Goal: Task Accomplishment & Management: Manage account settings

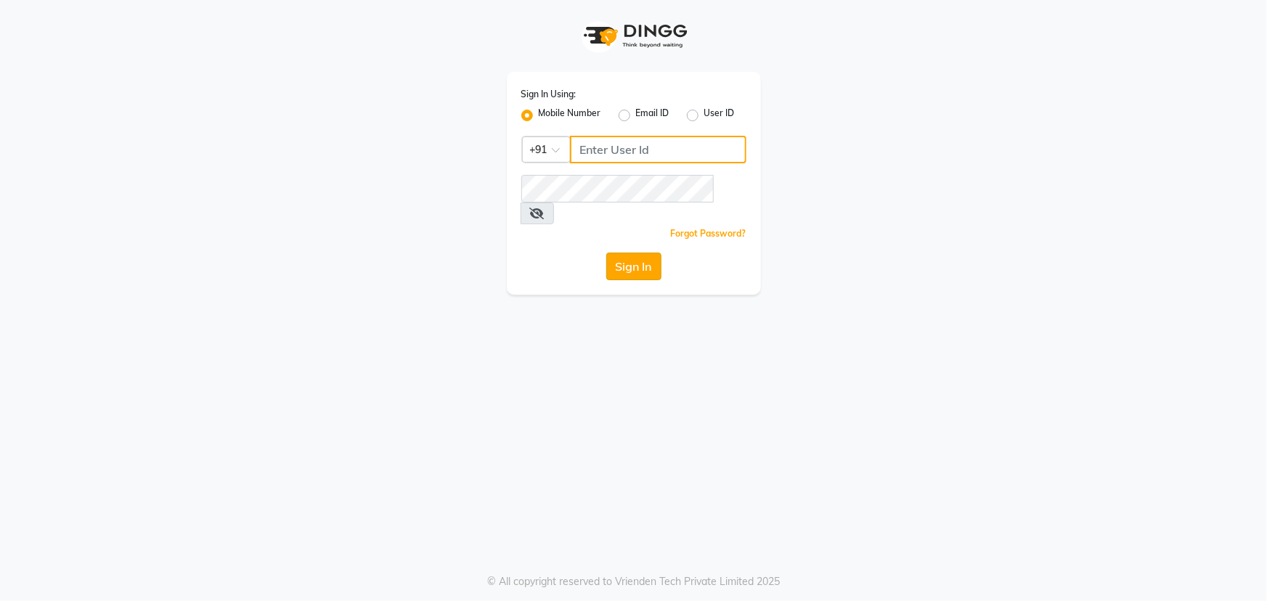
type input "9041009111"
click at [627, 253] on button "Sign In" at bounding box center [633, 267] width 55 height 28
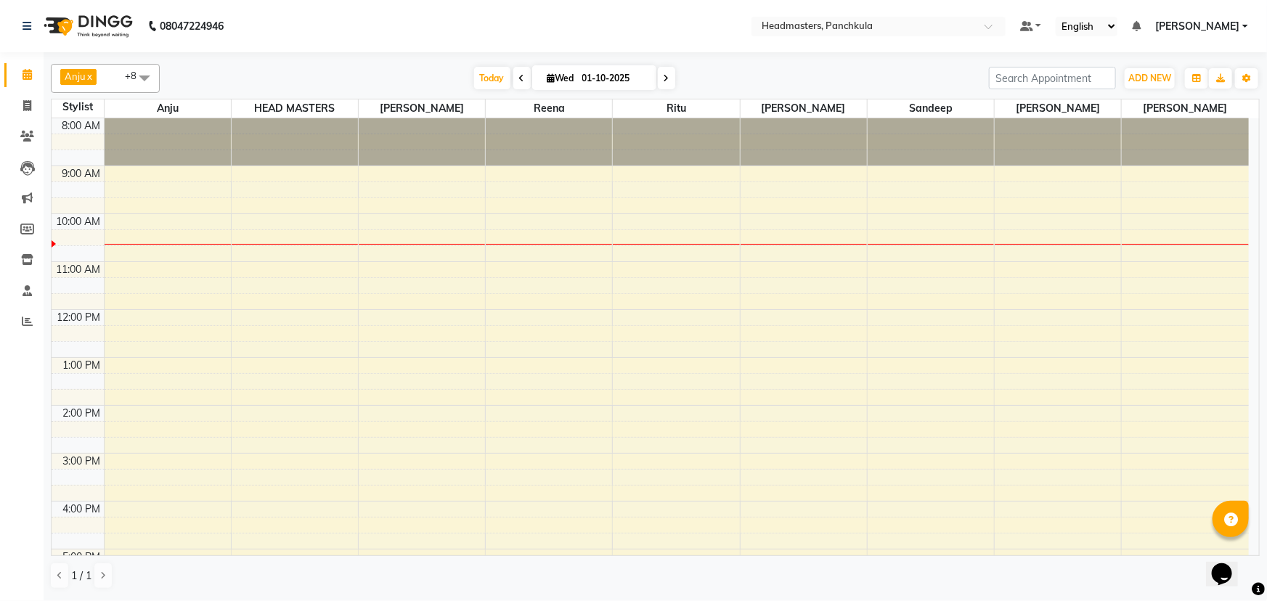
click at [383, 214] on div "8:00 AM 9:00 AM 10:00 AM 11:00 AM 12:00 PM 1:00 PM 2:00 PM 3:00 PM 4:00 PM 5:00…" at bounding box center [651, 429] width 1198 height 622
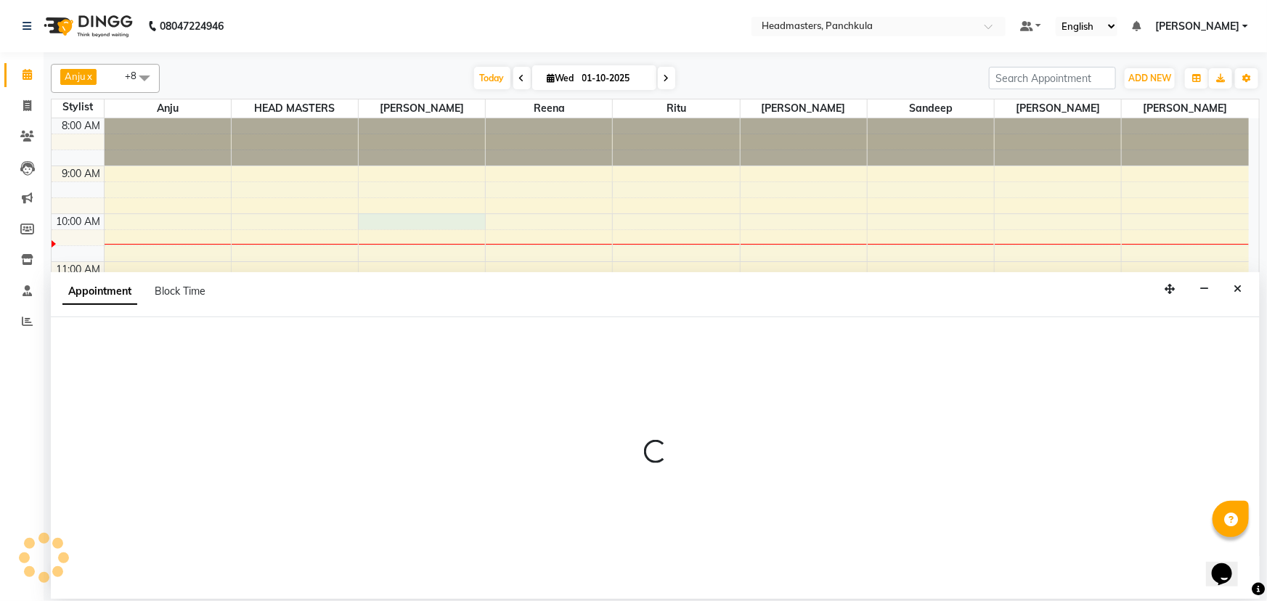
select select "64061"
select select "600"
select select "tentative"
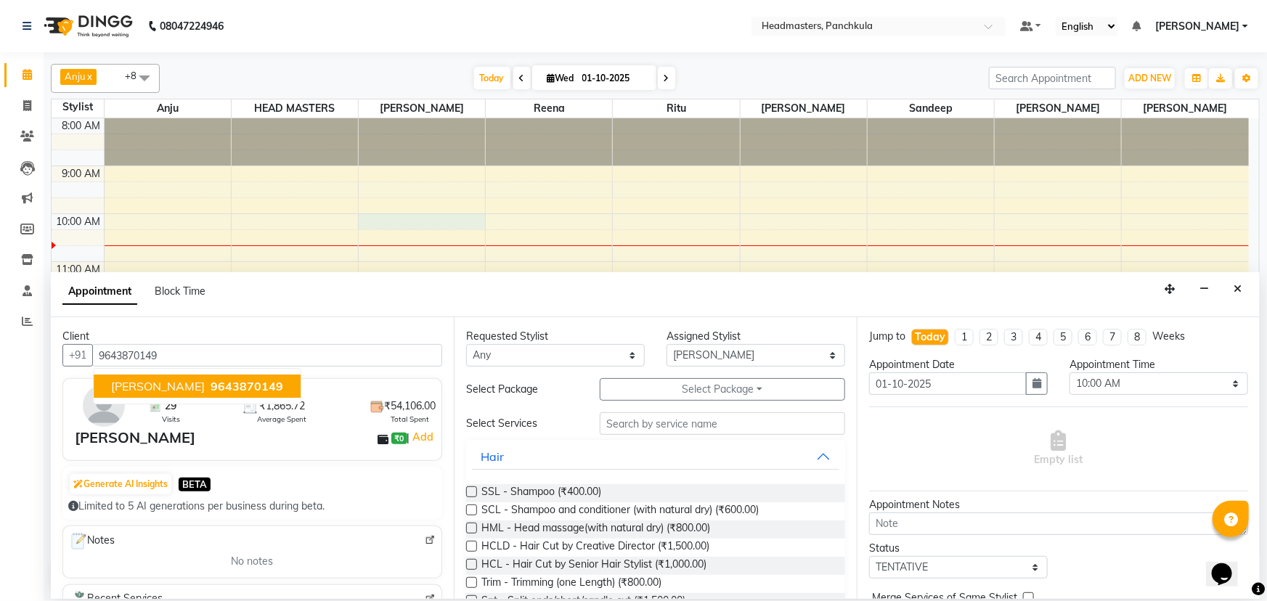
type input "9643870149"
click at [670, 420] on input "text" at bounding box center [722, 423] width 245 height 23
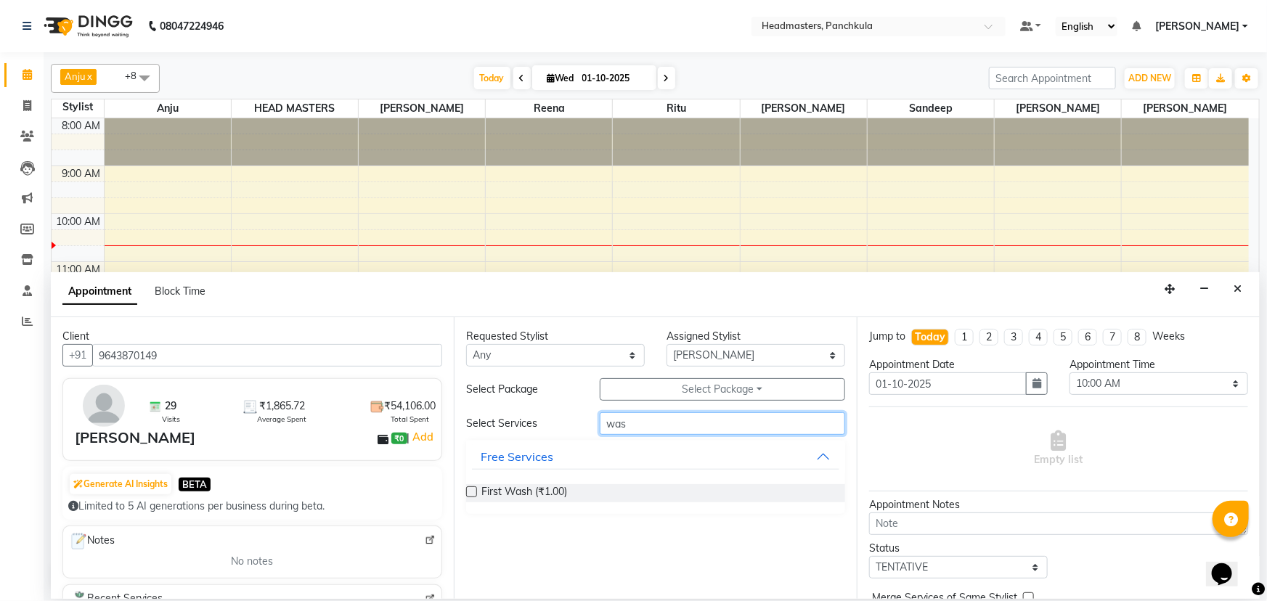
type input "was"
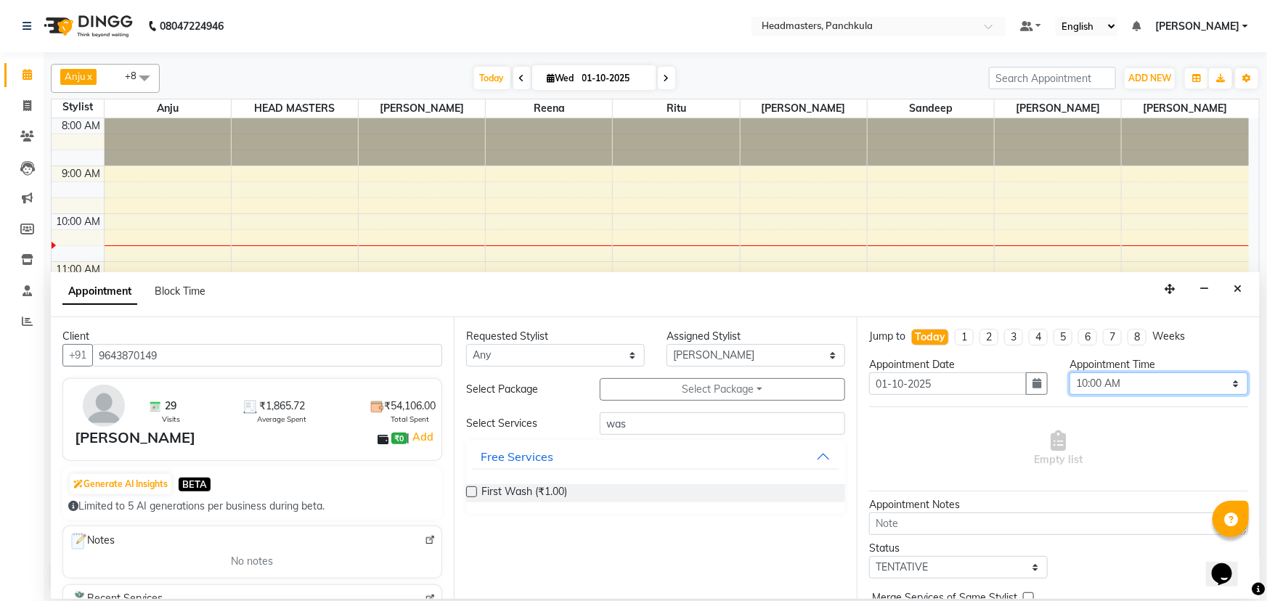
click at [1224, 387] on select "Select 09:00 AM 09:15 AM 09:30 AM 09:45 AM 10:00 AM 10:15 AM 10:30 AM 10:45 AM …" at bounding box center [1159, 384] width 179 height 23
select select "630"
click at [1070, 373] on select "Select 09:00 AM 09:15 AM 09:30 AM 09:45 AM 10:00 AM 10:15 AM 10:30 AM 10:45 AM …" at bounding box center [1159, 384] width 179 height 23
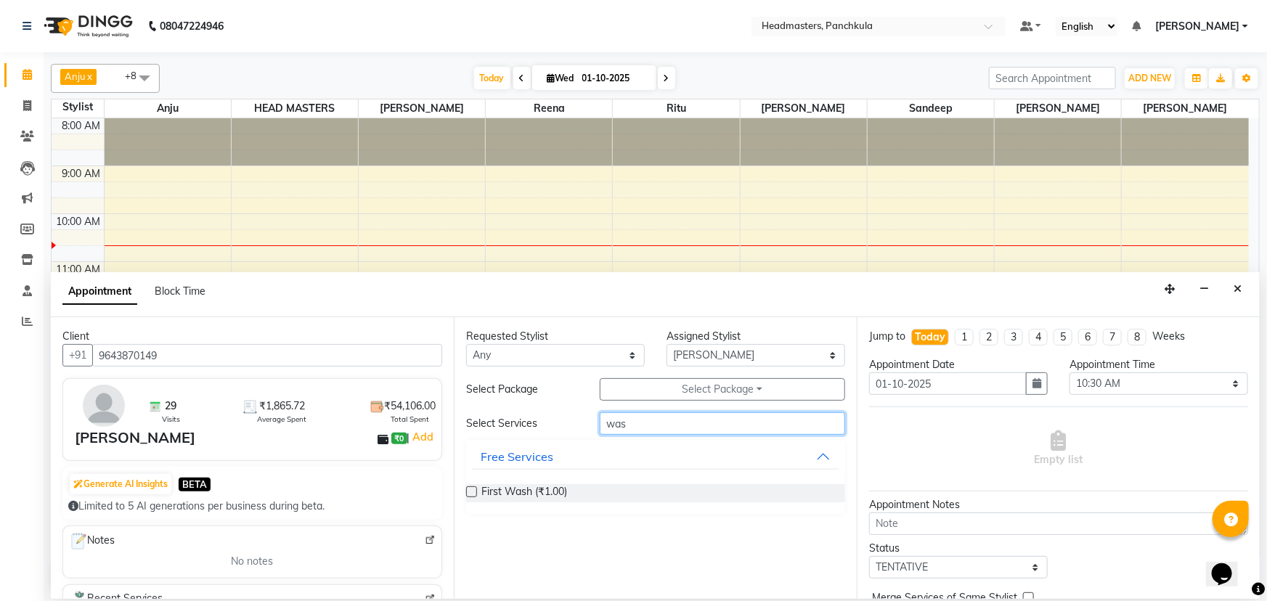
click at [627, 423] on input "was" at bounding box center [722, 423] width 245 height 23
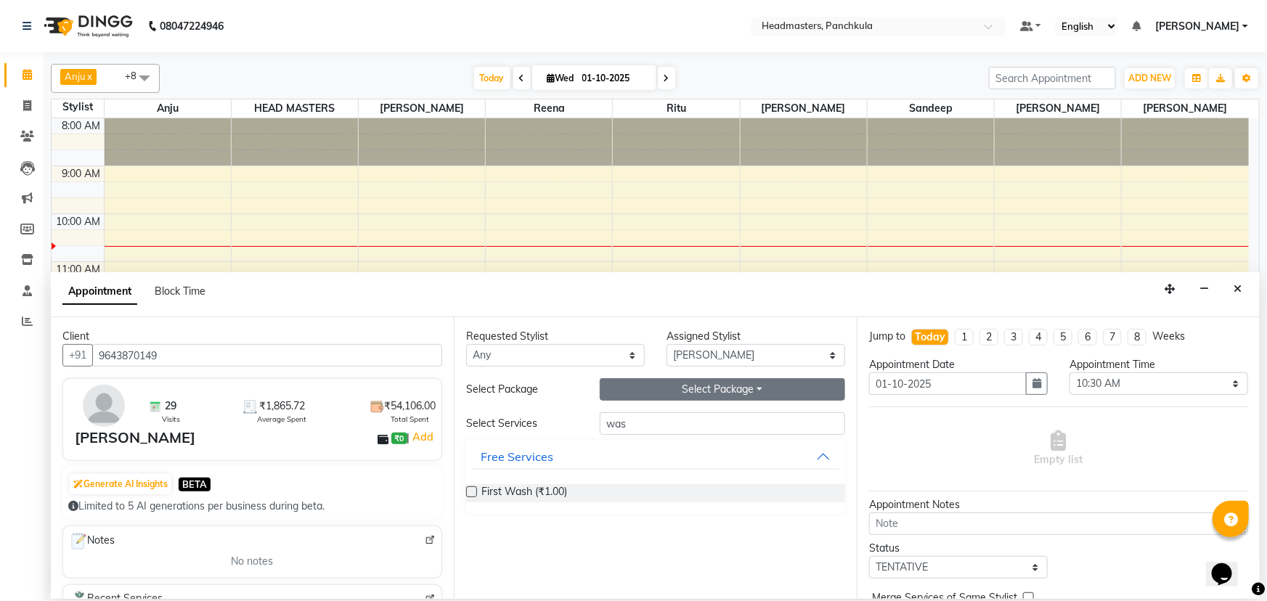
click at [765, 389] on button "Select Package Toggle Dropdown" at bounding box center [722, 389] width 245 height 23
click at [821, 385] on button "Select Package Toggle Dropdown" at bounding box center [722, 389] width 245 height 23
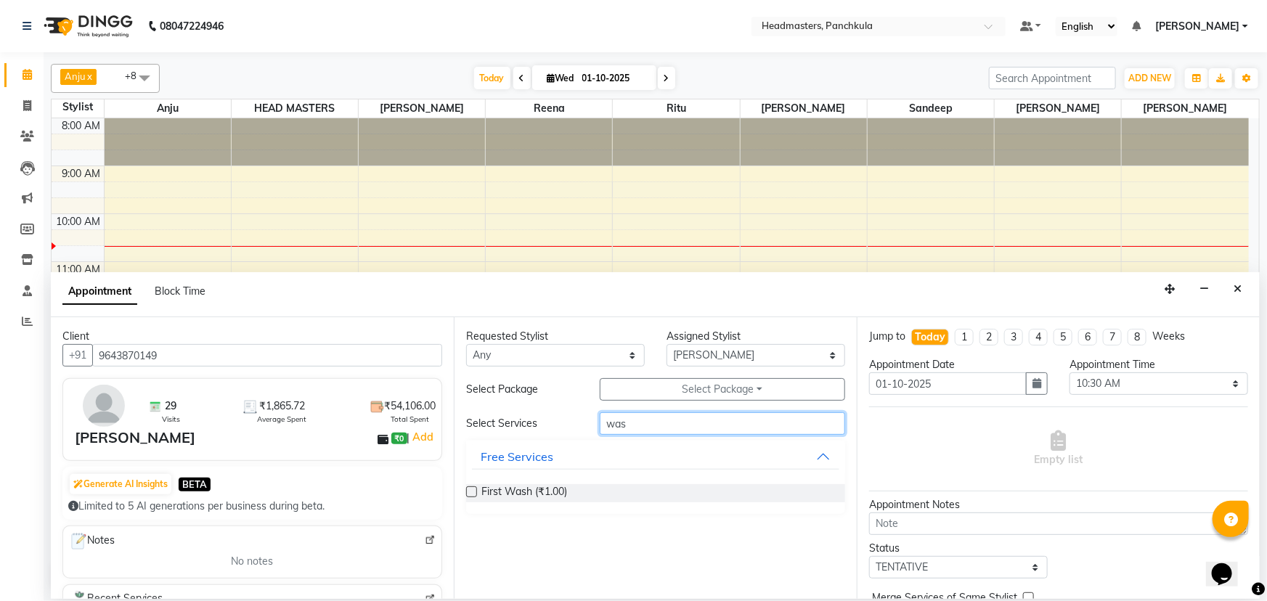
click at [628, 420] on input "was" at bounding box center [722, 423] width 245 height 23
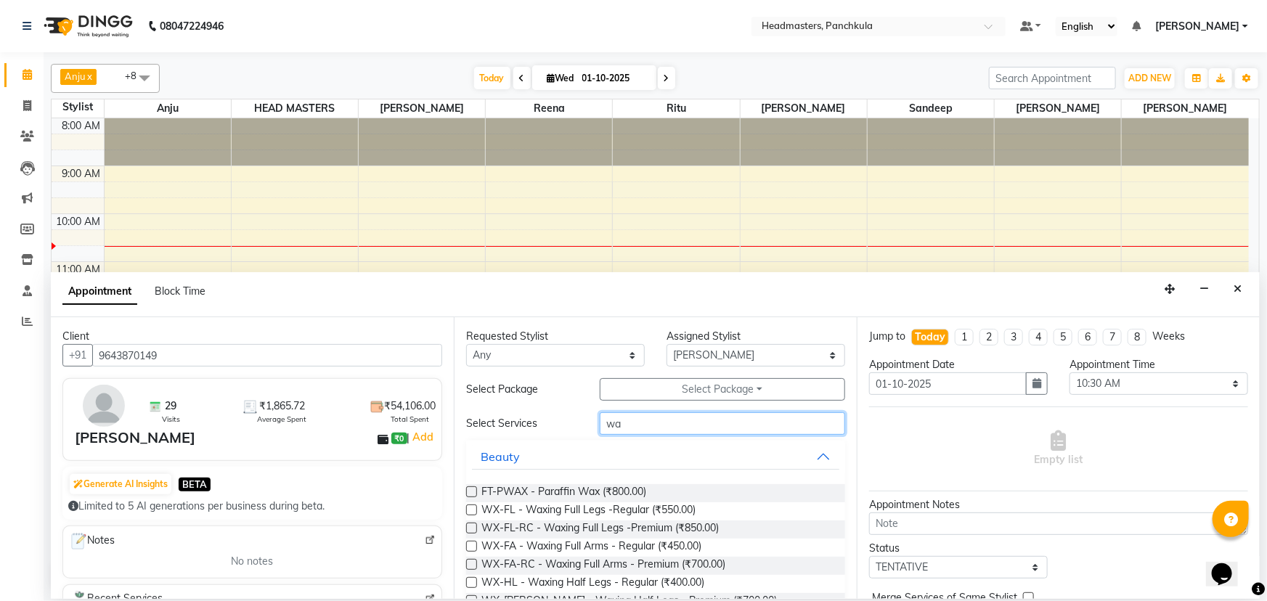
type input "w"
type input "h"
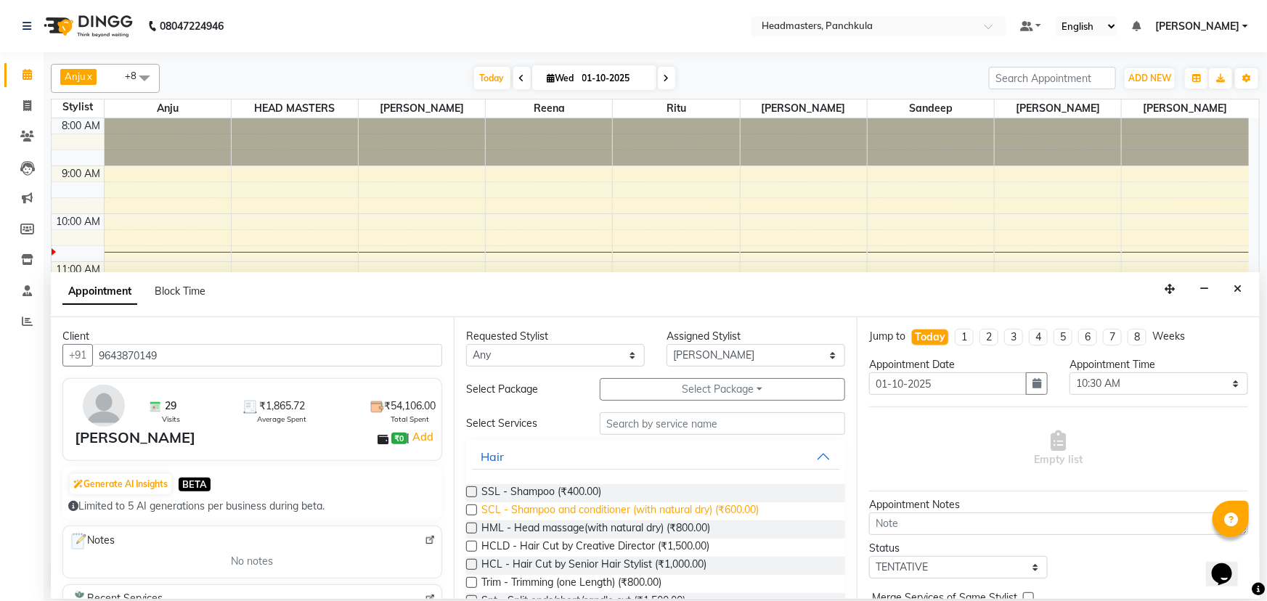
click at [638, 505] on span "SCL - Shampoo and conditioner (with natural dry) (₹600.00)" at bounding box center [619, 512] width 277 height 18
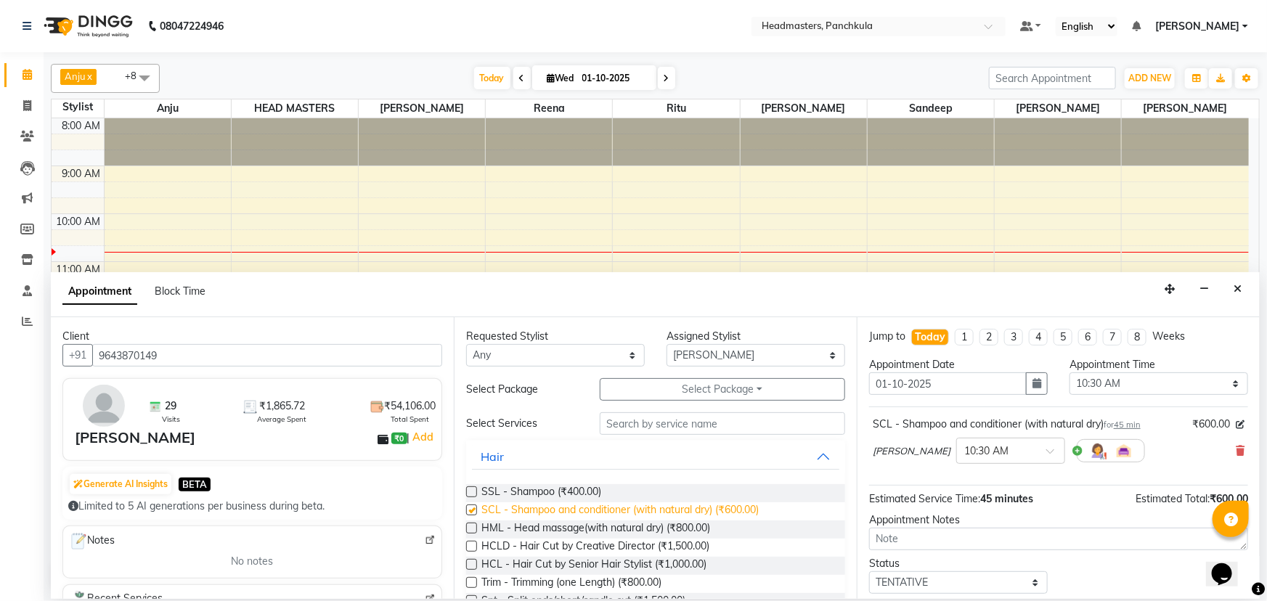
checkbox input "false"
click at [758, 367] on div "Requested Stylist Any Amjad Anju Danish HEAD MASTERS Parveen Reena Ritu Saddam …" at bounding box center [655, 458] width 403 height 282
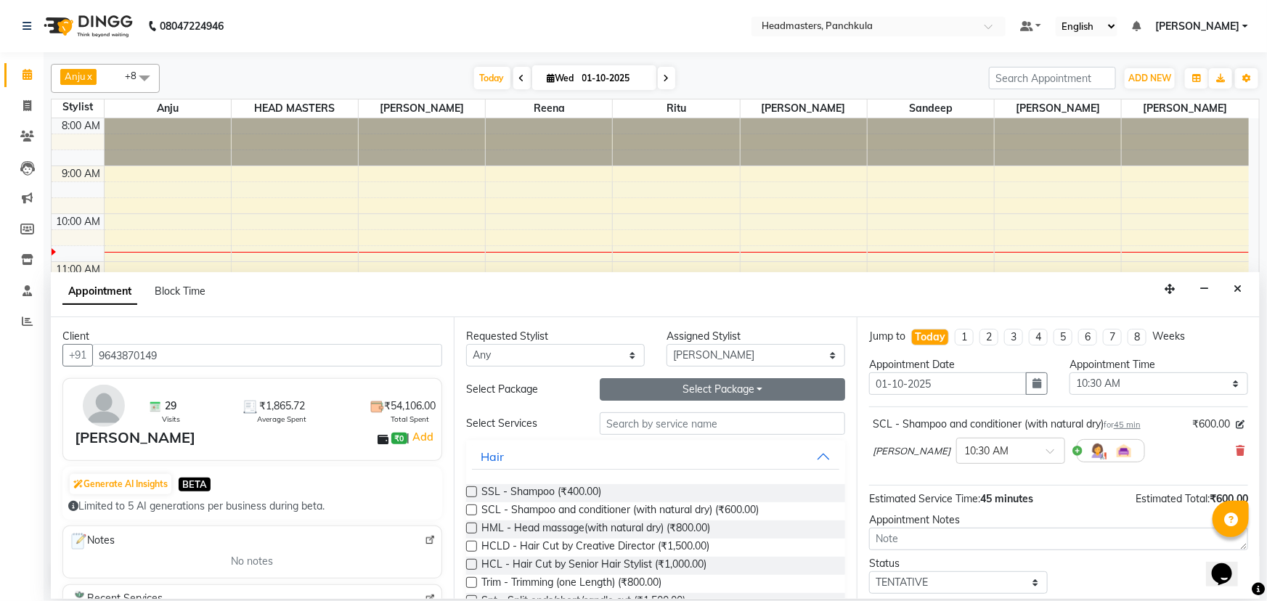
click at [757, 386] on button "Select Package Toggle Dropdown" at bounding box center [722, 389] width 245 height 23
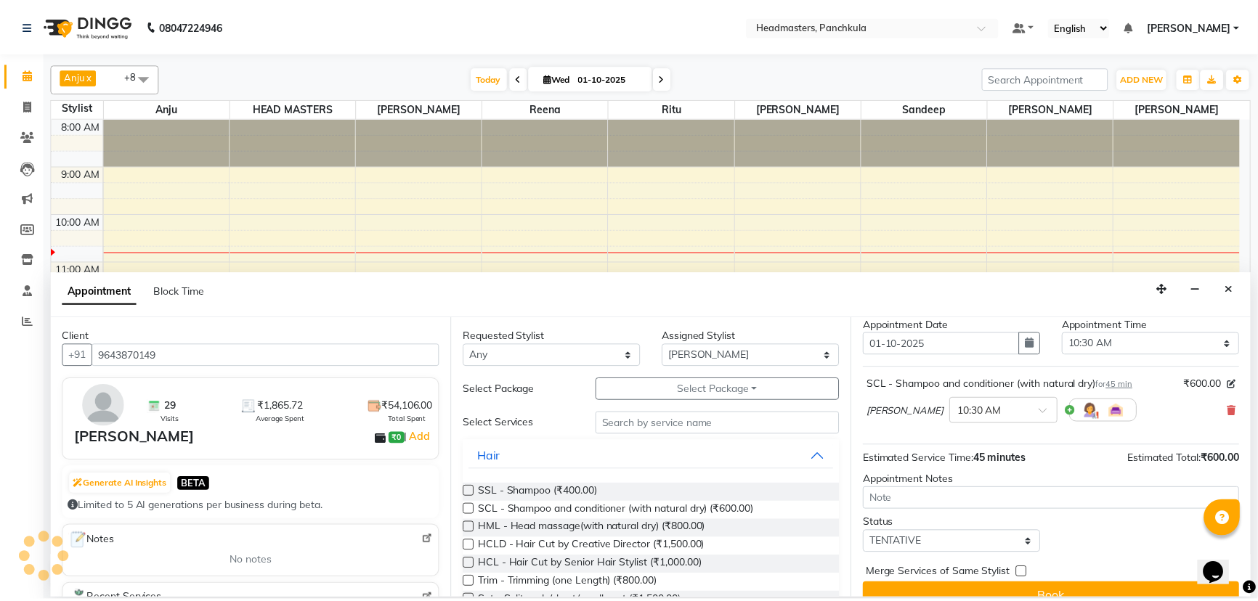
scroll to position [62, 0]
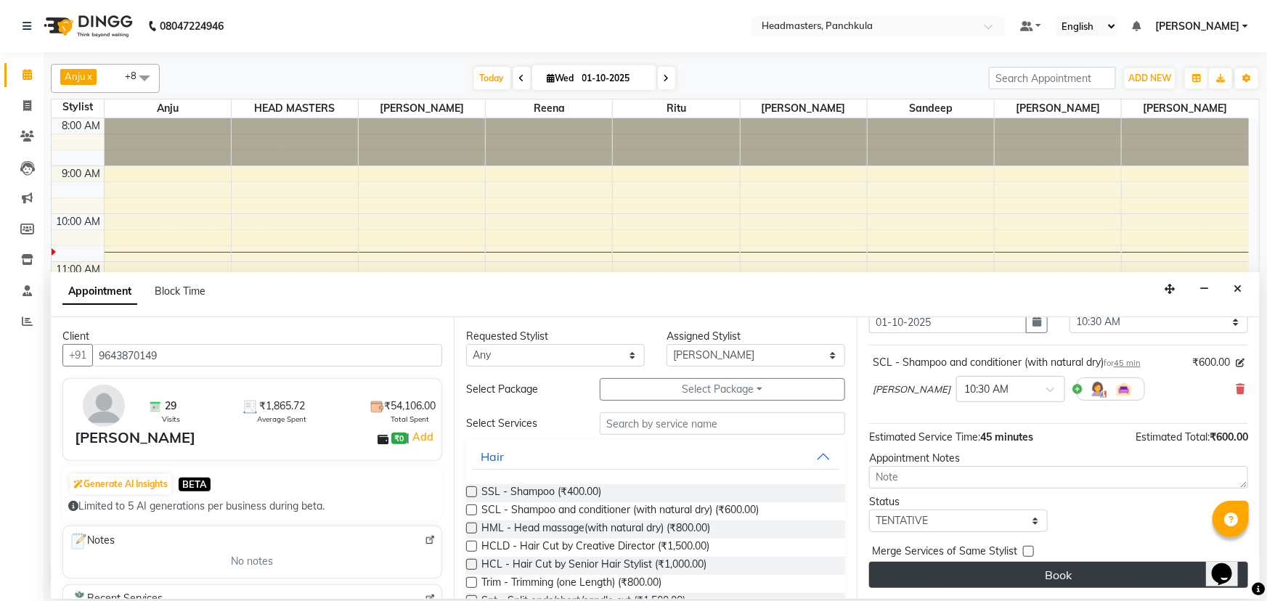
click at [1067, 578] on button "Book" at bounding box center [1058, 575] width 379 height 26
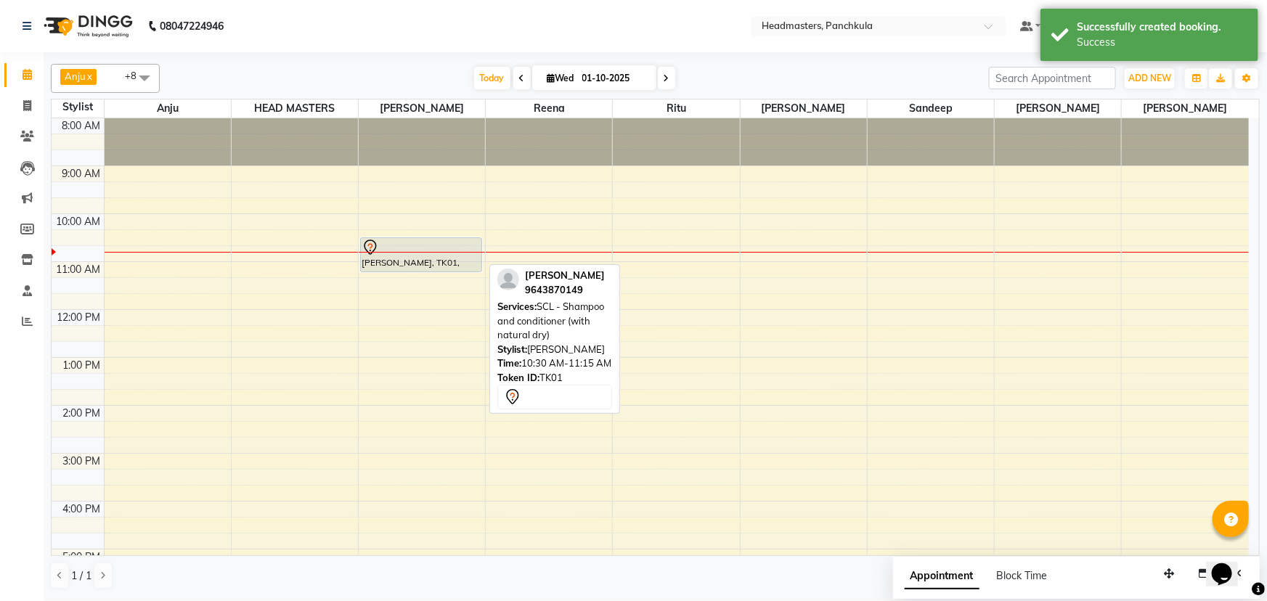
click at [446, 239] on div at bounding box center [421, 247] width 119 height 17
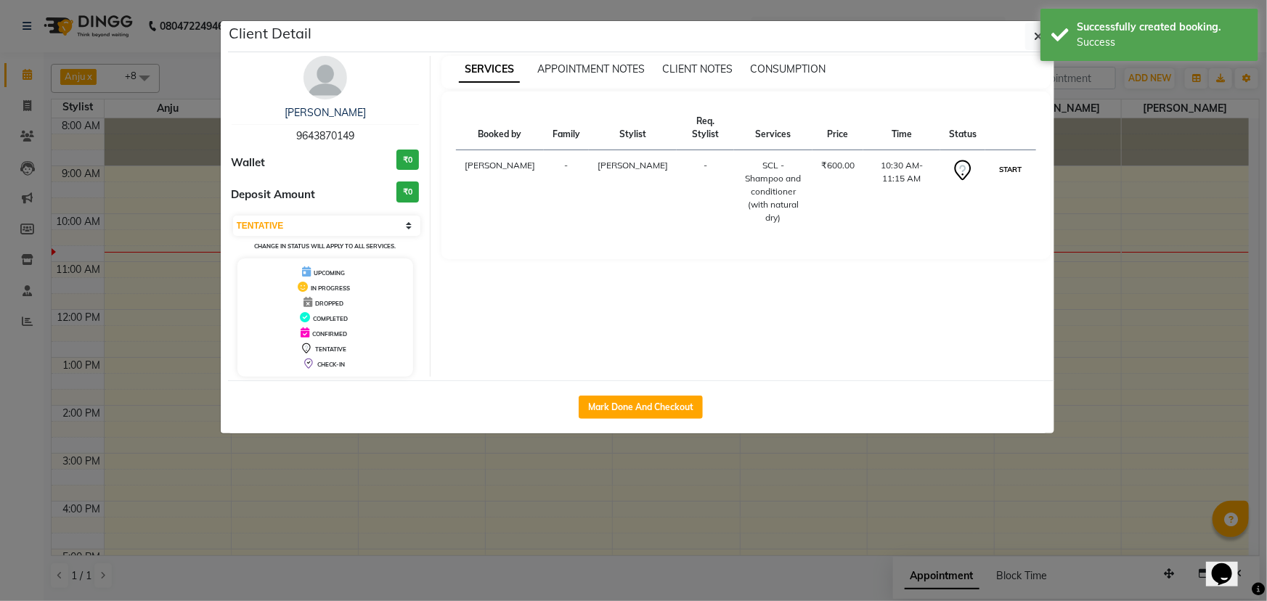
click at [1018, 171] on button "START" at bounding box center [1011, 169] width 30 height 18
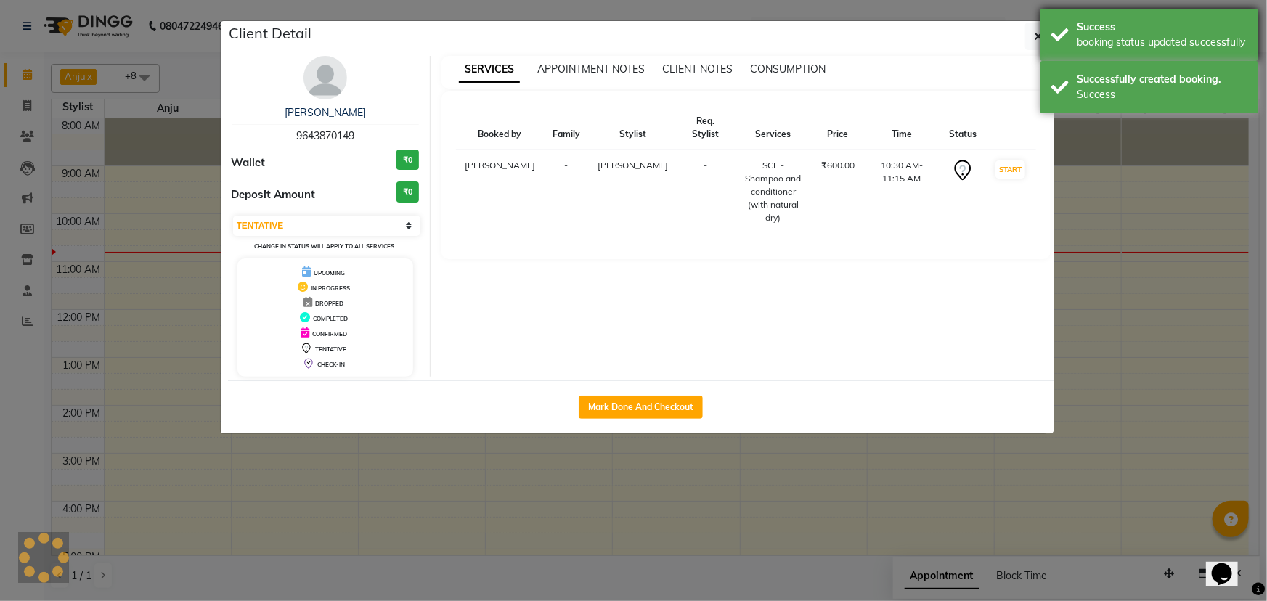
select select "1"
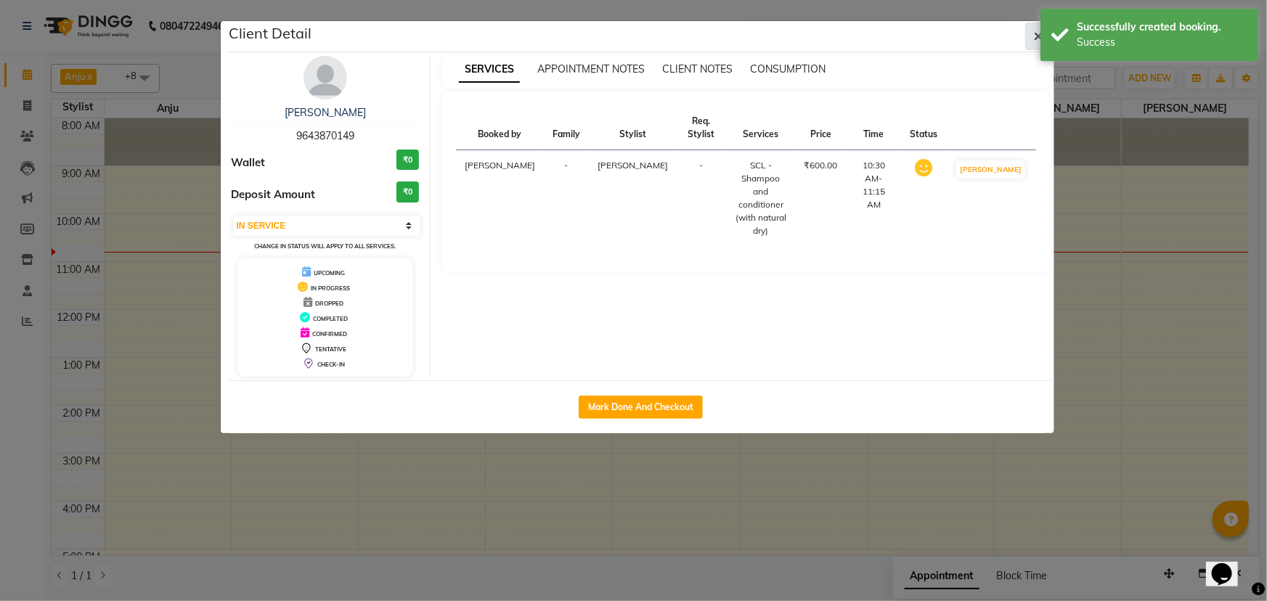
click at [1039, 33] on icon "button" at bounding box center [1039, 37] width 9 height 12
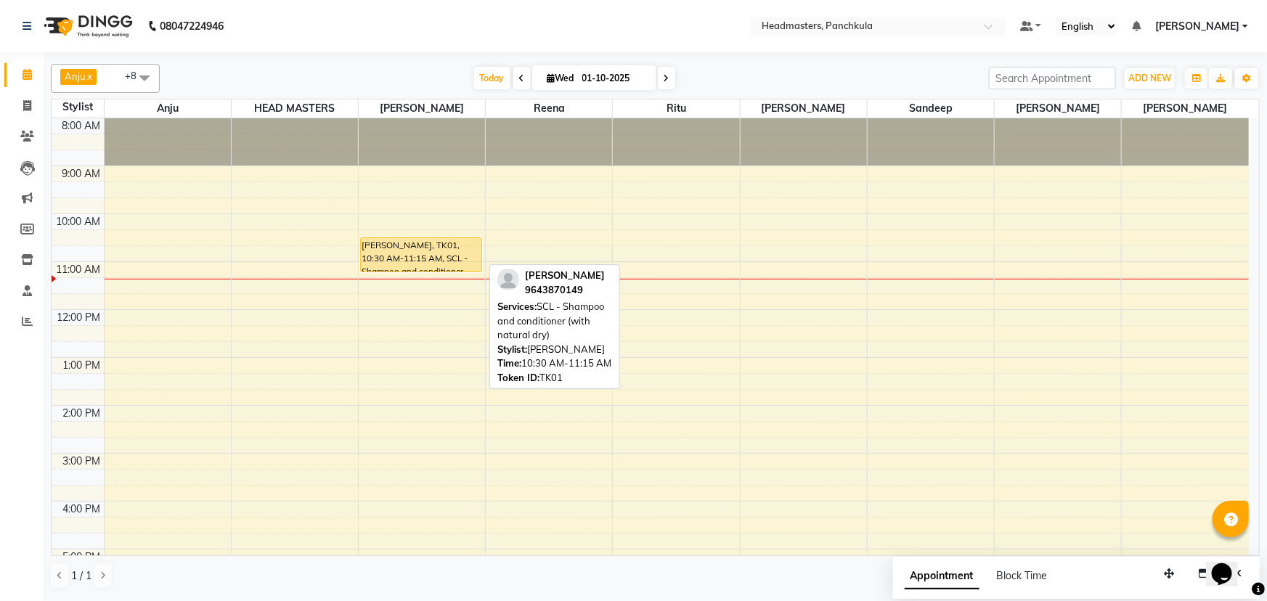
click at [456, 253] on div "Shagun Gupta, TK01, 10:30 AM-11:15 AM, SCL - Shampoo and conditioner (with natu…" at bounding box center [421, 254] width 121 height 33
select select "1"
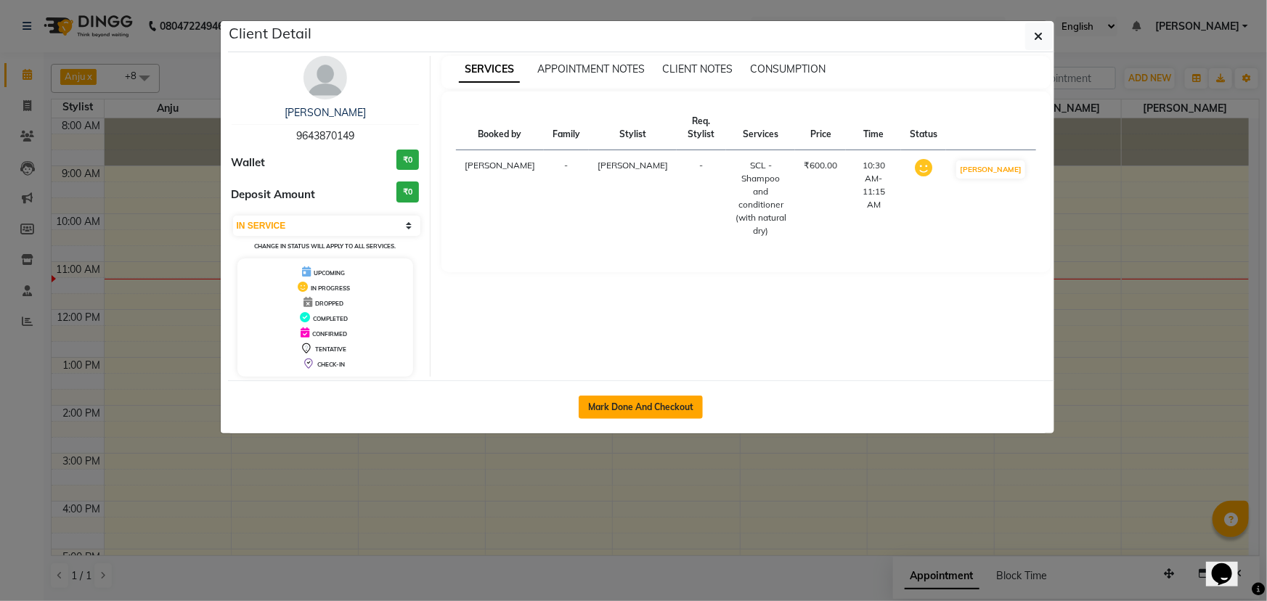
click at [654, 402] on button "Mark Done And Checkout" at bounding box center [641, 407] width 124 height 23
select select "service"
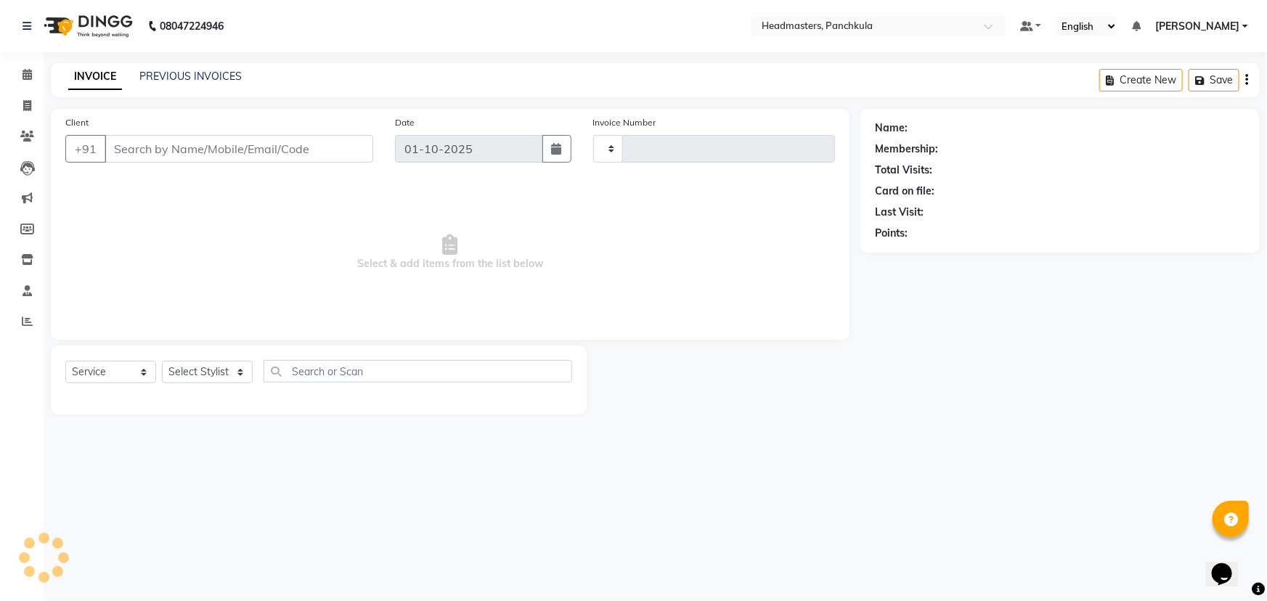
type input "3265"
select select "7376"
type input "9643870149"
select select "64061"
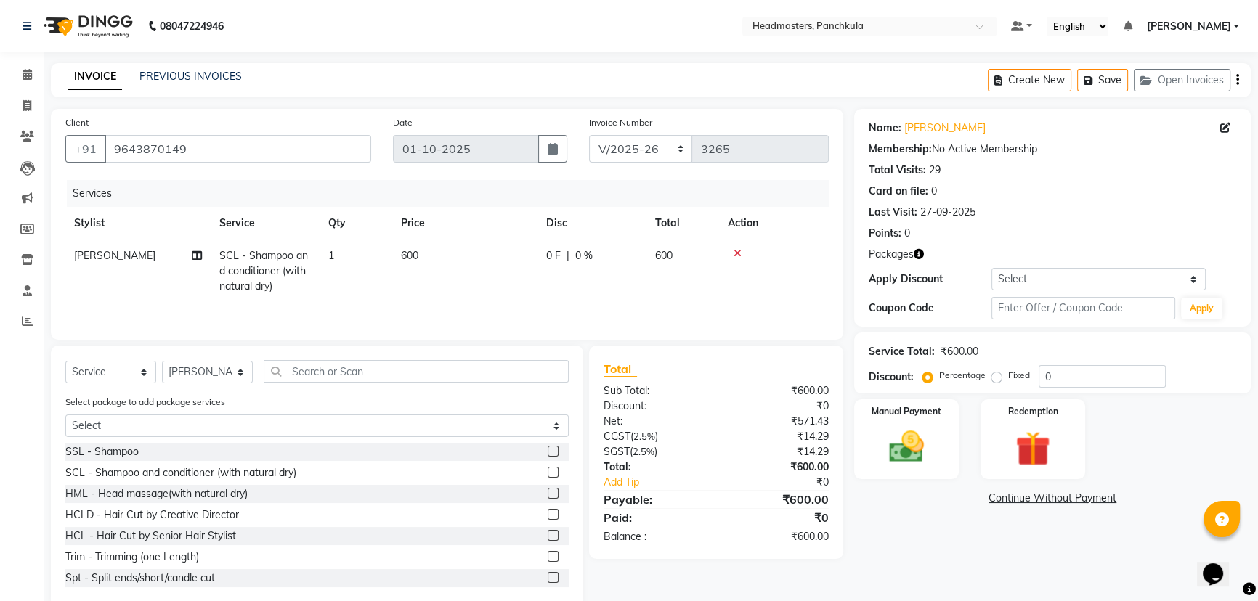
scroll to position [29, 0]
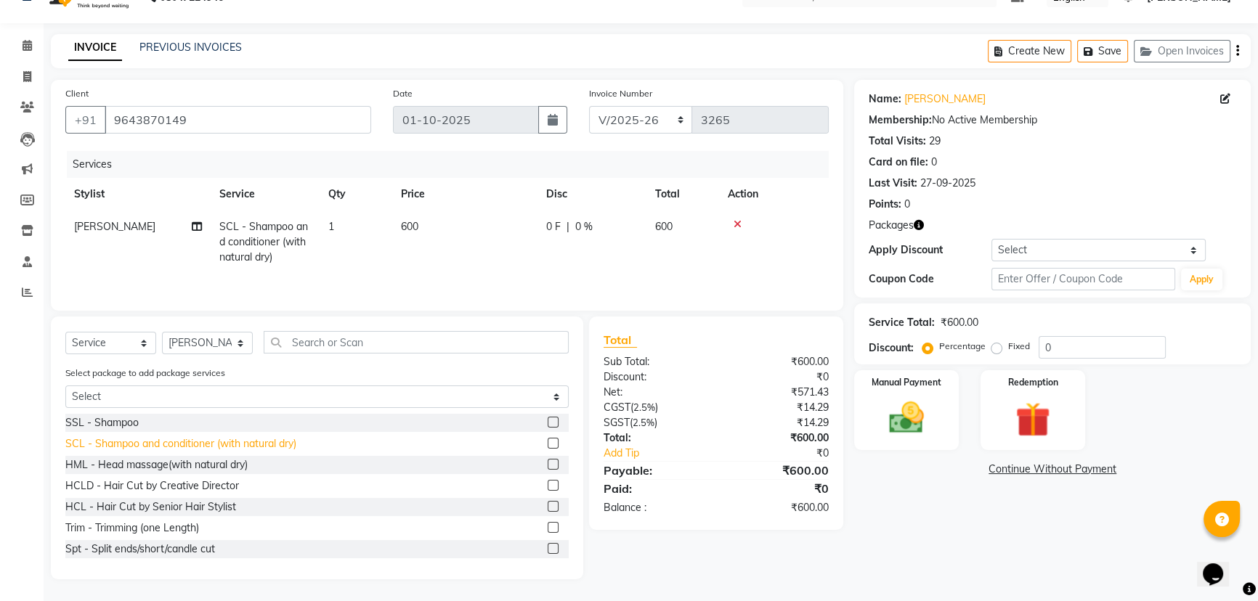
click at [138, 438] on div "SCL - Shampoo and conditioner (with natural dry)" at bounding box center [180, 443] width 231 height 15
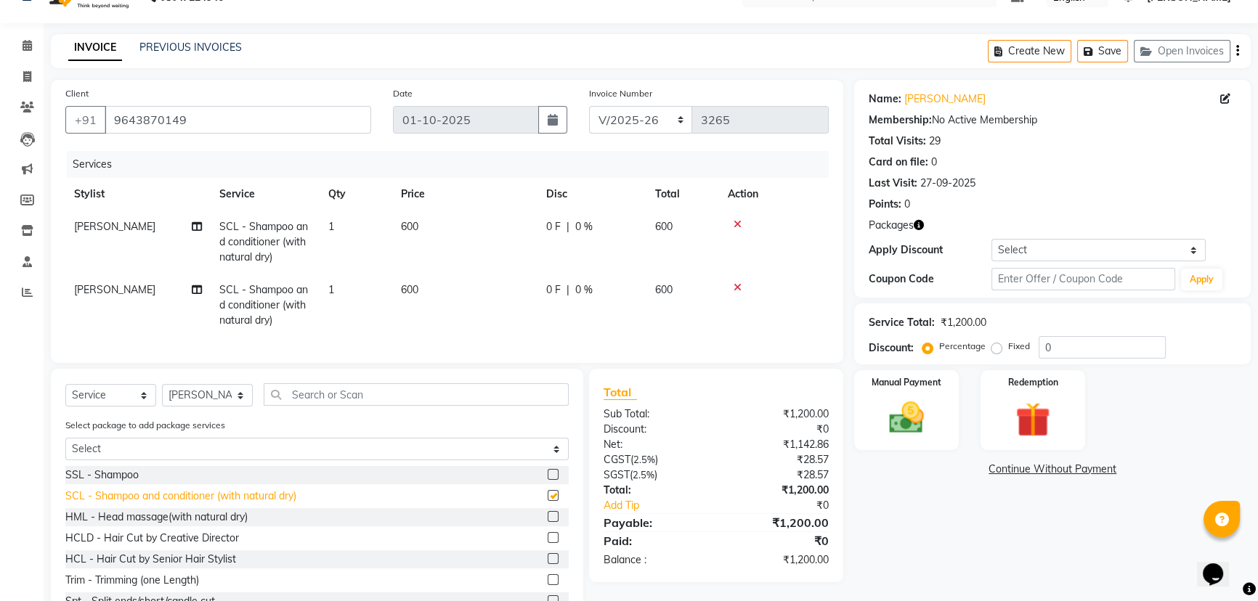
checkbox input "false"
click at [731, 285] on div at bounding box center [774, 288] width 92 height 10
click at [736, 285] on icon at bounding box center [737, 288] width 8 height 10
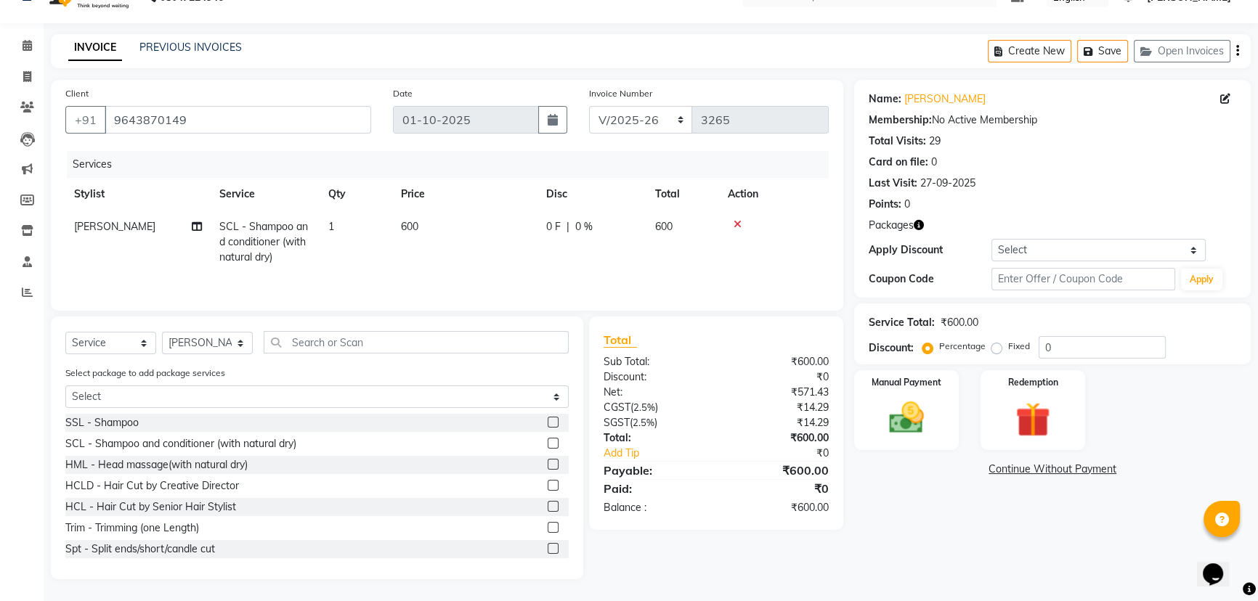
click at [889, 227] on span "Packages" at bounding box center [891, 225] width 45 height 15
click at [1028, 247] on select "Select Coupon → Wrong Job Card Coupon → Complimentary Services Coupon → Correct…" at bounding box center [1098, 250] width 214 height 23
click at [1214, 203] on div "Points: 0" at bounding box center [1052, 204] width 367 height 15
click at [147, 342] on select "Select Service Product Membership Package Voucher Prepaid Gift Card" at bounding box center [110, 343] width 91 height 23
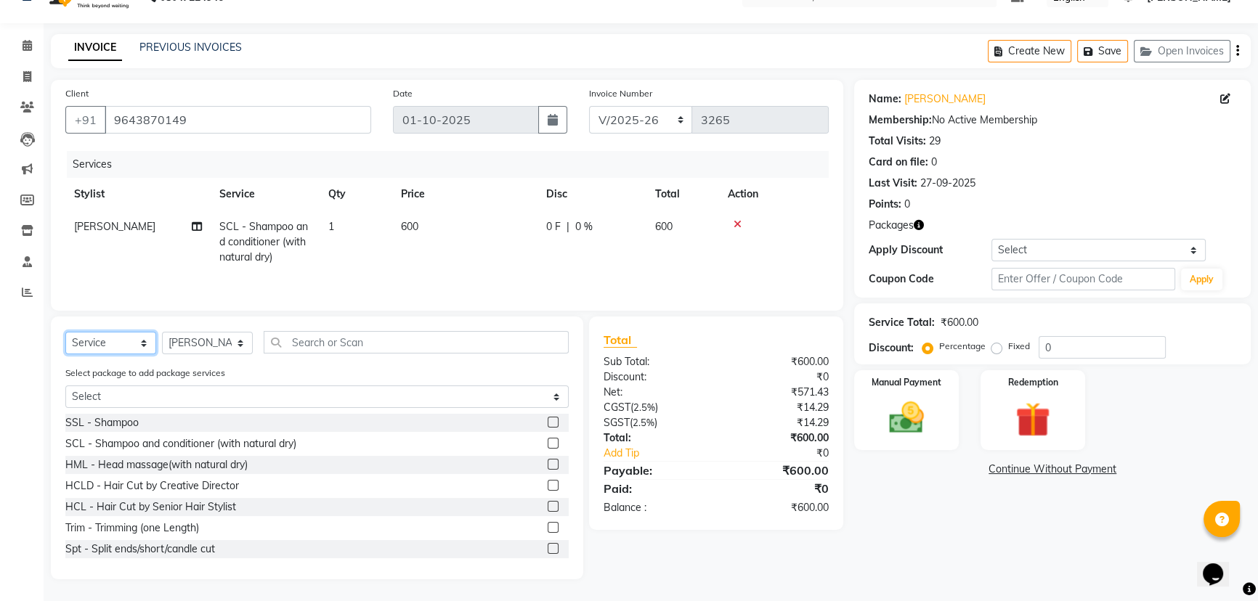
click at [147, 342] on select "Select Service Product Membership Package Voucher Prepaid Gift Card" at bounding box center [110, 343] width 91 height 23
drag, startPoint x: 1001, startPoint y: 542, endPoint x: 1002, endPoint y: 551, distance: 8.8
click at [1002, 551] on div "Name: Shagun Gupta Membership: No Active Membership Total Visits: 29 Card on fi…" at bounding box center [1057, 330] width 407 height 500
click at [900, 249] on div "Apply Discount" at bounding box center [930, 250] width 123 height 15
click at [1030, 235] on div "Name: Shagun Gupta Membership: No Active Membership Total Visits: 29 Card on fi…" at bounding box center [1052, 189] width 397 height 218
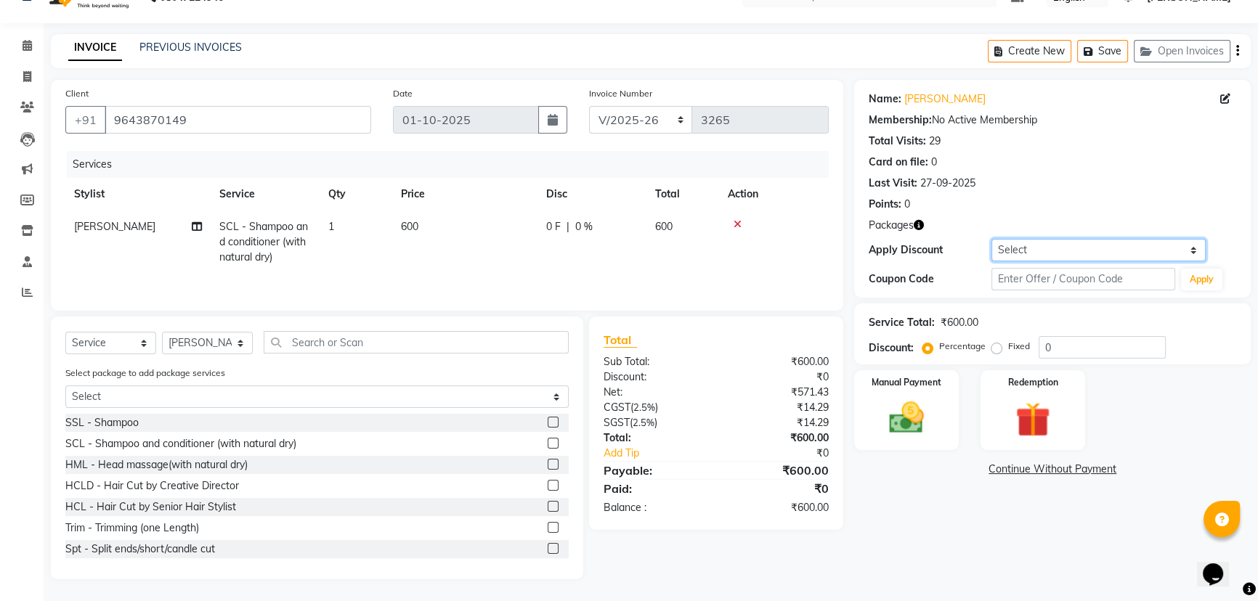
click at [1028, 243] on select "Select Coupon → Wrong Job Card Coupon → Complimentary Services Coupon → Correct…" at bounding box center [1098, 250] width 214 height 23
select select "8: Object"
click at [991, 239] on select "Select Coupon → Wrong Job Card Coupon → Complimentary Services Coupon → Correct…" at bounding box center [1098, 250] width 214 height 23
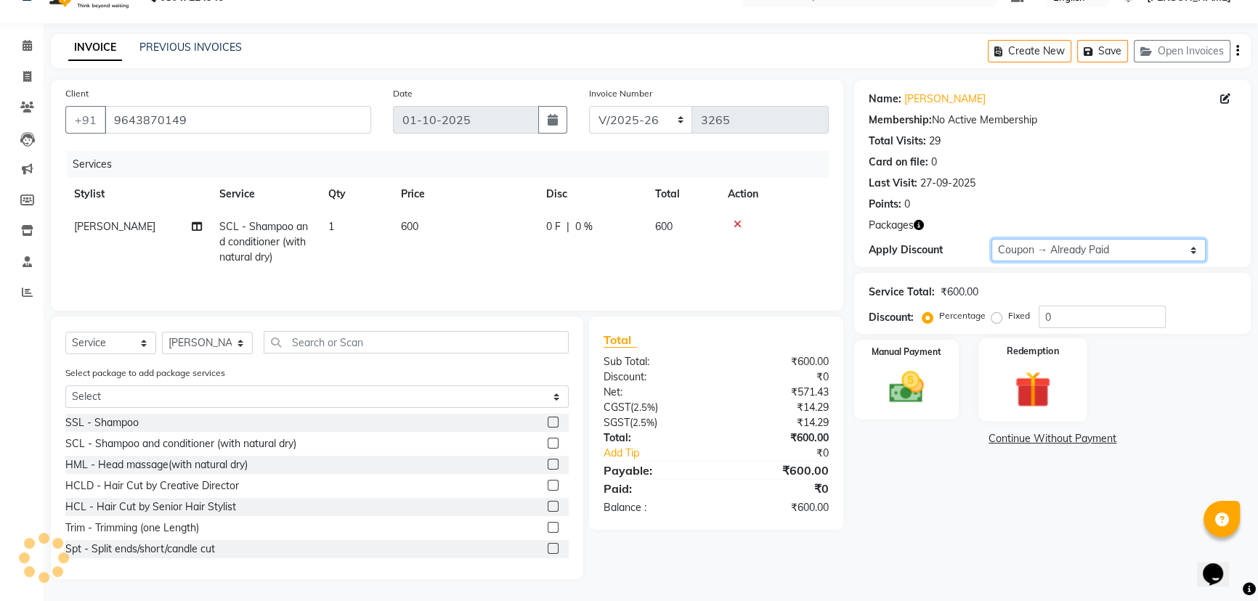
type input "100"
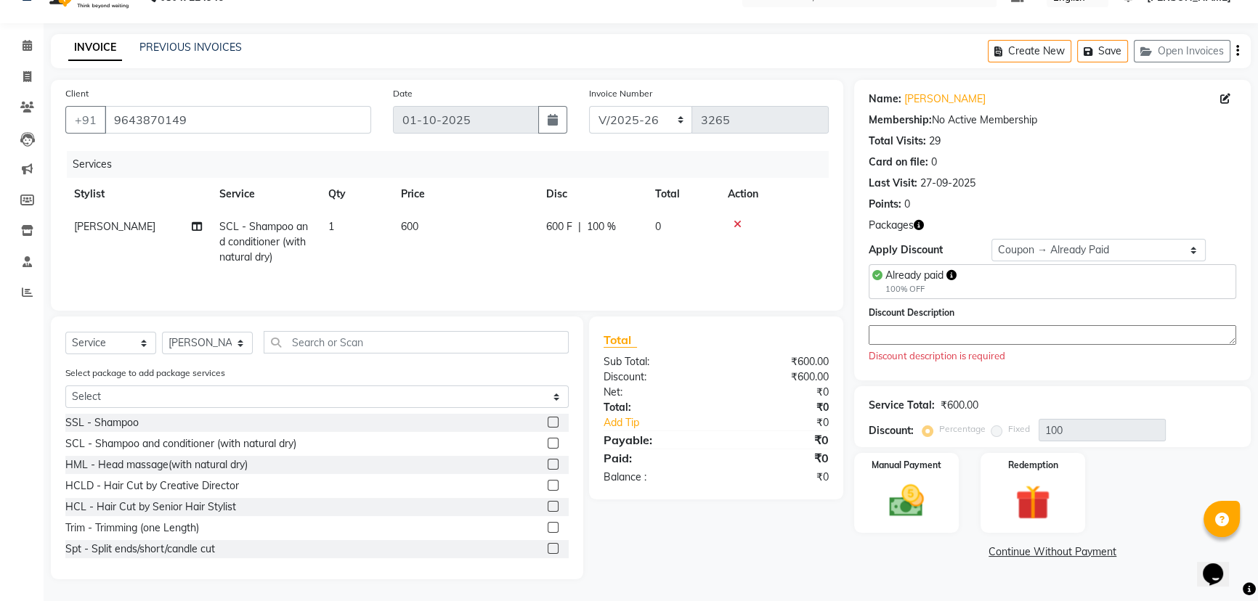
click at [937, 330] on textarea at bounding box center [1052, 335] width 367 height 20
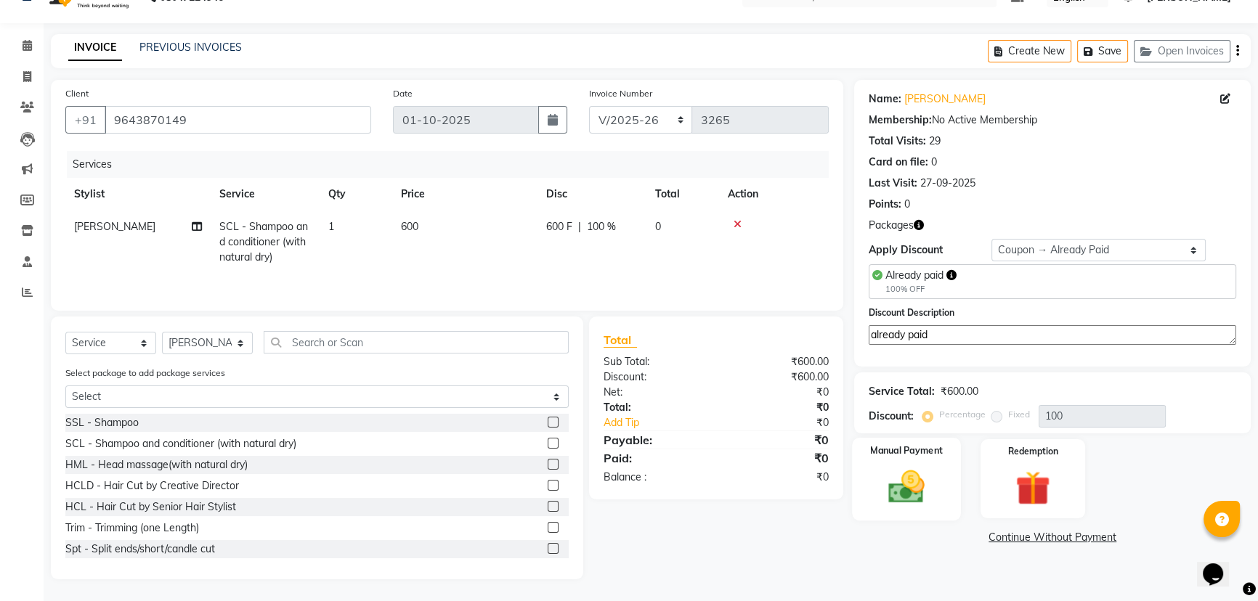
type textarea "already paid"
drag, startPoint x: 898, startPoint y: 459, endPoint x: 900, endPoint y: 467, distance: 8.1
click at [899, 463] on div "Manual Payment" at bounding box center [906, 479] width 109 height 83
click at [966, 532] on span "UPI" at bounding box center [970, 538] width 23 height 17
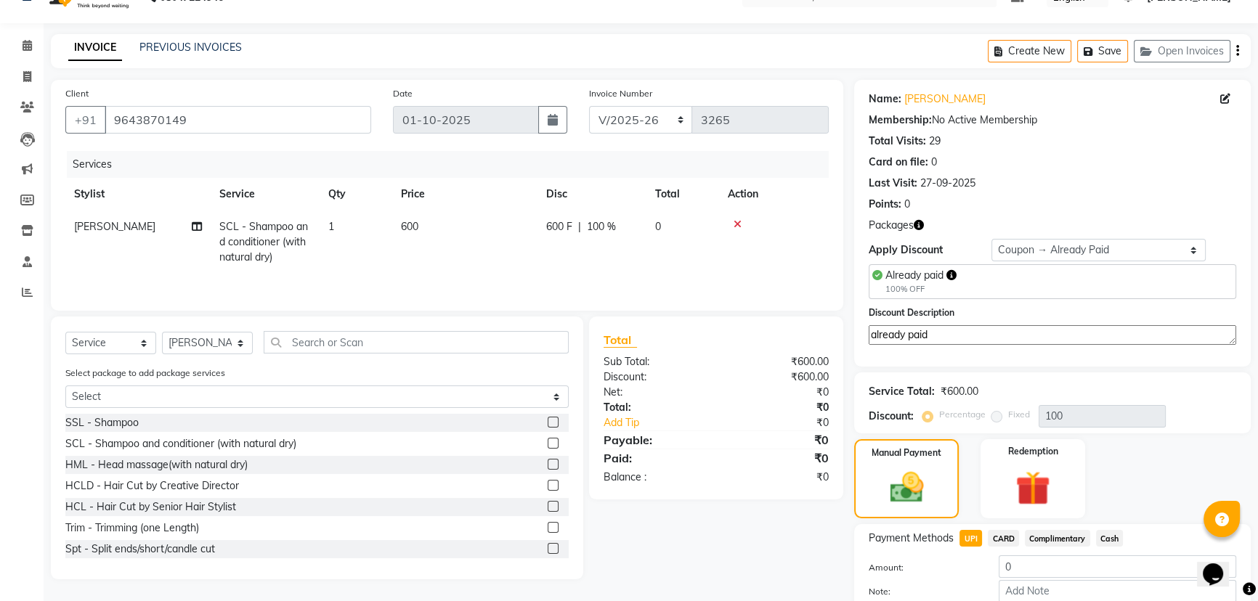
scroll to position [112, 0]
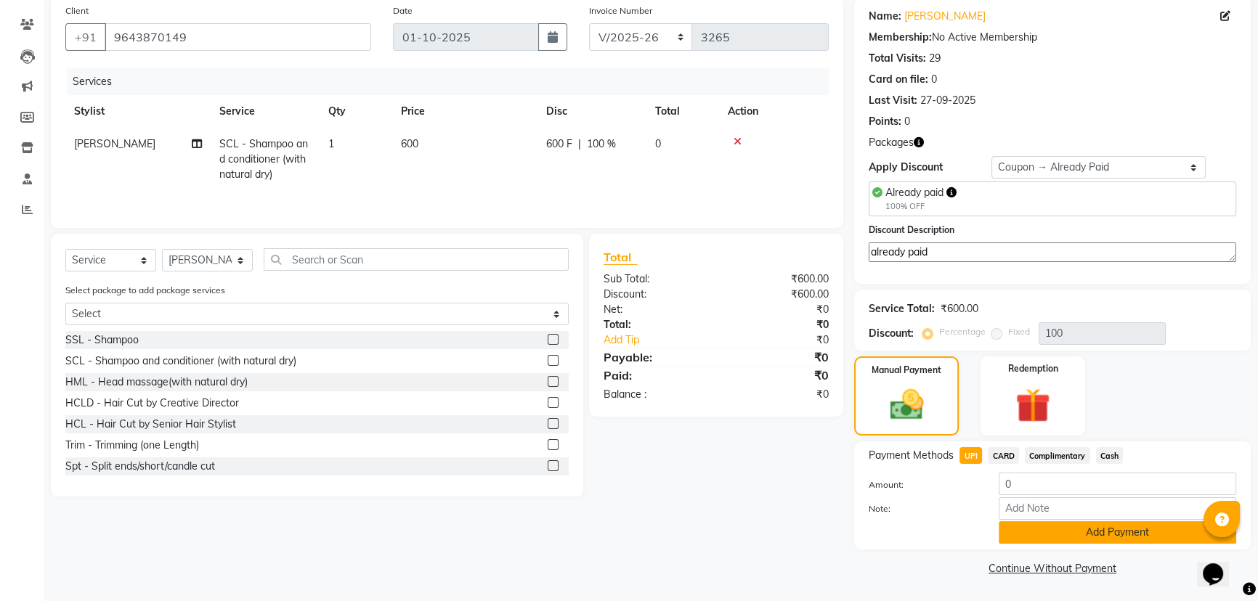
click at [1053, 529] on button "Add Payment" at bounding box center [1117, 532] width 237 height 23
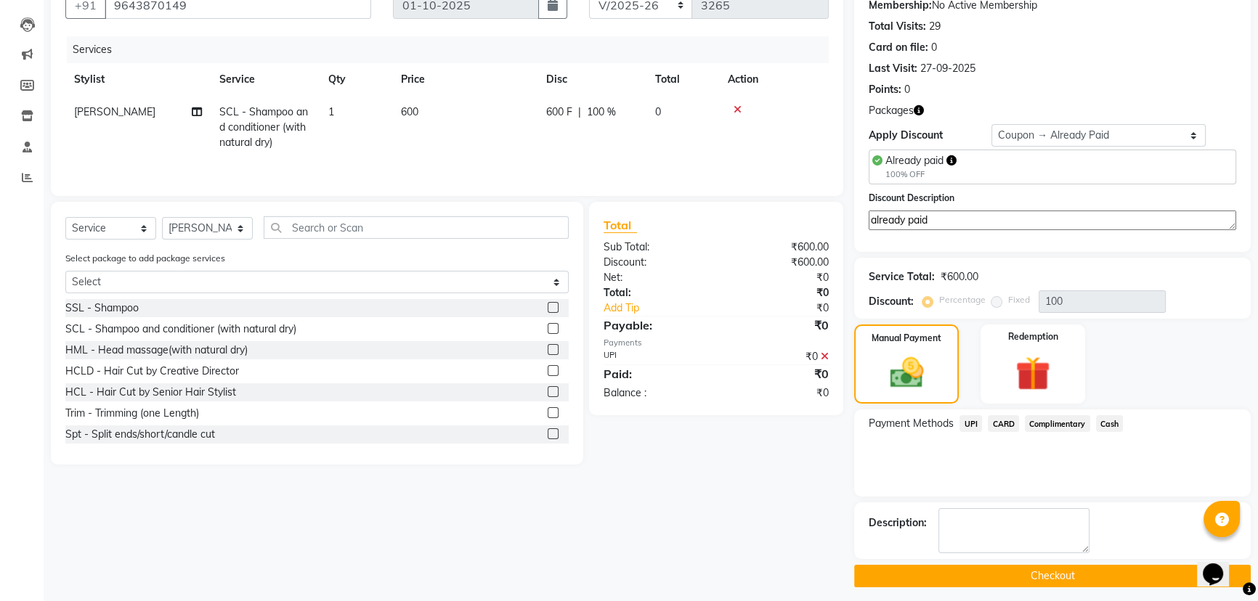
scroll to position [151, 0]
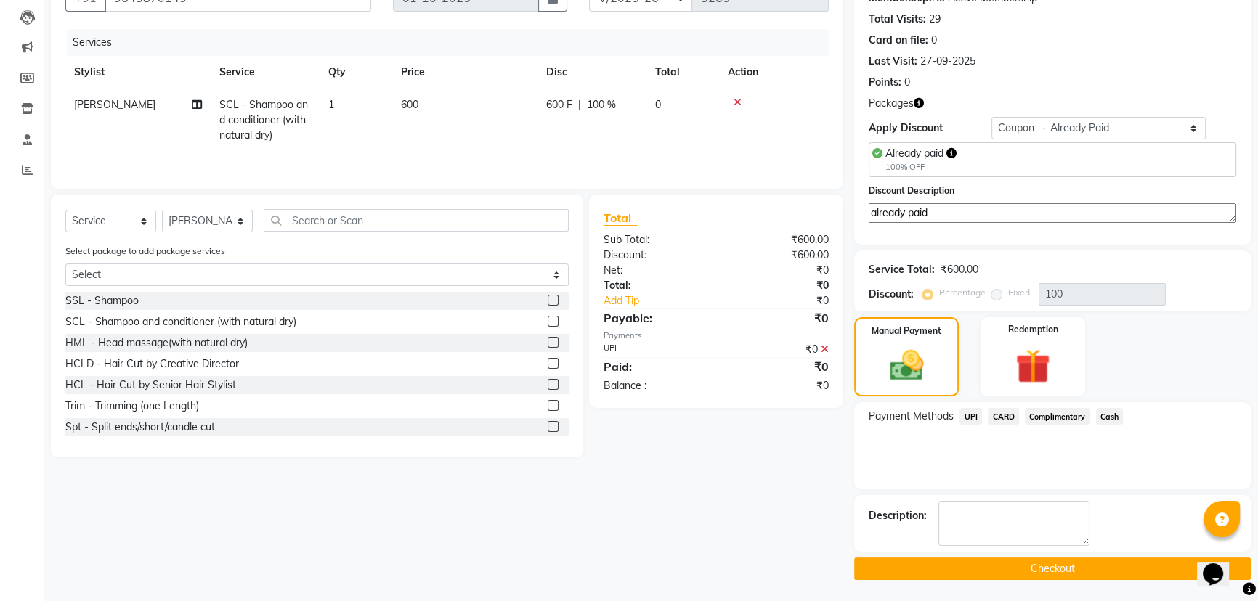
click at [975, 571] on button "Checkout" at bounding box center [1052, 569] width 397 height 23
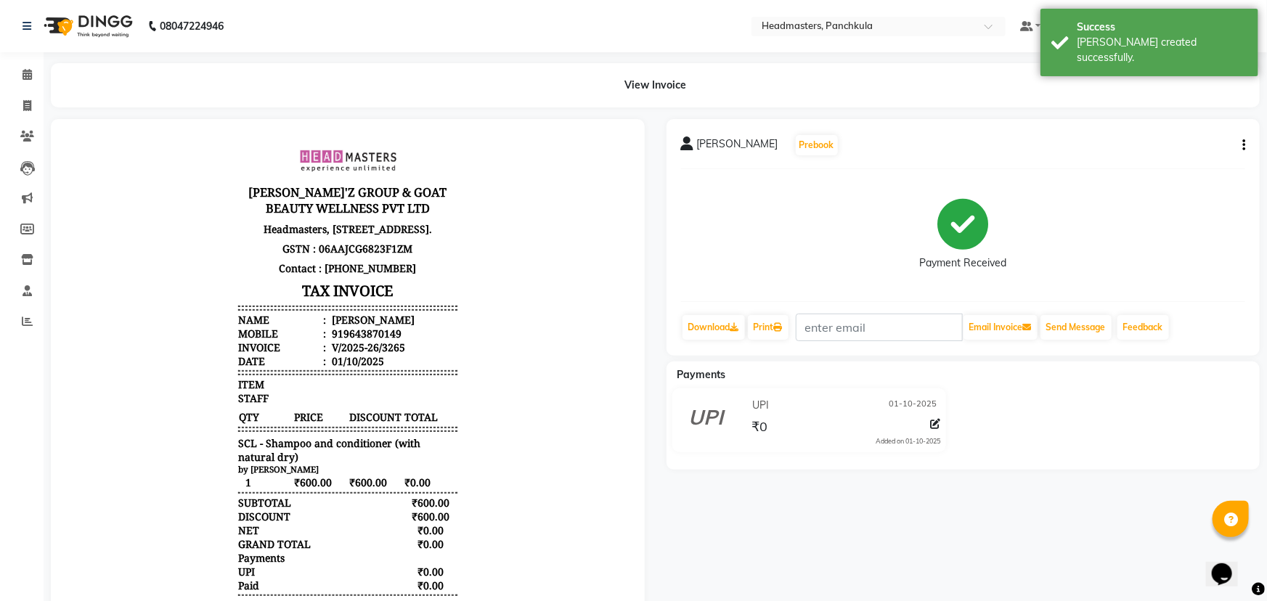
select select "7376"
select select "service"
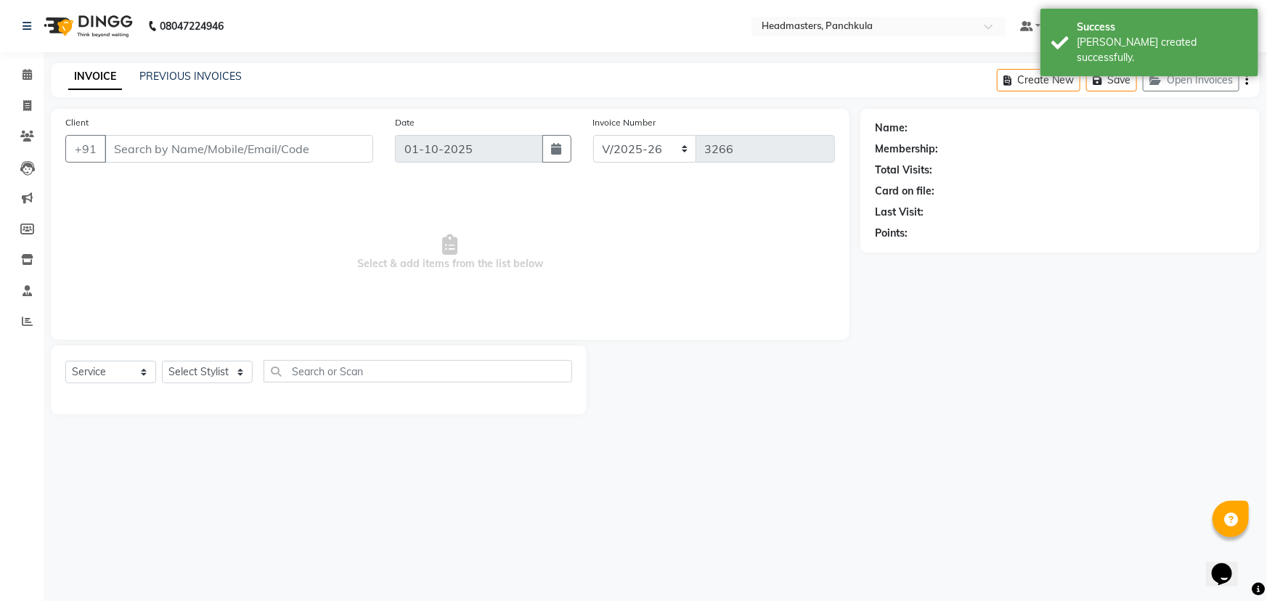
type input "9643870149"
select select "64061"
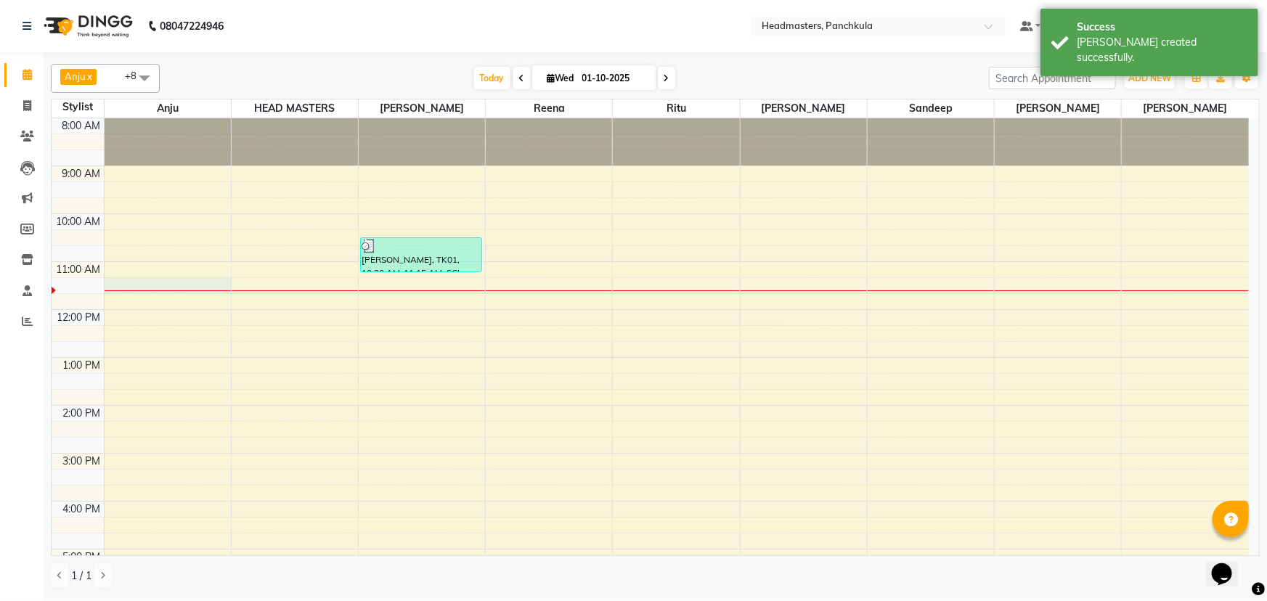
click at [166, 285] on div "8:00 AM 9:00 AM 10:00 AM 11:00 AM 12:00 PM 1:00 PM 2:00 PM 3:00 PM 4:00 PM 5:00…" at bounding box center [651, 429] width 1198 height 622
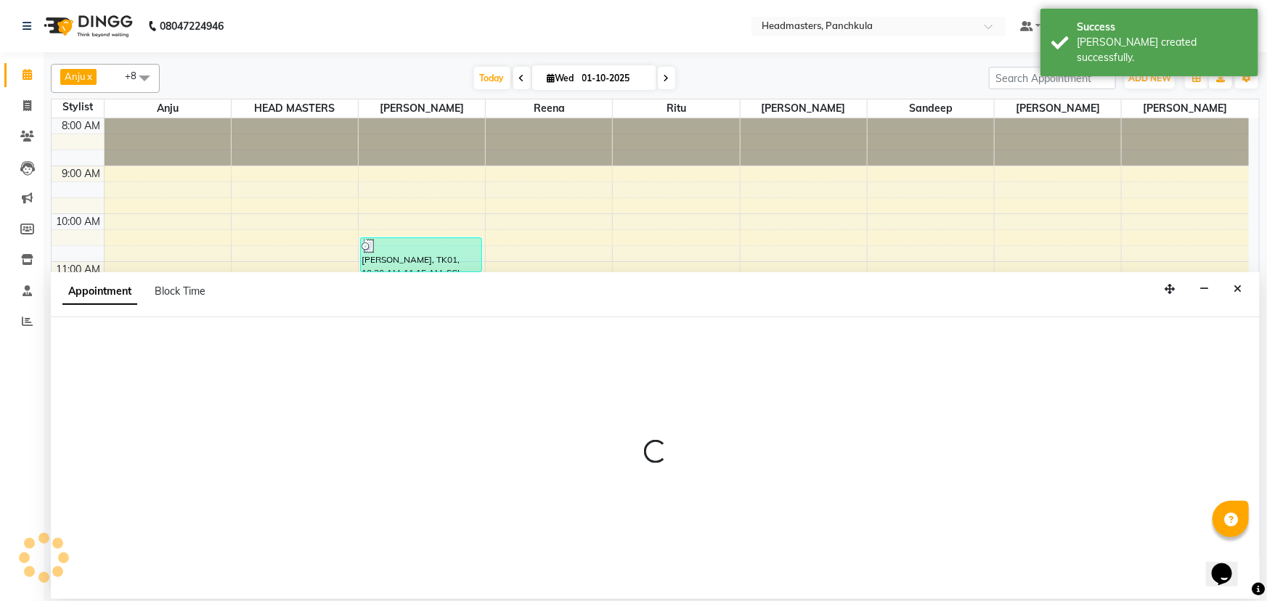
select select "64054"
select select "675"
select select "tentative"
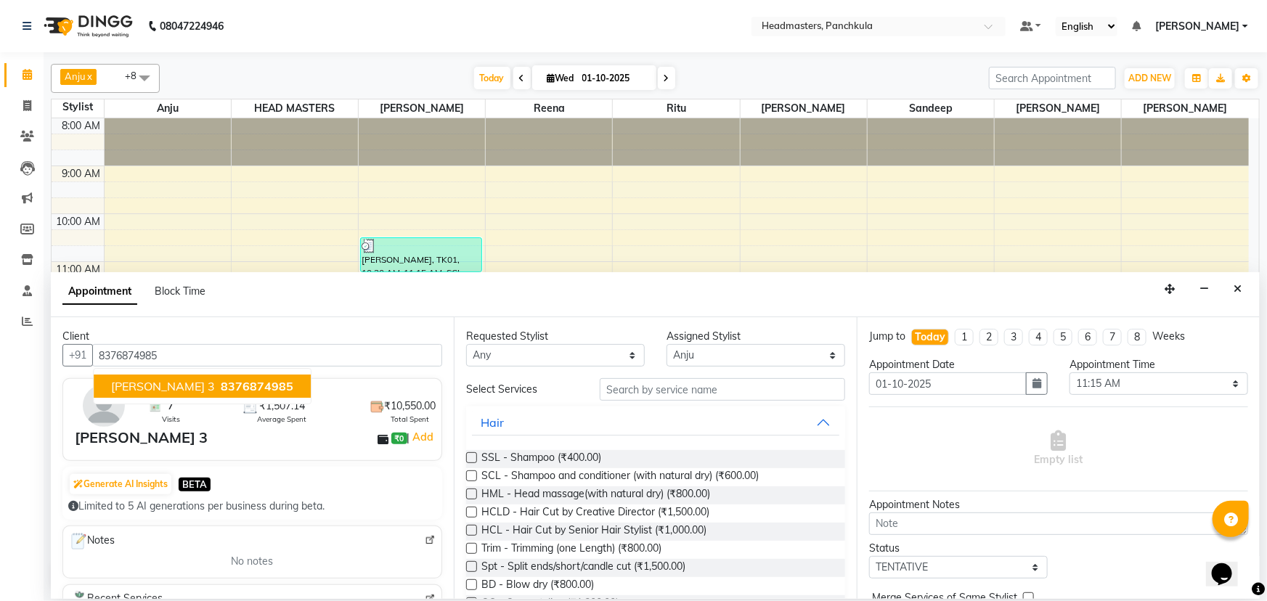
click at [127, 379] on span "[PERSON_NAME] 3" at bounding box center [163, 386] width 104 height 15
type input "8376874985"
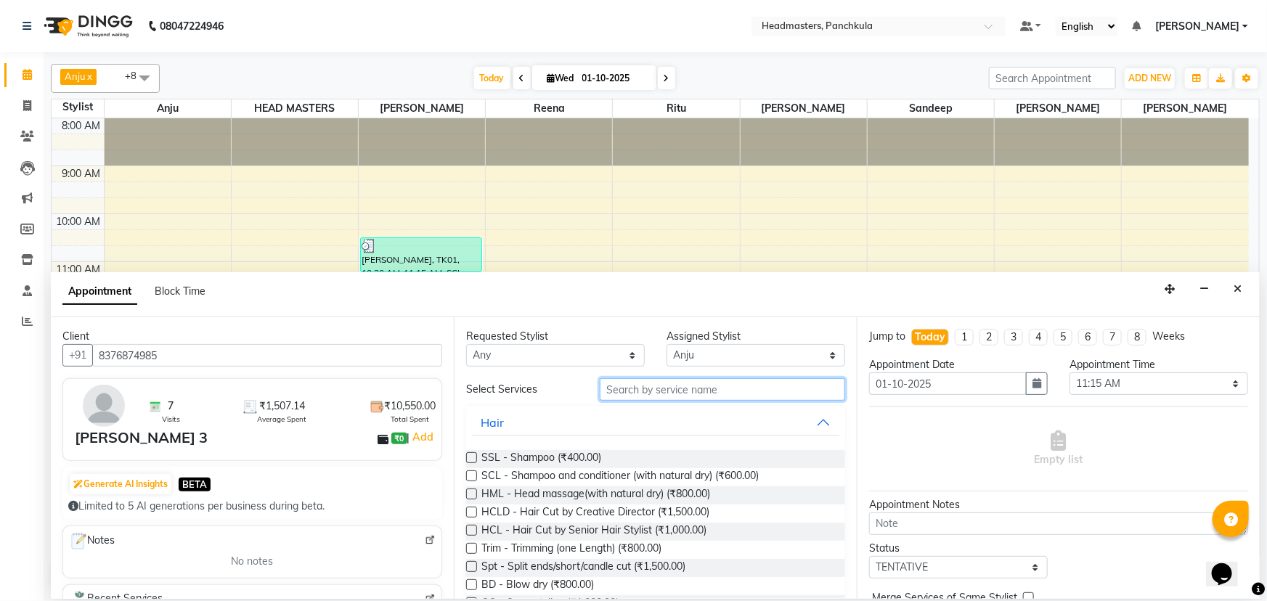
click at [635, 391] on input "text" at bounding box center [722, 389] width 245 height 23
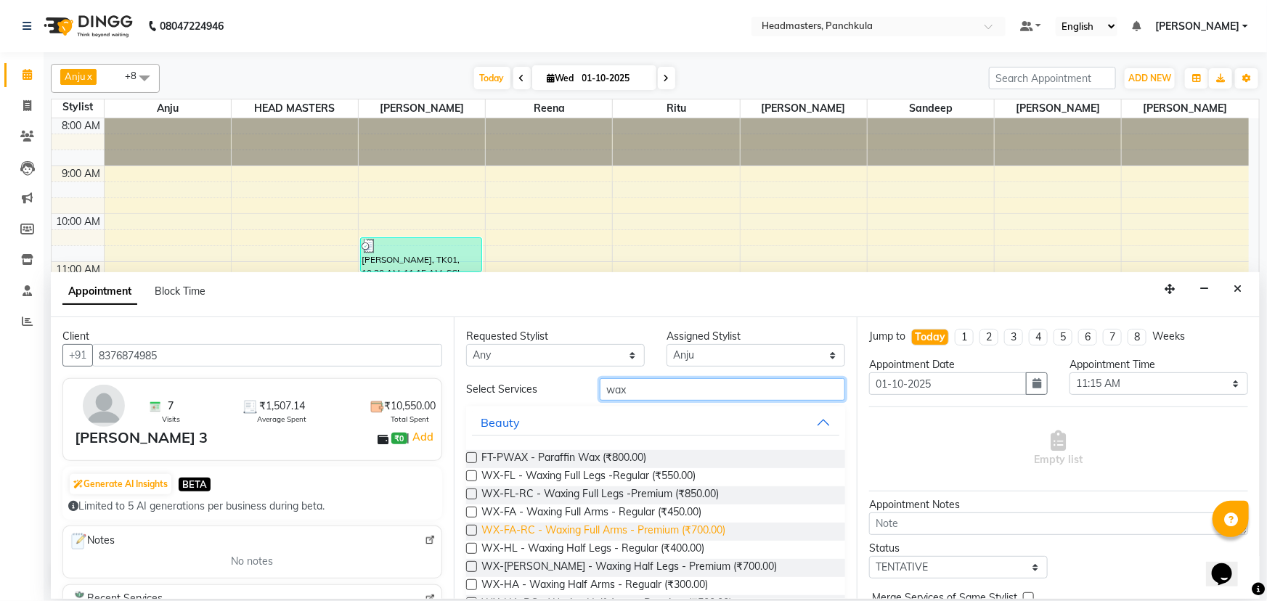
type input "wax"
click at [671, 527] on span "WX-FA-RC - Waxing Full Arms - Premium (₹700.00)" at bounding box center [603, 532] width 244 height 18
checkbox input "false"
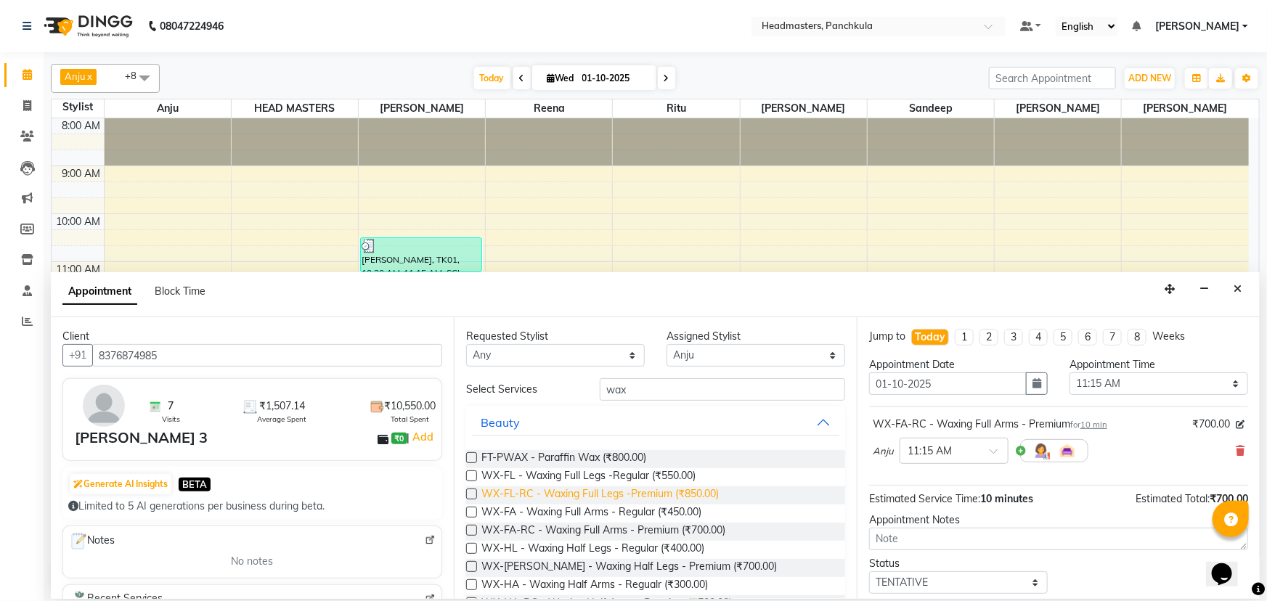
scroll to position [65, 0]
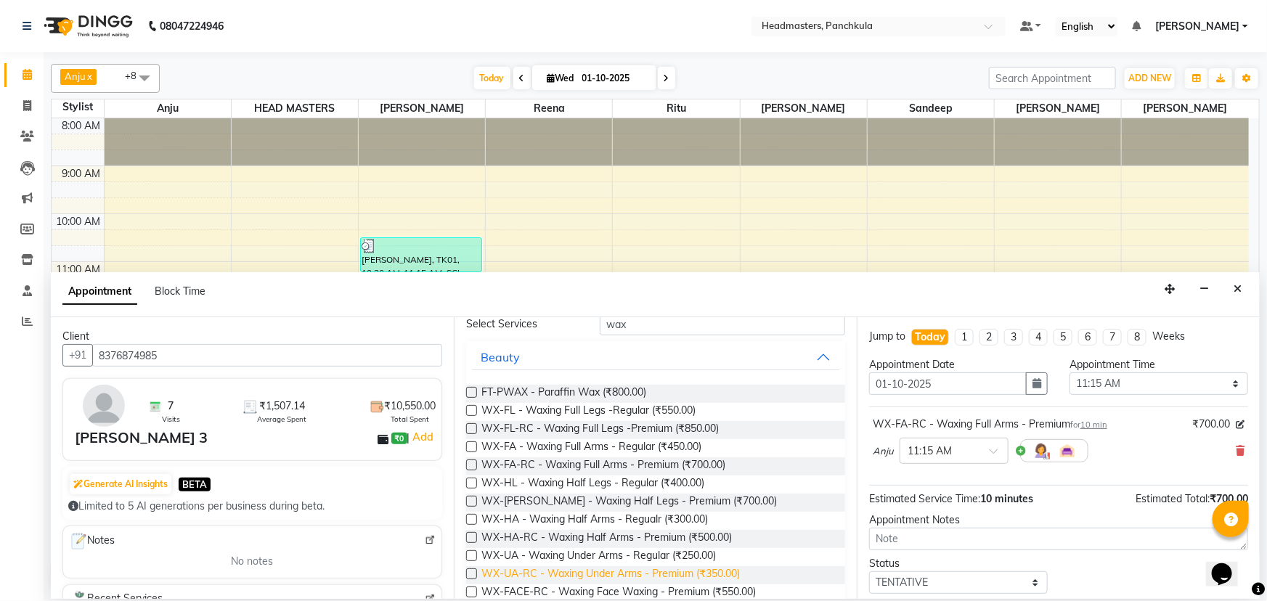
click at [601, 572] on span "WX-UA-RC - Waxing Under Arms - Premium (₹350.00)" at bounding box center [610, 575] width 259 height 18
checkbox input "false"
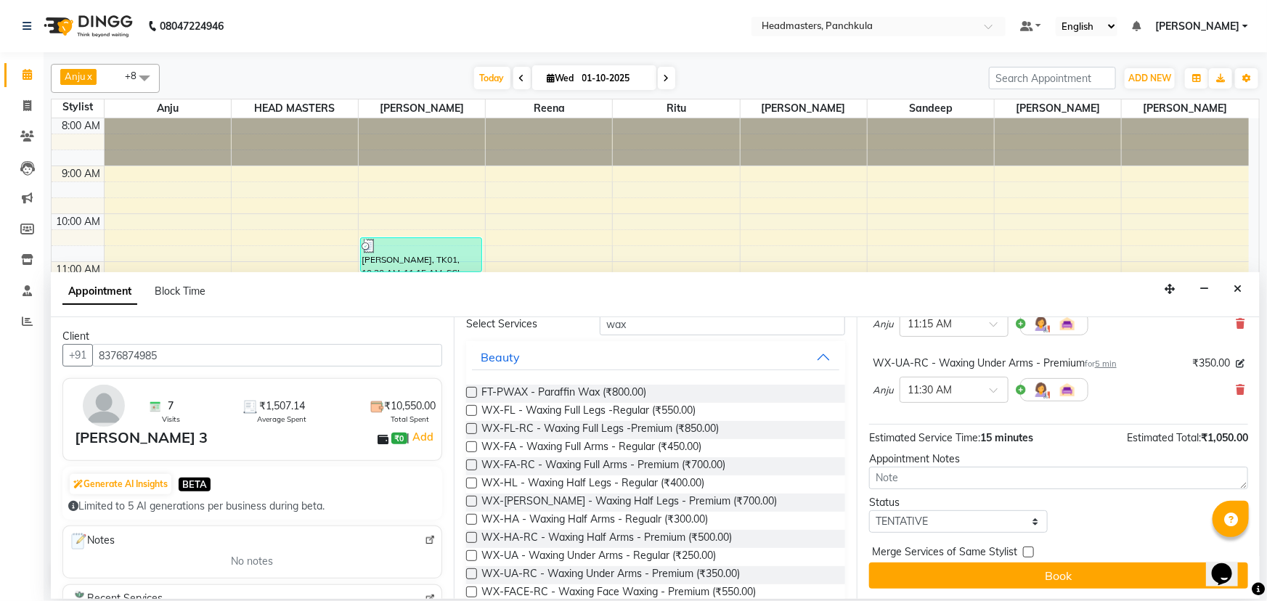
scroll to position [128, 0]
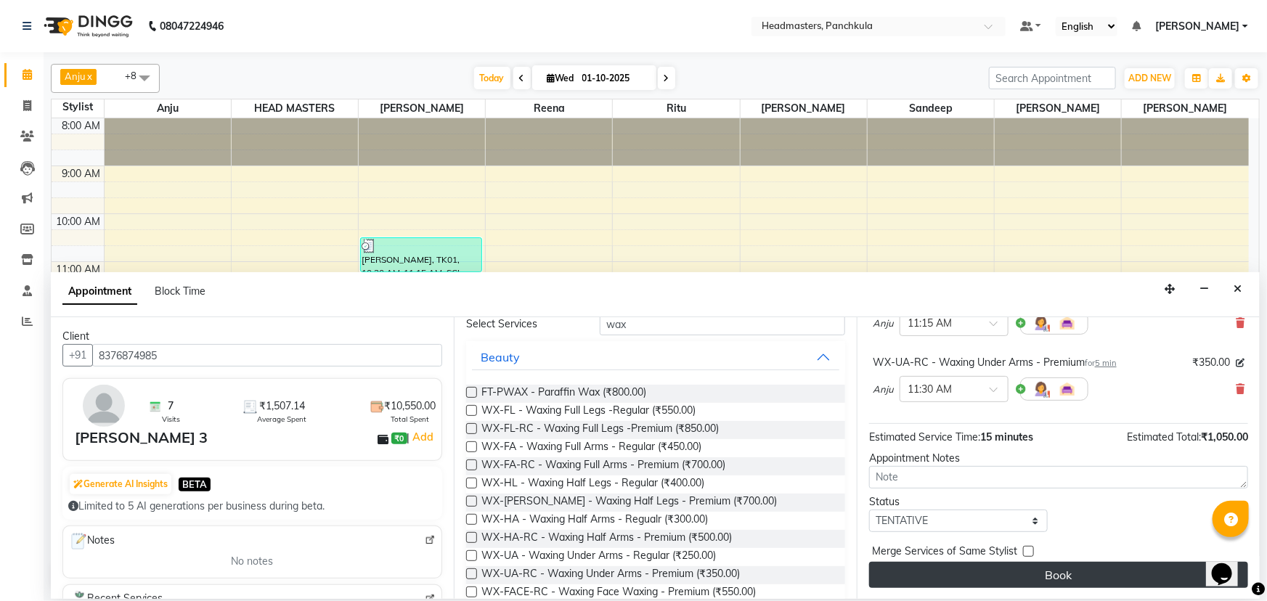
click at [969, 581] on button "Book" at bounding box center [1058, 575] width 379 height 26
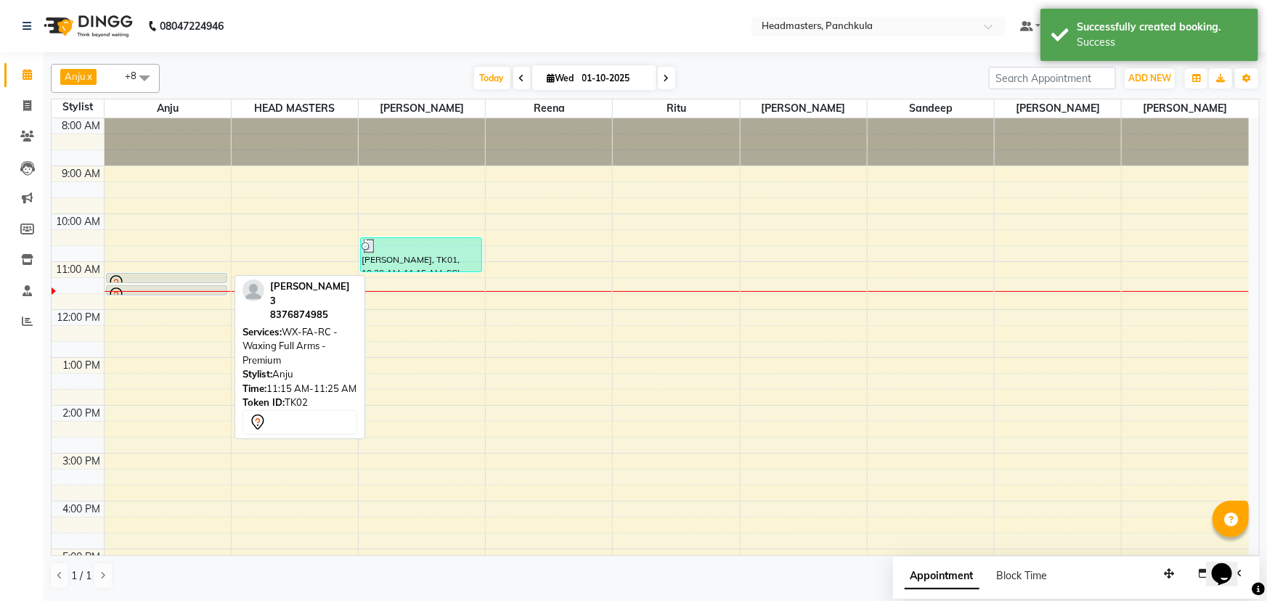
click at [213, 280] on div at bounding box center [167, 283] width 121 height 6
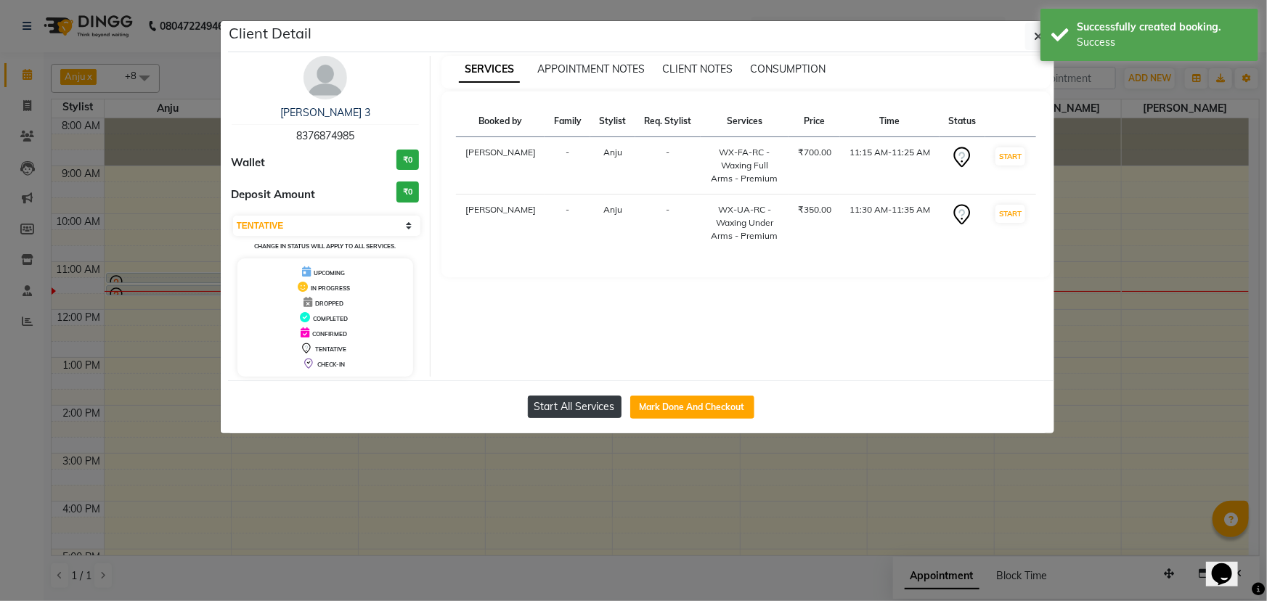
click at [545, 413] on button "Start All Services" at bounding box center [575, 407] width 94 height 23
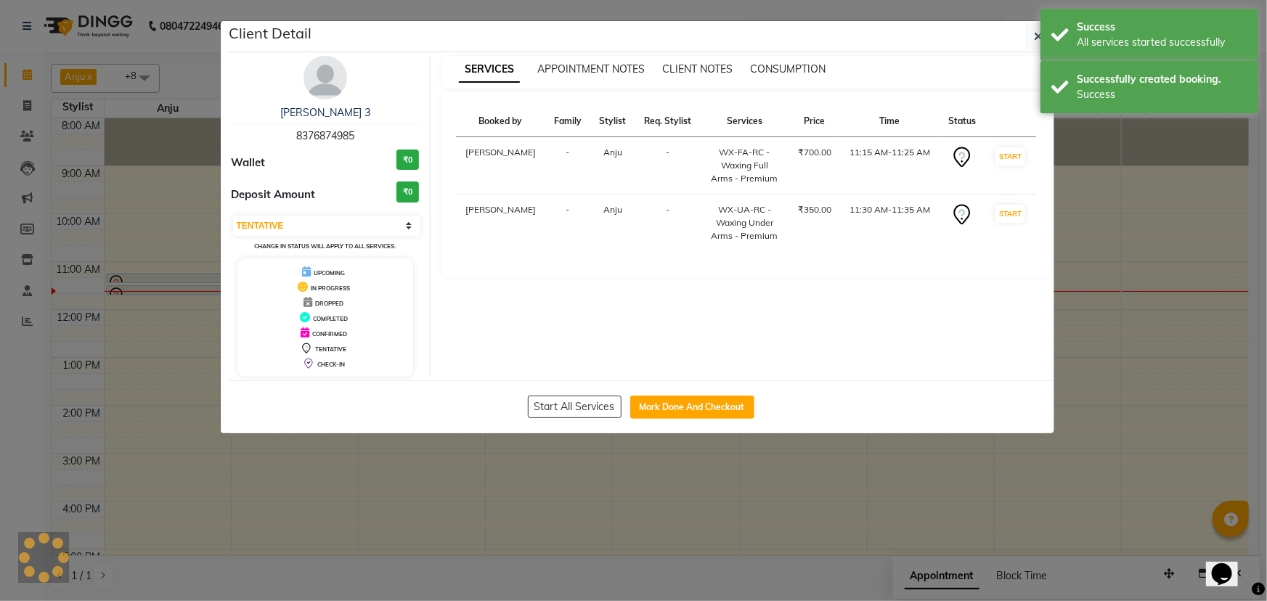
select select "1"
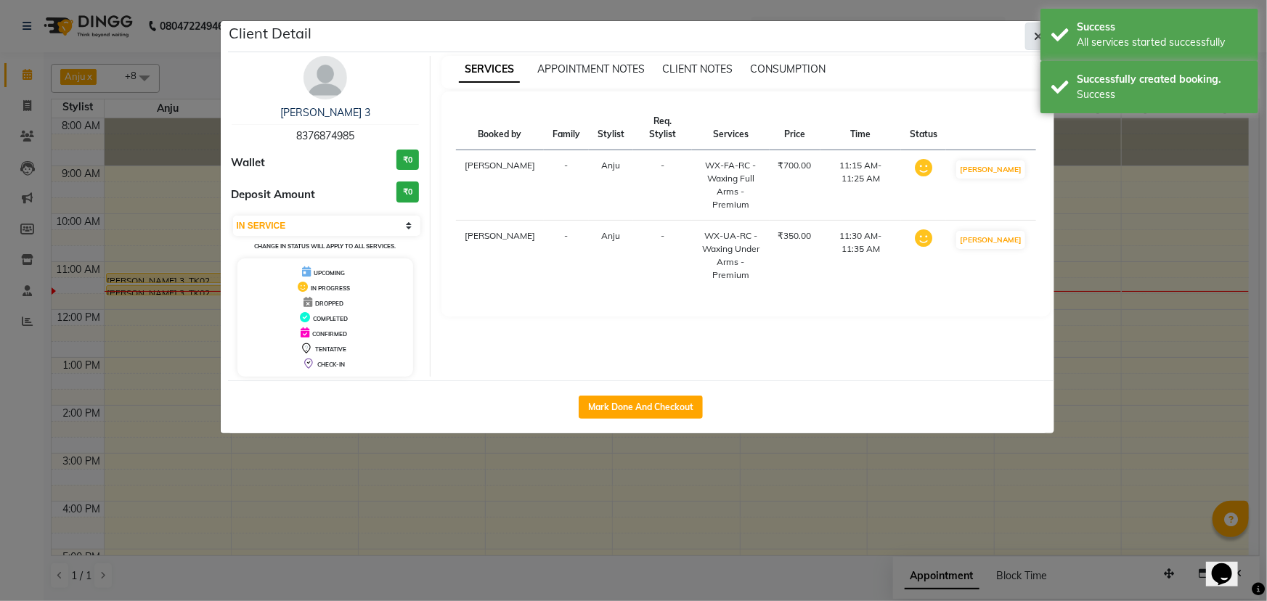
click at [1035, 28] on button "button" at bounding box center [1039, 37] width 28 height 28
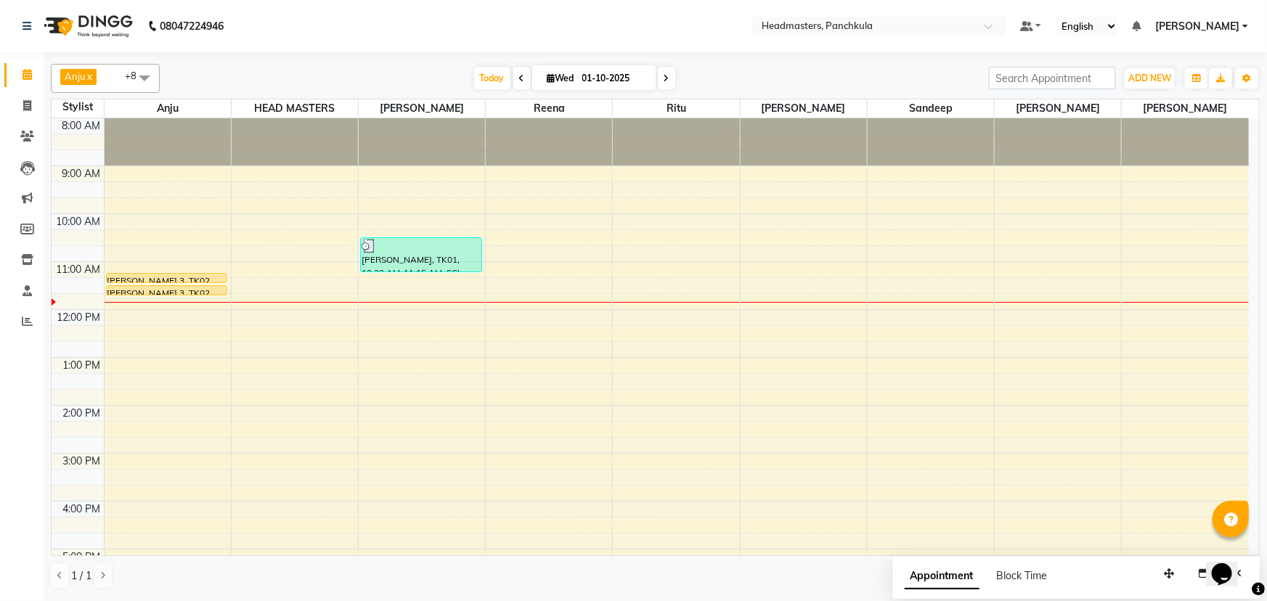
click at [670, 317] on div "8:00 AM 9:00 AM 10:00 AM 11:00 AM 12:00 PM 1:00 PM 2:00 PM 3:00 PM 4:00 PM 5:00…" at bounding box center [651, 429] width 1198 height 622
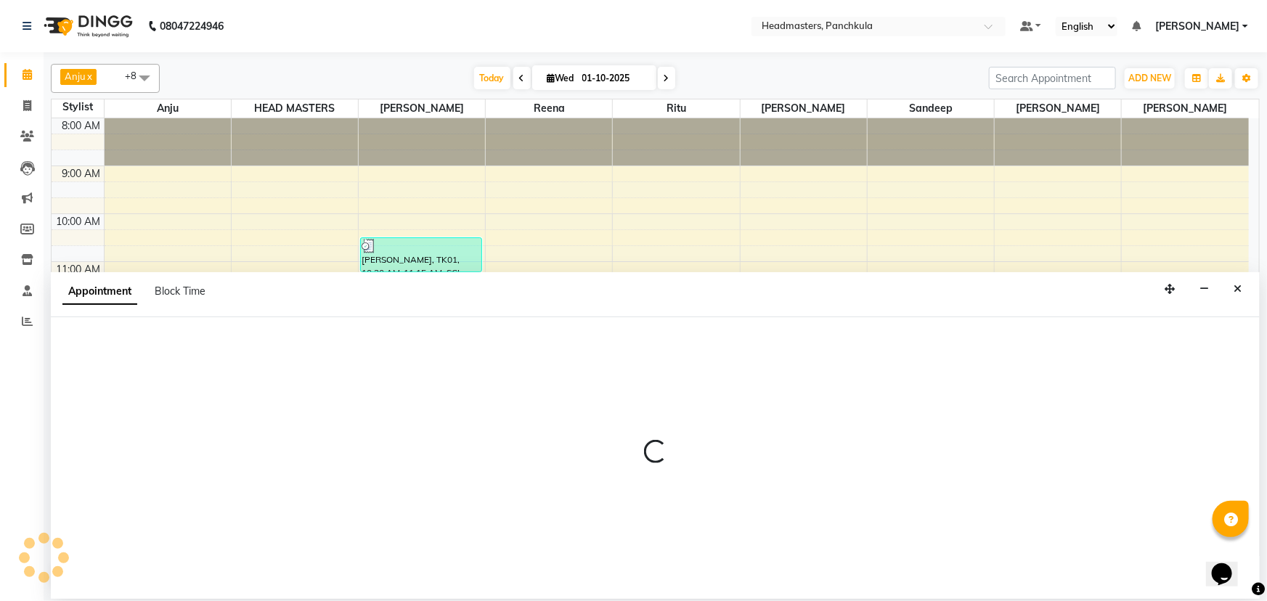
select select "64053"
select select "tentative"
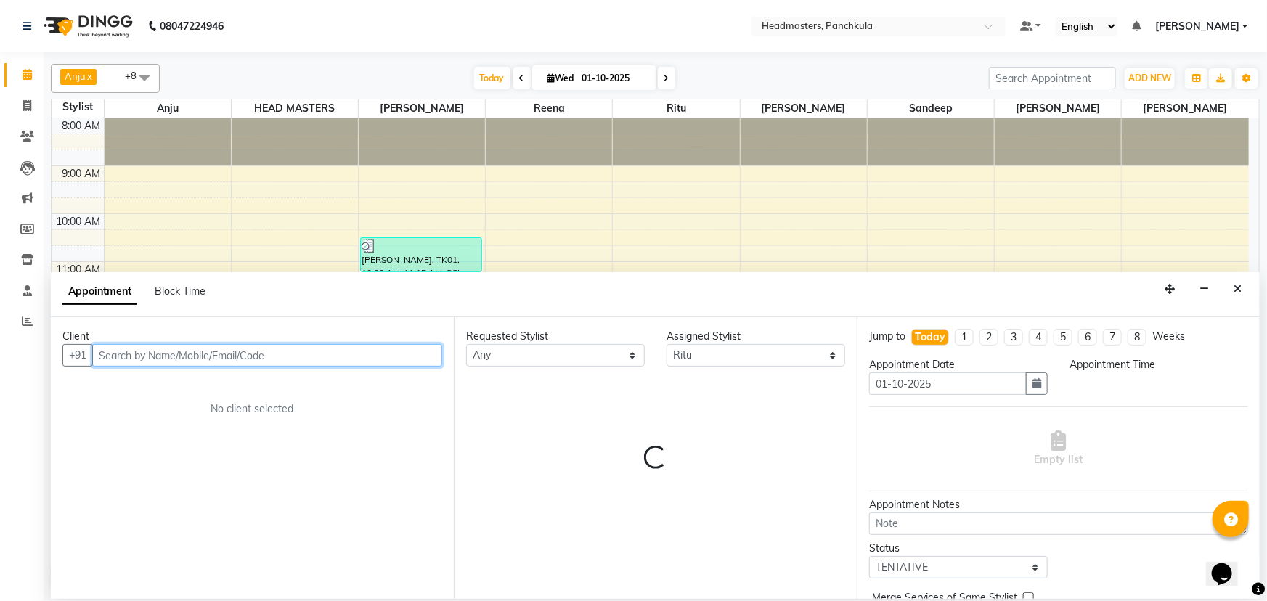
select select "720"
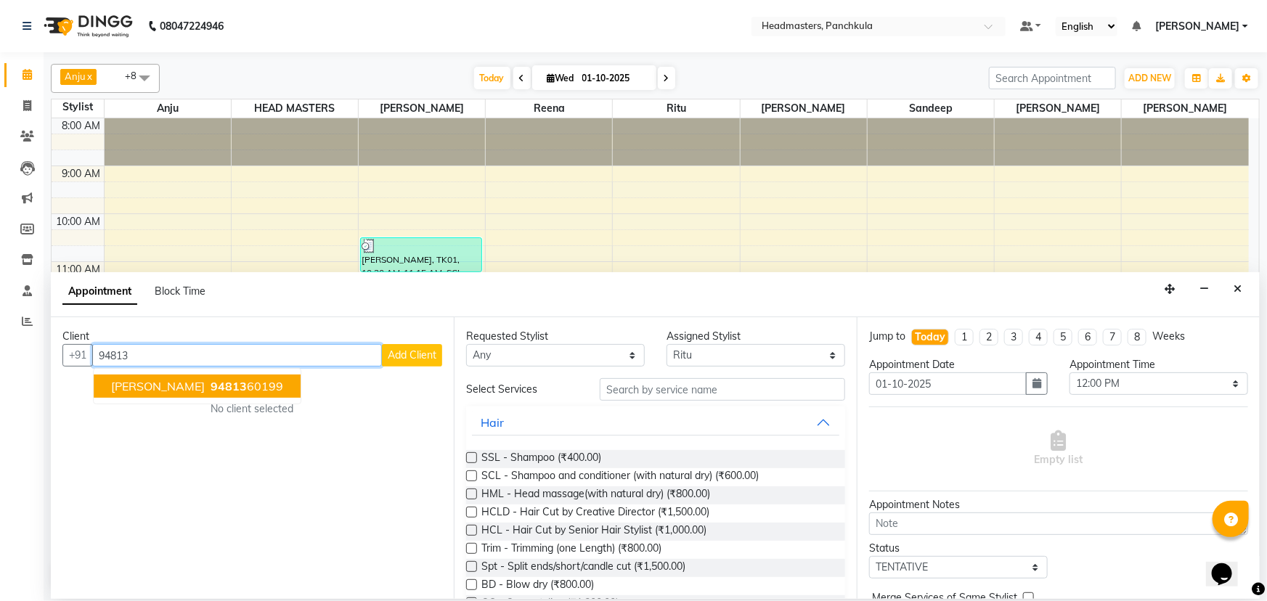
click at [211, 382] on span "94813" at bounding box center [229, 386] width 36 height 15
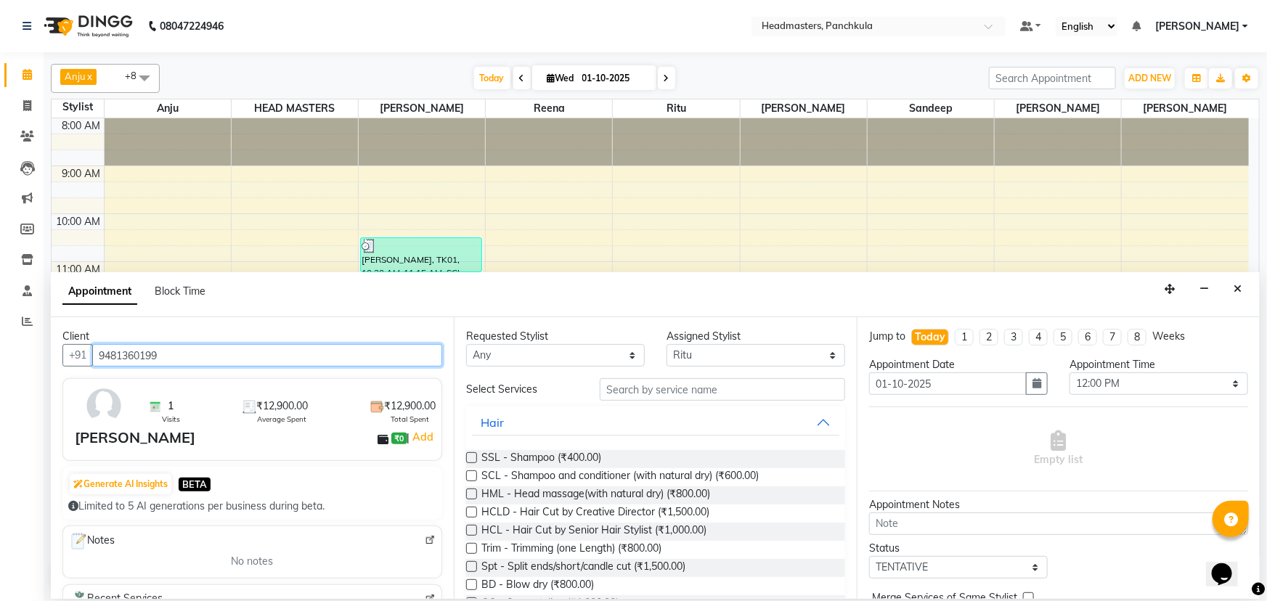
type input "9481360199"
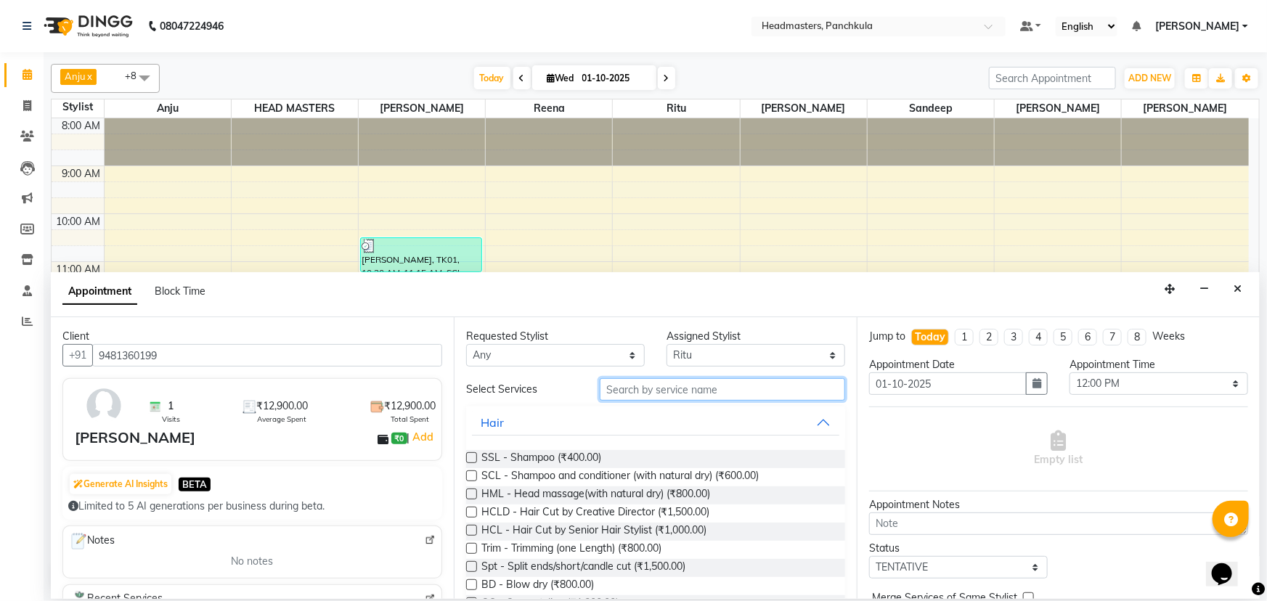
click at [620, 386] on input "text" at bounding box center [722, 389] width 245 height 23
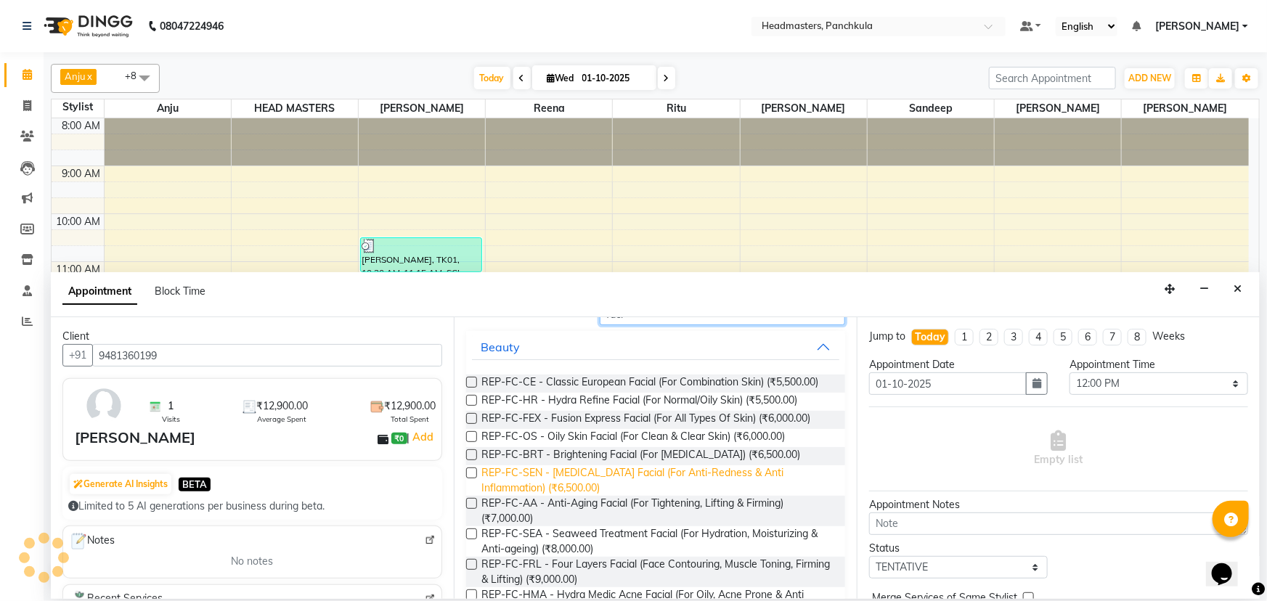
scroll to position [0, 0]
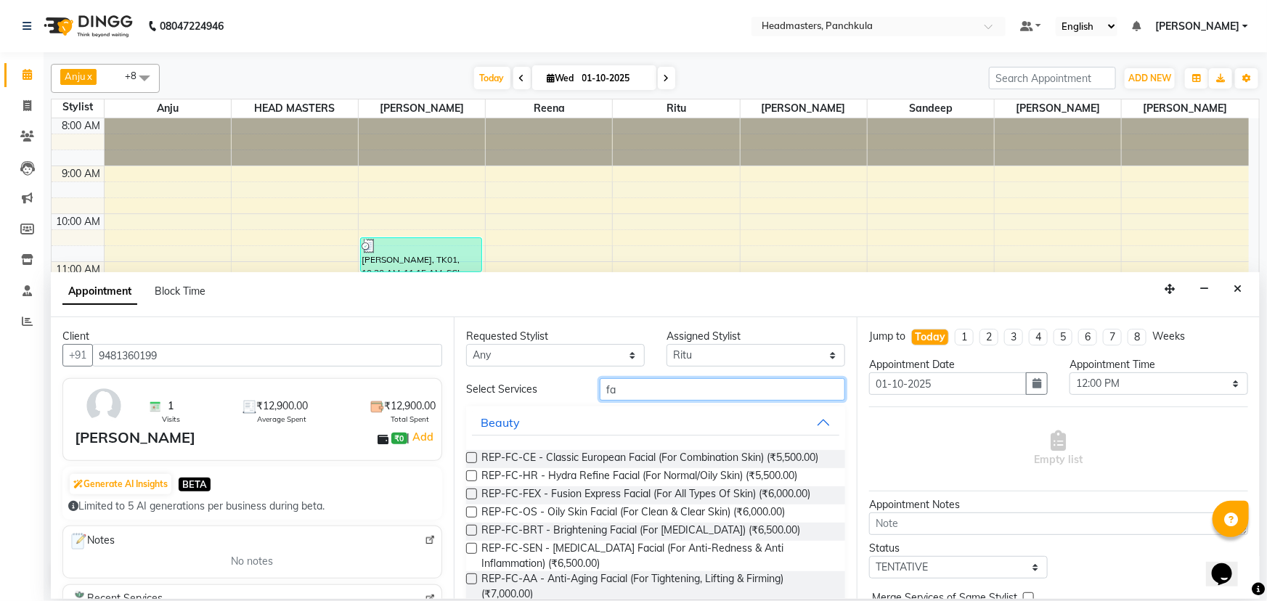
type input "f"
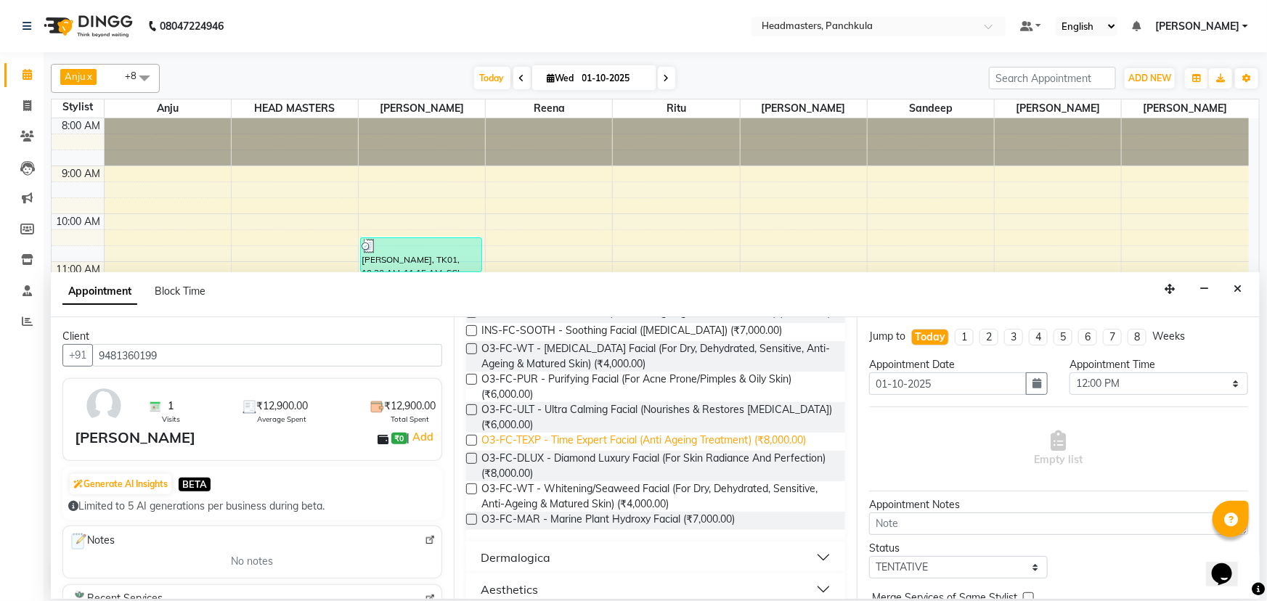
scroll to position [516, 0]
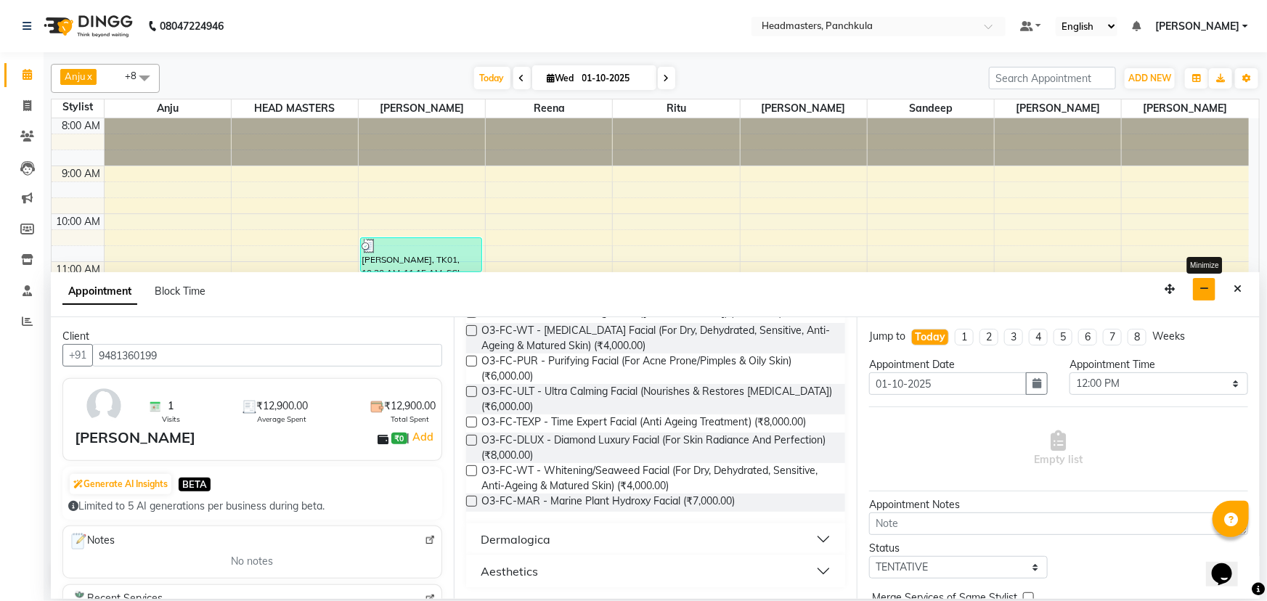
type input "facial"
click at [1209, 293] on icon "button" at bounding box center [1204, 289] width 9 height 10
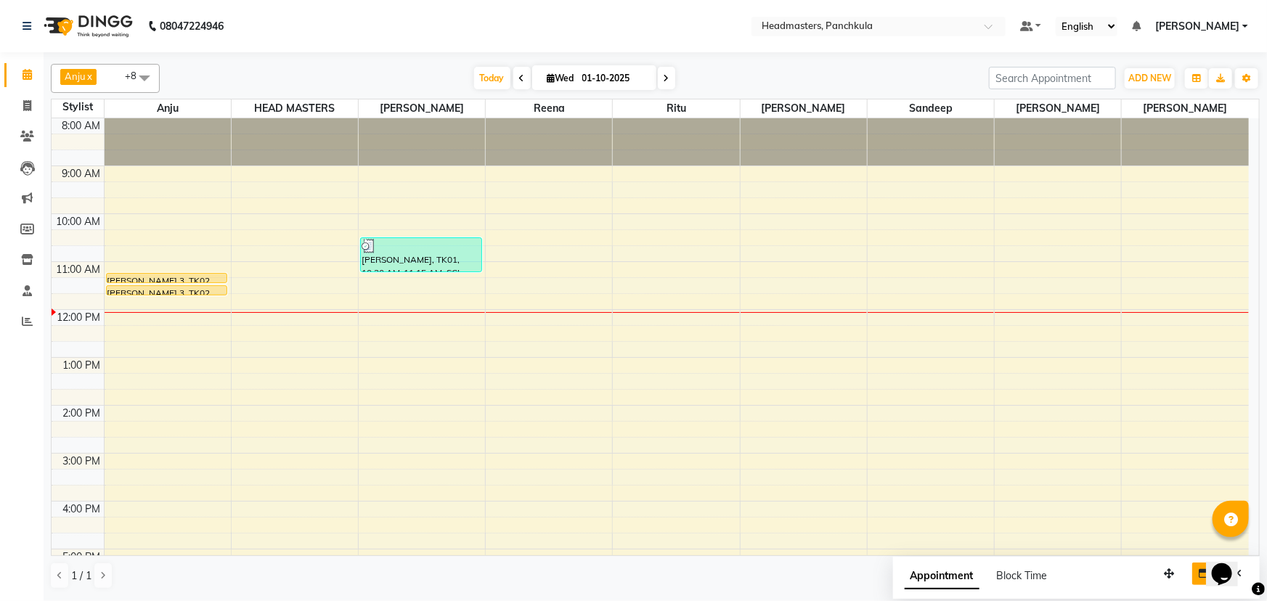
click at [521, 273] on div "8:00 AM 9:00 AM 10:00 AM 11:00 AM 12:00 PM 1:00 PM 2:00 PM 3:00 PM 4:00 PM 5:00…" at bounding box center [651, 429] width 1198 height 622
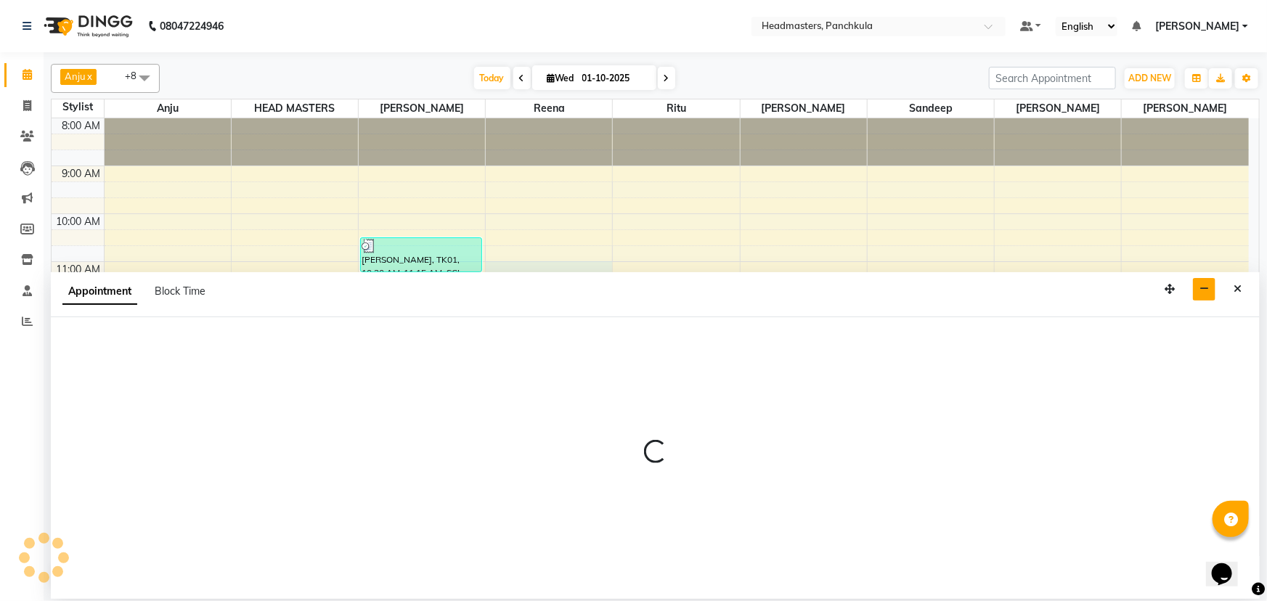
select select "64261"
select select "tentative"
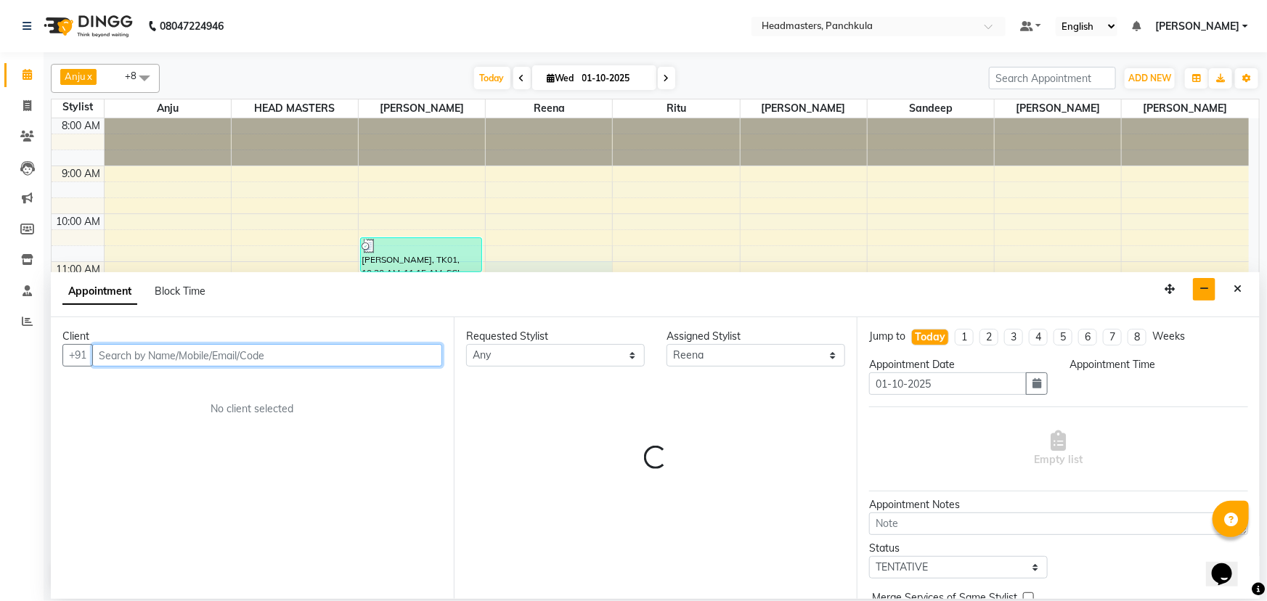
select select "660"
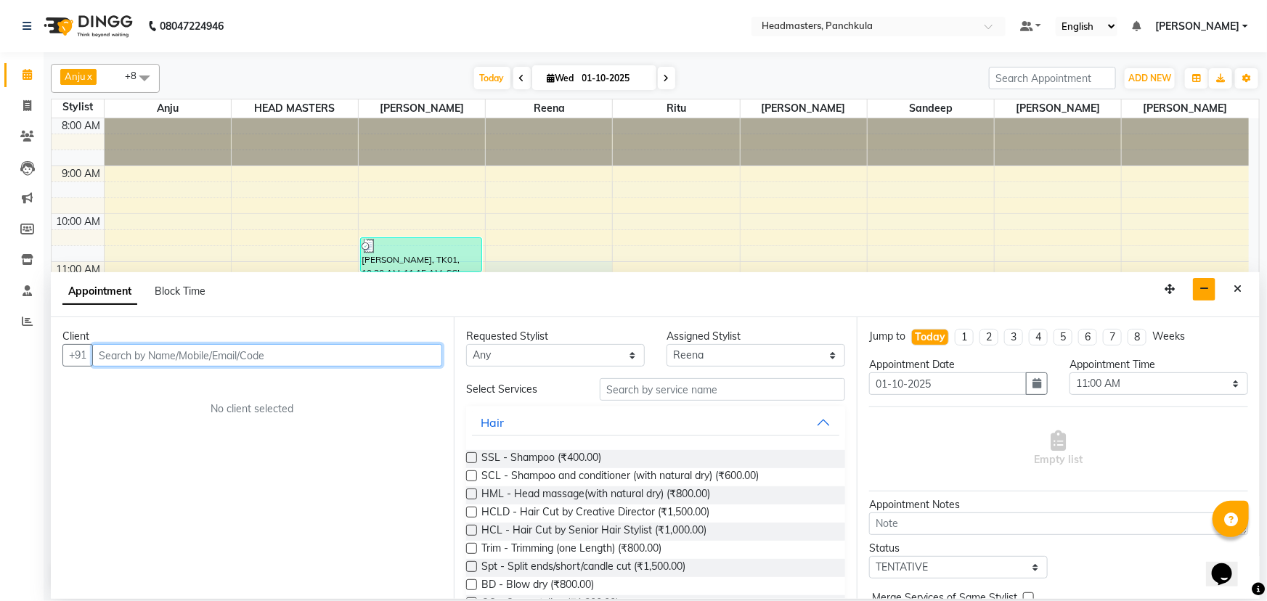
click at [308, 354] on input "text" at bounding box center [267, 355] width 350 height 23
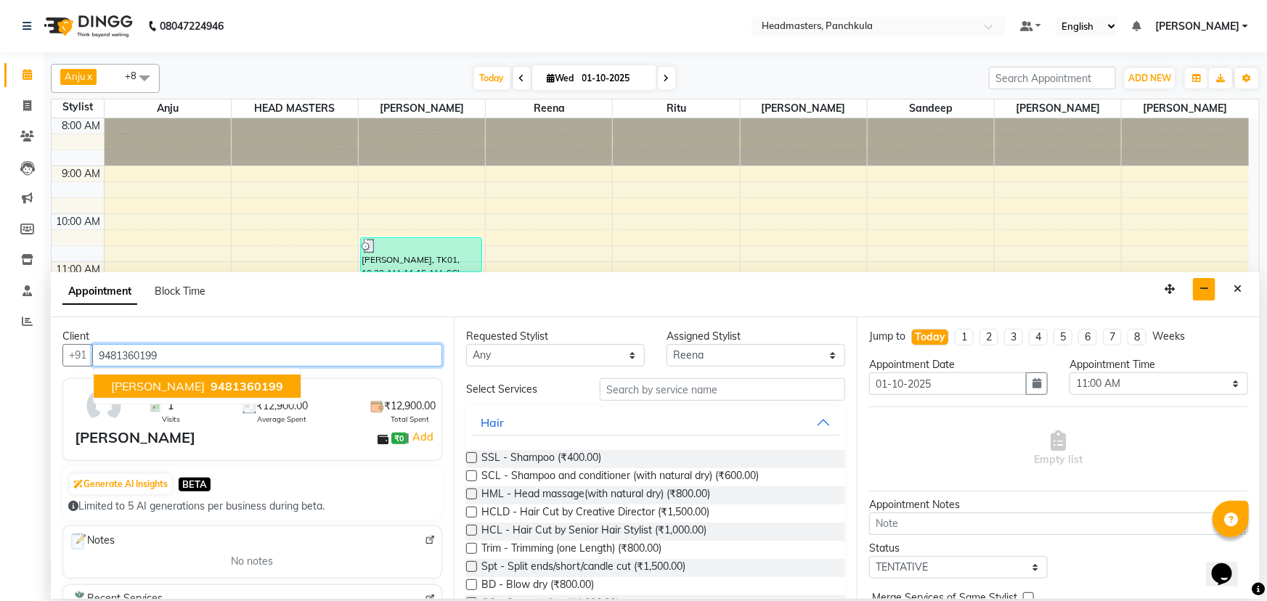
click at [211, 389] on span "9481360199" at bounding box center [247, 386] width 73 height 15
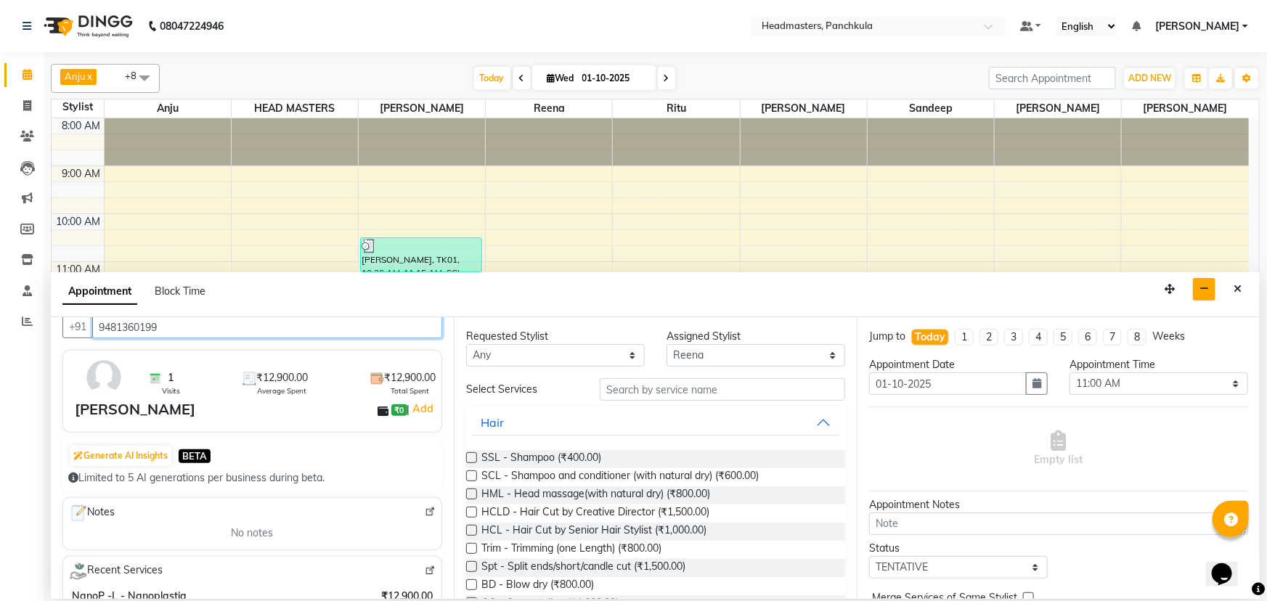
scroll to position [0, 0]
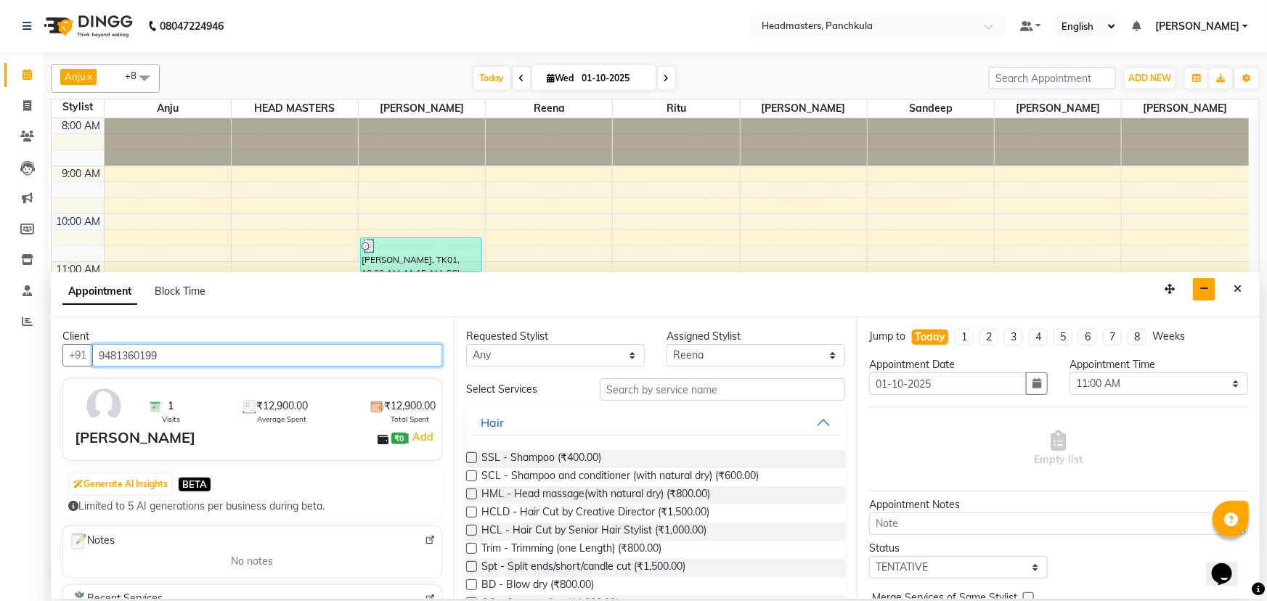
type input "9481360199"
click at [425, 544] on img at bounding box center [430, 540] width 11 height 11
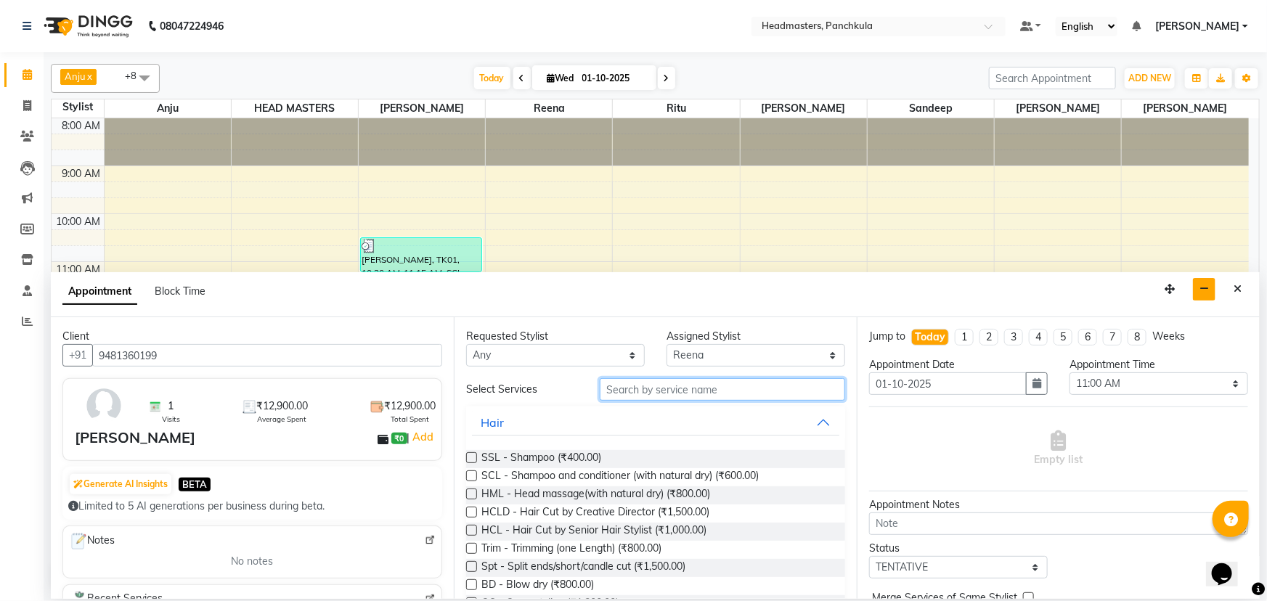
click at [621, 386] on input "text" at bounding box center [722, 389] width 245 height 23
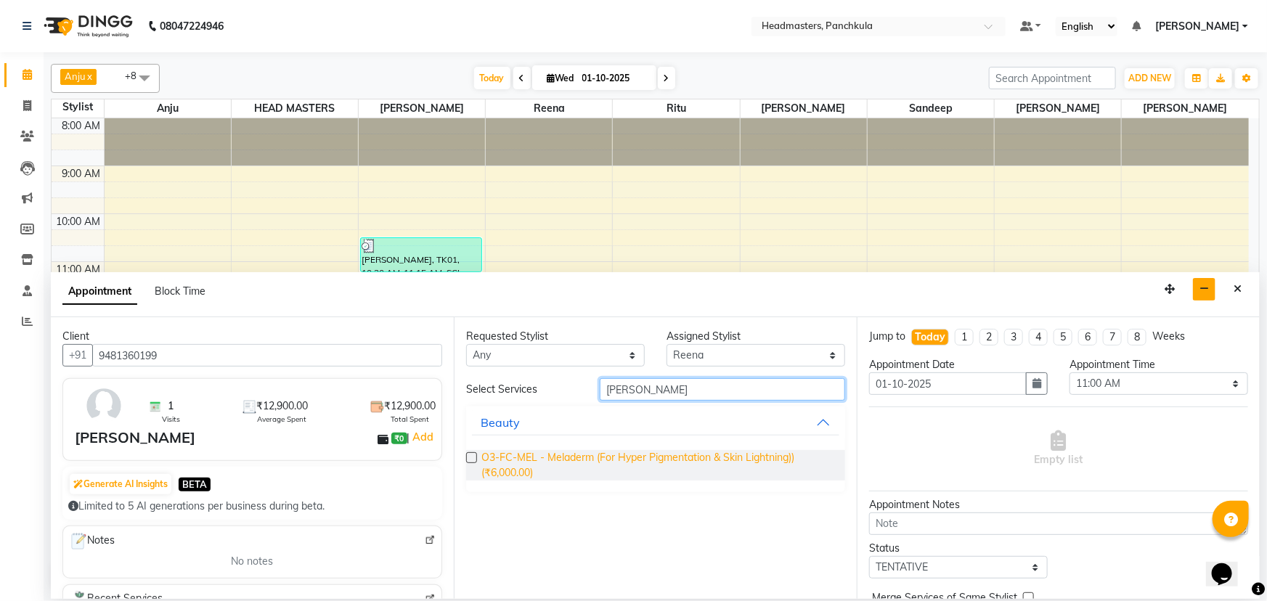
type input "mel"
click at [619, 460] on span "O3-FC-MEL - Meladerm (For Hyper Pigmentation & Skin Lightning)) (₹6,000.00)" at bounding box center [657, 465] width 352 height 31
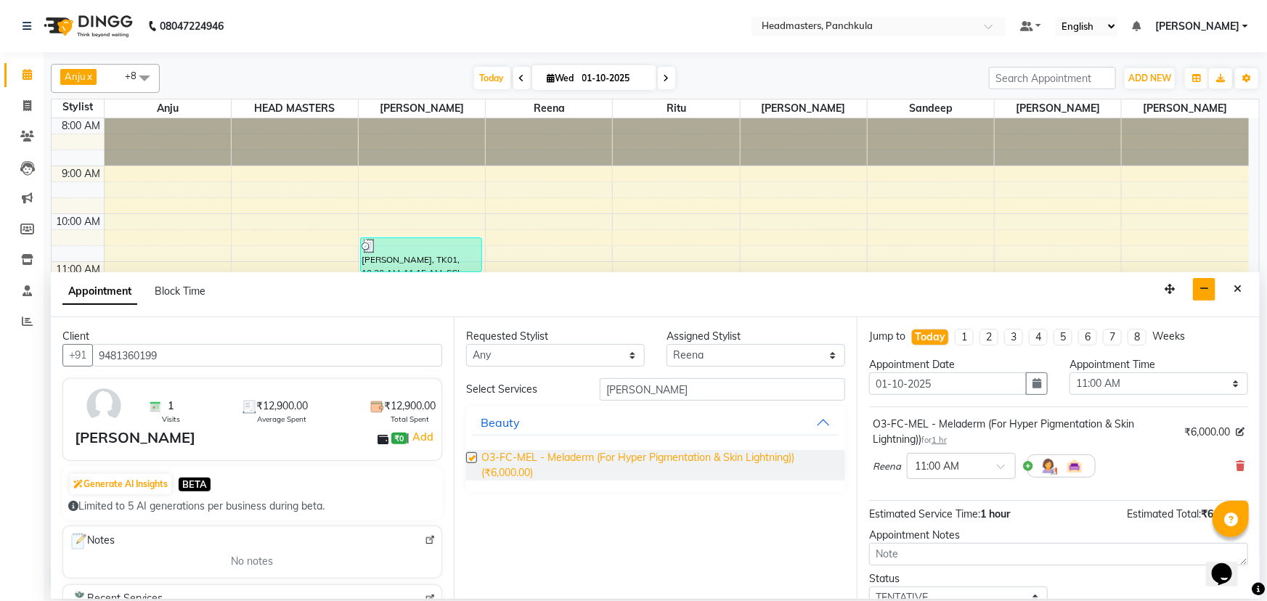
checkbox input "false"
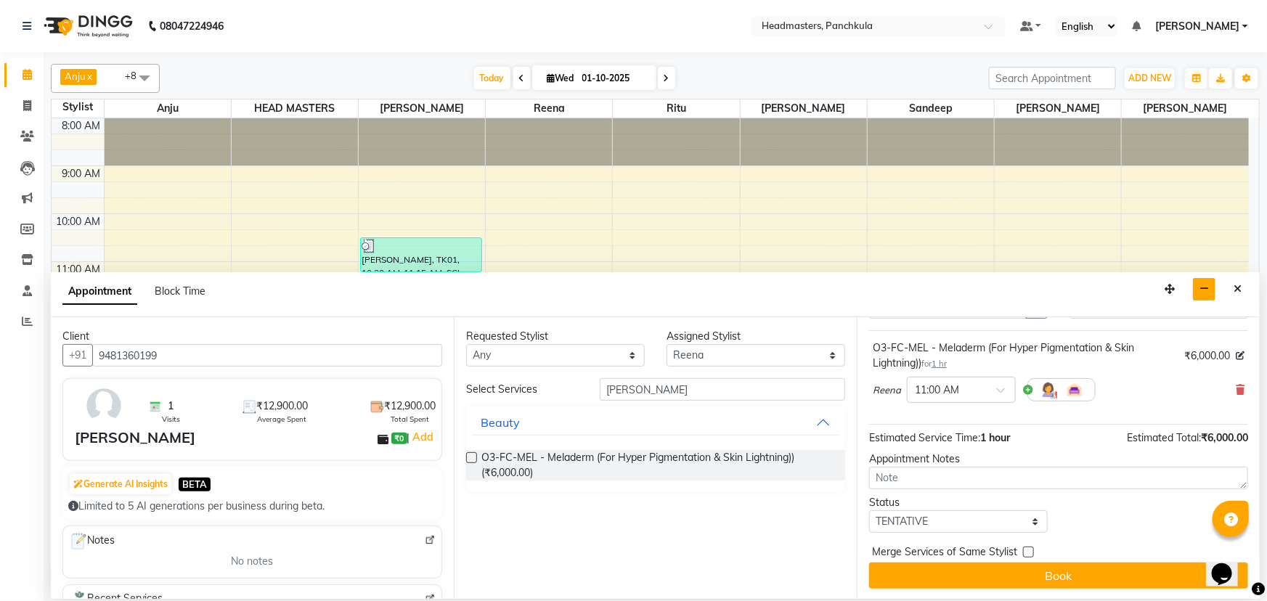
scroll to position [77, 0]
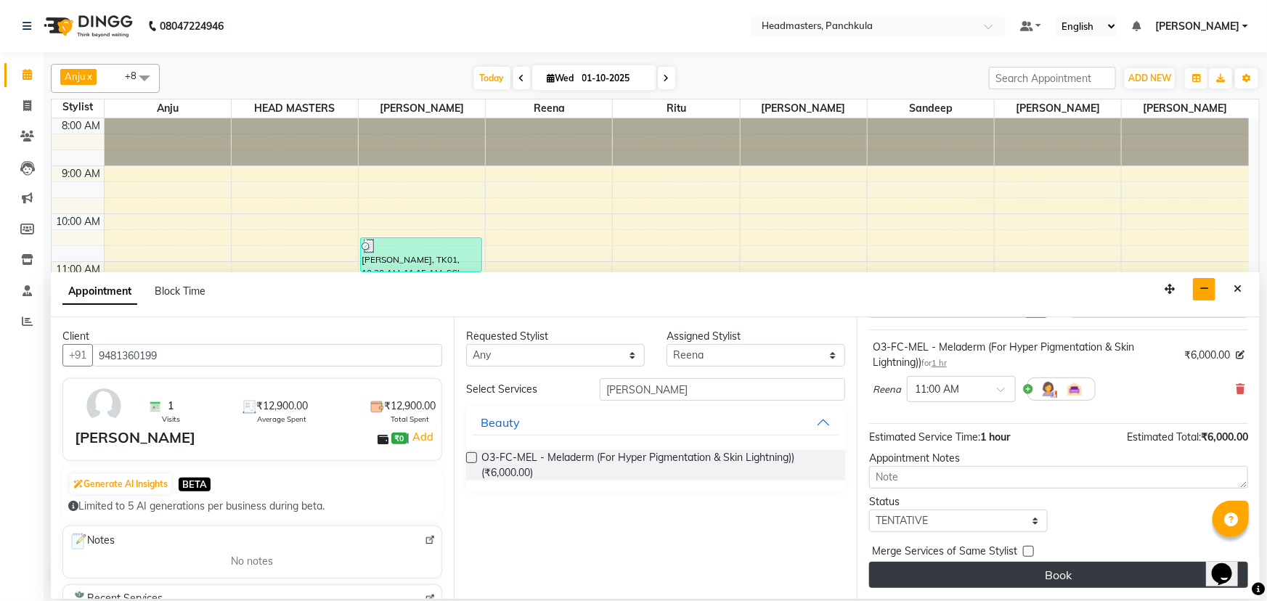
click at [947, 574] on button "Book" at bounding box center [1058, 575] width 379 height 26
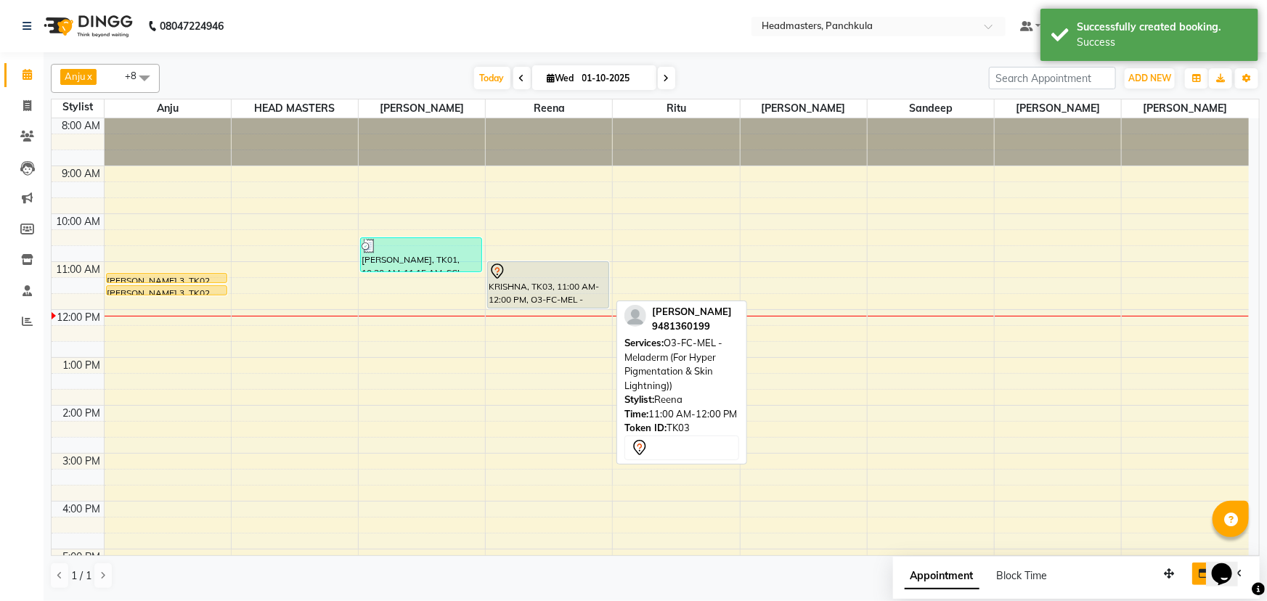
click at [591, 277] on div at bounding box center [548, 271] width 119 height 17
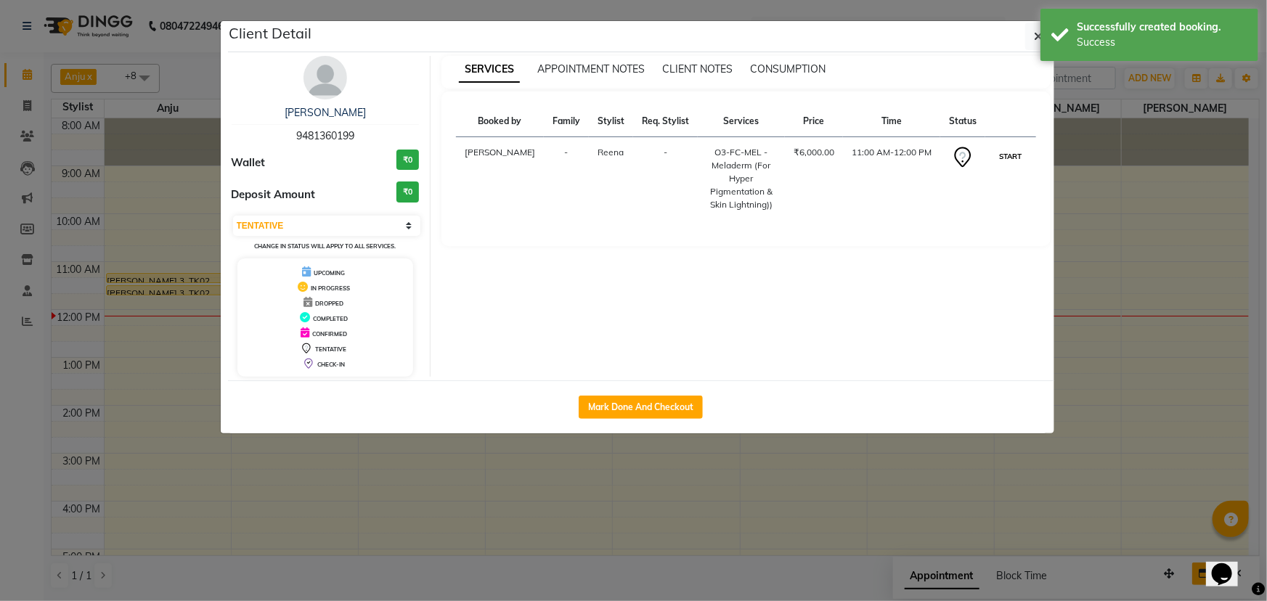
click at [1015, 164] on button "START" at bounding box center [1011, 156] width 30 height 18
select select "1"
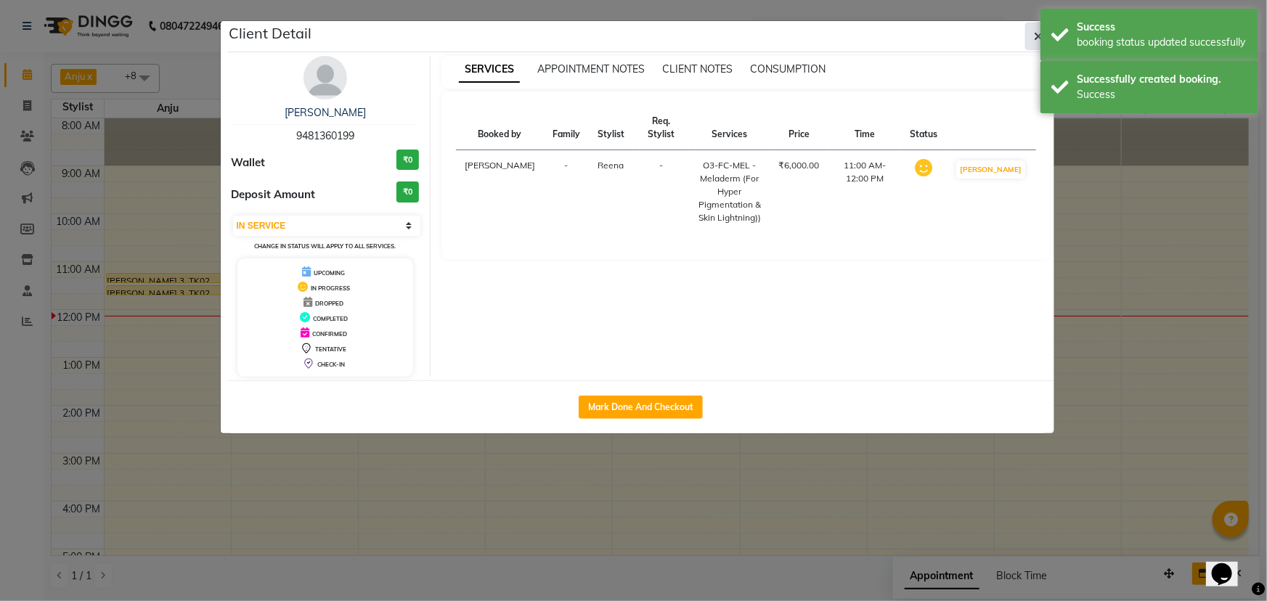
click at [1031, 40] on button "button" at bounding box center [1039, 37] width 28 height 28
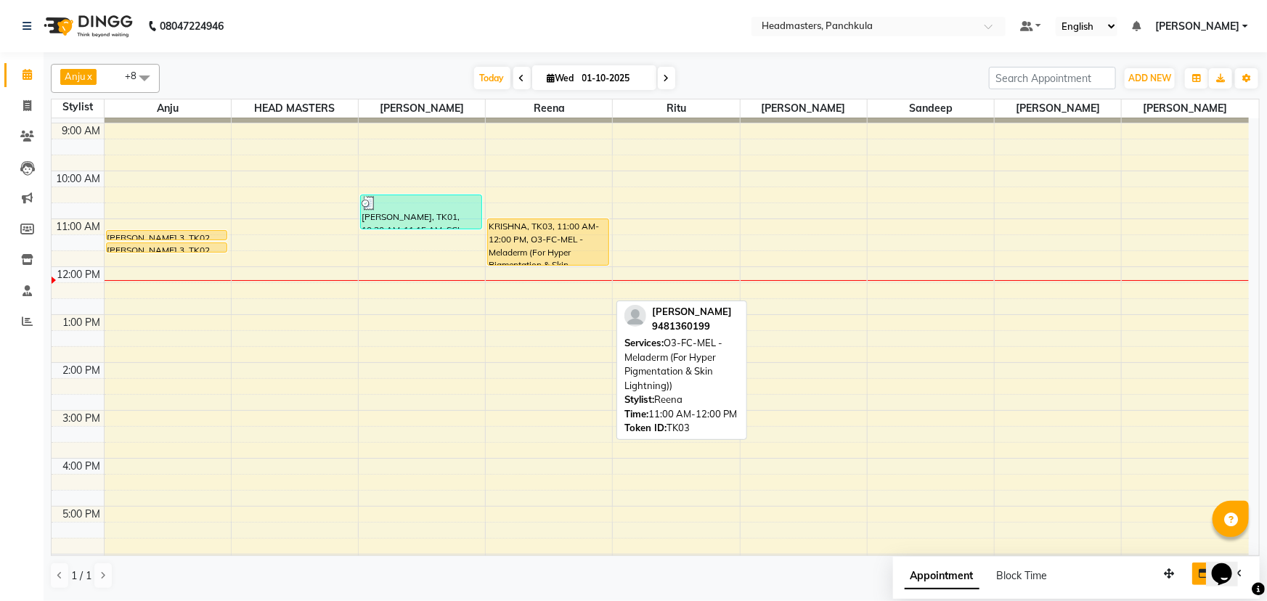
scroll to position [65, 0]
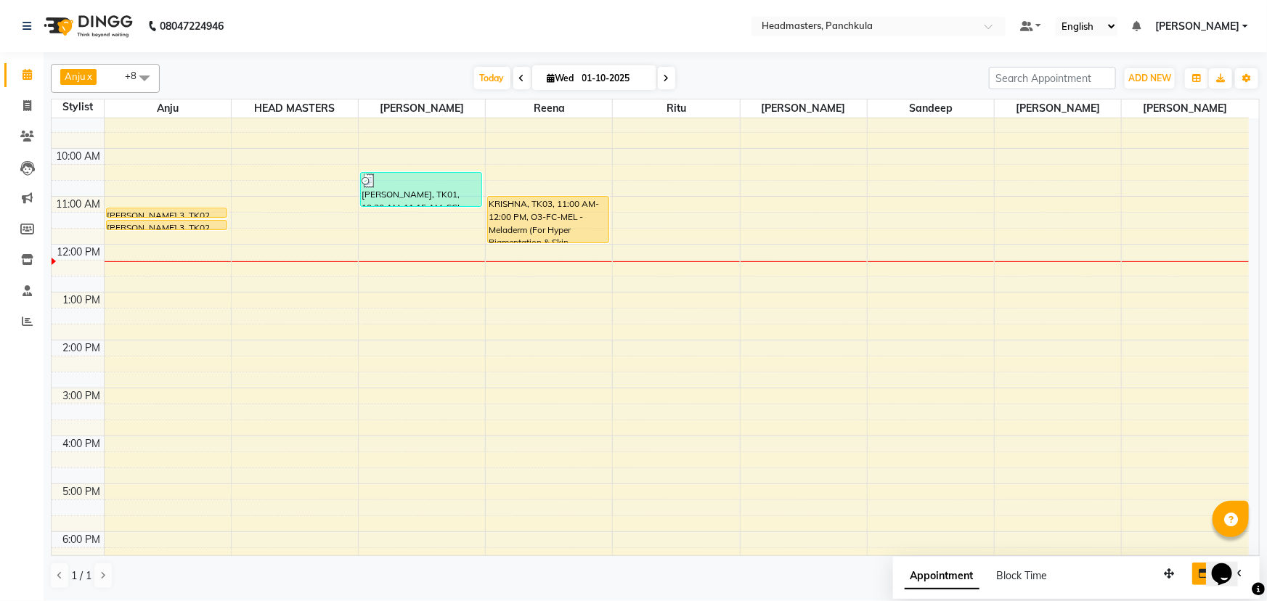
click at [811, 253] on div "8:00 AM 9:00 AM 10:00 AM 11:00 AM 12:00 PM 1:00 PM 2:00 PM 3:00 PM 4:00 PM 5:00…" at bounding box center [651, 364] width 1198 height 622
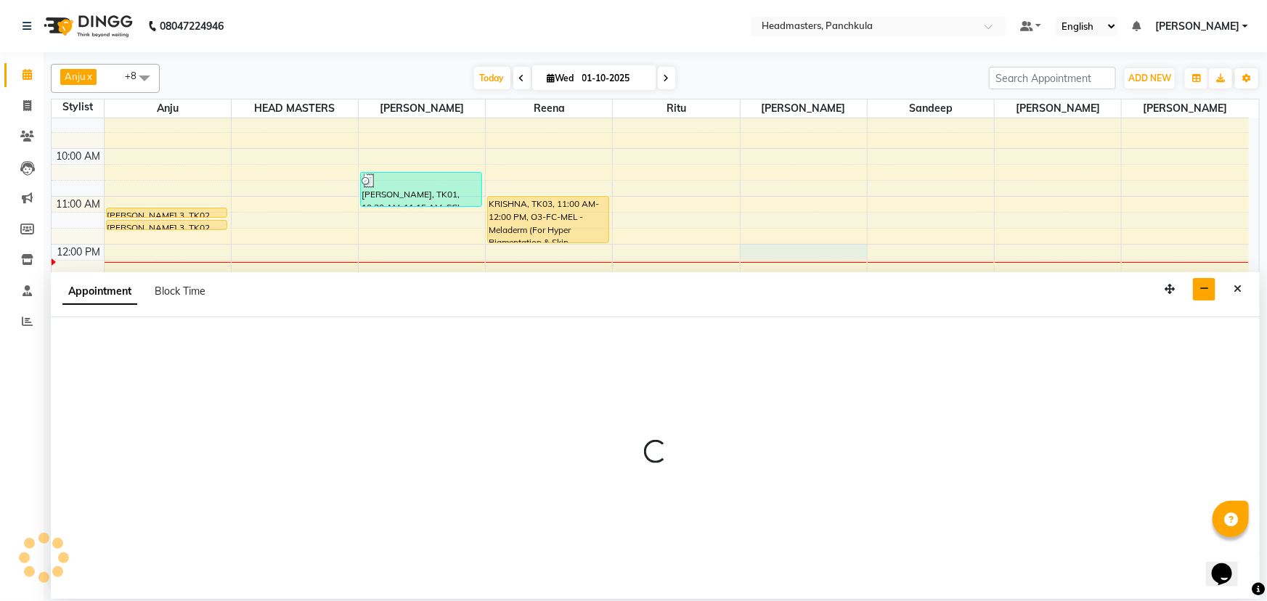
select select "64060"
select select "720"
select select "tentative"
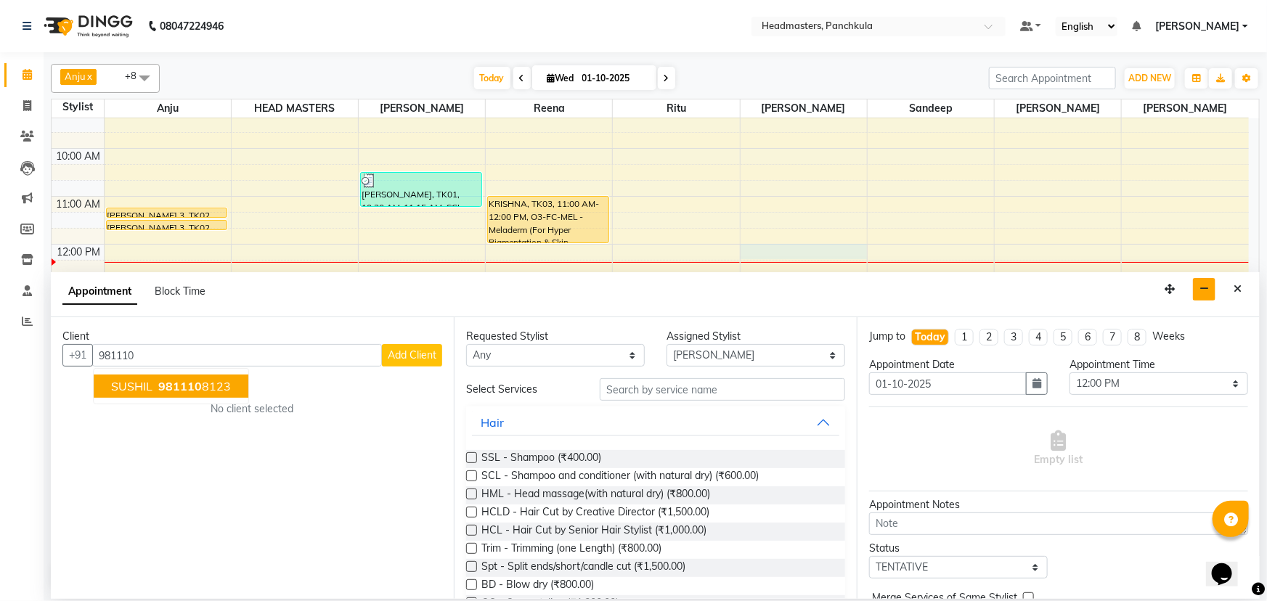
click at [211, 385] on ngb-highlight "981110 8123" at bounding box center [193, 386] width 76 height 15
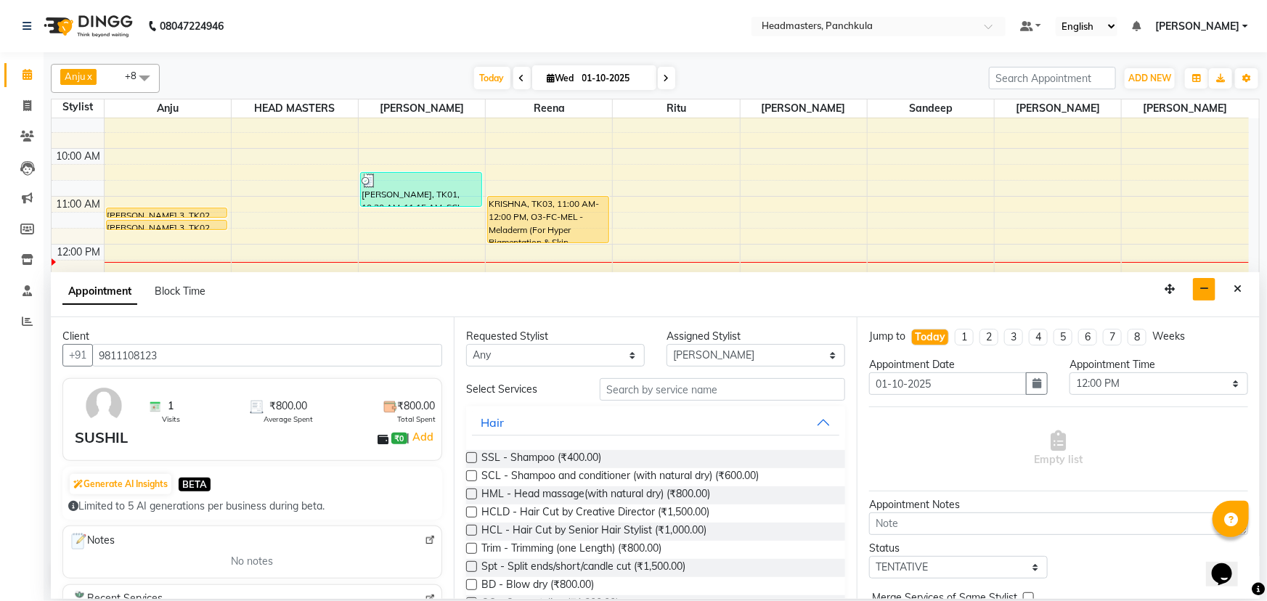
type input "9811108123"
click at [637, 387] on input "text" at bounding box center [722, 389] width 245 height 23
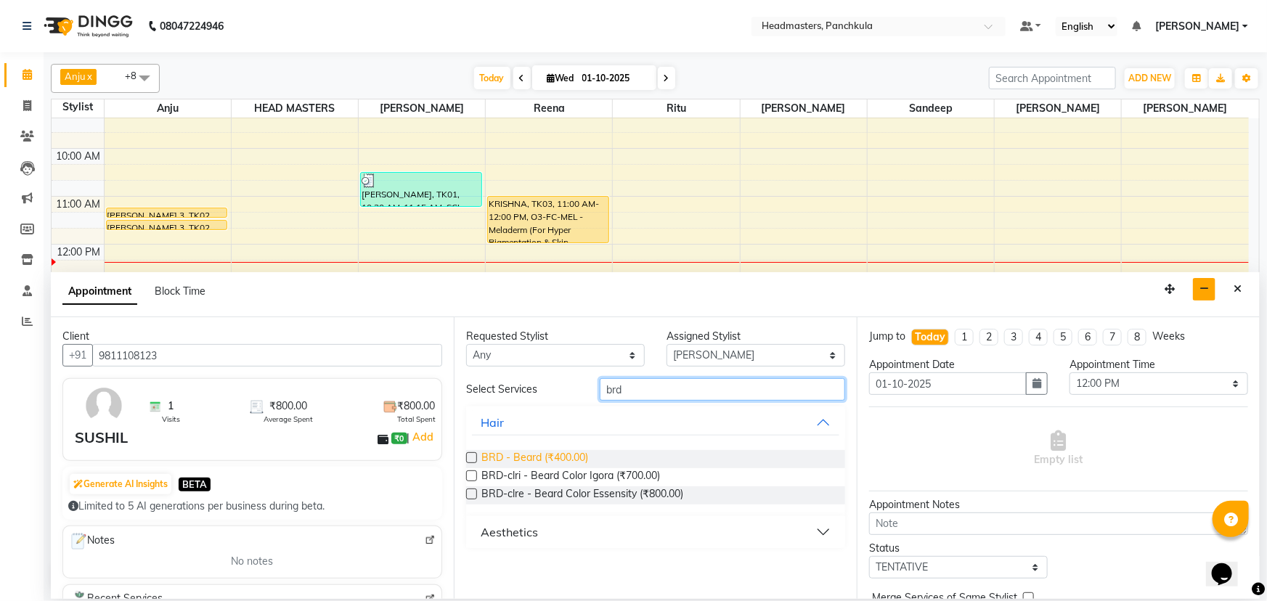
type input "brd"
click at [527, 457] on span "BRD - Beard (₹400.00)" at bounding box center [534, 459] width 107 height 18
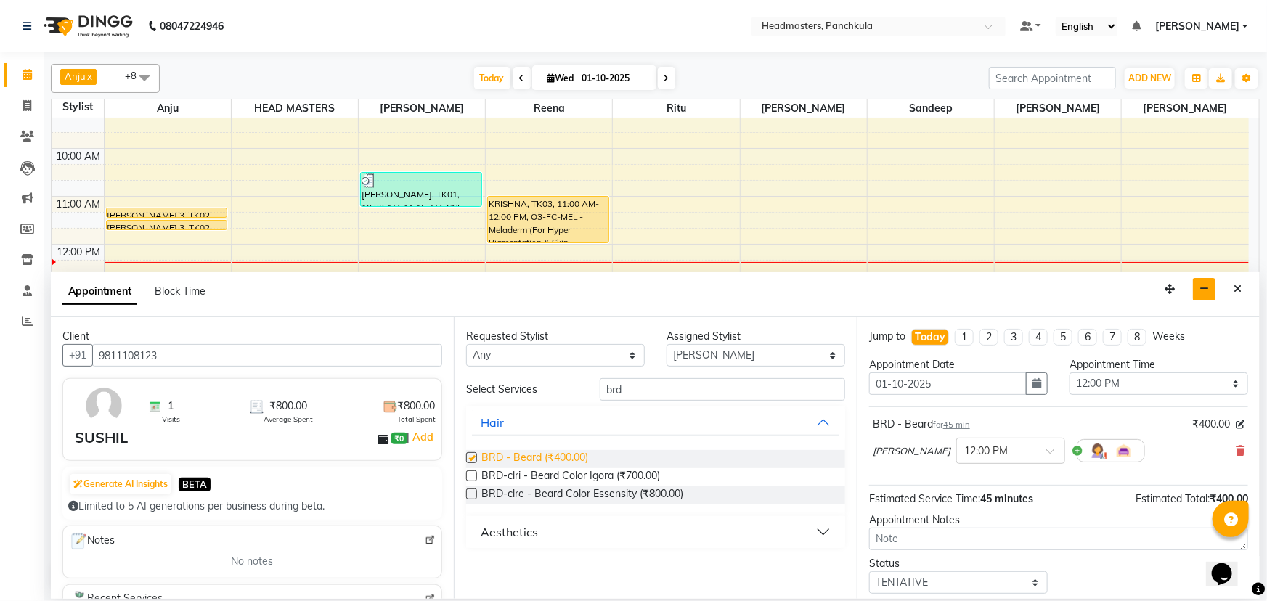
checkbox input "false"
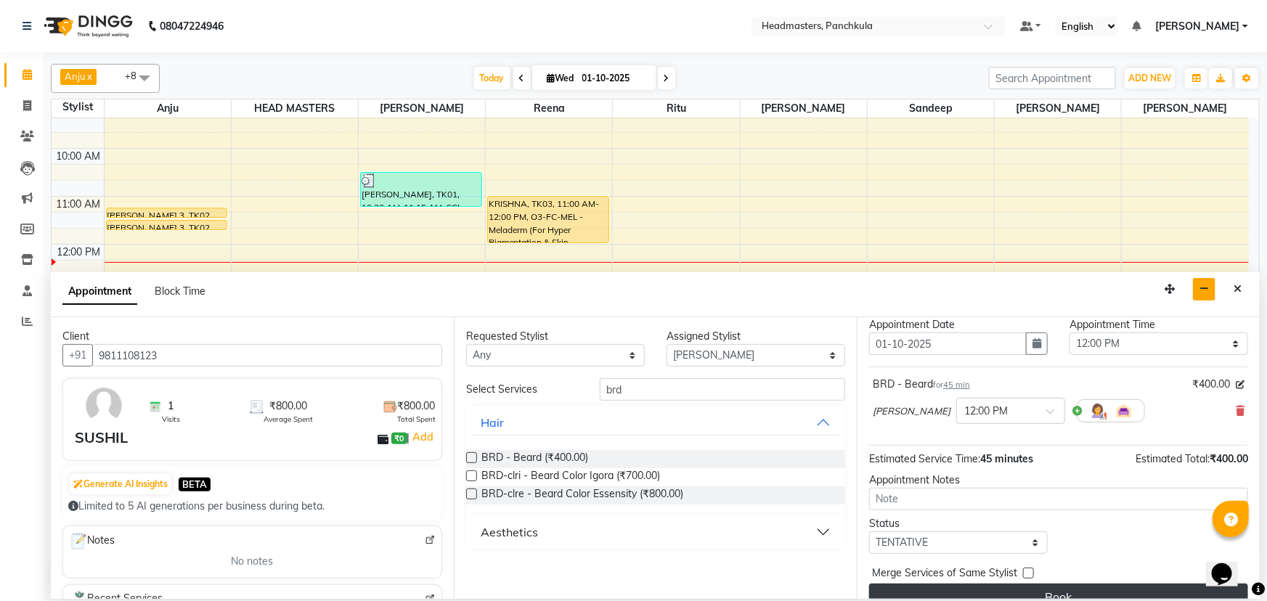
scroll to position [62, 0]
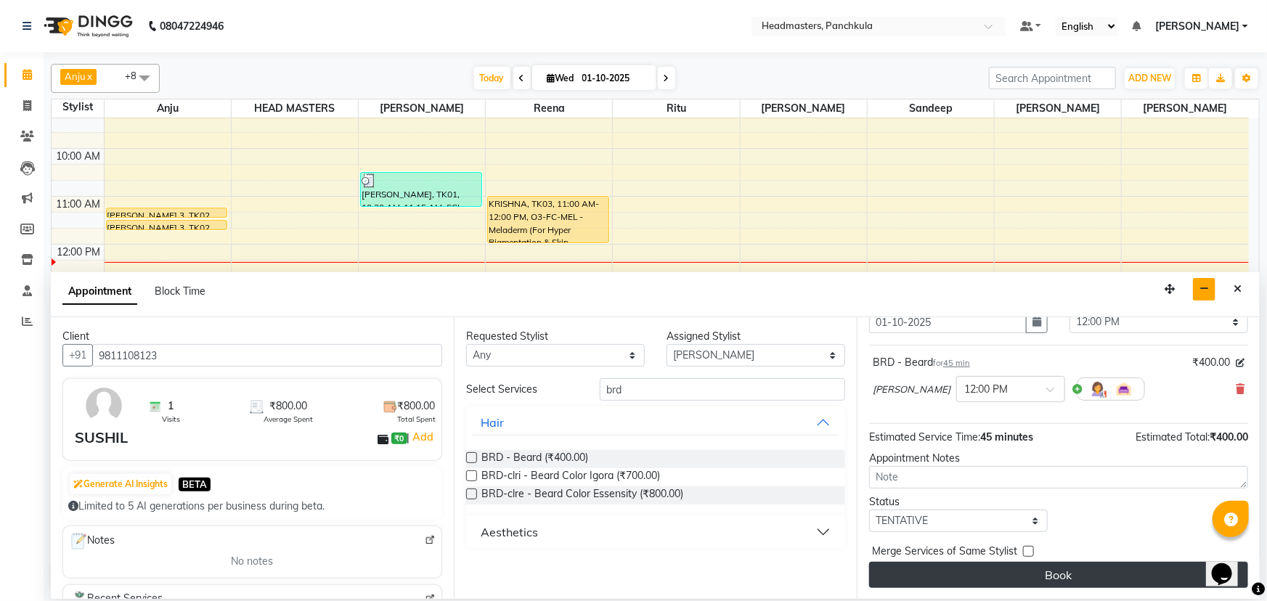
click at [1075, 572] on button "Book" at bounding box center [1058, 575] width 379 height 26
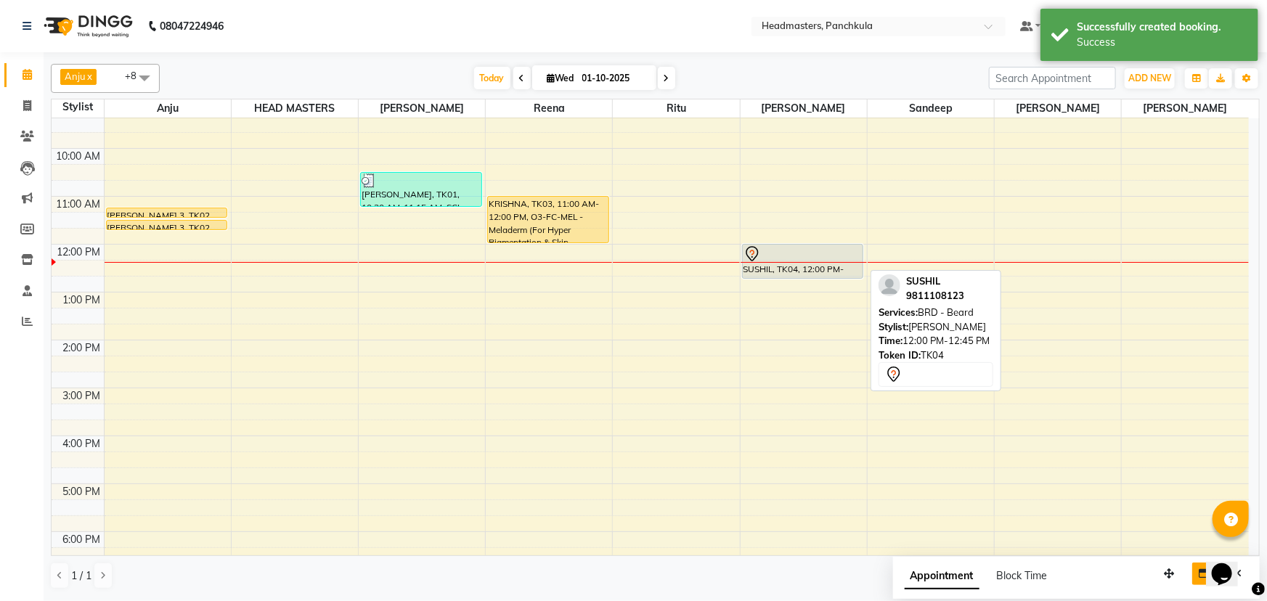
click at [755, 265] on div "SUSHIL, TK04, 12:00 PM-12:45 PM, BRD - [PERSON_NAME]" at bounding box center [803, 261] width 121 height 33
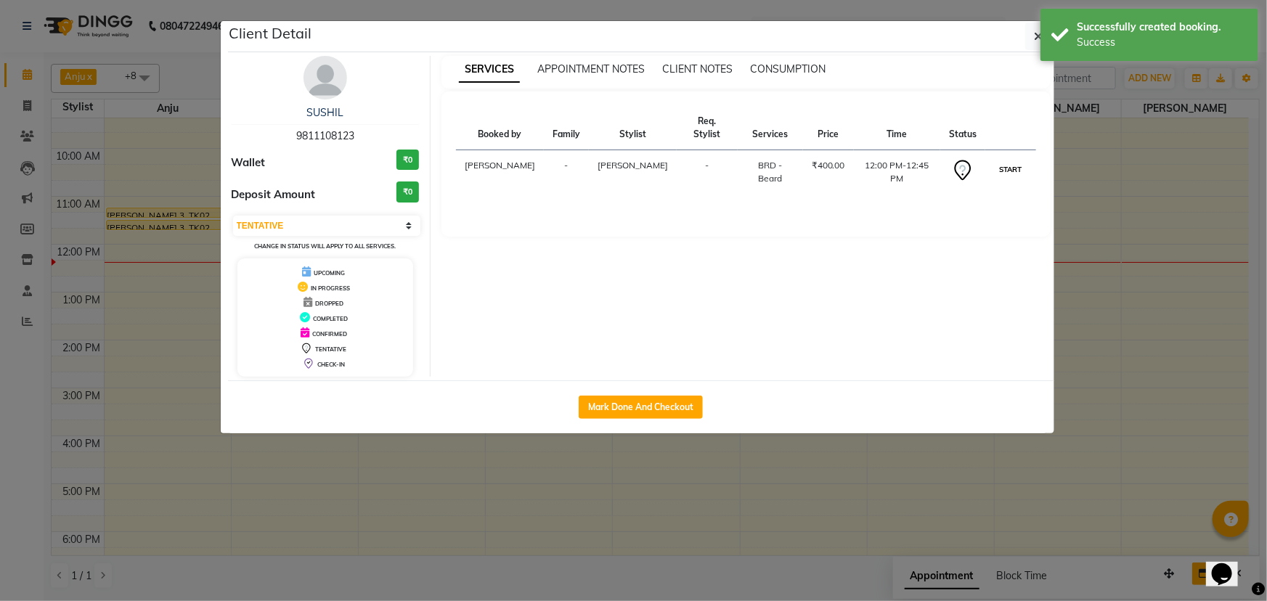
click at [1002, 160] on button "START" at bounding box center [1011, 169] width 30 height 18
select select "1"
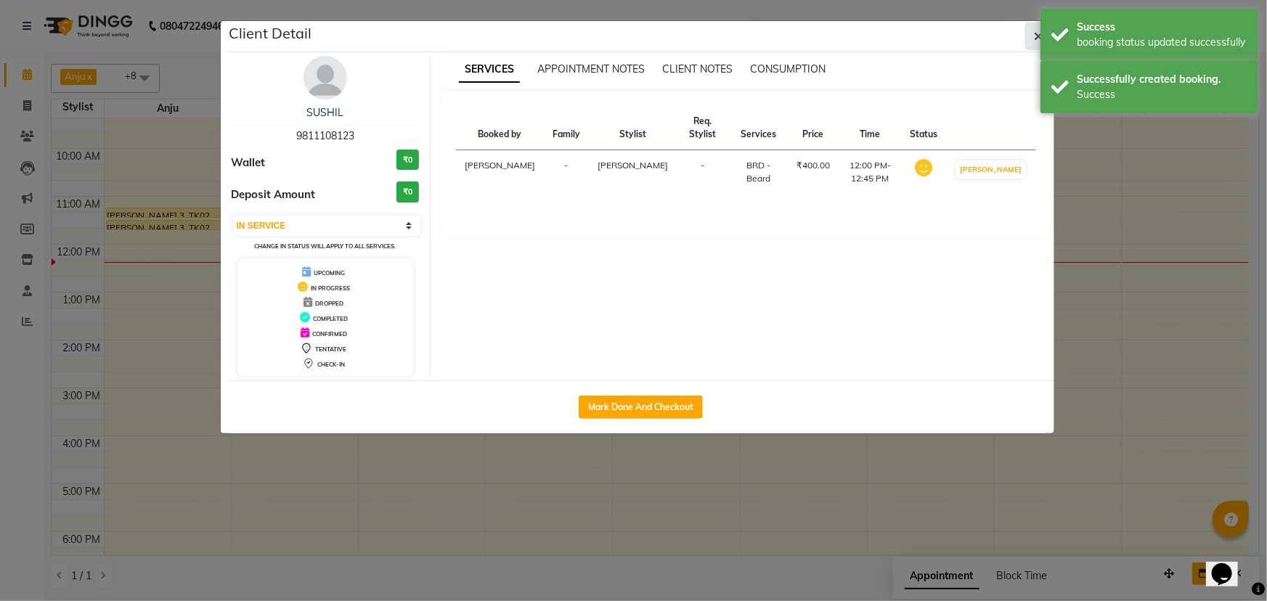
click at [1031, 42] on button "button" at bounding box center [1039, 37] width 28 height 28
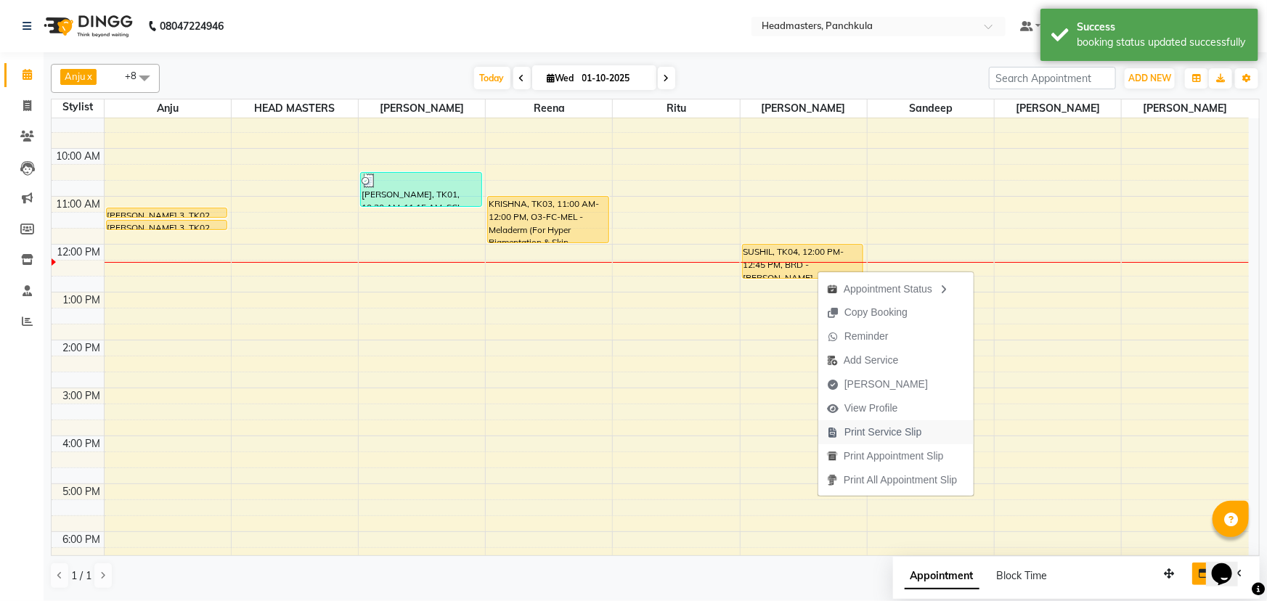
click at [861, 427] on span "Print Service Slip" at bounding box center [884, 432] width 78 height 15
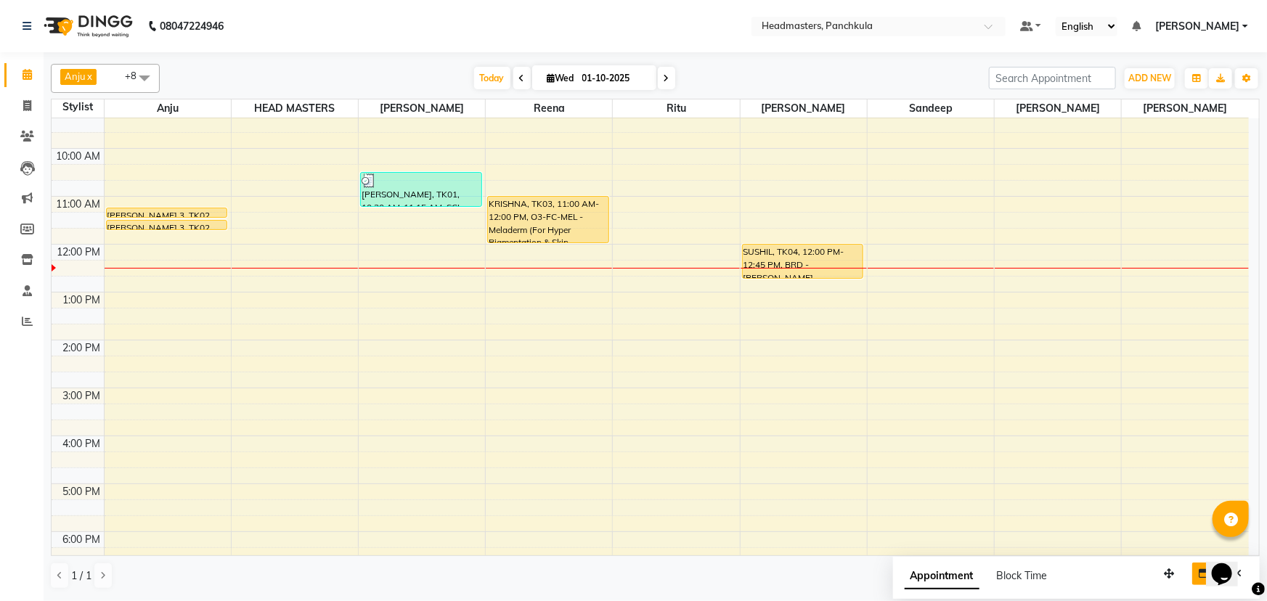
click at [511, 254] on div "8:00 AM 9:00 AM 10:00 AM 11:00 AM 12:00 PM 1:00 PM 2:00 PM 3:00 PM 4:00 PM 5:00…" at bounding box center [651, 364] width 1198 height 622
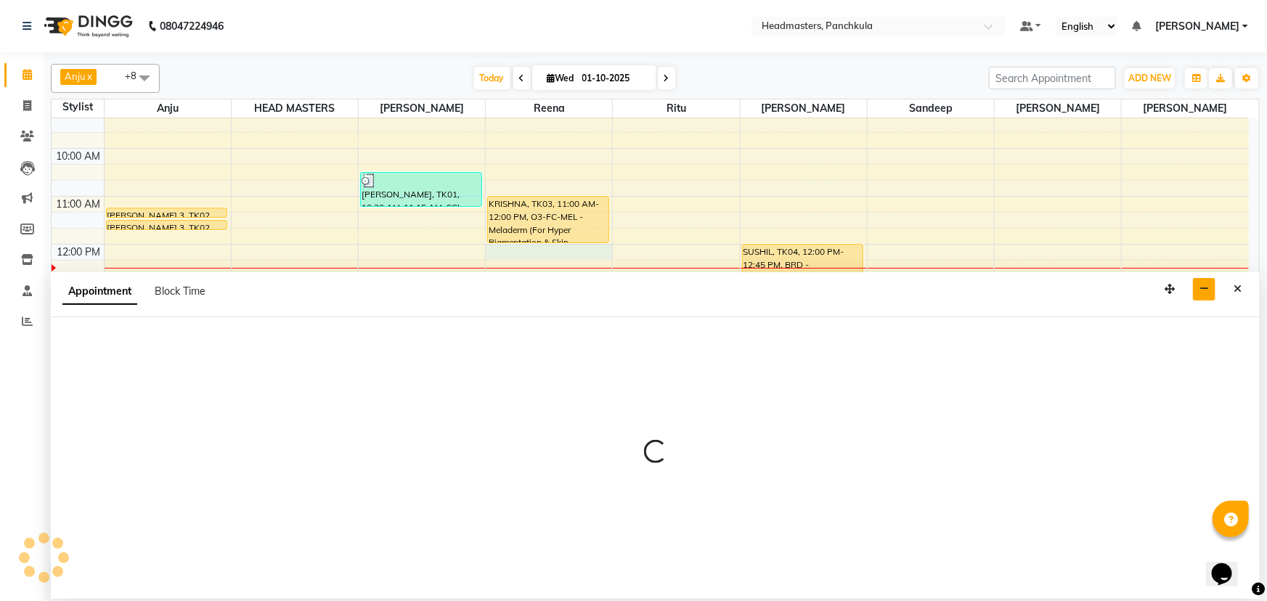
select select "64261"
select select "720"
select select "tentative"
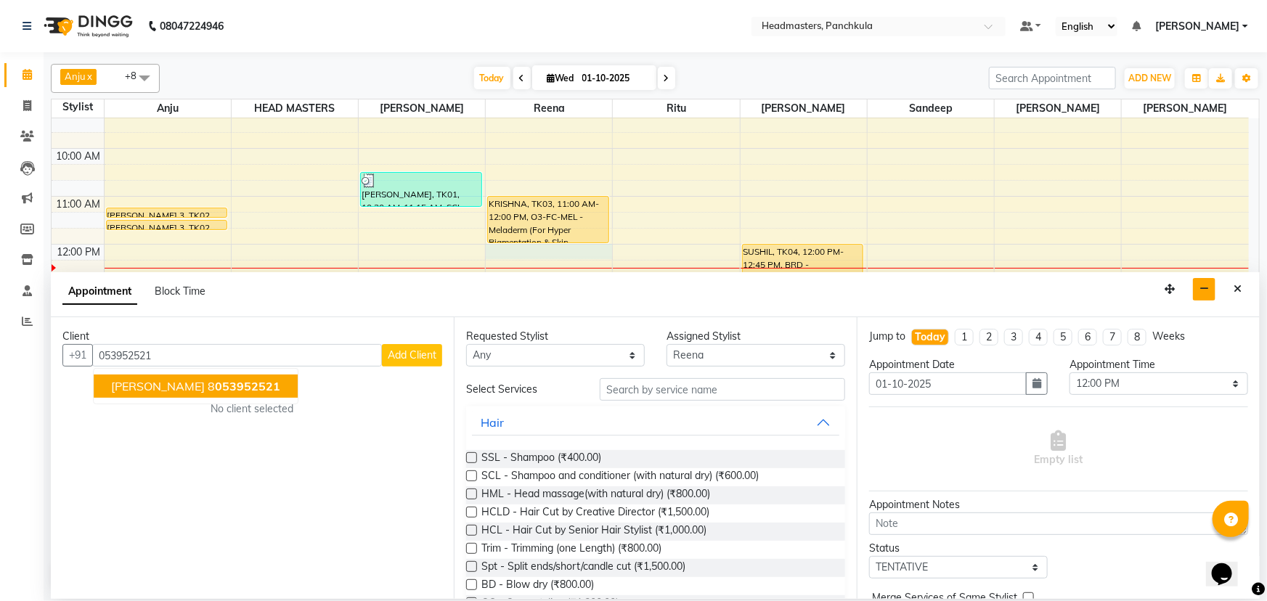
click at [248, 386] on span "053952521" at bounding box center [247, 386] width 65 height 15
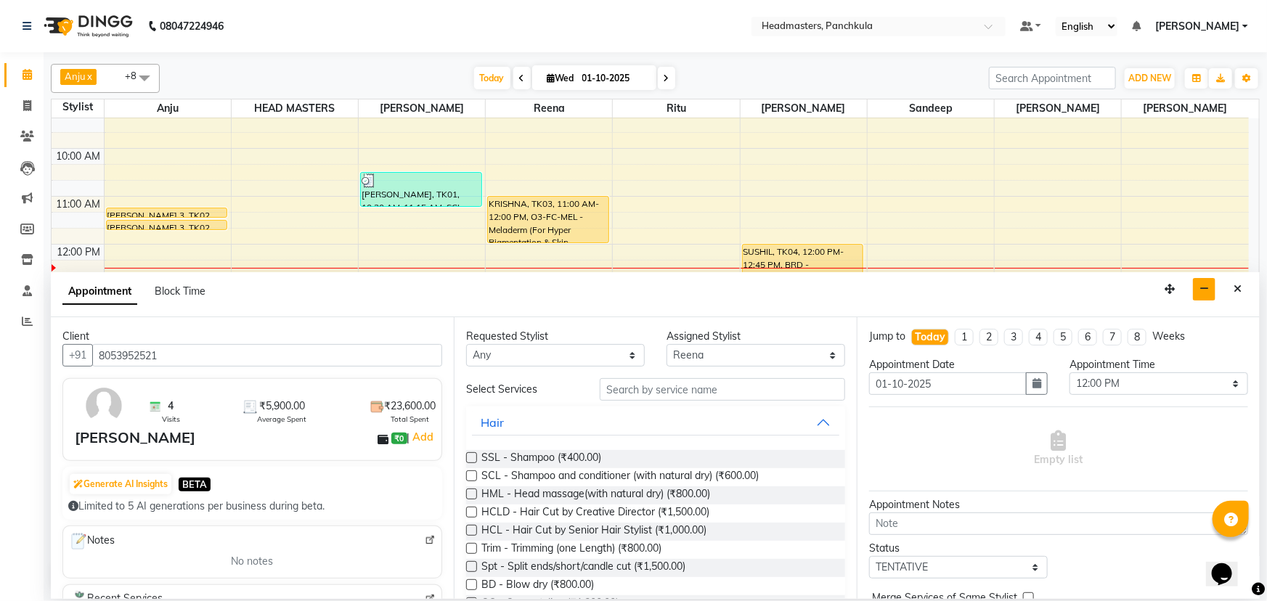
type input "8053952521"
click at [651, 391] on input "text" at bounding box center [722, 389] width 245 height 23
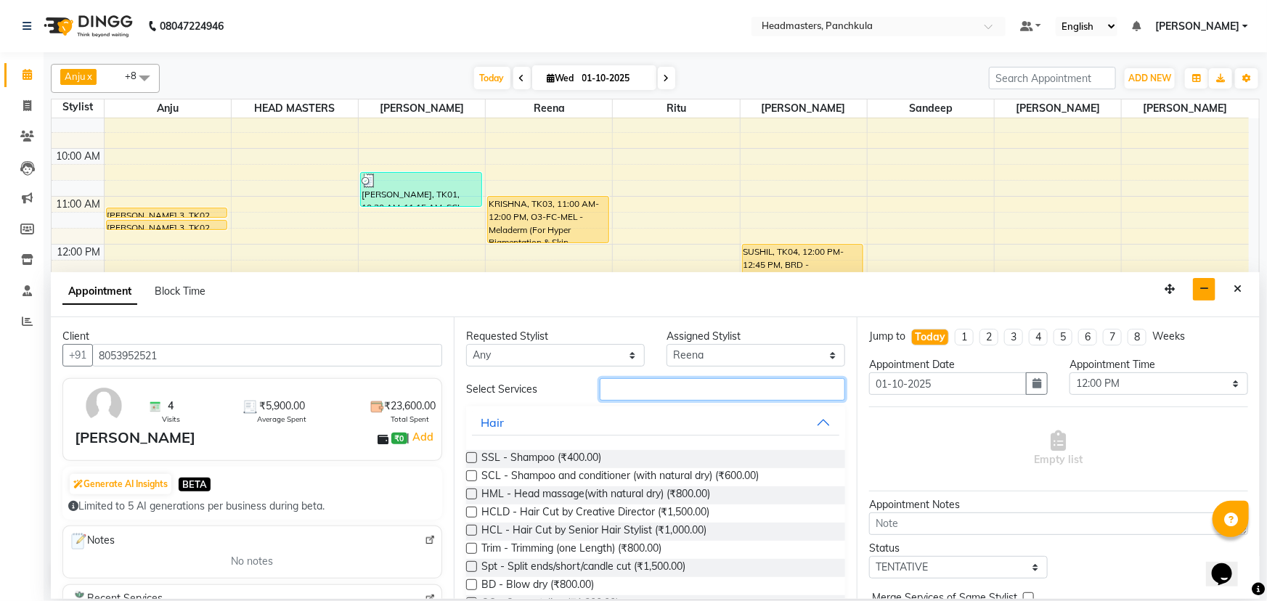
click at [651, 391] on input "text" at bounding box center [722, 389] width 245 height 23
click at [701, 396] on input "text" at bounding box center [722, 389] width 245 height 23
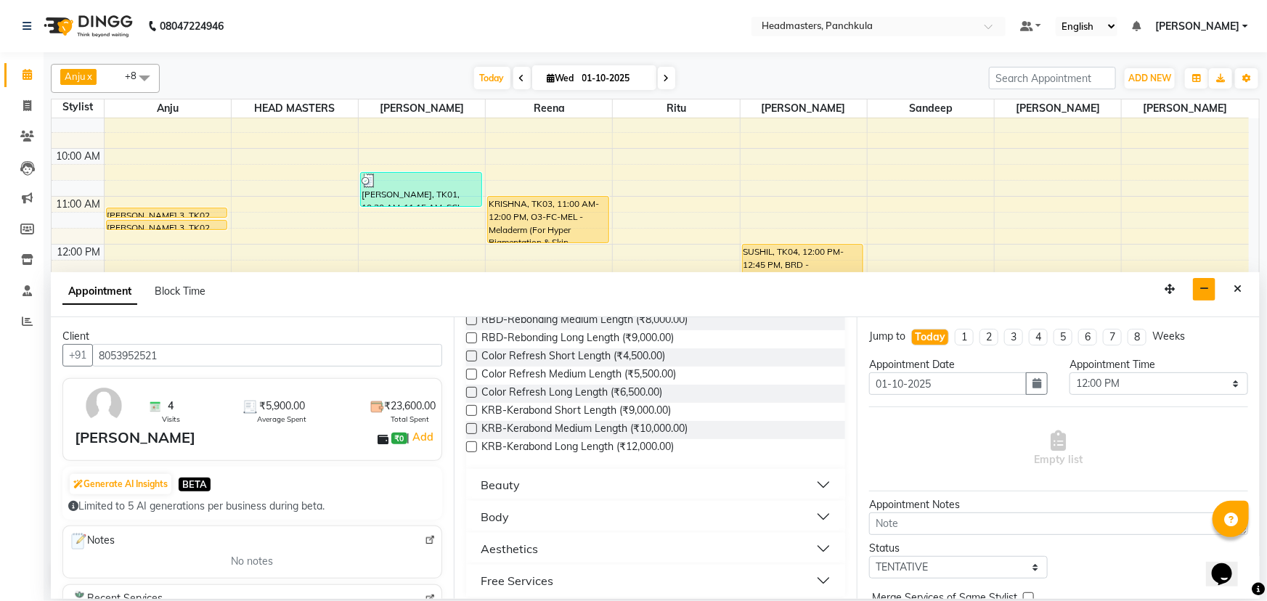
scroll to position [596, 0]
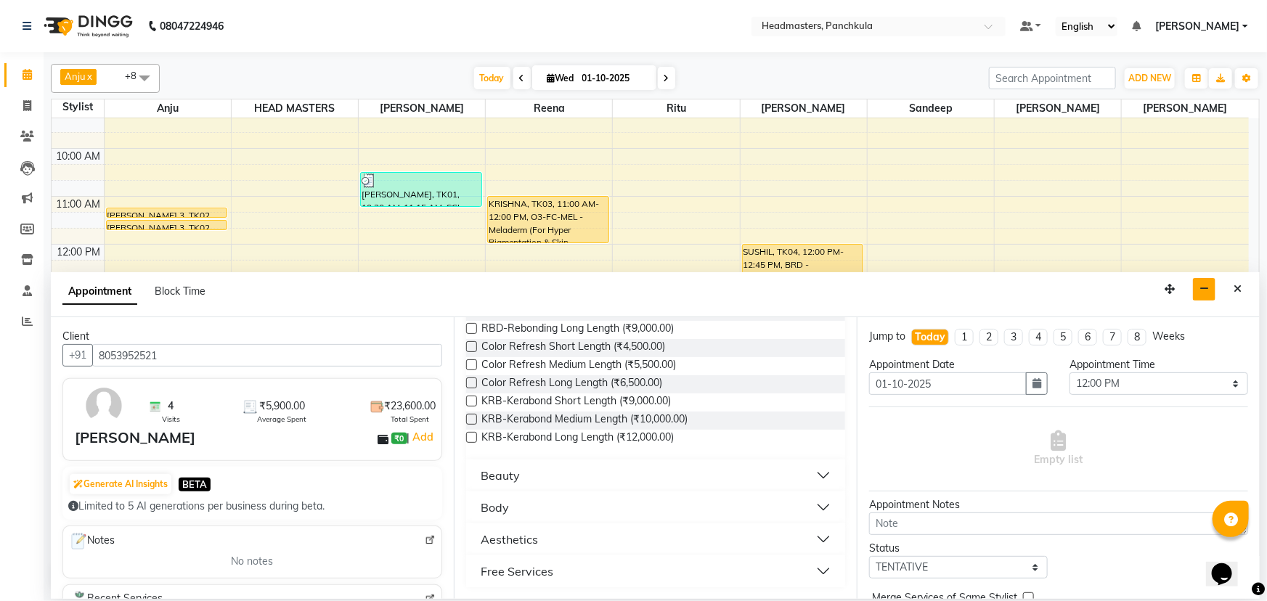
type input "th"
click at [631, 471] on button "Beauty" at bounding box center [655, 476] width 367 height 26
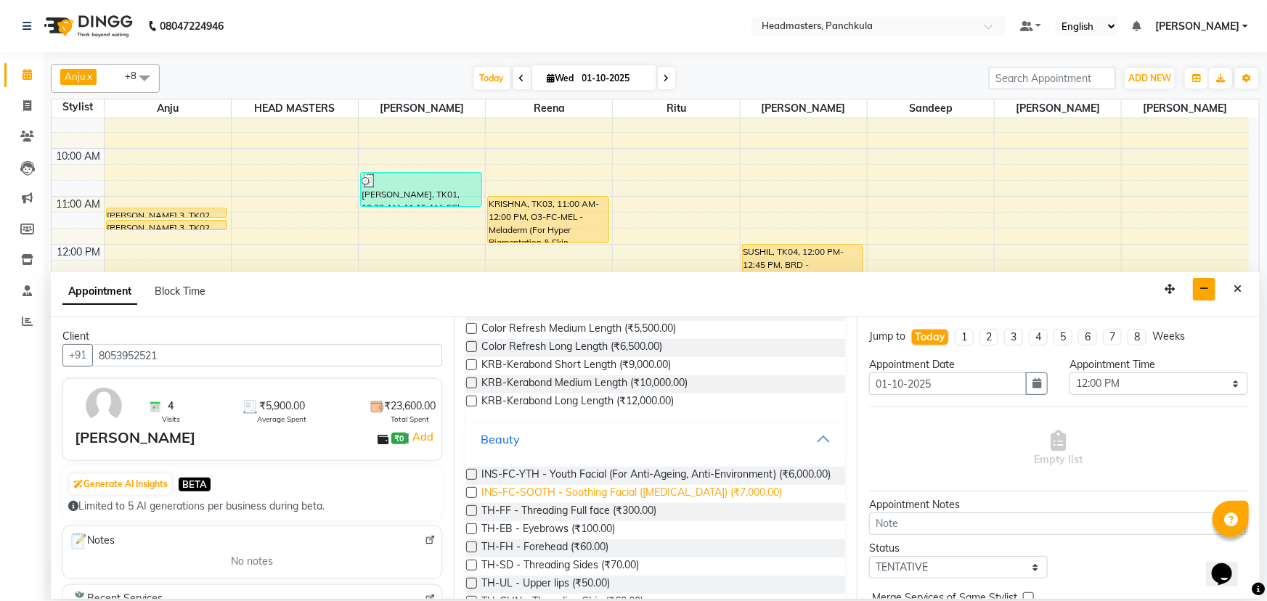
scroll to position [661, 0]
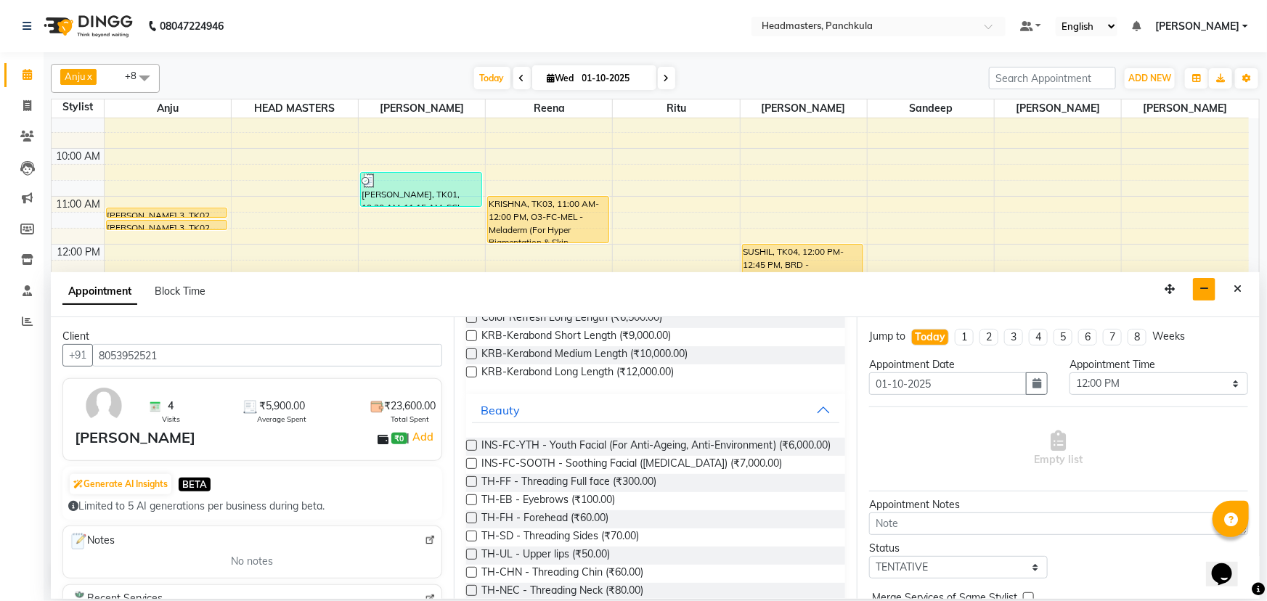
click at [617, 511] on div "TH-EB - Eyebrows (₹100.00)" at bounding box center [655, 501] width 379 height 18
click at [471, 505] on label at bounding box center [471, 500] width 11 height 11
click at [471, 506] on input "checkbox" at bounding box center [470, 501] width 9 height 9
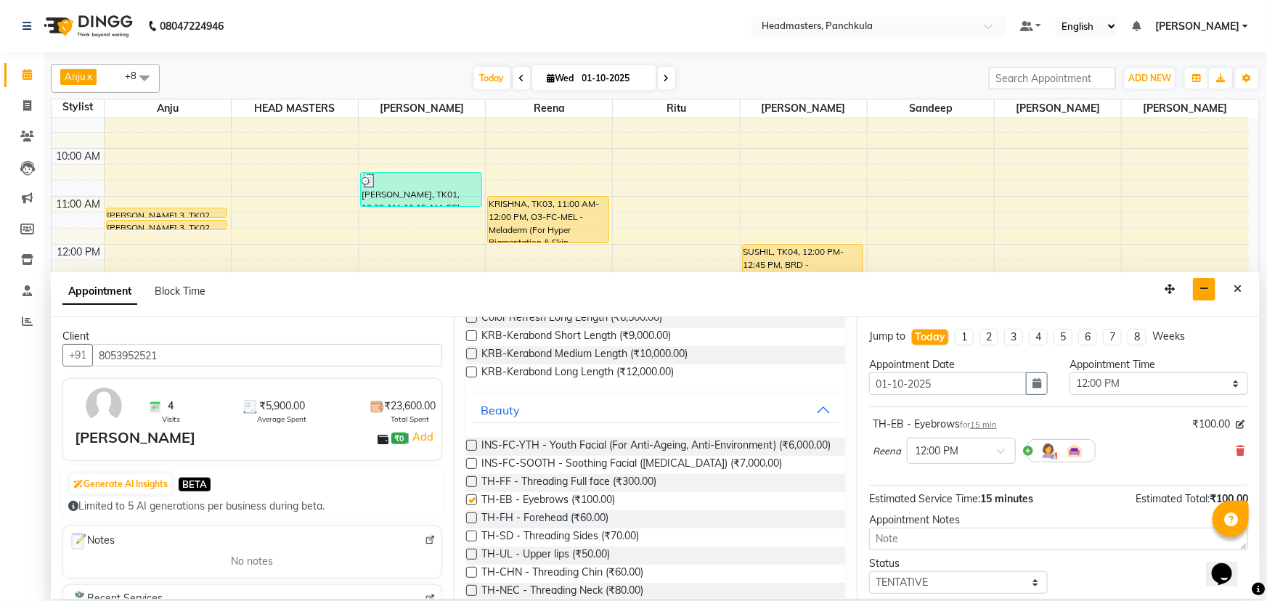
checkbox input "false"
click at [472, 560] on label at bounding box center [471, 554] width 11 height 11
click at [472, 561] on input "checkbox" at bounding box center [470, 555] width 9 height 9
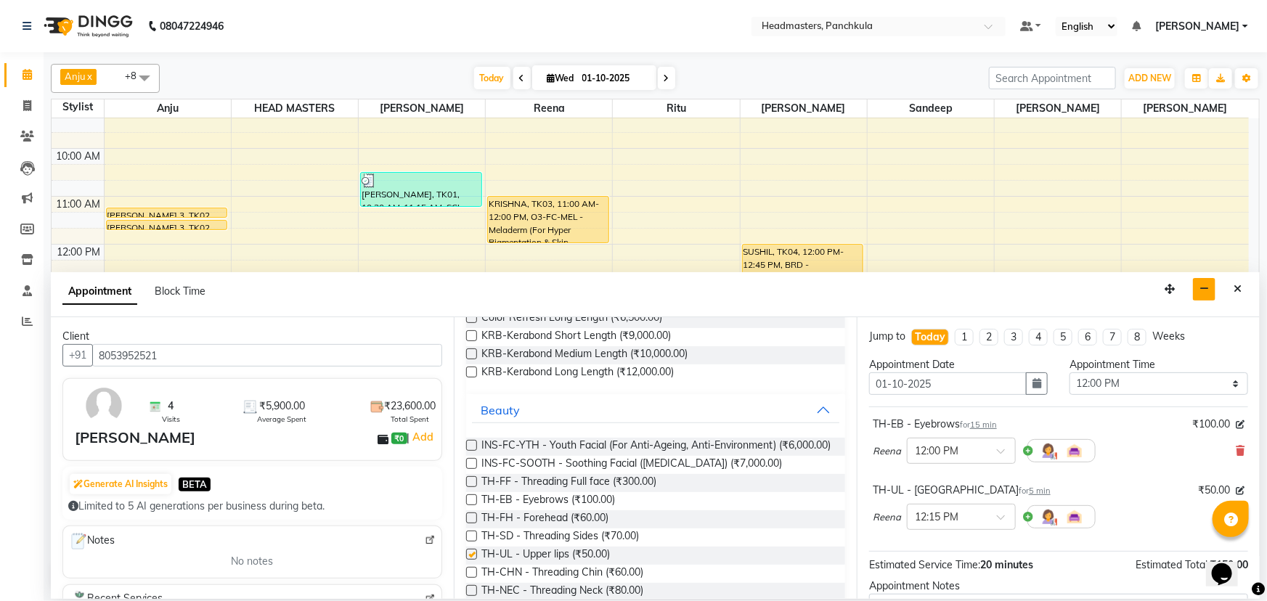
checkbox input "false"
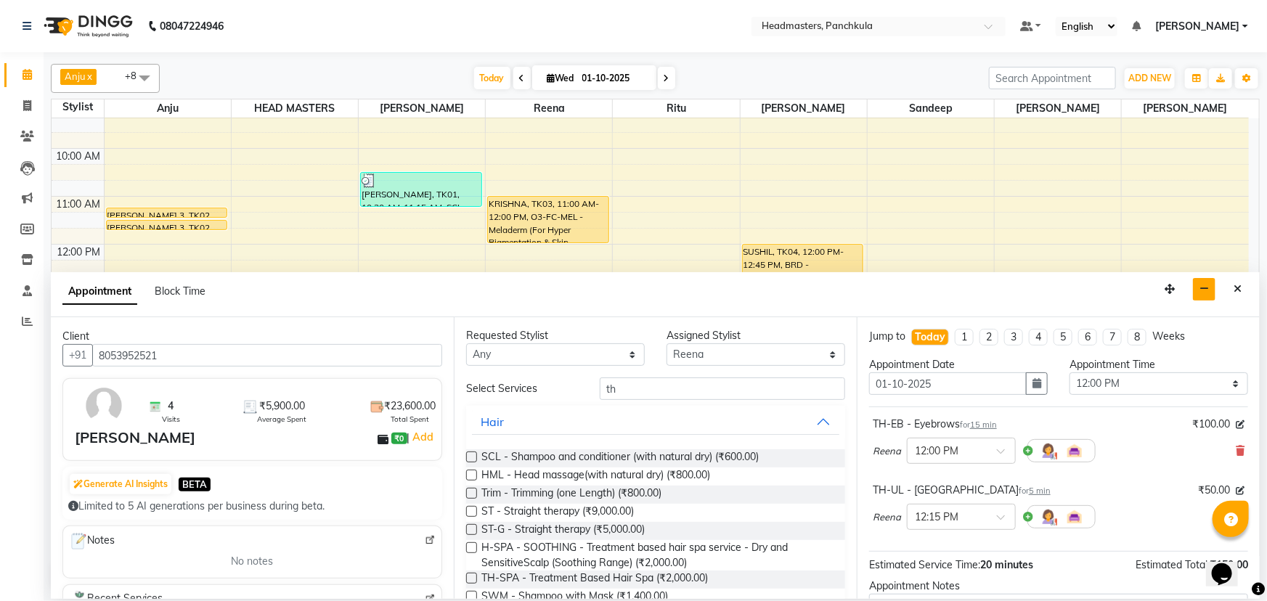
scroll to position [0, 0]
click at [719, 348] on select "Select Amjad Anju Danish HEAD MASTERS Parveen Reena Ritu Saddam Sandeep Sushant…" at bounding box center [756, 355] width 179 height 23
select select "64053"
click at [667, 344] on select "Select Amjad Anju Danish HEAD MASTERS Parveen Reena Ritu Saddam Sandeep Sushant…" at bounding box center [756, 355] width 179 height 23
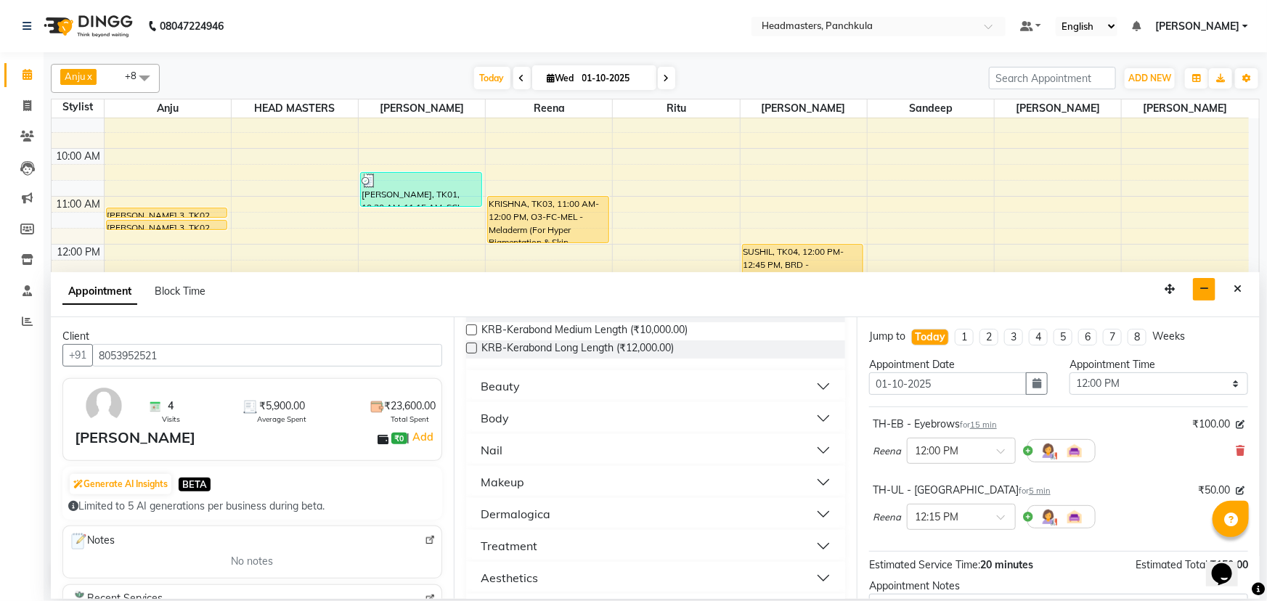
scroll to position [1940, 0]
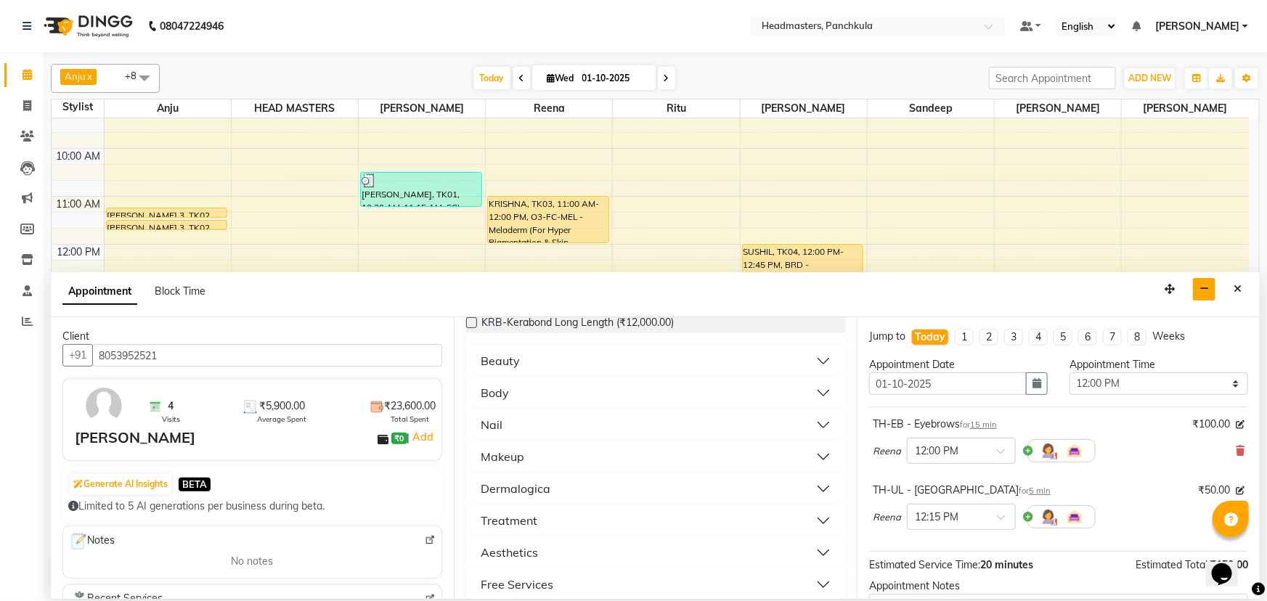
click at [719, 348] on button "Beauty" at bounding box center [655, 361] width 367 height 26
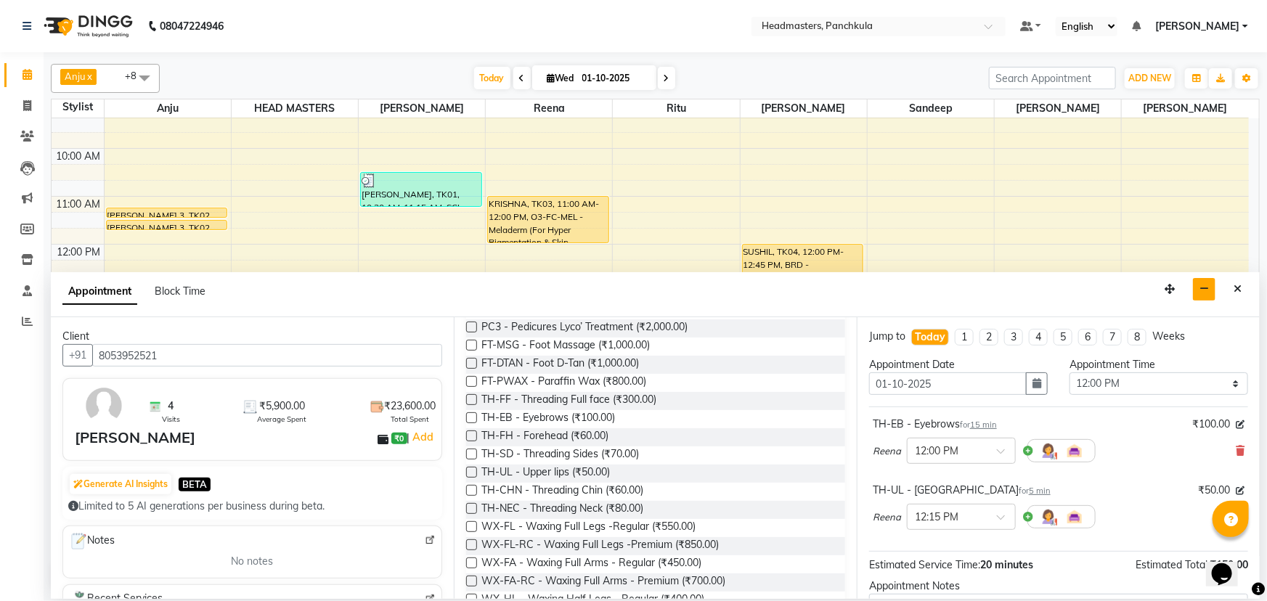
scroll to position [3062, 0]
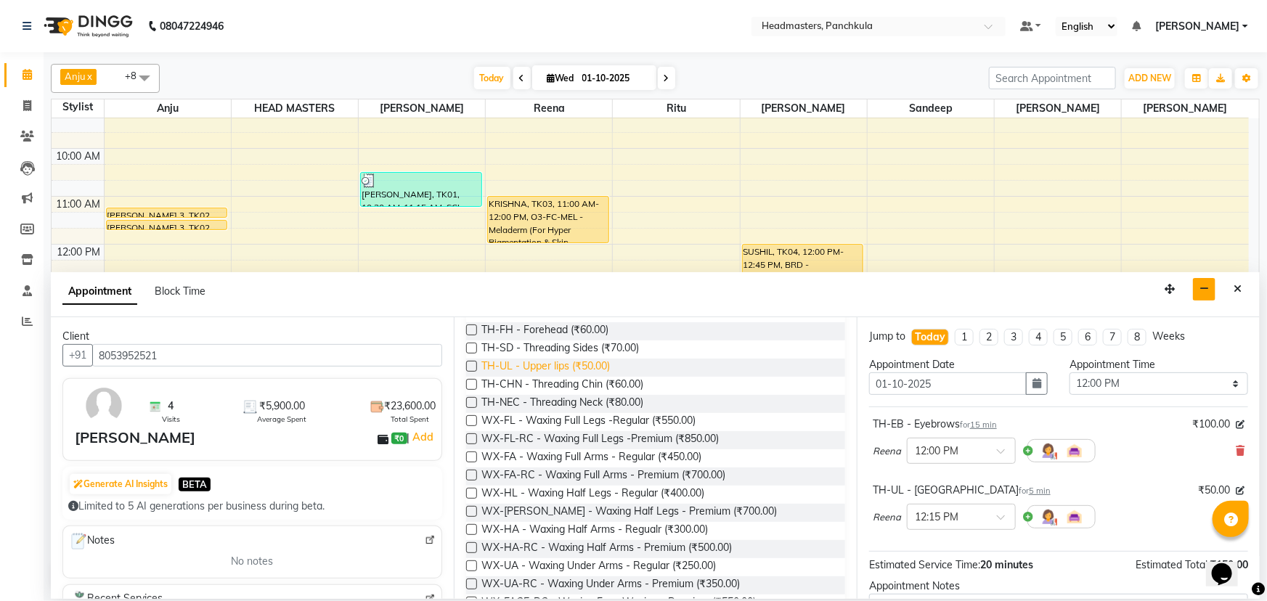
click at [550, 371] on span "TH-UL - Upper lips (₹50.00)" at bounding box center [545, 368] width 129 height 18
checkbox input "false"
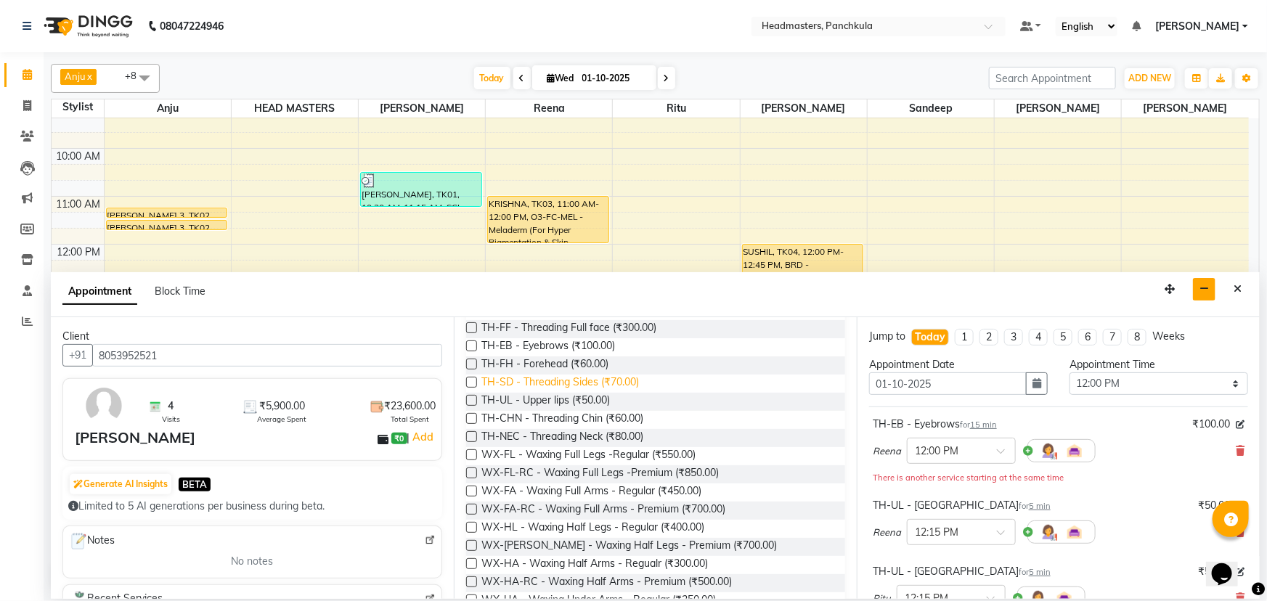
scroll to position [2996, 0]
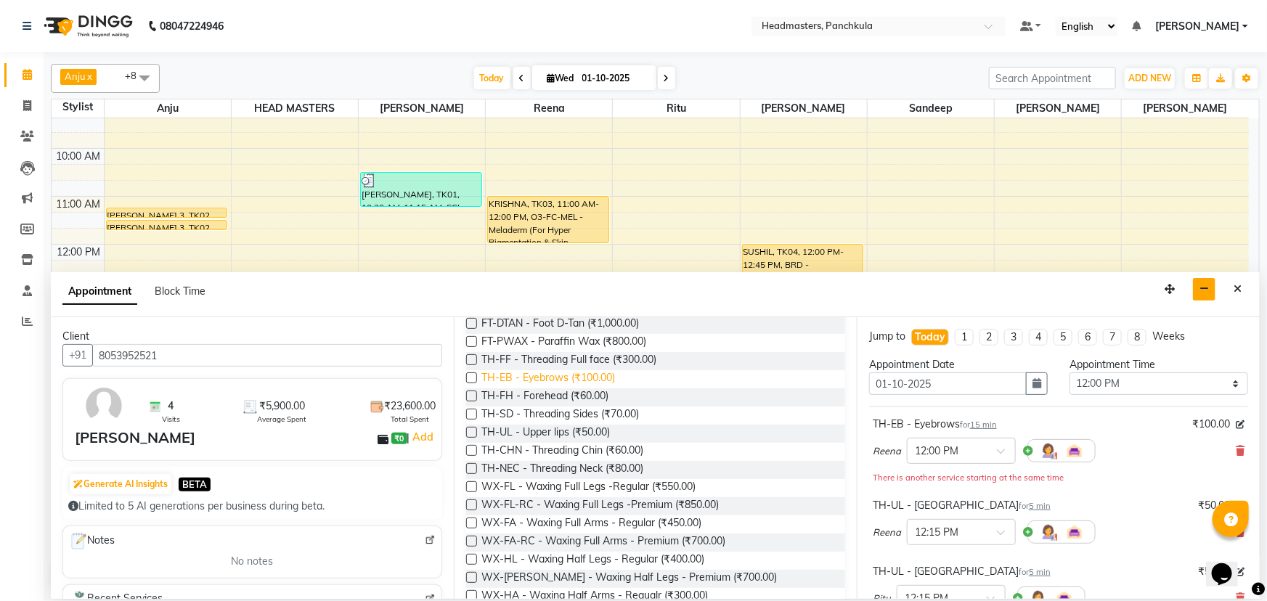
click at [537, 372] on span "TH-EB - Eyebrows (₹100.00)" at bounding box center [548, 379] width 134 height 18
click at [537, 380] on span "TH-EB - Eyebrows (₹100.00)" at bounding box center [548, 379] width 134 height 18
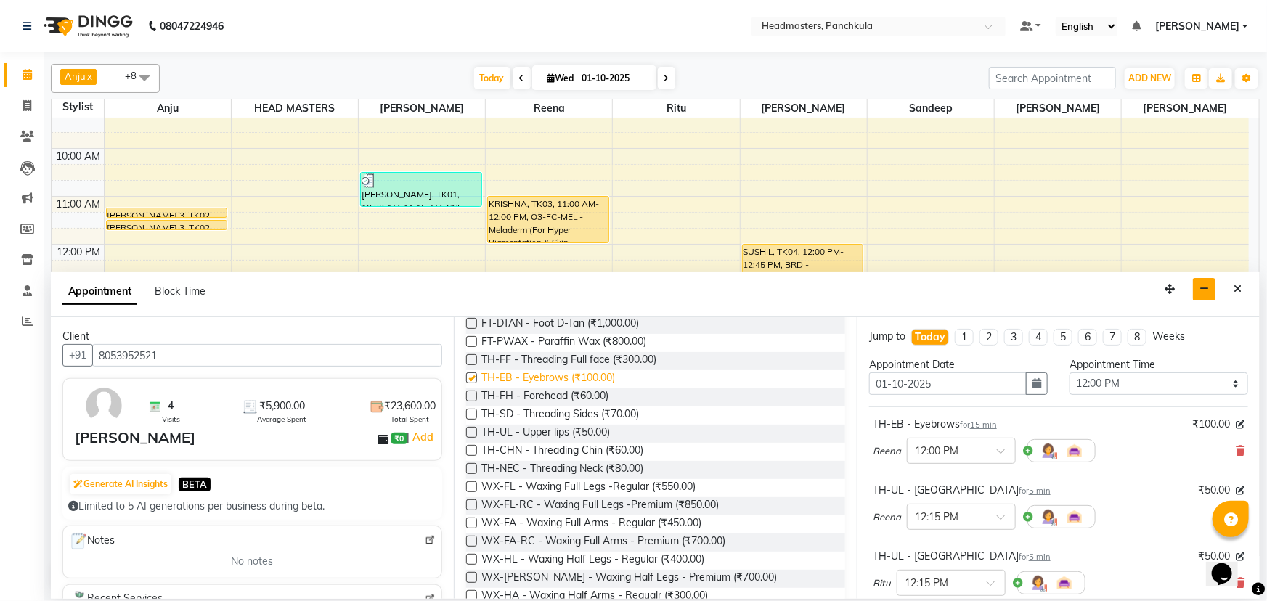
checkbox input "false"
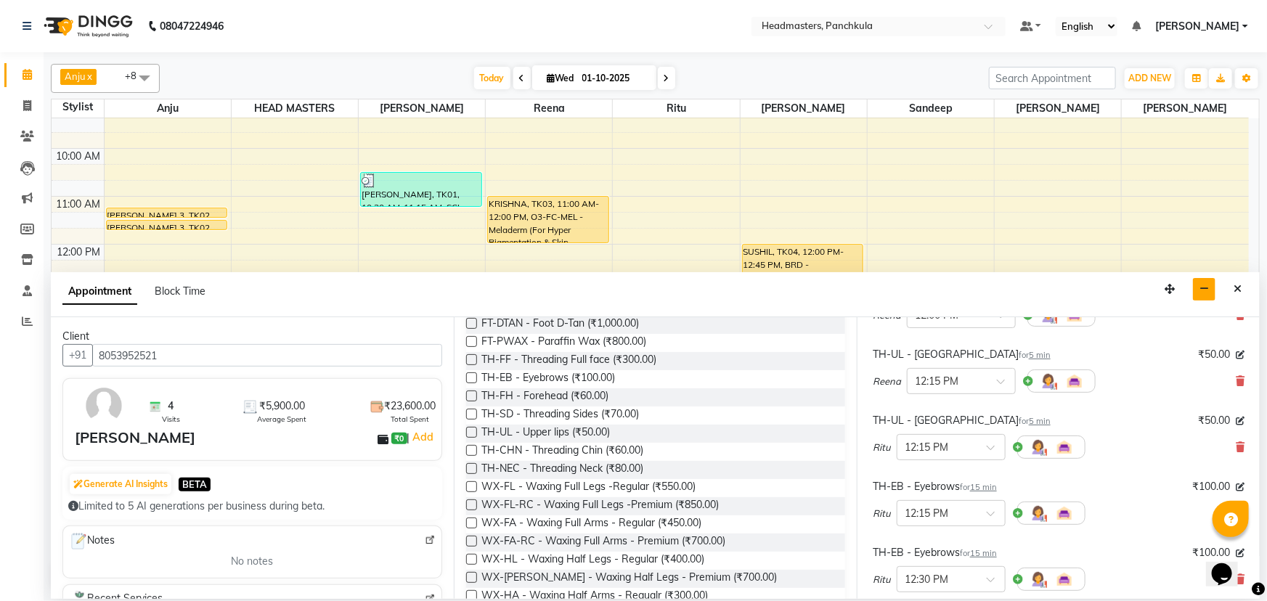
scroll to position [264, 0]
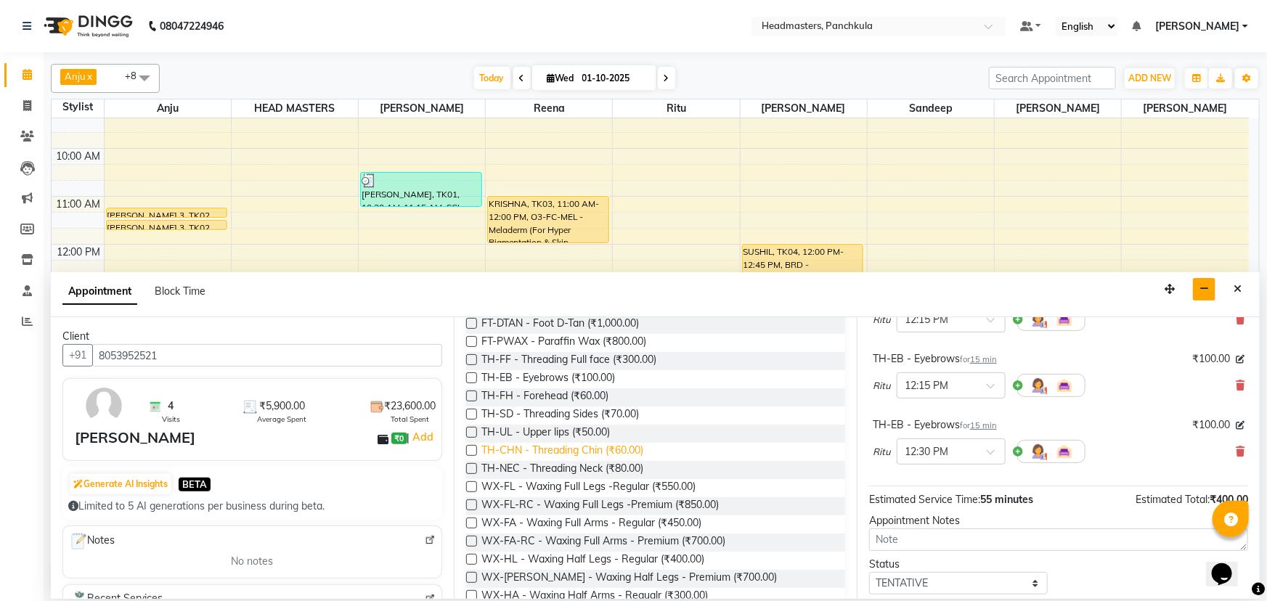
click at [619, 447] on span "TH-CHN - Threading Chin (₹60.00)" at bounding box center [562, 452] width 162 height 18
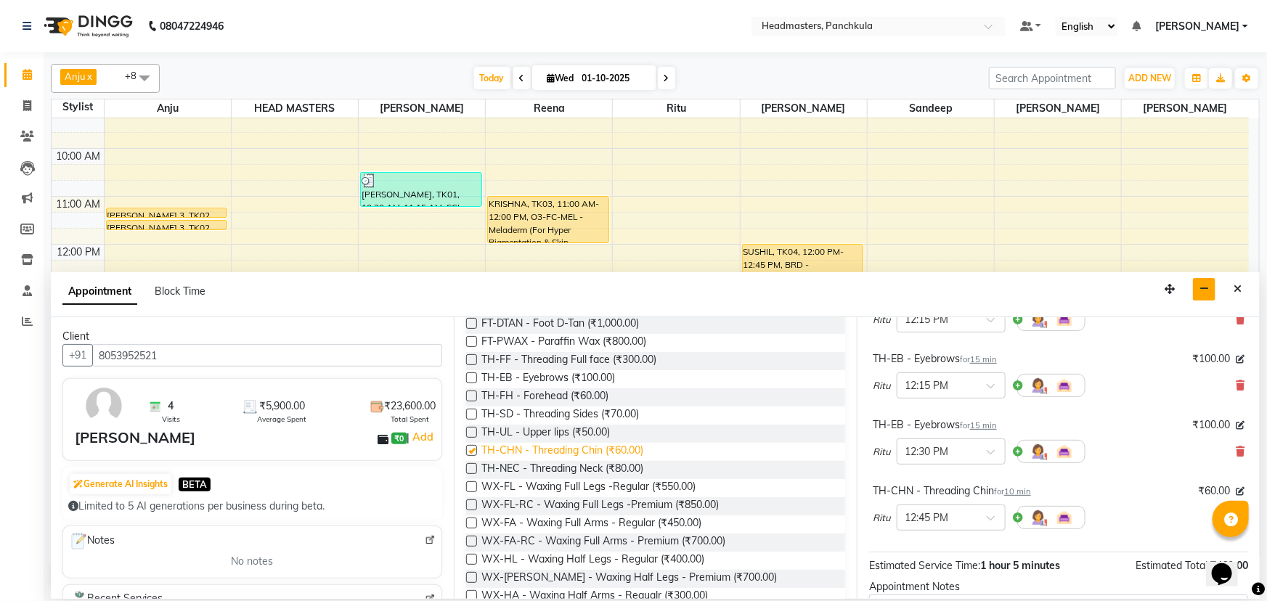
checkbox input "false"
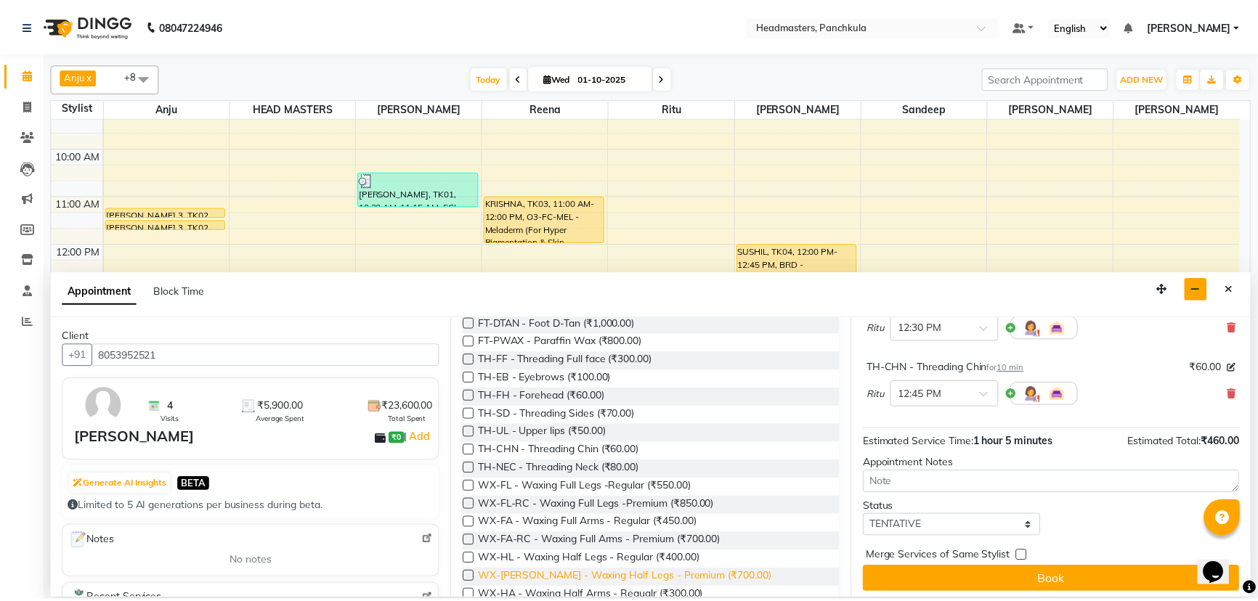
scroll to position [392, 0]
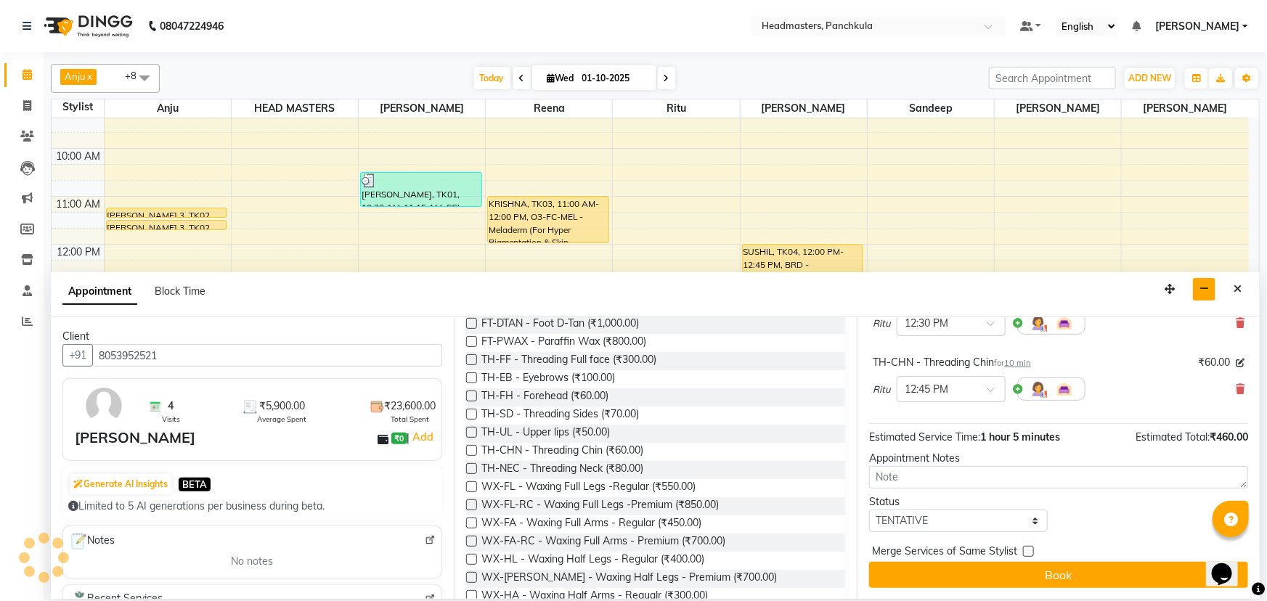
click at [524, 283] on div "Appointment Block Time" at bounding box center [655, 294] width 1209 height 45
click at [887, 386] on span "Ritu" at bounding box center [882, 390] width 18 height 15
click at [879, 388] on span "Ritu" at bounding box center [882, 390] width 18 height 15
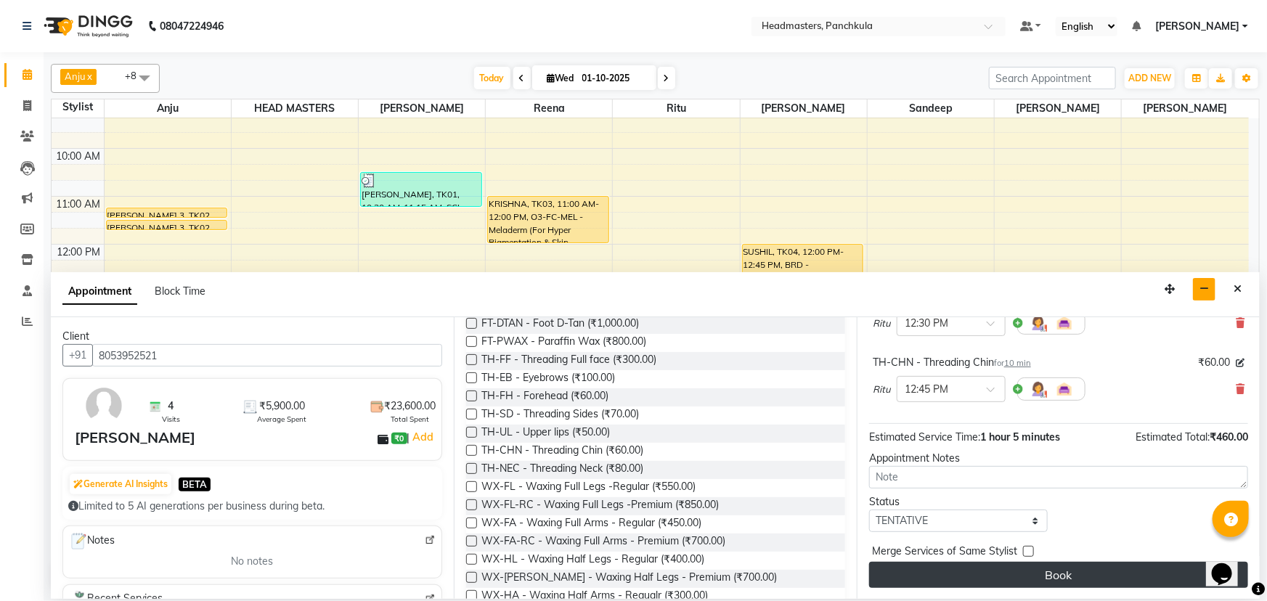
click at [1001, 572] on button "Book" at bounding box center [1058, 575] width 379 height 26
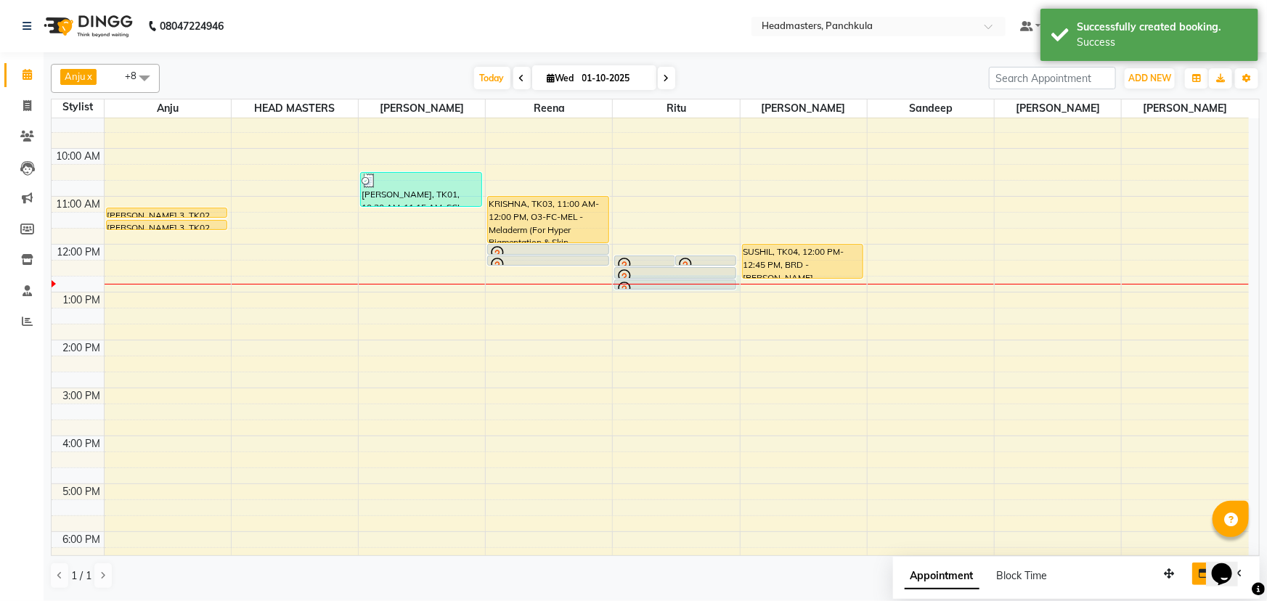
click at [694, 284] on div at bounding box center [676, 284] width 126 height 1
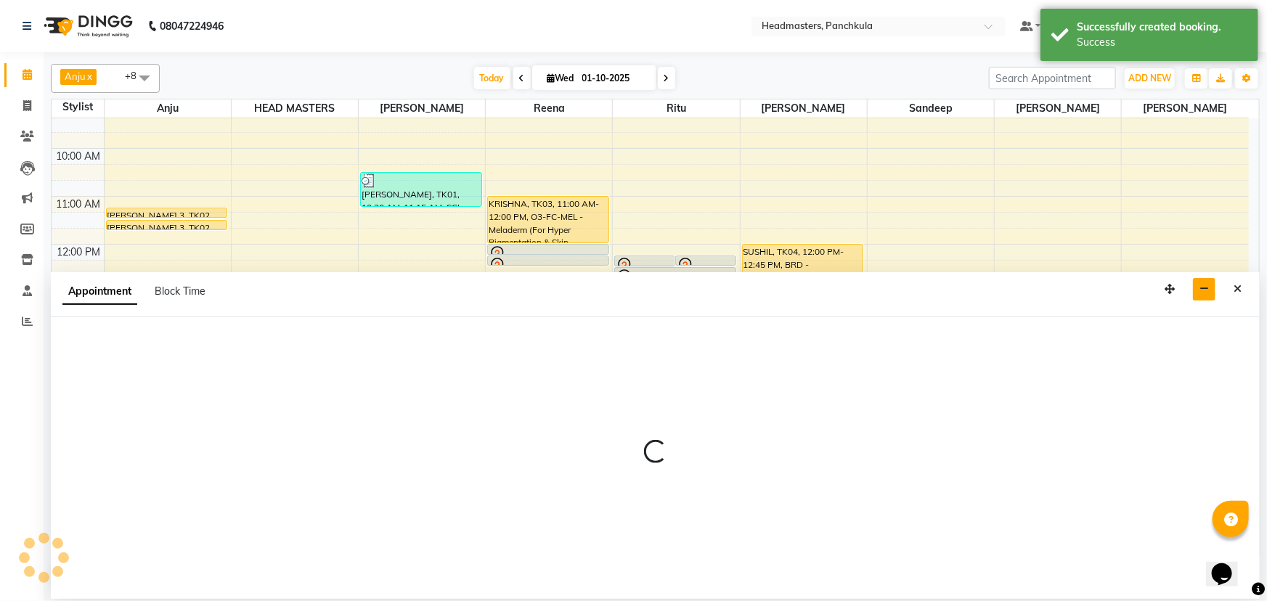
select select "64053"
select select "765"
select select "tentative"
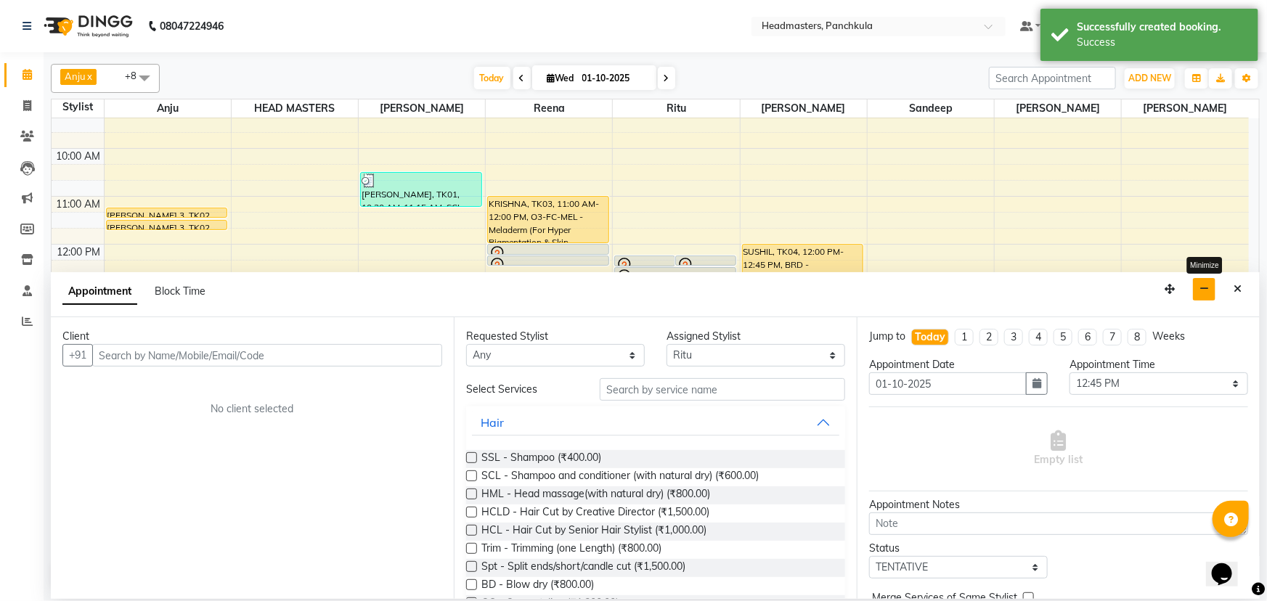
click at [1203, 293] on icon "button" at bounding box center [1204, 289] width 9 height 10
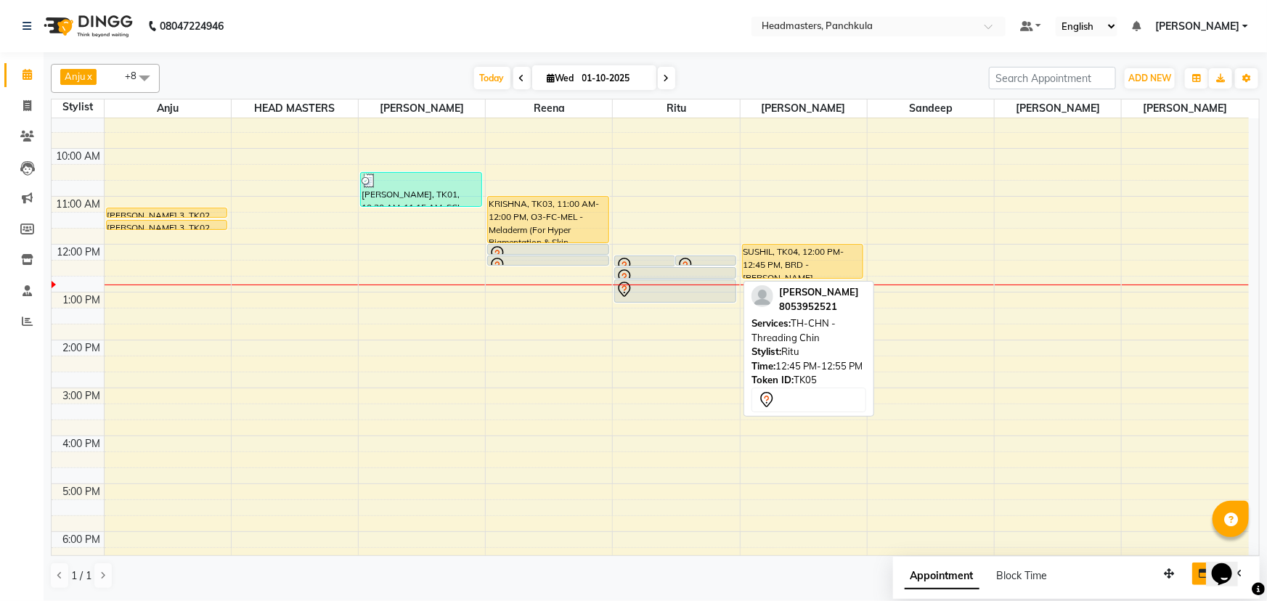
drag, startPoint x: 690, startPoint y: 289, endPoint x: 645, endPoint y: 290, distance: 45.0
click at [647, 296] on div "yogesh goyal, TK05, 12:15 PM-12:30 PM, TH-EB - Eyebrows yogesh goyal, TK05, 12:…" at bounding box center [676, 364] width 126 height 622
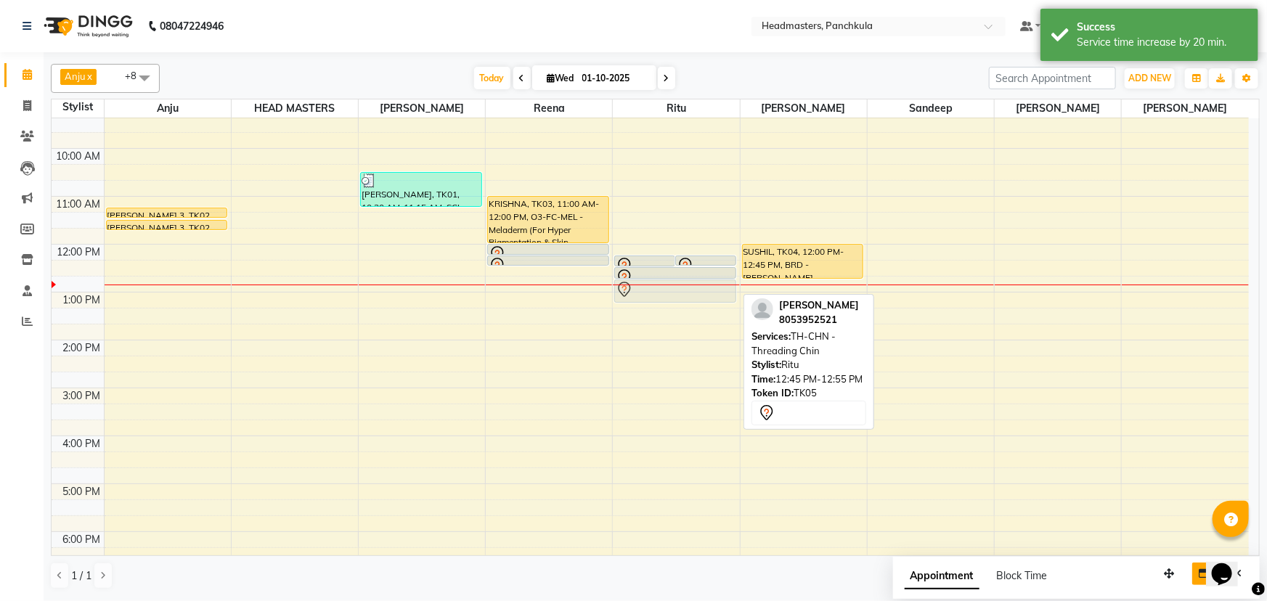
drag, startPoint x: 641, startPoint y: 286, endPoint x: 606, endPoint y: 259, distance: 44.0
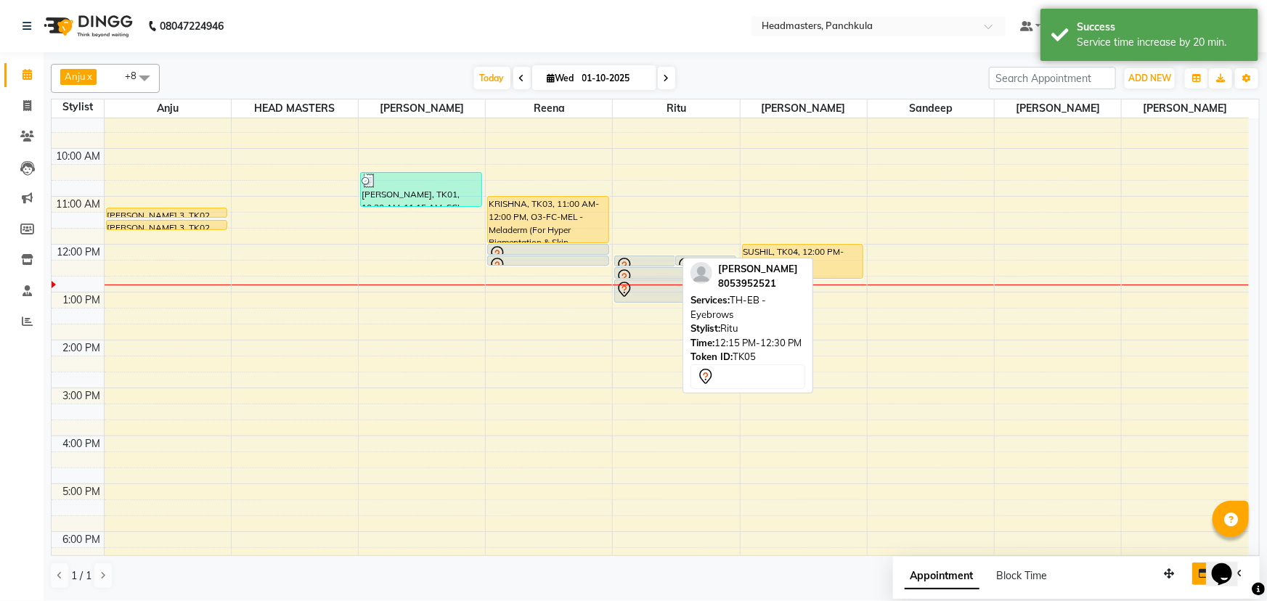
click at [629, 268] on div "[PERSON_NAME], TK05, 12:30 PM-12:45 PM, TH-EB - Eyebrows" at bounding box center [675, 273] width 121 height 10
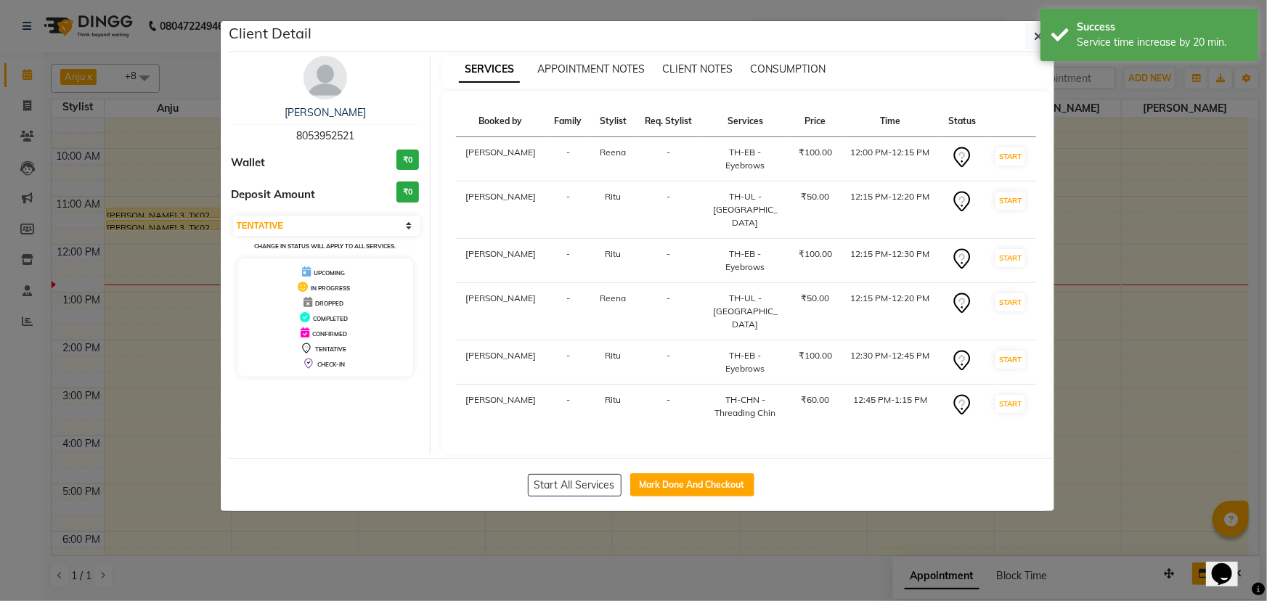
click at [621, 394] on span "Ritu" at bounding box center [614, 399] width 16 height 11
click at [626, 385] on td "Ritu" at bounding box center [613, 407] width 45 height 44
click at [617, 394] on span "Ritu" at bounding box center [614, 399] width 16 height 11
click at [619, 474] on button "Start All Services" at bounding box center [575, 485] width 94 height 23
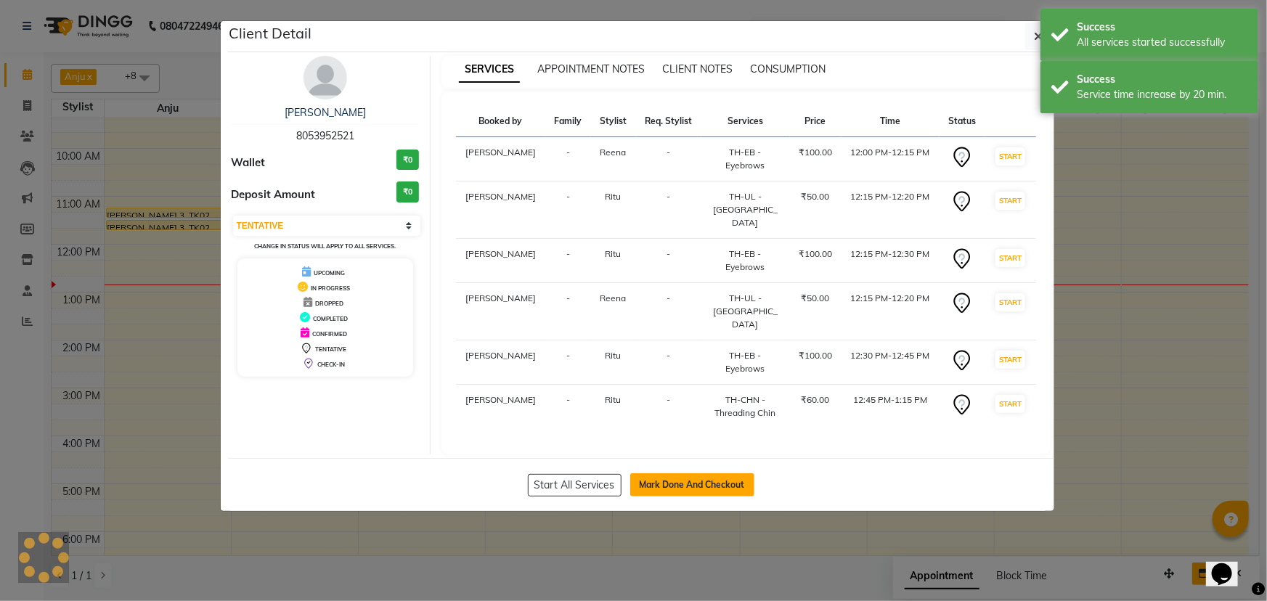
select select "1"
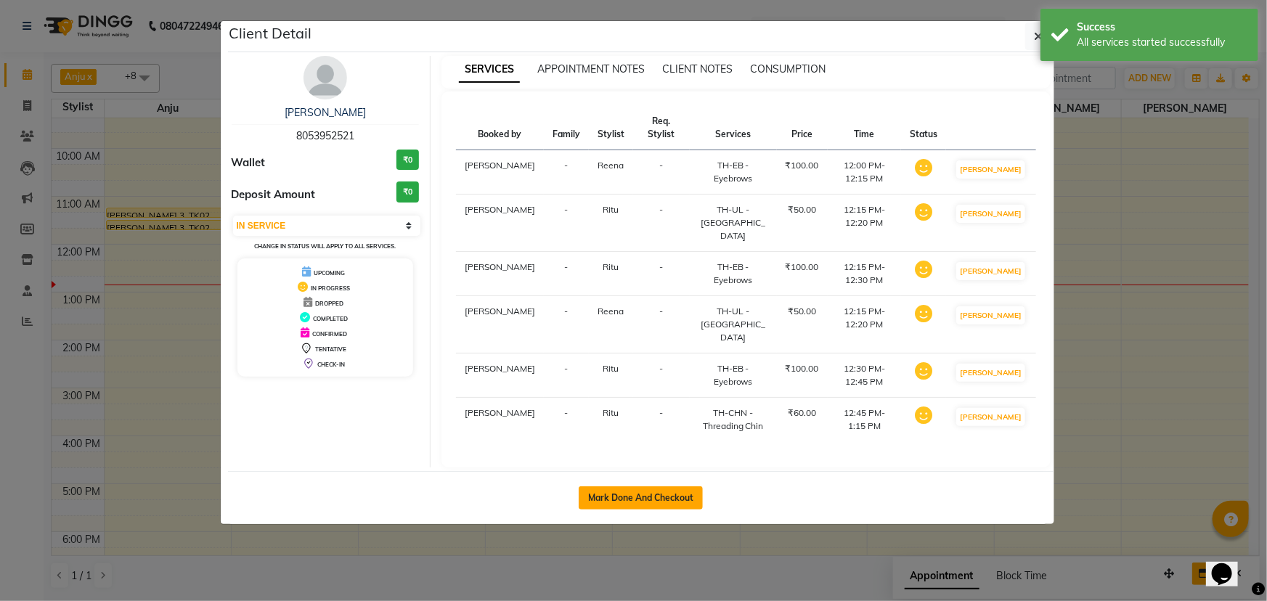
click at [681, 495] on button "Mark Done And Checkout" at bounding box center [641, 498] width 124 height 23
select select "7376"
select select "service"
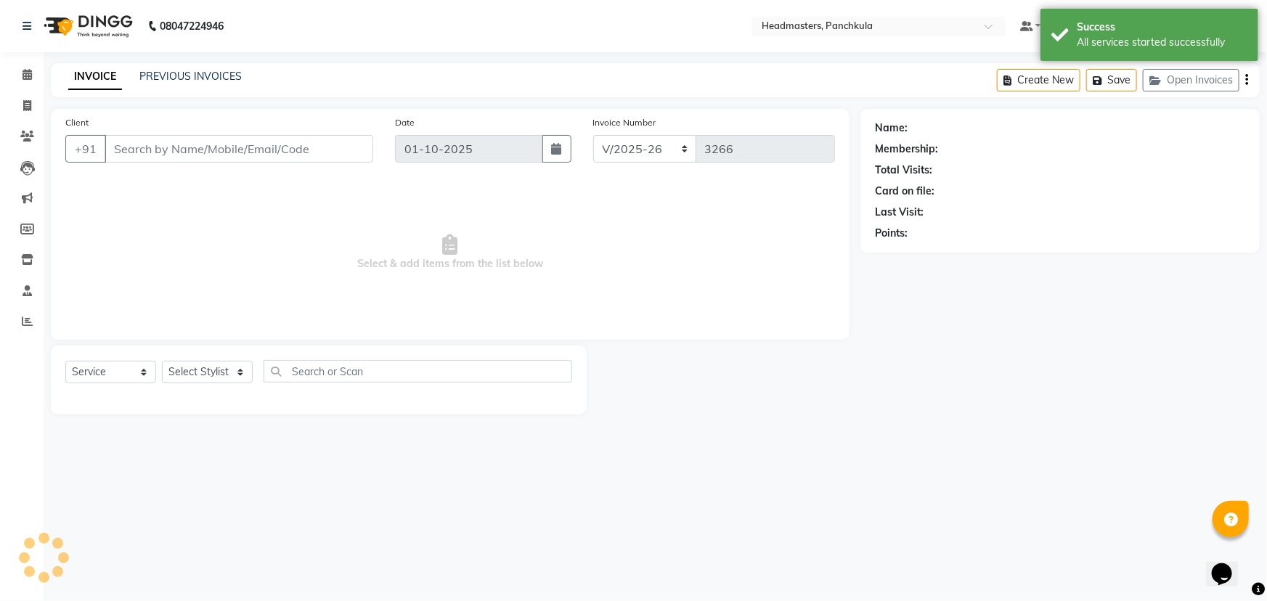
type input "8053952521"
select select "64261"
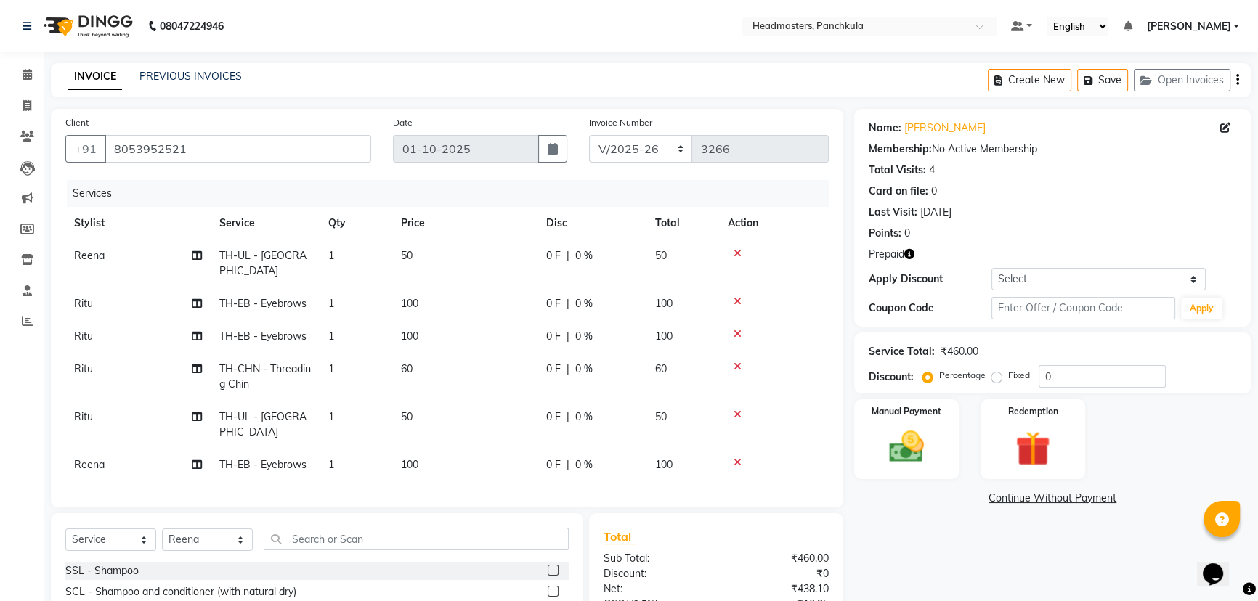
click at [92, 353] on td "Ritu" at bounding box center [137, 377] width 145 height 48
select select "64053"
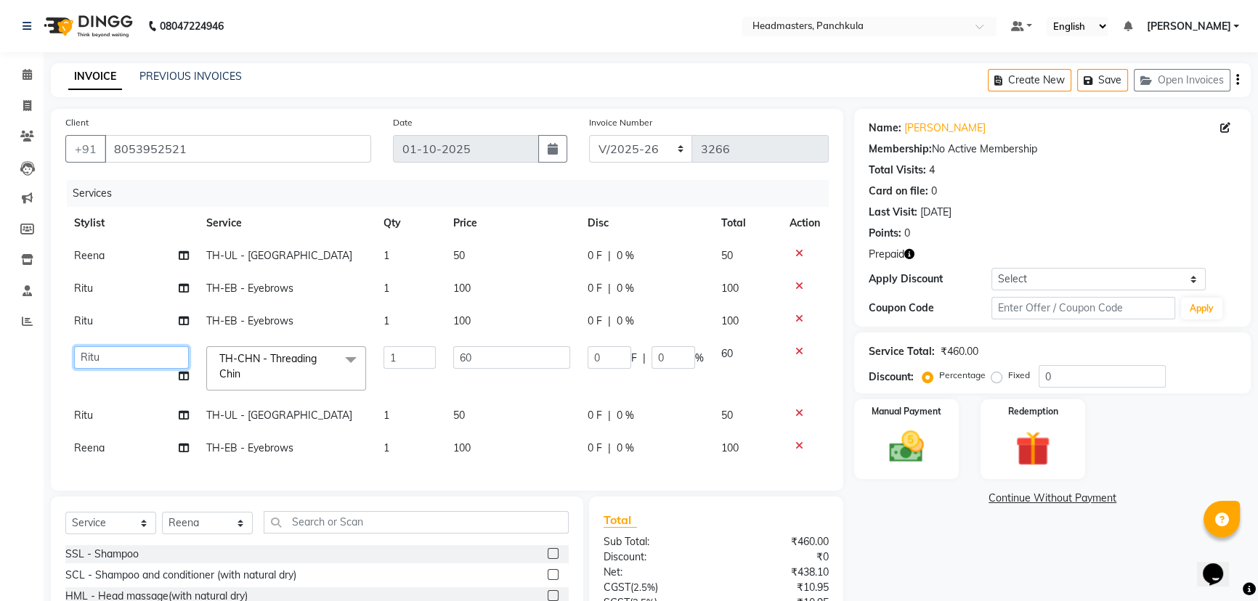
click at [92, 353] on select "Amjad Anju Danish HEAD MASTERS Parveen Reena Ritu Saddam Sandeep Sushant Sushan…" at bounding box center [131, 357] width 115 height 23
select select "64261"
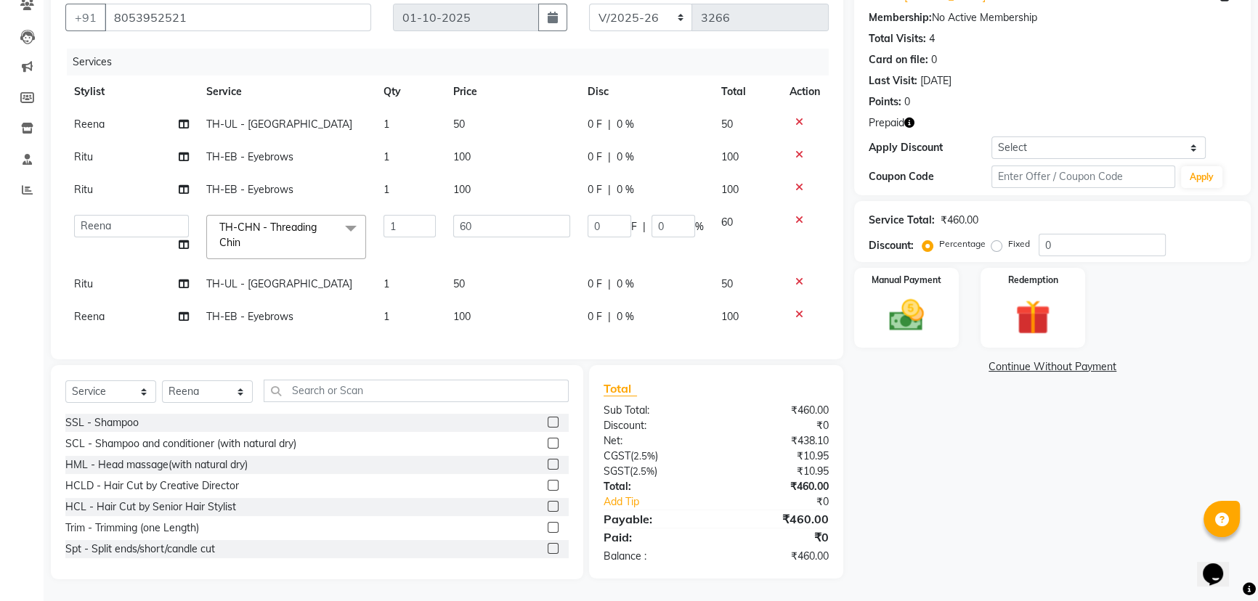
click at [795, 150] on icon at bounding box center [799, 155] width 8 height 10
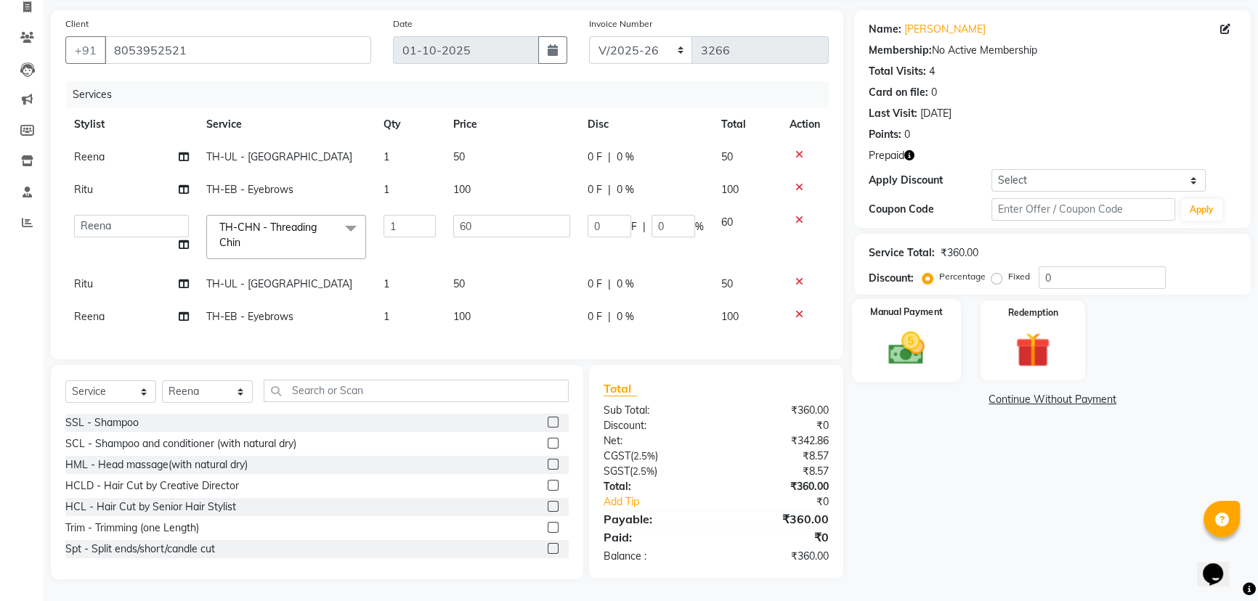
click at [908, 328] on img at bounding box center [906, 348] width 59 height 41
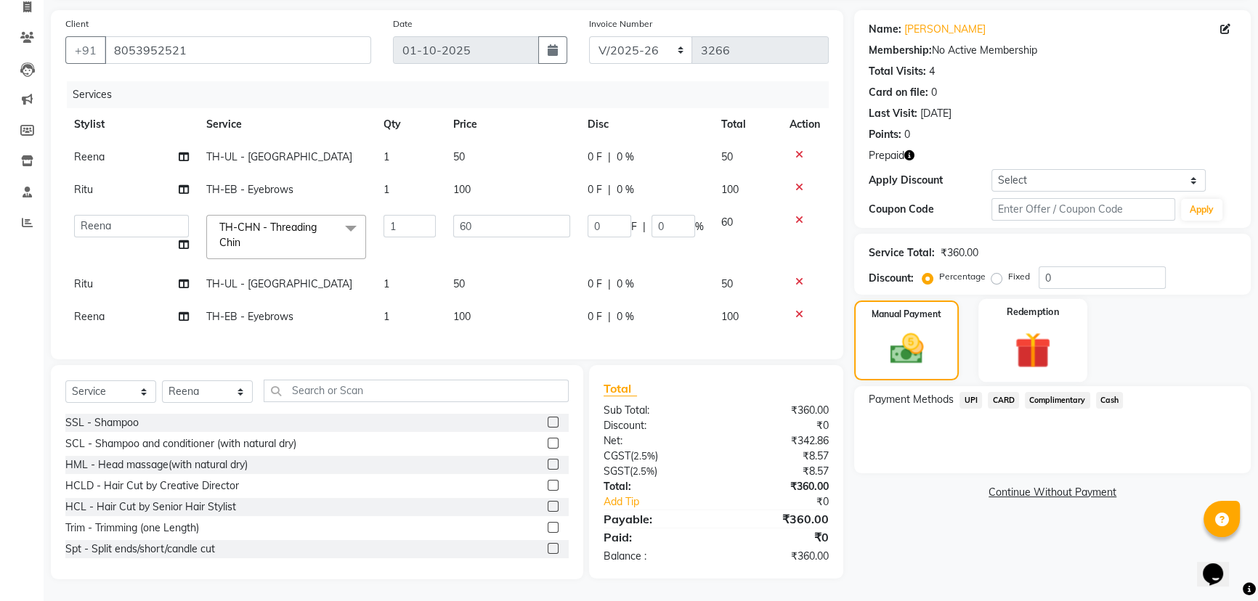
click at [1049, 328] on img at bounding box center [1033, 350] width 59 height 45
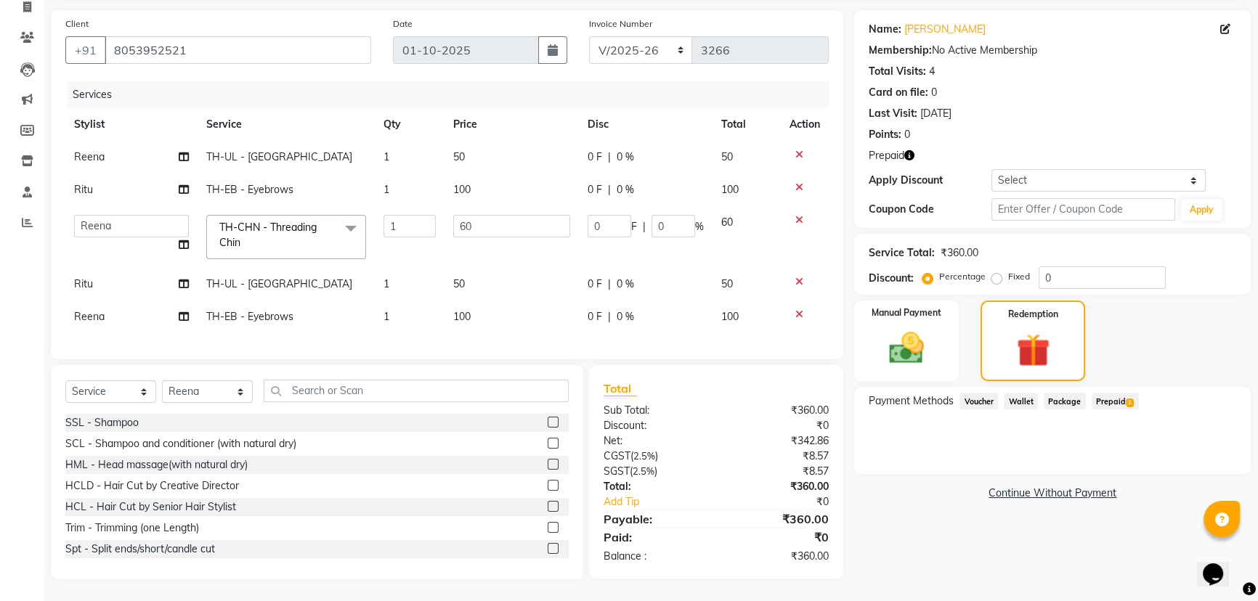
click at [1102, 387] on div "Payment Methods Voucher Wallet Package Prepaid 1" at bounding box center [1052, 430] width 397 height 87
click at [1102, 393] on span "Prepaid 1" at bounding box center [1115, 401] width 47 height 17
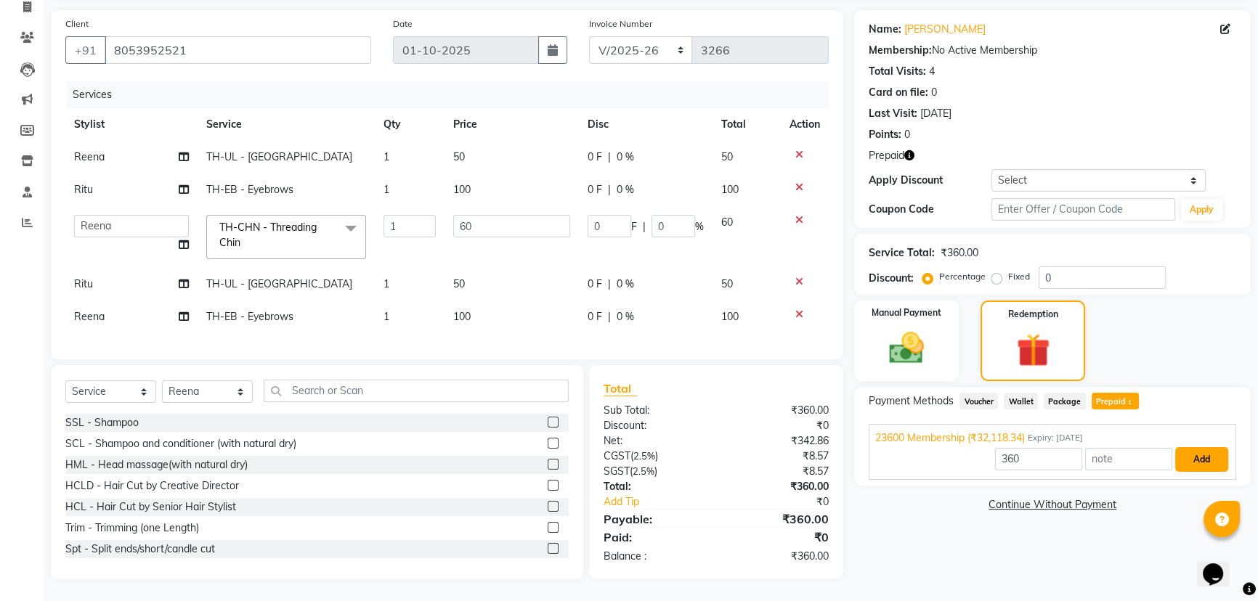
click at [1198, 447] on button "Add" at bounding box center [1201, 459] width 53 height 25
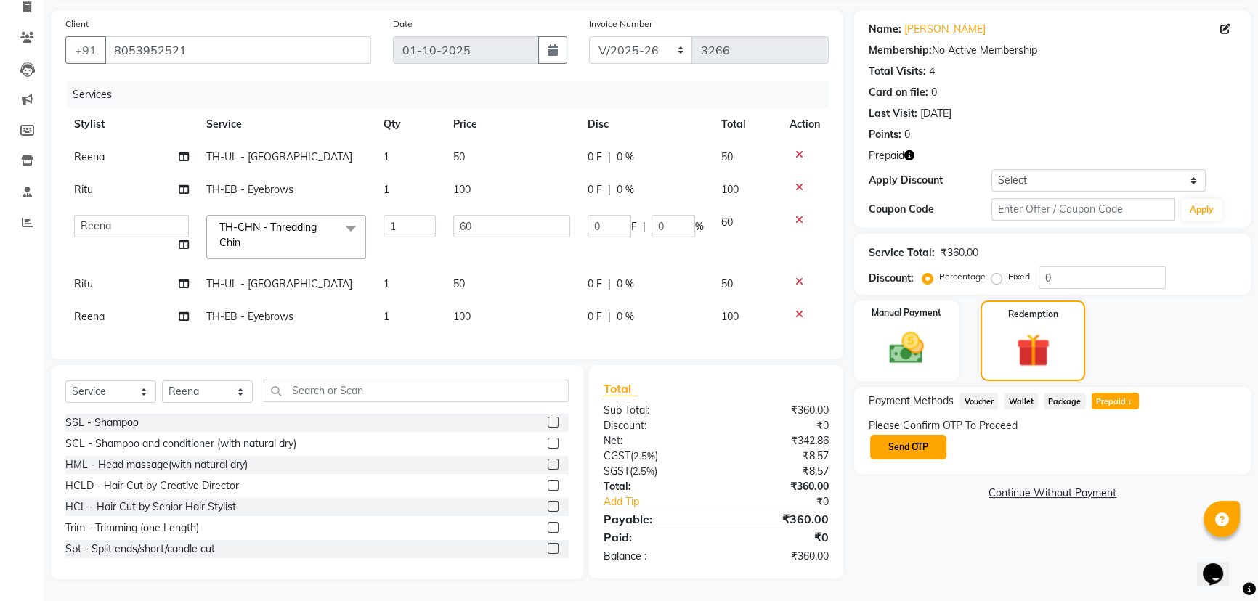
click at [922, 437] on button "Send OTP" at bounding box center [908, 447] width 76 height 25
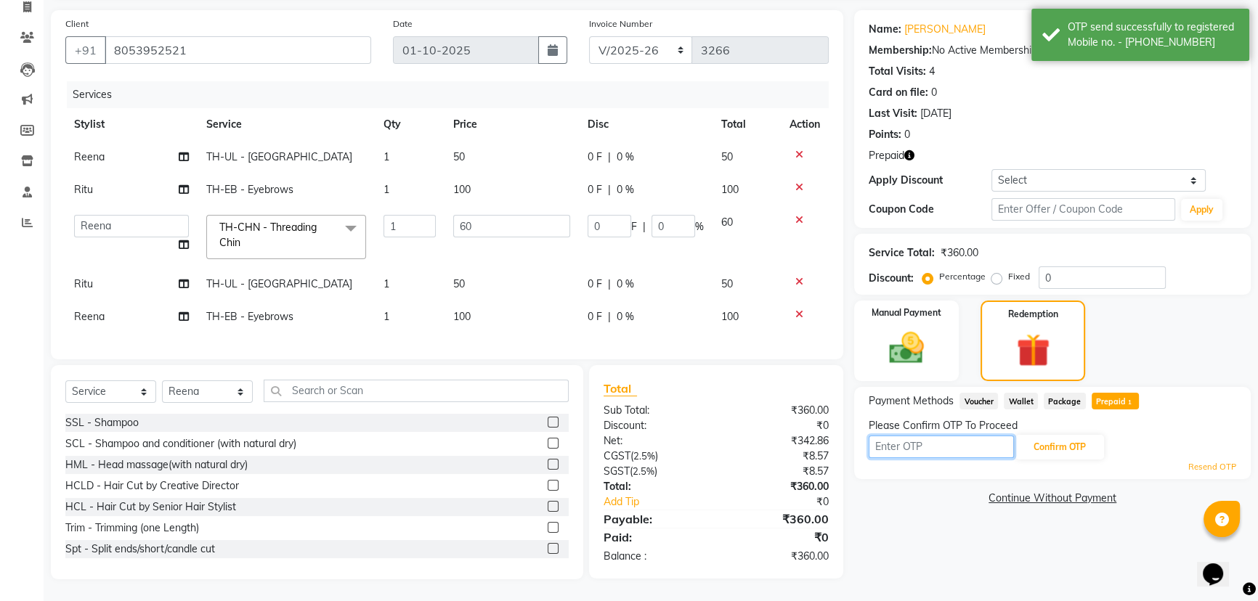
click at [921, 436] on input "text" at bounding box center [941, 447] width 145 height 23
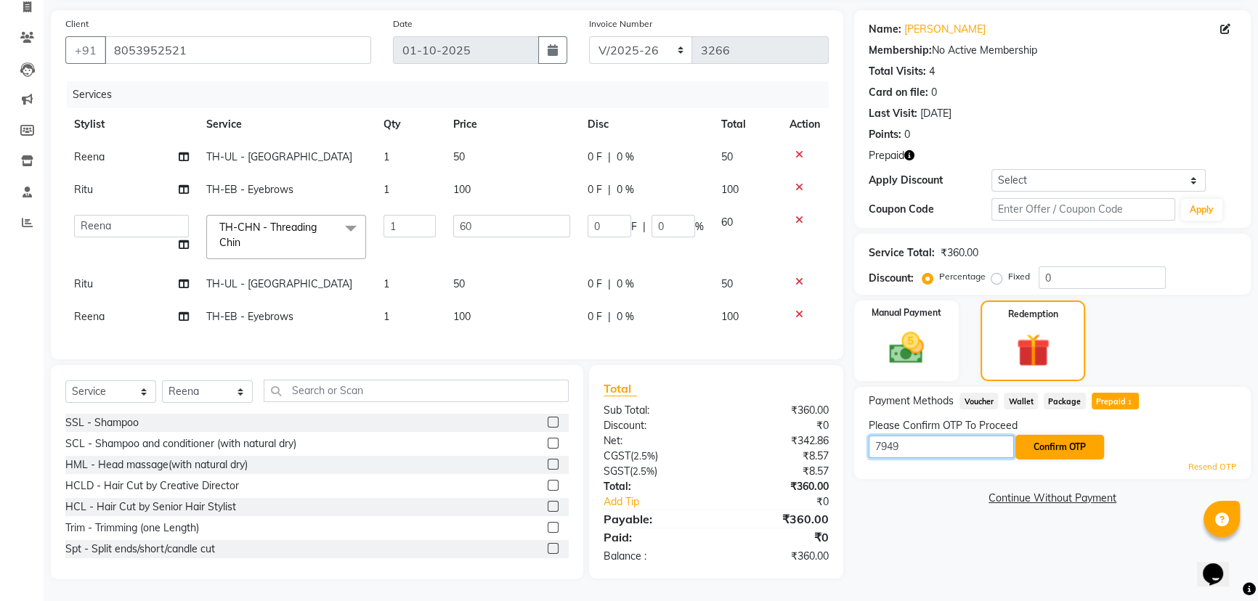
type input "7949"
click at [1050, 435] on button "Confirm OTP" at bounding box center [1059, 447] width 89 height 25
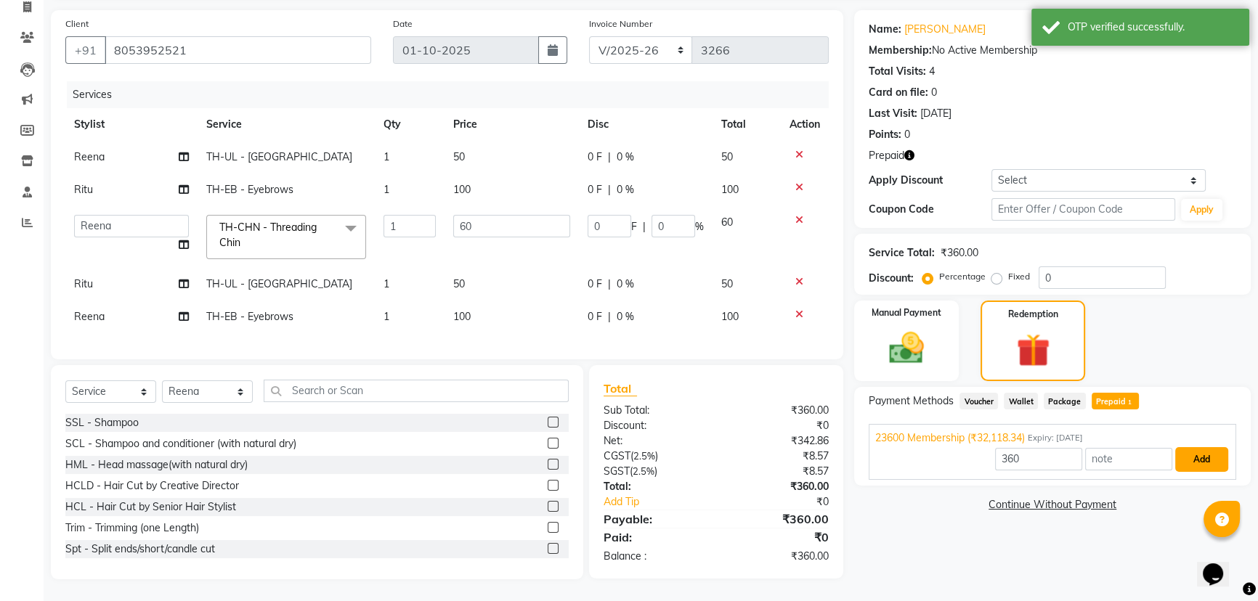
click at [1198, 447] on button "Add" at bounding box center [1201, 459] width 53 height 25
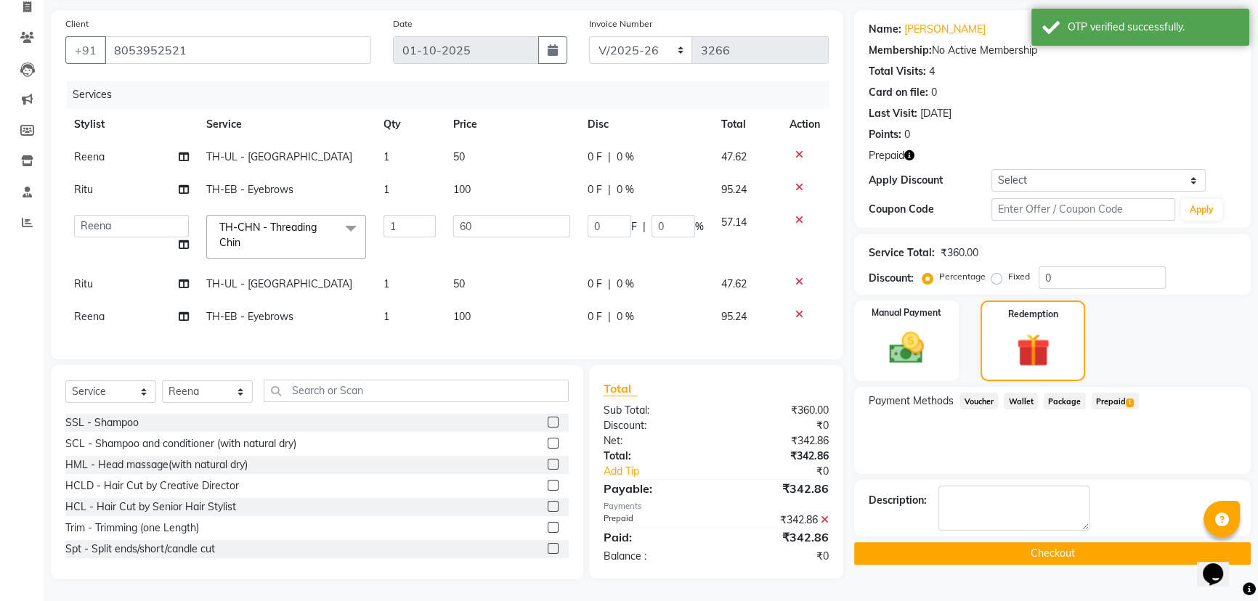
click at [1090, 542] on button "Checkout" at bounding box center [1052, 553] width 397 height 23
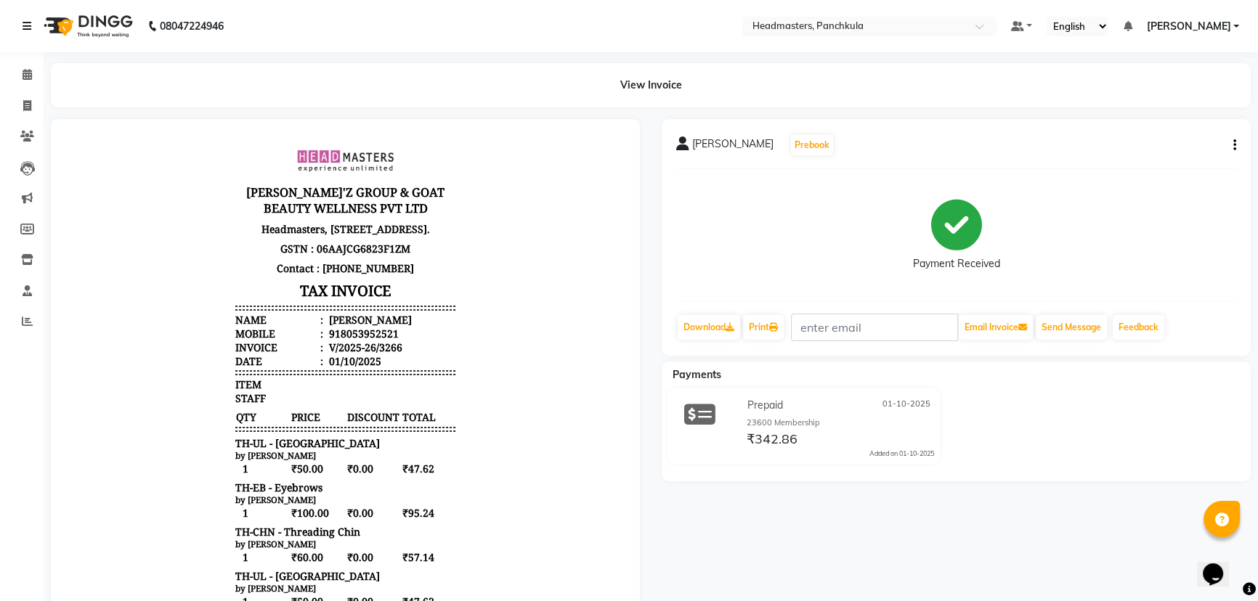
select select "service"
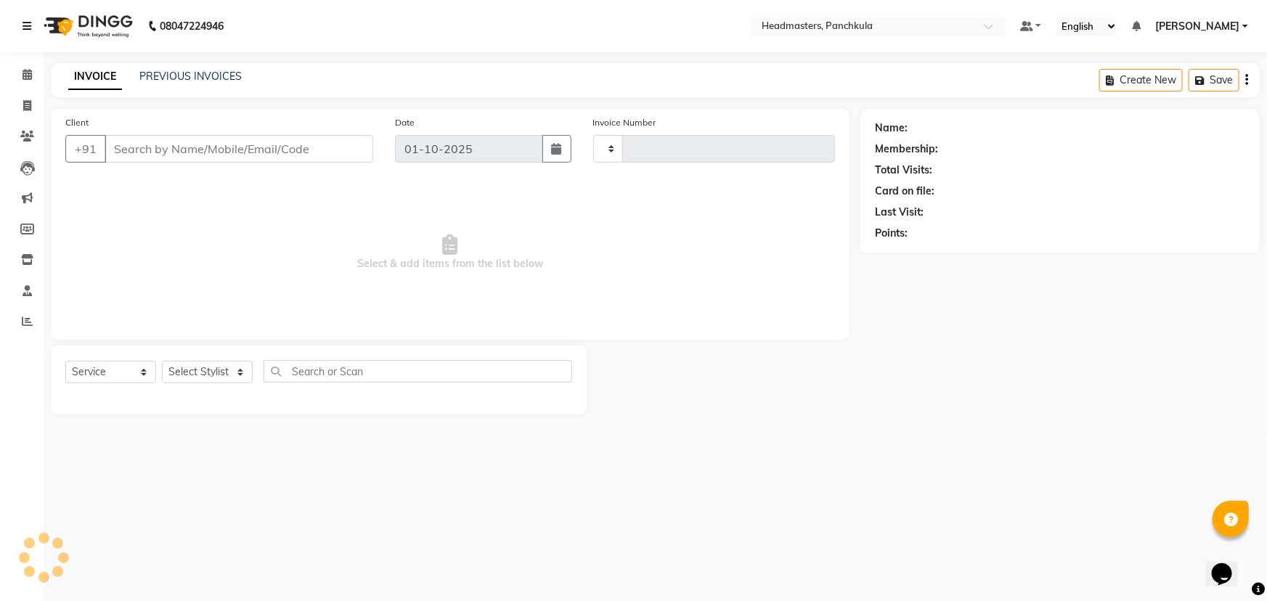
type input "3267"
select select "7376"
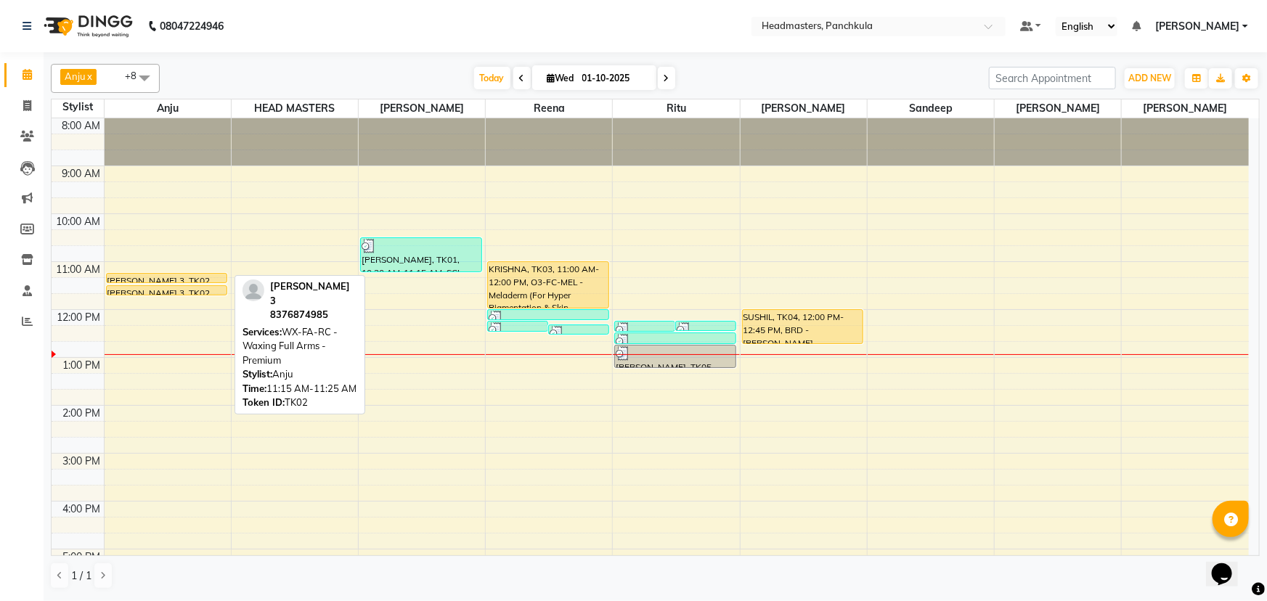
click at [202, 276] on div "[PERSON_NAME] 3, TK02, 11:15 AM-11:25 AM, WX-FA-RC - Waxing Full Arms - Premium" at bounding box center [167, 278] width 121 height 9
select select "1"
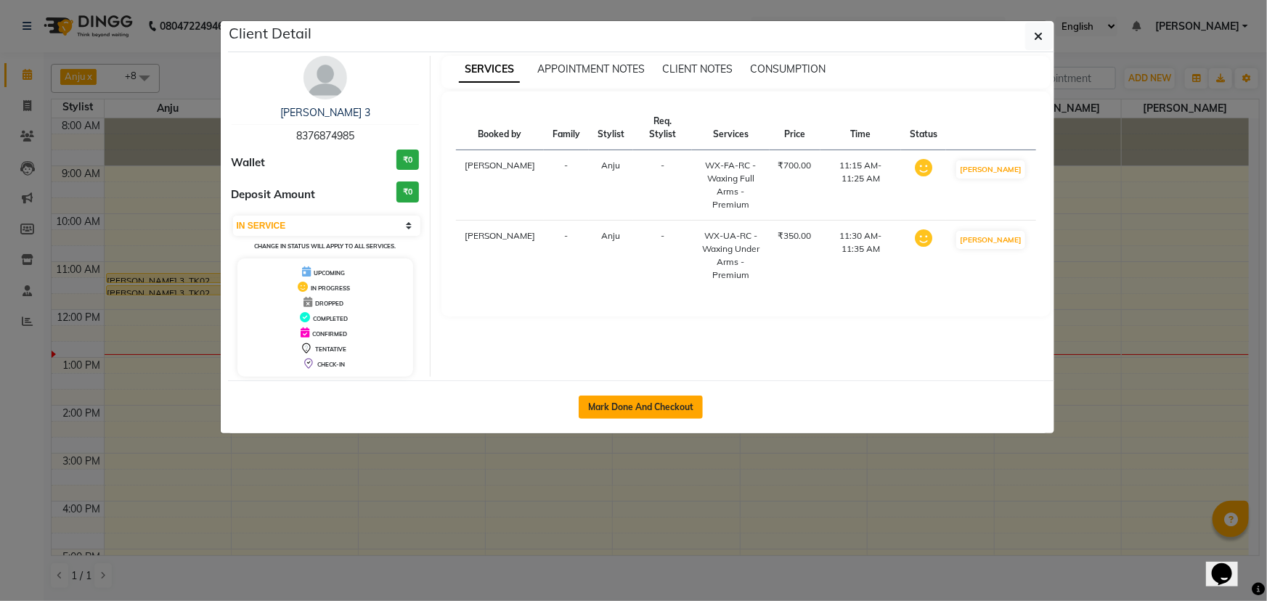
click at [614, 412] on button "Mark Done And Checkout" at bounding box center [641, 407] width 124 height 23
select select "service"
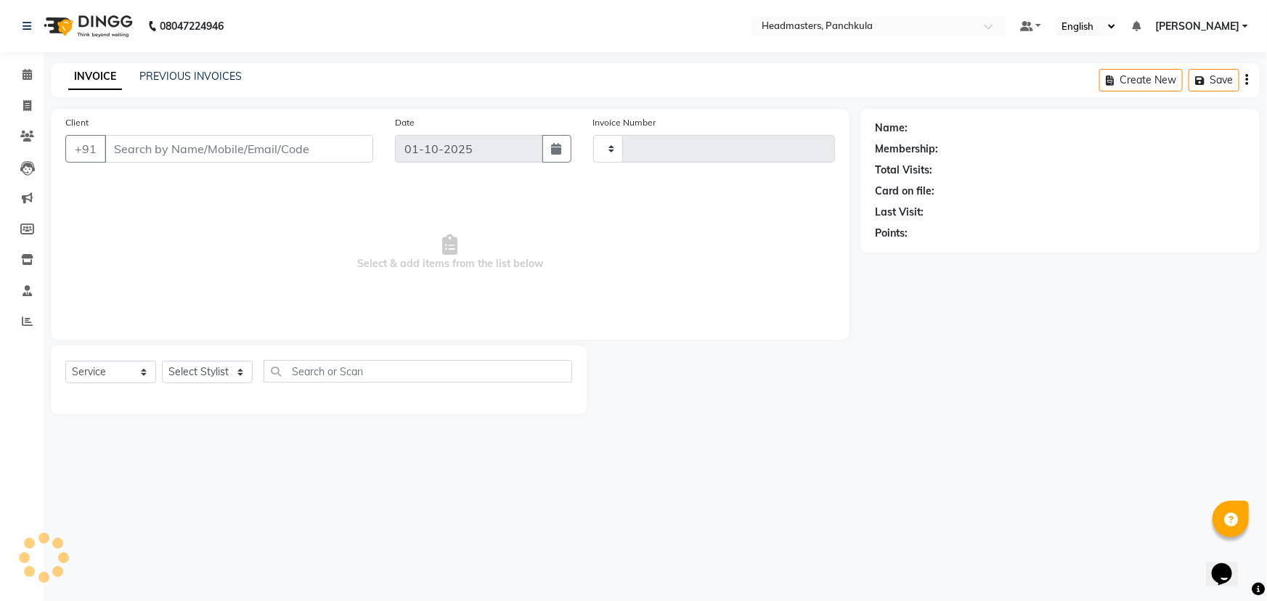
type input "3267"
select select "7376"
type input "8376874985"
select select "64054"
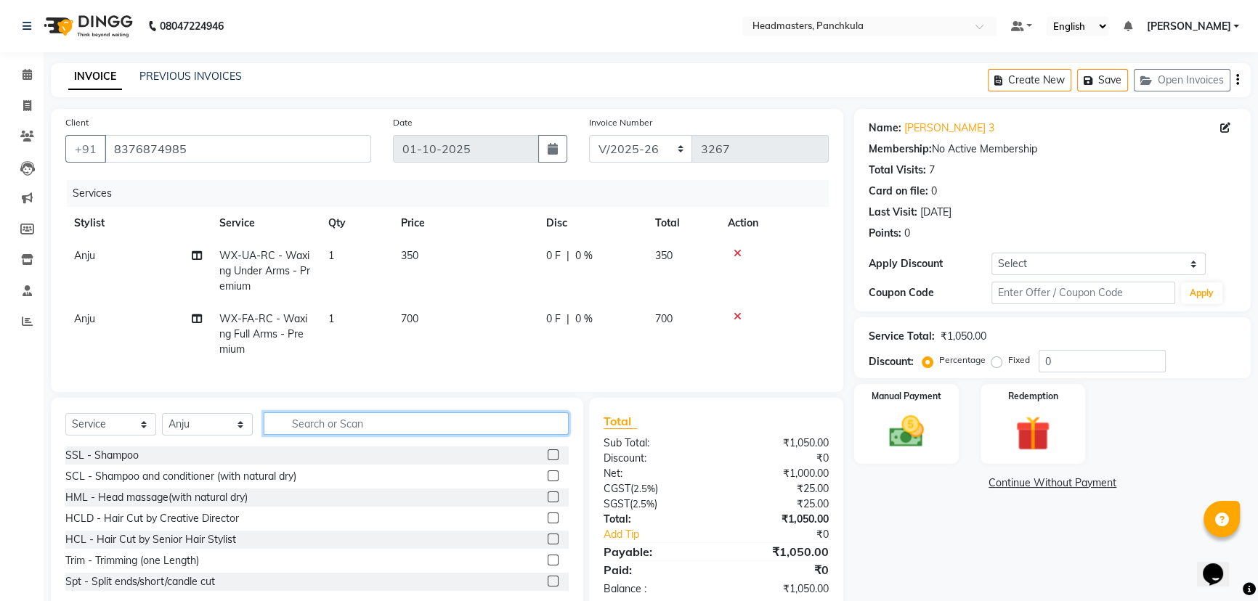
click at [313, 429] on input "text" at bounding box center [416, 423] width 305 height 23
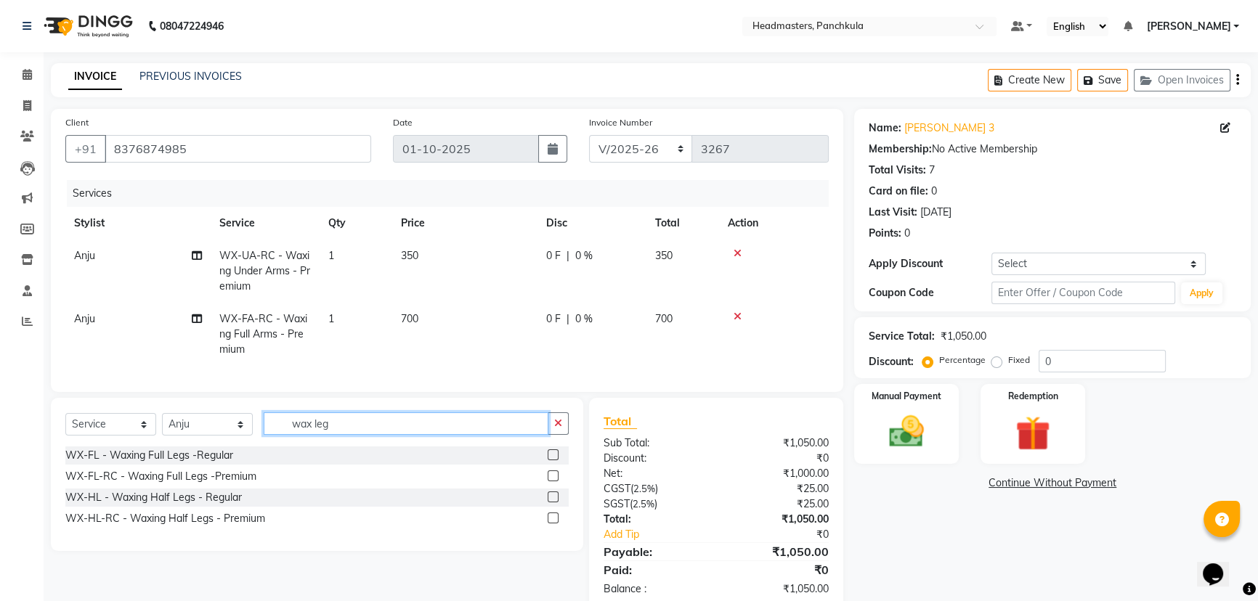
type input "wax leg"
click at [269, 479] on div "WX-FL-RC - Waxing Full Legs -Premium" at bounding box center [316, 477] width 503 height 18
click at [548, 481] on label at bounding box center [553, 476] width 11 height 11
click at [548, 481] on input "checkbox" at bounding box center [552, 476] width 9 height 9
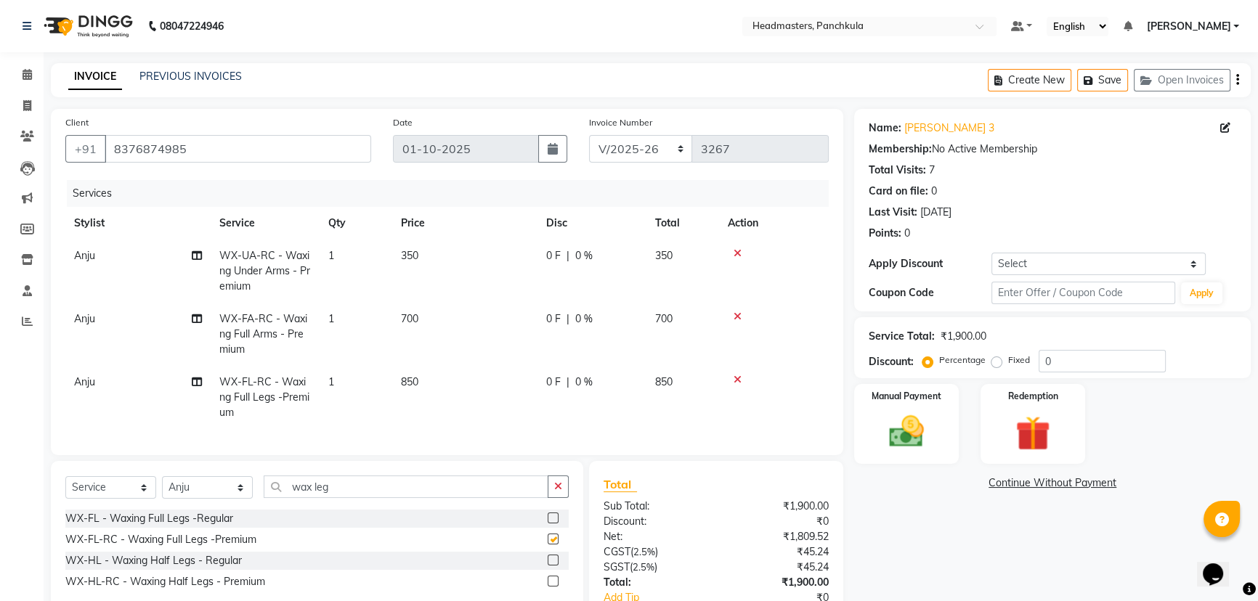
checkbox input "false"
click at [350, 497] on input "wax leg" at bounding box center [406, 487] width 285 height 23
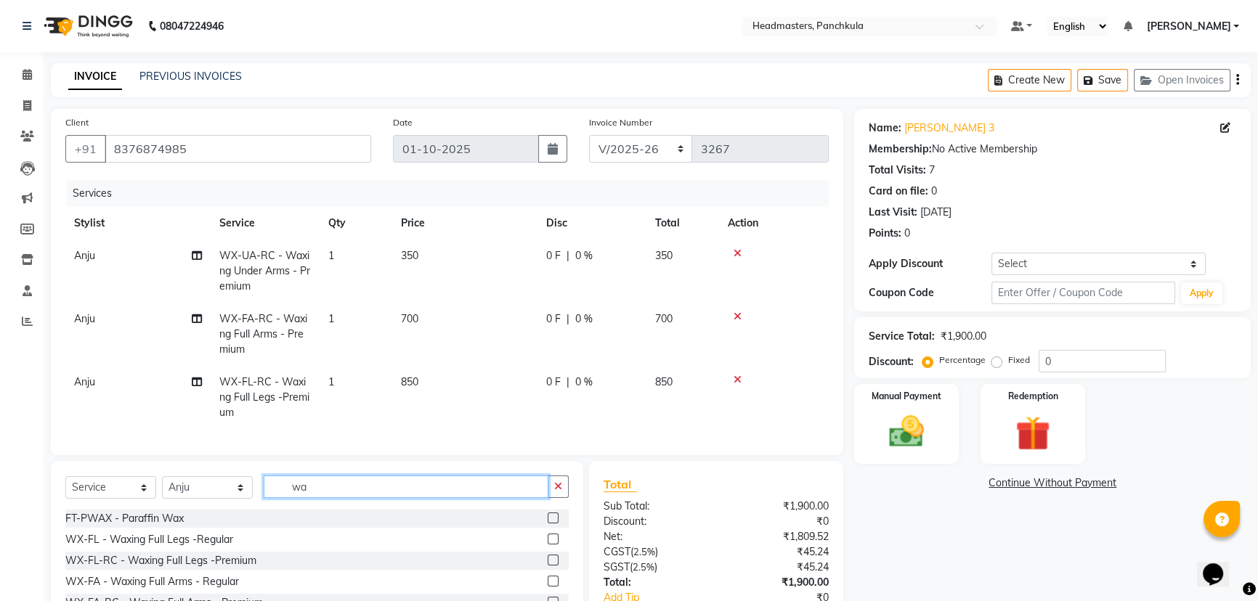
type input "w"
type input "u"
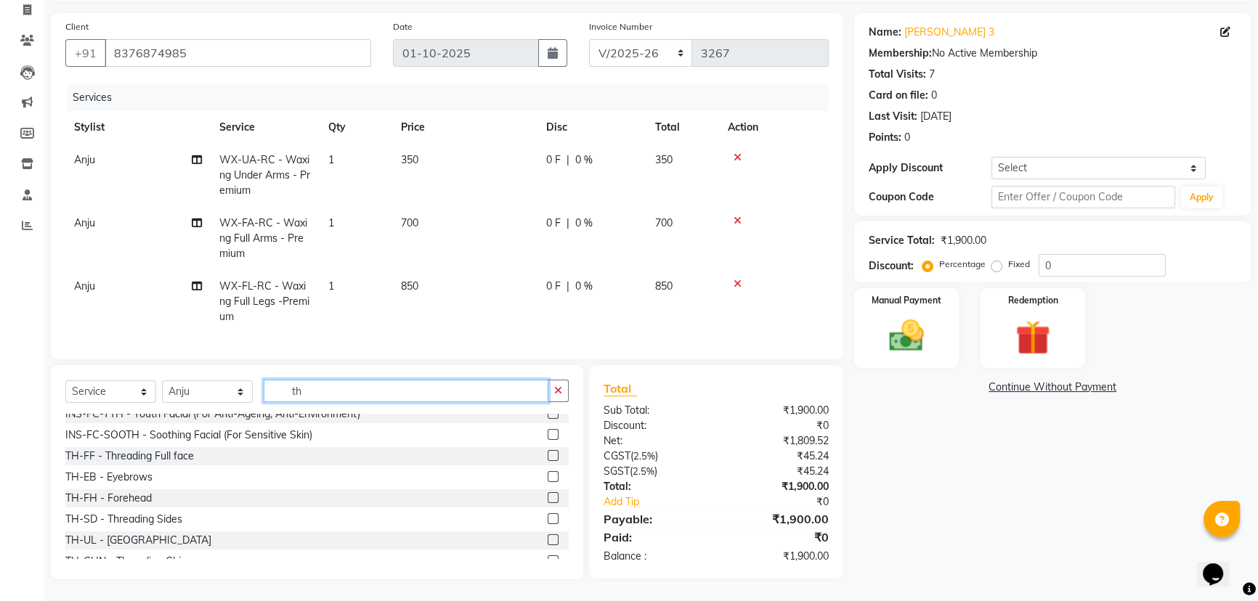
scroll to position [643, 0]
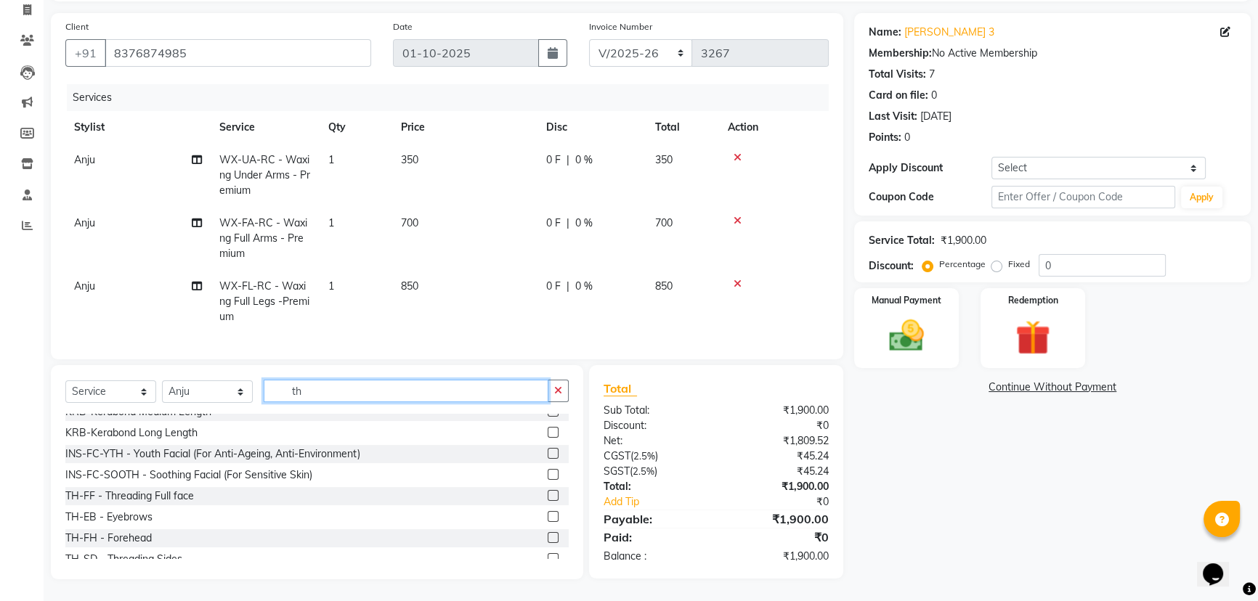
type input "th"
click at [192, 522] on div "TH-EB - Eyebrows" at bounding box center [316, 517] width 503 height 18
click at [548, 518] on label at bounding box center [553, 516] width 11 height 11
click at [548, 518] on input "checkbox" at bounding box center [552, 517] width 9 height 9
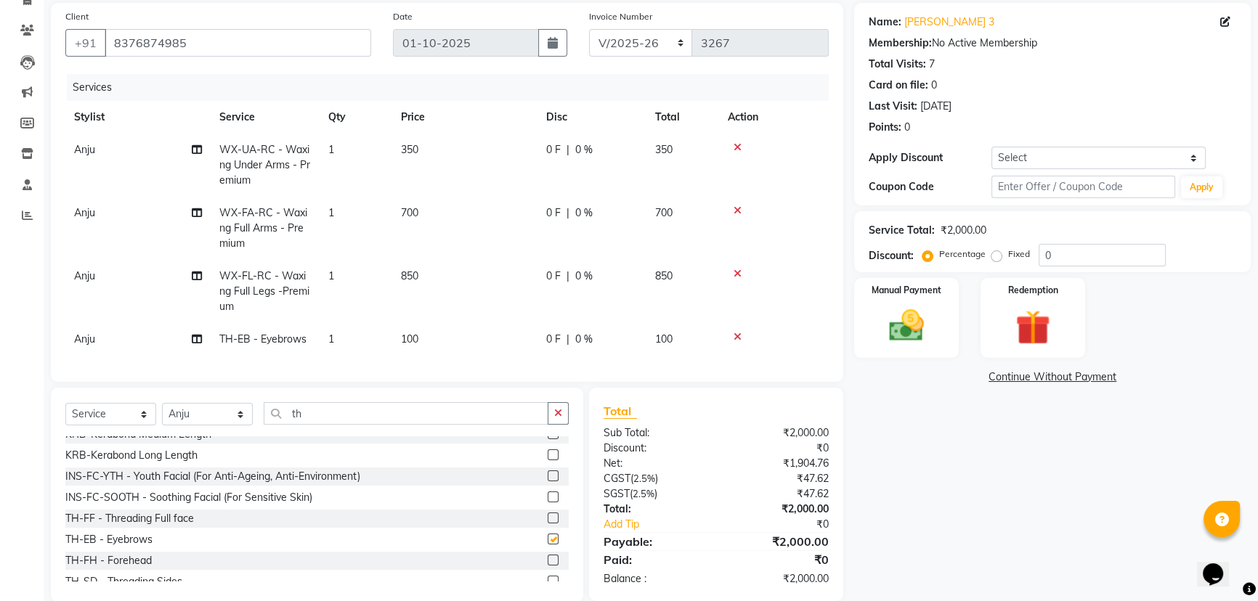
checkbox input "false"
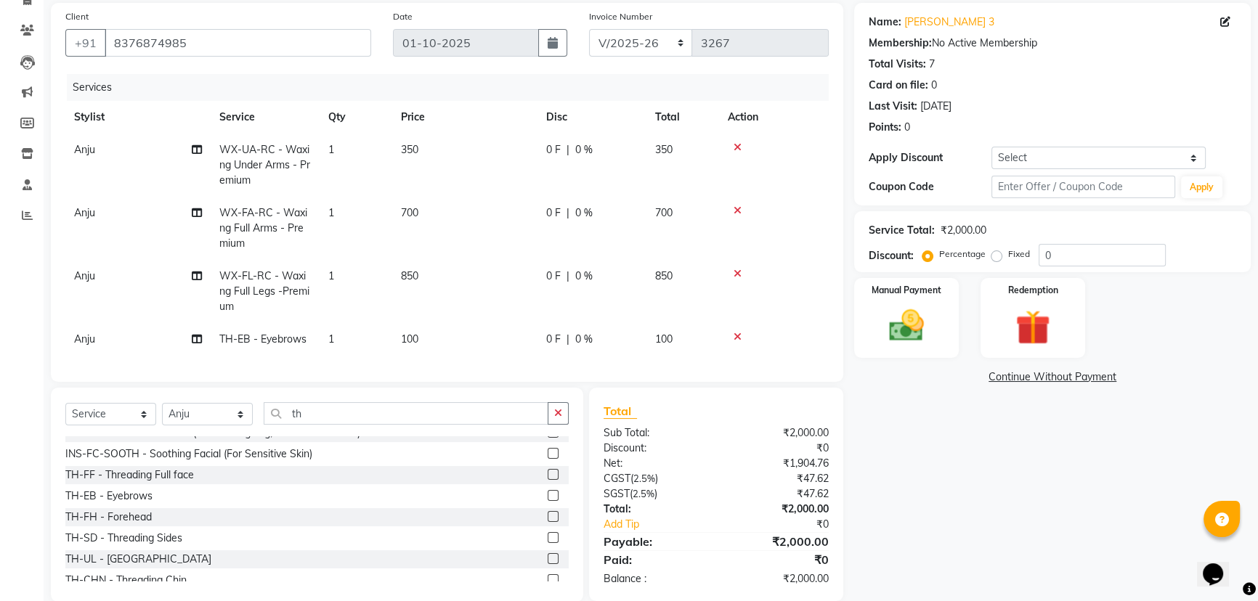
scroll to position [709, 0]
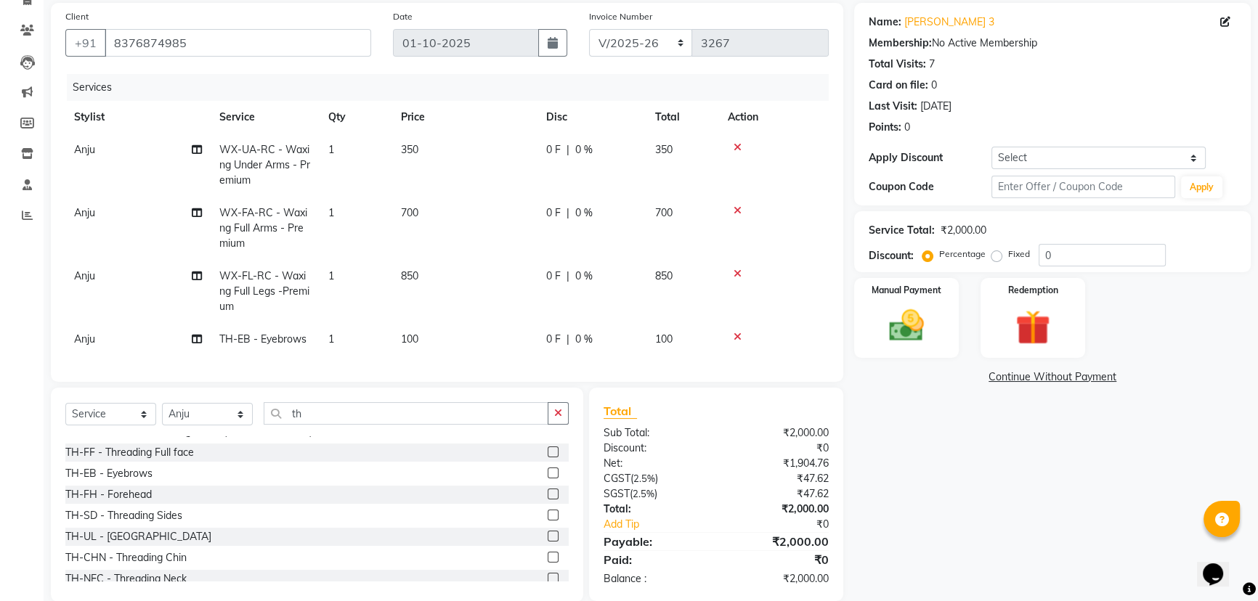
click at [548, 542] on label at bounding box center [553, 536] width 11 height 11
click at [548, 542] on input "checkbox" at bounding box center [552, 536] width 9 height 9
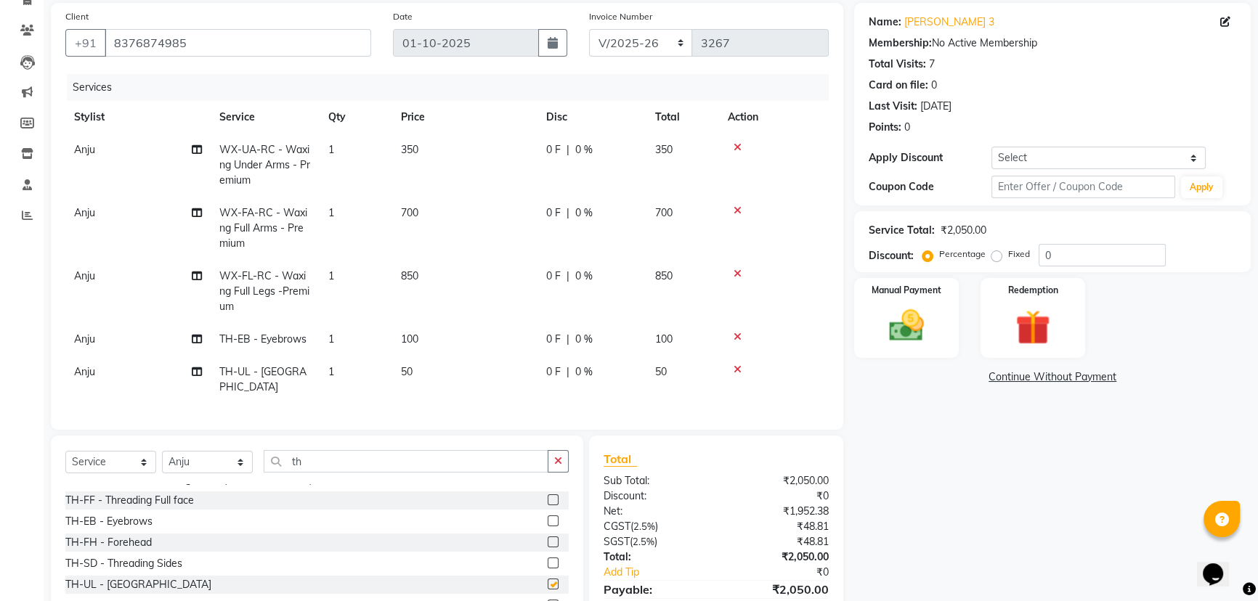
checkbox input "false"
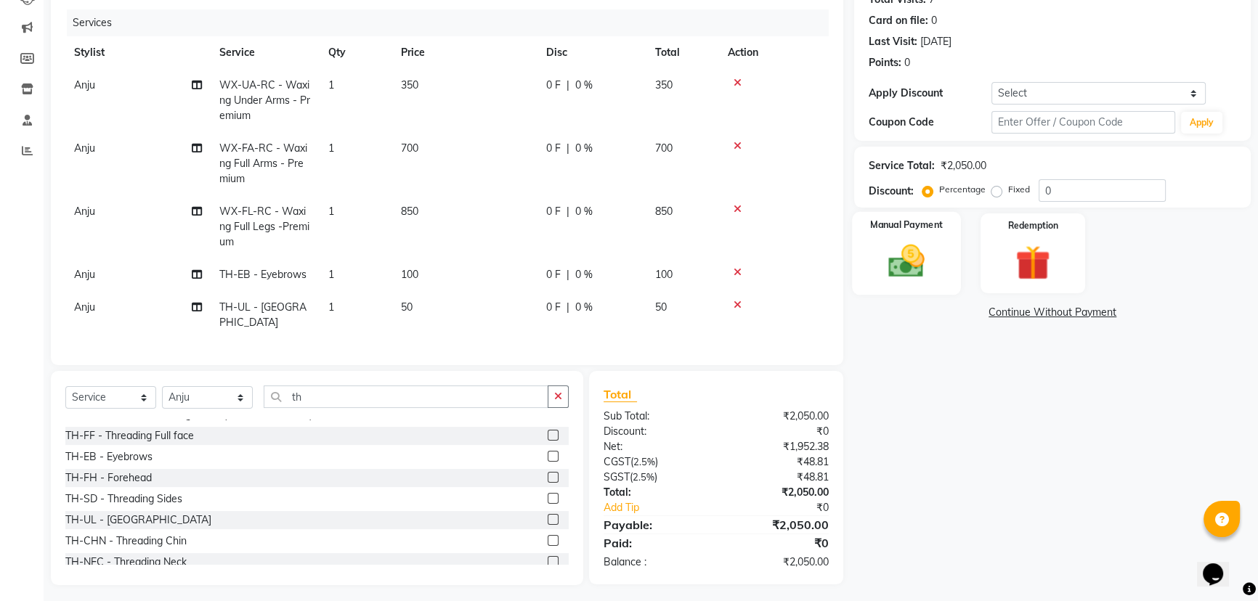
click at [860, 254] on div "Manual Payment" at bounding box center [906, 253] width 109 height 83
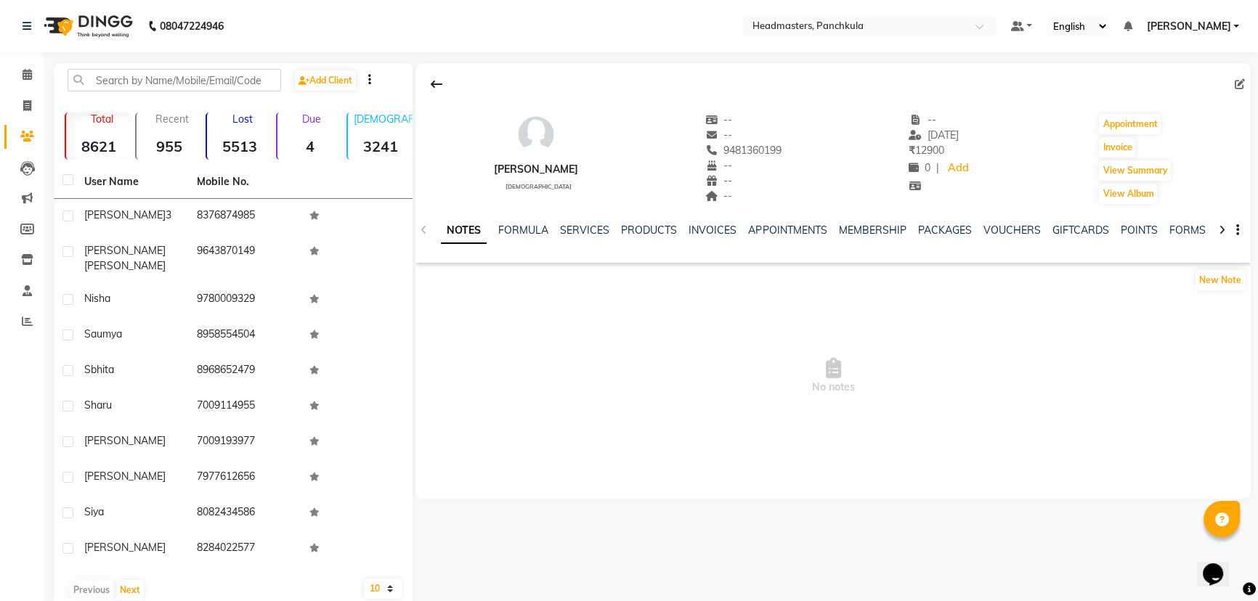
click at [1243, 84] on icon at bounding box center [1240, 84] width 10 height 10
select select "[DEMOGRAPHIC_DATA]"
select select "50405"
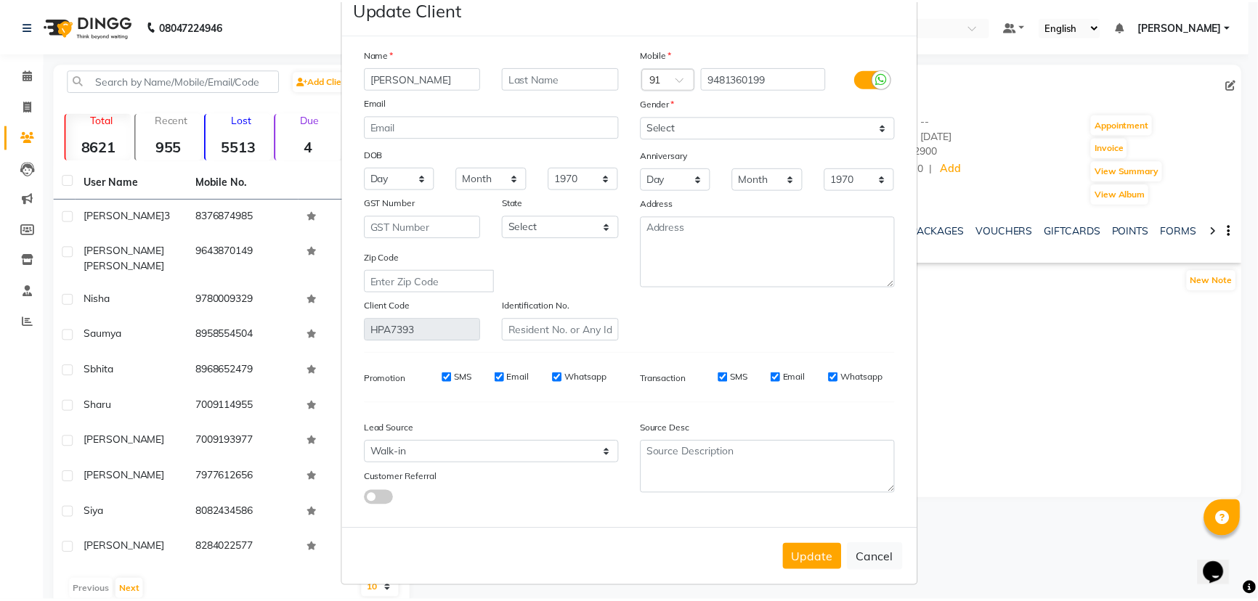
scroll to position [47, 0]
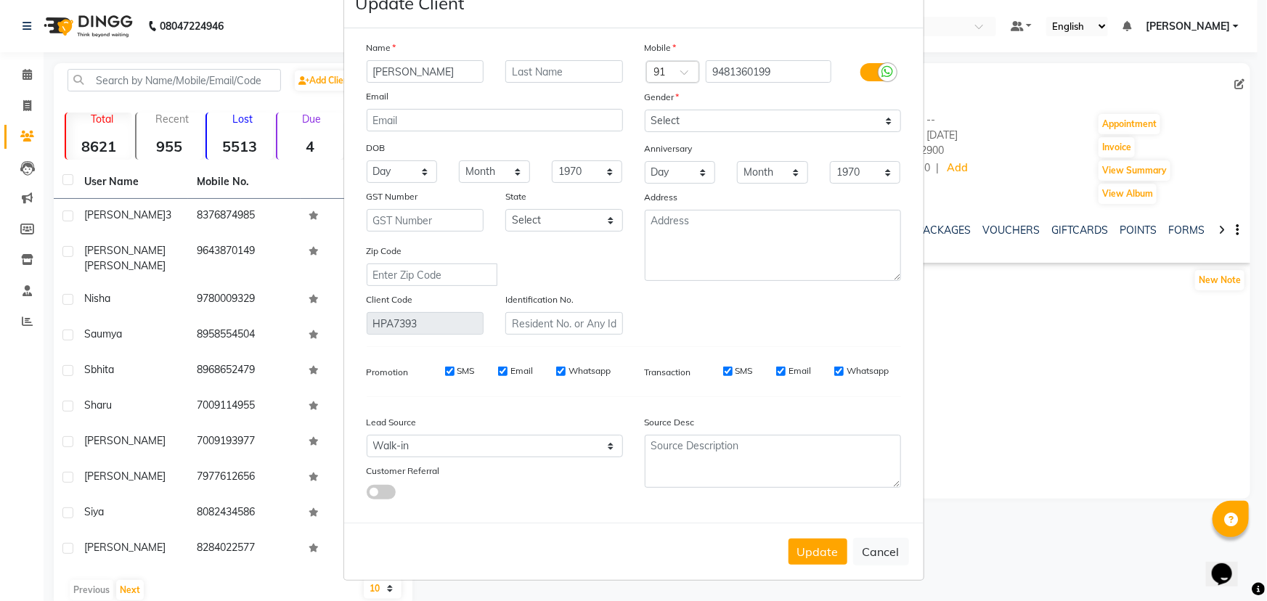
click at [863, 546] on button "Cancel" at bounding box center [881, 552] width 56 height 28
select select
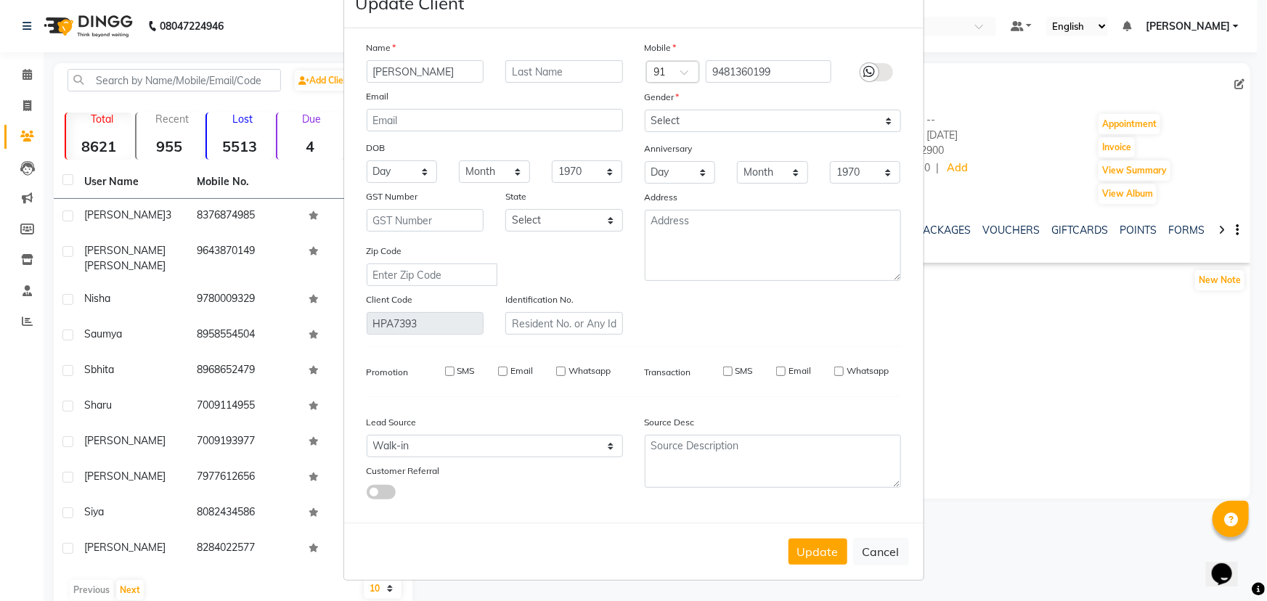
select select
checkbox input "false"
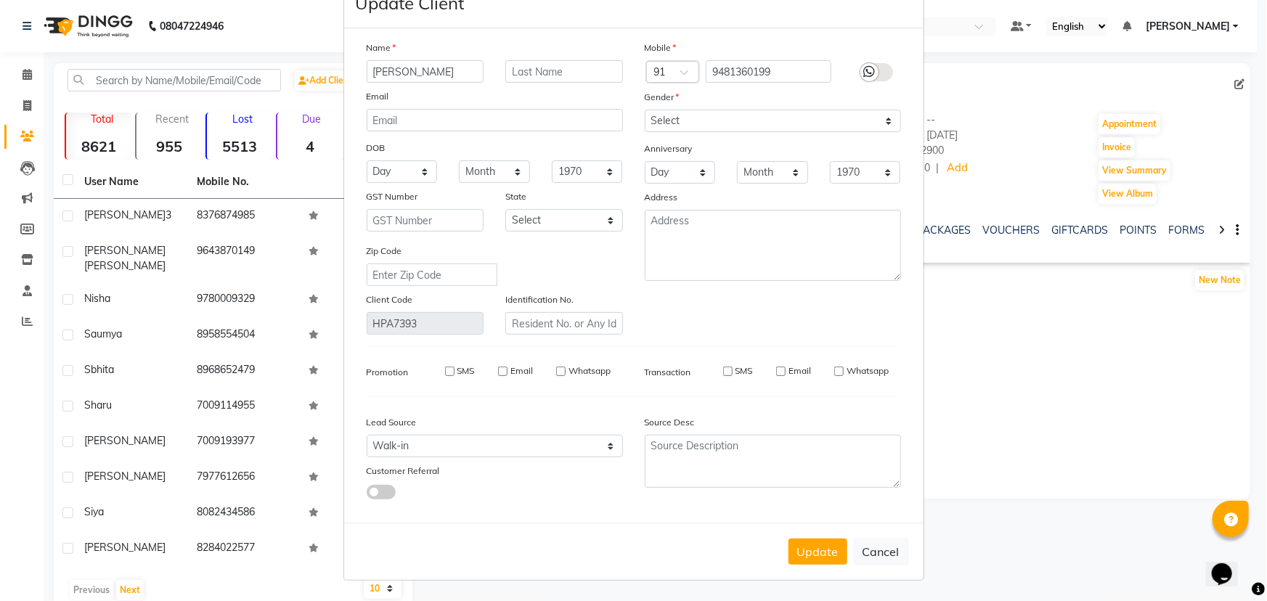
checkbox input "false"
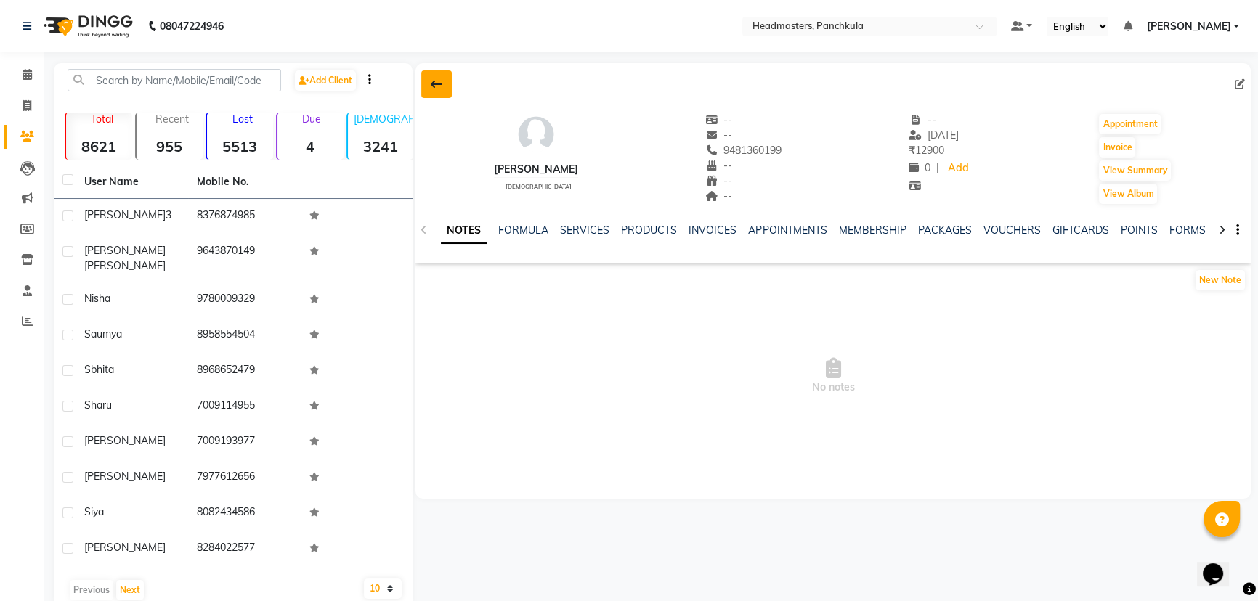
click at [435, 77] on button at bounding box center [436, 84] width 31 height 28
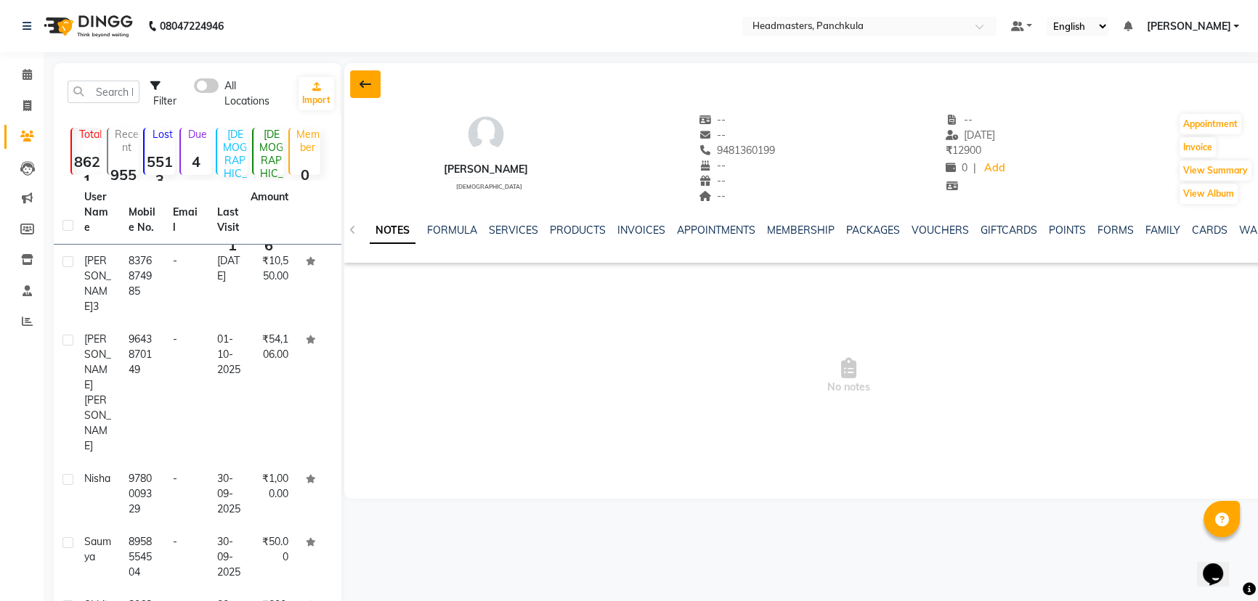
click at [361, 77] on button at bounding box center [365, 84] width 31 height 28
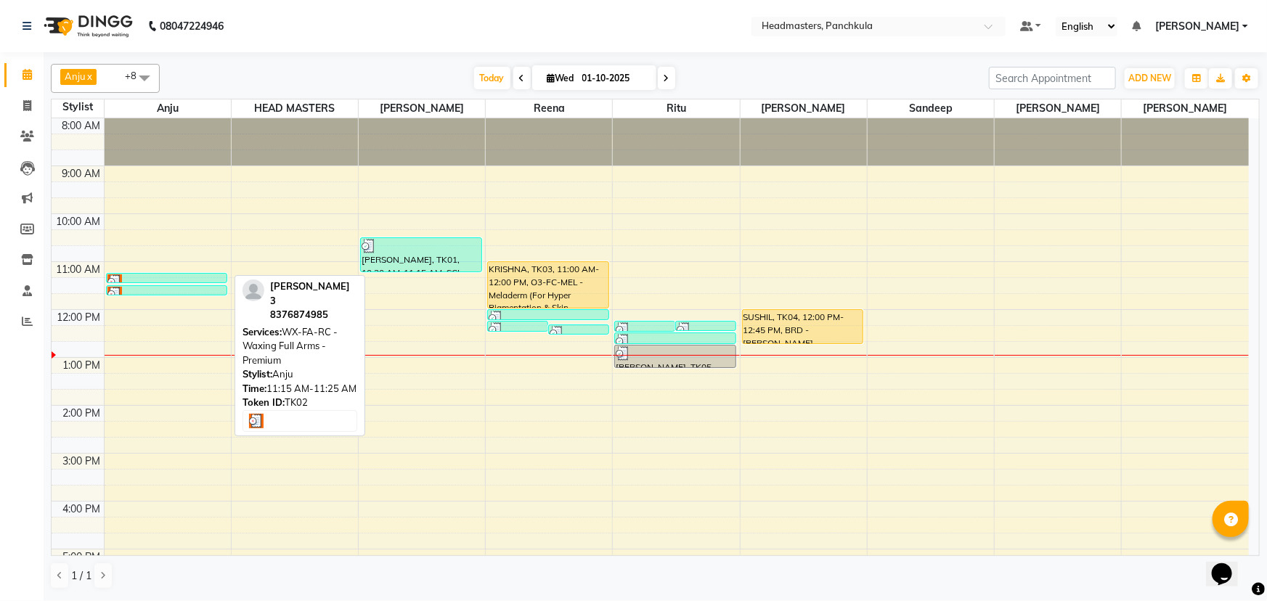
click at [142, 282] on div at bounding box center [166, 282] width 119 height 15
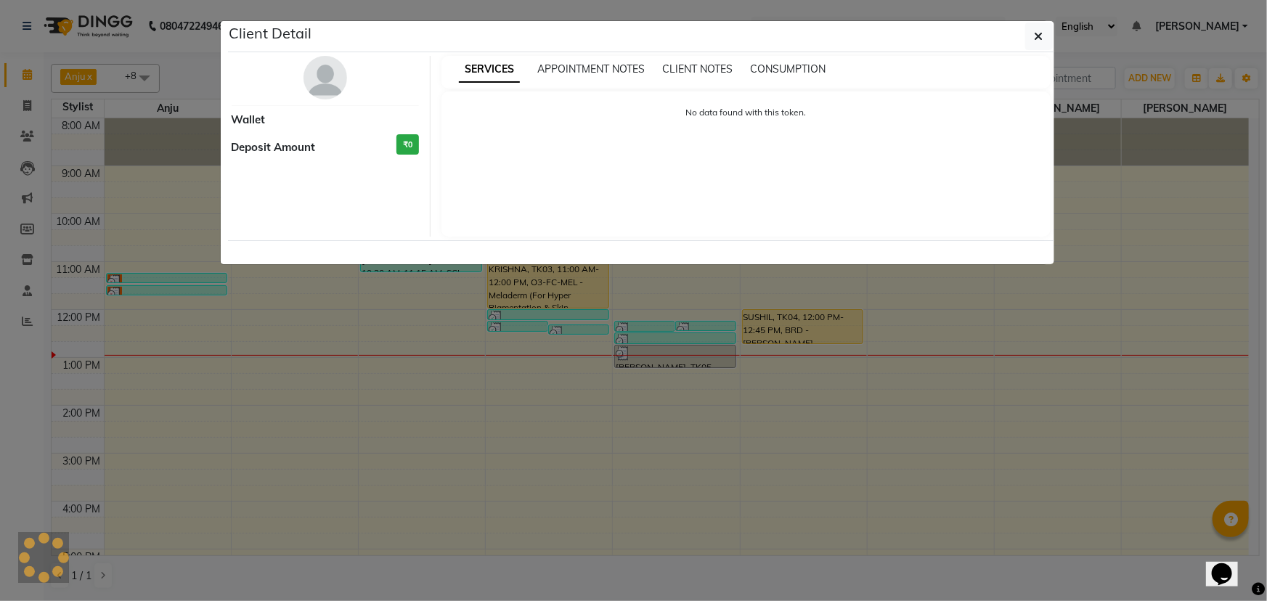
select select "3"
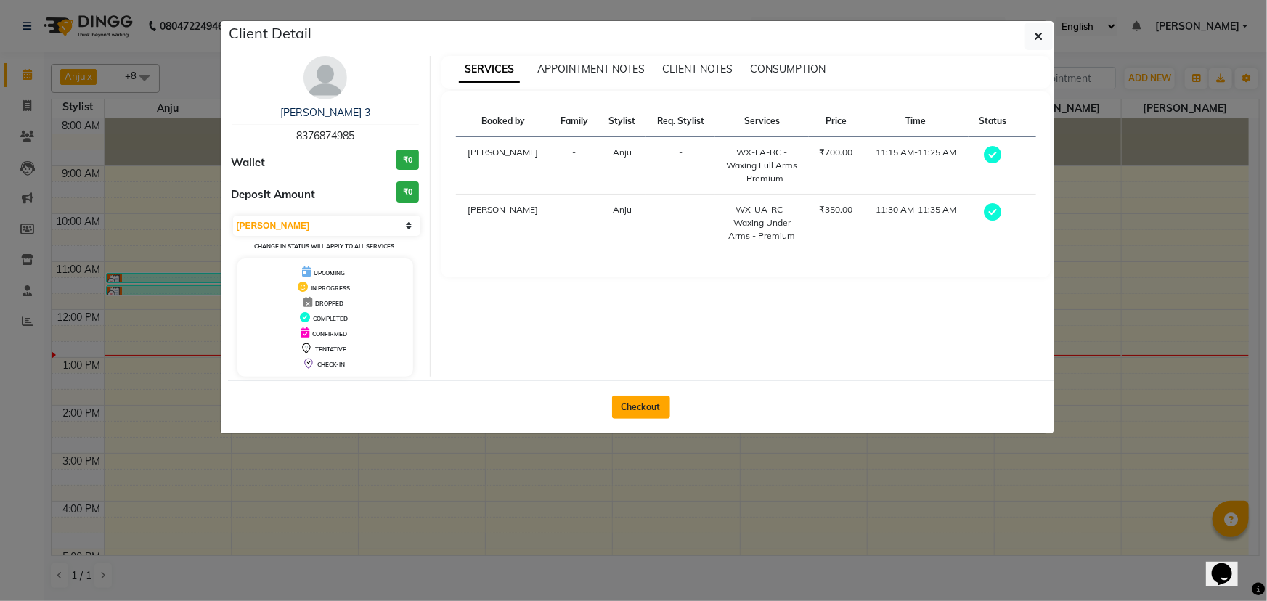
click at [641, 410] on button "Checkout" at bounding box center [641, 407] width 58 height 23
select select "7376"
select select "service"
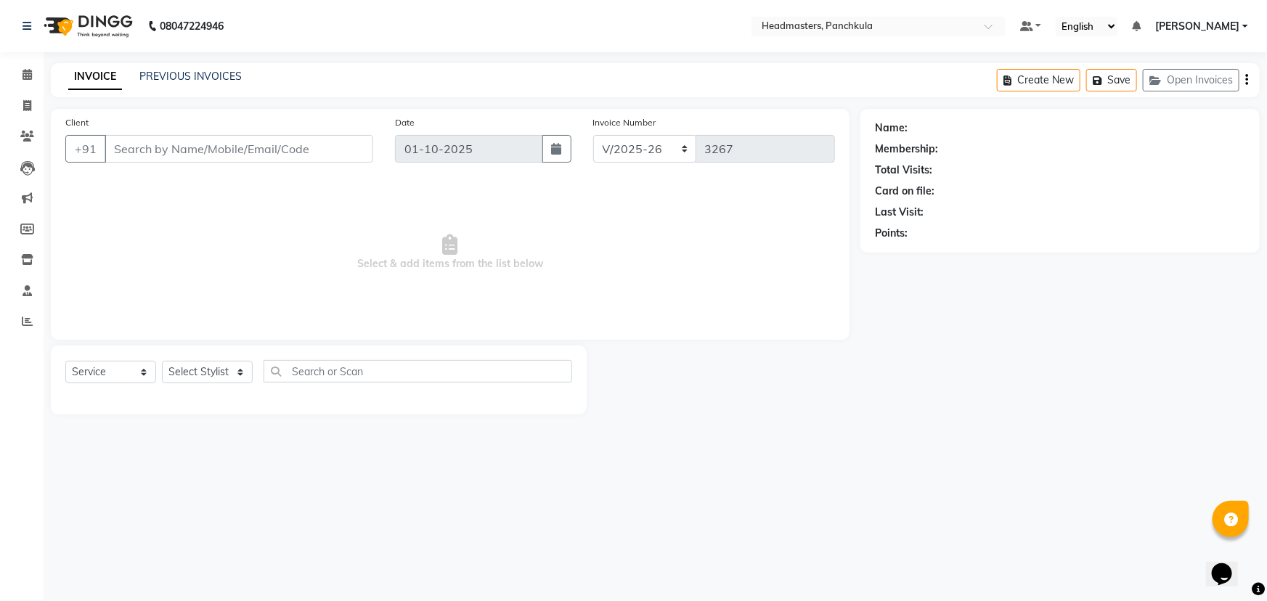
type input "8376874985"
select select "64054"
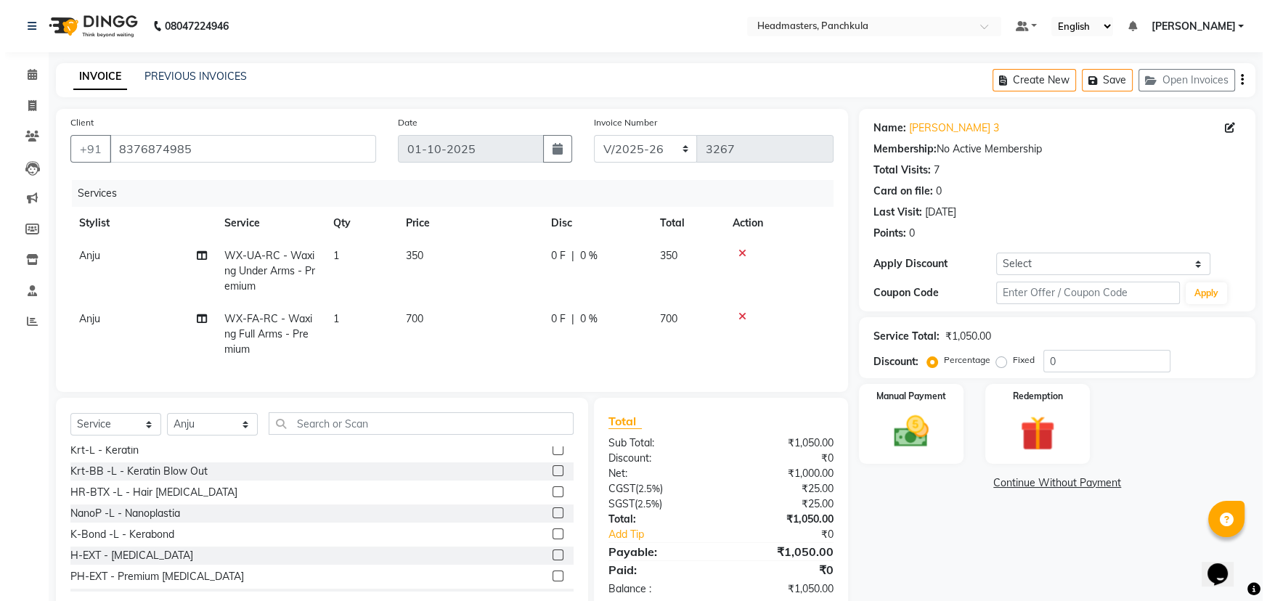
scroll to position [462, 0]
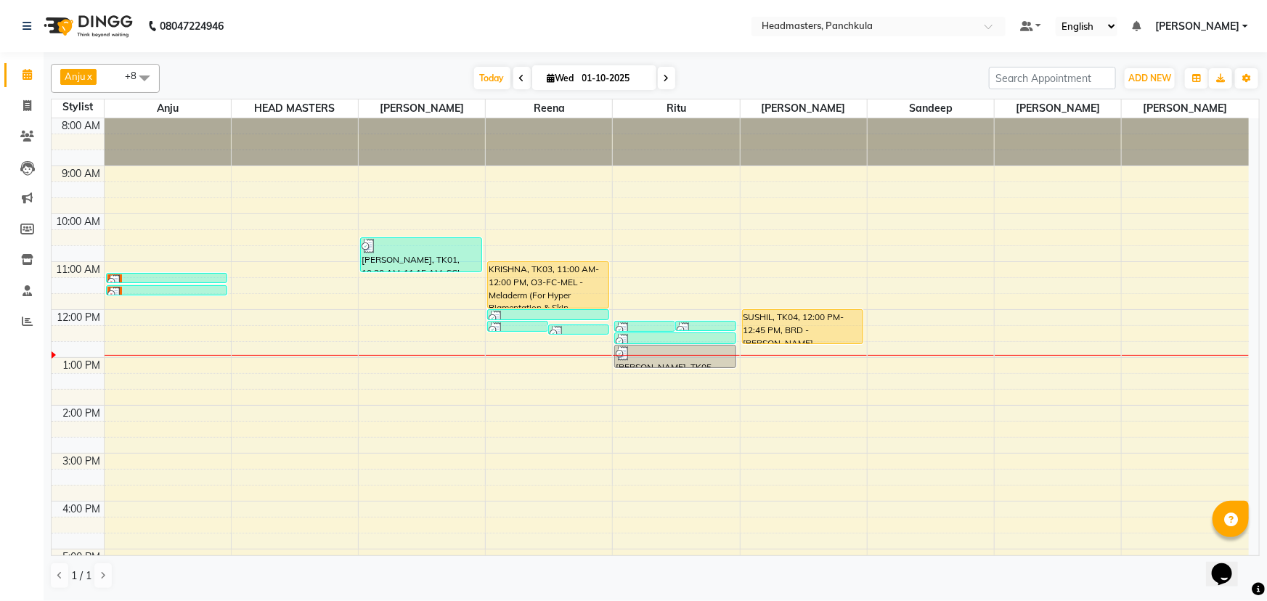
click at [389, 373] on div "8:00 AM 9:00 AM 10:00 AM 11:00 AM 12:00 PM 1:00 PM 2:00 PM 3:00 PM 4:00 PM 5:00…" at bounding box center [651, 429] width 1198 height 622
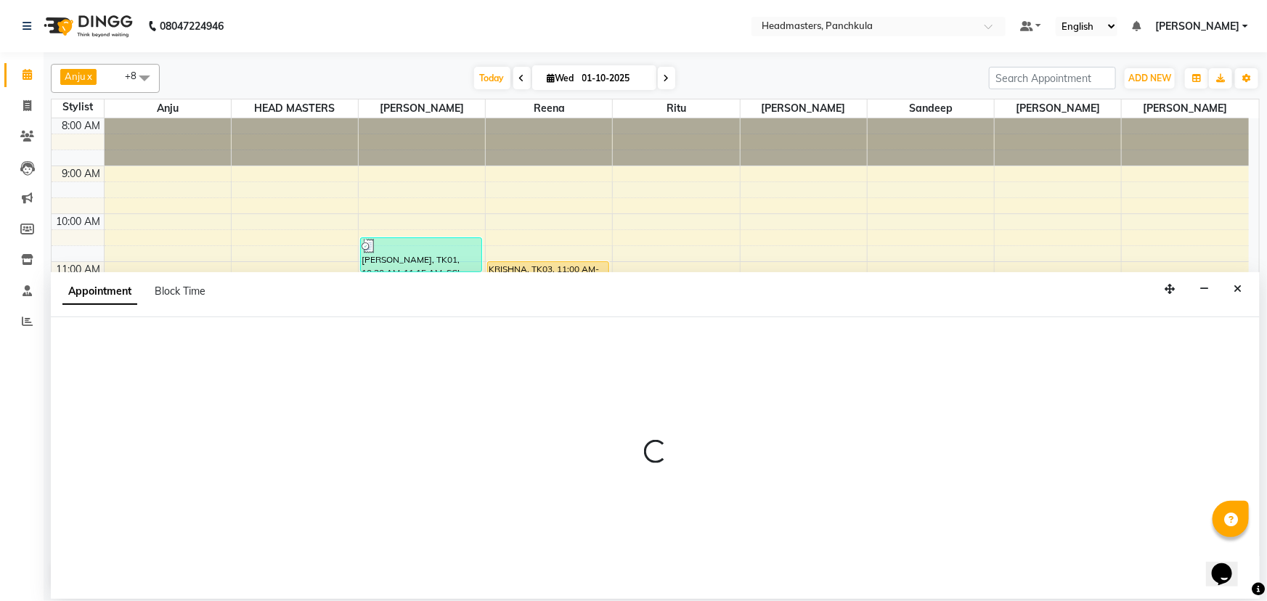
select select "64061"
select select "795"
select select "tentative"
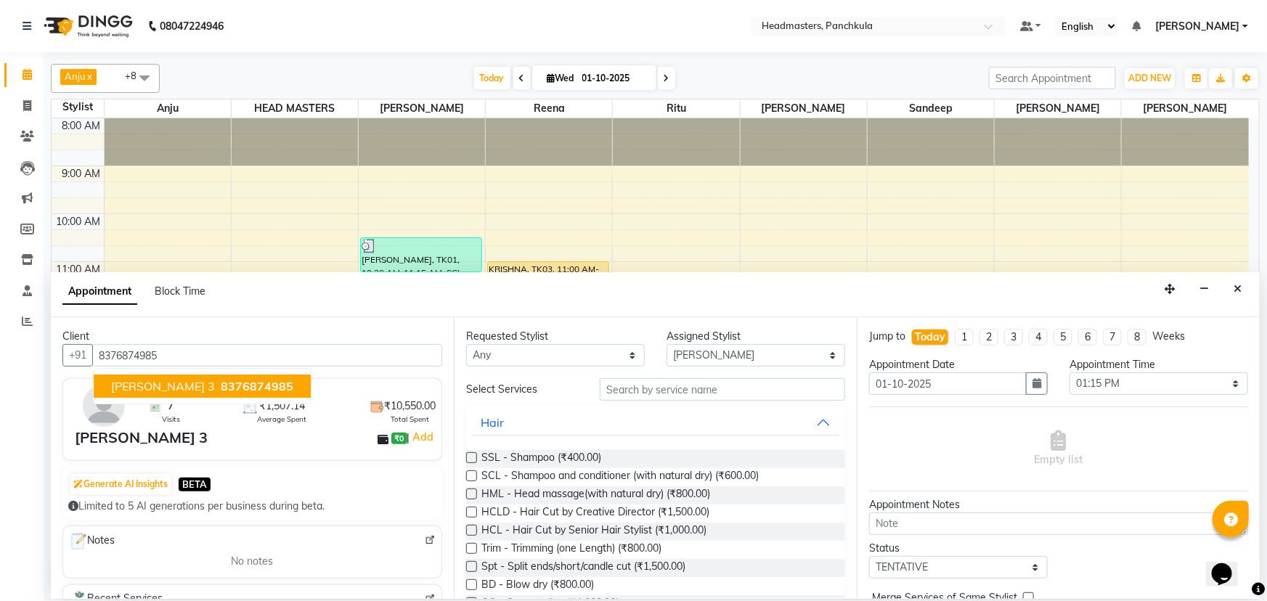
click at [134, 386] on span "[PERSON_NAME] 3" at bounding box center [163, 386] width 104 height 15
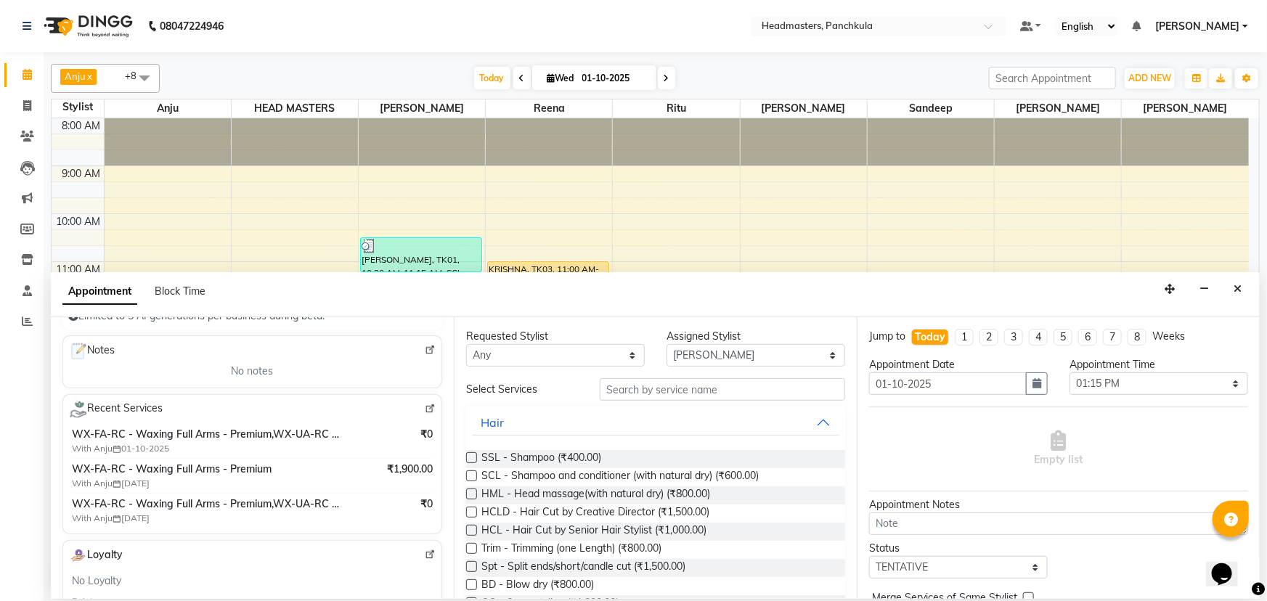
scroll to position [198, 0]
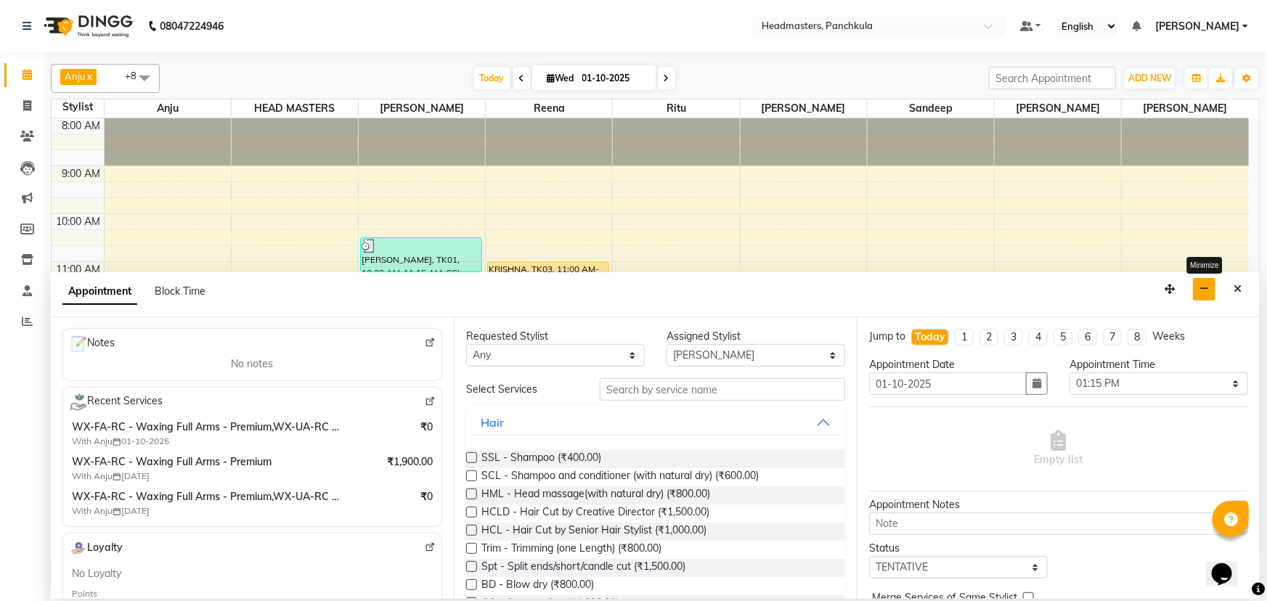
type input "8376874985"
click at [1201, 283] on button "button" at bounding box center [1204, 289] width 23 height 23
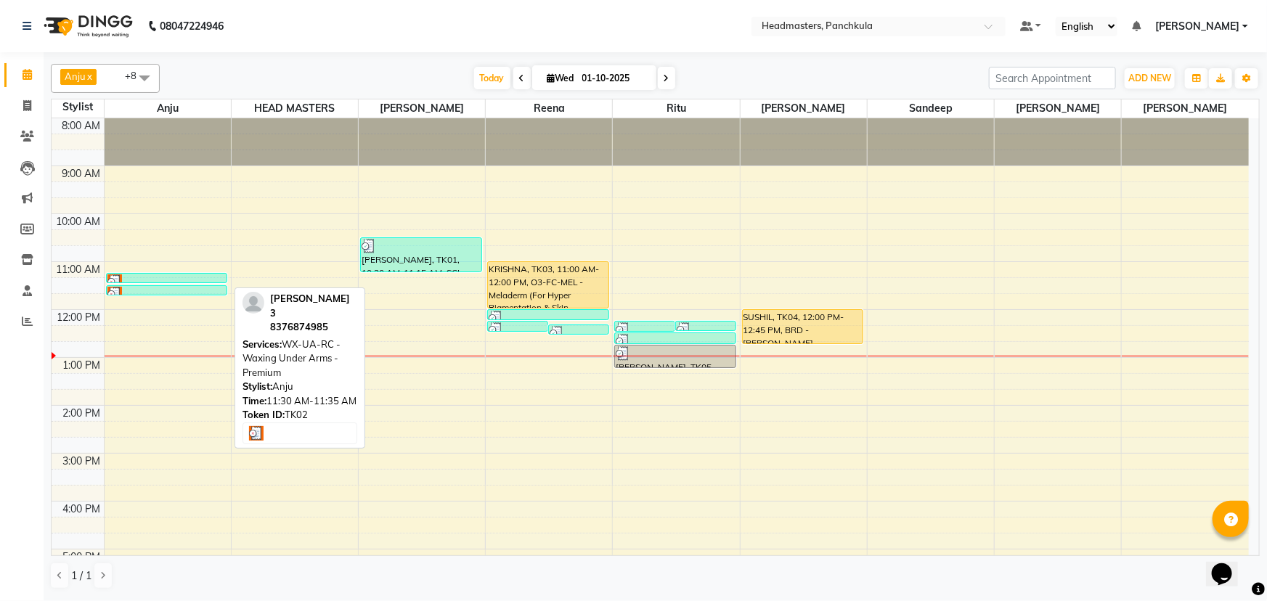
click at [171, 290] on div at bounding box center [166, 294] width 119 height 15
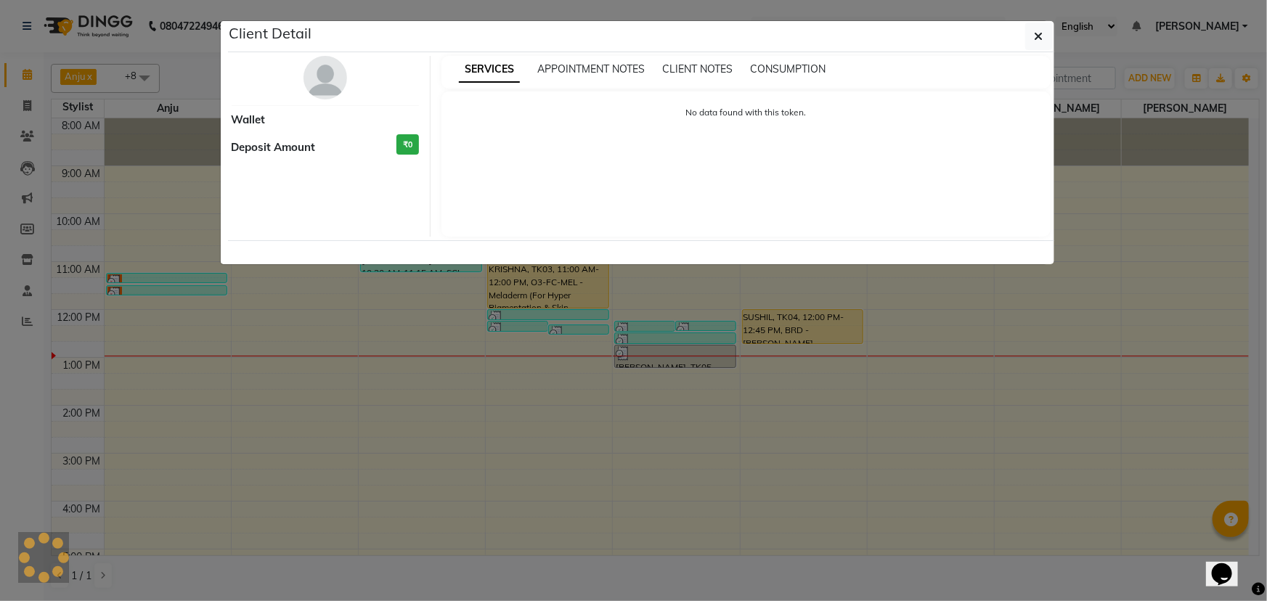
select select "3"
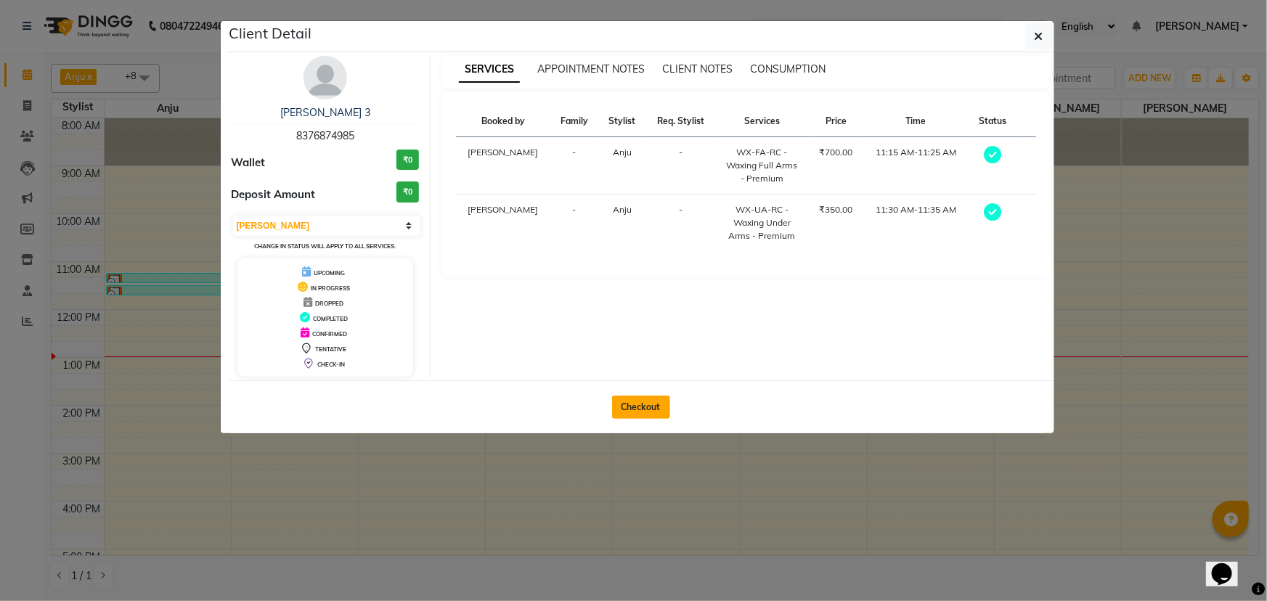
click at [619, 409] on button "Checkout" at bounding box center [641, 407] width 58 height 23
select select "service"
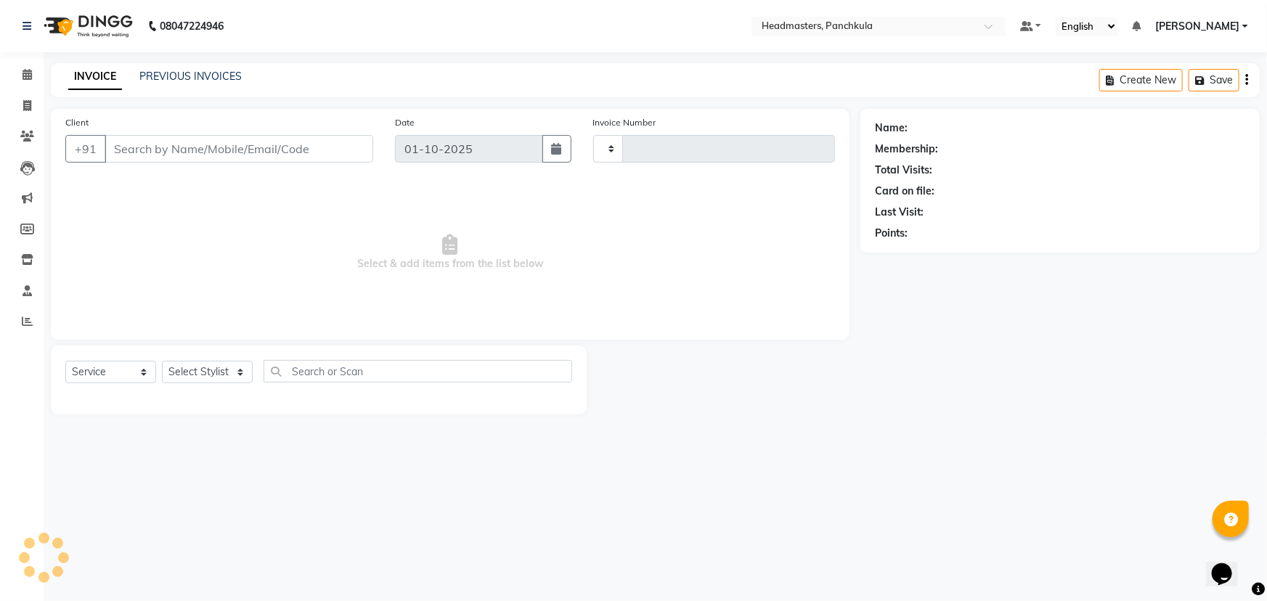
type input "3267"
select select "7376"
type input "8376874985"
select select "64054"
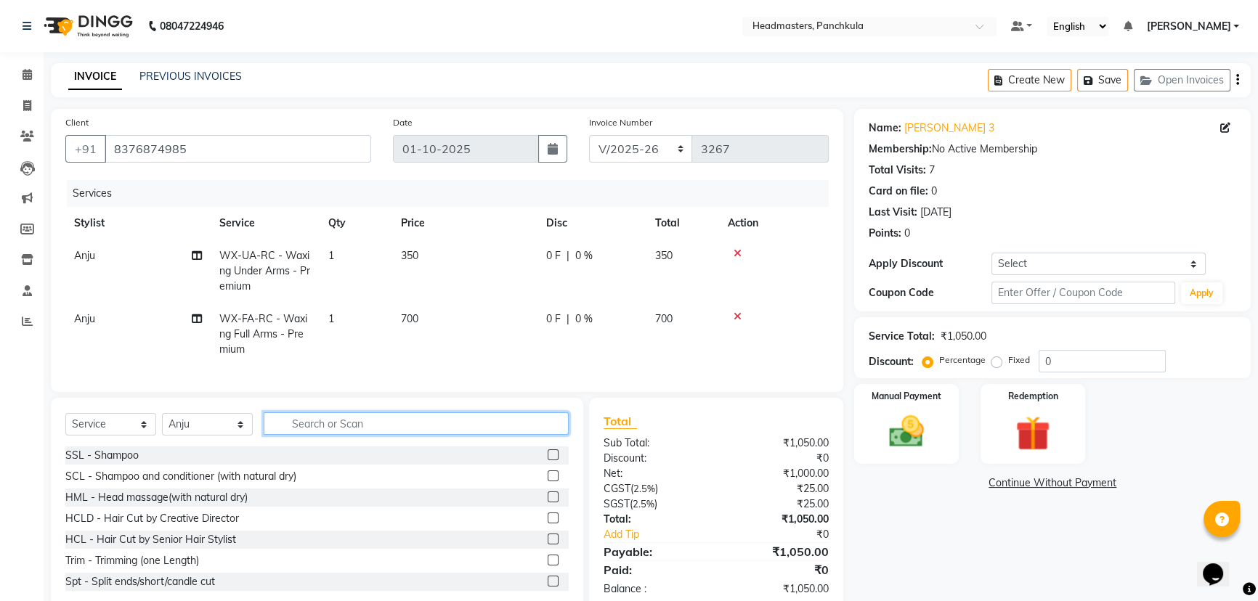
click at [333, 427] on input "text" at bounding box center [416, 423] width 305 height 23
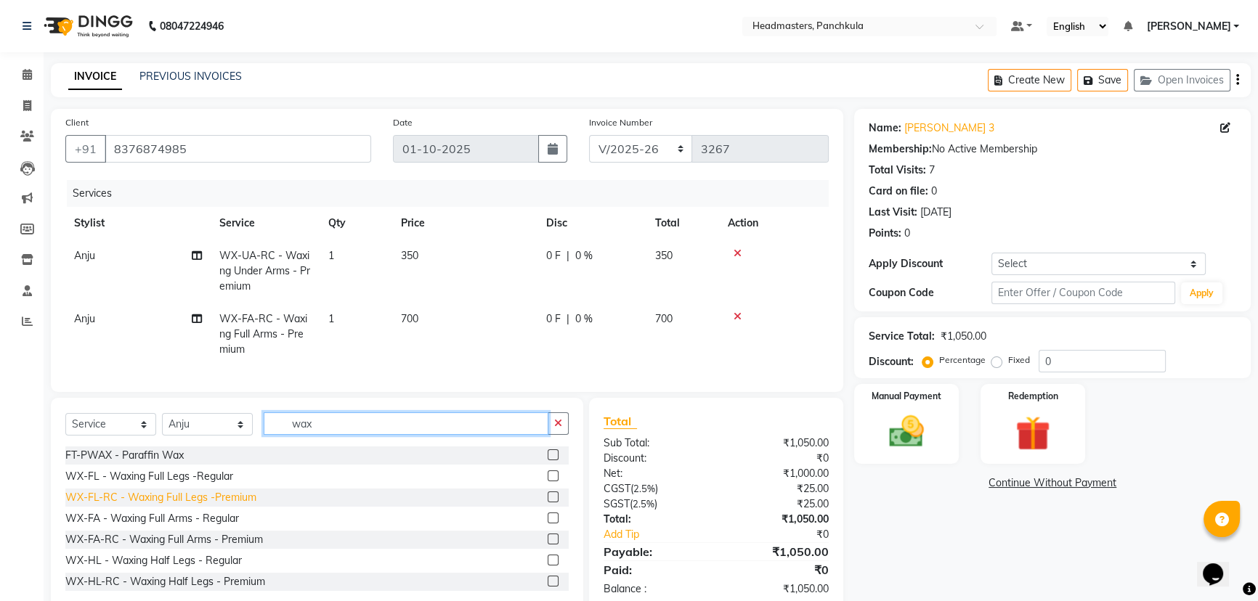
type input "wax"
click at [253, 505] on div "WX-FL-RC - Waxing Full Legs -Premium" at bounding box center [160, 497] width 191 height 15
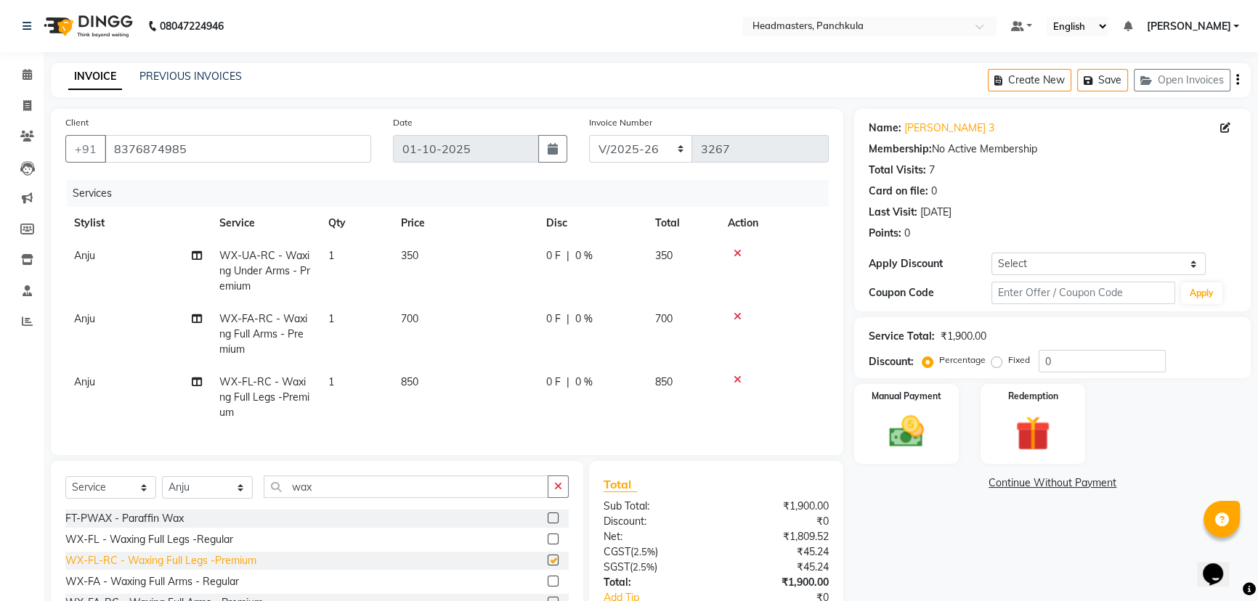
checkbox input "false"
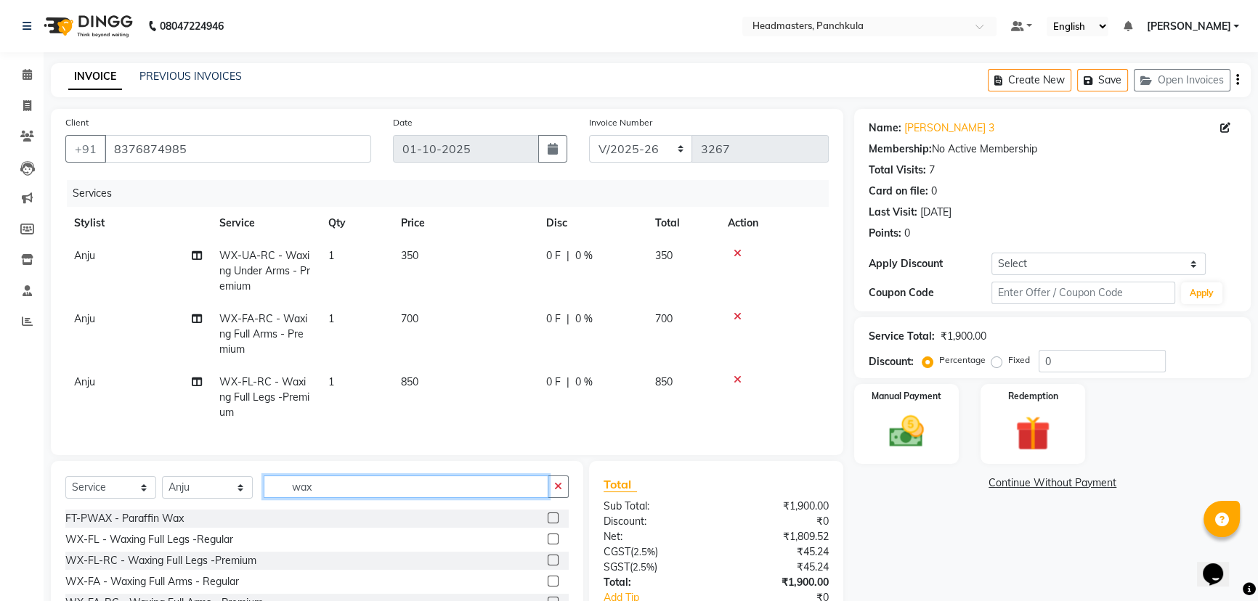
click at [340, 497] on input "wax" at bounding box center [406, 487] width 285 height 23
type input "w"
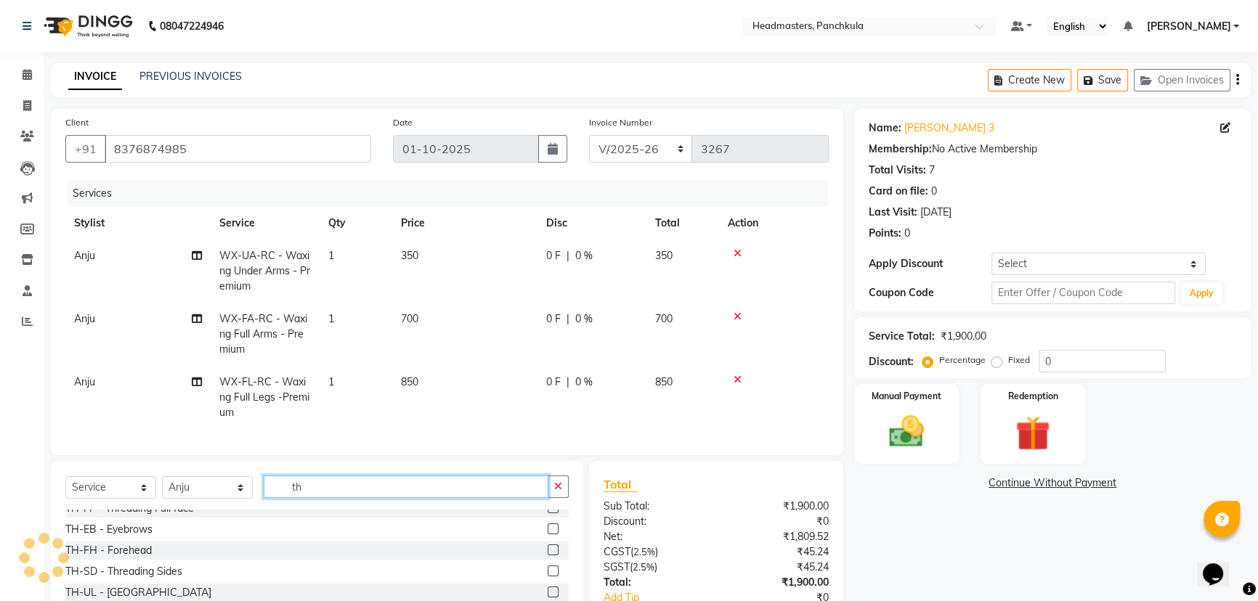
type input "th"
click at [548, 535] on label at bounding box center [553, 529] width 11 height 11
click at [548, 535] on input "checkbox" at bounding box center [552, 529] width 9 height 9
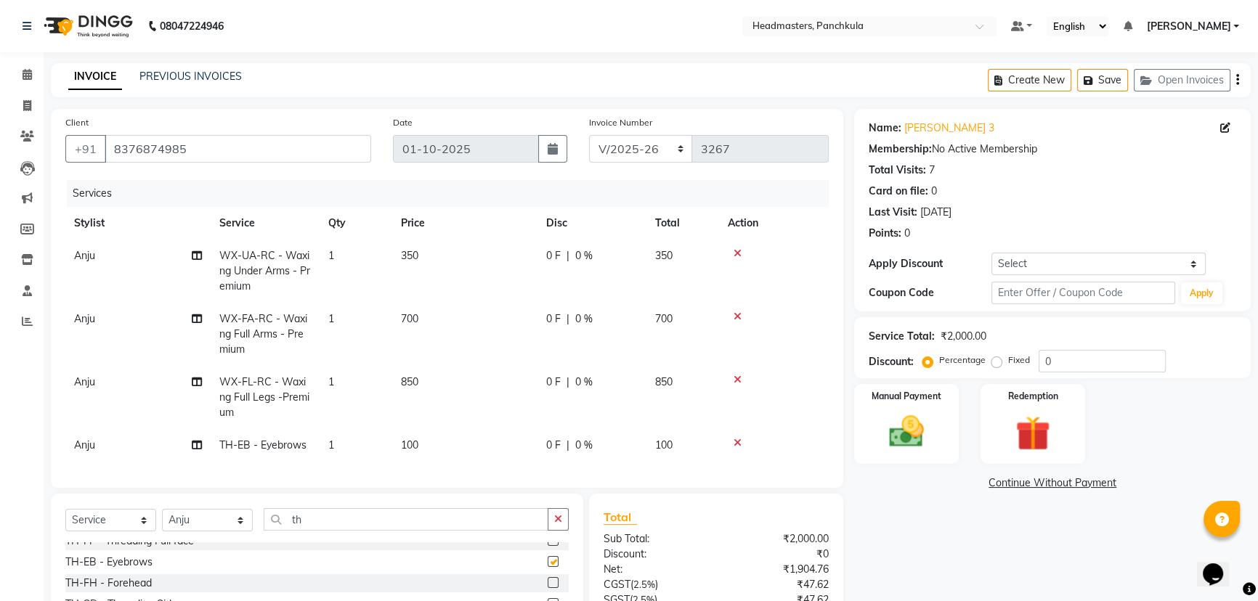
checkbox input "false"
click at [548, 565] on label at bounding box center [553, 559] width 11 height 11
click at [548, 565] on input "checkbox" at bounding box center [552, 560] width 9 height 9
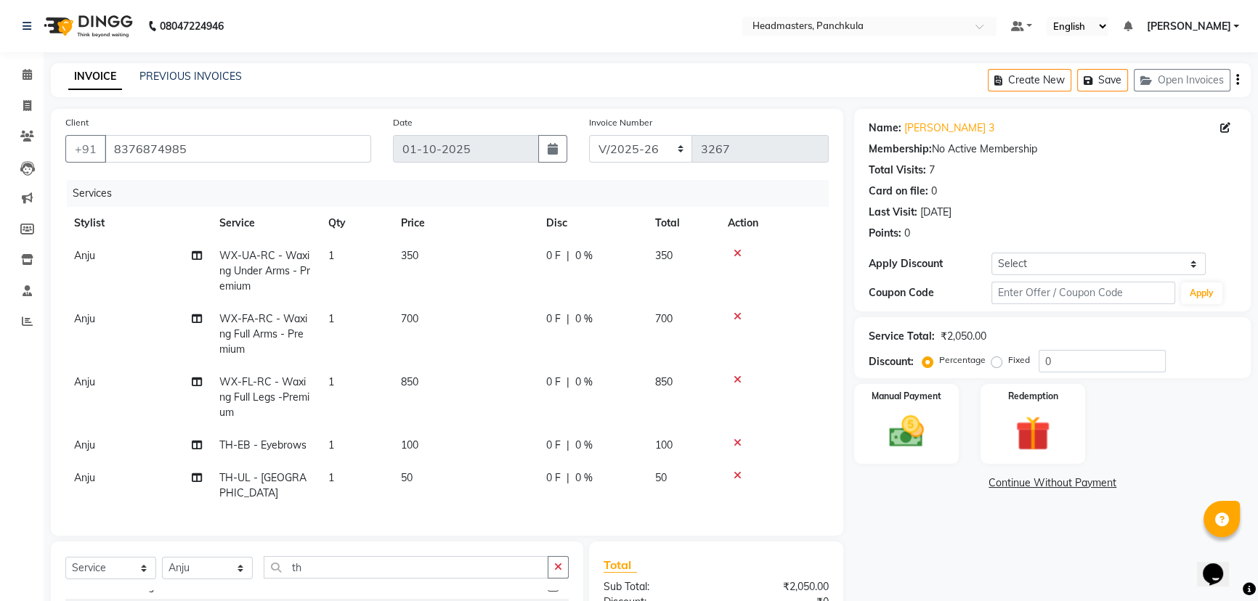
checkbox input "false"
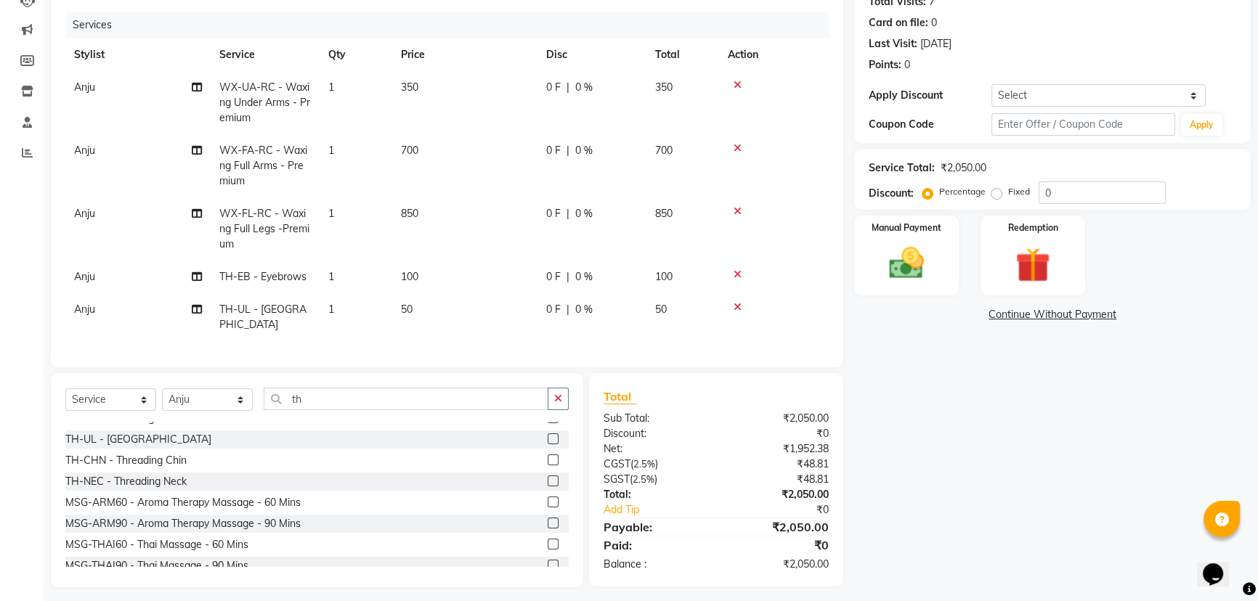
scroll to position [171, 0]
click at [946, 267] on div "Manual Payment" at bounding box center [906, 253] width 109 height 83
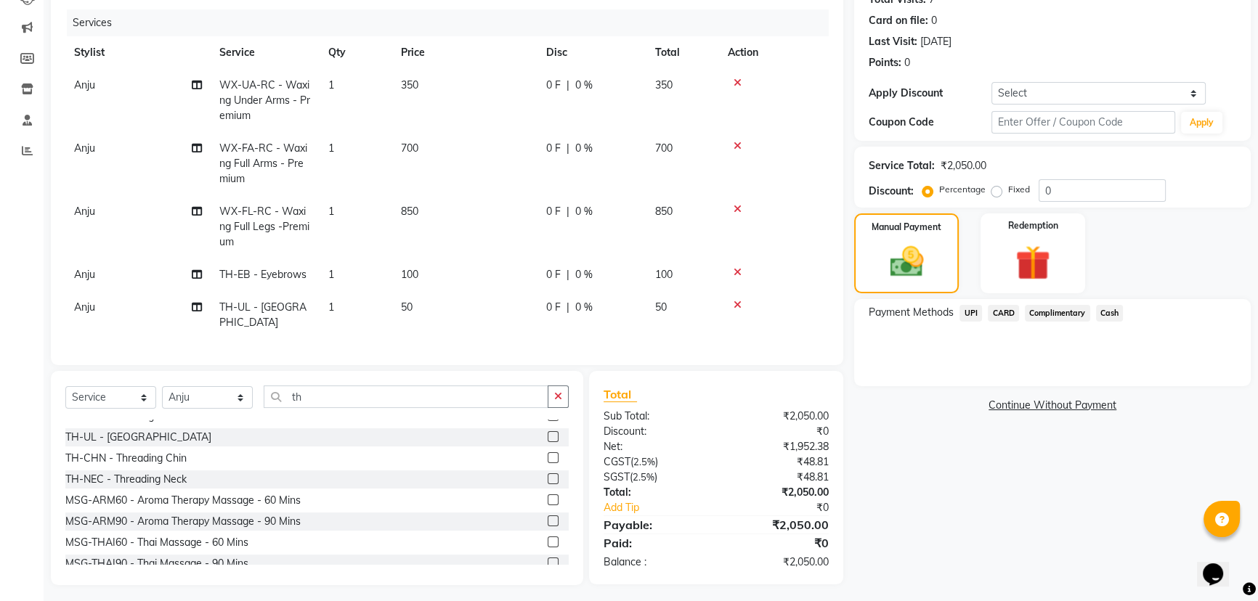
click at [568, 145] on span "|" at bounding box center [567, 148] width 3 height 15
select select "64054"
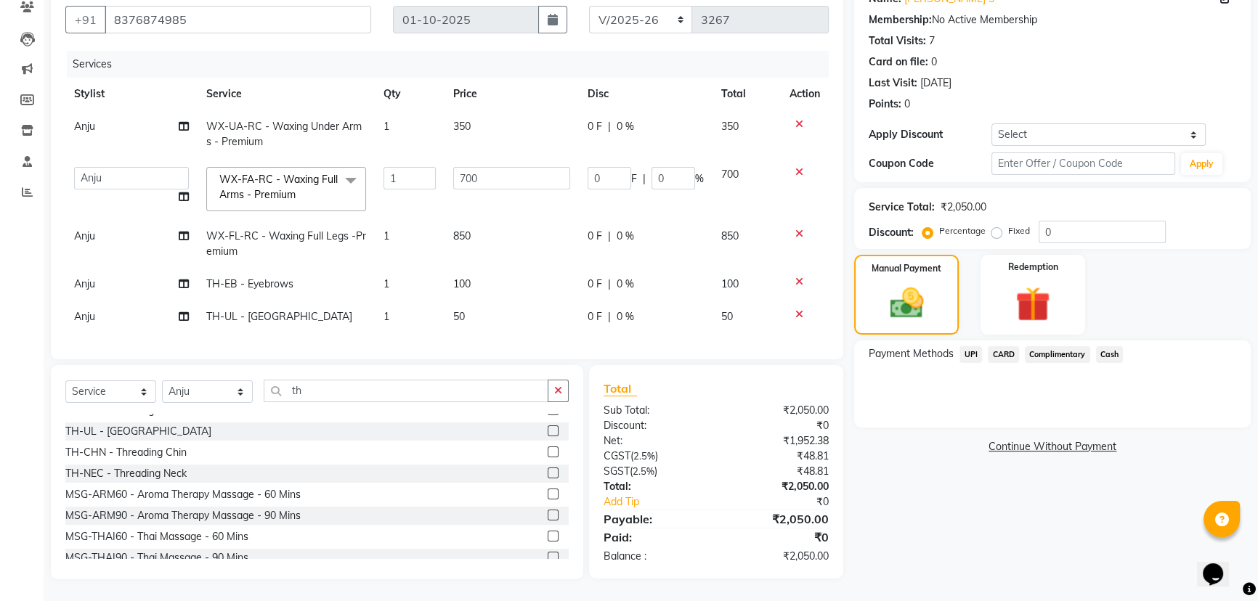
scroll to position [139, 0]
click at [598, 177] on input "0" at bounding box center [610, 178] width 44 height 23
type input "0100"
click at [601, 220] on tbody "Anju WX-UA-RC - Waxing Under Arms - Premium 1 350 0 F | 0 % 350 Amjad Anju Dani…" at bounding box center [446, 221] width 763 height 223
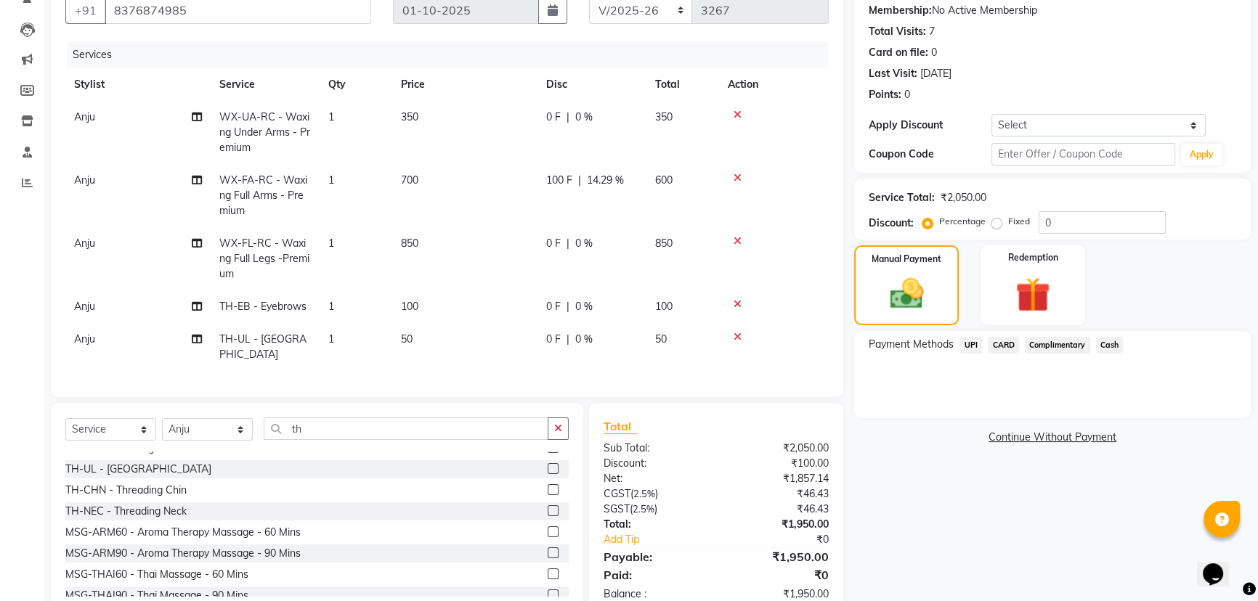
click at [592, 240] on span "0 %" at bounding box center [583, 243] width 17 height 15
select select "64054"
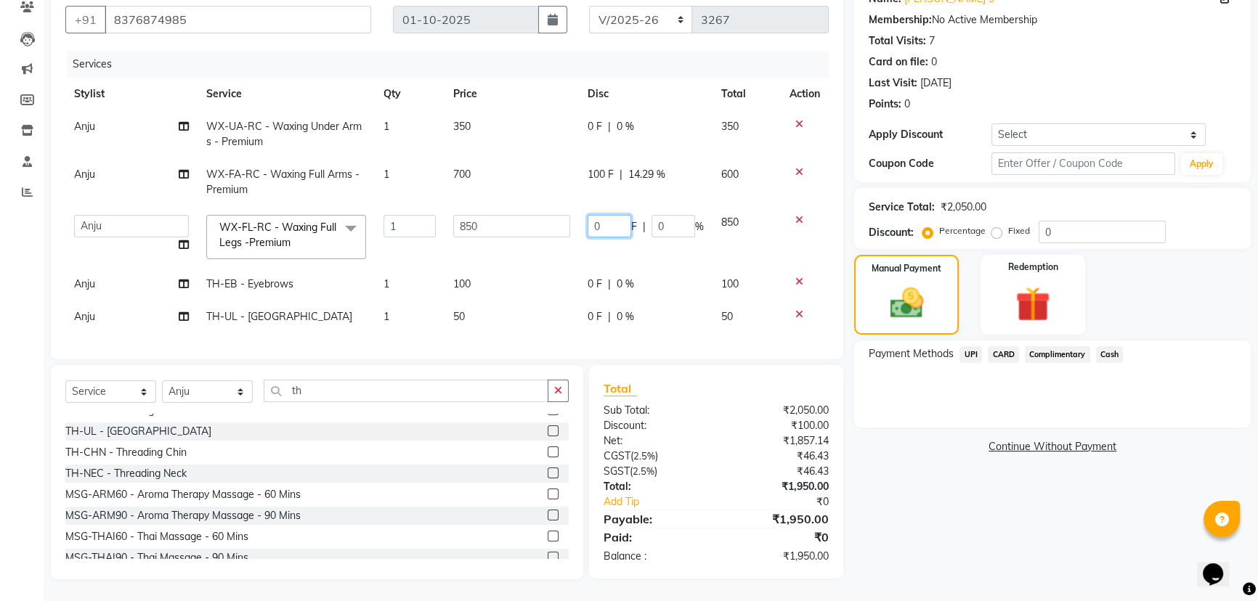
click at [603, 225] on input "0" at bounding box center [610, 226] width 44 height 23
type input "050"
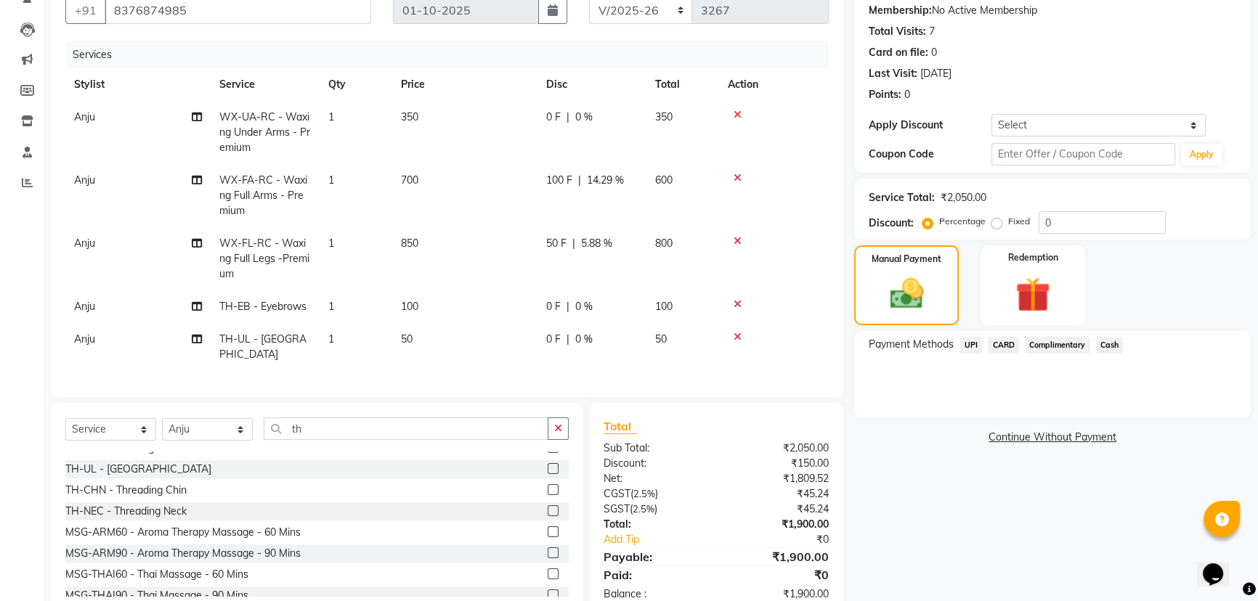
click at [878, 520] on div "Name: Sonia 3 Membership: No Active Membership Total Visits: 7 Card on file: 0 …" at bounding box center [1057, 293] width 407 height 647
click at [1103, 341] on span "Cash" at bounding box center [1110, 345] width 28 height 17
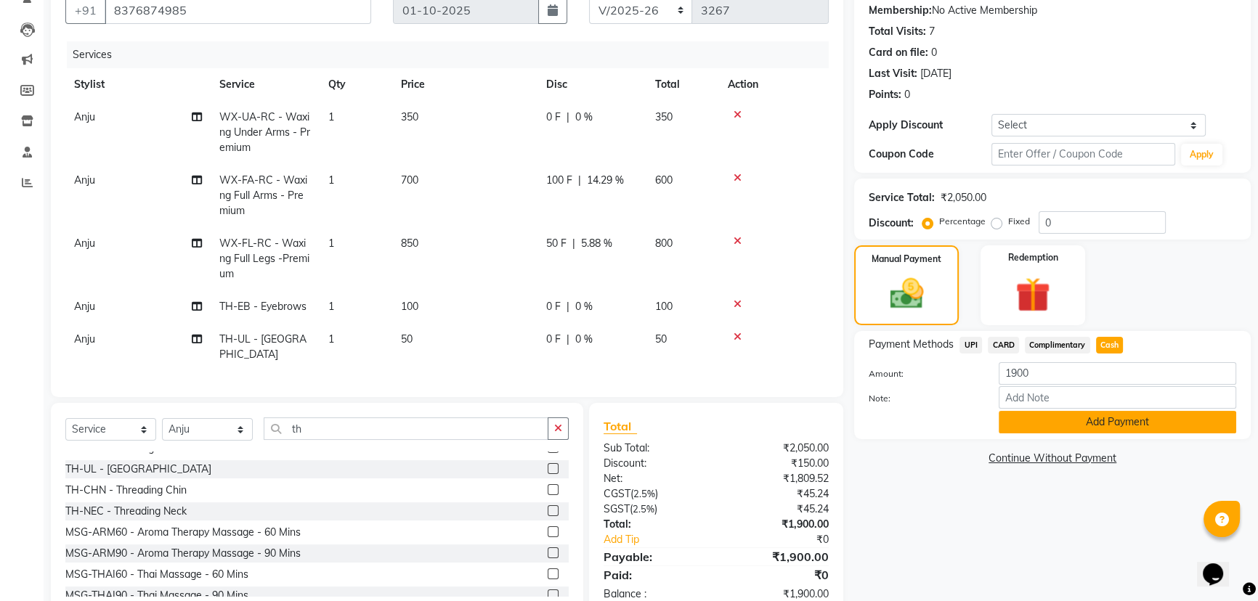
click at [1059, 414] on button "Add Payment" at bounding box center [1117, 422] width 237 height 23
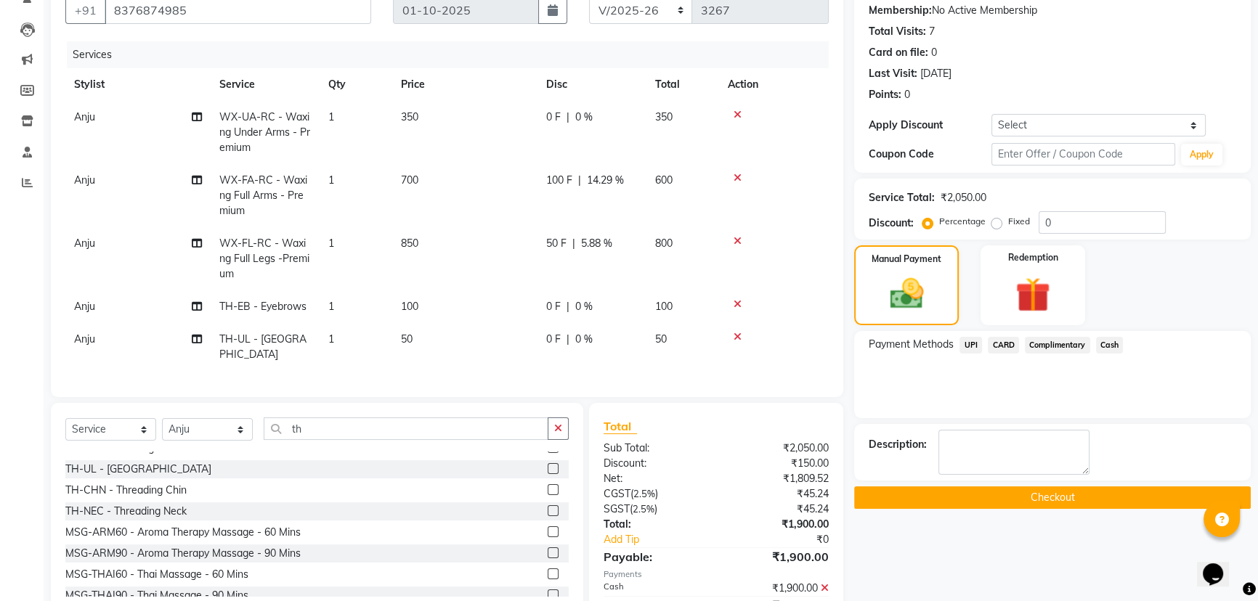
click at [875, 492] on button "Checkout" at bounding box center [1052, 498] width 397 height 23
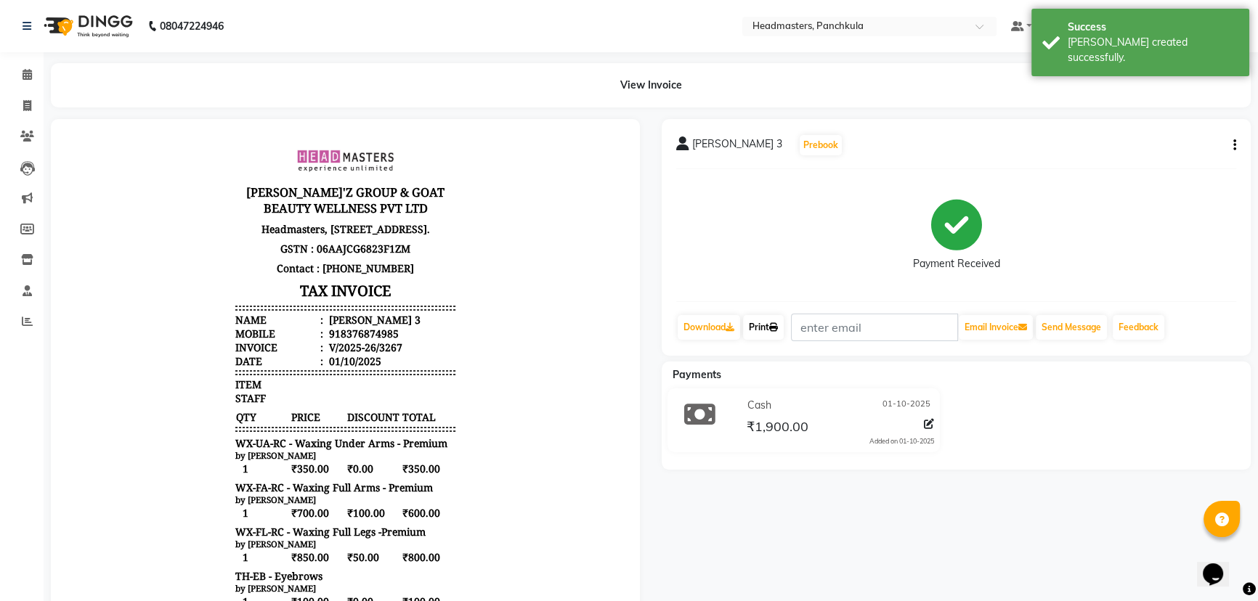
click at [765, 328] on link "Print" at bounding box center [763, 327] width 41 height 25
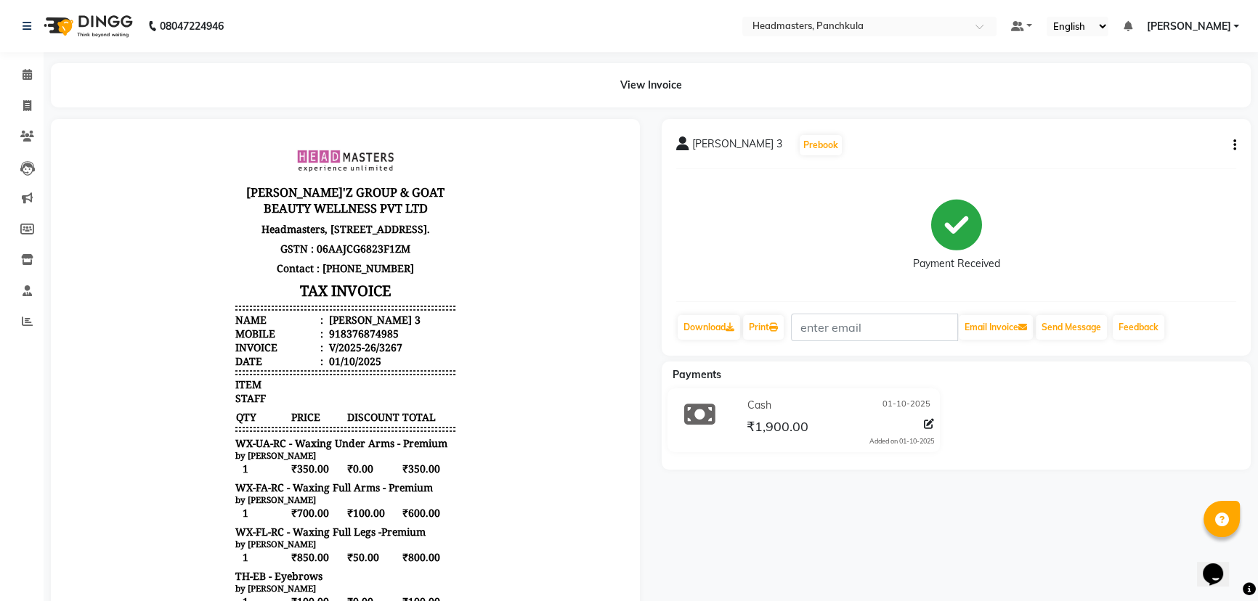
select select "service"
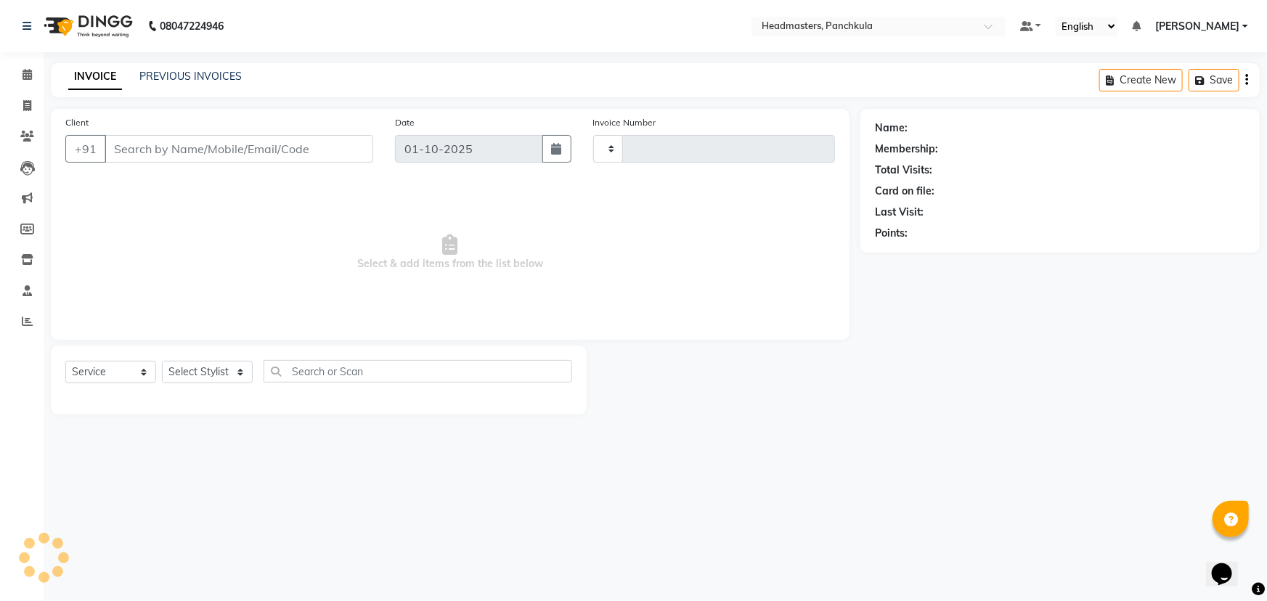
type input "3268"
select select "7376"
type input "8376874985"
select select "64054"
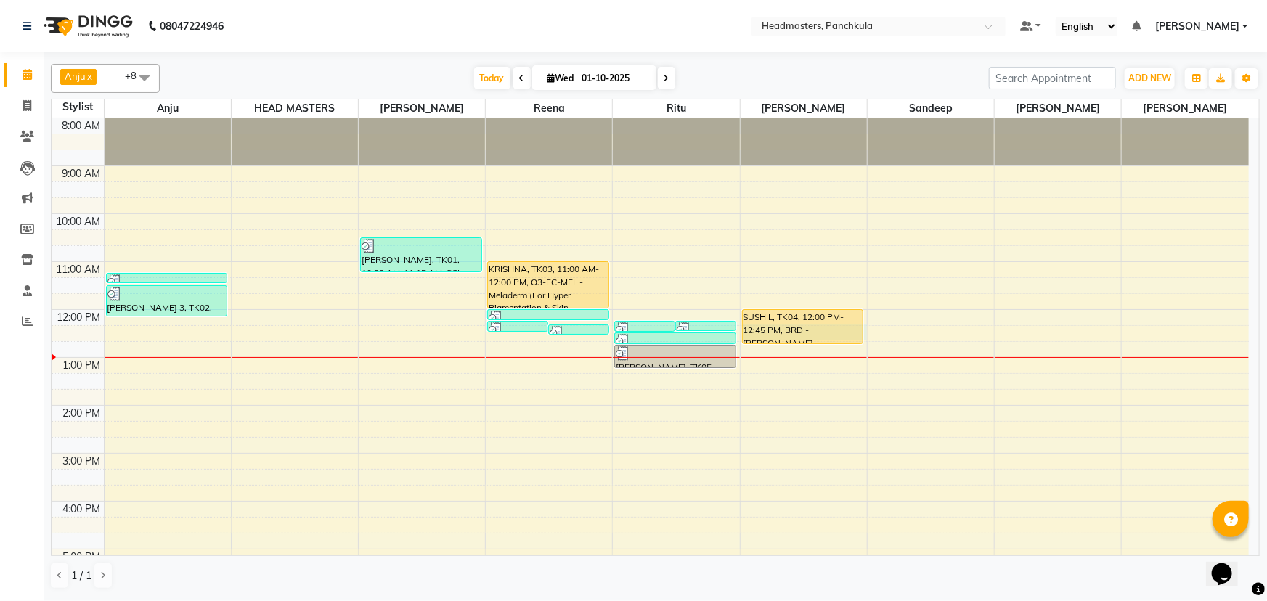
click at [740, 328] on div "8:00 AM 9:00 AM 10:00 AM 11:00 AM 12:00 PM 1:00 PM 2:00 PM 3:00 PM 4:00 PM 5:00…" at bounding box center [651, 429] width 1198 height 622
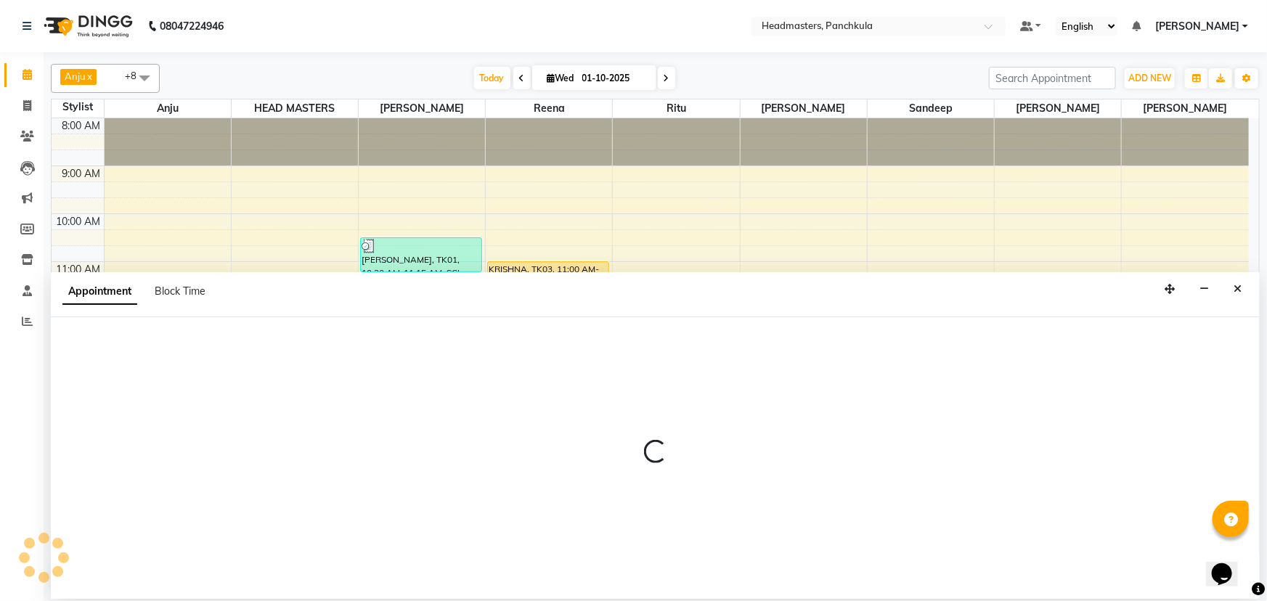
select select "64060"
select select "735"
select select "tentative"
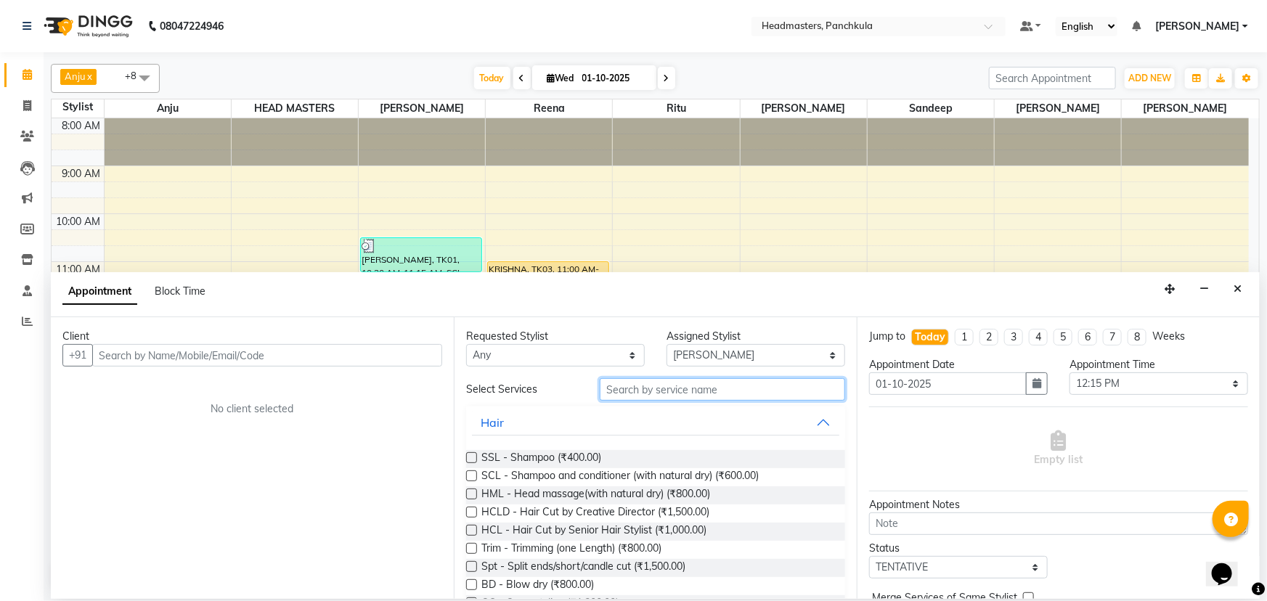
click at [647, 386] on input "text" at bounding box center [722, 389] width 245 height 23
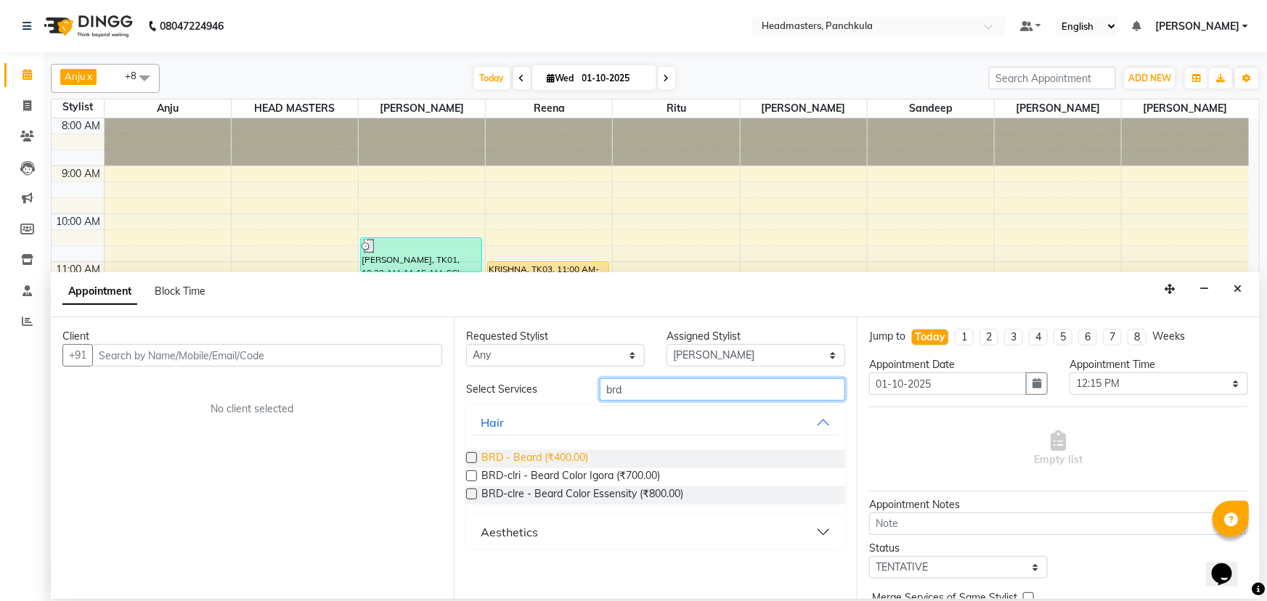
type input "brd"
click at [551, 455] on span "BRD - Beard (₹400.00)" at bounding box center [534, 459] width 107 height 18
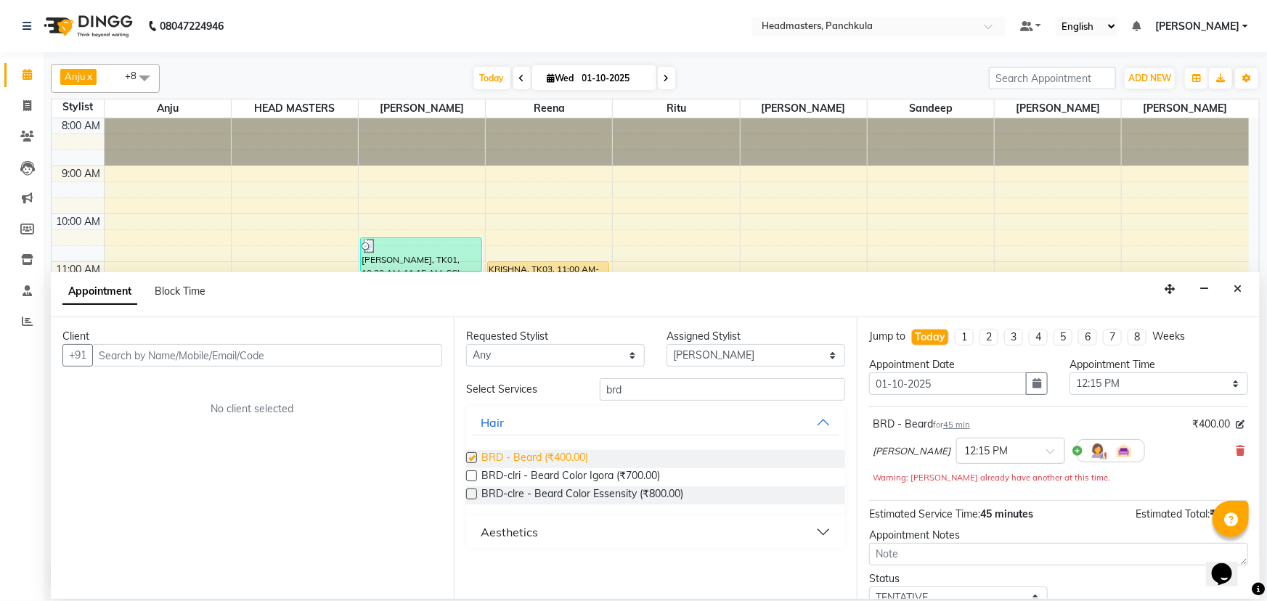
checkbox input "false"
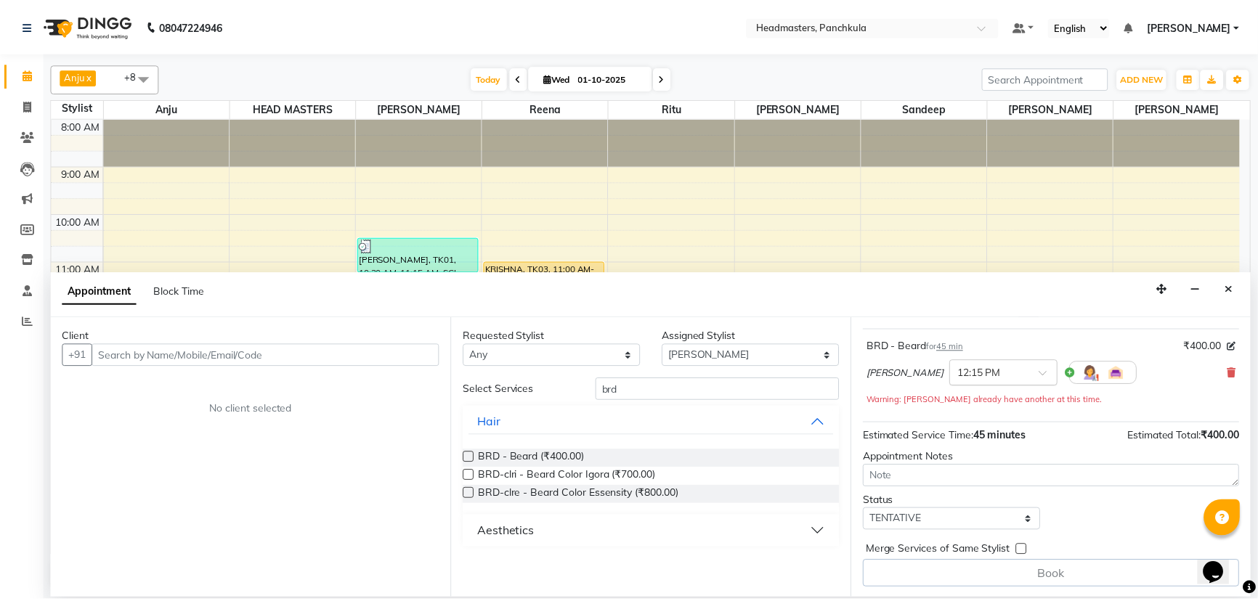
scroll to position [78, 0]
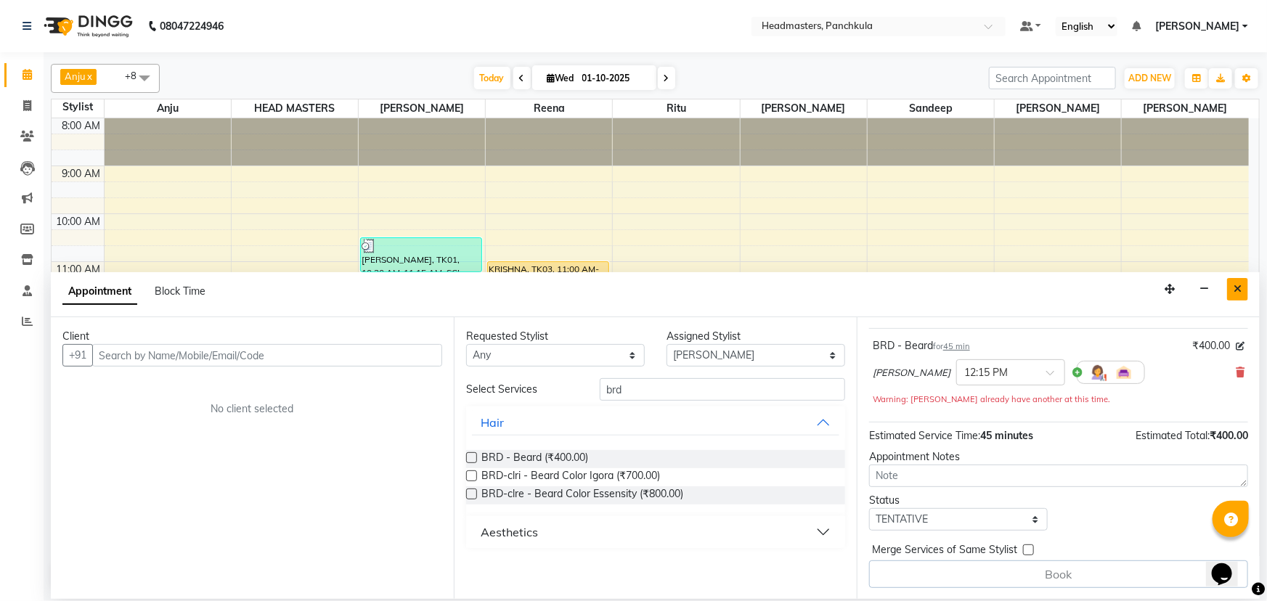
click at [1233, 291] on button "Close" at bounding box center [1237, 289] width 21 height 23
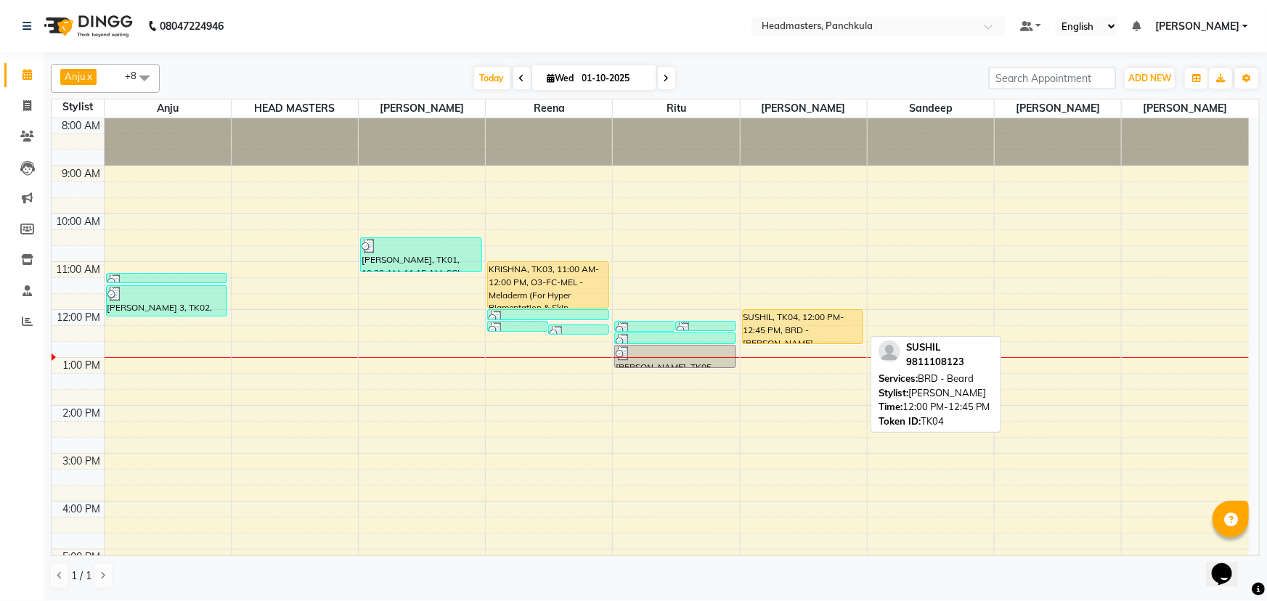
click at [818, 314] on div "SUSHIL, TK04, 12:00 PM-12:45 PM, BRD - Beard" at bounding box center [803, 326] width 121 height 33
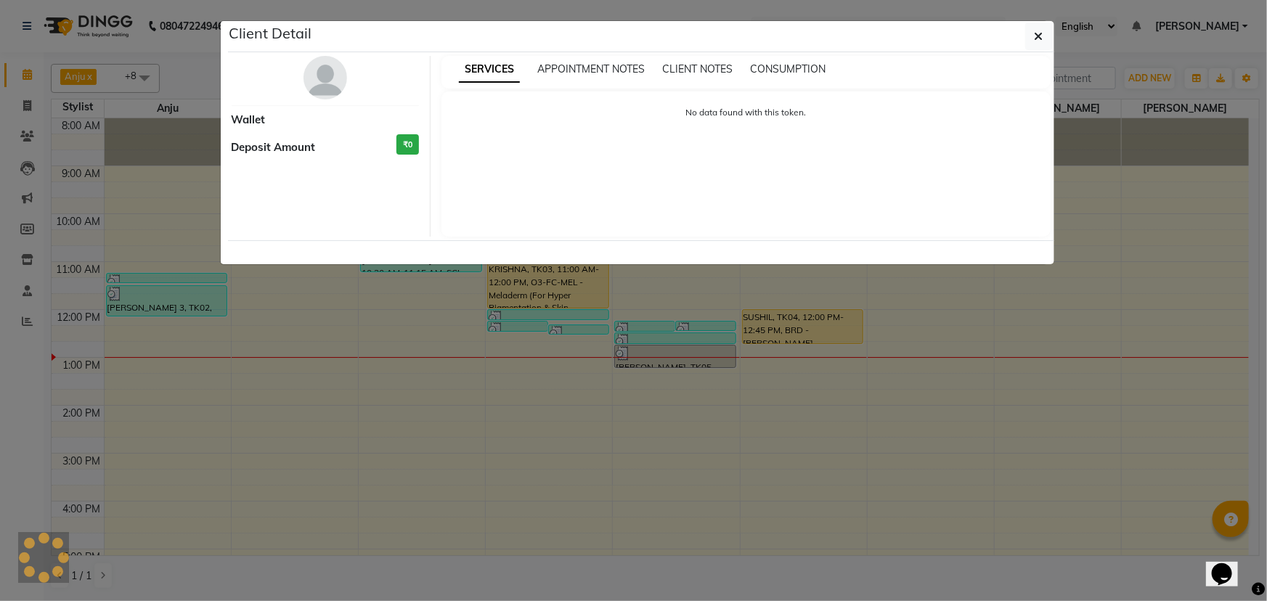
select select "1"
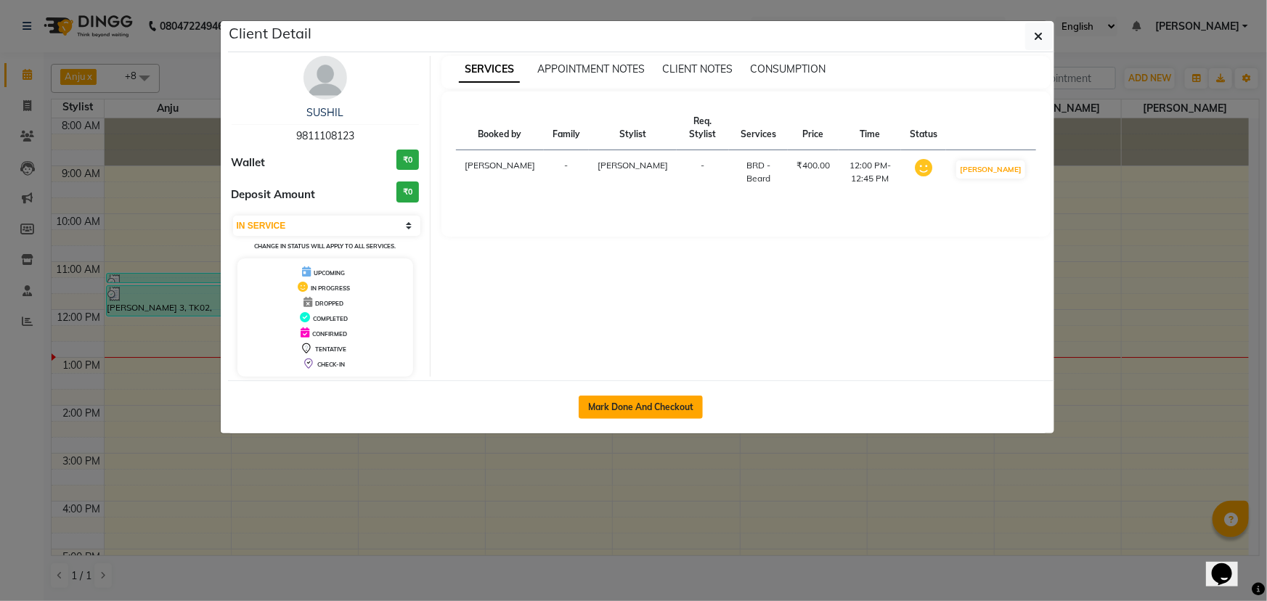
click at [593, 405] on button "Mark Done And Checkout" at bounding box center [641, 407] width 124 height 23
select select "7376"
select select "service"
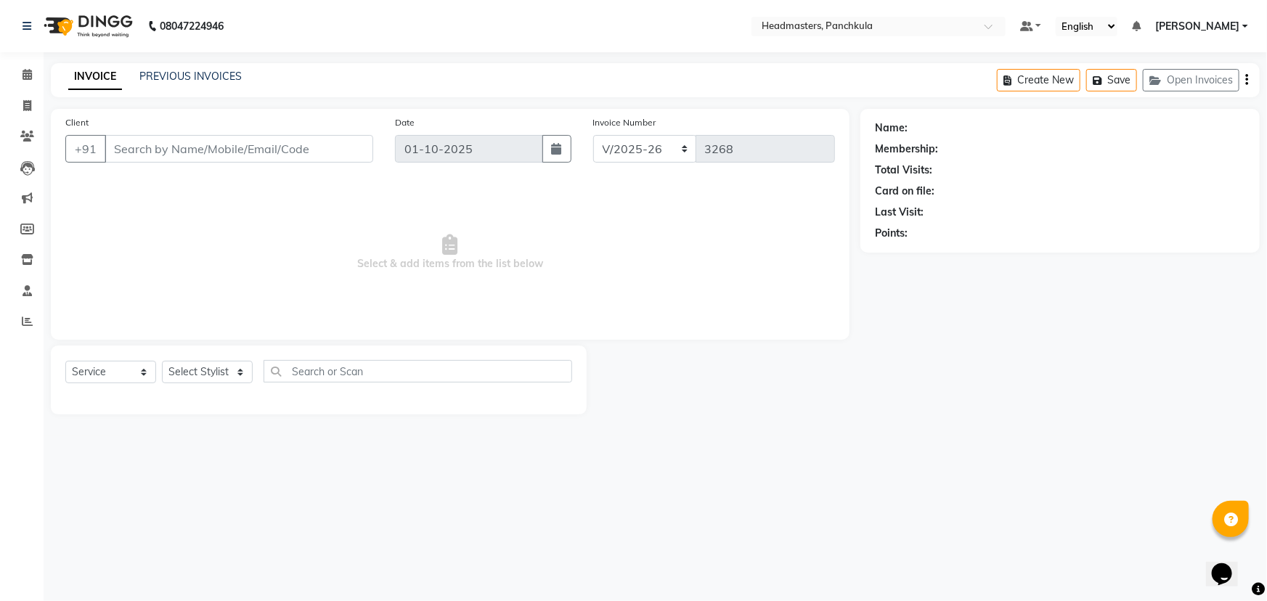
type input "9811108123"
select select "64060"
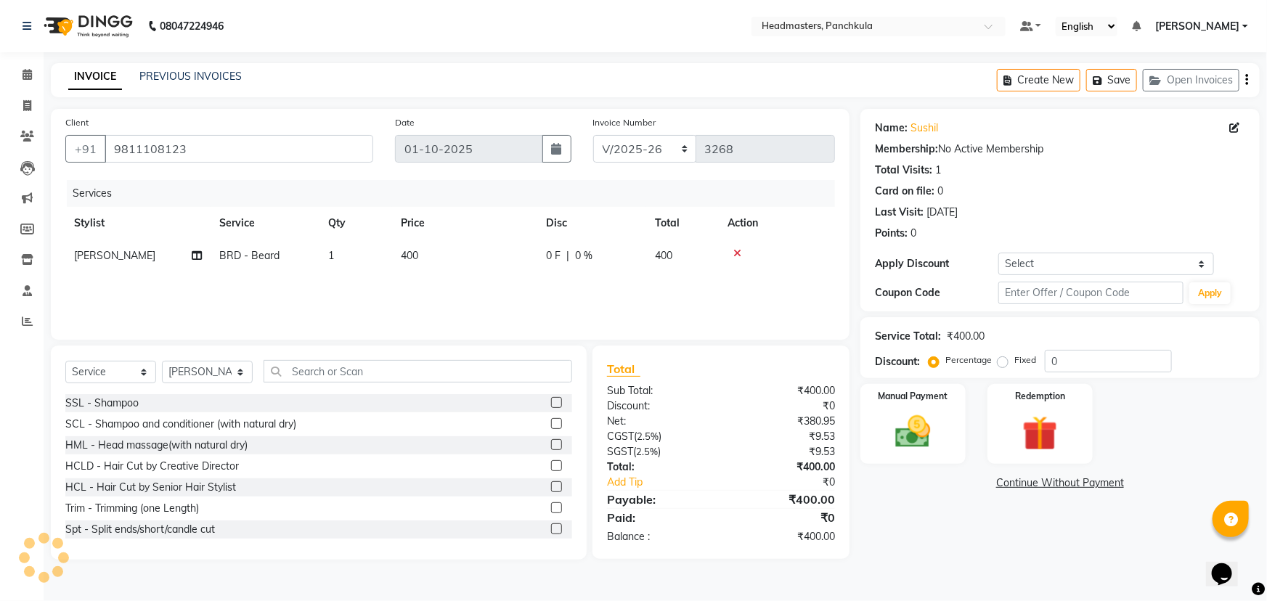
click at [559, 255] on span "0 F" at bounding box center [553, 255] width 15 height 15
select select "64060"
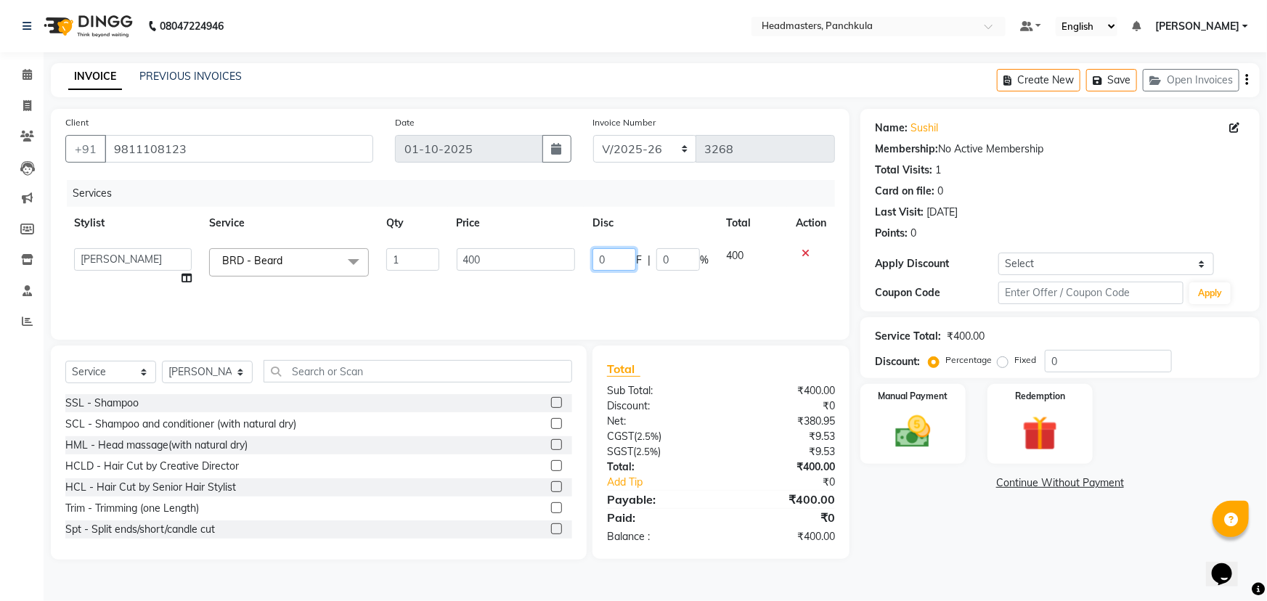
click at [619, 261] on input "0" at bounding box center [615, 259] width 44 height 23
type input "0100"
click at [948, 545] on div "Name: Sushil Membership: No Active Membership Total Visits: 1 Card on file: 0 L…" at bounding box center [1066, 334] width 410 height 451
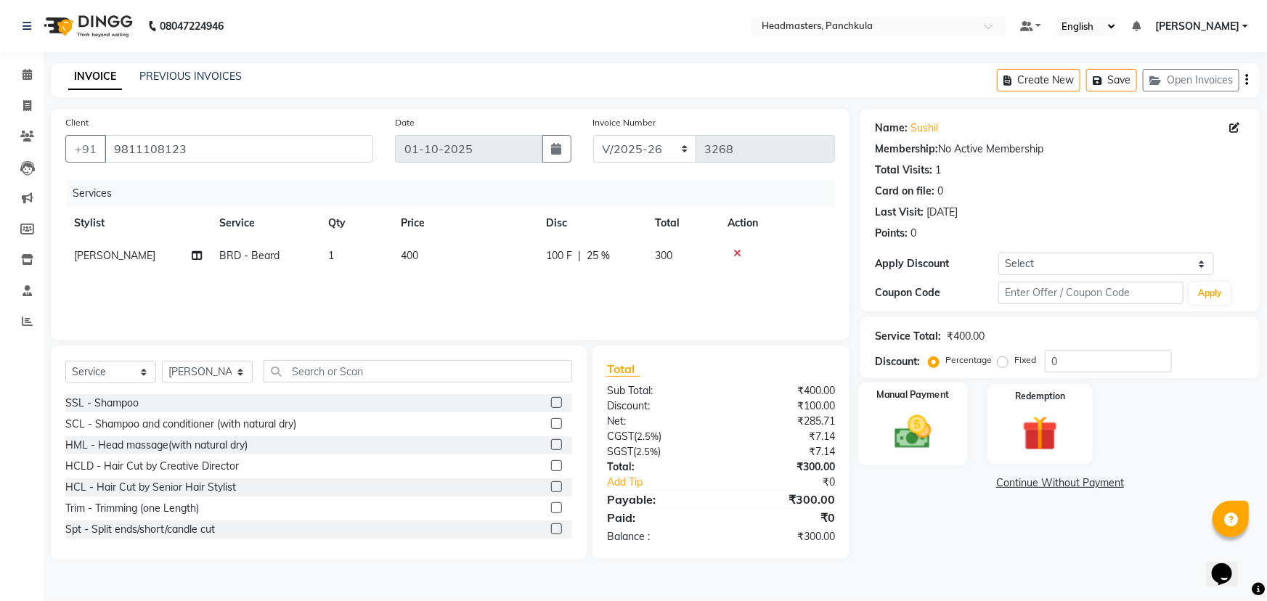
click at [940, 402] on label "Manual Payment" at bounding box center [913, 396] width 73 height 14
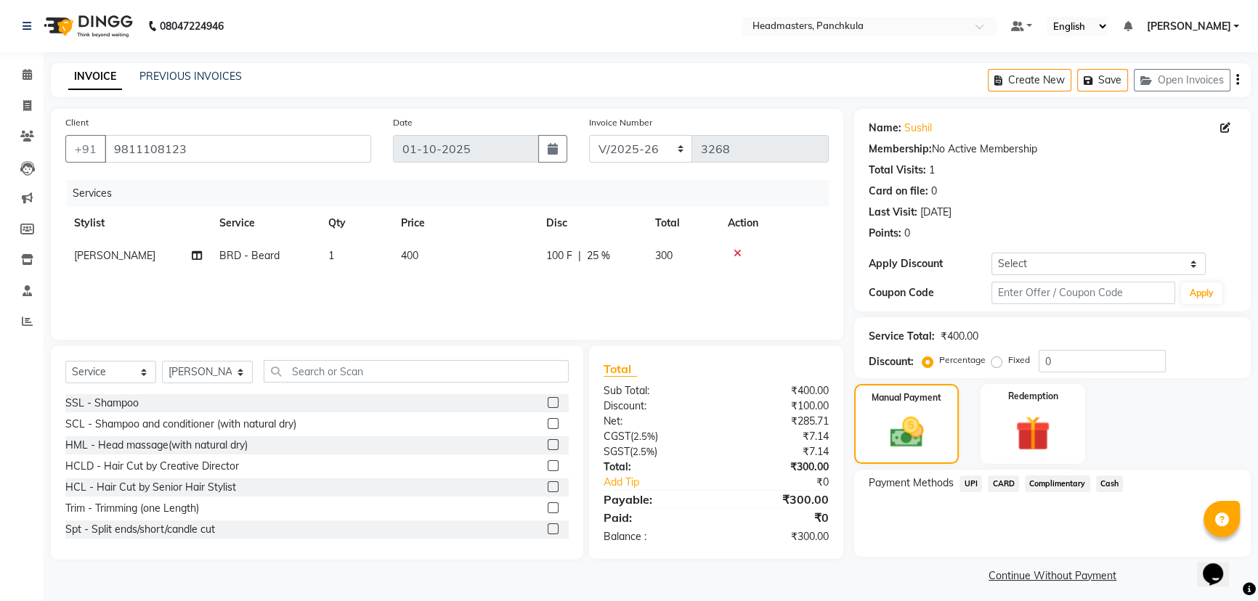
click at [1119, 483] on span "Cash" at bounding box center [1110, 484] width 28 height 17
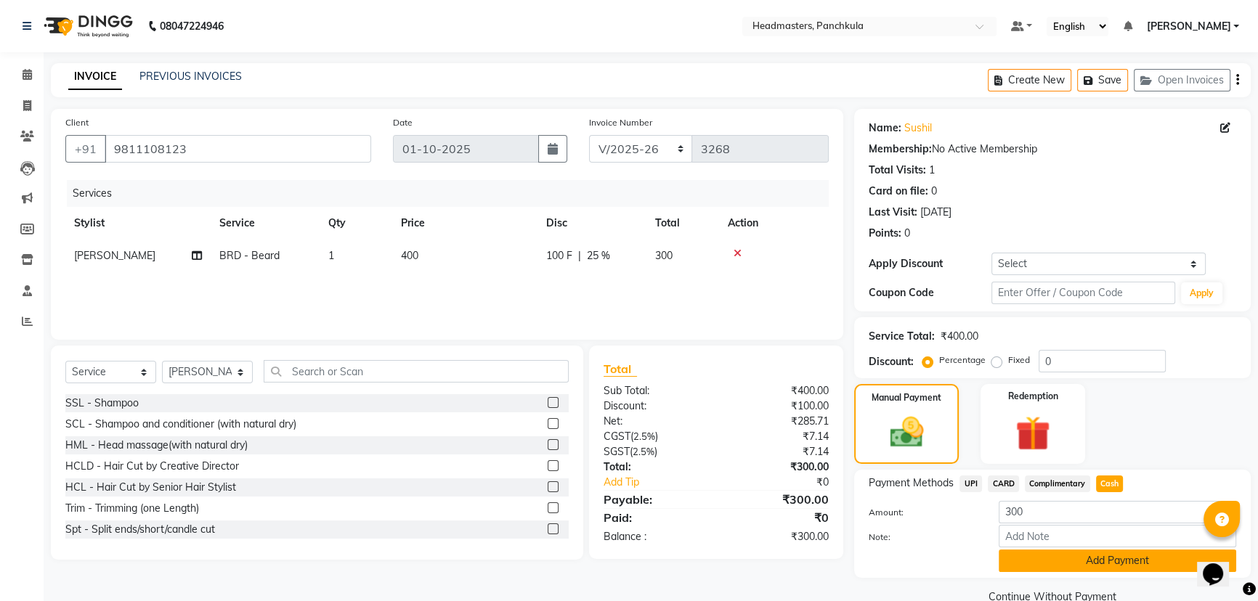
click at [1105, 556] on button "Add Payment" at bounding box center [1117, 561] width 237 height 23
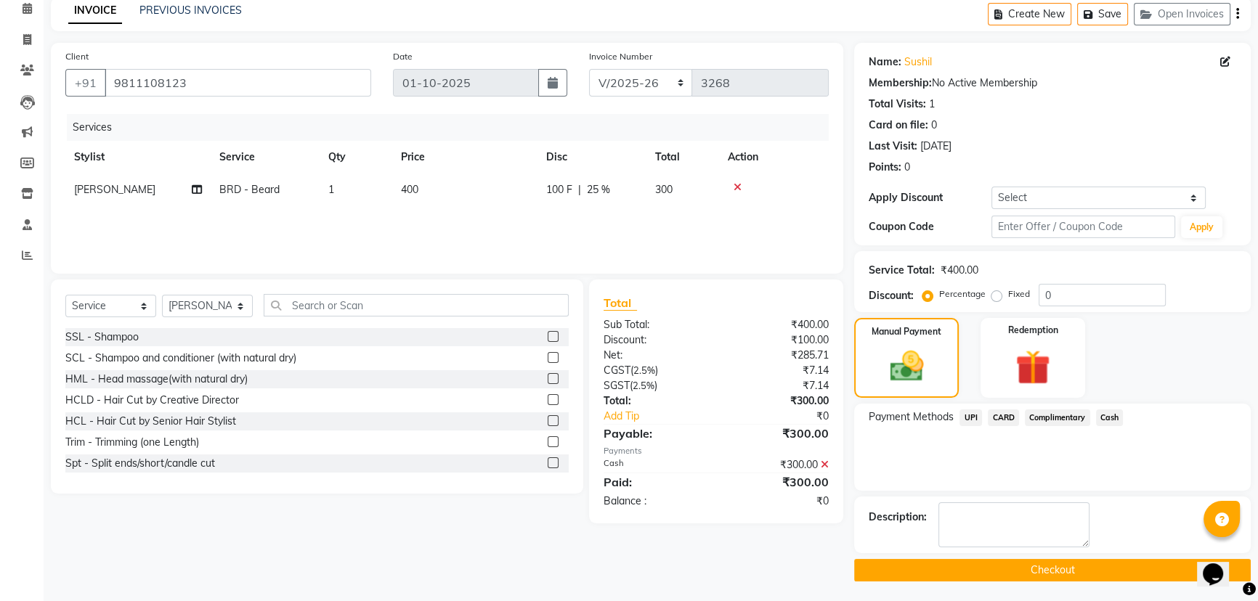
scroll to position [67, 0]
click at [999, 562] on button "Checkout" at bounding box center [1052, 569] width 397 height 23
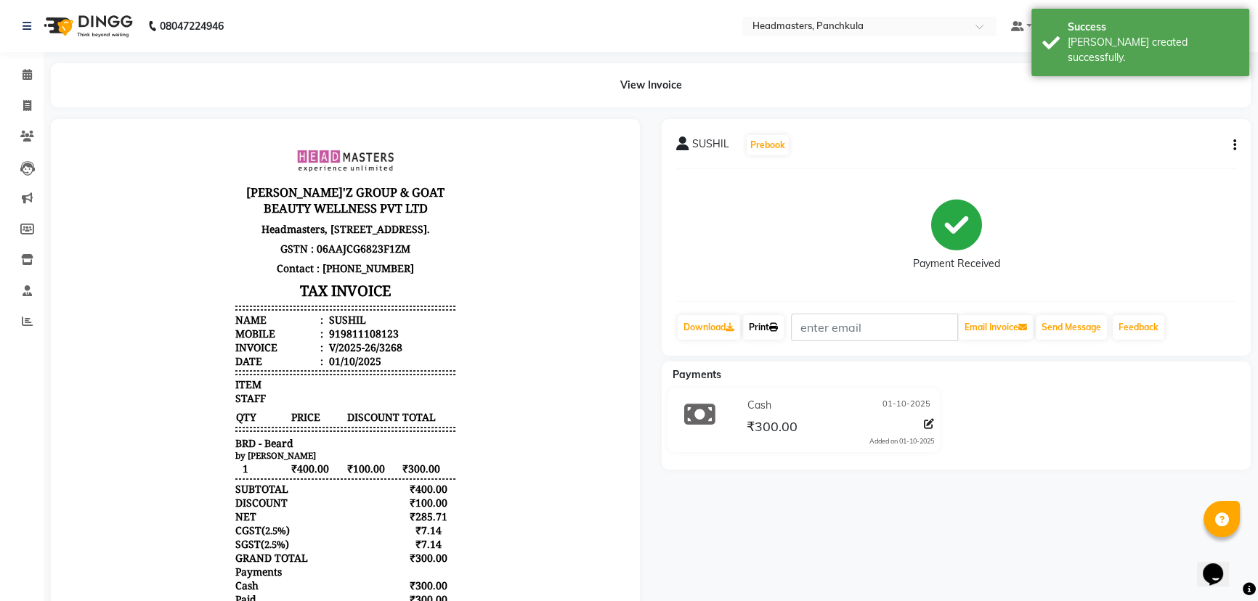
click at [773, 335] on link "Print" at bounding box center [763, 327] width 41 height 25
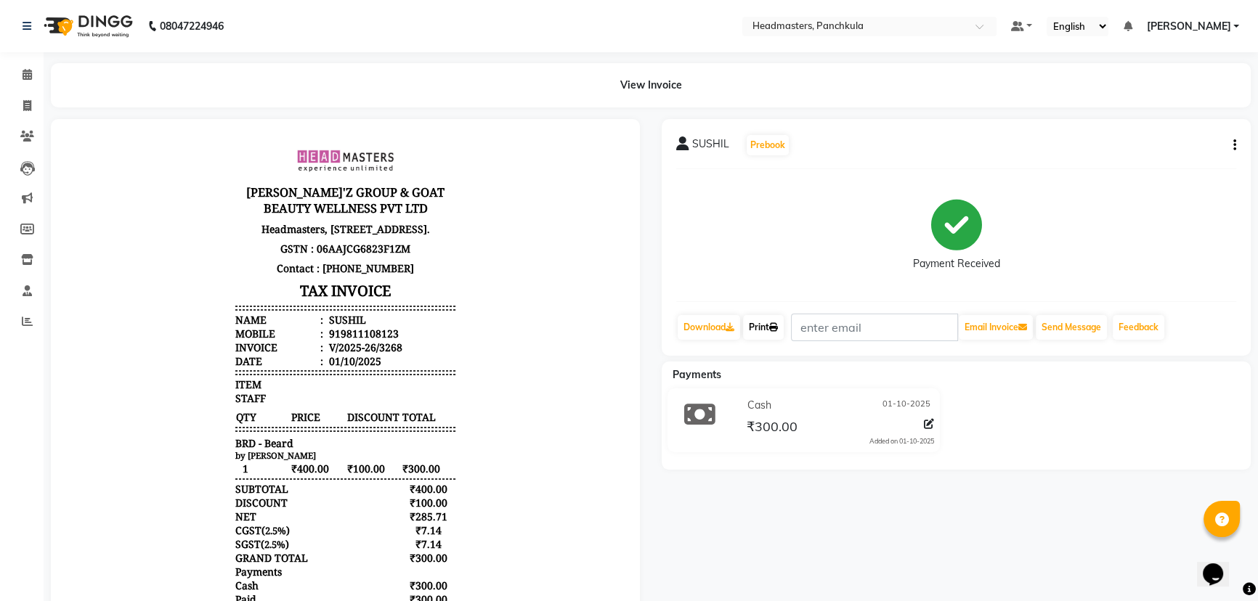
select select "7376"
select select "service"
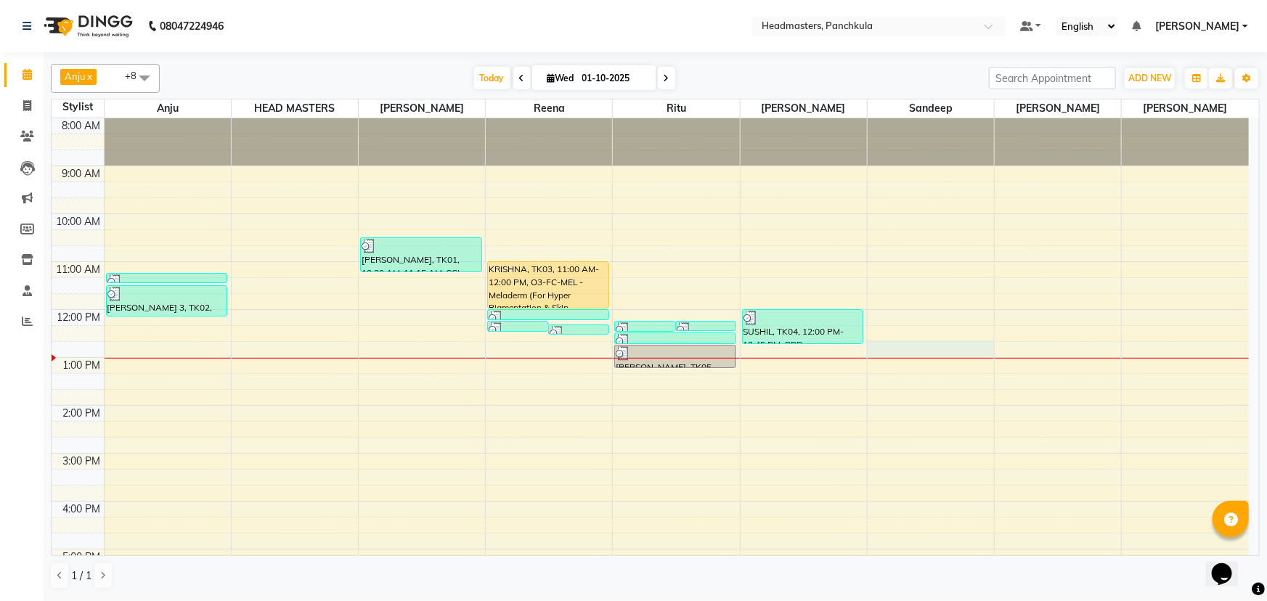
click at [890, 350] on div "8:00 AM 9:00 AM 10:00 AM 11:00 AM 12:00 PM 1:00 PM 2:00 PM 3:00 PM 4:00 PM 5:00…" at bounding box center [651, 429] width 1198 height 622
select select "64055"
select select "765"
select select "tentative"
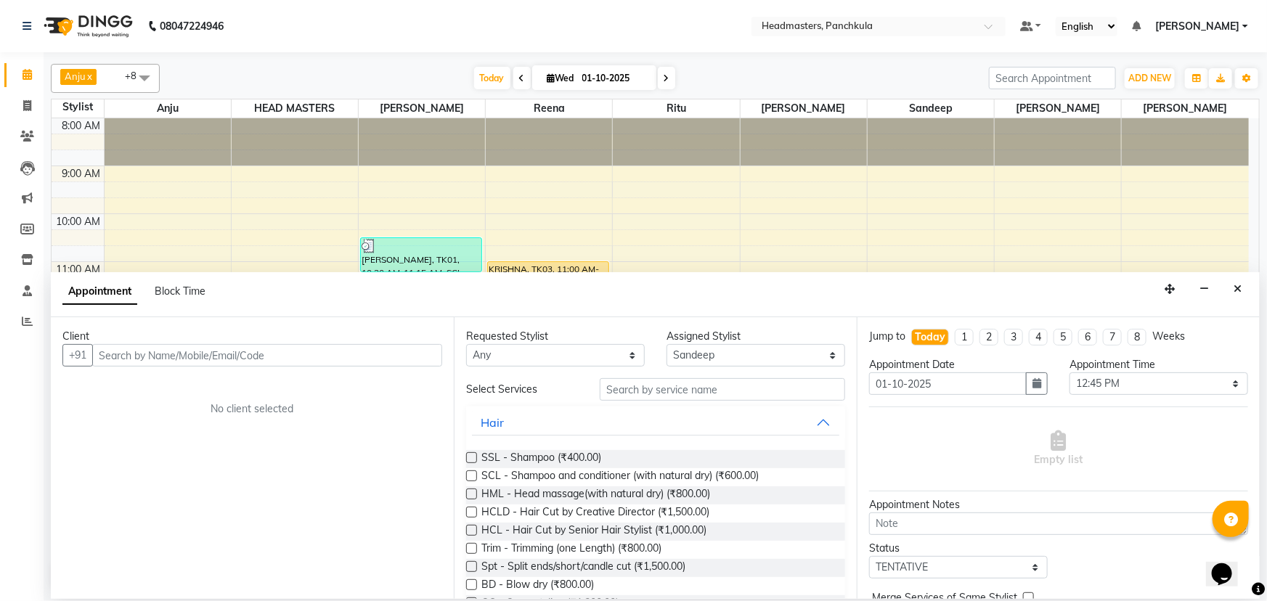
click at [317, 357] on input "text" at bounding box center [267, 355] width 350 height 23
type input "9992264445"
click at [431, 351] on span "Add Client" at bounding box center [412, 355] width 49 height 13
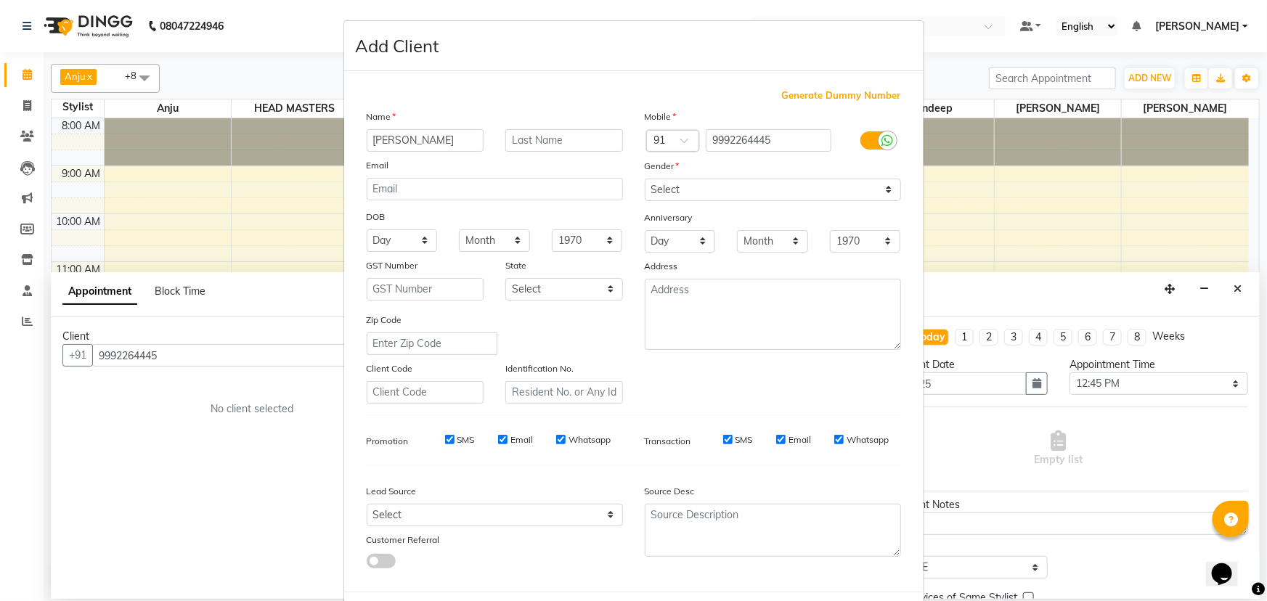
type input "[PERSON_NAME]"
click at [670, 191] on select "Select [DEMOGRAPHIC_DATA] [DEMOGRAPHIC_DATA] Other Prefer Not To Say" at bounding box center [773, 190] width 256 height 23
select select "[DEMOGRAPHIC_DATA]"
click at [645, 179] on select "Select [DEMOGRAPHIC_DATA] [DEMOGRAPHIC_DATA] Other Prefer Not To Say" at bounding box center [773, 190] width 256 height 23
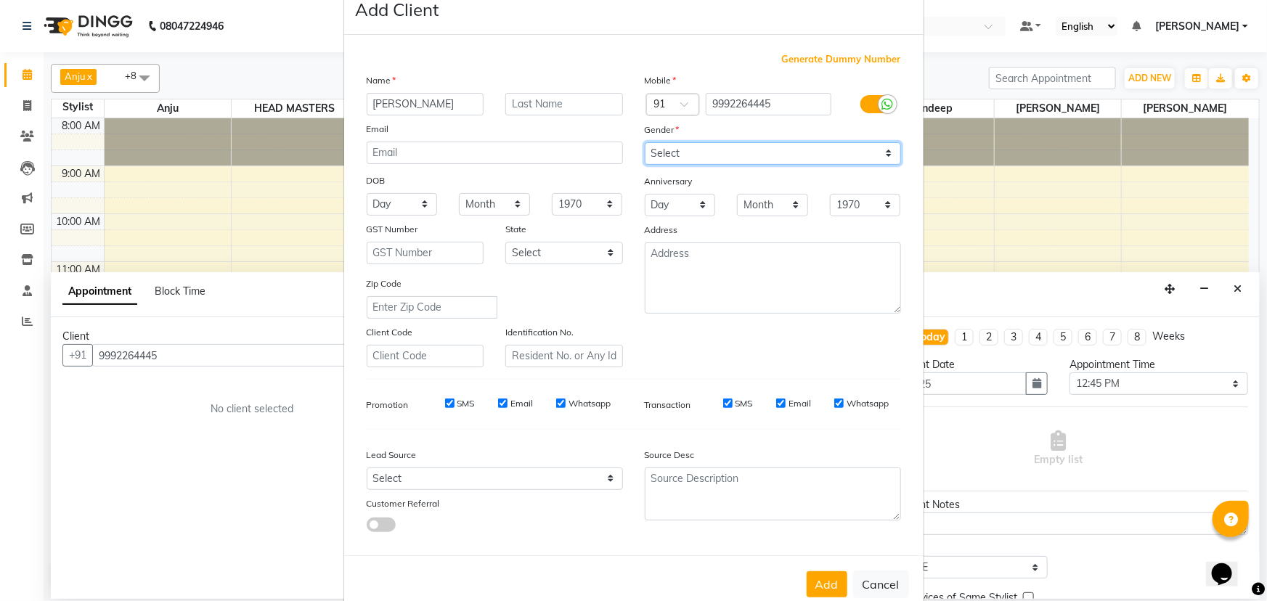
scroll to position [73, 0]
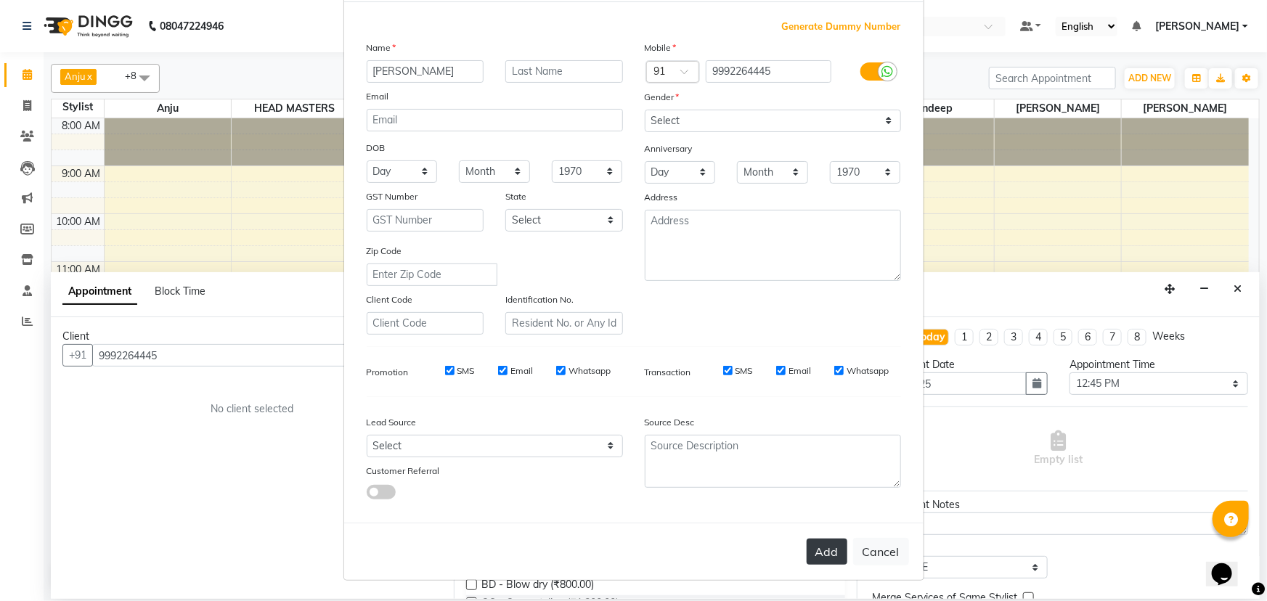
click at [815, 542] on button "Add" at bounding box center [827, 552] width 41 height 26
select select
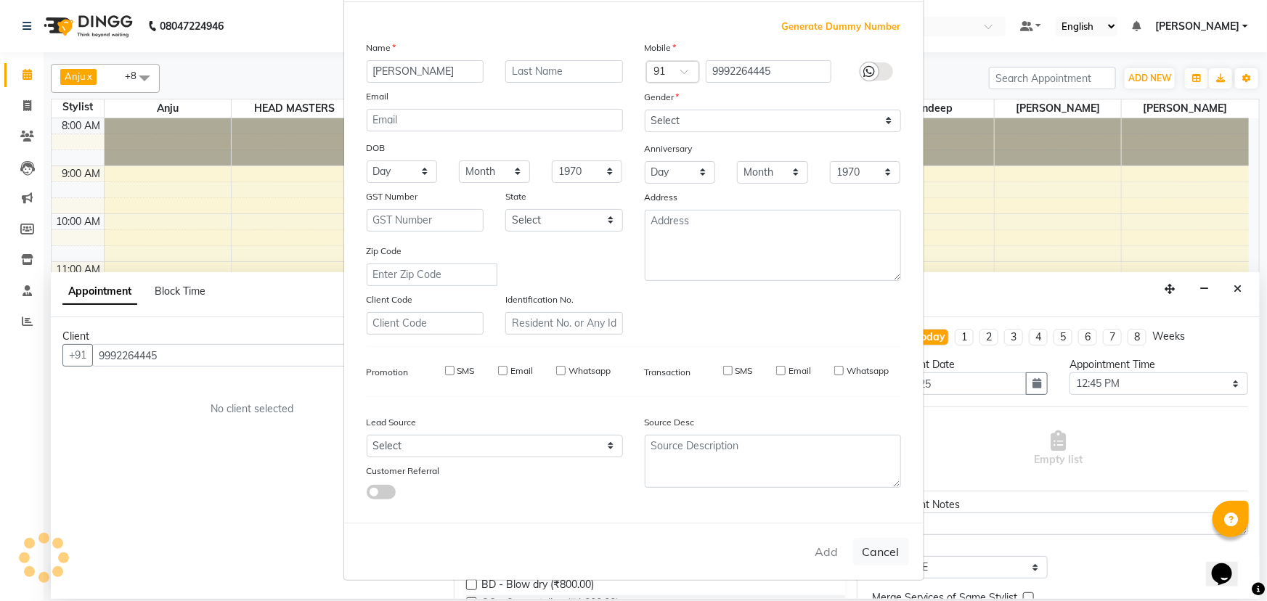
select select
checkbox input "false"
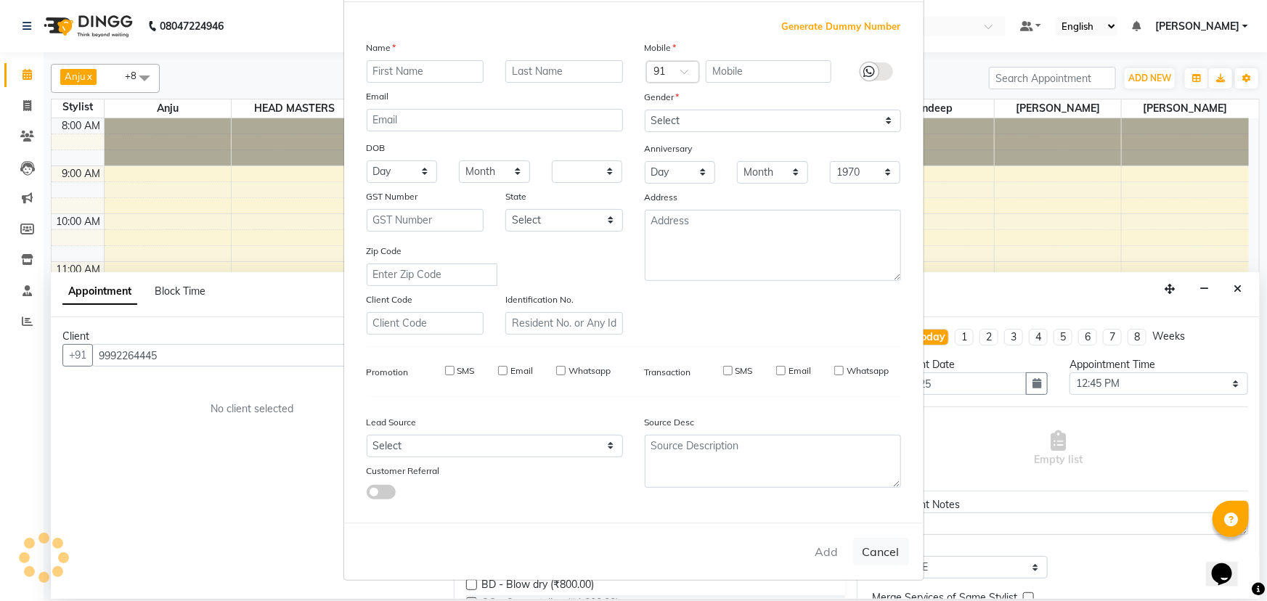
checkbox input "false"
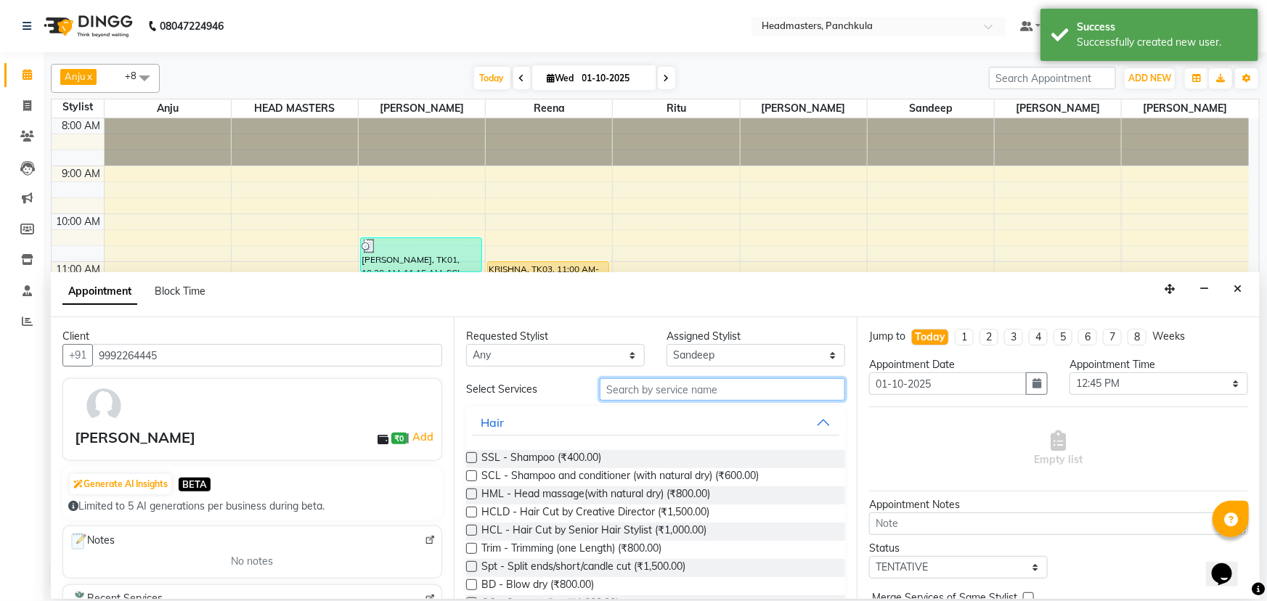
click at [694, 391] on input "text" at bounding box center [722, 389] width 245 height 23
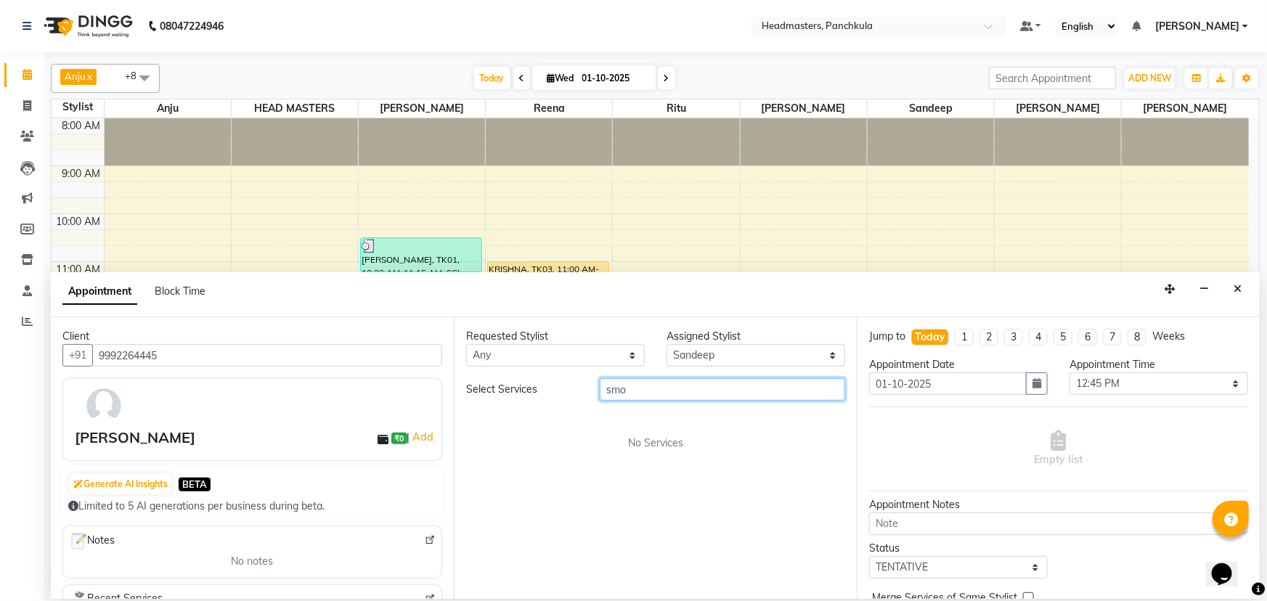
click at [694, 391] on input "smo" at bounding box center [722, 389] width 245 height 23
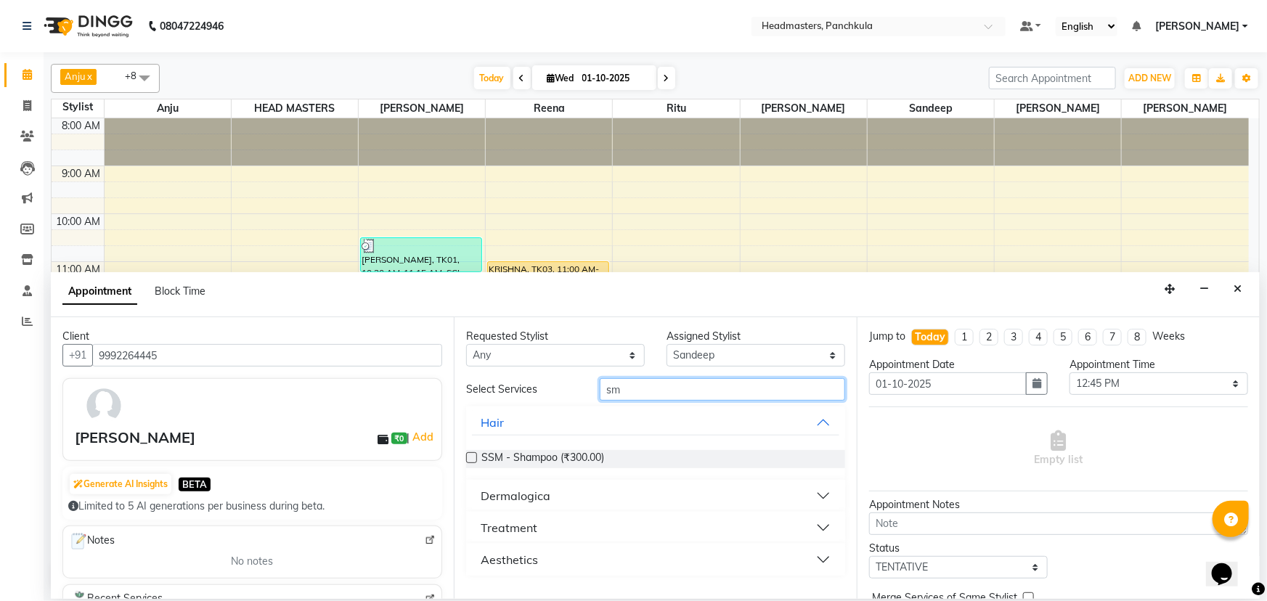
type input "s"
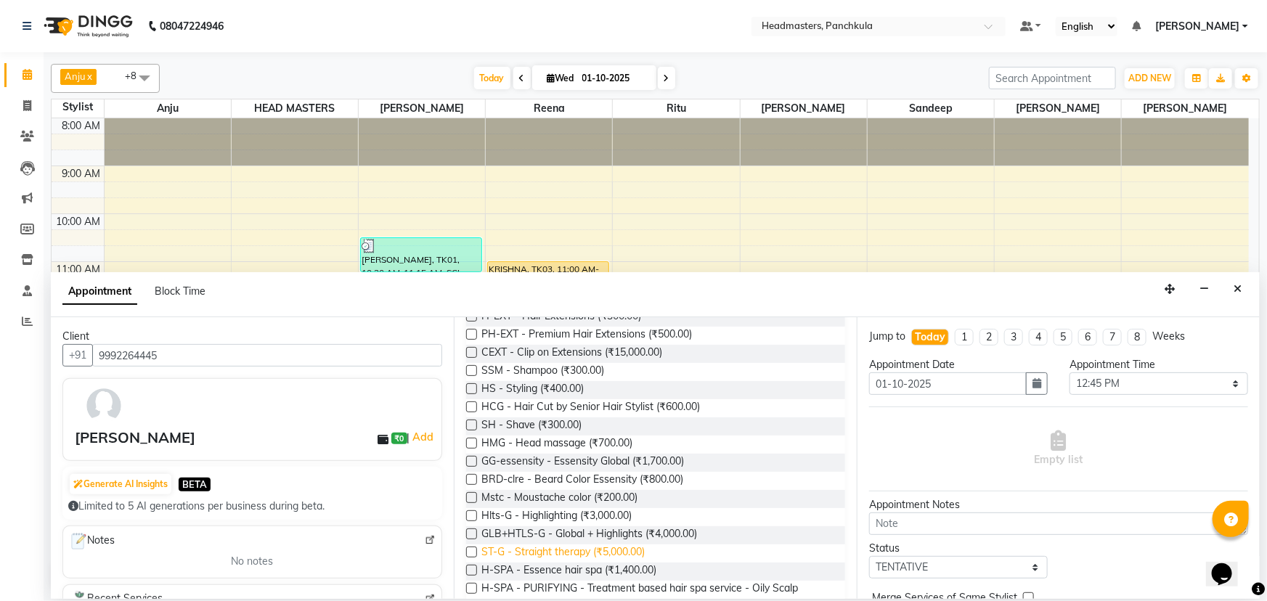
scroll to position [330, 0]
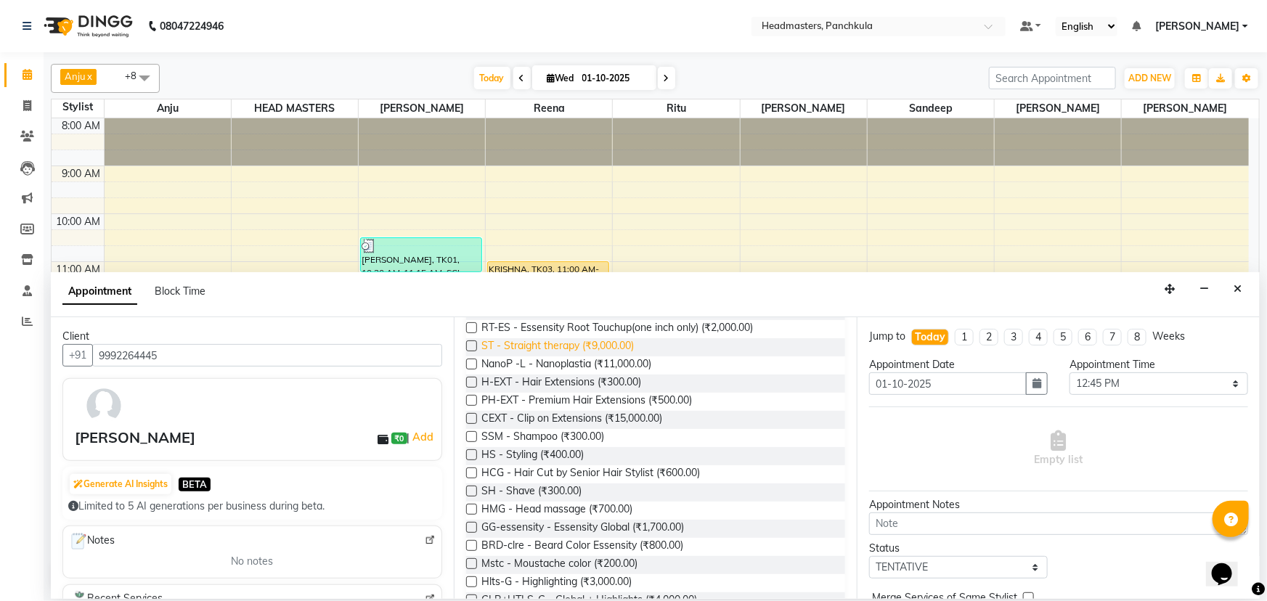
type input "s"
click at [537, 346] on span "ST - Straight therapy (₹9,000.00)" at bounding box center [557, 347] width 153 height 18
checkbox input "false"
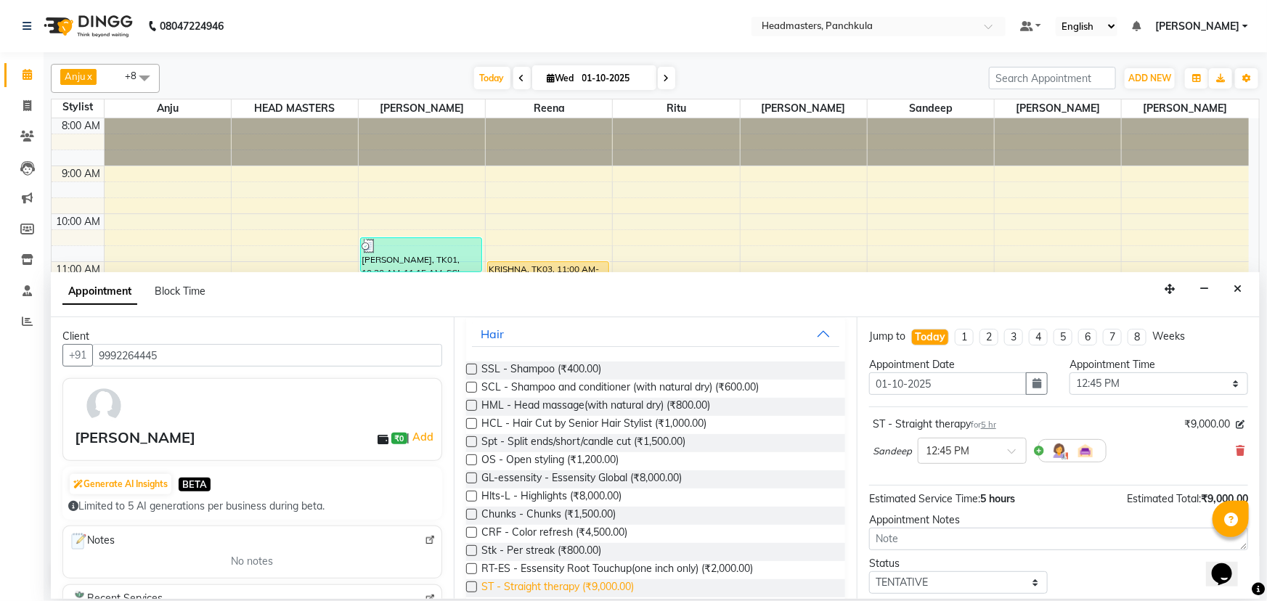
scroll to position [65, 0]
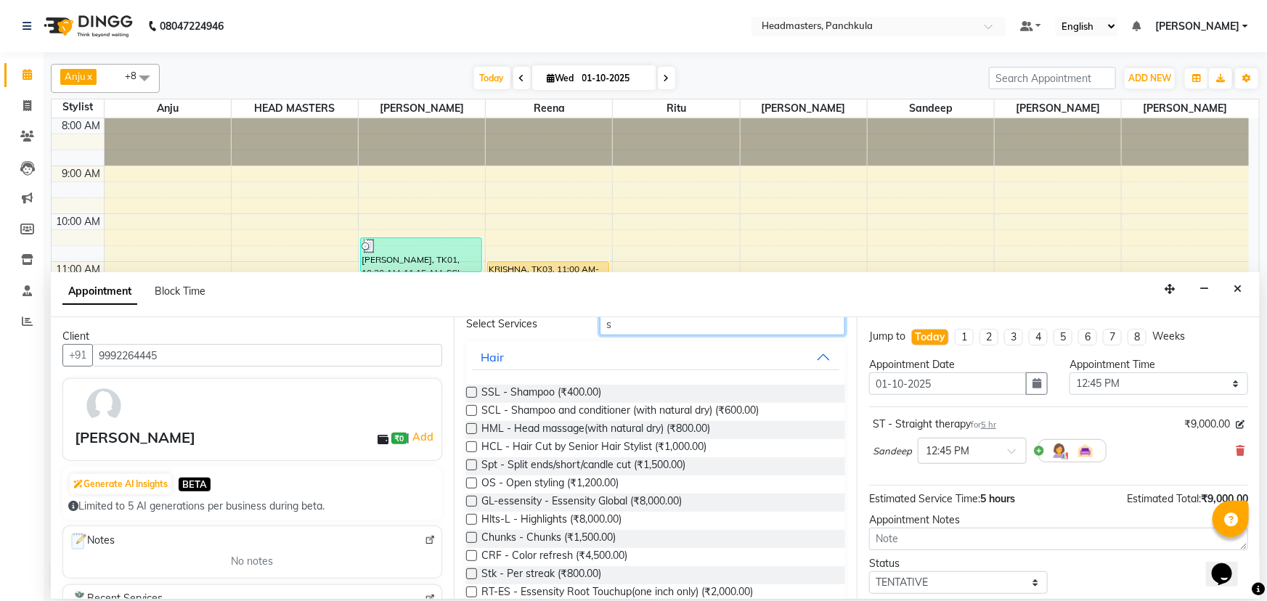
click at [622, 324] on input "s" at bounding box center [722, 324] width 245 height 23
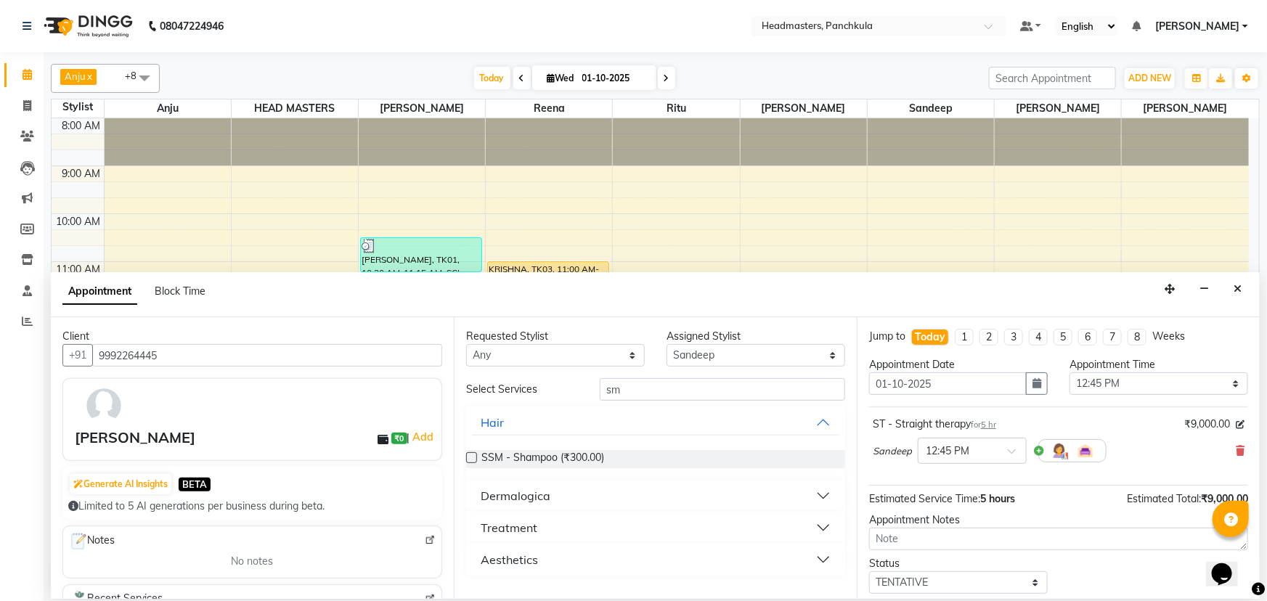
click at [553, 524] on button "Treatment" at bounding box center [655, 528] width 367 height 26
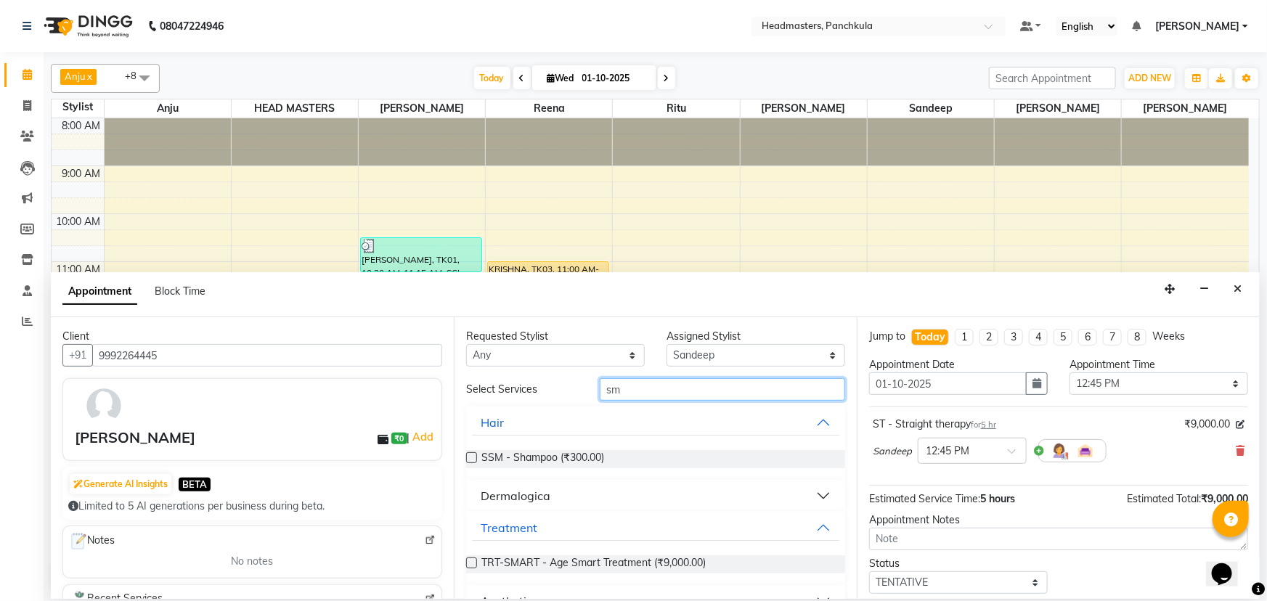
click at [628, 385] on input "sm" at bounding box center [722, 389] width 245 height 23
type input "s"
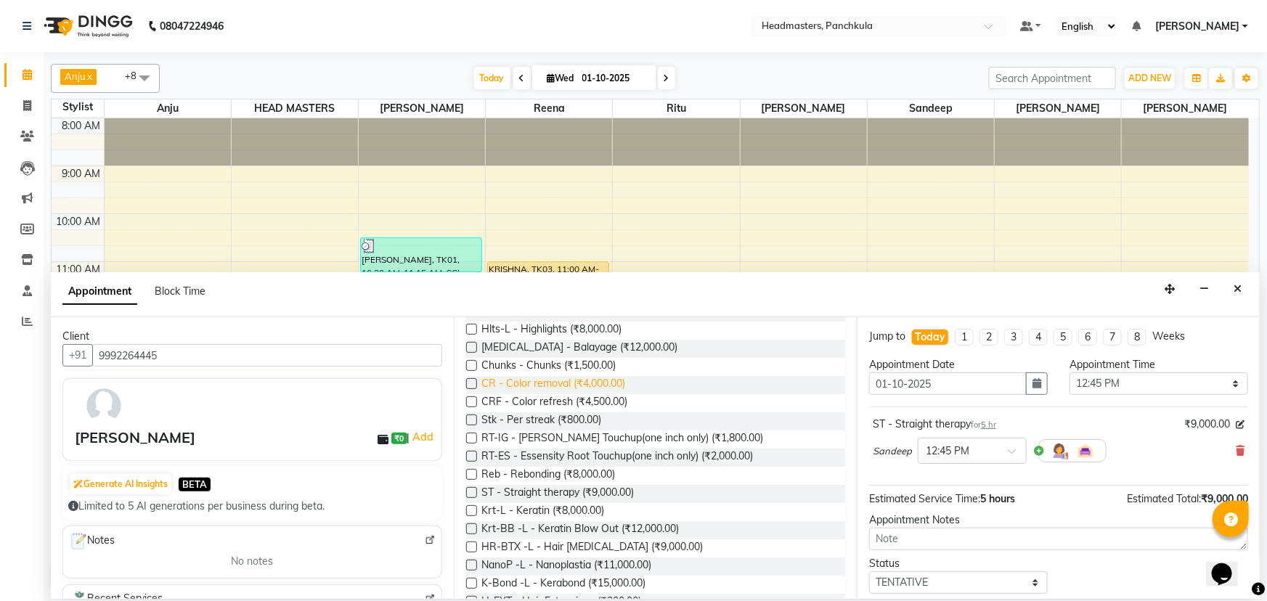
scroll to position [330, 0]
click at [577, 495] on span "ST - Straight therapy (₹9,000.00)" at bounding box center [557, 493] width 153 height 18
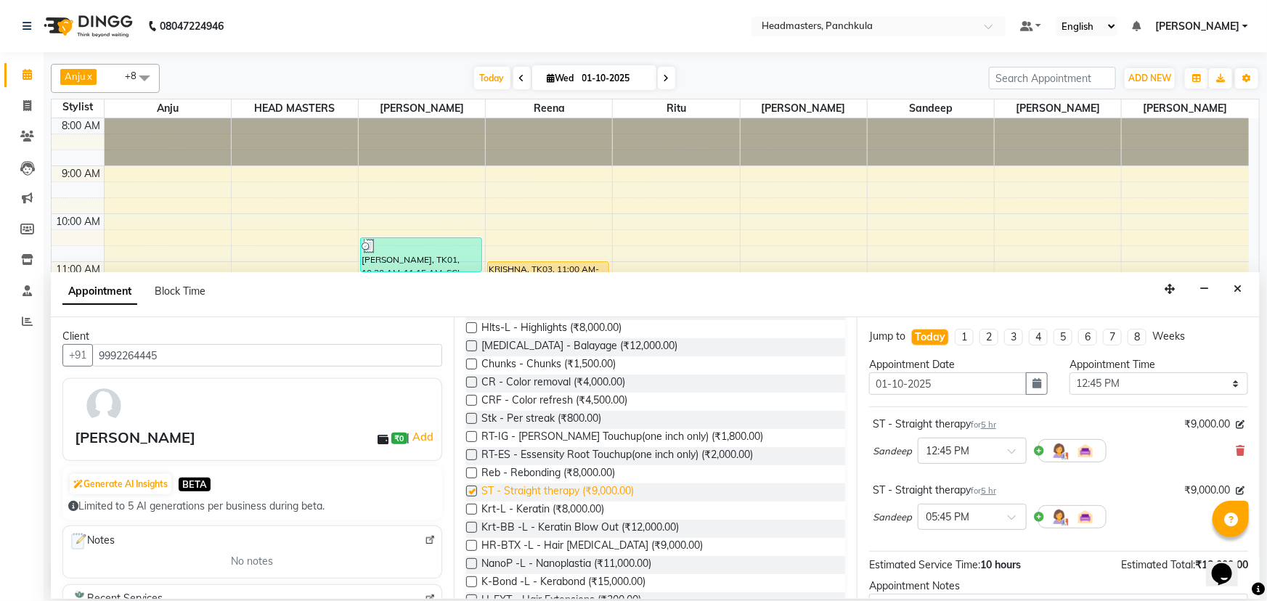
checkbox input "false"
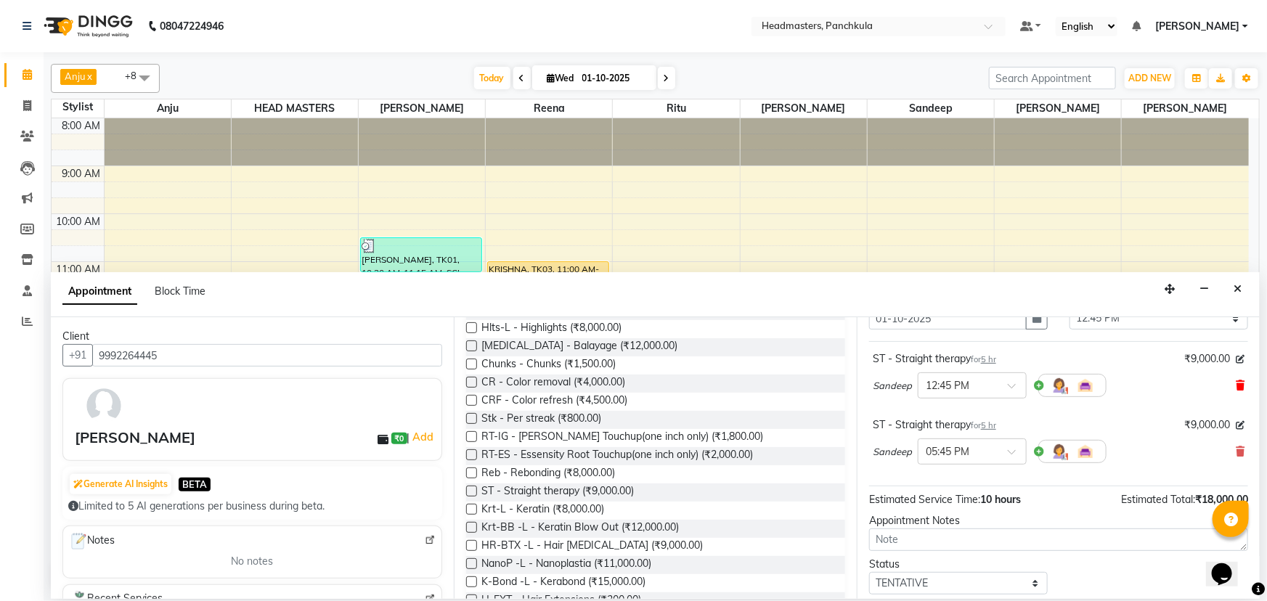
click at [1236, 381] on icon at bounding box center [1240, 386] width 9 height 10
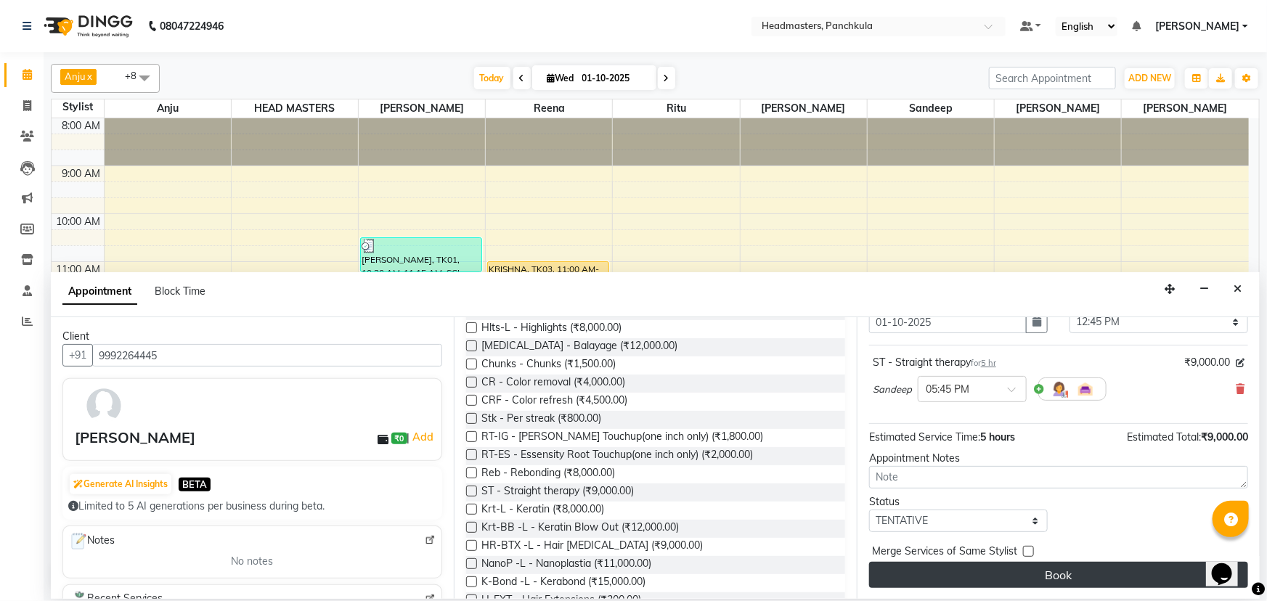
click at [945, 571] on button "Book" at bounding box center [1058, 575] width 379 height 26
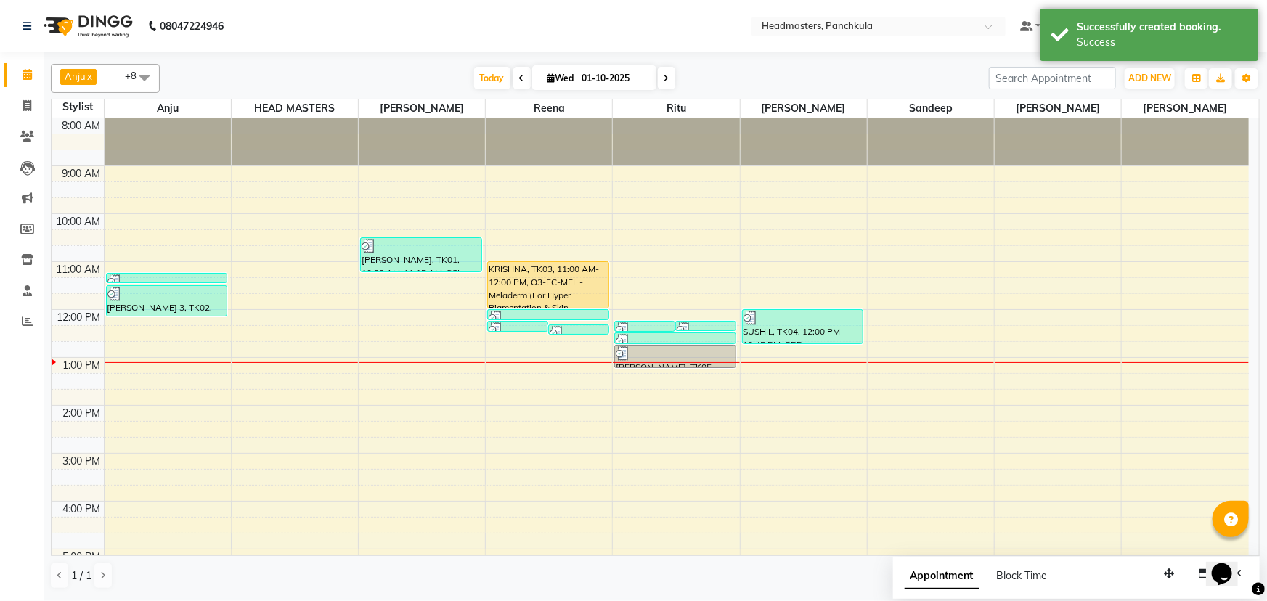
click at [904, 343] on div "8:00 AM 9:00 AM 10:00 AM 11:00 AM 12:00 PM 1:00 PM 2:00 PM 3:00 PM 4:00 PM 5:00…" at bounding box center [651, 429] width 1198 height 622
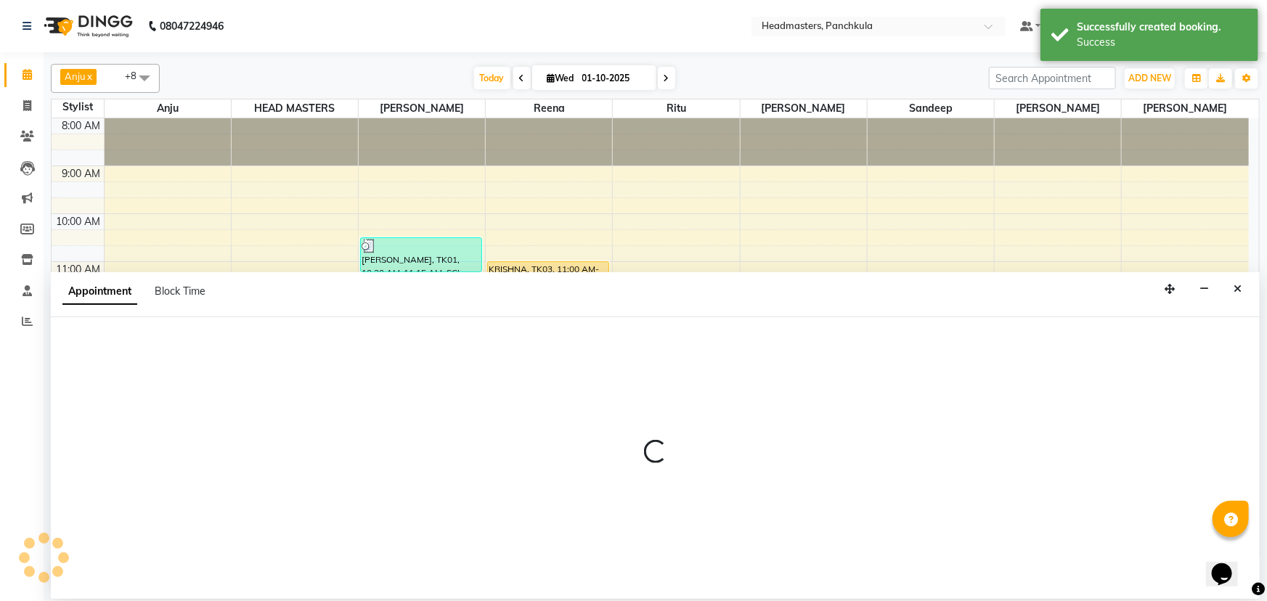
select select "64055"
select select "765"
select select "tentative"
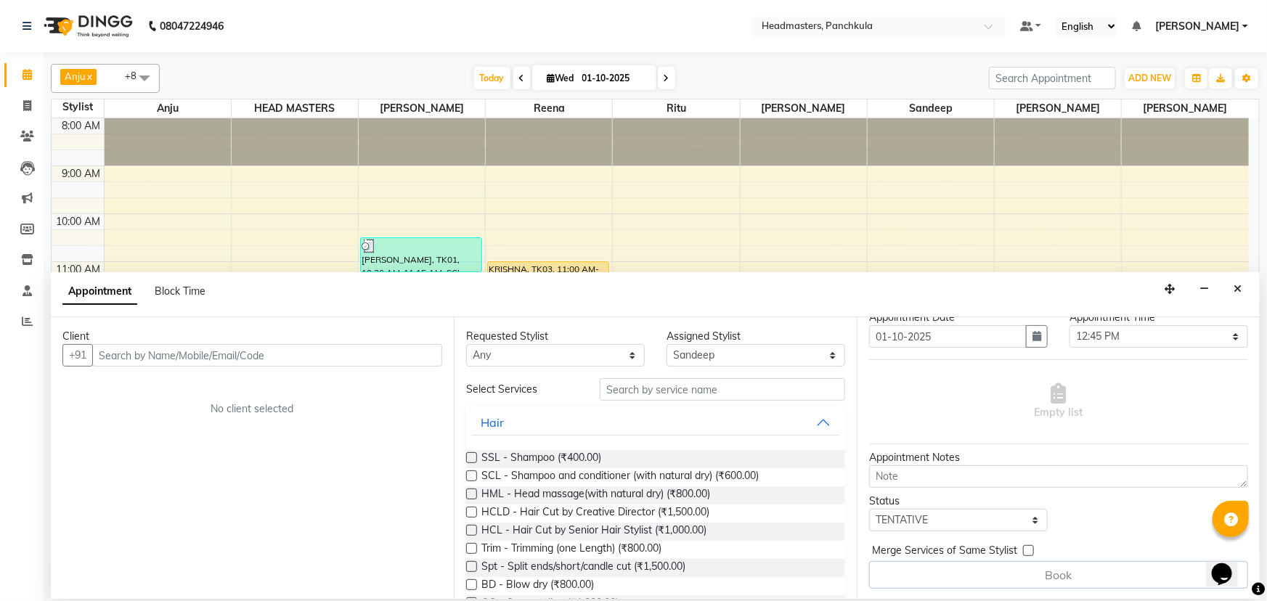
scroll to position [0, 0]
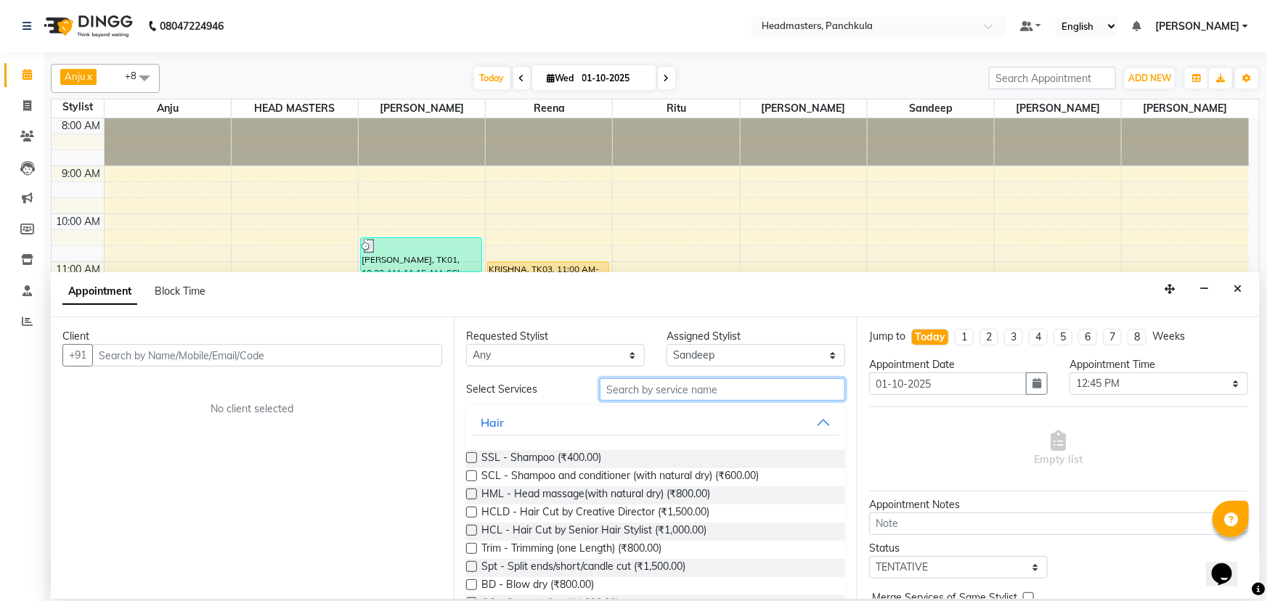
click at [635, 394] on input "text" at bounding box center [722, 389] width 245 height 23
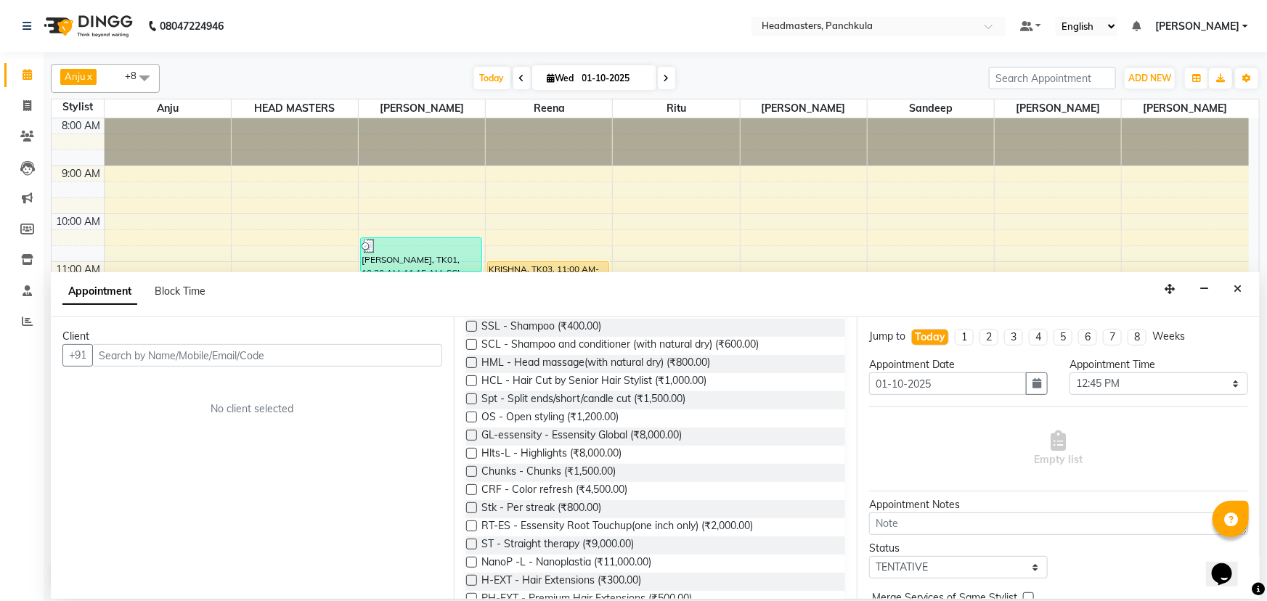
scroll to position [198, 0]
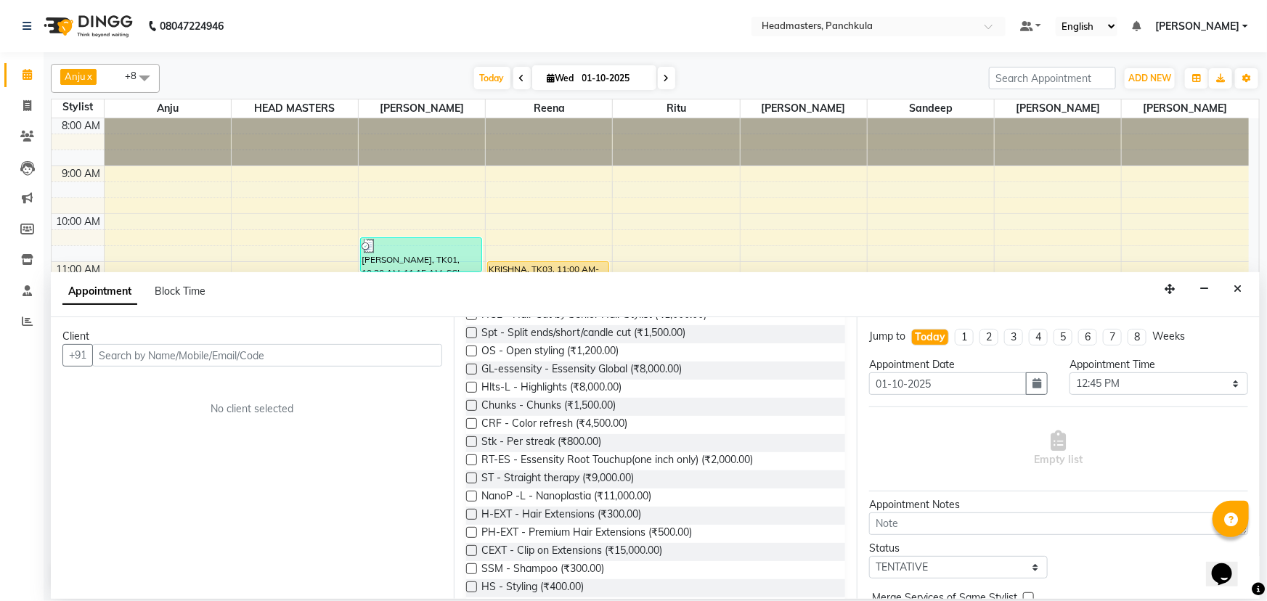
type input "s"
click at [623, 479] on span "ST - Straight therapy (₹9,000.00)" at bounding box center [557, 480] width 153 height 18
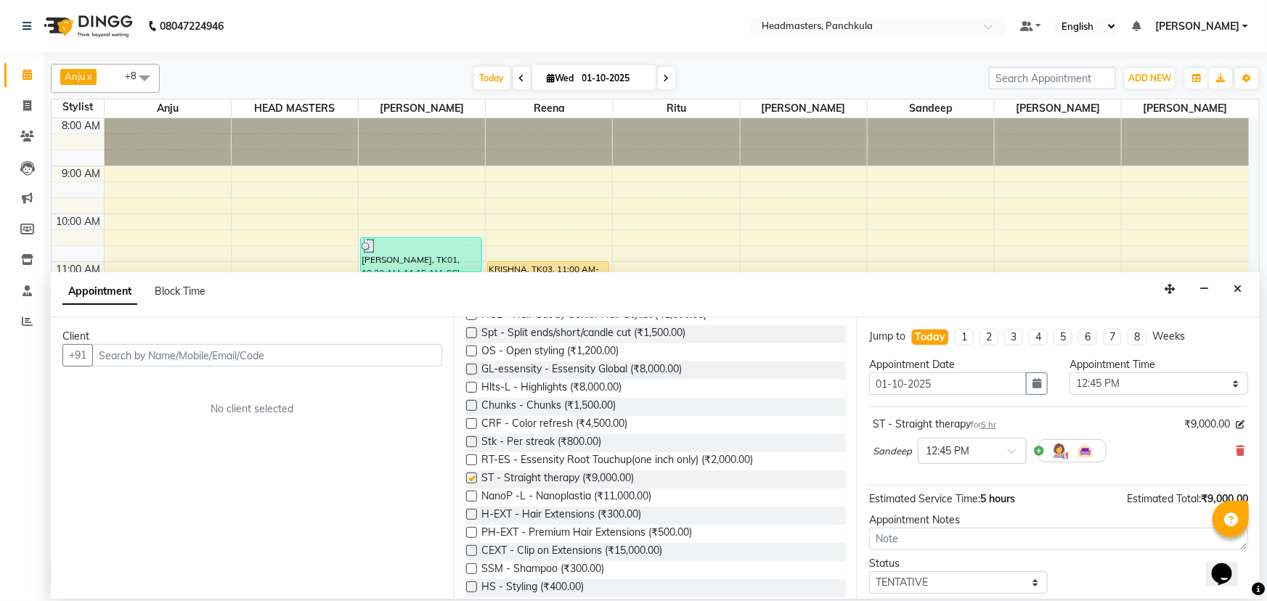
checkbox input "false"
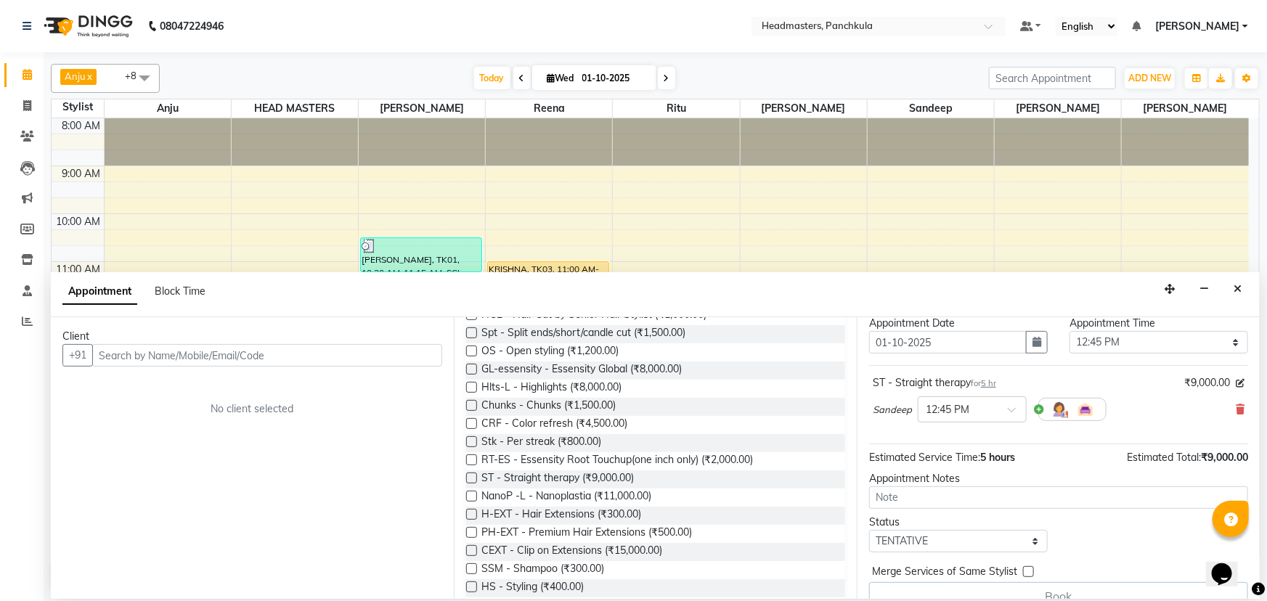
scroll to position [63, 0]
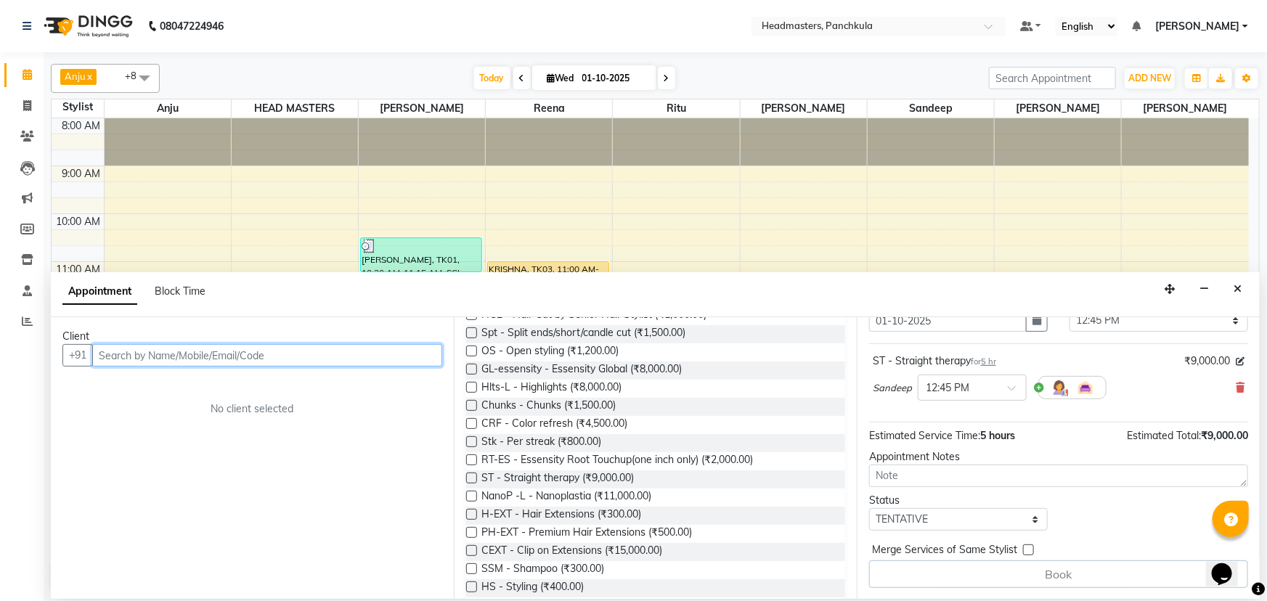
click at [356, 362] on input "text" at bounding box center [267, 355] width 350 height 23
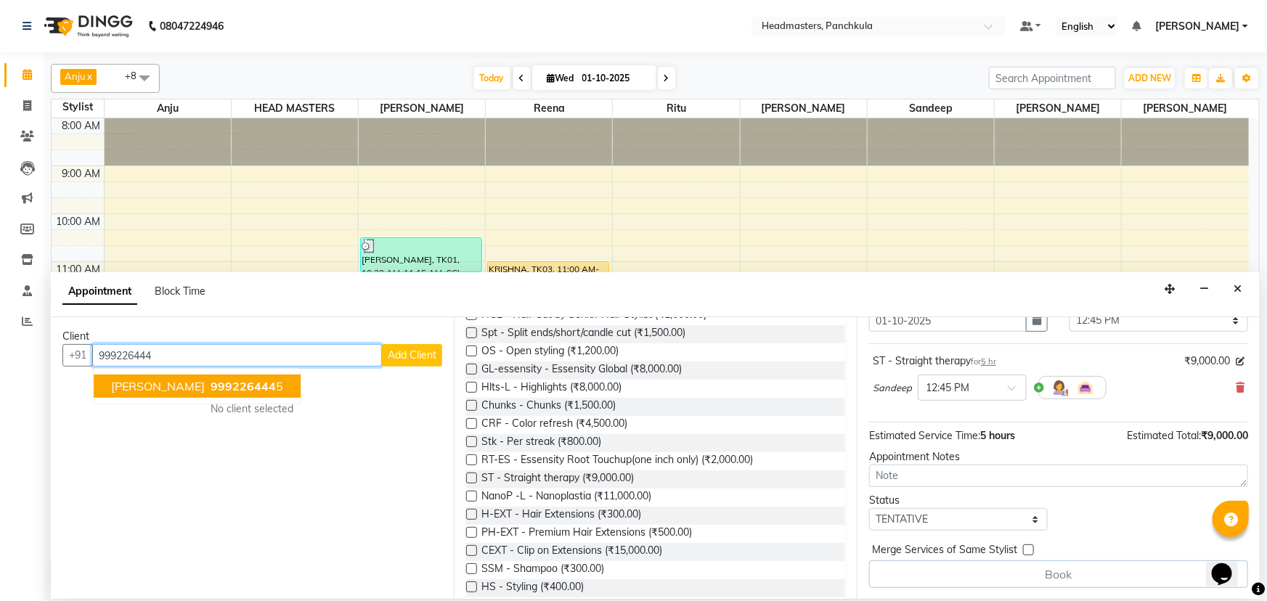
click at [229, 389] on span "999226444" at bounding box center [243, 386] width 65 height 15
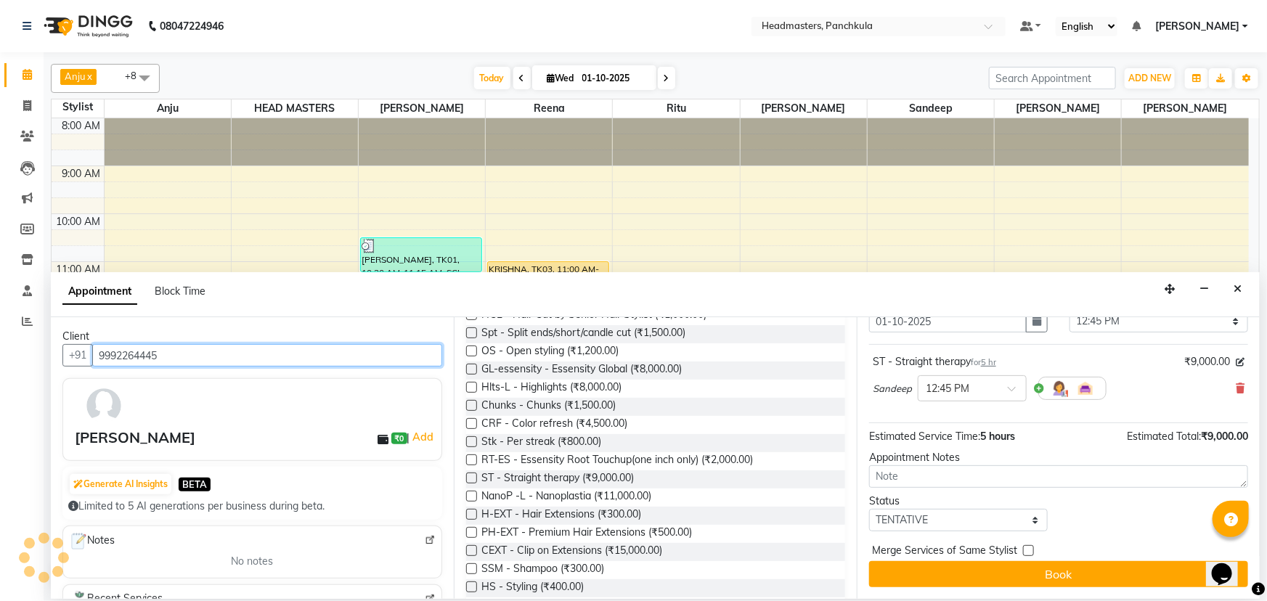
scroll to position [62, 0]
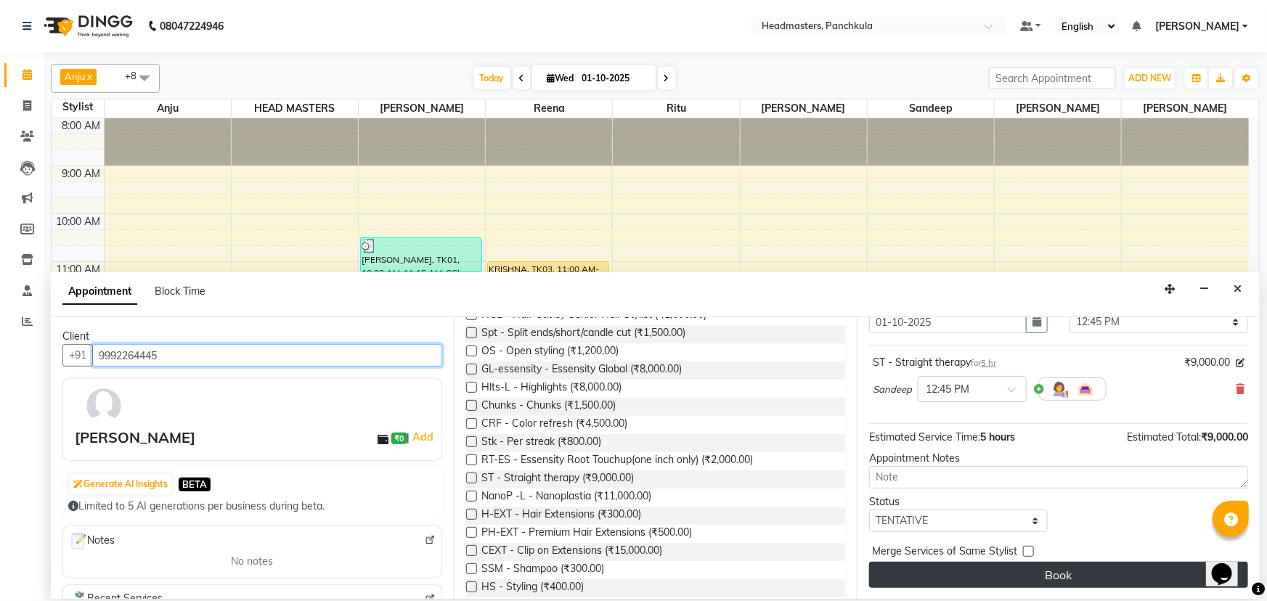
type input "9992264445"
click at [903, 573] on button "Book" at bounding box center [1058, 575] width 379 height 26
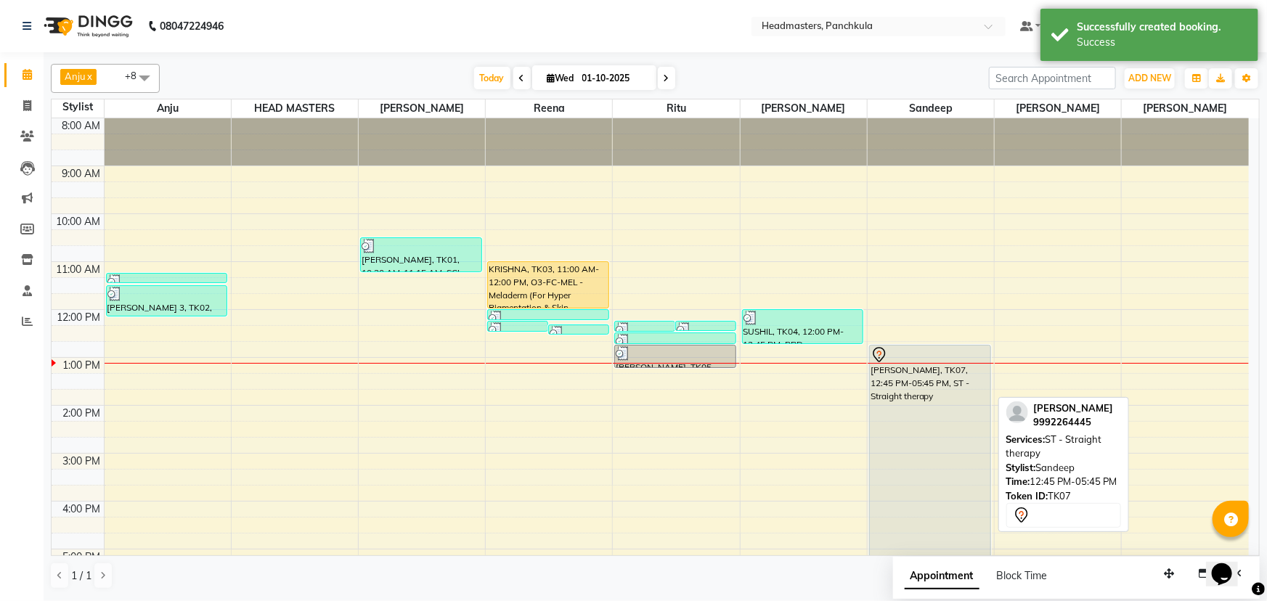
click at [892, 406] on div "[PERSON_NAME], TK07, 12:45 PM-05:45 PM, ST - Straight therapy" at bounding box center [930, 464] width 121 height 237
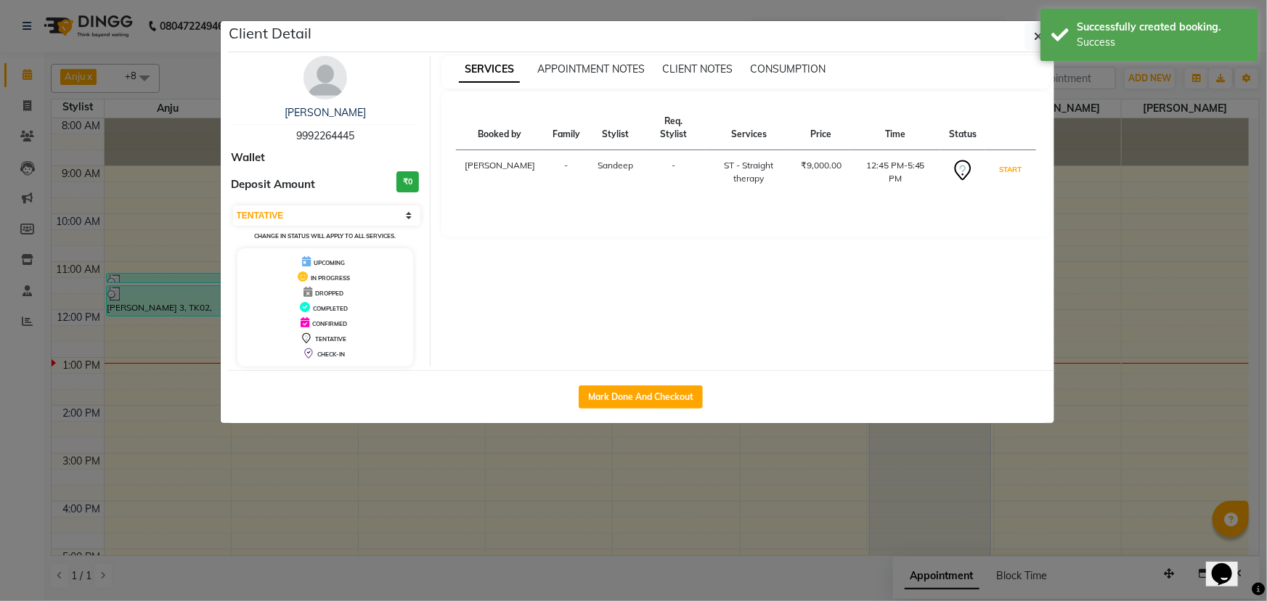
drag, startPoint x: 1019, startPoint y: 166, endPoint x: 1001, endPoint y: 158, distance: 19.8
click at [1018, 166] on button "START" at bounding box center [1011, 169] width 30 height 18
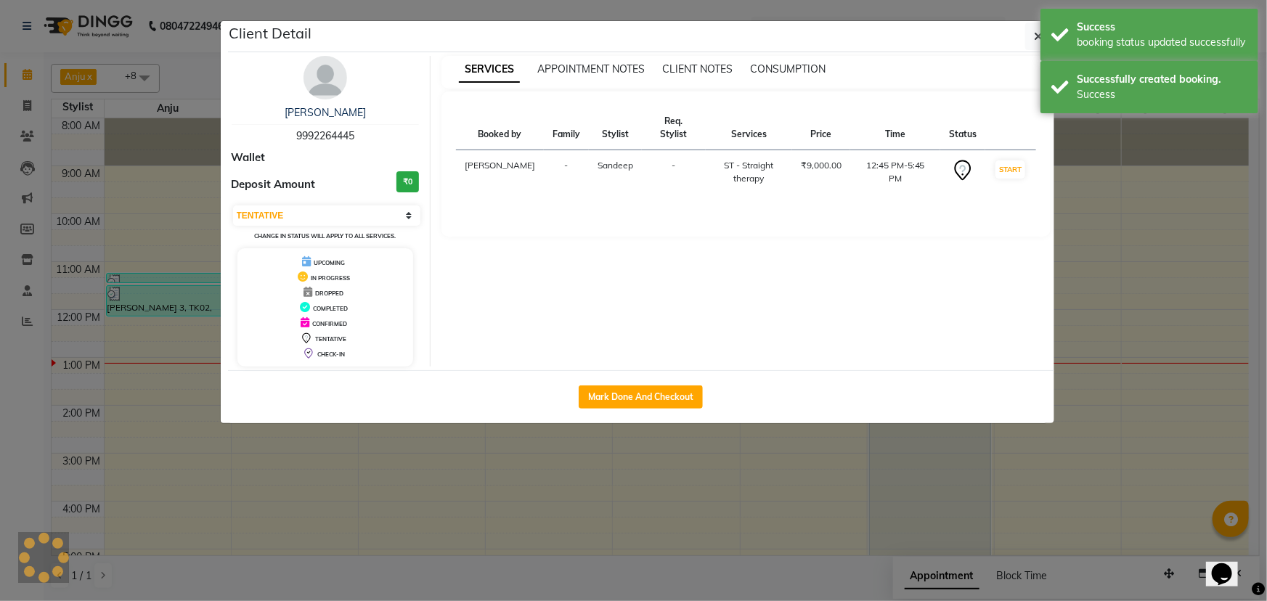
select select "1"
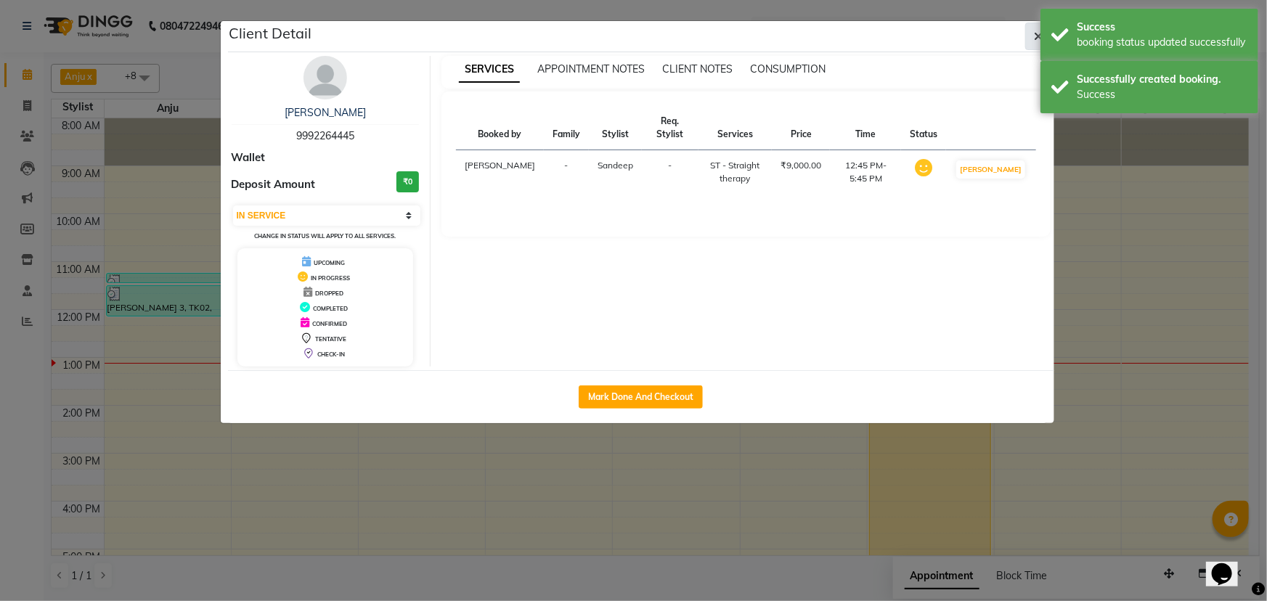
click at [1036, 36] on icon "button" at bounding box center [1039, 37] width 9 height 12
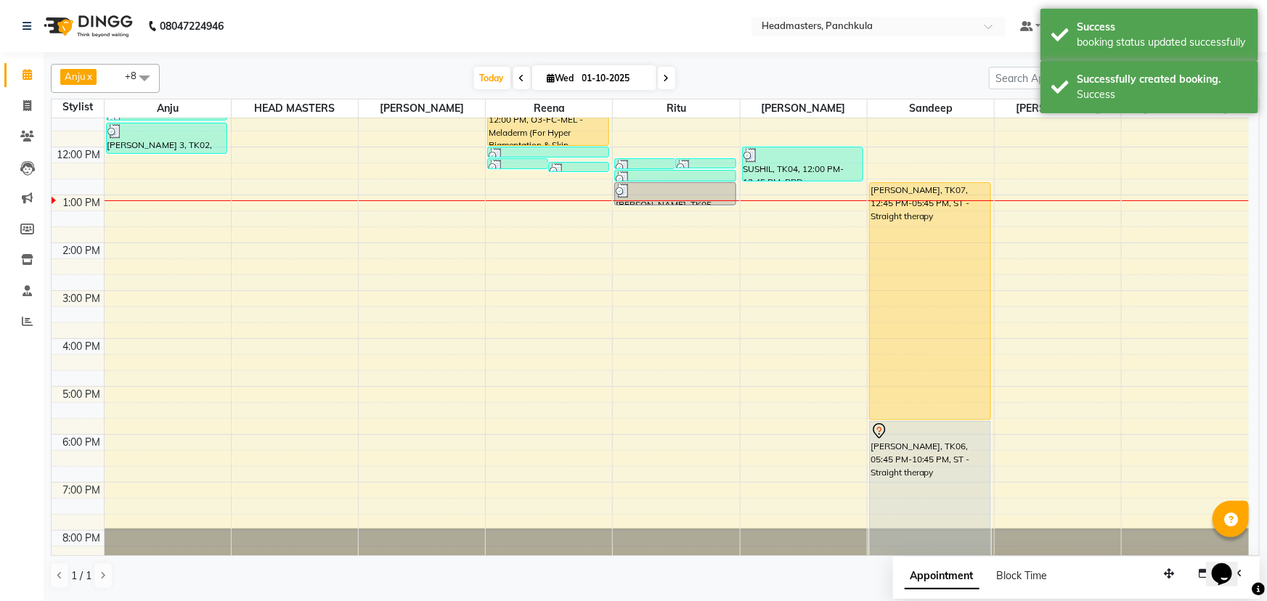
scroll to position [182, 0]
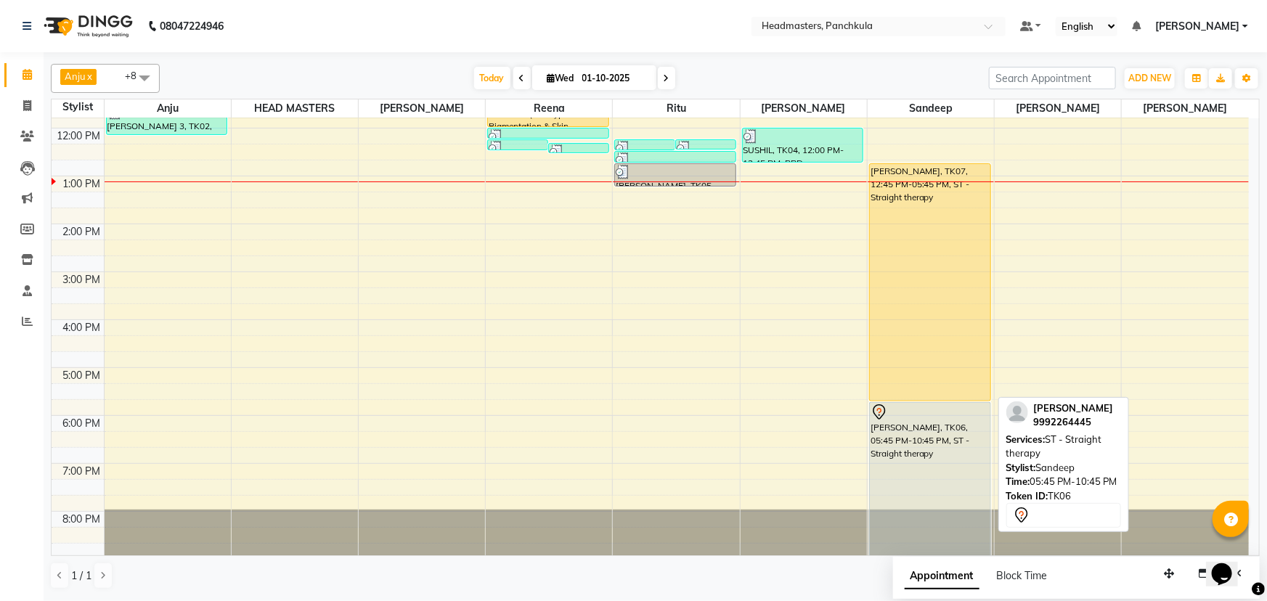
click at [887, 489] on div "[PERSON_NAME], TK06, 05:45 PM-10:45 PM, ST - Straight therapy" at bounding box center [930, 479] width 121 height 153
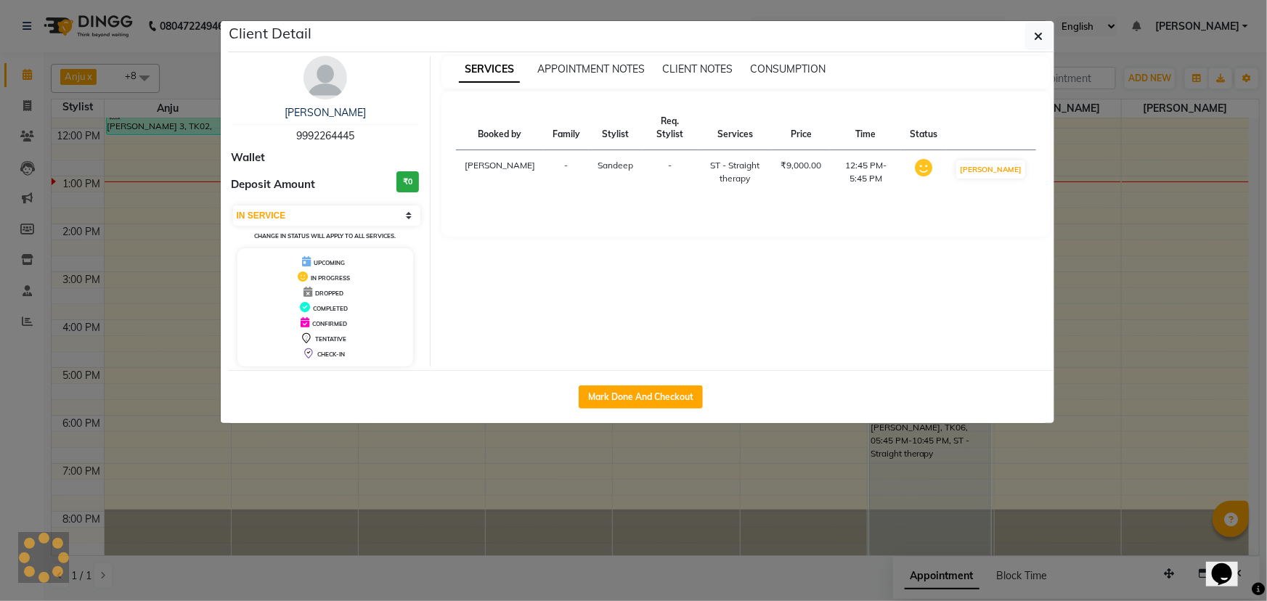
select select "7"
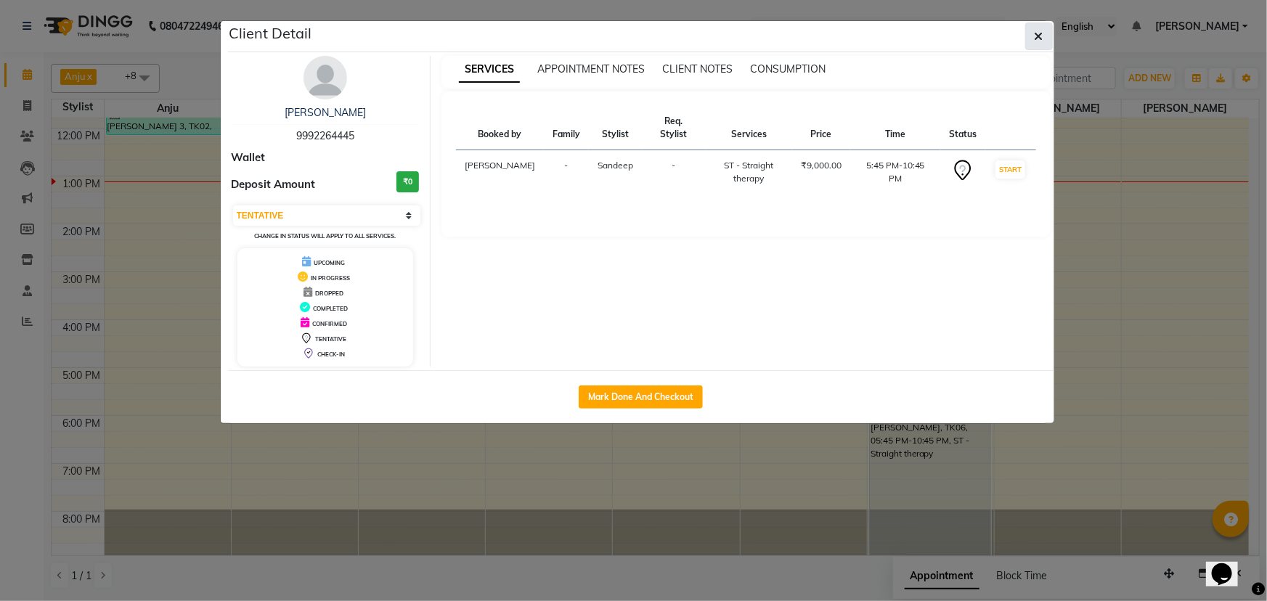
click at [1039, 36] on icon "button" at bounding box center [1039, 37] width 9 height 12
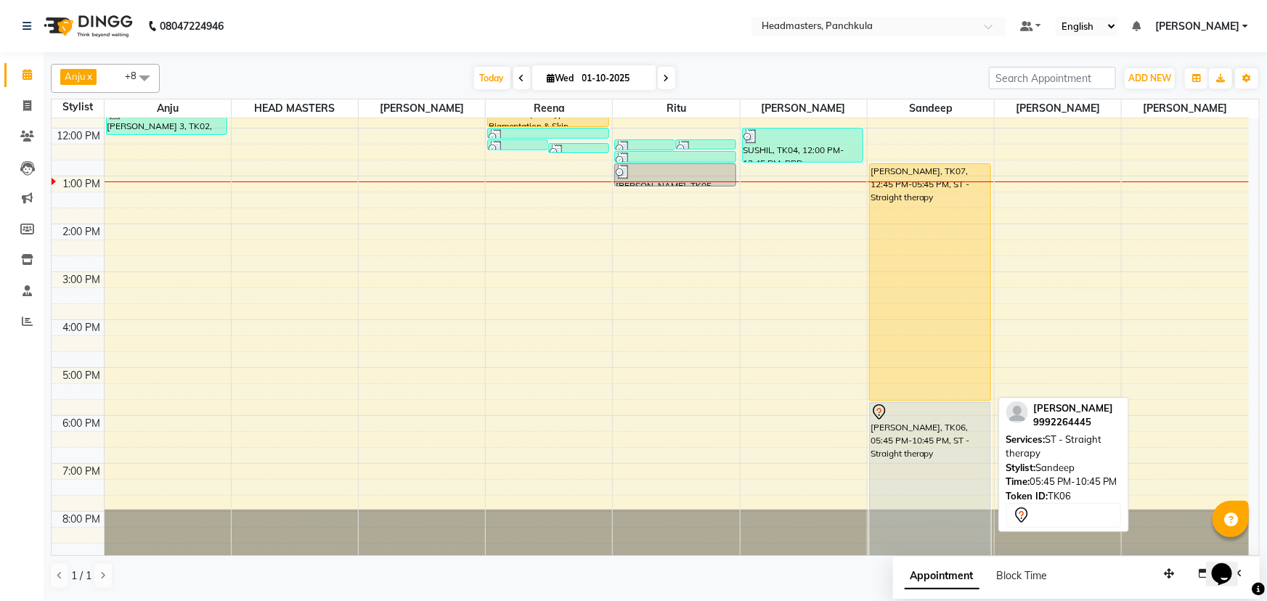
click at [922, 509] on div "[PERSON_NAME], TK06, 05:45 PM-10:45 PM, ST - Straight therapy" at bounding box center [930, 479] width 121 height 153
select select "7"
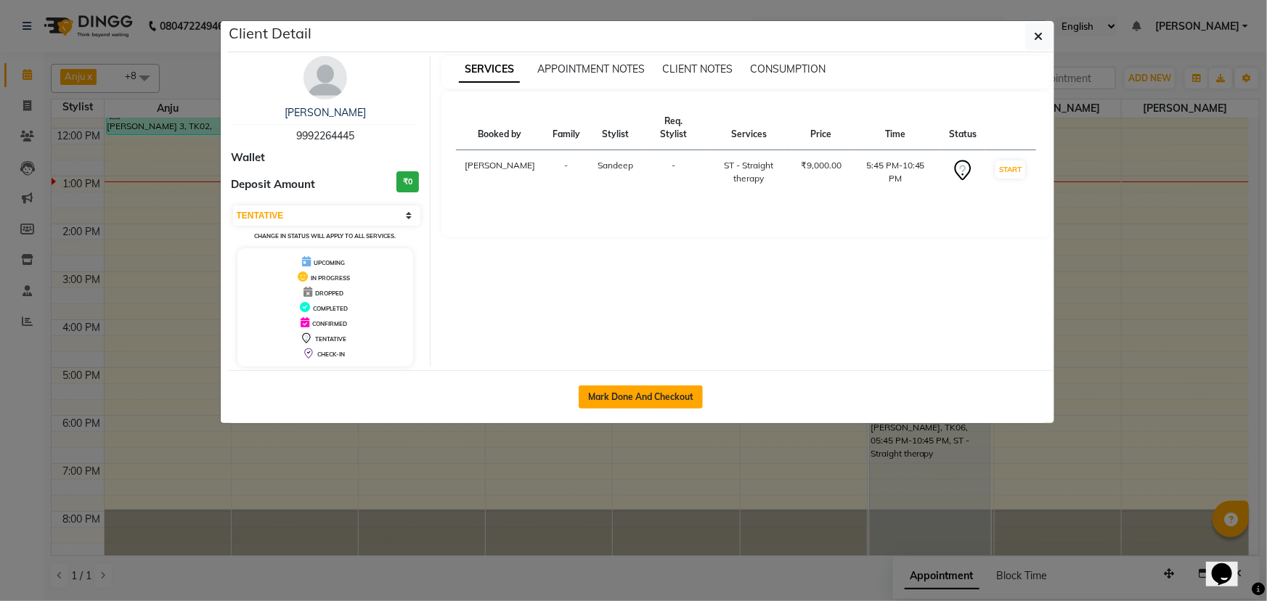
click at [662, 394] on button "Mark Done And Checkout" at bounding box center [641, 397] width 124 height 23
select select "service"
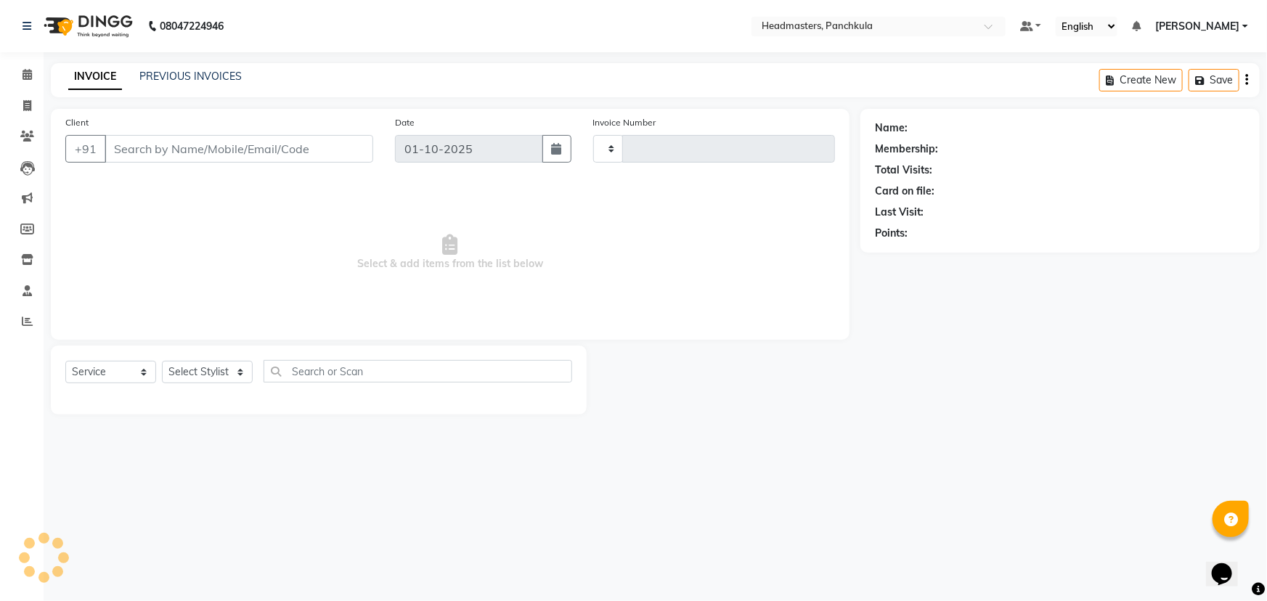
type input "3269"
select select "7376"
type input "9992264445"
select select "64055"
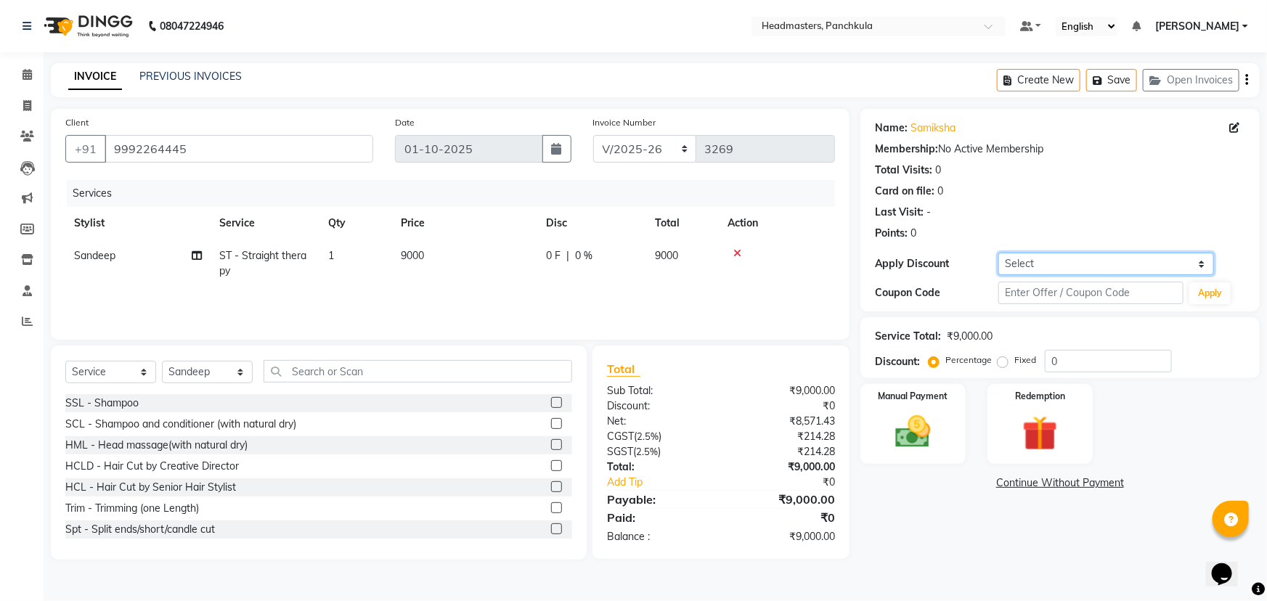
click at [1033, 257] on select "Select Coupon → Wrong Job Card Coupon → Complimentary Services Coupon → Correct…" at bounding box center [1107, 264] width 216 height 23
select select "1: Object"
click at [999, 253] on select "Select Coupon → Wrong Job Card Coupon → Complimentary Services Coupon → Correct…" at bounding box center [1107, 264] width 216 height 23
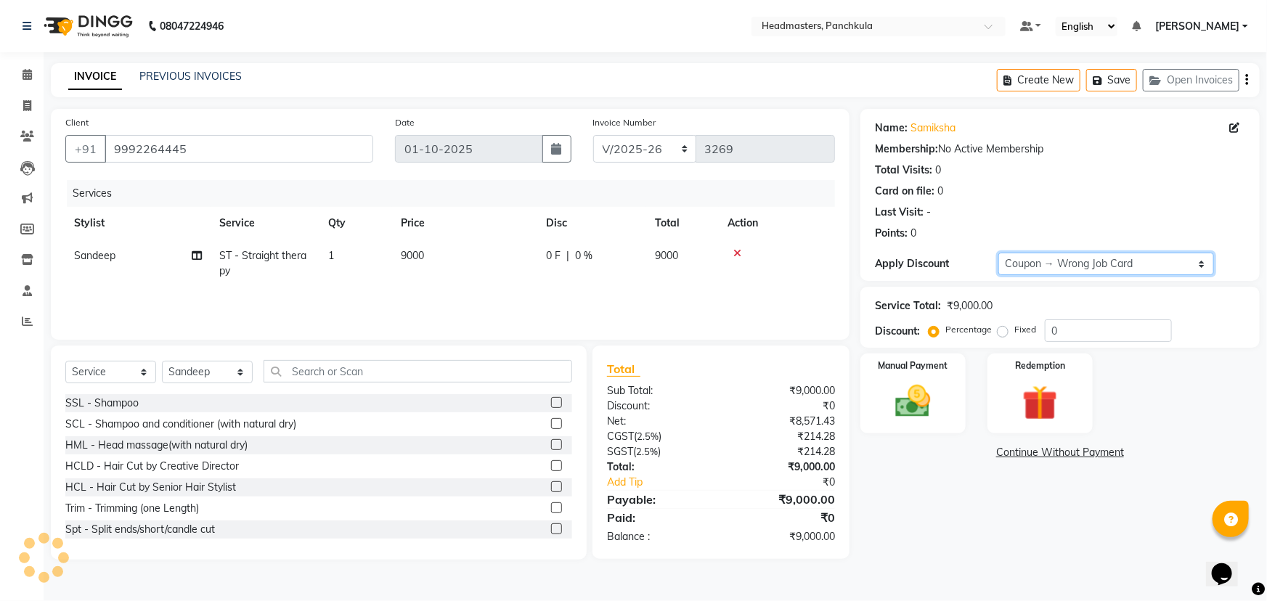
type input "100"
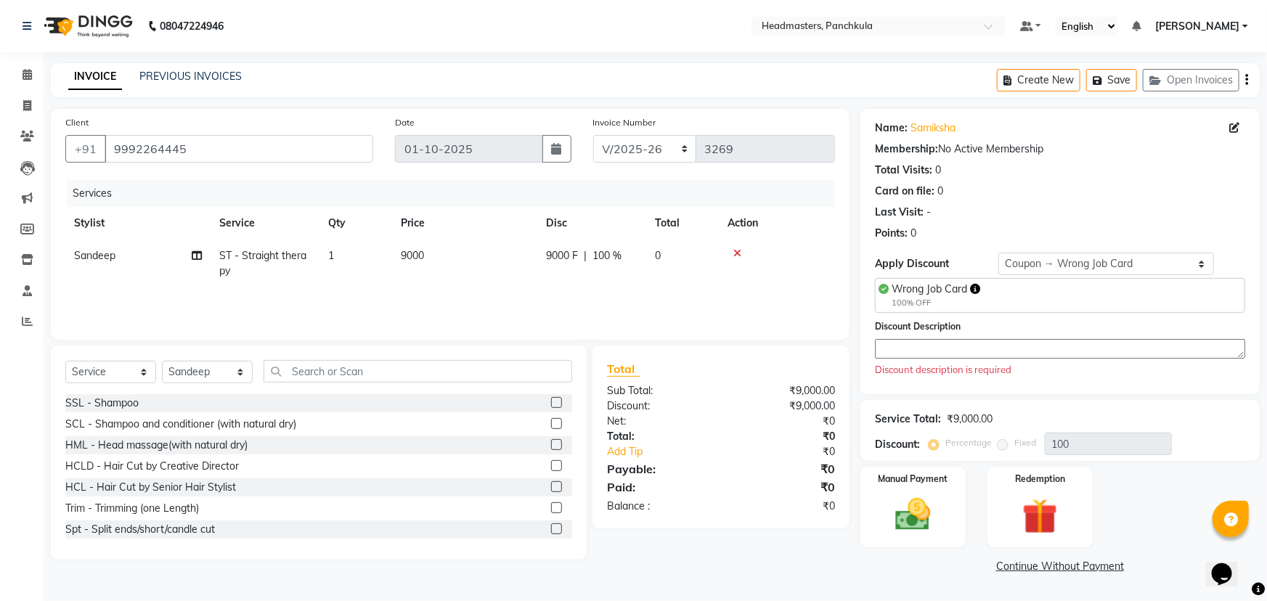
click at [975, 344] on textarea at bounding box center [1060, 349] width 370 height 20
click at [1197, 271] on select "Select Coupon → Wrong Job Card Coupon → Complimentary Services Coupon → Correct…" at bounding box center [1107, 264] width 216 height 23
select select "9: Object"
click at [999, 253] on select "Select Coupon → Wrong Job Card Coupon → Complimentary Services Coupon → Correct…" at bounding box center [1107, 264] width 216 height 23
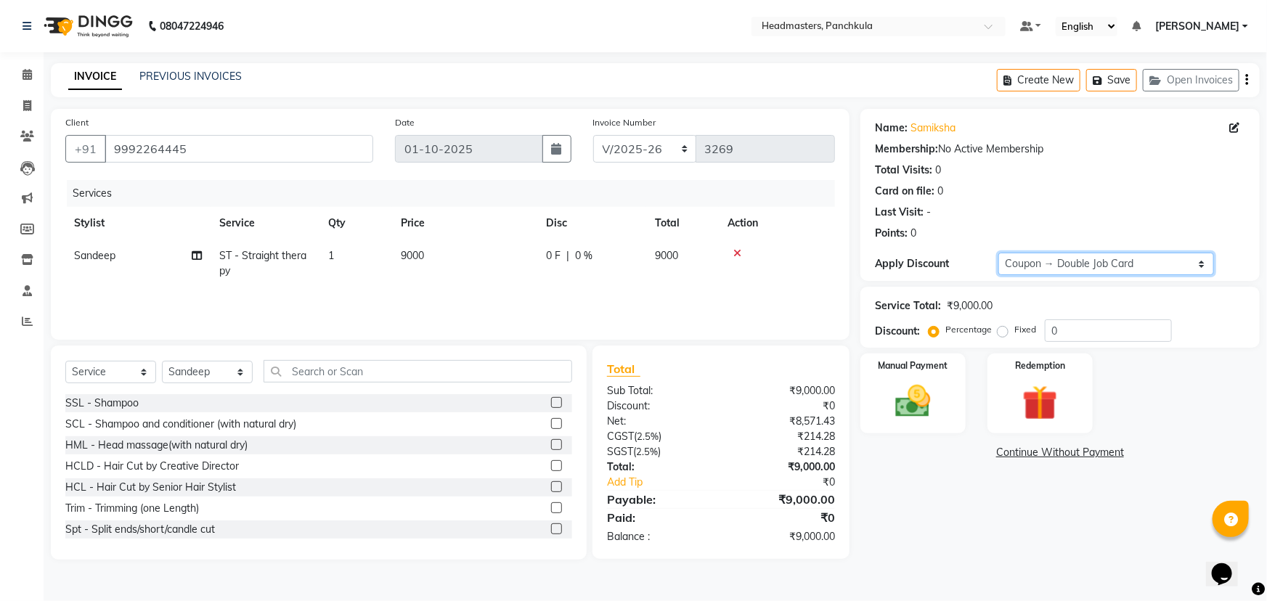
type input "100"
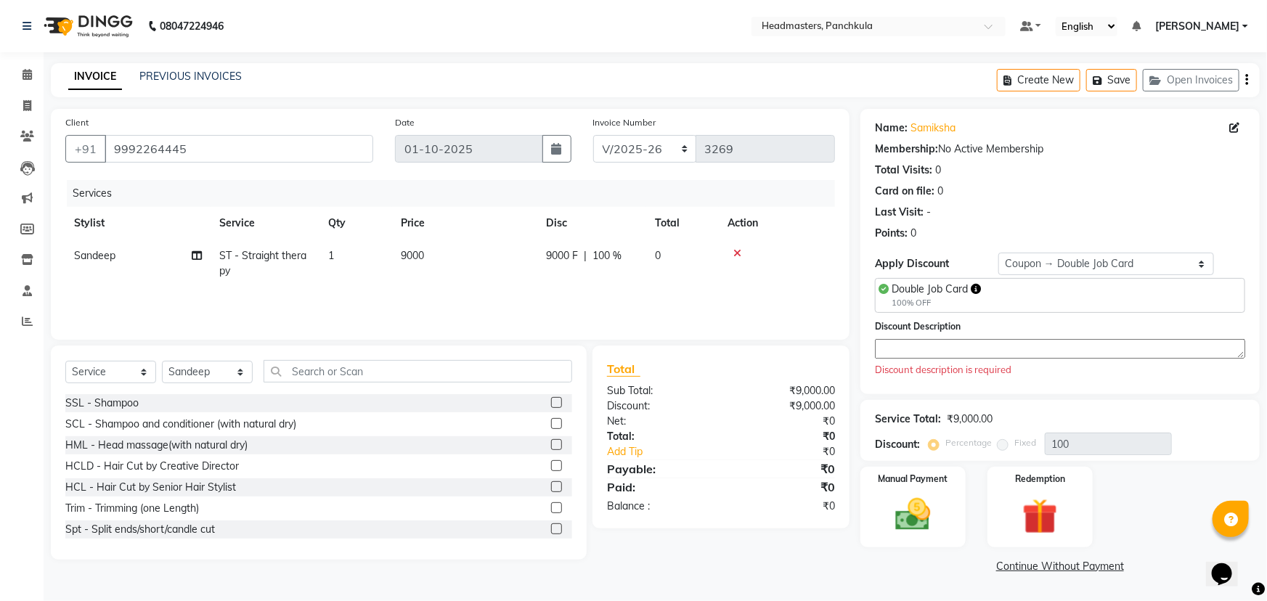
click at [973, 356] on textarea at bounding box center [1060, 349] width 370 height 20
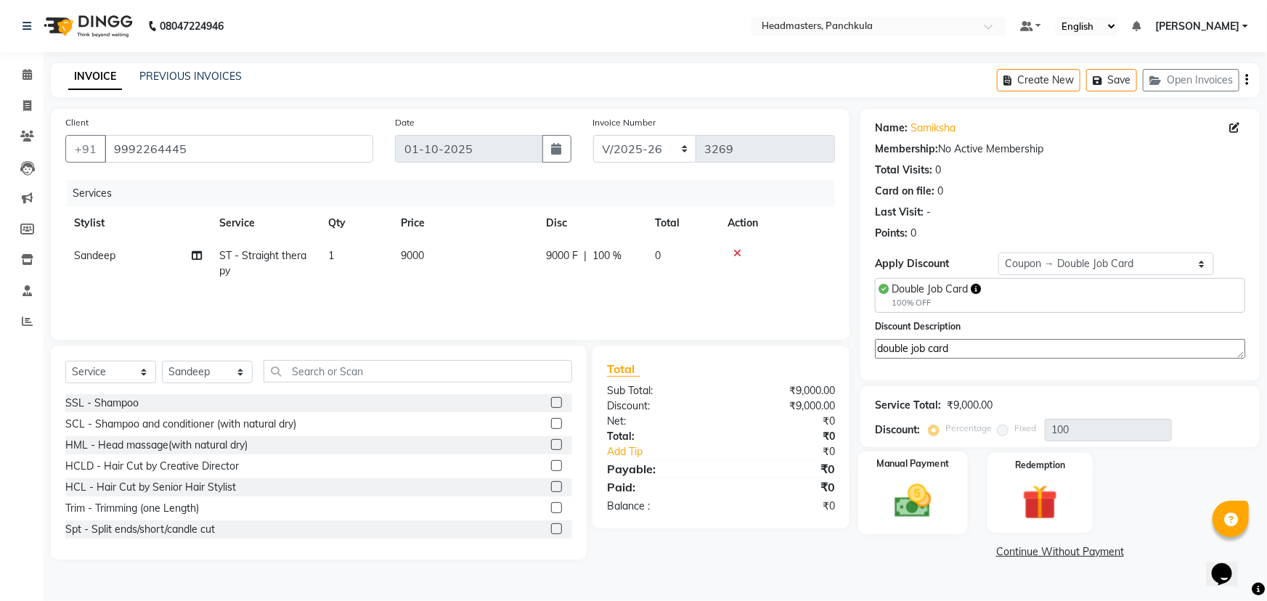
type textarea "double job card"
click at [946, 502] on div "Manual Payment" at bounding box center [913, 494] width 110 height 84
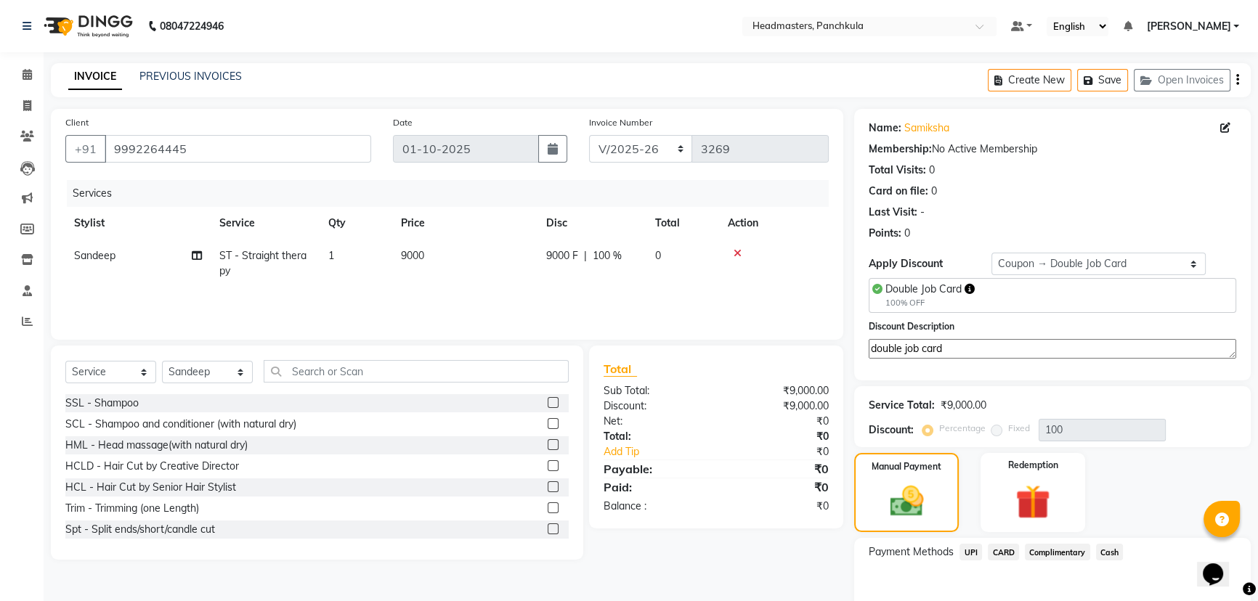
click at [973, 547] on span "UPI" at bounding box center [970, 552] width 23 height 17
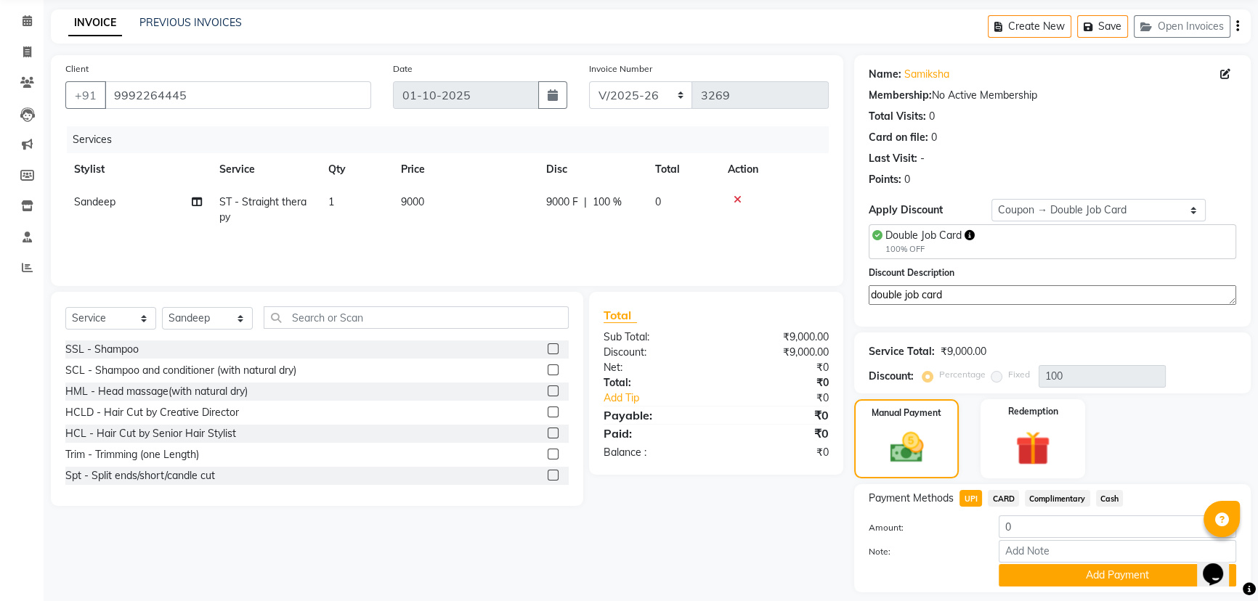
scroll to position [96, 0]
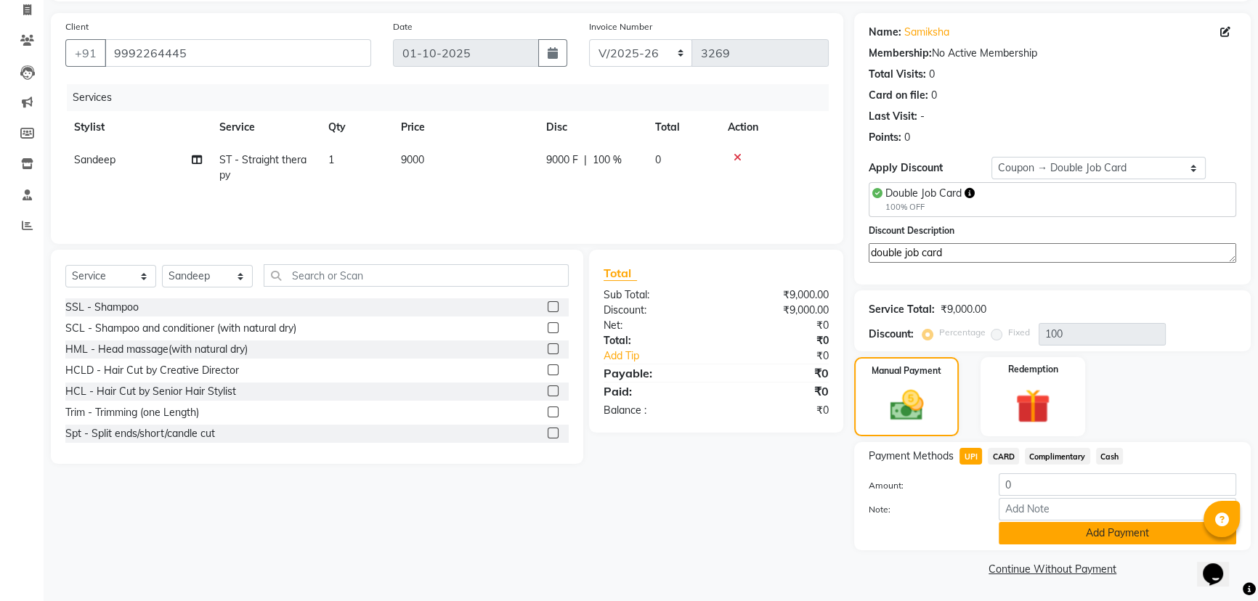
click at [1019, 535] on button "Add Payment" at bounding box center [1117, 533] width 237 height 23
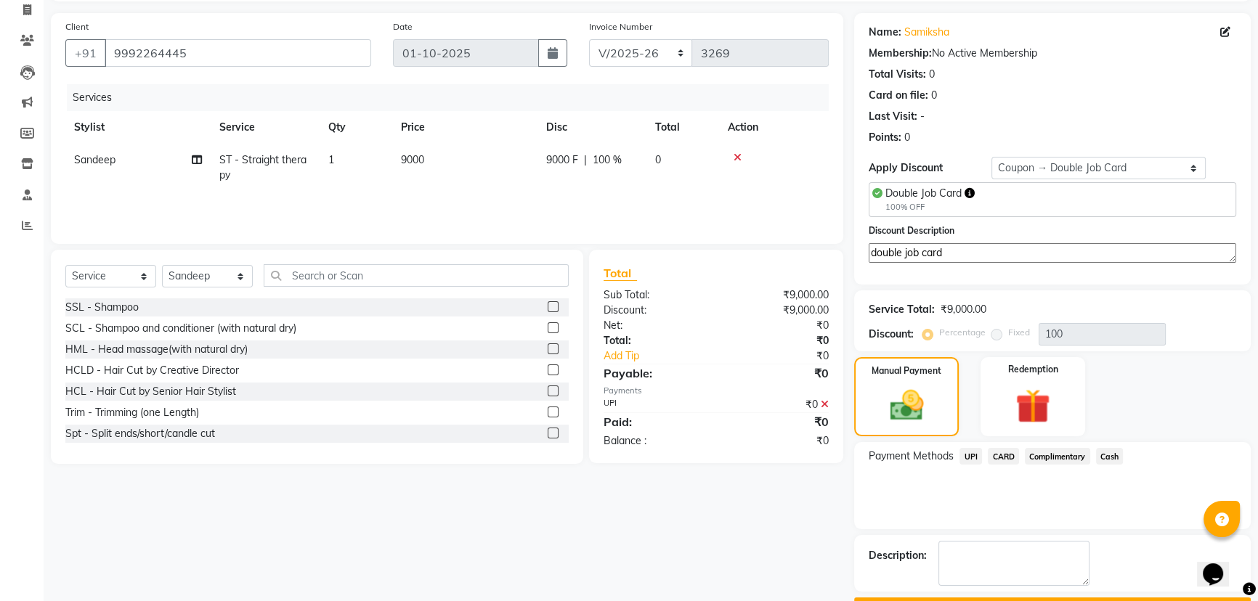
scroll to position [136, 0]
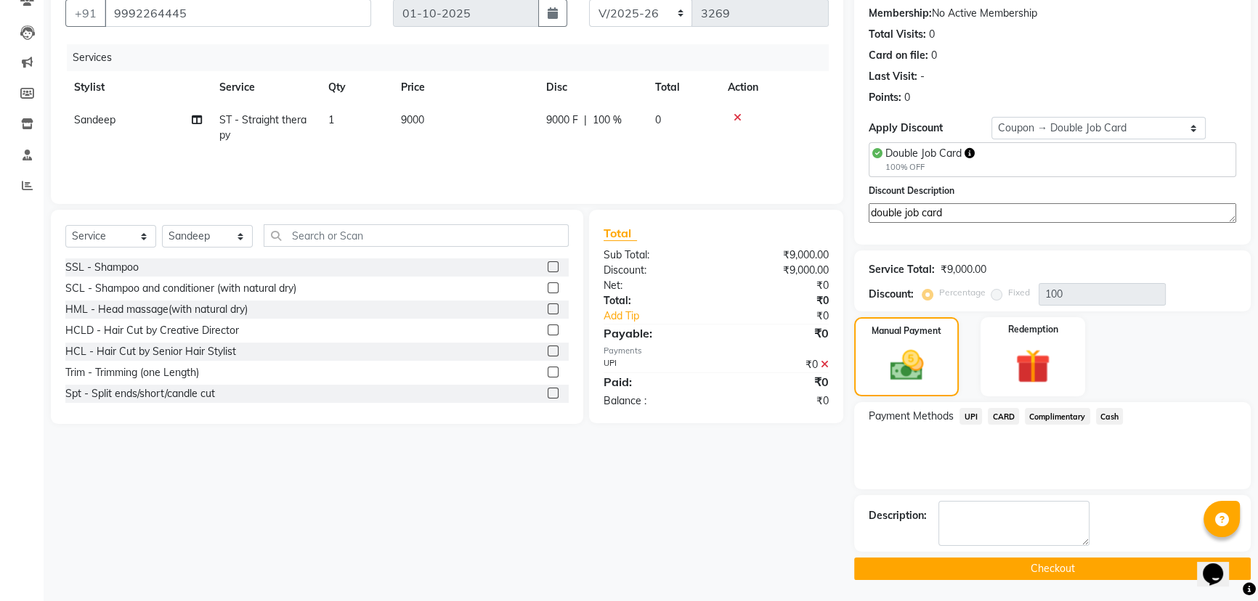
click at [1065, 564] on button "Checkout" at bounding box center [1052, 569] width 397 height 23
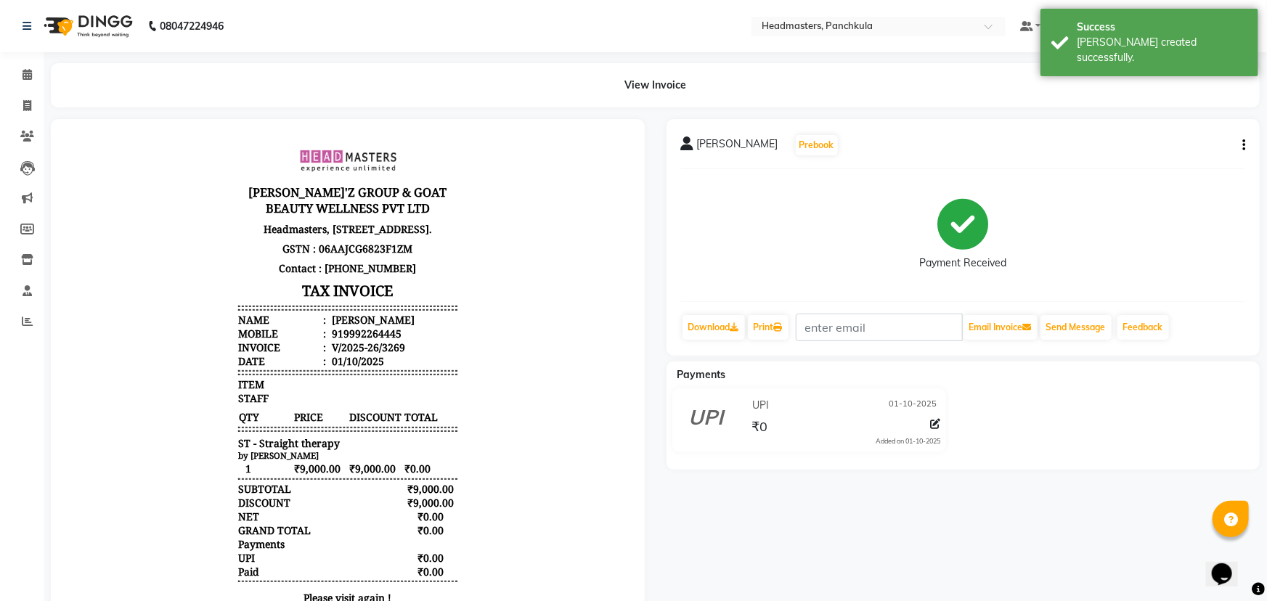
select select "7376"
select select "service"
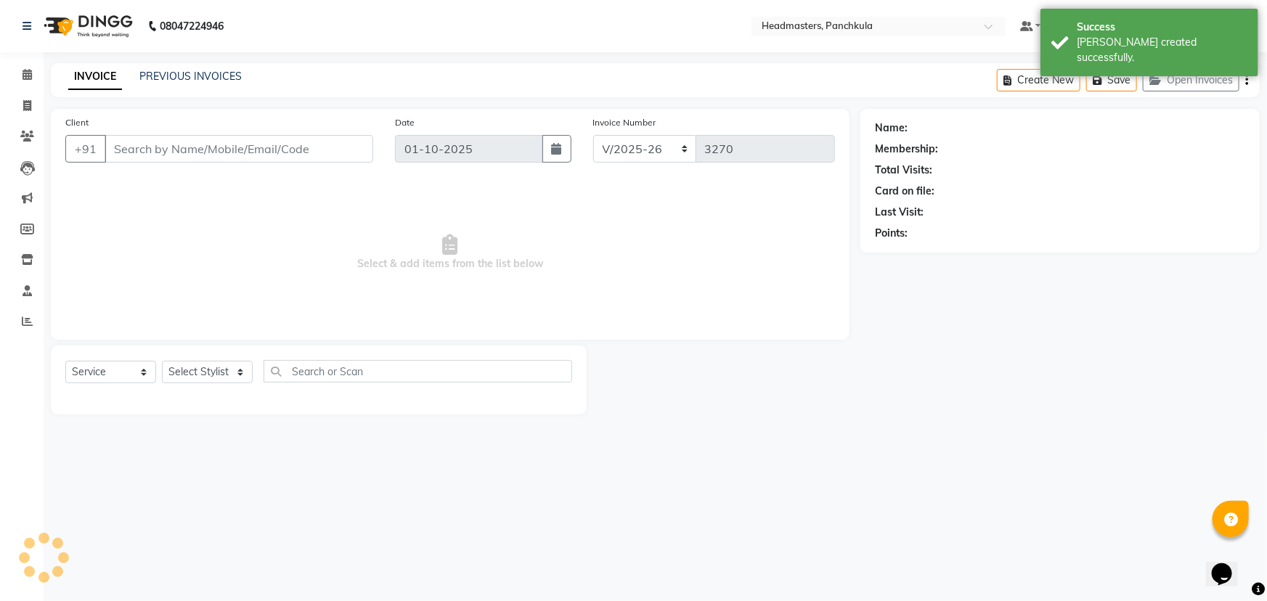
type input "9992264445"
select select "64055"
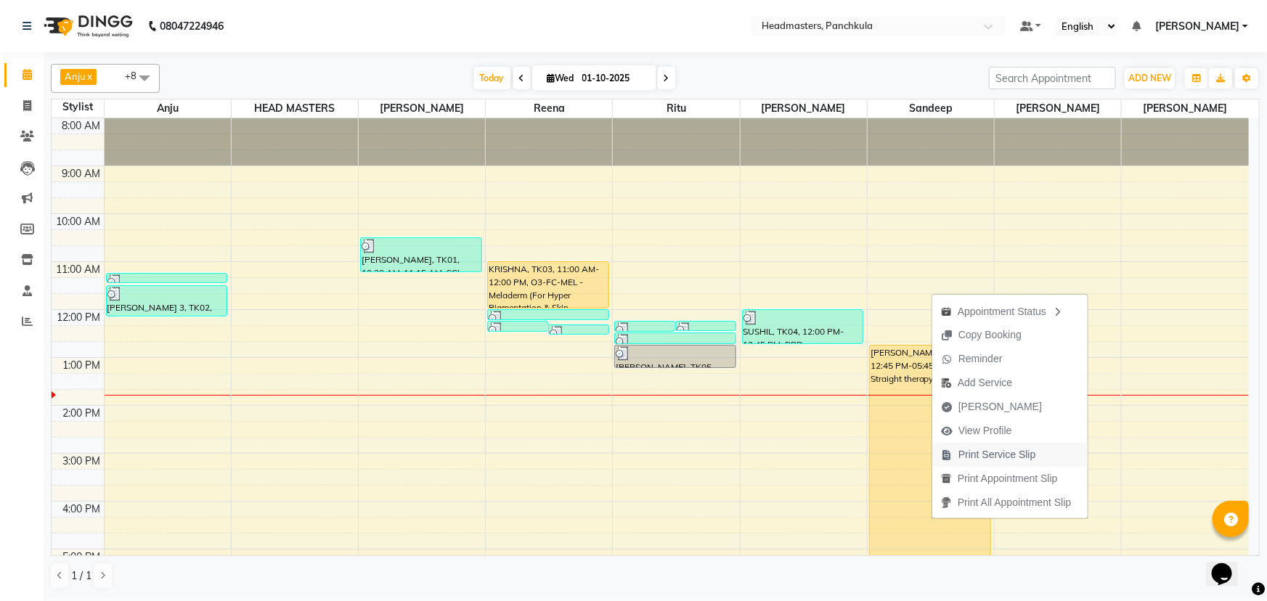
click at [960, 463] on span "Print Service Slip" at bounding box center [988, 455] width 113 height 24
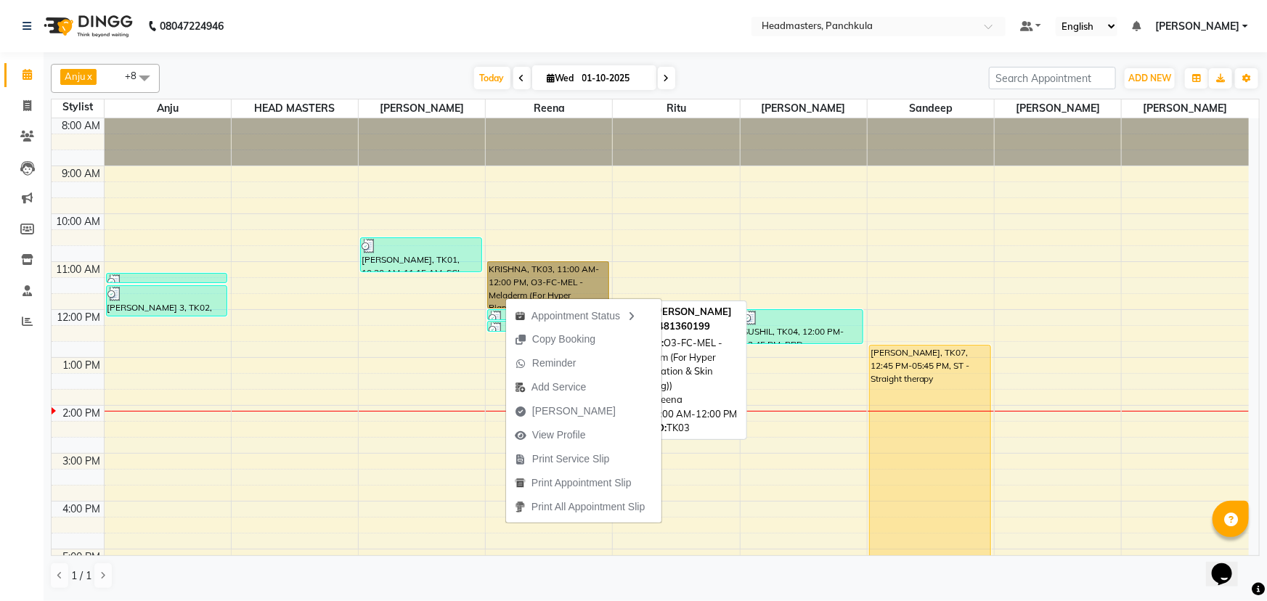
click at [537, 269] on link "KRISHNA, TK03, 11:00 AM-12:00 PM, O3-FC-MEL - Meladerm (For Hyper Pigmentation …" at bounding box center [548, 284] width 122 height 47
select select "1"
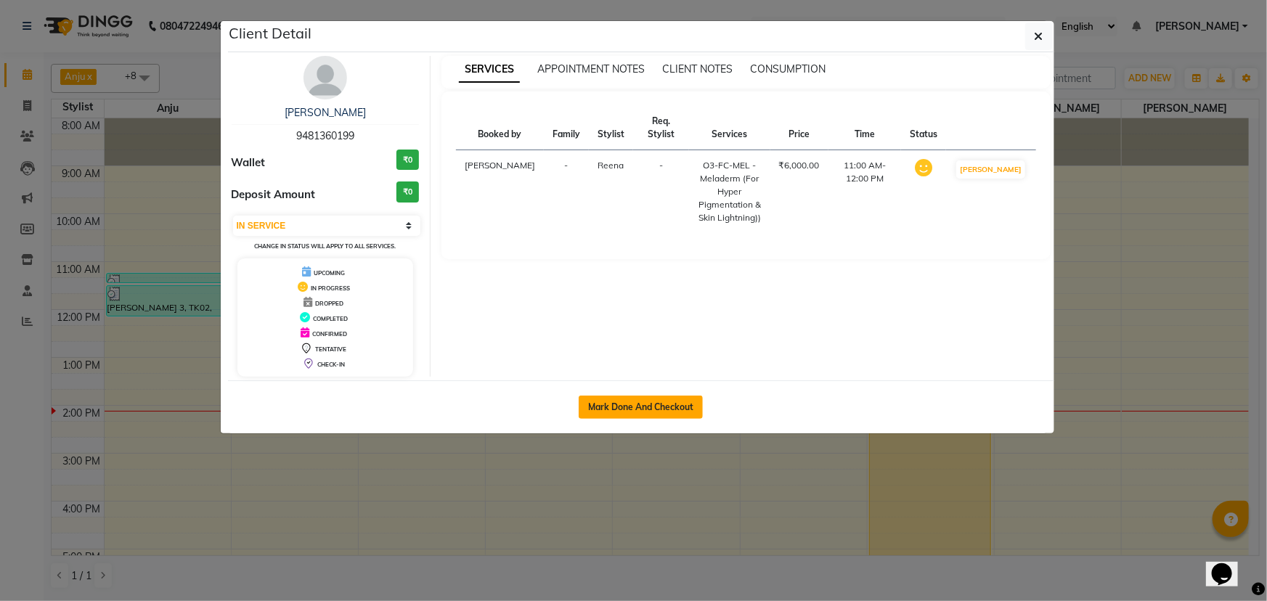
click at [593, 397] on button "Mark Done And Checkout" at bounding box center [641, 407] width 124 height 23
select select "7376"
select select "service"
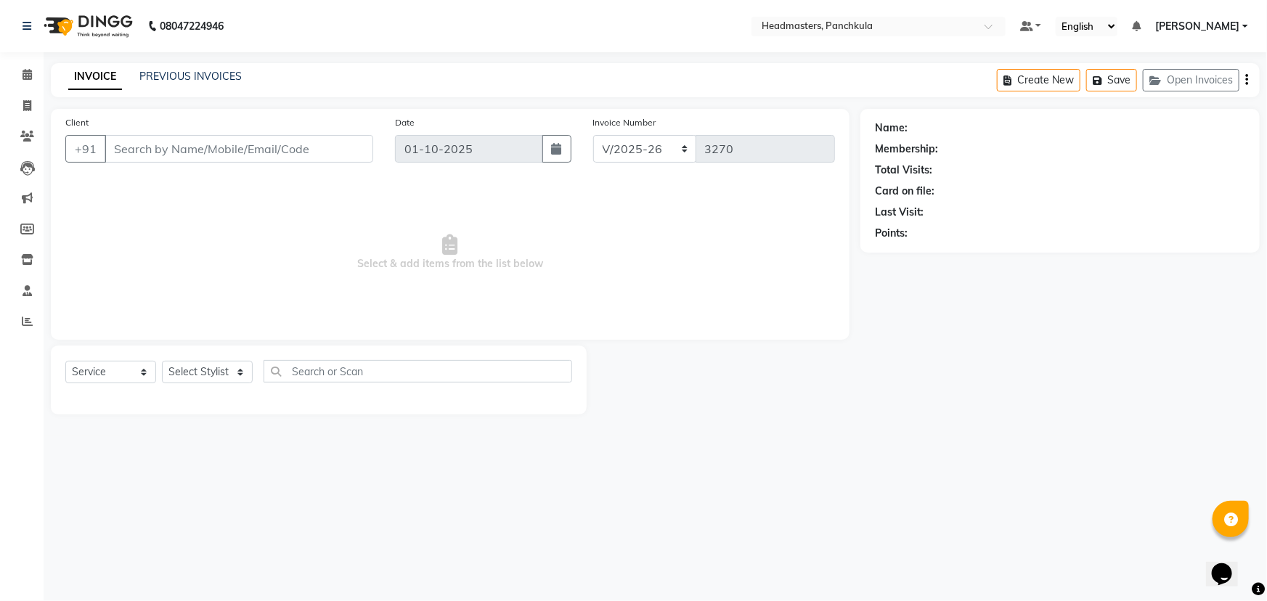
type input "9481360199"
select select "64261"
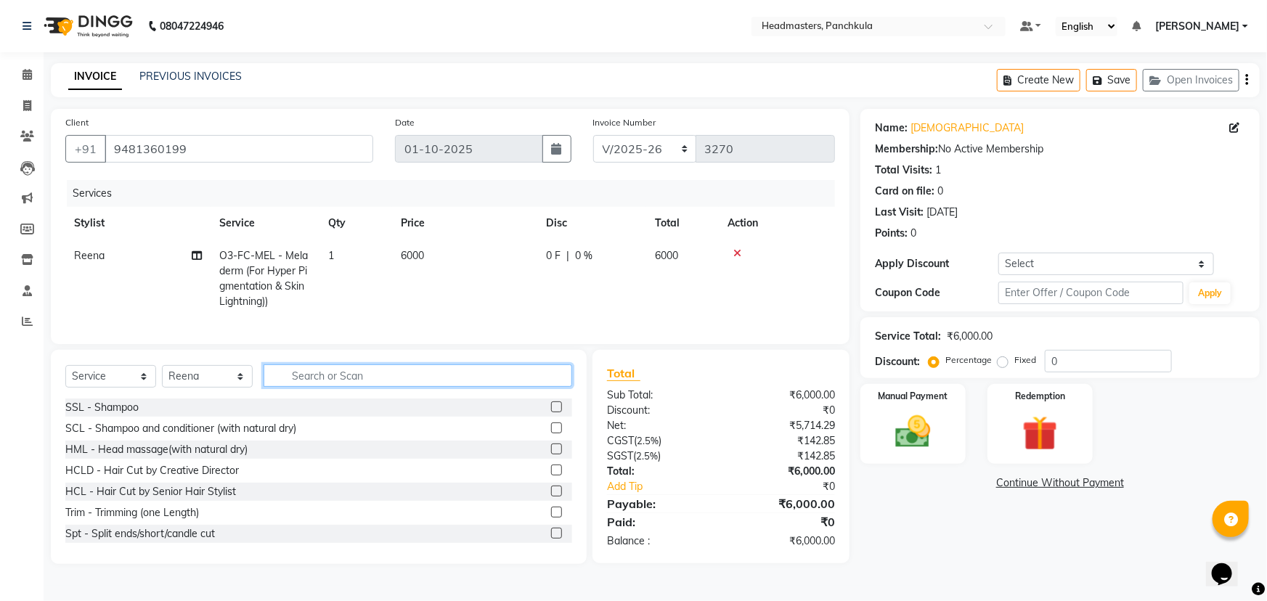
click at [320, 387] on input "text" at bounding box center [418, 376] width 309 height 23
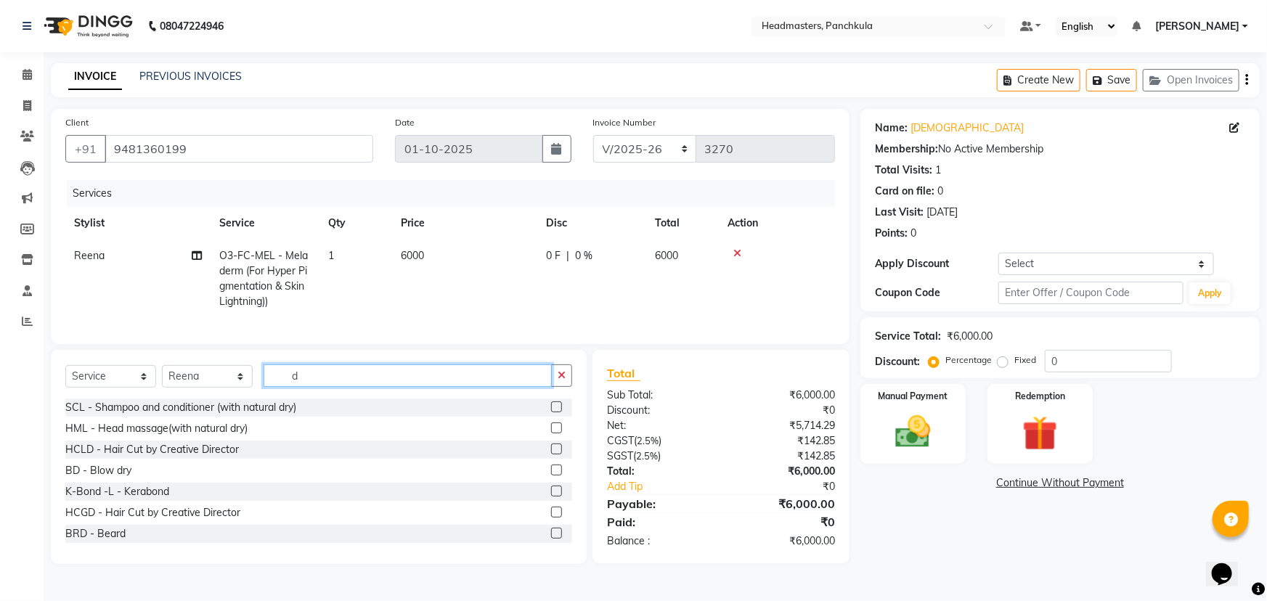
type input "d"
type input "f"
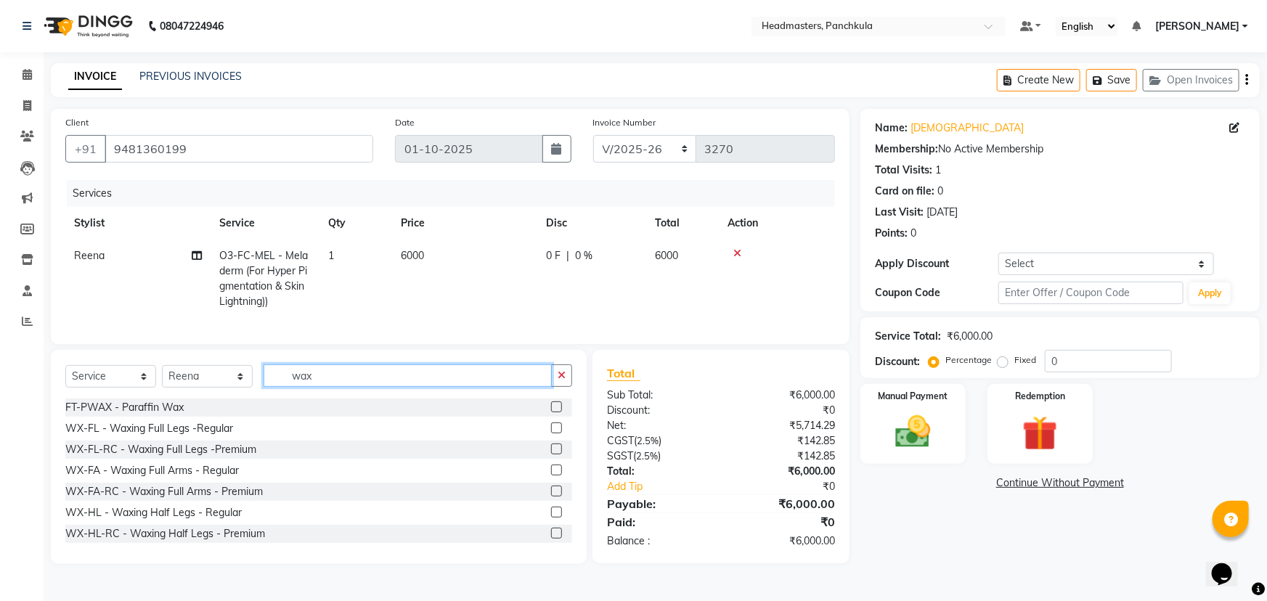
type input "wax"
click at [280, 459] on div "WX-FL-RC - Waxing Full Legs -Premium" at bounding box center [318, 450] width 507 height 18
click at [301, 498] on div "WX-FA-RC - Waxing Full Arms - Premium" at bounding box center [318, 492] width 507 height 18
click at [551, 497] on label at bounding box center [556, 491] width 11 height 11
click at [551, 497] on input "checkbox" at bounding box center [555, 491] width 9 height 9
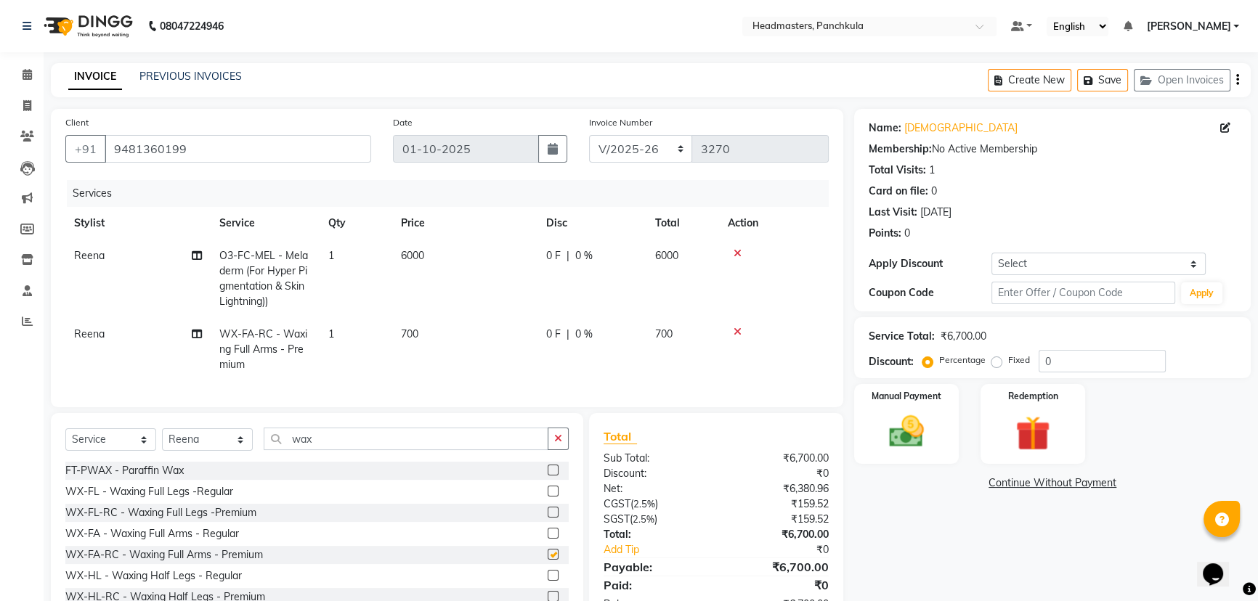
checkbox input "false"
click at [548, 518] on label at bounding box center [553, 512] width 11 height 11
click at [548, 518] on input "checkbox" at bounding box center [552, 512] width 9 height 9
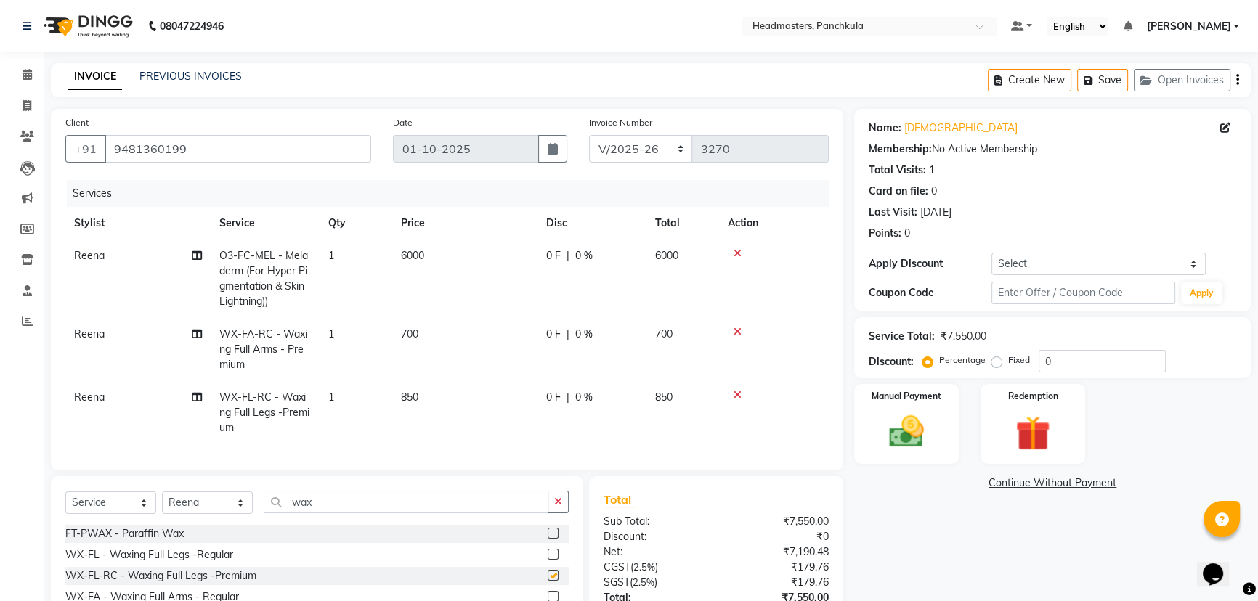
checkbox input "false"
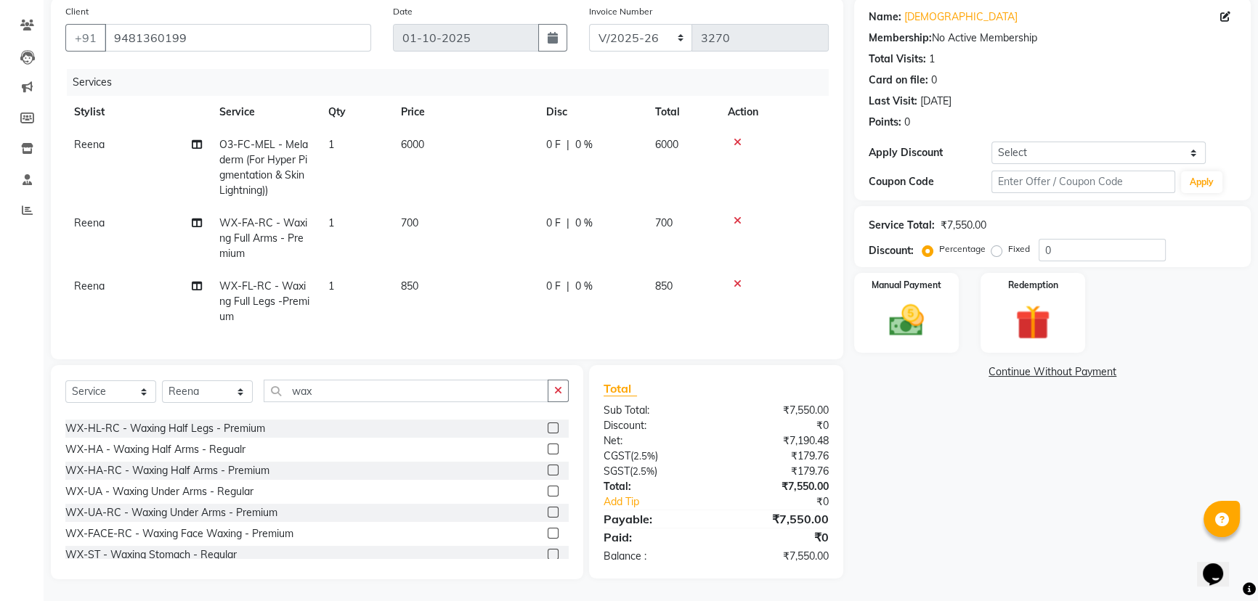
scroll to position [131, 0]
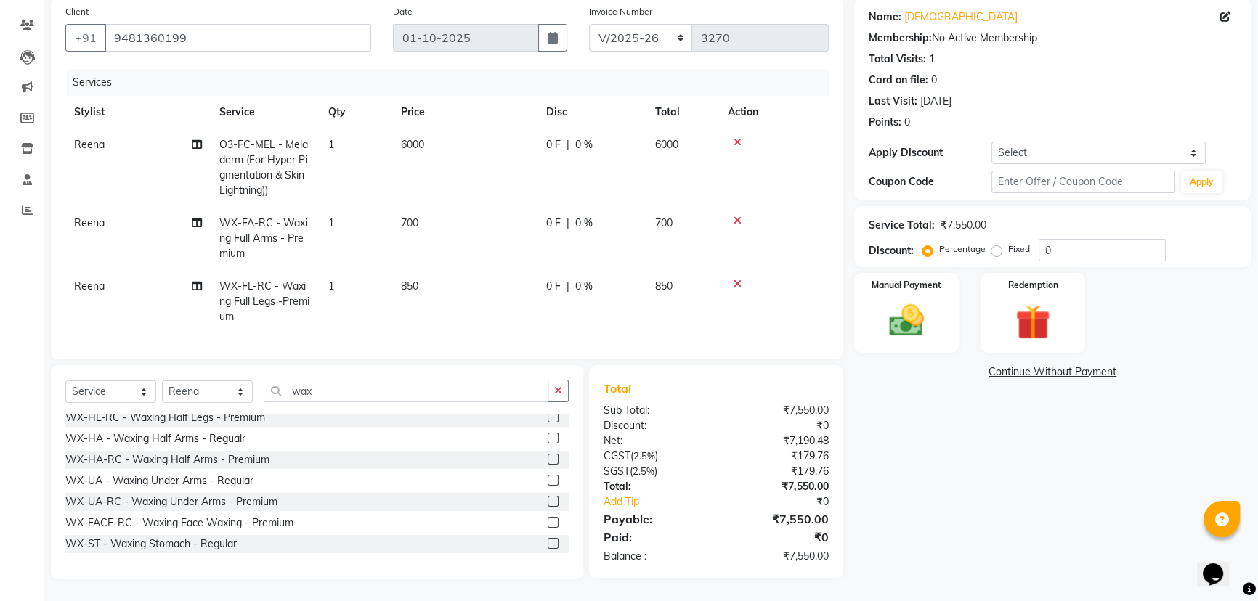
click at [548, 479] on label at bounding box center [553, 480] width 11 height 11
click at [548, 479] on input "checkbox" at bounding box center [552, 480] width 9 height 9
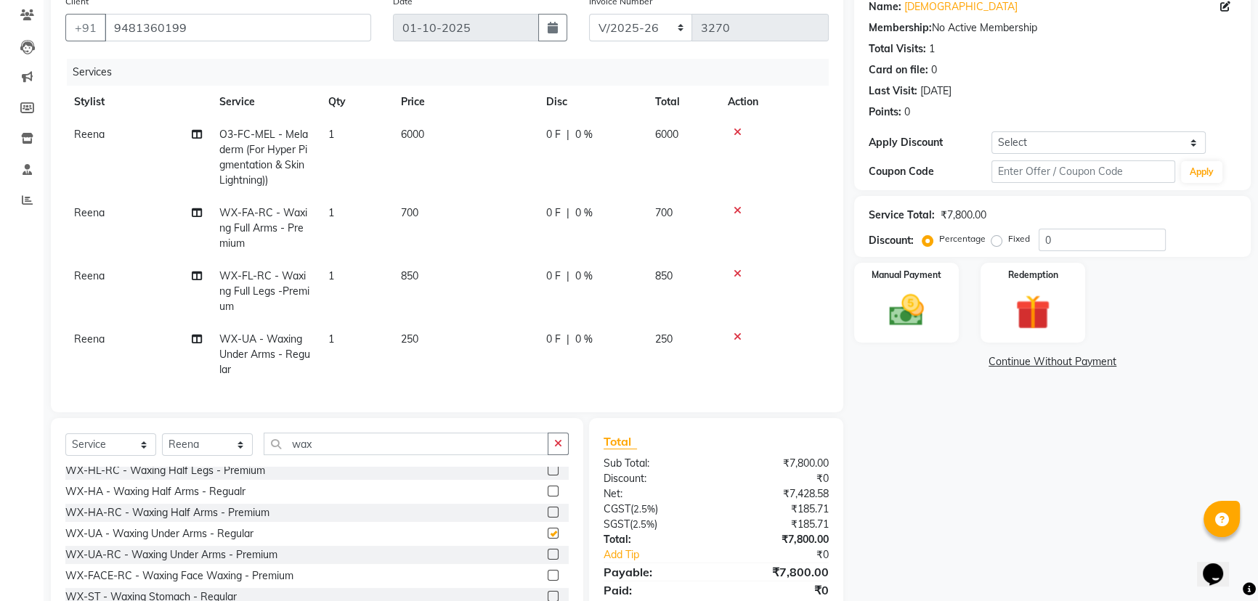
checkbox input "false"
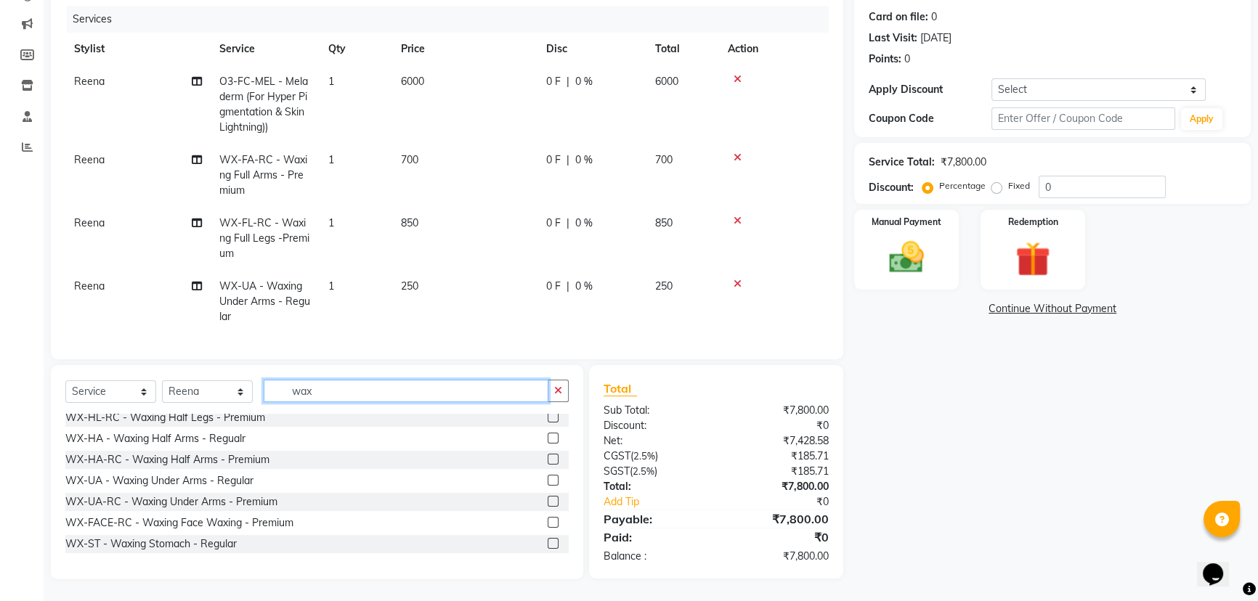
click at [416, 388] on input "wax" at bounding box center [406, 391] width 285 height 23
type input "w"
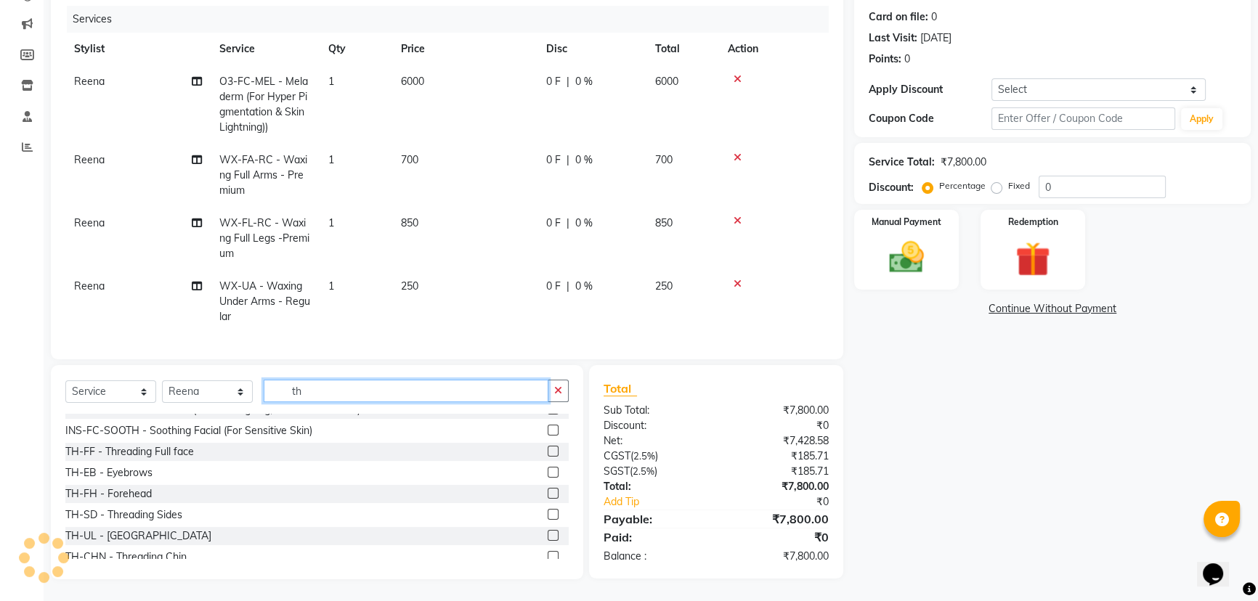
scroll to position [699, 0]
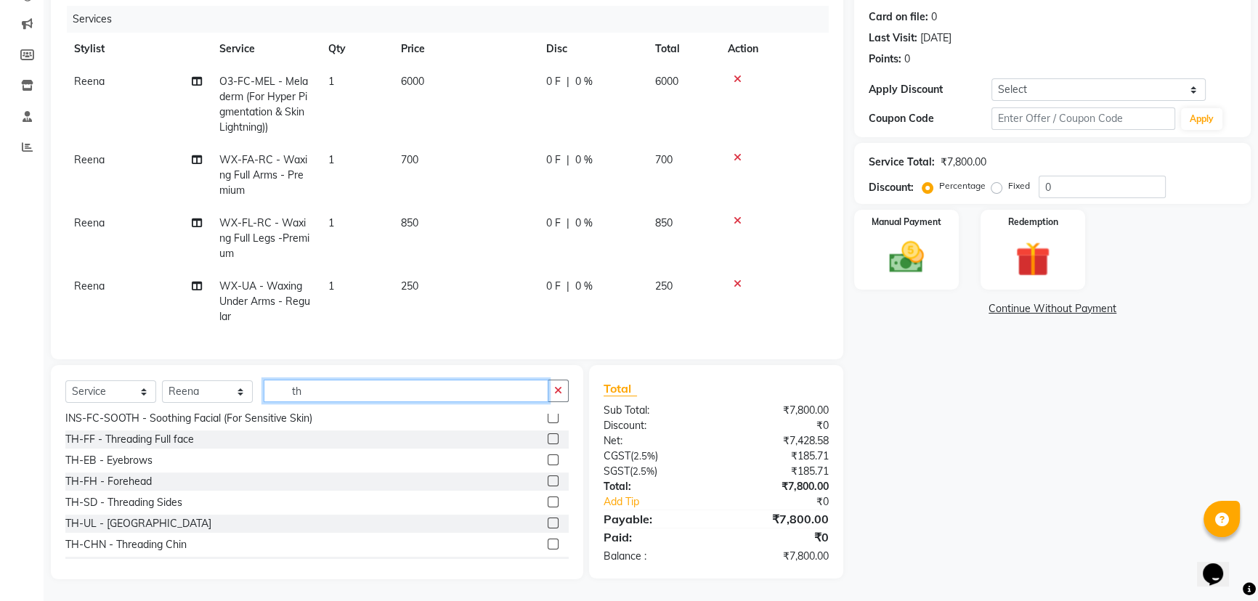
type input "th"
click at [740, 279] on icon at bounding box center [737, 284] width 8 height 10
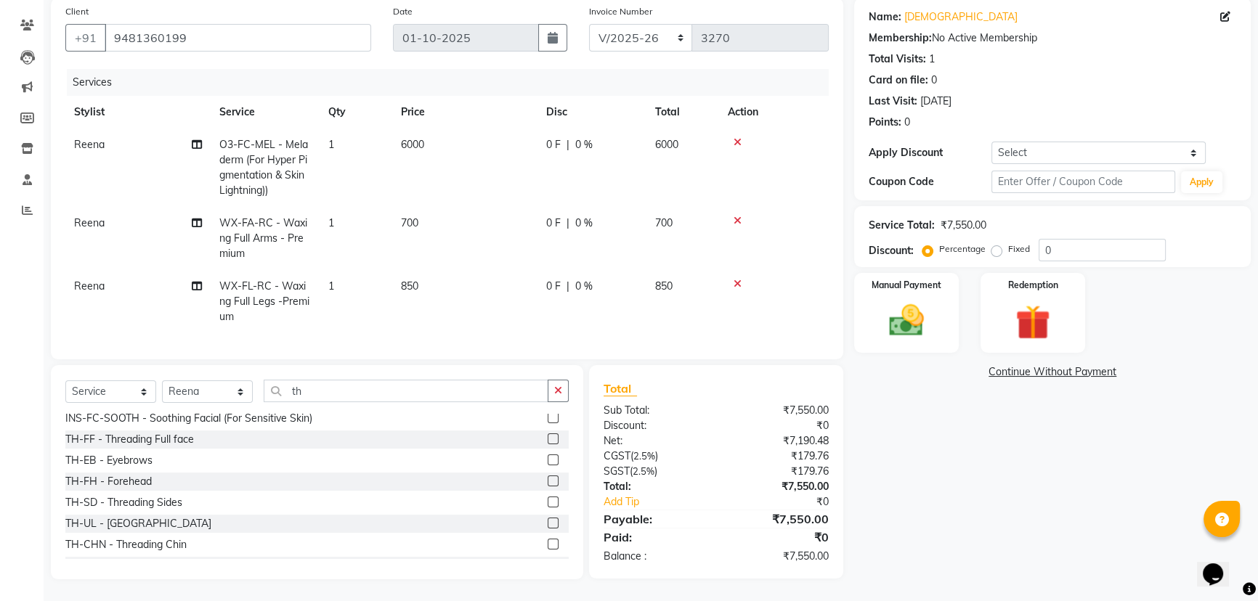
click at [548, 523] on label at bounding box center [553, 523] width 11 height 11
click at [548, 523] on input "checkbox" at bounding box center [552, 523] width 9 height 9
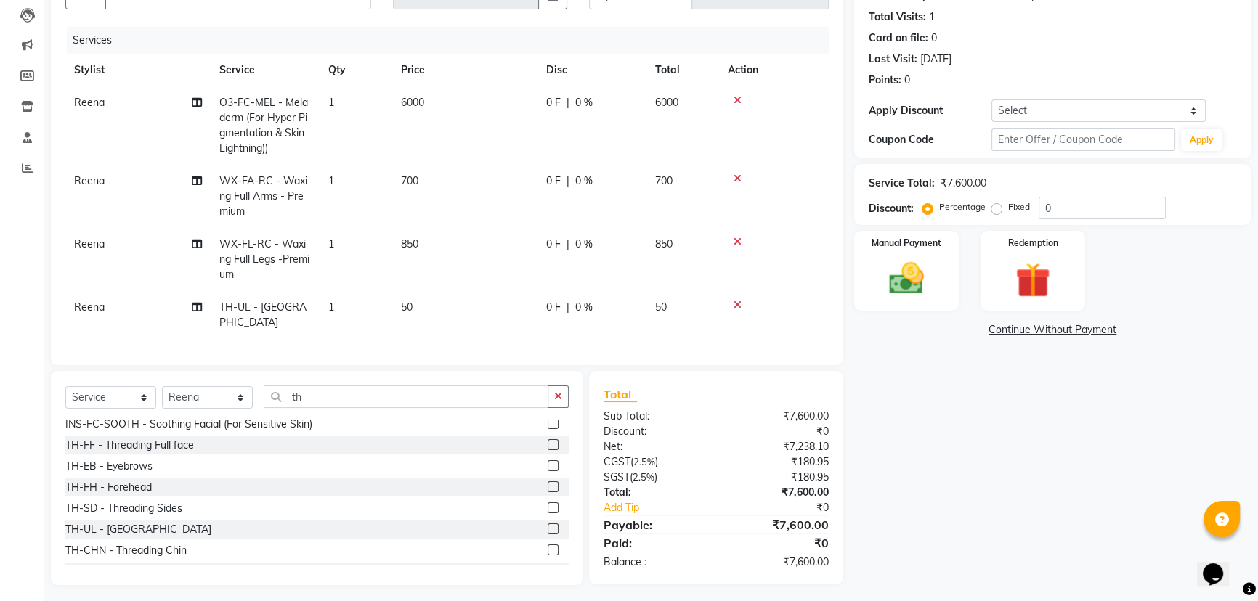
checkbox input "false"
click at [548, 545] on label at bounding box center [553, 550] width 11 height 11
click at [548, 546] on input "checkbox" at bounding box center [552, 550] width 9 height 9
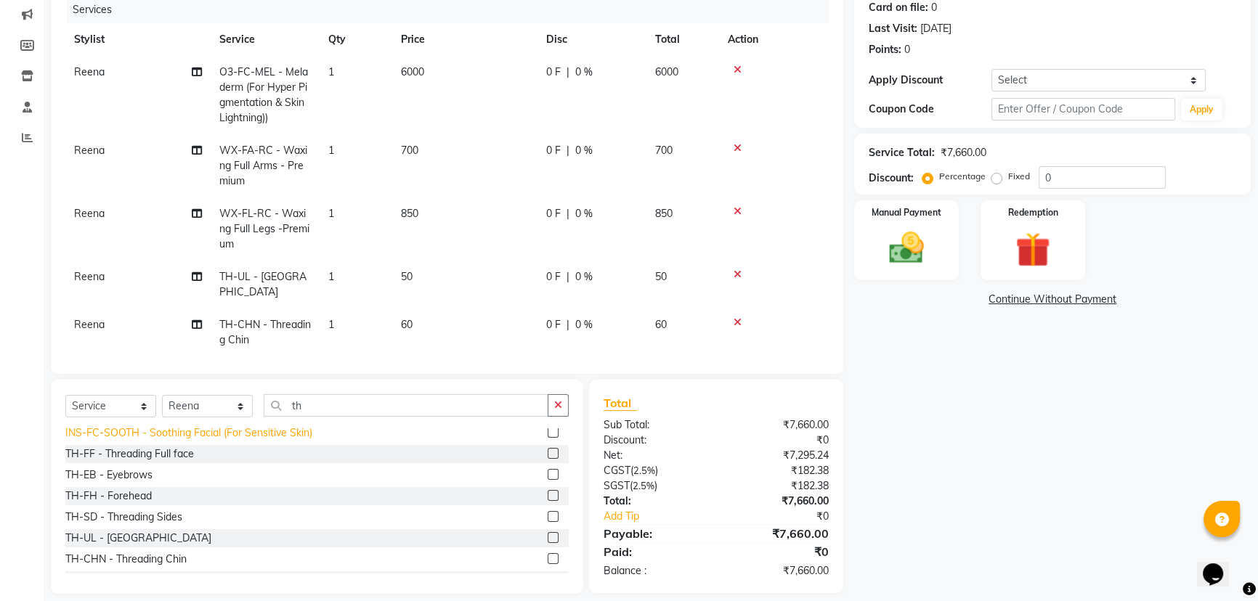
checkbox input "false"
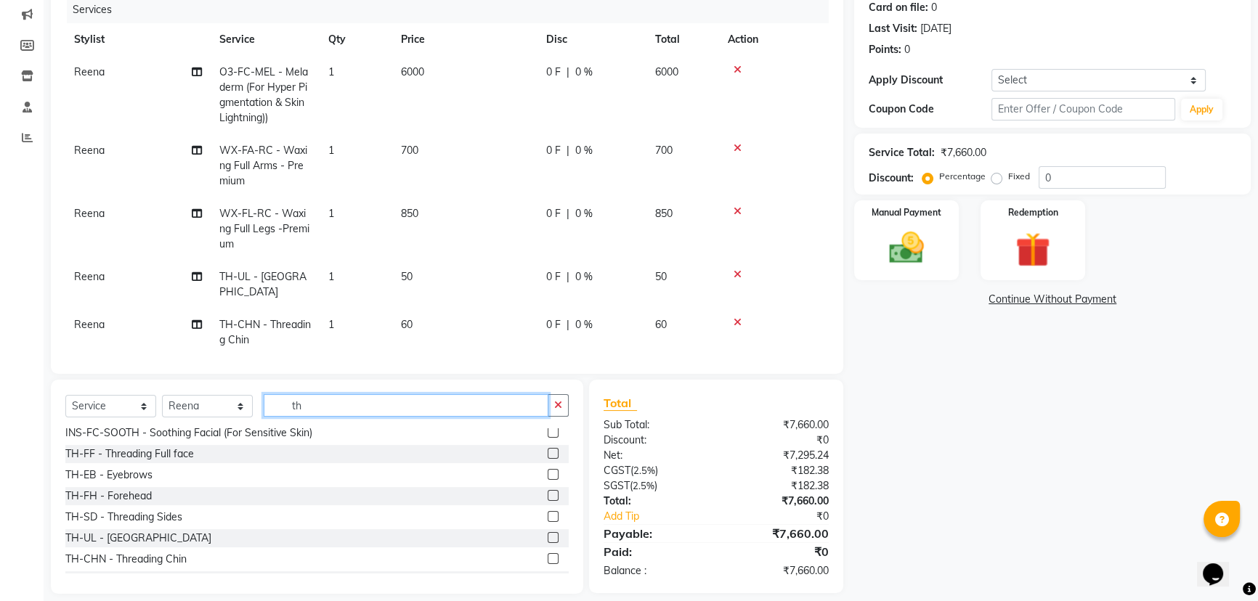
click at [321, 406] on input "th" at bounding box center [406, 405] width 285 height 23
type input "t"
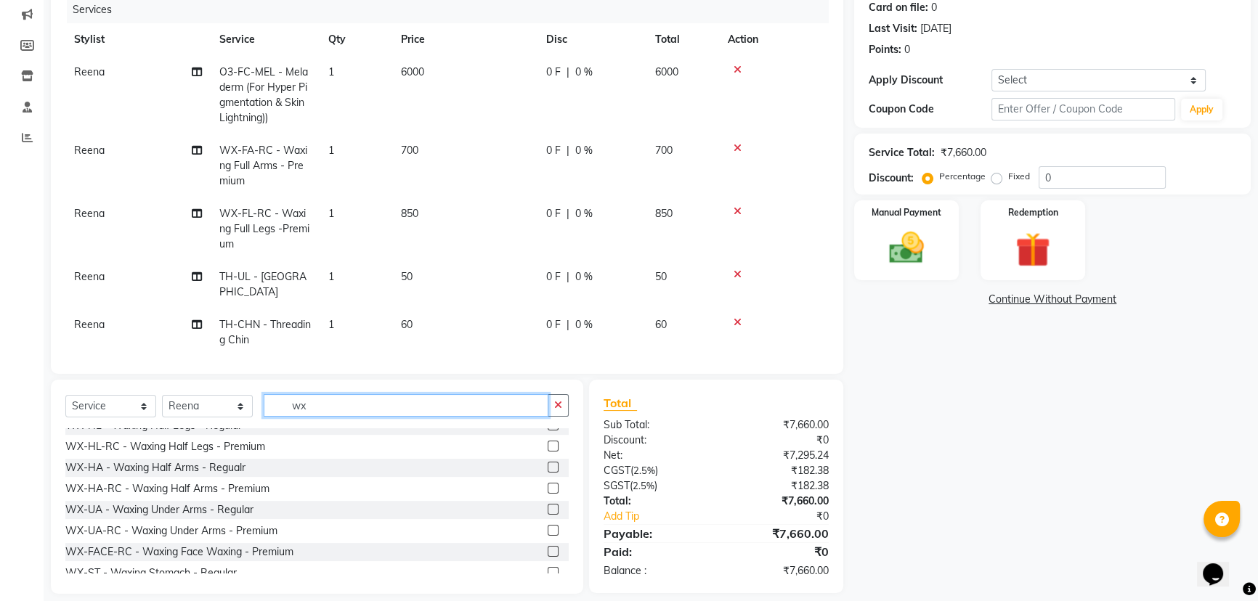
scroll to position [73, 0]
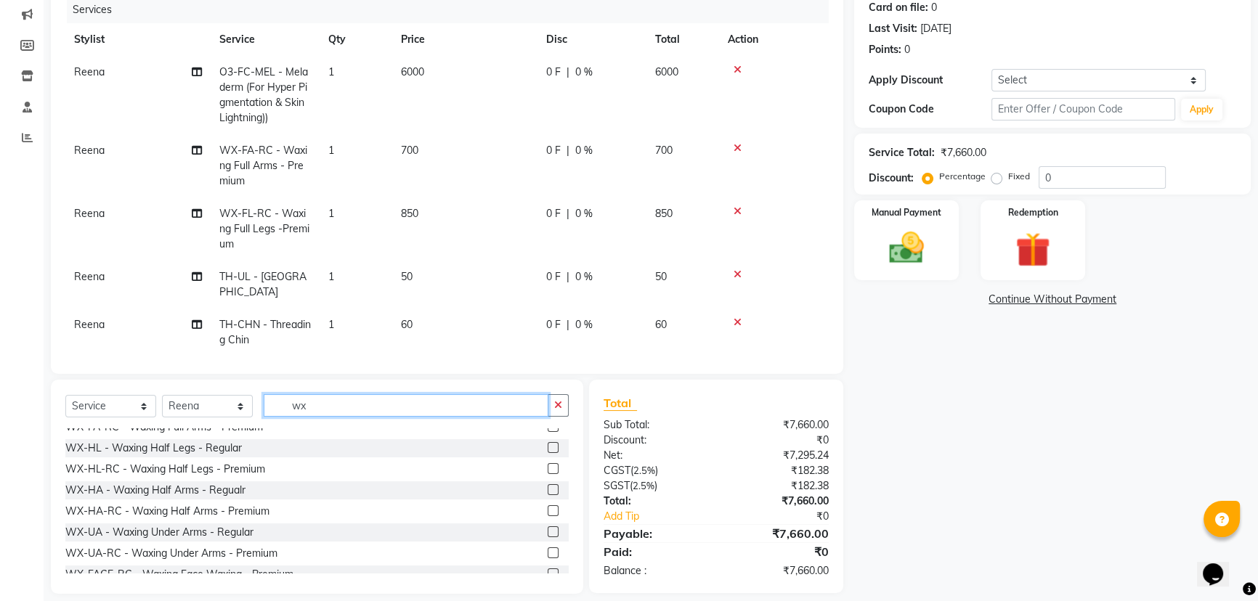
type input "wx"
click at [548, 508] on label at bounding box center [553, 510] width 11 height 11
click at [548, 508] on input "checkbox" at bounding box center [552, 511] width 9 height 9
checkbox input "false"
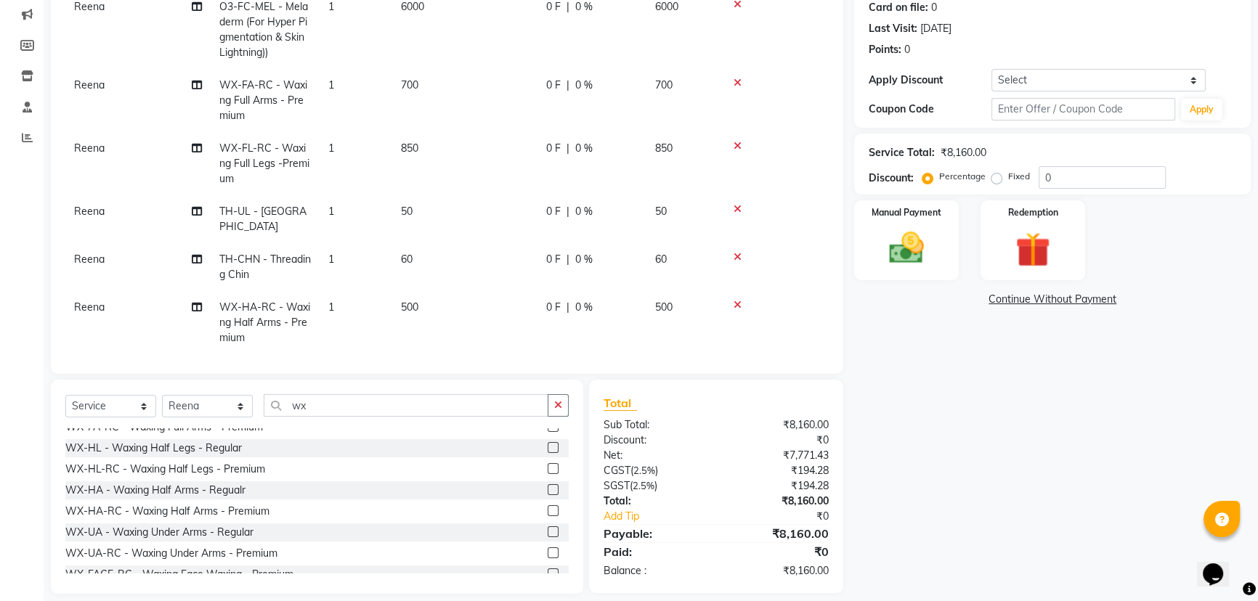
click at [736, 300] on icon at bounding box center [737, 305] width 8 height 10
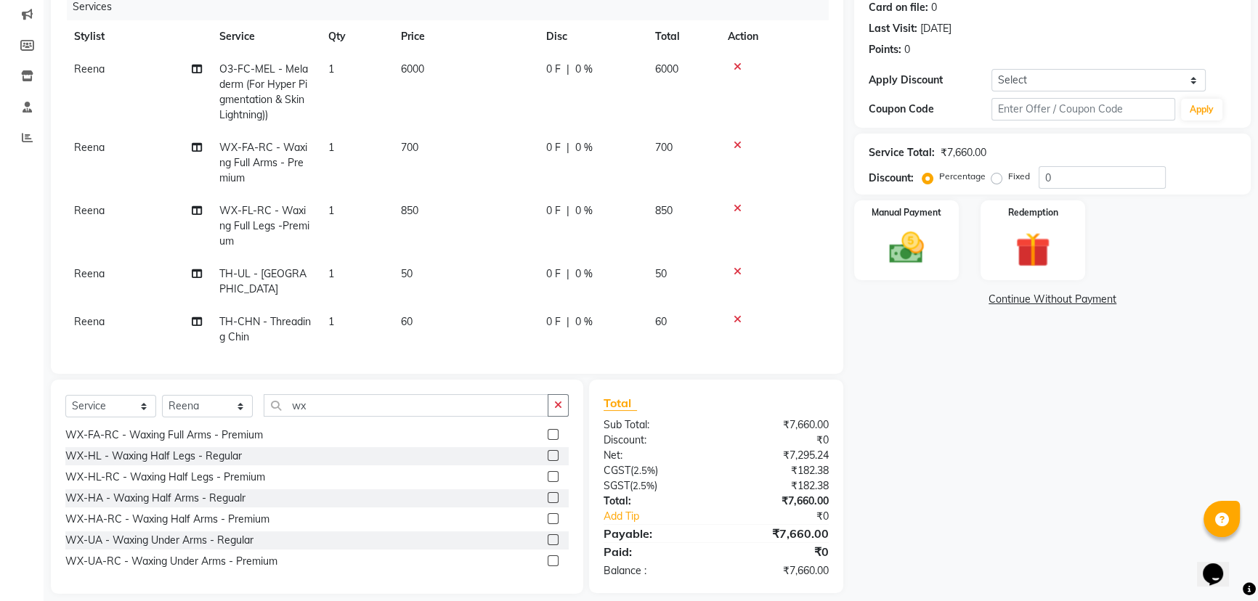
click at [548, 558] on label at bounding box center [553, 561] width 11 height 11
click at [548, 558] on input "checkbox" at bounding box center [552, 561] width 9 height 9
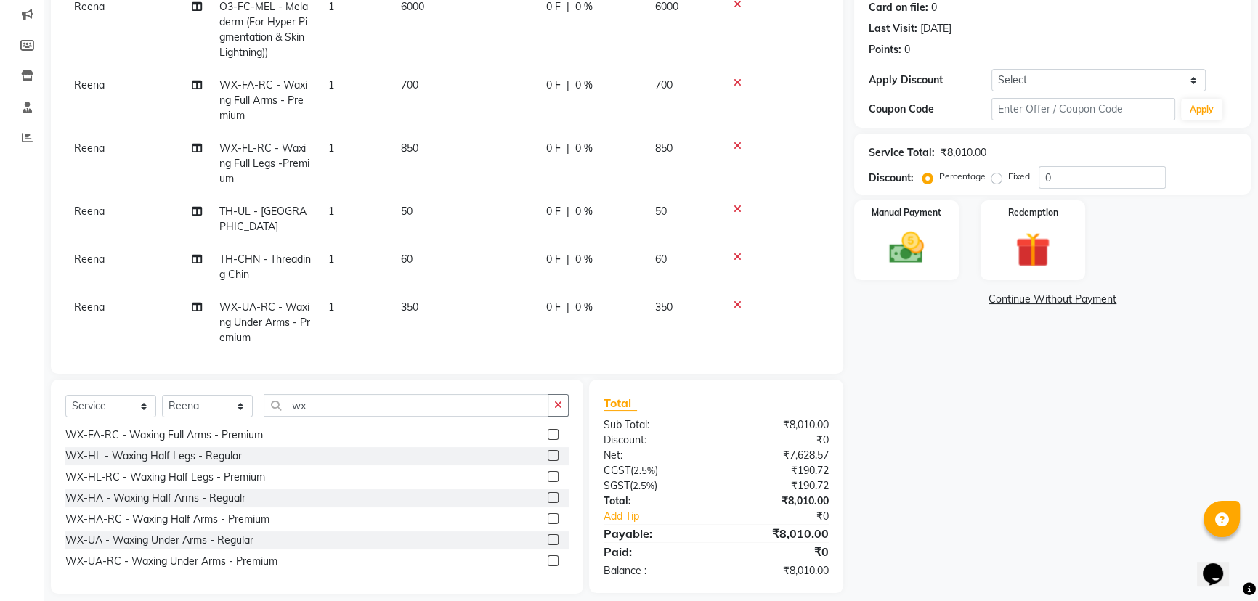
checkbox input "false"
click at [898, 545] on div "Name: Krishna Membership: No Active Membership Total Visits: 1 Card on file: 0 …" at bounding box center [1057, 259] width 407 height 669
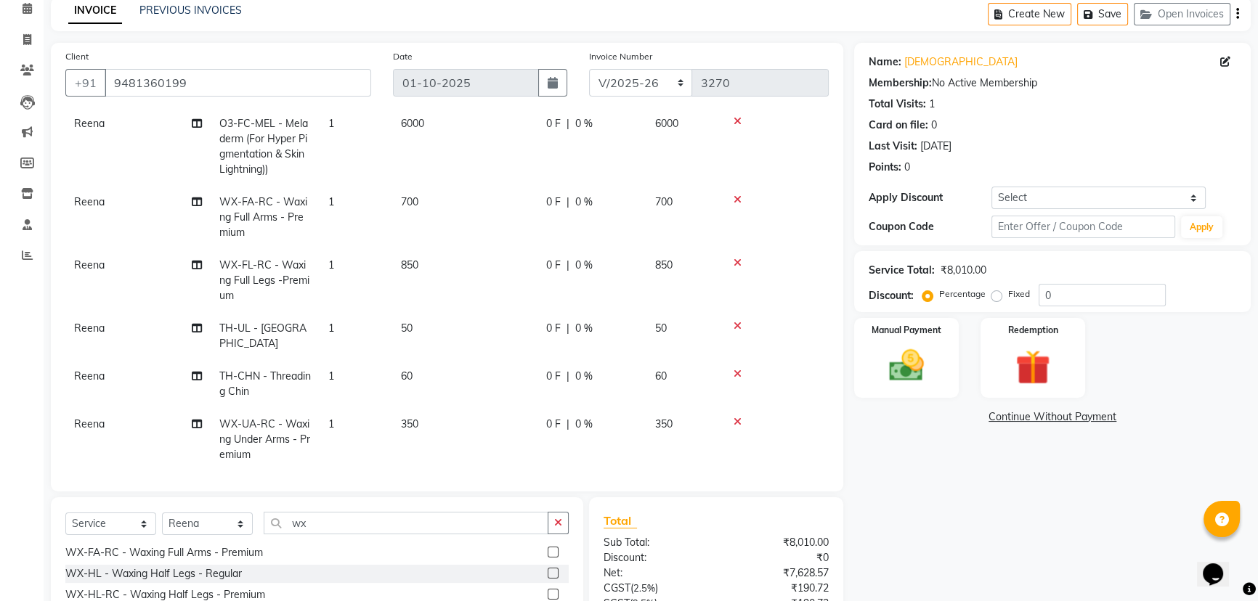
scroll to position [198, 0]
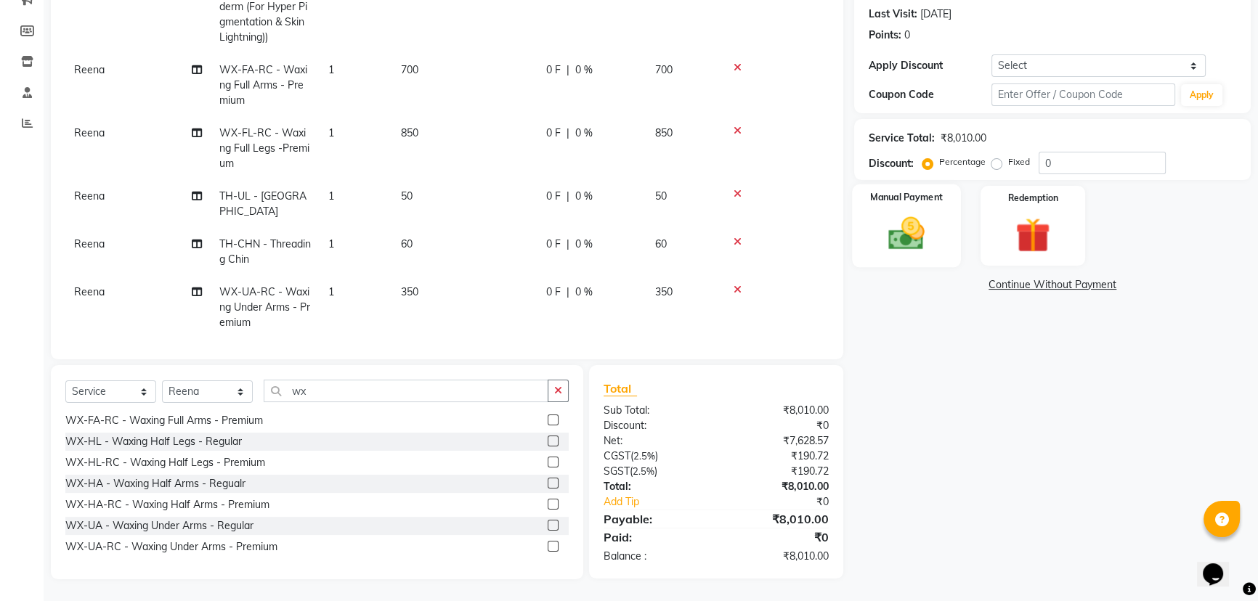
click at [903, 244] on img at bounding box center [906, 233] width 59 height 41
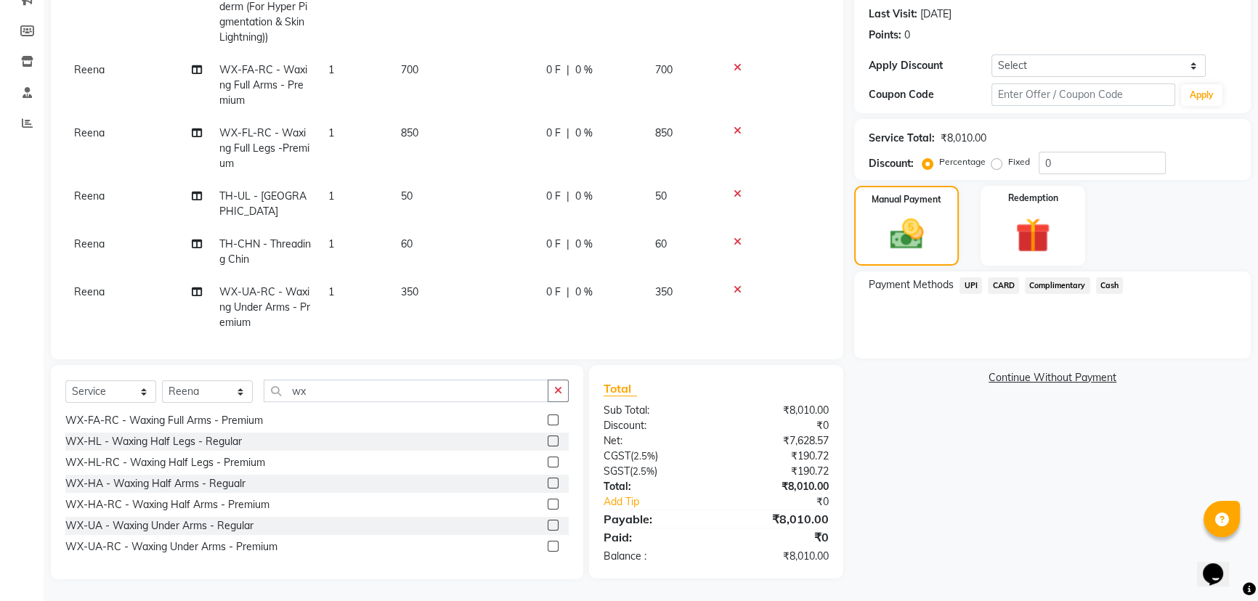
click at [1007, 289] on span "CARD" at bounding box center [1003, 285] width 31 height 17
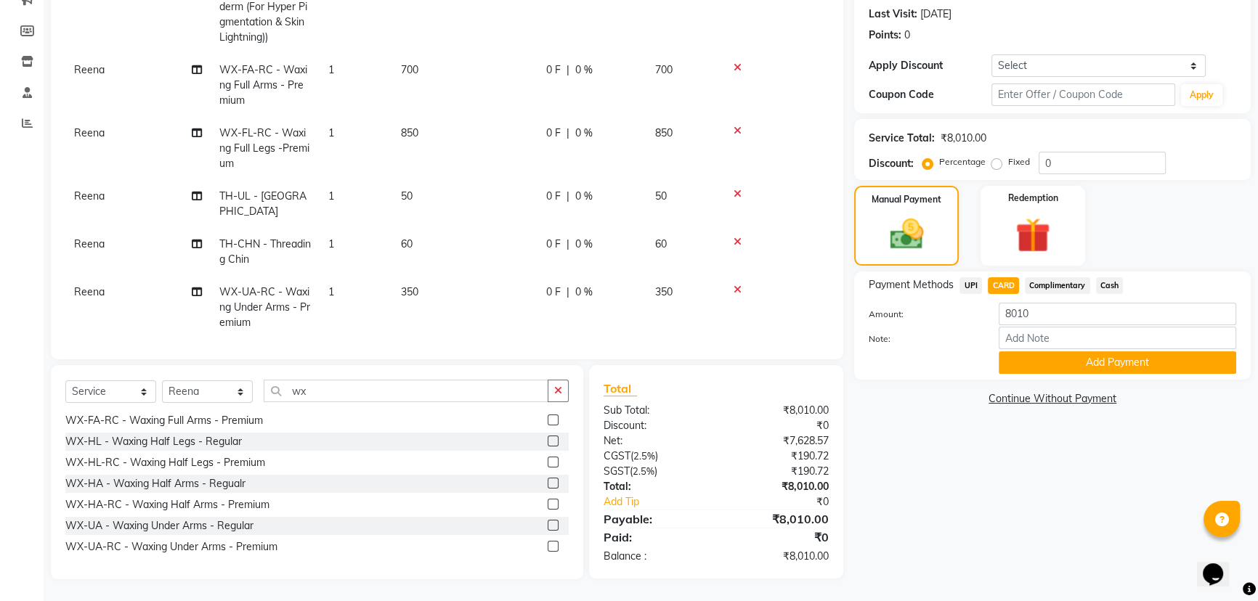
click at [610, 237] on div "0 F | 0 %" at bounding box center [592, 244] width 92 height 15
select select "64261"
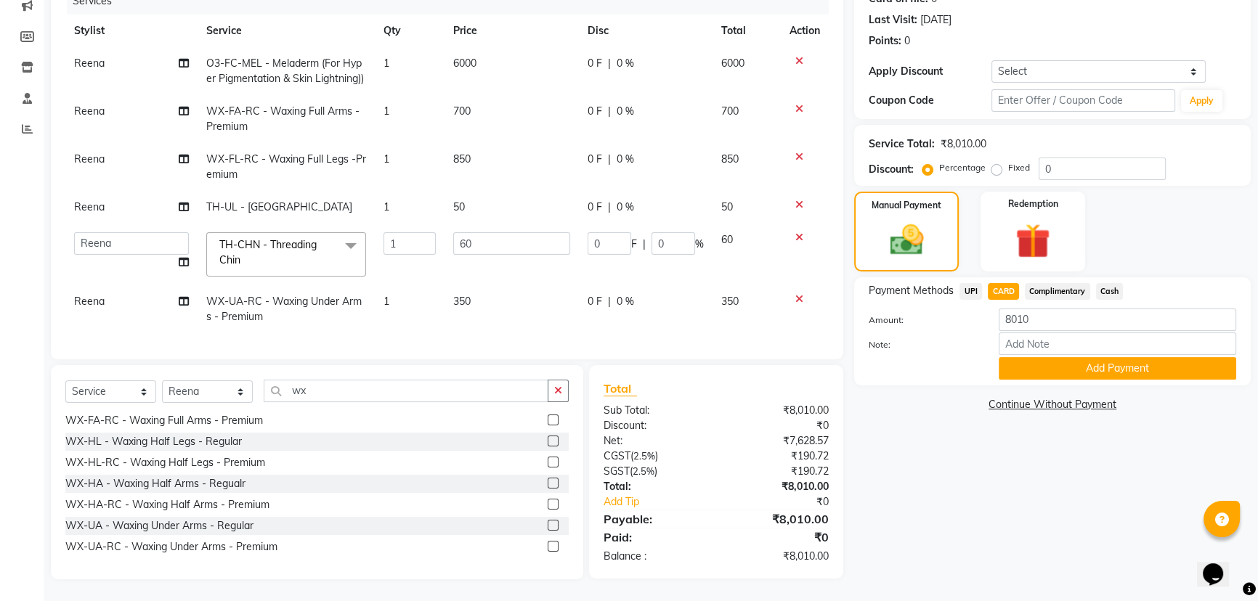
scroll to position [19, 0]
click at [610, 235] on input "0" at bounding box center [610, 243] width 44 height 23
type input "010"
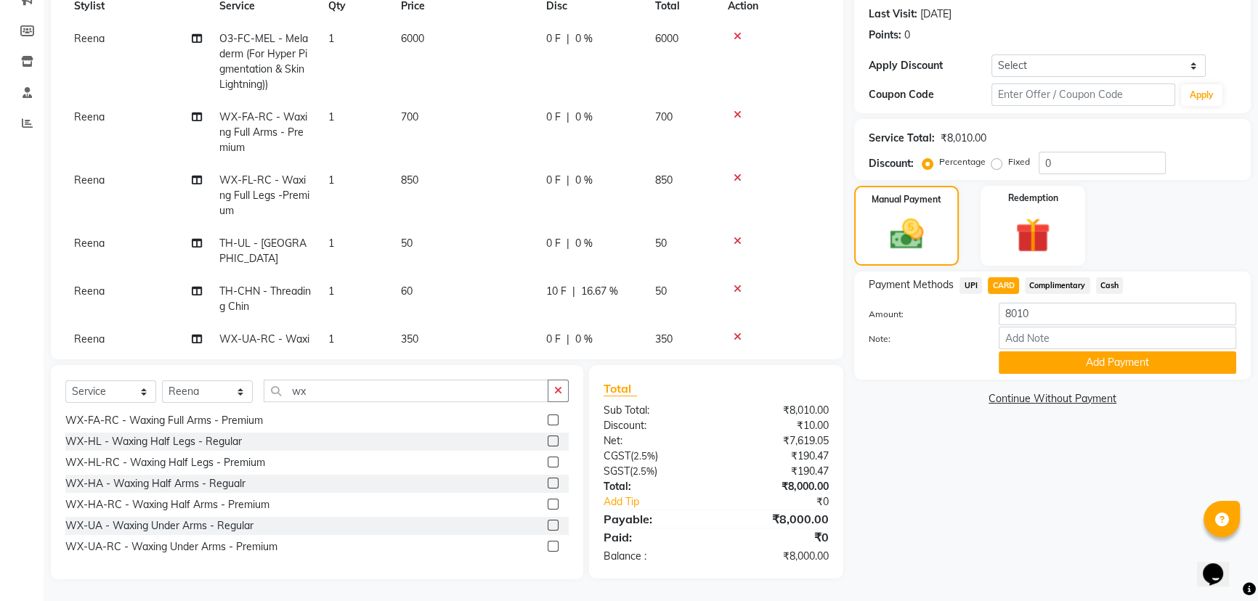
click at [958, 501] on div "Name: Krishna Membership: No Active Membership Total Visits: 1 Card on file: 0 …" at bounding box center [1057, 245] width 407 height 669
click at [901, 508] on div "Name: Krishna Membership: No Active Membership Total Visits: 1 Card on file: 0 …" at bounding box center [1057, 245] width 407 height 669
click at [899, 472] on div "Name: Krishna Membership: No Active Membership Total Visits: 1 Card on file: 0 …" at bounding box center [1057, 245] width 407 height 669
click at [776, 291] on td at bounding box center [774, 299] width 110 height 48
click at [1041, 315] on input "8010" at bounding box center [1117, 314] width 237 height 23
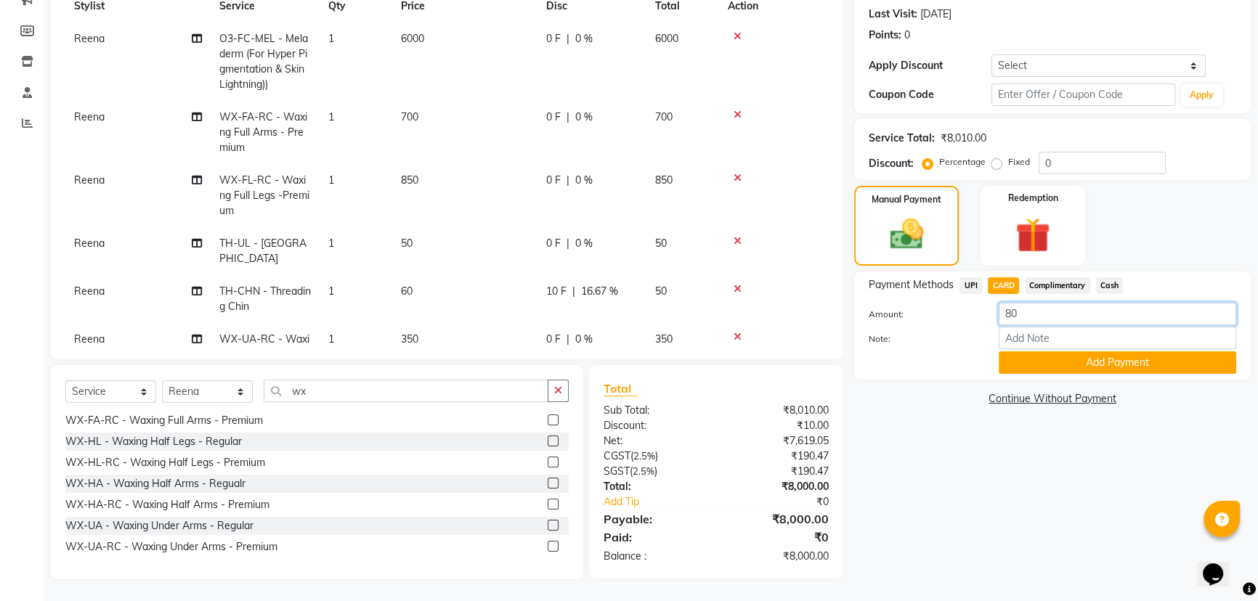
type input "8"
type input "8000"
click at [1086, 457] on div "Name: Krishna Membership: No Active Membership Total Visits: 1 Card on file: 0 …" at bounding box center [1057, 245] width 407 height 669
click at [1084, 365] on button "Add Payment" at bounding box center [1117, 362] width 237 height 23
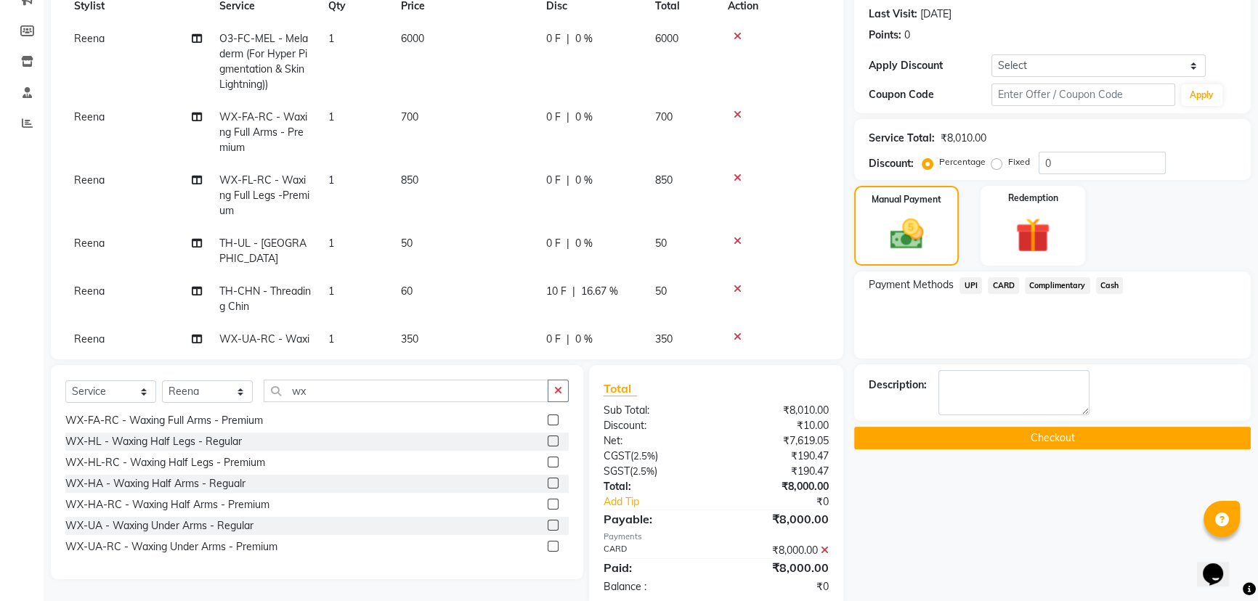
click at [1048, 433] on button "Checkout" at bounding box center [1052, 438] width 397 height 23
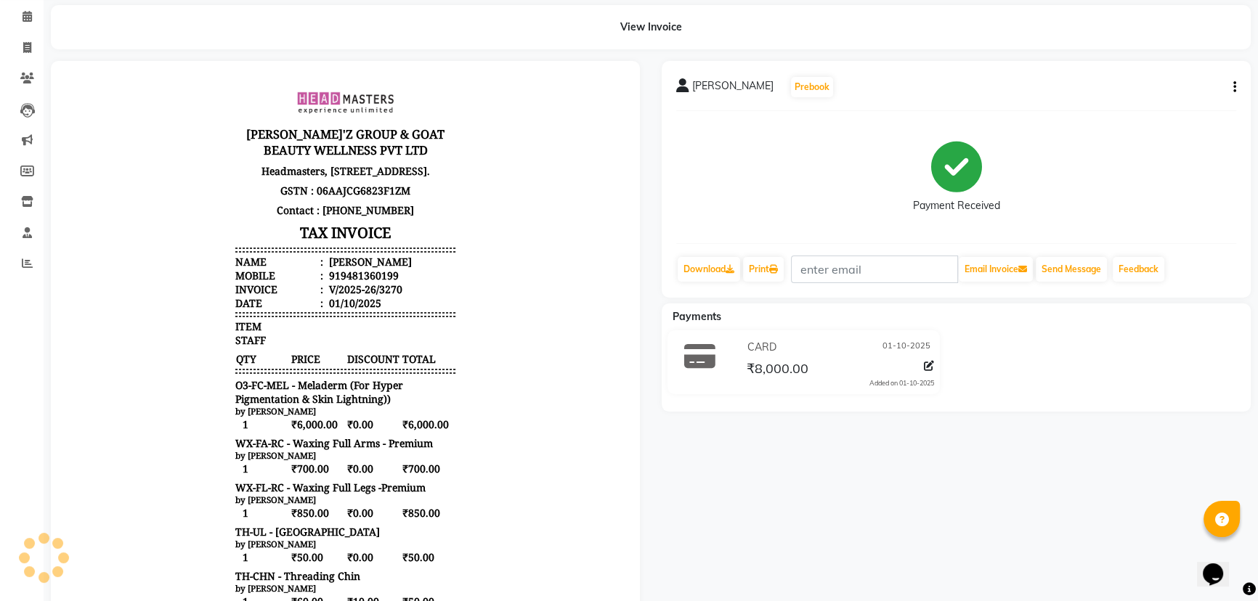
scroll to position [131, 0]
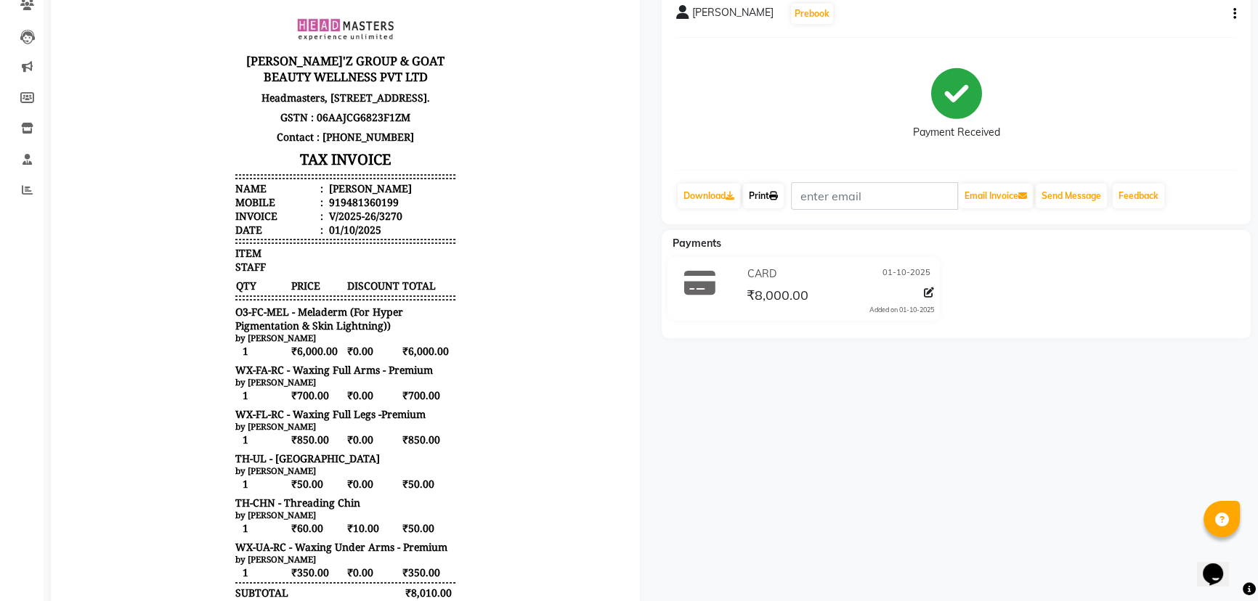
click at [763, 191] on link "Print" at bounding box center [763, 196] width 41 height 25
click at [765, 200] on link "Print" at bounding box center [763, 196] width 41 height 25
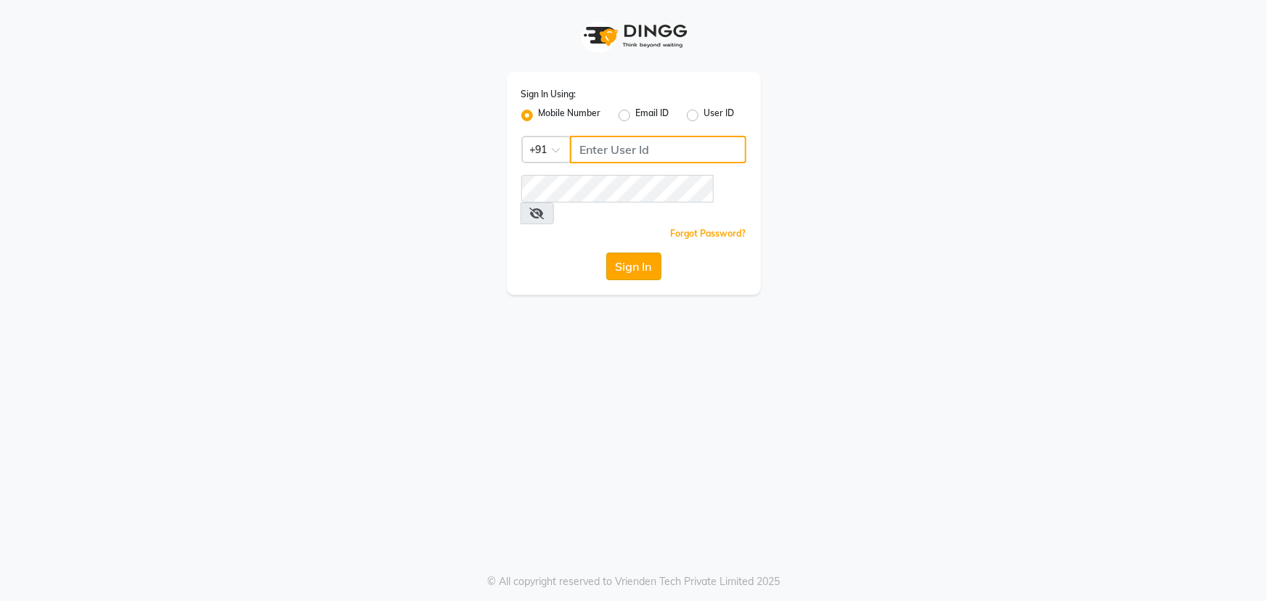
type input "9041009111"
click at [644, 253] on button "Sign In" at bounding box center [633, 267] width 55 height 28
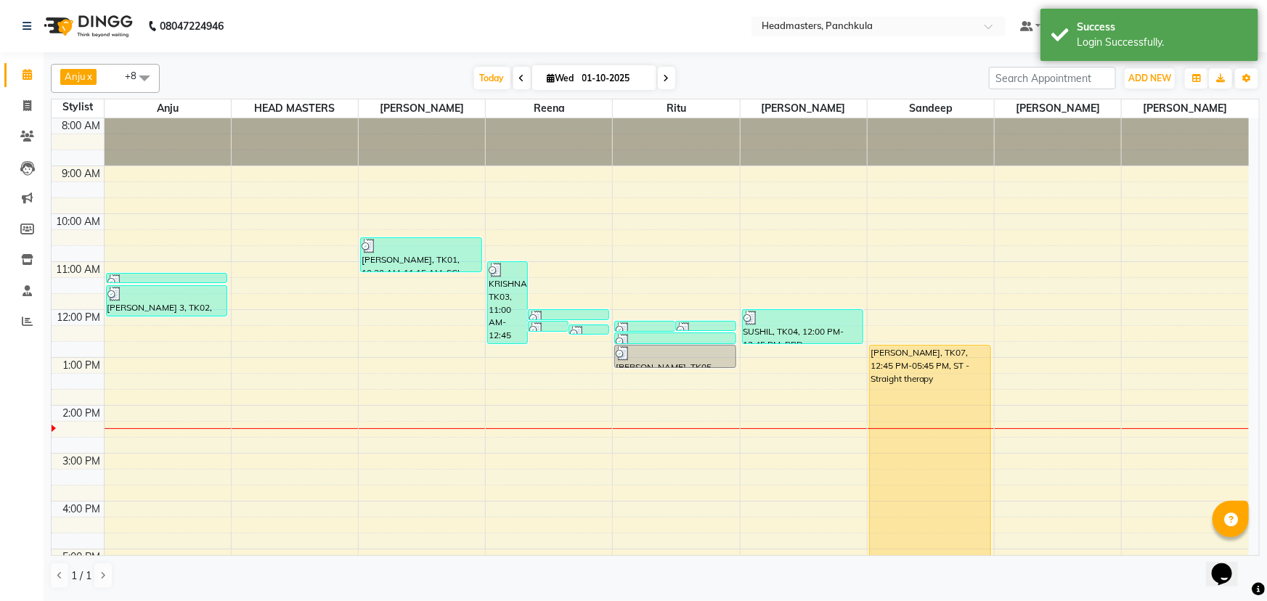
scroll to position [65, 0]
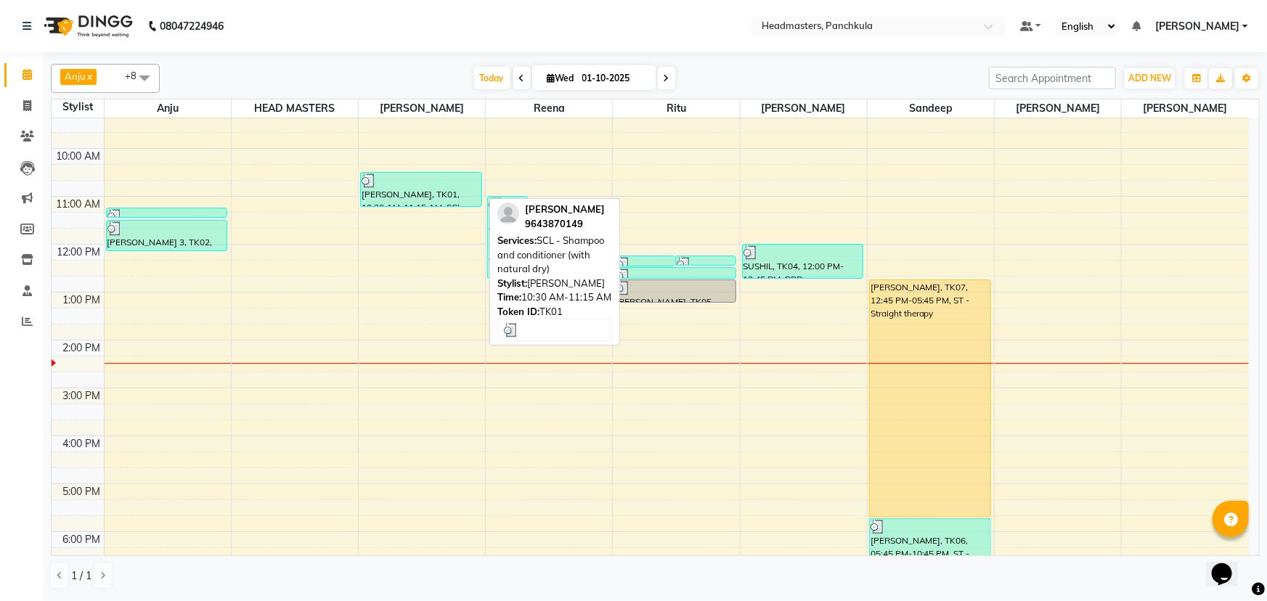
click at [410, 190] on div "[PERSON_NAME], TK01, 10:30 AM-11:15 AM, SCL - Shampoo and conditioner (with nat…" at bounding box center [421, 189] width 121 height 33
select select "3"
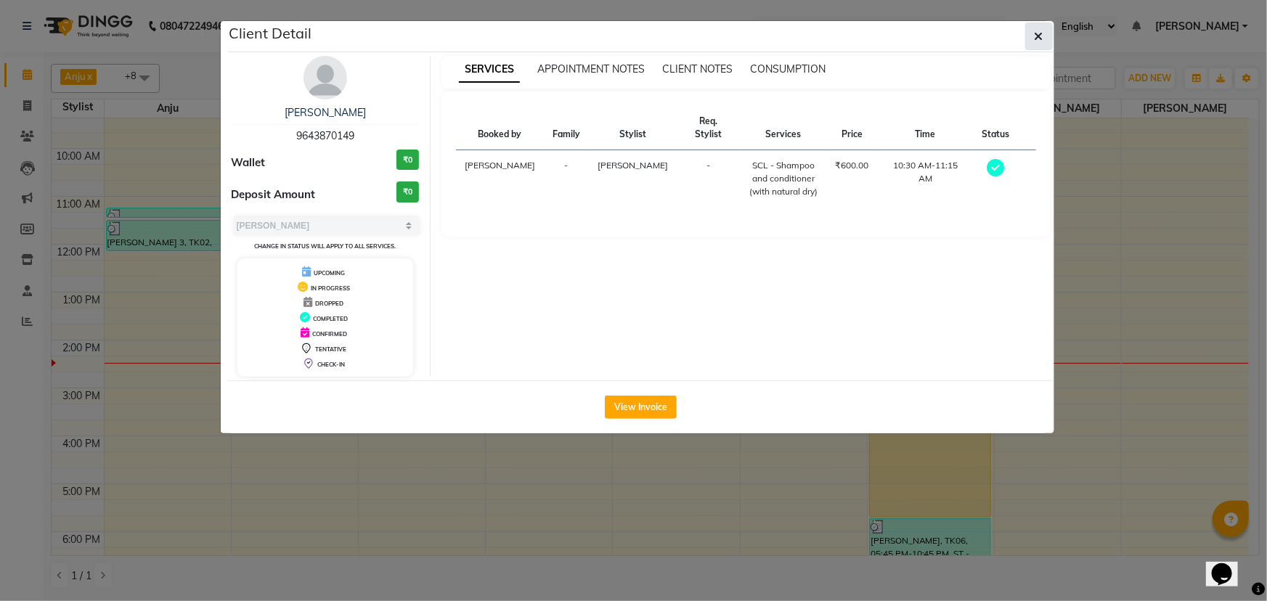
click at [1045, 39] on button "button" at bounding box center [1039, 37] width 28 height 28
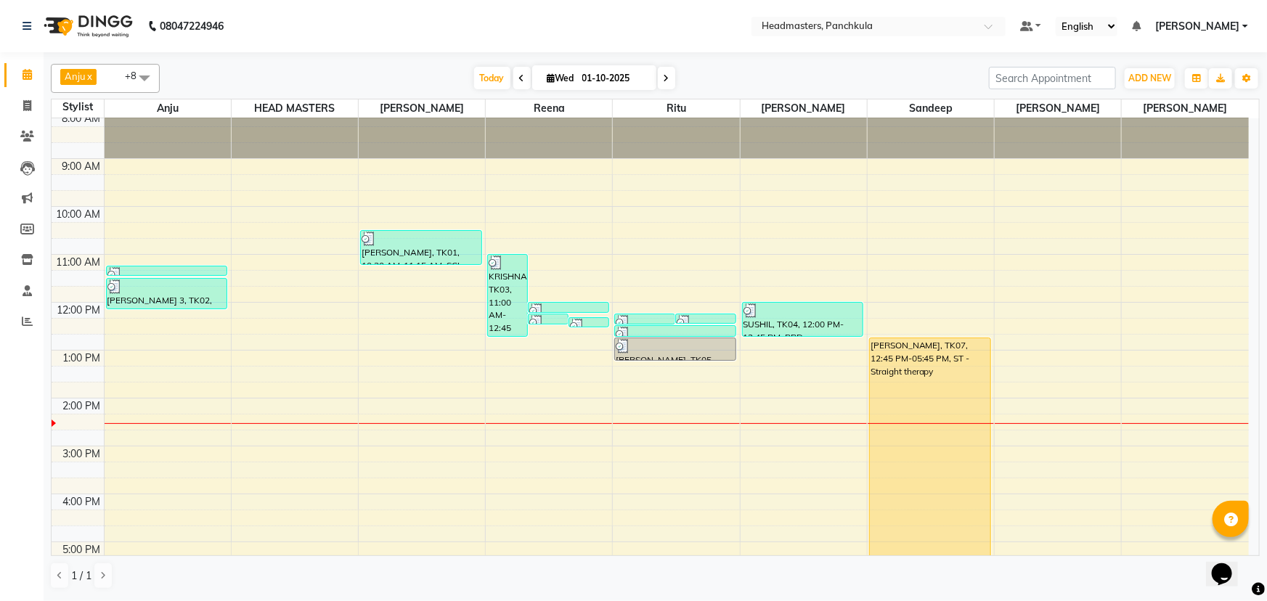
scroll to position [0, 0]
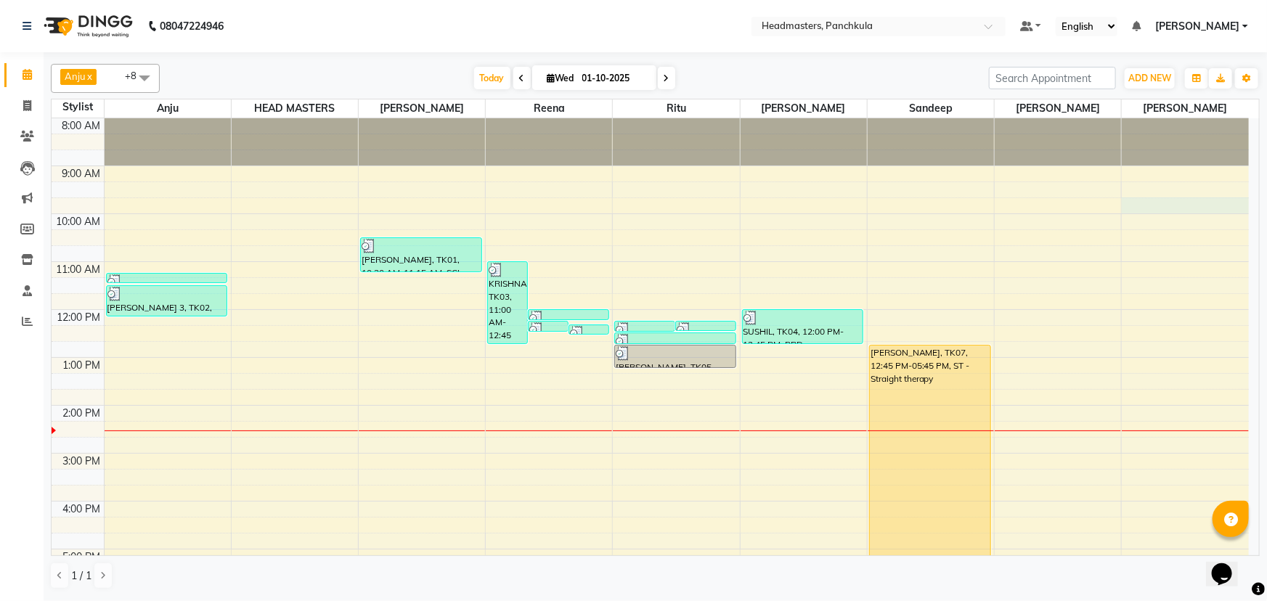
click at [1181, 198] on div "8:00 AM 9:00 AM 10:00 AM 11:00 AM 12:00 PM 1:00 PM 2:00 PM 3:00 PM 4:00 PM 5:00…" at bounding box center [651, 429] width 1198 height 622
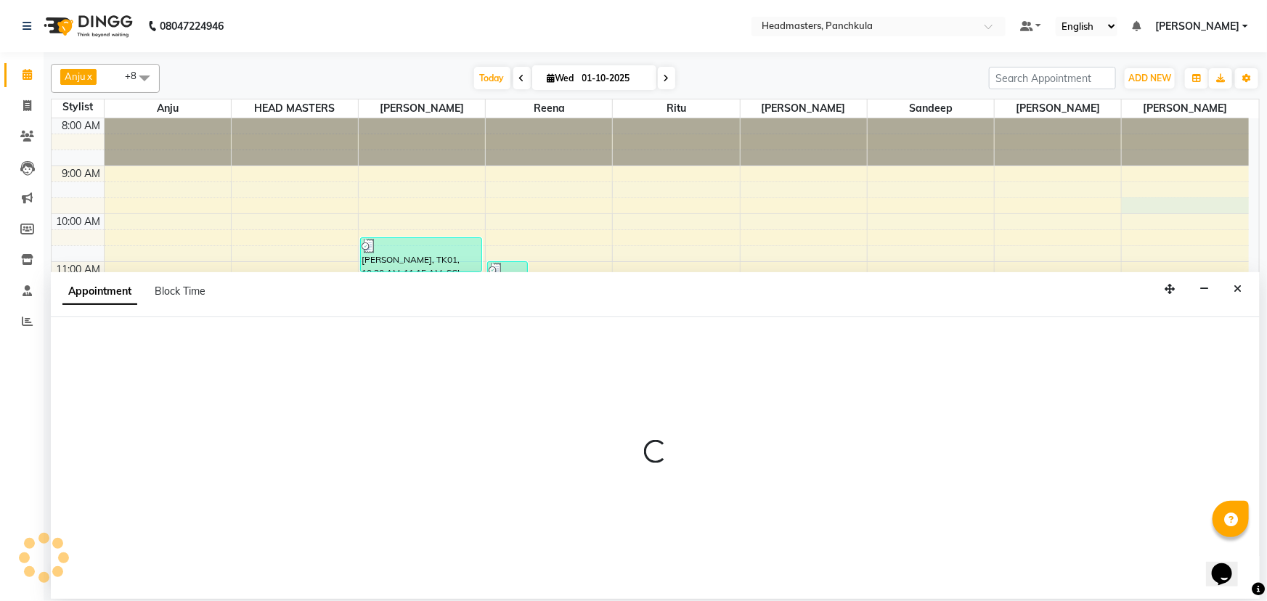
select select "66077"
select select "tentative"
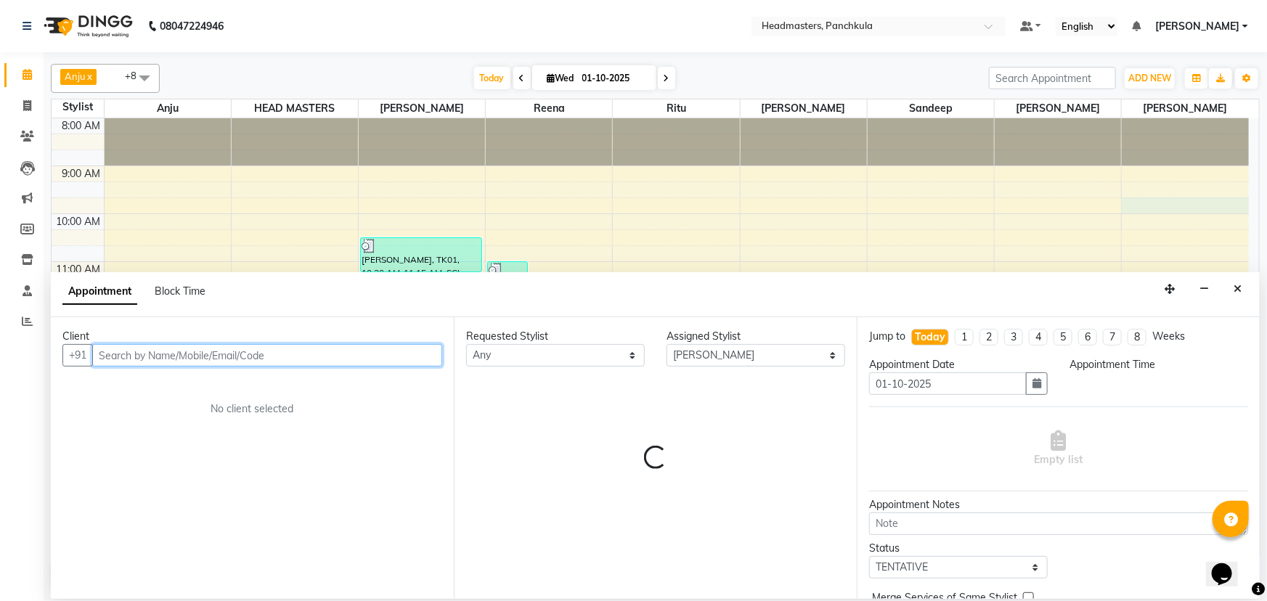
select select "585"
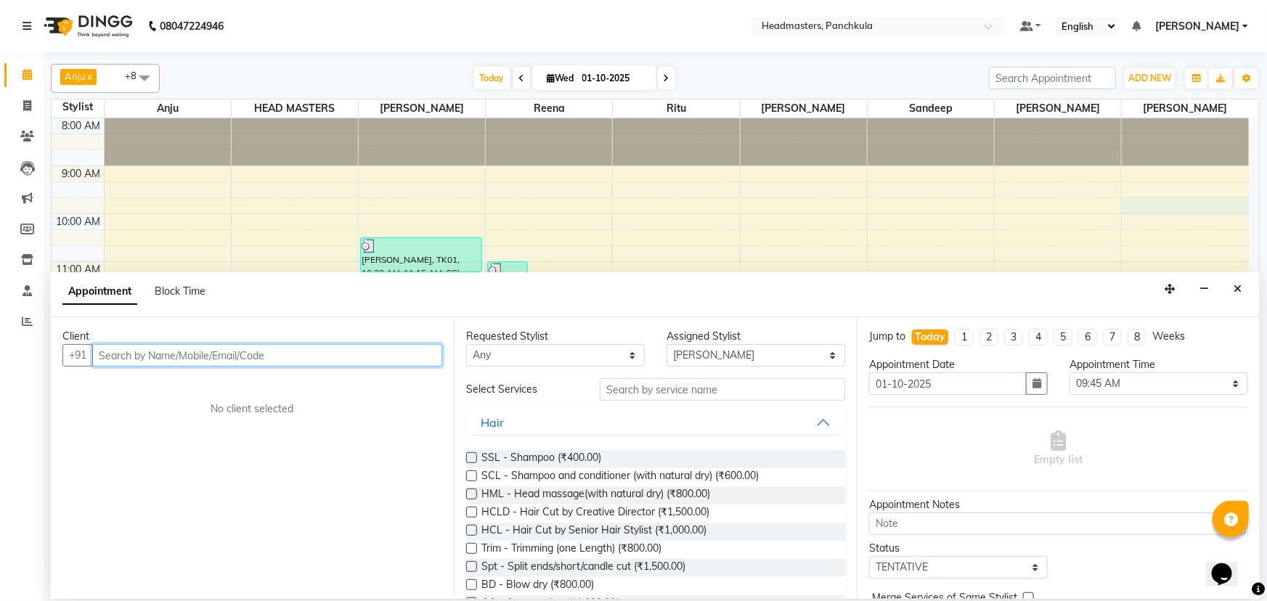
click at [107, 352] on input "text" at bounding box center [267, 355] width 350 height 23
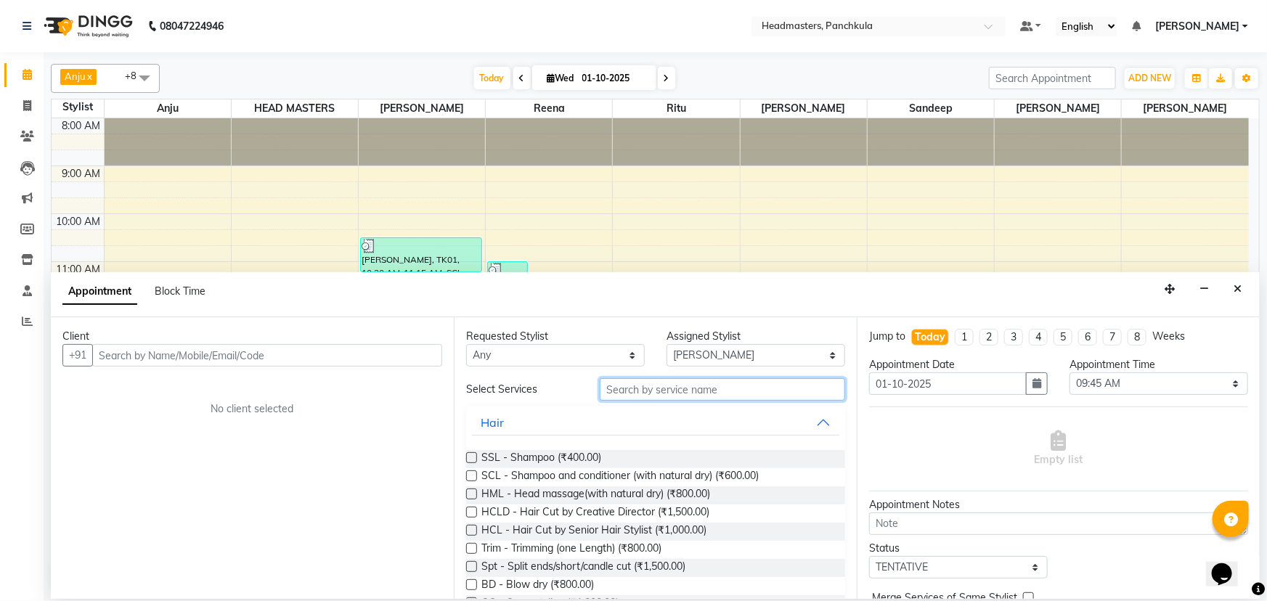
click at [616, 390] on input "text" at bounding box center [722, 389] width 245 height 23
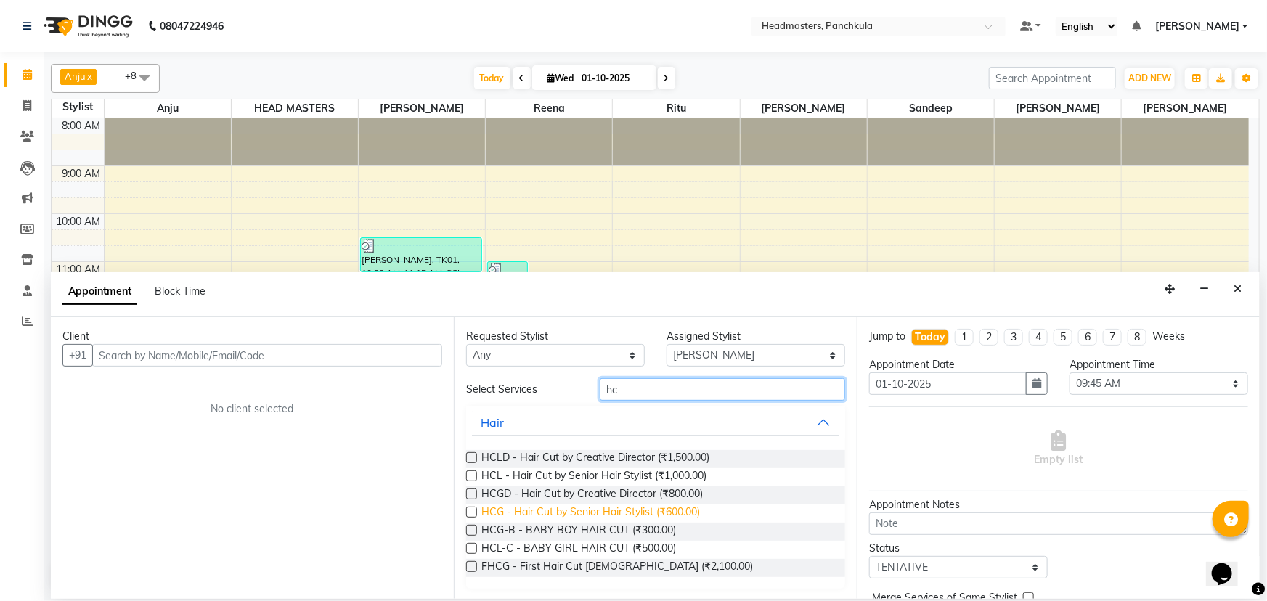
scroll to position [1, 0]
type input "hc"
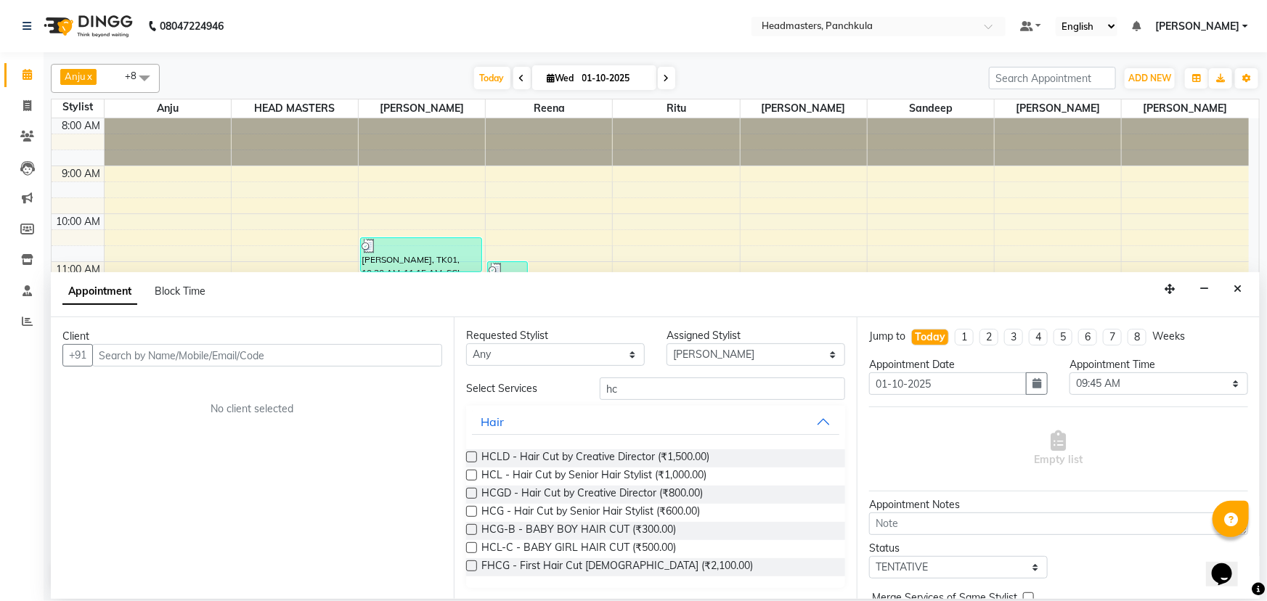
click at [467, 546] on label at bounding box center [471, 547] width 11 height 11
click at [467, 546] on input "checkbox" at bounding box center [470, 549] width 9 height 9
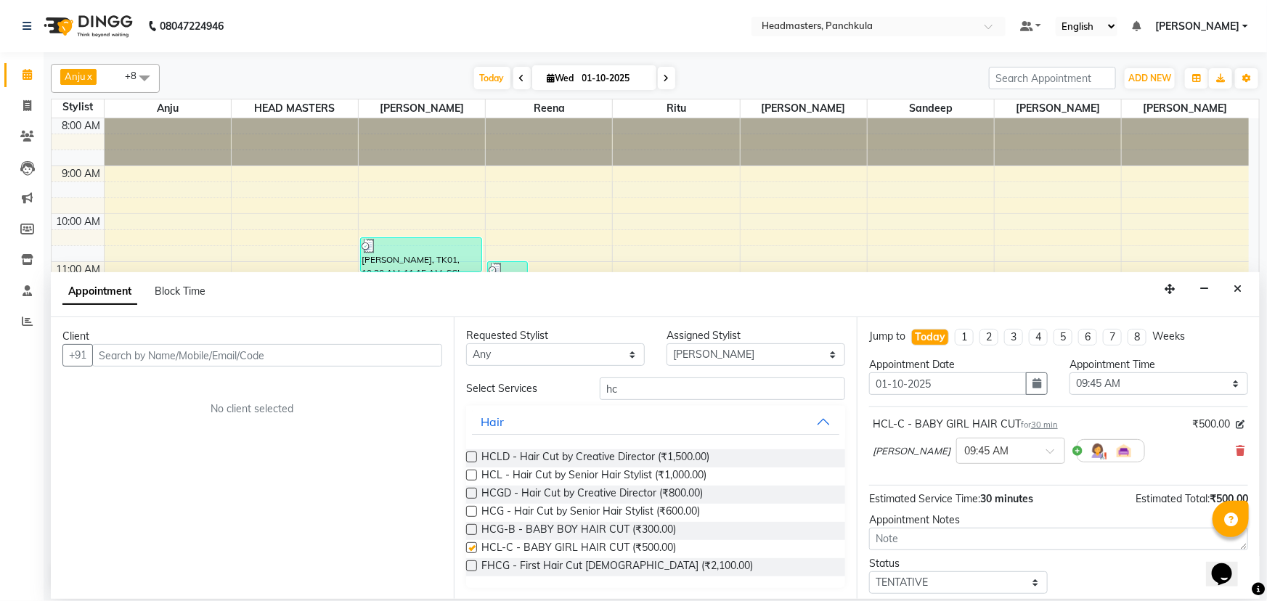
checkbox input "false"
click at [125, 354] on input "text" at bounding box center [267, 355] width 350 height 23
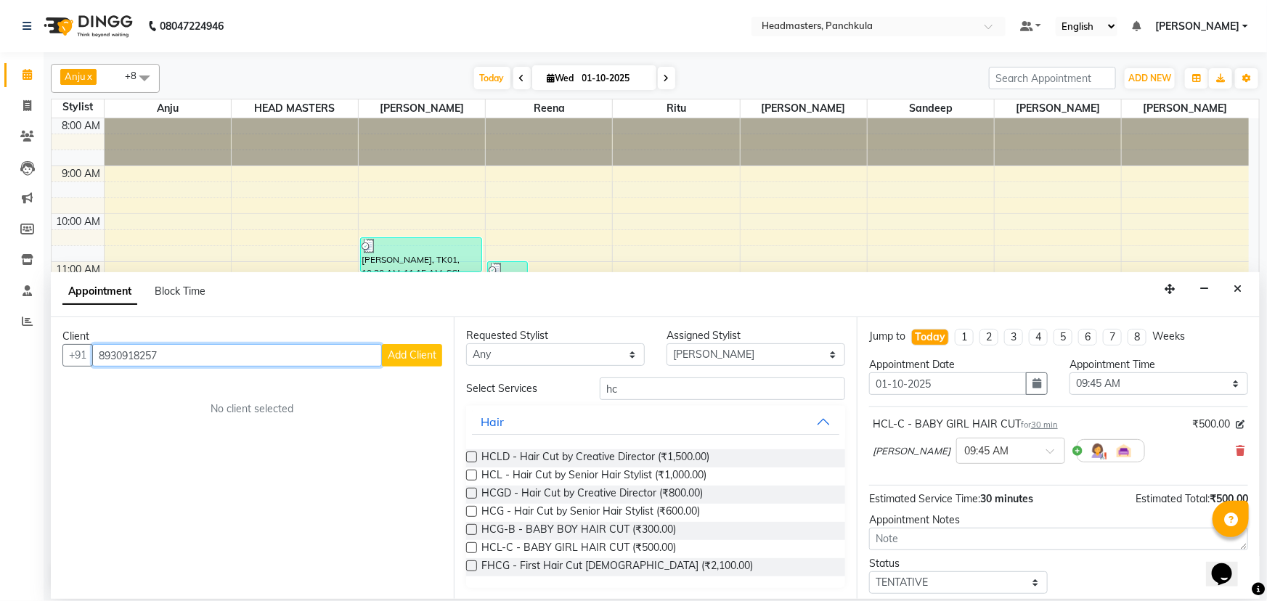
type input "8930918257"
click at [414, 352] on span "Add Client" at bounding box center [412, 355] width 49 height 13
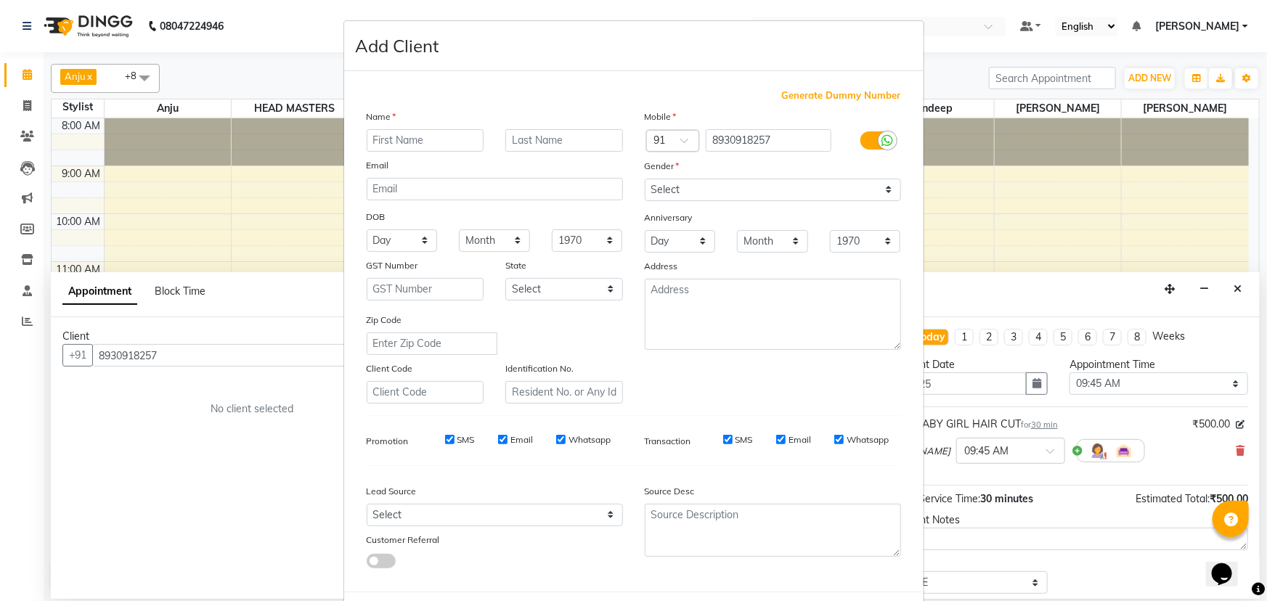
click at [378, 143] on input "text" at bounding box center [426, 140] width 118 height 23
type input "niti"
click at [664, 185] on select "Select [DEMOGRAPHIC_DATA] [DEMOGRAPHIC_DATA] Other Prefer Not To Say" at bounding box center [773, 190] width 256 height 23
select select "[DEMOGRAPHIC_DATA]"
click at [645, 179] on select "Select [DEMOGRAPHIC_DATA] [DEMOGRAPHIC_DATA] Other Prefer Not To Say" at bounding box center [773, 190] width 256 height 23
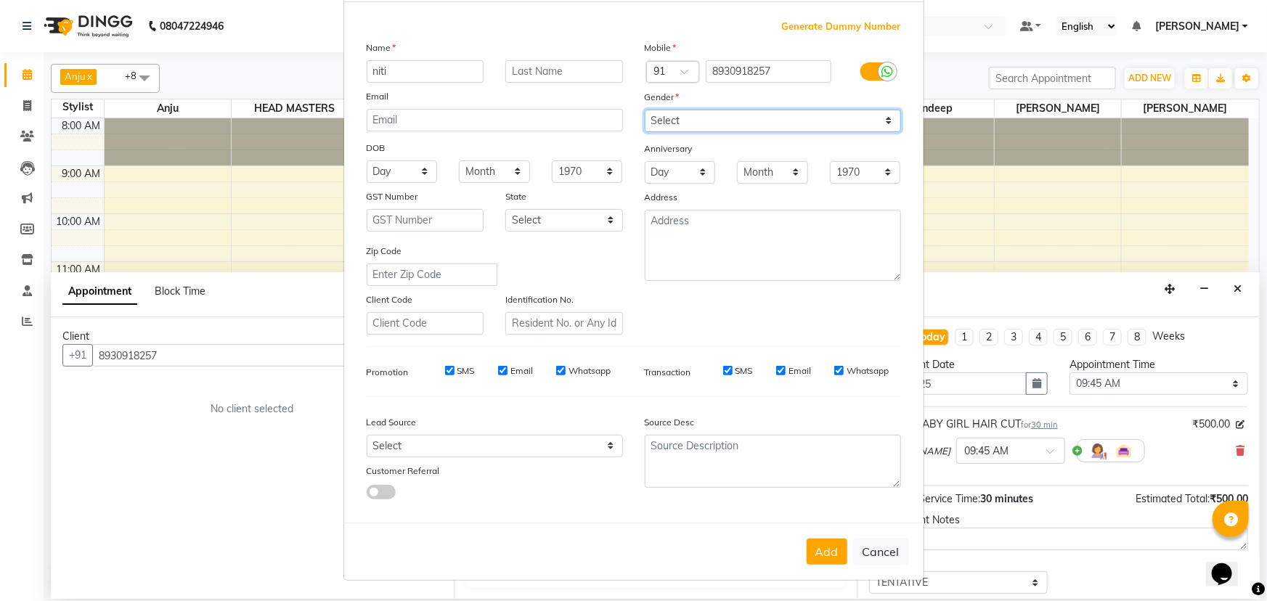
scroll to position [73, 0]
click at [811, 554] on button "Add" at bounding box center [827, 552] width 41 height 26
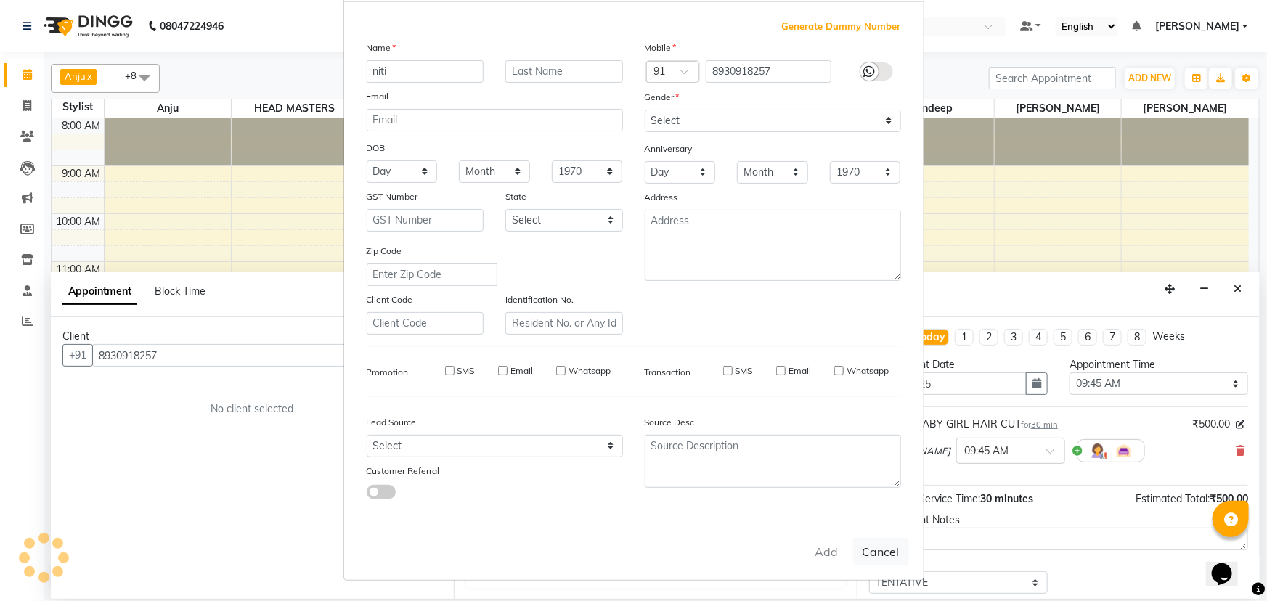
select select
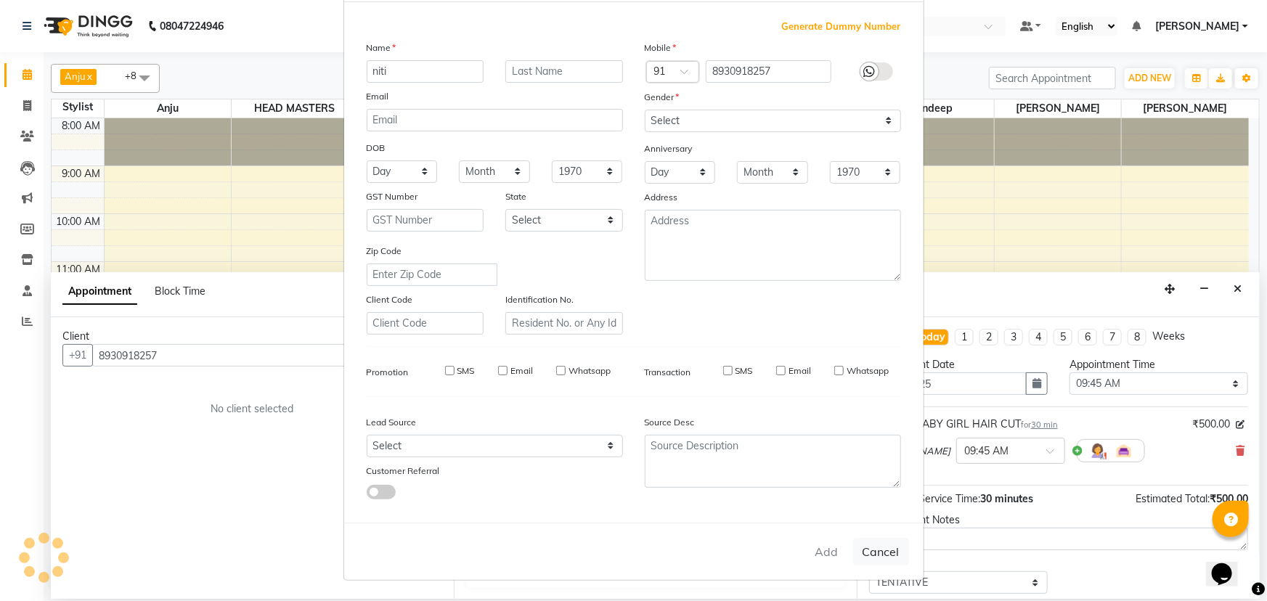
select select
checkbox input "false"
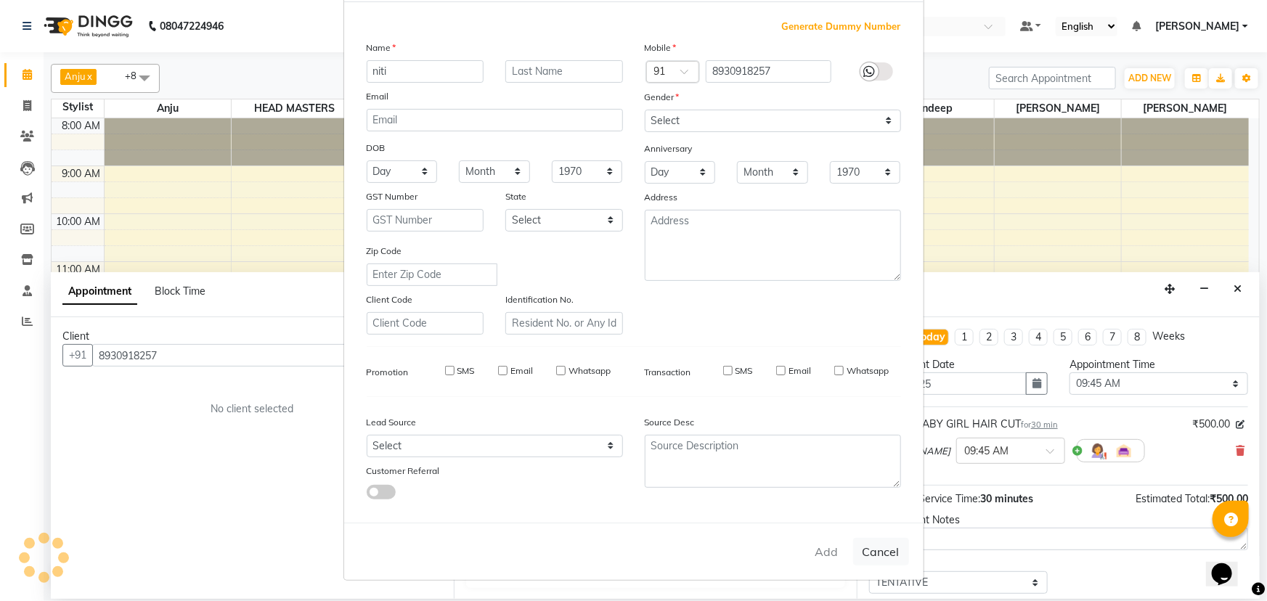
checkbox input "false"
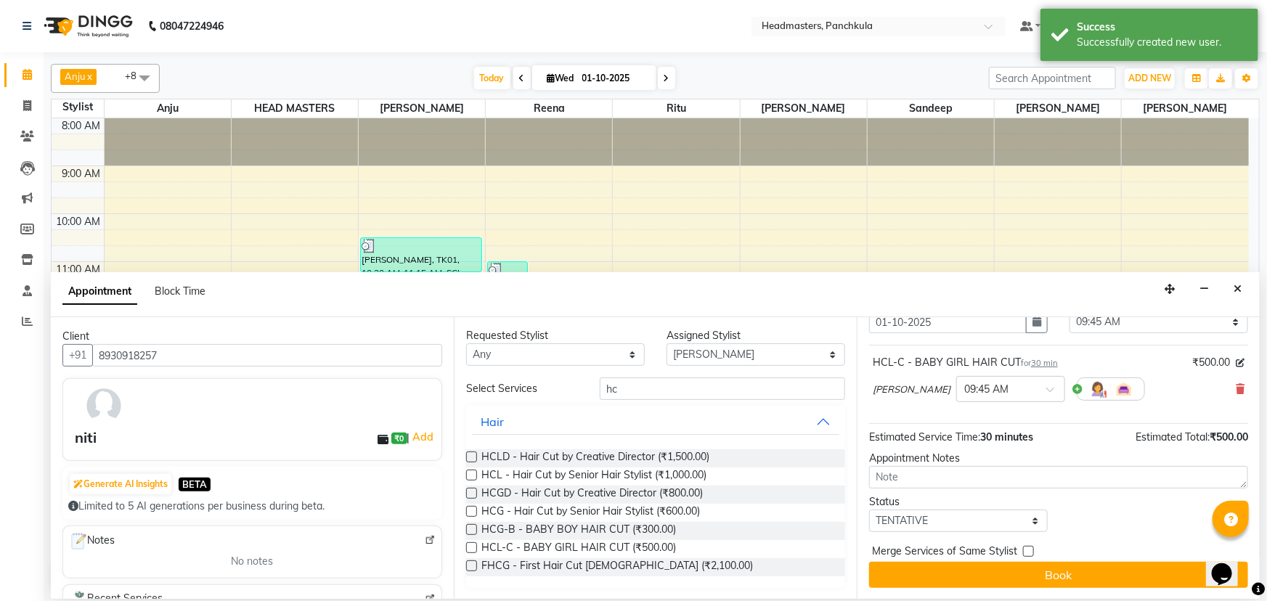
scroll to position [0, 0]
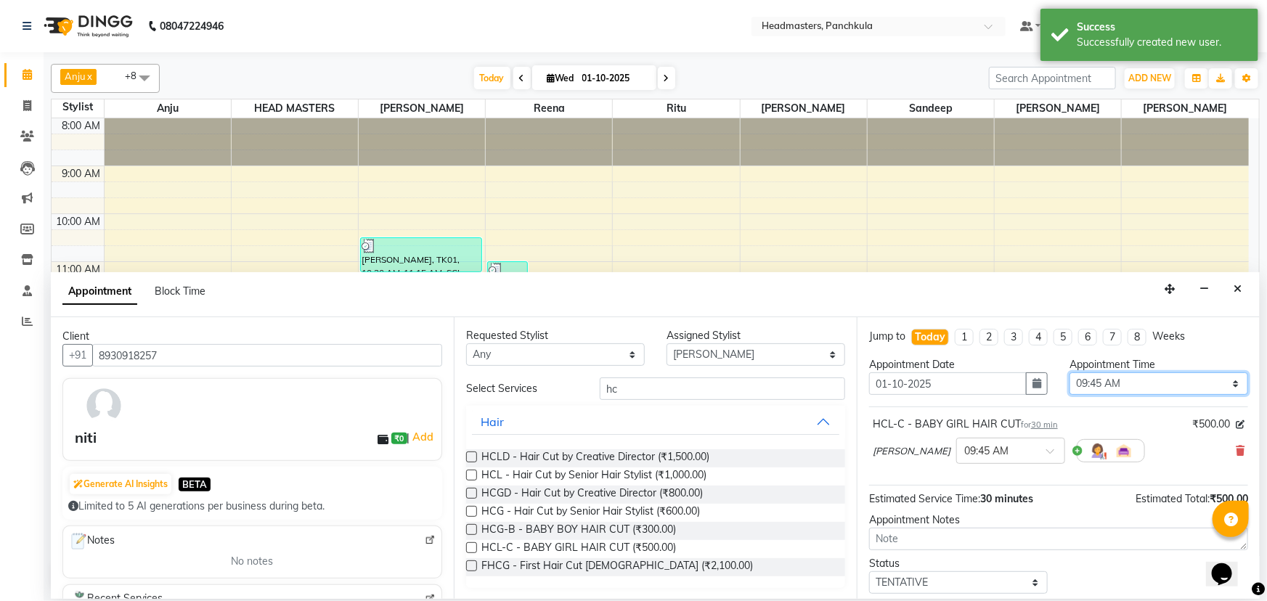
click at [1092, 377] on select "Select 09:00 AM 09:15 AM 09:30 AM 09:45 AM 10:00 AM 10:15 AM 10:30 AM 10:45 AM …" at bounding box center [1159, 384] width 179 height 23
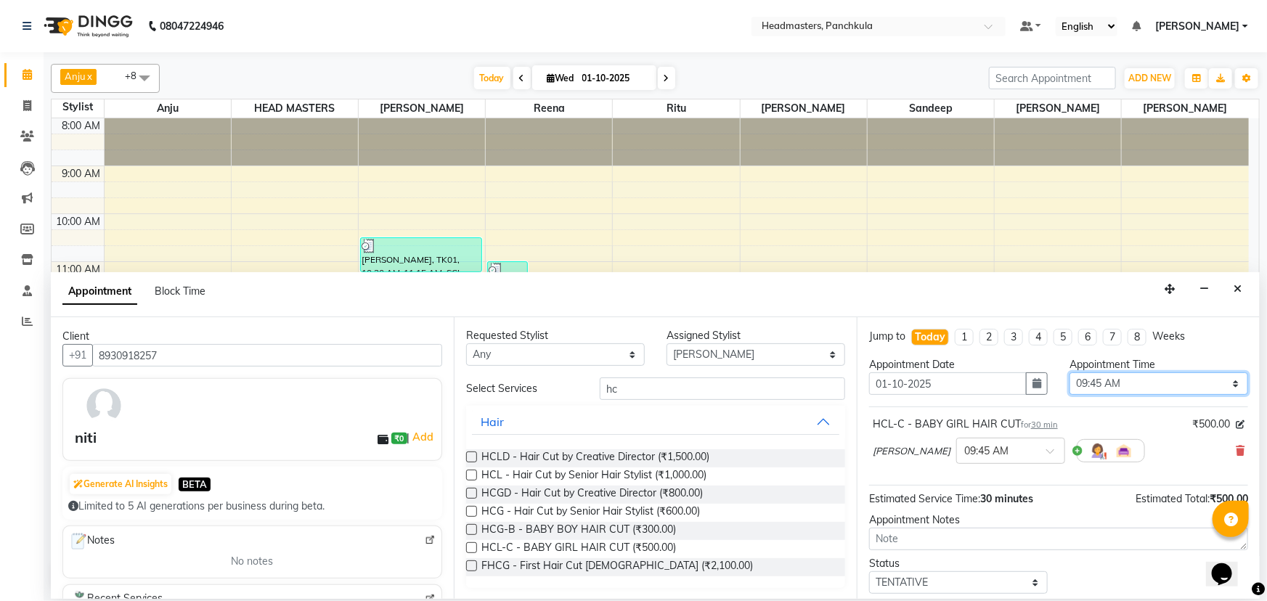
select select "870"
click at [1070, 373] on select "Select 09:00 AM 09:15 AM 09:30 AM 09:45 AM 10:00 AM 10:15 AM 10:30 AM 10:45 AM …" at bounding box center [1159, 384] width 179 height 23
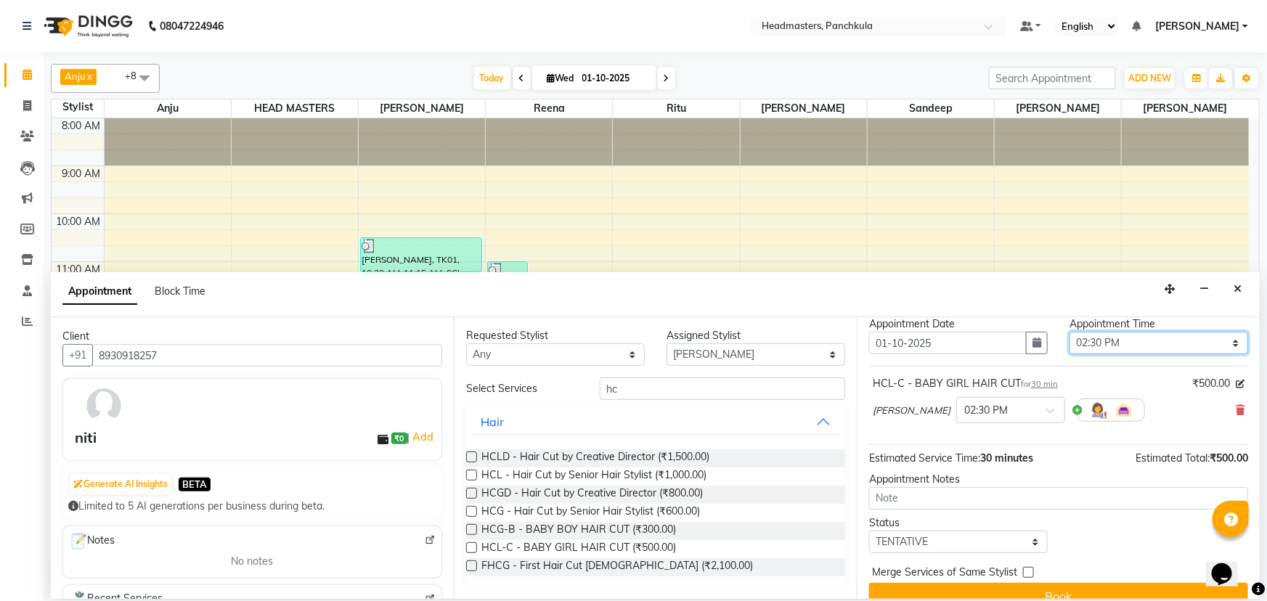
scroll to position [62, 0]
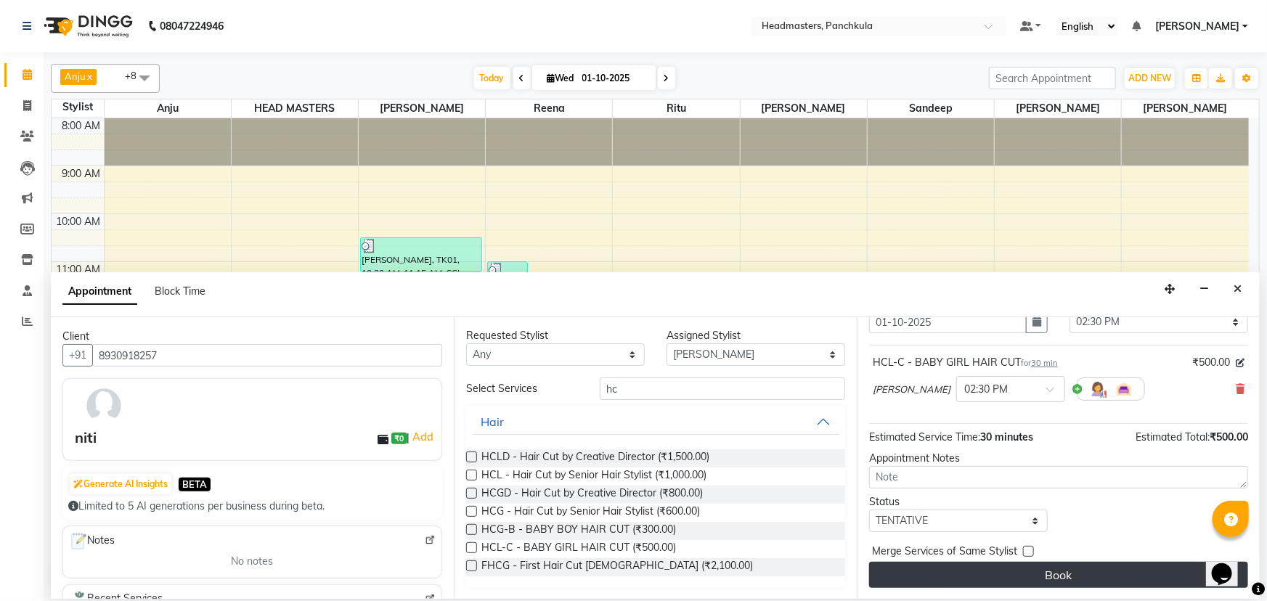
click at [1017, 574] on button "Book" at bounding box center [1058, 575] width 379 height 26
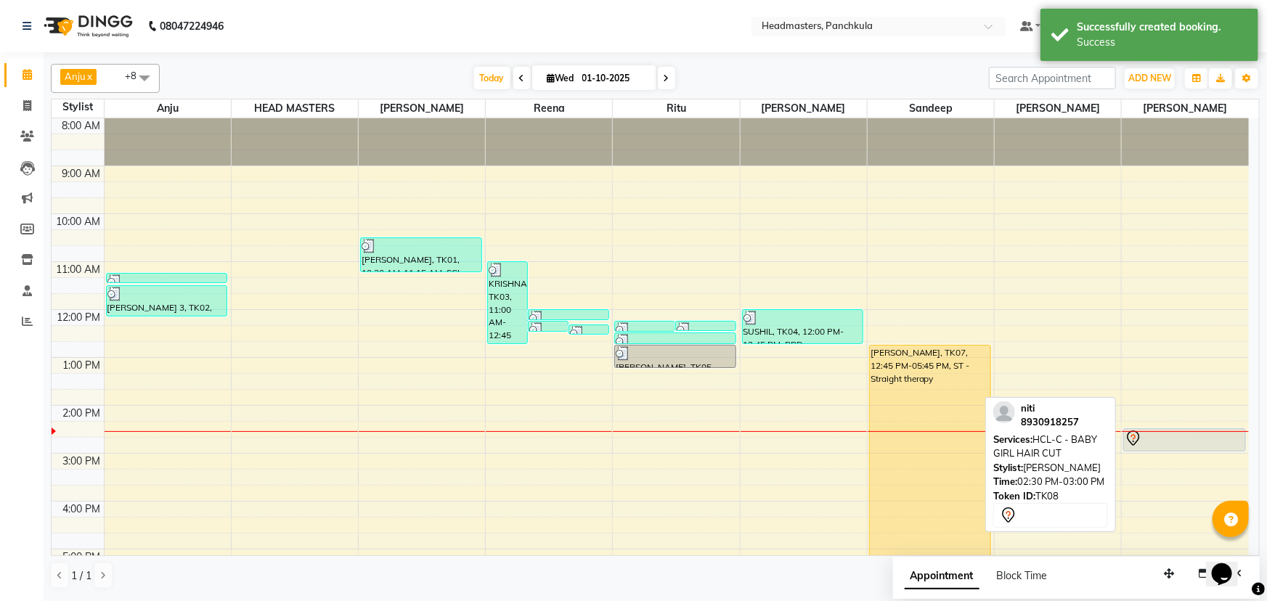
click at [1183, 444] on div at bounding box center [1184, 438] width 119 height 17
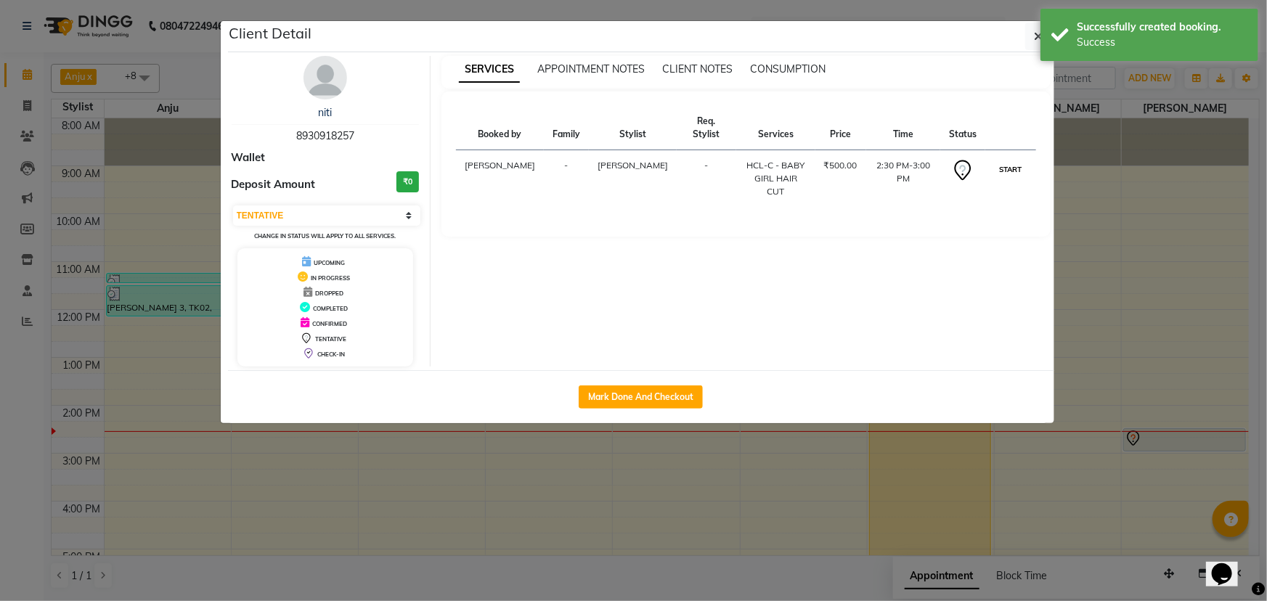
click at [1004, 160] on button "START" at bounding box center [1011, 169] width 30 height 18
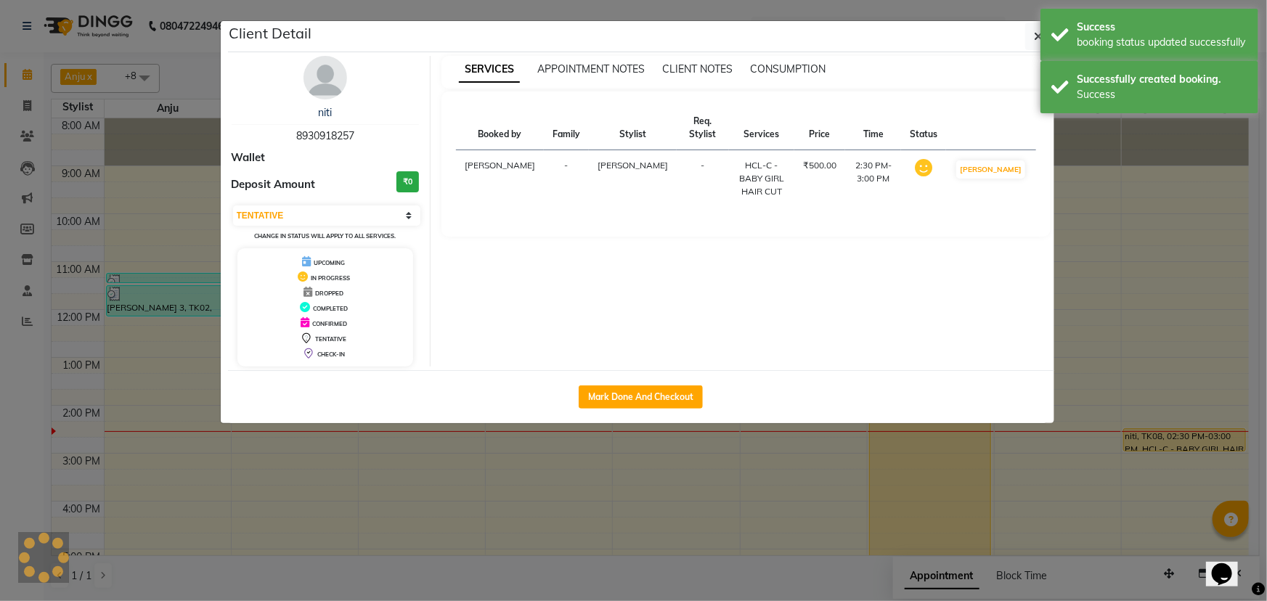
select select "1"
click at [1041, 35] on div "Success booking status updated successfully" at bounding box center [1150, 35] width 218 height 52
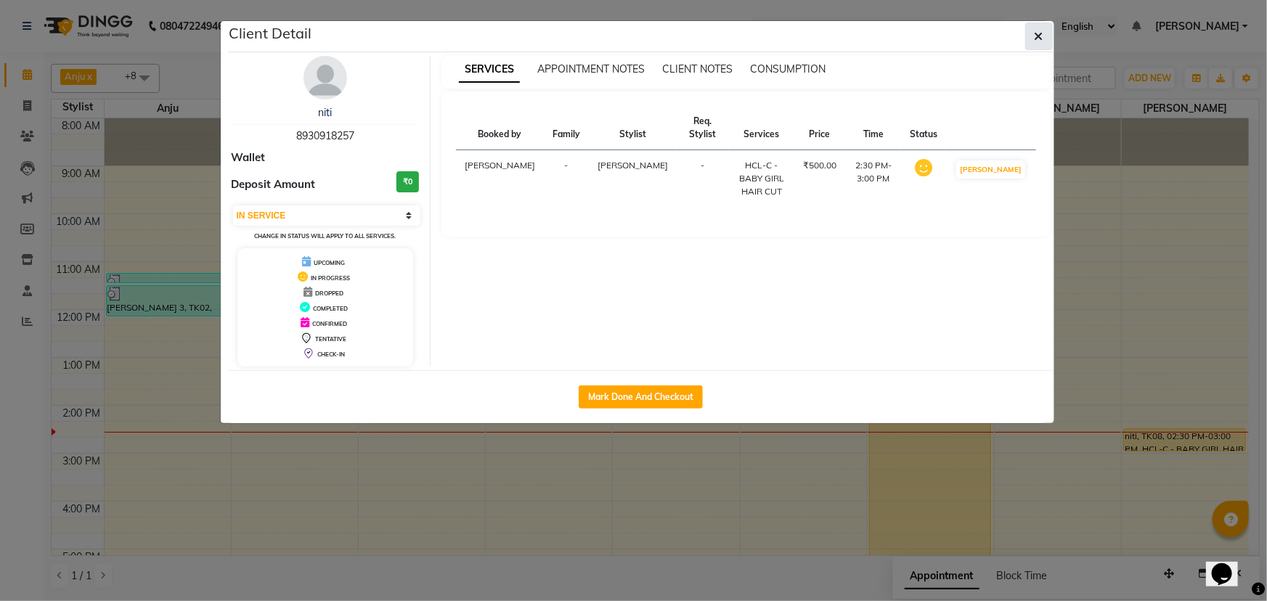
click at [1039, 37] on icon "button" at bounding box center [1039, 37] width 9 height 12
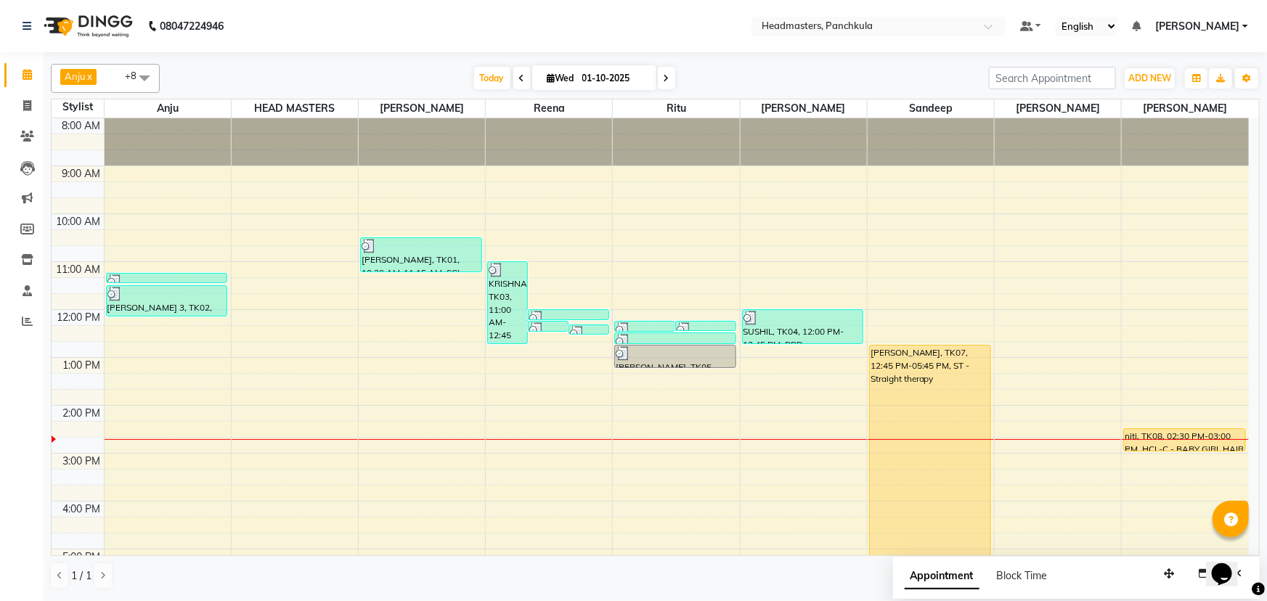
click at [1017, 370] on div "8:00 AM 9:00 AM 10:00 AM 11:00 AM 12:00 PM 1:00 PM 2:00 PM 3:00 PM 4:00 PM 5:00…" at bounding box center [651, 429] width 1198 height 622
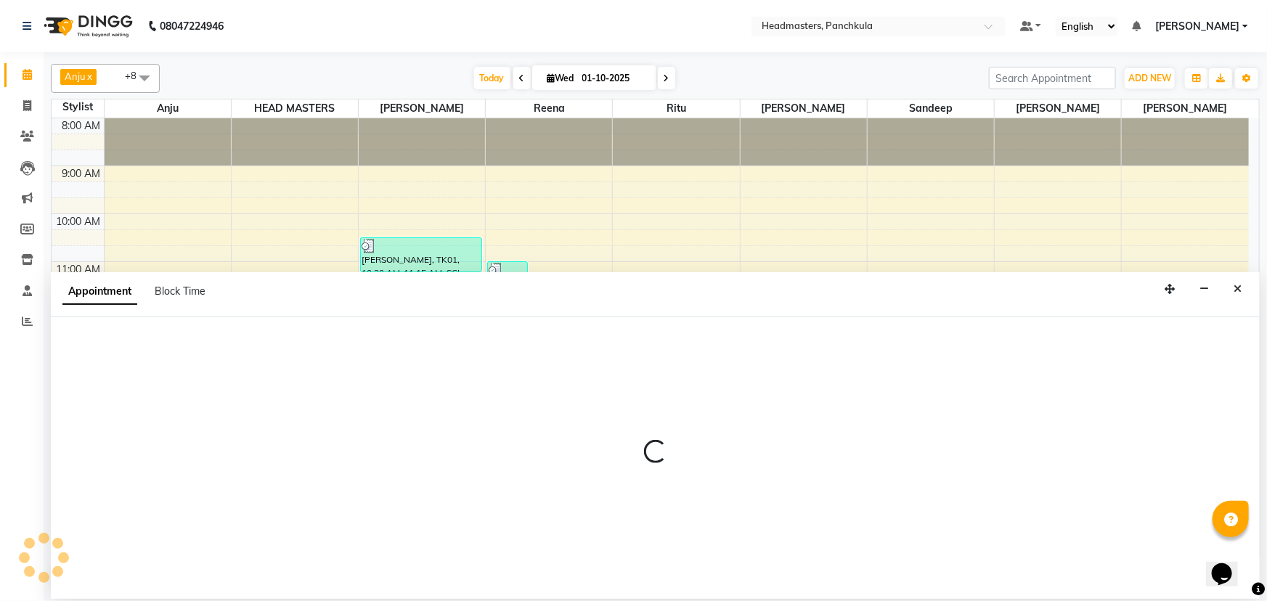
select select "64059"
select select "tentative"
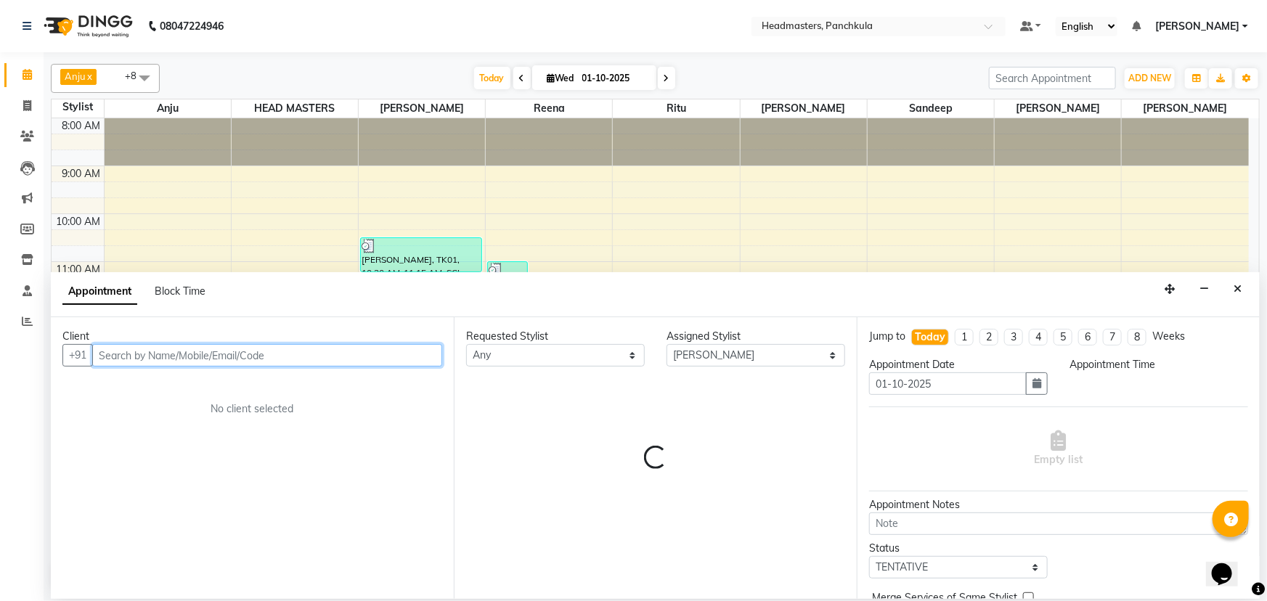
select select "780"
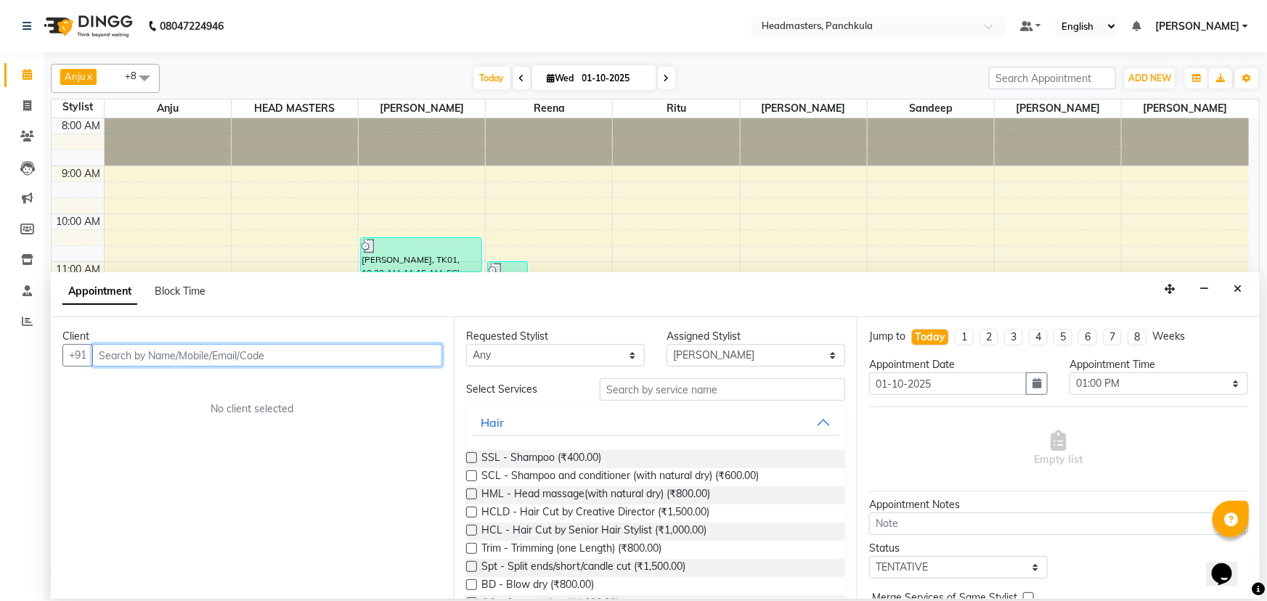
click at [119, 355] on input "text" at bounding box center [267, 355] width 350 height 23
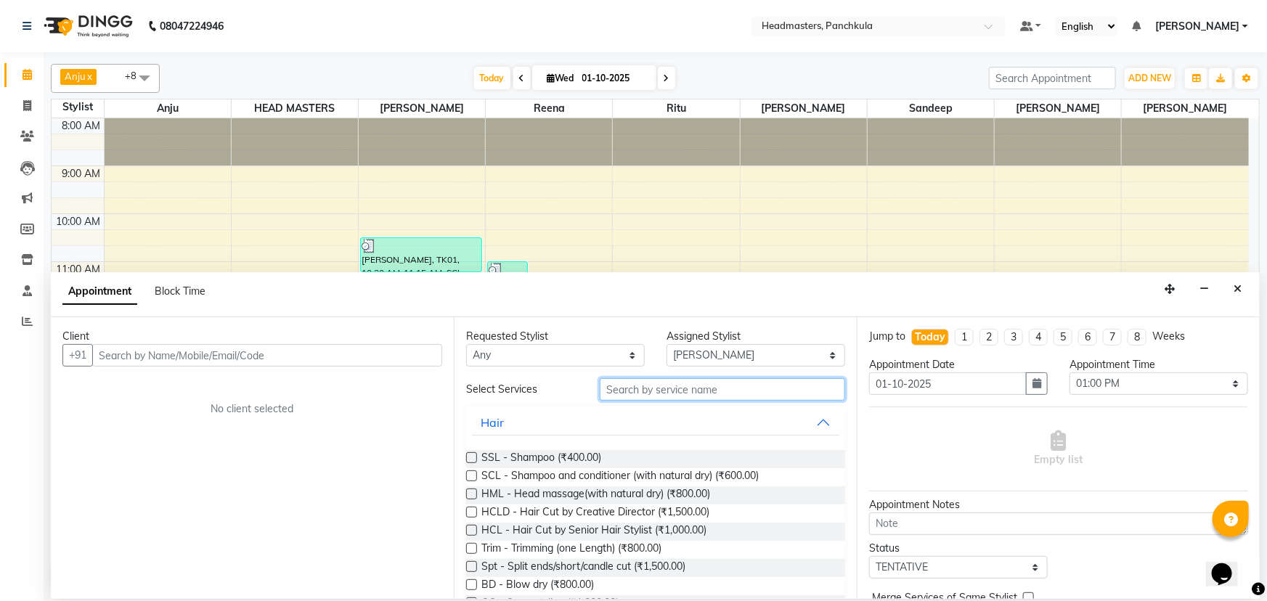
click at [625, 390] on input "text" at bounding box center [722, 389] width 245 height 23
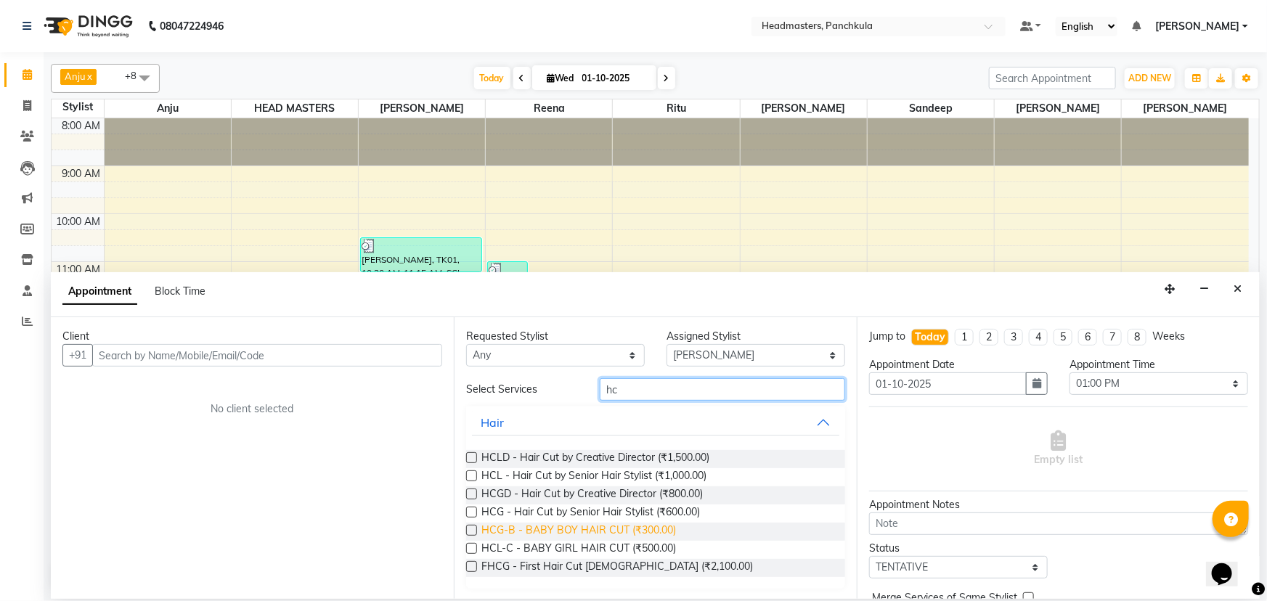
scroll to position [1, 0]
type input "hc"
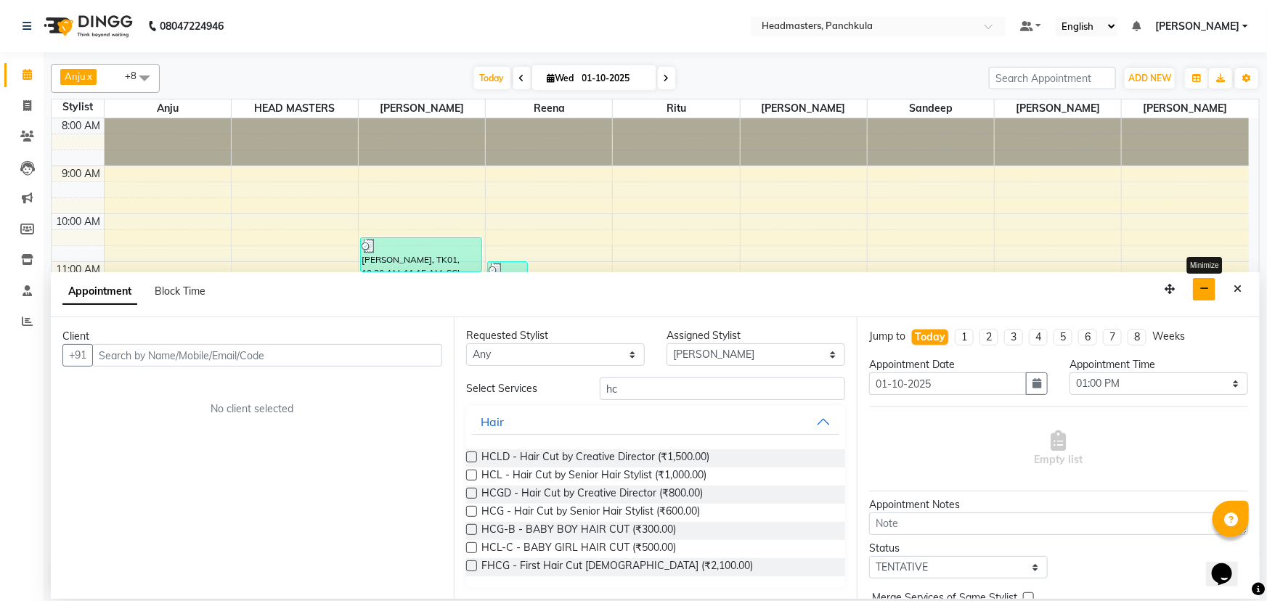
click at [1206, 286] on icon "button" at bounding box center [1204, 289] width 9 height 10
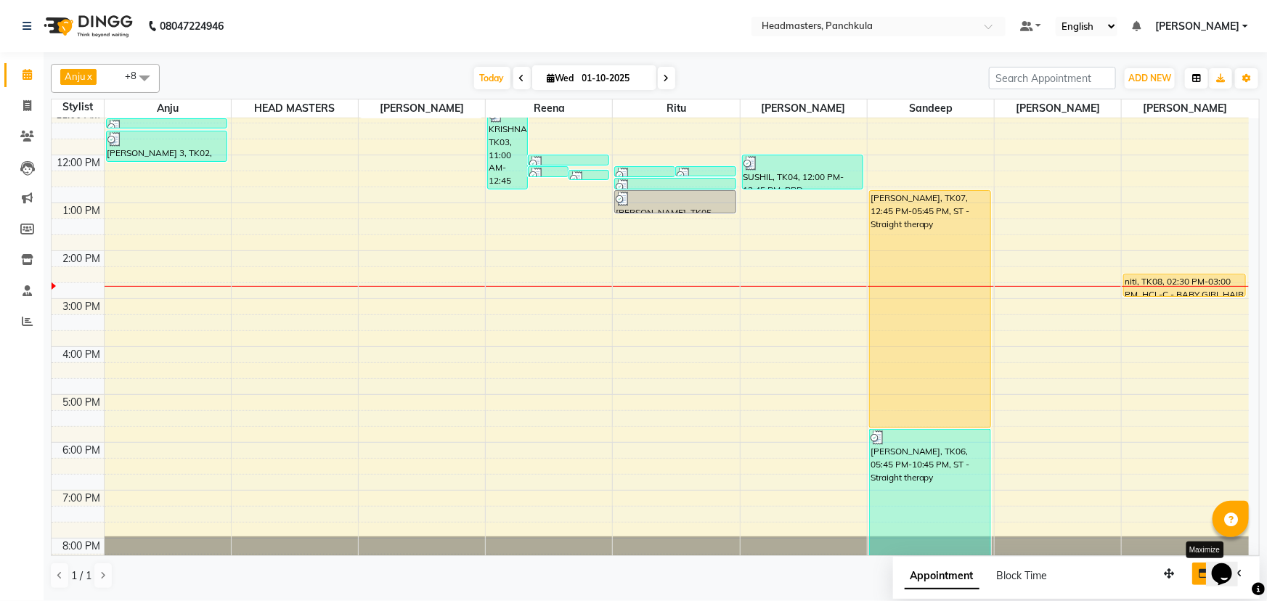
scroll to position [116, 0]
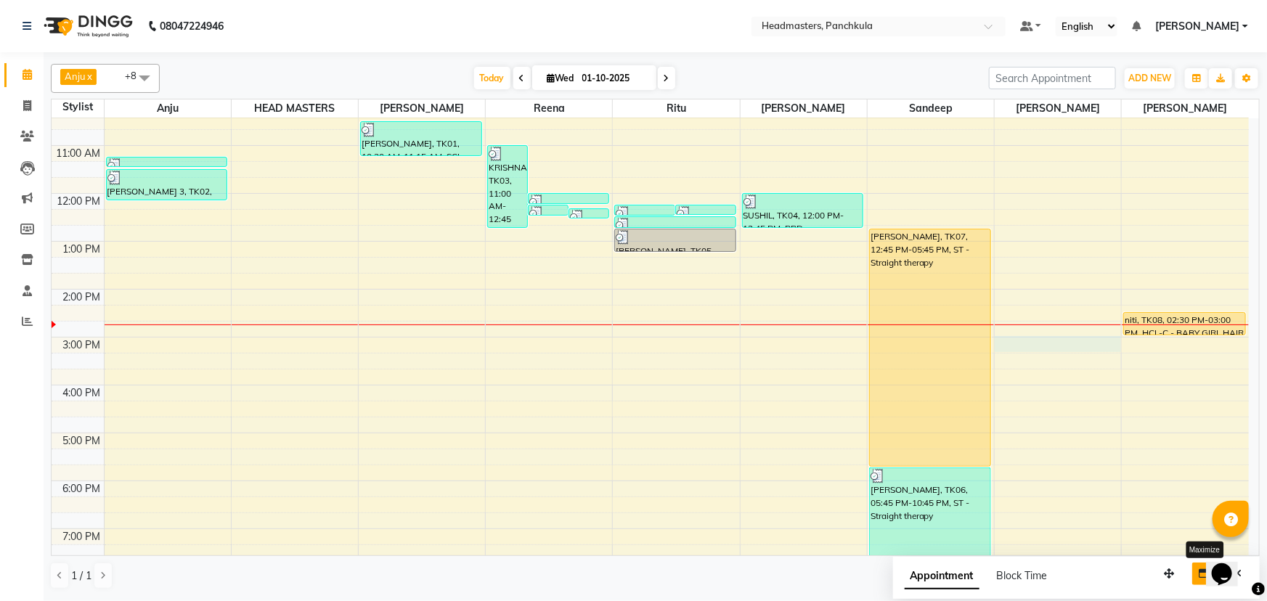
click at [1059, 340] on div "8:00 AM 9:00 AM 10:00 AM 11:00 AM 12:00 PM 1:00 PM 2:00 PM 3:00 PM 4:00 PM 5:00…" at bounding box center [651, 313] width 1198 height 622
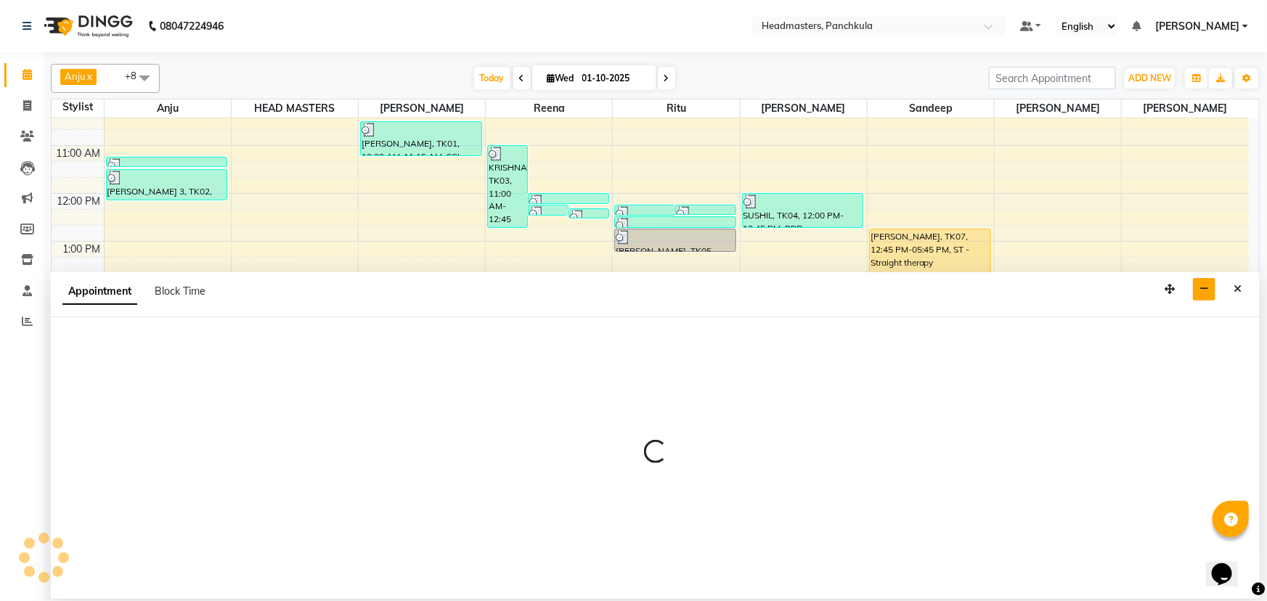
select select "64059"
select select "900"
select select "tentative"
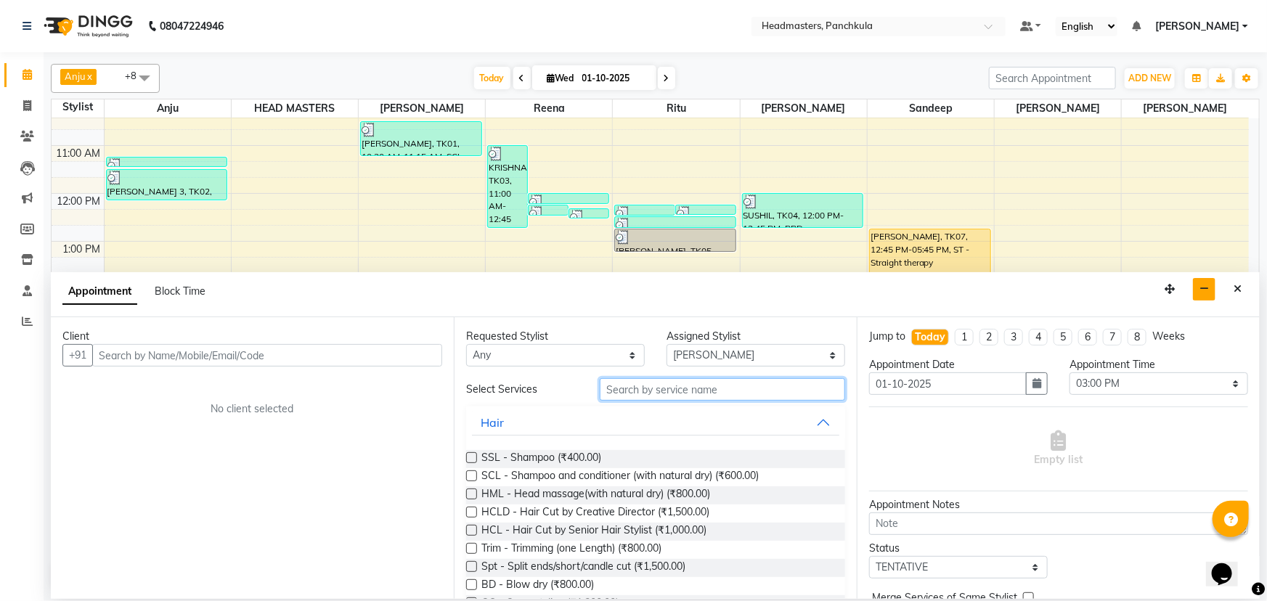
click at [628, 391] on input "text" at bounding box center [722, 389] width 245 height 23
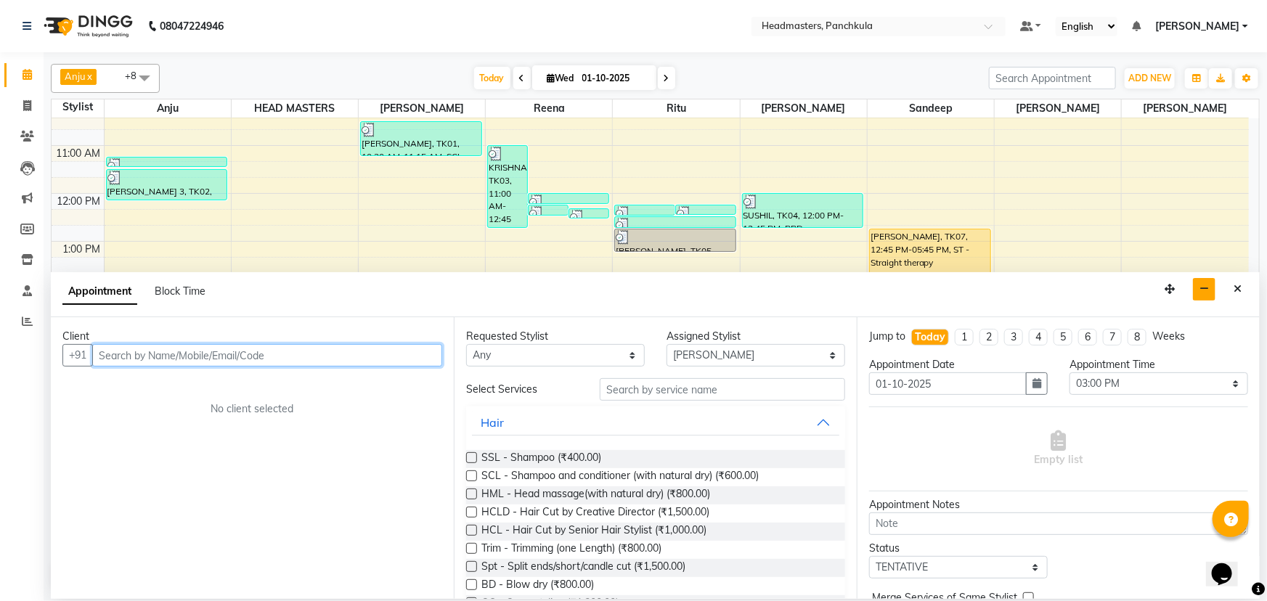
click at [111, 355] on input "text" at bounding box center [267, 355] width 350 height 23
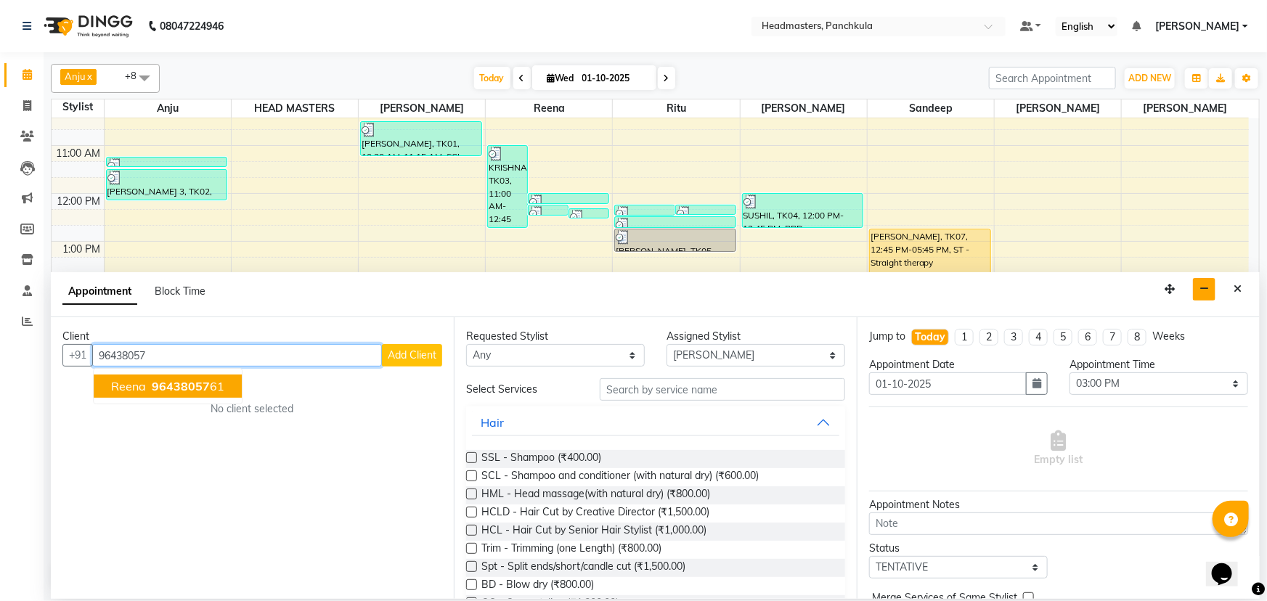
click at [142, 392] on span "reena" at bounding box center [128, 386] width 35 height 15
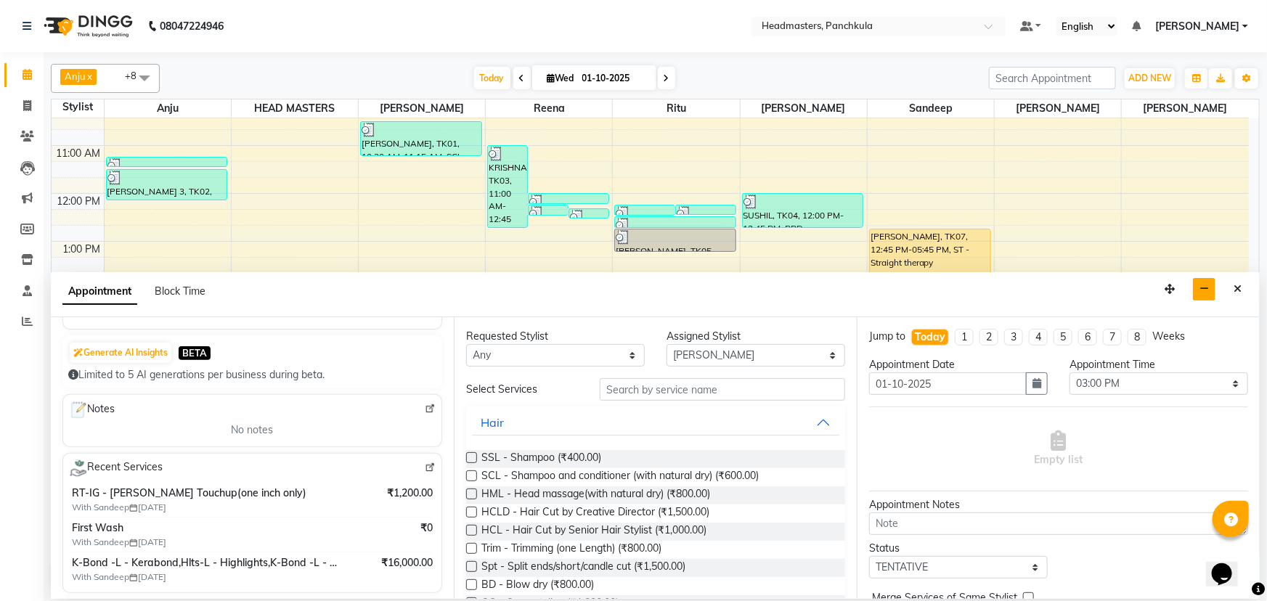
scroll to position [65, 0]
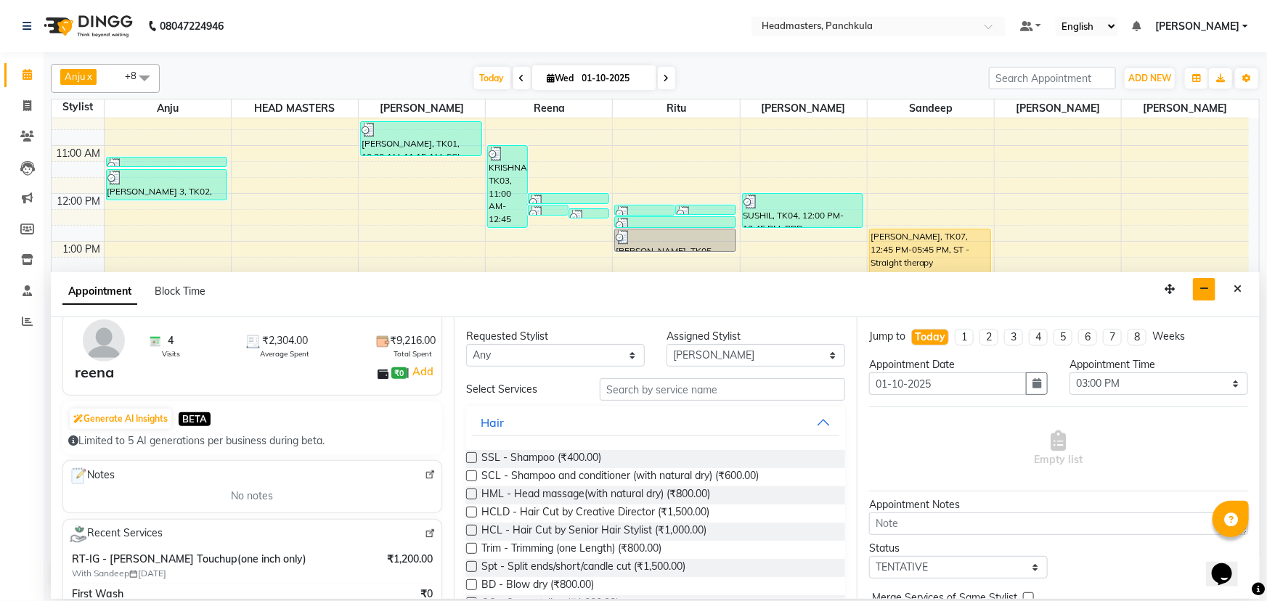
type input "9643805761"
click at [713, 354] on select "Select Amjad Anju Danish HEAD MASTERS Parveen Reena Ritu Saddam Sandeep Sushant…" at bounding box center [756, 355] width 179 height 23
select select "64055"
click at [667, 344] on select "Select Amjad Anju Danish HEAD MASTERS Parveen Reena Ritu Saddam Sandeep Sushant…" at bounding box center [756, 355] width 179 height 23
click at [616, 391] on input "text" at bounding box center [722, 389] width 245 height 23
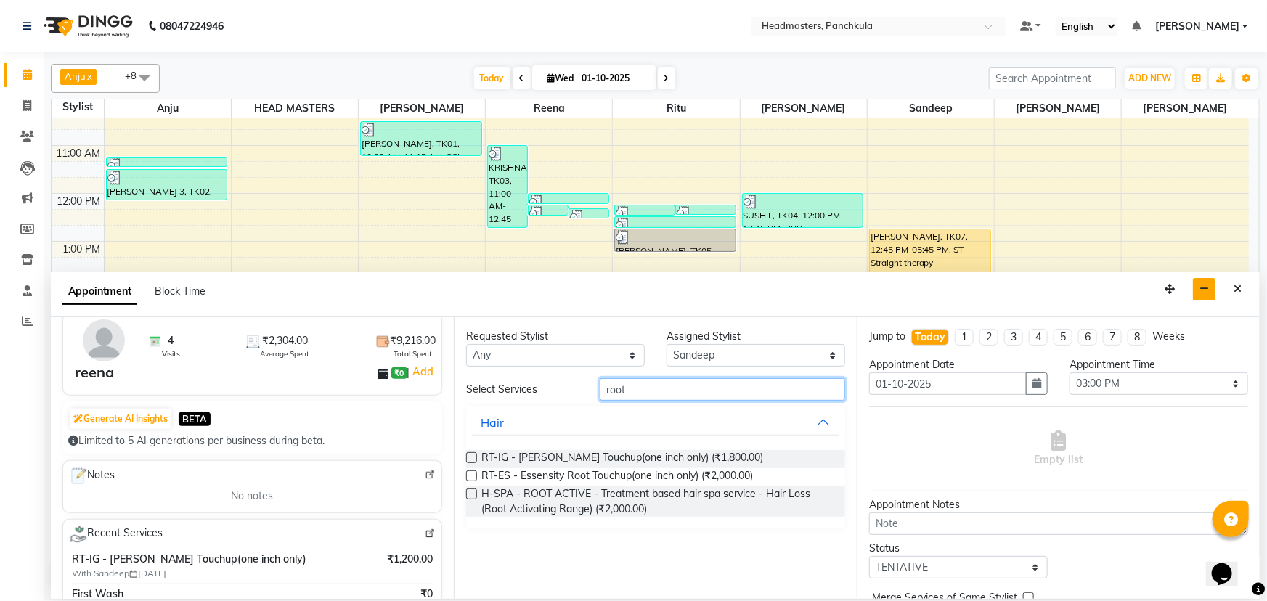
type input "root"
click at [472, 457] on label at bounding box center [471, 457] width 11 height 11
click at [472, 457] on input "checkbox" at bounding box center [470, 459] width 9 height 9
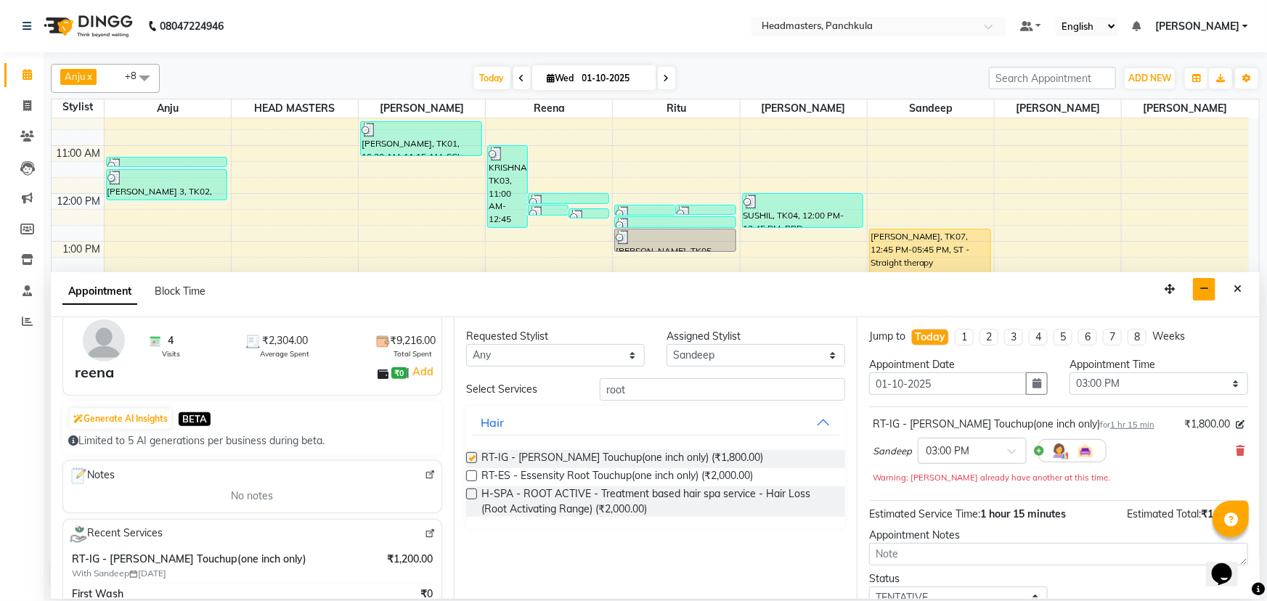
checkbox input "false"
click at [1100, 385] on select "Select 09:00 AM 09:15 AM 09:30 AM 09:45 AM 10:00 AM 10:15 AM 10:30 AM 10:45 AM …" at bounding box center [1159, 384] width 179 height 23
select select "885"
click at [1070, 373] on select "Select 09:00 AM 09:15 AM 09:30 AM 09:45 AM 10:00 AM 10:15 AM 10:30 AM 10:45 AM …" at bounding box center [1159, 384] width 179 height 23
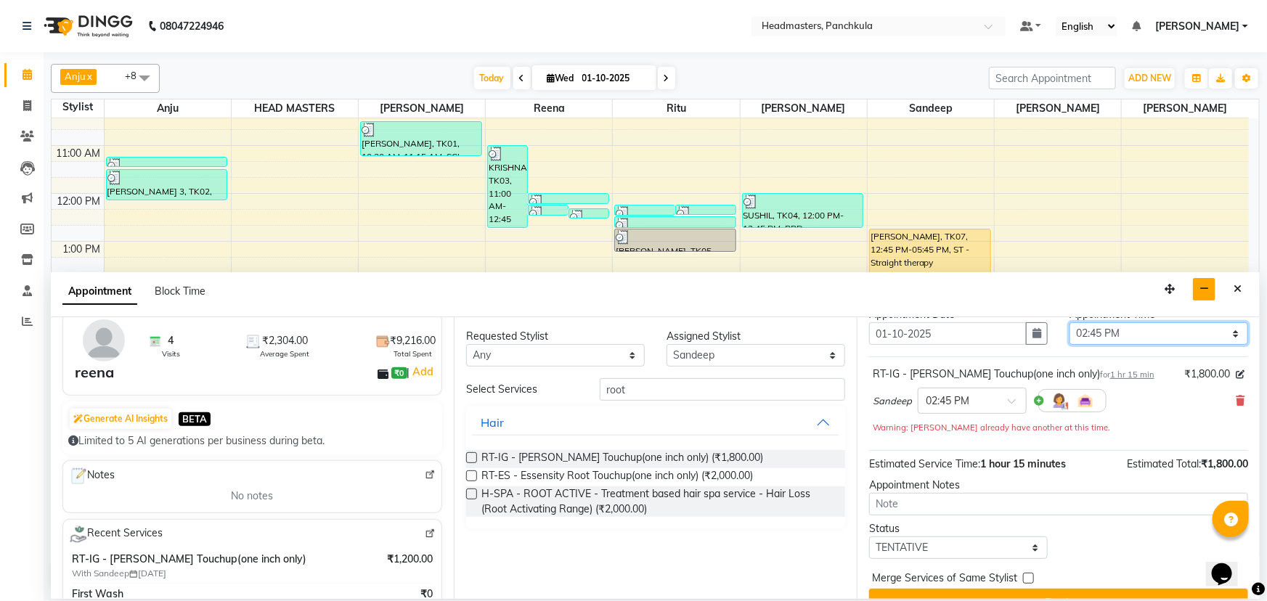
scroll to position [77, 0]
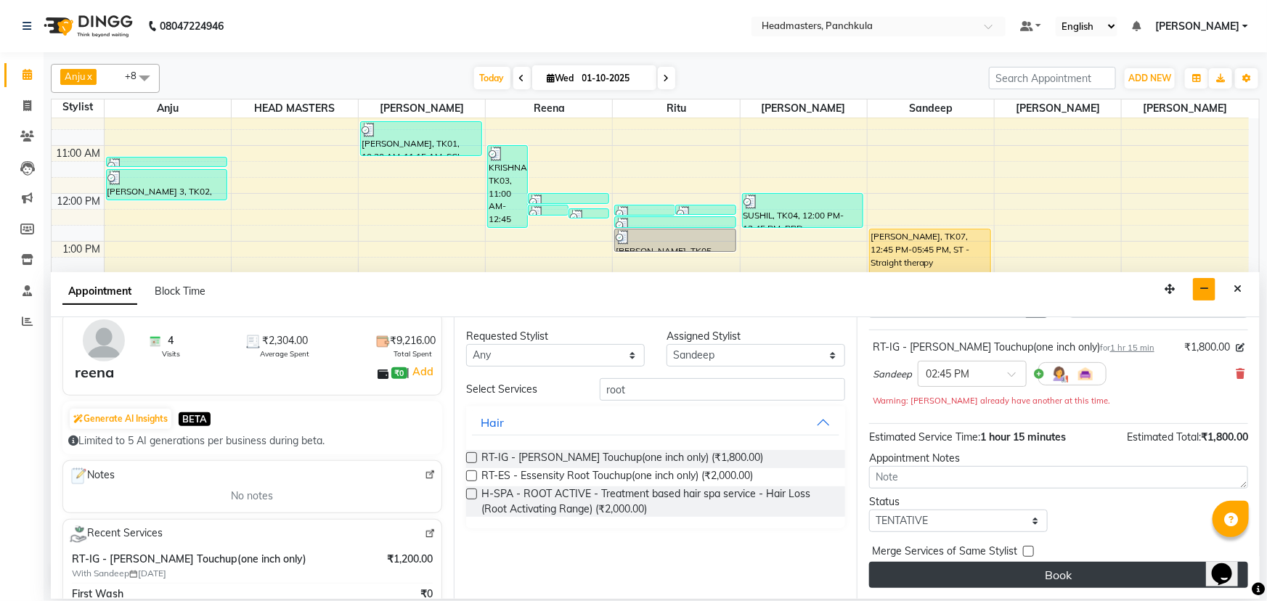
click at [1003, 572] on button "Book" at bounding box center [1058, 575] width 379 height 26
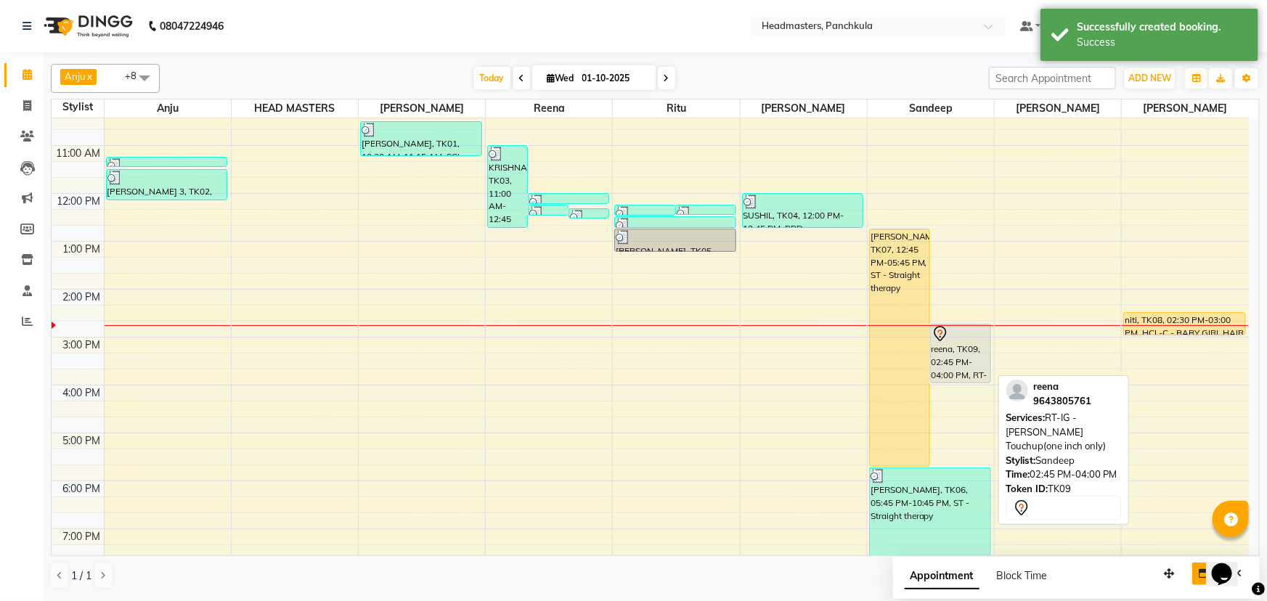
click at [967, 370] on div "reena, TK09, 02:45 PM-04:00 PM, RT-IG - Igora Root Touchup(one inch only)" at bounding box center [961, 354] width 60 height 58
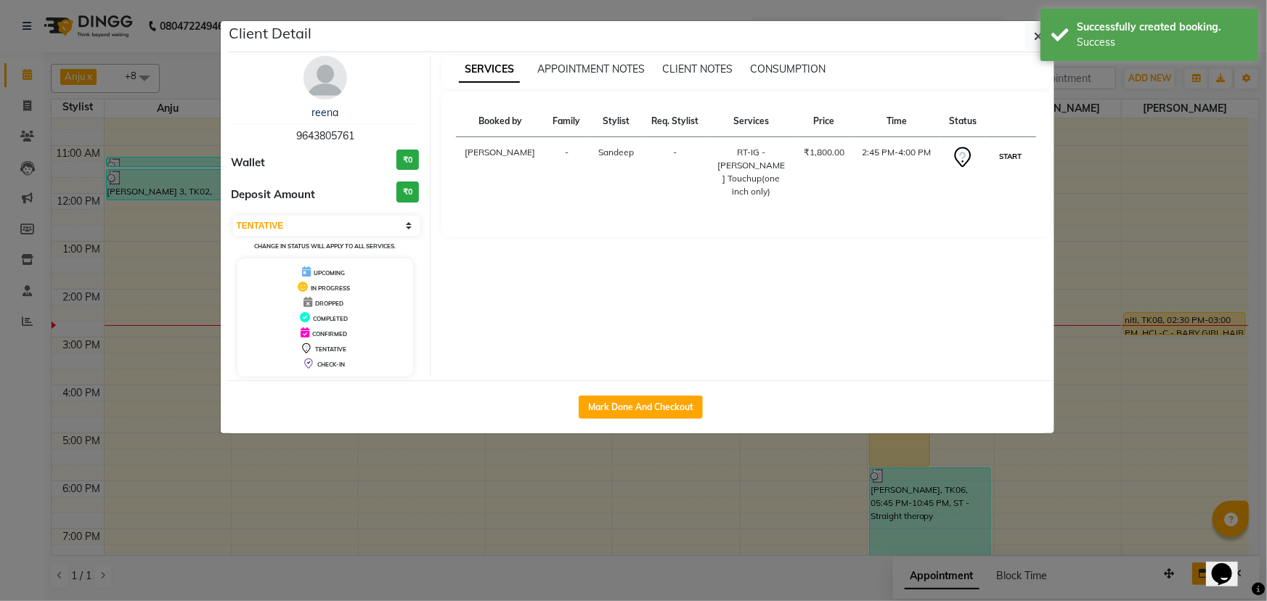
click at [1010, 166] on button "START" at bounding box center [1011, 156] width 30 height 18
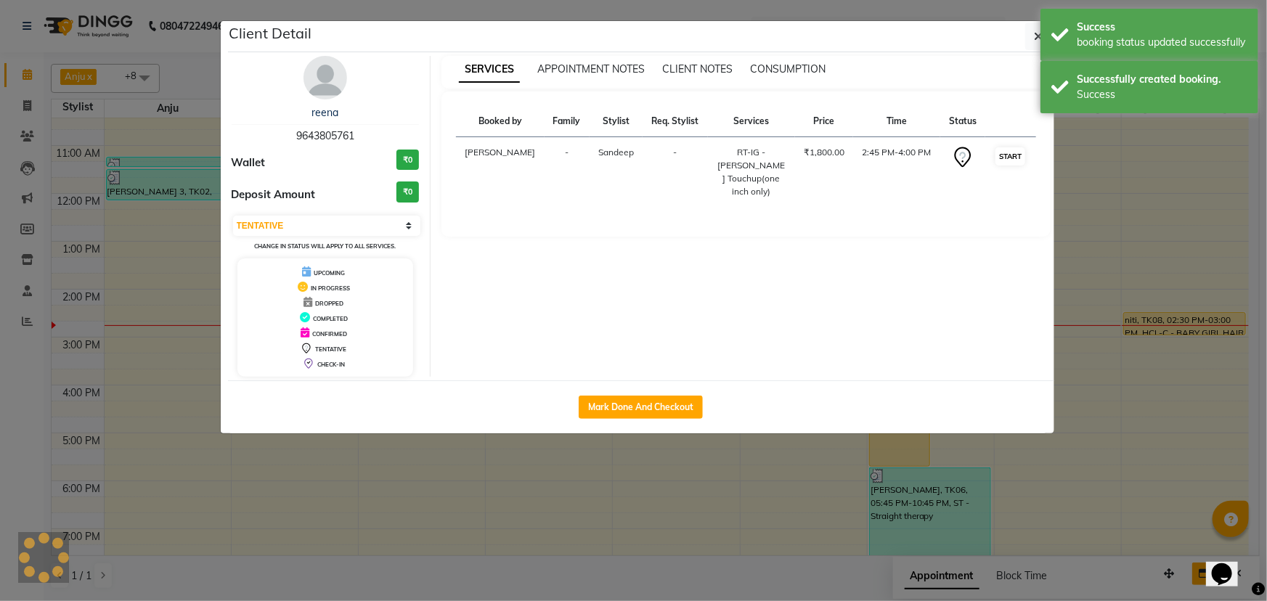
select select "1"
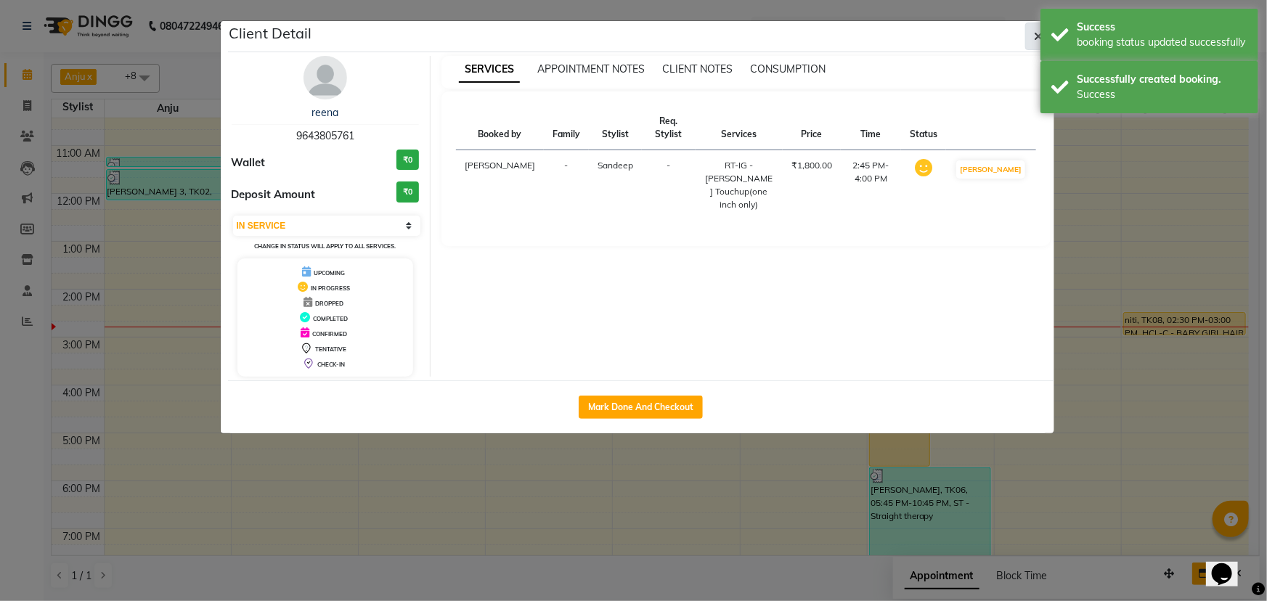
click at [1031, 35] on button "button" at bounding box center [1039, 37] width 28 height 28
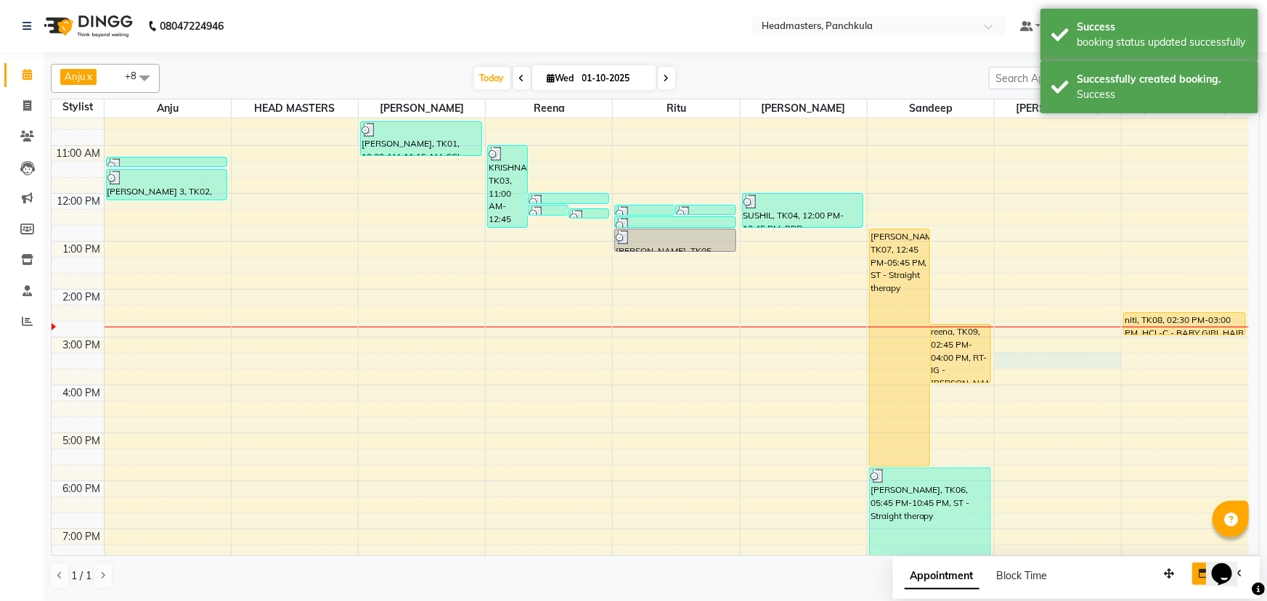
click at [1033, 357] on div "8:00 AM 9:00 AM 10:00 AM 11:00 AM 12:00 PM 1:00 PM 2:00 PM 3:00 PM 4:00 PM 5:00…" at bounding box center [651, 313] width 1198 height 622
select select "64059"
select select "tentative"
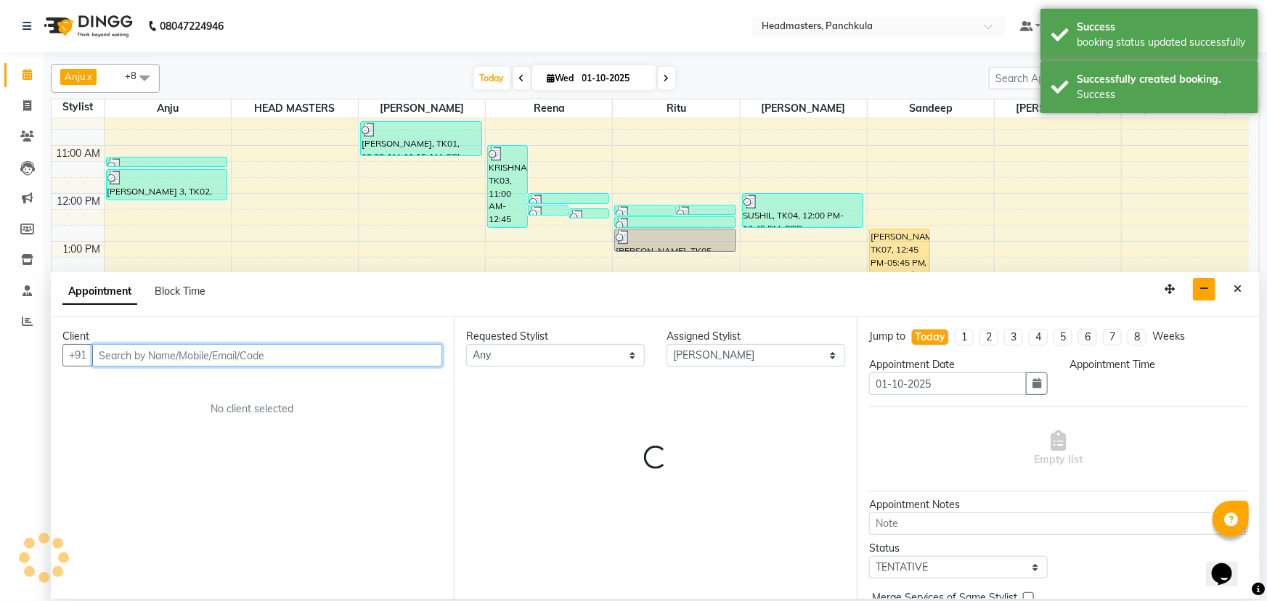
select select "915"
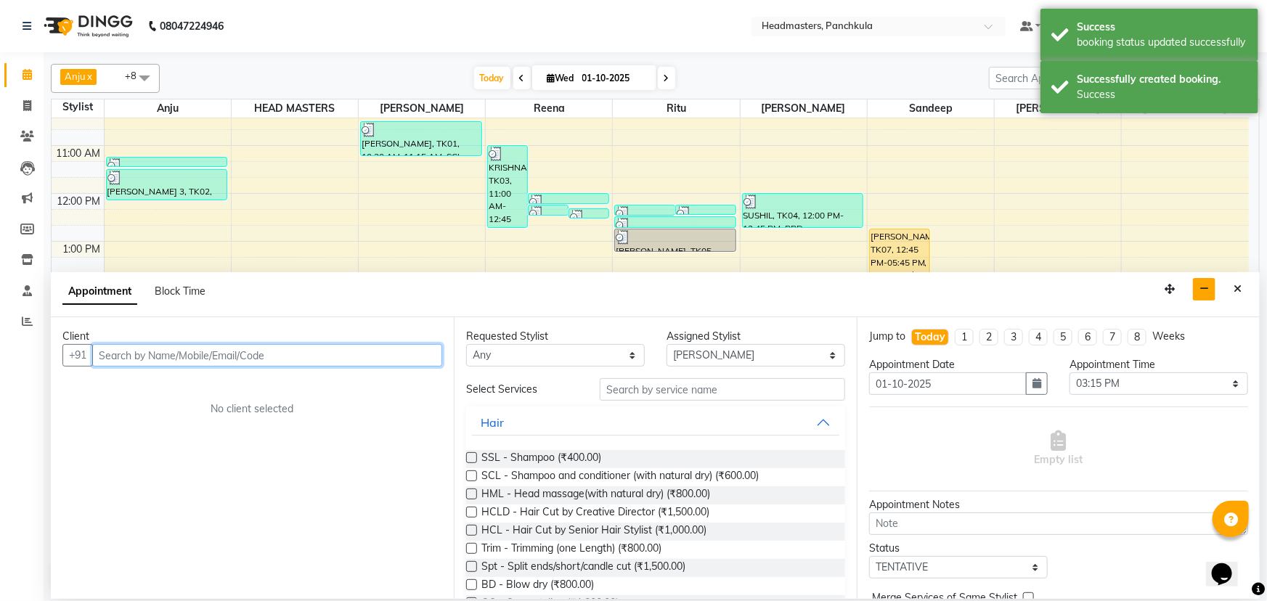
click at [115, 359] on input "text" at bounding box center [267, 355] width 350 height 23
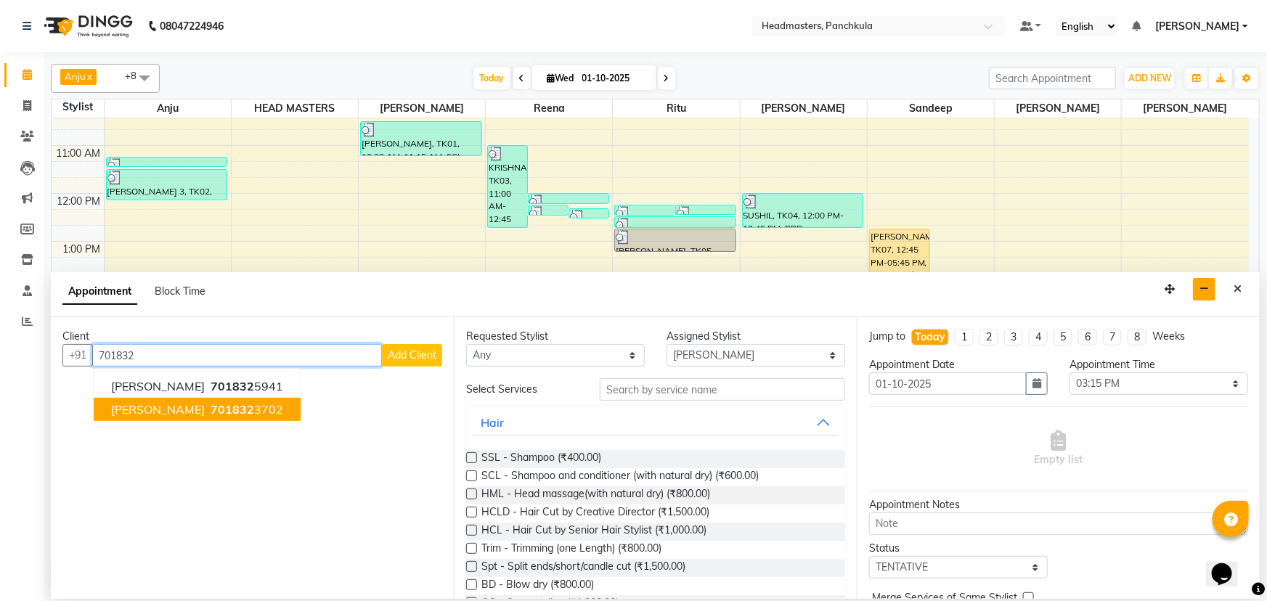
click at [211, 410] on span "701832" at bounding box center [233, 409] width 44 height 15
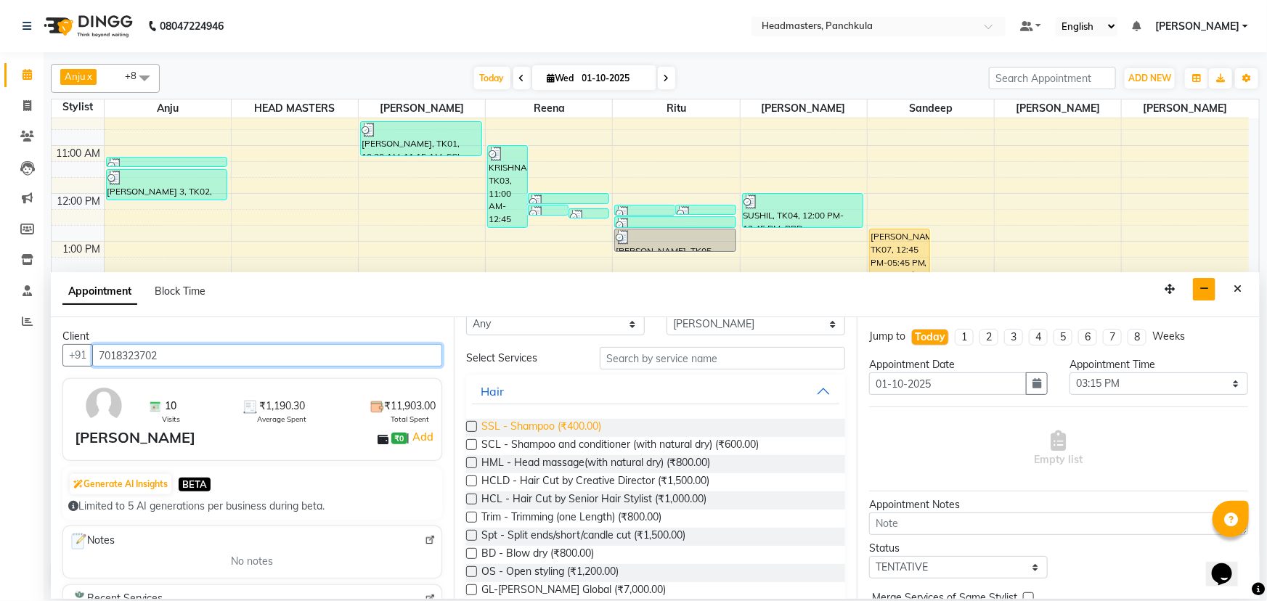
scroll to position [0, 0]
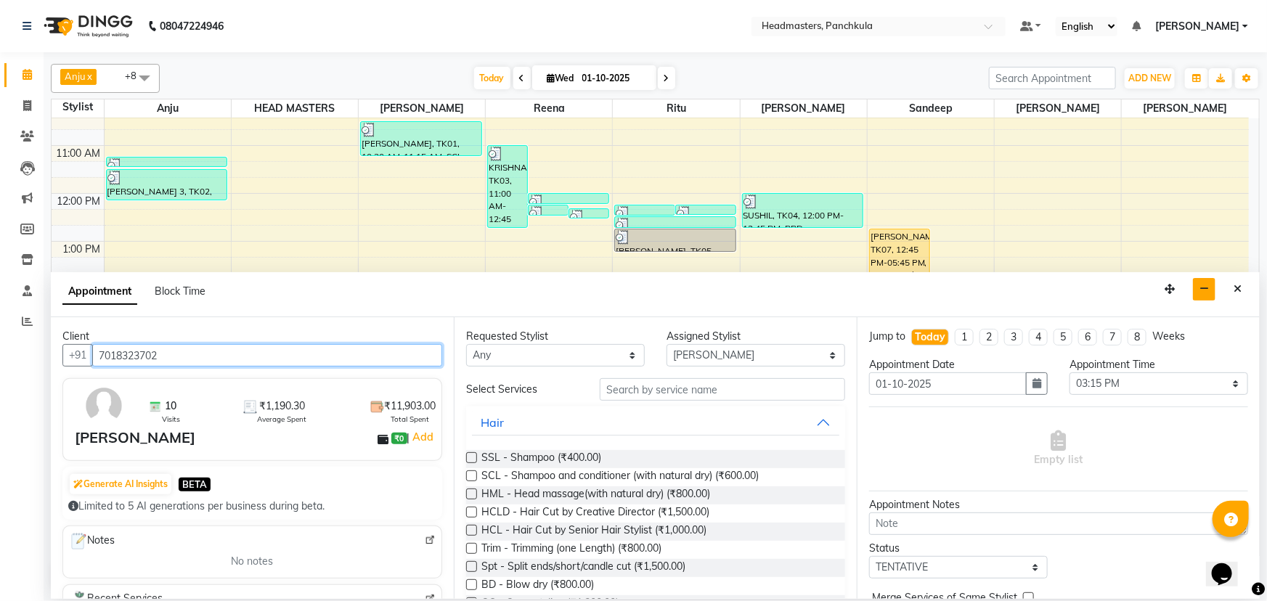
type input "7018323702"
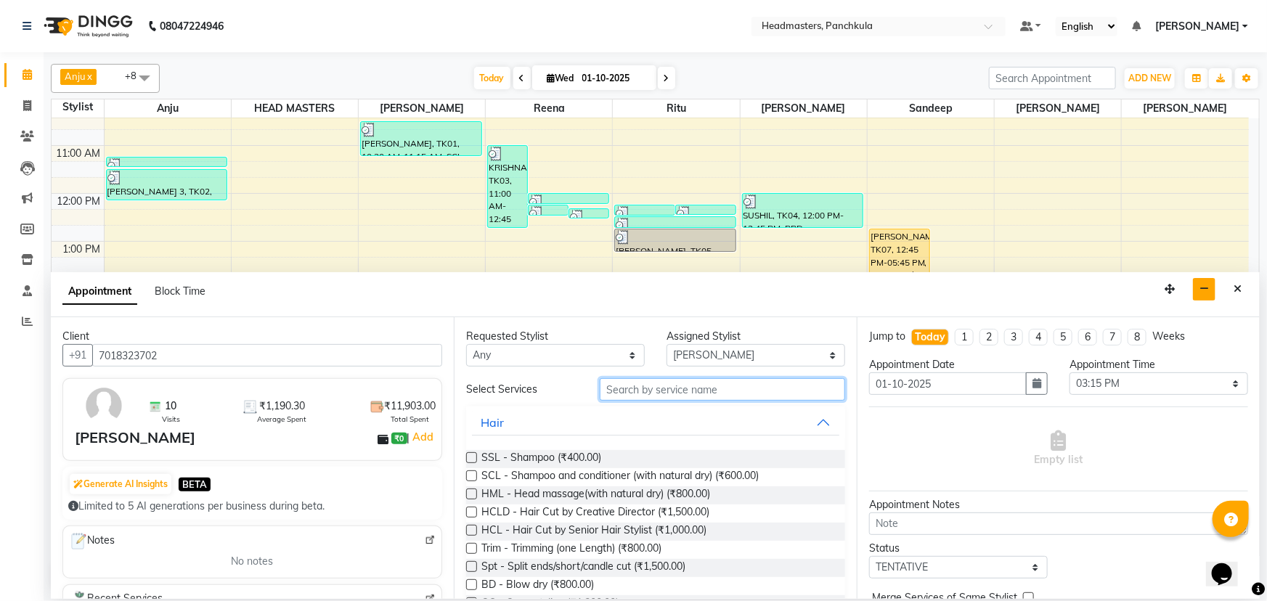
click at [613, 390] on input "text" at bounding box center [722, 389] width 245 height 23
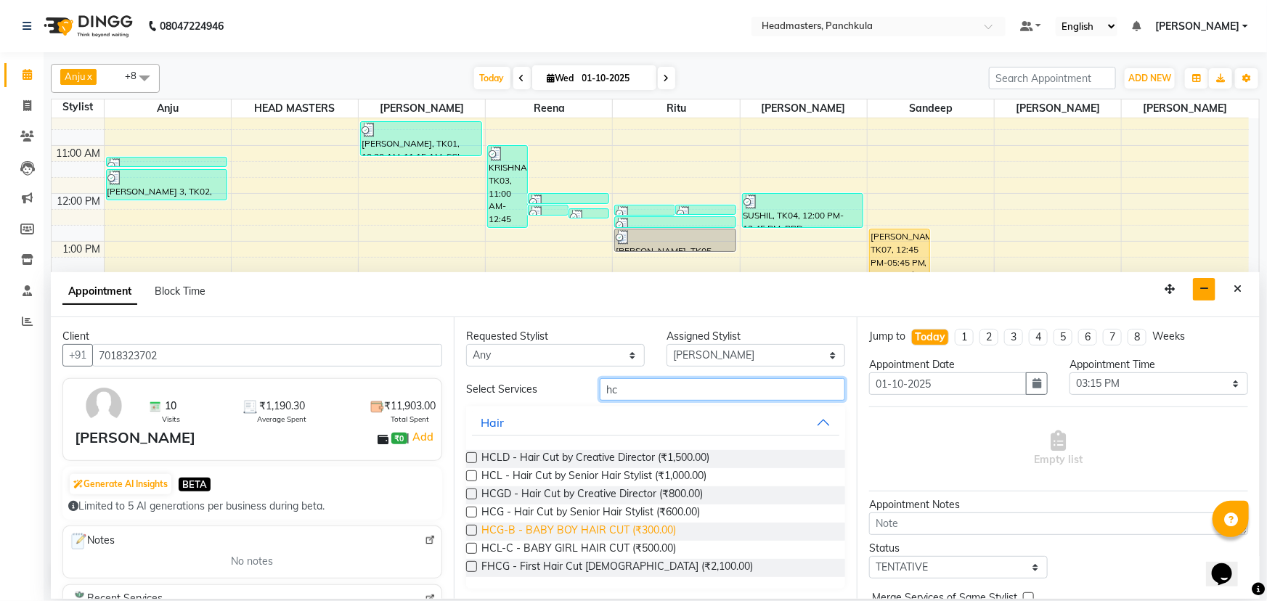
scroll to position [1, 0]
type input "hc"
click at [471, 510] on label at bounding box center [471, 511] width 11 height 11
click at [471, 510] on input "checkbox" at bounding box center [470, 512] width 9 height 9
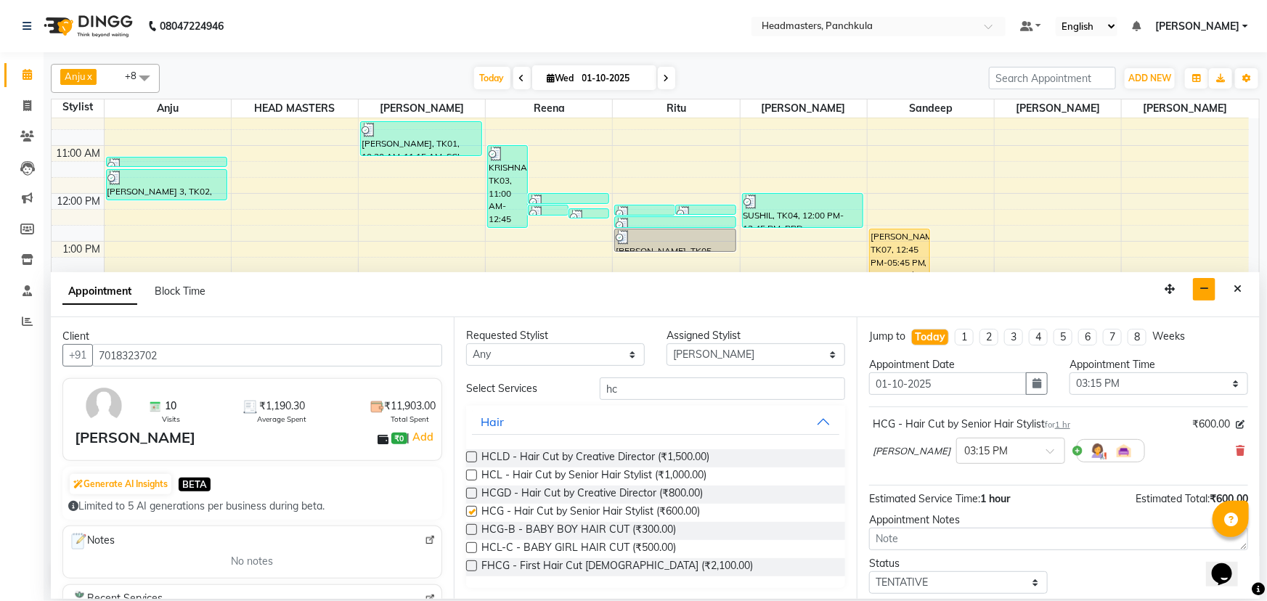
checkbox input "false"
click at [1123, 381] on select "Select 09:00 AM 09:15 AM 09:30 AM 09:45 AM 10:00 AM 10:15 AM 10:30 AM 10:45 AM …" at bounding box center [1159, 384] width 179 height 23
select select "885"
click at [1070, 373] on select "Select 09:00 AM 09:15 AM 09:30 AM 09:45 AM 10:00 AM 10:15 AM 10:30 AM 10:45 AM …" at bounding box center [1159, 384] width 179 height 23
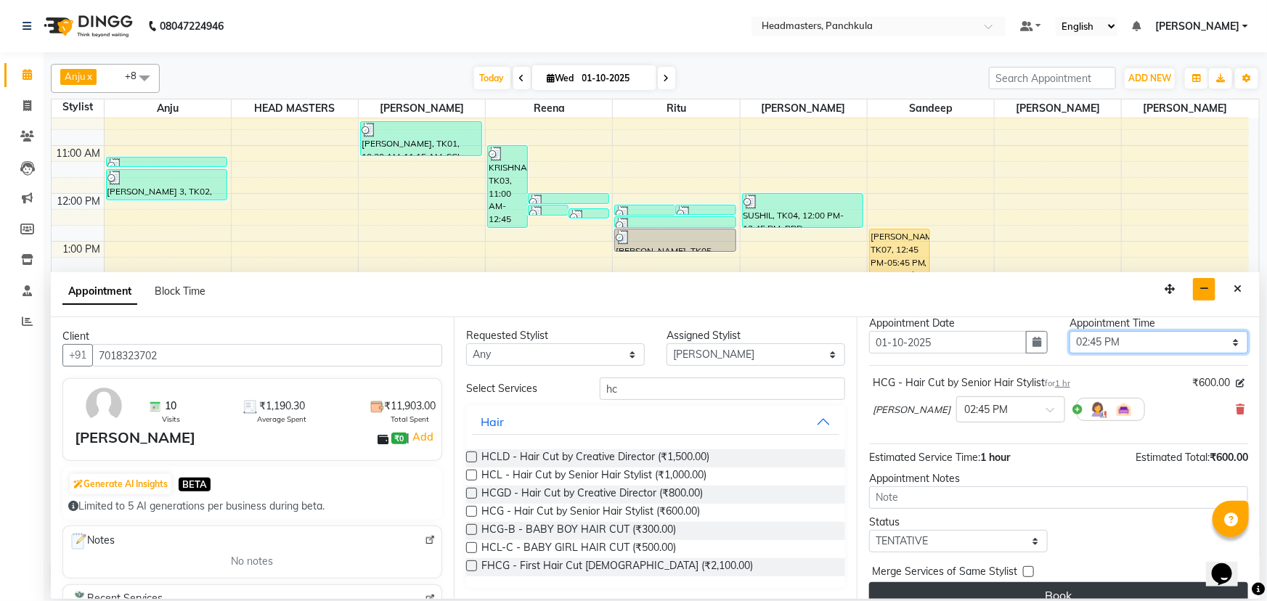
scroll to position [62, 0]
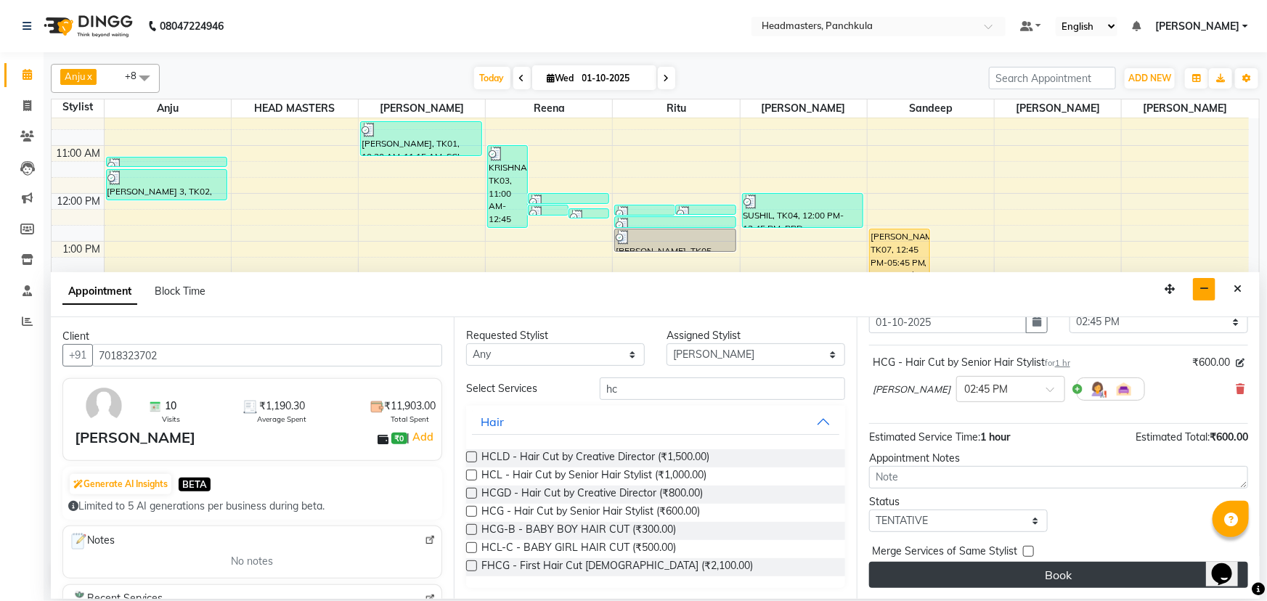
click at [1053, 567] on button "Book" at bounding box center [1058, 575] width 379 height 26
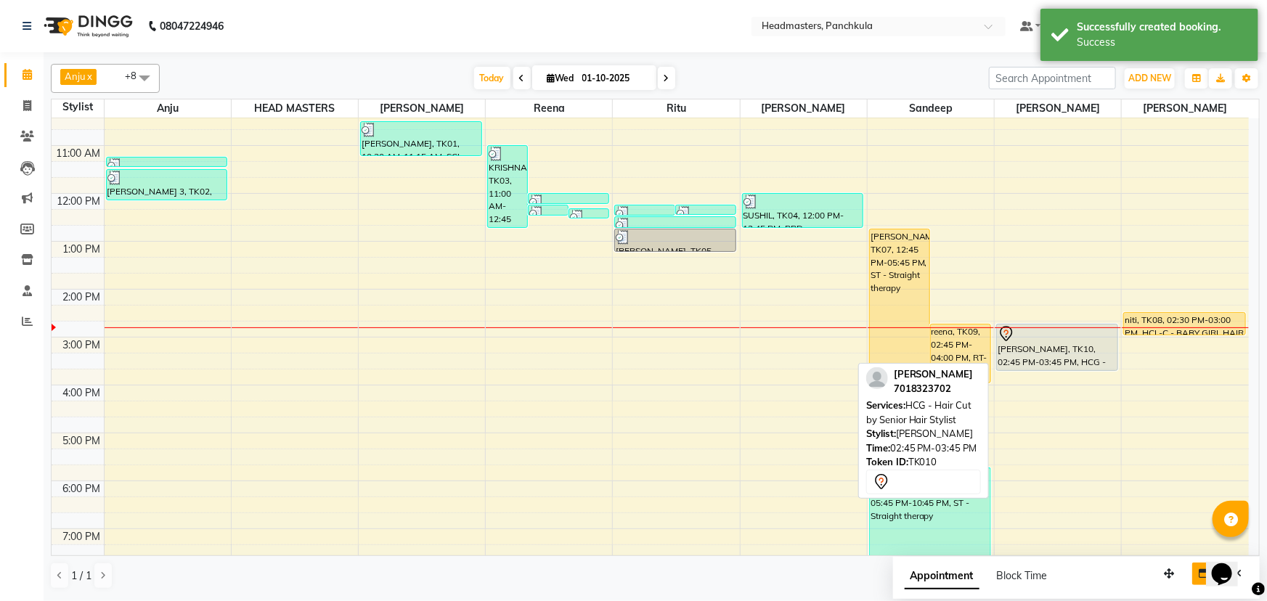
click at [1056, 349] on div "[PERSON_NAME], TK10, 02:45 PM-03:45 PM, HCG - Hair Cut by Senior Hair Stylist" at bounding box center [1057, 348] width 121 height 46
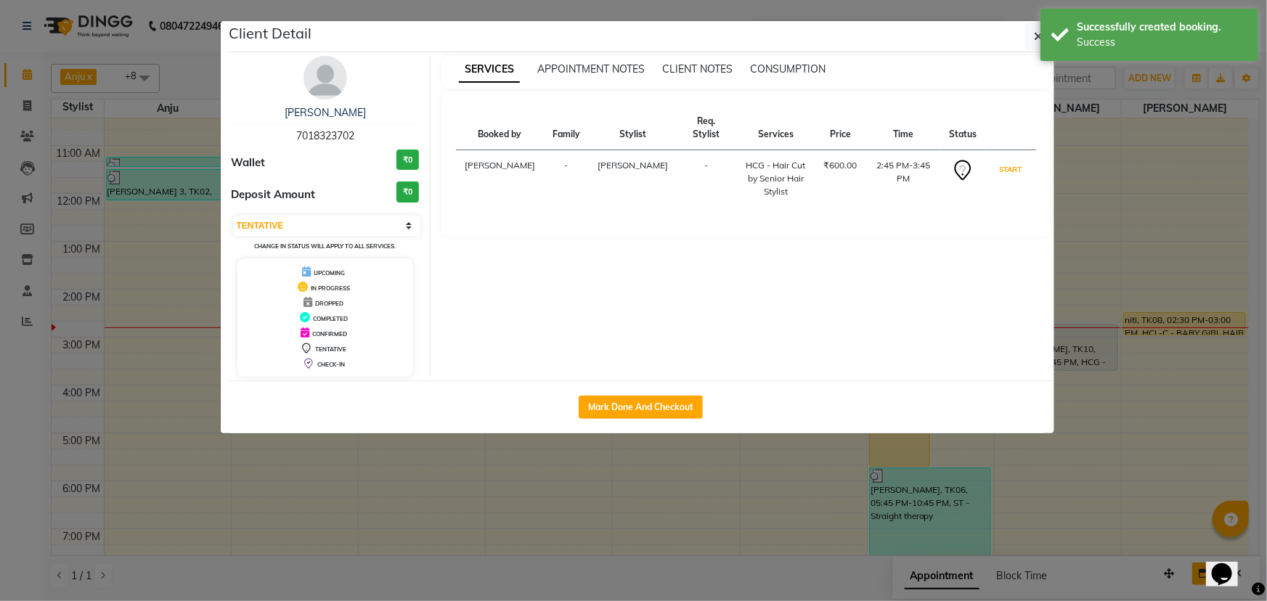
click at [997, 166] on button "START" at bounding box center [1011, 169] width 30 height 18
select select "1"
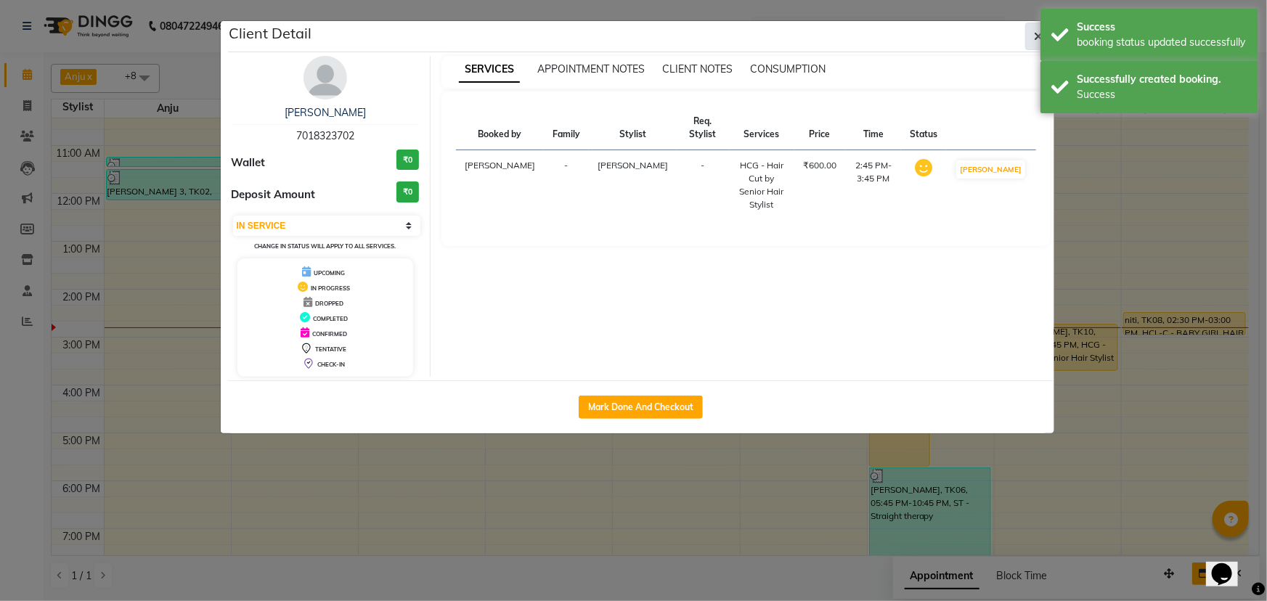
click at [1028, 31] on button "button" at bounding box center [1039, 37] width 28 height 28
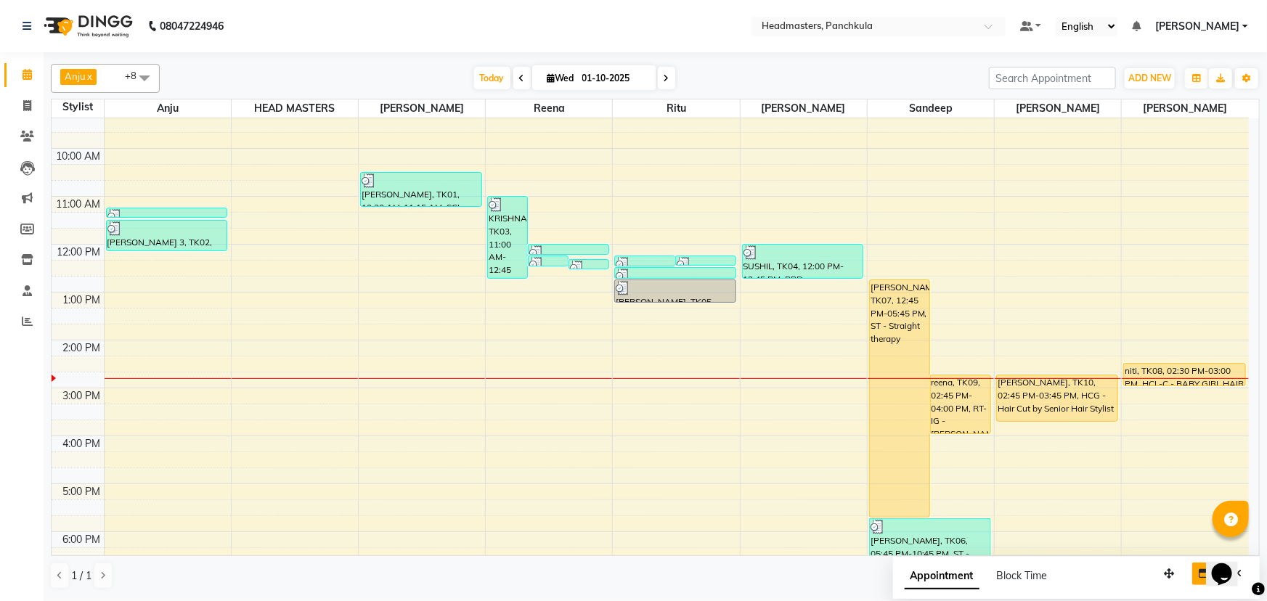
scroll to position [65, 0]
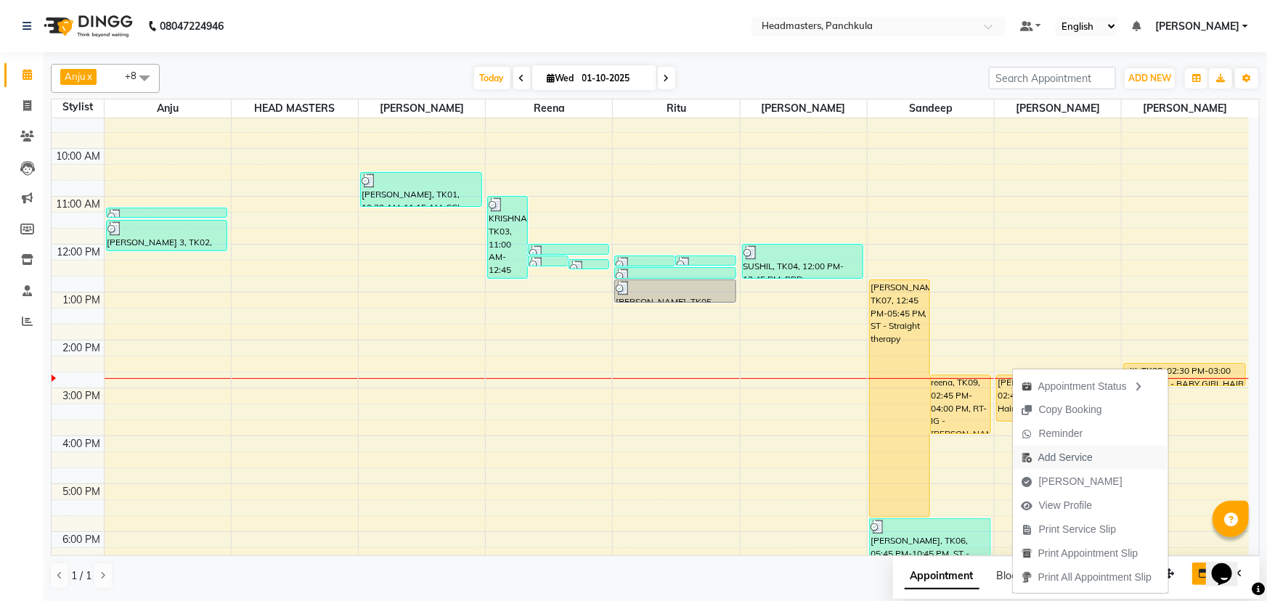
click at [1041, 459] on span "Add Service" at bounding box center [1066, 457] width 54 height 15
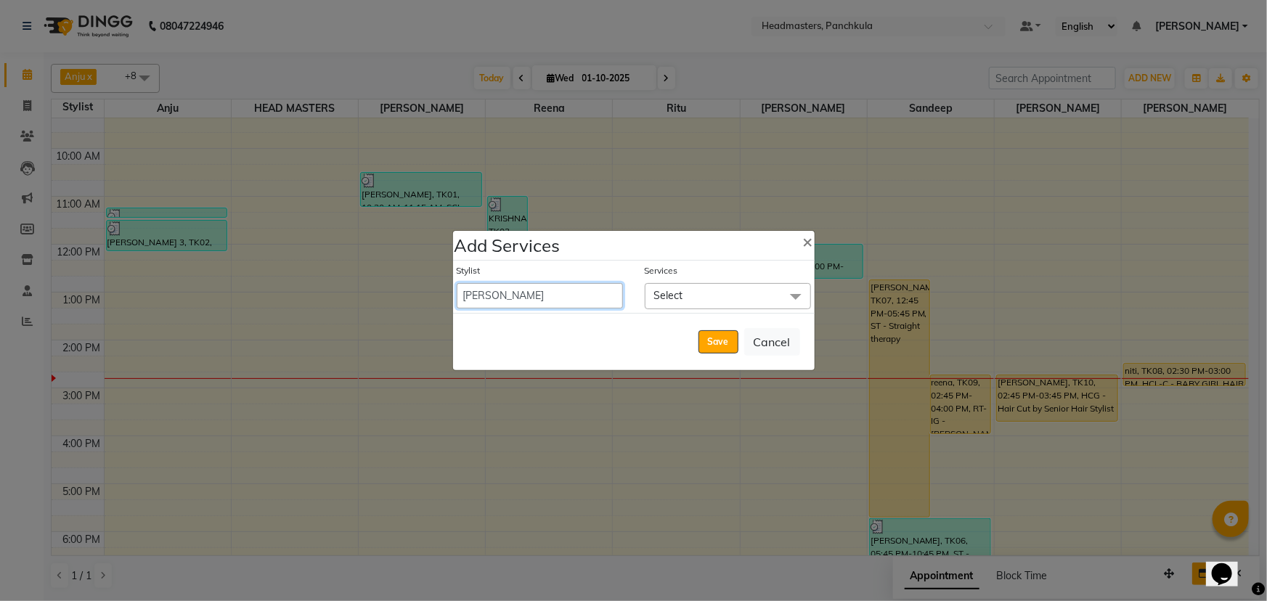
click at [497, 296] on select "Amjad Anju Danish HEAD MASTERS Parveen Reena Ritu Saddam Sandeep Sushant Sushan…" at bounding box center [540, 295] width 166 height 25
select select "64054"
click at [457, 283] on select "Amjad Anju Danish HEAD MASTERS Parveen Reena Ritu Saddam Sandeep Sushant Sushan…" at bounding box center [540, 295] width 166 height 25
select select "900"
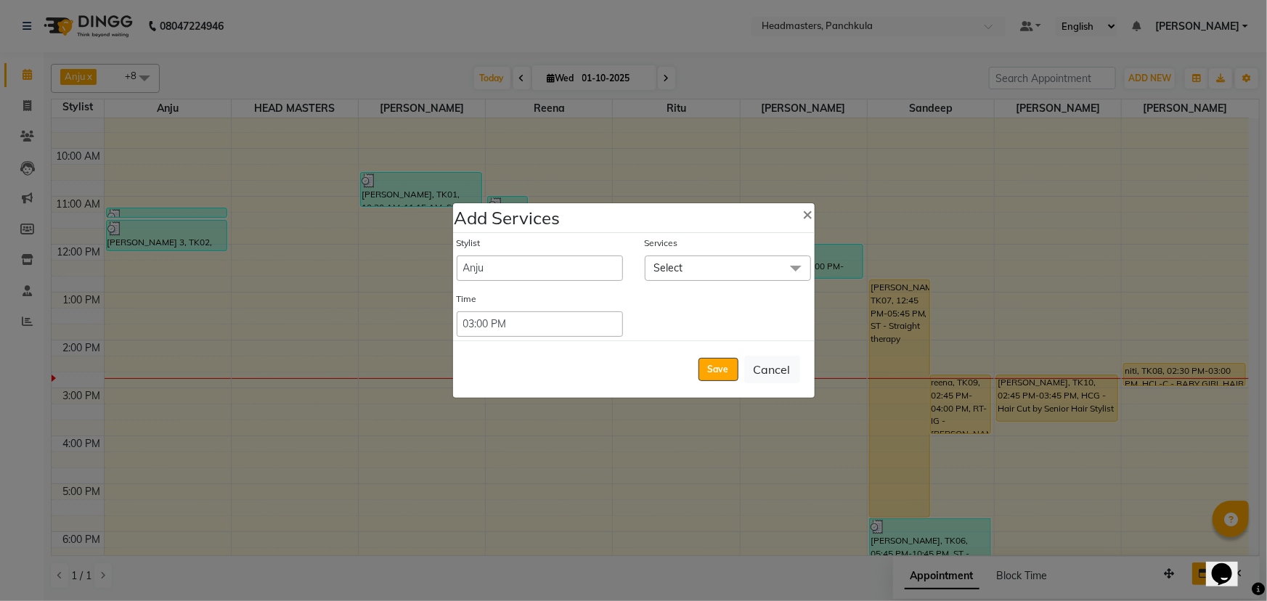
click at [691, 266] on span "Select" at bounding box center [728, 268] width 166 height 25
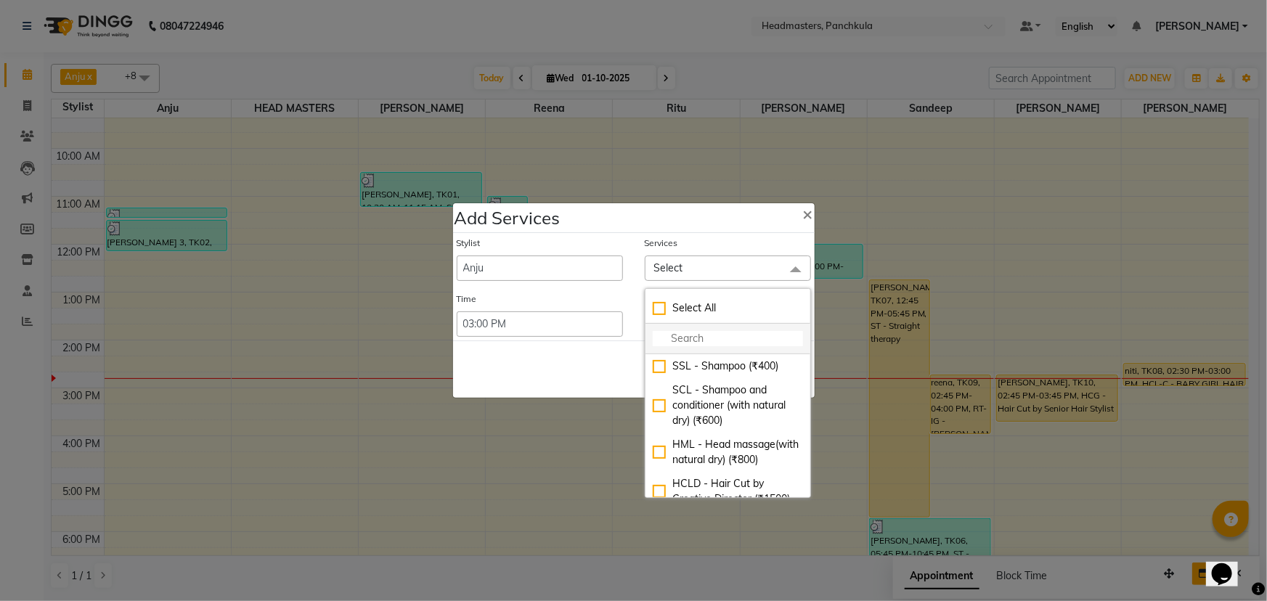
click at [678, 341] on input "multiselect-search" at bounding box center [728, 338] width 150 height 15
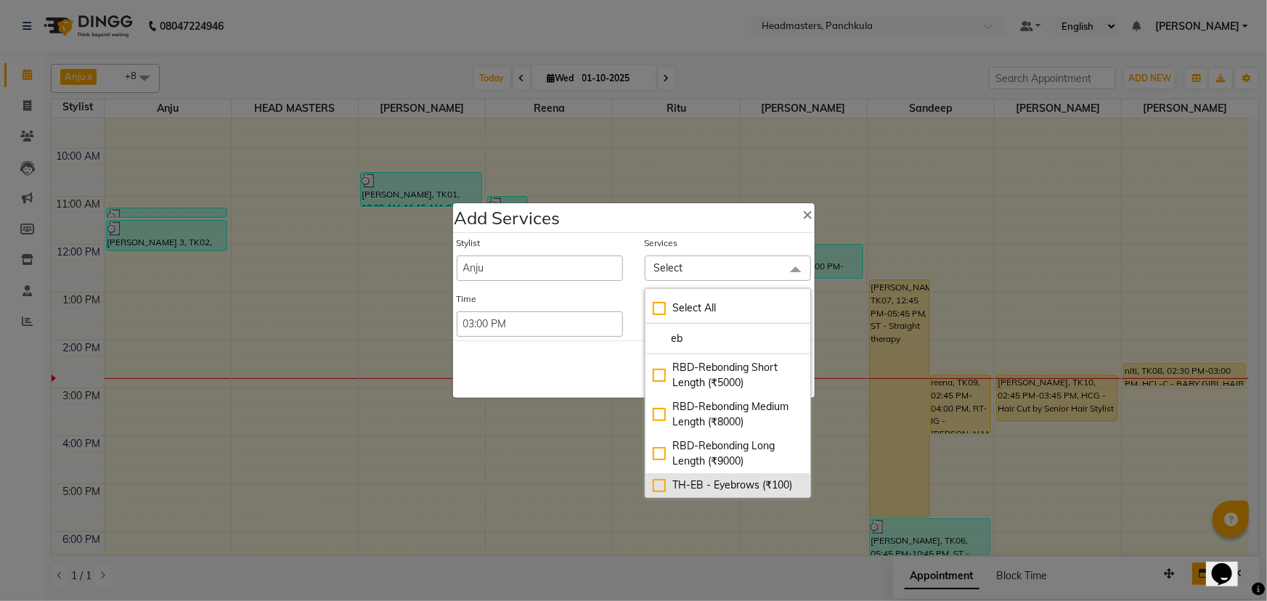
type input "eb"
click at [657, 479] on div "TH-EB - Eyebrows (₹100)" at bounding box center [728, 485] width 150 height 15
checkbox input "true"
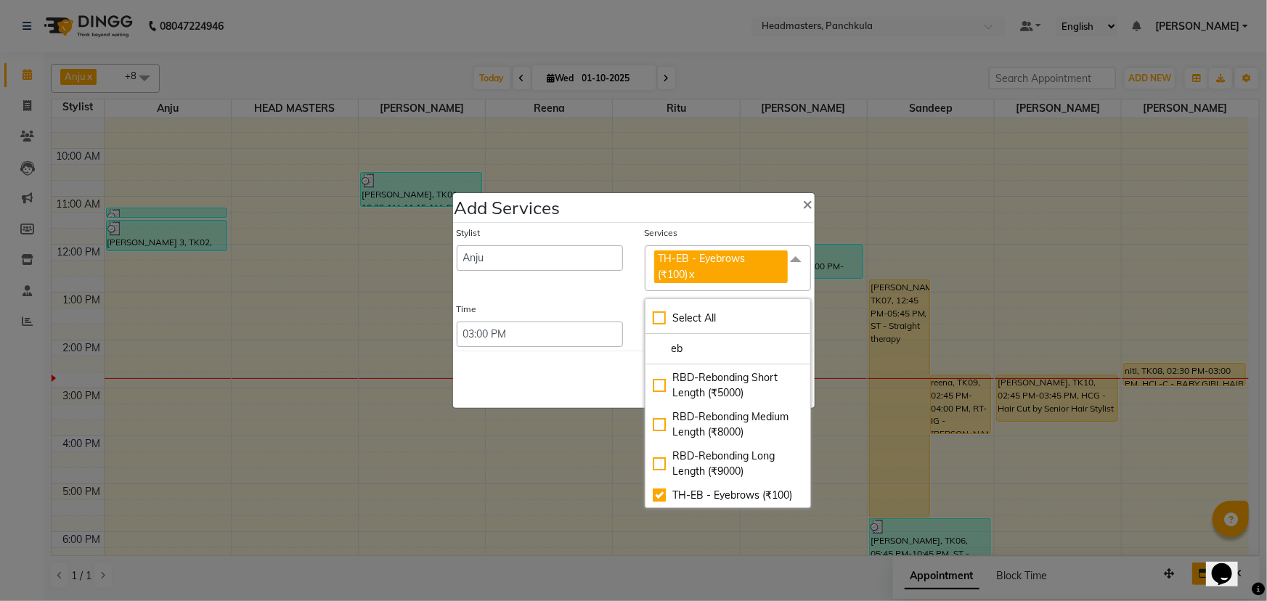
click at [532, 297] on div "Stylist Amjad Anju Danish HEAD MASTERS Parveen Reena Ritu Saddam Sandeep Sushan…" at bounding box center [634, 287] width 362 height 128
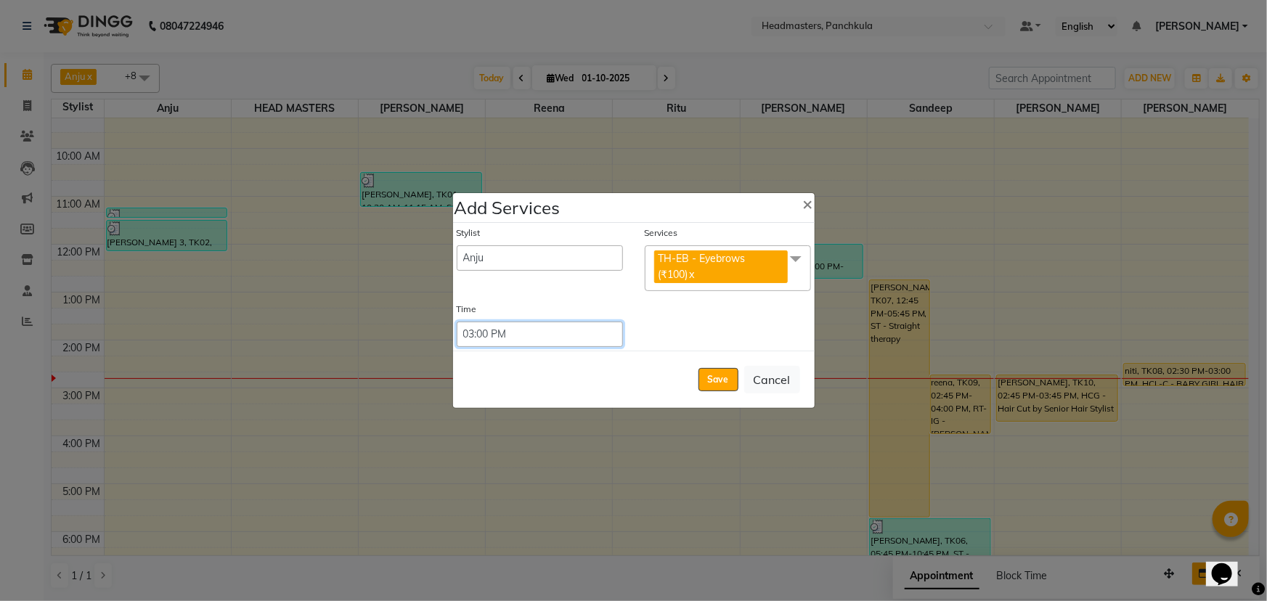
click at [507, 334] on select "Select 09:00 AM 09:15 AM 09:30 AM 09:45 AM 10:00 AM 10:15 AM 10:30 AM 10:45 AM …" at bounding box center [540, 334] width 166 height 25
click at [715, 384] on button "Save" at bounding box center [719, 379] width 40 height 23
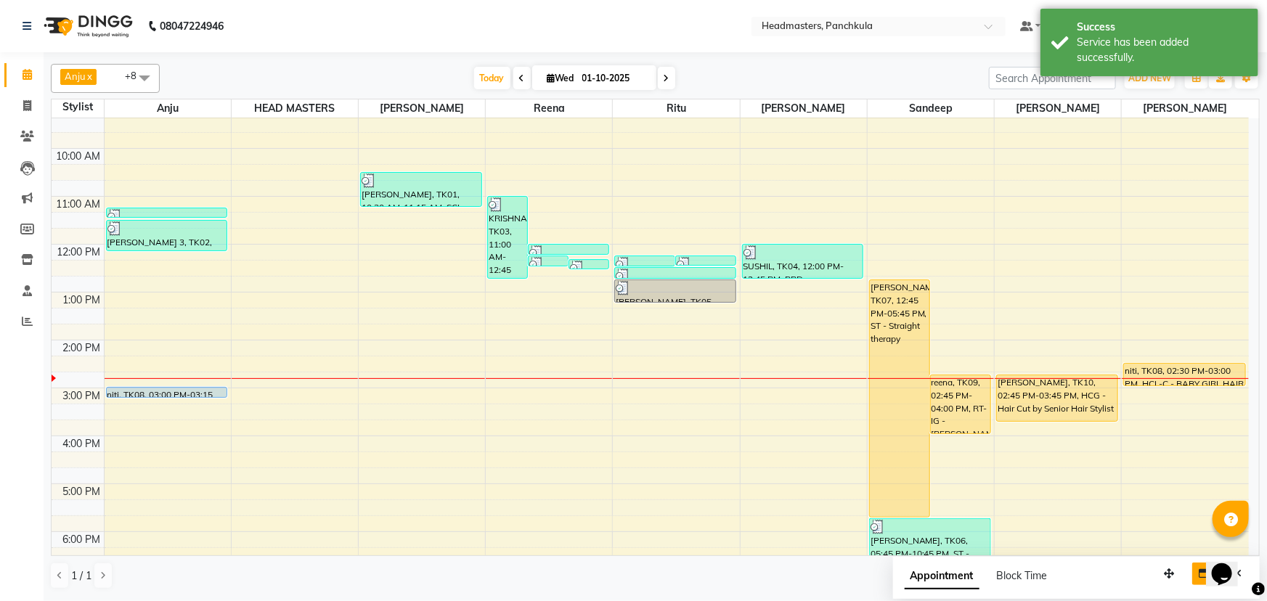
click at [192, 397] on div "niti, TK08, 03:00 PM-03:15 PM, TH-EB - Eyebrows (₹100)" at bounding box center [167, 393] width 122 height 12
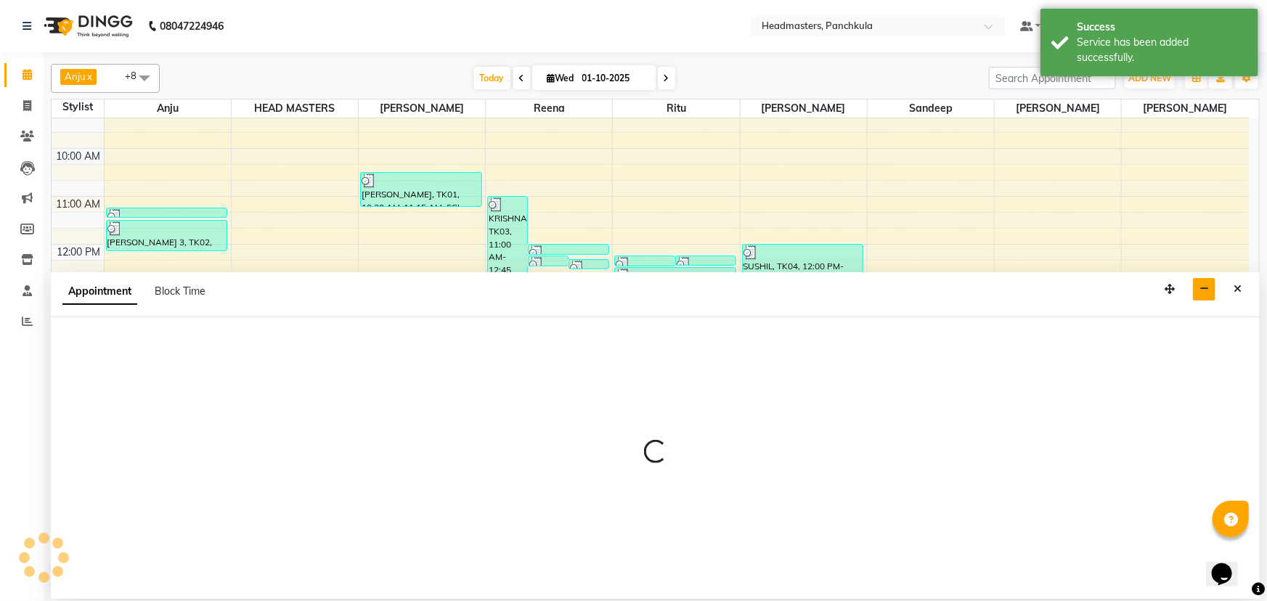
select select "64054"
select select "tentative"
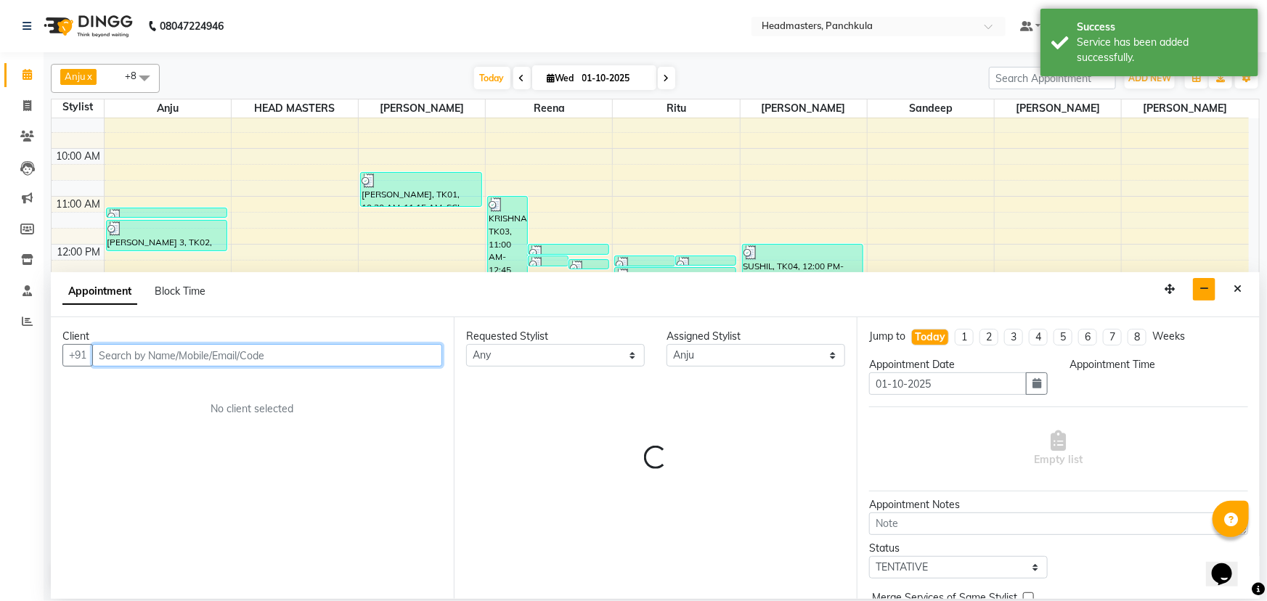
select select "900"
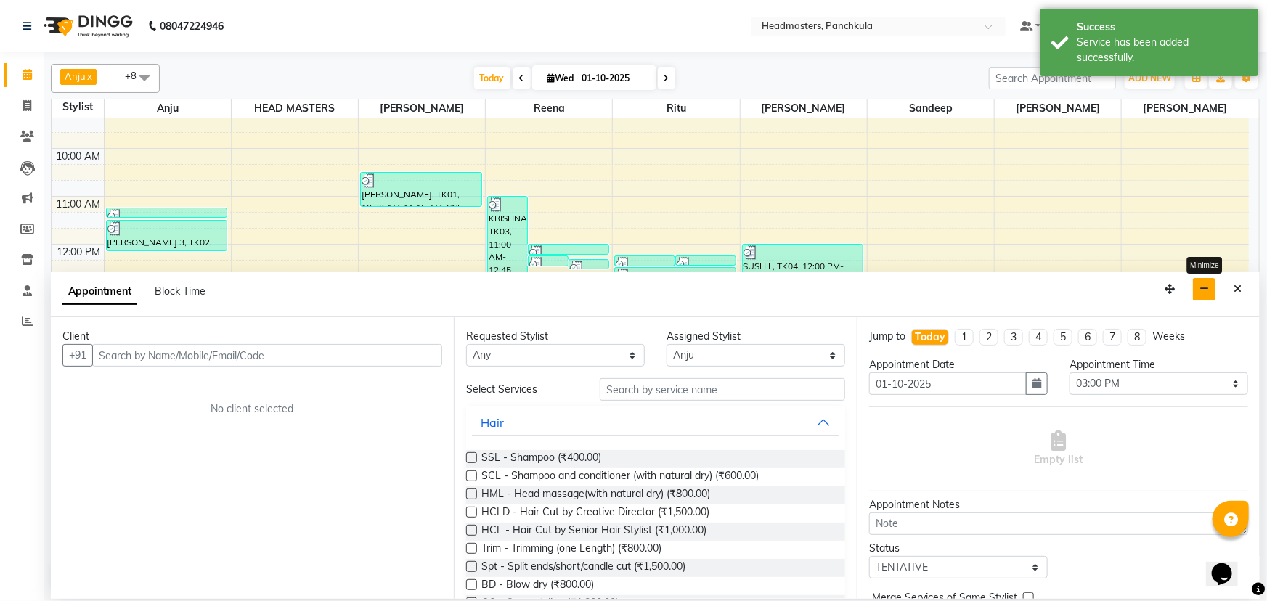
click at [1198, 285] on button "button" at bounding box center [1204, 289] width 23 height 23
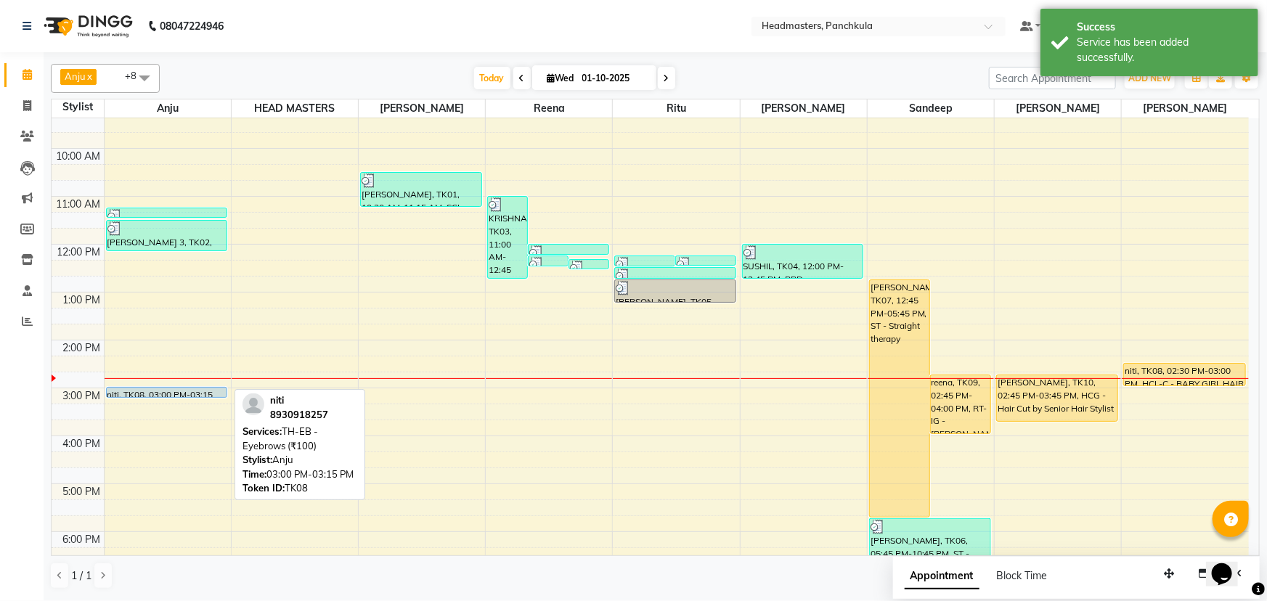
click at [177, 391] on div "niti, TK08, 03:00 PM-03:15 PM, TH-EB - Eyebrows (₹100)" at bounding box center [167, 392] width 121 height 9
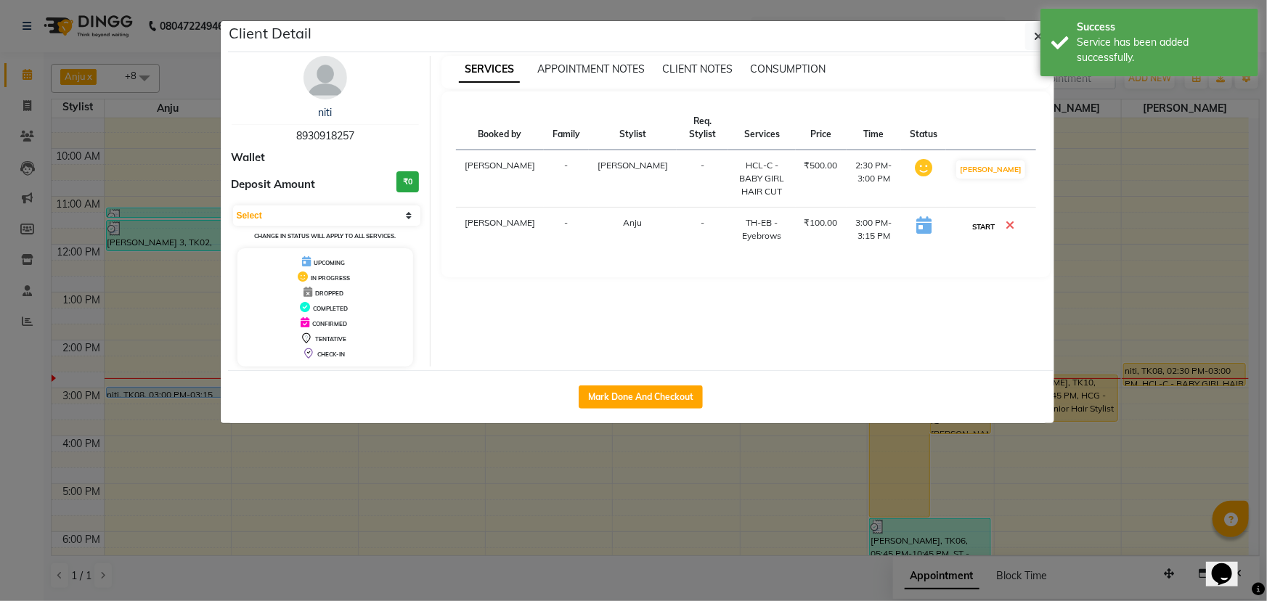
click at [989, 218] on button "START" at bounding box center [984, 227] width 30 height 18
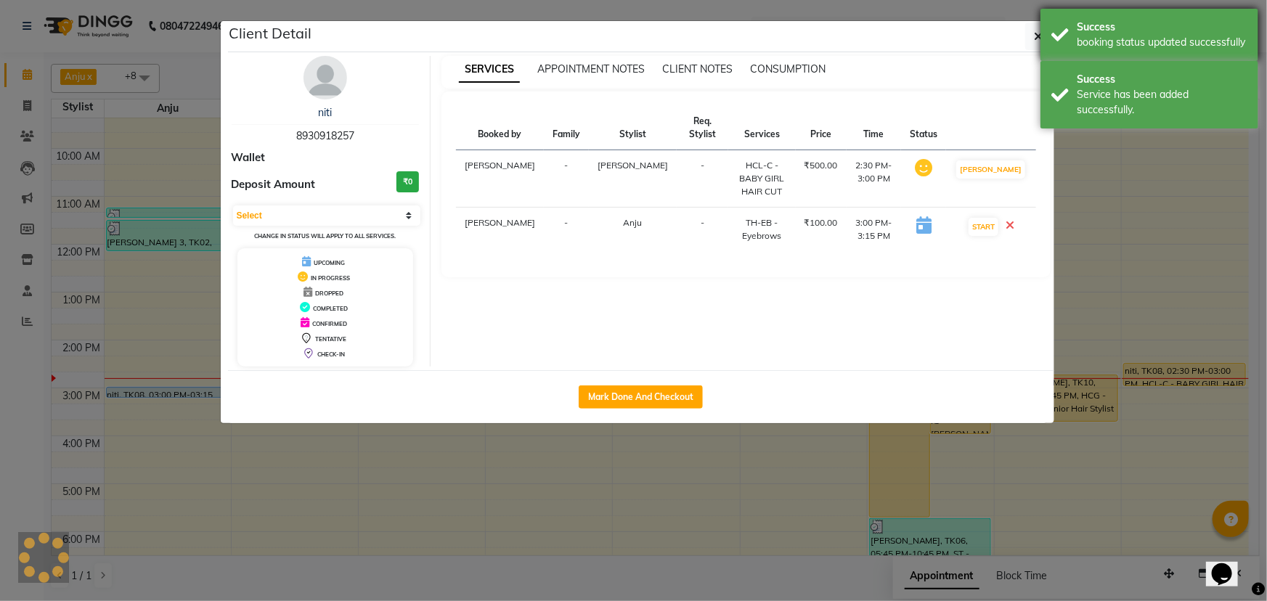
select select "1"
click at [1041, 37] on div "Success booking status updated successfully" at bounding box center [1150, 35] width 218 height 52
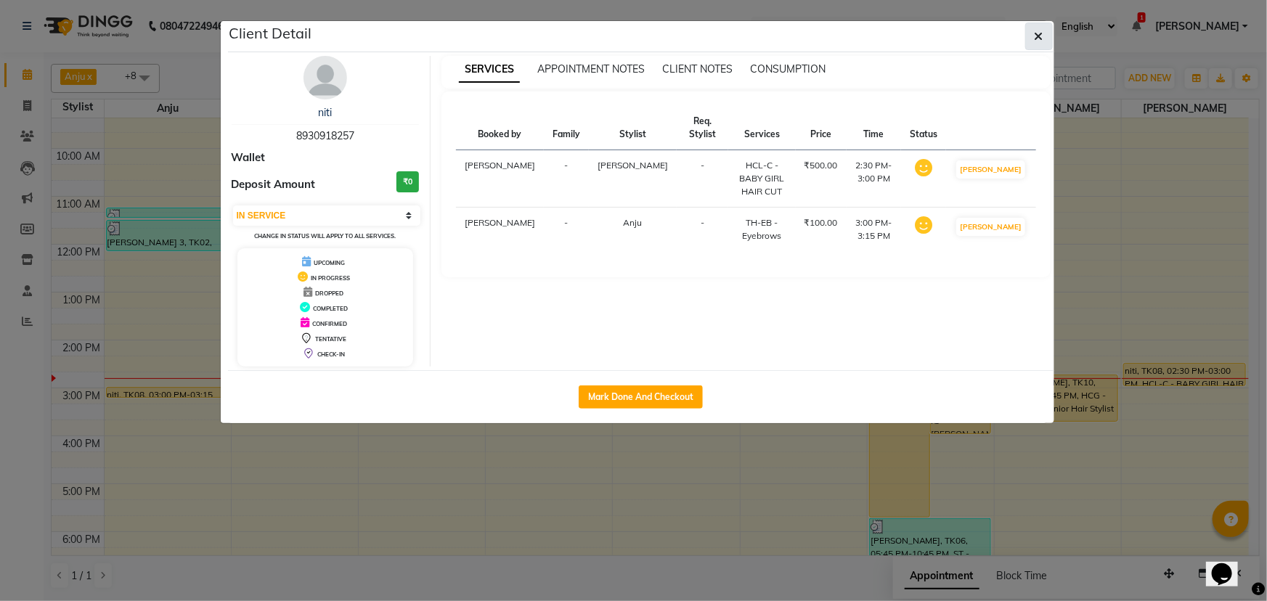
click at [1035, 34] on icon "button" at bounding box center [1039, 37] width 9 height 12
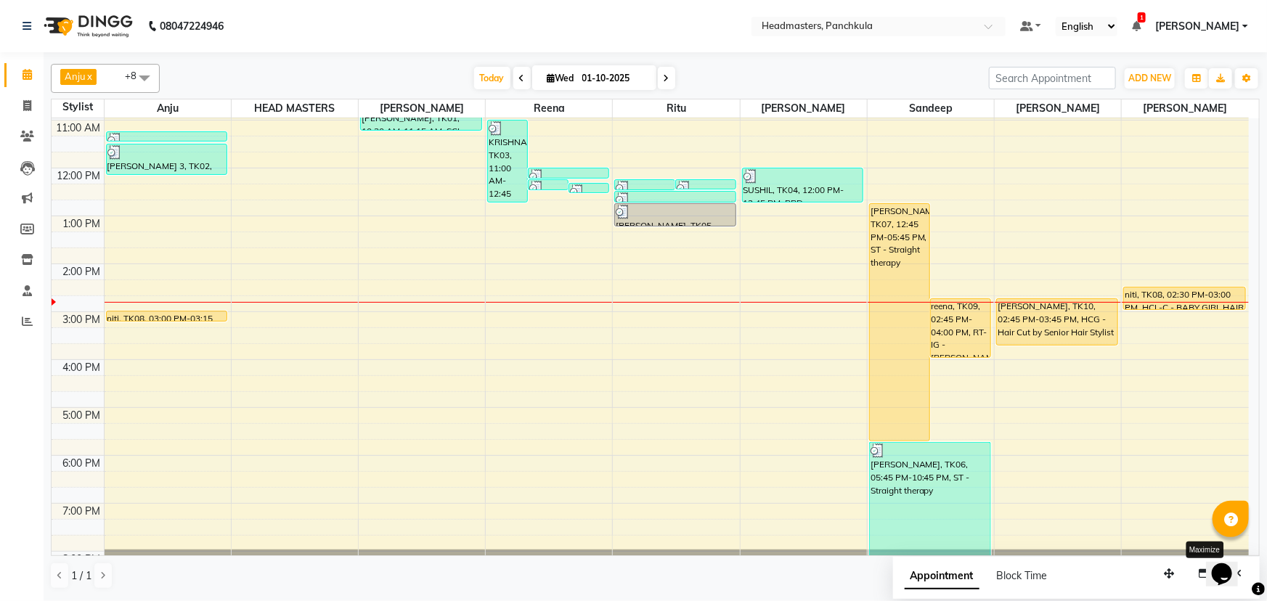
scroll to position [182, 0]
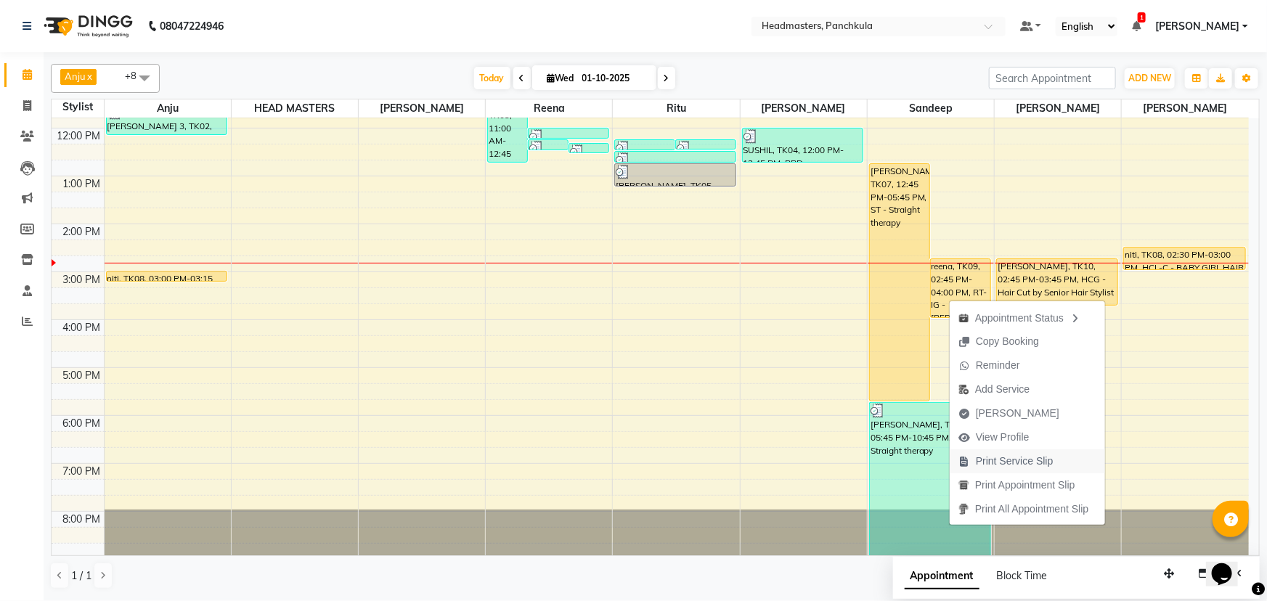
click at [988, 464] on span "Print Service Slip" at bounding box center [1015, 461] width 78 height 15
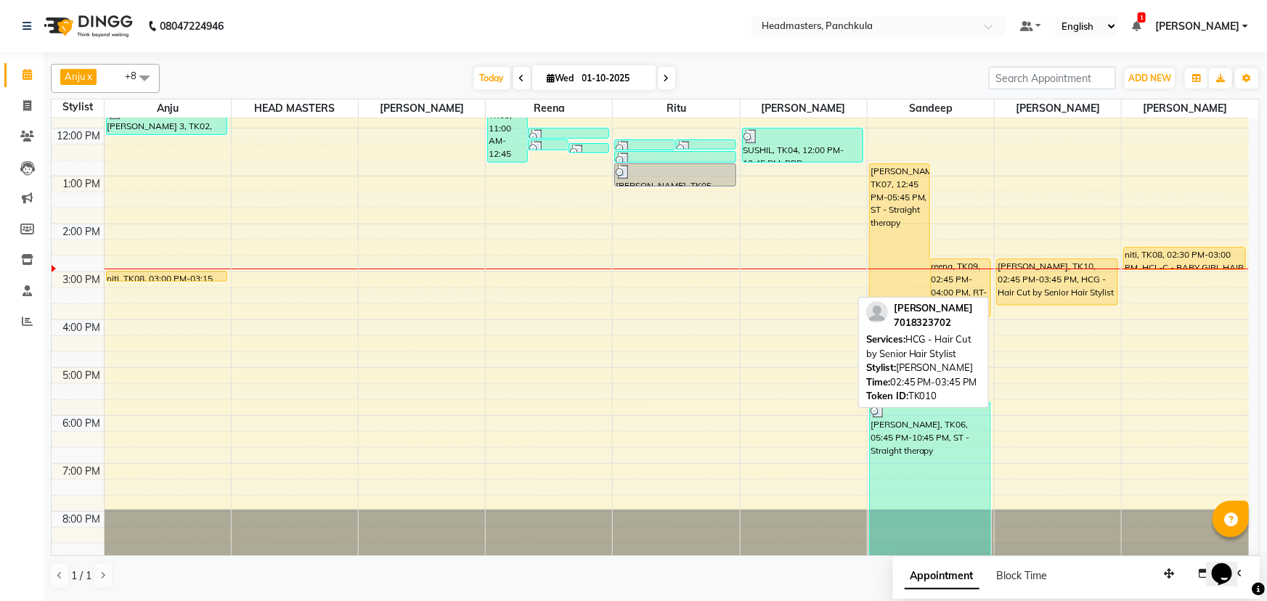
click at [1037, 296] on div "[PERSON_NAME], TK10, 02:45 PM-03:45 PM, HCG - Hair Cut by Senior Hair Stylist" at bounding box center [1057, 282] width 121 height 46
select select "1"
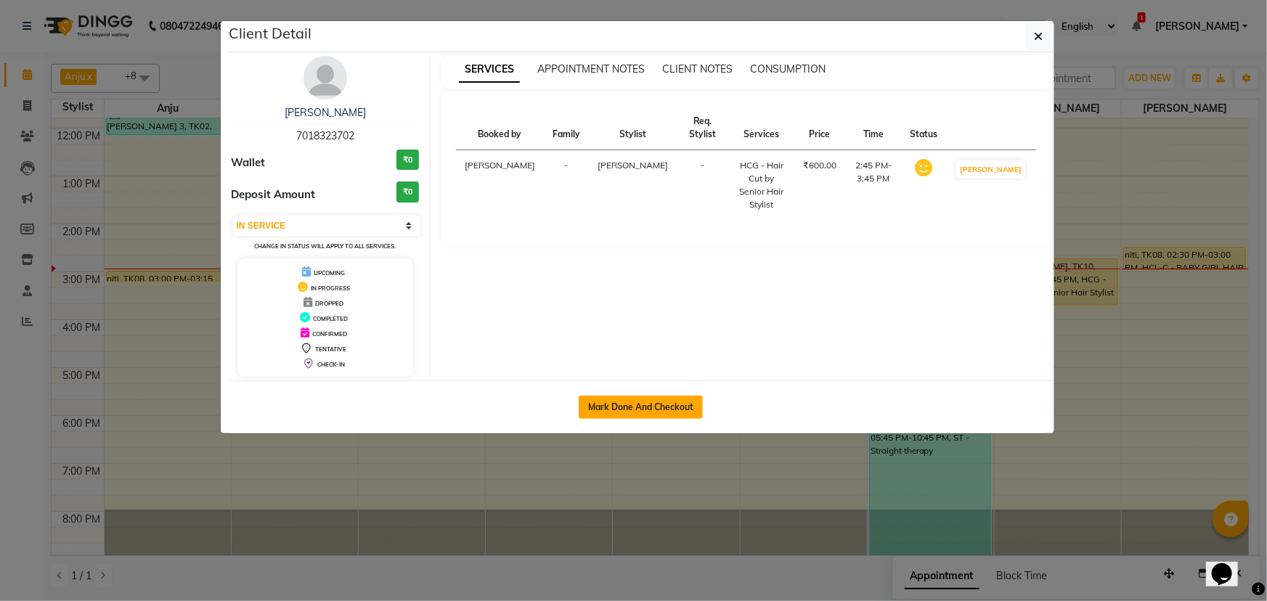
click at [644, 406] on button "Mark Done And Checkout" at bounding box center [641, 407] width 124 height 23
select select "service"
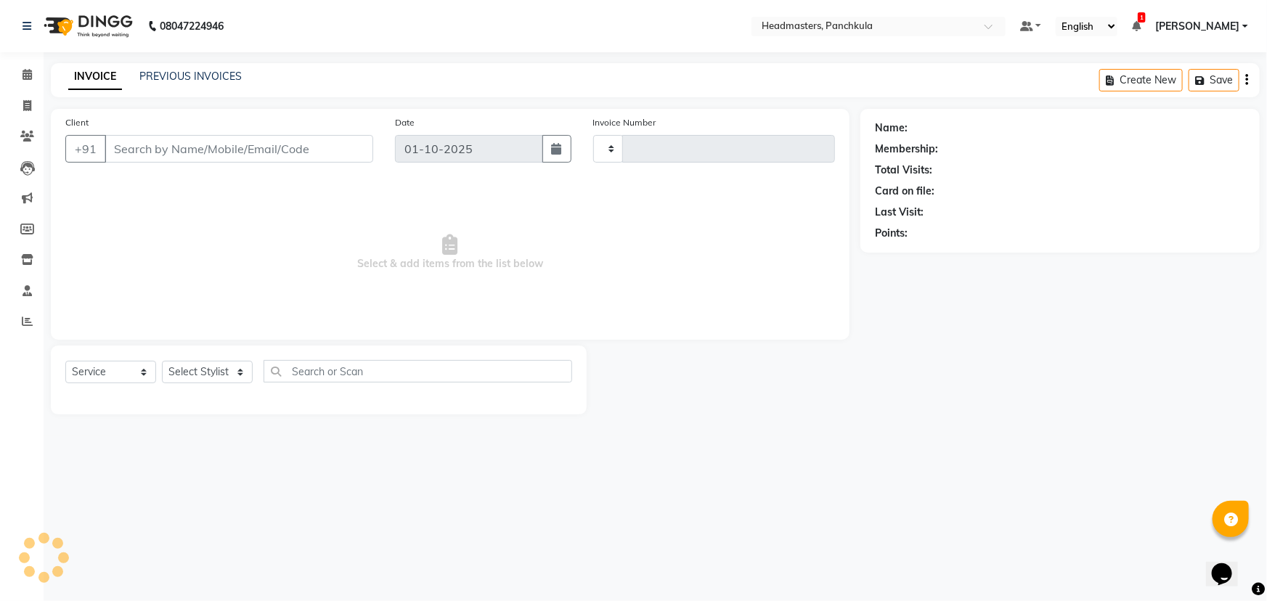
type input "3271"
select select "7376"
type input "7018323702"
select select "64059"
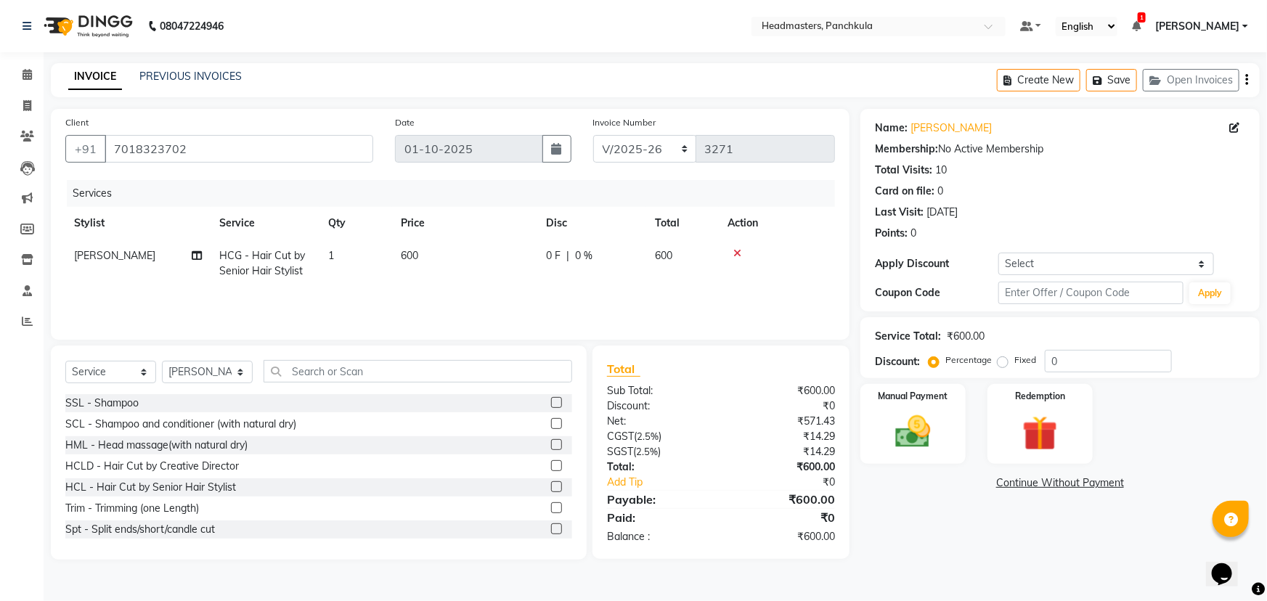
click at [584, 276] on td "0 F | 0 %" at bounding box center [591, 264] width 109 height 48
select select "64059"
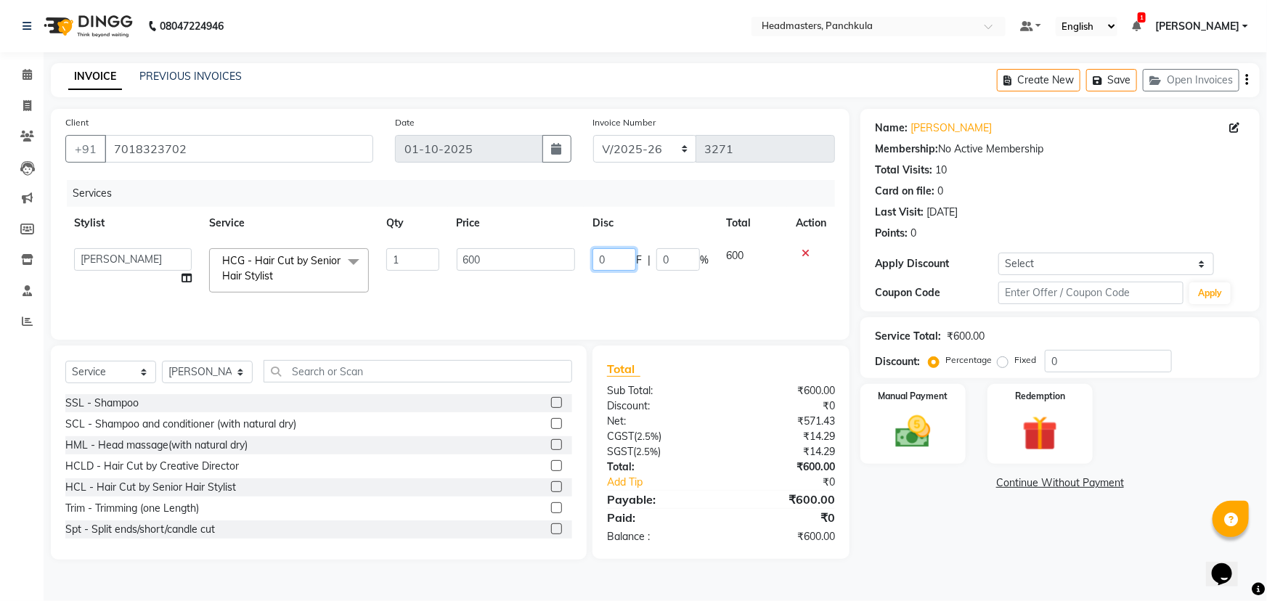
click at [621, 263] on input "0" at bounding box center [615, 259] width 44 height 23
type input "0100"
click at [903, 519] on div "Name: Sidharth Membership: No Active Membership Total Visits: 10 Card on file: …" at bounding box center [1066, 334] width 410 height 451
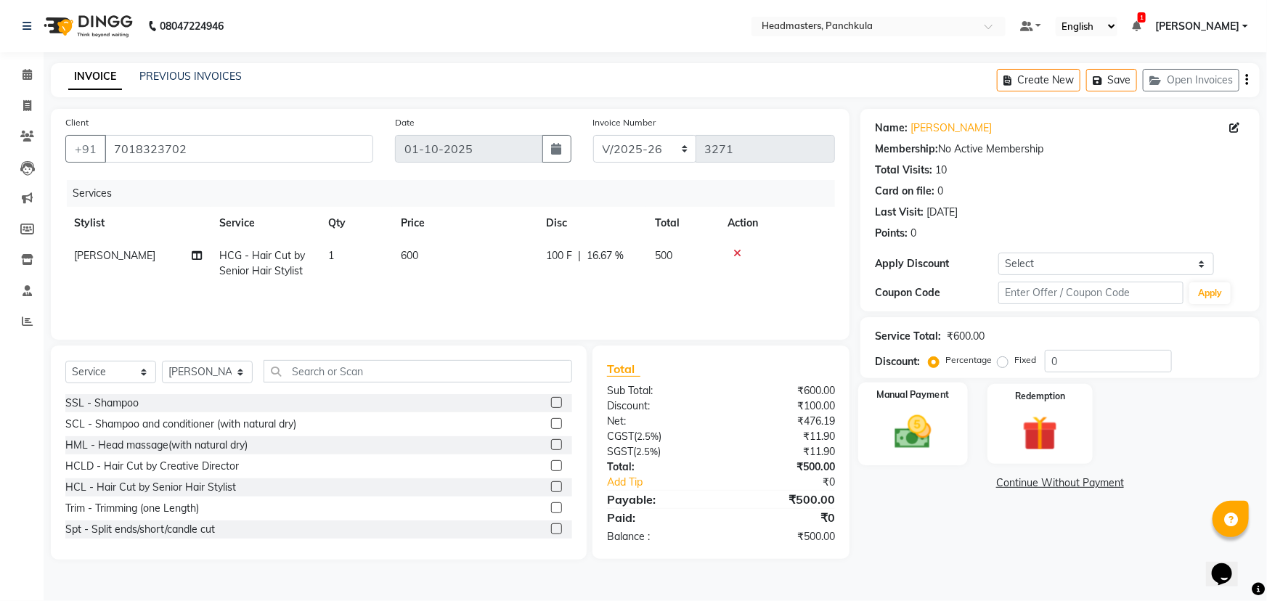
click at [911, 443] on img at bounding box center [914, 432] width 60 height 42
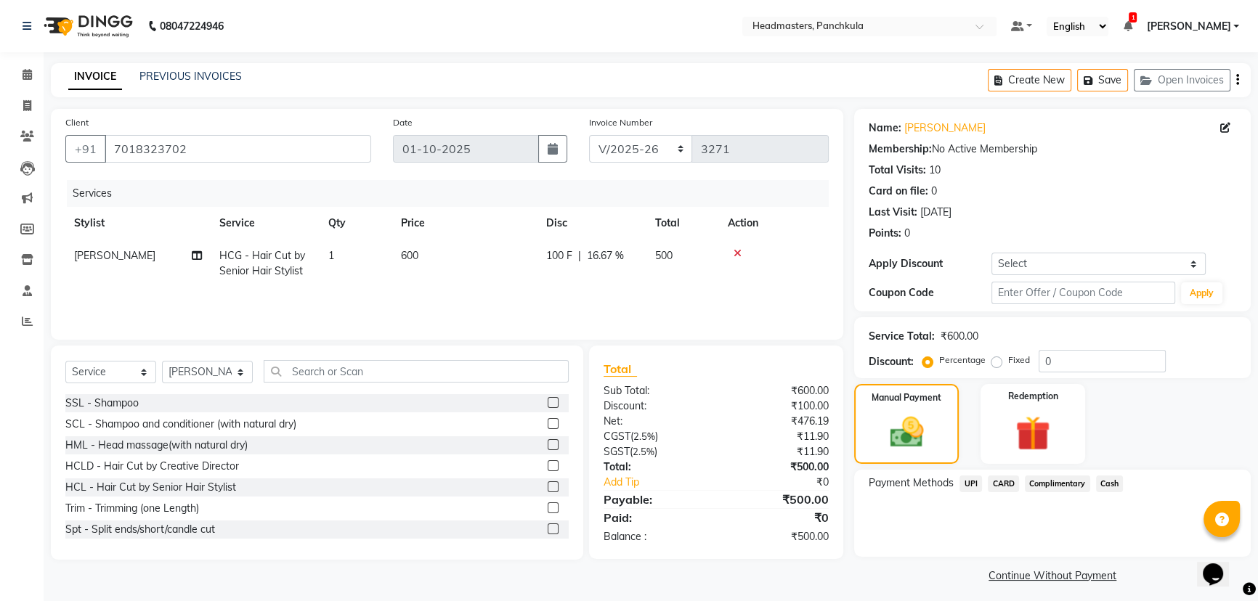
scroll to position [7, 0]
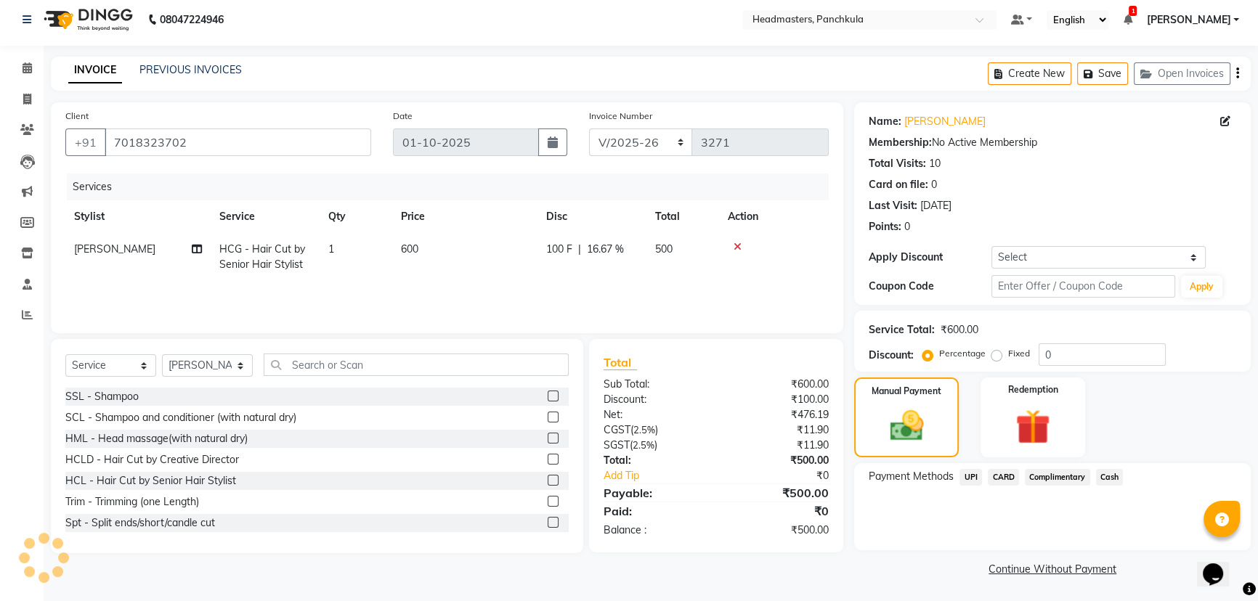
click at [968, 477] on span "UPI" at bounding box center [970, 477] width 23 height 17
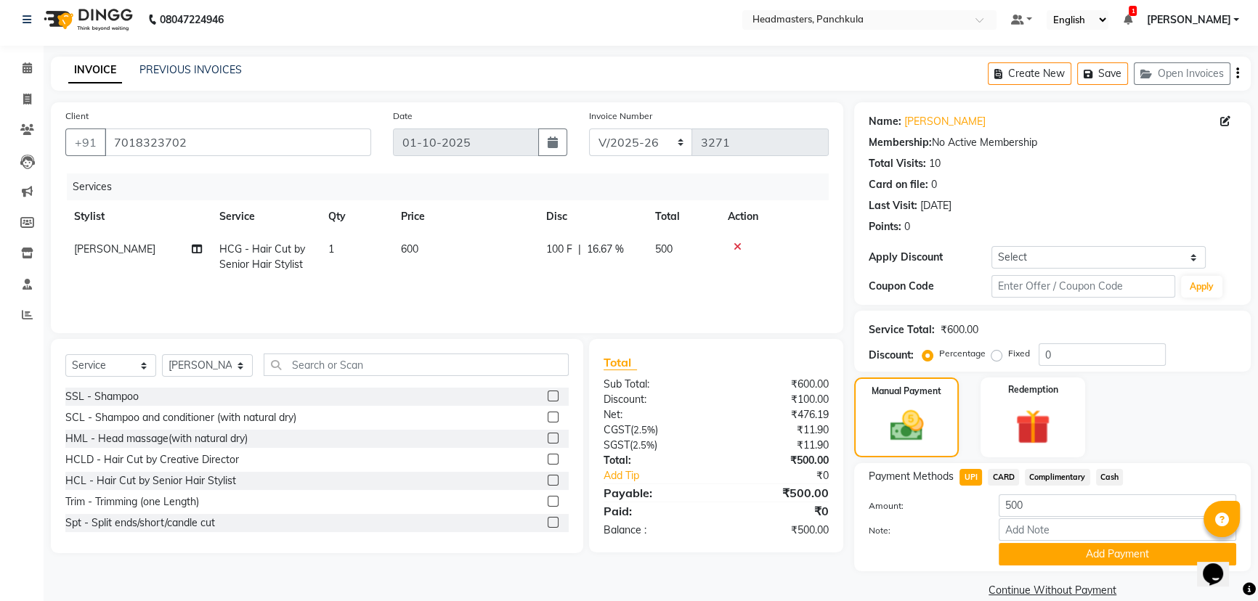
scroll to position [28, 0]
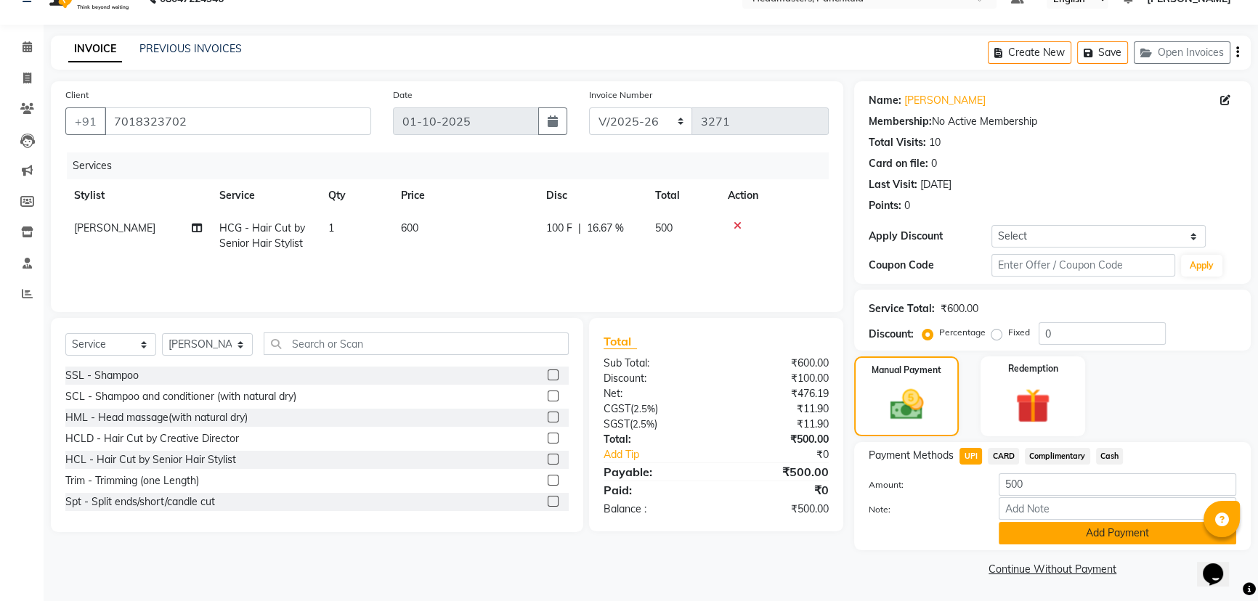
click at [1053, 529] on button "Add Payment" at bounding box center [1117, 533] width 237 height 23
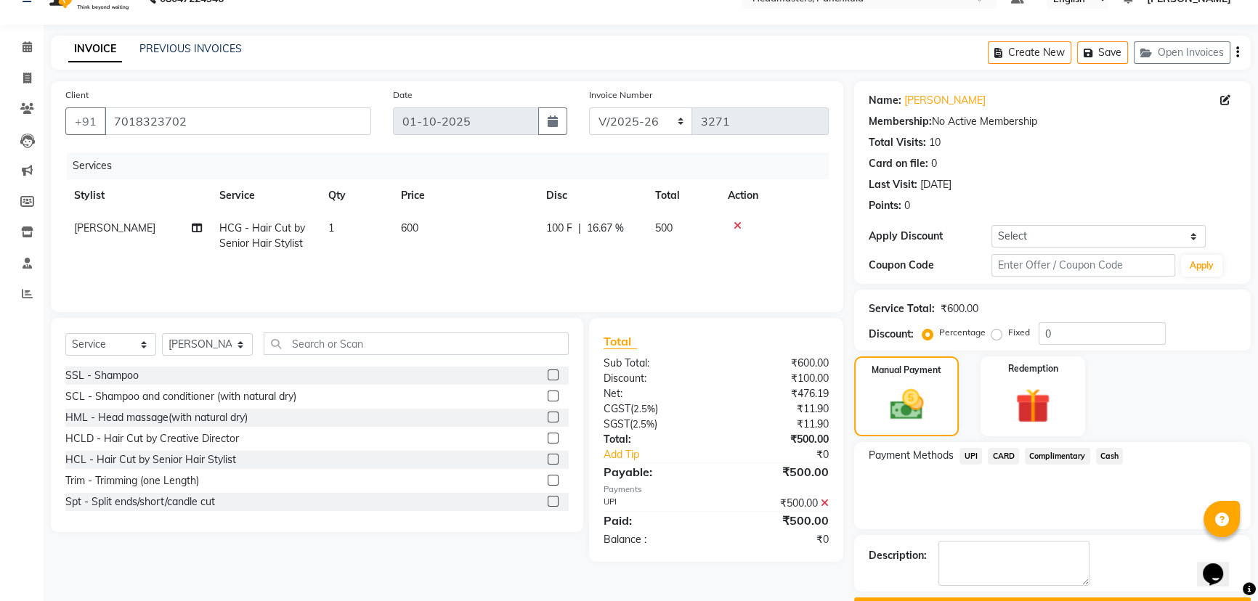
scroll to position [67, 0]
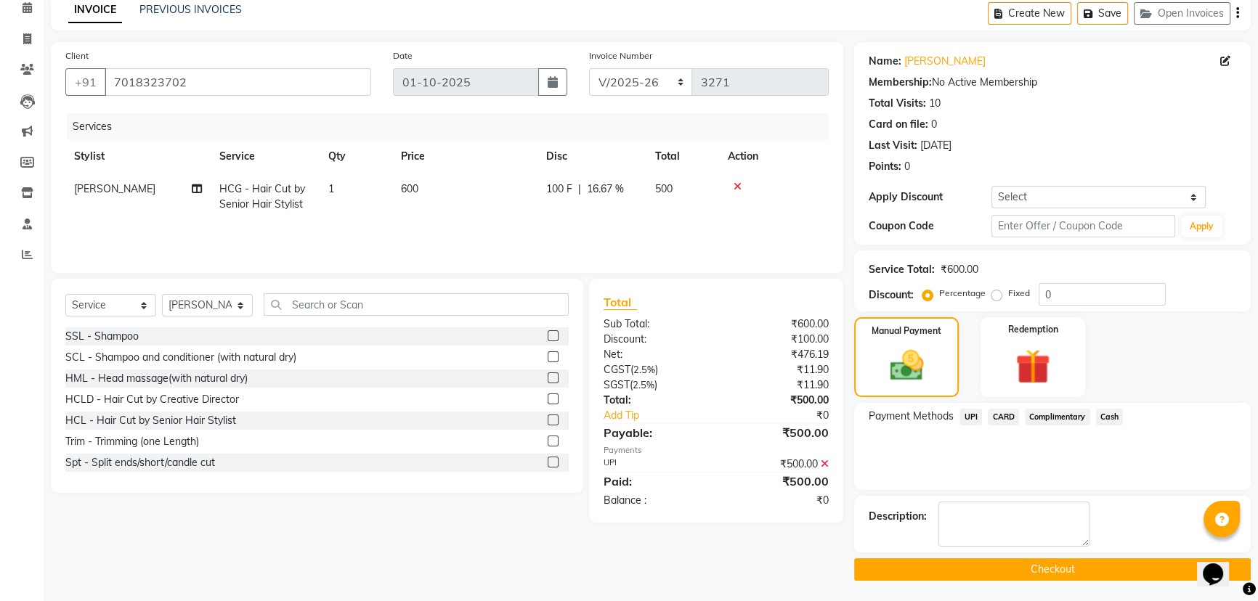
click at [979, 573] on button "Checkout" at bounding box center [1052, 569] width 397 height 23
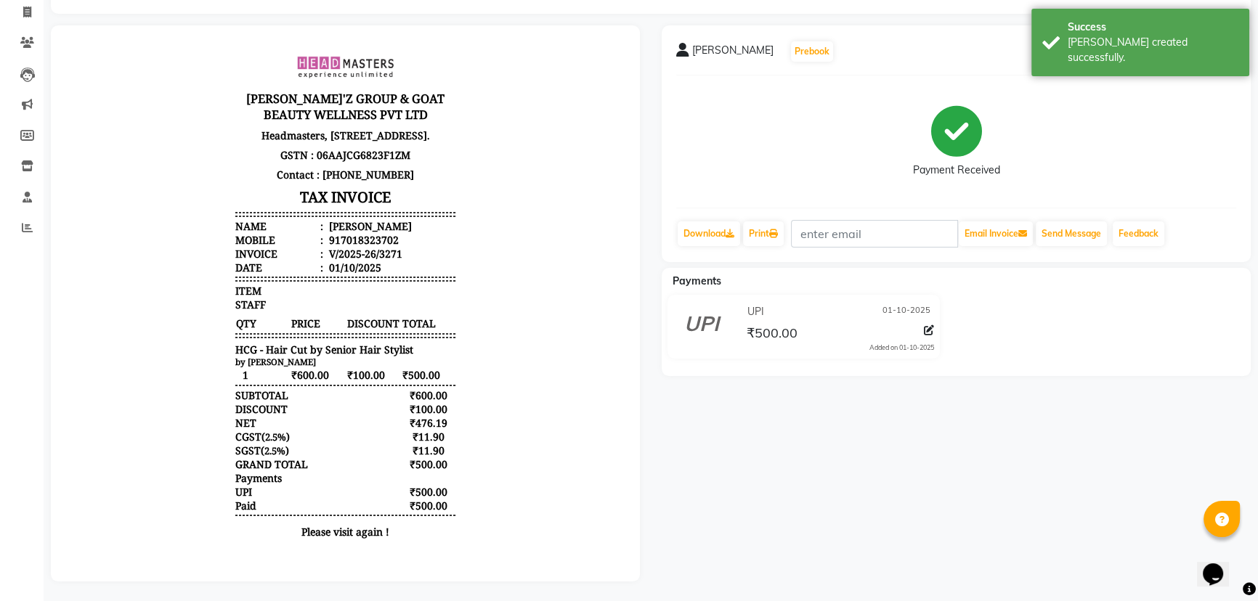
scroll to position [105, 0]
click at [758, 219] on link "Print" at bounding box center [763, 231] width 41 height 25
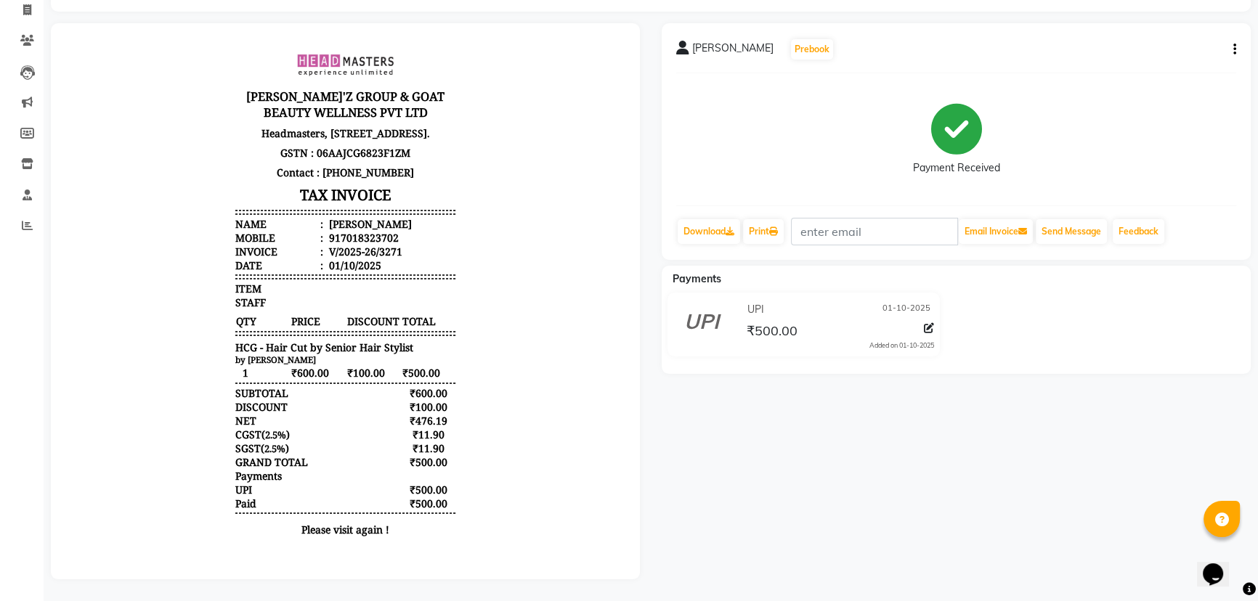
select select "7376"
select select "service"
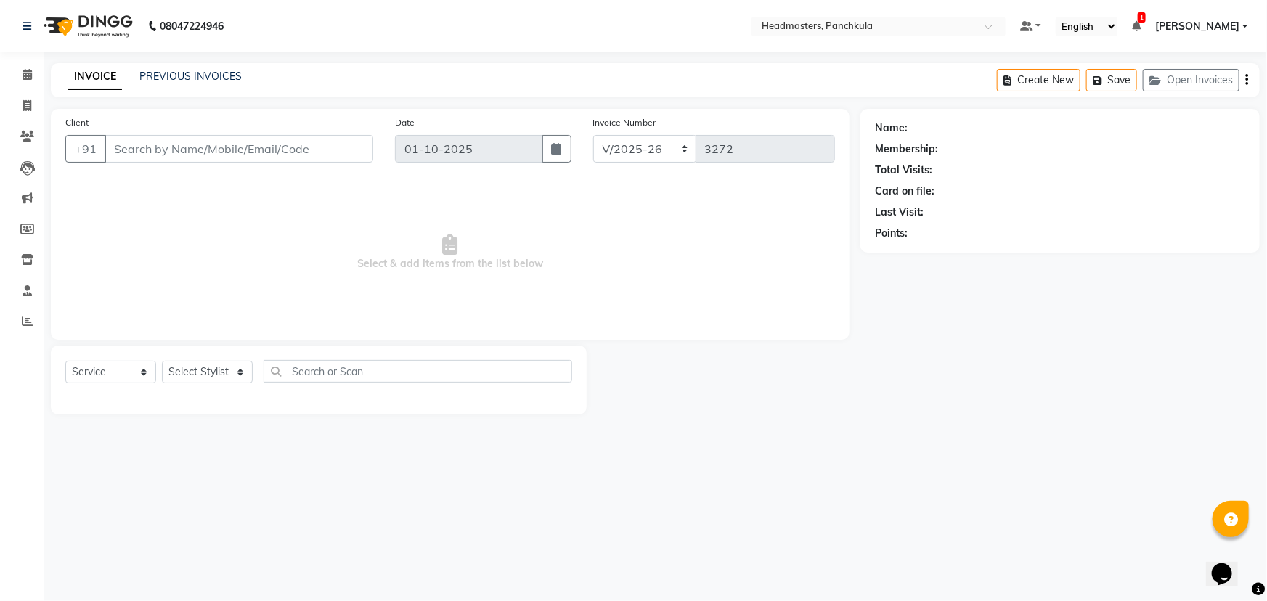
type input "7018323702"
select select "64059"
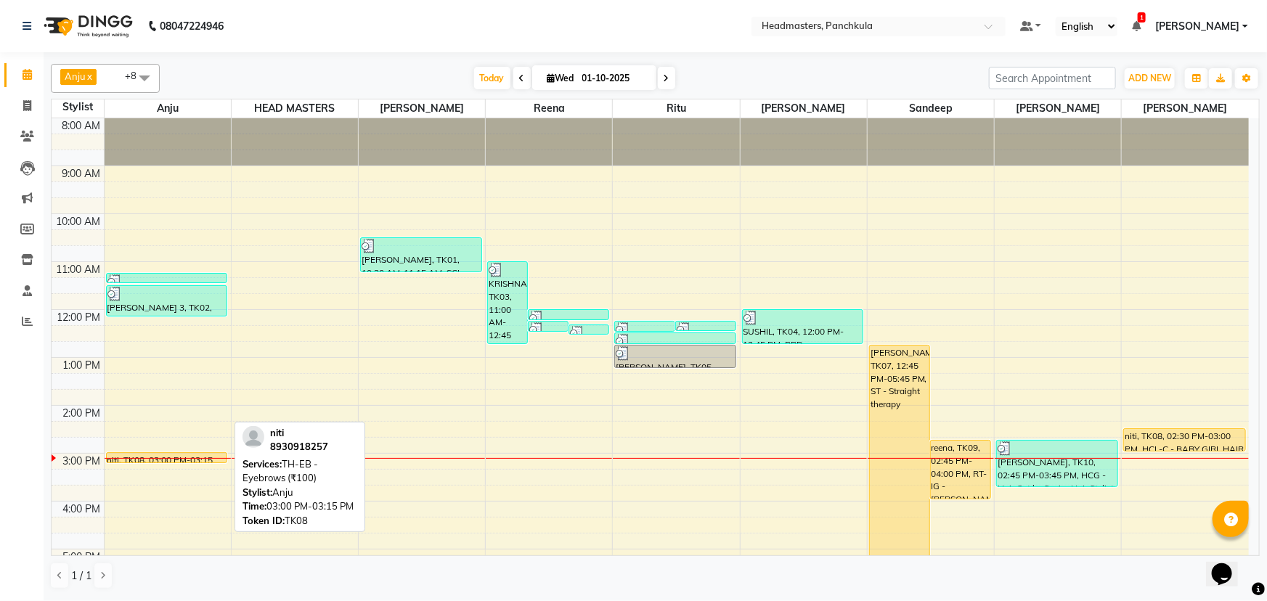
click at [157, 456] on div "niti, TK08, 03:00 PM-03:15 PM, TH-EB - Eyebrows (₹100)" at bounding box center [167, 457] width 121 height 9
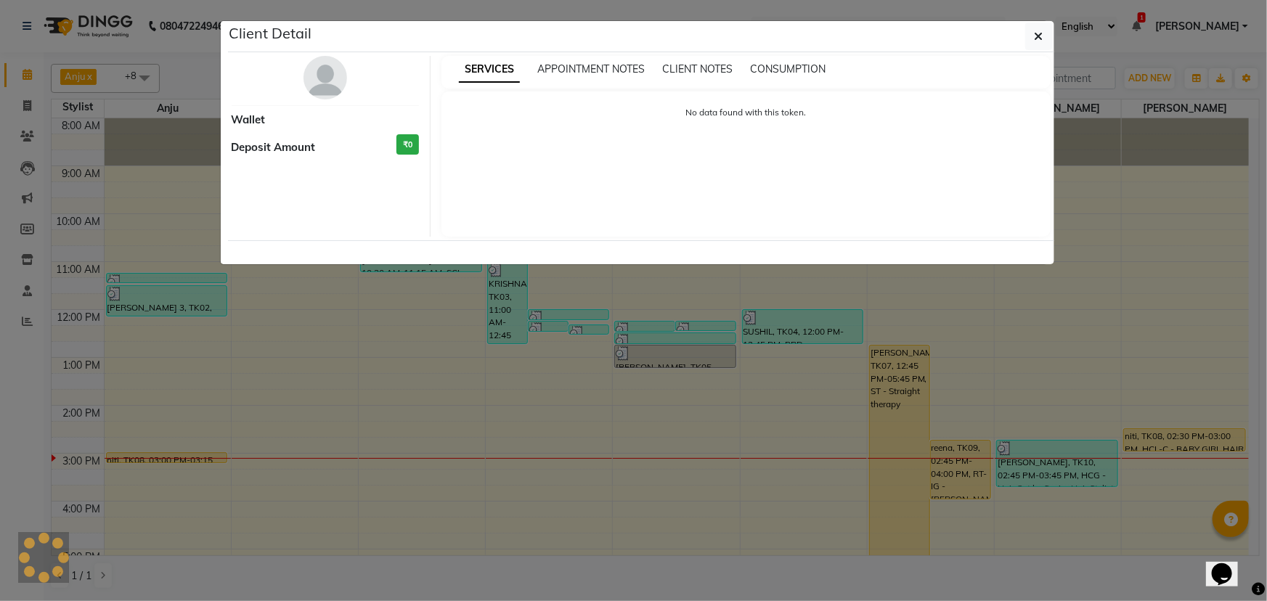
select select "1"
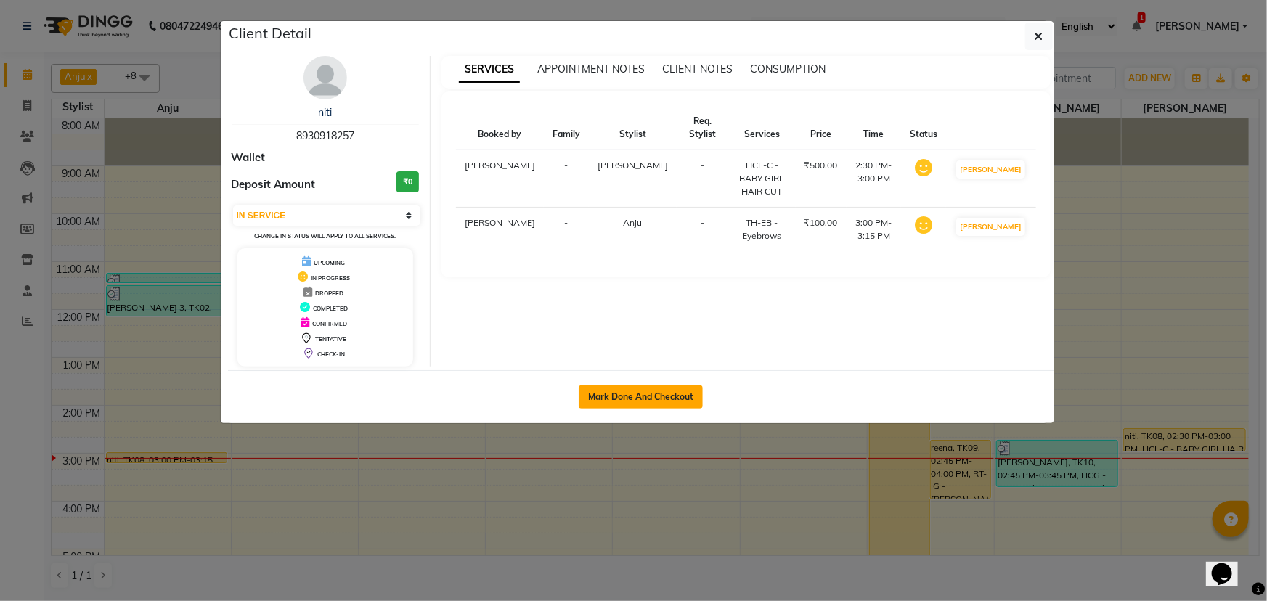
click at [621, 394] on button "Mark Done And Checkout" at bounding box center [641, 397] width 124 height 23
select select "service"
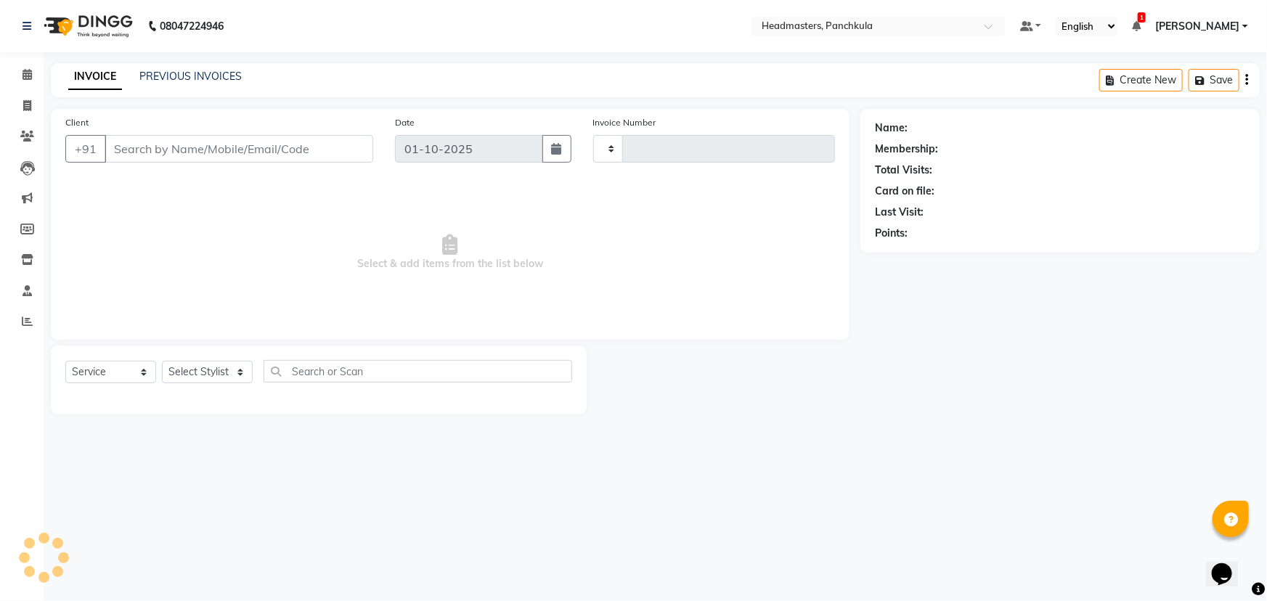
type input "3272"
select select "7376"
type input "8930918257"
select select "64054"
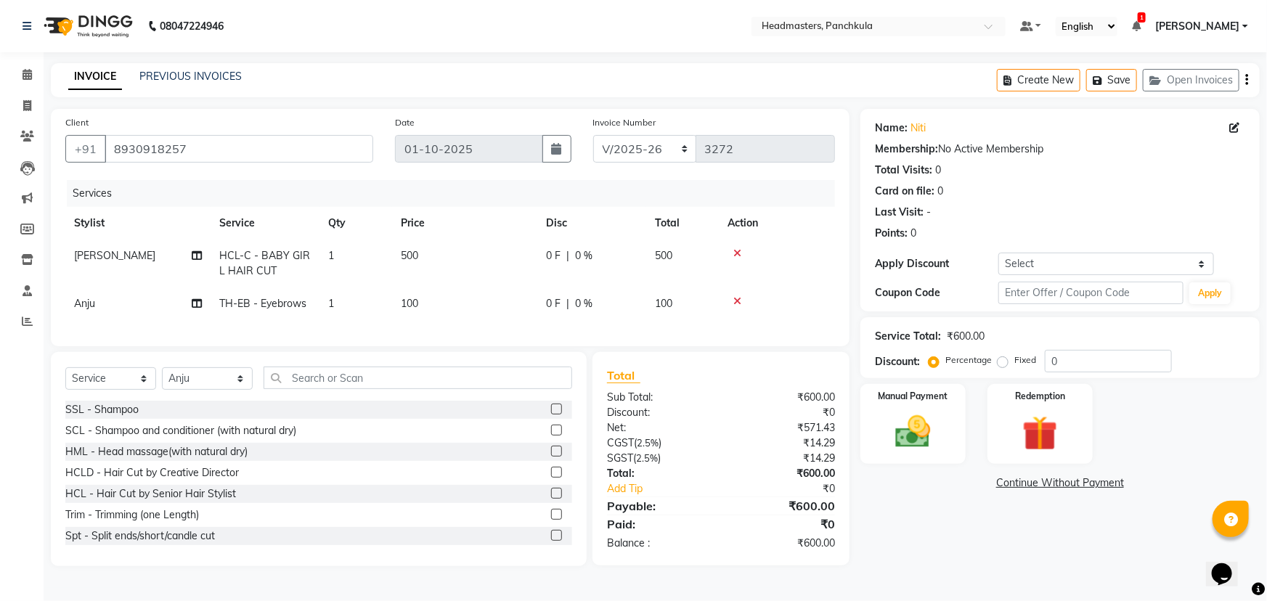
click at [418, 258] on span "500" at bounding box center [409, 255] width 17 height 13
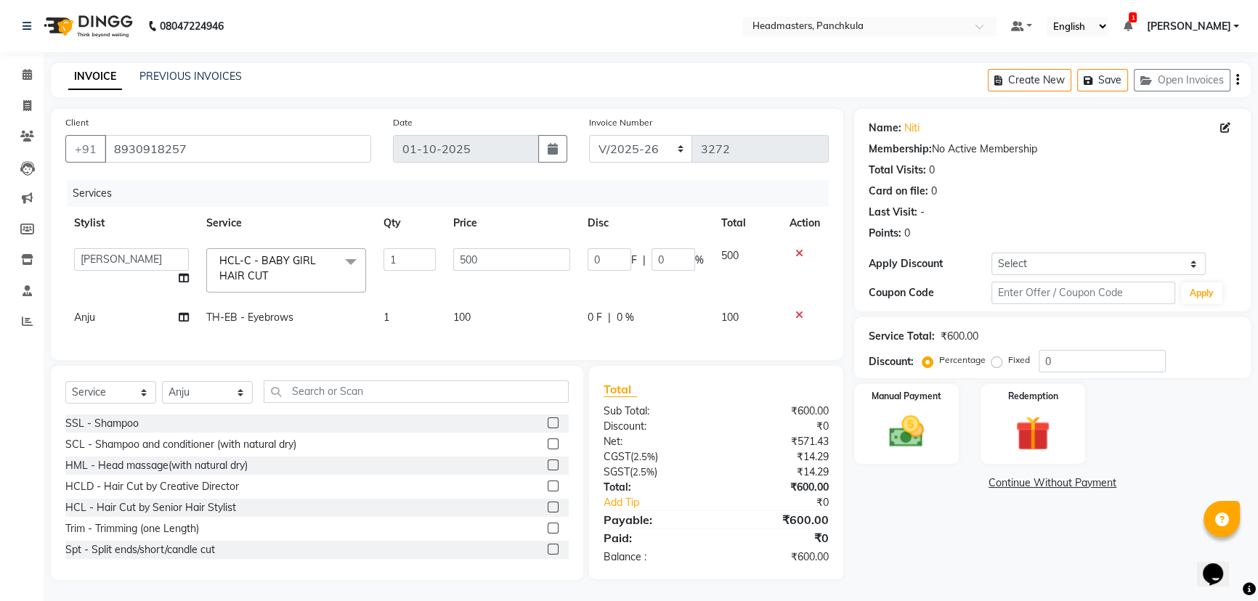
click at [798, 254] on icon at bounding box center [799, 253] width 8 height 10
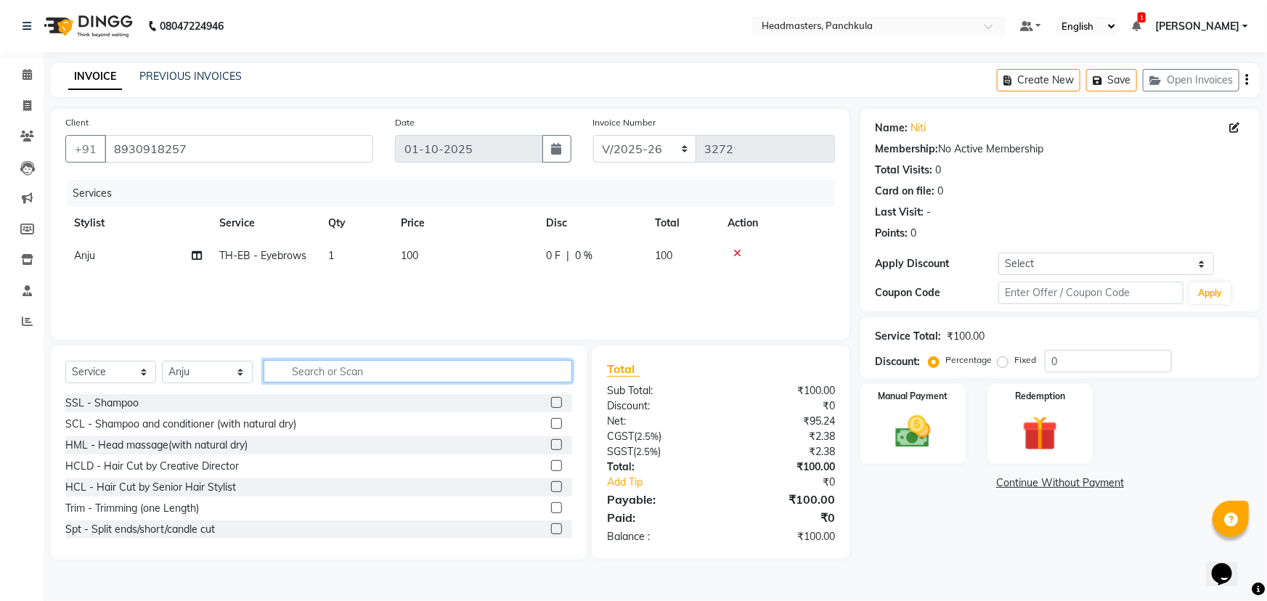
click at [285, 370] on input "text" at bounding box center [418, 371] width 309 height 23
type input "hc"
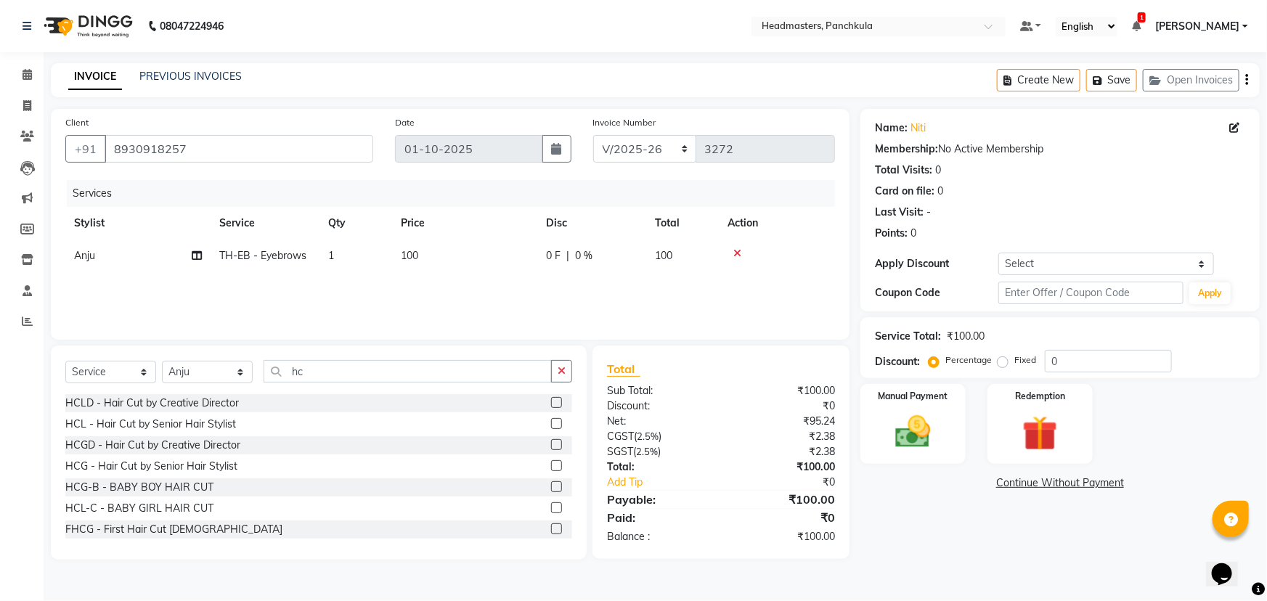
click at [551, 427] on label at bounding box center [556, 423] width 11 height 11
click at [551, 427] on input "checkbox" at bounding box center [555, 424] width 9 height 9
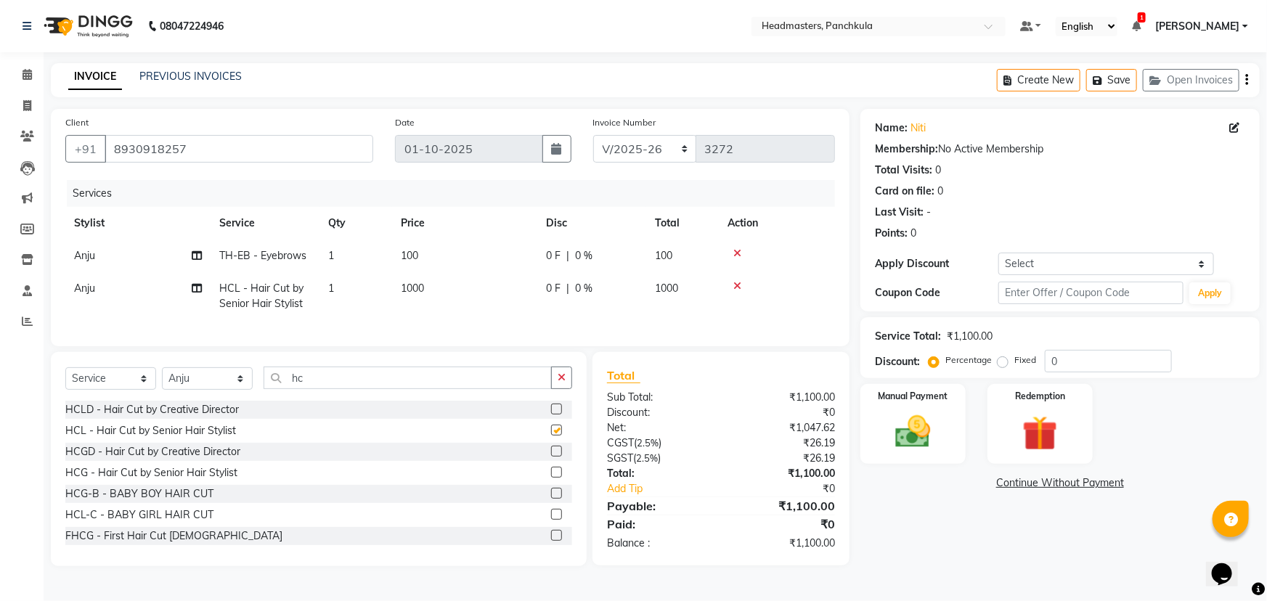
checkbox input "false"
click at [898, 442] on img at bounding box center [914, 432] width 60 height 42
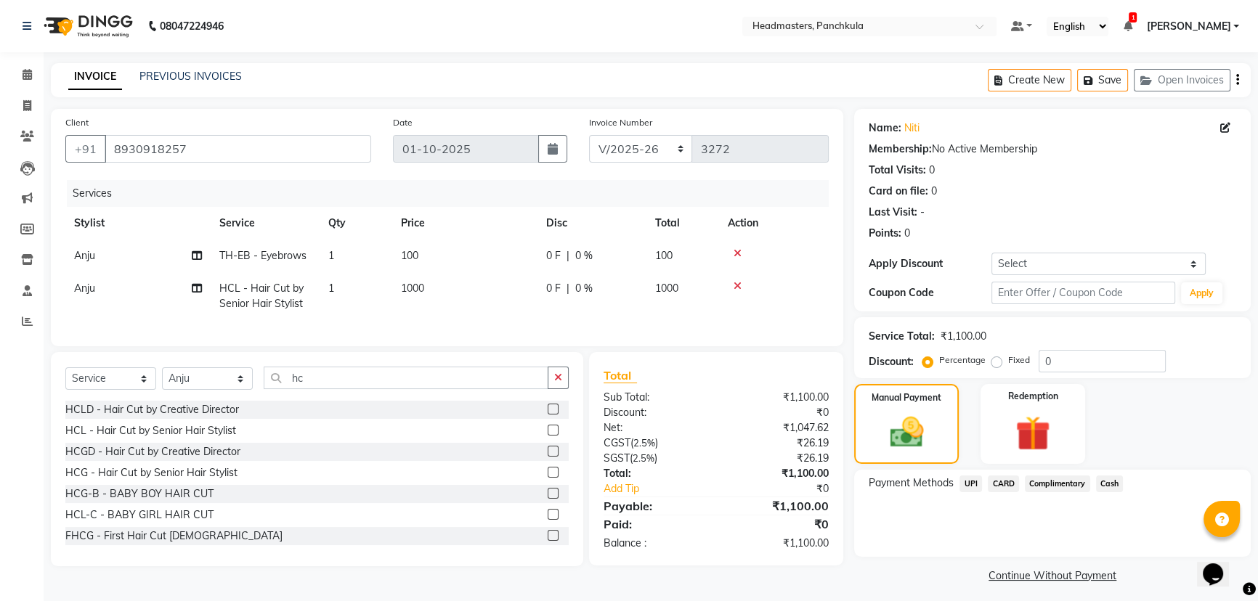
click at [329, 254] on span "1" at bounding box center [331, 255] width 6 height 13
select select "64054"
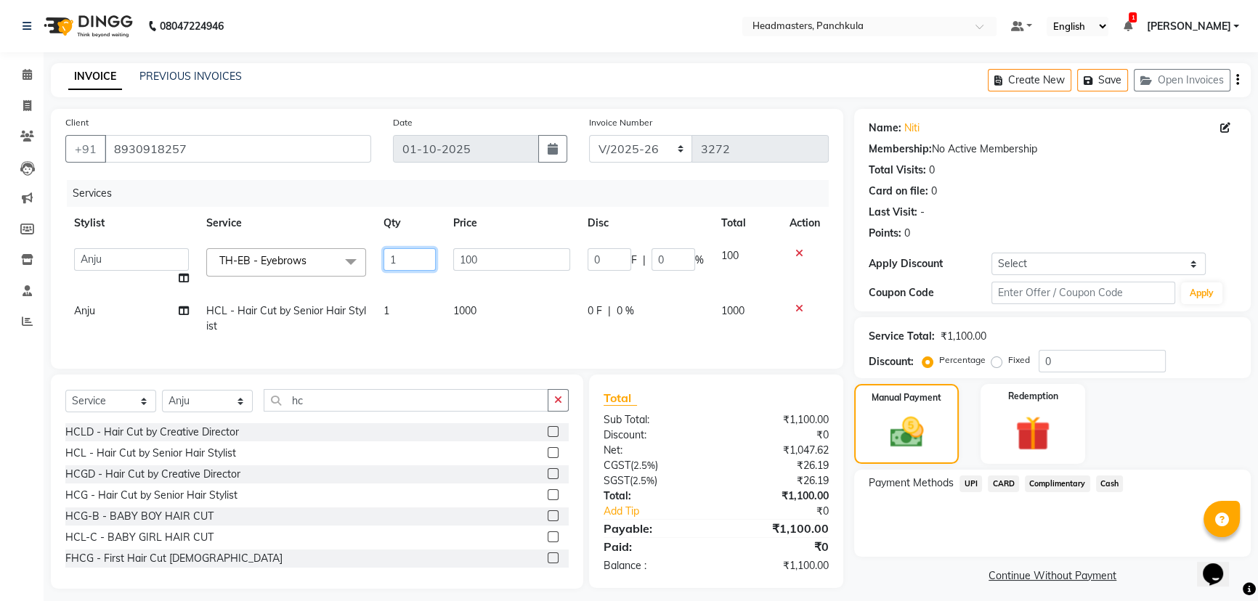
click at [402, 259] on input "1" at bounding box center [409, 259] width 52 height 23
type input "2"
click at [999, 534] on div "Payment Methods UPI CARD Complimentary Cash" at bounding box center [1052, 513] width 397 height 87
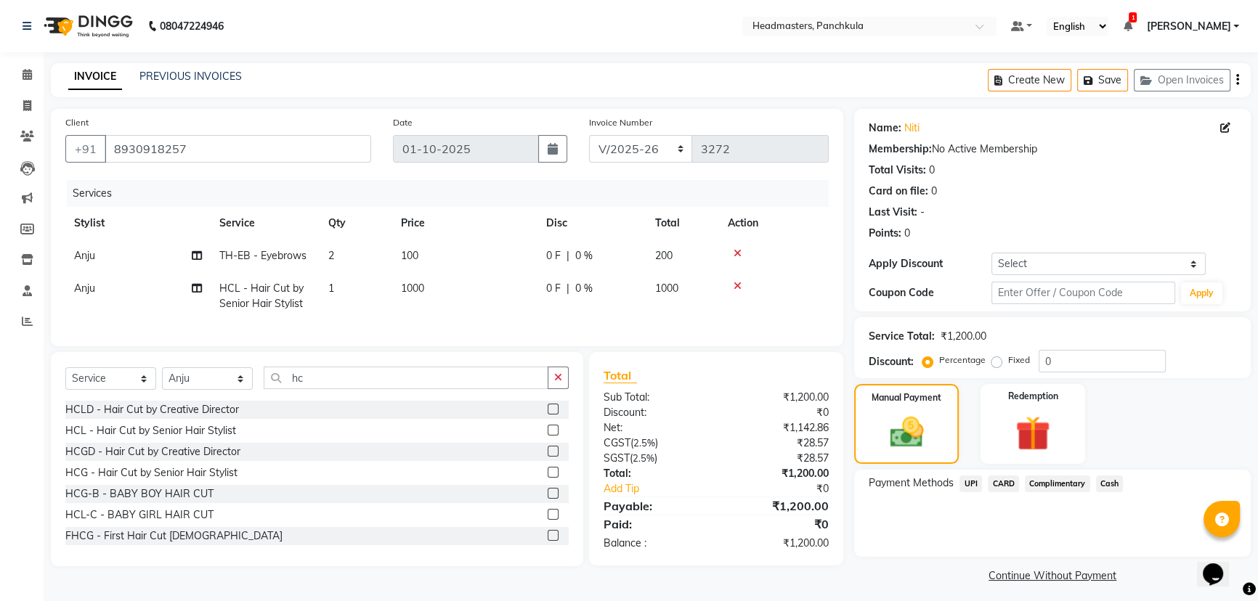
click at [1110, 484] on span "Cash" at bounding box center [1110, 484] width 28 height 17
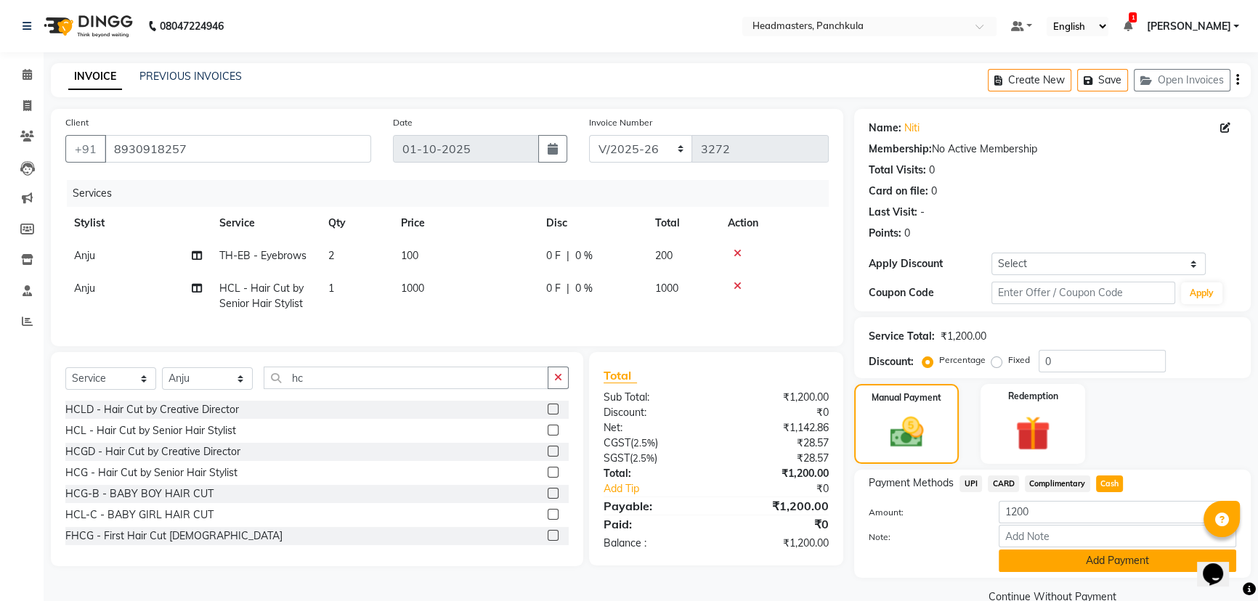
scroll to position [28, 0]
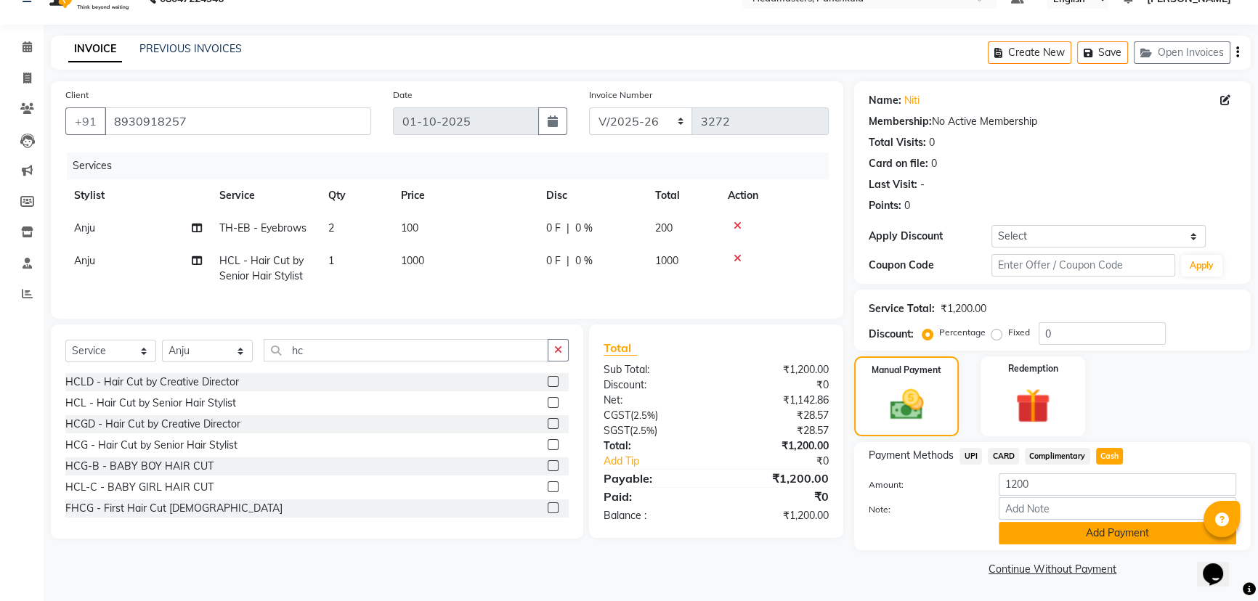
click at [1046, 537] on button "Add Payment" at bounding box center [1117, 533] width 237 height 23
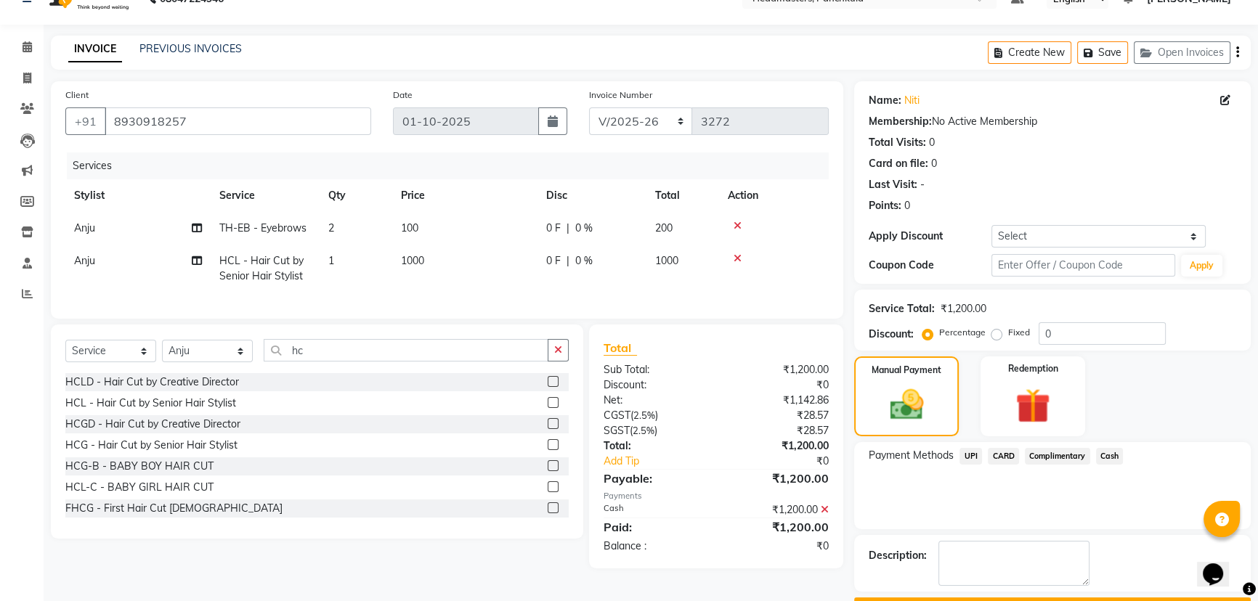
scroll to position [67, 0]
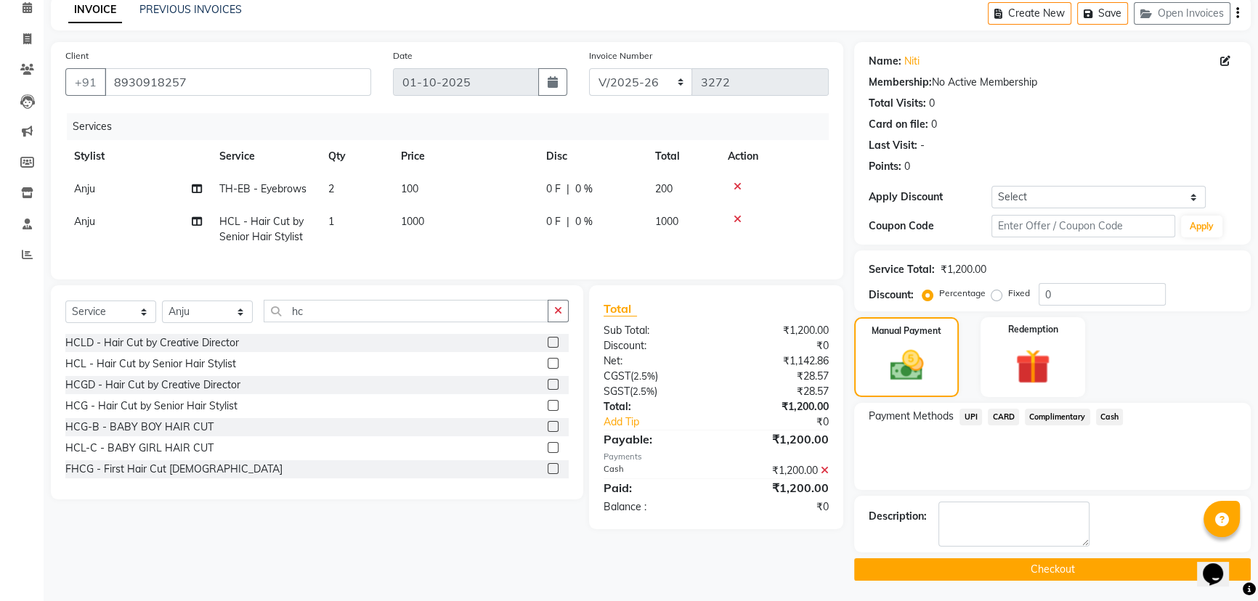
click at [993, 566] on button "Checkout" at bounding box center [1052, 569] width 397 height 23
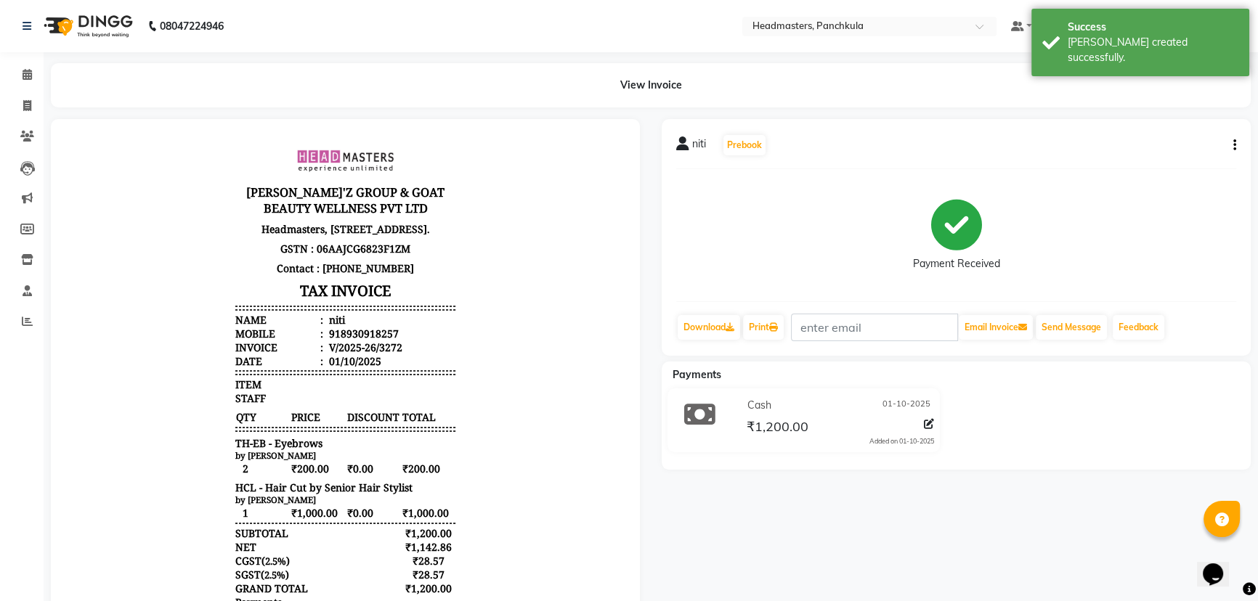
scroll to position [131, 0]
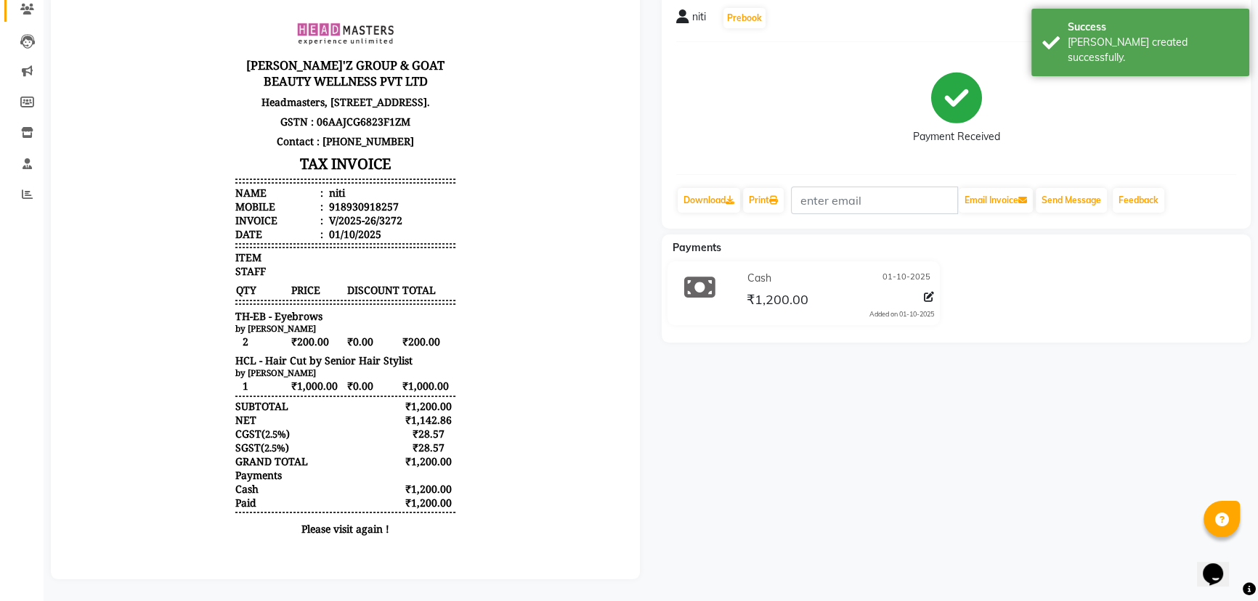
select select "service"
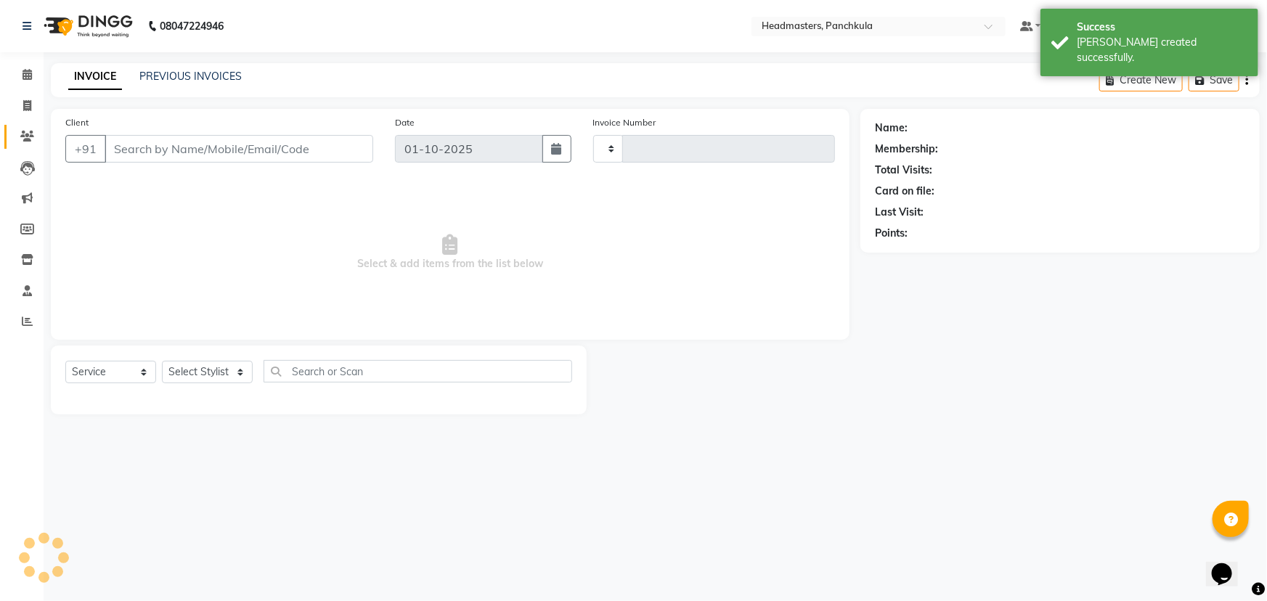
type input "3273"
select select "7376"
type input "8930918257"
select select "64054"
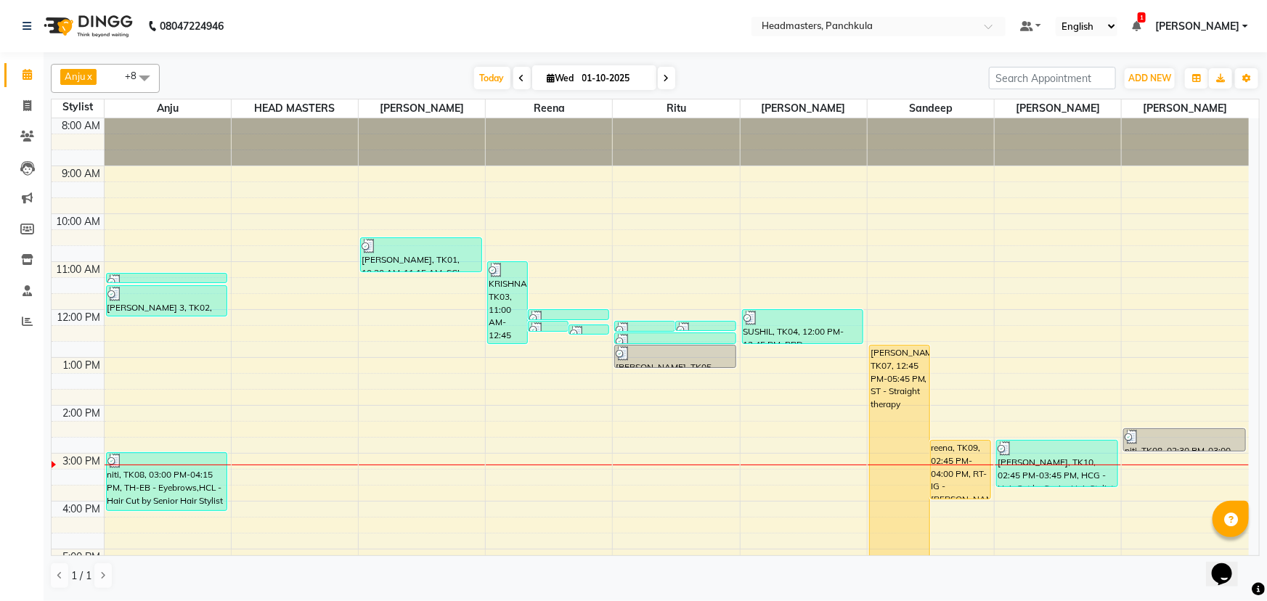
click at [269, 410] on div "8:00 AM 9:00 AM 10:00 AM 11:00 AM 12:00 PM 1:00 PM 2:00 PM 3:00 PM 4:00 PM 5:00…" at bounding box center [651, 429] width 1198 height 622
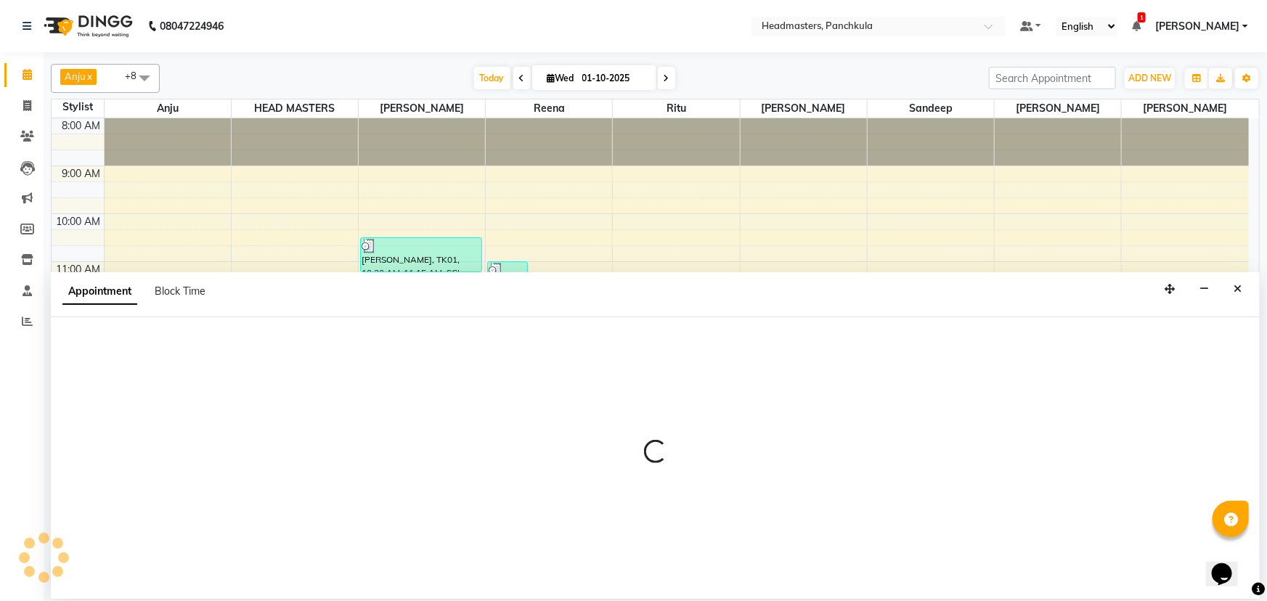
select select "64002"
select select "840"
select select "tentative"
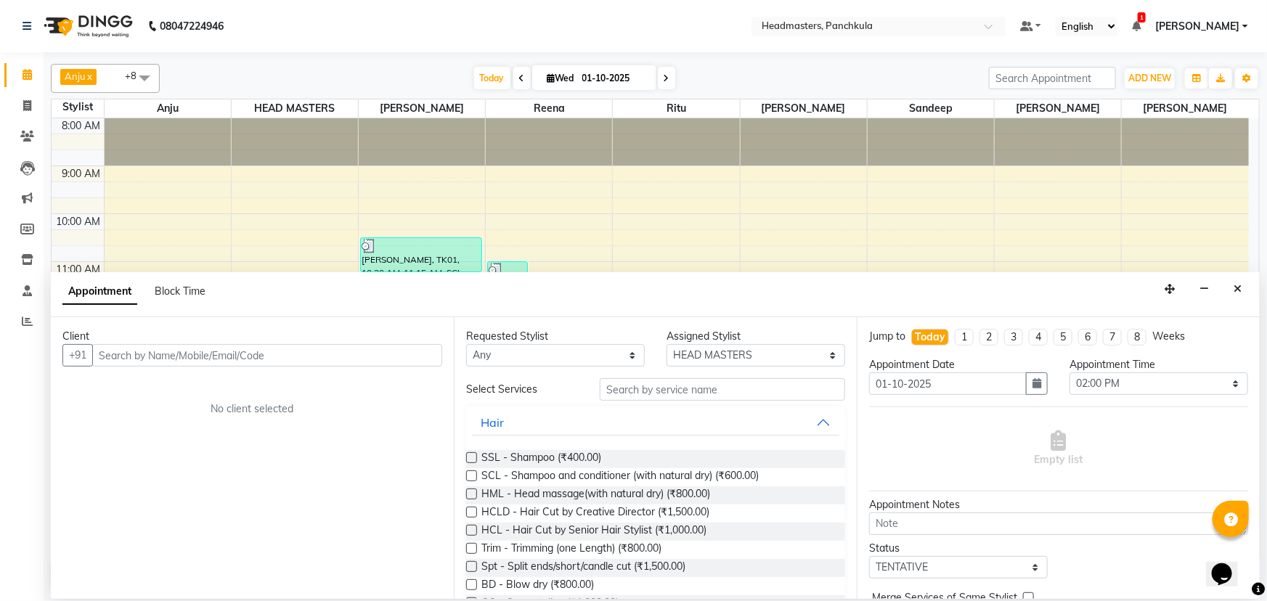
click at [107, 352] on input "text" at bounding box center [267, 355] width 350 height 23
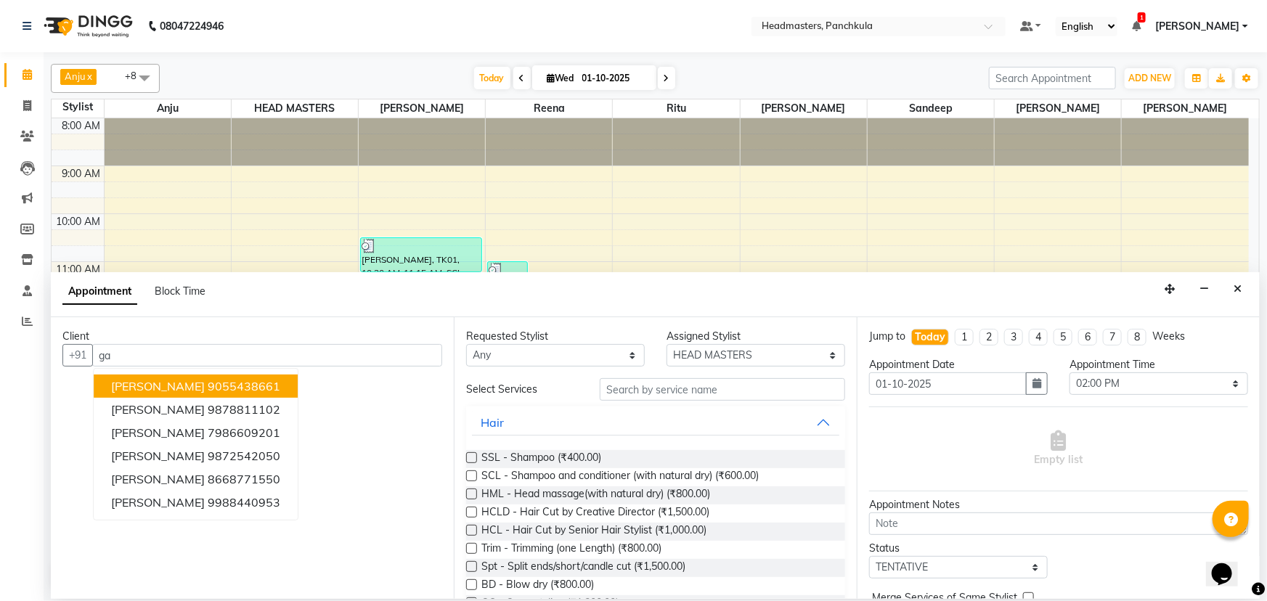
type input "g"
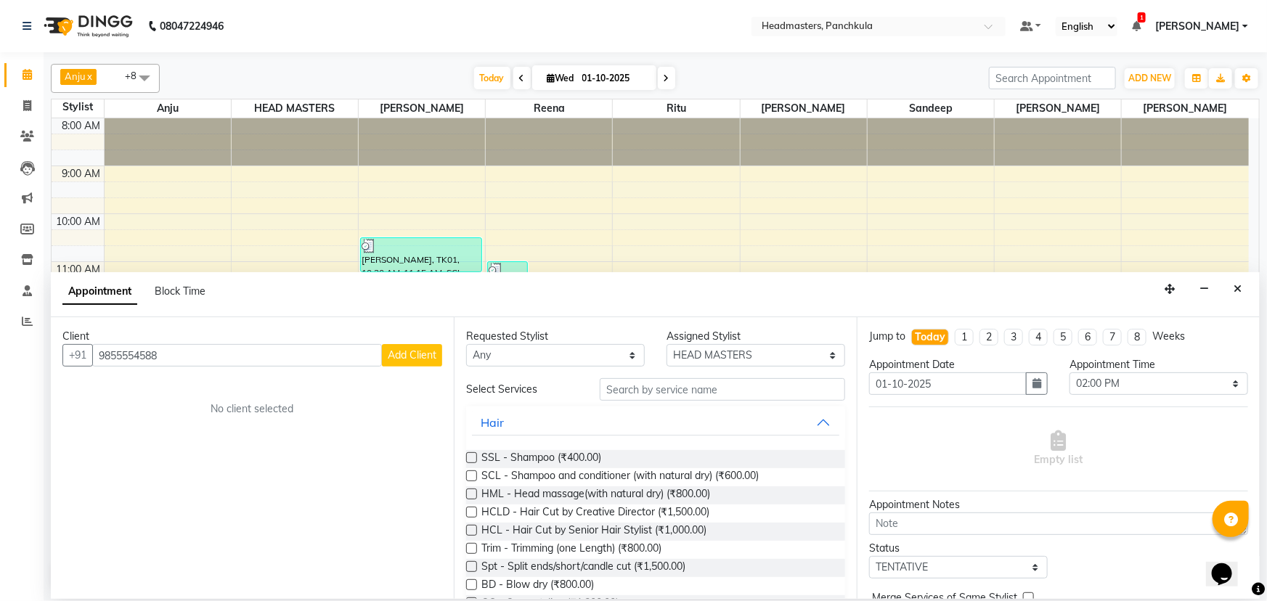
type input "9855554588"
click at [420, 349] on span "Add Client" at bounding box center [412, 355] width 49 height 13
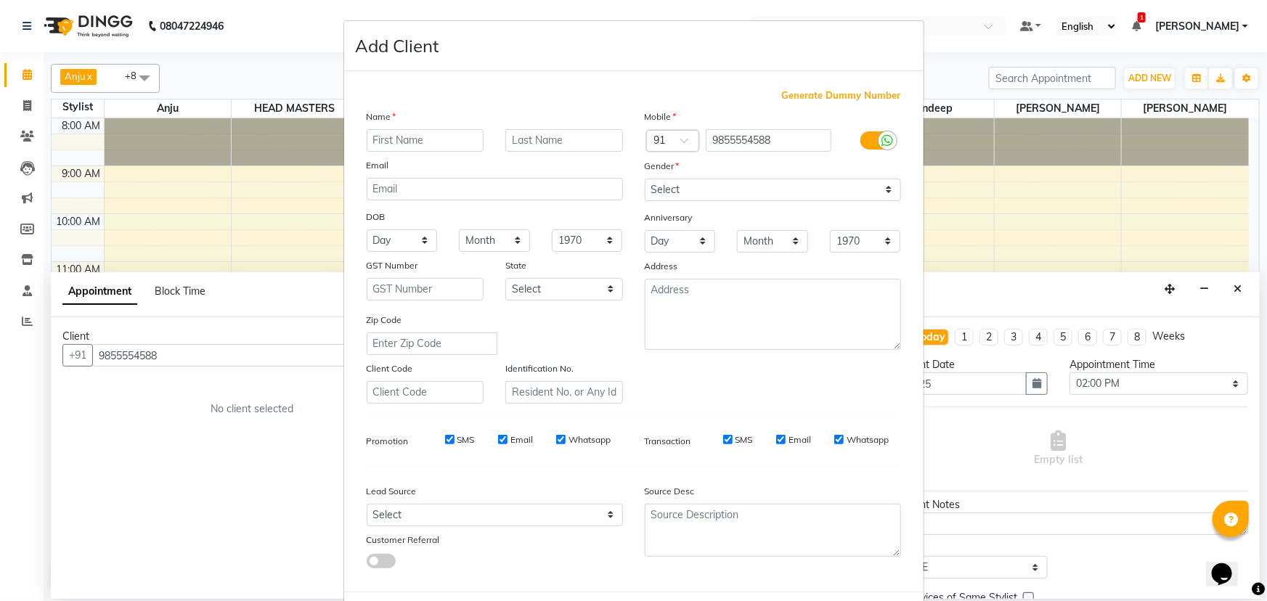
click at [378, 142] on input "text" at bounding box center [426, 140] width 118 height 23
type input "gagandeed"
click at [671, 185] on select "Select Male Female Other Prefer Not To Say" at bounding box center [773, 190] width 256 height 23
click at [31, 383] on ngb-modal-window "Add Client Generate Dummy Number Name gagandeed Email DOB Day 01 02 03 04 05 06…" at bounding box center [633, 300] width 1267 height 601
click at [669, 191] on select "Select Male Female Other Prefer Not To Say" at bounding box center [773, 190] width 256 height 23
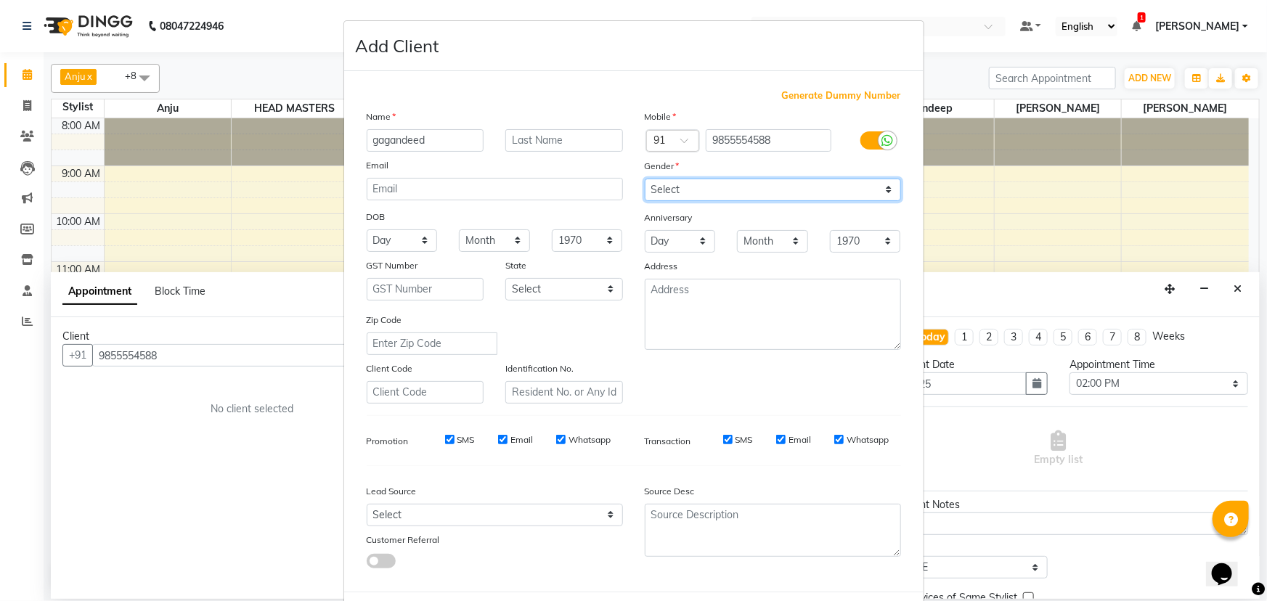
select select "female"
click at [645, 179] on select "Select Male Female Other Prefer Not To Say" at bounding box center [773, 190] width 256 height 23
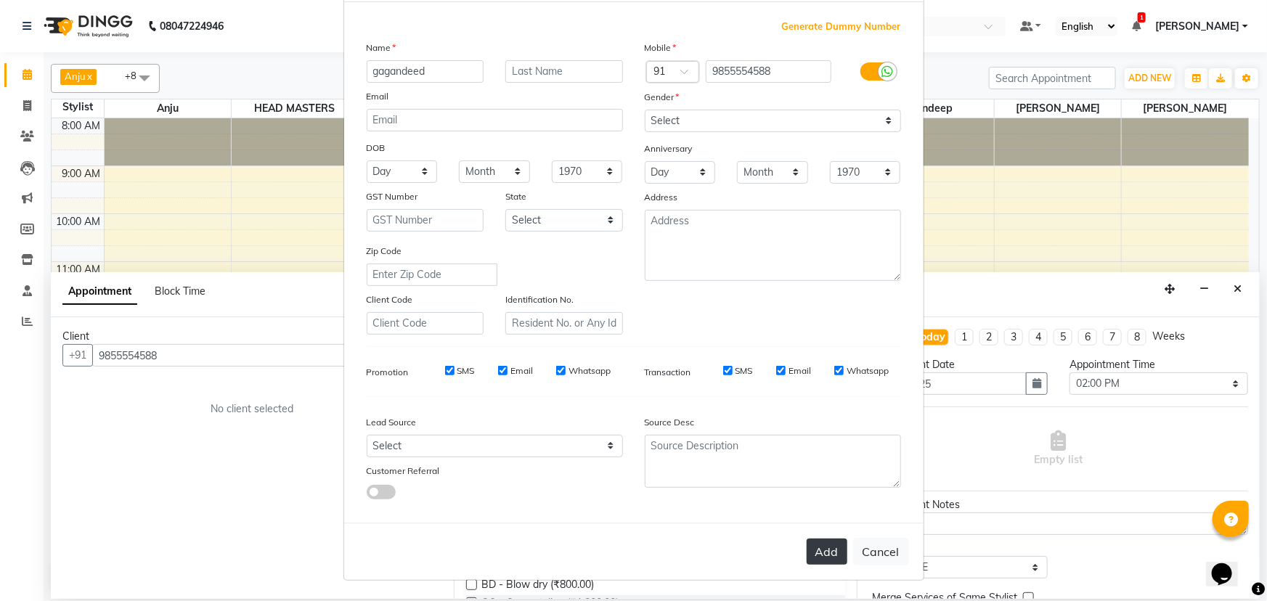
click at [830, 558] on button "Add" at bounding box center [827, 552] width 41 height 26
select select
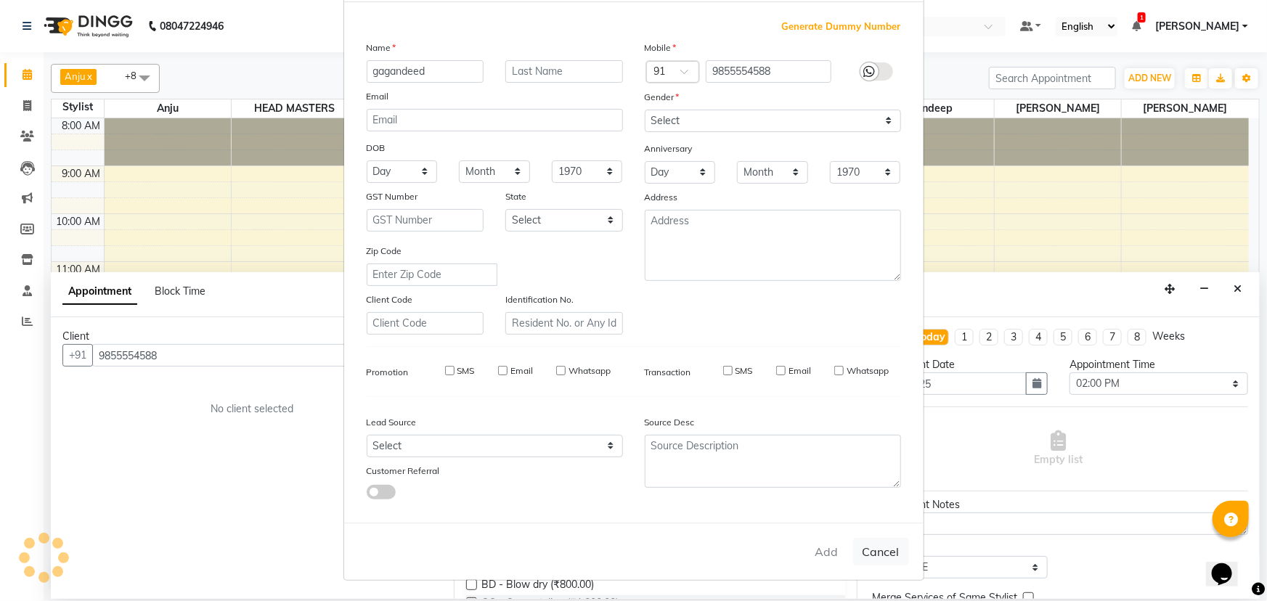
select select
checkbox input "false"
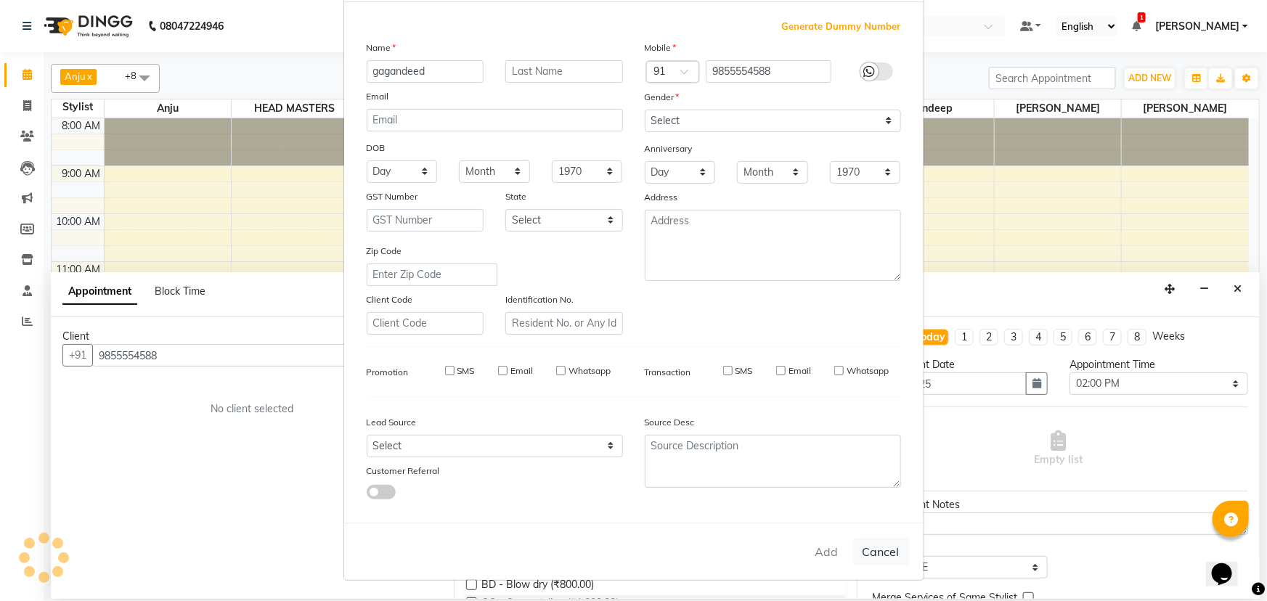
checkbox input "false"
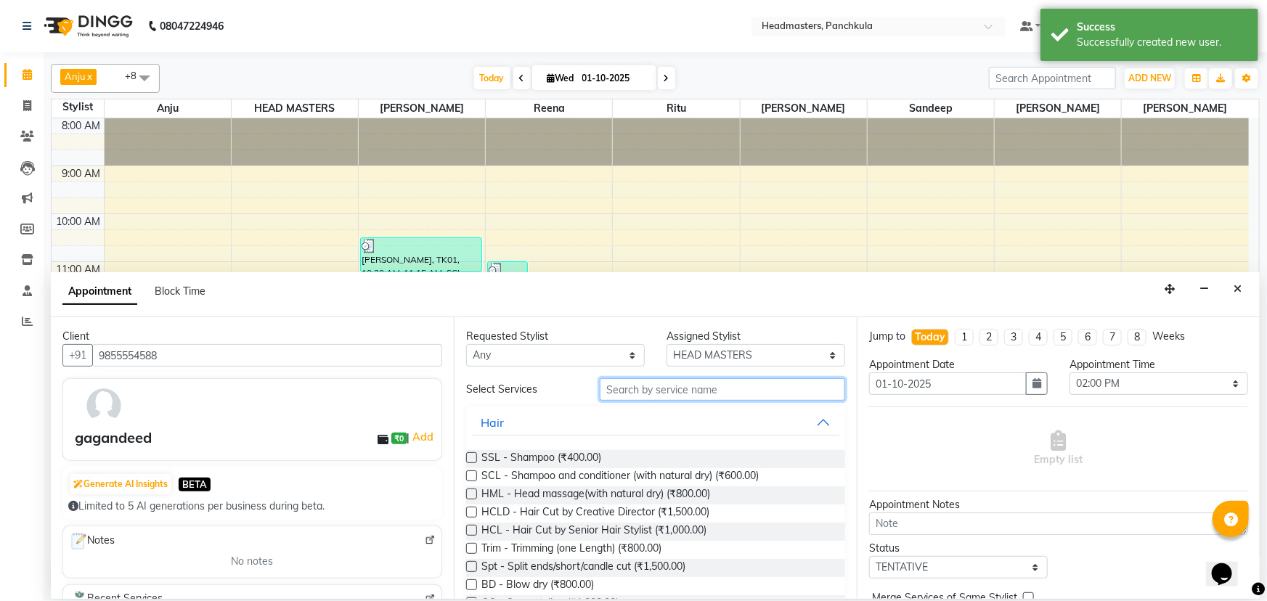
click at [635, 389] on input "text" at bounding box center [722, 389] width 245 height 23
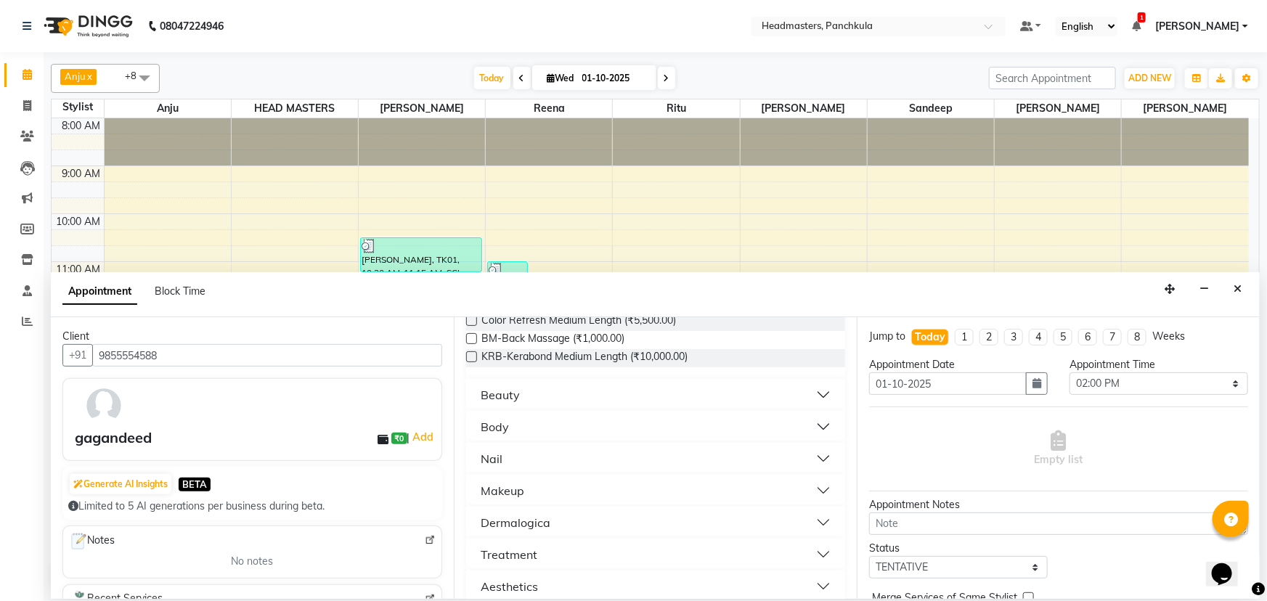
scroll to position [746, 0]
type input "m"
click at [539, 380] on button "Beauty" at bounding box center [655, 393] width 367 height 26
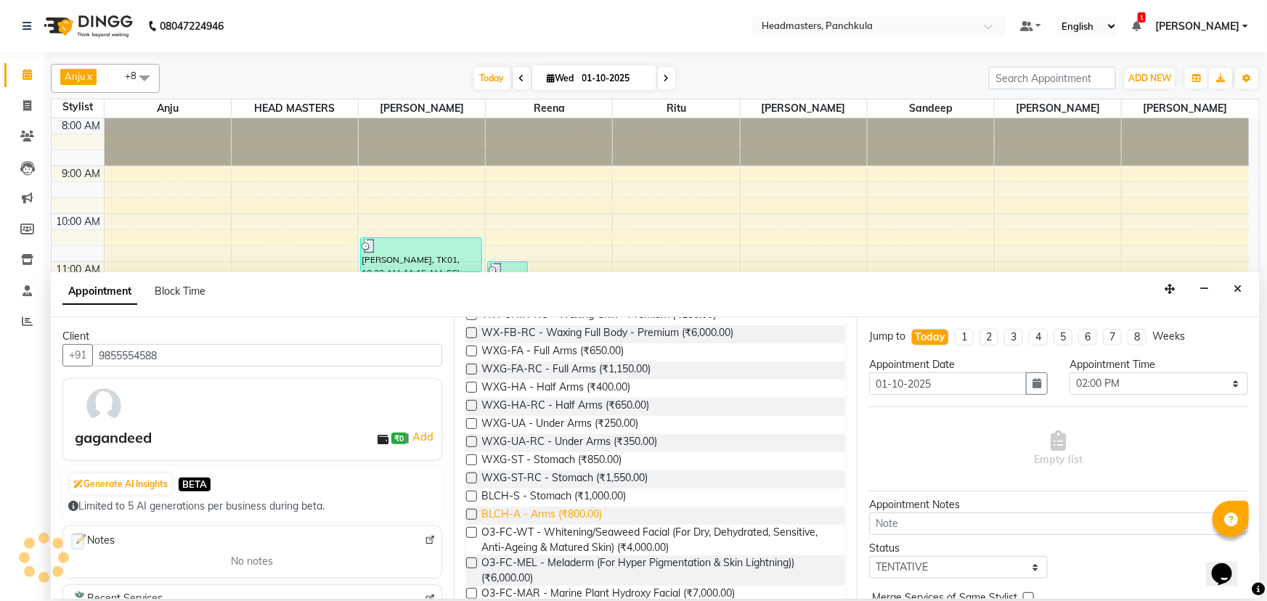
scroll to position [2153, 0]
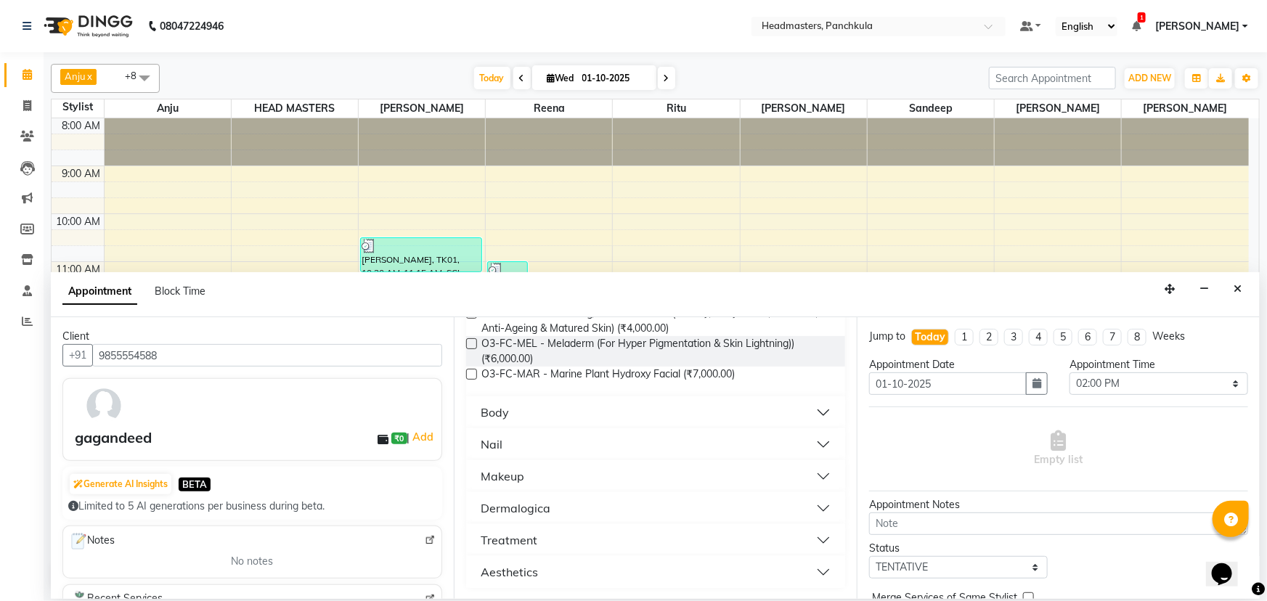
click at [536, 482] on button "Makeup" at bounding box center [655, 476] width 367 height 26
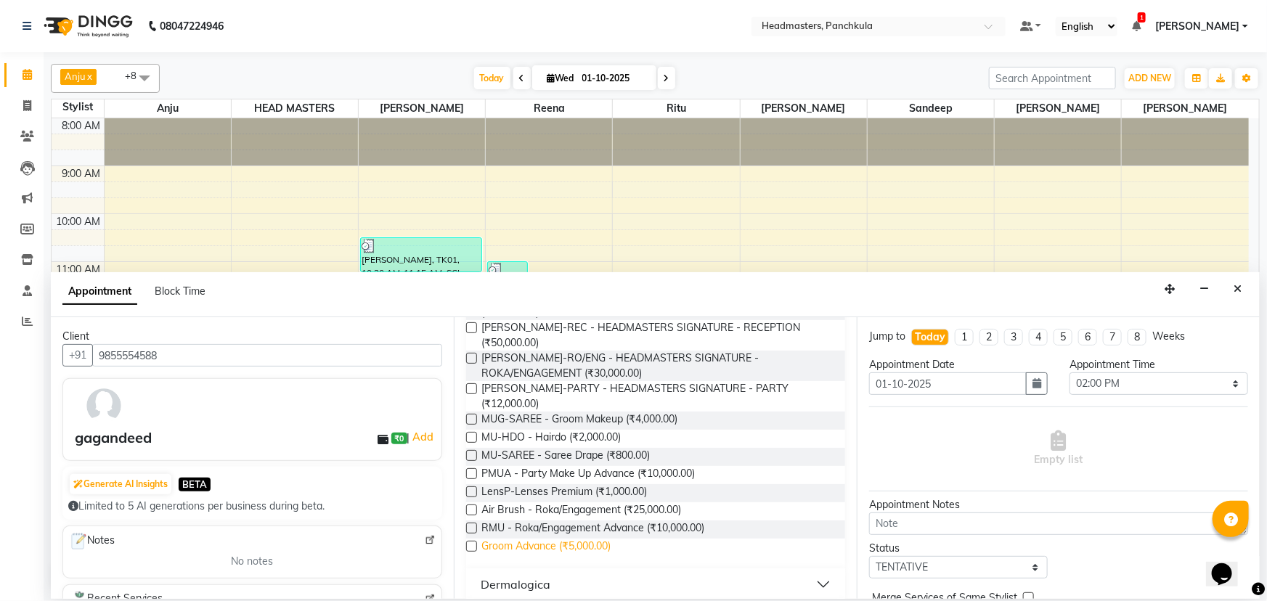
scroll to position [2484, 0]
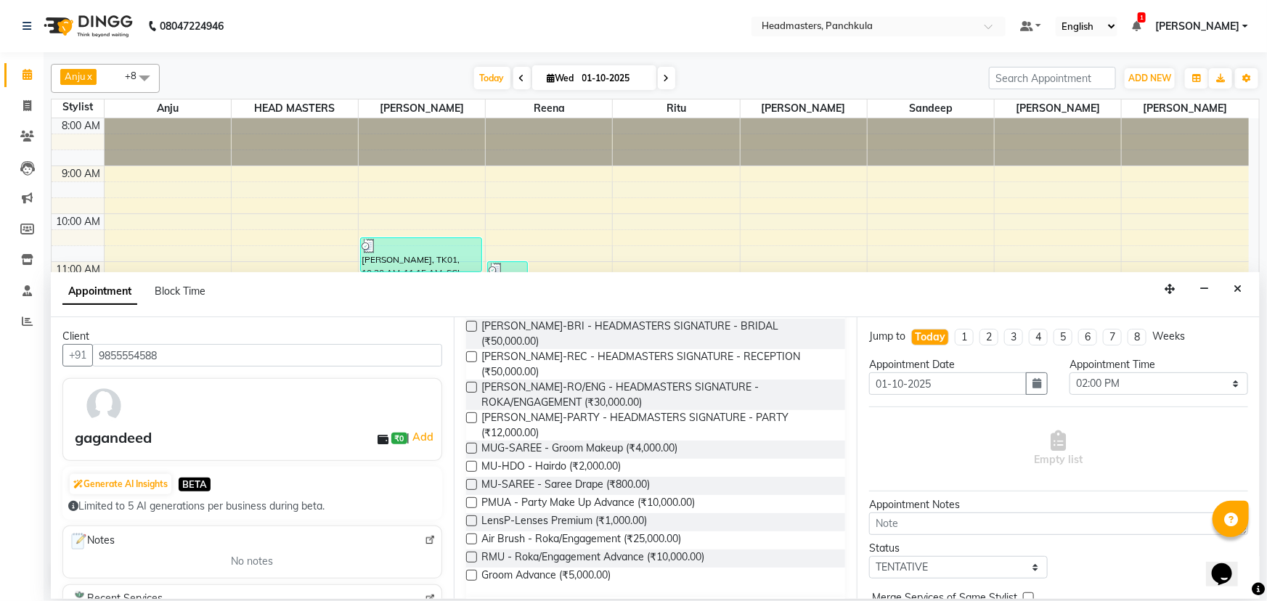
click at [468, 497] on label at bounding box center [471, 502] width 11 height 11
click at [468, 500] on input "checkbox" at bounding box center [470, 504] width 9 height 9
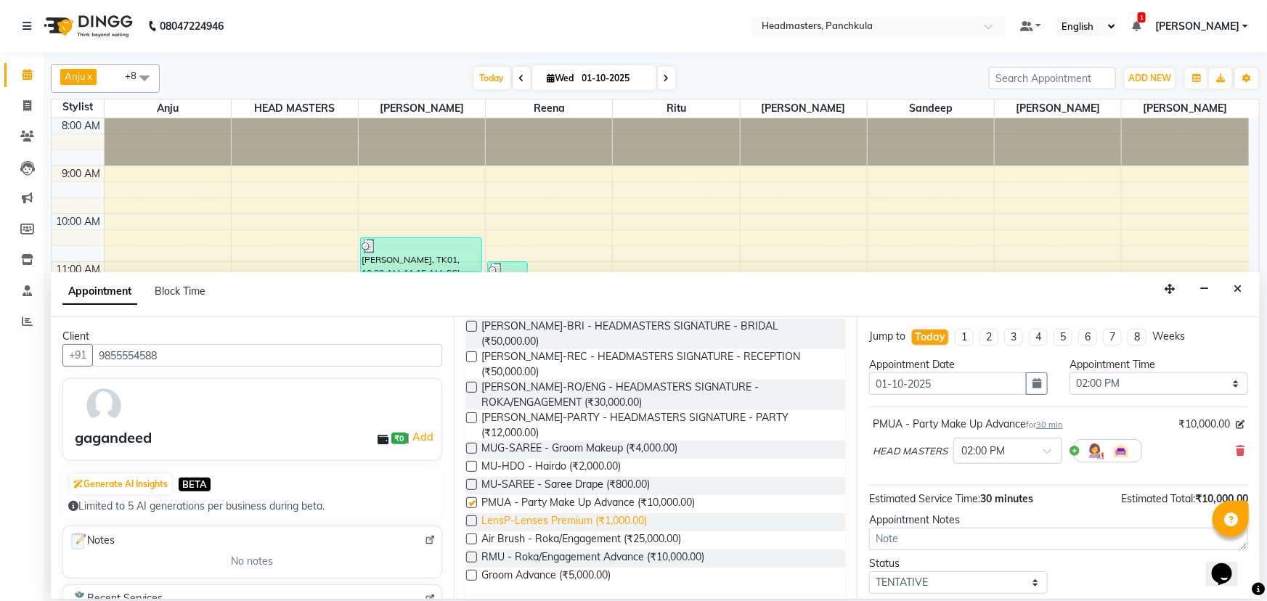
checkbox input "false"
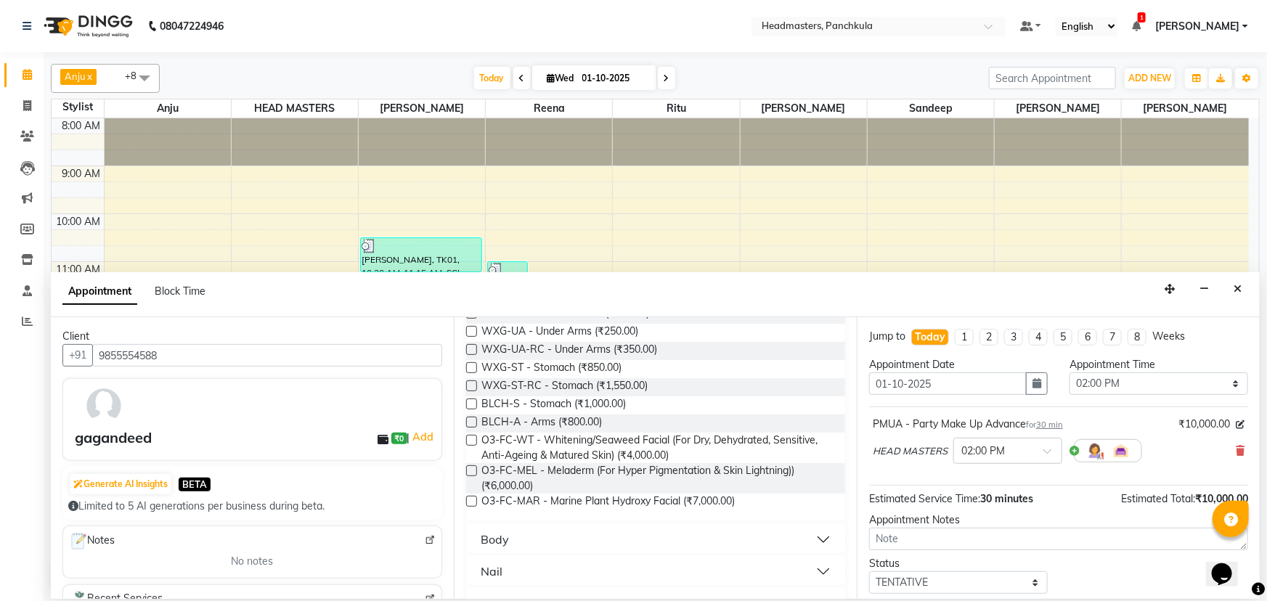
scroll to position [2025, 0]
click at [1089, 381] on select "Select 09:00 AM 09:15 AM 09:30 AM 09:45 AM 10:00 AM 10:15 AM 10:30 AM 10:45 AM …" at bounding box center [1159, 384] width 179 height 23
select select "915"
click at [1070, 373] on select "Select 09:00 AM 09:15 AM 09:30 AM 09:45 AM 10:00 AM 10:15 AM 10:30 AM 10:45 AM …" at bounding box center [1159, 384] width 179 height 23
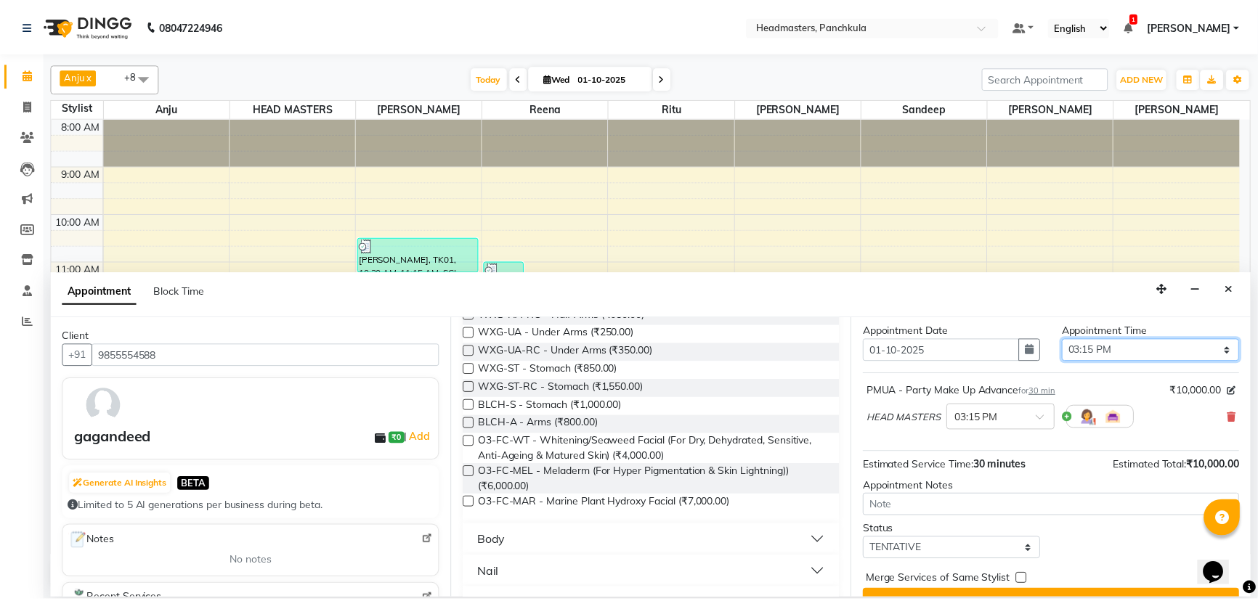
scroll to position [62, 0]
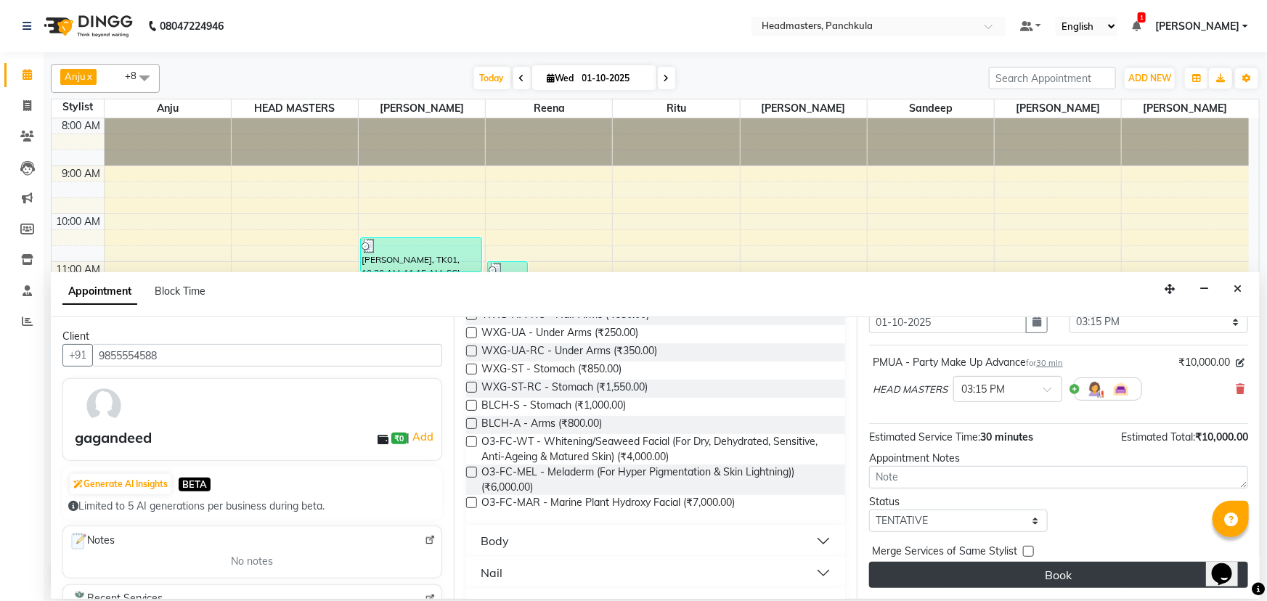
click at [969, 575] on button "Book" at bounding box center [1058, 575] width 379 height 26
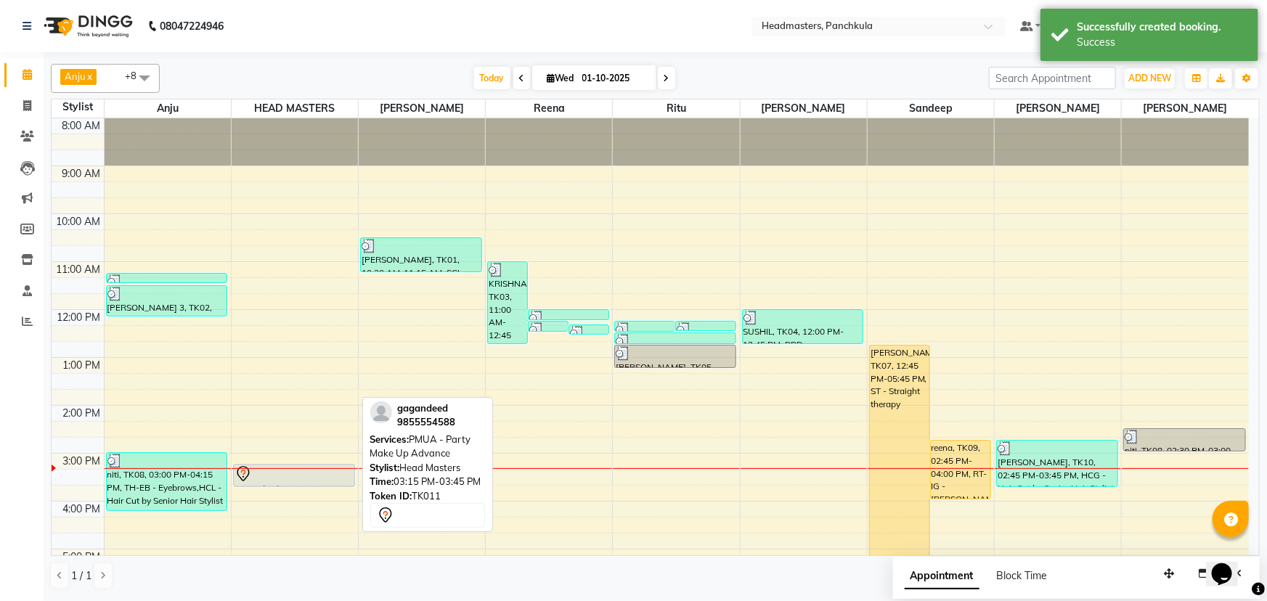
click at [316, 484] on div at bounding box center [294, 487] width 121 height 6
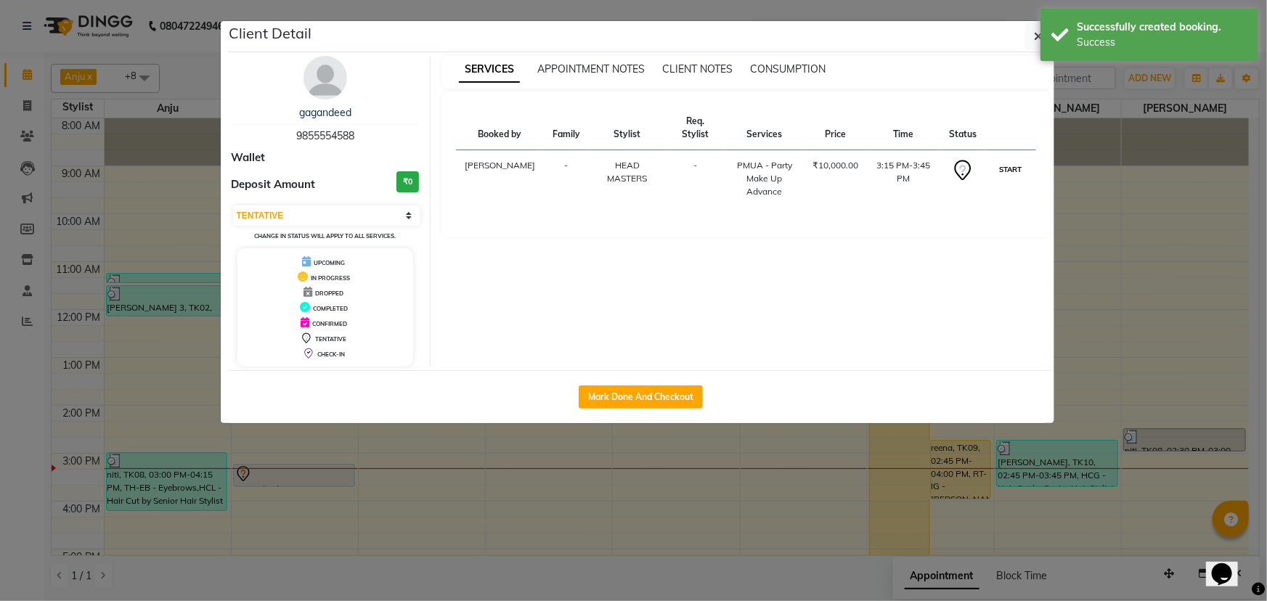
click at [1003, 171] on button "START" at bounding box center [1011, 169] width 30 height 18
select select "1"
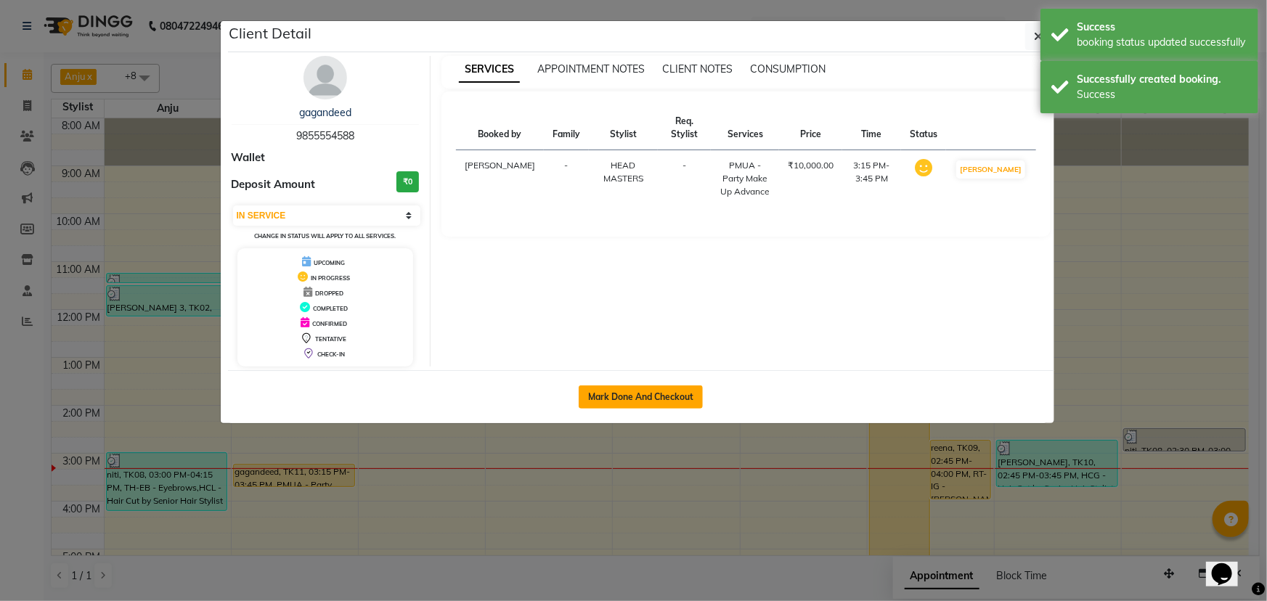
click at [649, 399] on button "Mark Done And Checkout" at bounding box center [641, 397] width 124 height 23
select select "service"
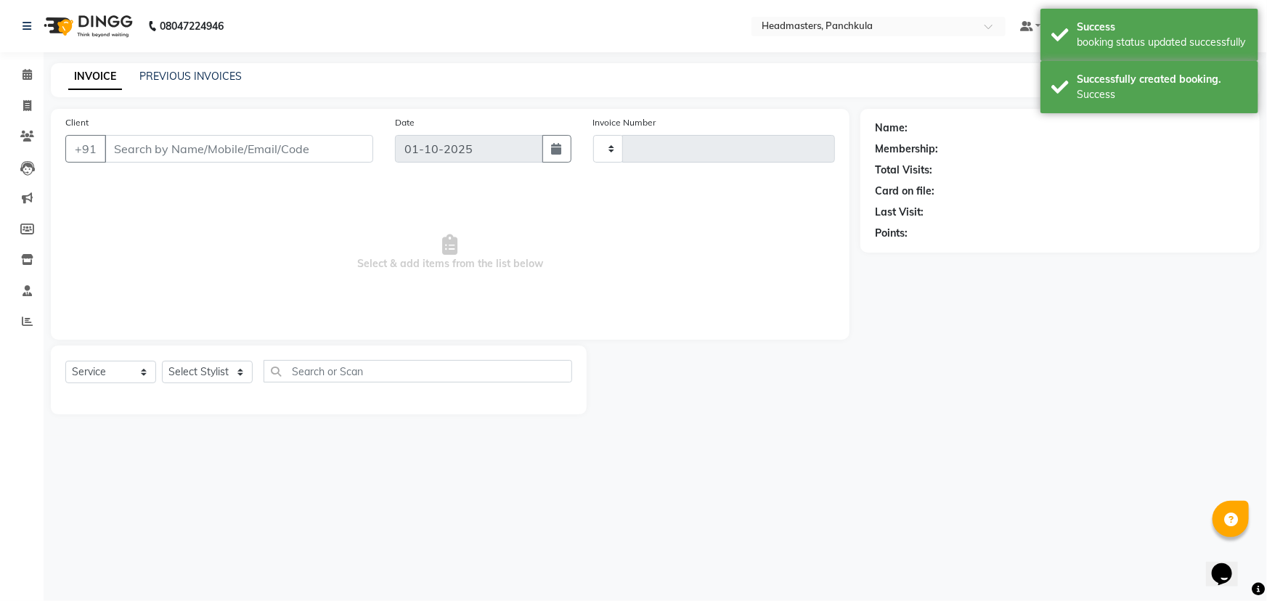
type input "3273"
select select "7376"
type input "9855554588"
select select "64002"
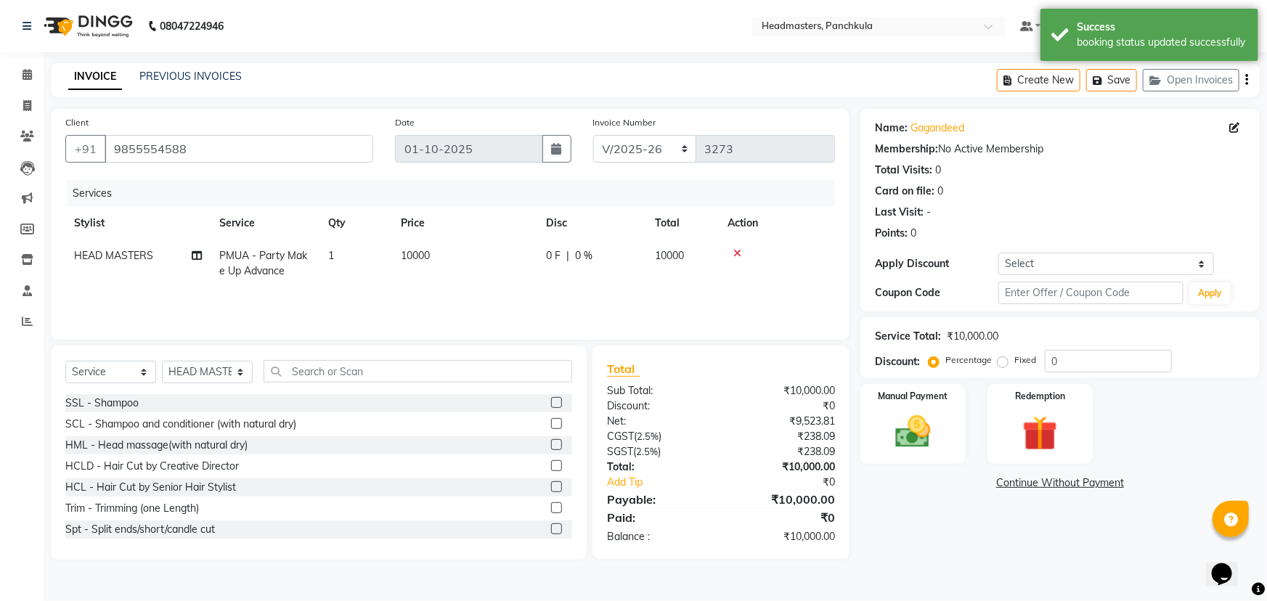
click at [583, 263] on span "0 %" at bounding box center [583, 255] width 17 height 15
select select "64002"
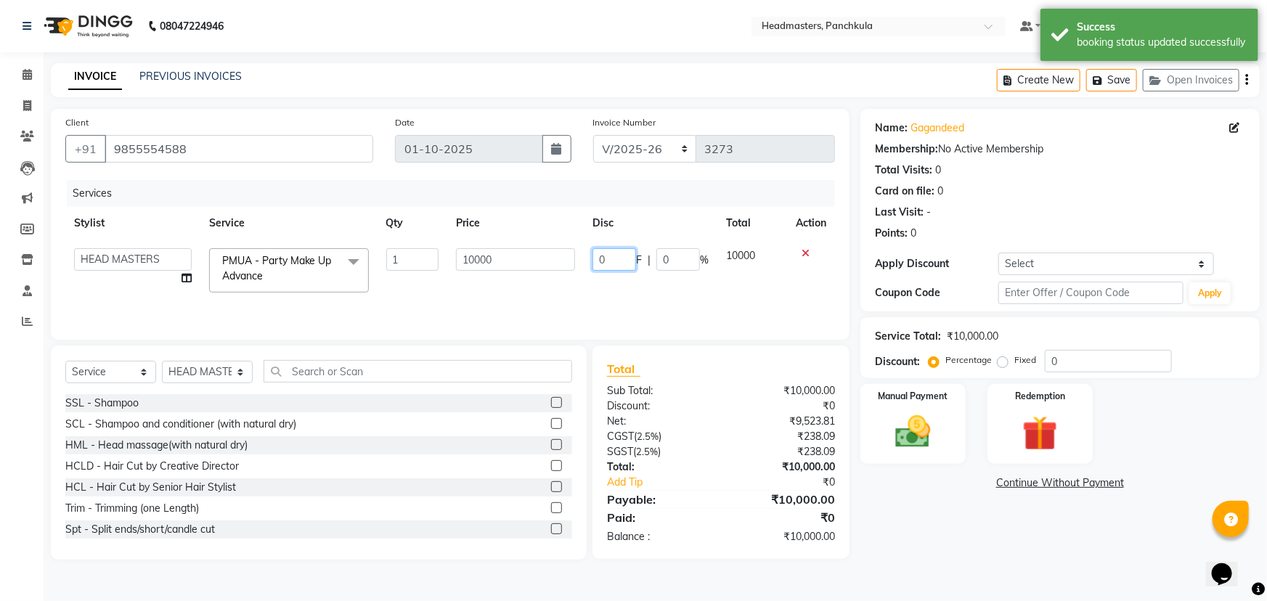
click at [610, 256] on input "0" at bounding box center [615, 259] width 44 height 23
type input "08000"
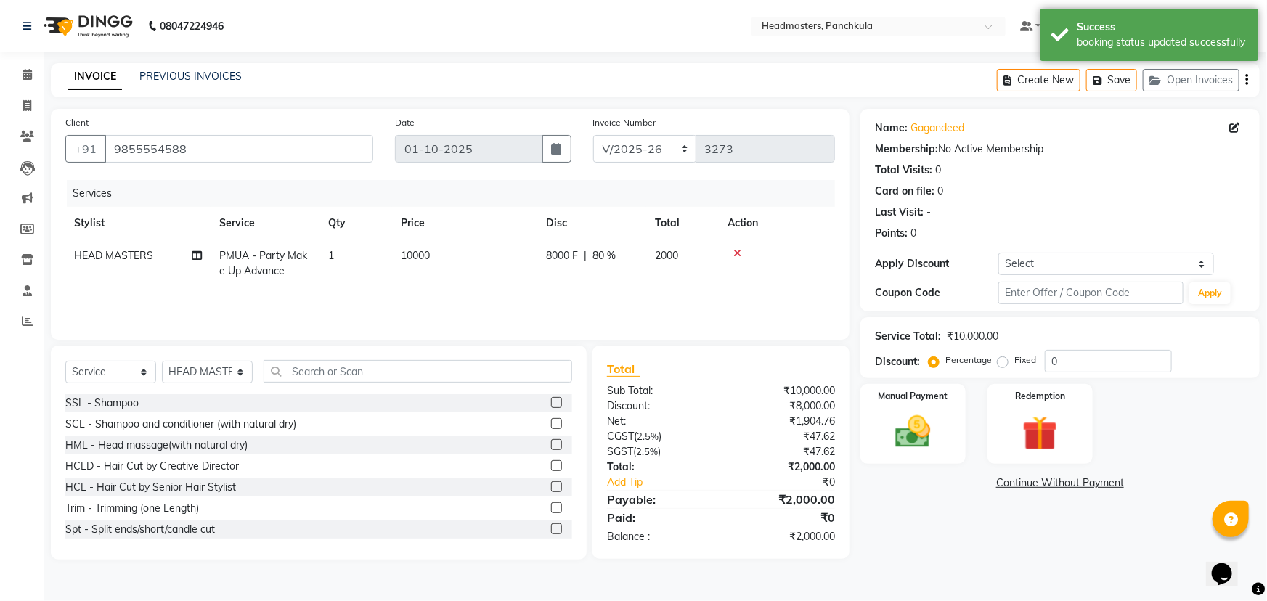
click at [1008, 530] on div "Name: Gagandeed Membership: No Active Membership Total Visits: 0 Card on file: …" at bounding box center [1066, 334] width 410 height 451
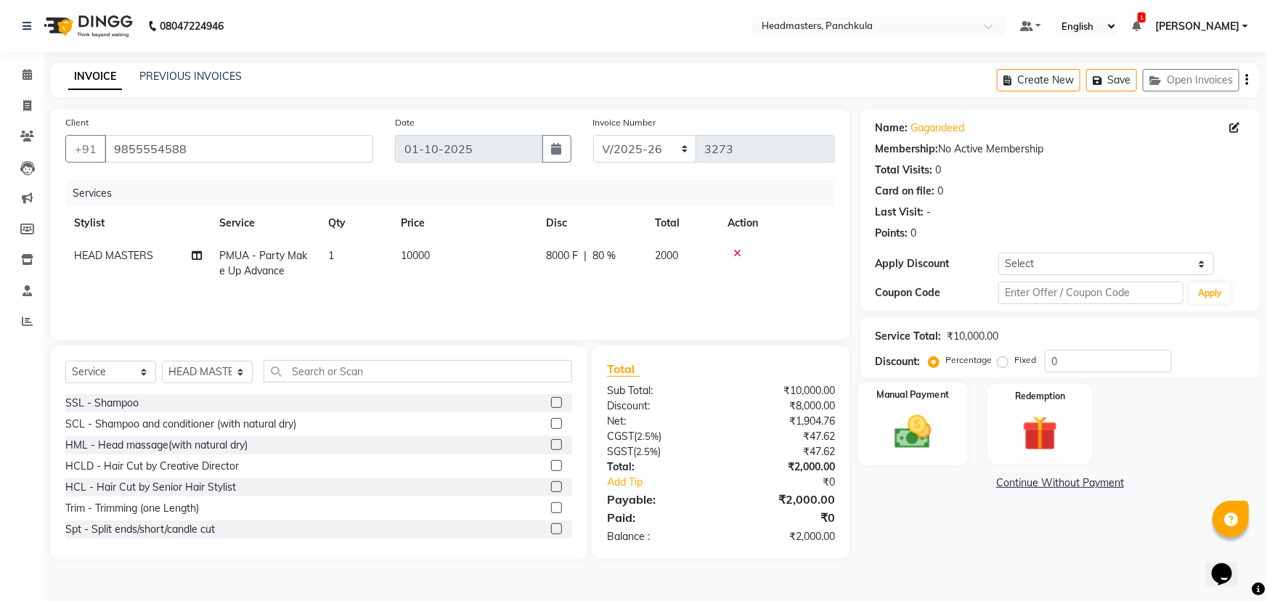
click at [913, 444] on img at bounding box center [914, 432] width 60 height 42
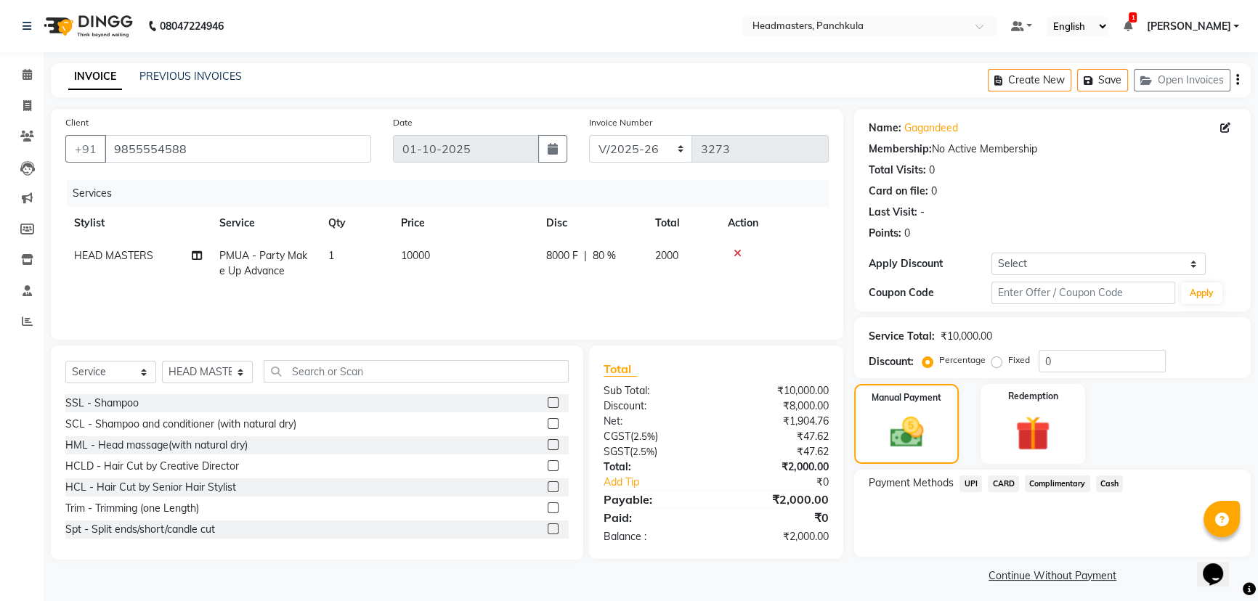
click at [1111, 483] on span "Cash" at bounding box center [1110, 484] width 28 height 17
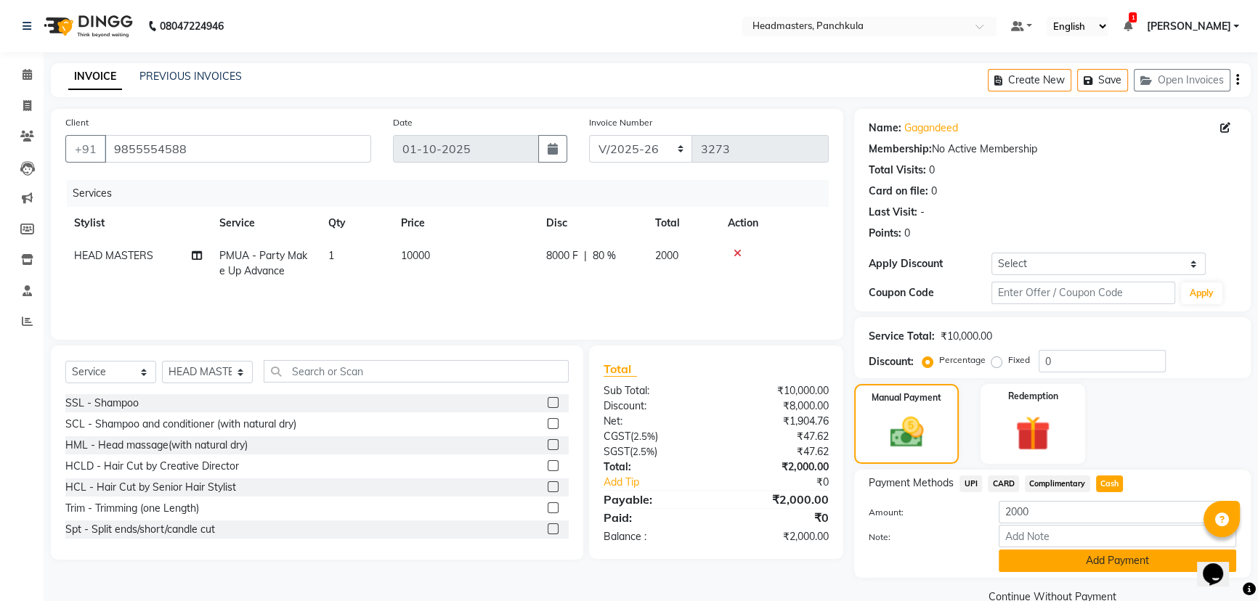
scroll to position [28, 0]
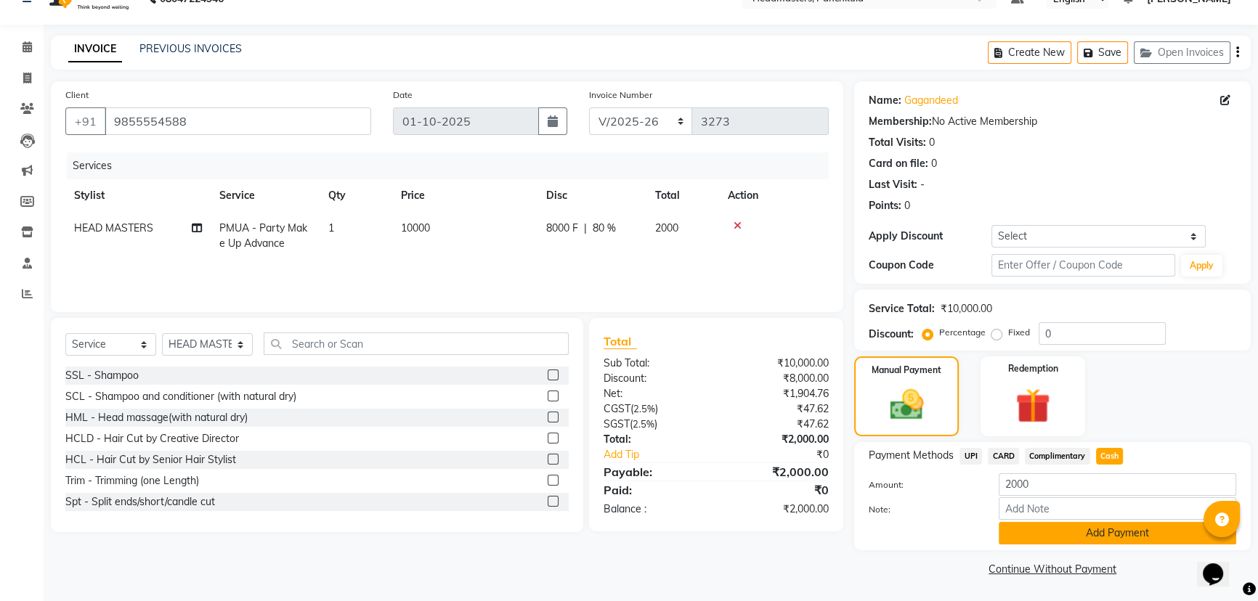
click at [1051, 530] on button "Add Payment" at bounding box center [1117, 533] width 237 height 23
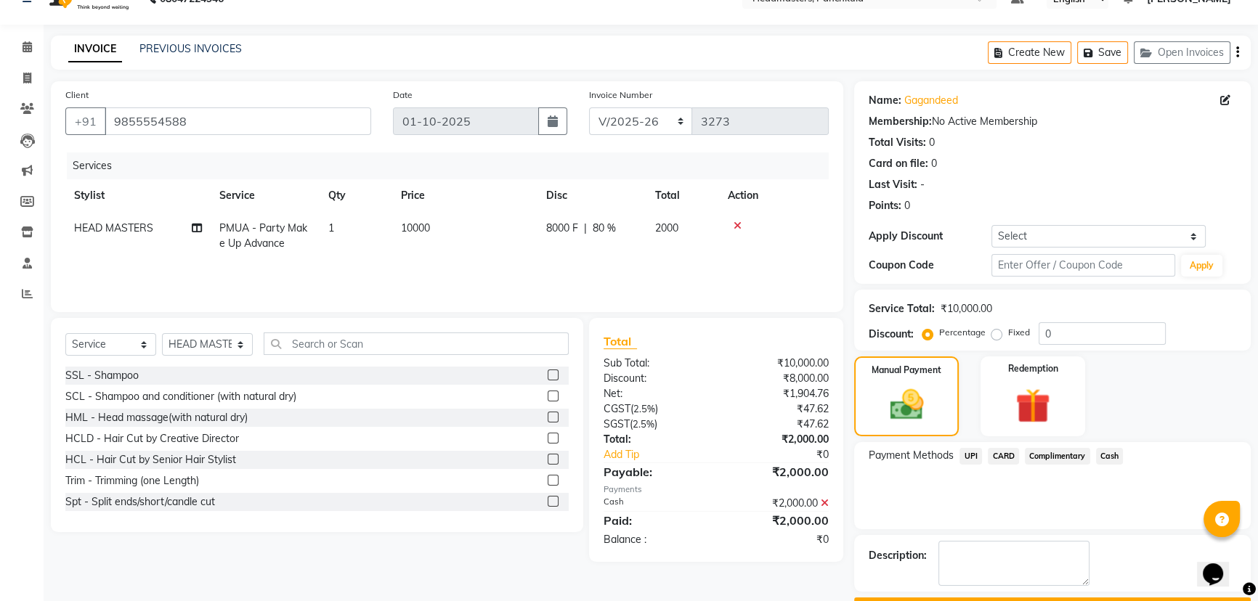
scroll to position [67, 0]
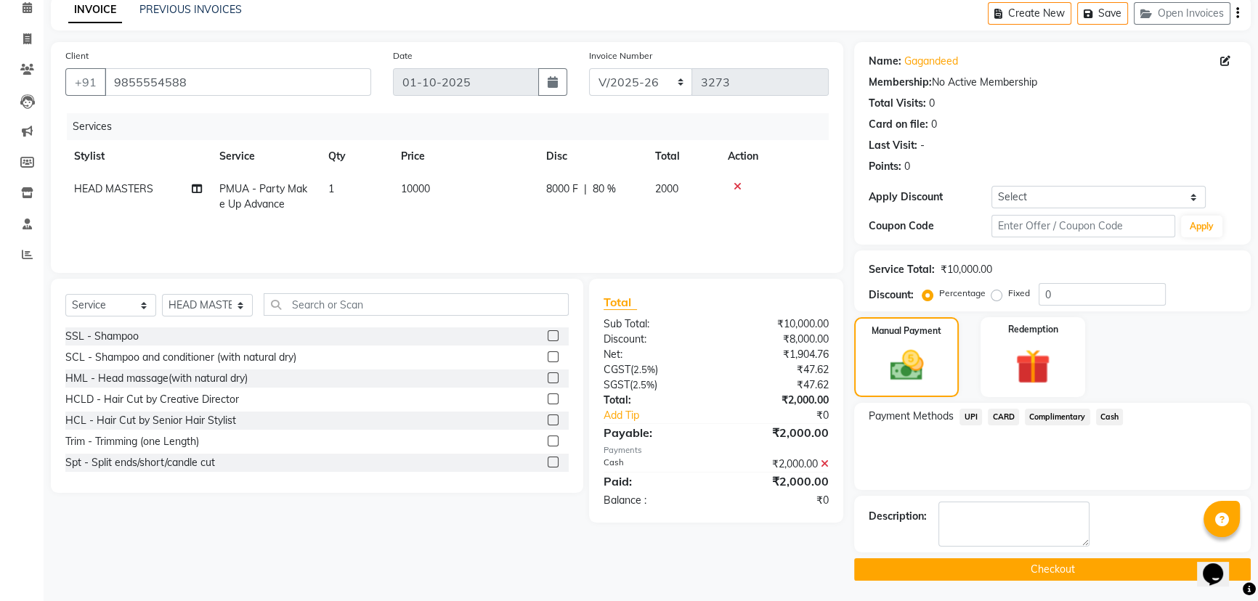
click at [980, 568] on button "Checkout" at bounding box center [1052, 569] width 397 height 23
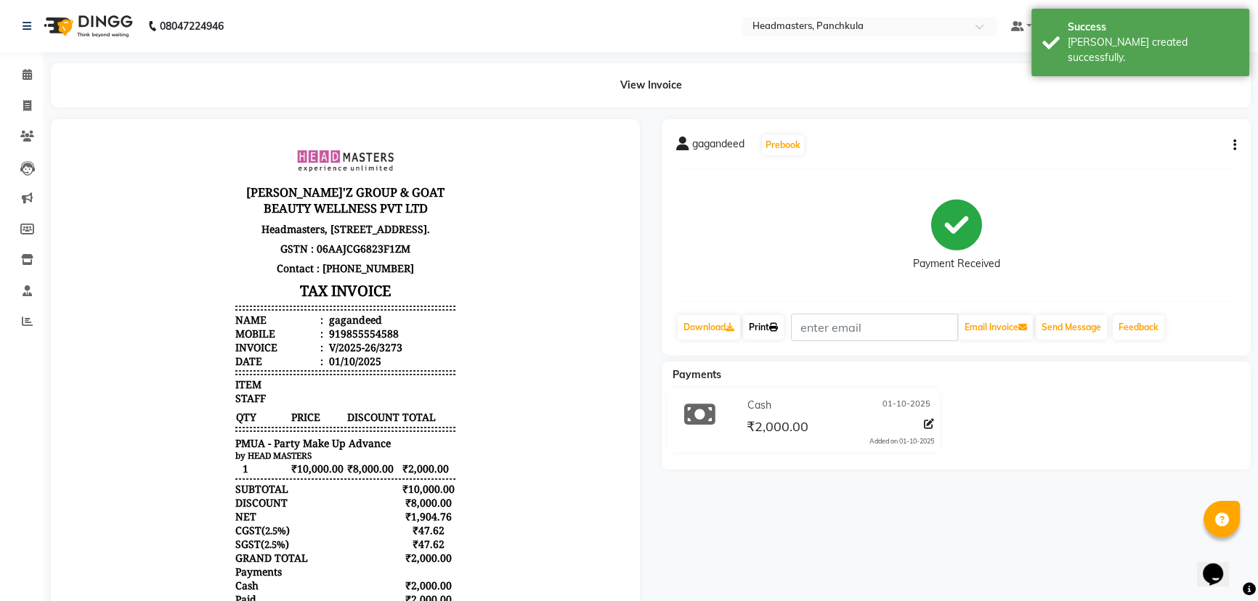
click at [762, 330] on link "Print" at bounding box center [763, 327] width 41 height 25
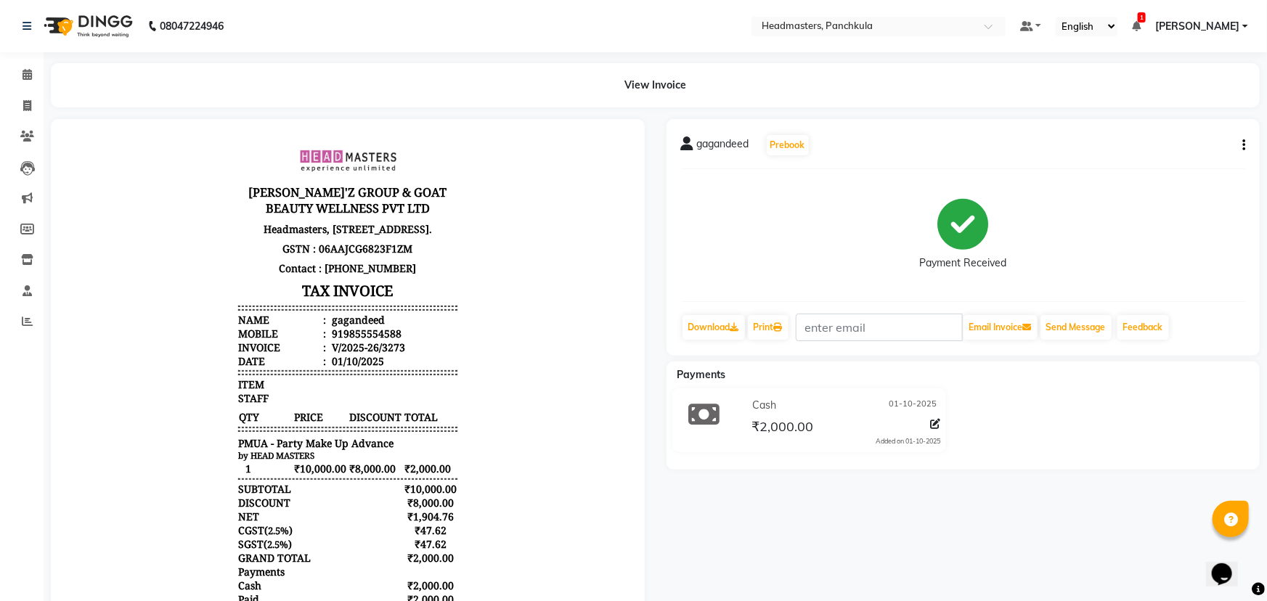
select select "7376"
select select "service"
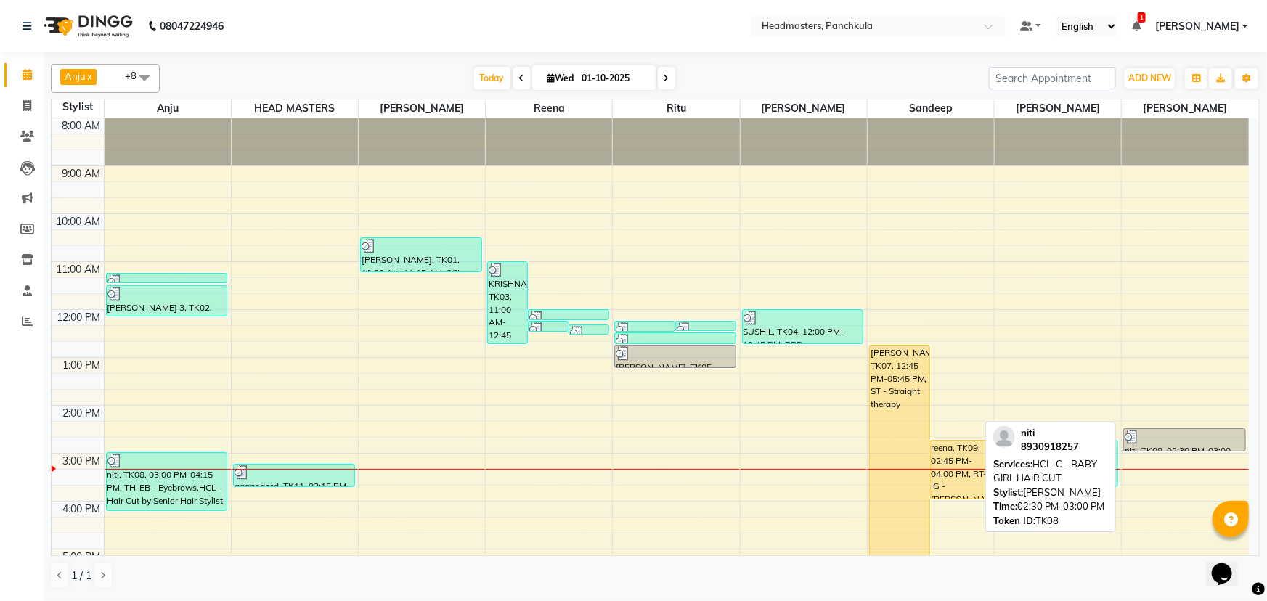
click at [1195, 441] on div at bounding box center [1184, 437] width 119 height 15
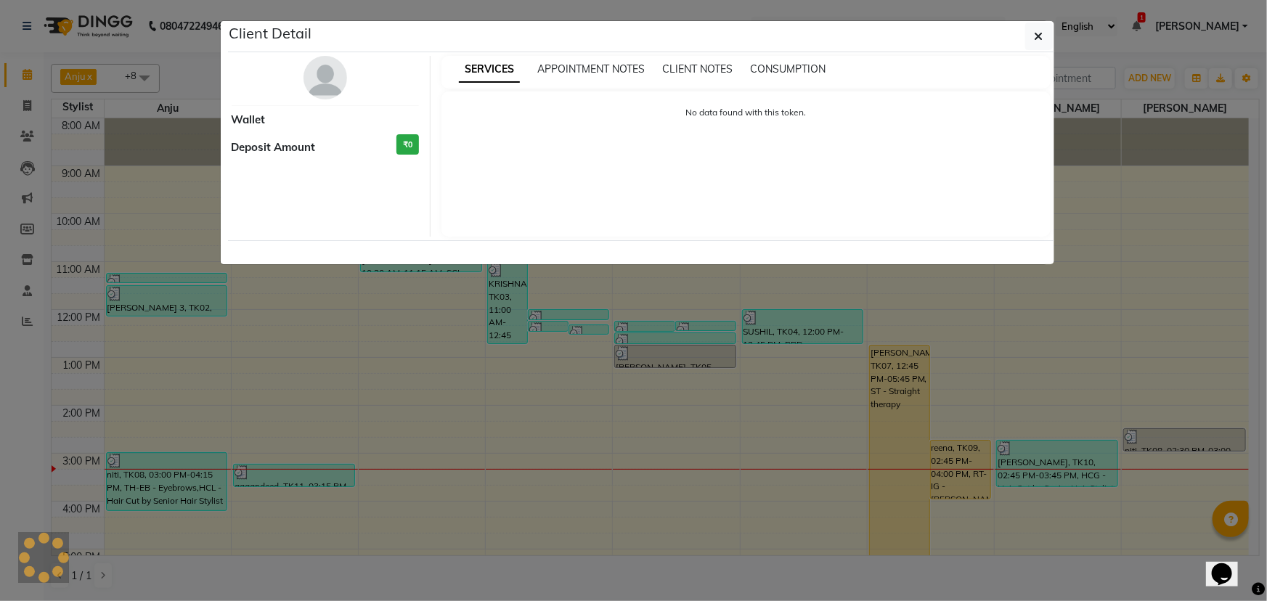
select select "3"
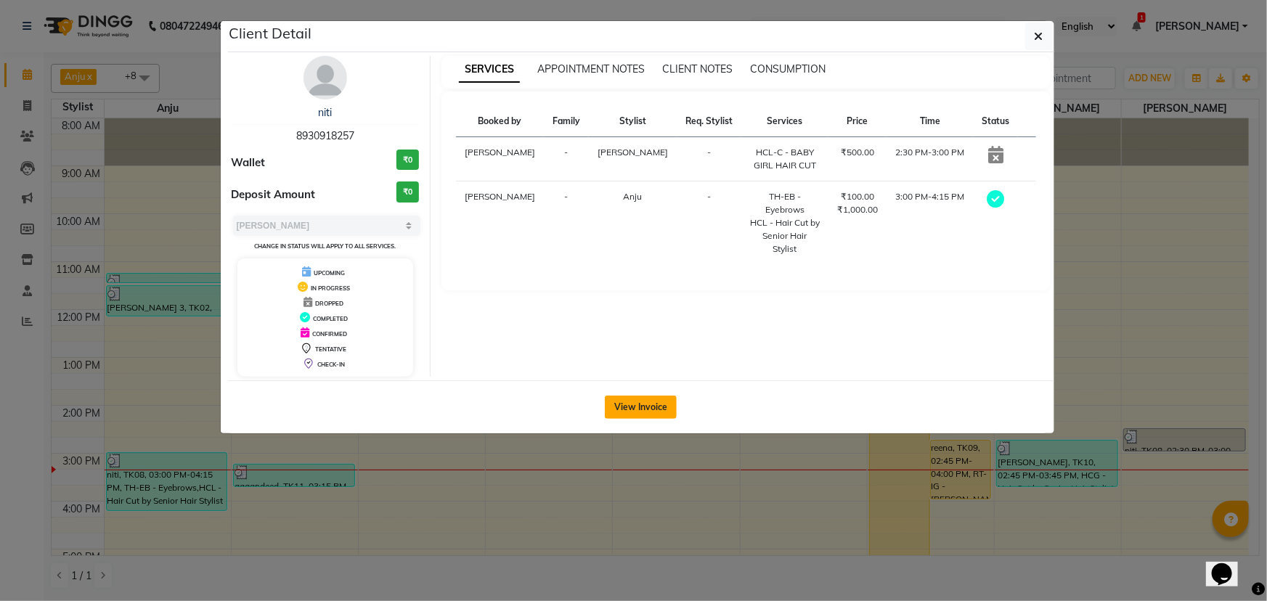
click at [643, 398] on button "View Invoice" at bounding box center [641, 407] width 72 height 23
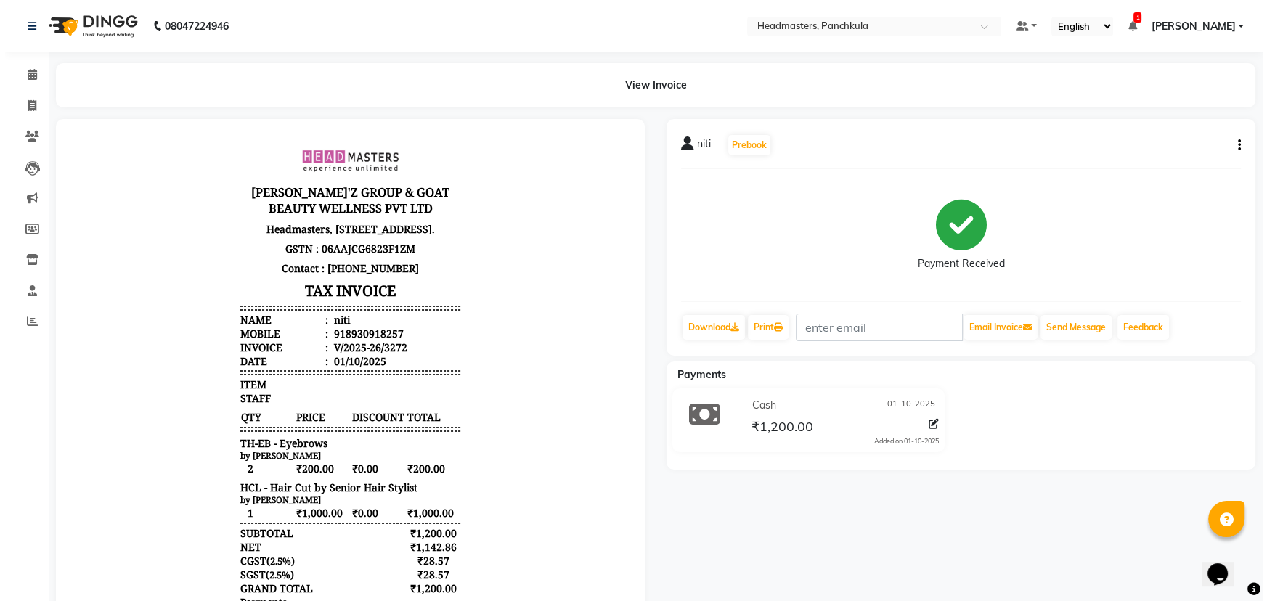
scroll to position [12, 0]
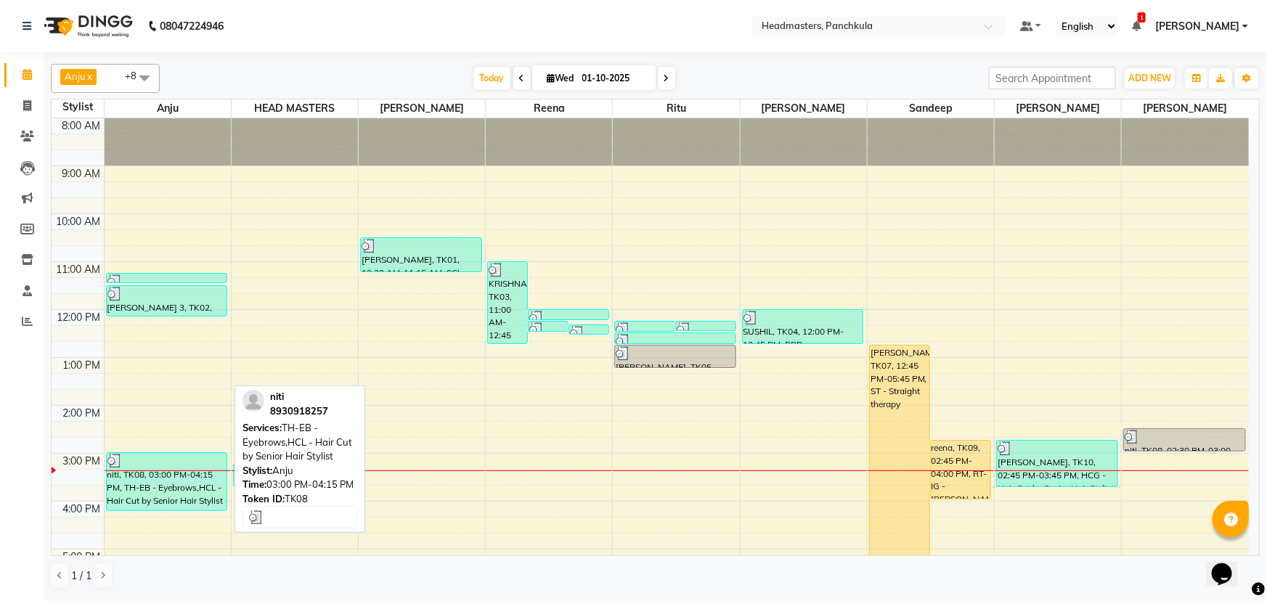
click at [188, 490] on div "niti, TK08, 03:00 PM-04:15 PM, TH-EB - Eyebrows,HCL - Hair Cut by Senior Hair S…" at bounding box center [167, 481] width 121 height 57
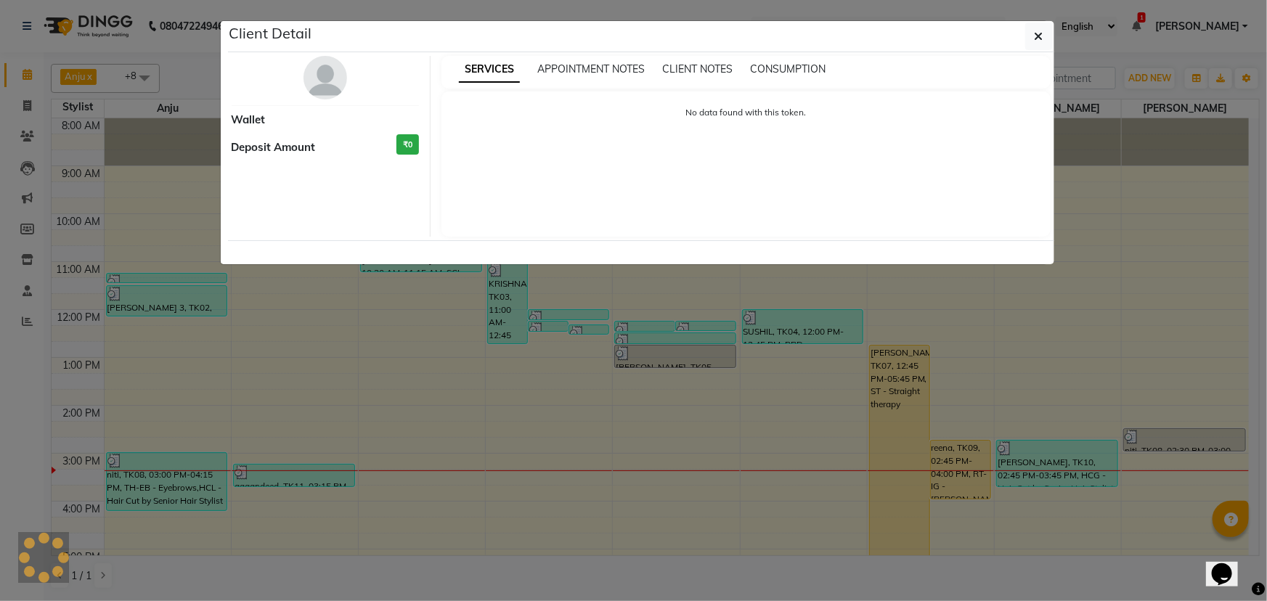
select select "3"
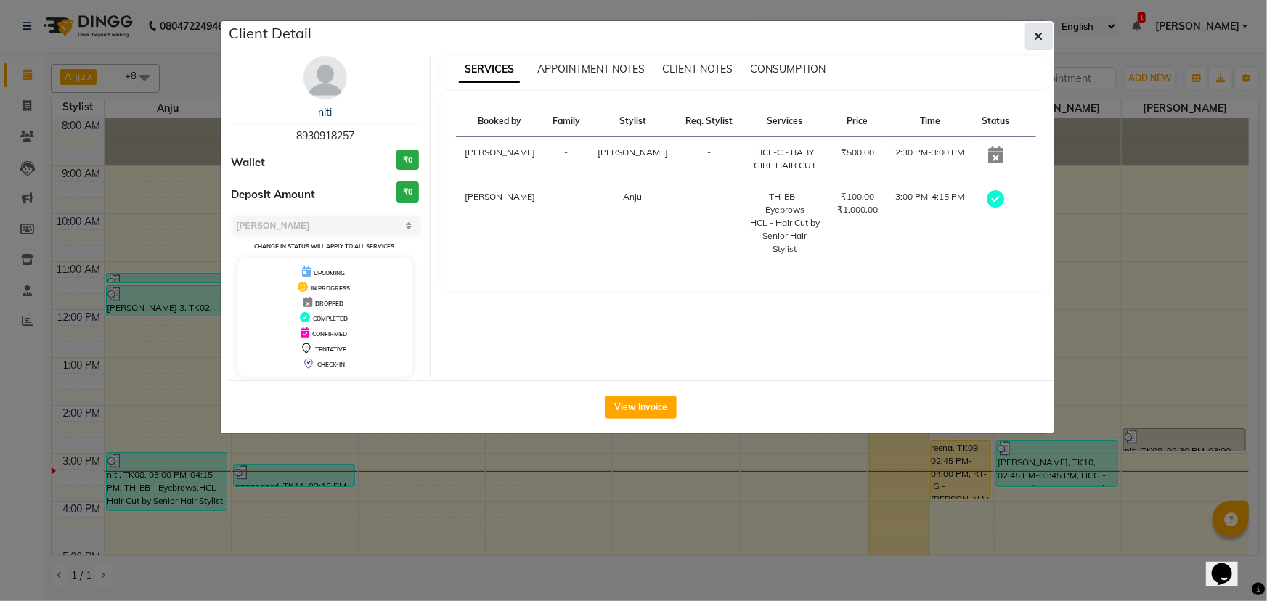
click at [1044, 38] on button "button" at bounding box center [1039, 37] width 28 height 28
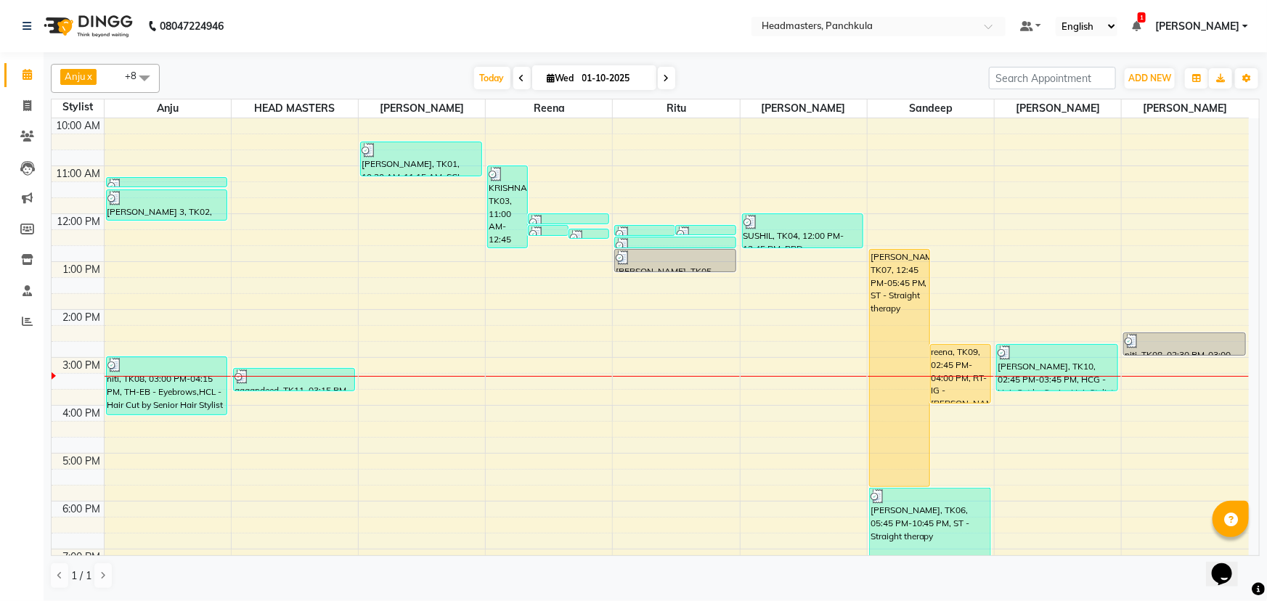
scroll to position [65, 0]
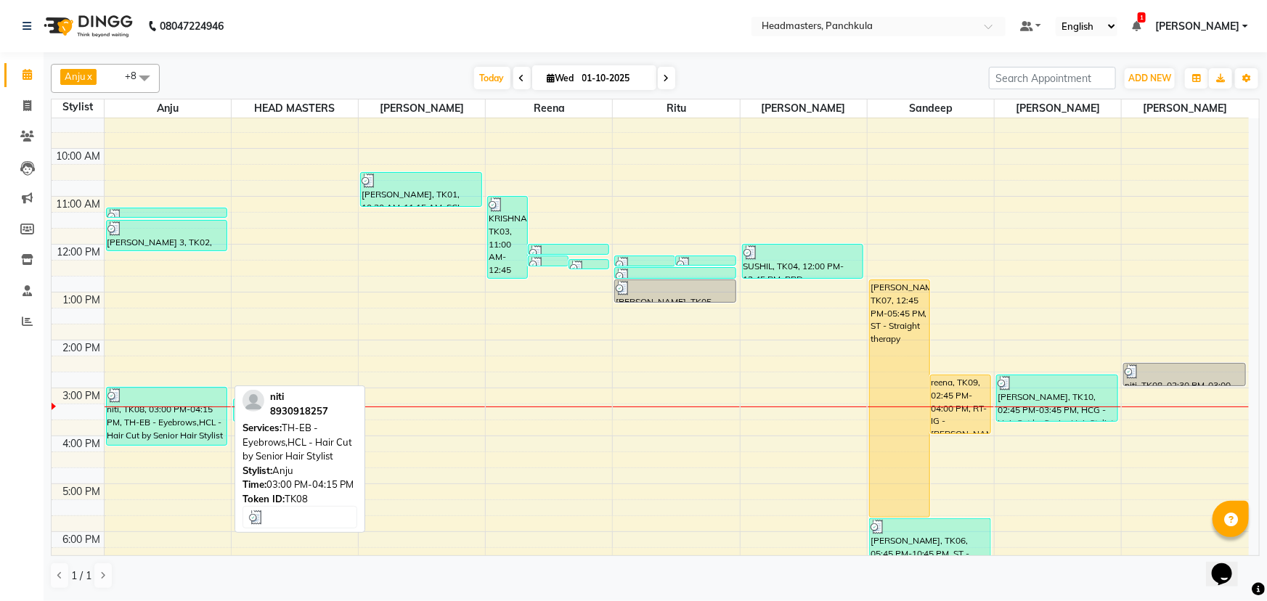
click at [149, 420] on div "niti, TK08, 03:00 PM-04:15 PM, TH-EB - Eyebrows,HCL - Hair Cut by Senior Hair S…" at bounding box center [167, 416] width 121 height 57
select select "3"
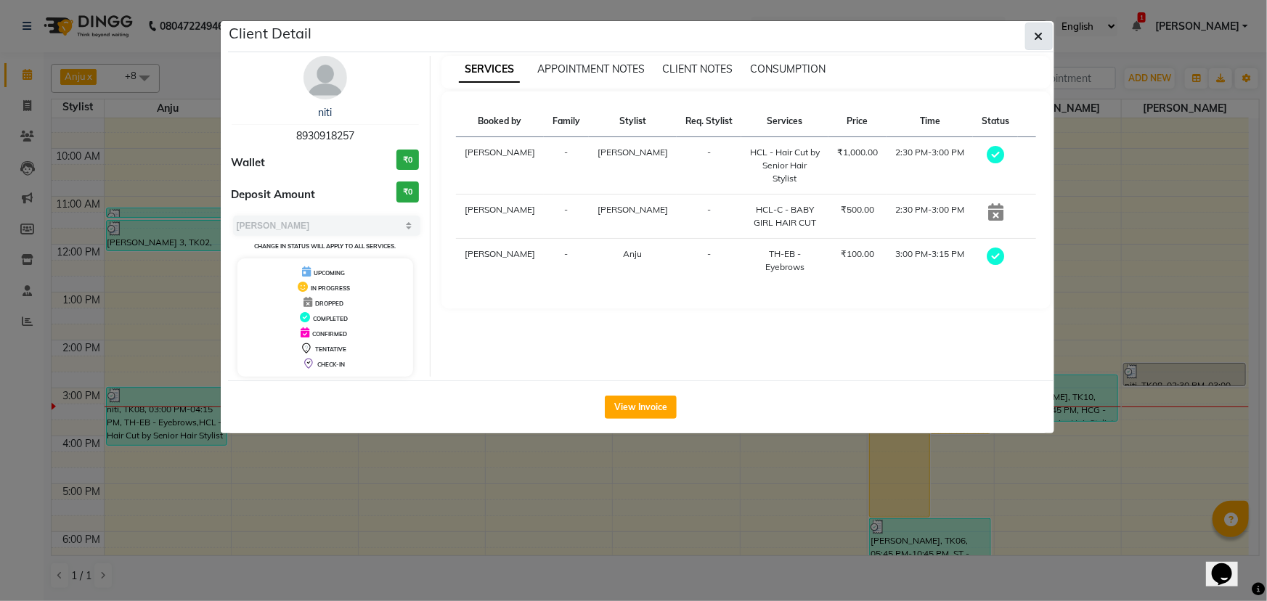
click at [1044, 38] on button "button" at bounding box center [1039, 37] width 28 height 28
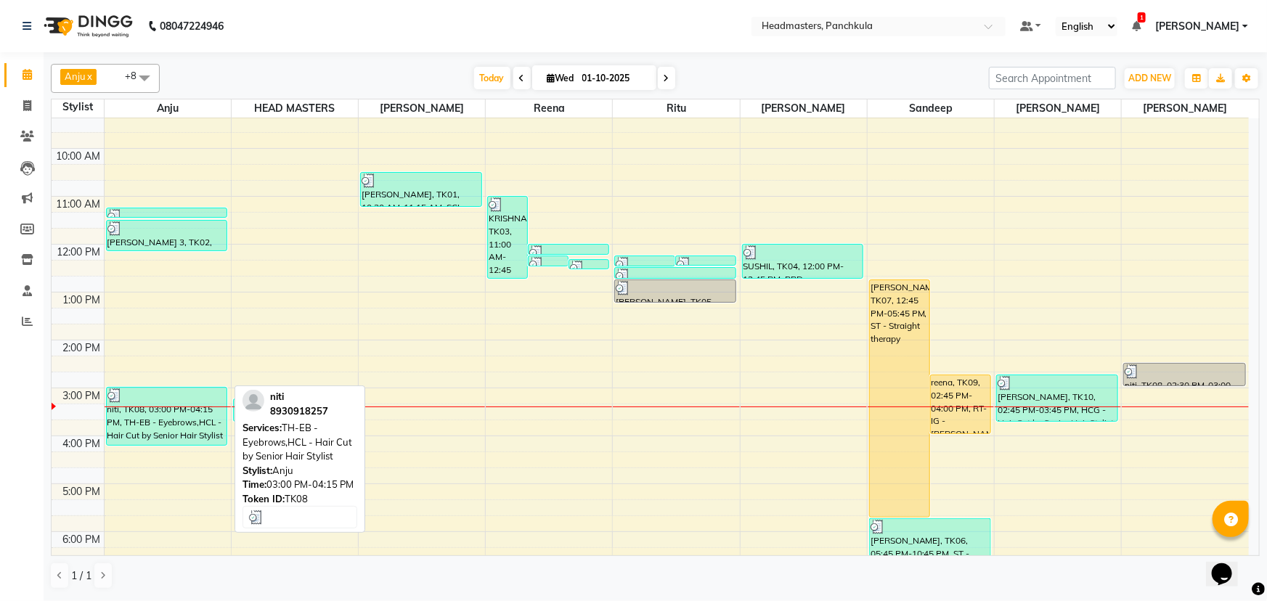
click at [187, 417] on div "niti, TK08, 03:00 PM-04:15 PM, TH-EB - Eyebrows,HCL - Hair Cut by Senior Hair S…" at bounding box center [167, 416] width 121 height 57
select select "3"
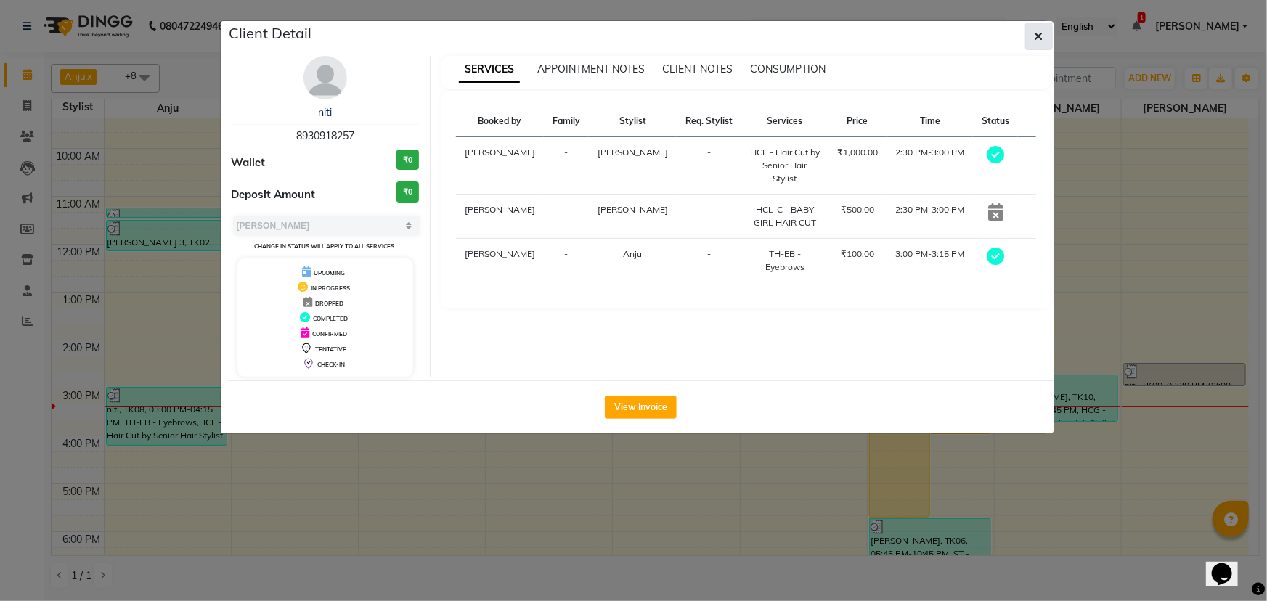
click at [1039, 39] on icon "button" at bounding box center [1039, 37] width 9 height 12
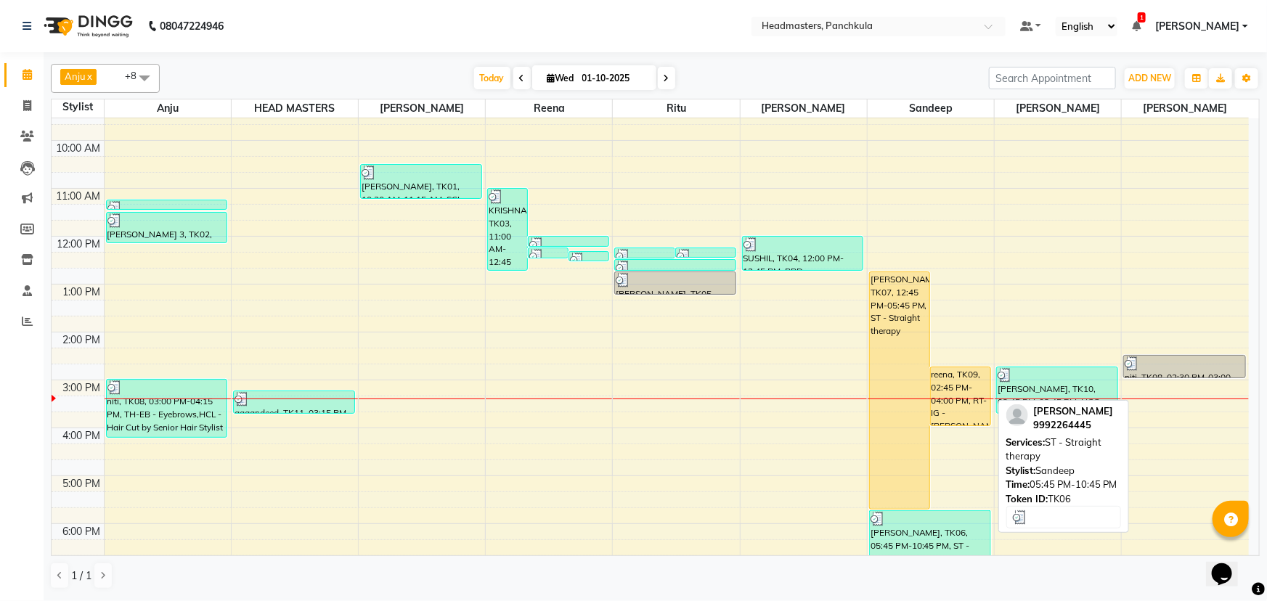
scroll to position [50, 0]
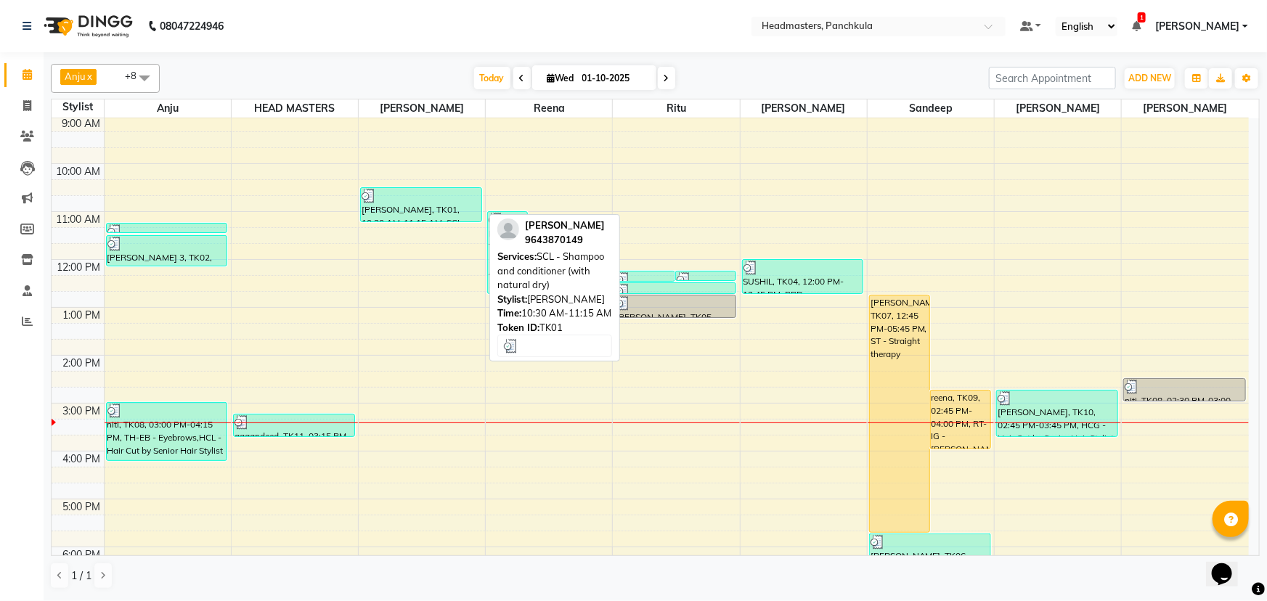
click at [422, 212] on div "[PERSON_NAME], TK01, 10:30 AM-11:15 AM, SCL - Shampoo and conditioner (with nat…" at bounding box center [421, 204] width 121 height 33
select select "3"
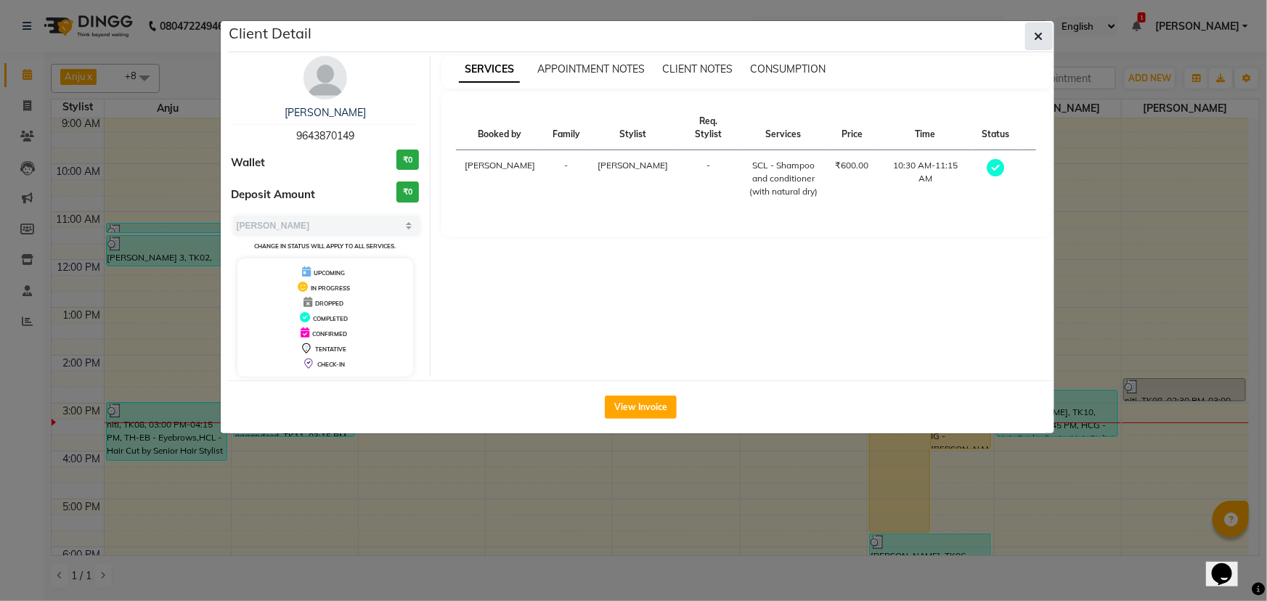
click at [1039, 36] on icon "button" at bounding box center [1039, 37] width 9 height 12
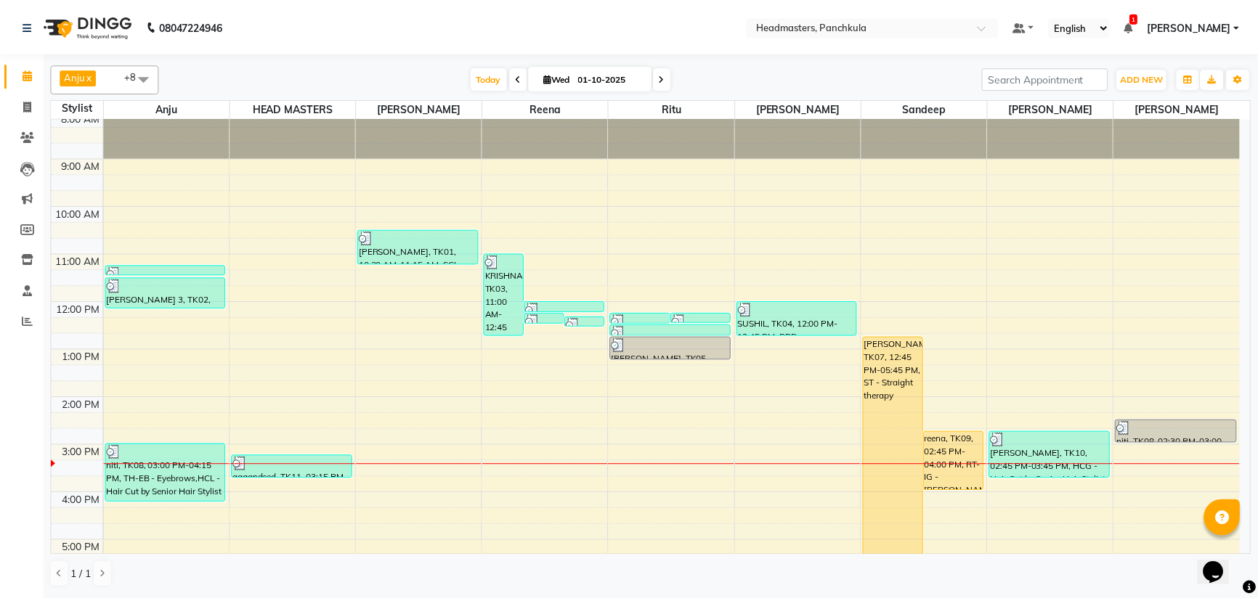
scroll to position [0, 0]
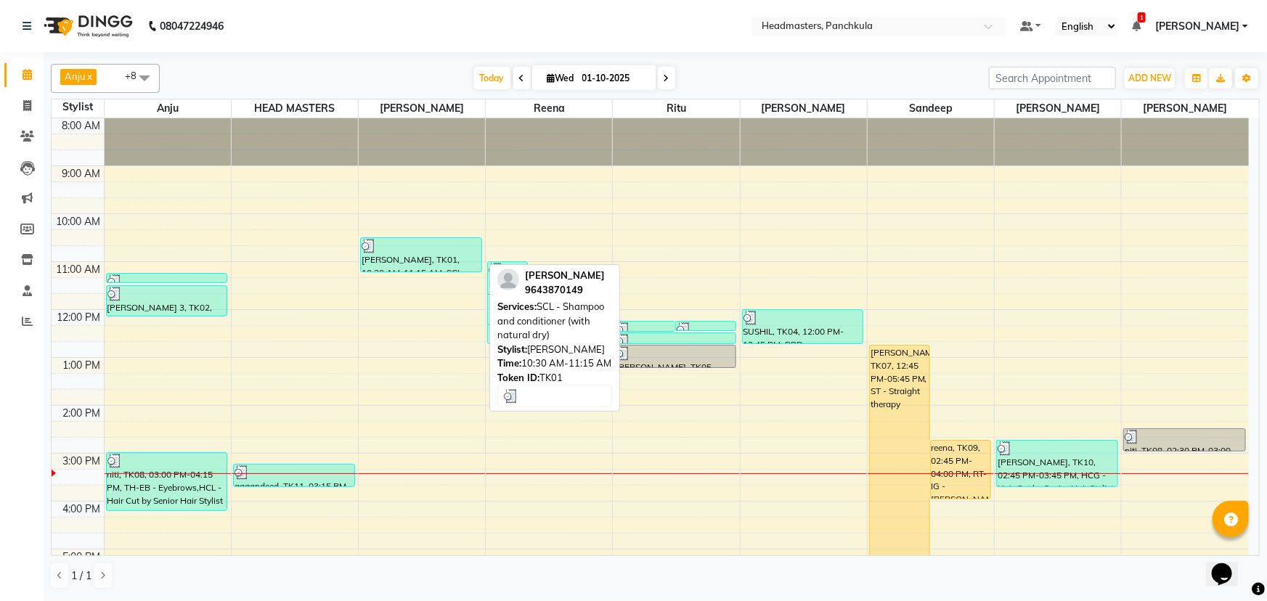
click at [455, 266] on div "[PERSON_NAME], TK01, 10:30 AM-11:15 AM, SCL - Shampoo and conditioner (with nat…" at bounding box center [421, 254] width 121 height 33
select select "3"
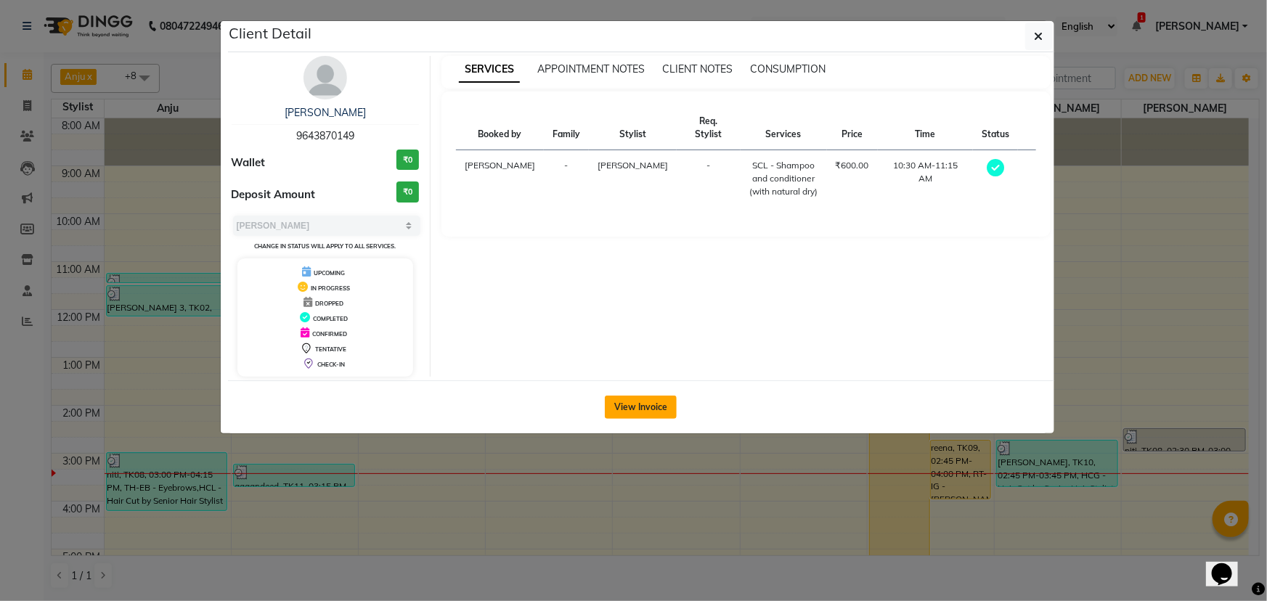
click at [647, 407] on button "View Invoice" at bounding box center [641, 407] width 72 height 23
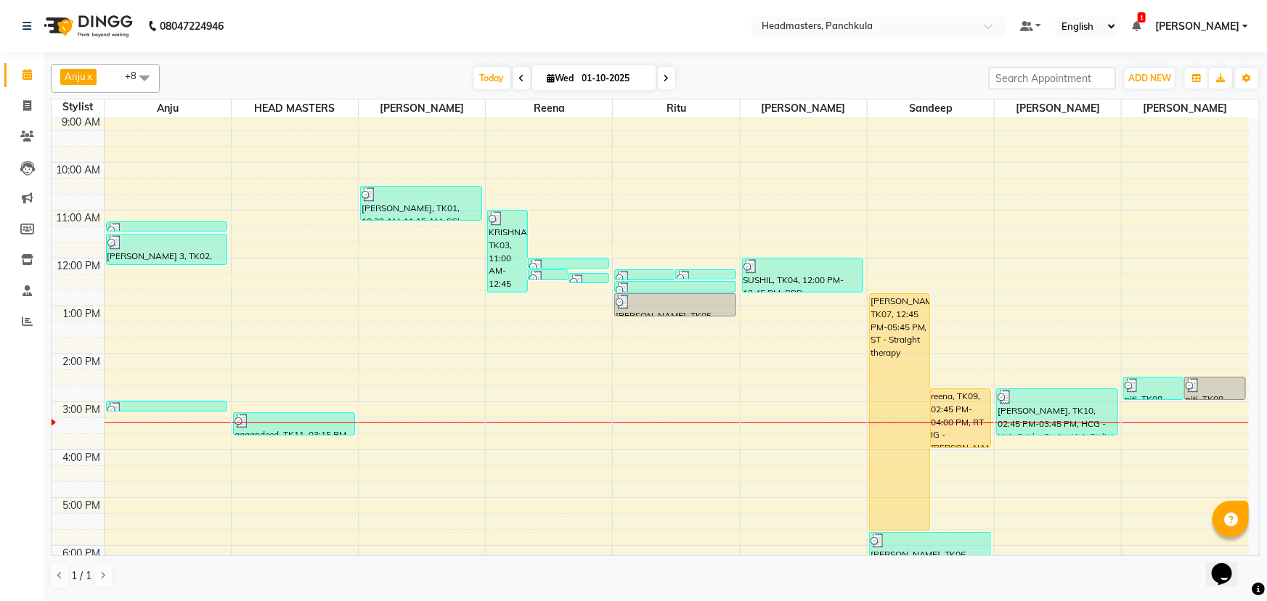
scroll to position [182, 0]
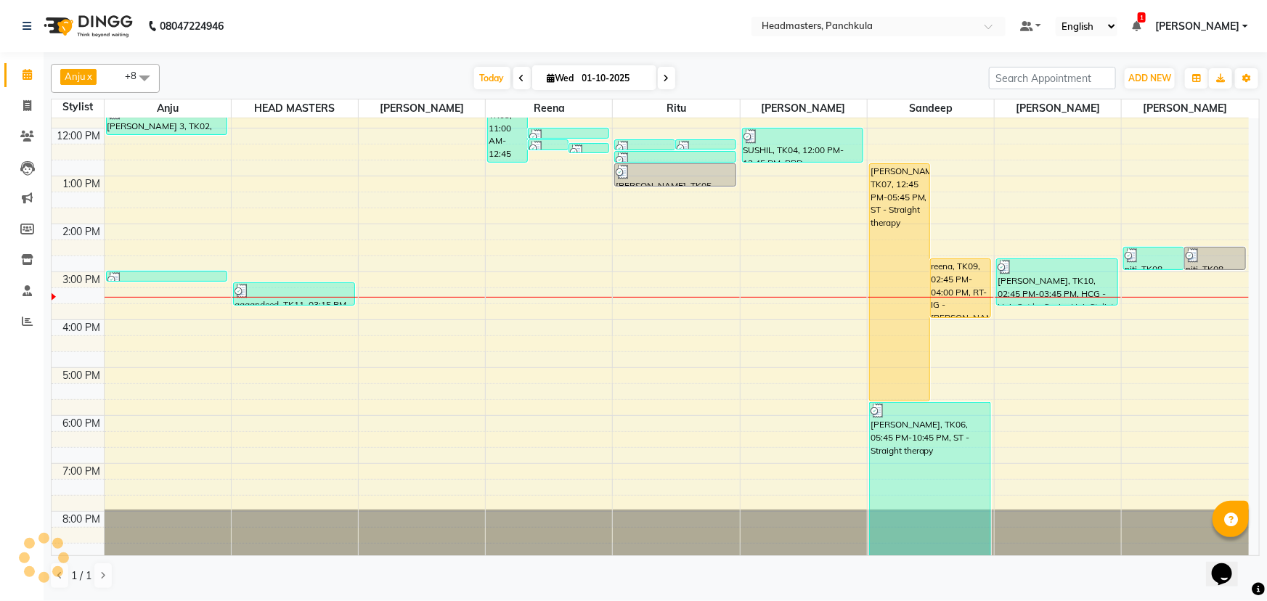
click at [1033, 319] on div "8:00 AM 9:00 AM 10:00 AM 11:00 AM 12:00 PM 1:00 PM 2:00 PM 3:00 PM 4:00 PM 5:00…" at bounding box center [651, 248] width 1198 height 622
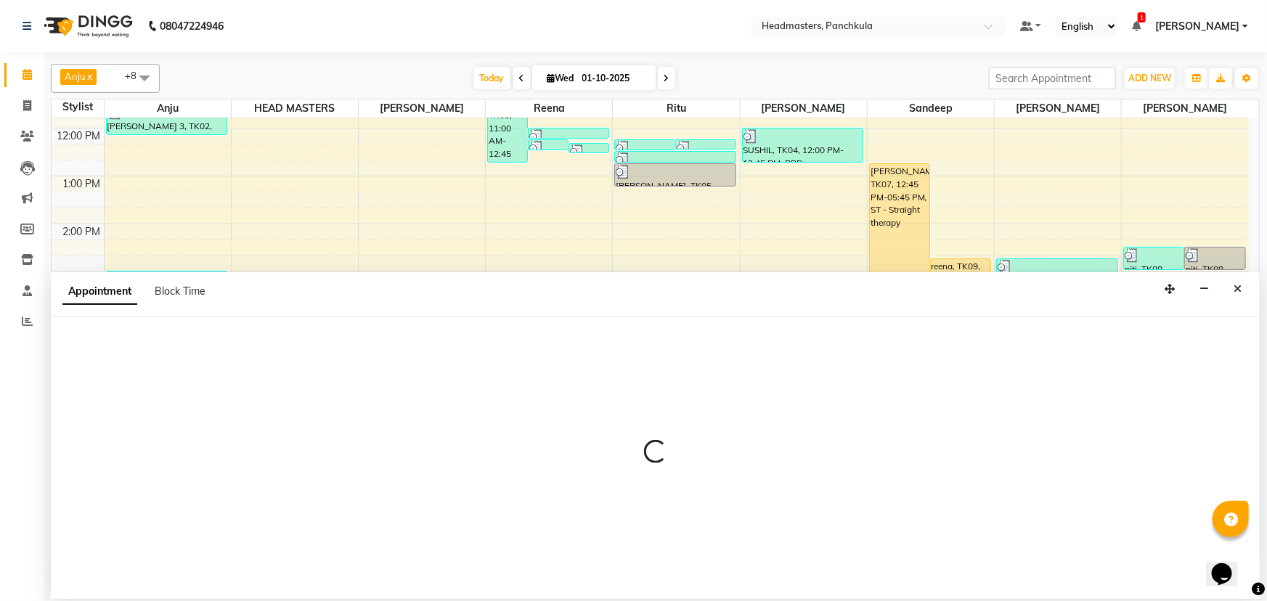
select select "64059"
select select "960"
select select "tentative"
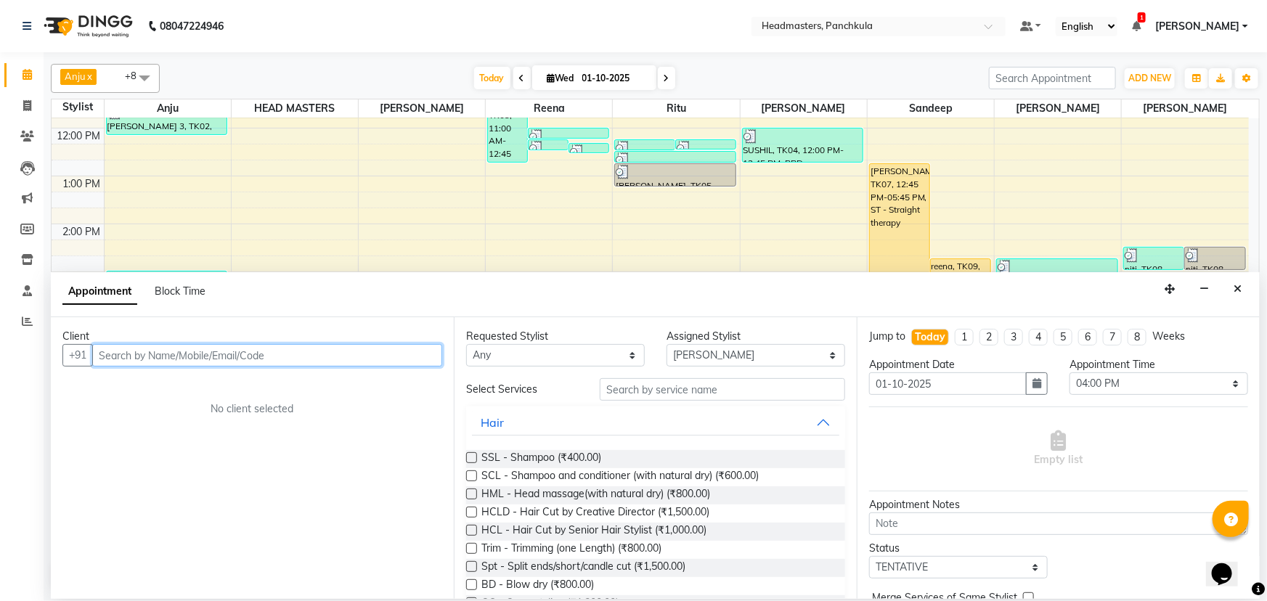
click at [109, 354] on input "text" at bounding box center [267, 355] width 350 height 23
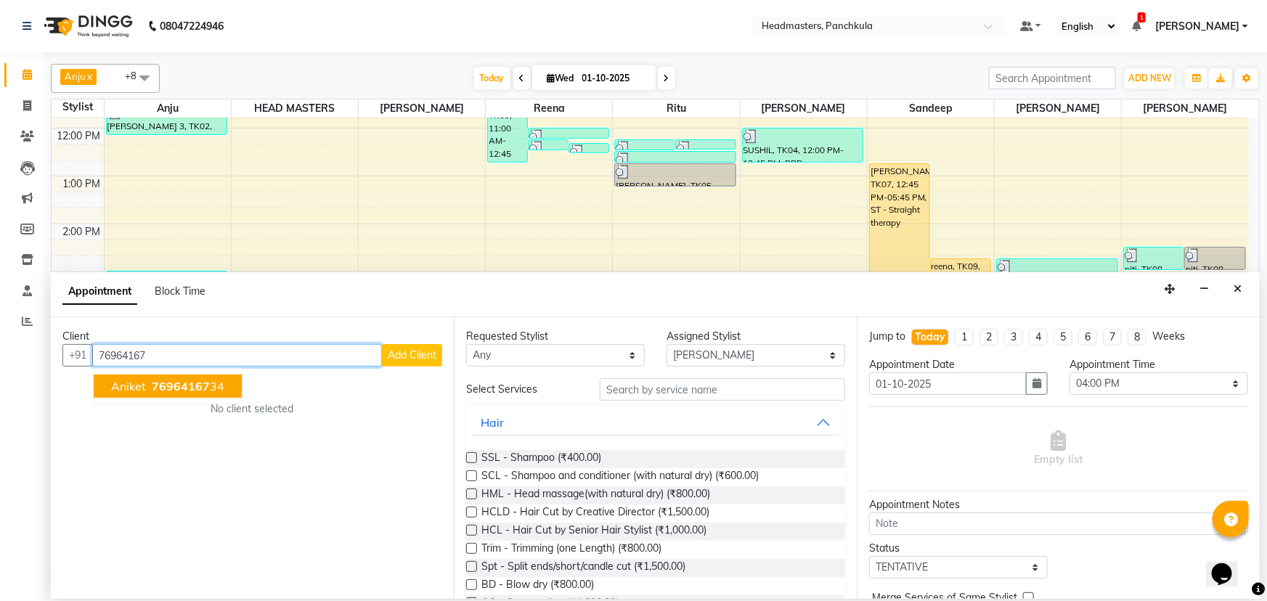
click at [181, 391] on span "76964167" at bounding box center [181, 386] width 58 height 15
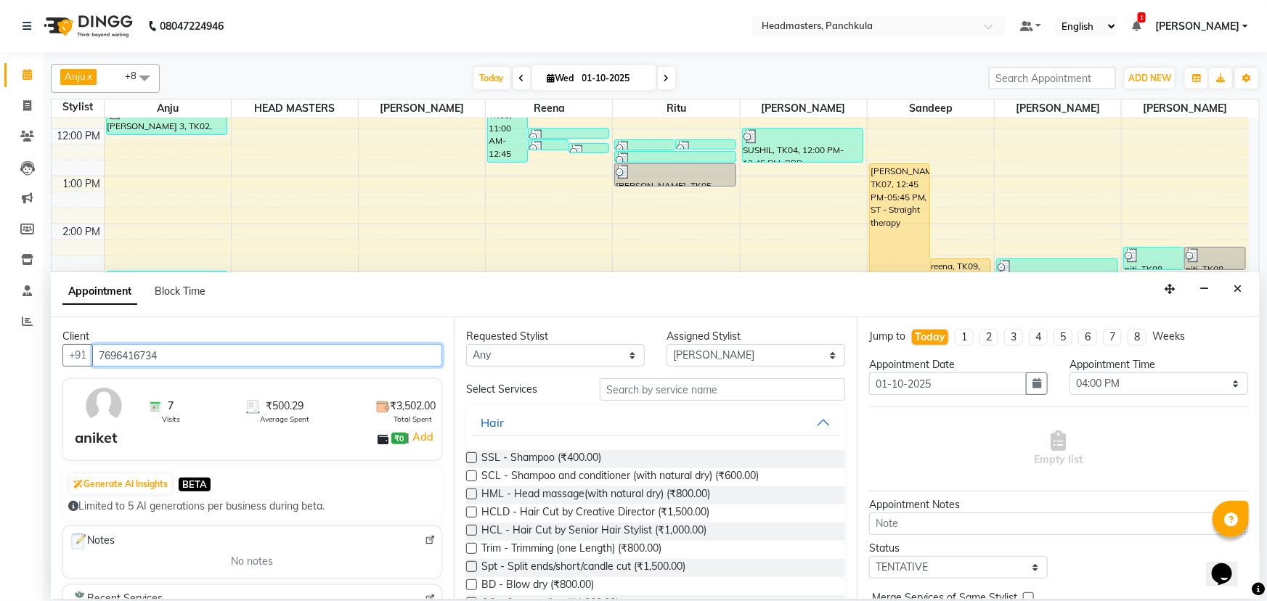
type input "7696416734"
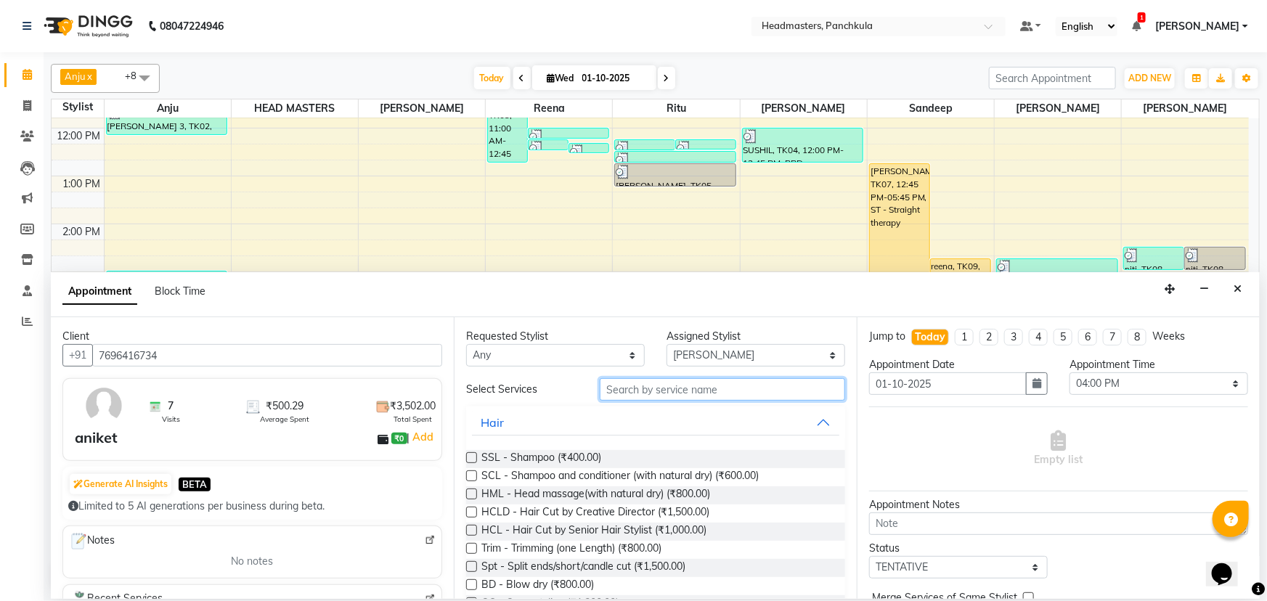
click at [624, 389] on input "text" at bounding box center [722, 389] width 245 height 23
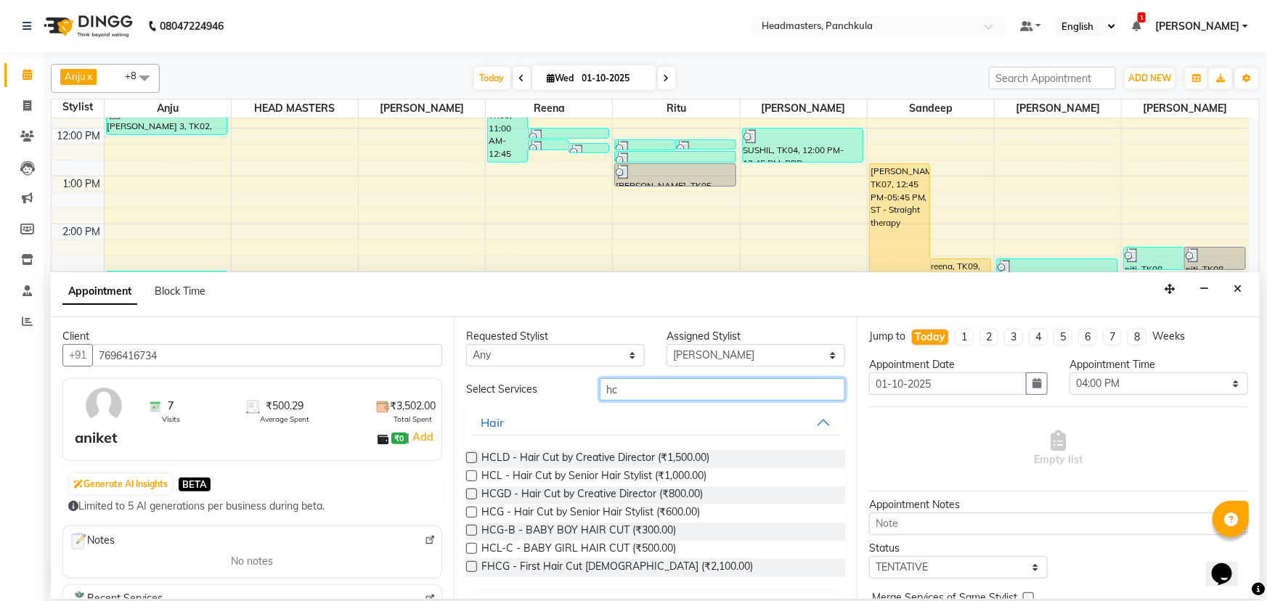
scroll to position [1, 0]
type input "hc"
click at [471, 512] on label at bounding box center [471, 511] width 11 height 11
click at [471, 512] on input "checkbox" at bounding box center [470, 512] width 9 height 9
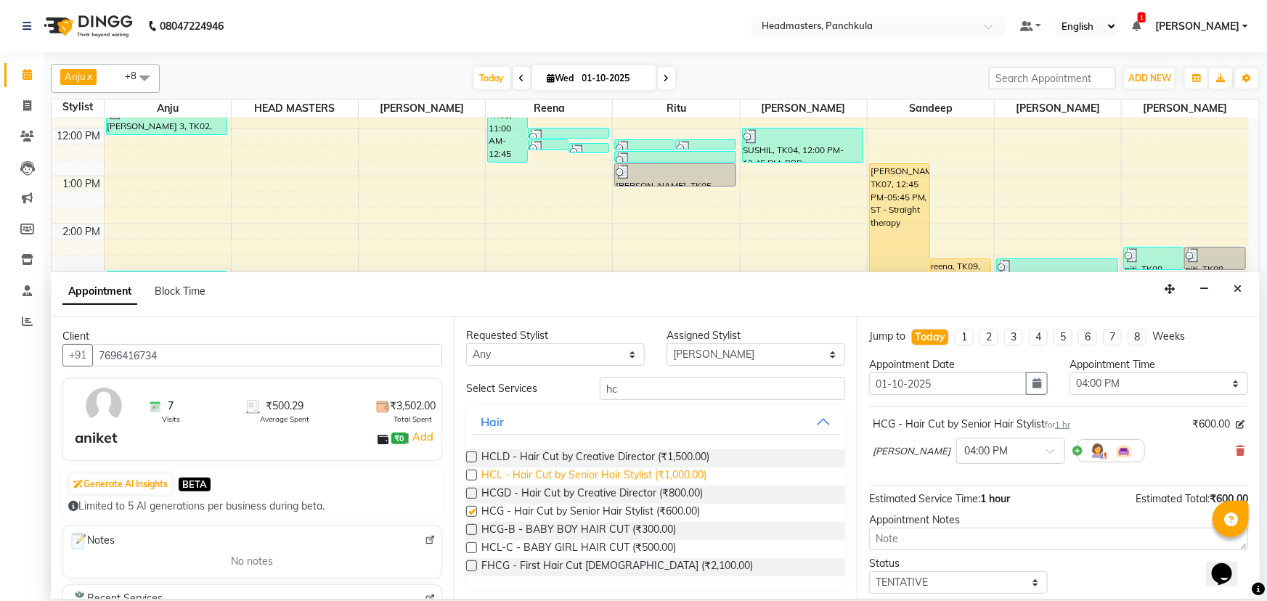
checkbox input "false"
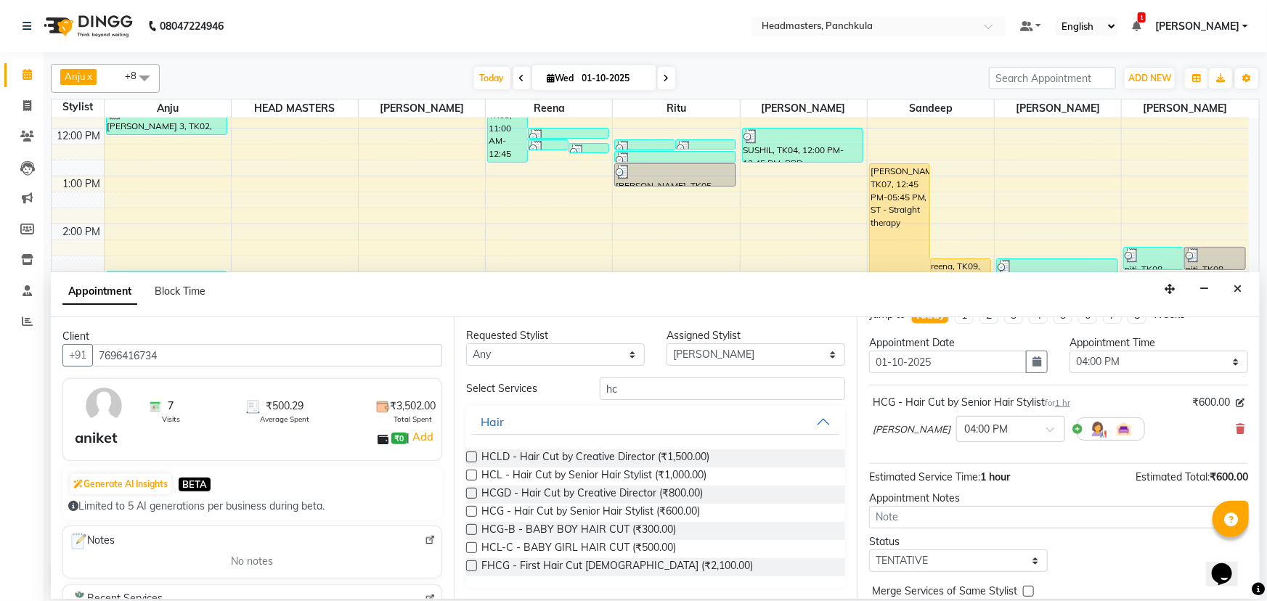
scroll to position [0, 0]
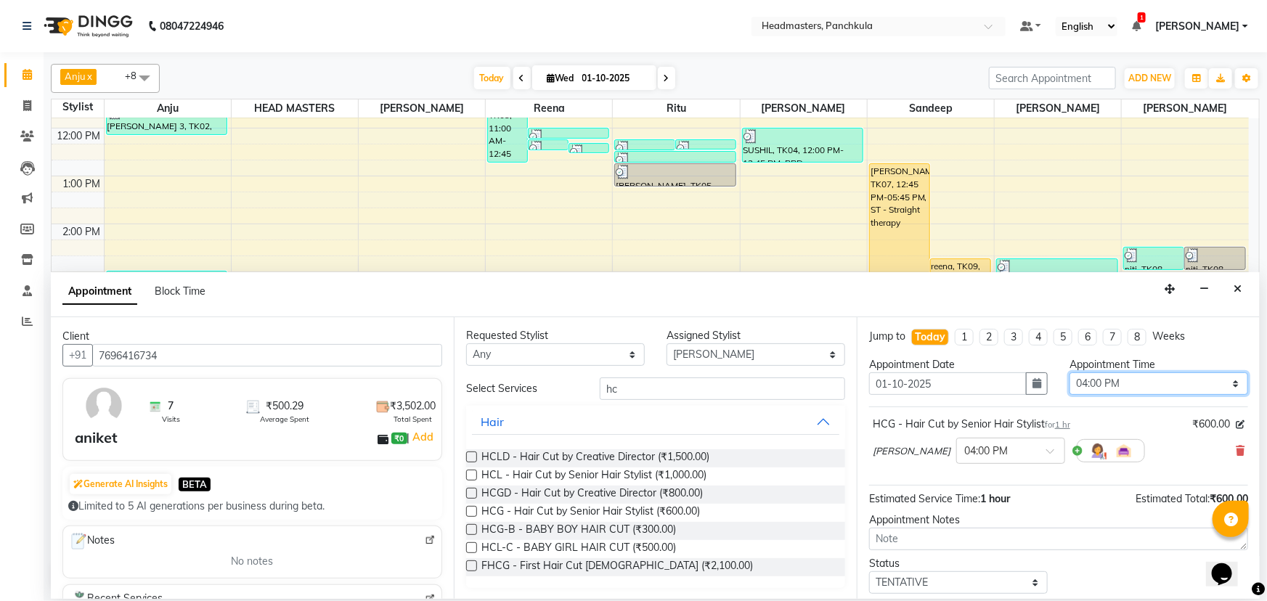
click at [1088, 381] on select "Select 09:00 AM 09:15 AM 09:30 AM 09:45 AM 10:00 AM 10:15 AM 10:30 AM 10:45 AM …" at bounding box center [1159, 384] width 179 height 23
select select "930"
click at [1070, 373] on select "Select 09:00 AM 09:15 AM 09:30 AM 09:45 AM 10:00 AM 10:15 AM 10:30 AM 10:45 AM …" at bounding box center [1159, 384] width 179 height 23
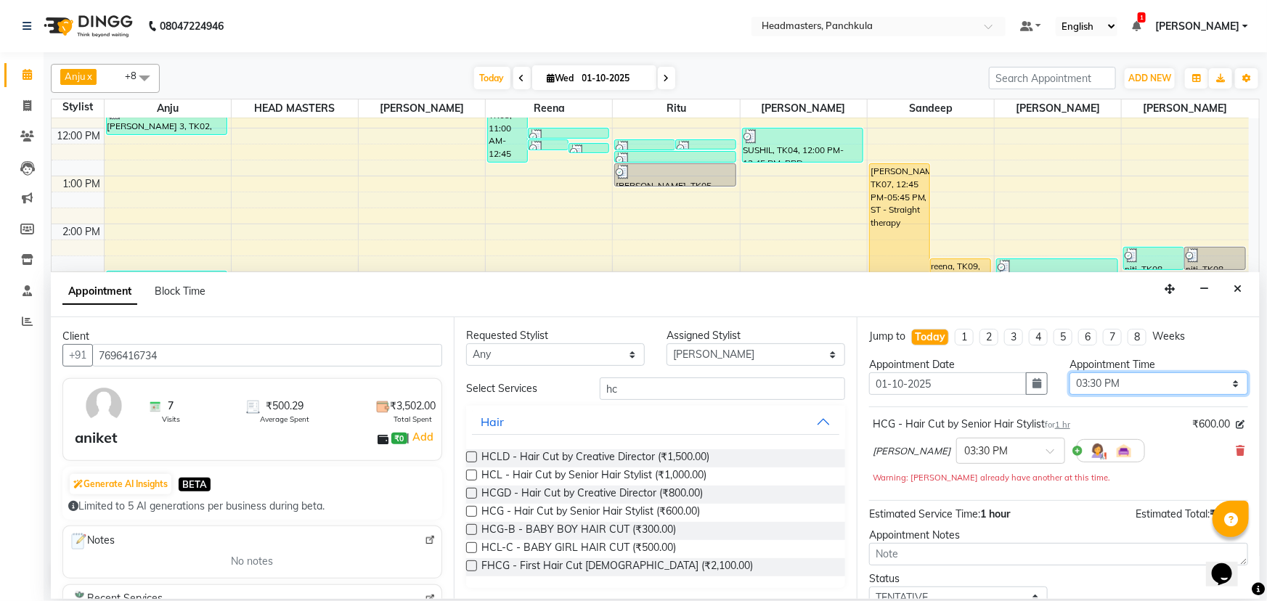
scroll to position [77, 0]
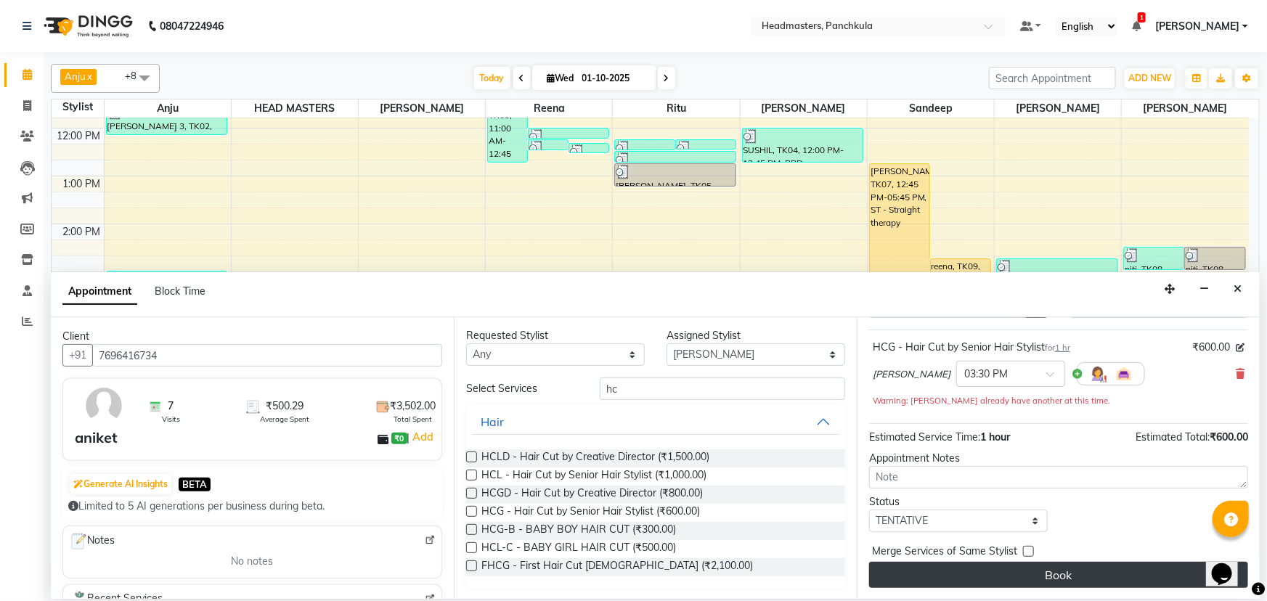
click at [1001, 576] on button "Book" at bounding box center [1058, 575] width 379 height 26
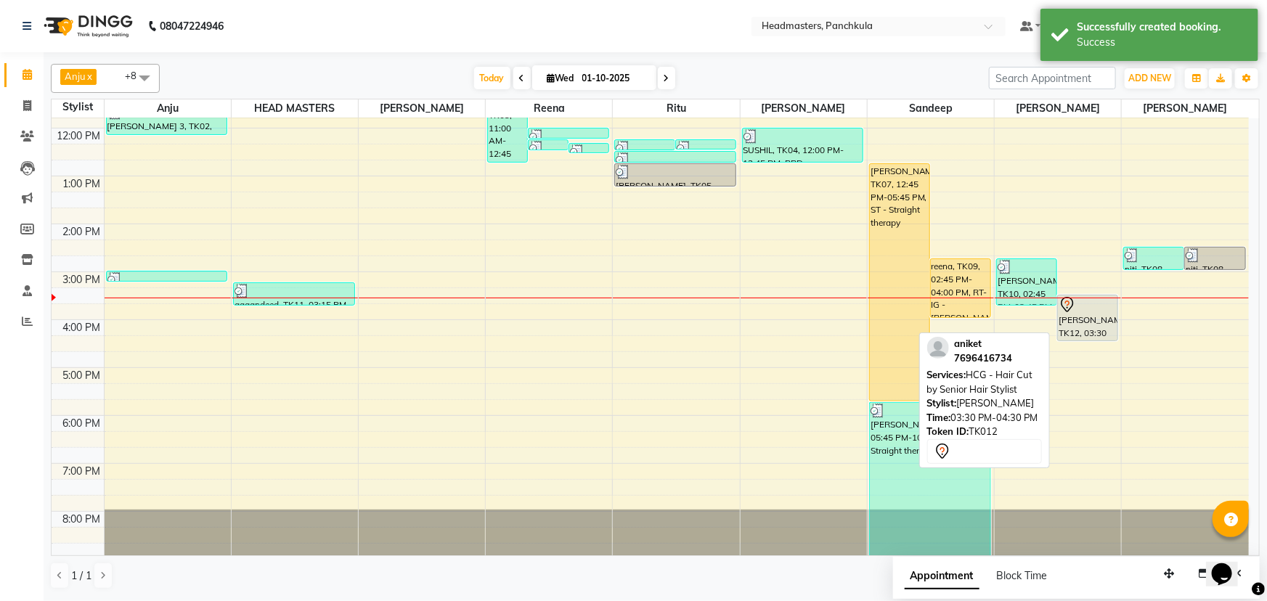
click at [1082, 320] on div "[PERSON_NAME], TK12, 03:30 PM-04:30 PM, HCG - Hair Cut by Senior Hair Stylist" at bounding box center [1088, 318] width 60 height 45
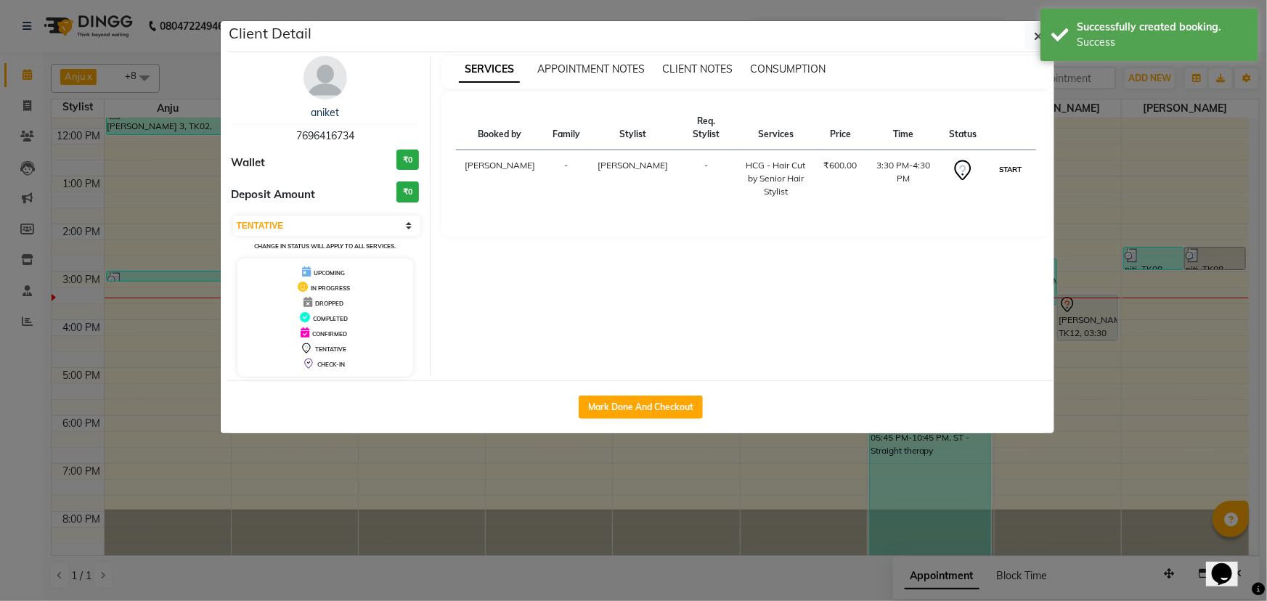
click at [1013, 167] on button "START" at bounding box center [1011, 169] width 30 height 18
select select "1"
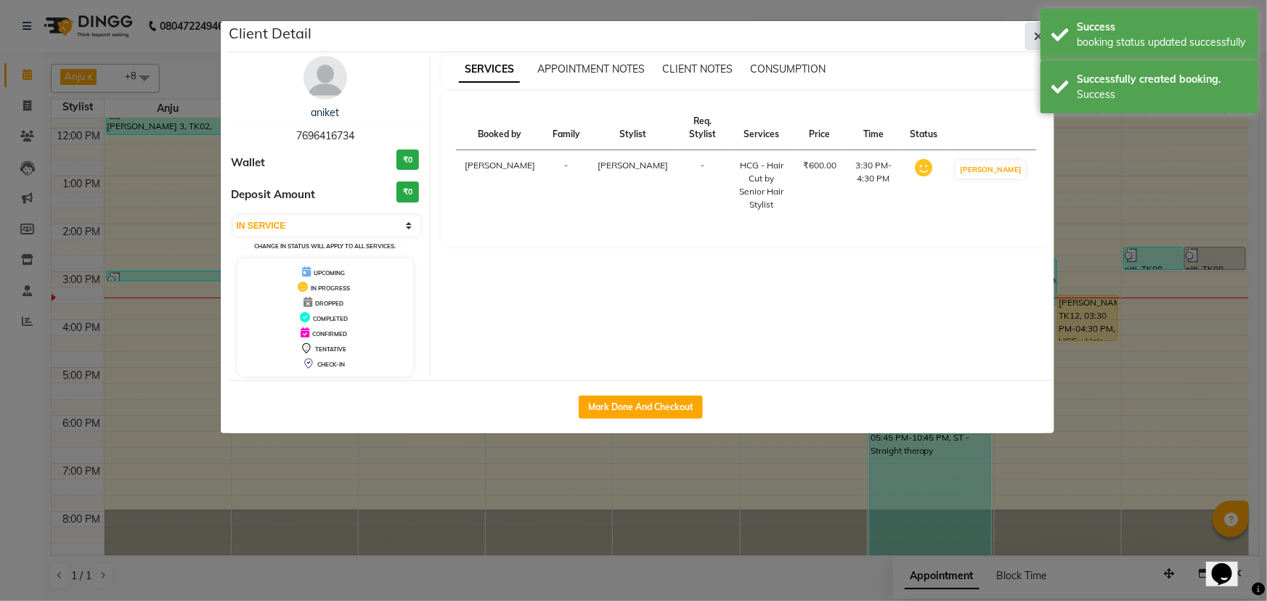
click at [1039, 36] on icon "button" at bounding box center [1039, 37] width 9 height 12
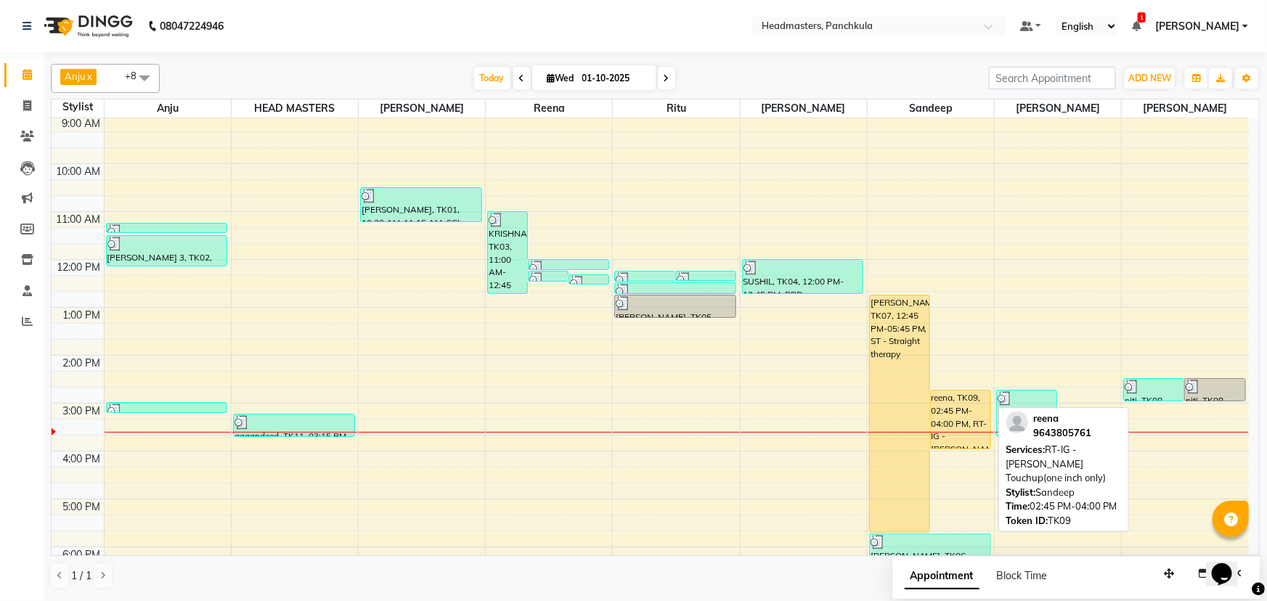
scroll to position [182, 0]
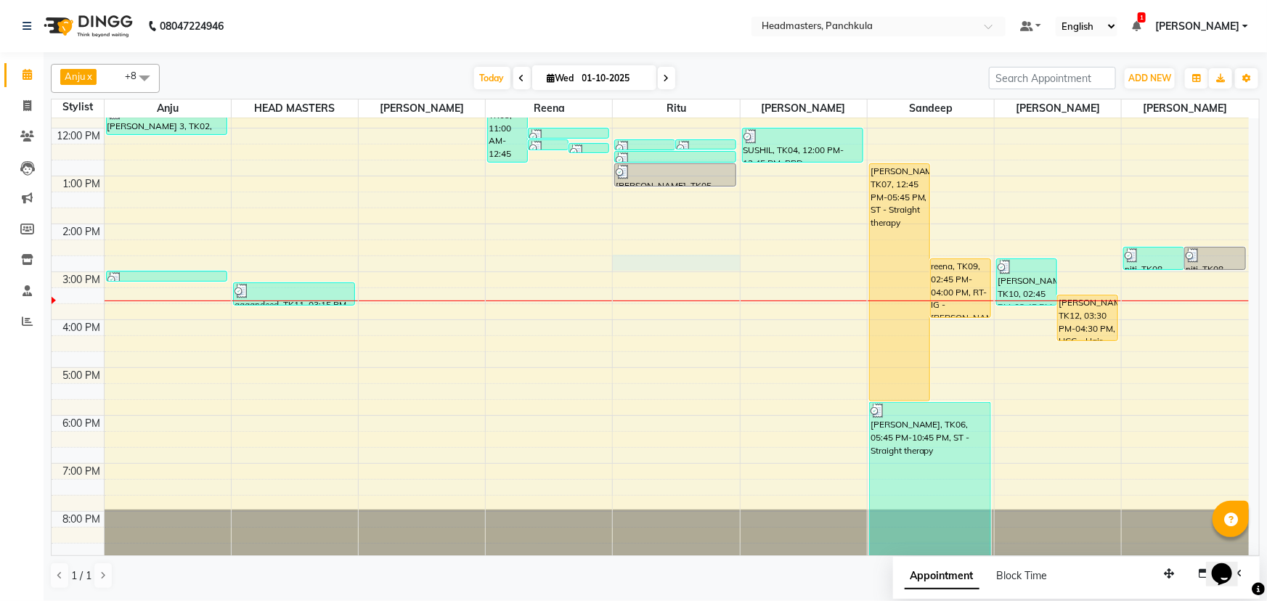
click at [652, 261] on div "8:00 AM 9:00 AM 10:00 AM 11:00 AM 12:00 PM 1:00 PM 2:00 PM 3:00 PM 4:00 PM 5:00…" at bounding box center [651, 248] width 1198 height 622
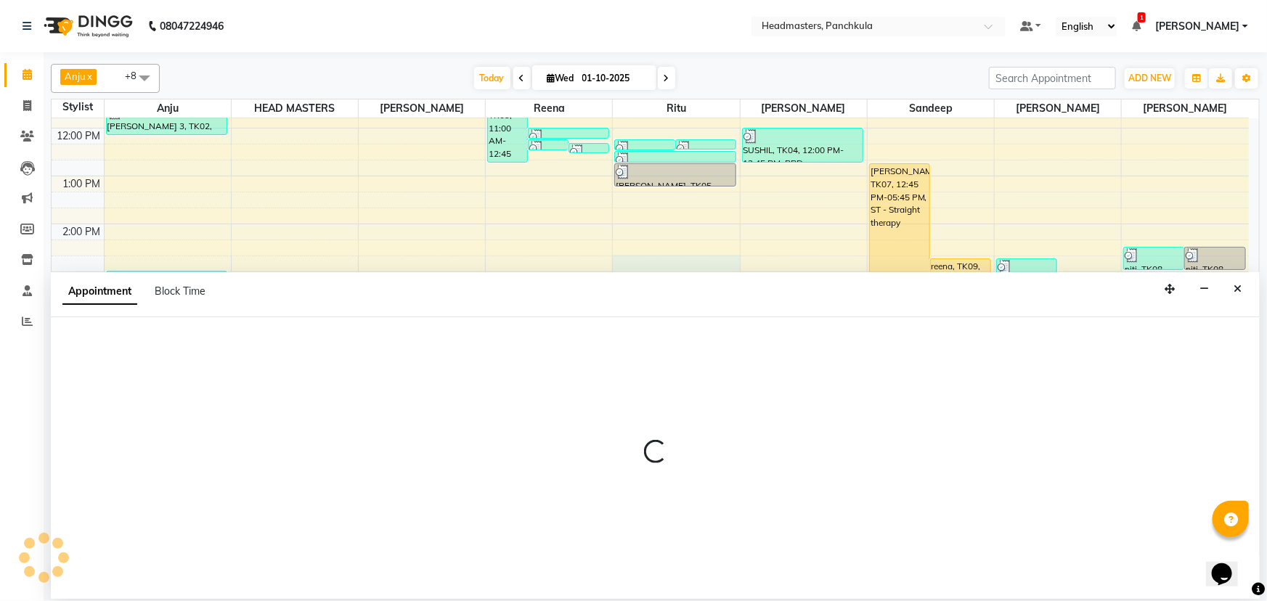
select select "64053"
select select "885"
select select "tentative"
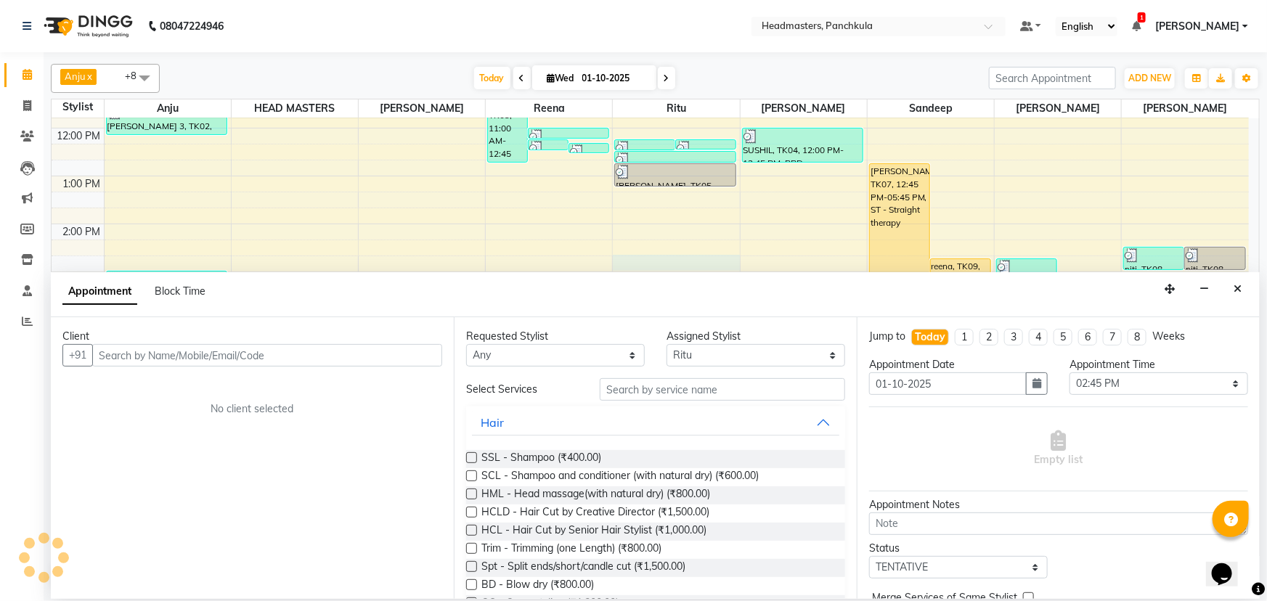
click at [114, 355] on input "text" at bounding box center [267, 355] width 350 height 23
type input "9468336346"
click at [416, 359] on span "Add Client" at bounding box center [412, 355] width 49 height 13
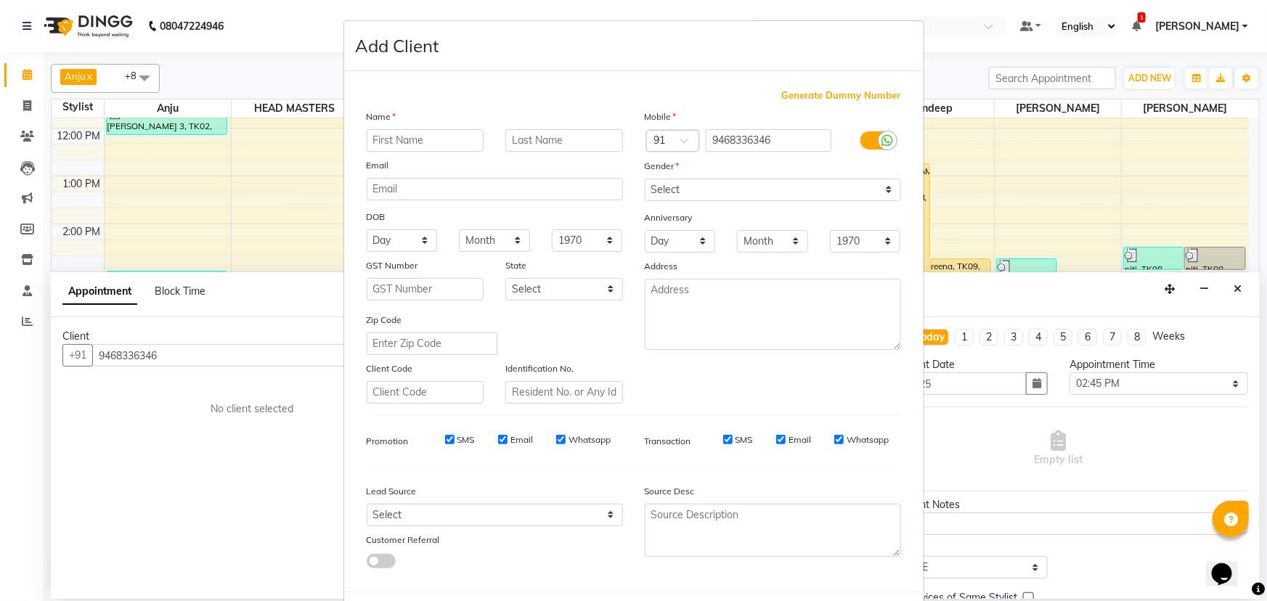
click at [377, 141] on input "text" at bounding box center [426, 140] width 118 height 23
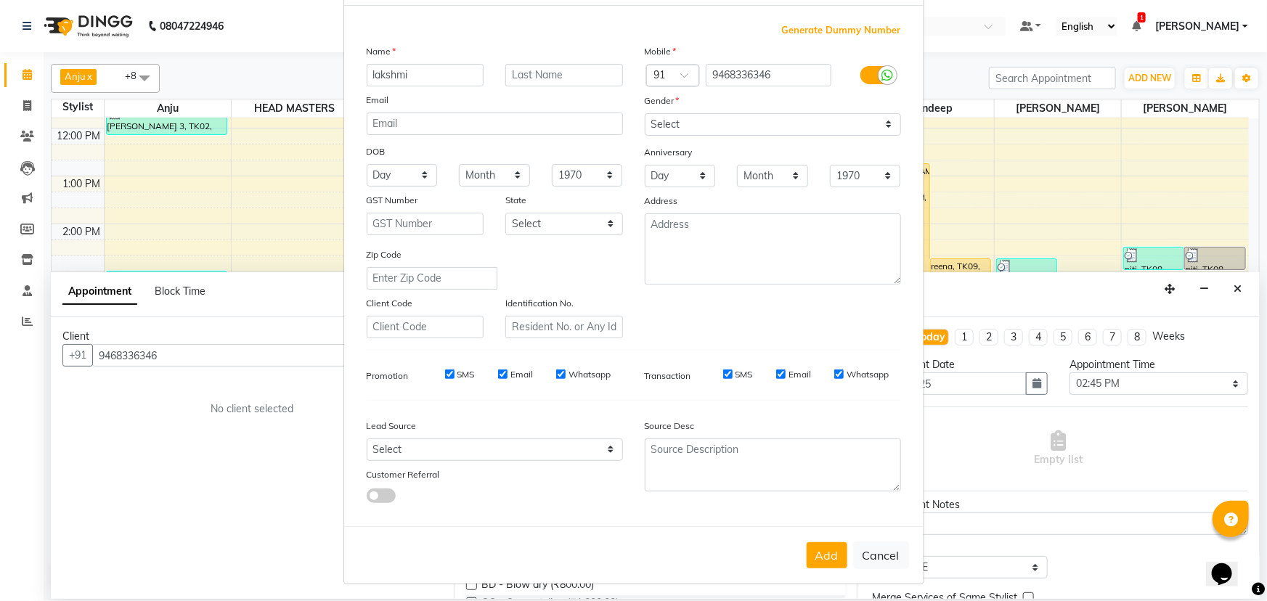
scroll to position [0, 0]
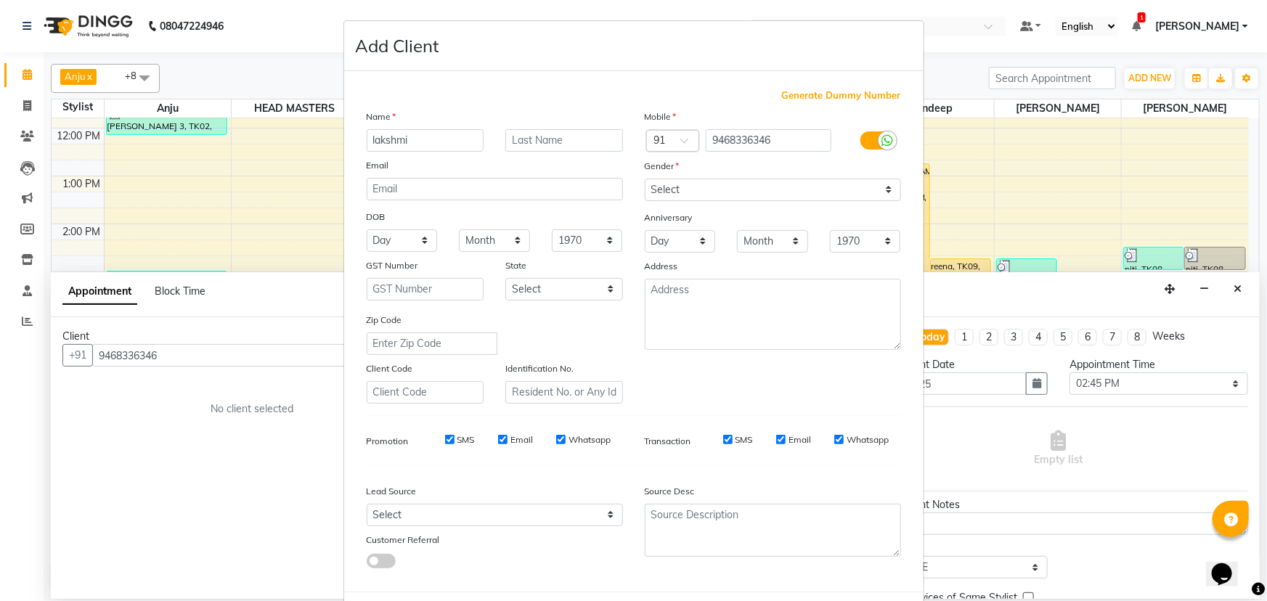
type input "lakshmi"
click at [660, 187] on select "Select Male Female Other Prefer Not To Say" at bounding box center [773, 190] width 256 height 23
click at [645, 179] on select "Select Male Female Other Prefer Not To Say" at bounding box center [773, 190] width 256 height 23
click at [667, 187] on select "Select Male Female Other Prefer Not To Say" at bounding box center [773, 190] width 256 height 23
select select "female"
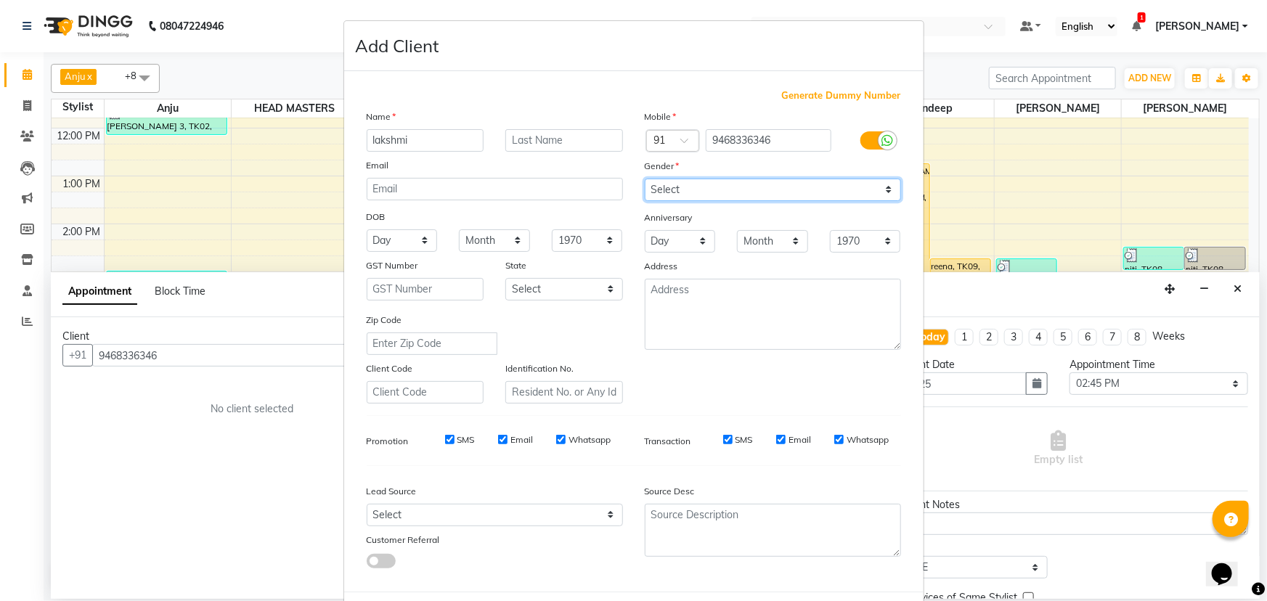
click at [645, 179] on select "Select Male Female Other Prefer Not To Say" at bounding box center [773, 190] width 256 height 23
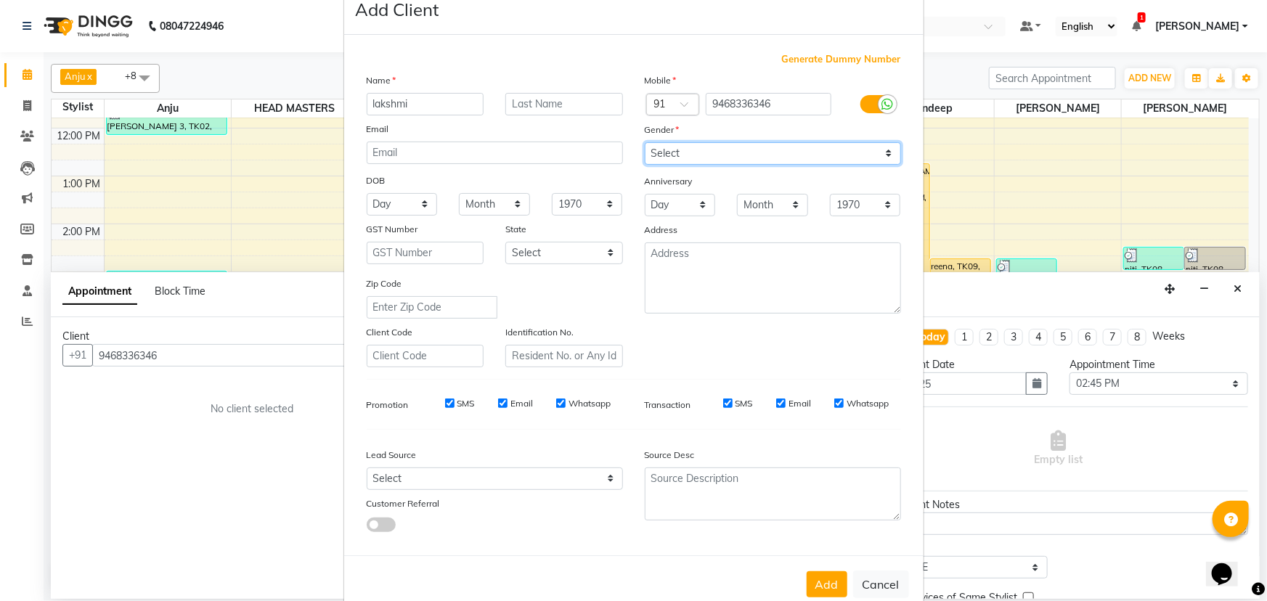
scroll to position [73, 0]
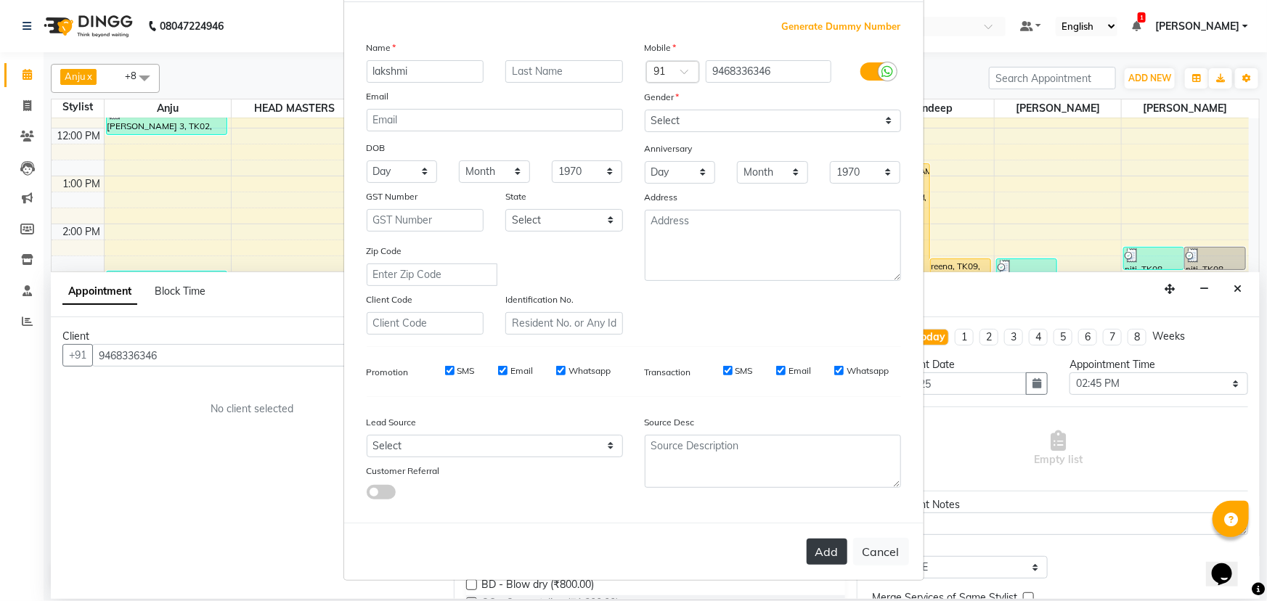
click at [824, 553] on button "Add" at bounding box center [827, 552] width 41 height 26
select select
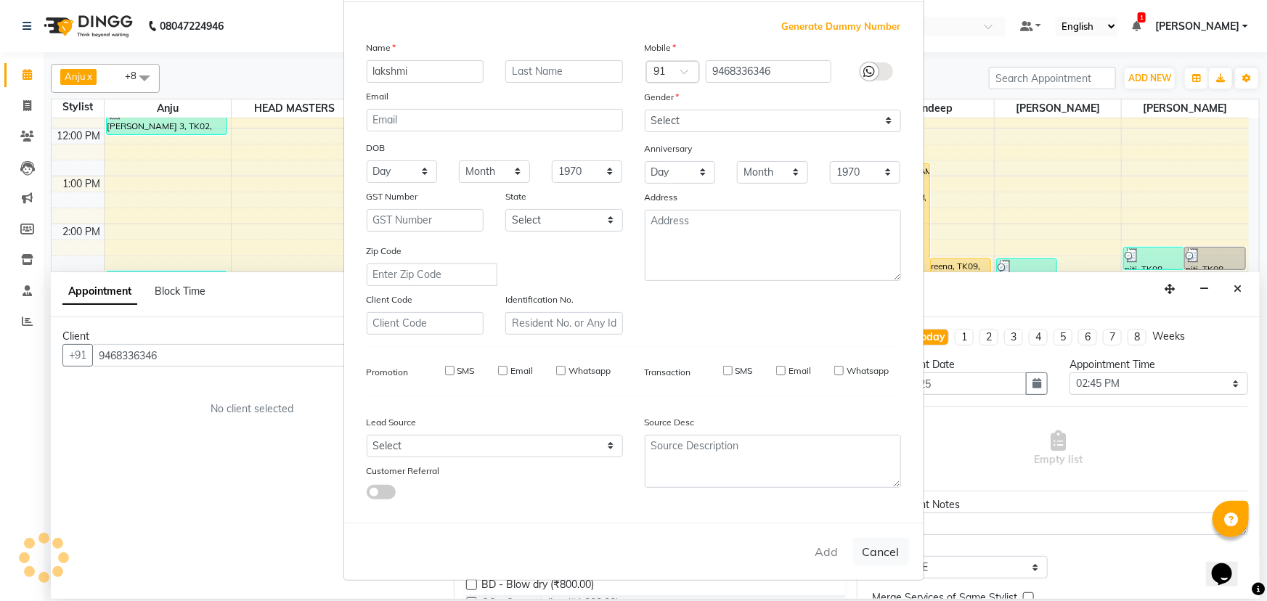
select select
checkbox input "false"
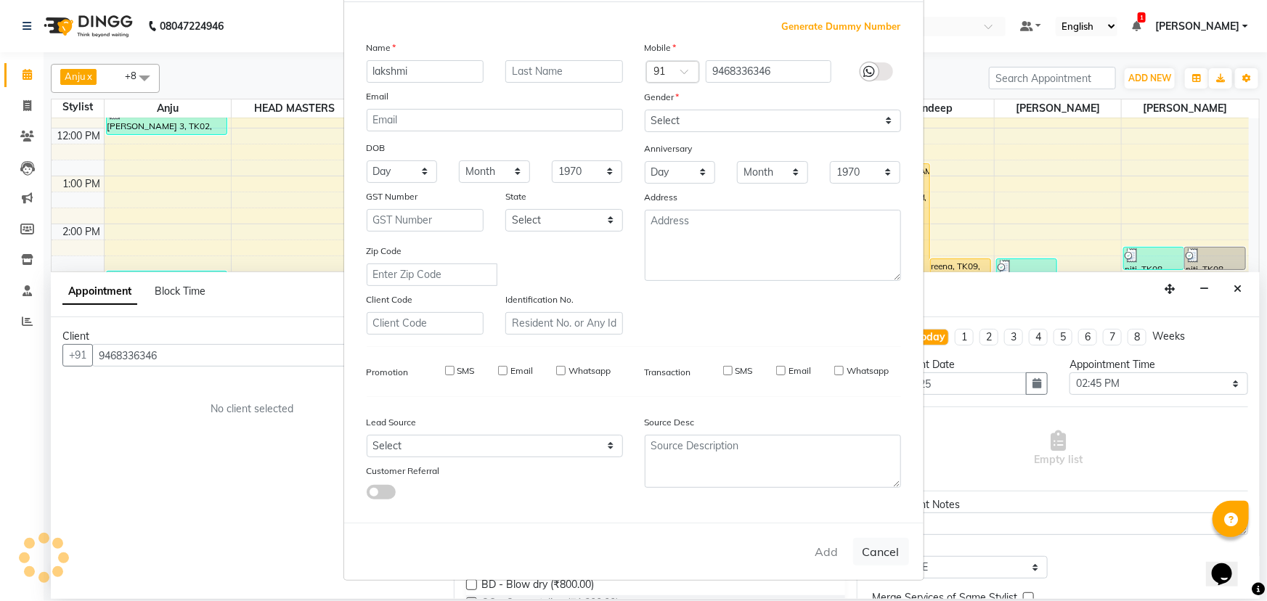
checkbox input "false"
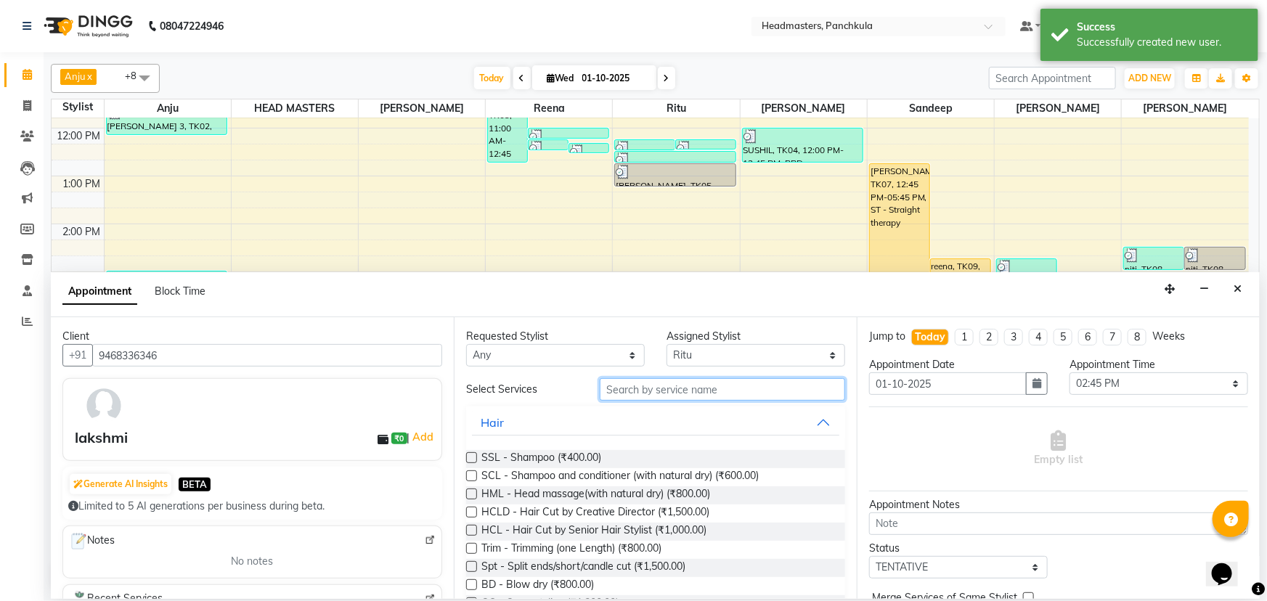
click at [615, 391] on input "text" at bounding box center [722, 389] width 245 height 23
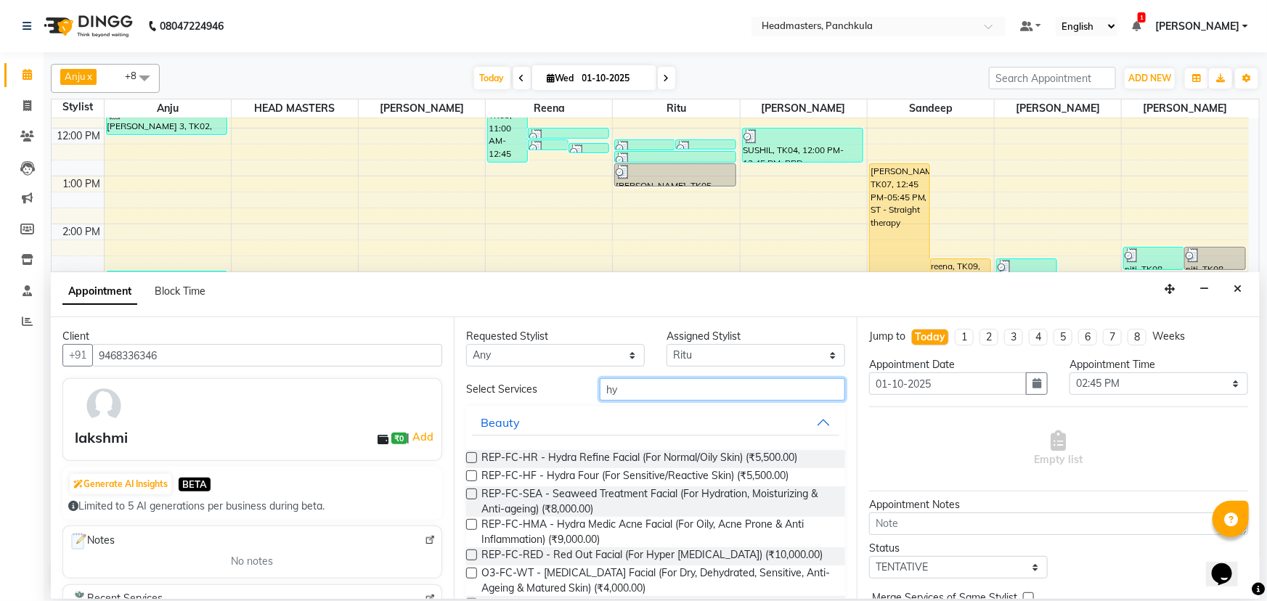
type input "h"
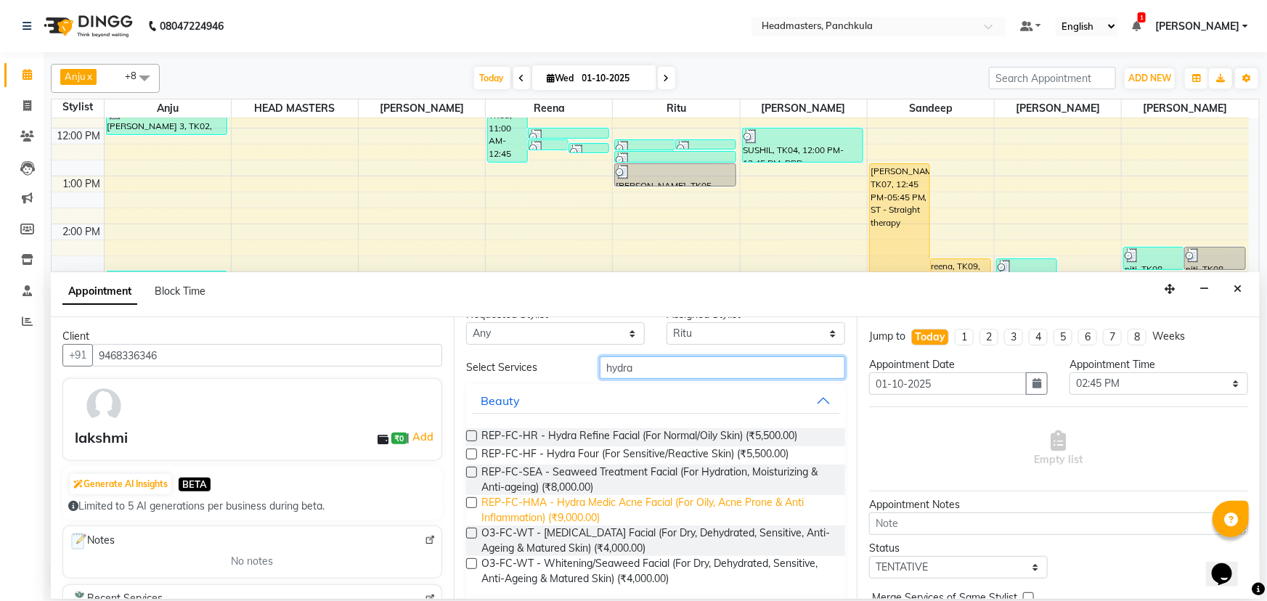
scroll to position [0, 0]
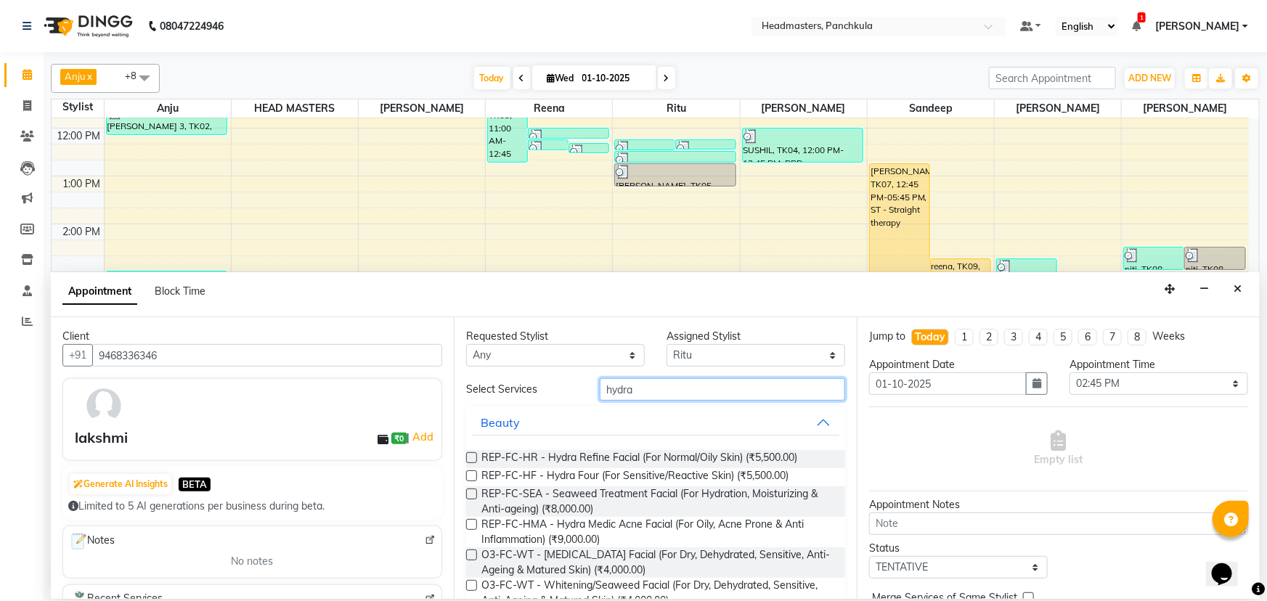
type input "hydra"
click at [465, 472] on div "Requested Stylist Any Amjad Anju Danish HEAD MASTERS Parveen Reena Ritu Saddam …" at bounding box center [655, 458] width 403 height 282
click at [468, 475] on label at bounding box center [471, 476] width 11 height 11
click at [468, 475] on input "checkbox" at bounding box center [470, 477] width 9 height 9
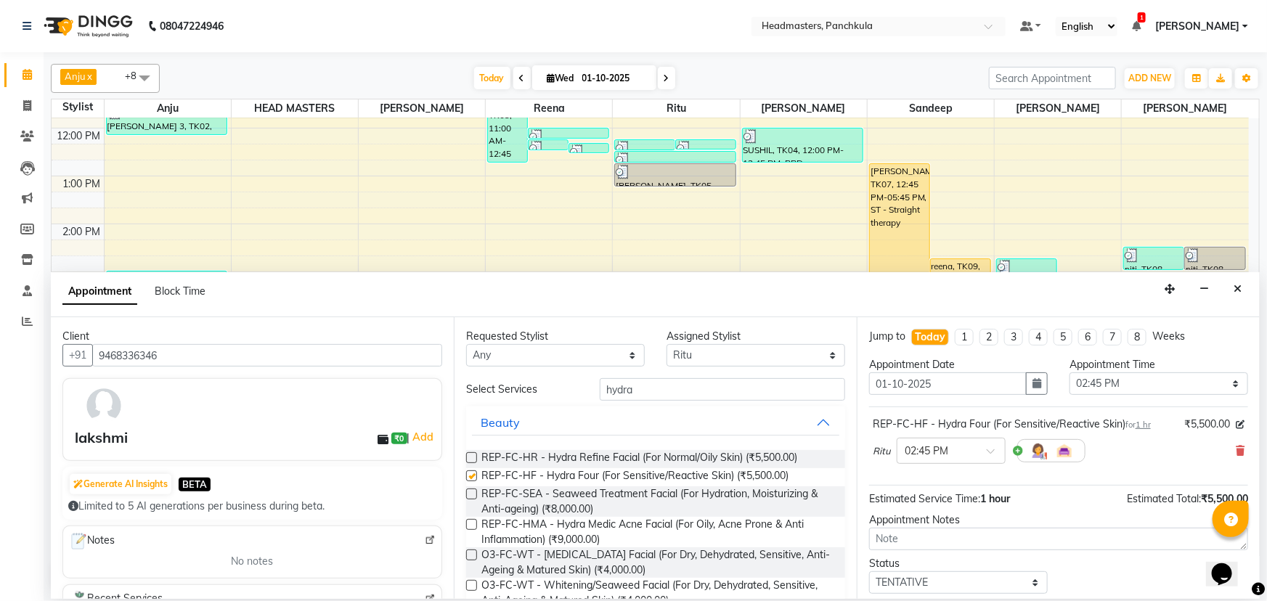
checkbox input "false"
click at [1089, 388] on select "Select 09:00 AM 09:15 AM 09:30 AM 09:45 AM 10:00 AM 10:15 AM 10:30 AM 10:45 AM …" at bounding box center [1159, 384] width 179 height 23
select select "945"
click at [1070, 373] on select "Select 09:00 AM 09:15 AM 09:30 AM 09:45 AM 10:00 AM 10:15 AM 10:30 AM 10:45 AM …" at bounding box center [1159, 384] width 179 height 23
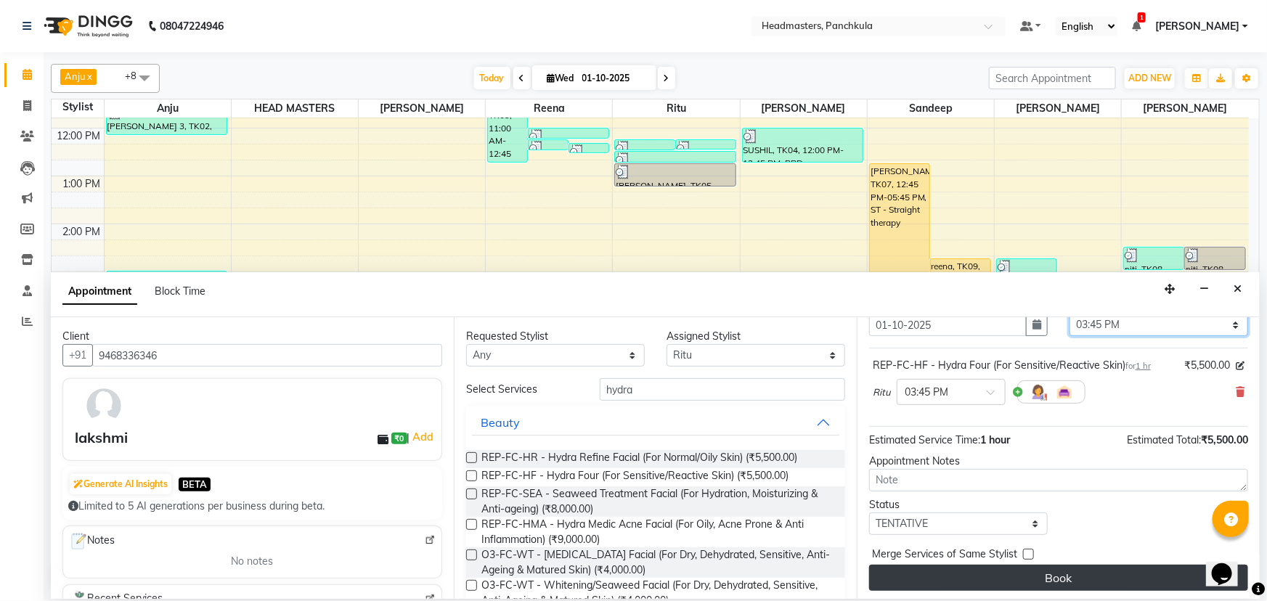
scroll to position [62, 0]
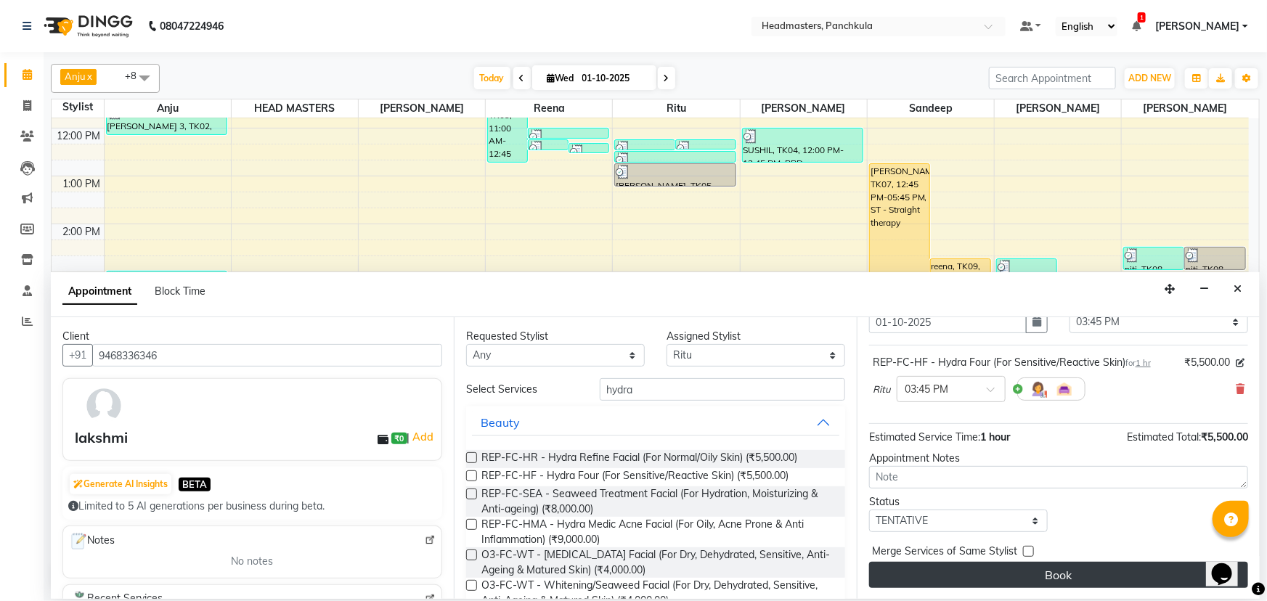
click at [937, 574] on button "Book" at bounding box center [1058, 575] width 379 height 26
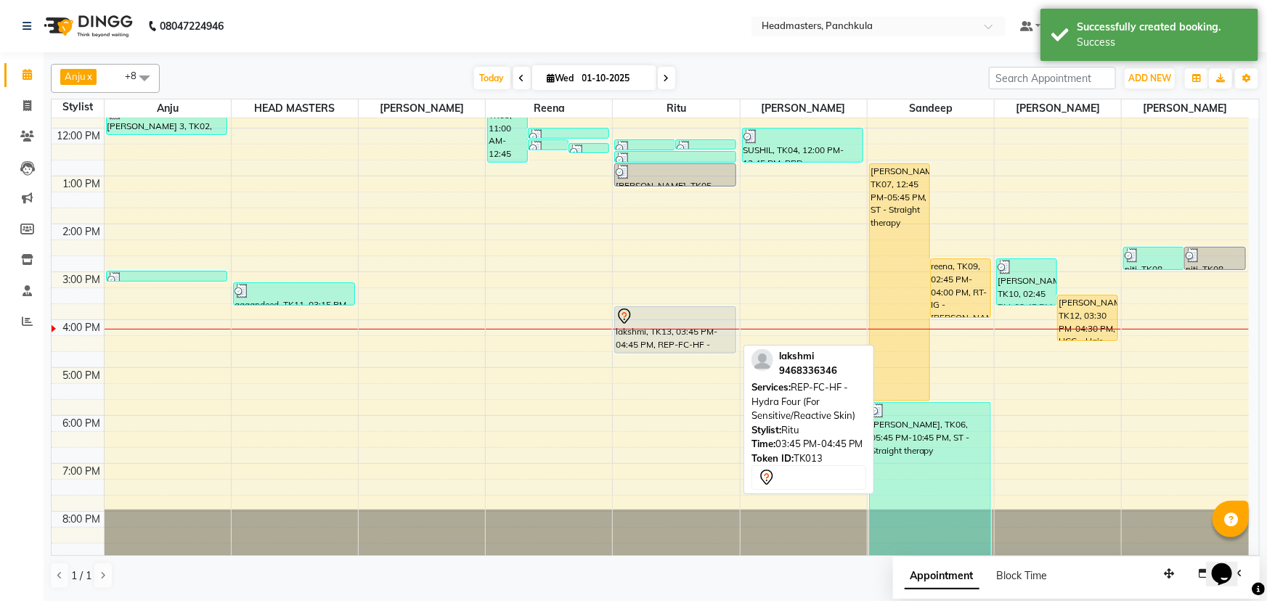
click at [675, 338] on div "lakshmi, TK13, 03:45 PM-04:45 PM, REP-FC-HF - Hydra Four (For Sensitive/Reactiv…" at bounding box center [675, 330] width 121 height 46
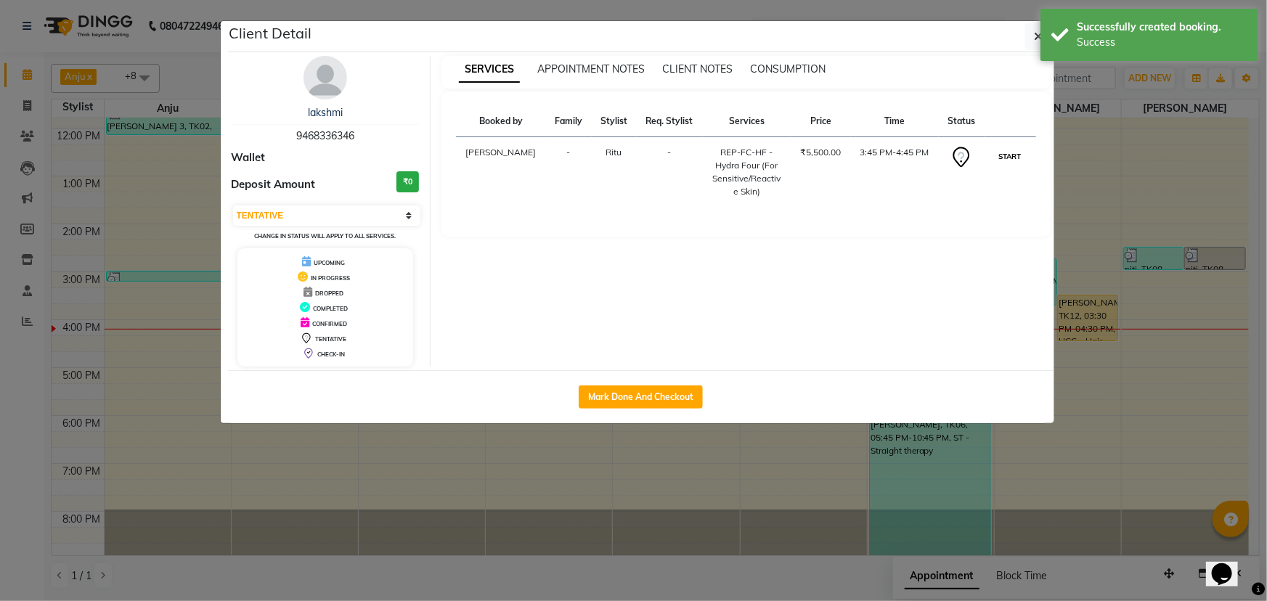
click at [1013, 155] on button "START" at bounding box center [1011, 156] width 30 height 18
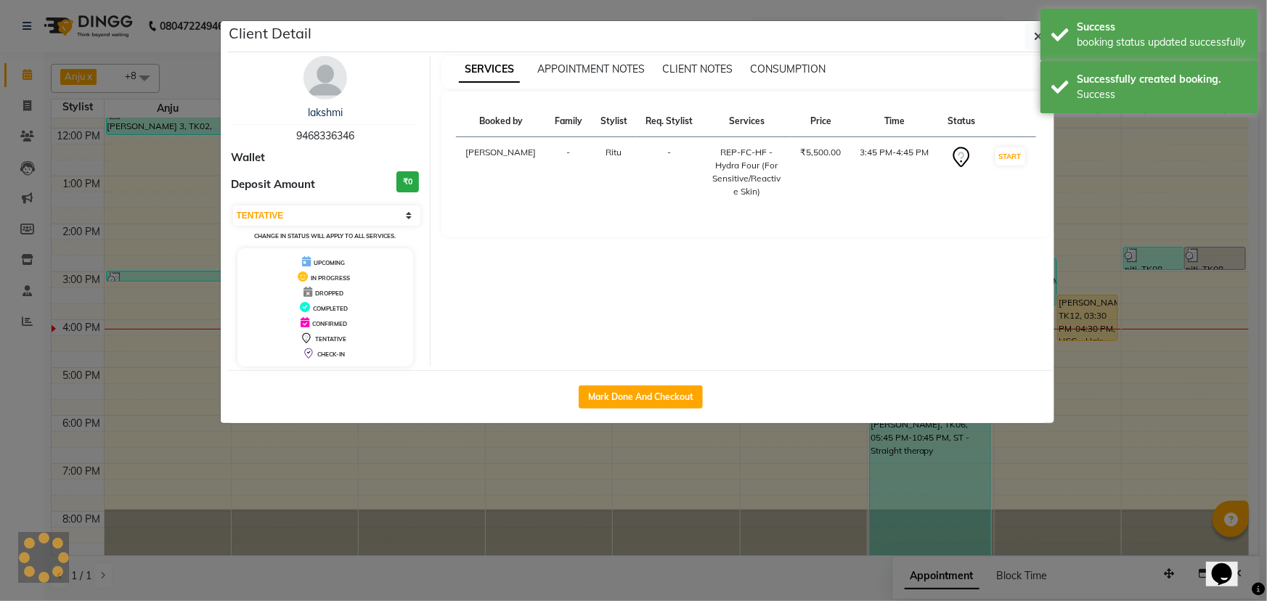
select select "1"
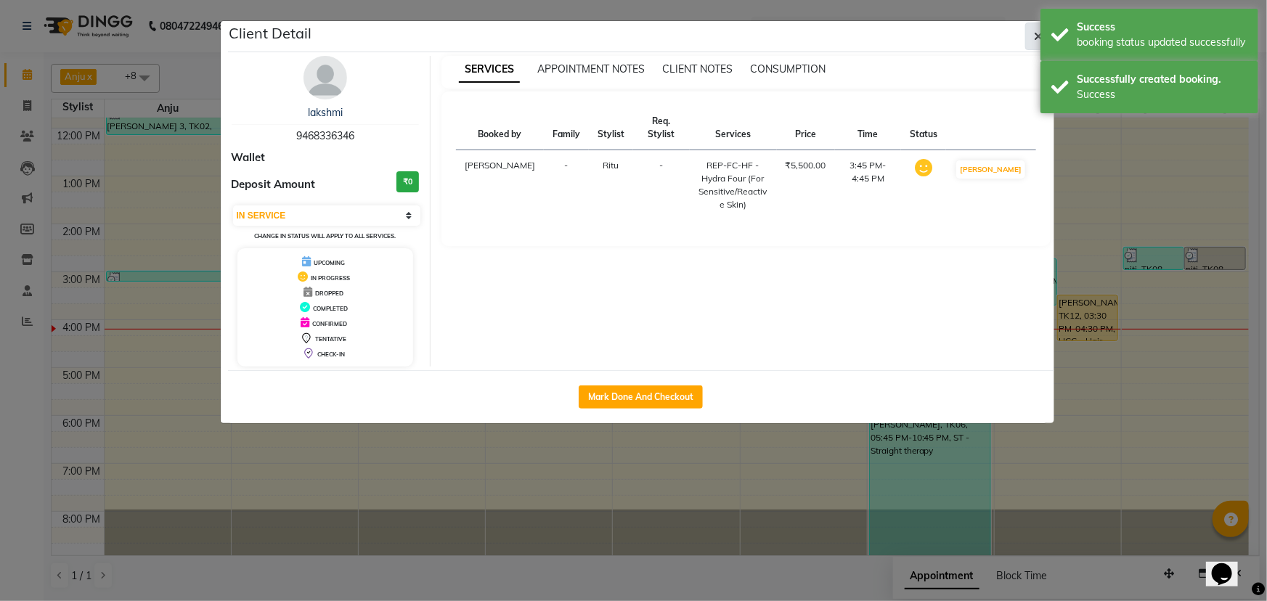
click at [1033, 33] on button "button" at bounding box center [1039, 37] width 28 height 28
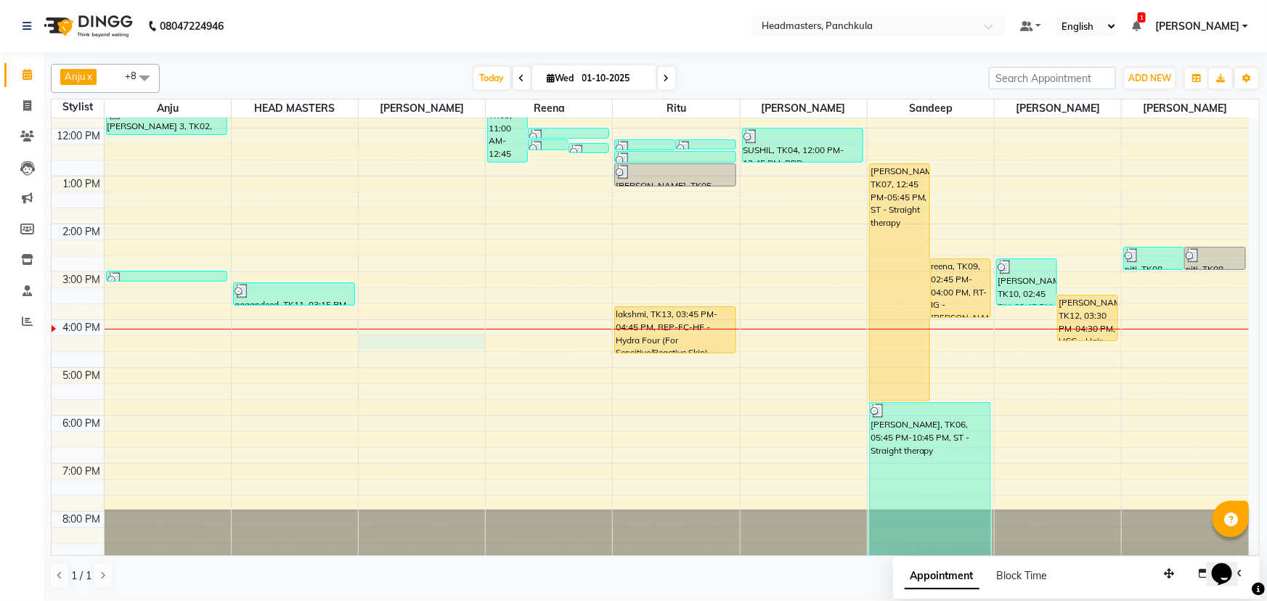
click at [399, 344] on div "8:00 AM 9:00 AM 10:00 AM 11:00 AM 12:00 PM 1:00 PM 2:00 PM 3:00 PM 4:00 PM 5:00…" at bounding box center [651, 248] width 1198 height 622
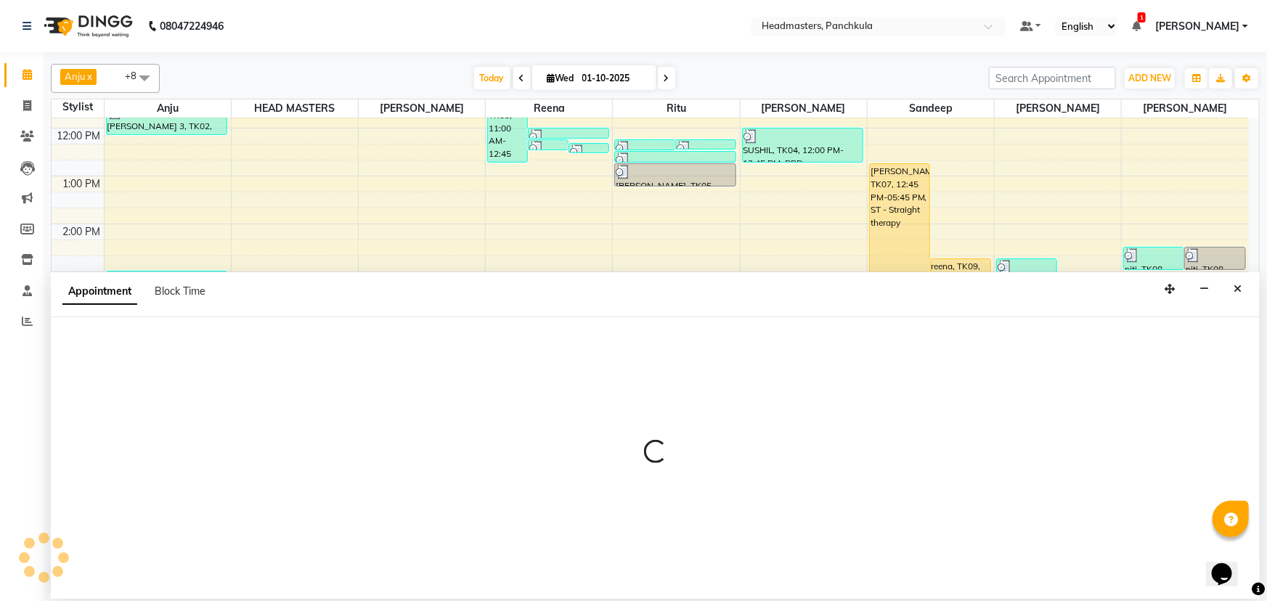
select select "64061"
select select "975"
select select "tentative"
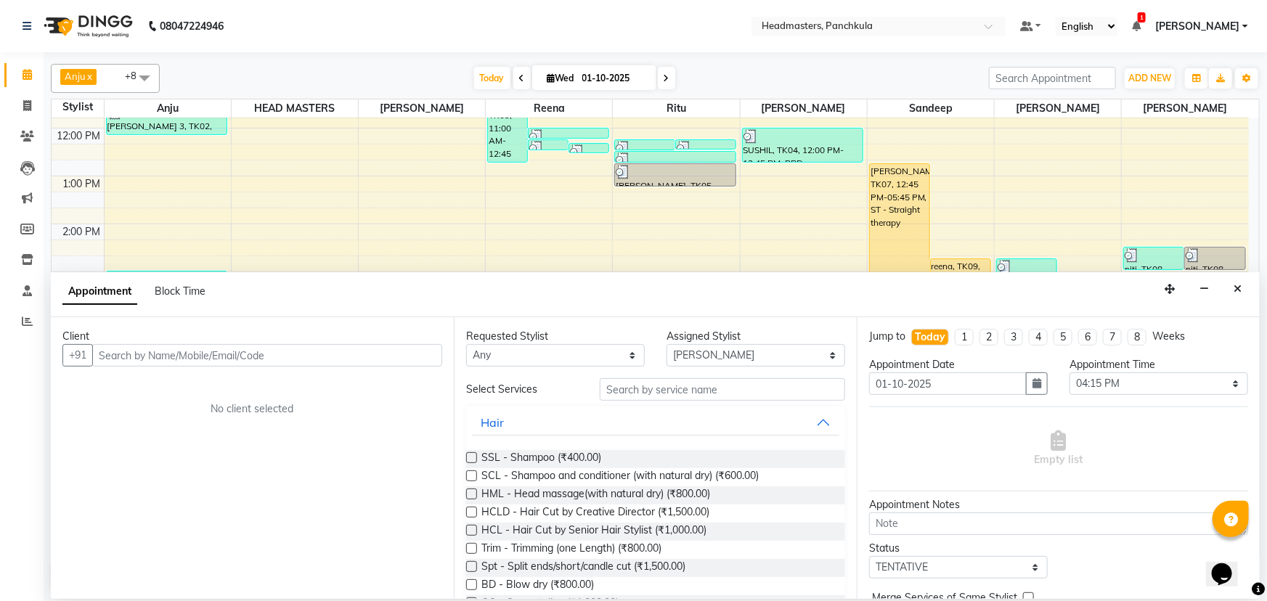
click at [109, 358] on input "text" at bounding box center [267, 355] width 350 height 23
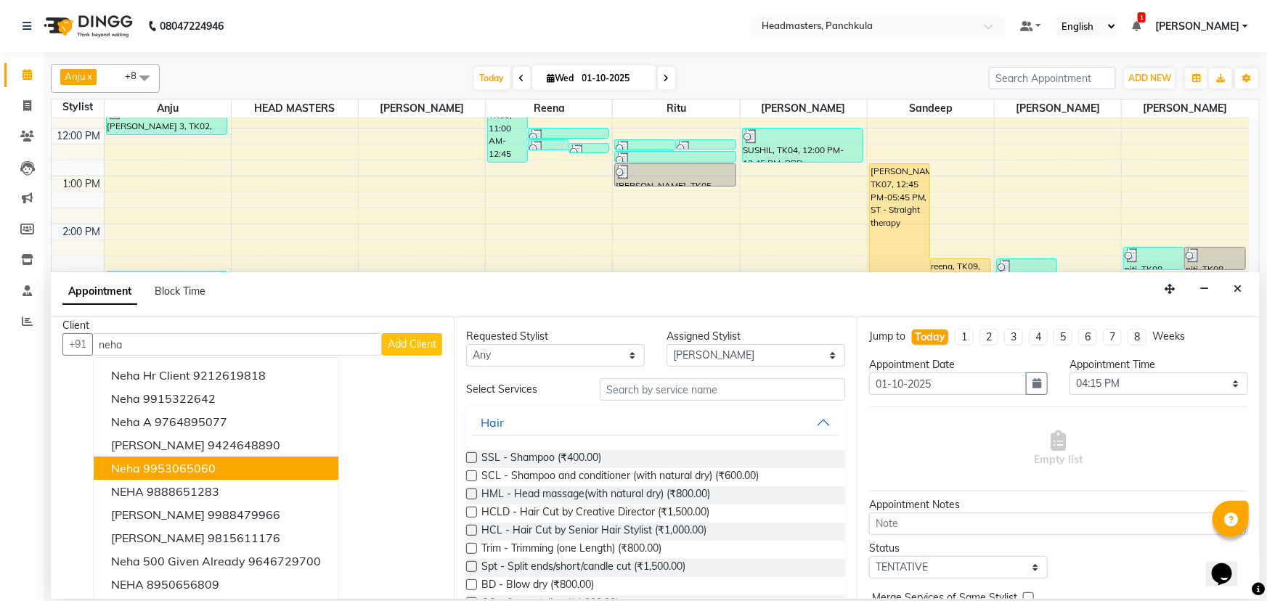
scroll to position [14, 0]
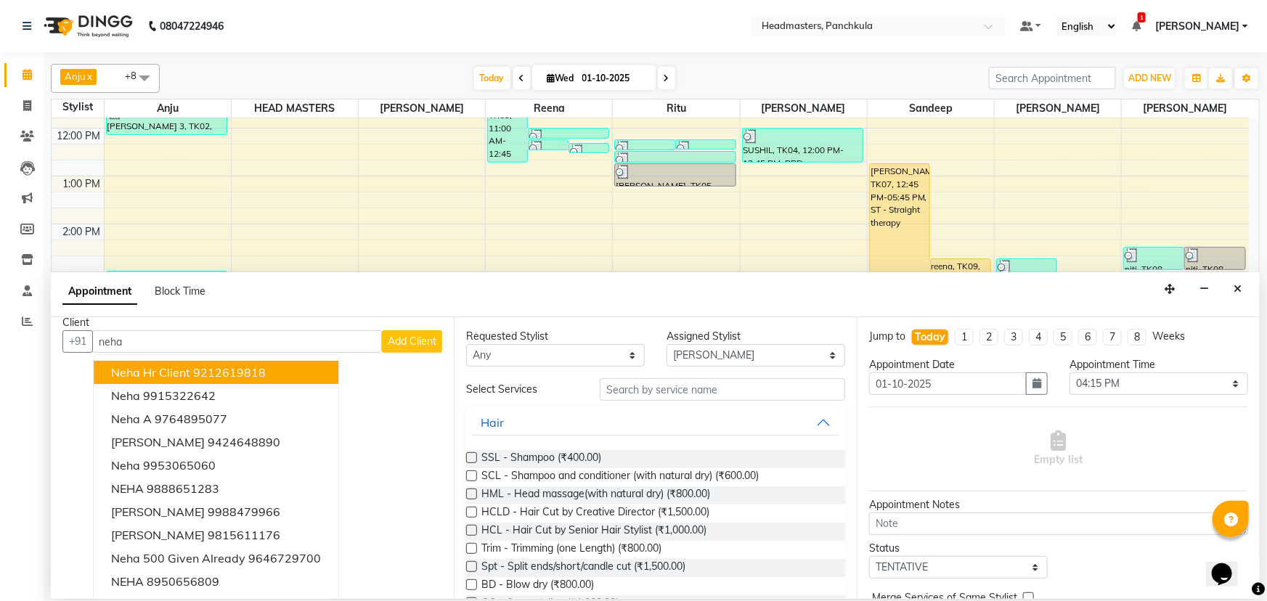
click at [135, 341] on input "neha" at bounding box center [237, 341] width 290 height 23
type input "n"
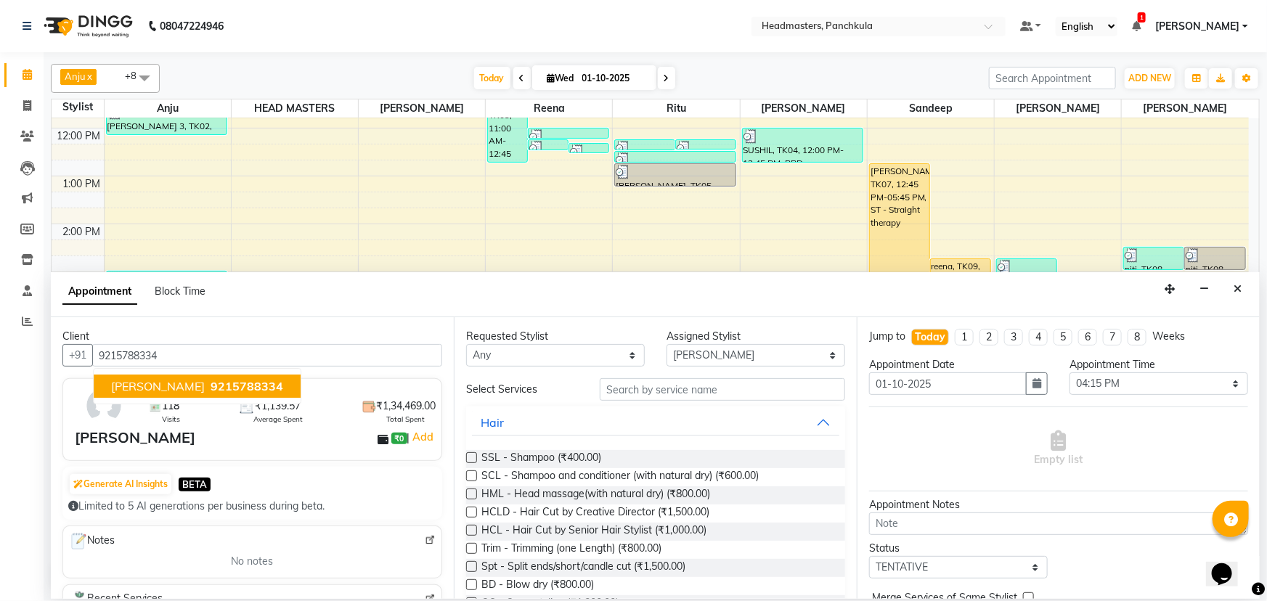
click at [160, 385] on span "[PERSON_NAME]" at bounding box center [158, 386] width 94 height 15
type input "9215788334"
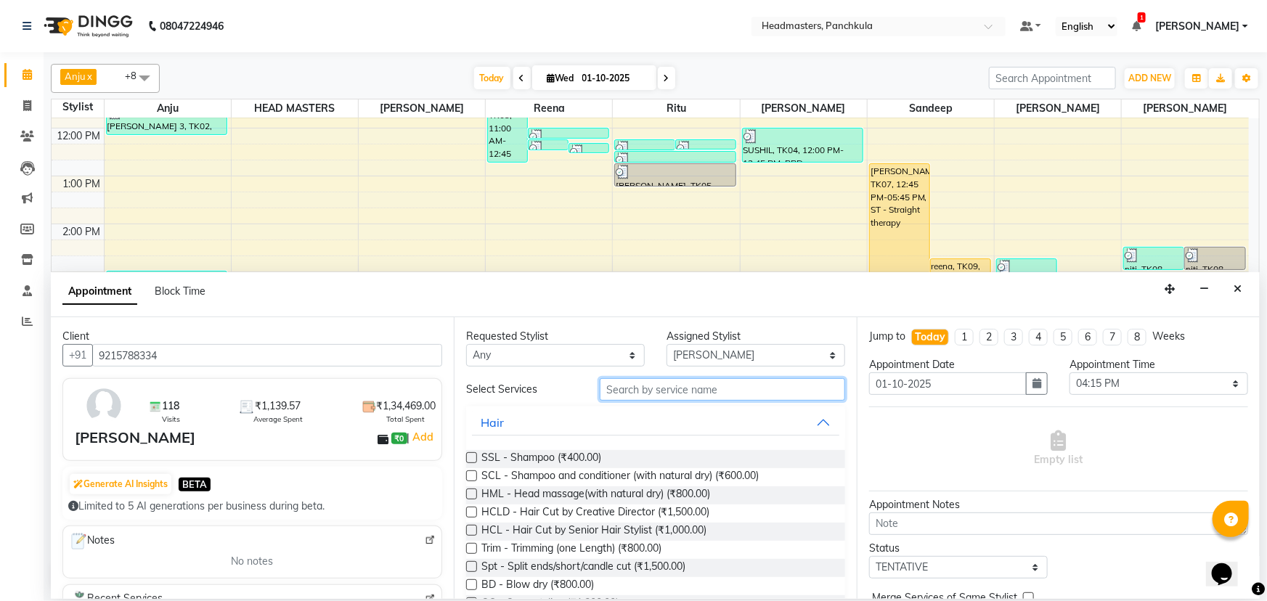
click at [625, 392] on input "text" at bounding box center [722, 389] width 245 height 23
click at [468, 584] on label at bounding box center [471, 585] width 11 height 11
click at [468, 584] on input "checkbox" at bounding box center [470, 586] width 9 height 9
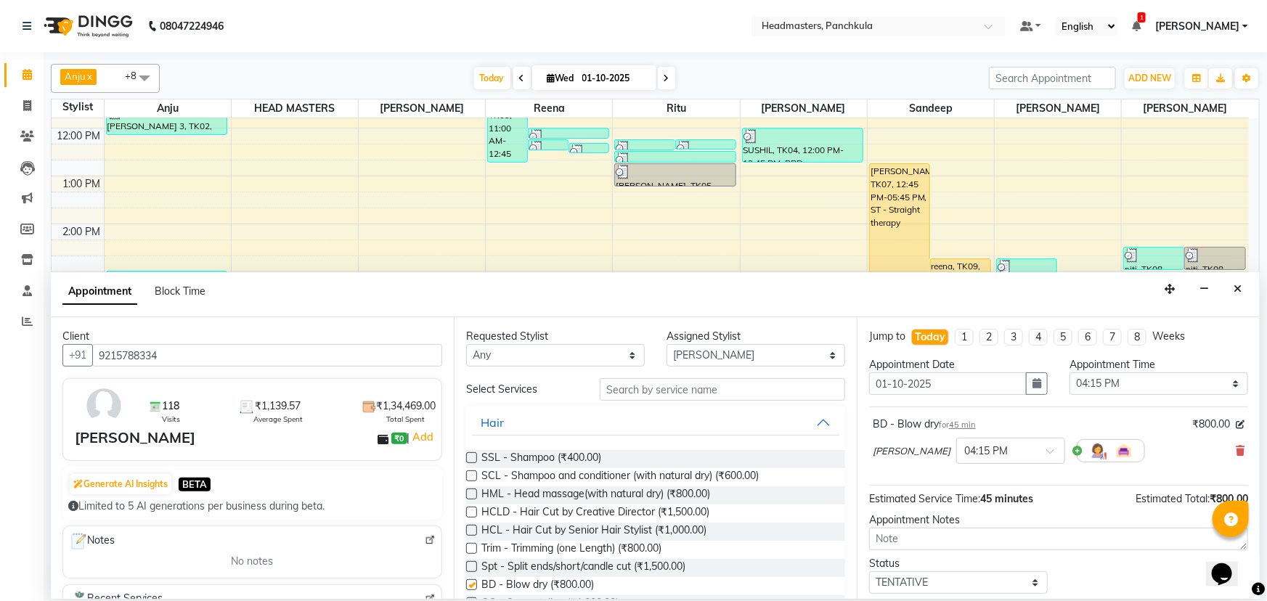
checkbox input "false"
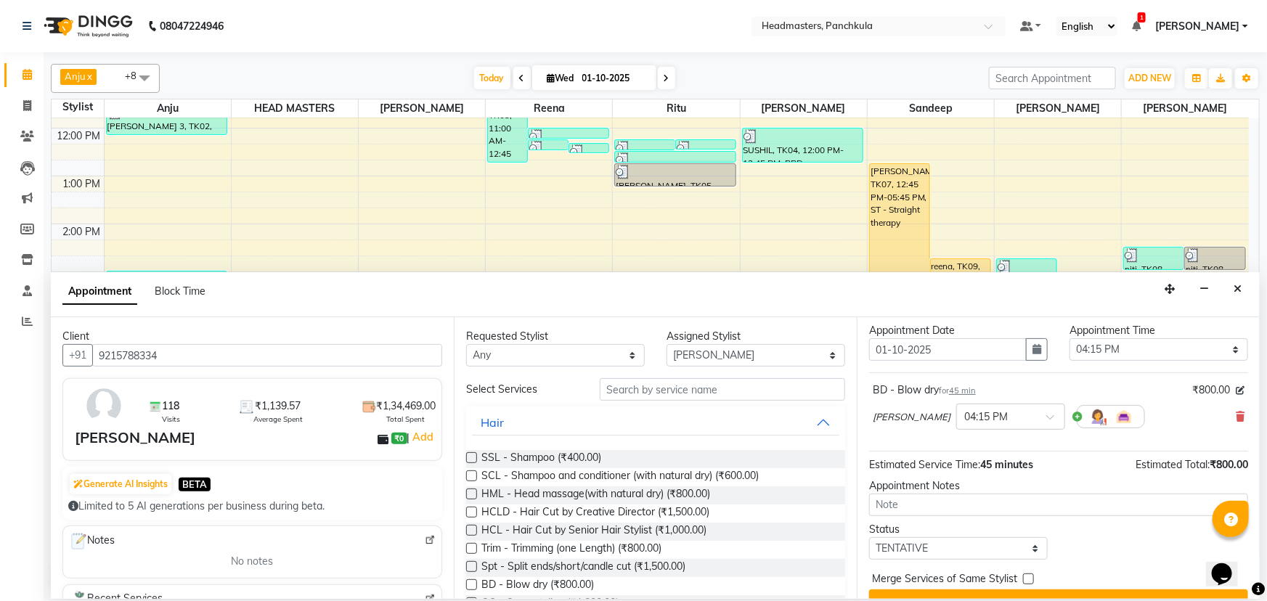
scroll to position [62, 0]
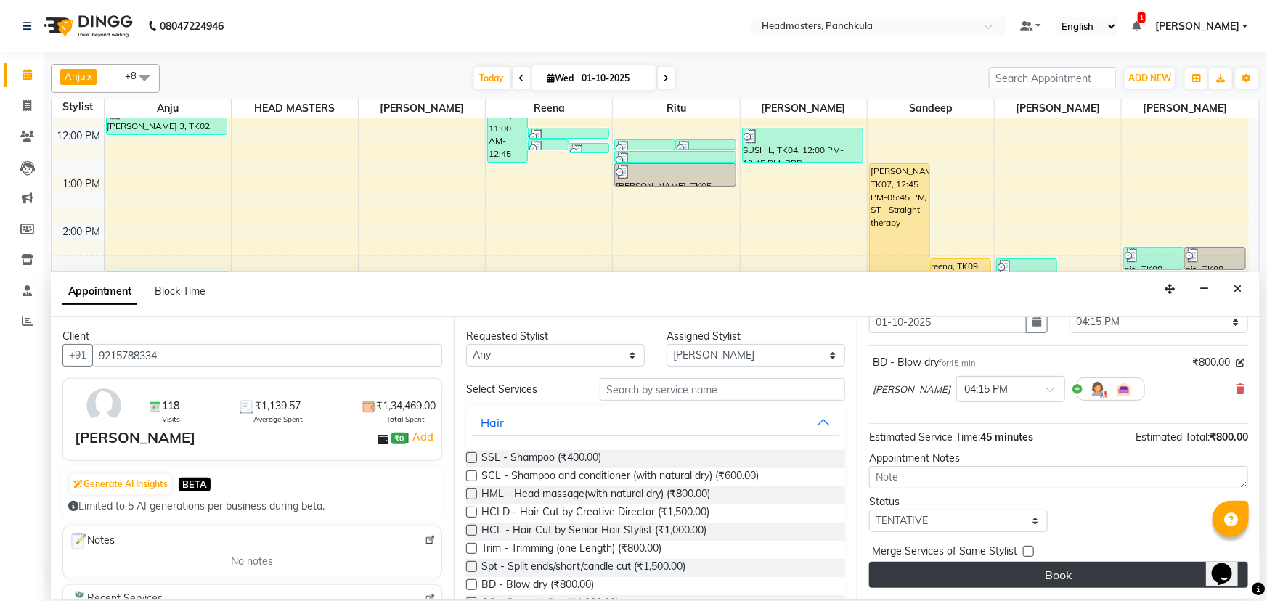
click at [1033, 572] on button "Book" at bounding box center [1058, 575] width 379 height 26
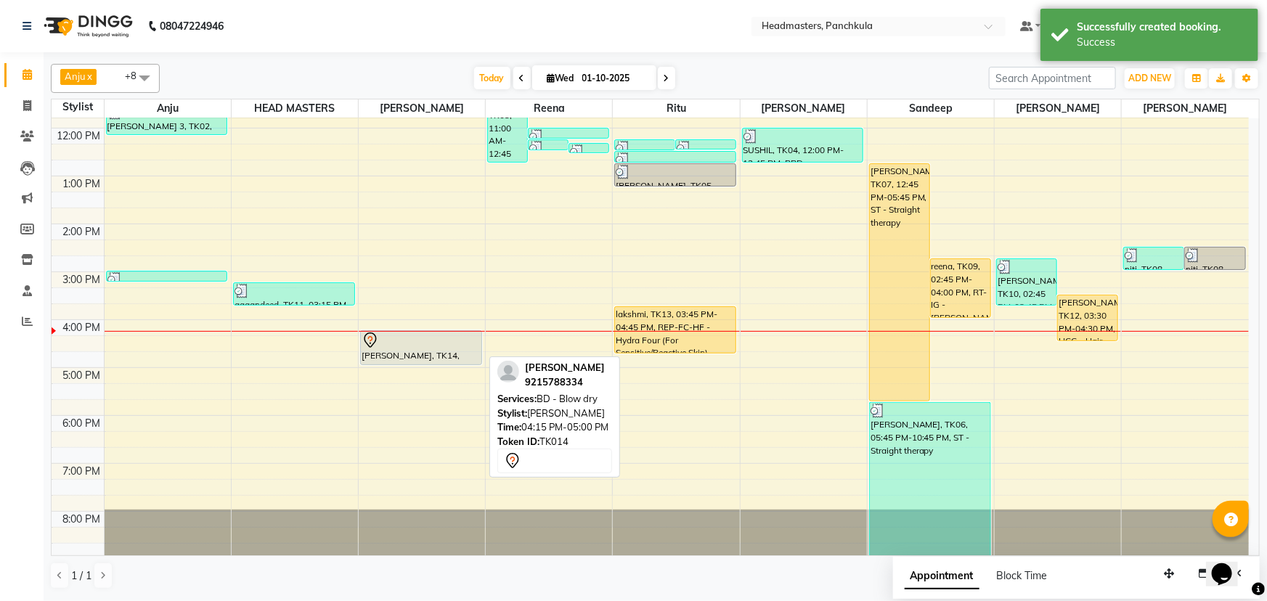
click at [412, 358] on div "Shagun Gupta, TK01, 10:30 AM-11:15 AM, SCL - Shampoo and conditioner (with natu…" at bounding box center [422, 248] width 126 height 622
click at [421, 348] on div "neha puri, TK14, 04:15 PM-05:00 PM, BD - Blow dry" at bounding box center [421, 347] width 121 height 33
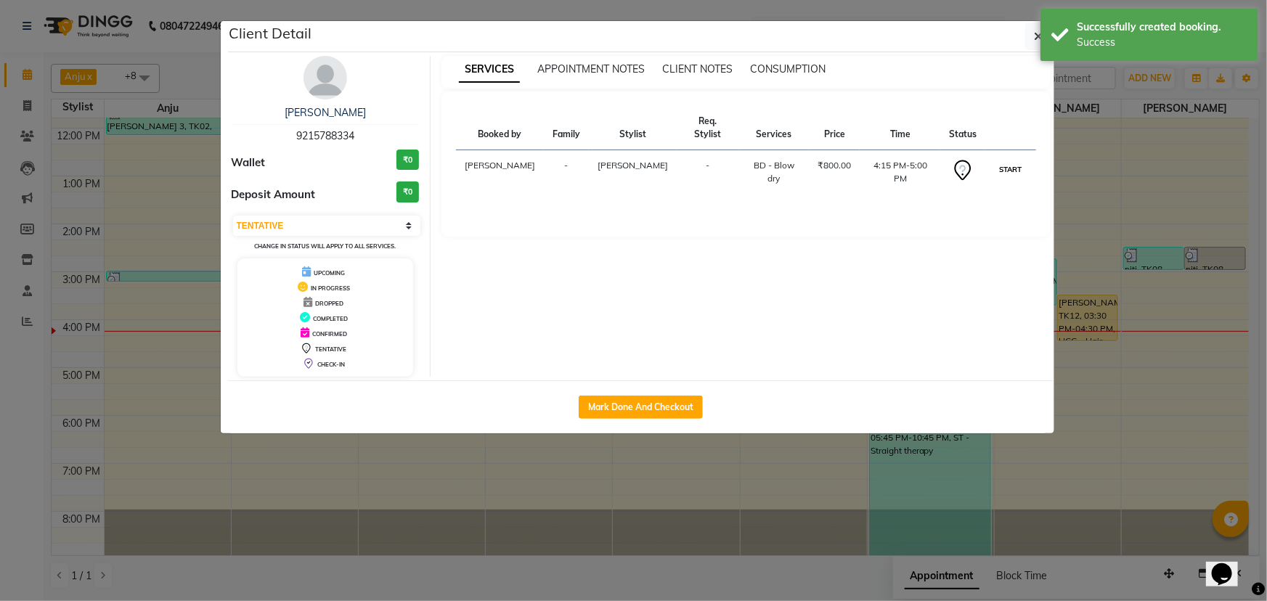
click at [1010, 160] on button "START" at bounding box center [1011, 169] width 30 height 18
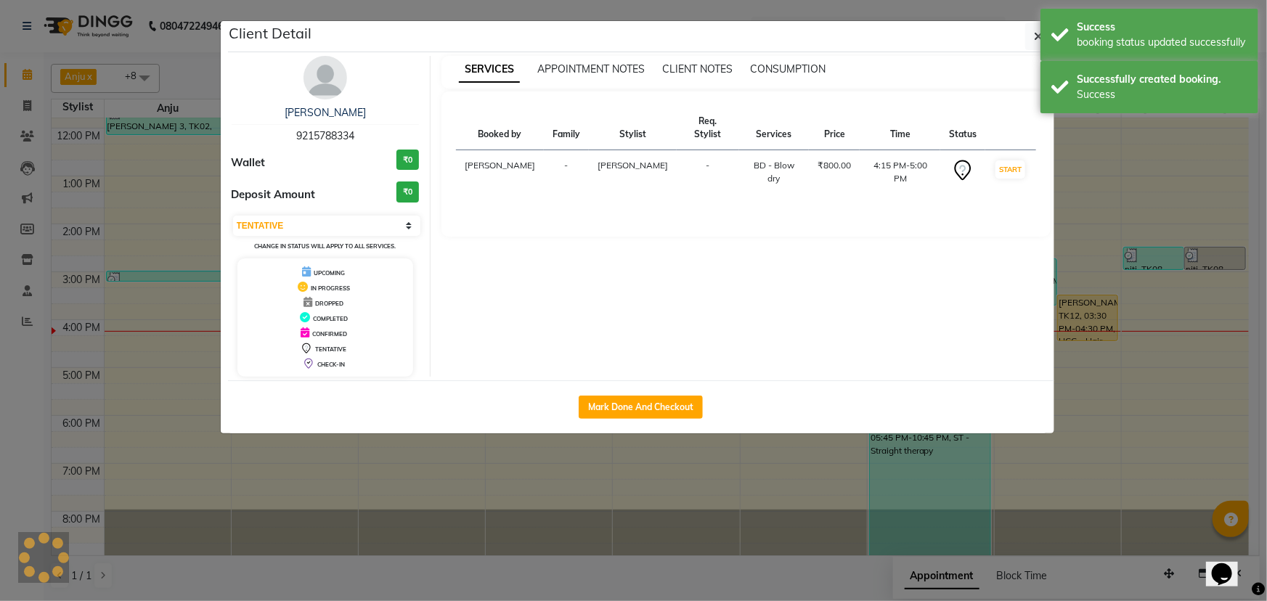
select select "1"
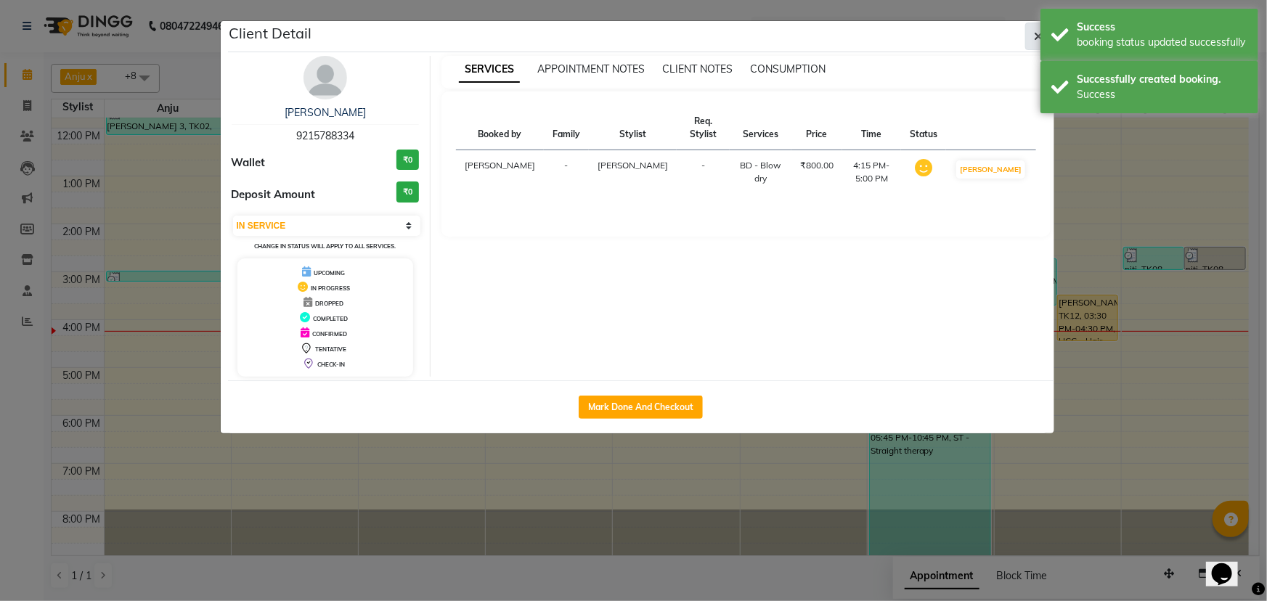
click at [1032, 36] on button "button" at bounding box center [1039, 37] width 28 height 28
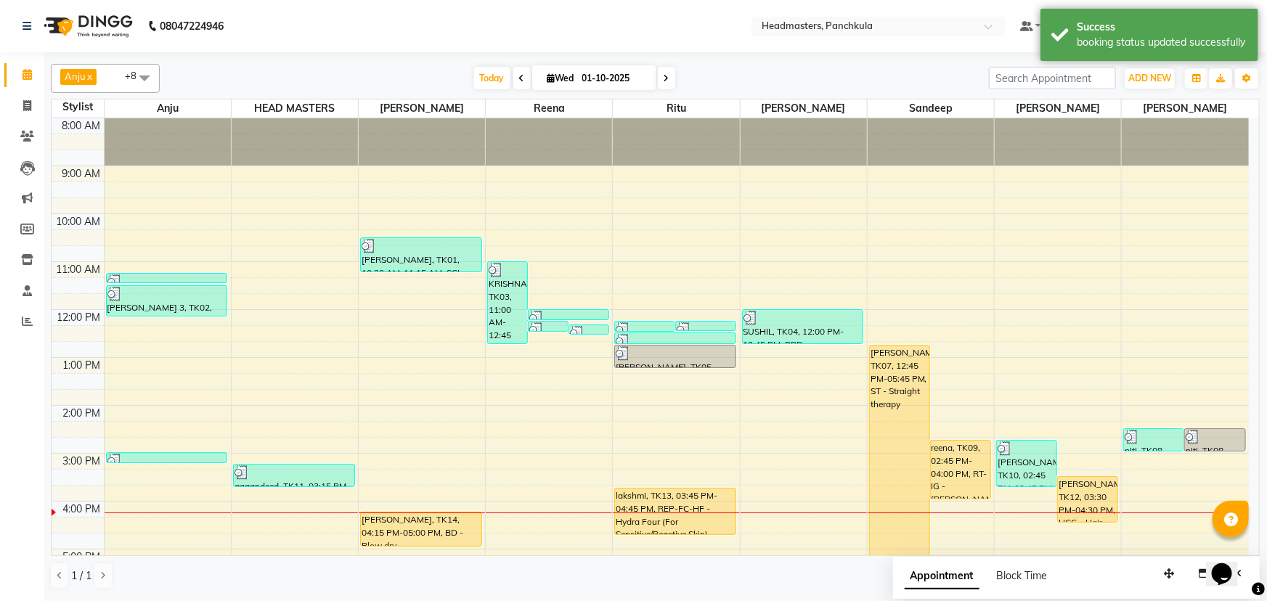
scroll to position [182, 0]
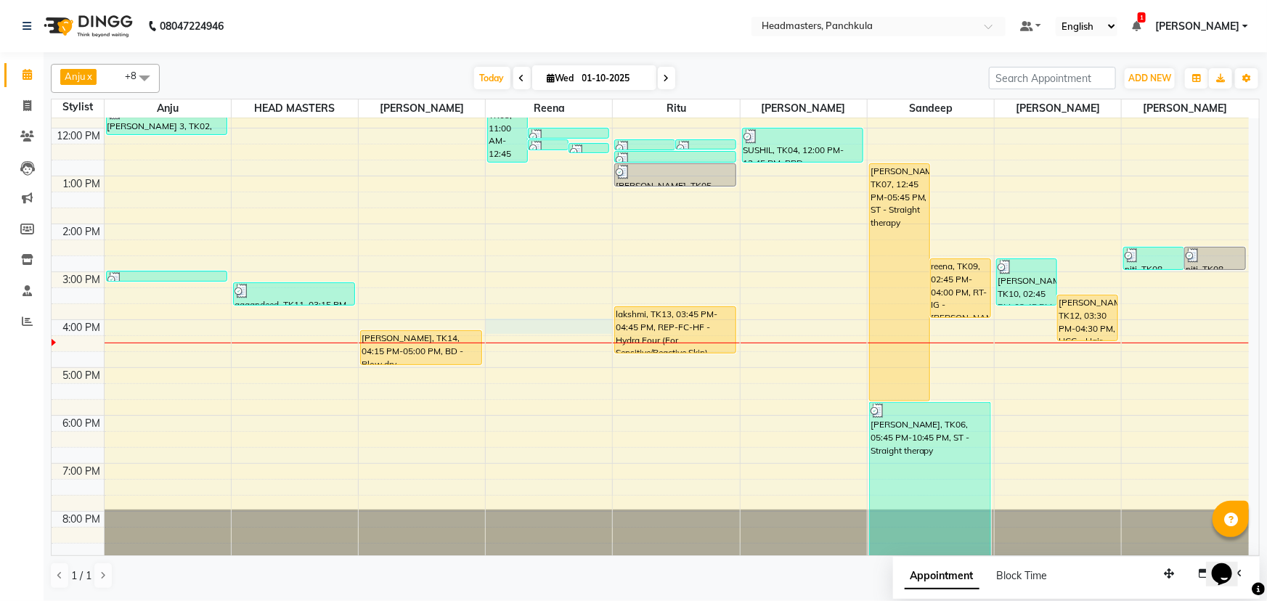
click at [527, 318] on div "8:00 AM 9:00 AM 10:00 AM 11:00 AM 12:00 PM 1:00 PM 2:00 PM 3:00 PM 4:00 PM 5:00…" at bounding box center [651, 248] width 1198 height 622
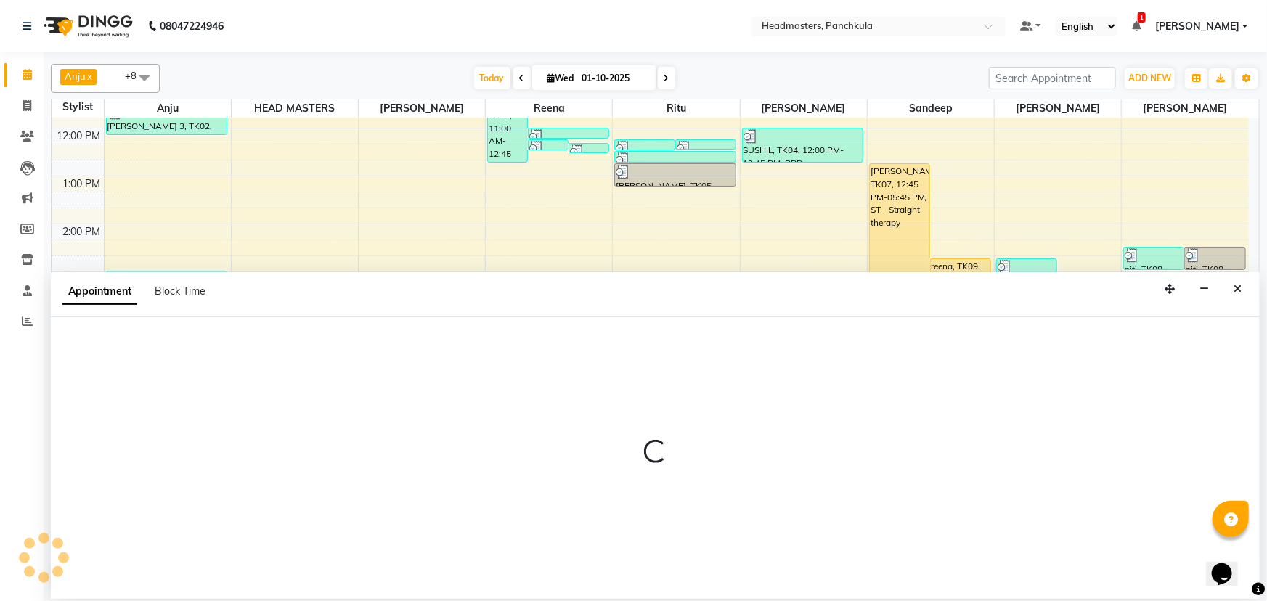
select select "64261"
select select "960"
select select "tentative"
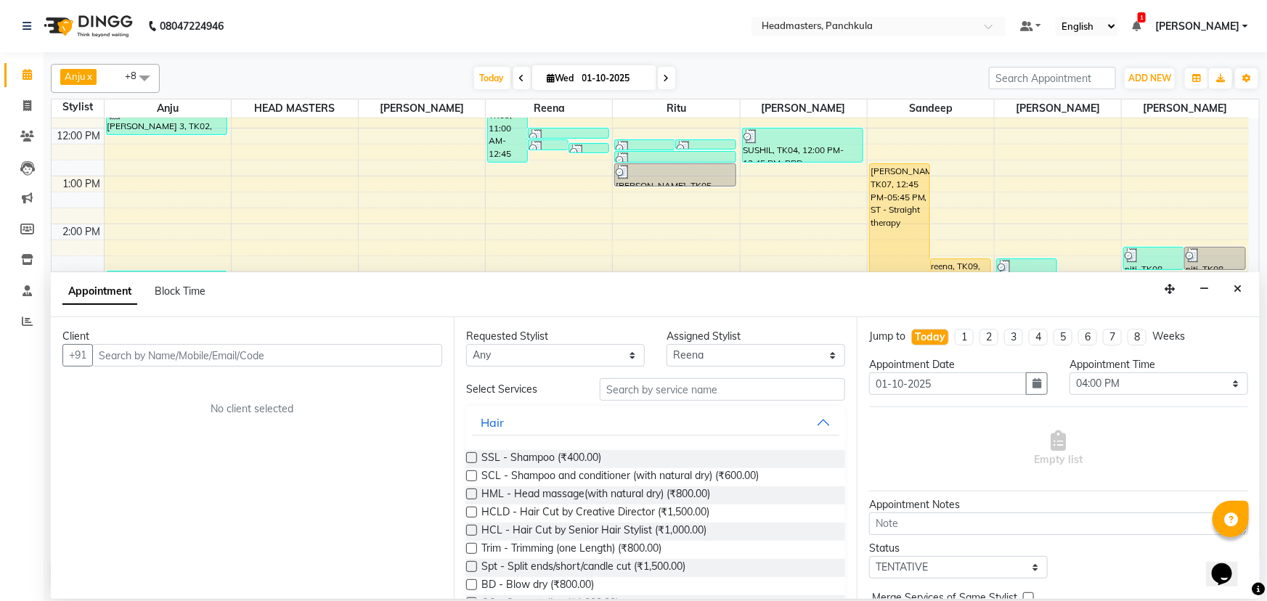
click at [110, 351] on input "text" at bounding box center [267, 355] width 350 height 23
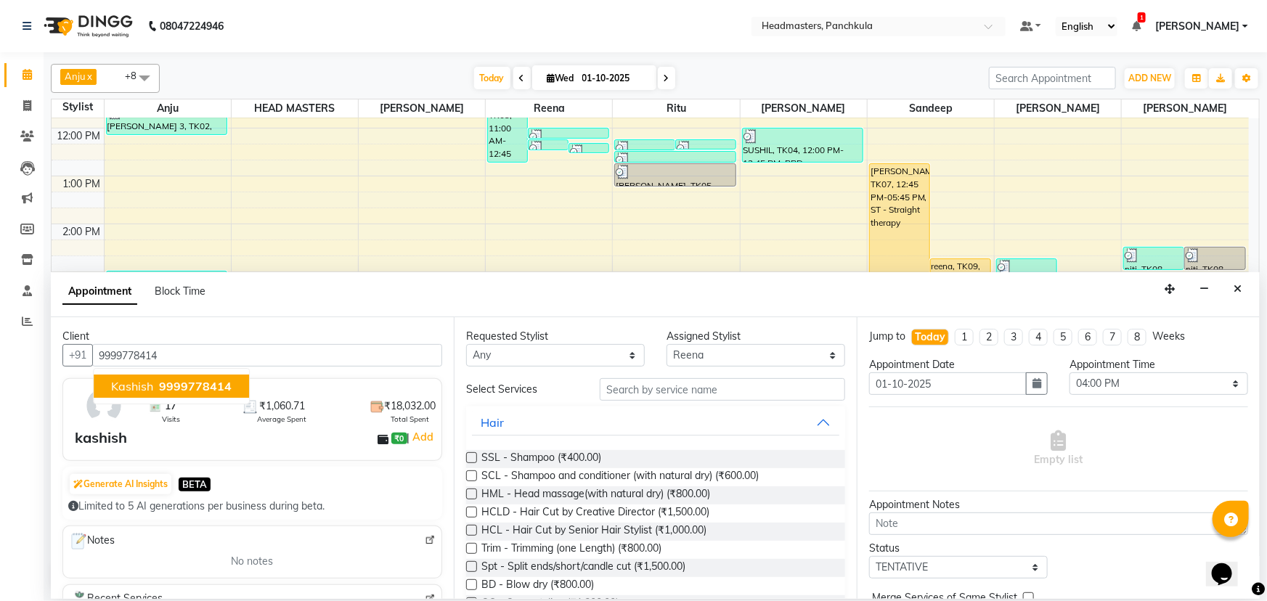
type input "9999778414"
click at [150, 439] on div "kashish ₹0 | Add" at bounding box center [255, 438] width 361 height 22
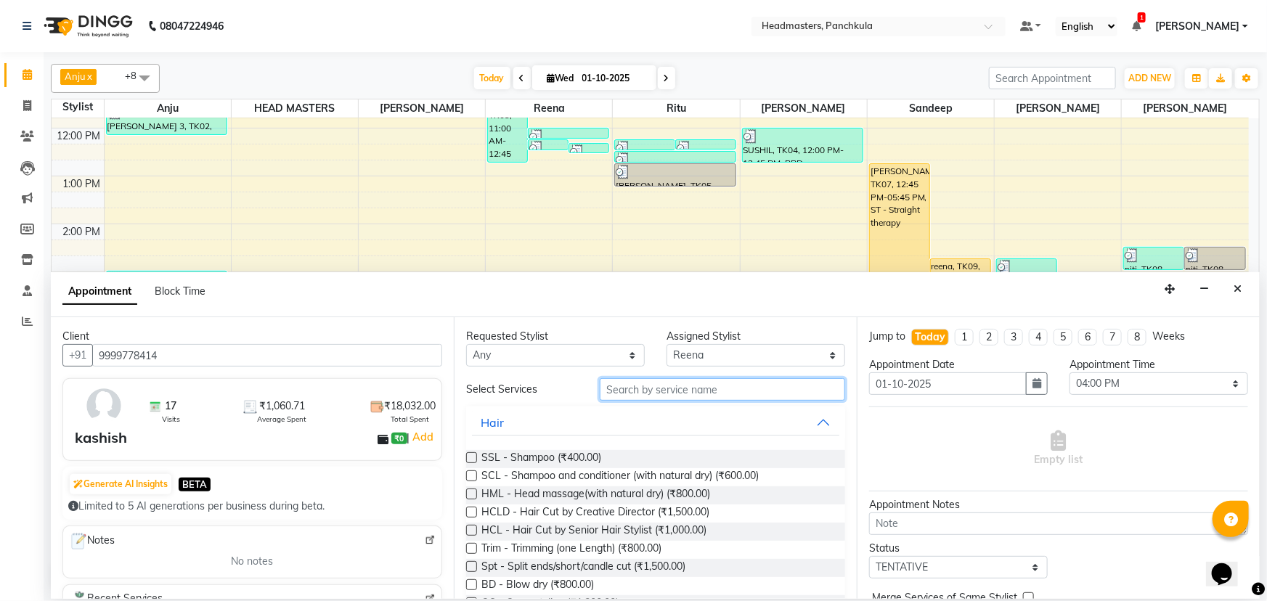
click at [622, 389] on input "text" at bounding box center [722, 389] width 245 height 23
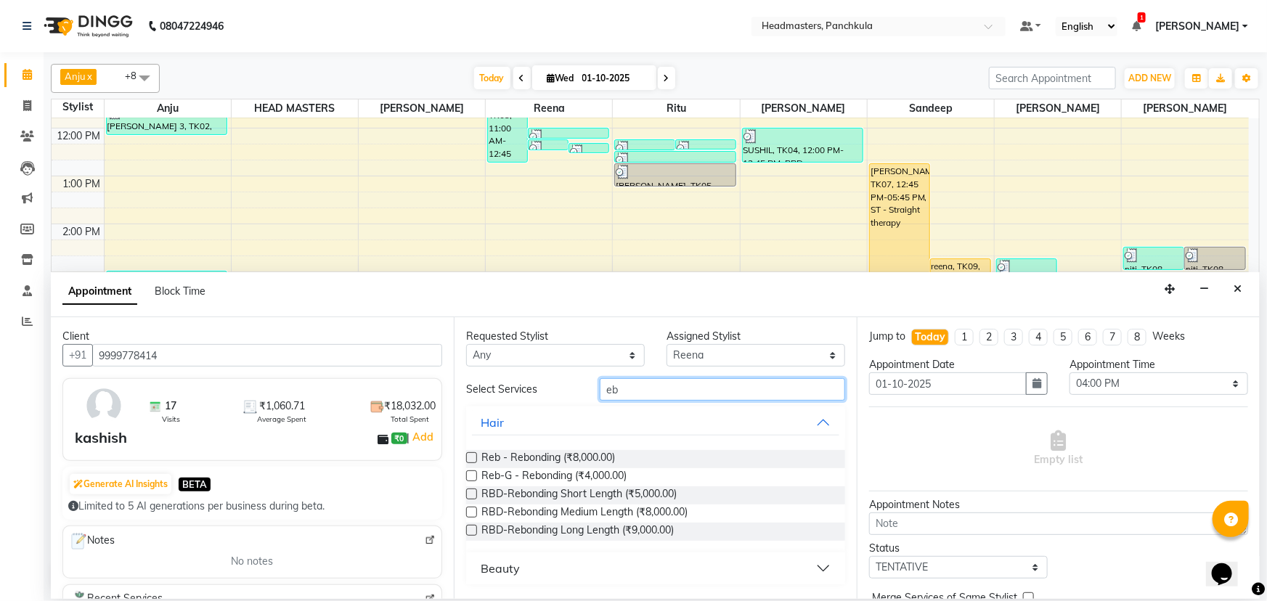
type input "eb"
click at [529, 574] on button "Beauty" at bounding box center [655, 569] width 367 height 26
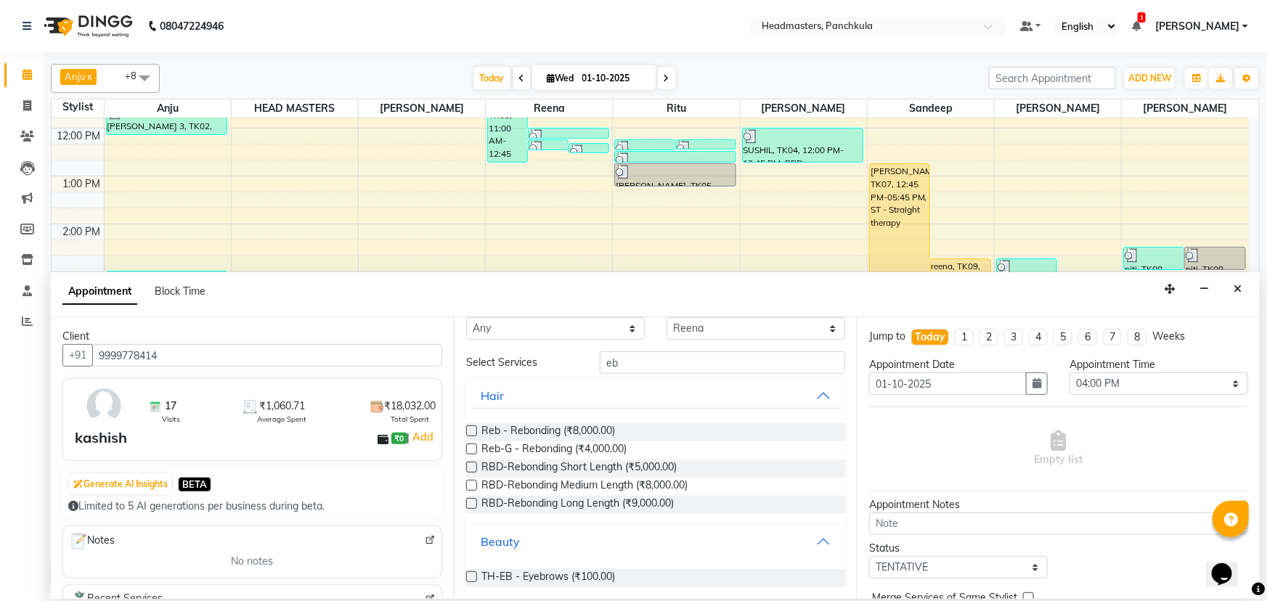
scroll to position [38, 0]
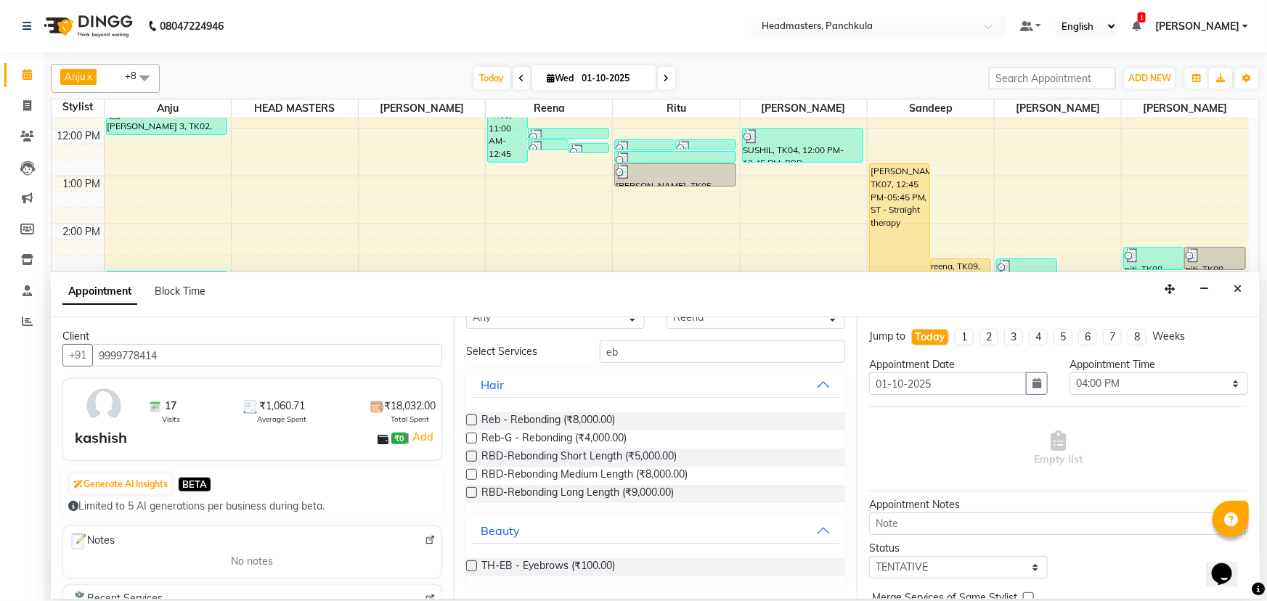
click at [472, 566] on label at bounding box center [471, 566] width 11 height 11
click at [472, 566] on input "checkbox" at bounding box center [470, 567] width 9 height 9
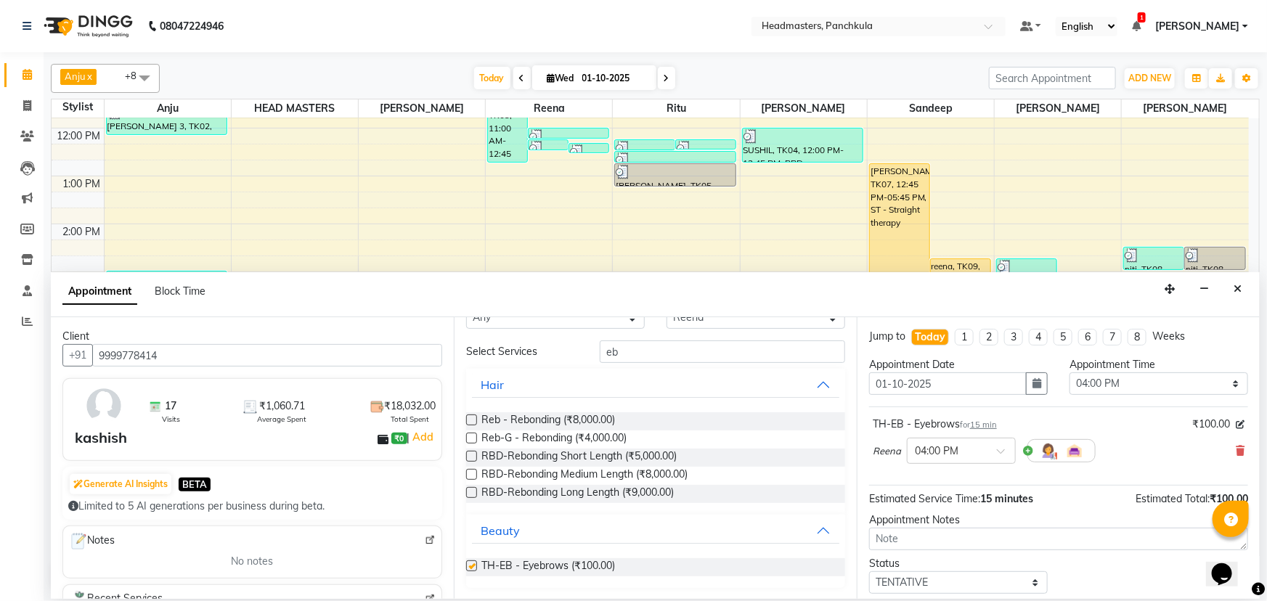
checkbox input "false"
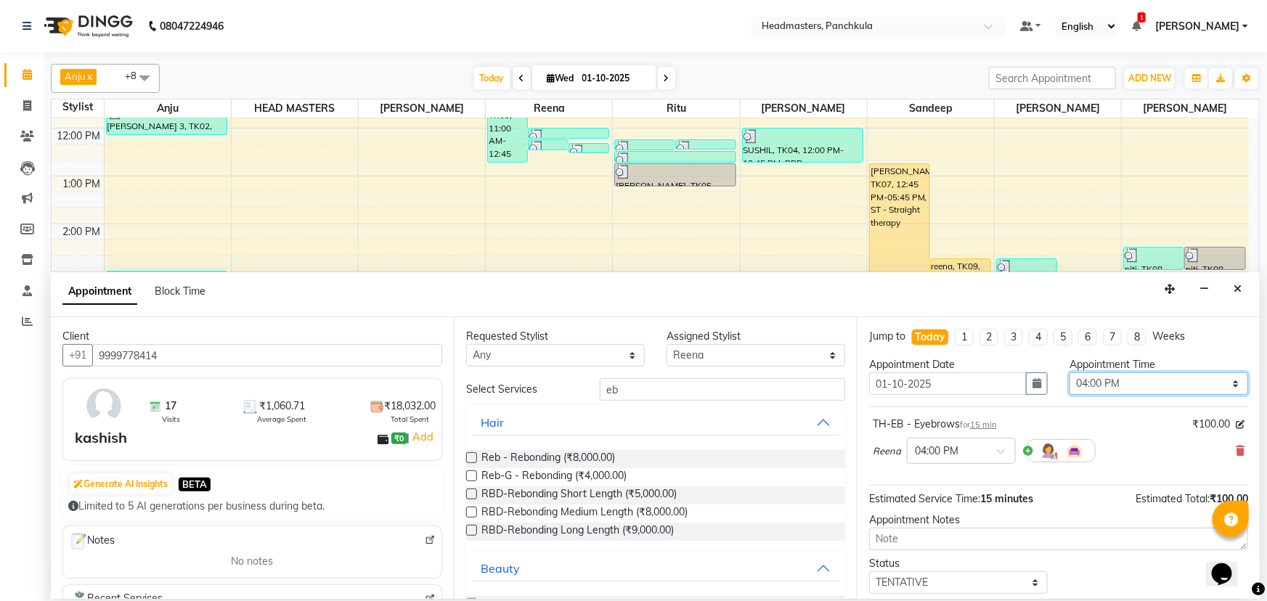
click at [1100, 383] on select "Select 09:00 AM 09:15 AM 09:30 AM 09:45 AM 10:00 AM 10:15 AM 10:30 AM 10:45 AM …" at bounding box center [1159, 384] width 179 height 23
select select "990"
click at [1070, 373] on select "Select 09:00 AM 09:15 AM 09:30 AM 09:45 AM 10:00 AM 10:15 AM 10:30 AM 10:45 AM …" at bounding box center [1159, 384] width 179 height 23
click at [1208, 289] on icon "button" at bounding box center [1204, 289] width 9 height 10
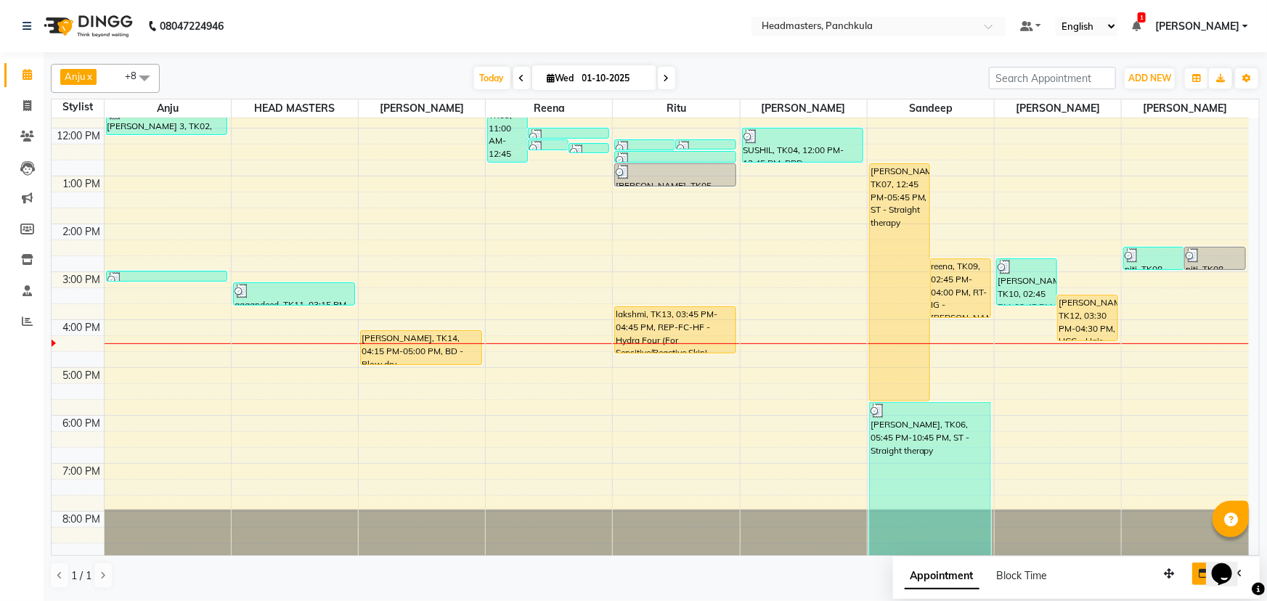
click at [531, 355] on div "8:00 AM 9:00 AM 10:00 AM 11:00 AM 12:00 PM 1:00 PM 2:00 PM 3:00 PM 4:00 PM 5:00…" at bounding box center [651, 248] width 1198 height 622
select select "64261"
select select "tentative"
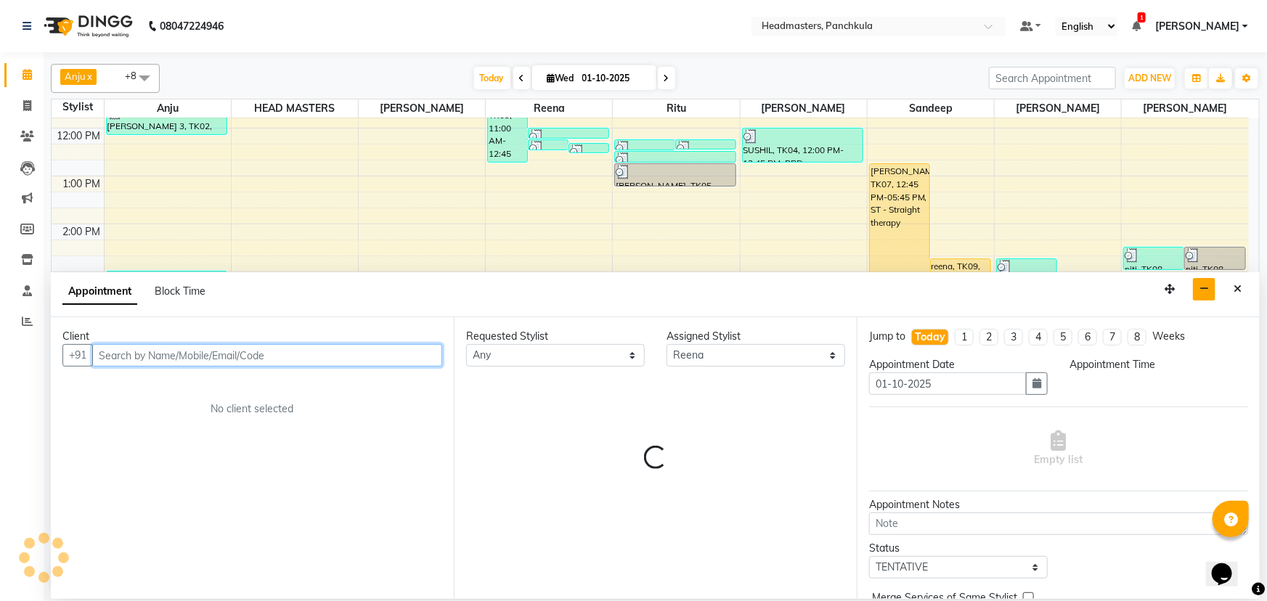
select select "1005"
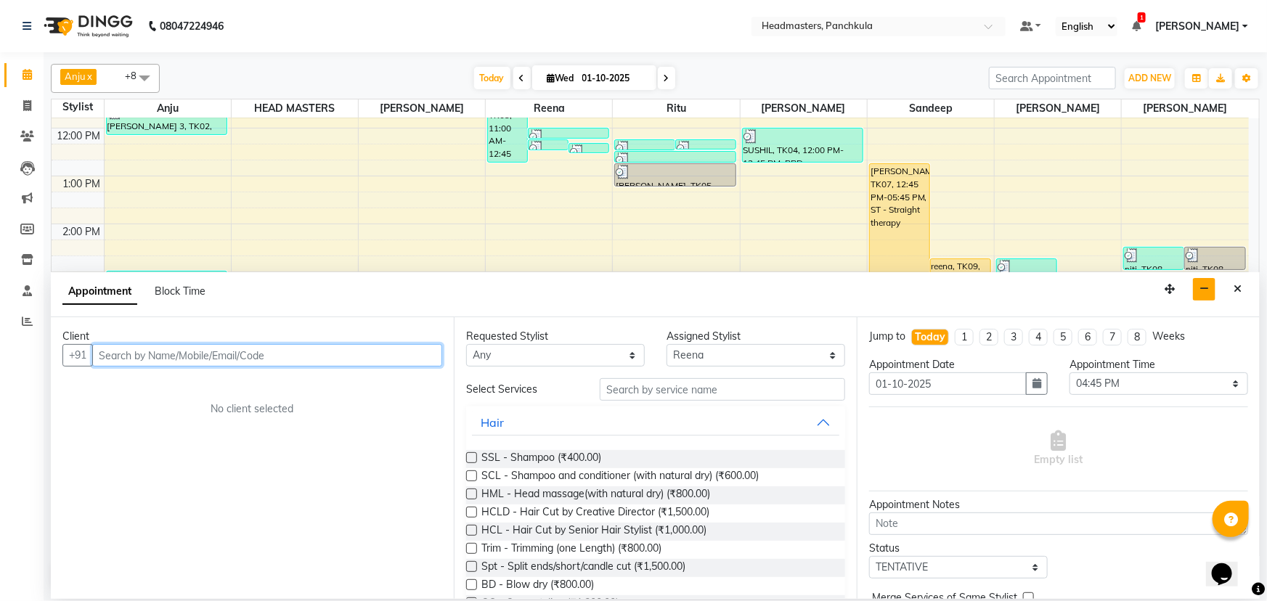
click at [113, 354] on input "text" at bounding box center [267, 355] width 350 height 23
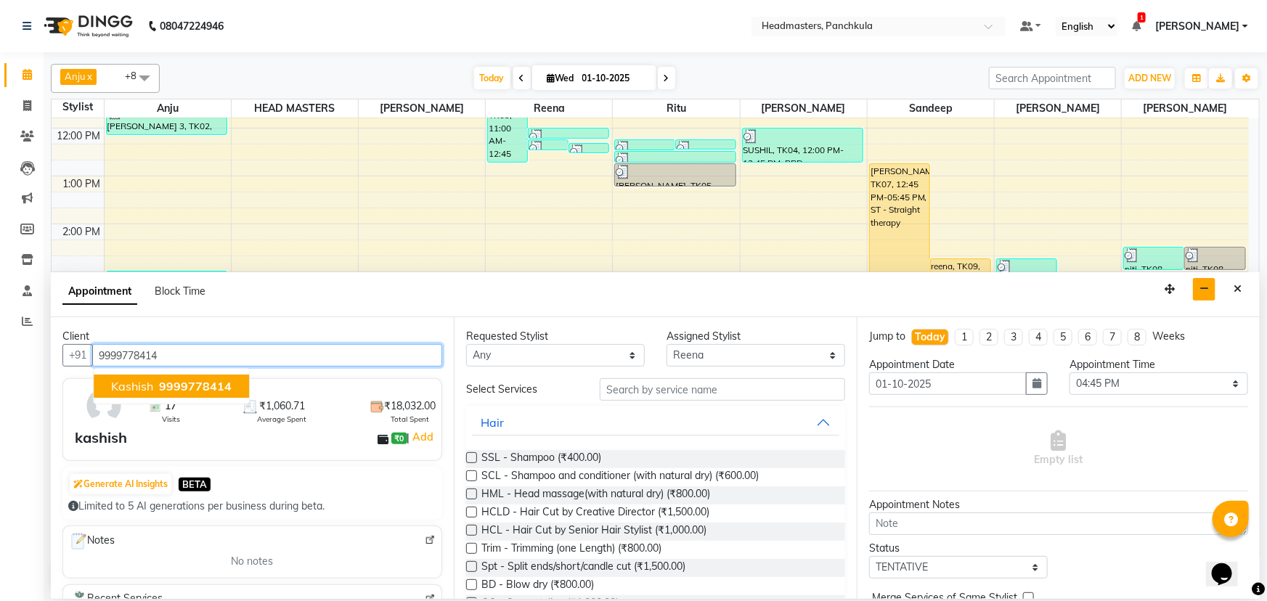
type input "9999778414"
click at [128, 441] on div "kashish ₹0 | Add" at bounding box center [255, 438] width 361 height 22
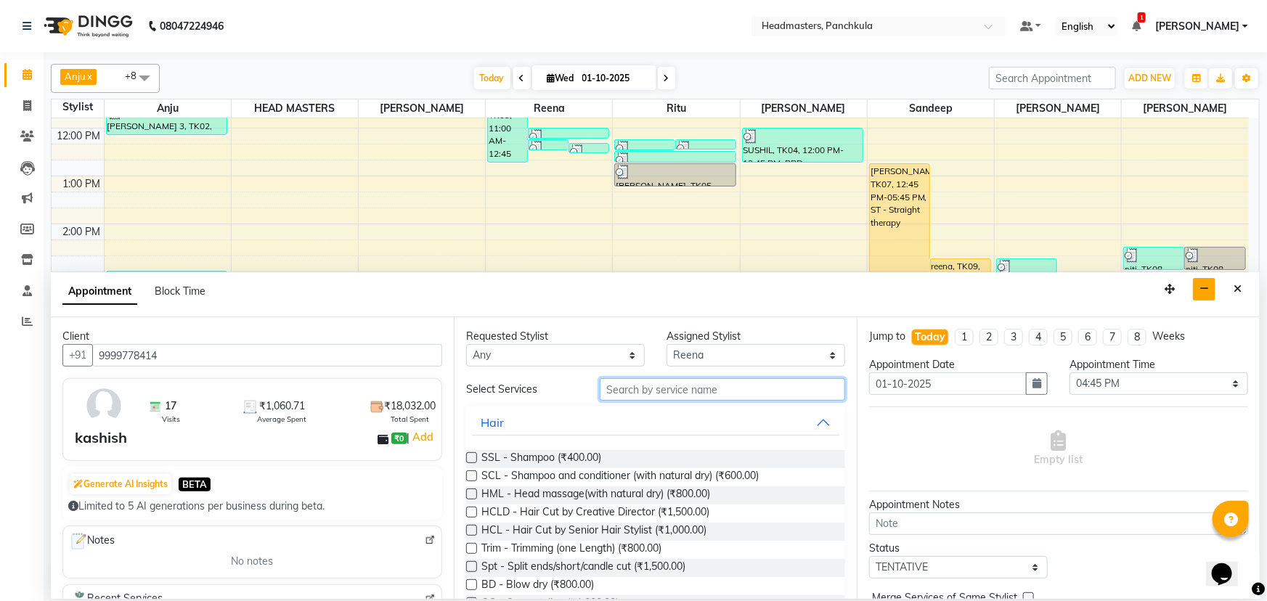
click at [617, 386] on input "text" at bounding box center [722, 389] width 245 height 23
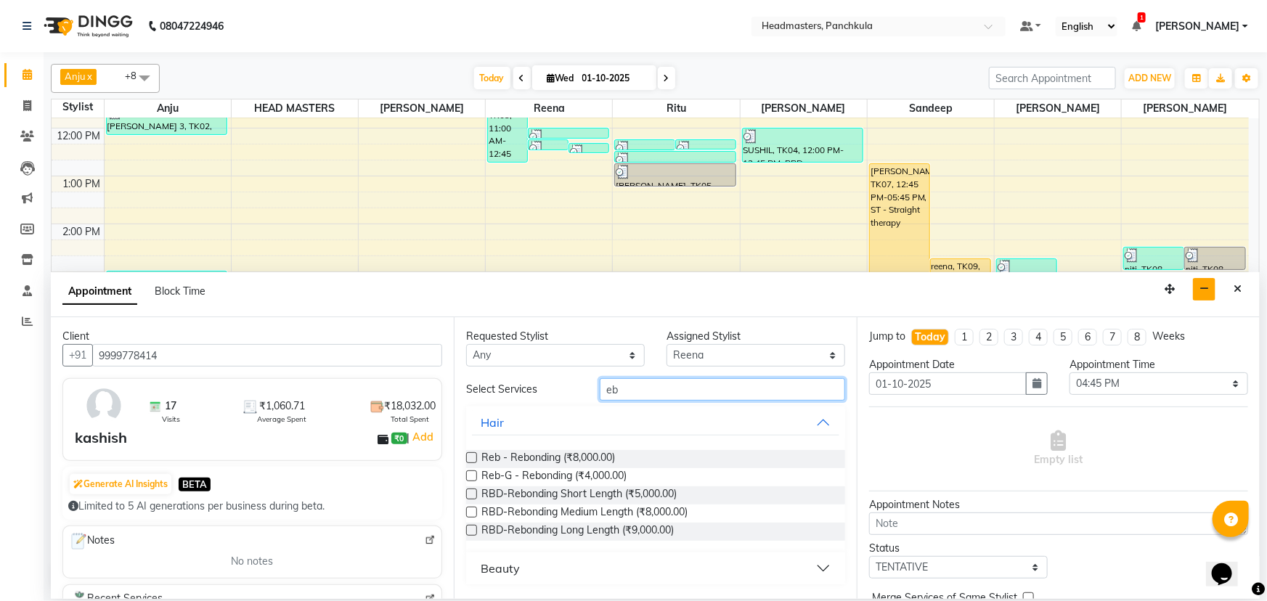
type input "eb"
click at [522, 573] on button "Beauty" at bounding box center [655, 569] width 367 height 26
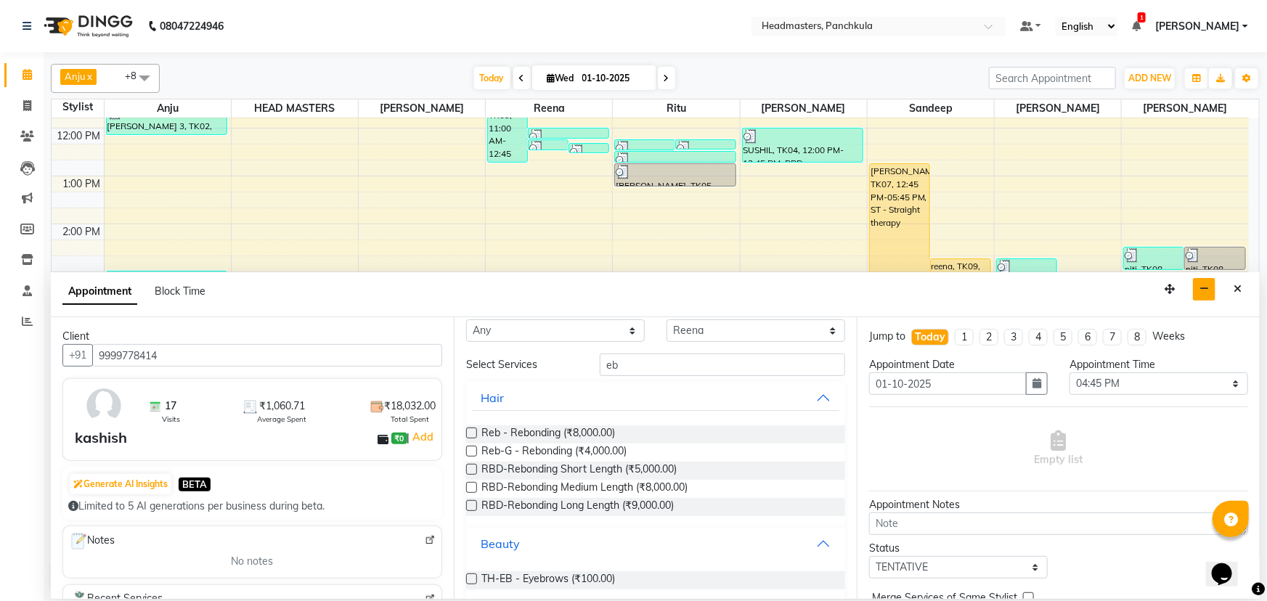
scroll to position [38, 0]
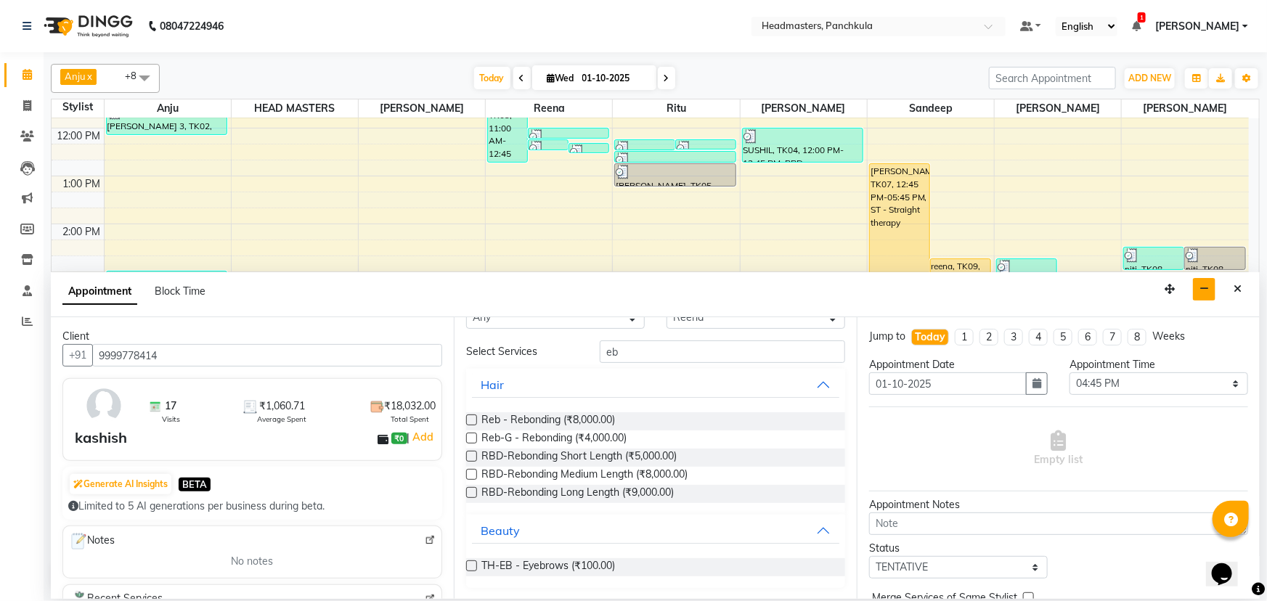
click at [471, 567] on label at bounding box center [471, 566] width 11 height 11
click at [471, 567] on input "checkbox" at bounding box center [470, 567] width 9 height 9
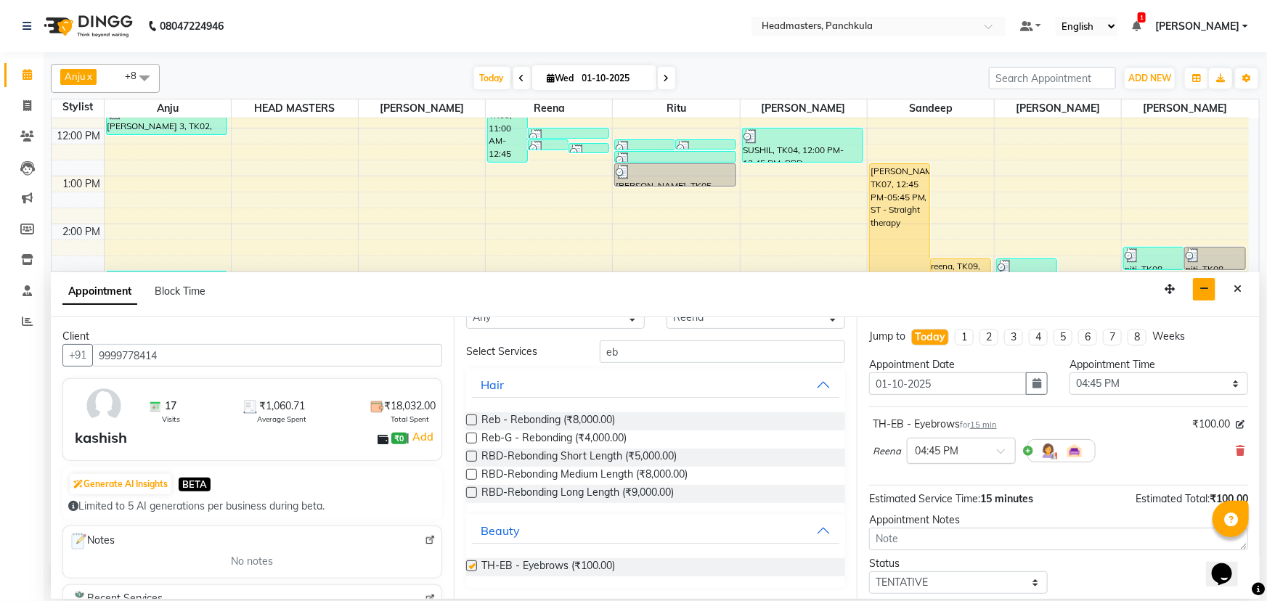
checkbox input "false"
click at [1093, 385] on select "Select 09:00 AM 09:15 AM 09:30 AM 09:45 AM 10:00 AM 10:15 AM 10:30 AM 10:45 AM …" at bounding box center [1159, 384] width 179 height 23
select select "990"
click at [1070, 373] on select "Select 09:00 AM 09:15 AM 09:30 AM 09:45 AM 10:00 AM 10:15 AM 10:30 AM 10:45 AM …" at bounding box center [1159, 384] width 179 height 23
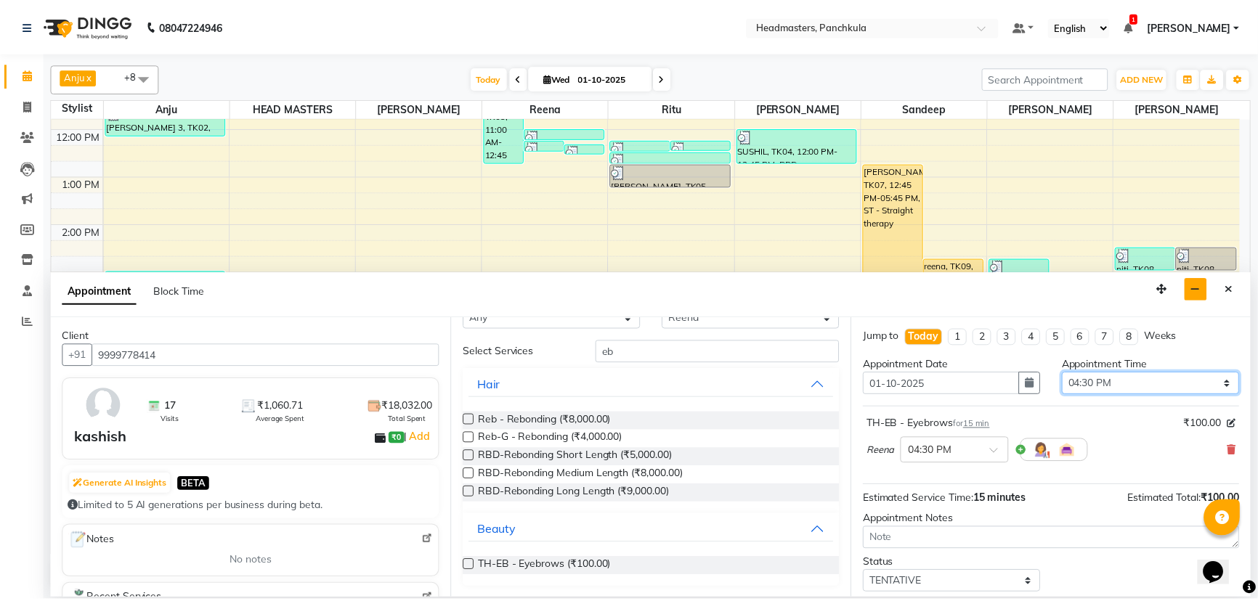
scroll to position [62, 0]
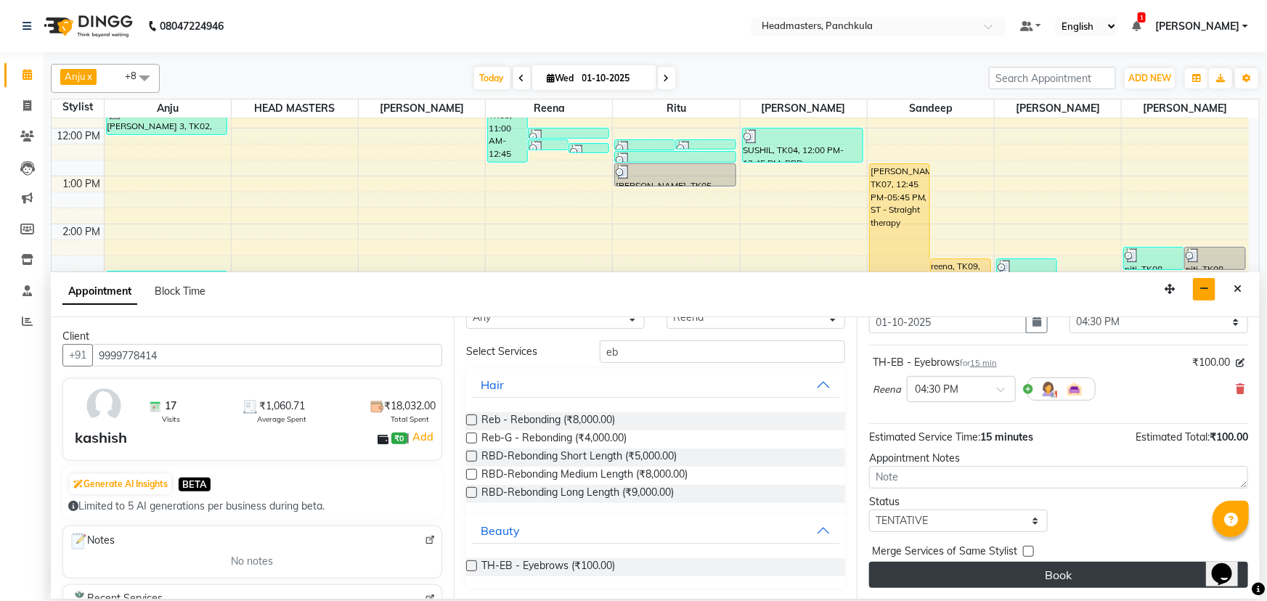
click at [1002, 574] on button "Book" at bounding box center [1058, 575] width 379 height 26
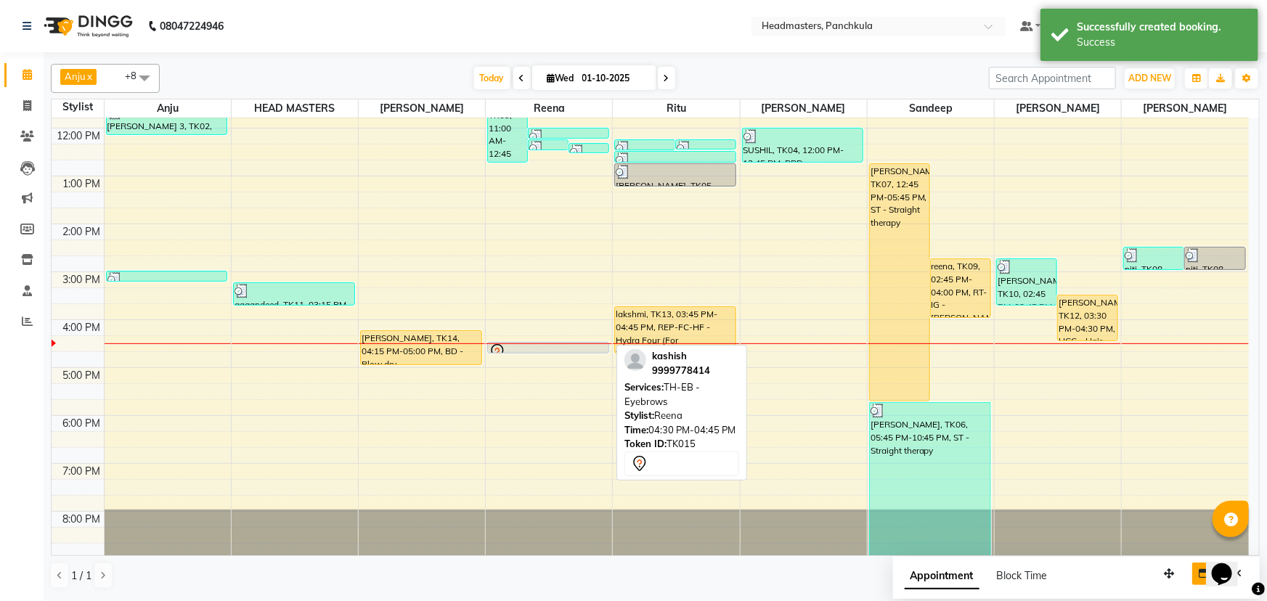
click at [553, 344] on div at bounding box center [548, 352] width 119 height 17
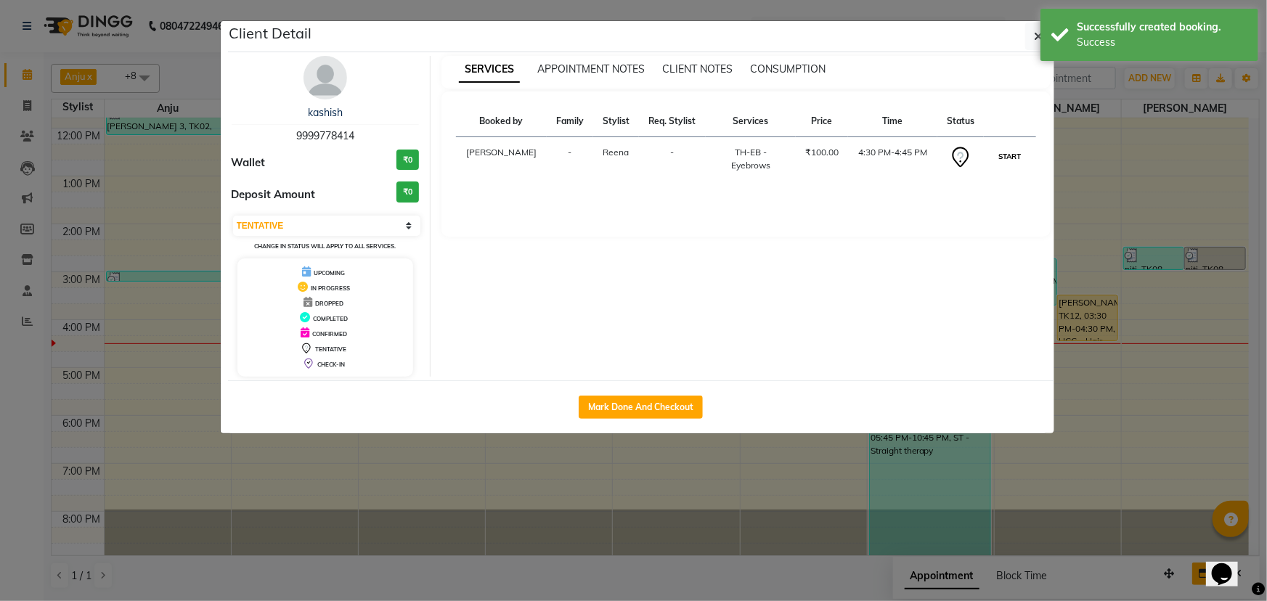
click at [1010, 155] on button "START" at bounding box center [1010, 156] width 30 height 18
select select "1"
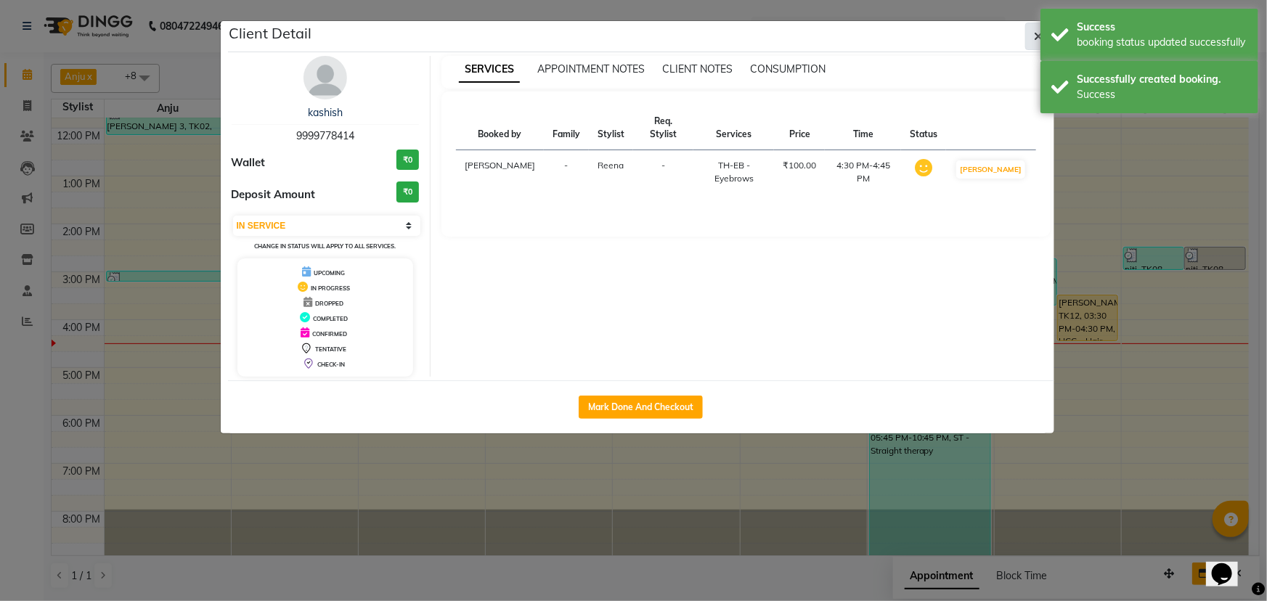
click at [1037, 33] on icon "button" at bounding box center [1039, 37] width 9 height 12
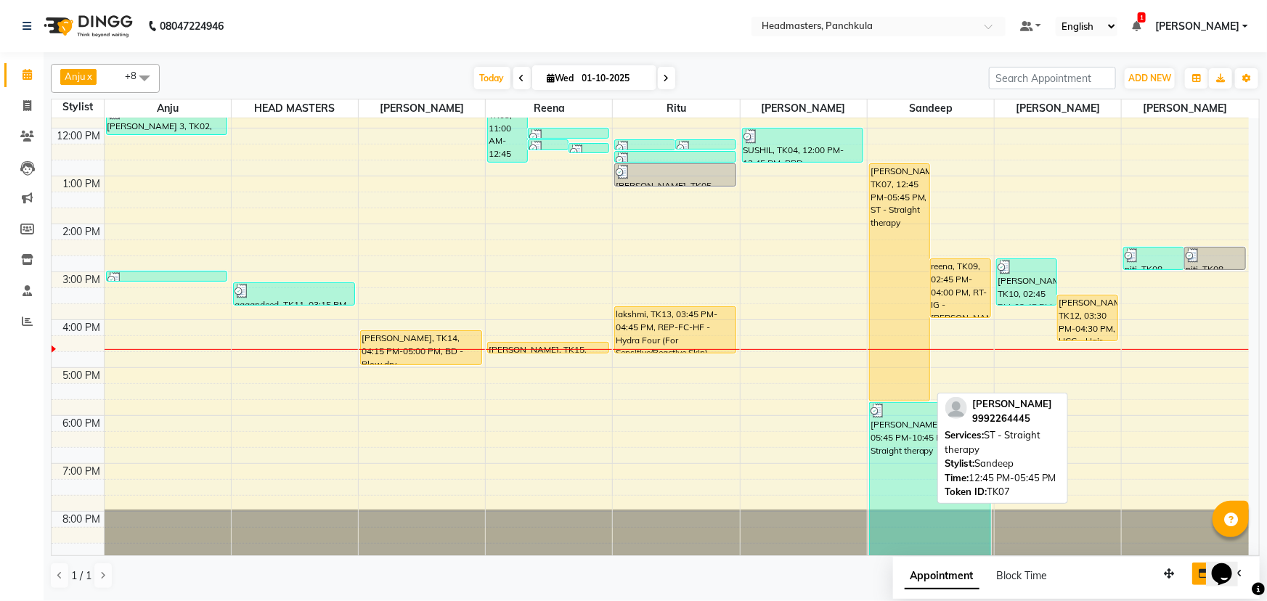
click at [902, 248] on div "[PERSON_NAME], TK07, 12:45 PM-05:45 PM, ST - Straight therapy" at bounding box center [900, 282] width 60 height 237
select select "1"
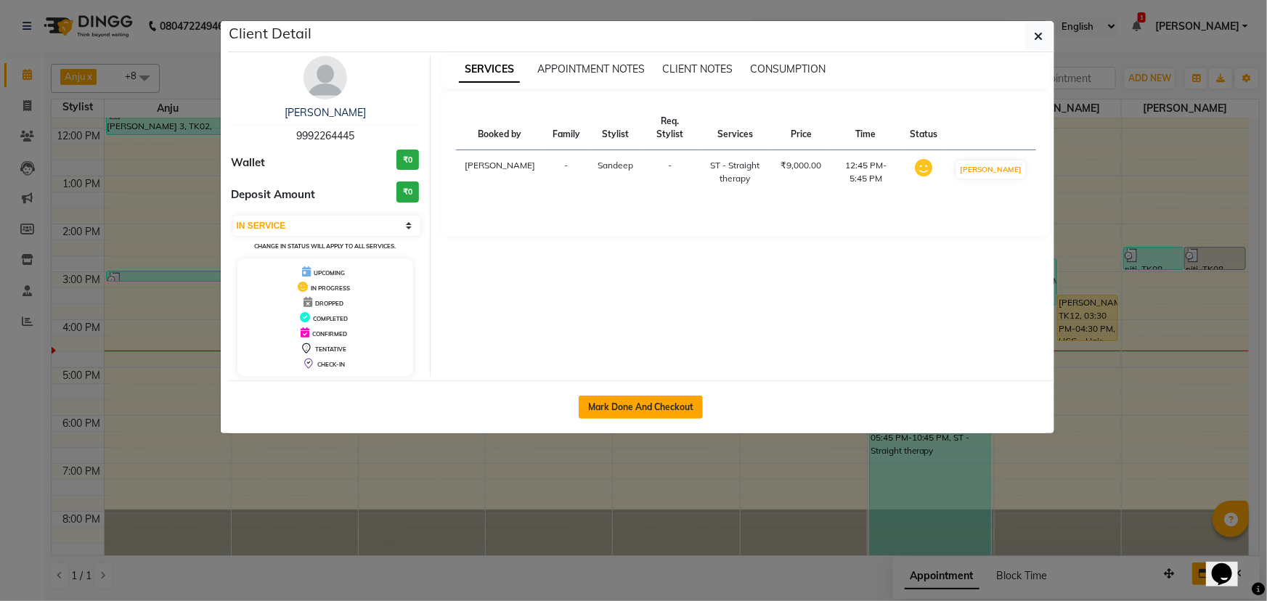
click at [646, 400] on button "Mark Done And Checkout" at bounding box center [641, 407] width 124 height 23
select select "service"
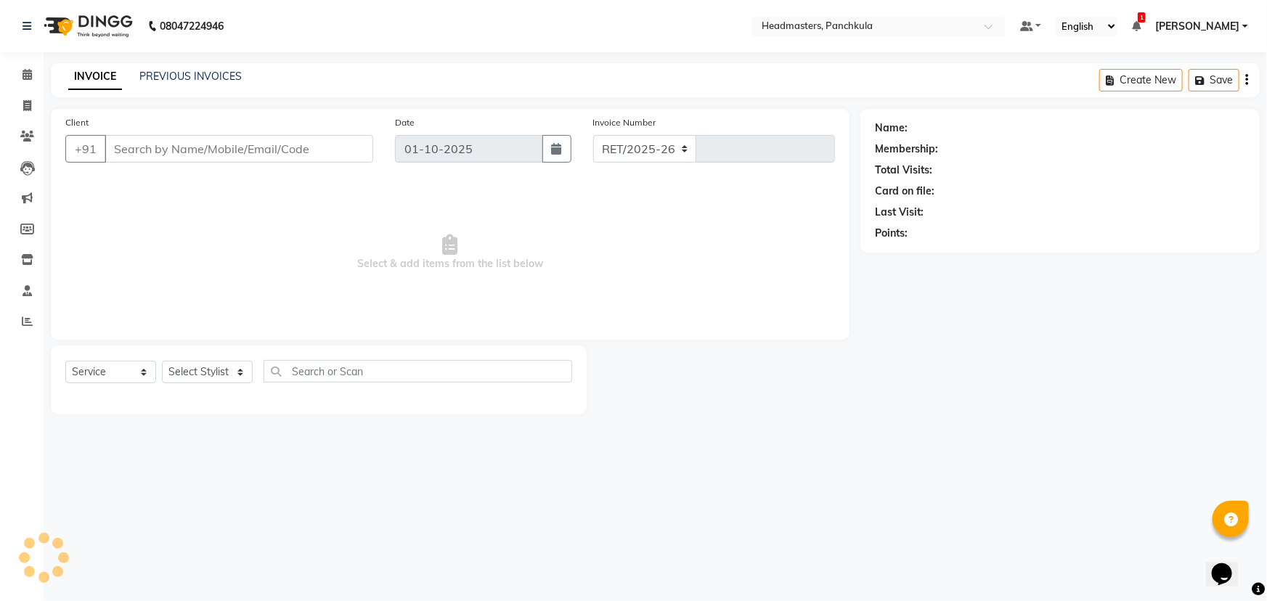
select select "7376"
type input "3274"
type input "9992264445"
select select "64055"
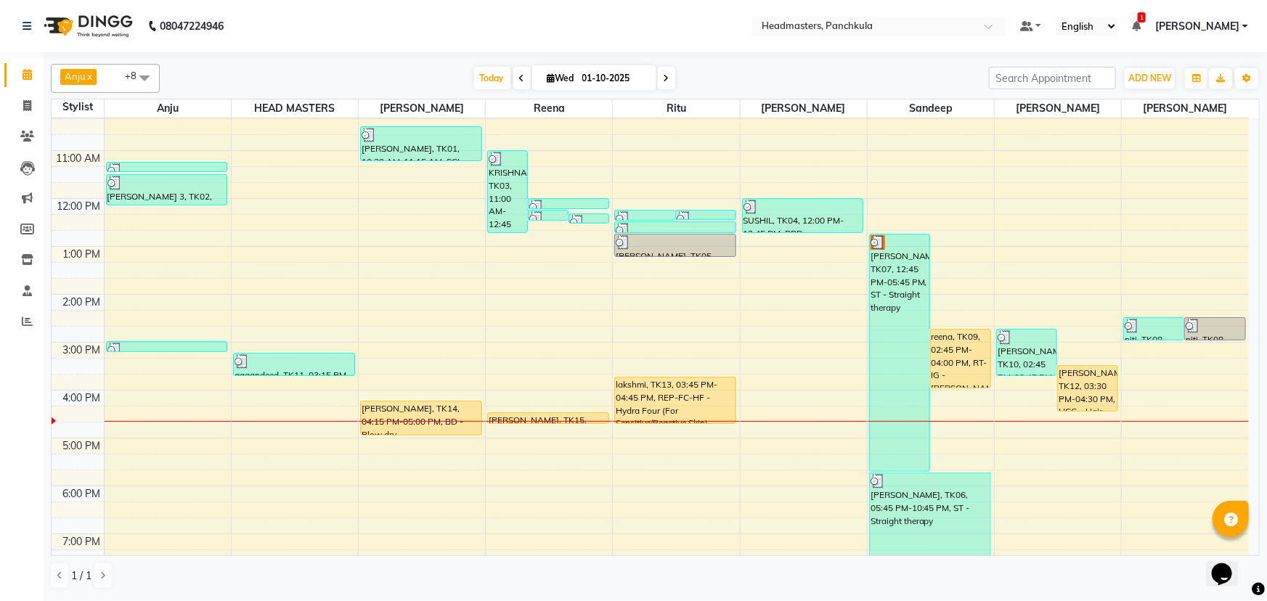
scroll to position [182, 0]
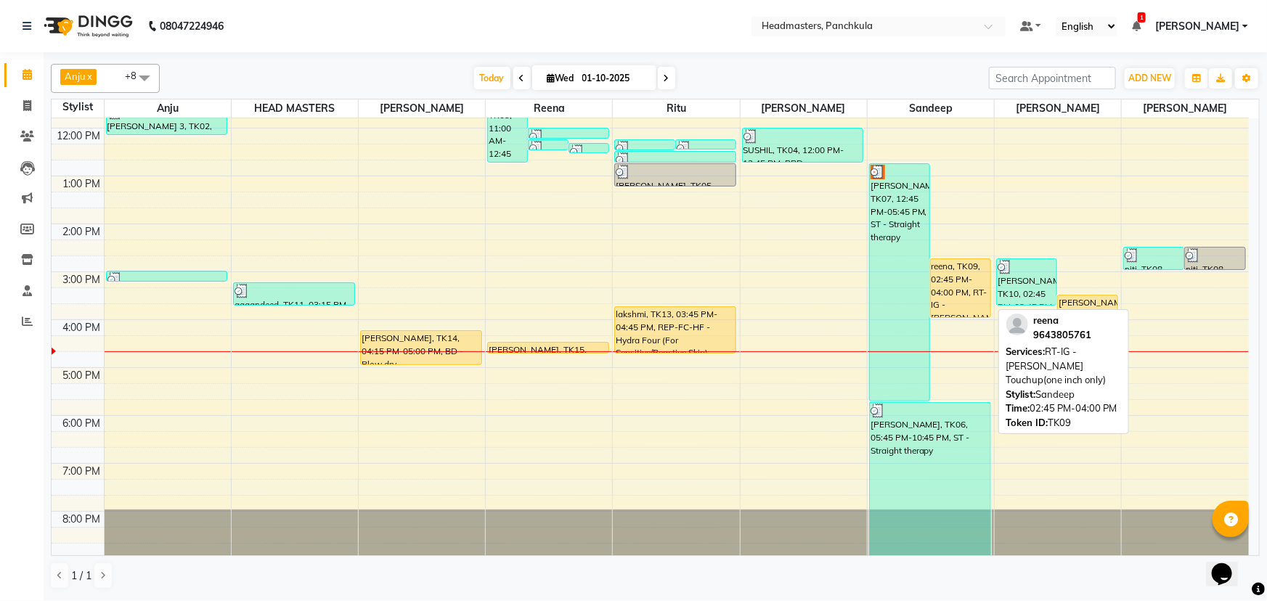
click at [959, 278] on div "reena, TK09, 02:45 PM-04:00 PM, RT-IG - Igora Root Touchup(one inch only)" at bounding box center [961, 288] width 60 height 58
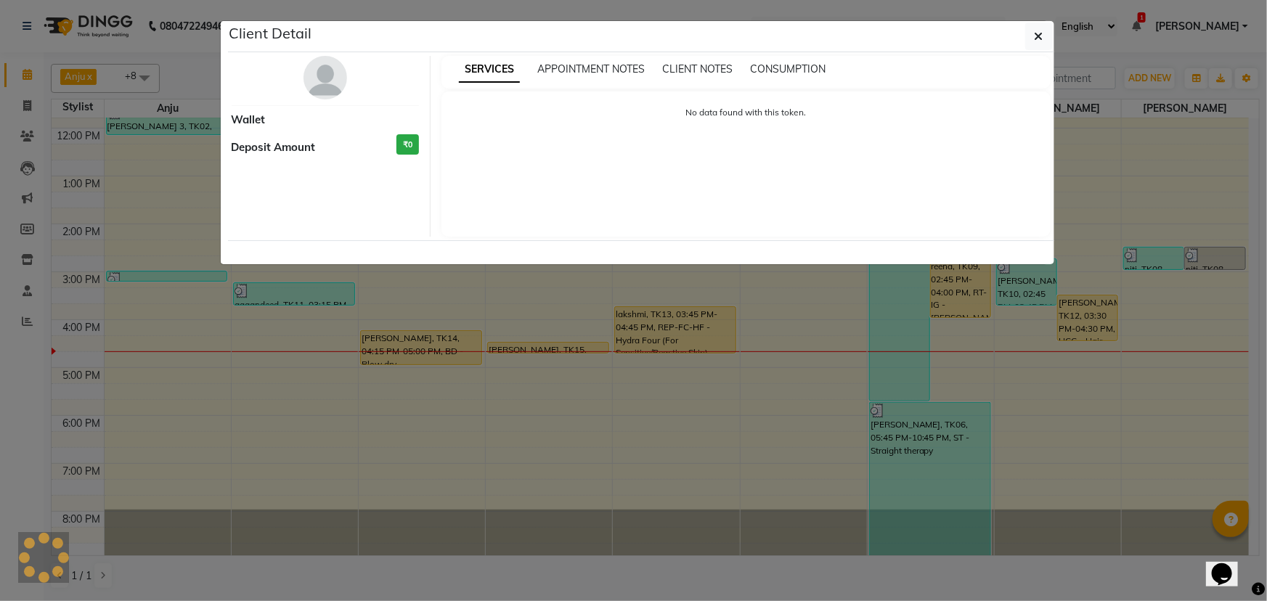
select select "1"
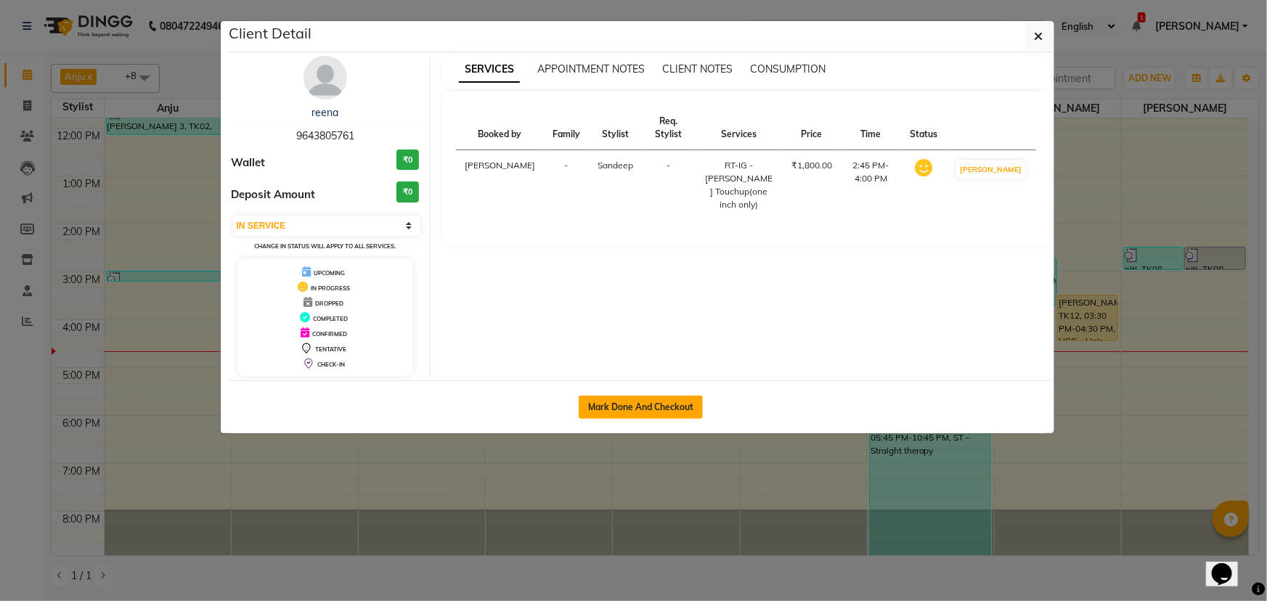
click at [648, 402] on button "Mark Done And Checkout" at bounding box center [641, 407] width 124 height 23
select select "7376"
select select "service"
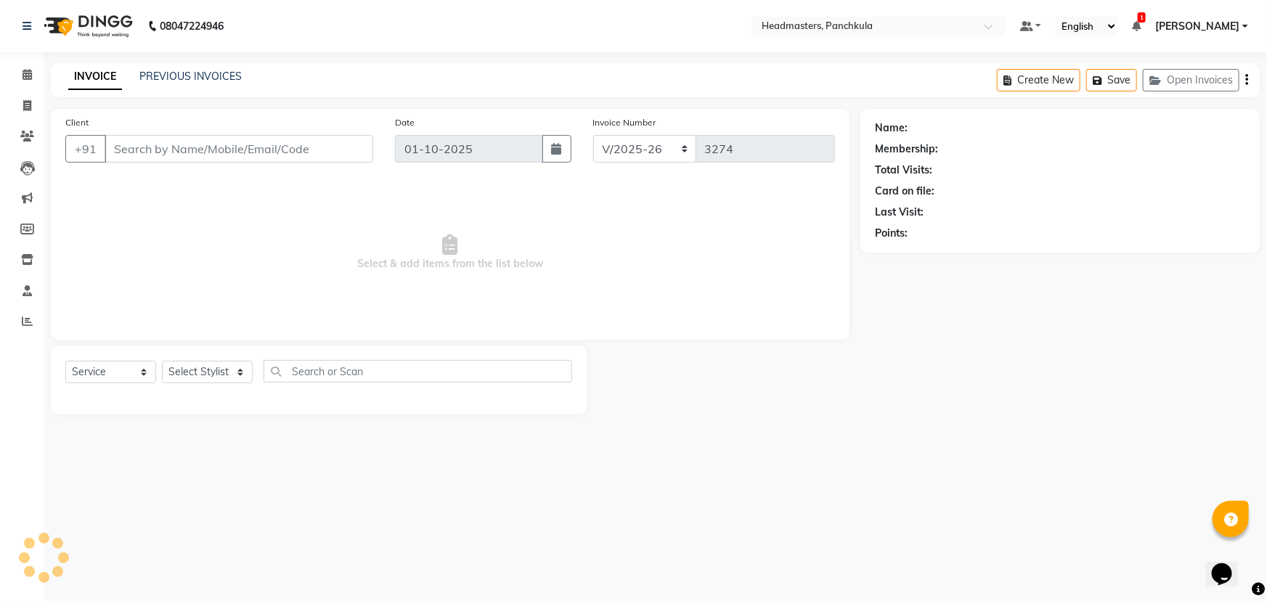
type input "9643805761"
select select "64055"
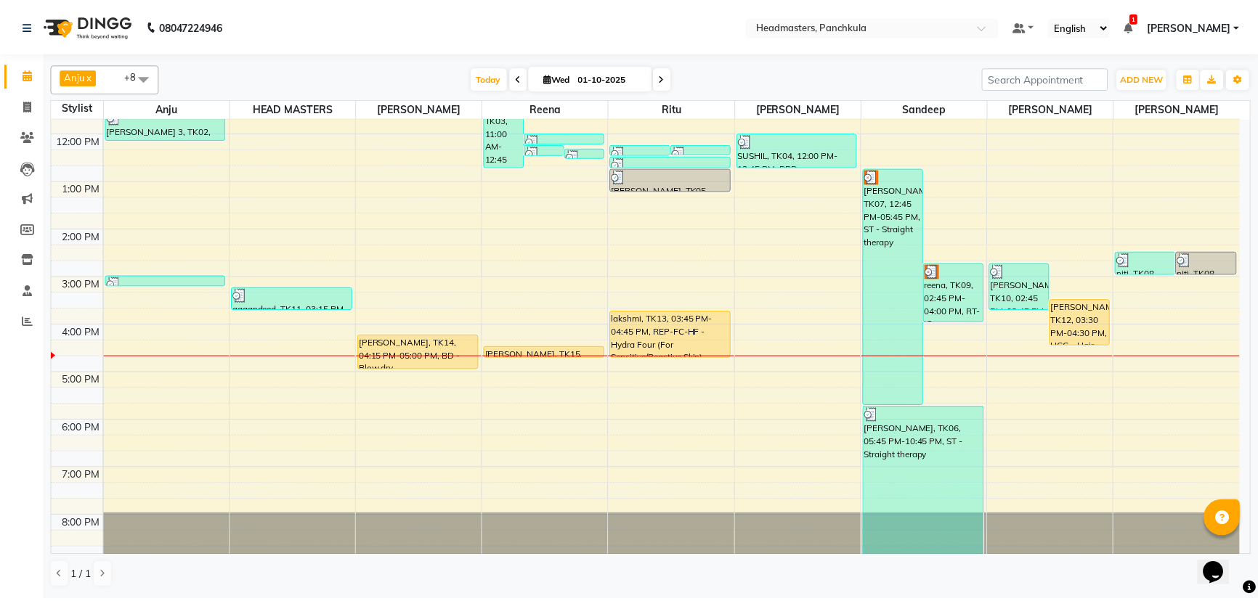
scroll to position [182, 0]
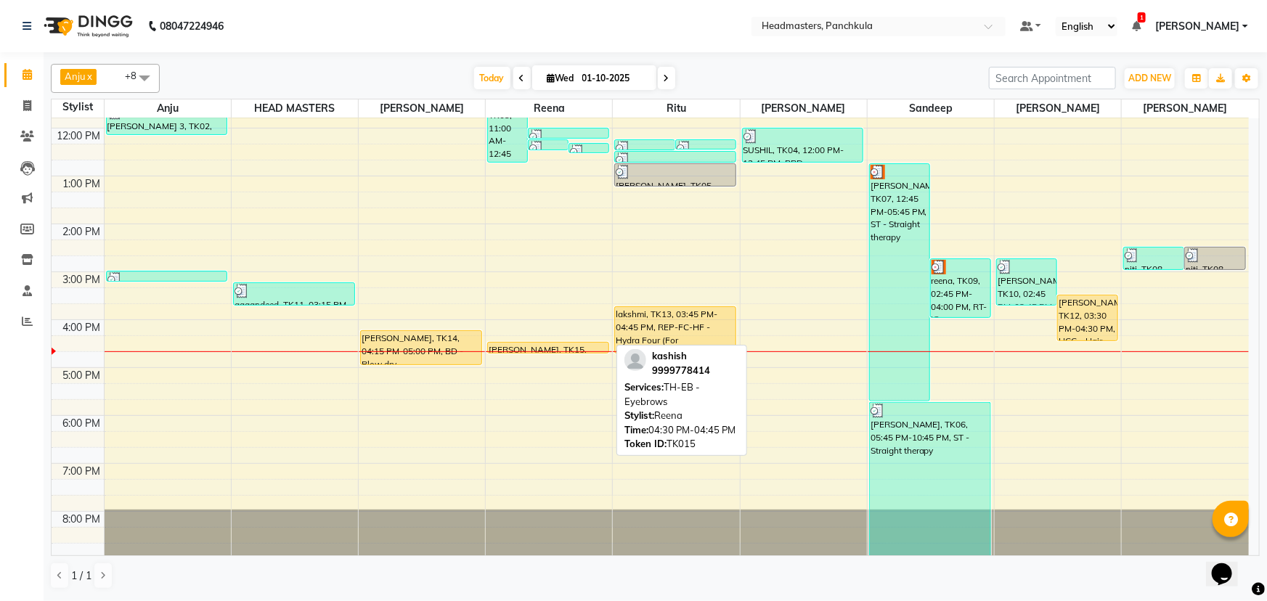
click at [537, 342] on link "kashish, TK15, 04:30 PM-04:45 PM, TH-EB - Eyebrows" at bounding box center [548, 348] width 122 height 12
select select "1"
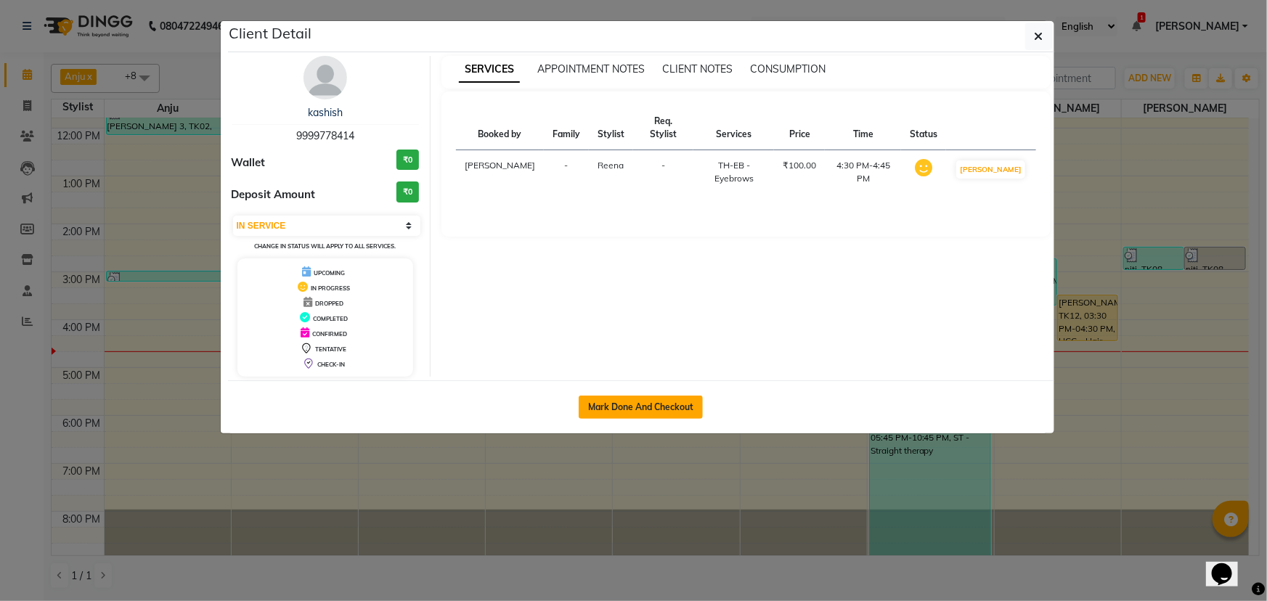
click at [657, 408] on button "Mark Done And Checkout" at bounding box center [641, 407] width 124 height 23
select select "service"
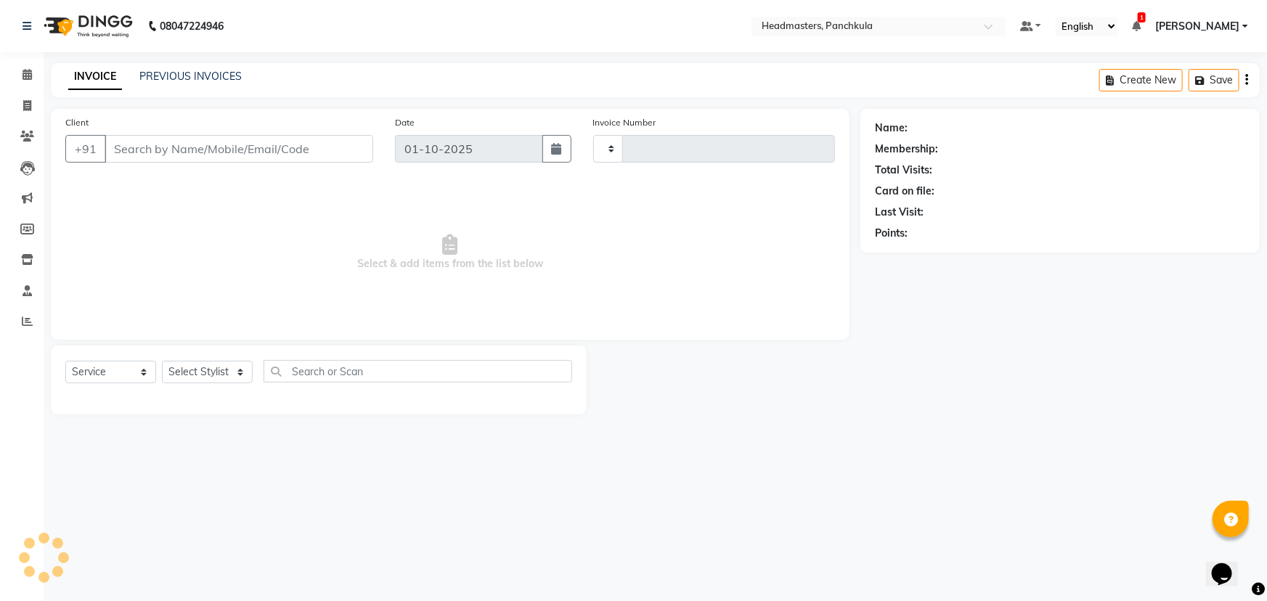
type input "3274"
select select "7376"
type input "9999778414"
select select "64261"
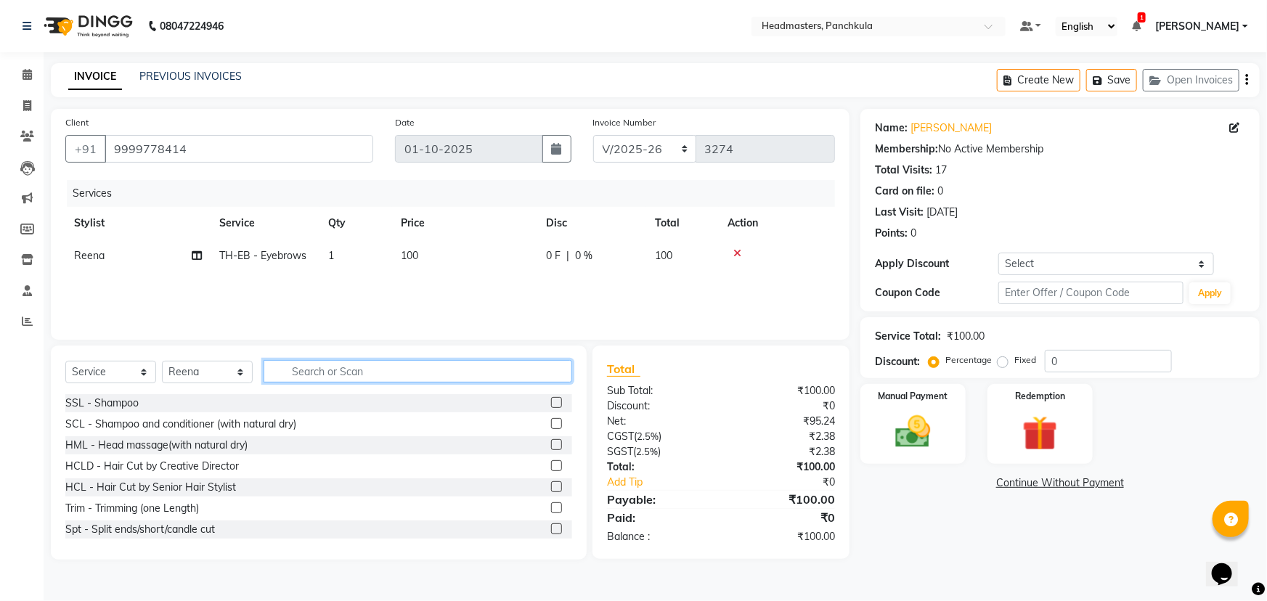
click at [302, 373] on input "text" at bounding box center [418, 371] width 309 height 23
click at [306, 374] on input "text" at bounding box center [418, 371] width 309 height 23
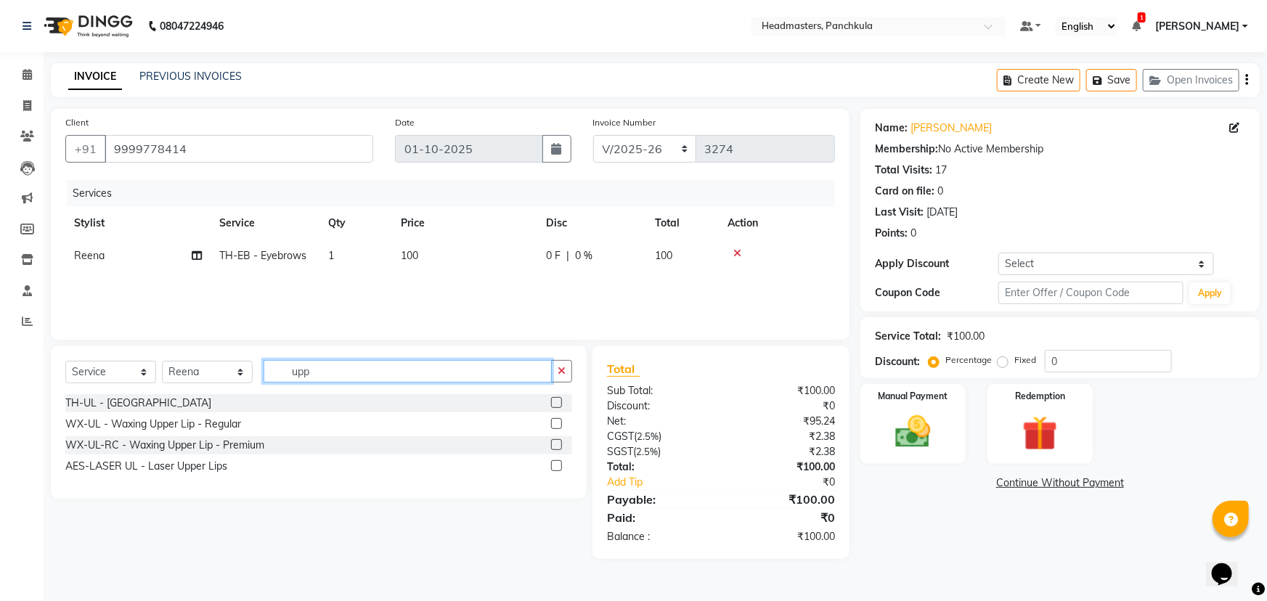
type input "upp"
click at [557, 402] on label at bounding box center [556, 402] width 11 height 11
click at [557, 402] on input "checkbox" at bounding box center [555, 403] width 9 height 9
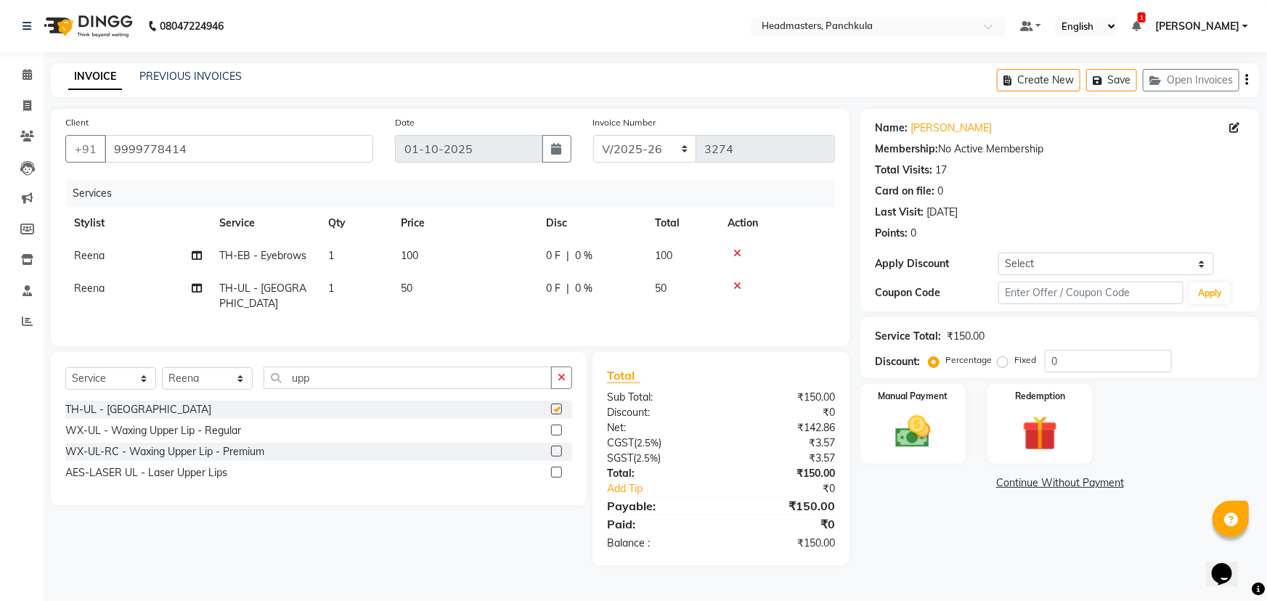
checkbox input "false"
click at [913, 439] on img at bounding box center [914, 432] width 60 height 42
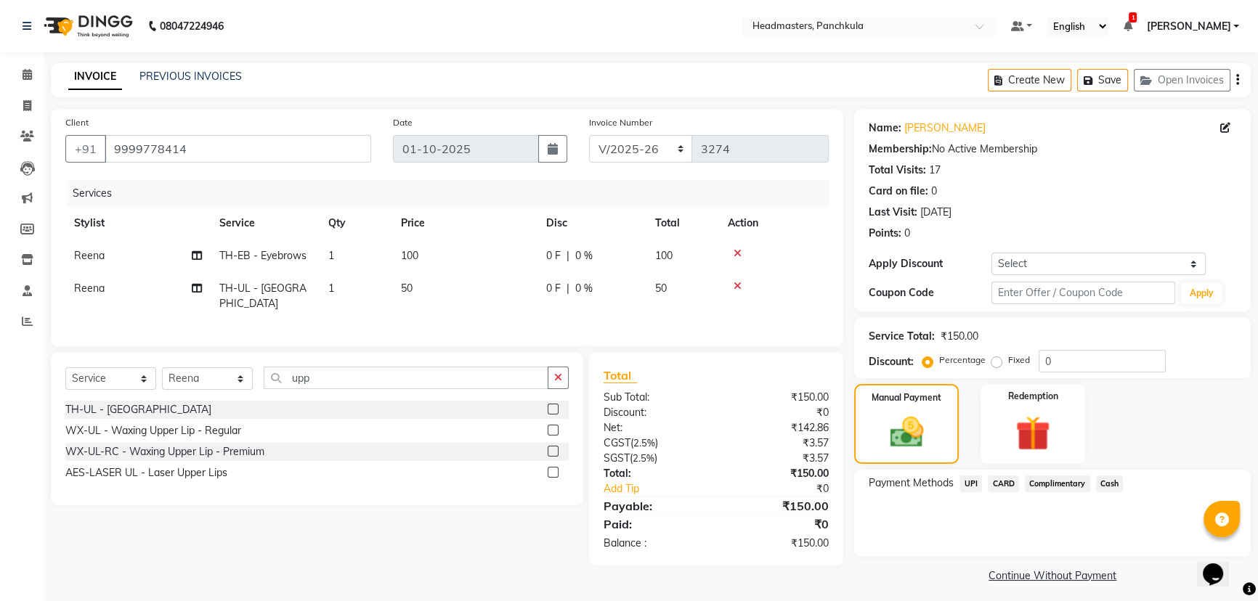
click at [587, 294] on span "0 %" at bounding box center [583, 288] width 17 height 15
select select "64261"
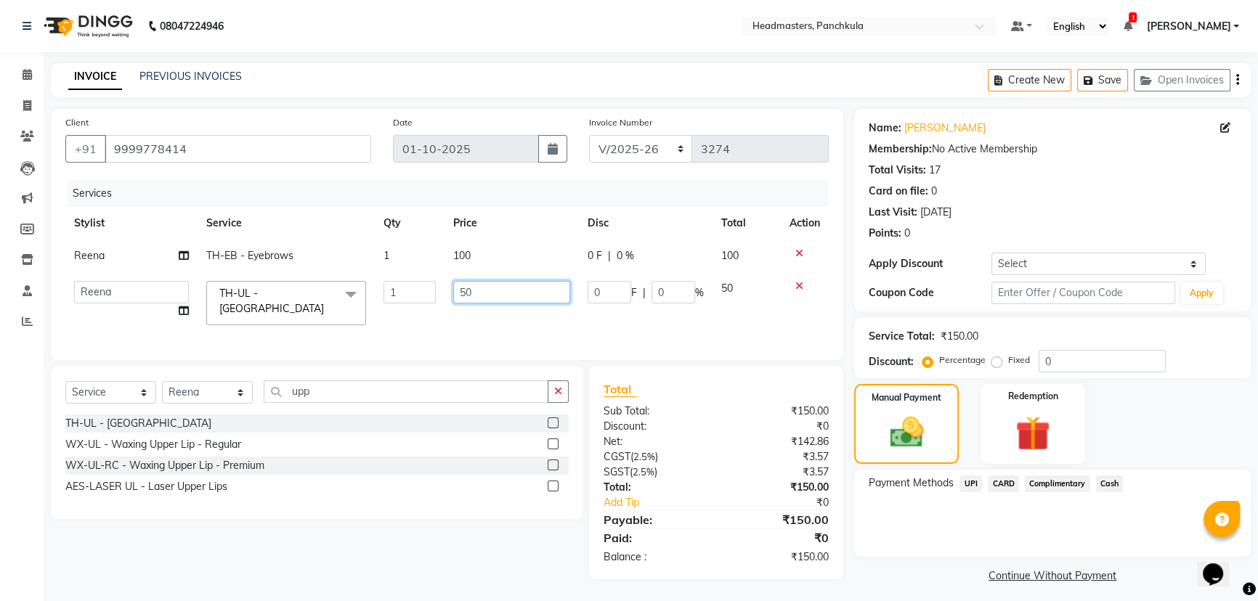
click at [476, 294] on input "50" at bounding box center [511, 292] width 117 height 23
type input "5"
type input "60"
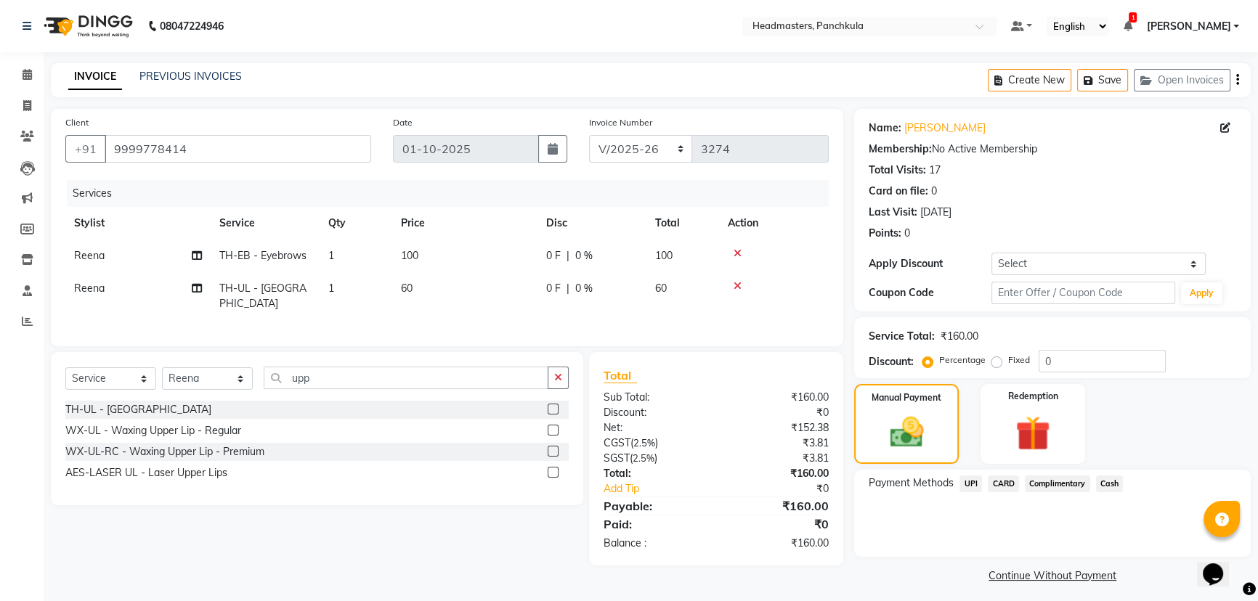
click at [935, 537] on div "Payment Methods UPI CARD Complimentary Cash" at bounding box center [1052, 513] width 397 height 87
click at [1115, 485] on span "Cash" at bounding box center [1110, 484] width 28 height 17
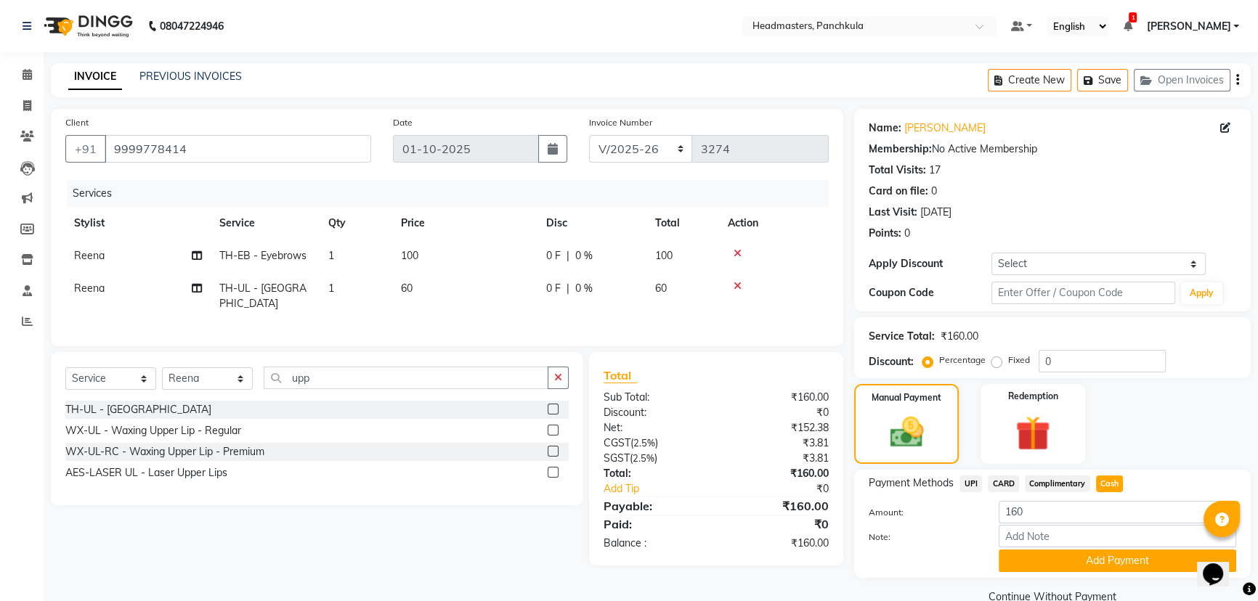
scroll to position [28, 0]
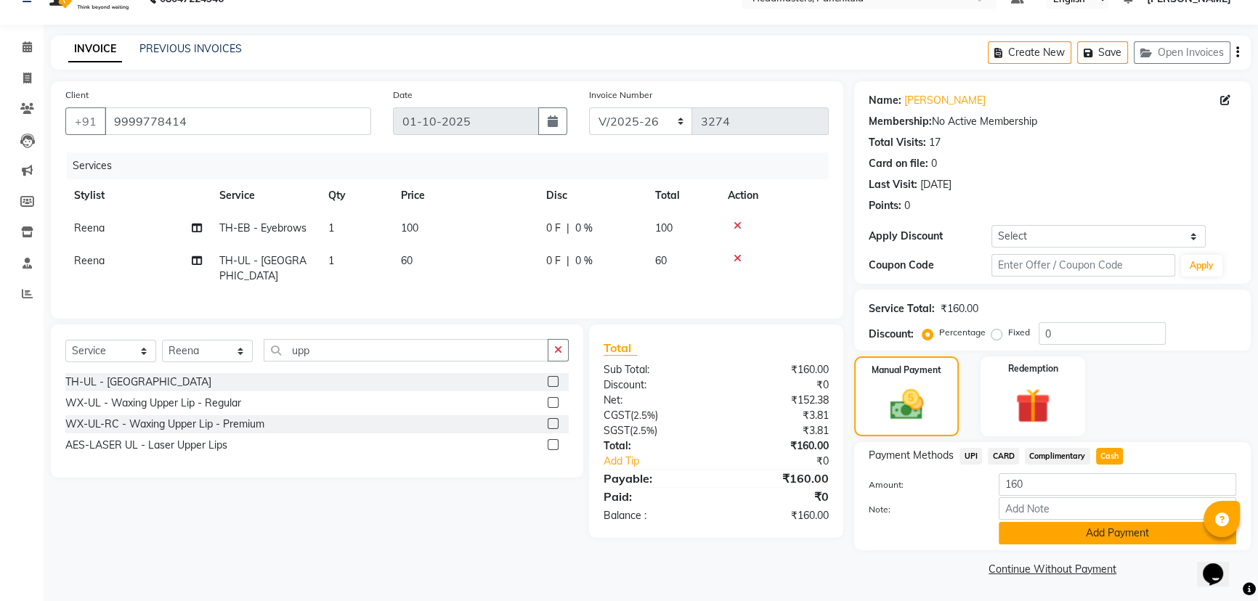
click at [1039, 530] on button "Add Payment" at bounding box center [1117, 533] width 237 height 23
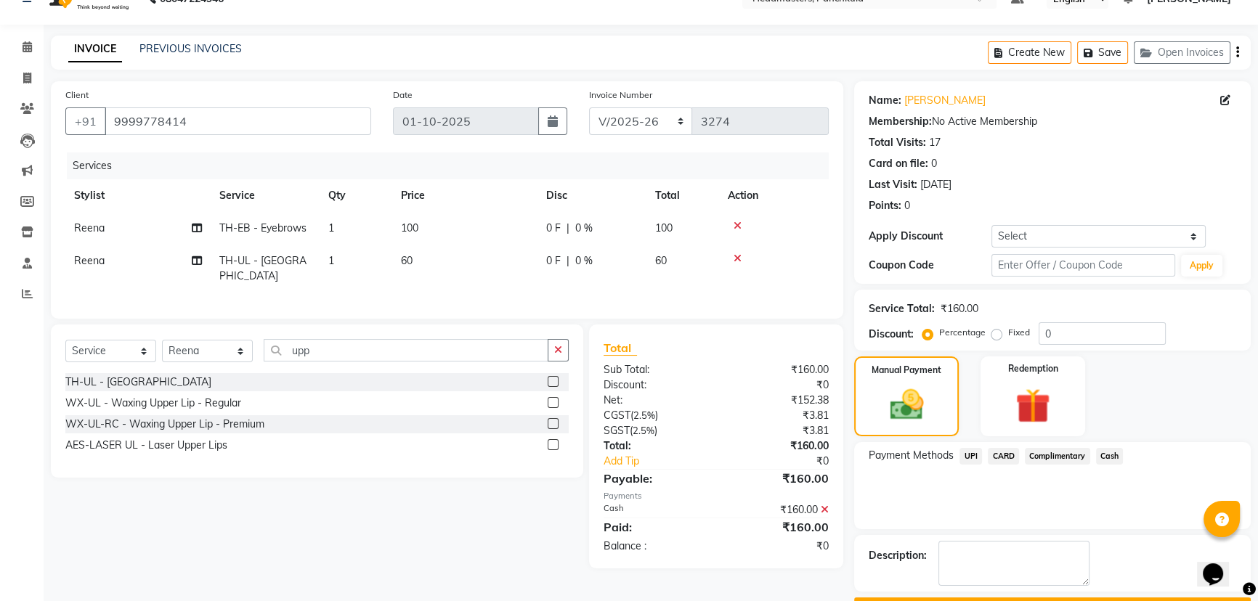
scroll to position [67, 0]
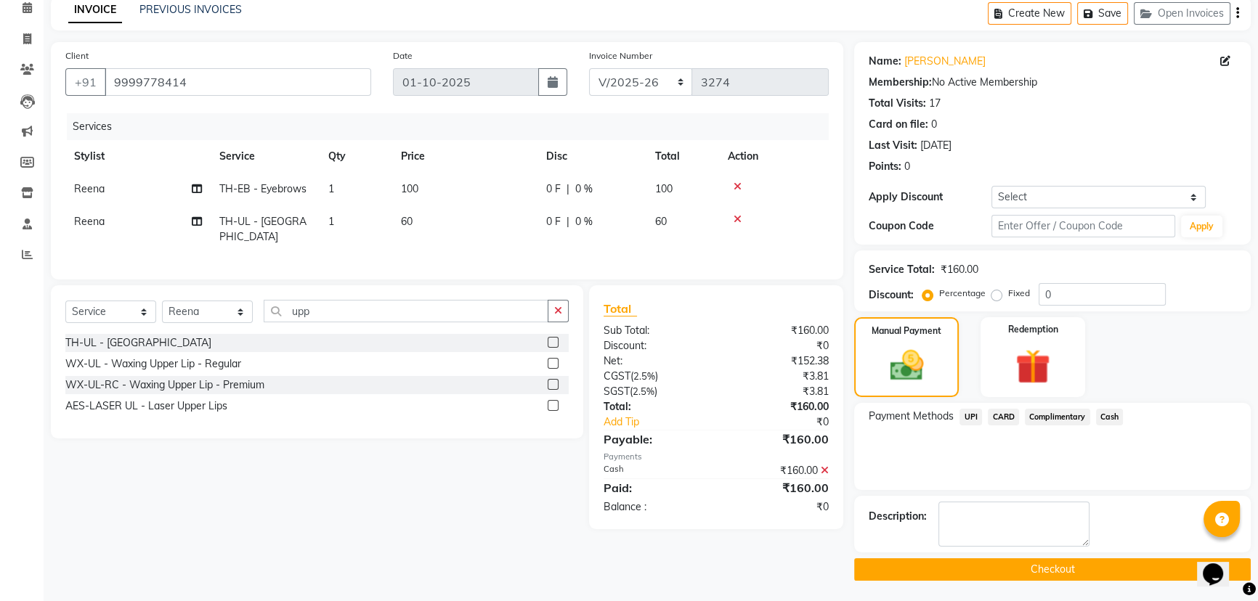
click at [942, 566] on button "Checkout" at bounding box center [1052, 569] width 397 height 23
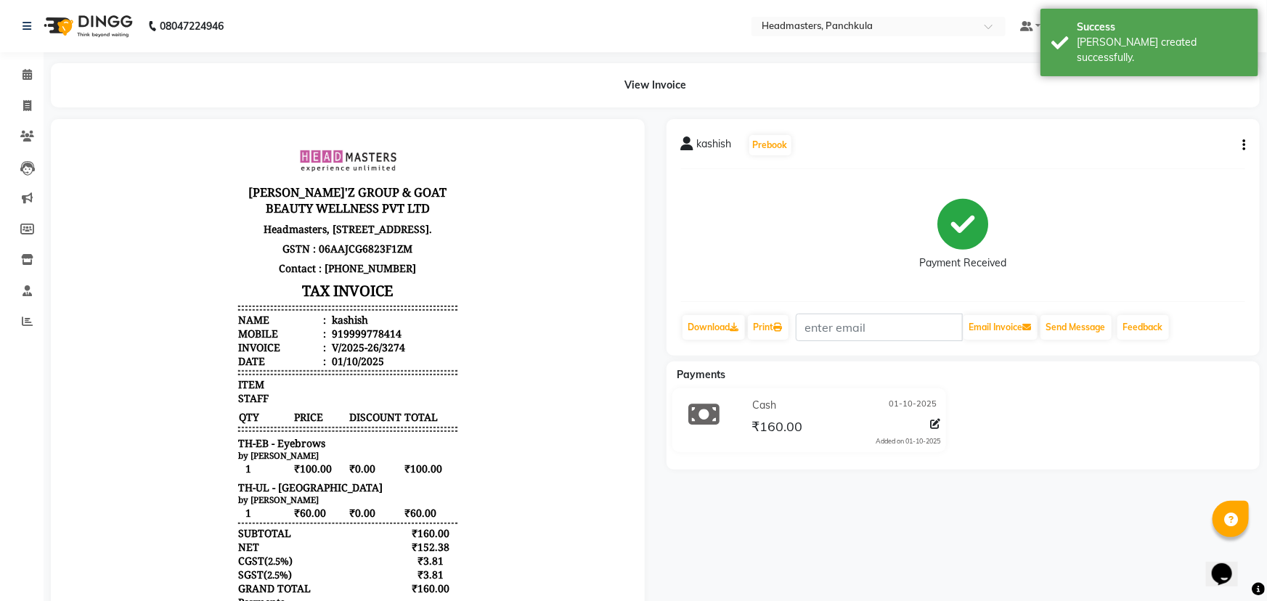
select select "7376"
select select "service"
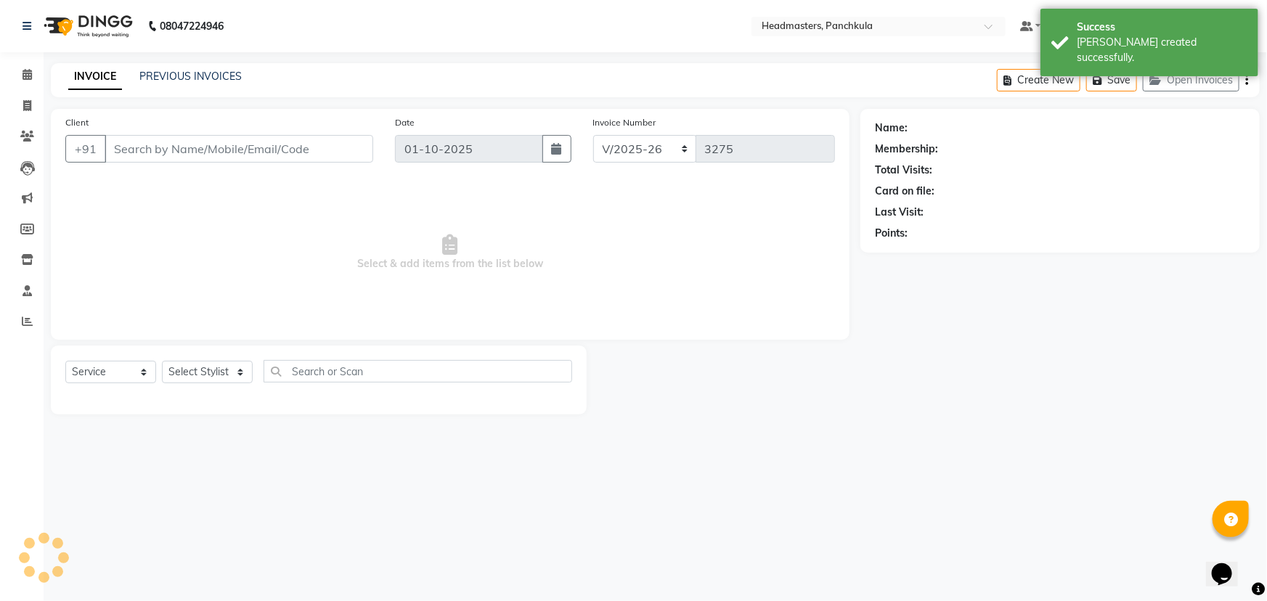
type input "9999778414"
select select "64261"
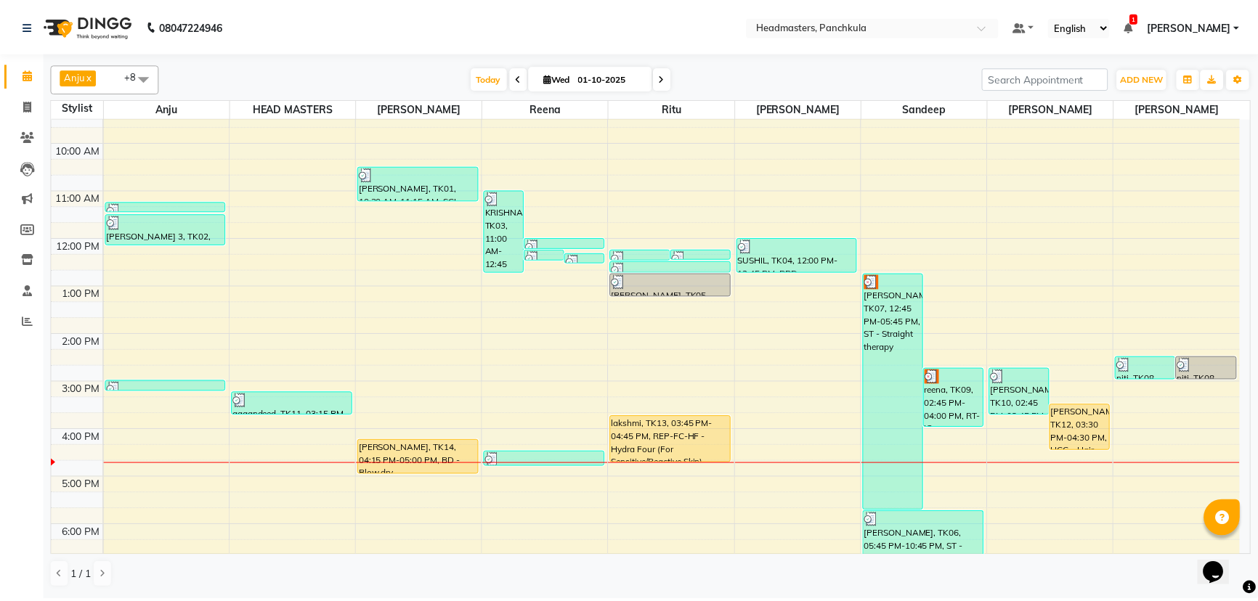
scroll to position [182, 0]
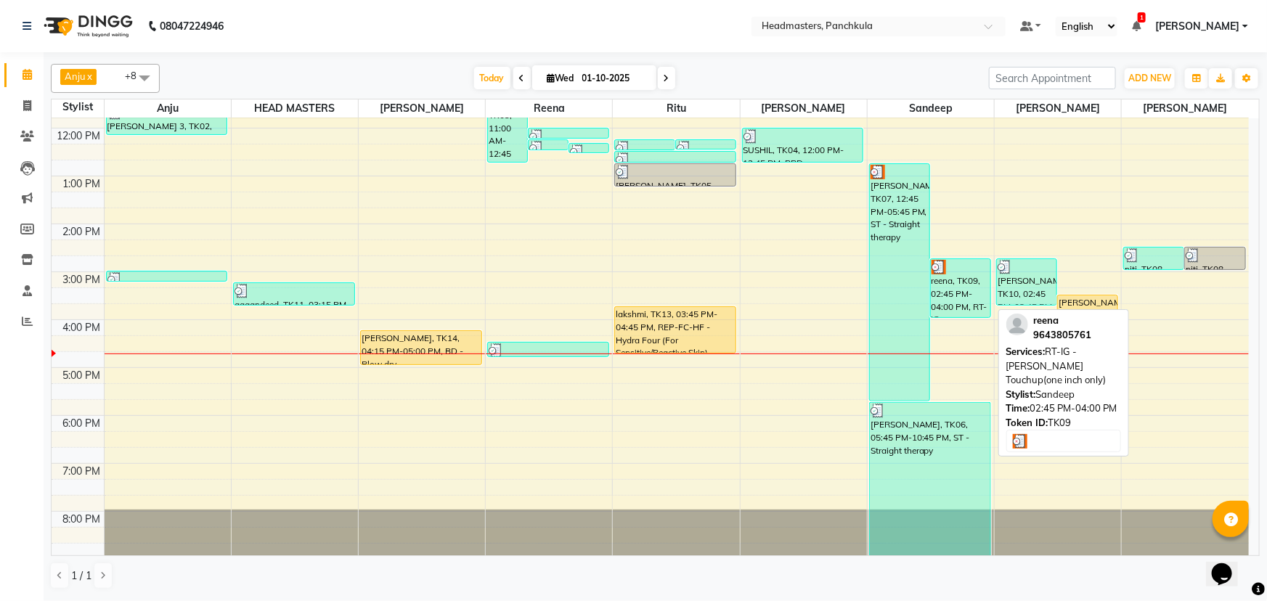
click at [964, 298] on div "reena, TK09, 02:45 PM-04:00 PM, RT-IG - Igora Root Touchup(one inch only)" at bounding box center [961, 288] width 60 height 58
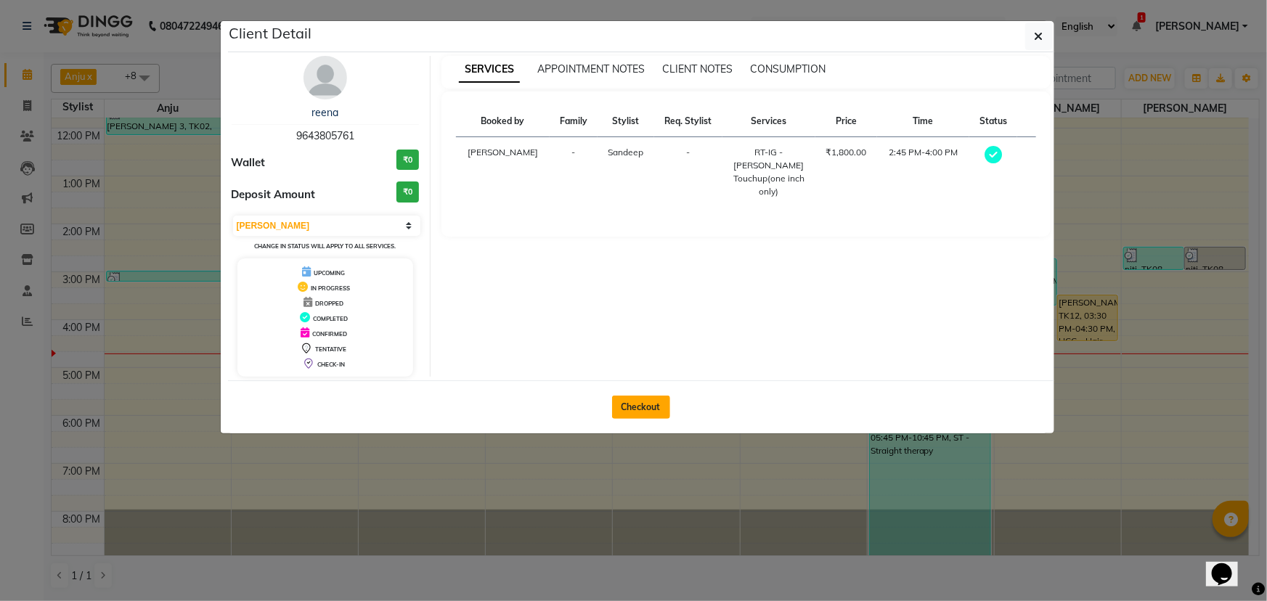
click at [633, 396] on button "Checkout" at bounding box center [641, 407] width 58 height 23
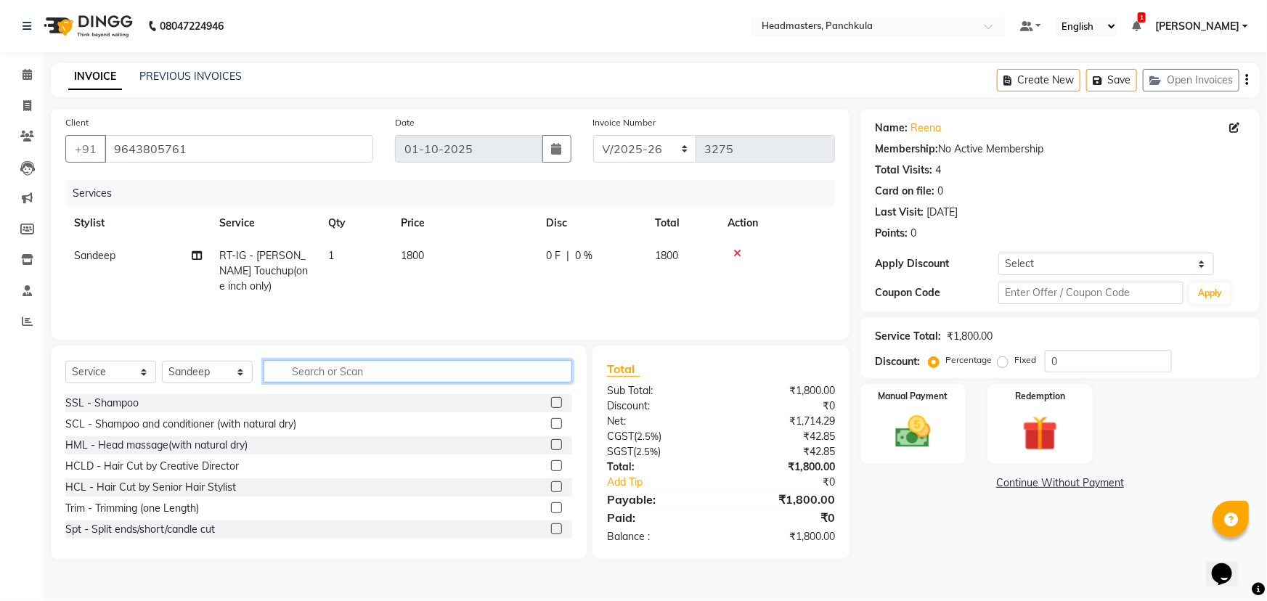
click at [298, 374] on input "text" at bounding box center [418, 371] width 309 height 23
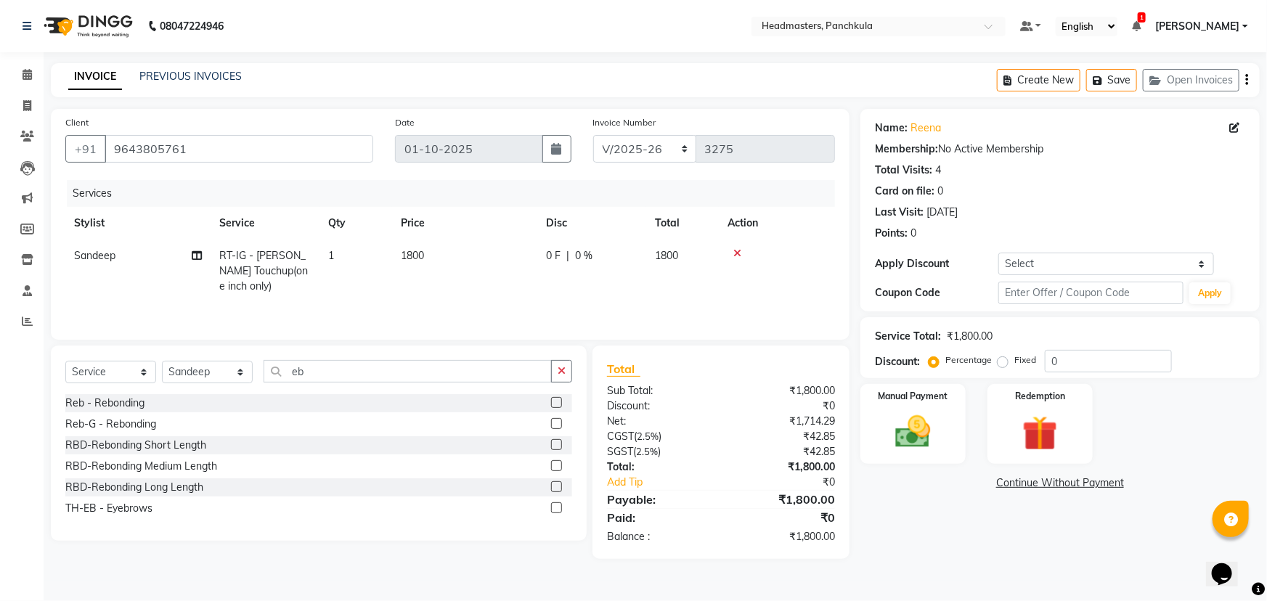
click at [554, 510] on label at bounding box center [556, 508] width 11 height 11
click at [554, 510] on input "checkbox" at bounding box center [555, 508] width 9 height 9
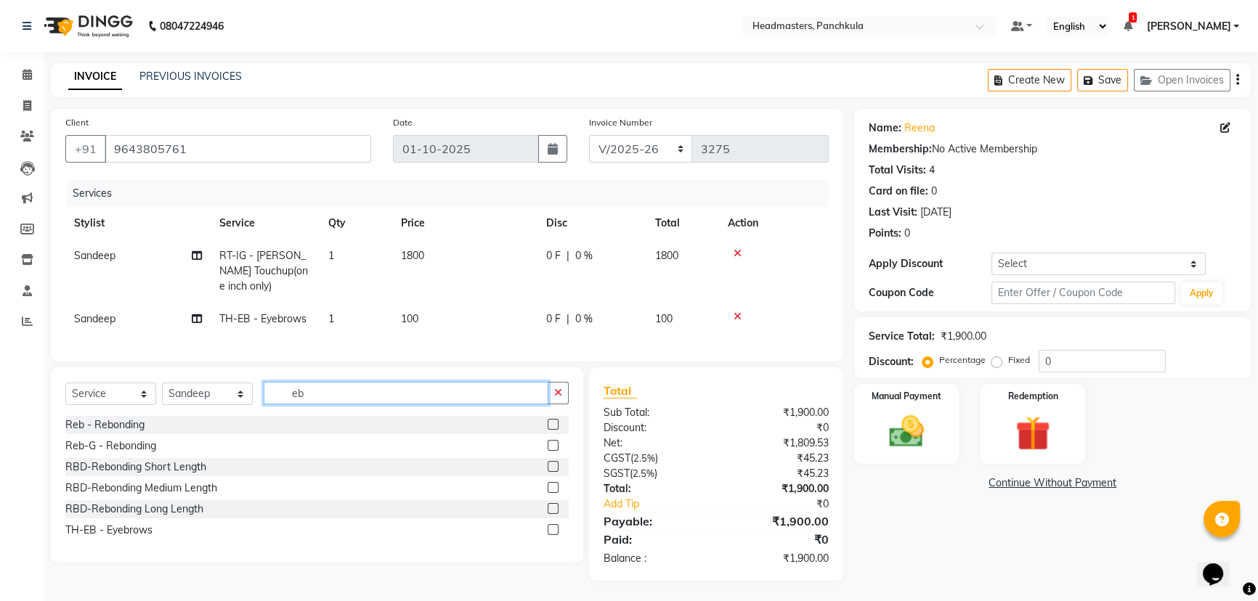
click at [317, 404] on input "eb" at bounding box center [406, 393] width 285 height 23
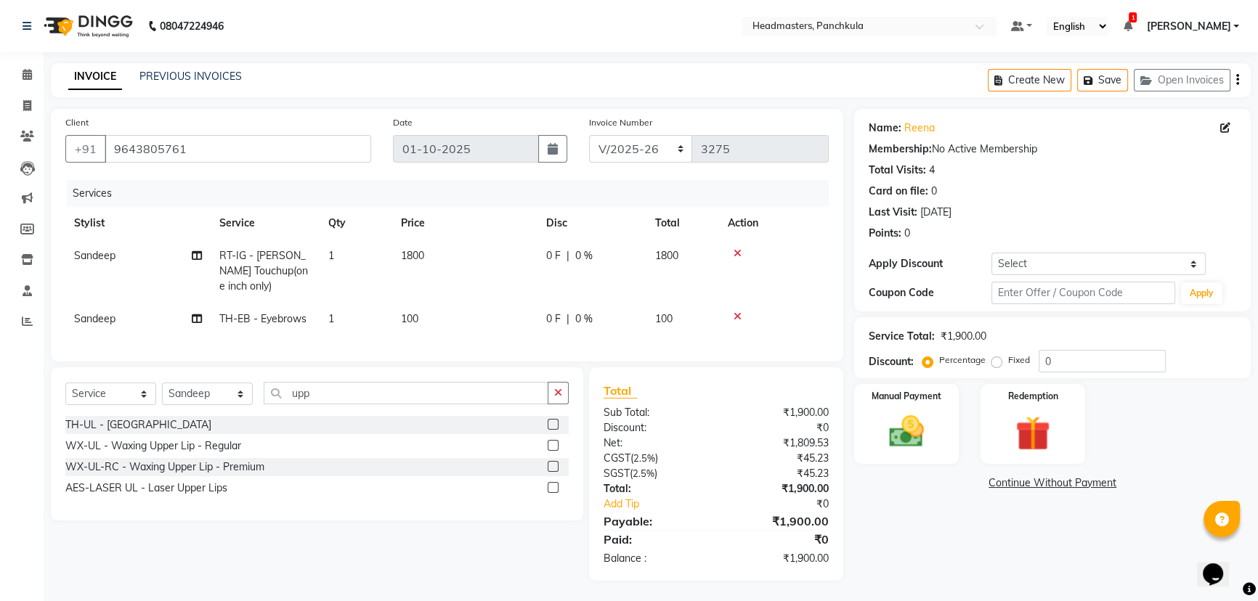
click at [553, 430] on label at bounding box center [553, 424] width 11 height 11
click at [553, 430] on input "checkbox" at bounding box center [552, 424] width 9 height 9
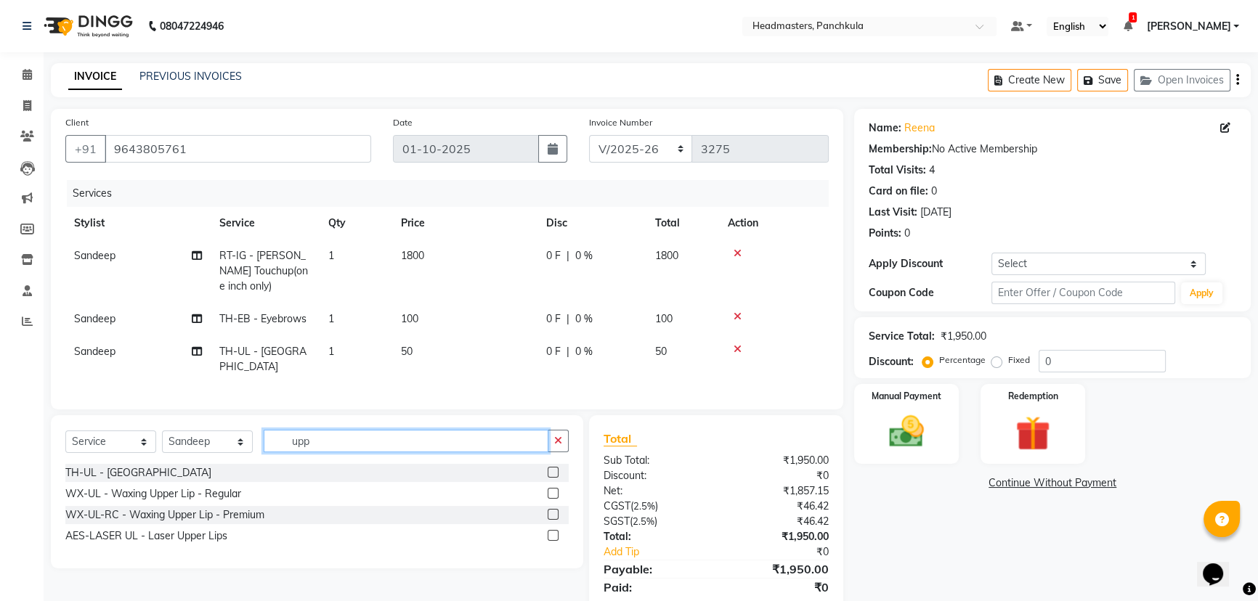
click at [335, 442] on input "upp" at bounding box center [406, 441] width 285 height 23
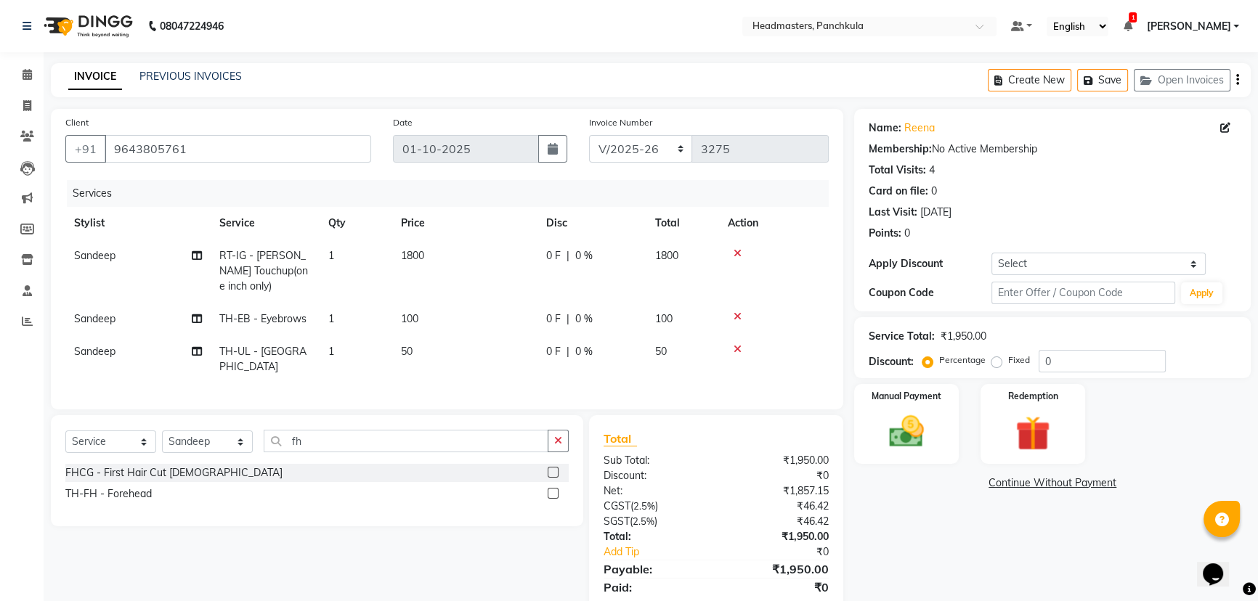
click at [556, 489] on label at bounding box center [553, 493] width 11 height 11
click at [556, 489] on input "checkbox" at bounding box center [552, 493] width 9 height 9
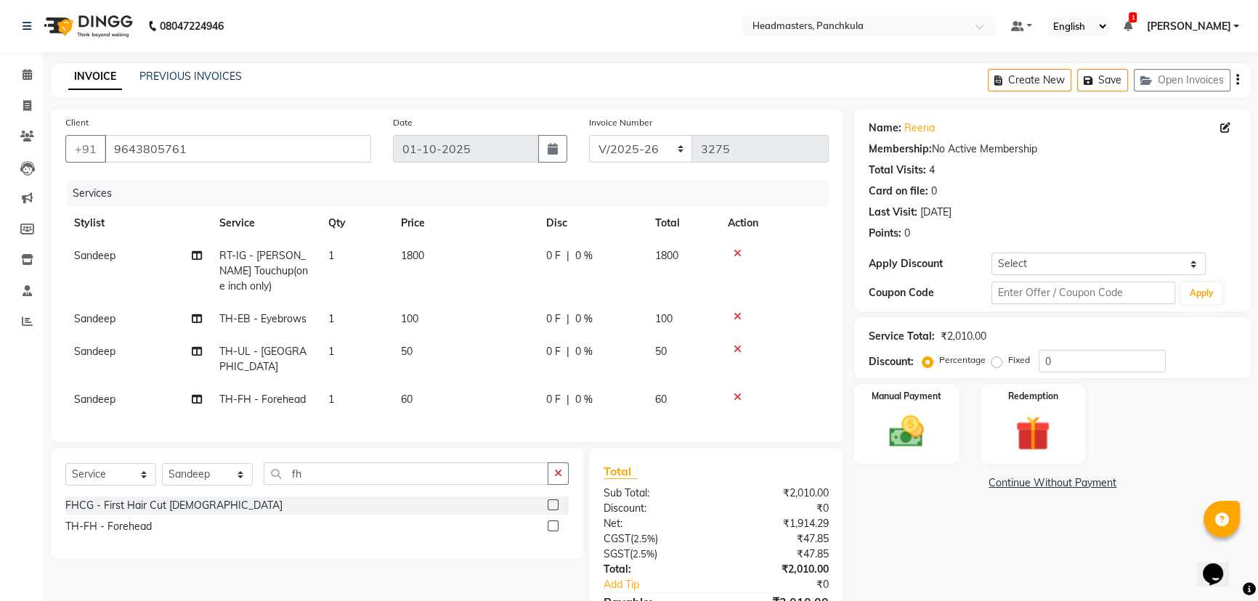
scroll to position [77, 0]
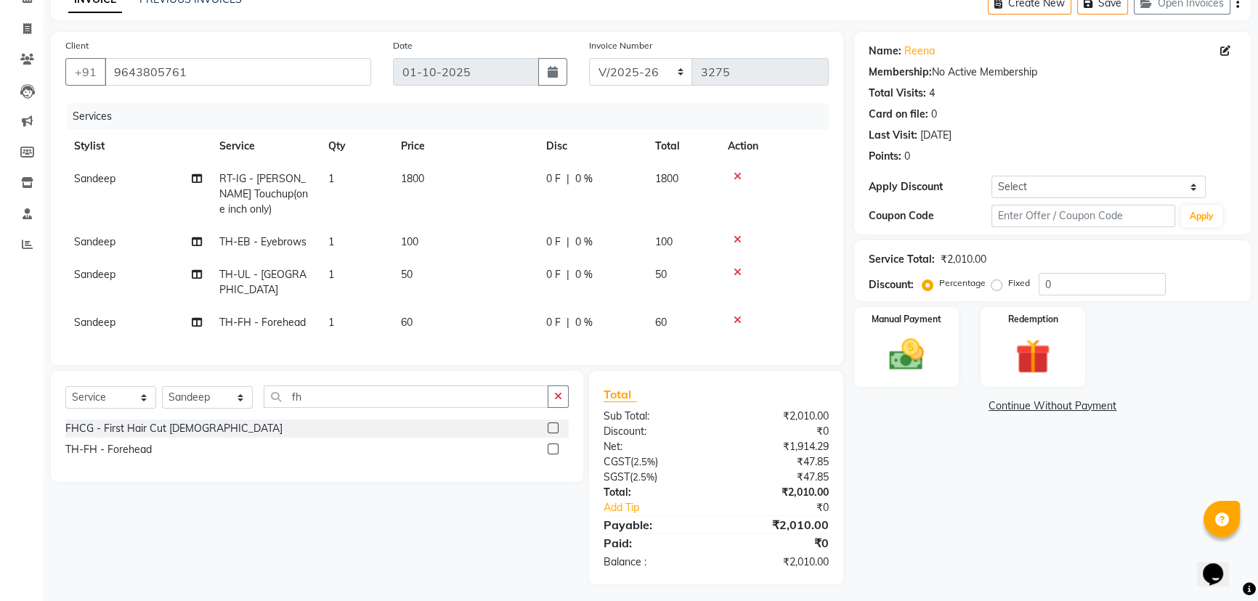
click at [581, 180] on span "0 %" at bounding box center [583, 178] width 17 height 15
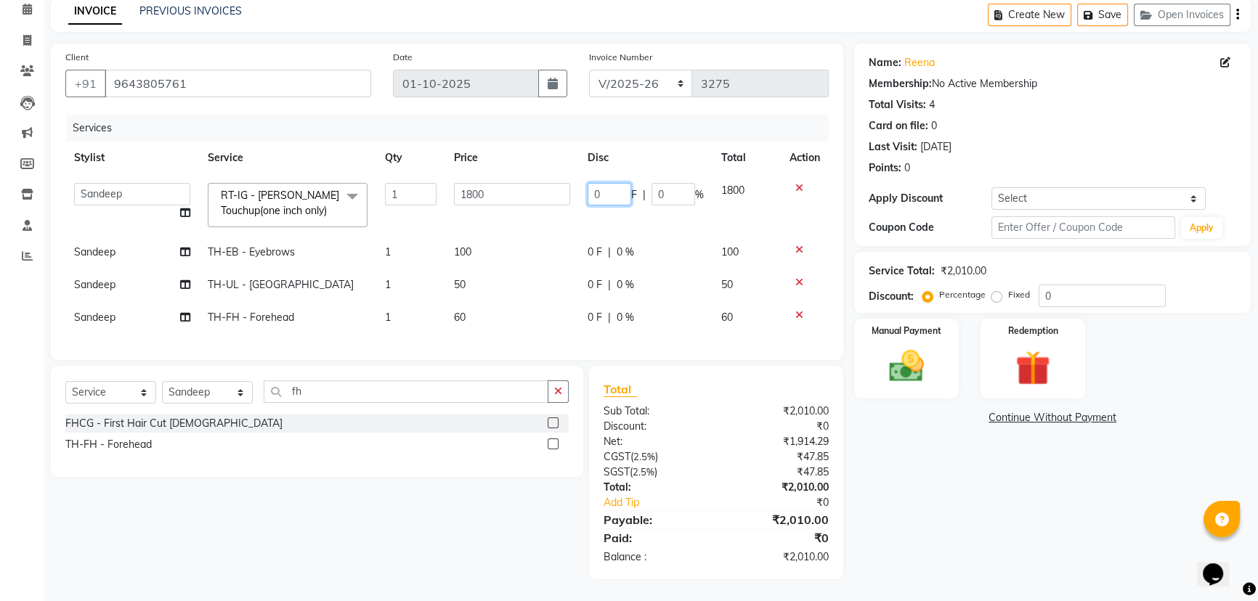
click at [603, 184] on input "0" at bounding box center [610, 194] width 44 height 23
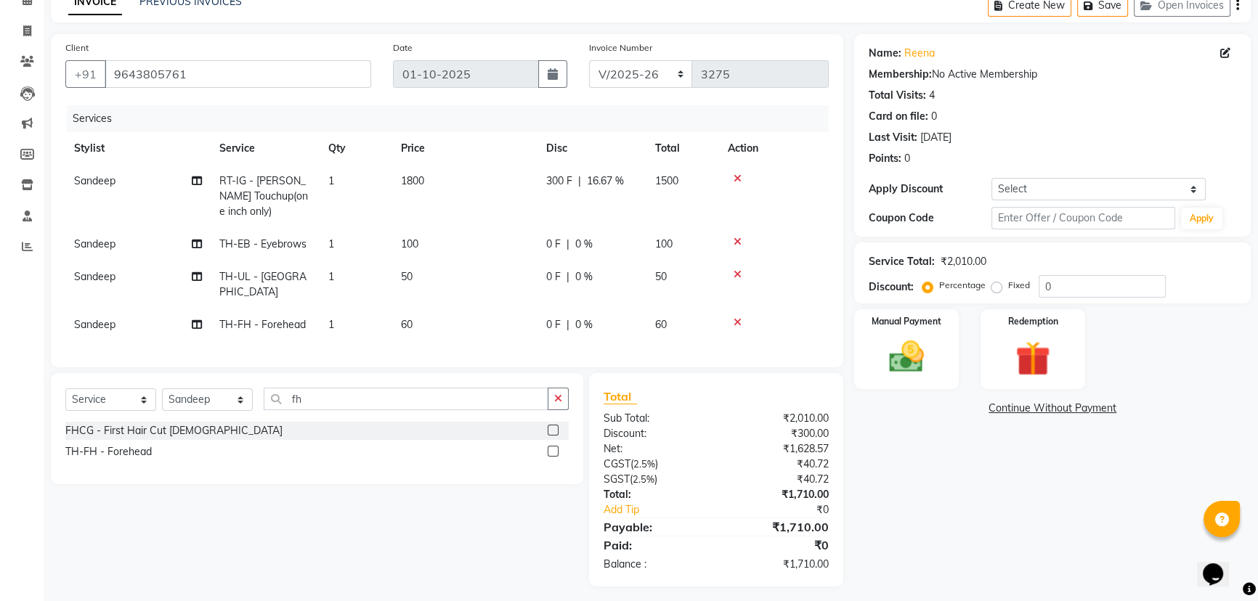
click at [927, 509] on div "Name: Reena Membership: No Active Membership Total Visits: 4 Card on file: 0 La…" at bounding box center [1057, 310] width 407 height 553
click at [575, 315] on span "0 %" at bounding box center [583, 322] width 17 height 15
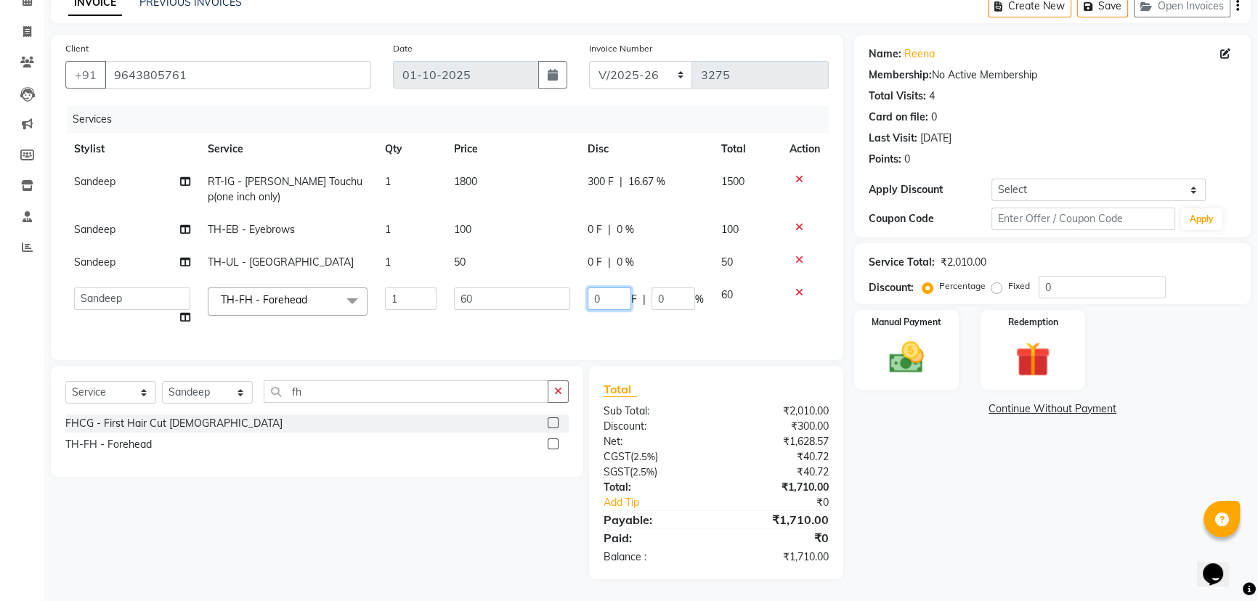
click at [611, 298] on input "0" at bounding box center [610, 299] width 44 height 23
click at [1000, 473] on div "Name: Reena Membership: No Active Membership Total Visits: 4 Card on file: 0 La…" at bounding box center [1057, 307] width 407 height 545
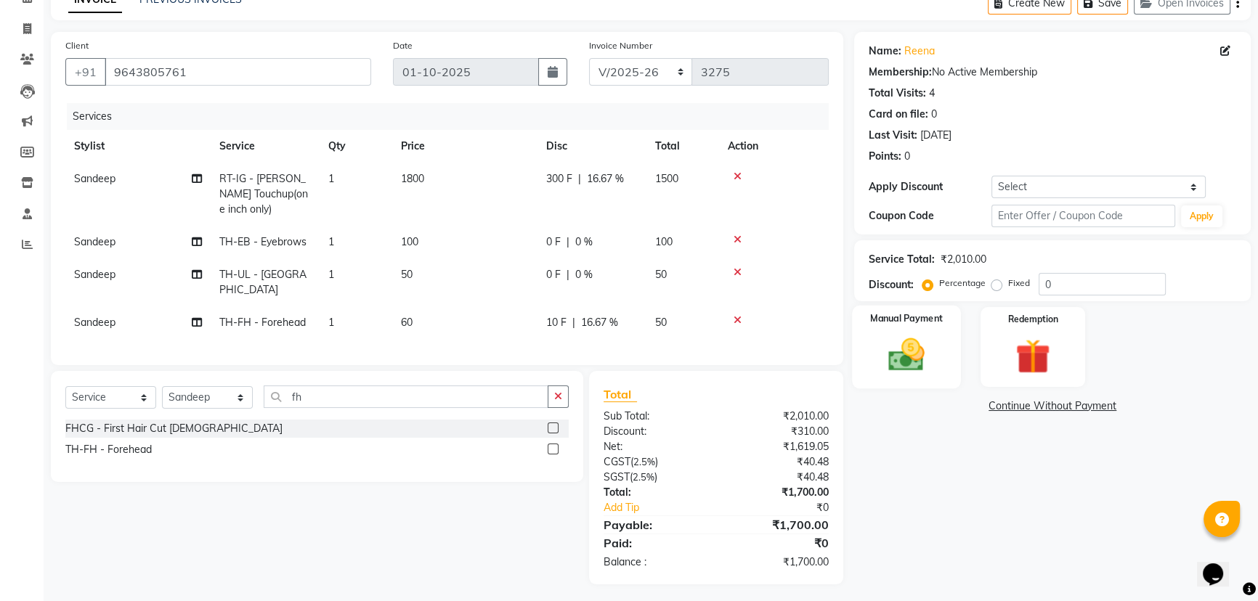
click at [898, 356] on img at bounding box center [906, 354] width 59 height 41
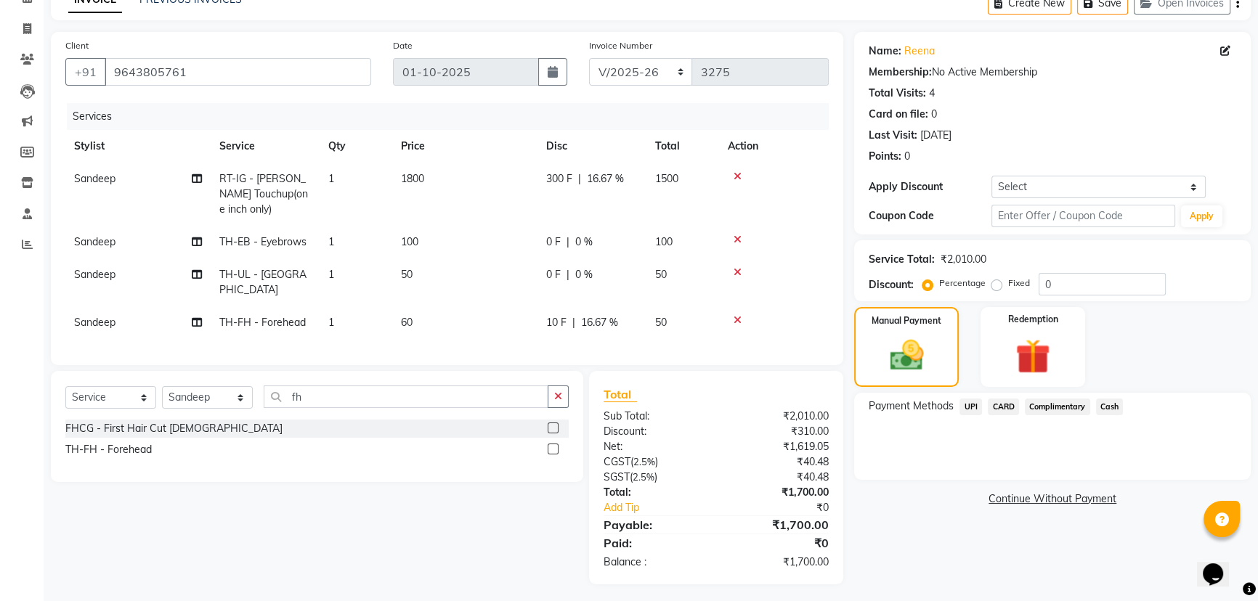
click at [972, 410] on span "UPI" at bounding box center [970, 407] width 23 height 17
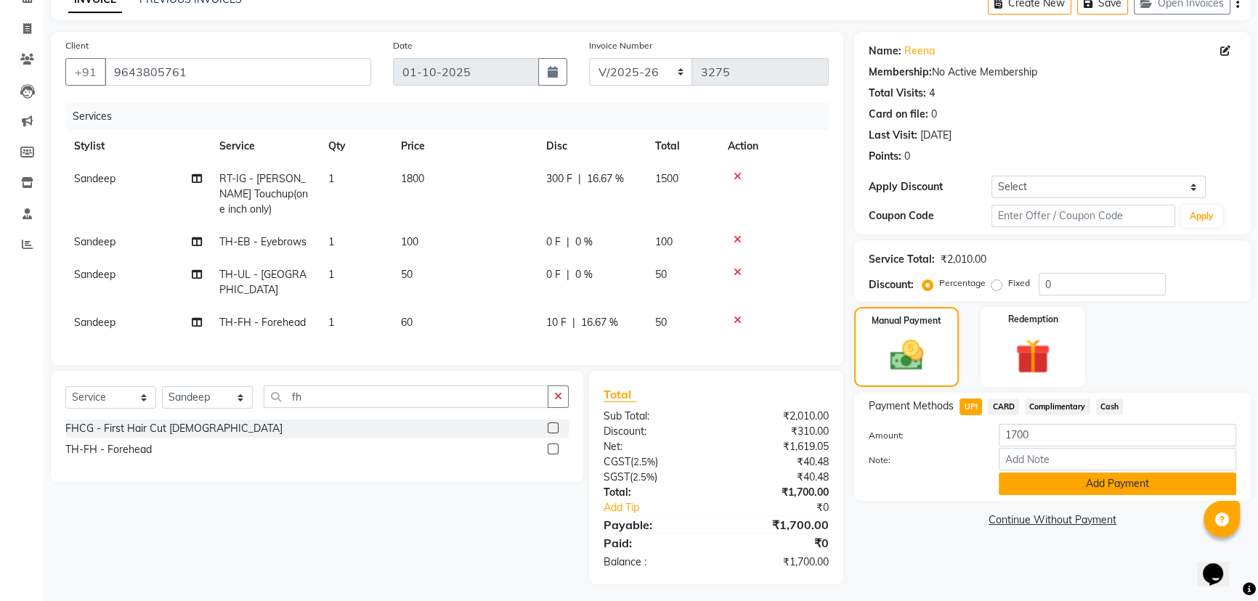
click at [1118, 487] on button "Add Payment" at bounding box center [1117, 484] width 237 height 23
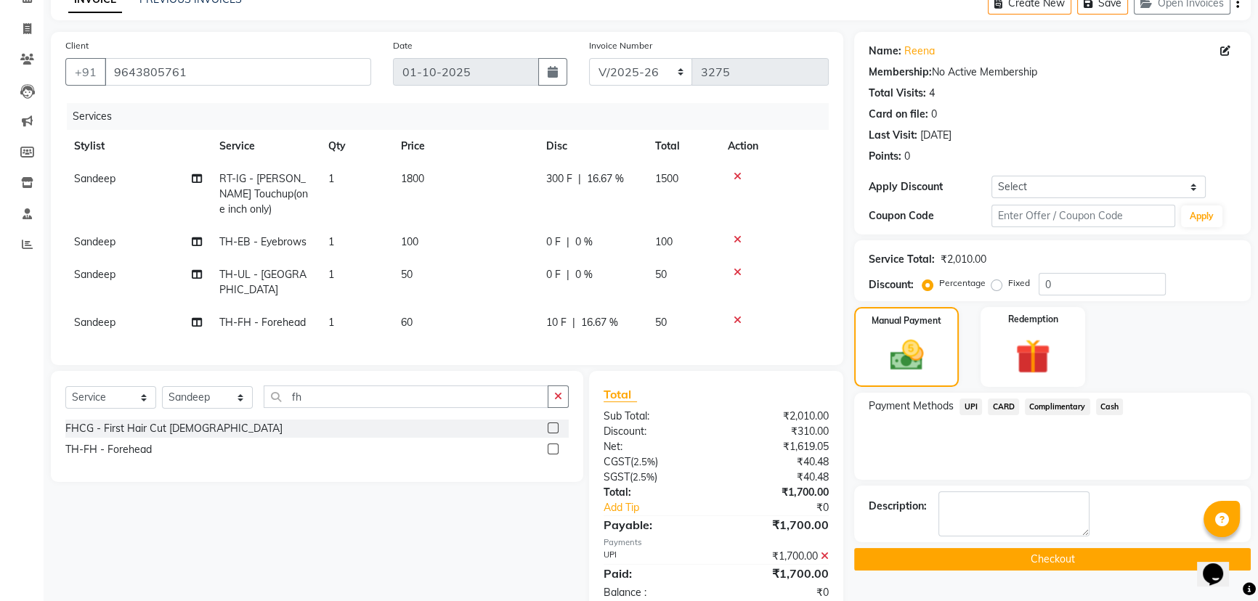
scroll to position [107, 0]
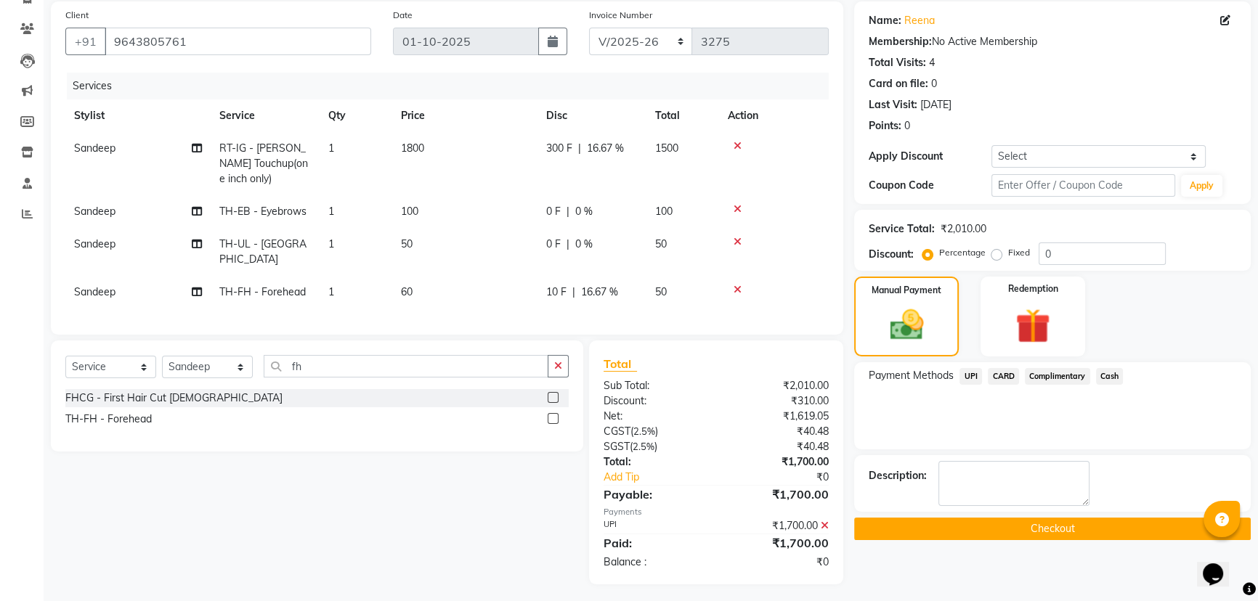
click at [1056, 523] on button "Checkout" at bounding box center [1052, 529] width 397 height 23
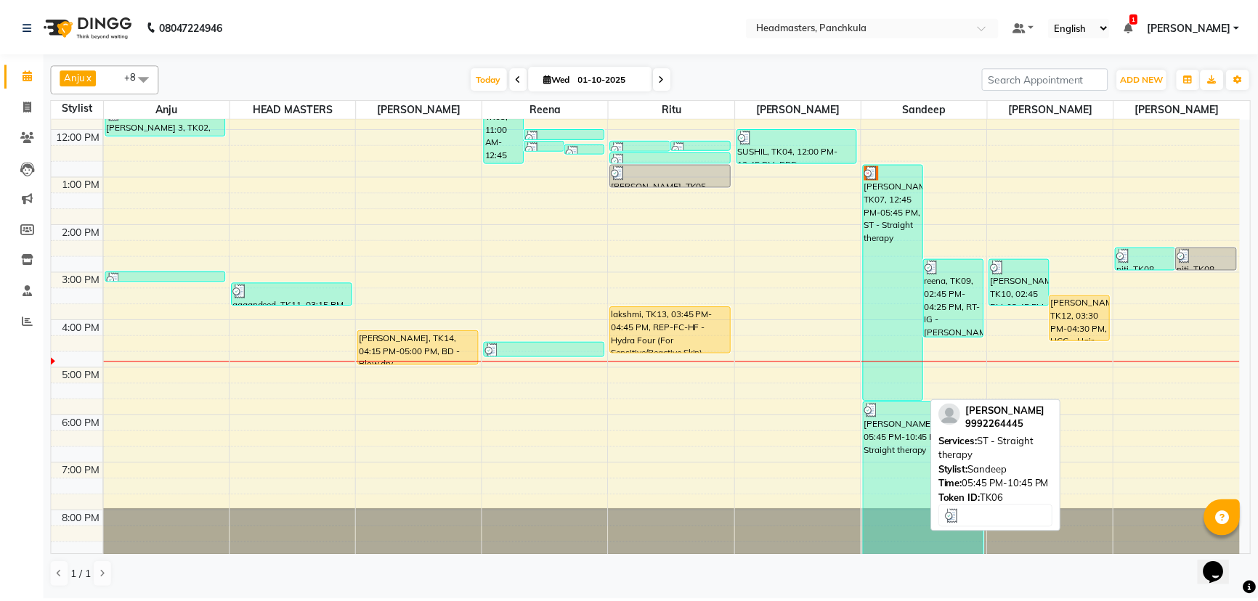
scroll to position [182, 0]
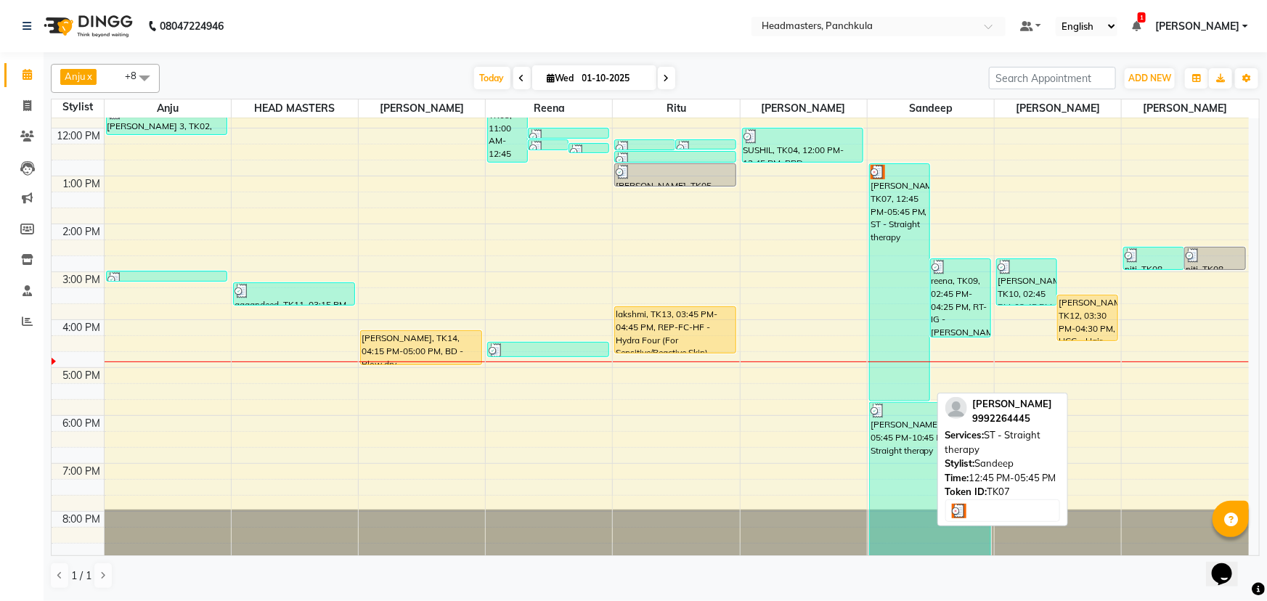
click at [882, 283] on div "[PERSON_NAME], TK07, 12:45 PM-05:45 PM, ST - Straight therapy" at bounding box center [900, 282] width 60 height 237
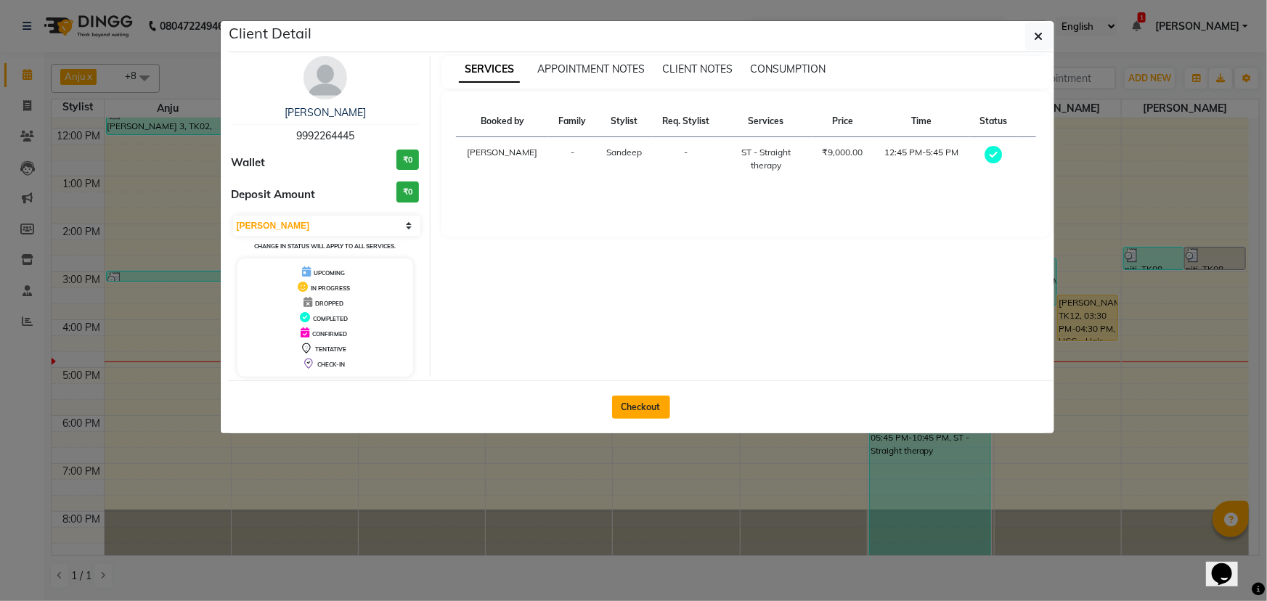
click at [641, 405] on button "Checkout" at bounding box center [641, 407] width 58 height 23
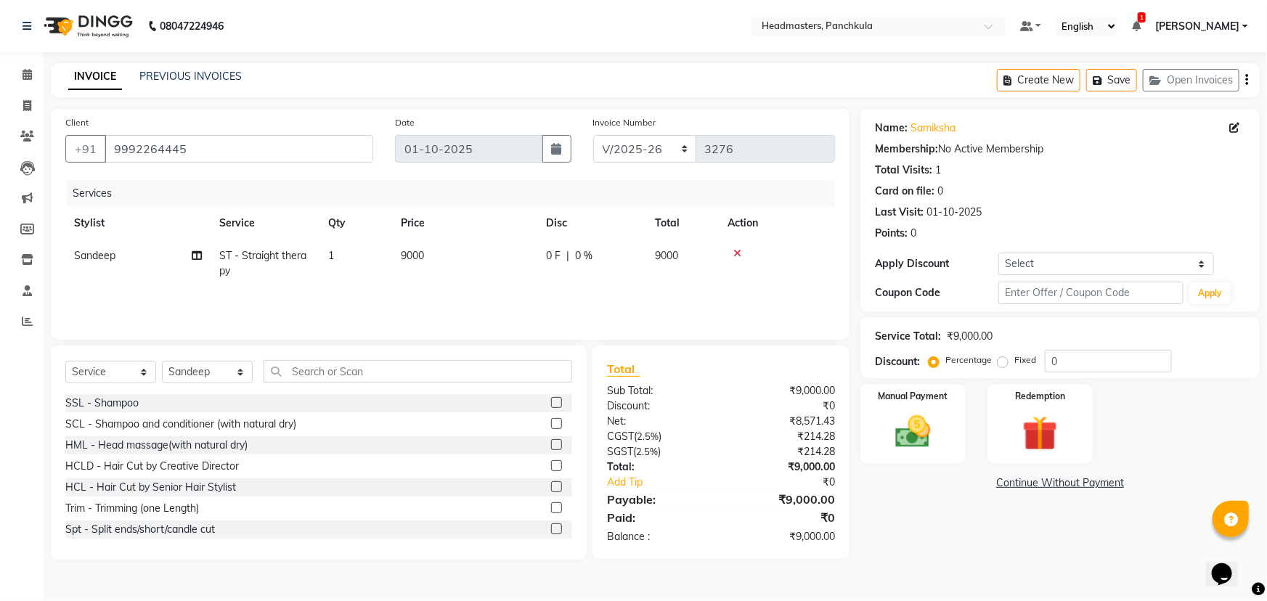
click at [563, 258] on div "0 F | 0 %" at bounding box center [592, 255] width 92 height 15
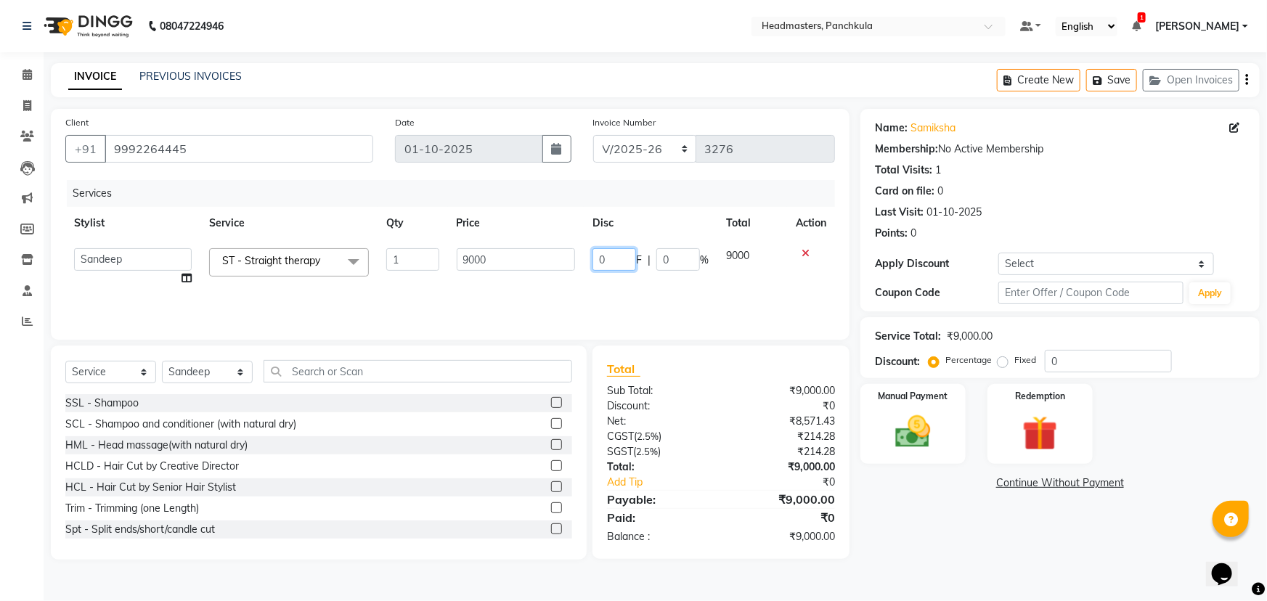
click at [610, 256] on input "0" at bounding box center [615, 259] width 44 height 23
click at [1019, 541] on div "Name: Samiksha Membership: No Active Membership Total Visits: 1 Card on file: 0…" at bounding box center [1066, 334] width 410 height 451
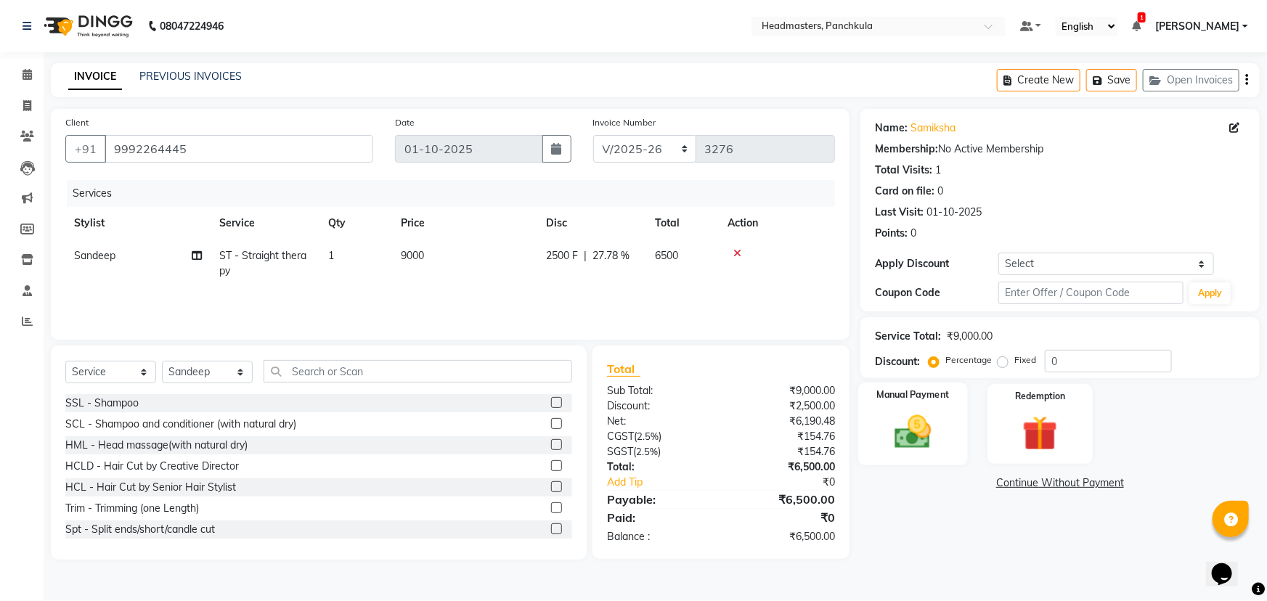
click at [912, 440] on img at bounding box center [914, 432] width 60 height 42
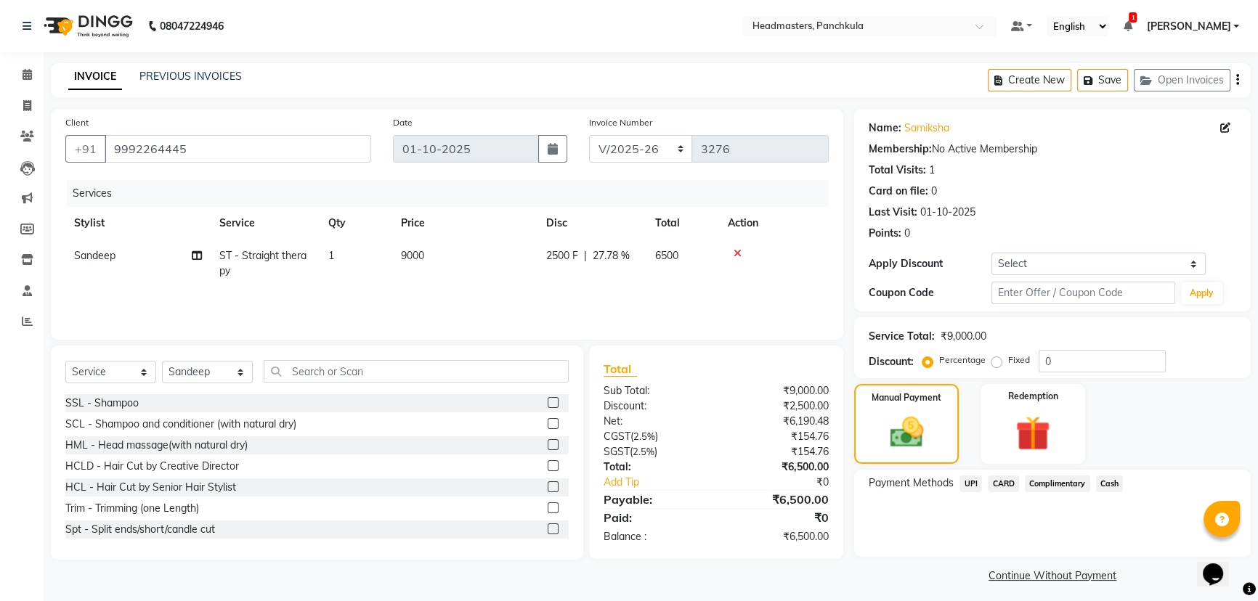
click at [966, 484] on span "UPI" at bounding box center [970, 484] width 23 height 17
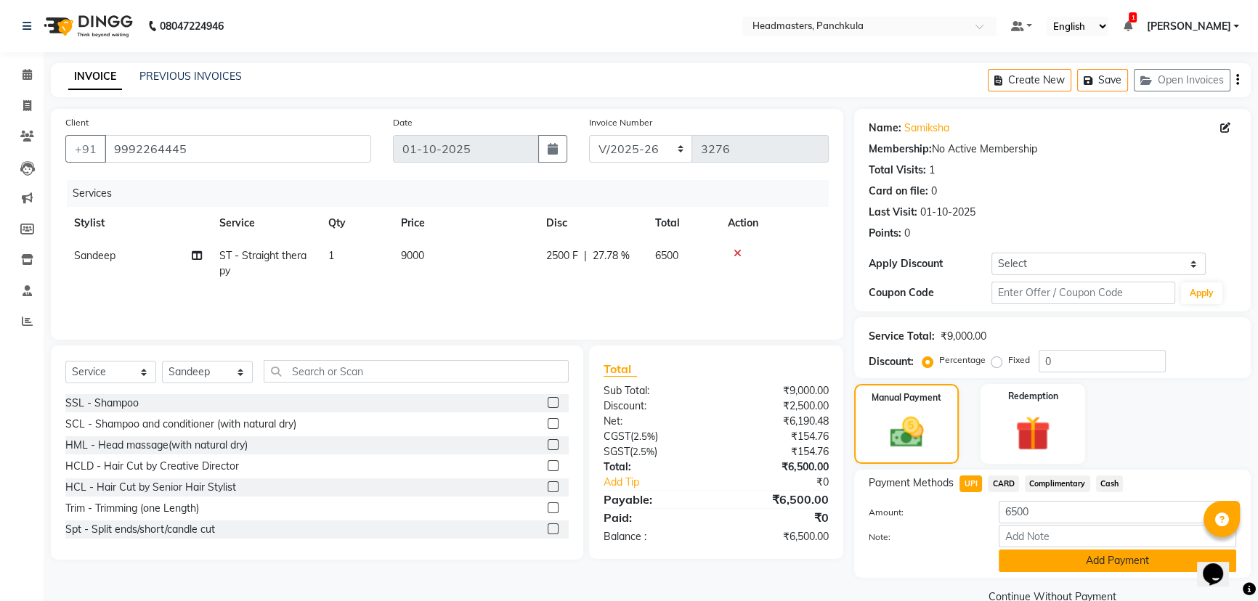
click at [1018, 564] on button "Add Payment" at bounding box center [1117, 561] width 237 height 23
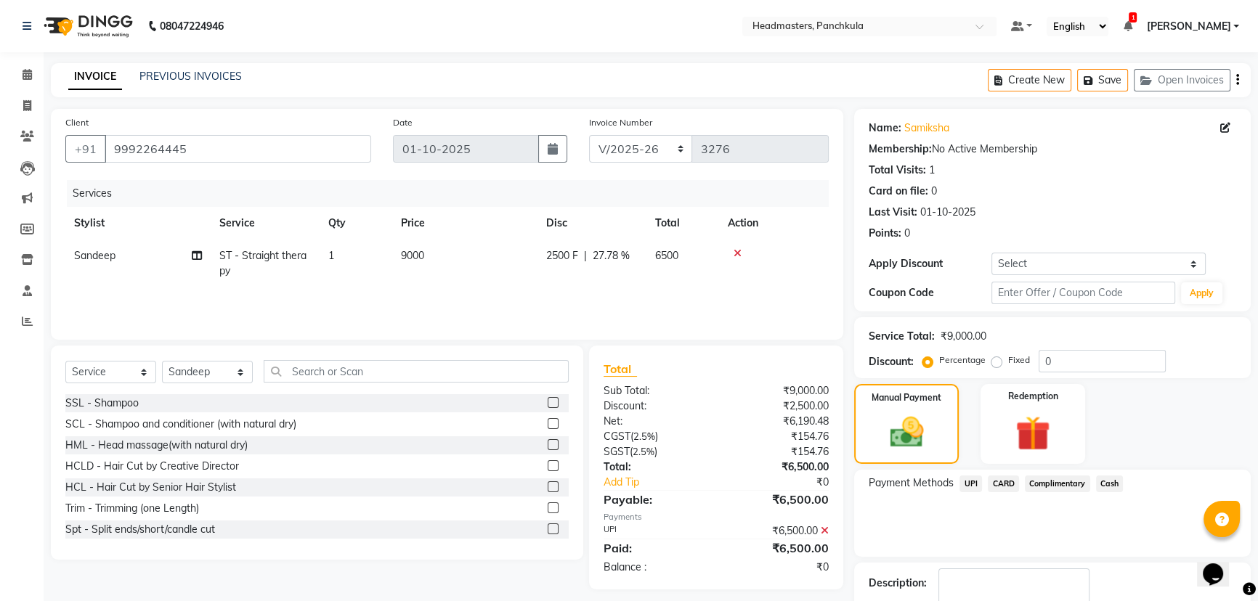
scroll to position [67, 0]
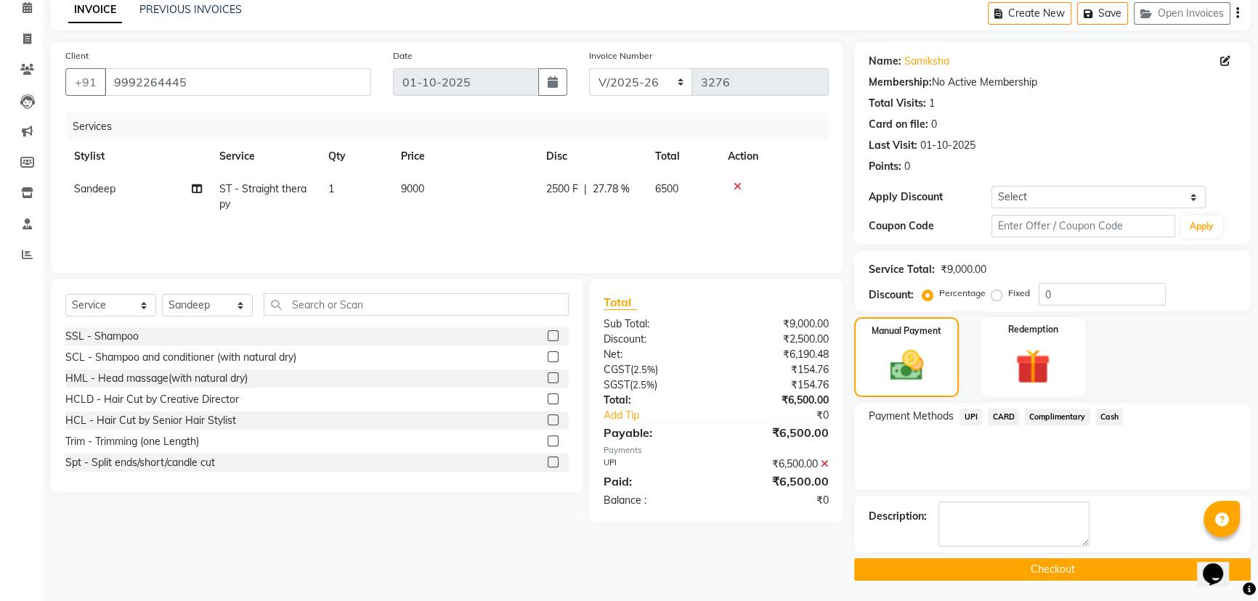
click at [991, 570] on button "Checkout" at bounding box center [1052, 569] width 397 height 23
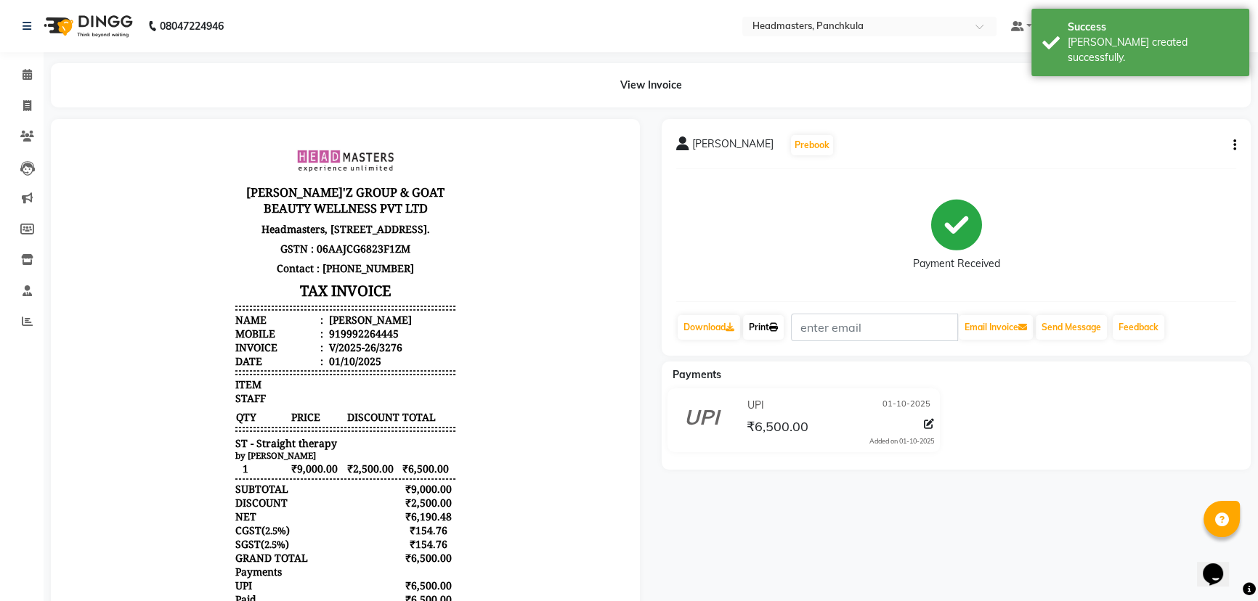
click at [761, 327] on link "Print" at bounding box center [763, 327] width 41 height 25
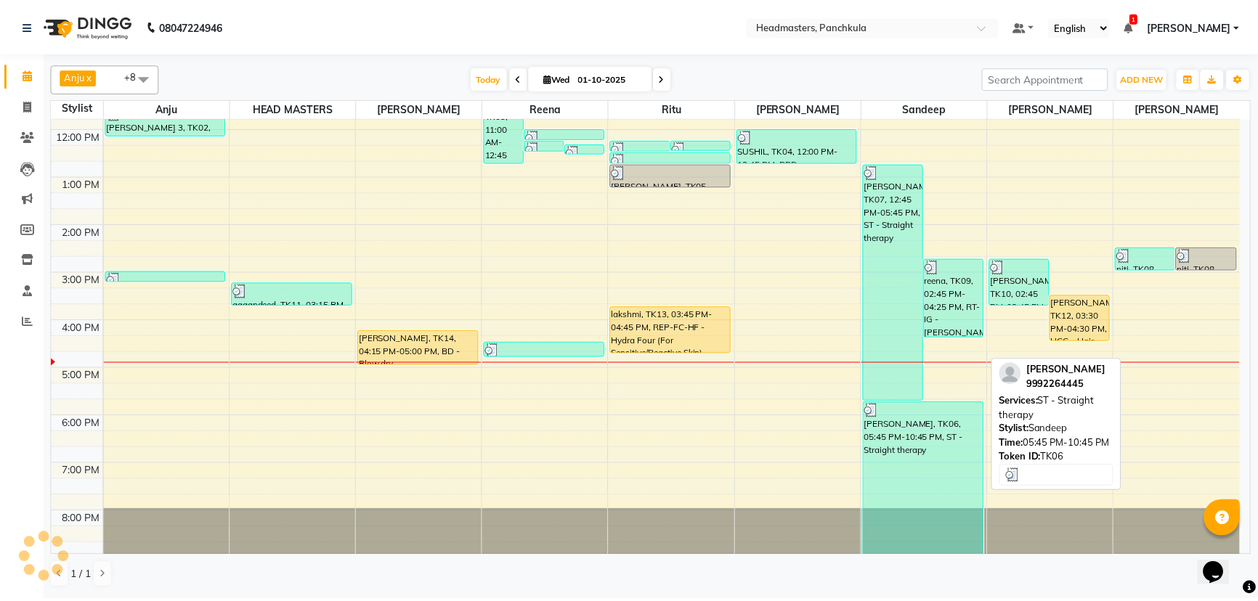
scroll to position [182, 0]
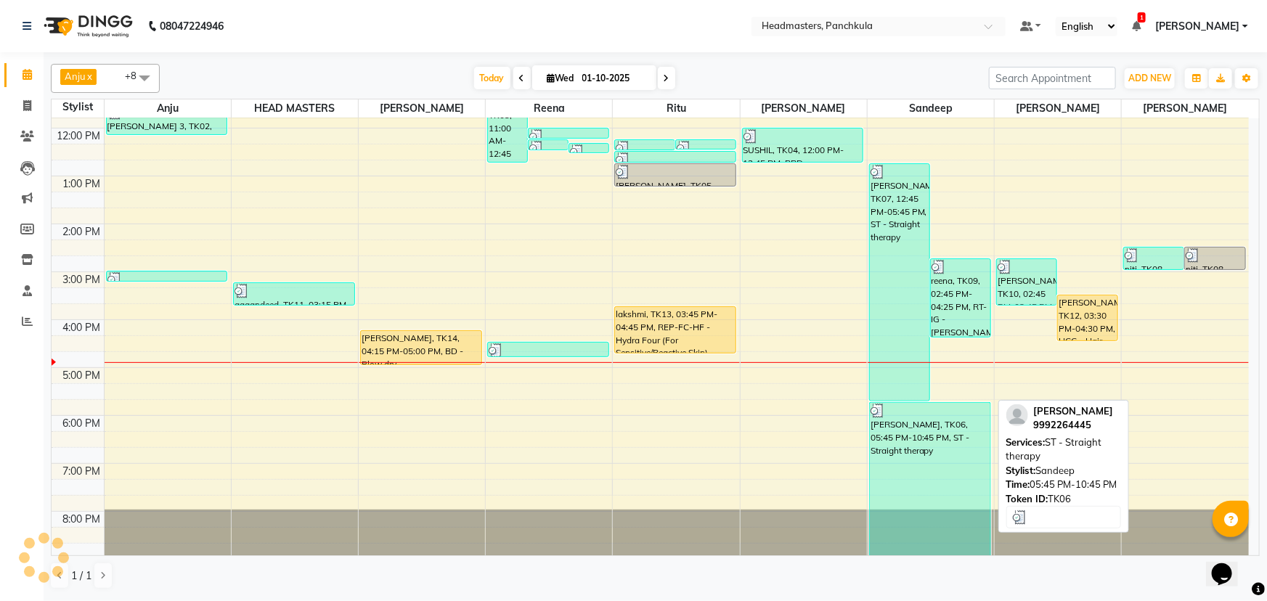
click at [943, 434] on div "[PERSON_NAME], TK06, 05:45 PM-10:45 PM, ST - Straight therapy" at bounding box center [930, 479] width 121 height 153
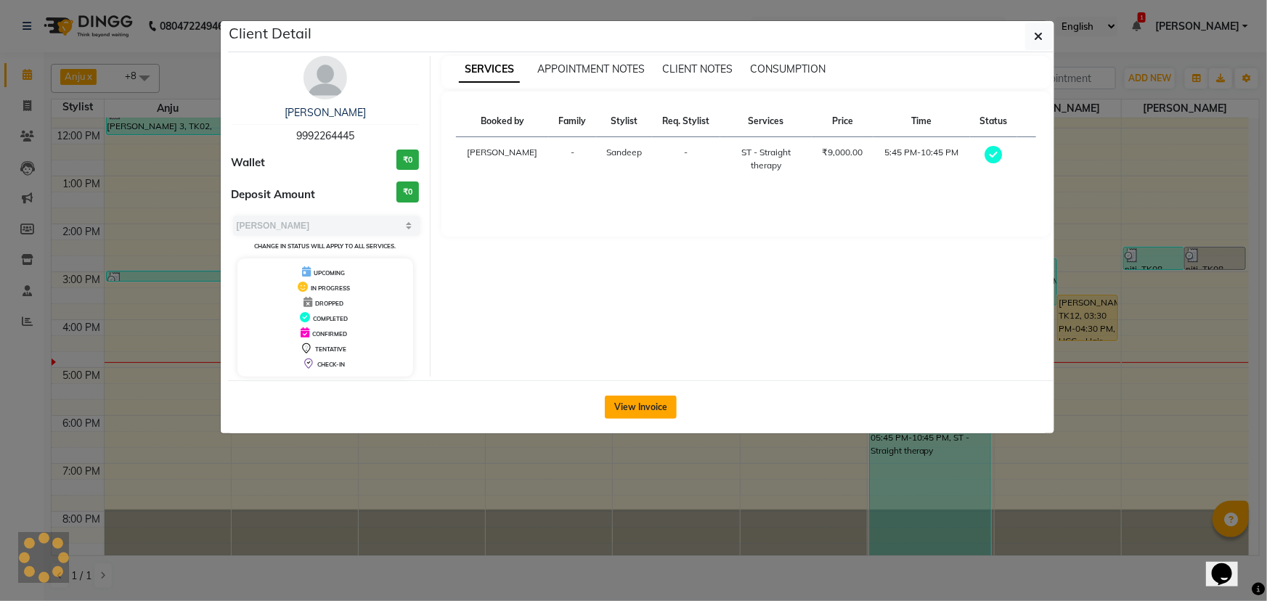
click at [646, 399] on button "View Invoice" at bounding box center [641, 407] width 72 height 23
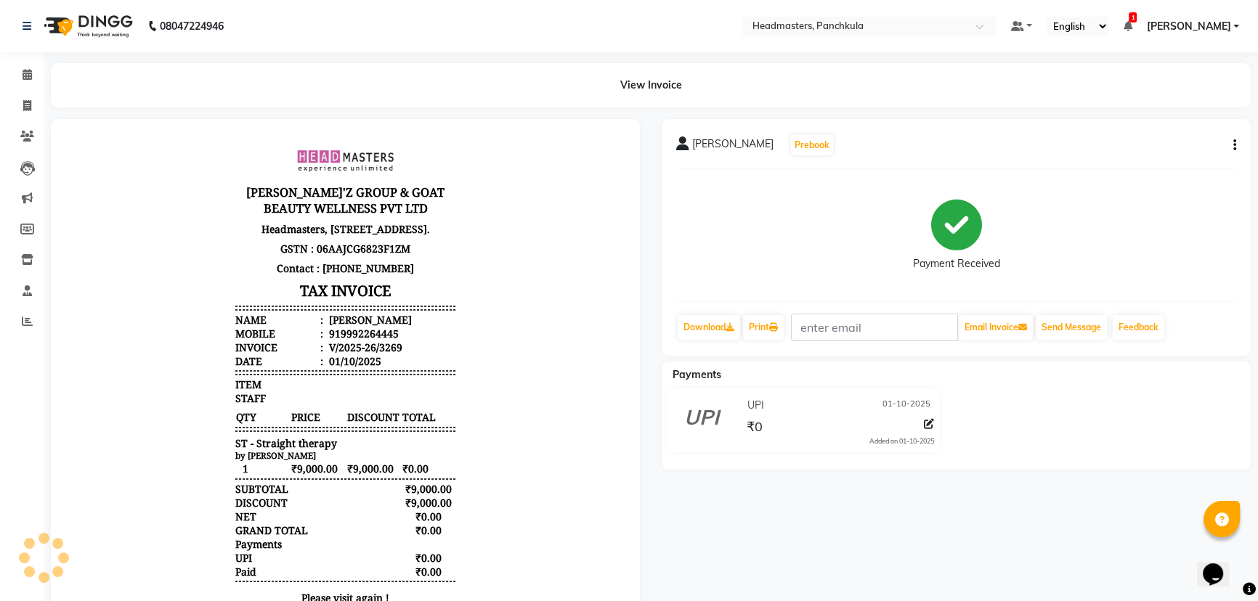
scroll to position [12, 0]
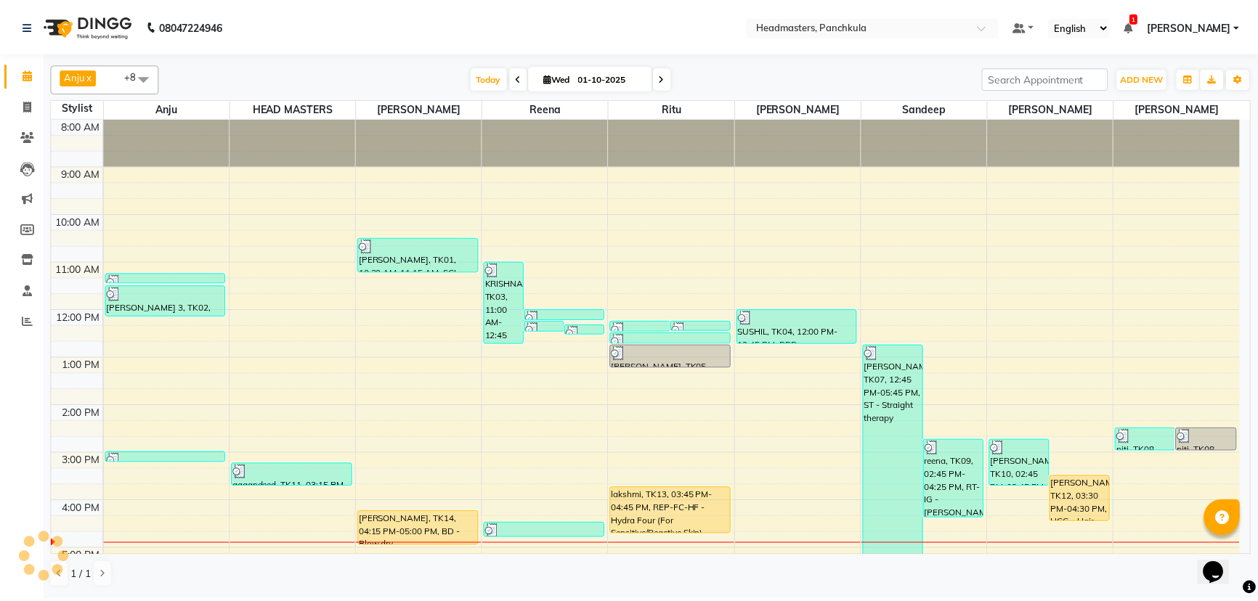
scroll to position [182, 0]
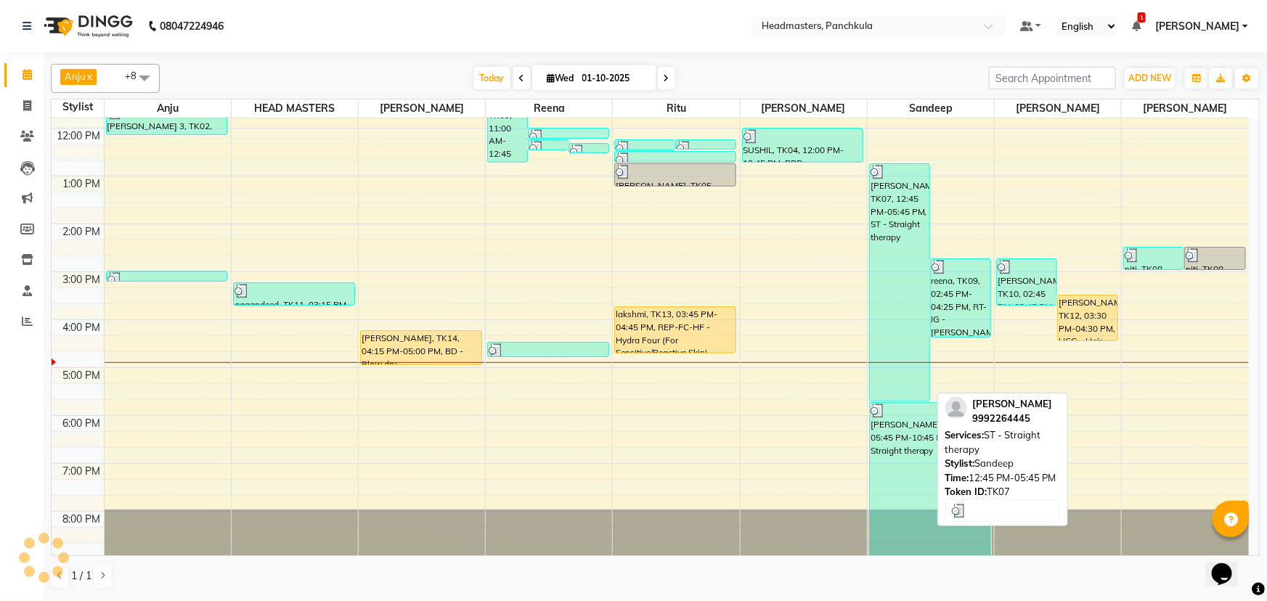
click at [898, 314] on div "[PERSON_NAME], TK07, 12:45 PM-05:45 PM, ST - Straight therapy" at bounding box center [900, 282] width 60 height 237
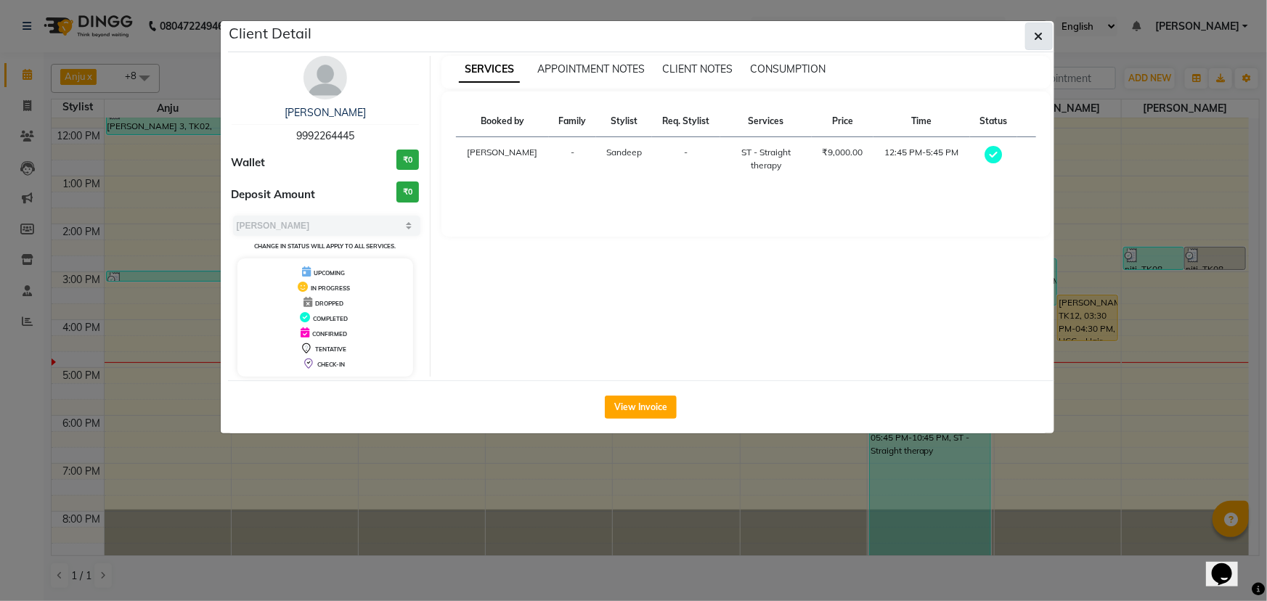
click at [1039, 41] on icon "button" at bounding box center [1039, 37] width 9 height 12
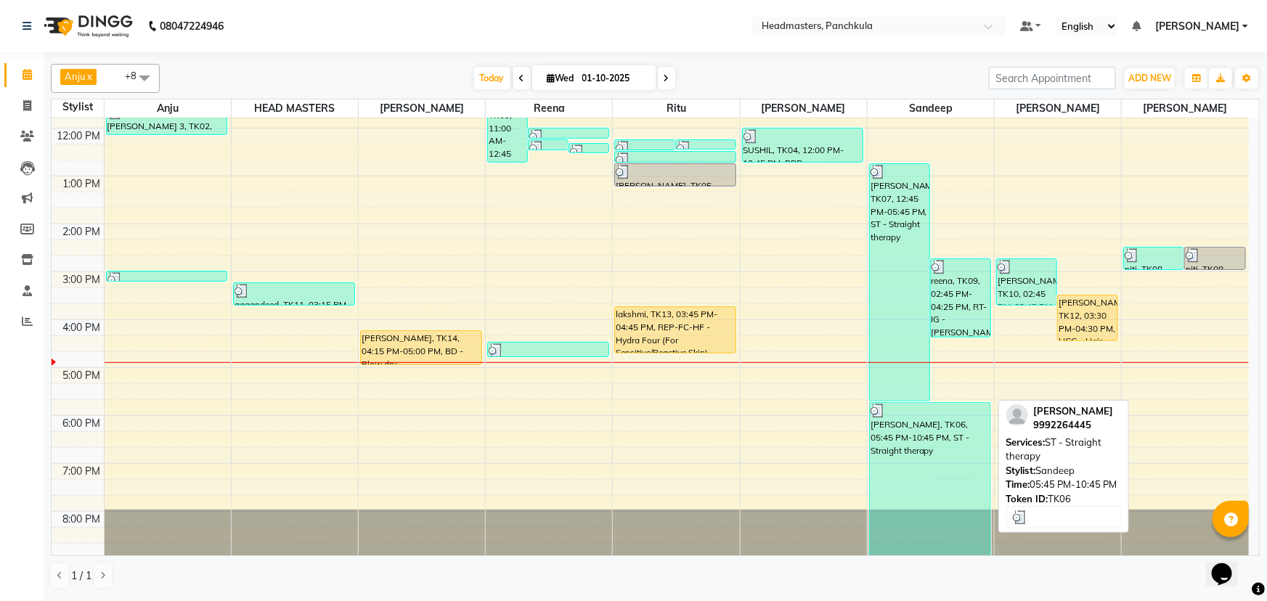
click at [943, 455] on div "[PERSON_NAME], TK06, 05:45 PM-10:45 PM, ST - Straight therapy" at bounding box center [930, 479] width 121 height 153
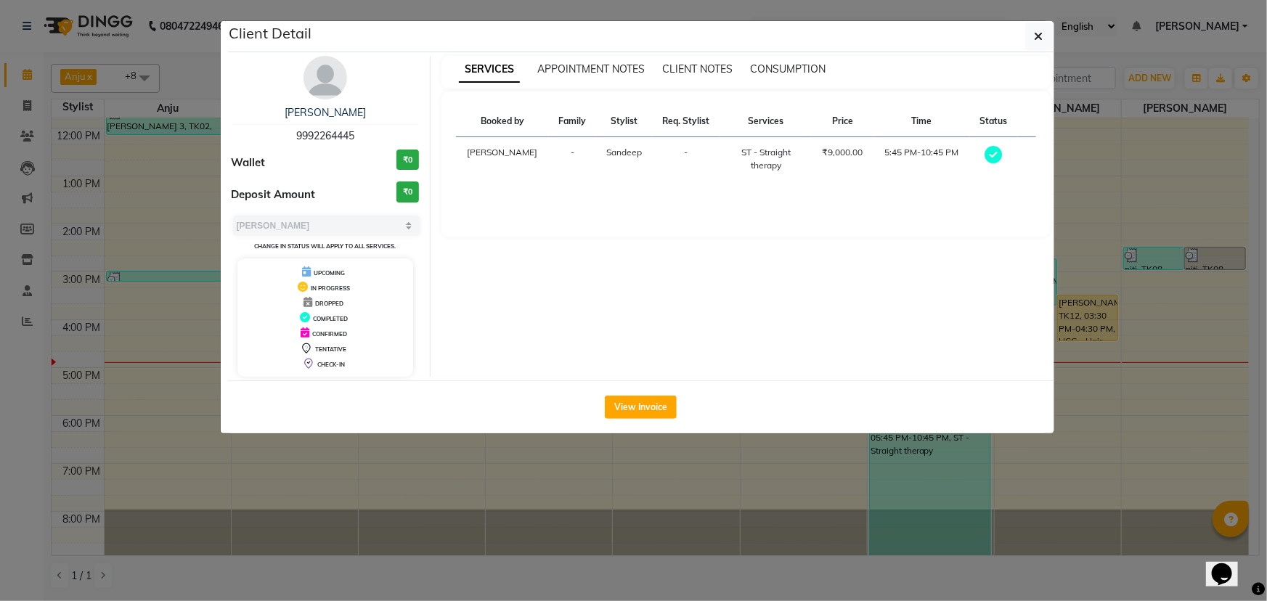
click at [633, 393] on div "View Invoice" at bounding box center [641, 407] width 826 height 53
click at [633, 402] on button "View Invoice" at bounding box center [641, 407] width 72 height 23
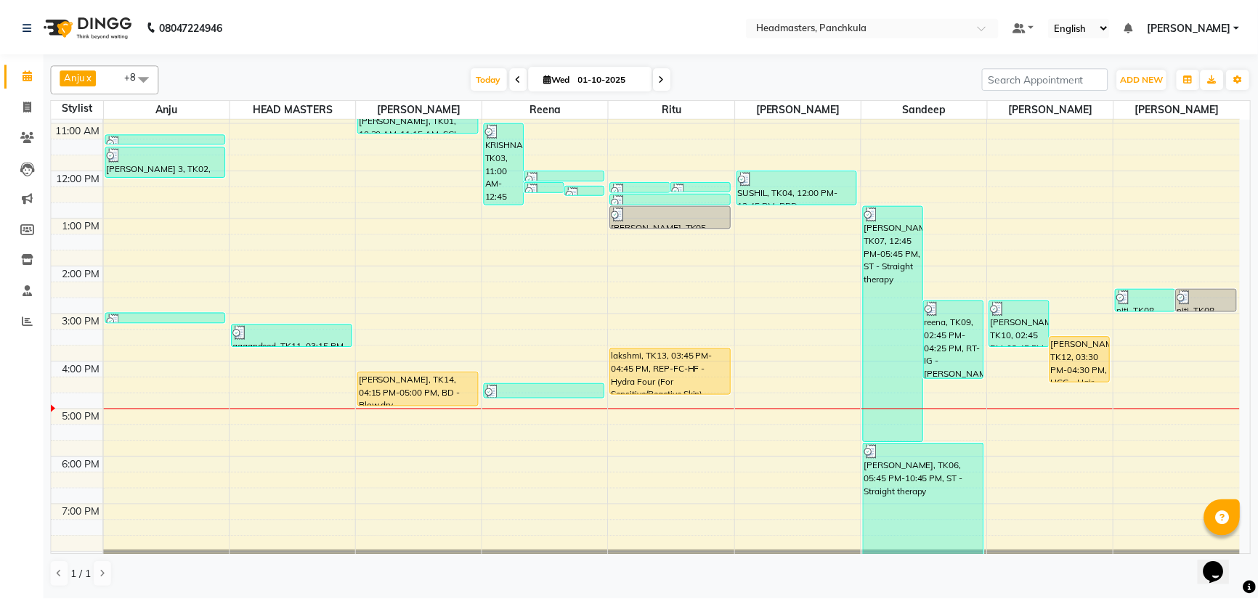
scroll to position [182, 0]
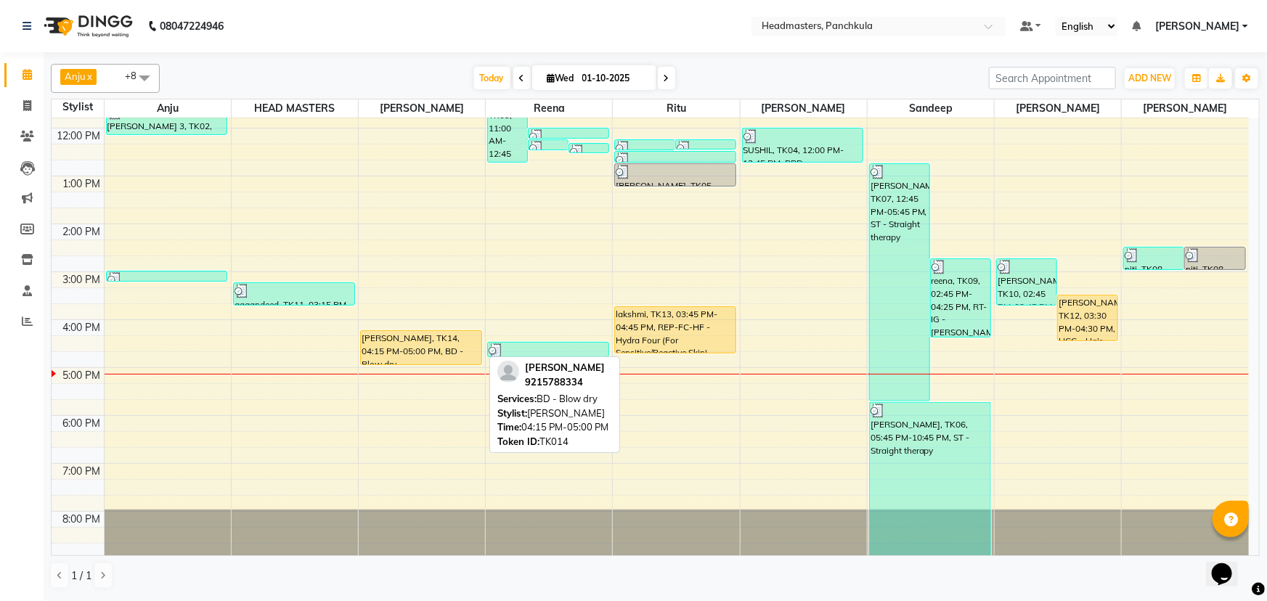
click at [445, 336] on div "neha puri, TK14, 04:15 PM-05:00 PM, BD - Blow dry" at bounding box center [421, 347] width 121 height 33
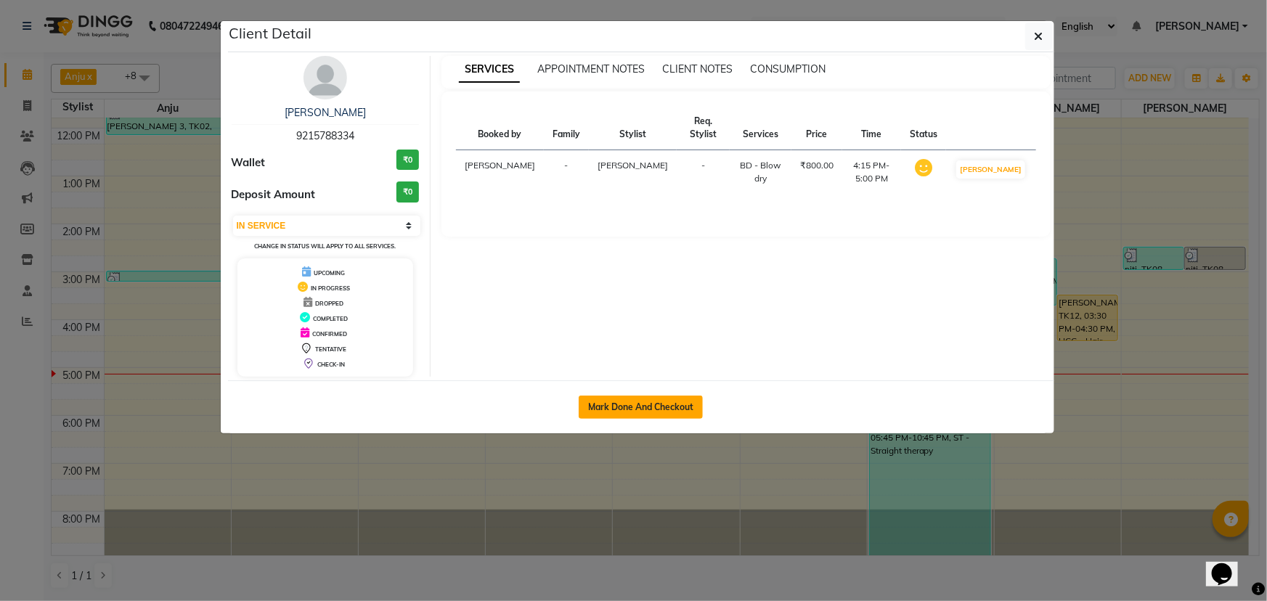
click at [654, 407] on button "Mark Done And Checkout" at bounding box center [641, 407] width 124 height 23
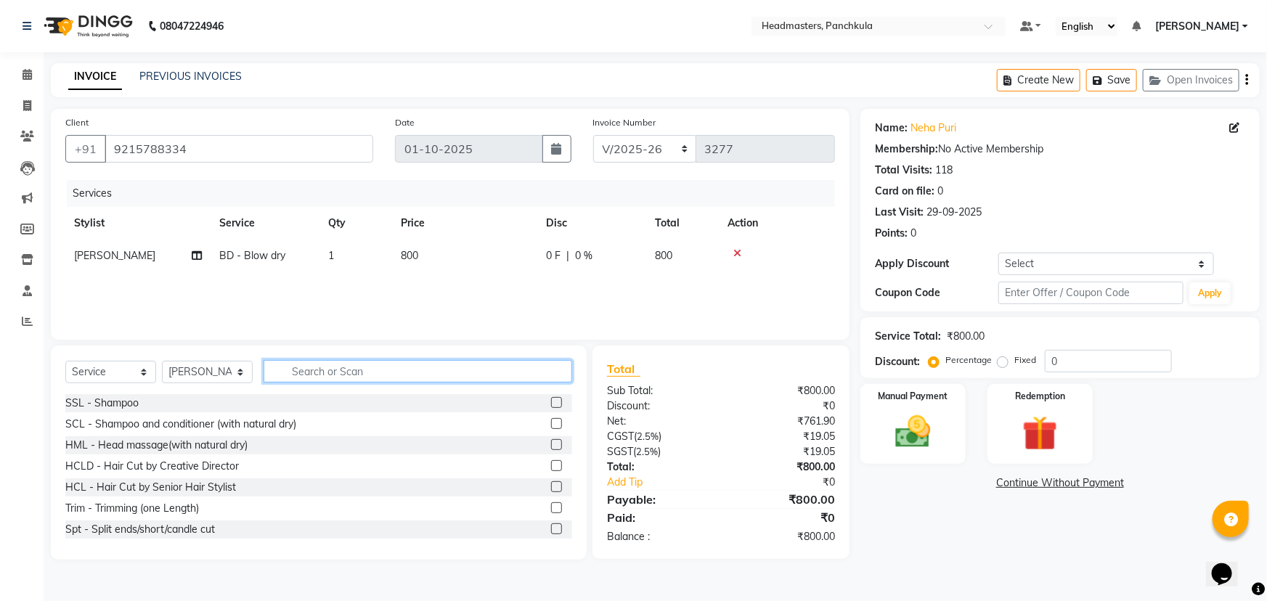
click at [288, 372] on input "text" at bounding box center [418, 371] width 309 height 23
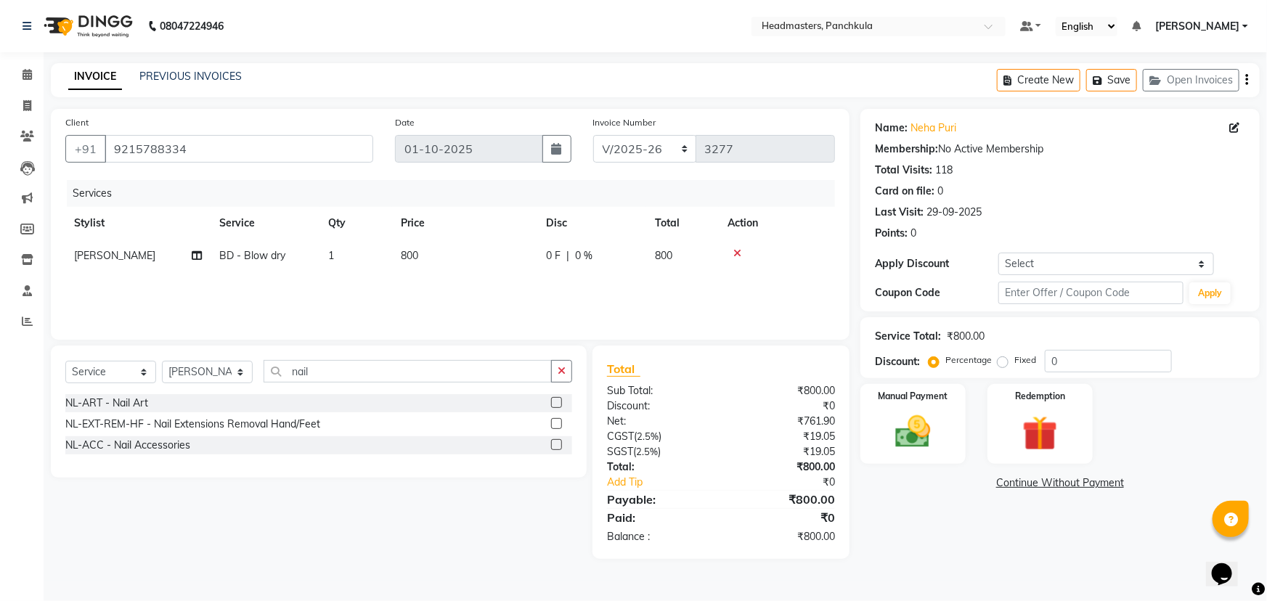
click at [557, 405] on label at bounding box center [556, 402] width 11 height 11
click at [557, 405] on input "checkbox" at bounding box center [555, 403] width 9 height 9
click at [737, 286] on icon at bounding box center [737, 286] width 8 height 10
click at [556, 444] on label at bounding box center [556, 444] width 11 height 11
click at [556, 444] on input "checkbox" at bounding box center [555, 445] width 9 height 9
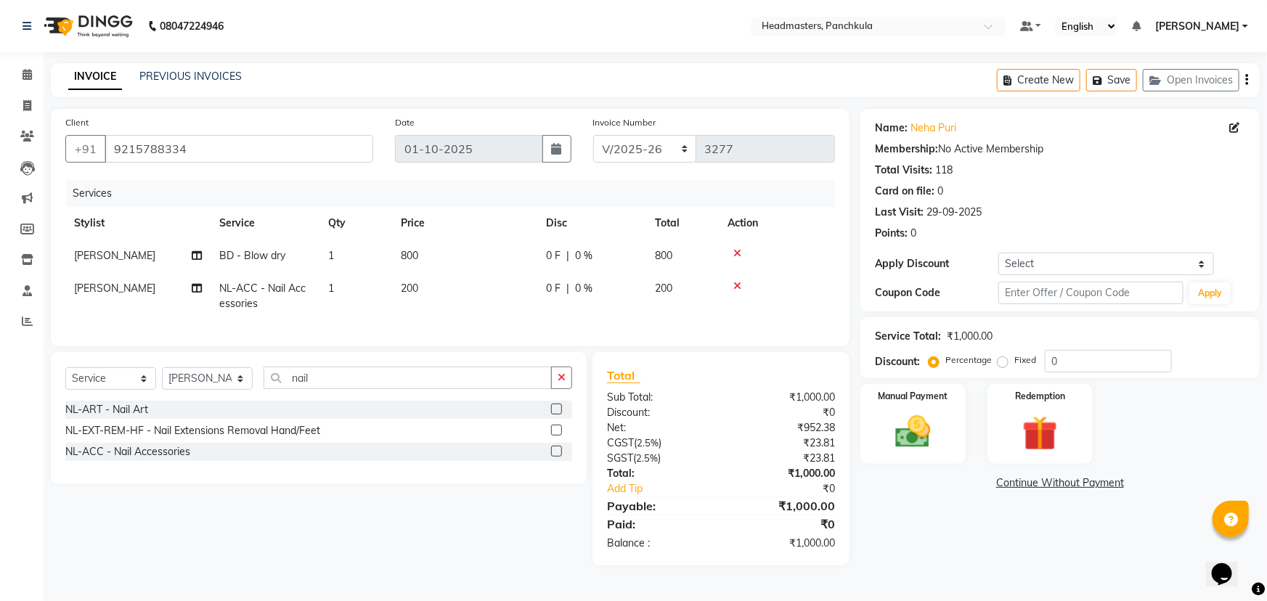
click at [603, 285] on div "0 F | 0 %" at bounding box center [592, 288] width 92 height 15
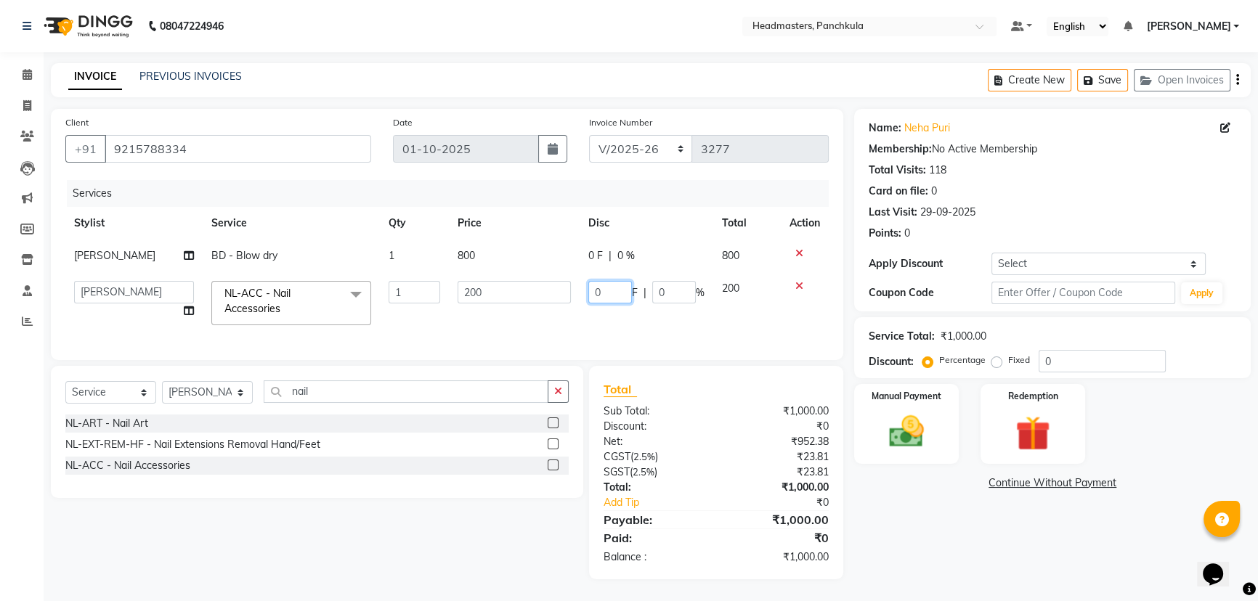
click at [617, 293] on input "0" at bounding box center [610, 292] width 44 height 23
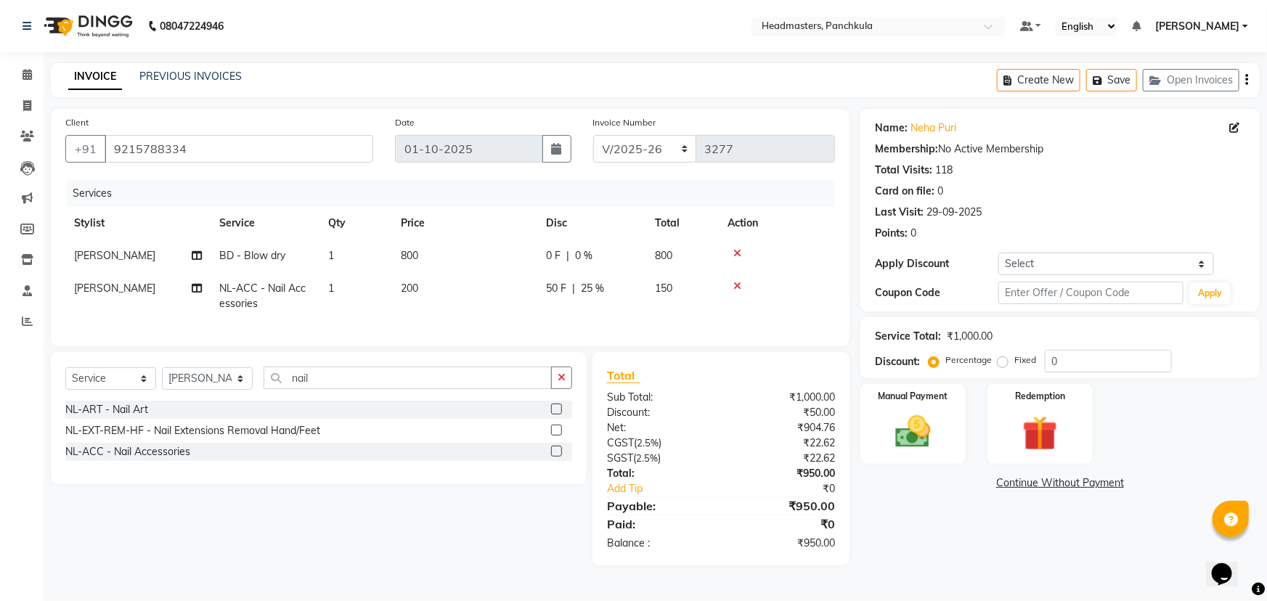
click at [916, 535] on div "Name: Neha Puri Membership: No Active Membership Total Visits: 118 Card on file…" at bounding box center [1066, 337] width 410 height 457
click at [909, 443] on img at bounding box center [914, 432] width 60 height 42
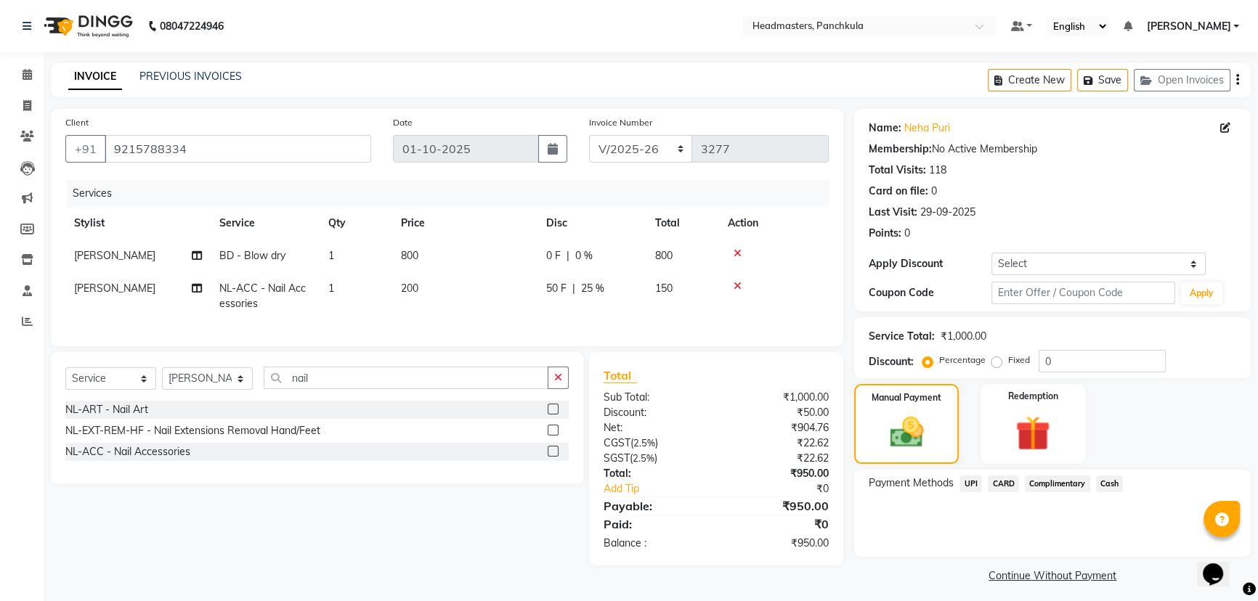
click at [1115, 487] on span "Cash" at bounding box center [1110, 484] width 28 height 17
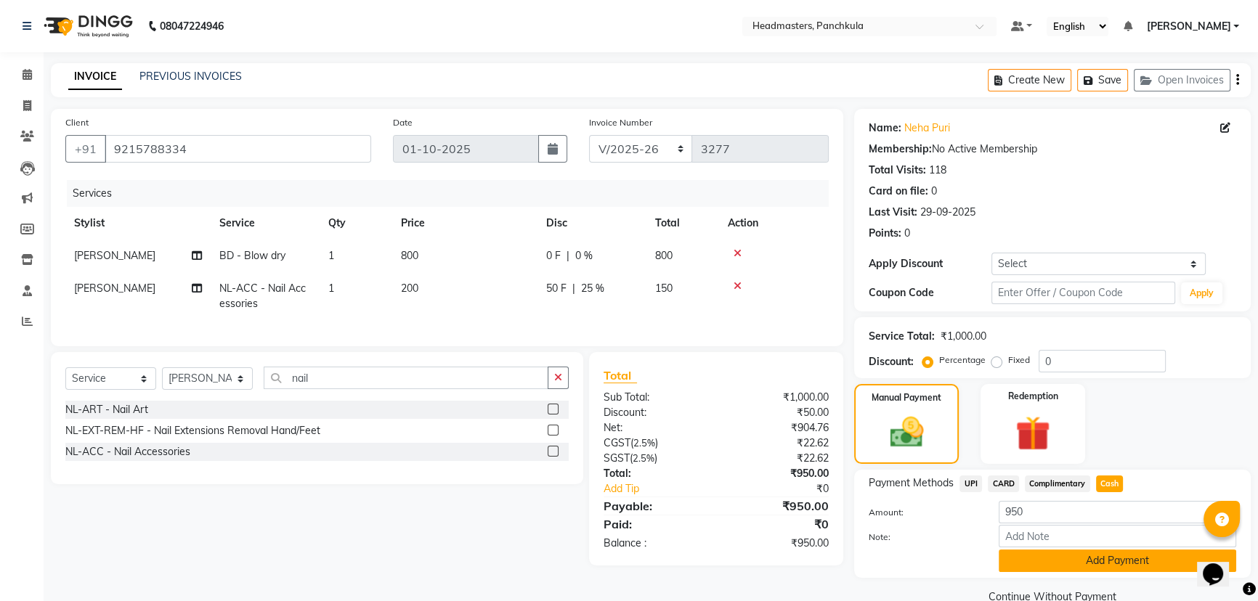
click at [1126, 560] on button "Add Payment" at bounding box center [1117, 561] width 237 height 23
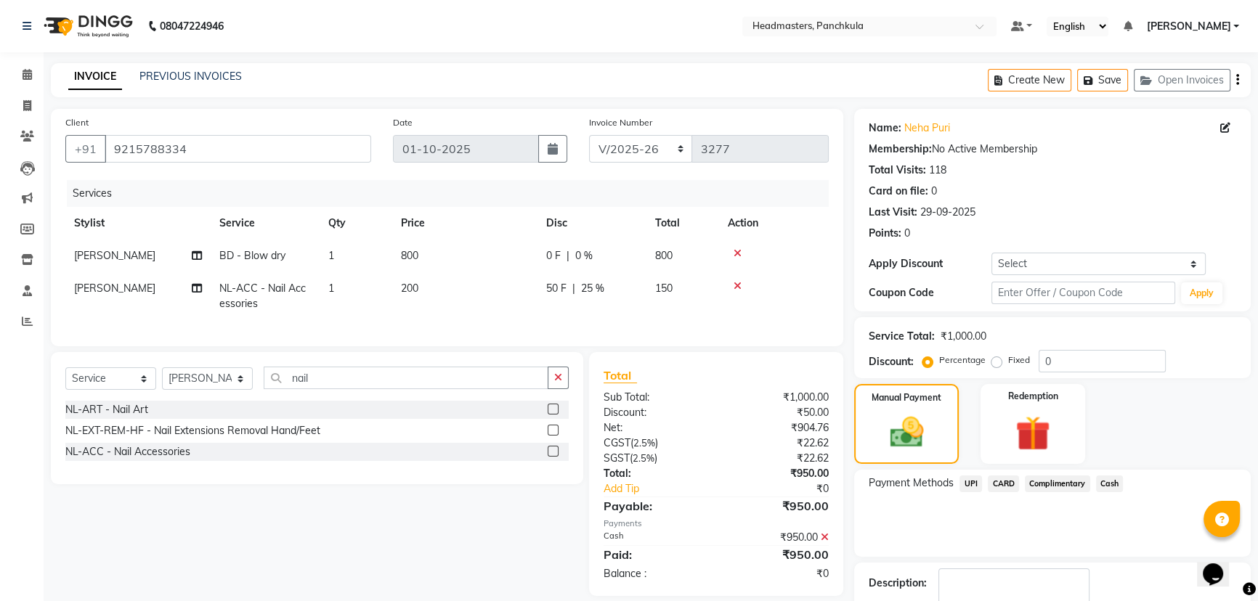
scroll to position [67, 0]
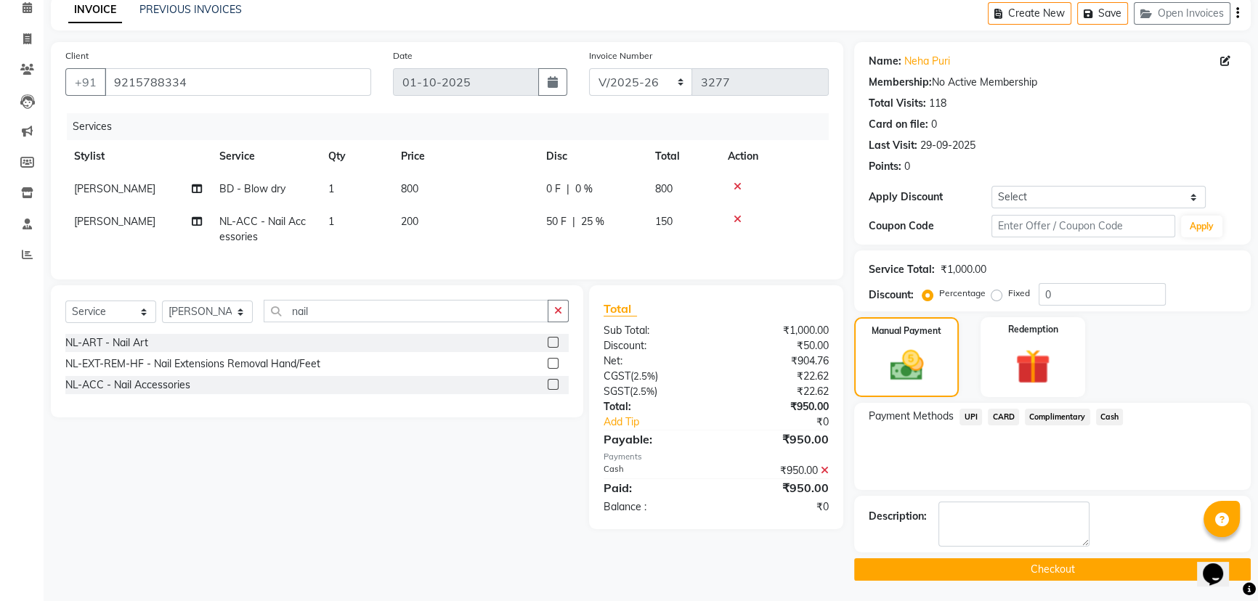
click at [1016, 569] on button "Checkout" at bounding box center [1052, 569] width 397 height 23
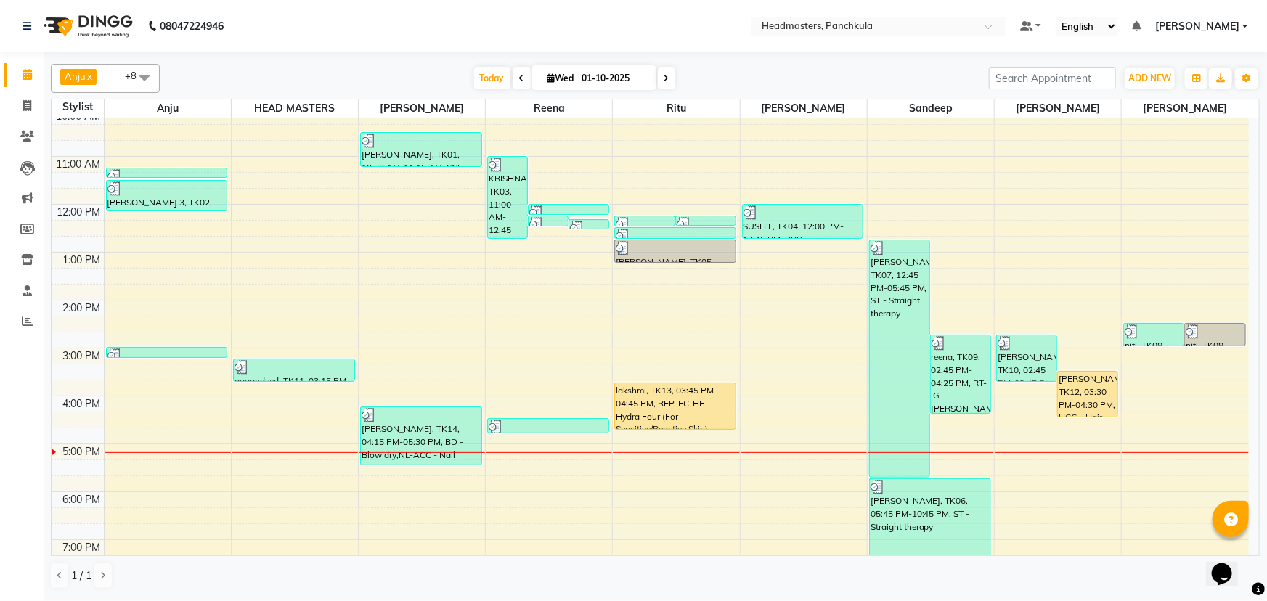
scroll to position [131, 0]
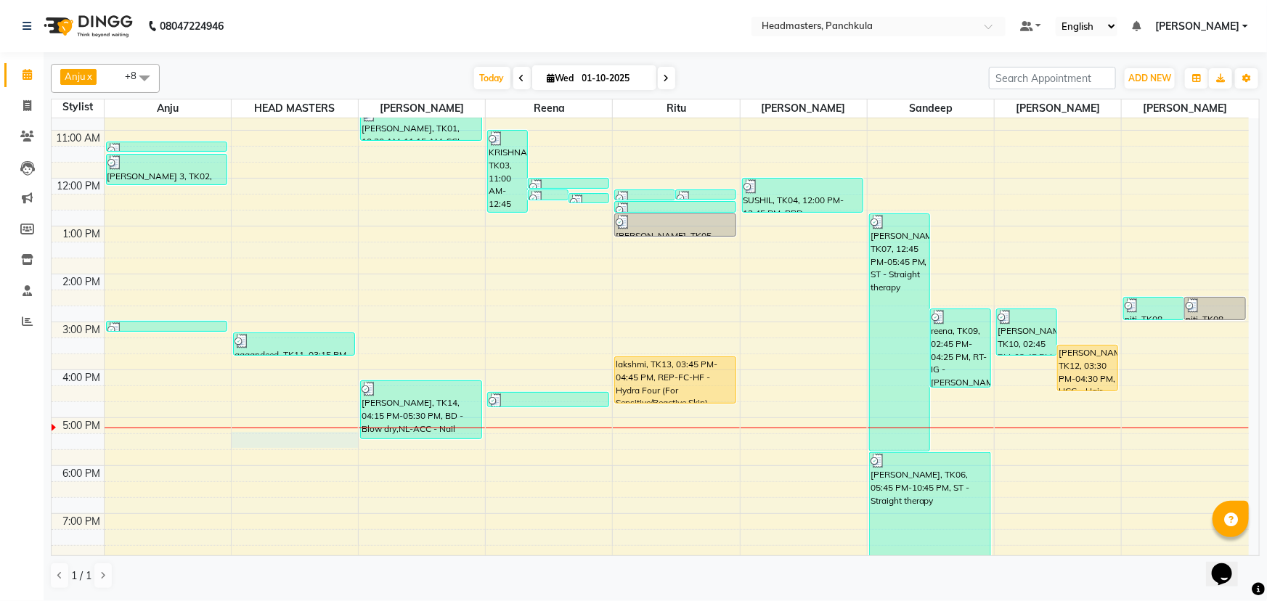
click at [260, 437] on div "8:00 AM 9:00 AM 10:00 AM 11:00 AM 12:00 PM 1:00 PM 2:00 PM 3:00 PM 4:00 PM 5:00…" at bounding box center [651, 298] width 1198 height 622
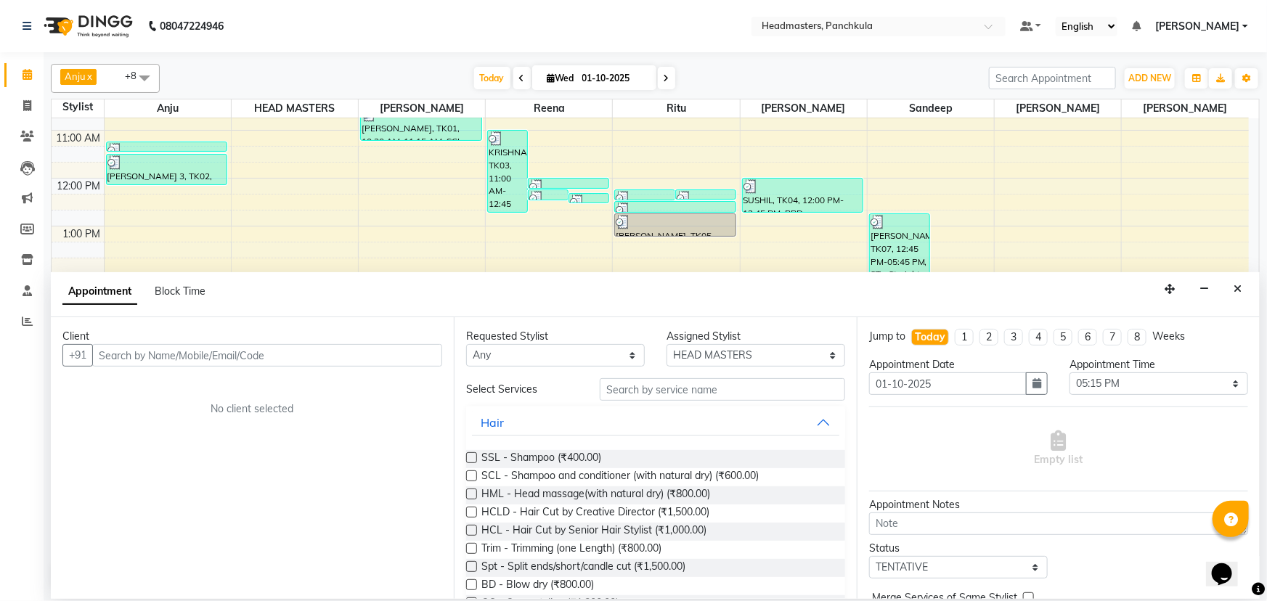
click at [125, 359] on input "text" at bounding box center [267, 355] width 350 height 23
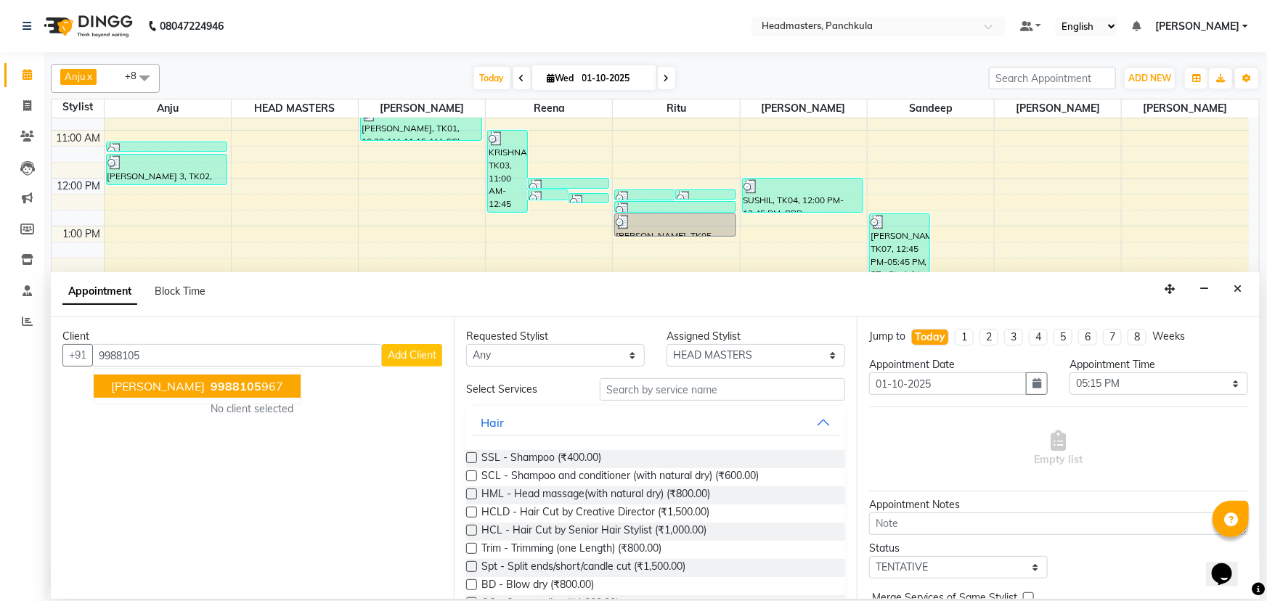
click at [211, 388] on span "9988105" at bounding box center [236, 386] width 51 height 15
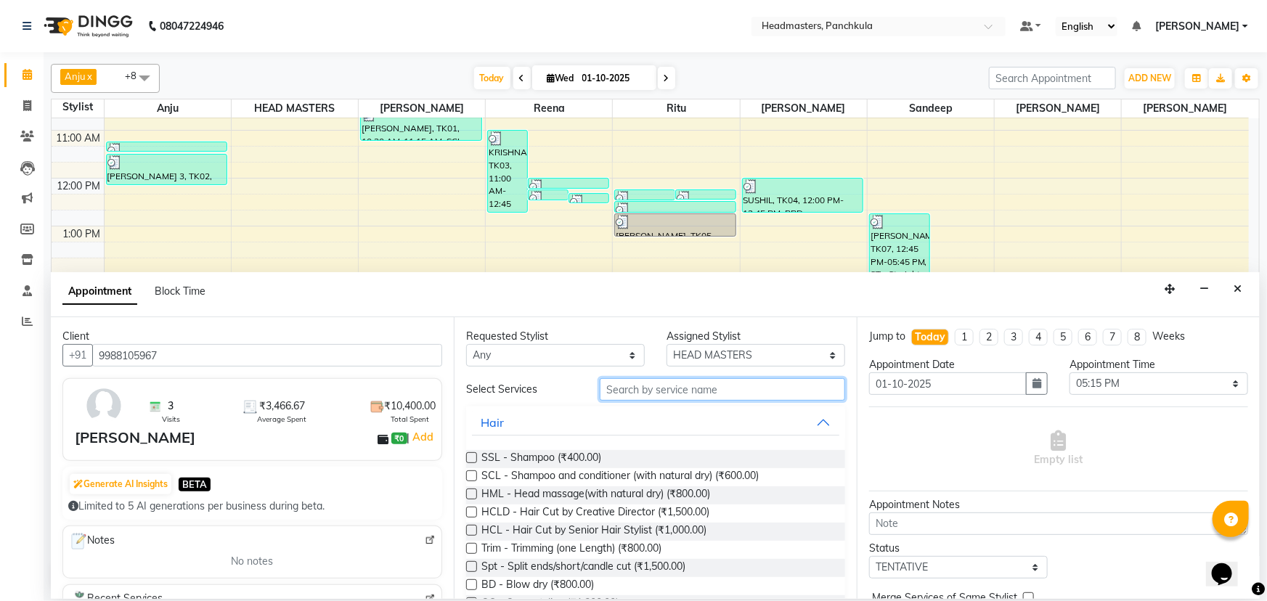
click at [626, 389] on input "text" at bounding box center [722, 389] width 245 height 23
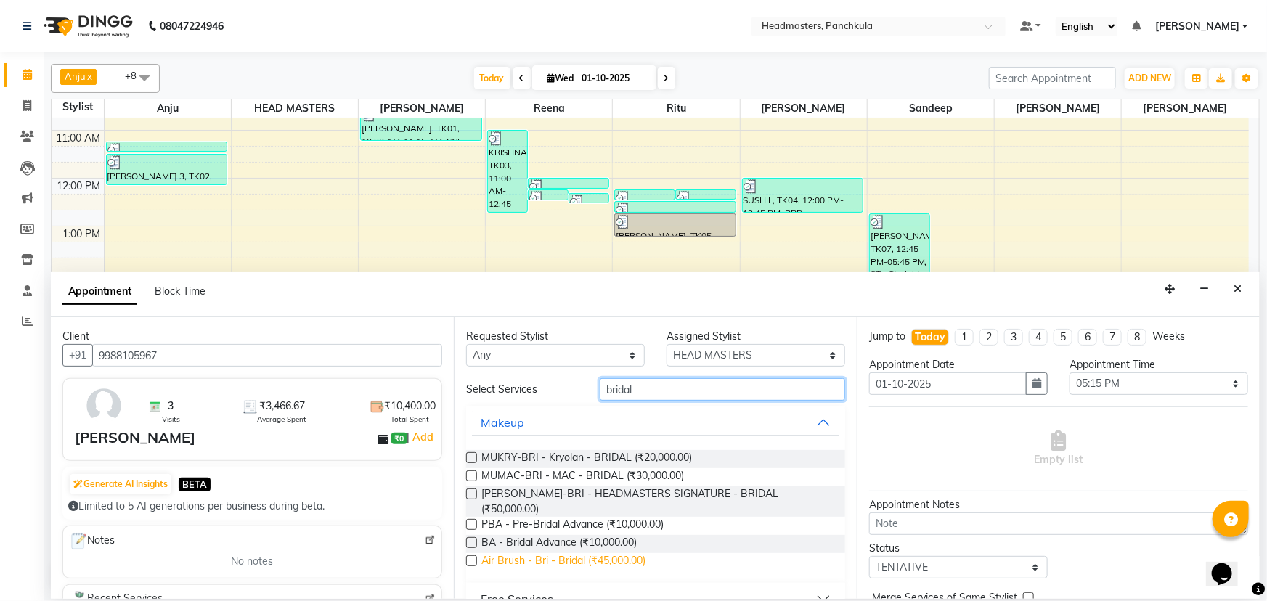
scroll to position [15, 0]
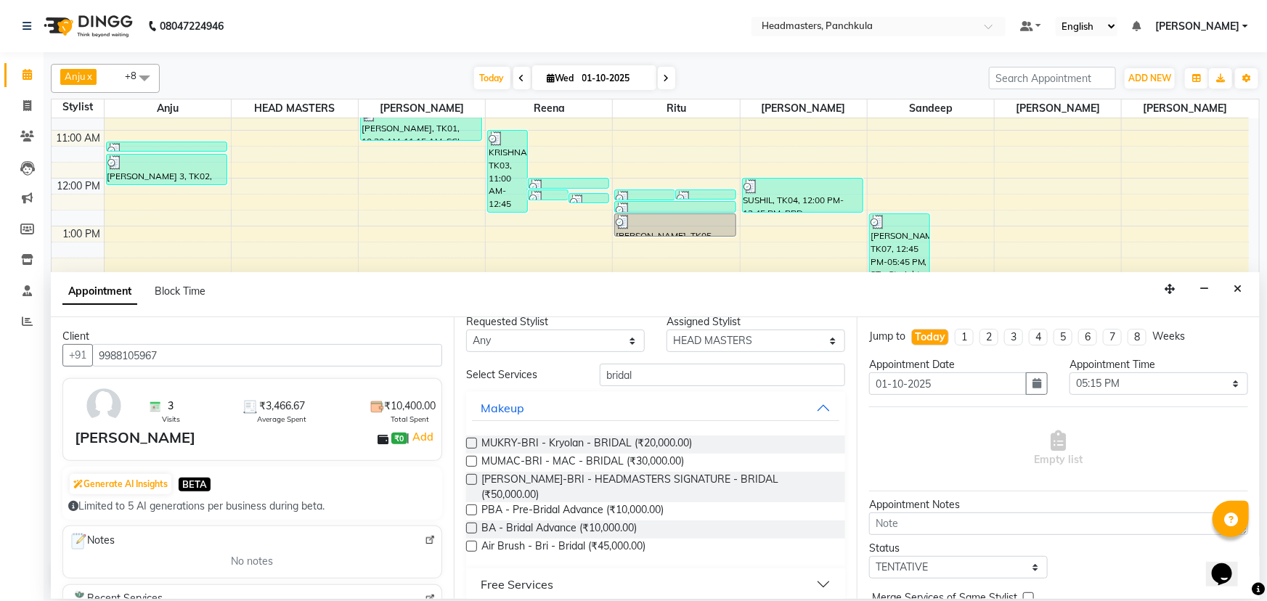
click at [468, 460] on label at bounding box center [471, 461] width 11 height 11
click at [468, 460] on input "checkbox" at bounding box center [470, 462] width 9 height 9
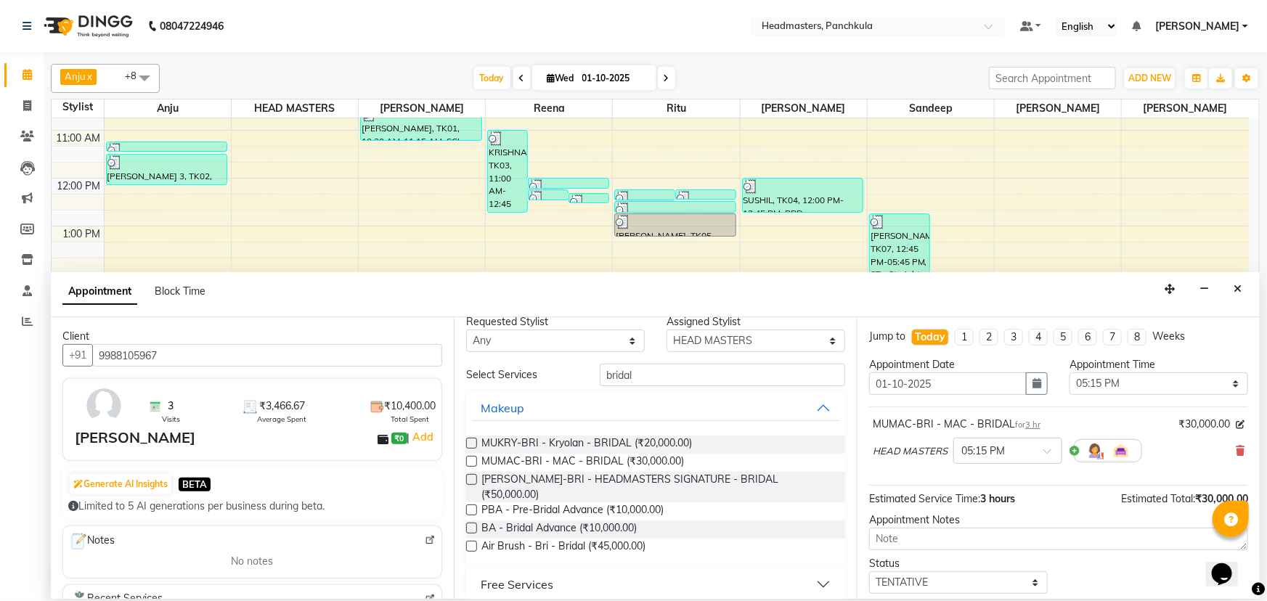
scroll to position [62, 0]
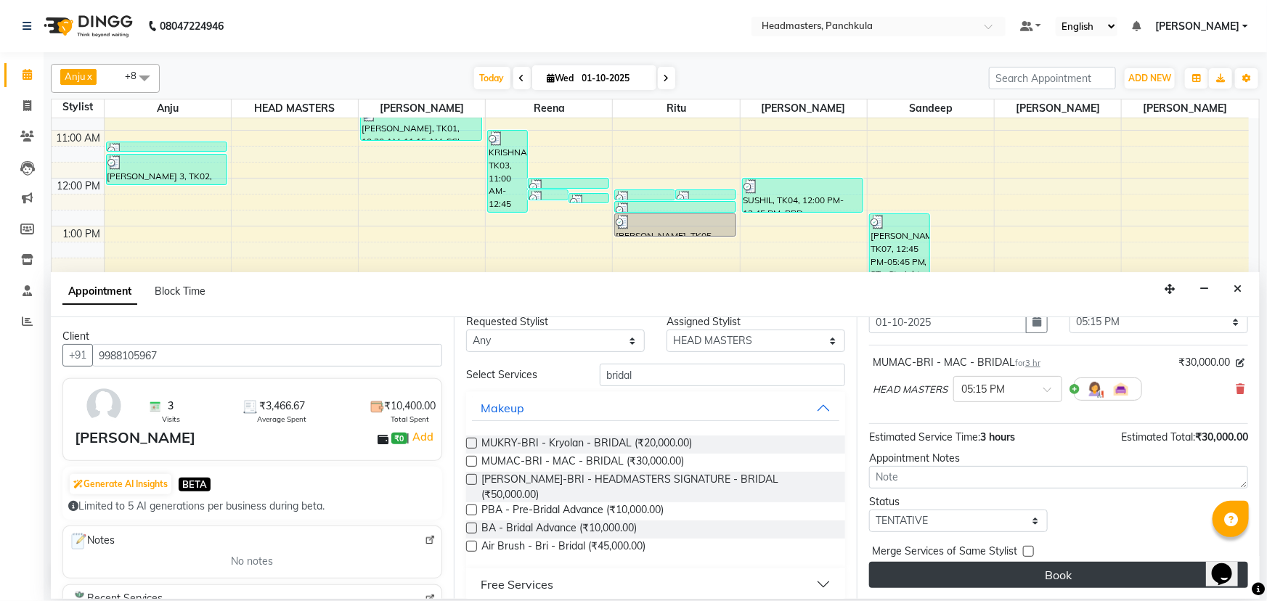
click at [945, 577] on button "Book" at bounding box center [1058, 575] width 379 height 26
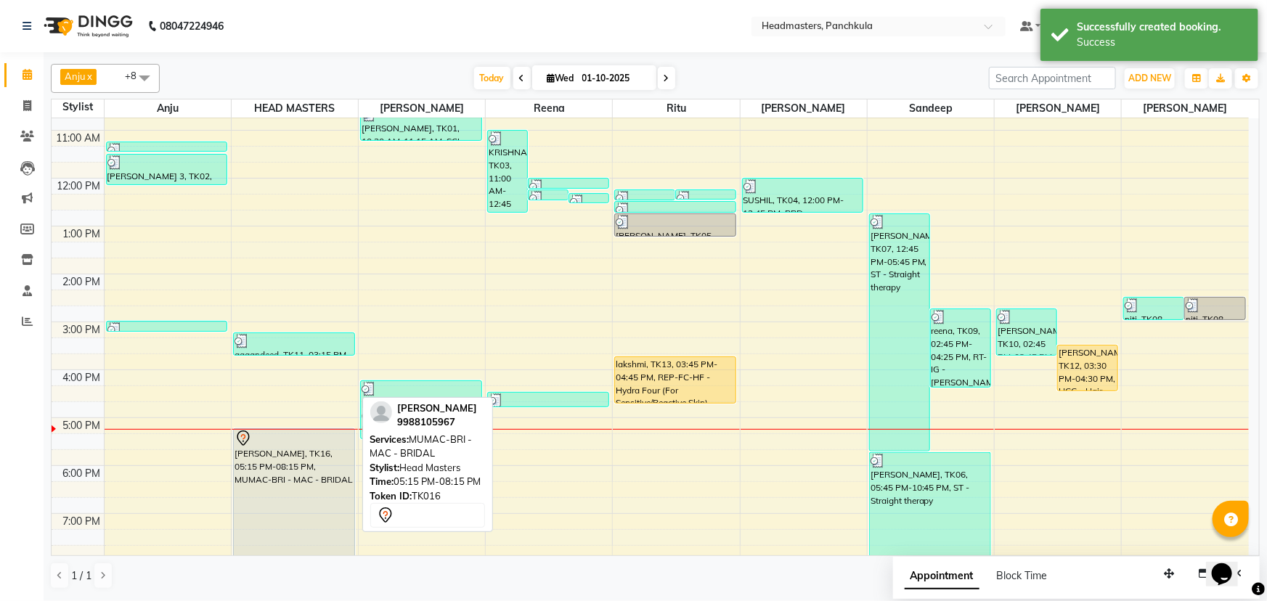
click at [259, 503] on div "[PERSON_NAME], TK16, 05:15 PM-08:15 PM, MUMAC-BRI - MAC - BRIDAL" at bounding box center [294, 499] width 121 height 141
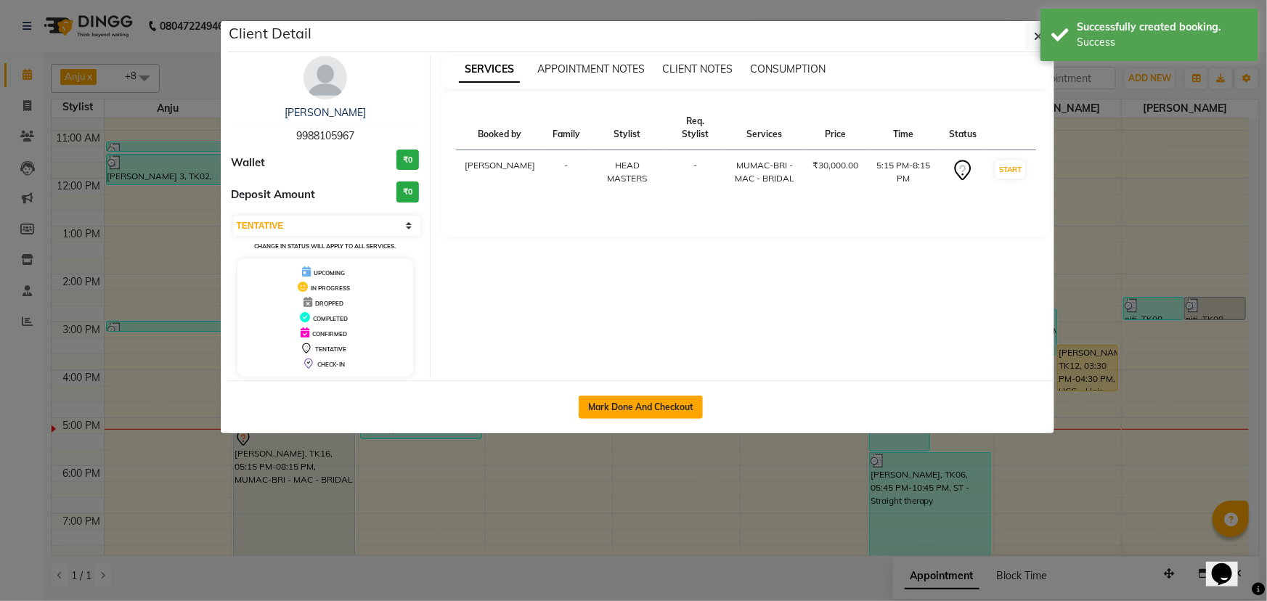
click at [650, 401] on button "Mark Done And Checkout" at bounding box center [641, 407] width 124 height 23
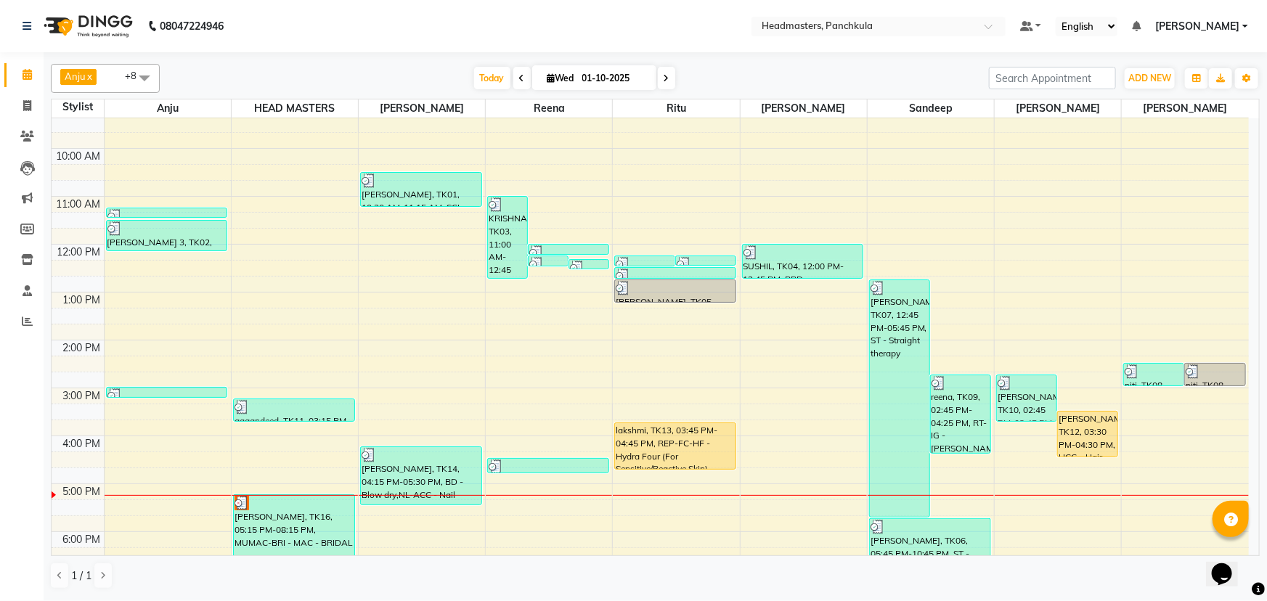
scroll to position [182, 0]
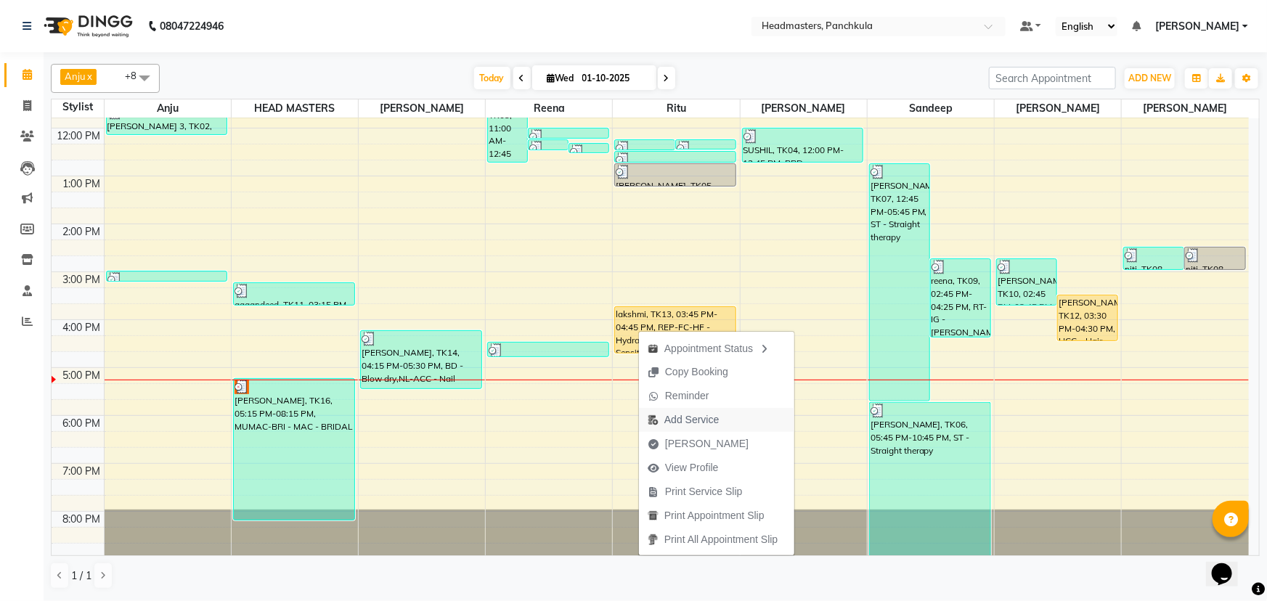
click at [702, 418] on span "Add Service" at bounding box center [691, 419] width 54 height 15
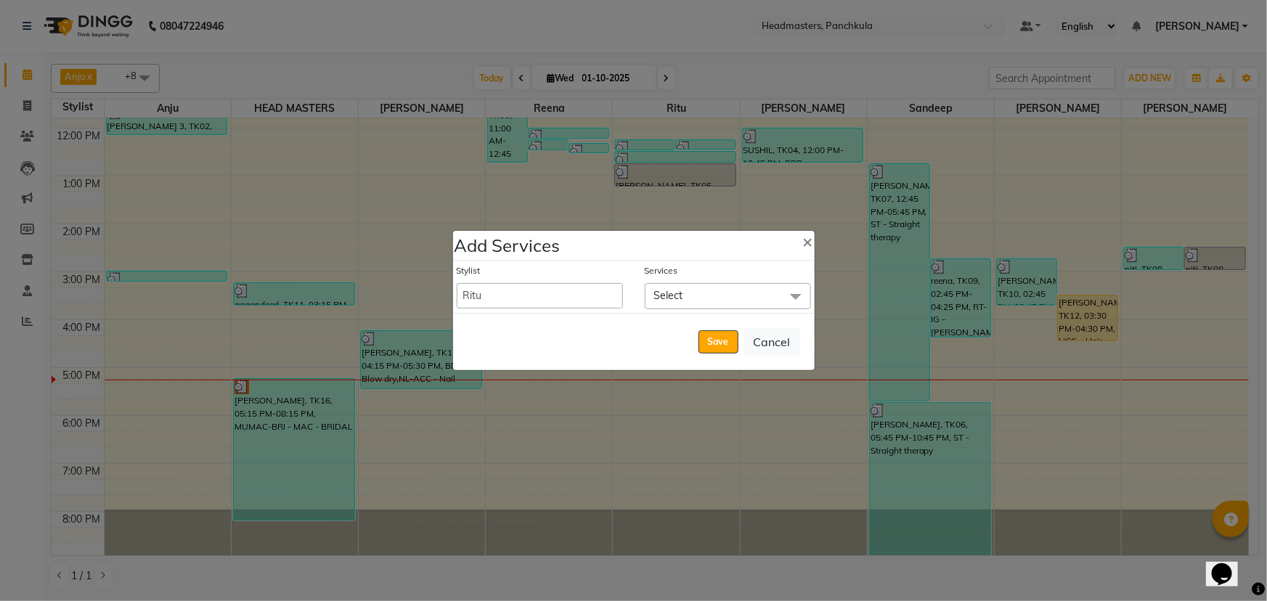
click at [692, 302] on span "Select" at bounding box center [728, 295] width 166 height 25
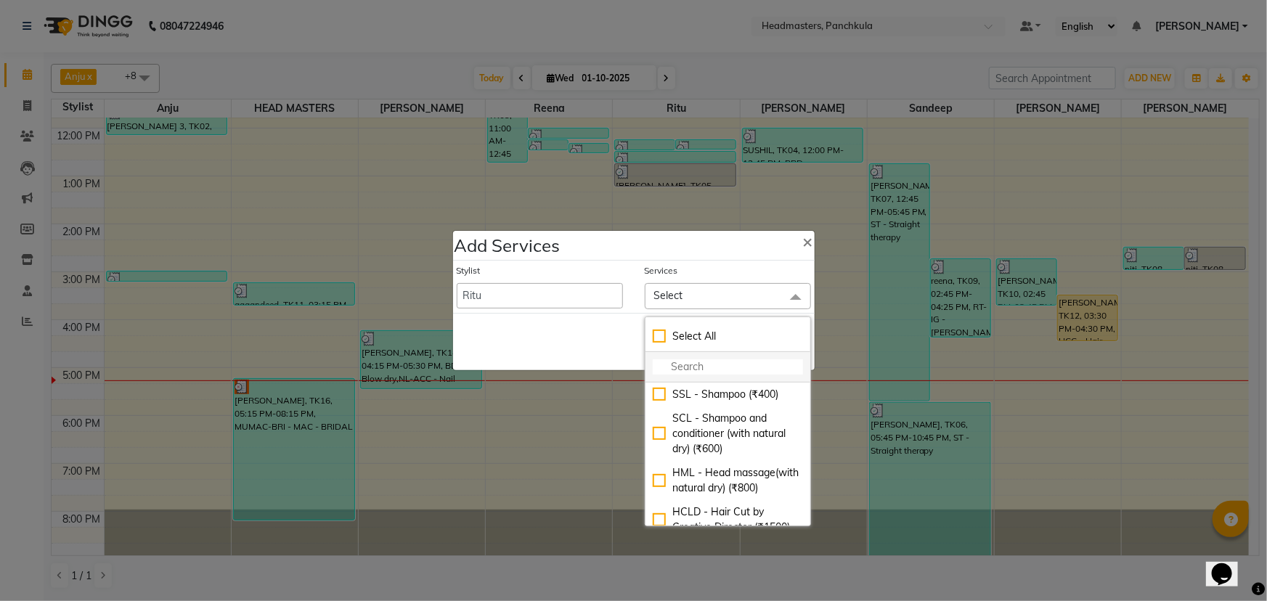
click at [693, 362] on input "multiselect-search" at bounding box center [728, 366] width 150 height 15
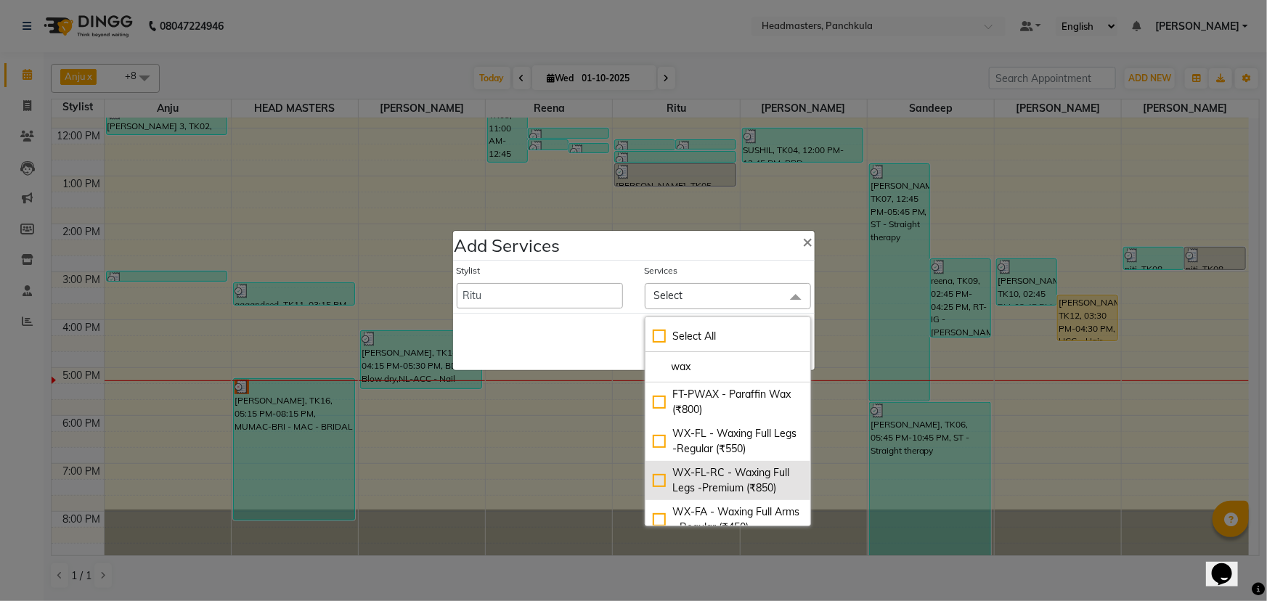
click at [693, 482] on div "WX-FL-RC - Waxing Full Legs -Premium (₹850)" at bounding box center [728, 481] width 150 height 31
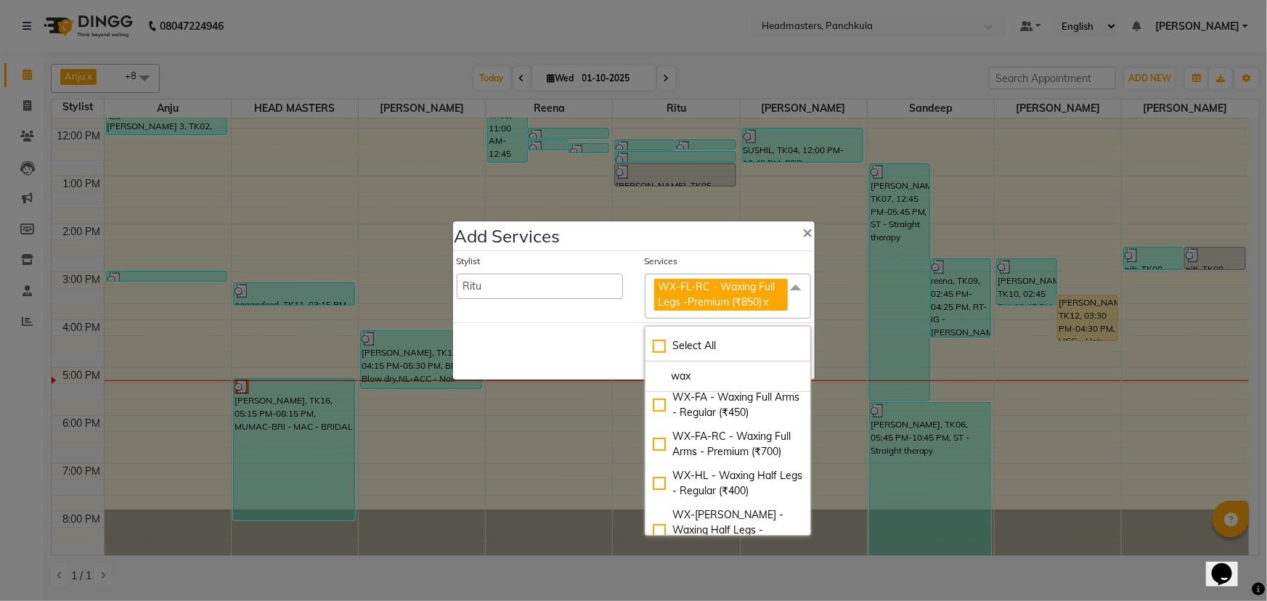
scroll to position [131, 0]
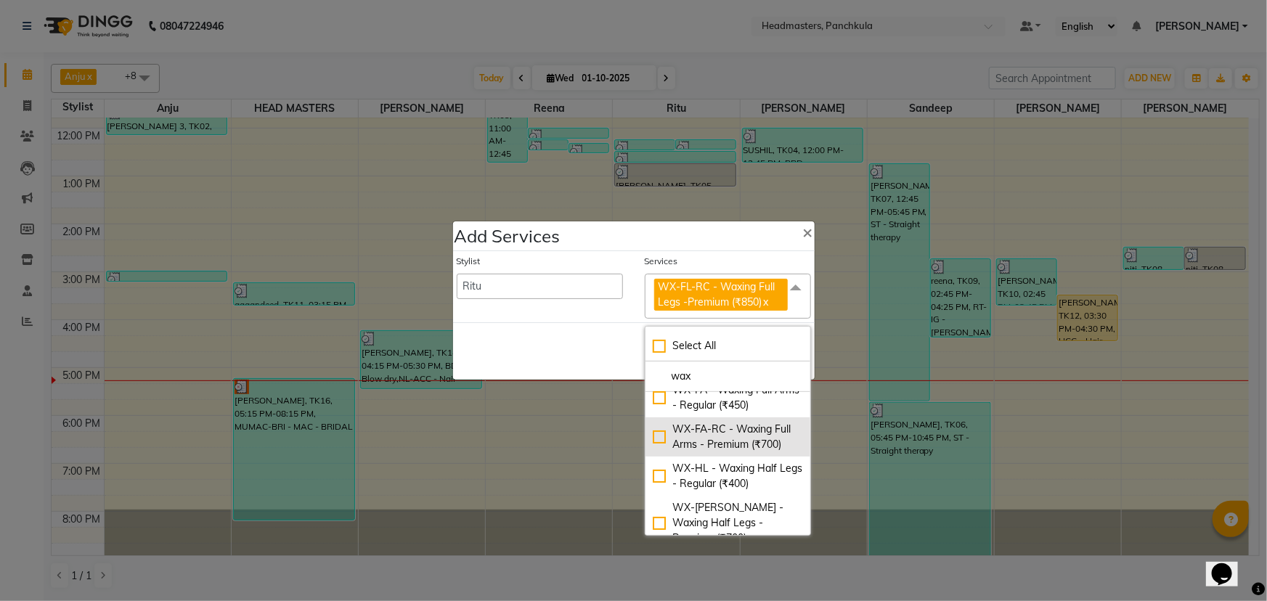
click at [700, 430] on div "WX-FA-RC - Waxing Full Arms - Premium (₹700)" at bounding box center [728, 437] width 150 height 31
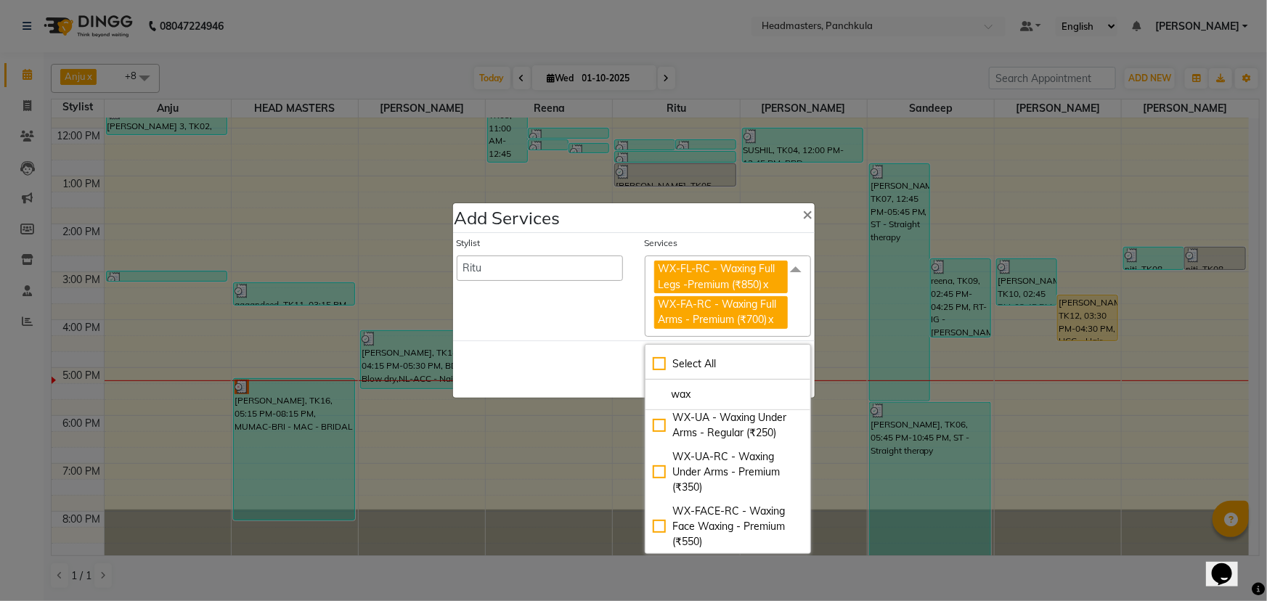
scroll to position [396, 0]
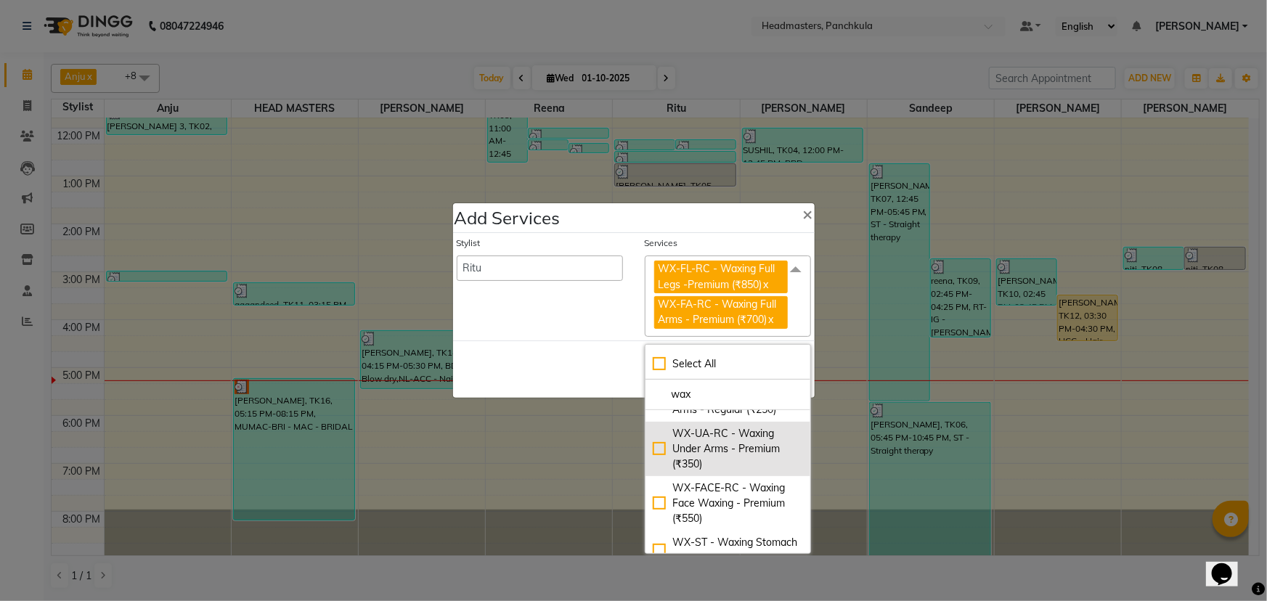
click at [714, 463] on div "WX-UA-RC - Waxing Under Arms - Premium (₹350)" at bounding box center [728, 449] width 150 height 46
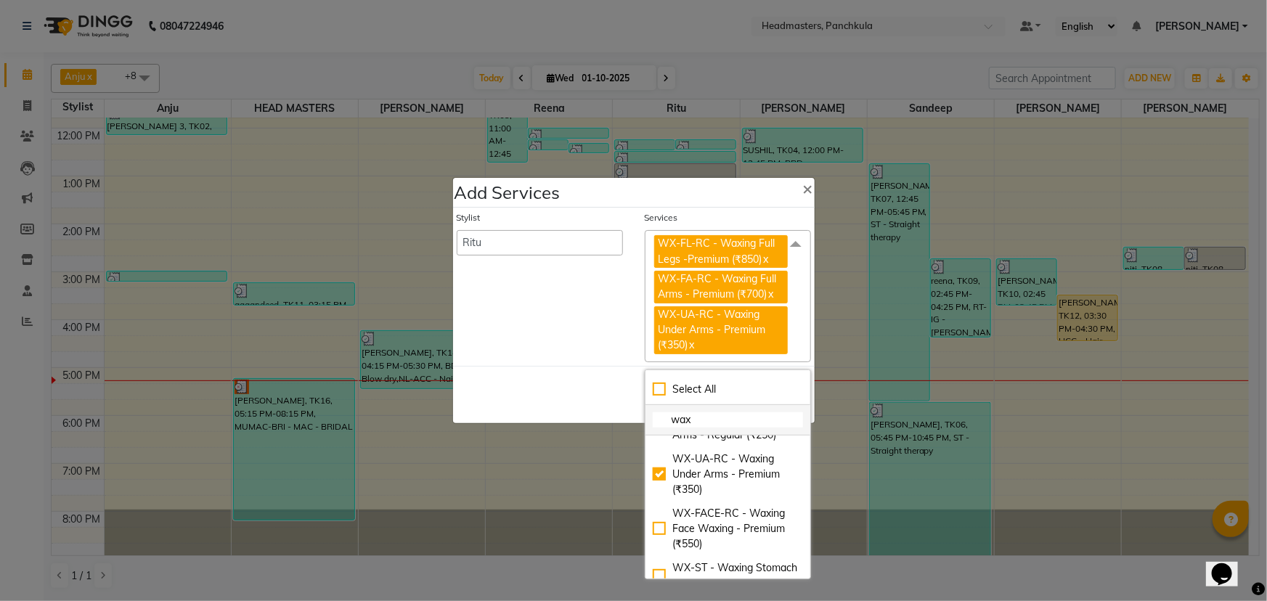
click at [689, 418] on input "wax" at bounding box center [728, 419] width 150 height 15
click at [765, 256] on link "x" at bounding box center [766, 259] width 7 height 13
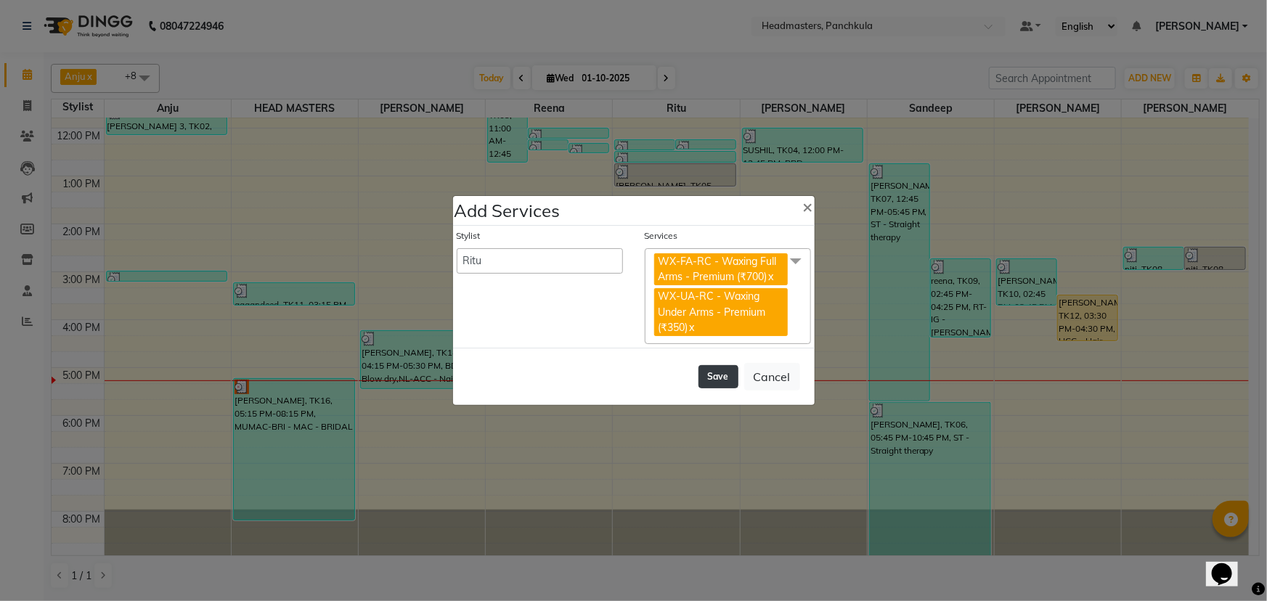
click at [720, 378] on button "Save" at bounding box center [719, 376] width 40 height 23
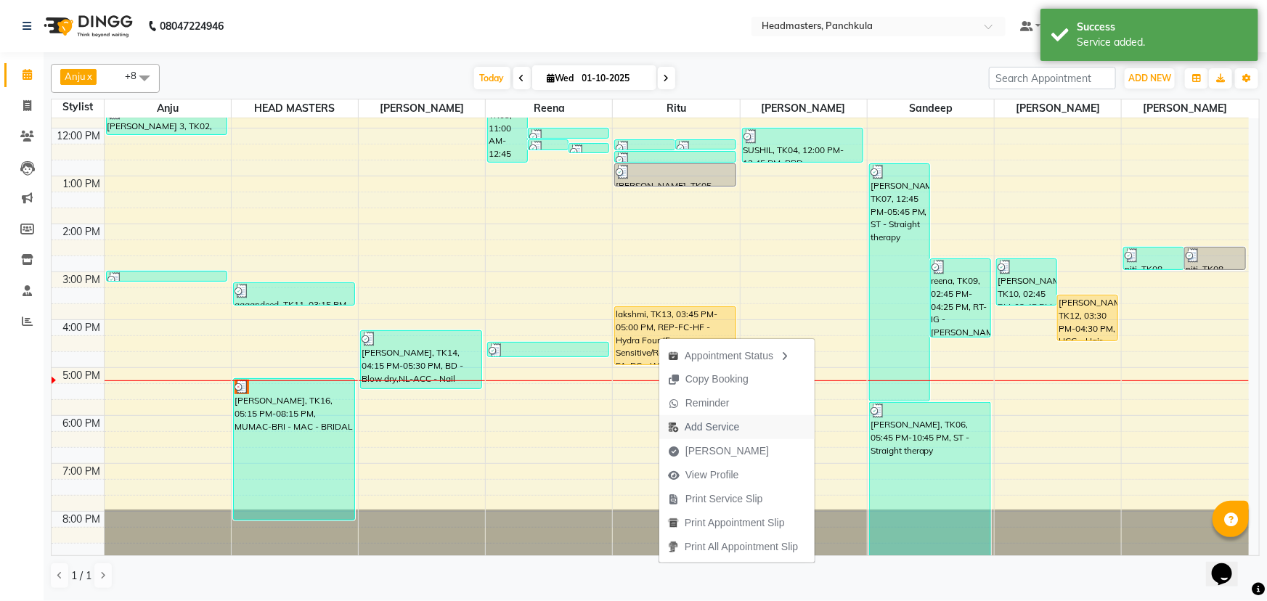
click at [696, 422] on span "Add Service" at bounding box center [712, 427] width 54 height 15
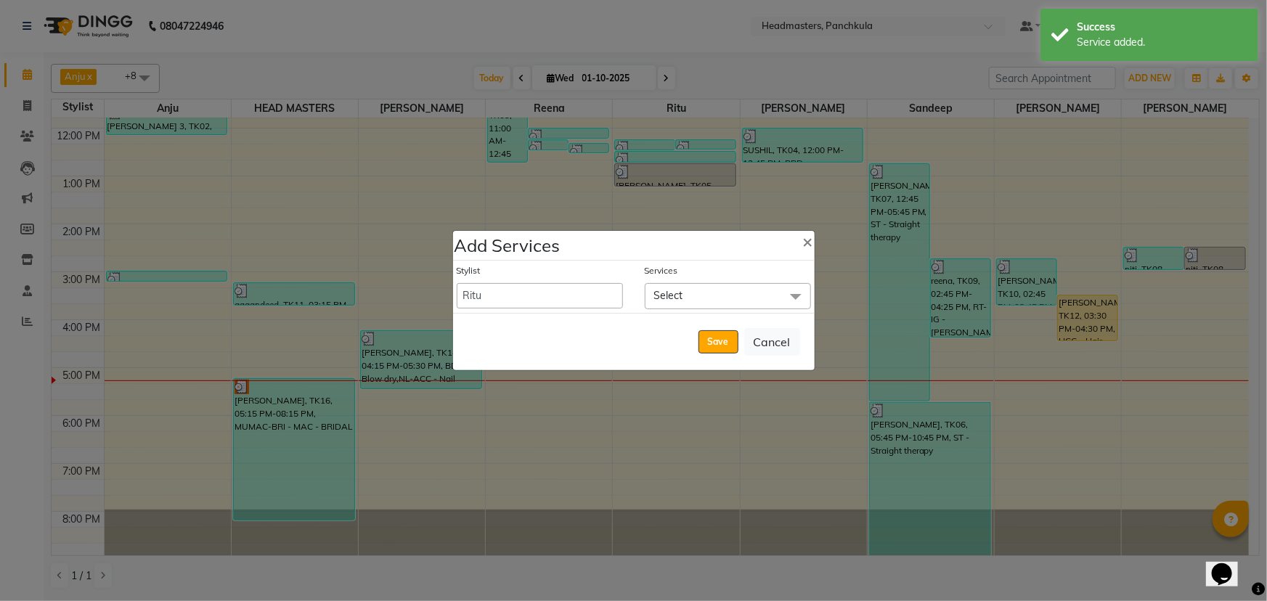
click at [747, 288] on span "Select" at bounding box center [728, 295] width 166 height 25
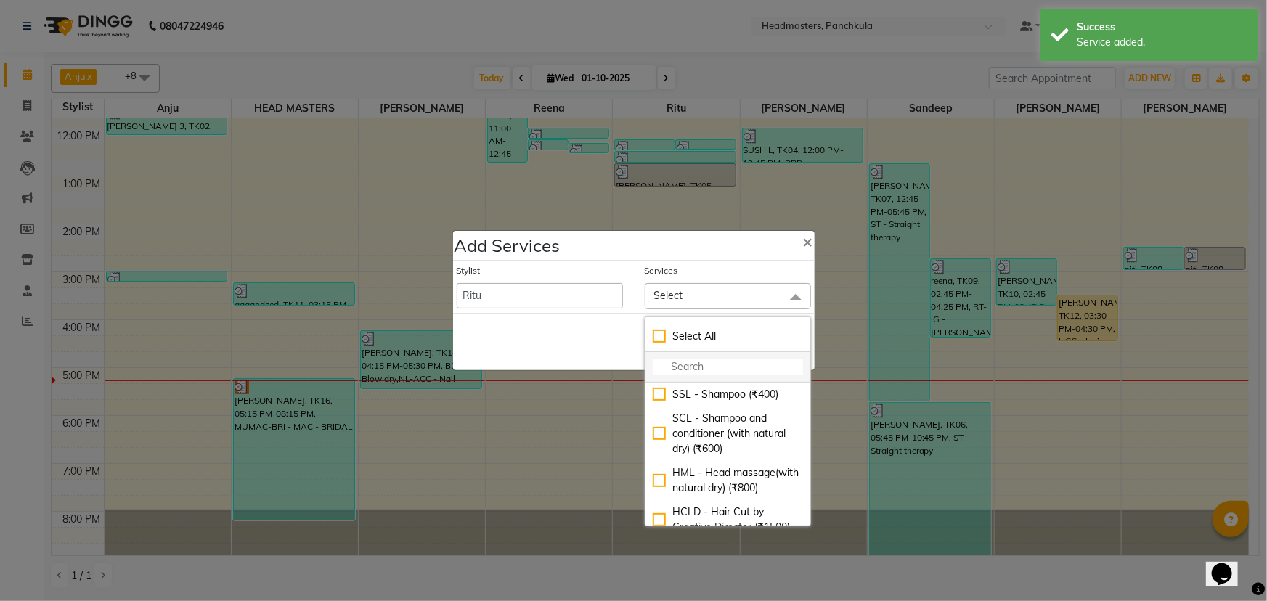
click at [736, 370] on input "multiselect-search" at bounding box center [728, 366] width 150 height 15
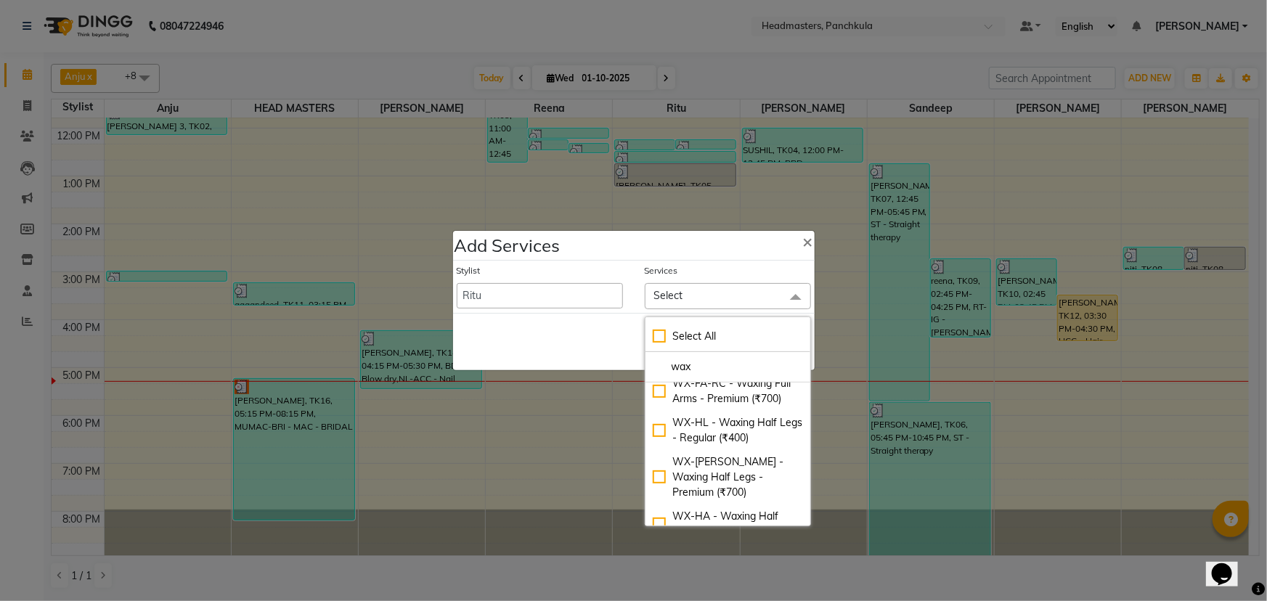
scroll to position [198, 0]
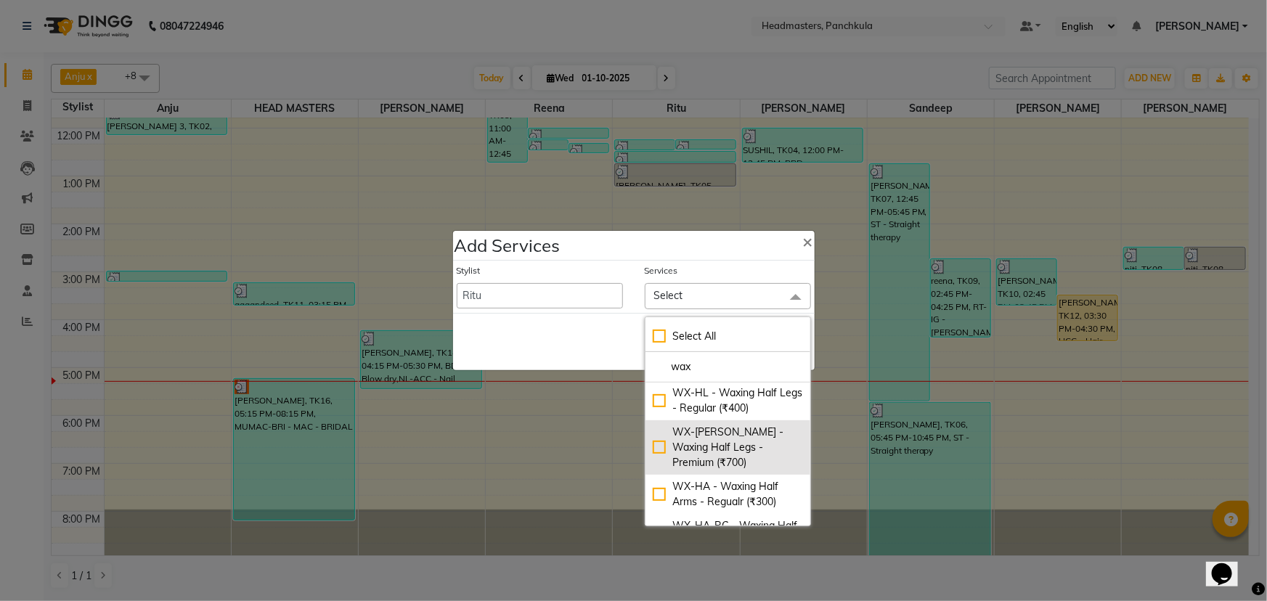
click at [749, 431] on div "WX-HL-RC - Waxing Half Legs - Premium (₹700)" at bounding box center [728, 448] width 150 height 46
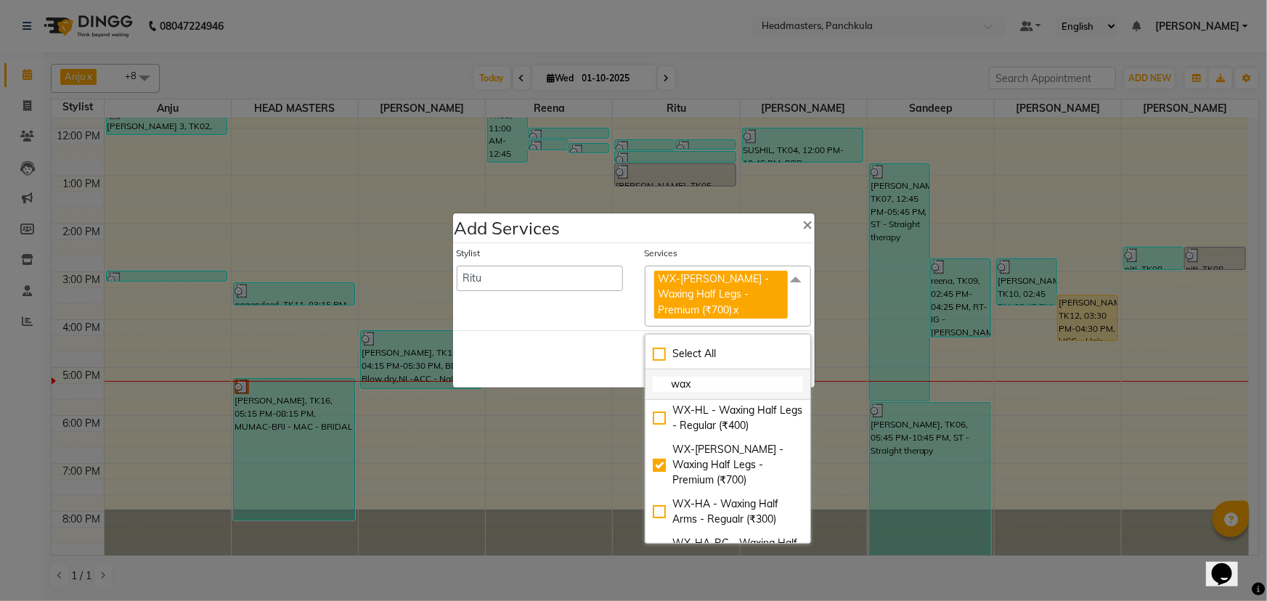
click at [696, 377] on input "wax" at bounding box center [728, 384] width 150 height 15
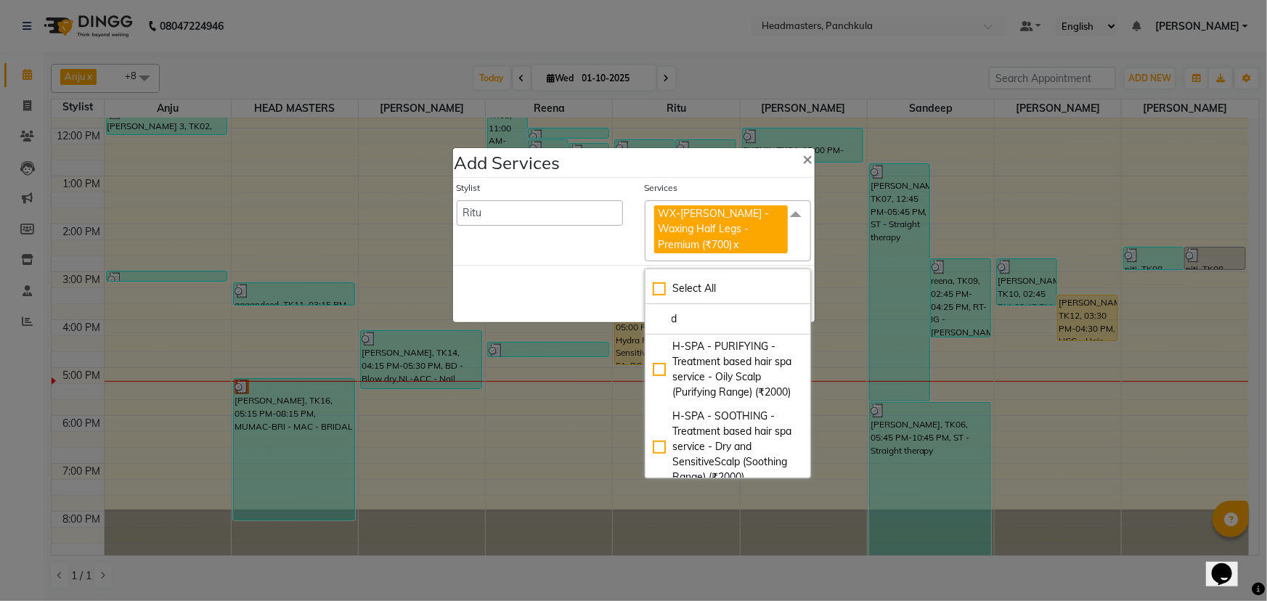
scroll to position [396, 0]
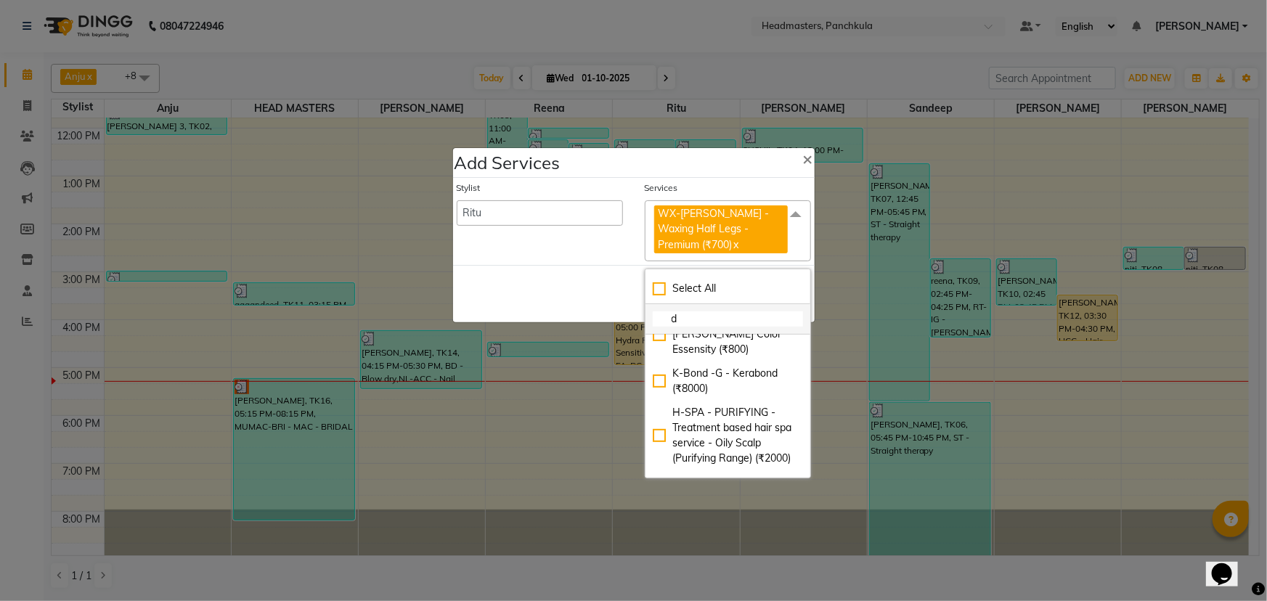
click at [699, 312] on input "d" at bounding box center [728, 319] width 150 height 15
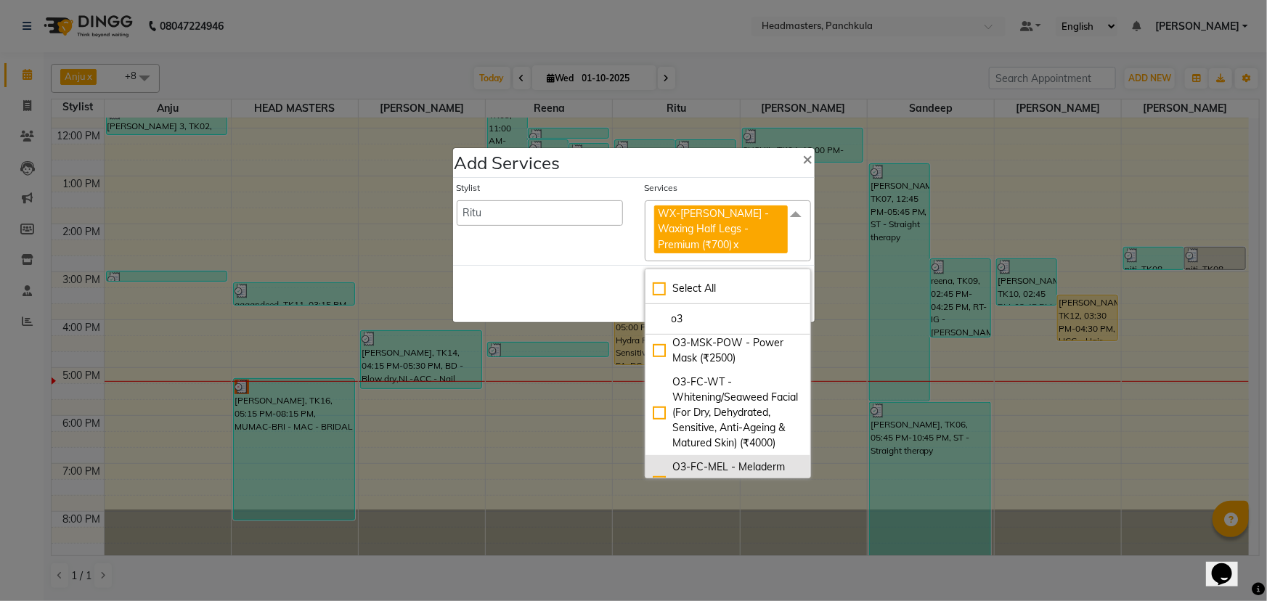
scroll to position [458, 0]
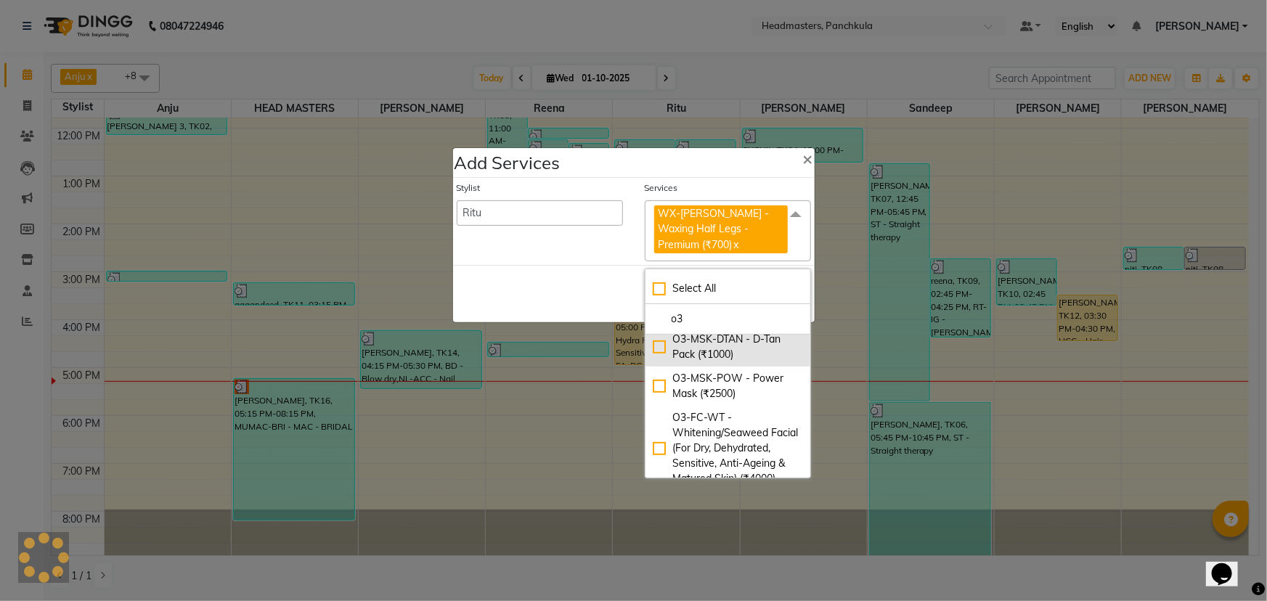
click at [742, 362] on div "O3-MSK-DTAN - D-Tan Pack (₹1000)" at bounding box center [728, 347] width 150 height 31
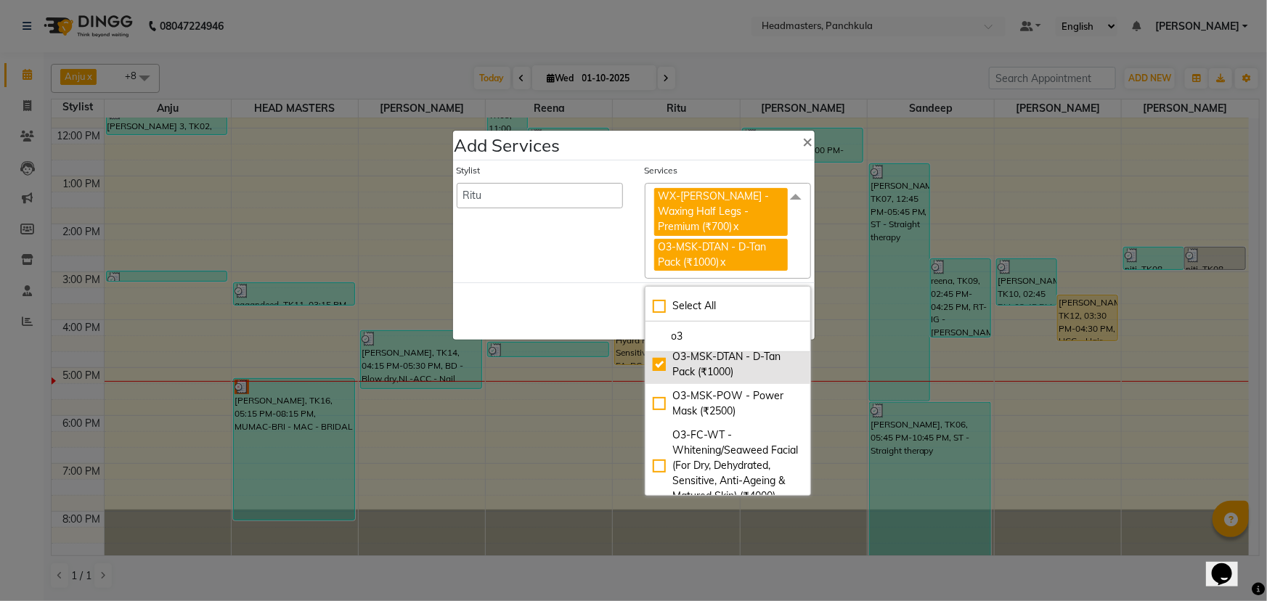
scroll to position [48, 0]
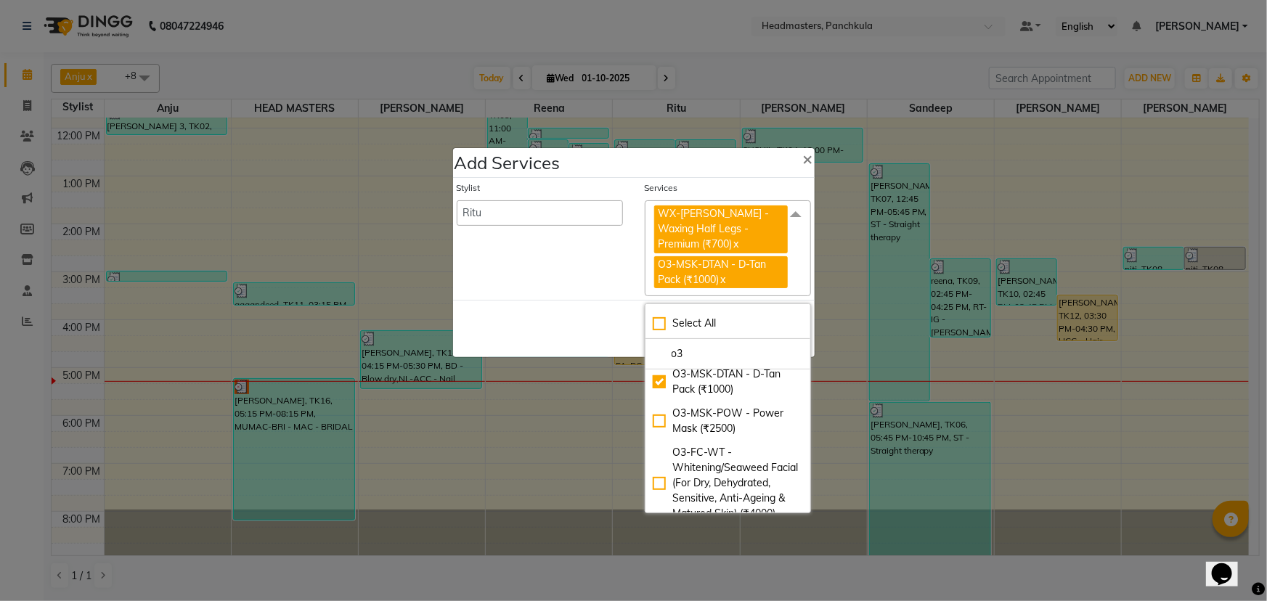
click at [624, 319] on div "Save Cancel" at bounding box center [634, 328] width 362 height 57
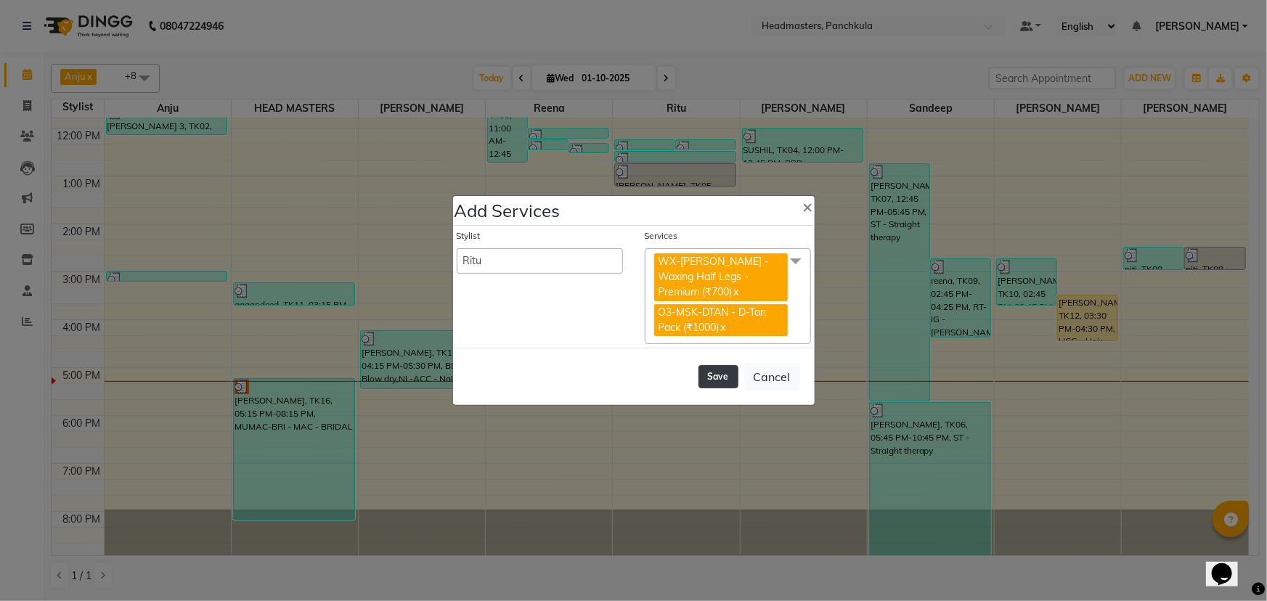
click at [715, 365] on button "Save" at bounding box center [719, 376] width 40 height 23
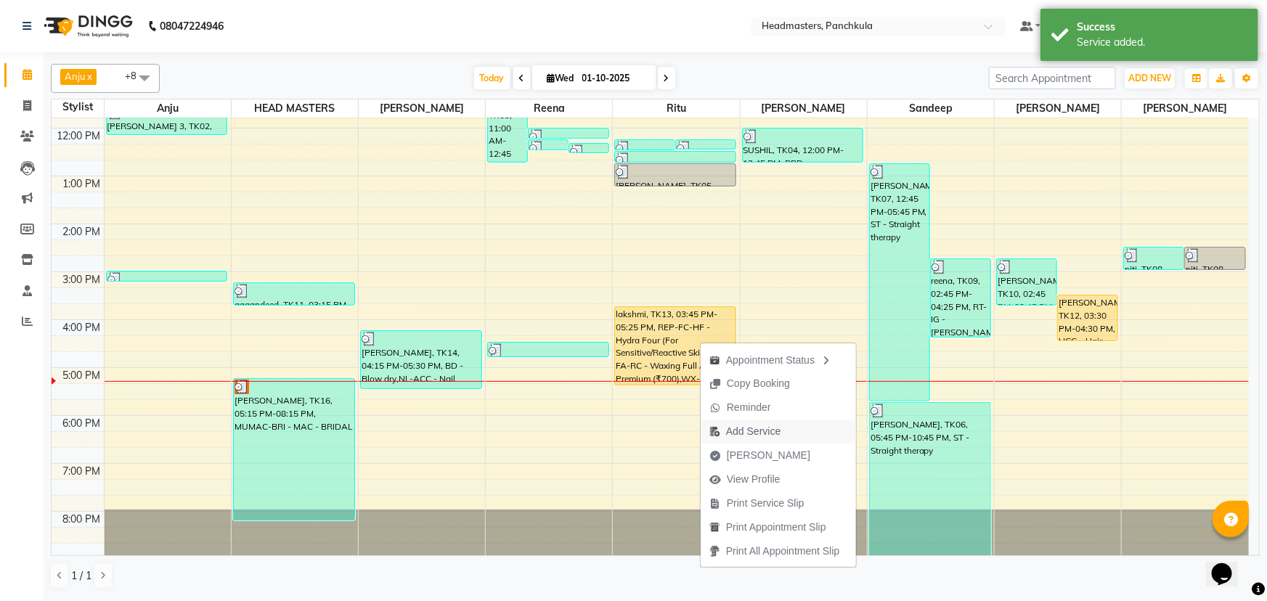
click at [741, 428] on span "Add Service" at bounding box center [753, 431] width 54 height 15
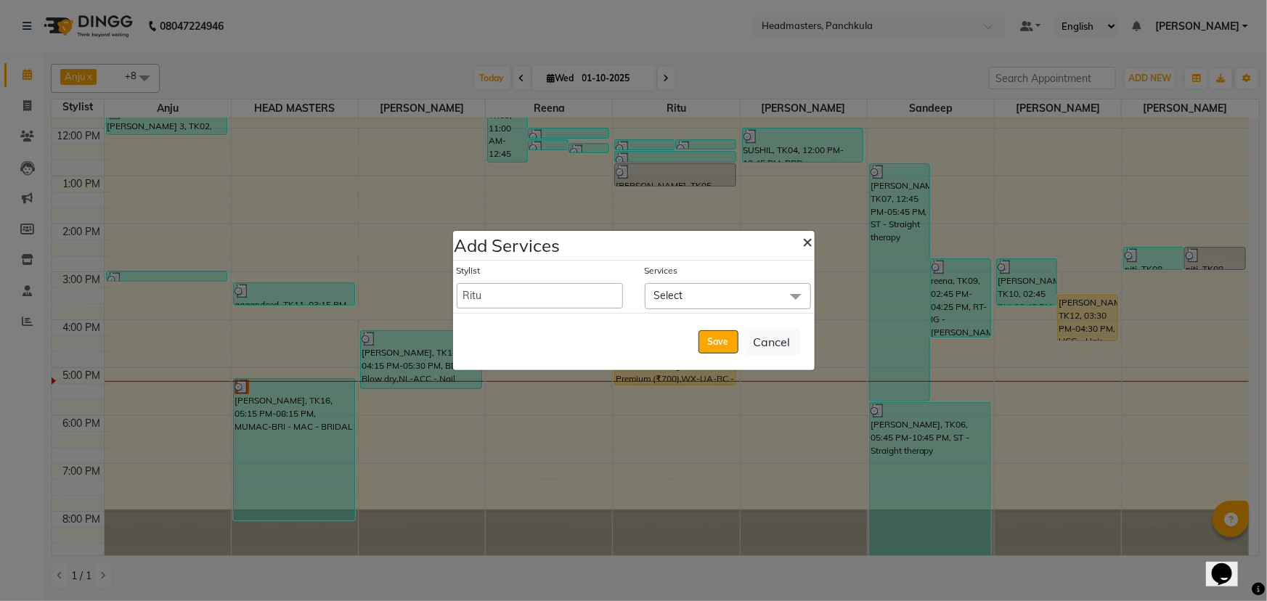
click at [808, 243] on span "×" at bounding box center [808, 241] width 10 height 22
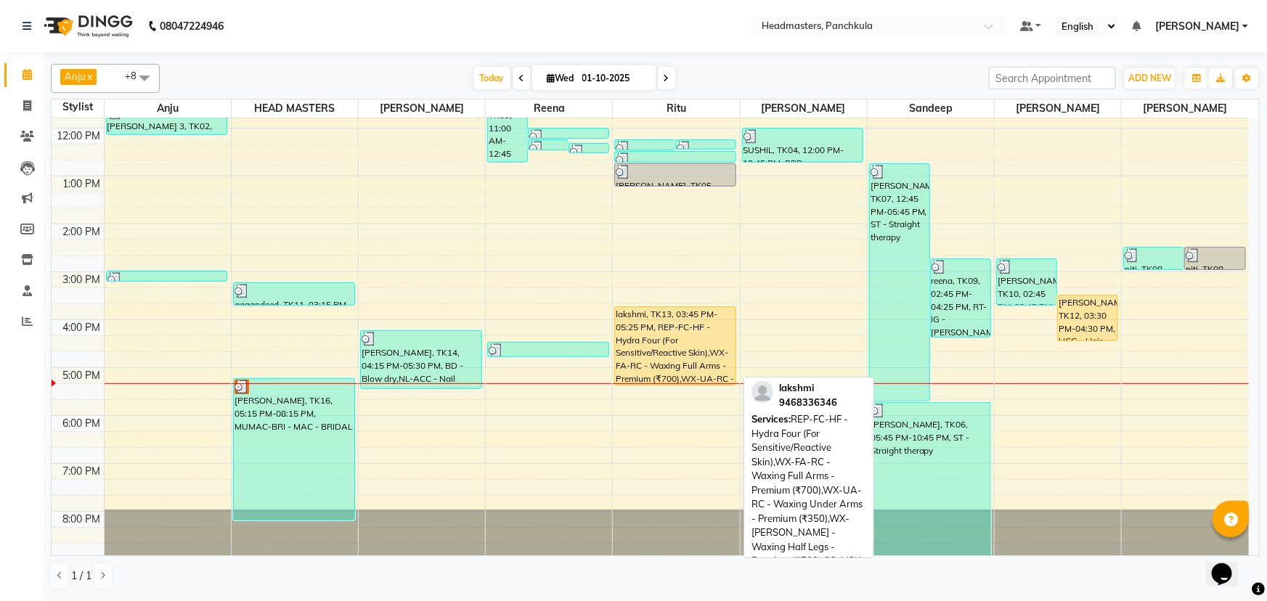
click at [672, 351] on div "lakshmi, TK13, 03:45 PM-05:25 PM, REP-FC-HF - Hydra Four (For Sensitive/Reactiv…" at bounding box center [675, 346] width 121 height 78
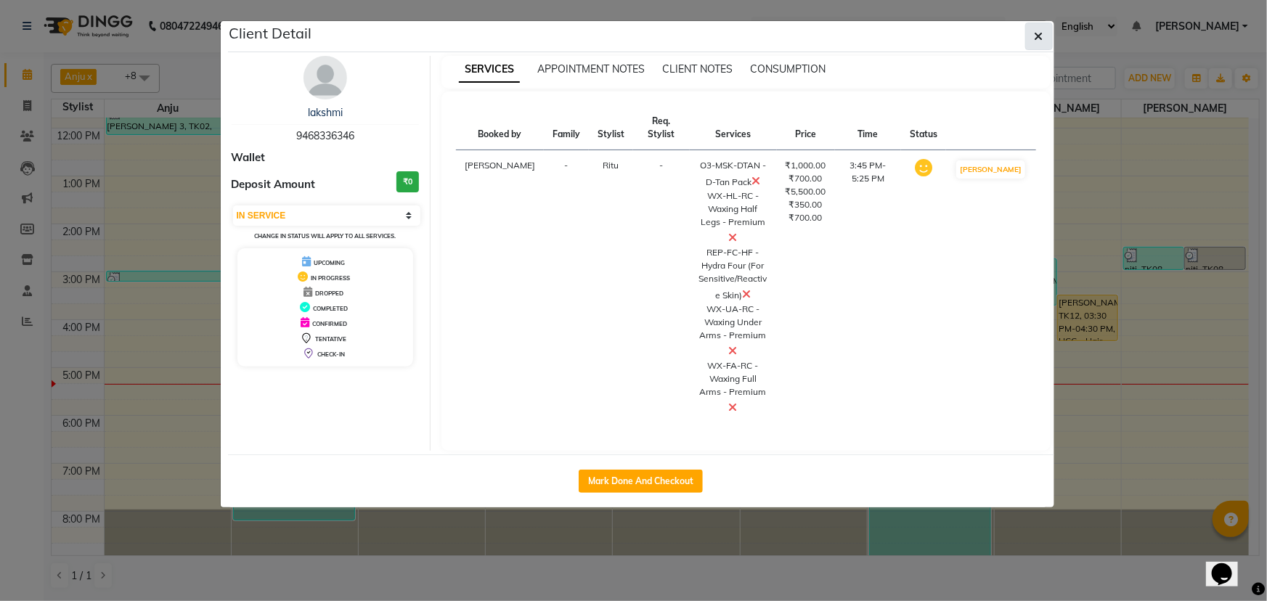
click at [1039, 32] on icon "button" at bounding box center [1039, 37] width 9 height 12
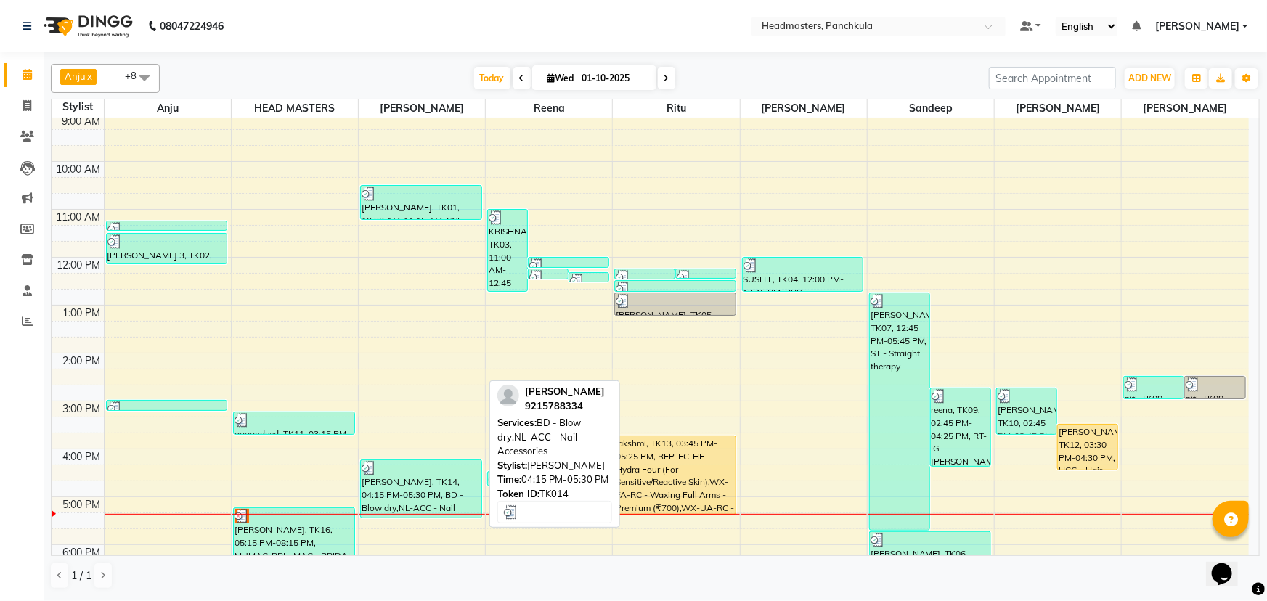
scroll to position [50, 0]
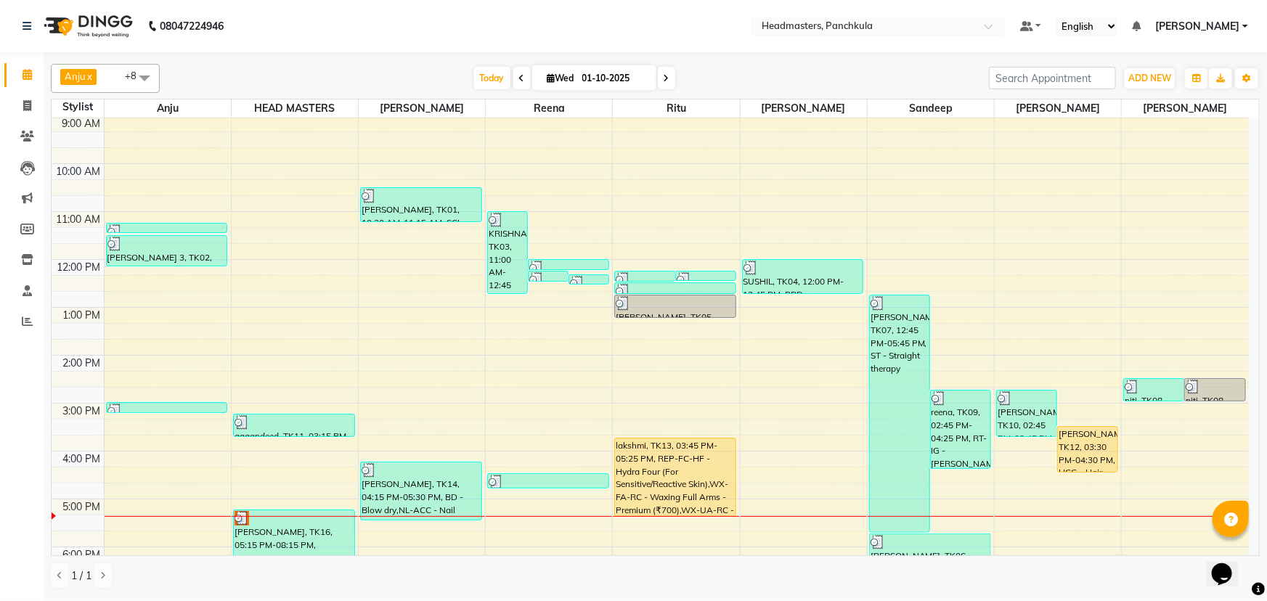
click at [519, 74] on icon at bounding box center [522, 78] width 6 height 9
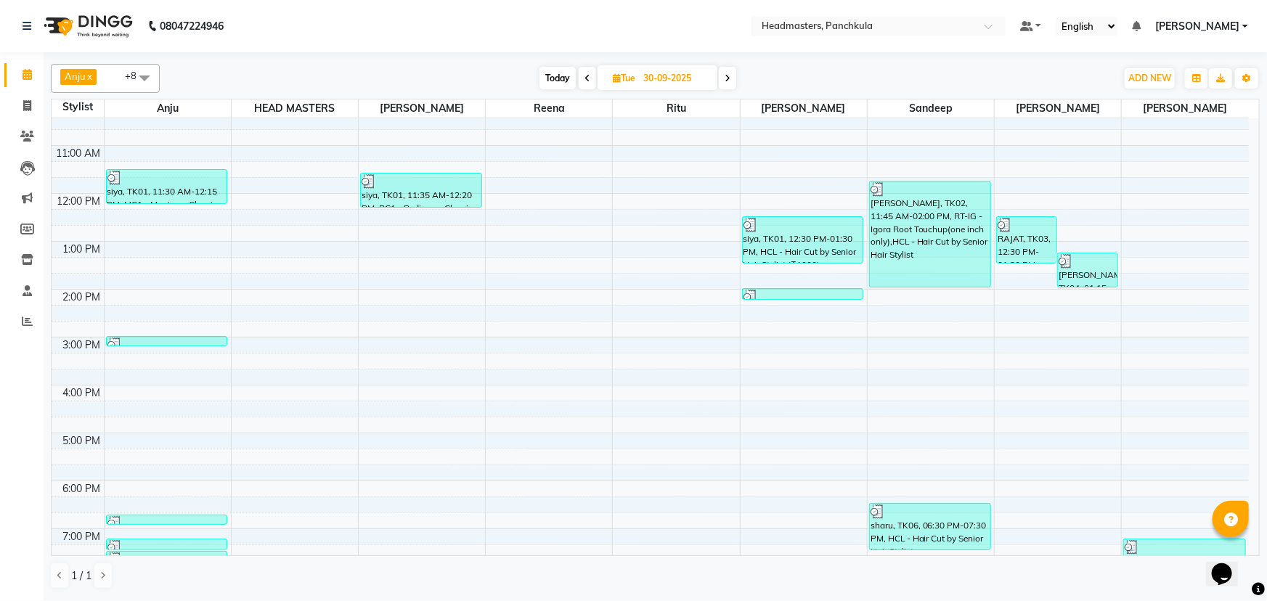
scroll to position [182, 0]
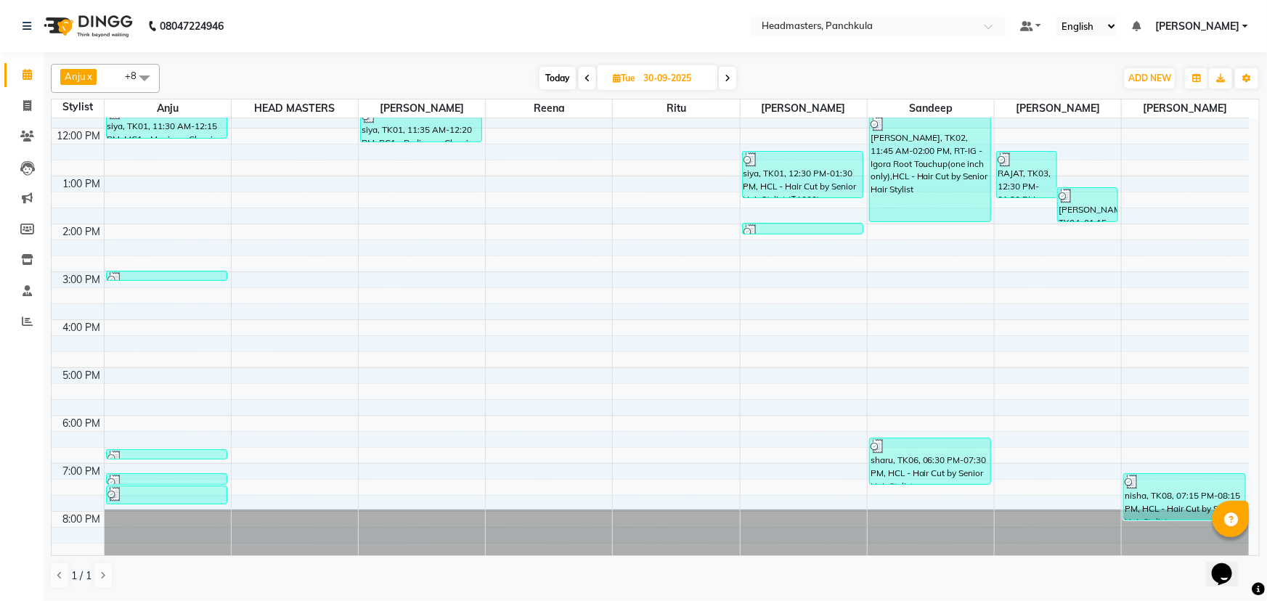
click at [731, 79] on span at bounding box center [727, 78] width 17 height 23
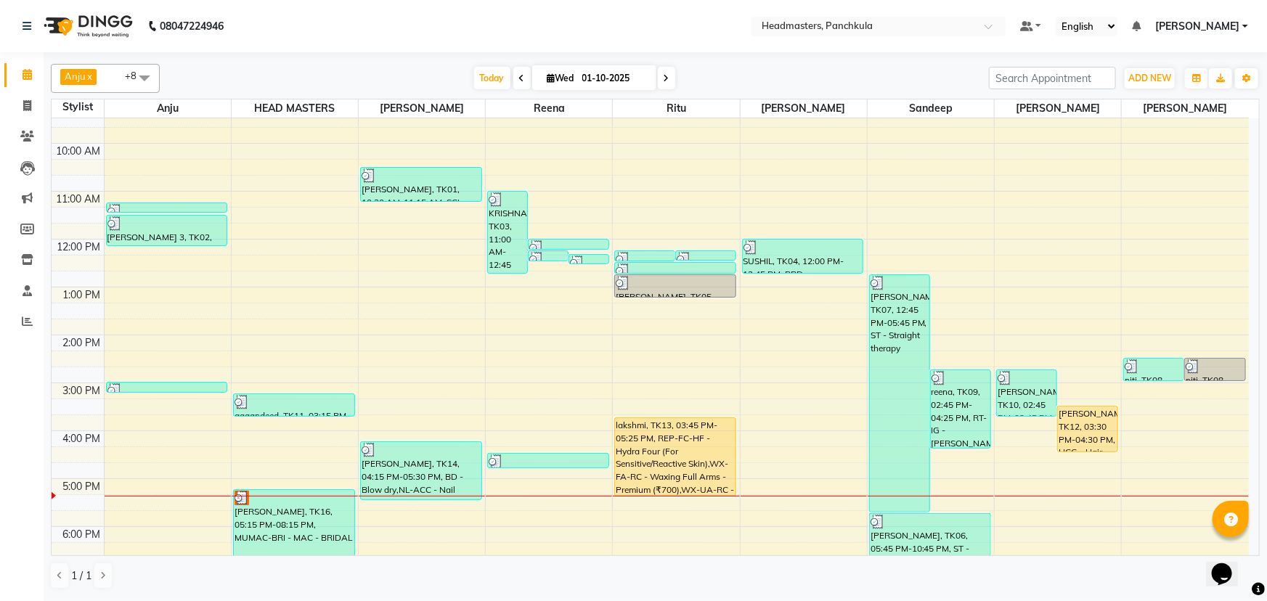
scroll to position [50, 0]
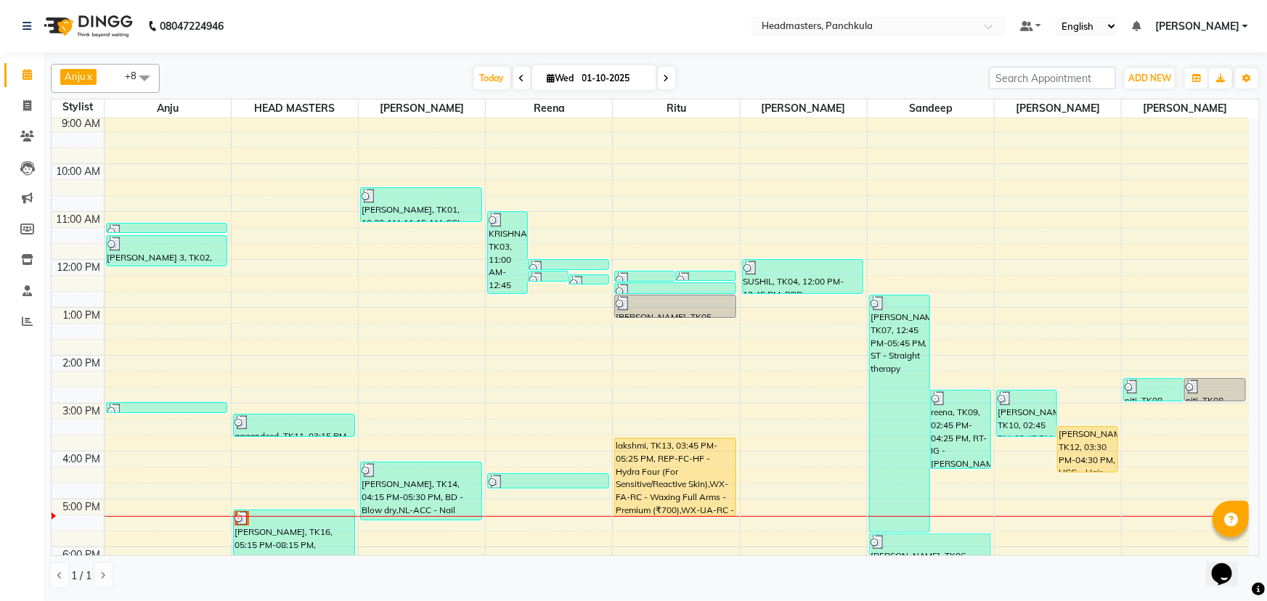
click at [666, 77] on icon at bounding box center [667, 78] width 6 height 9
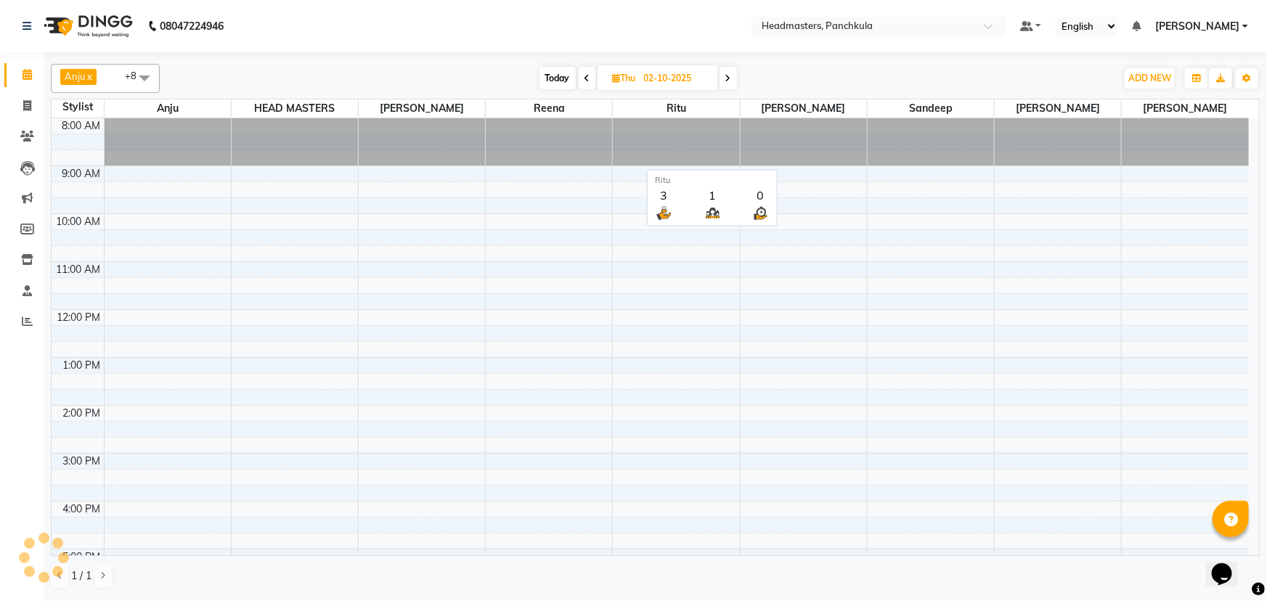
scroll to position [182, 0]
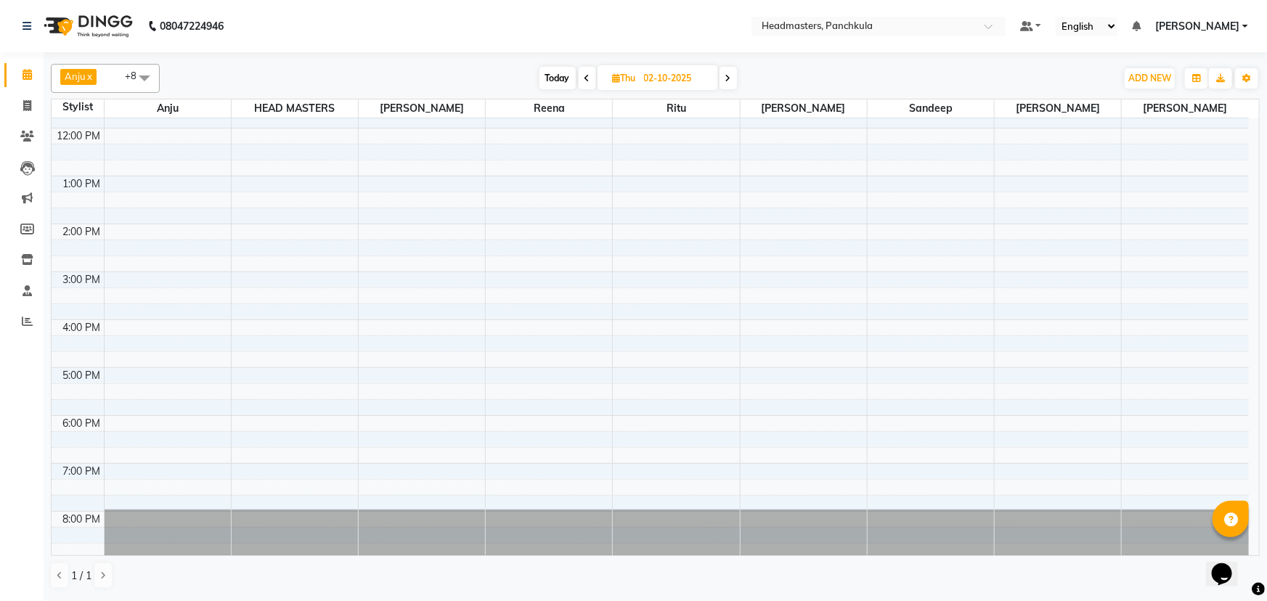
click at [588, 80] on icon at bounding box center [588, 78] width 6 height 9
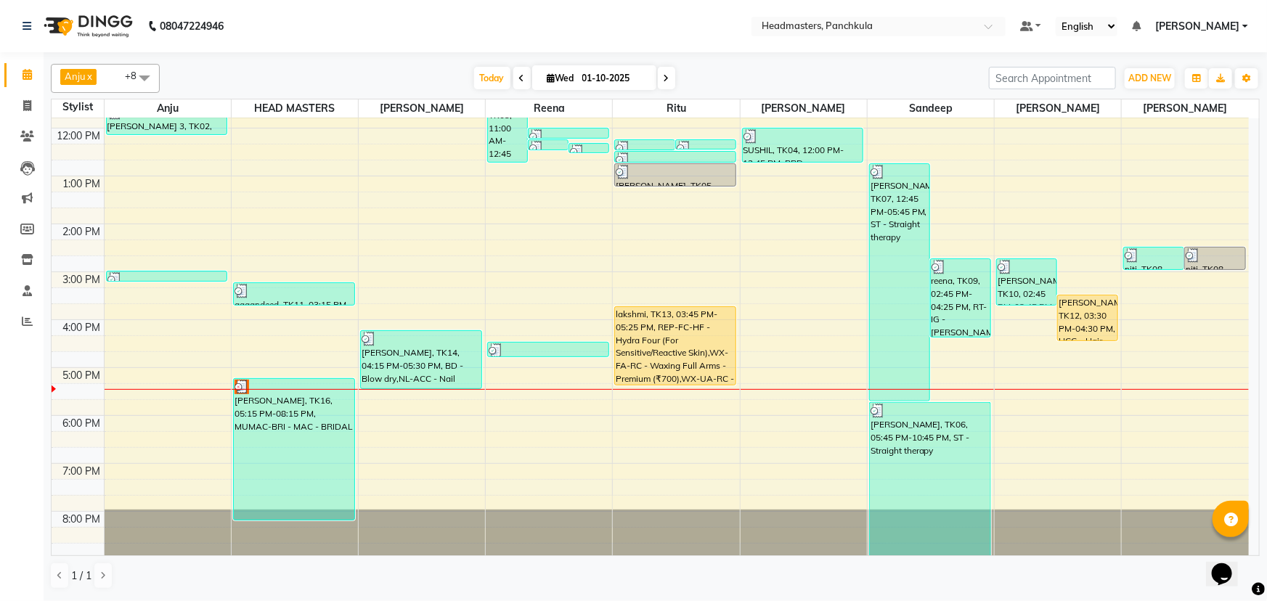
click at [822, 392] on div "8:00 AM 9:00 AM 10:00 AM 11:00 AM 12:00 PM 1:00 PM 2:00 PM 3:00 PM 4:00 PM 5:00…" at bounding box center [651, 248] width 1198 height 622
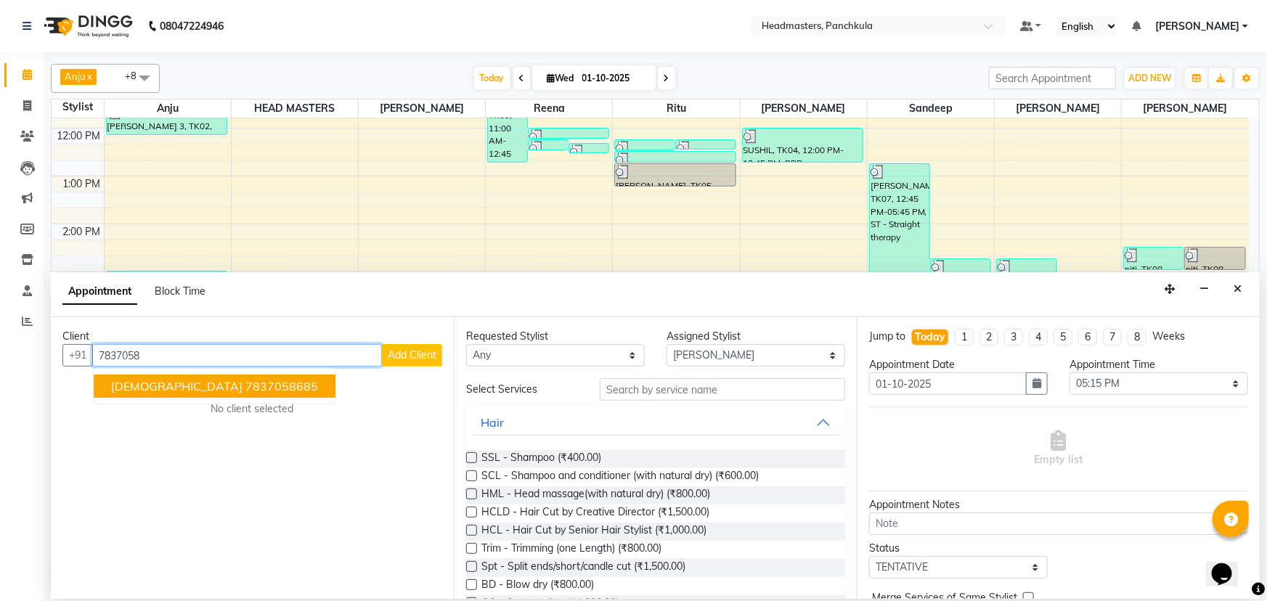
click at [245, 380] on ngb-highlight "7837058685" at bounding box center [281, 386] width 73 height 15
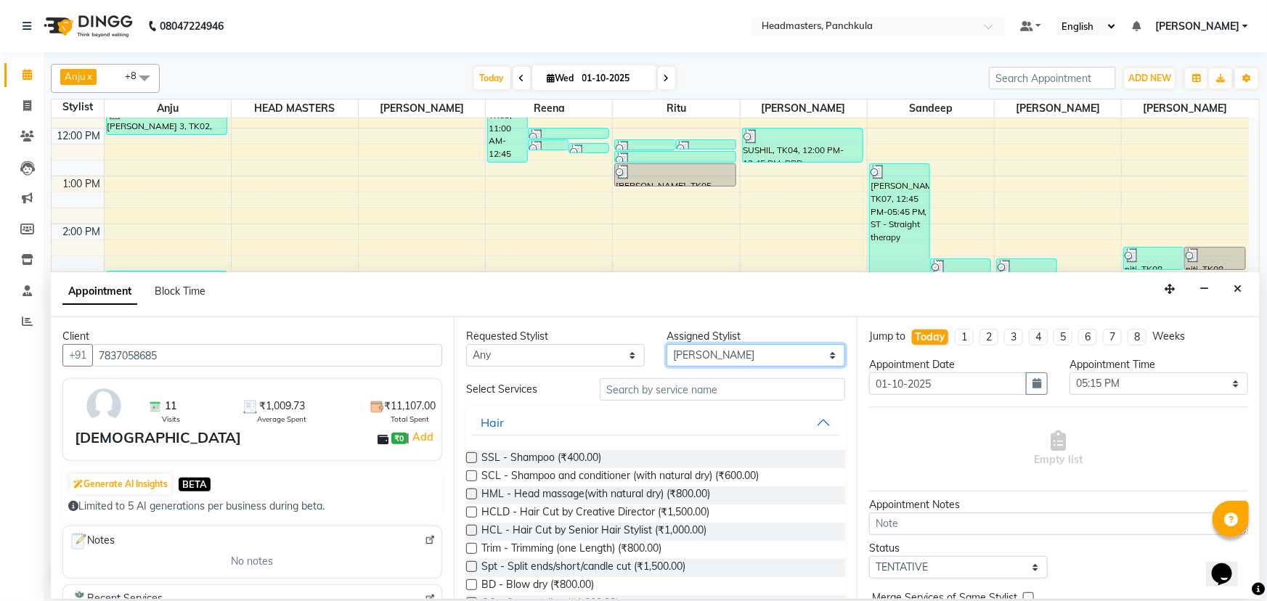
click at [712, 357] on select "Select Amjad Anju Danish HEAD MASTERS Parveen Reena Ritu Saddam Sandeep Sushant…" at bounding box center [756, 355] width 179 height 23
click at [667, 344] on select "Select Amjad Anju Danish HEAD MASTERS Parveen Reena Ritu Saddam Sandeep Sushant…" at bounding box center [756, 355] width 179 height 23
click at [632, 395] on input "text" at bounding box center [722, 389] width 245 height 23
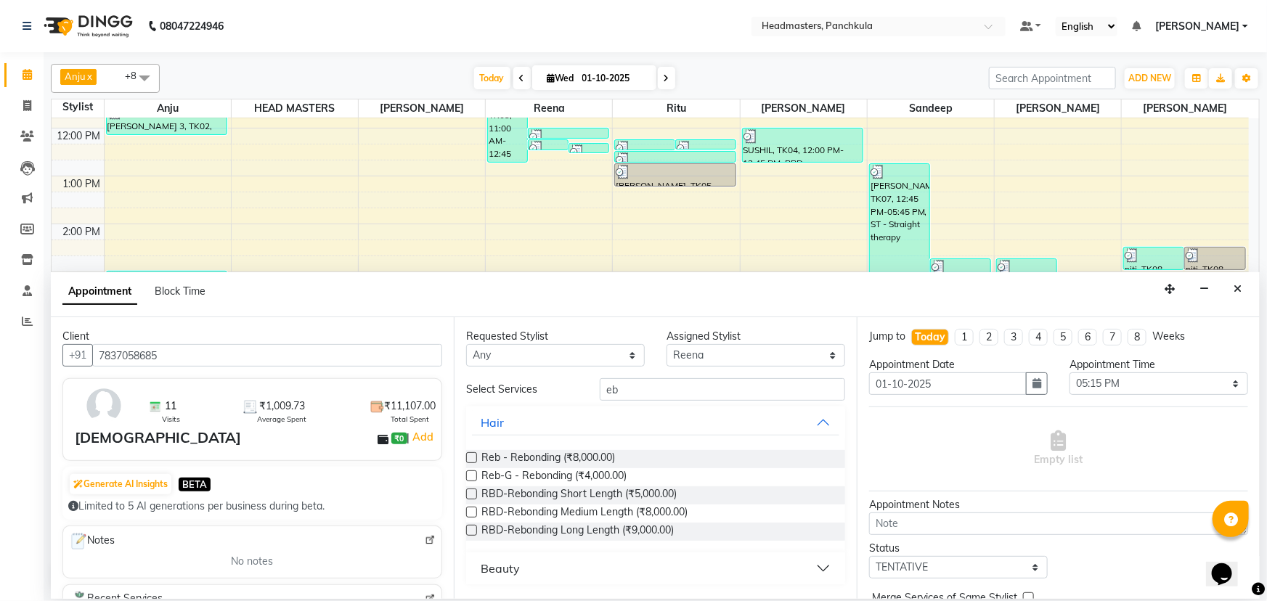
click at [529, 568] on button "Beauty" at bounding box center [655, 569] width 367 height 26
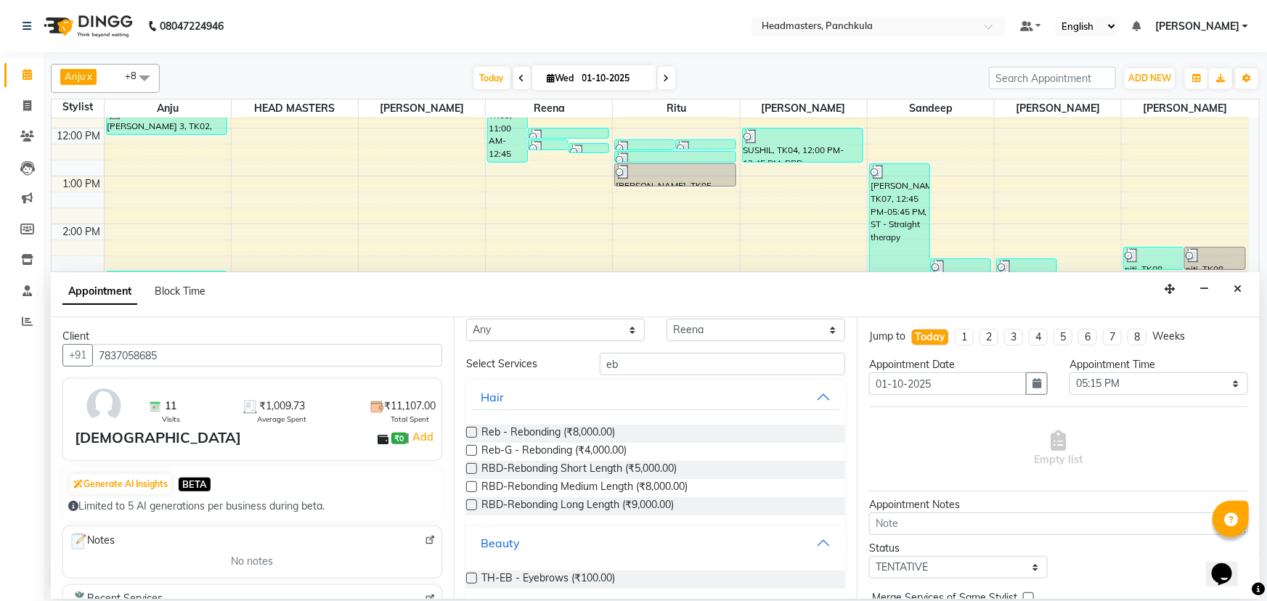
scroll to position [38, 0]
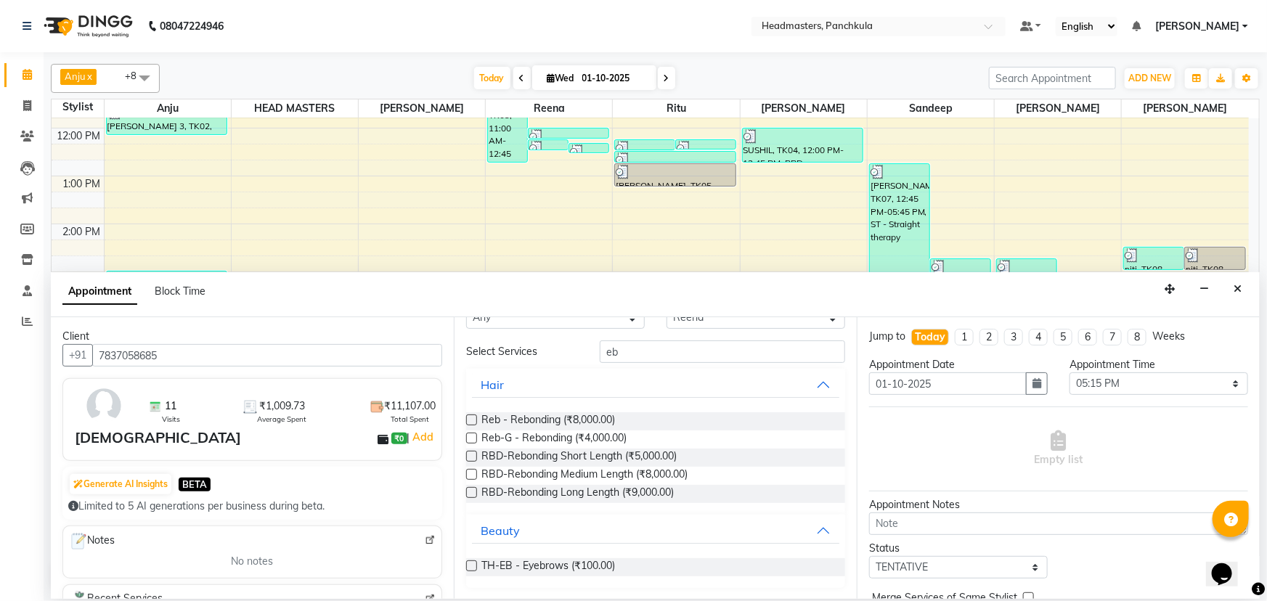
click at [468, 564] on label at bounding box center [471, 566] width 11 height 11
click at [468, 564] on input "checkbox" at bounding box center [470, 567] width 9 height 9
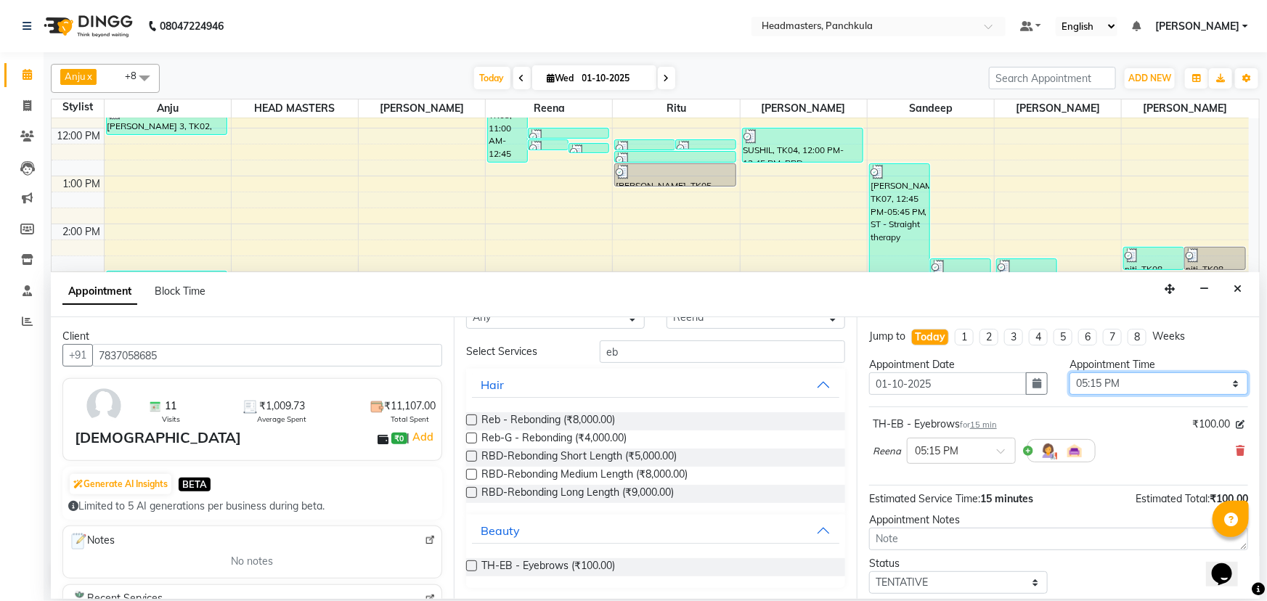
click at [1111, 389] on select "Select 09:00 AM 09:15 AM 09:30 AM 09:45 AM 10:00 AM 10:15 AM 10:30 AM 10:45 AM …" at bounding box center [1159, 384] width 179 height 23
click at [1070, 373] on select "Select 09:00 AM 09:15 AM 09:30 AM 09:45 AM 10:00 AM 10:15 AM 10:30 AM 10:45 AM …" at bounding box center [1159, 384] width 179 height 23
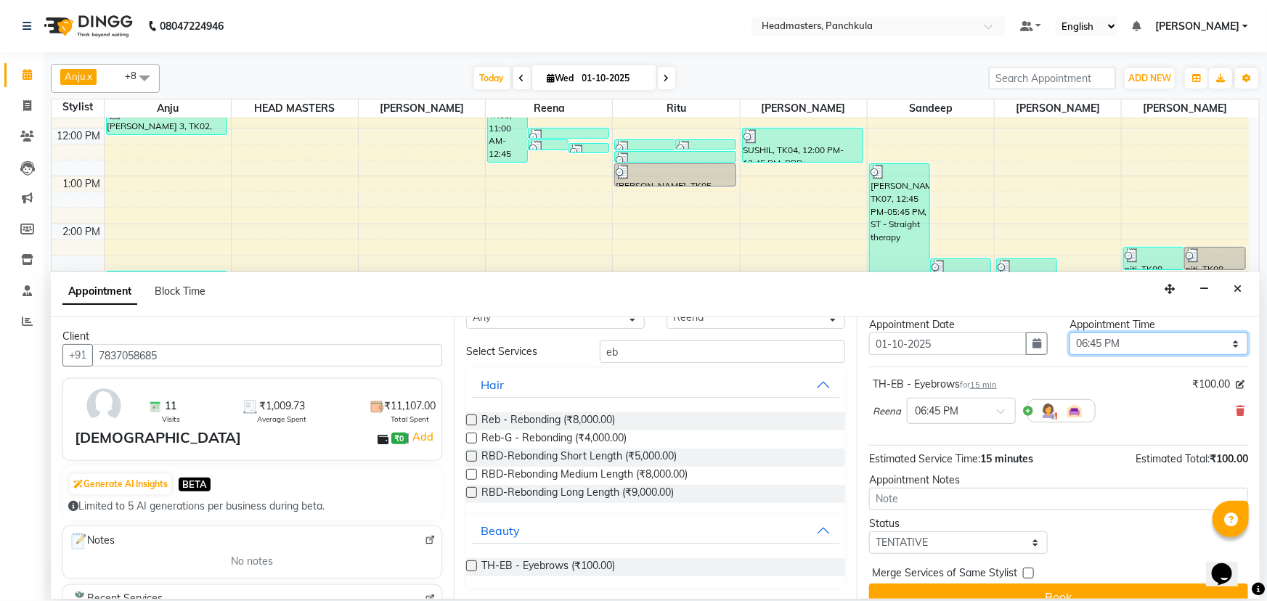
scroll to position [62, 0]
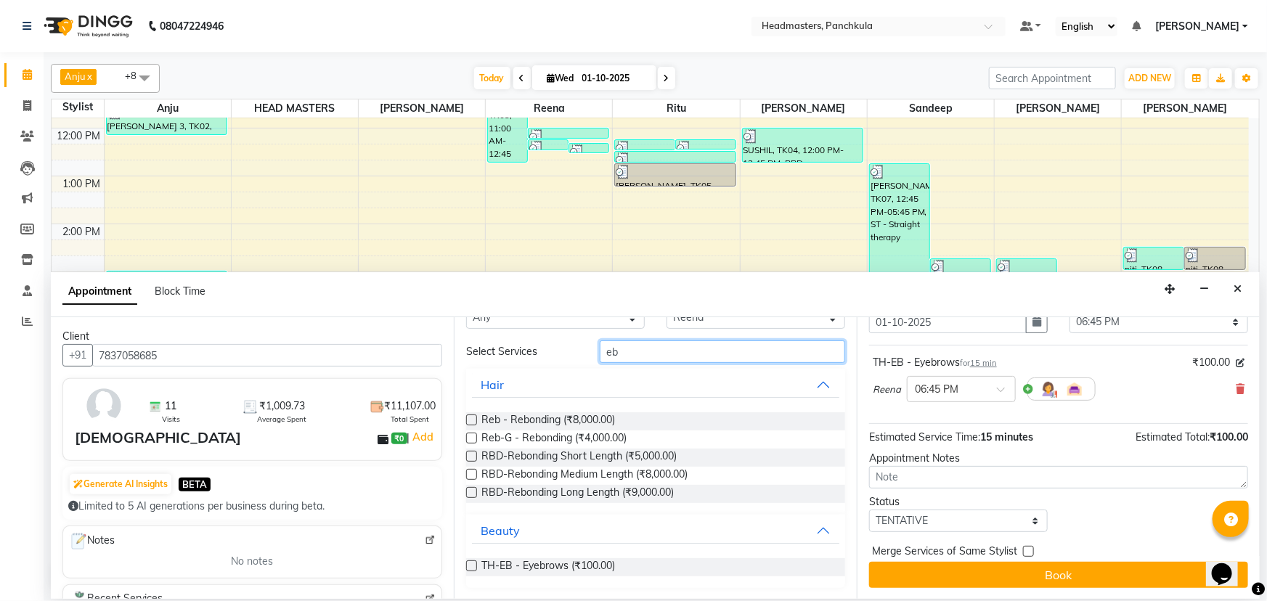
click at [622, 349] on input "eb" at bounding box center [722, 352] width 245 height 23
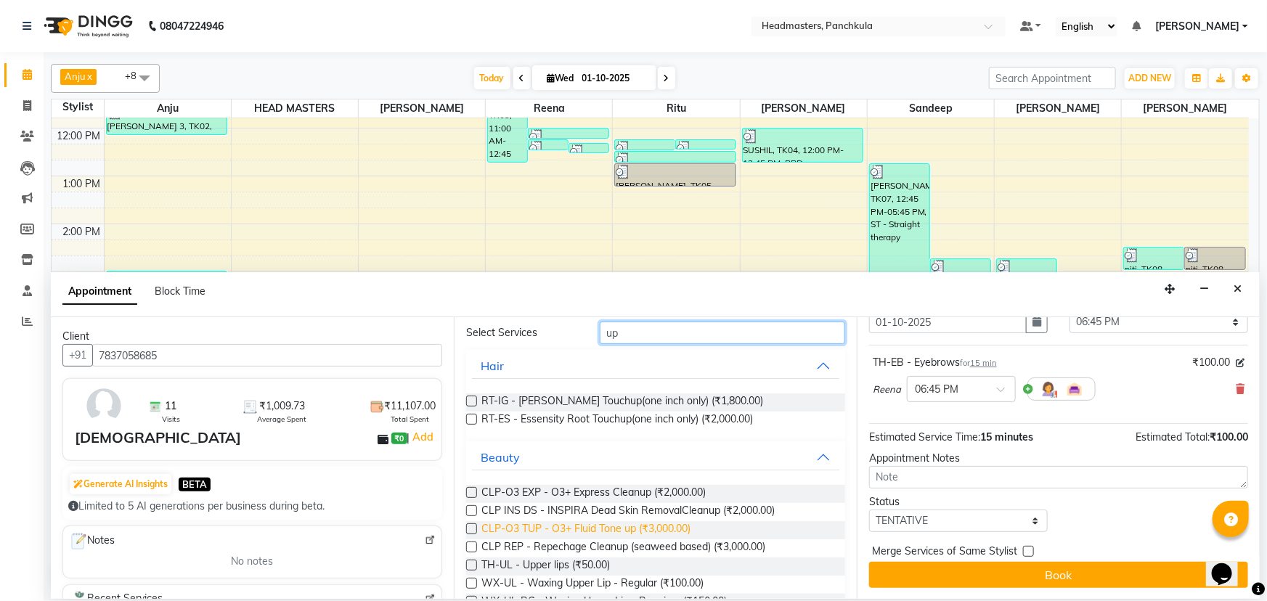
scroll to position [0, 0]
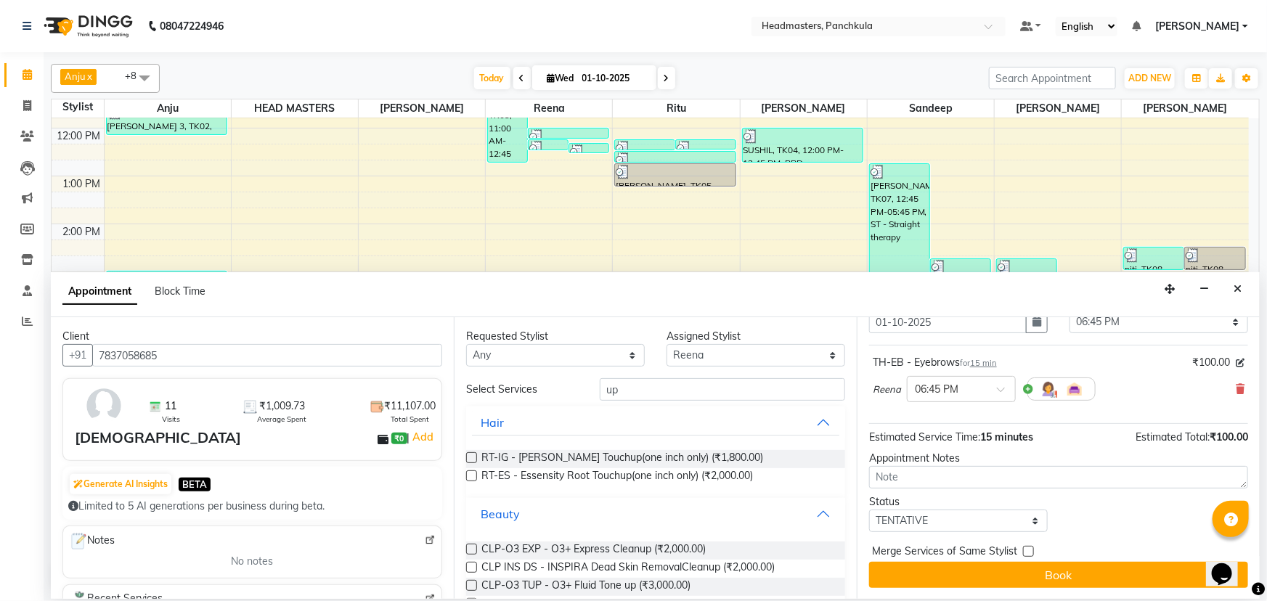
click at [518, 518] on div "Beauty" at bounding box center [500, 513] width 39 height 17
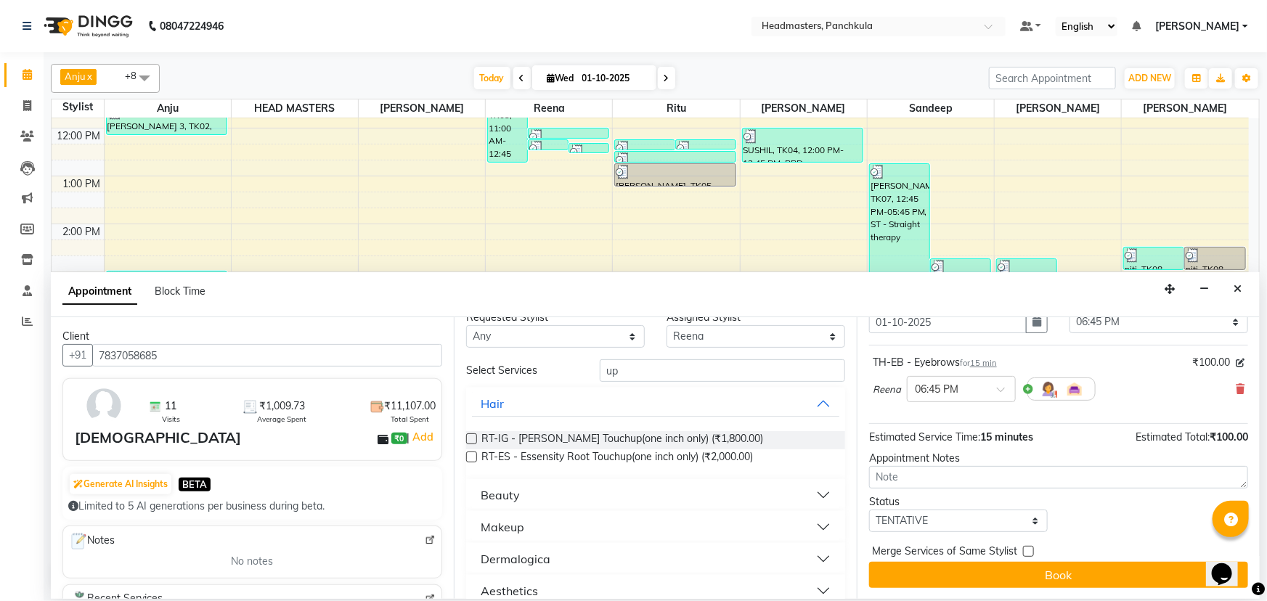
scroll to position [38, 0]
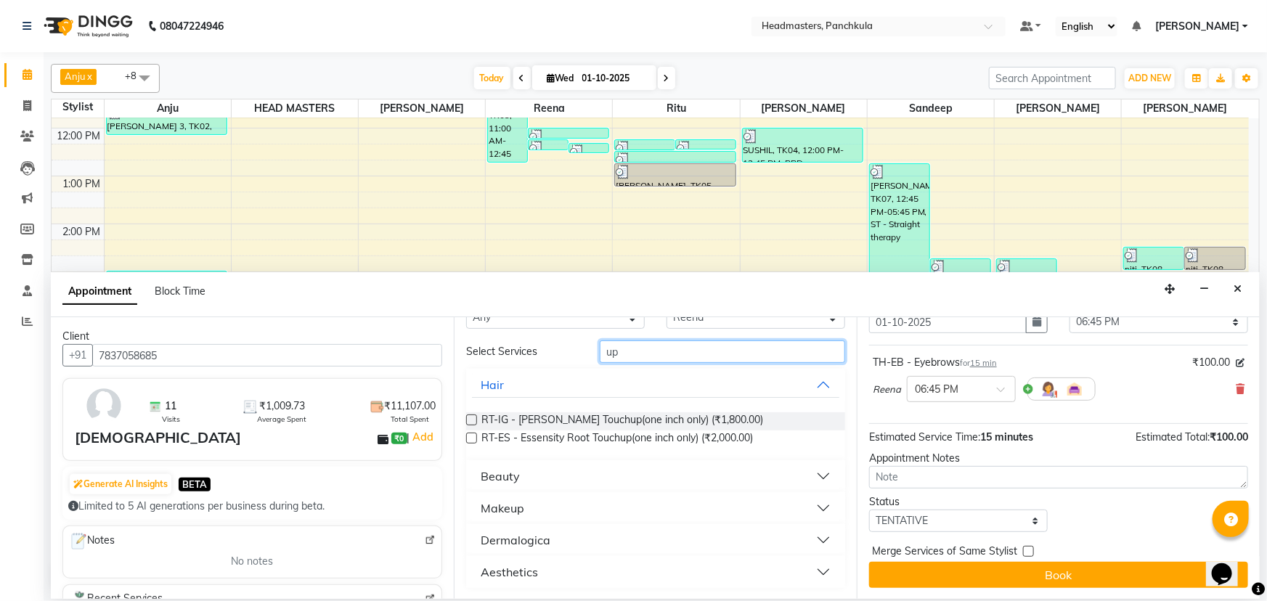
click at [631, 355] on input "up" at bounding box center [722, 352] width 245 height 23
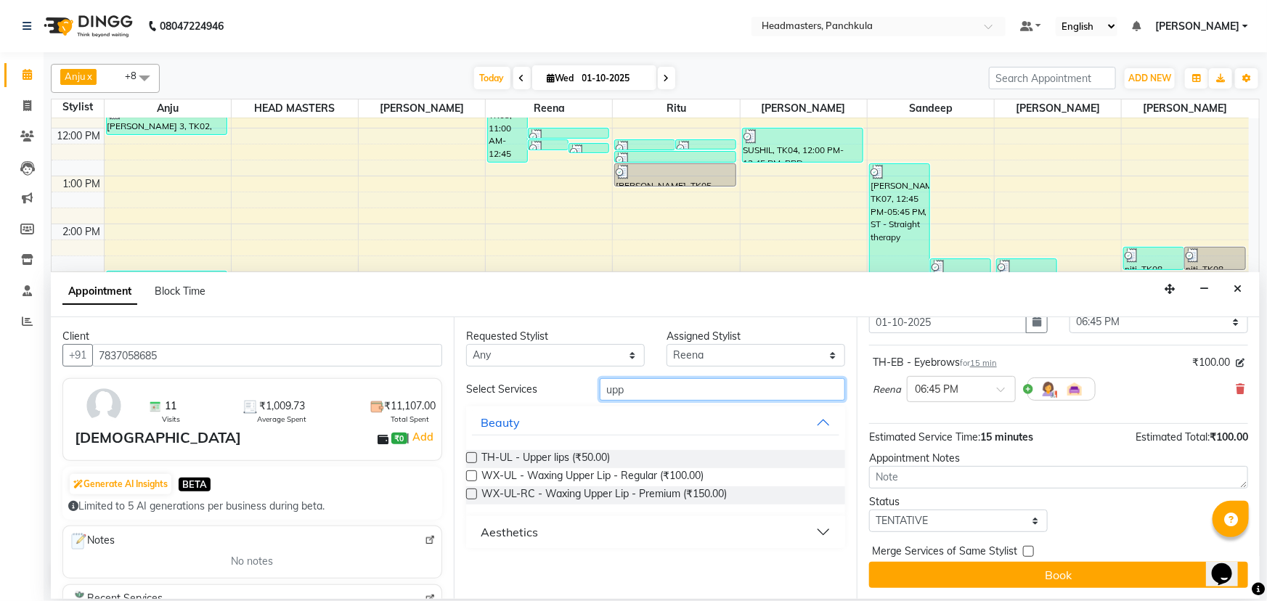
scroll to position [0, 0]
click at [609, 456] on span "TH-UL - Upper lips (₹50.00)" at bounding box center [545, 459] width 129 height 18
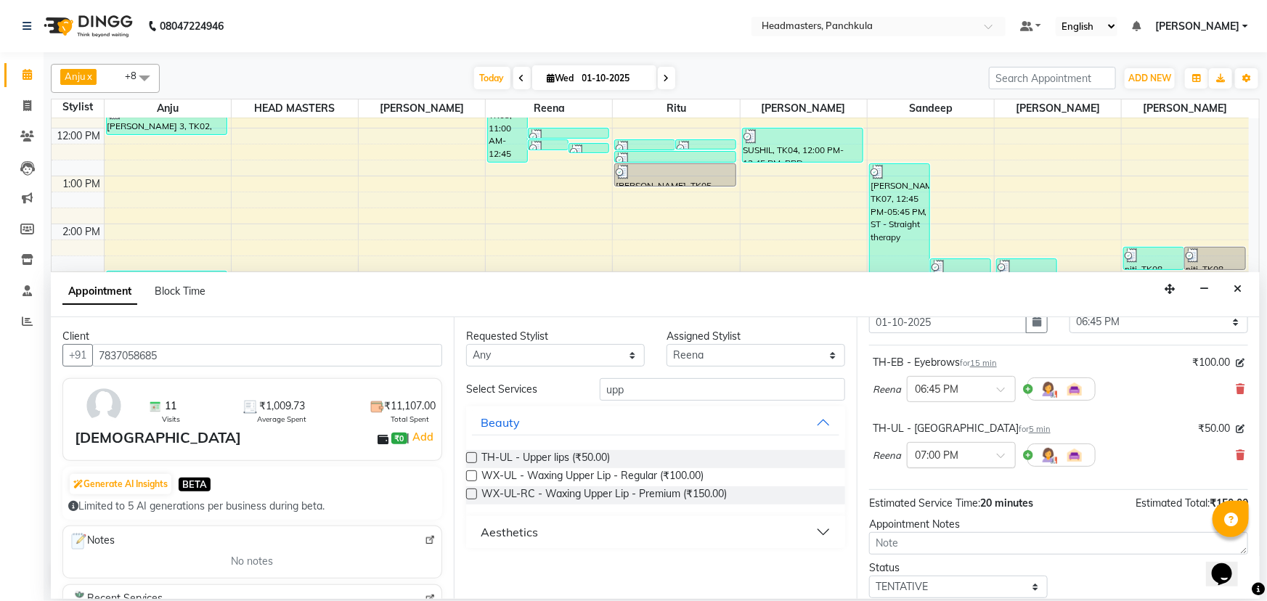
click at [930, 450] on input "text" at bounding box center [947, 454] width 64 height 15
click at [930, 490] on div "06:45 PM" at bounding box center [961, 494] width 107 height 27
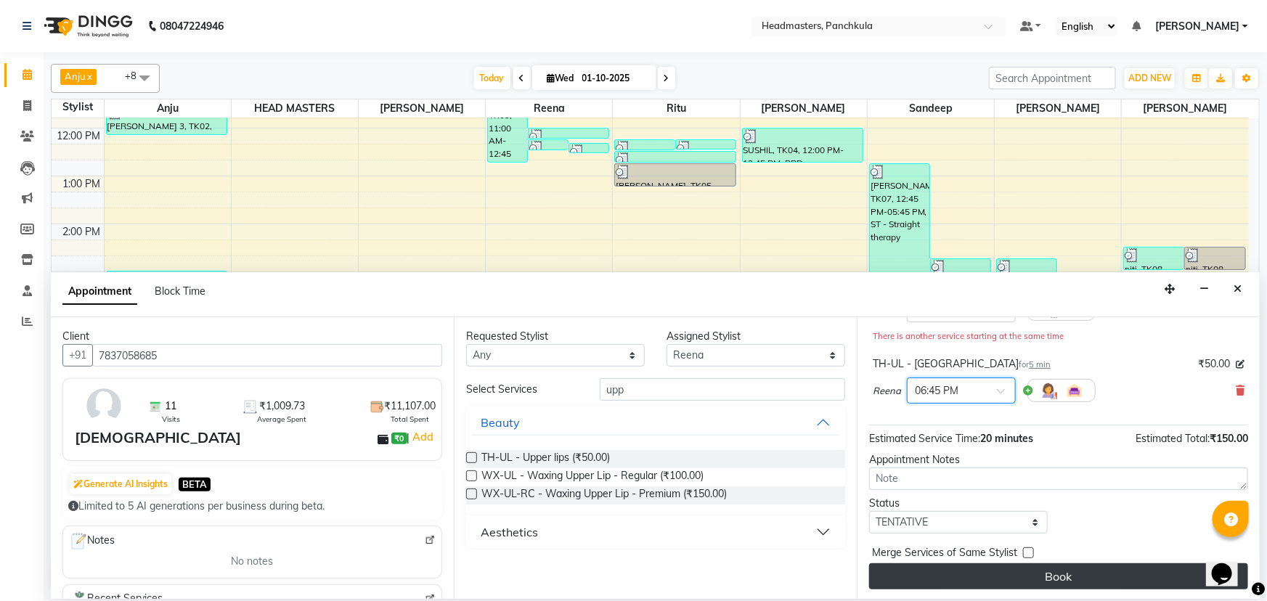
scroll to position [143, 0]
click at [964, 574] on button "Book" at bounding box center [1058, 575] width 379 height 26
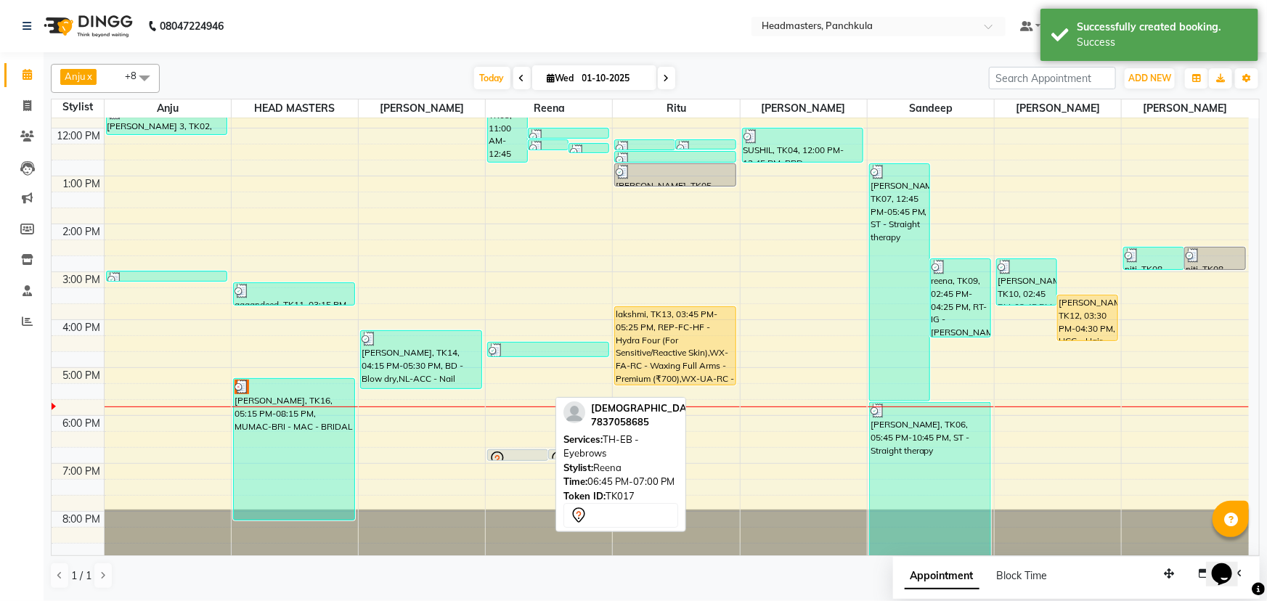
click at [523, 458] on div at bounding box center [518, 461] width 60 height 6
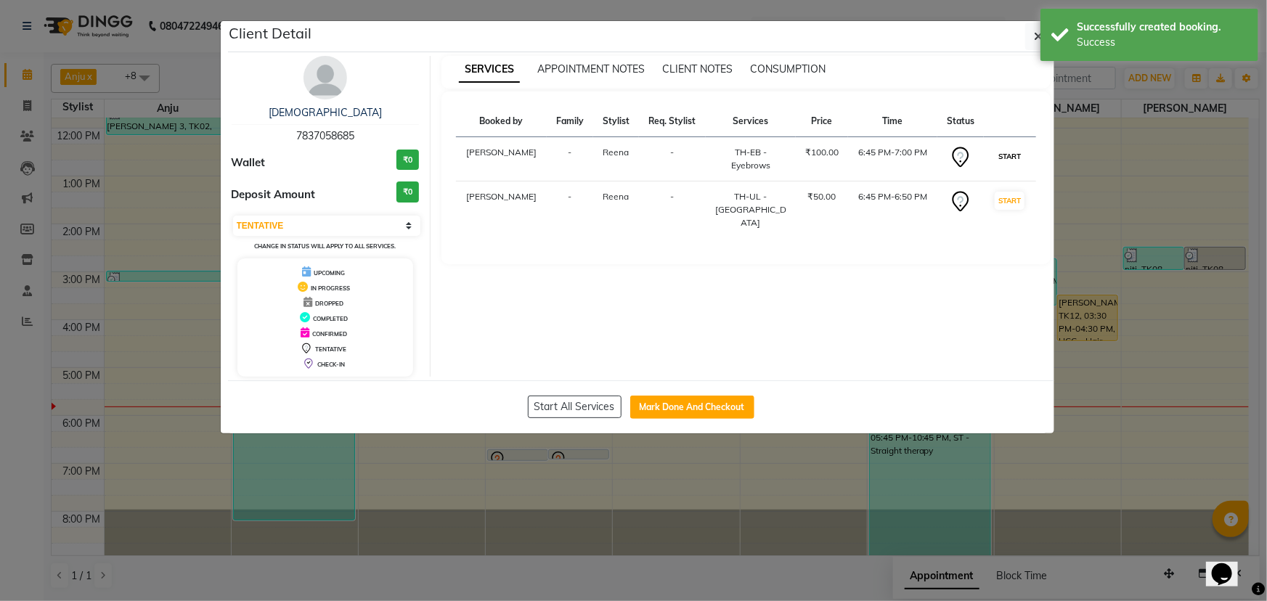
click at [1013, 160] on button "START" at bounding box center [1010, 156] width 30 height 18
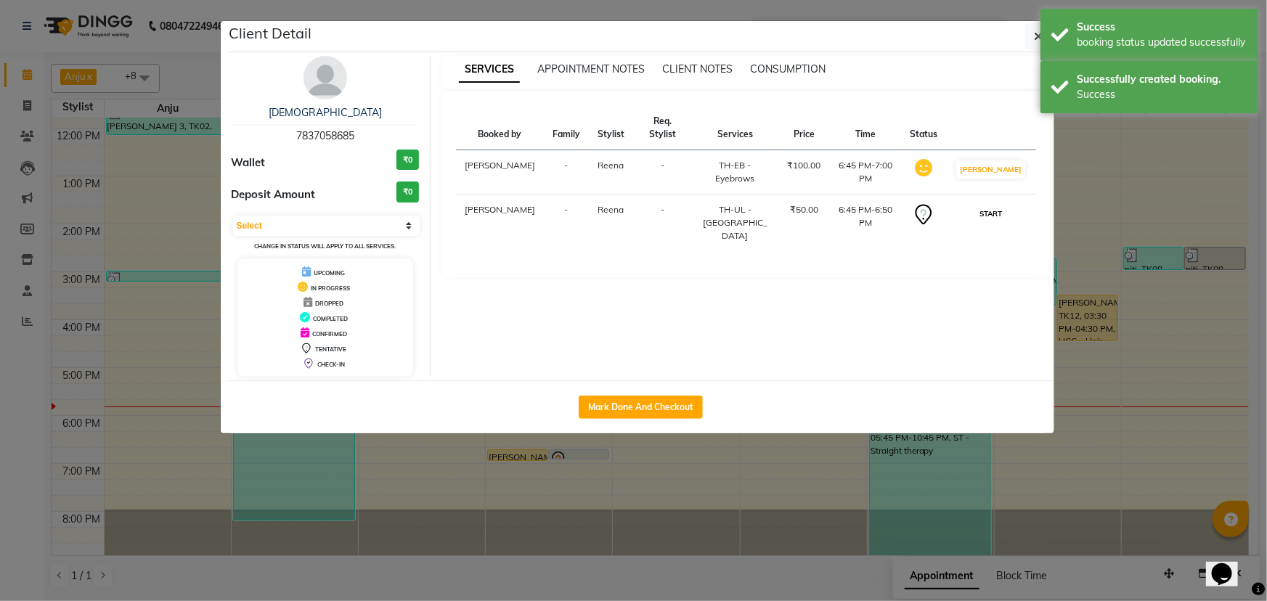
click at [996, 222] on button "START" at bounding box center [991, 214] width 30 height 18
click at [1032, 43] on button "button" at bounding box center [1039, 37] width 28 height 28
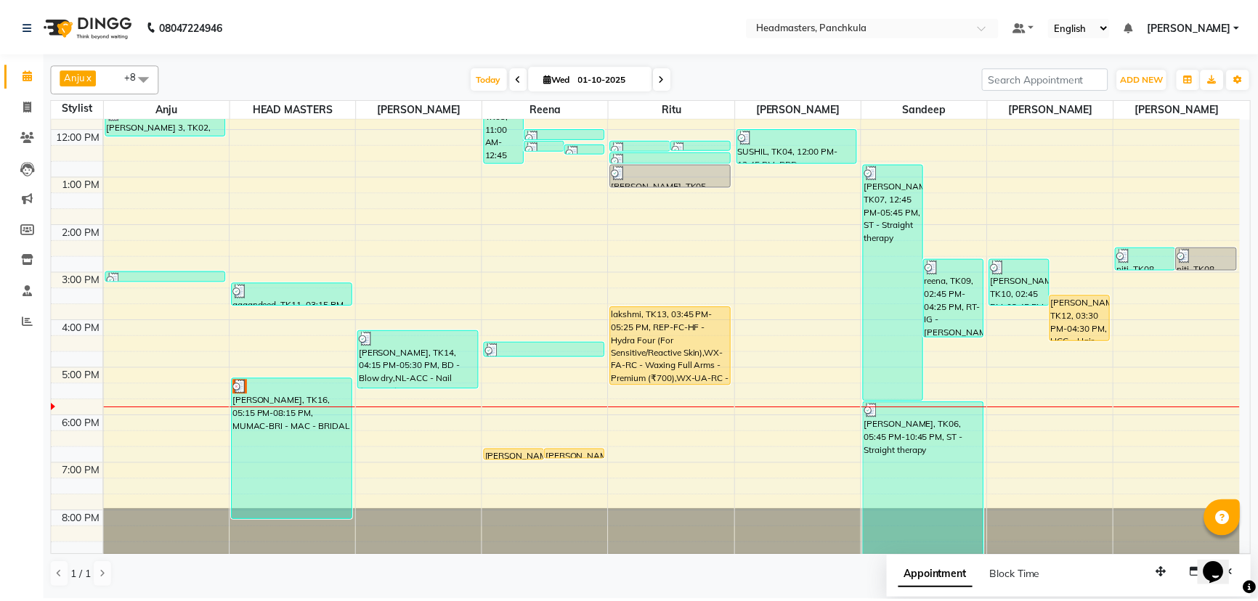
scroll to position [116, 0]
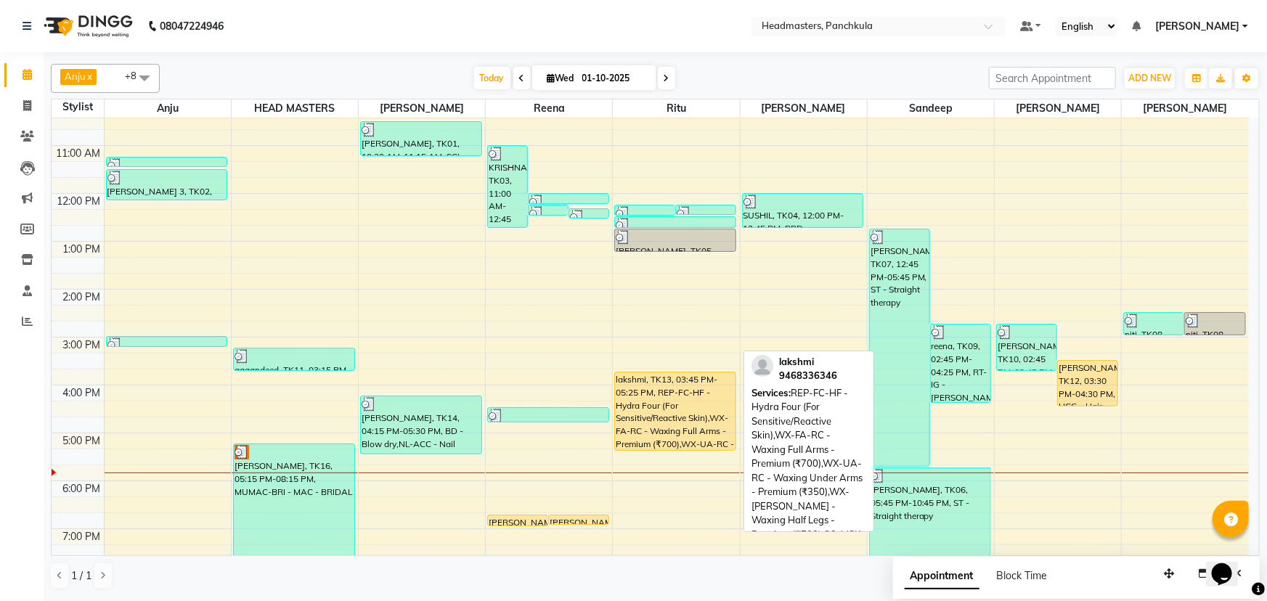
click at [670, 428] on div "lakshmi, TK13, 03:45 PM-05:25 PM, REP-FC-HF - Hydra Four (For Sensitive/Reactiv…" at bounding box center [675, 412] width 121 height 78
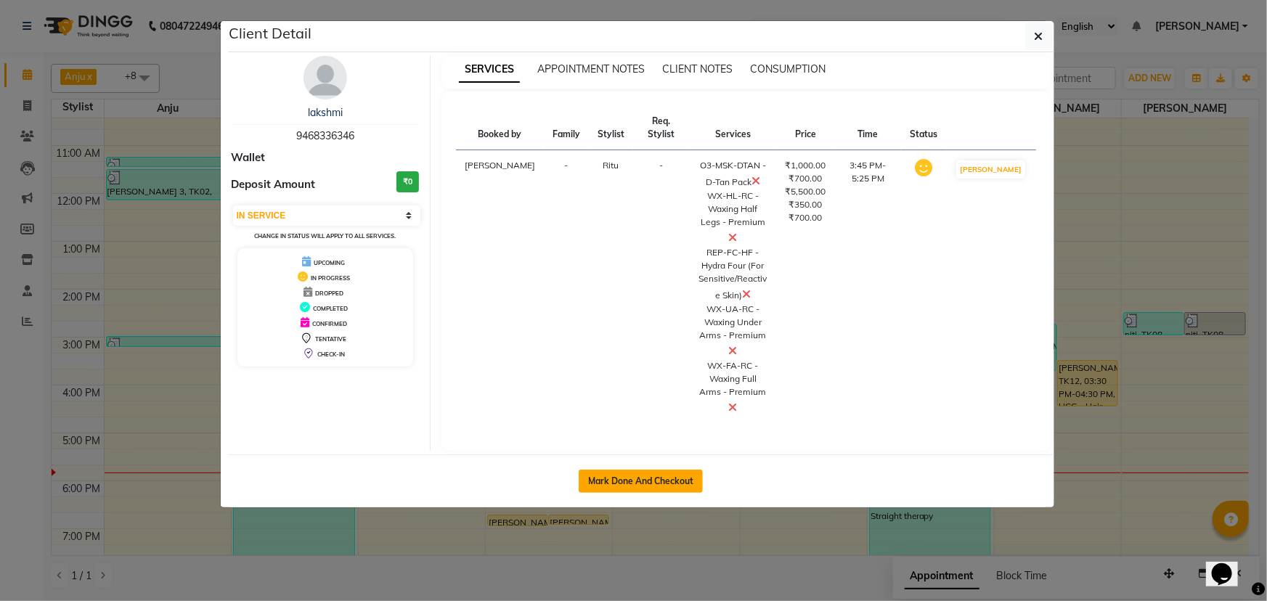
click at [647, 483] on button "Mark Done And Checkout" at bounding box center [641, 481] width 124 height 23
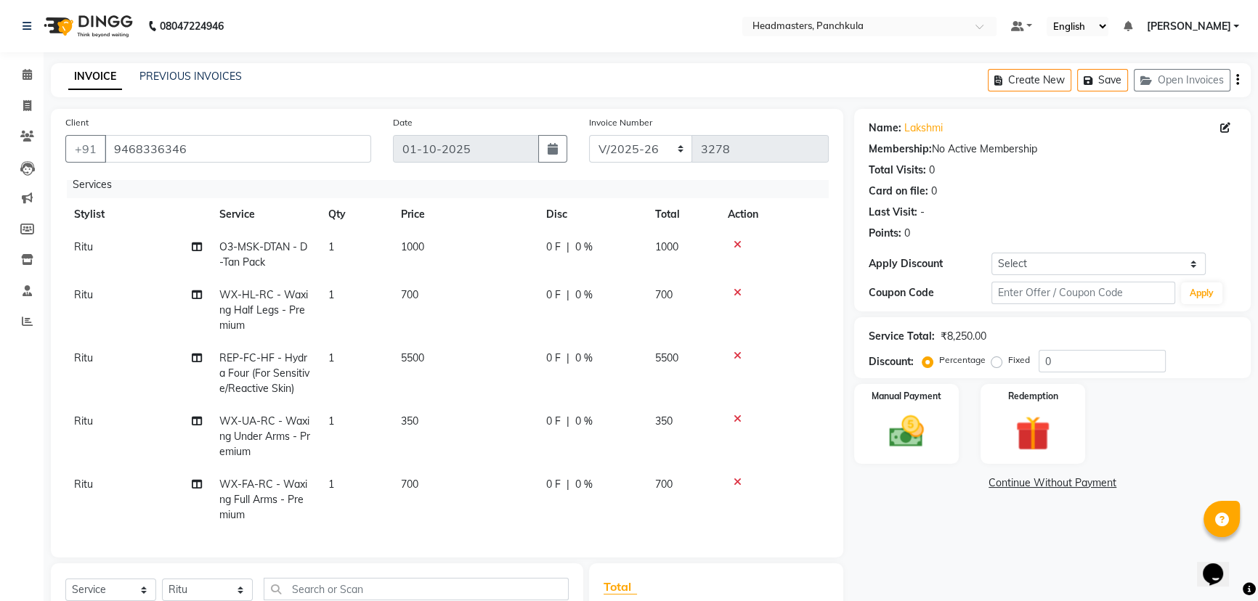
scroll to position [18, 0]
click at [580, 240] on span "0 %" at bounding box center [583, 247] width 17 height 15
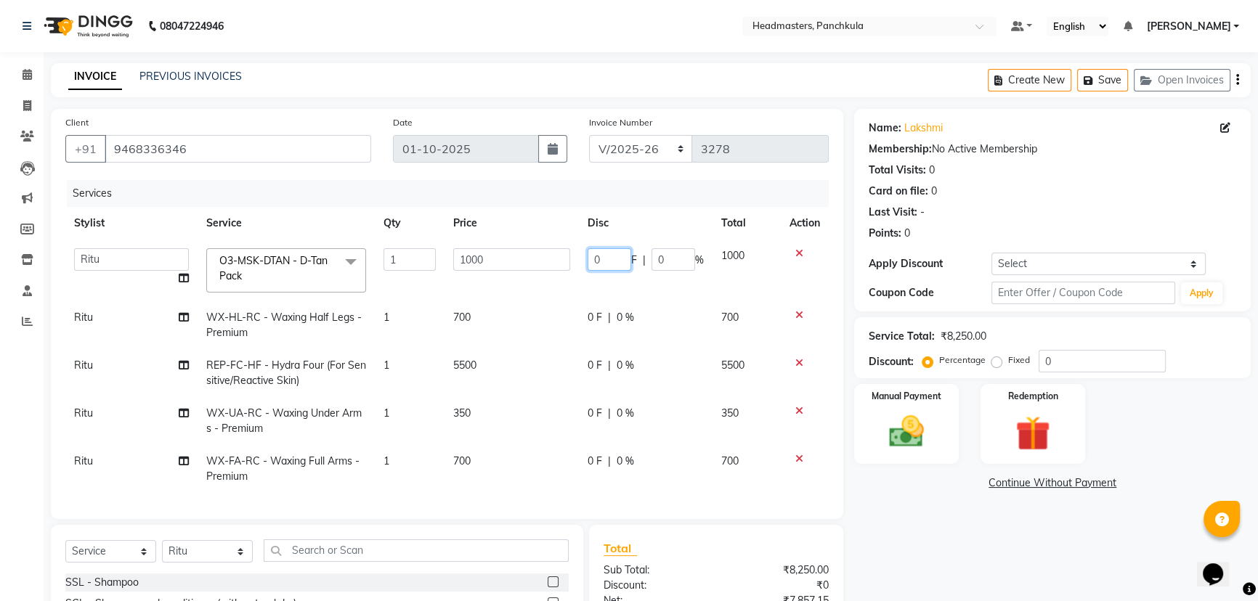
click at [603, 259] on input "0" at bounding box center [610, 259] width 44 height 23
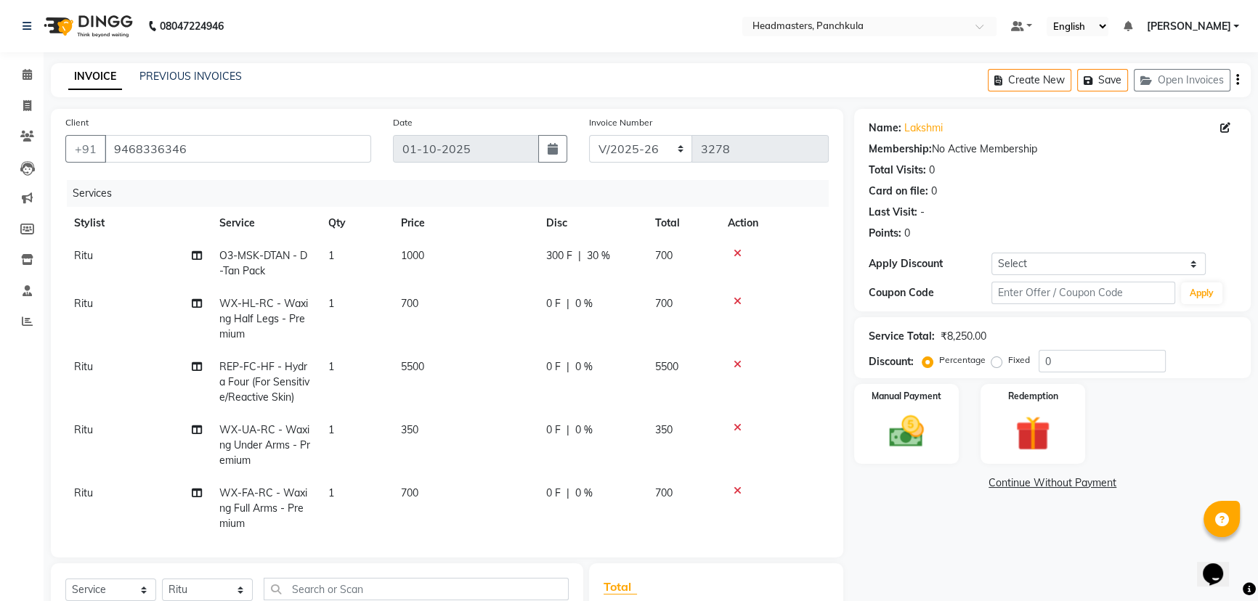
click at [1003, 537] on div "Name: Lakshmi Membership: No Active Membership Total Visits: 0 Card on file: 0 …" at bounding box center [1057, 443] width 407 height 669
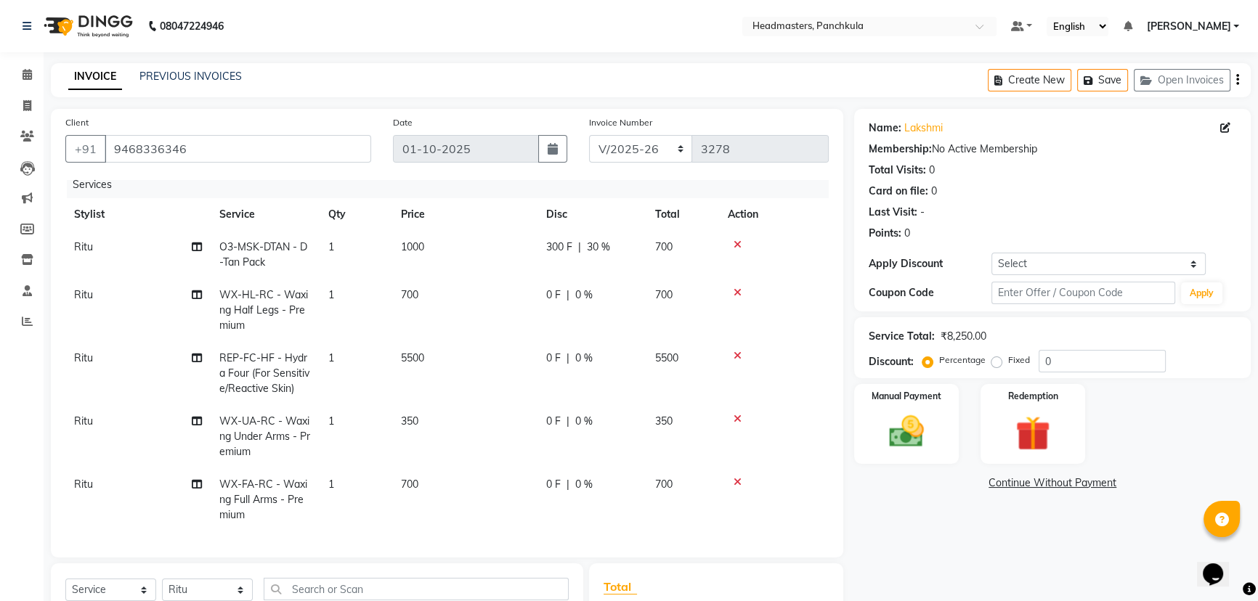
scroll to position [198, 0]
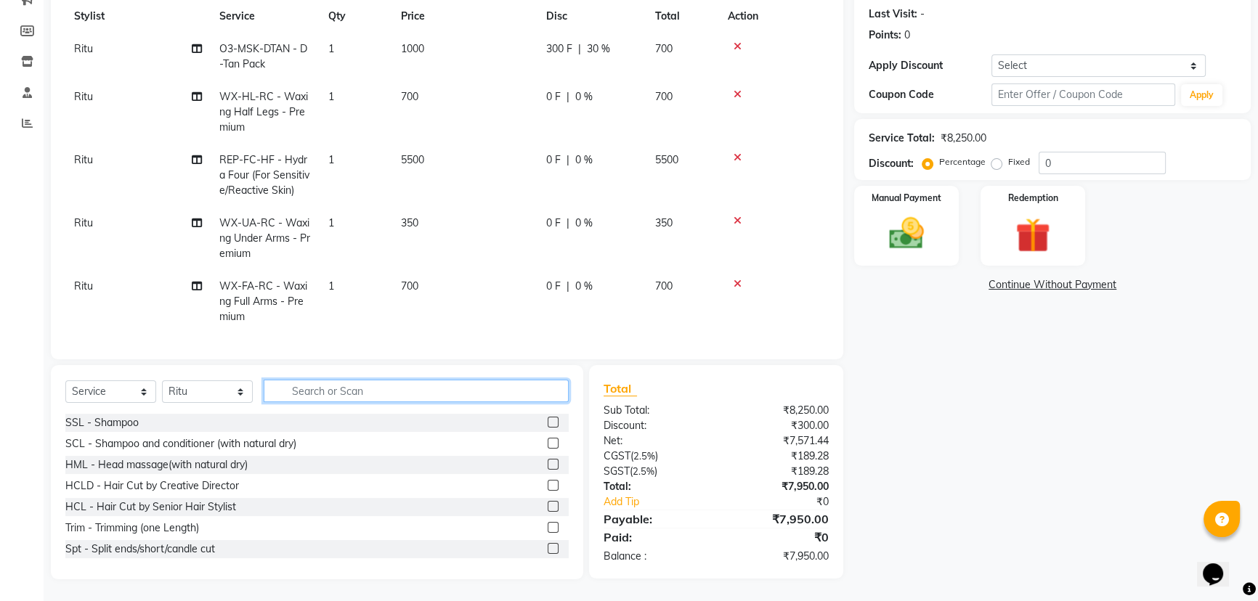
click at [370, 389] on input "text" at bounding box center [416, 391] width 305 height 23
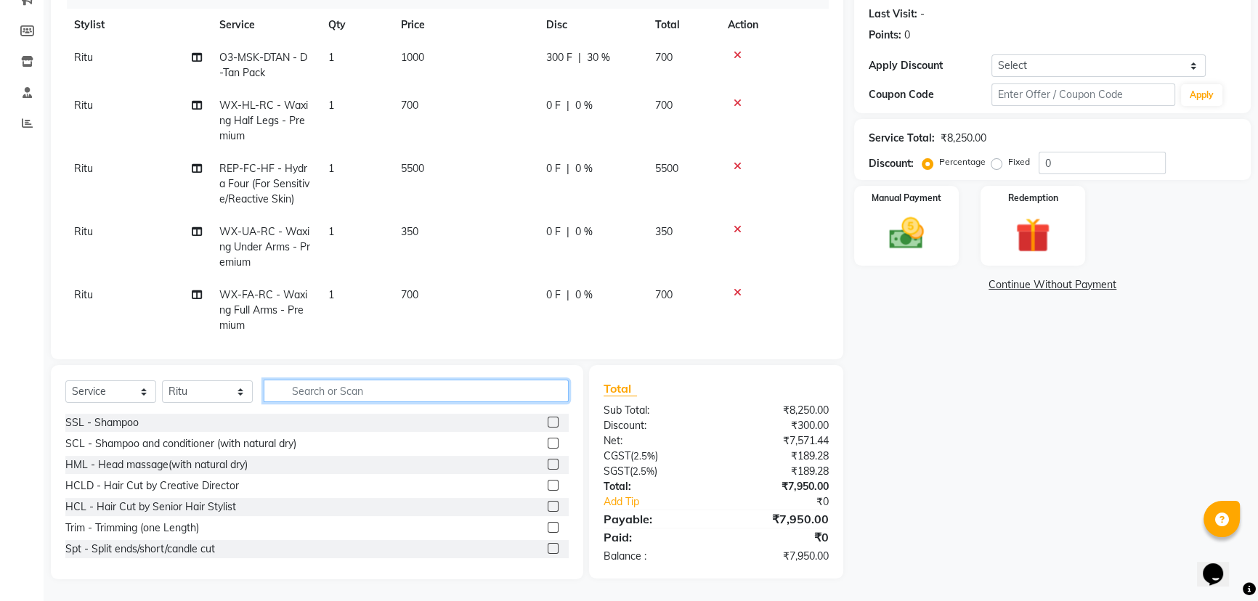
scroll to position [66, 0]
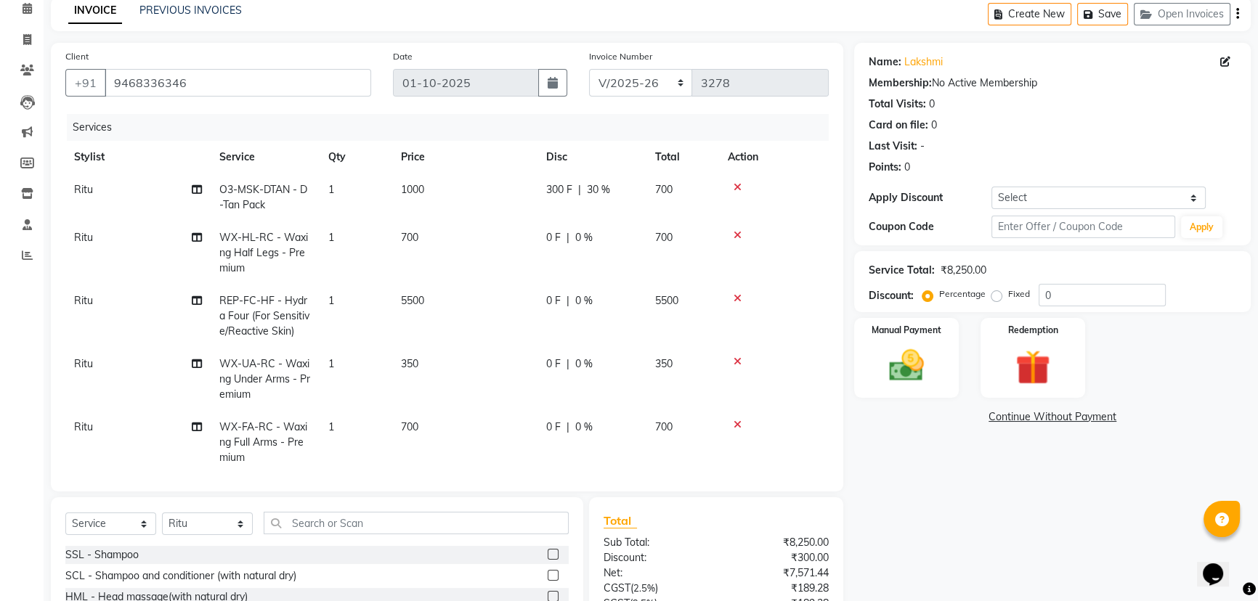
click at [734, 294] on icon at bounding box center [737, 298] width 8 height 10
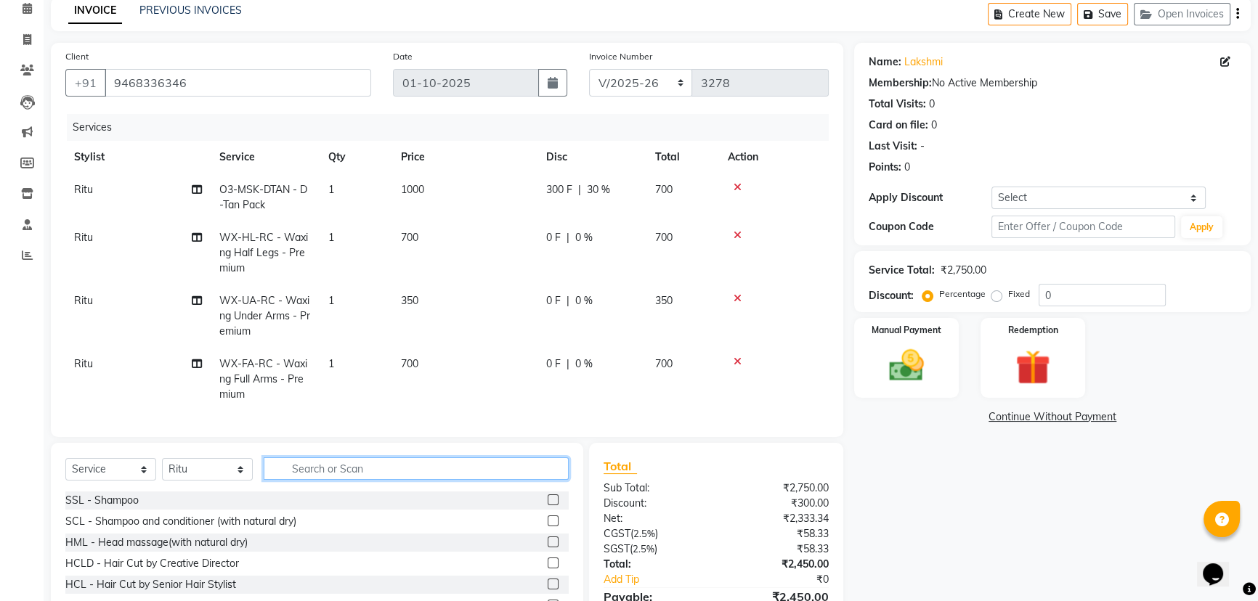
click at [354, 477] on input "text" at bounding box center [416, 469] width 305 height 23
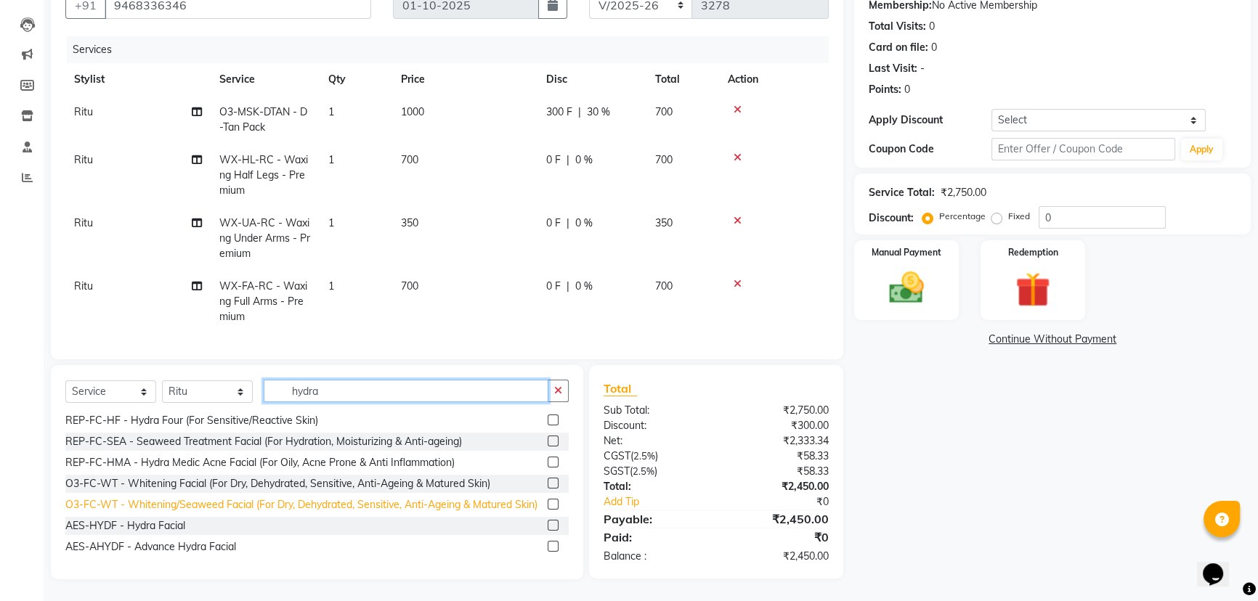
scroll to position [0, 0]
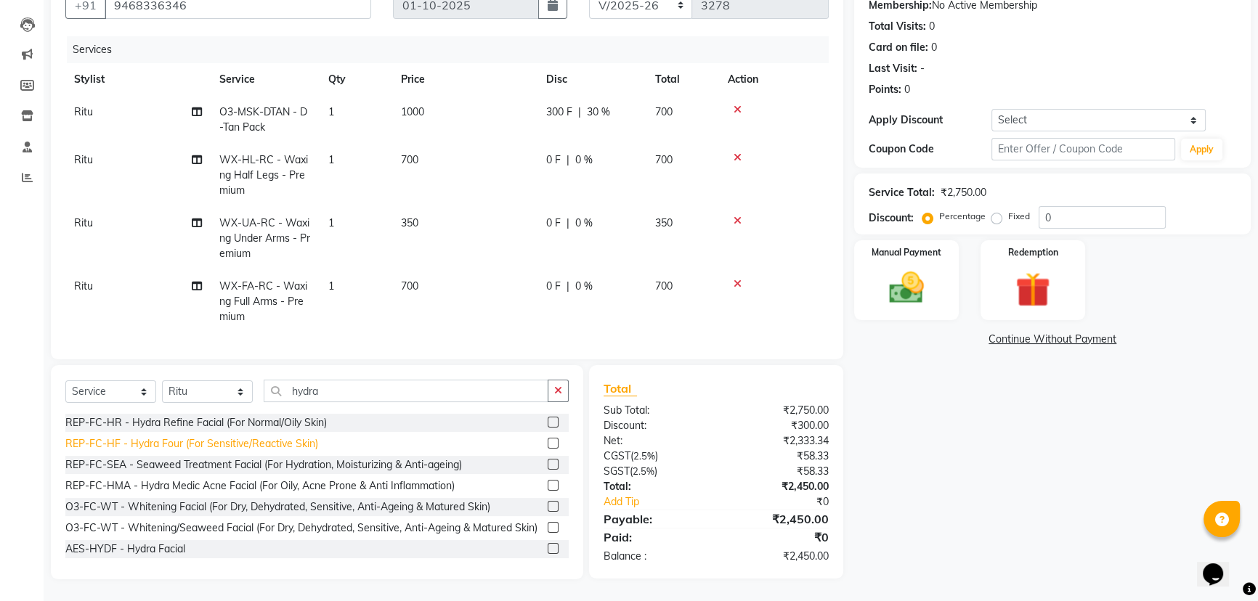
click at [181, 450] on div "REP-FC-HF - Hydra Four (For Sensitive/Reactive Skin)" at bounding box center [191, 443] width 253 height 15
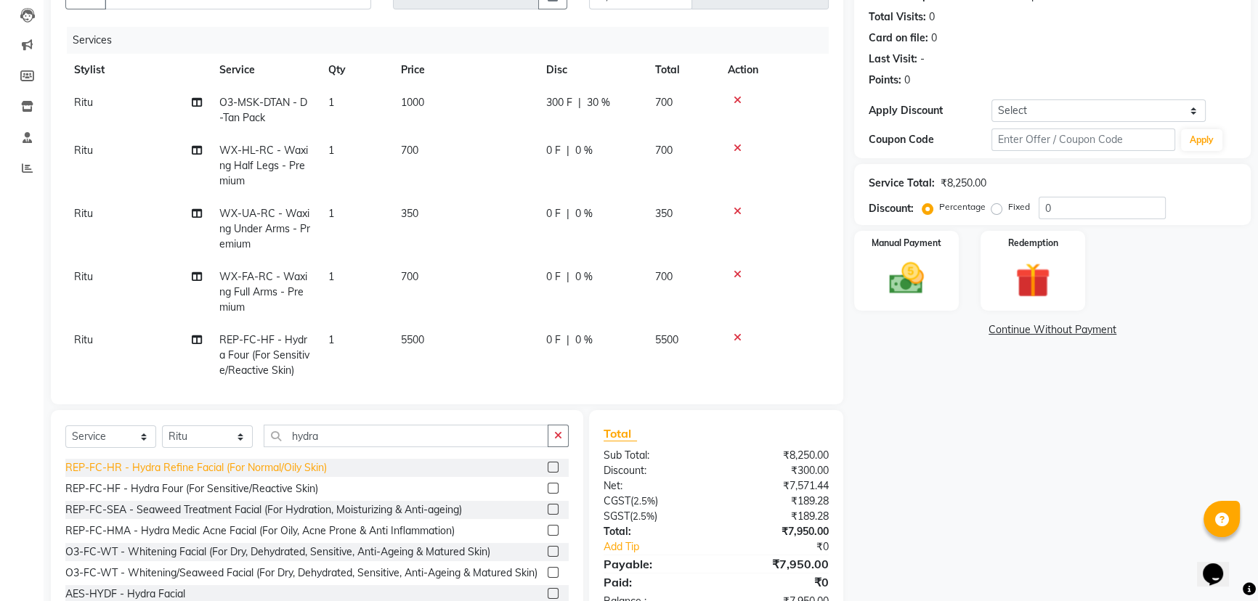
click at [224, 464] on div "REP-FC-HR - Hydra Refine Facial (For Normal/Oily Skin)" at bounding box center [195, 467] width 261 height 15
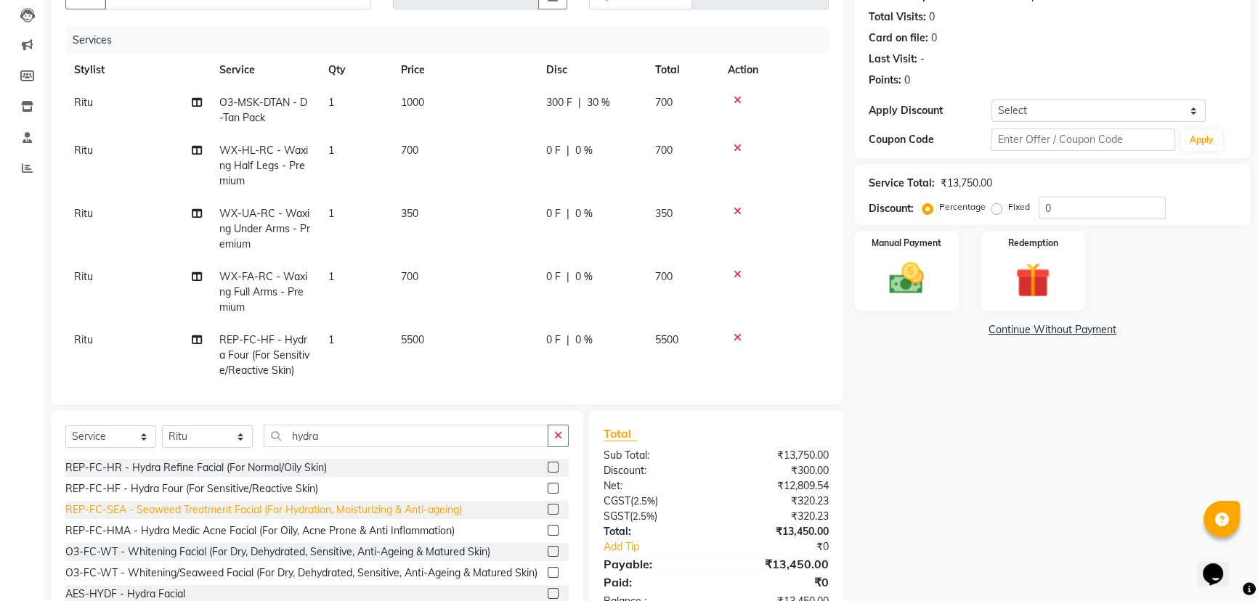
click at [229, 507] on div "REP-FC-SEA - Seaweed Treatment Facial (For Hydration, Moisturizing & Anti-agein…" at bounding box center [263, 510] width 397 height 15
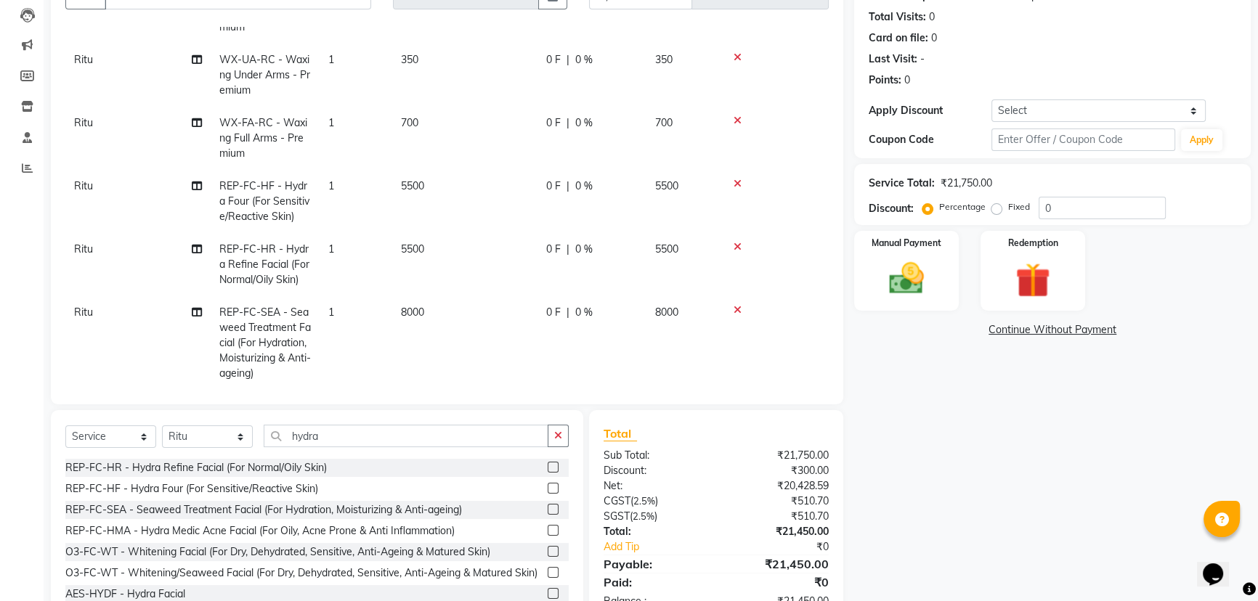
scroll to position [175, 0]
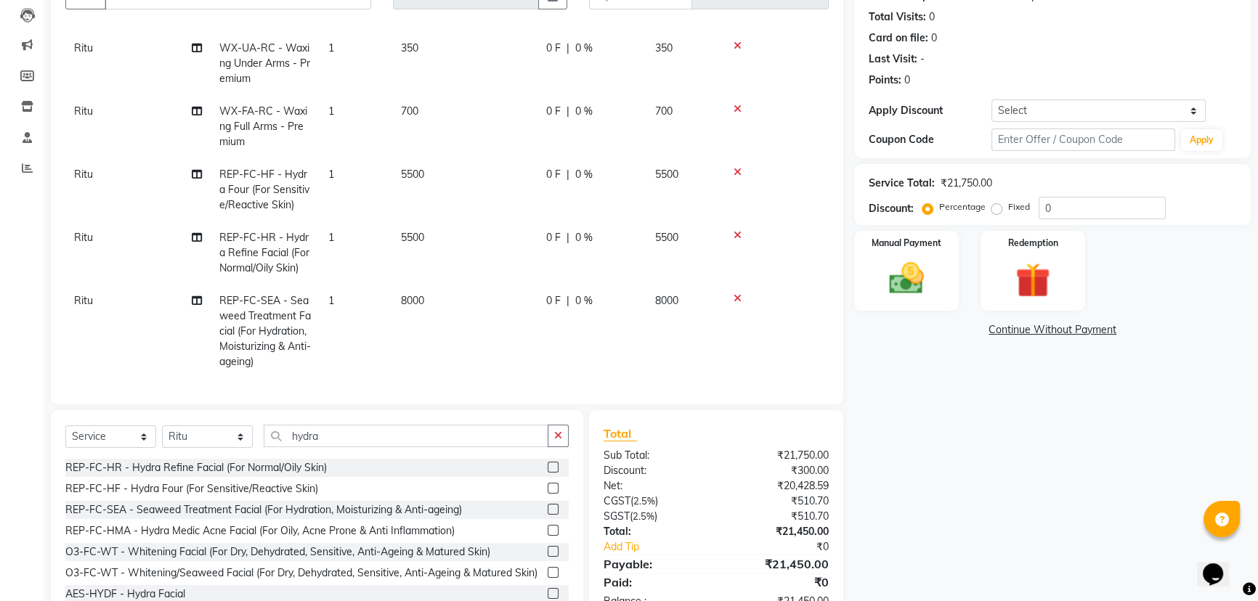
click at [735, 293] on icon at bounding box center [737, 298] width 8 height 10
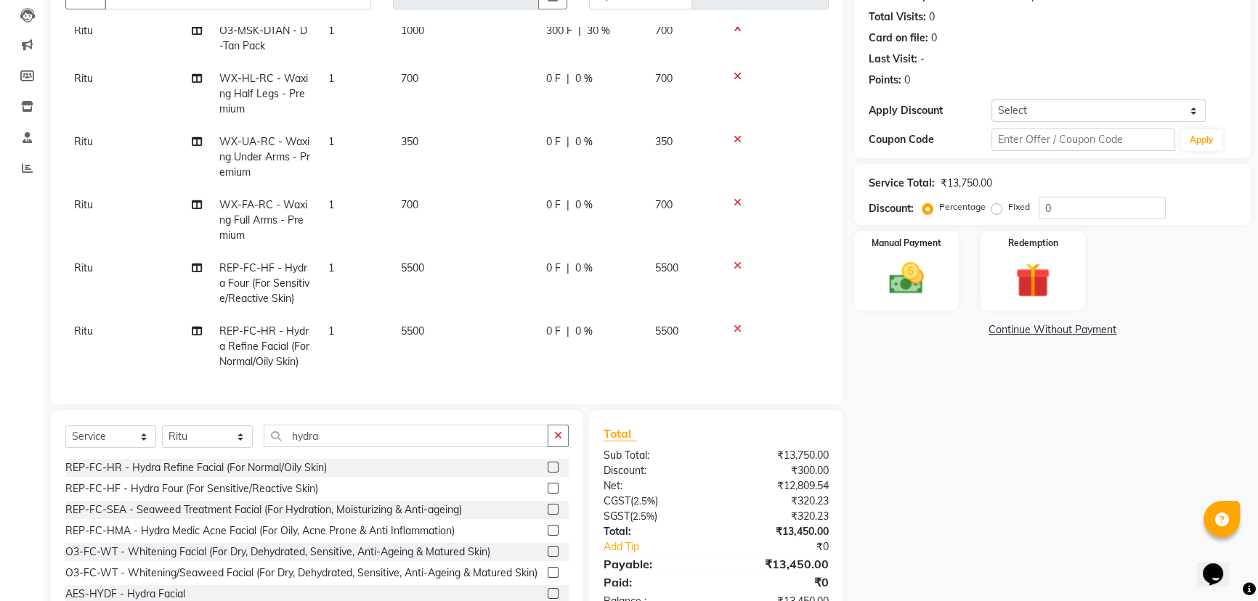
scroll to position [81, 0]
click at [733, 261] on icon at bounding box center [737, 266] width 8 height 10
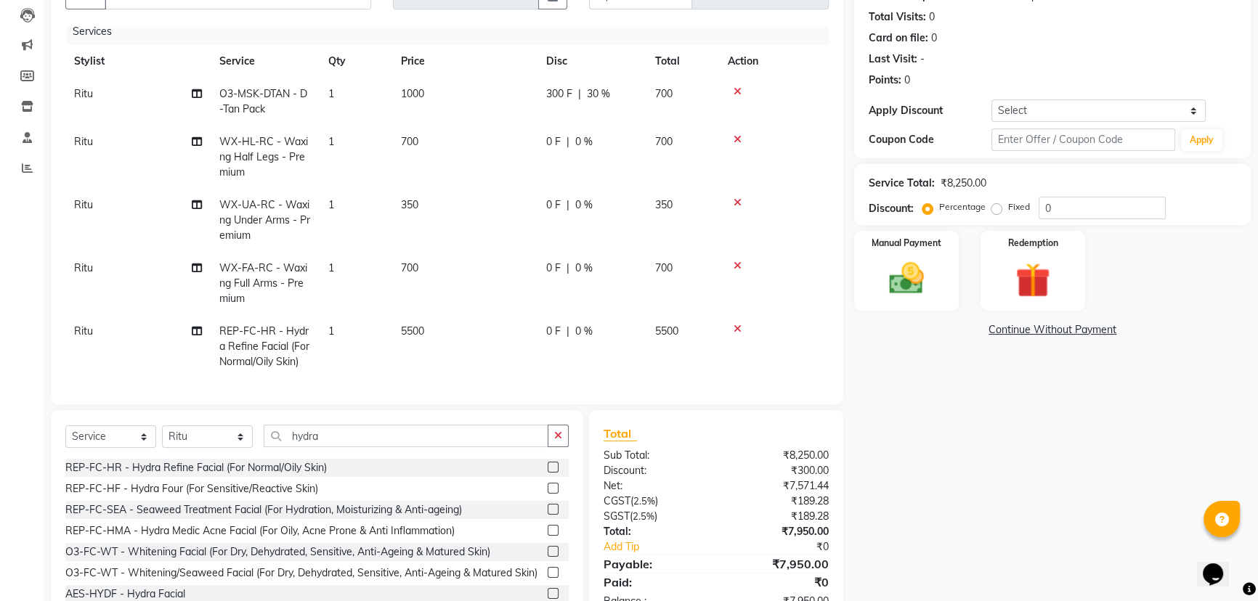
click at [740, 315] on td at bounding box center [774, 346] width 110 height 63
click at [740, 324] on icon at bounding box center [737, 329] width 8 height 10
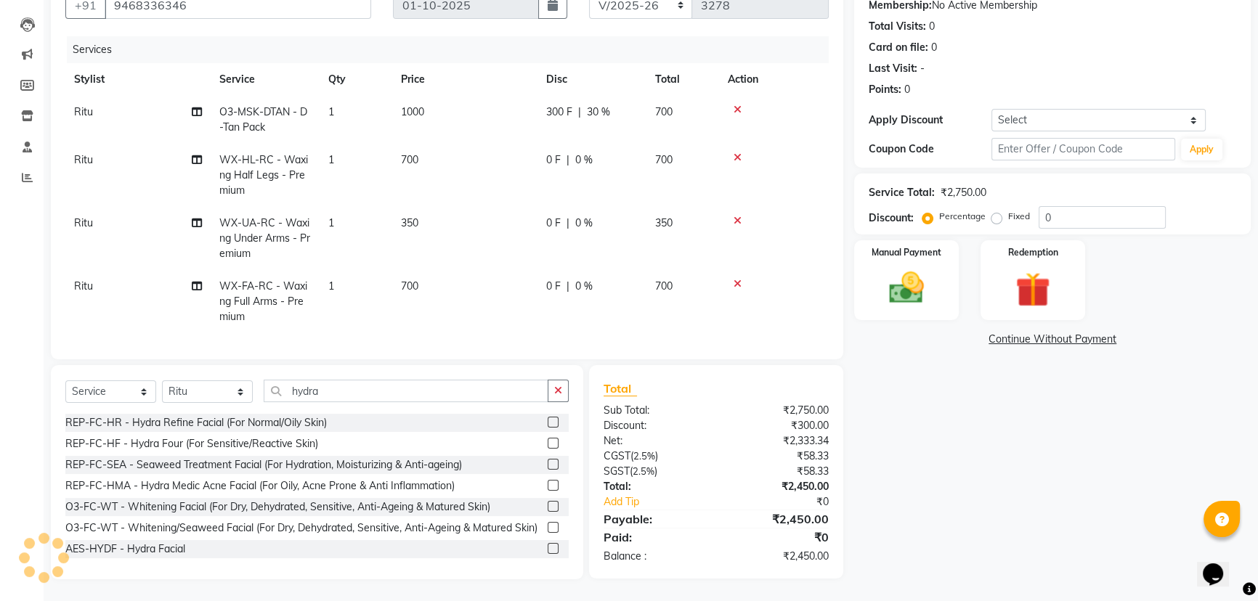
scroll to position [0, 0]
click at [382, 392] on input "hydra" at bounding box center [406, 391] width 285 height 23
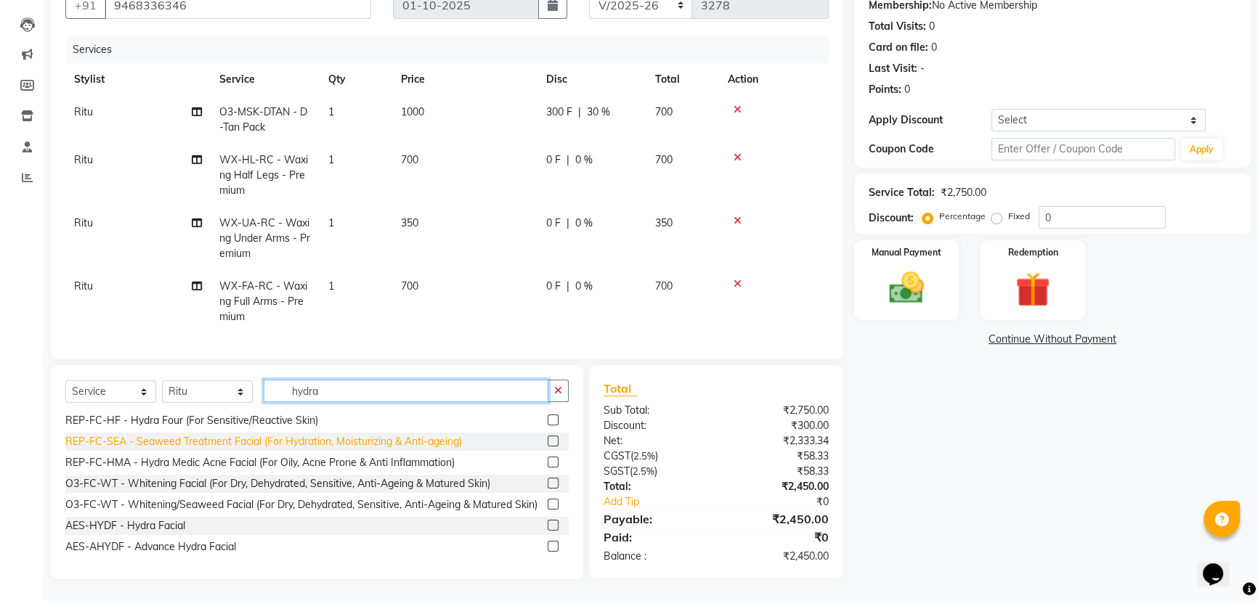
scroll to position [36, 0]
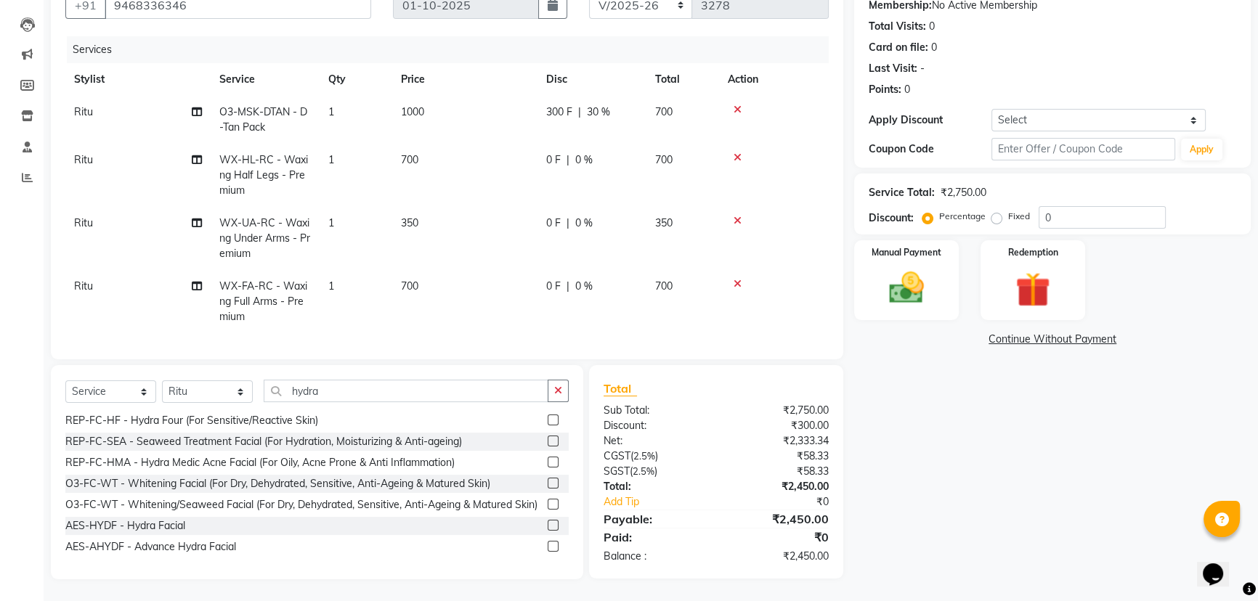
click at [548, 548] on label at bounding box center [553, 546] width 11 height 11
click at [548, 548] on input "checkbox" at bounding box center [552, 546] width 9 height 9
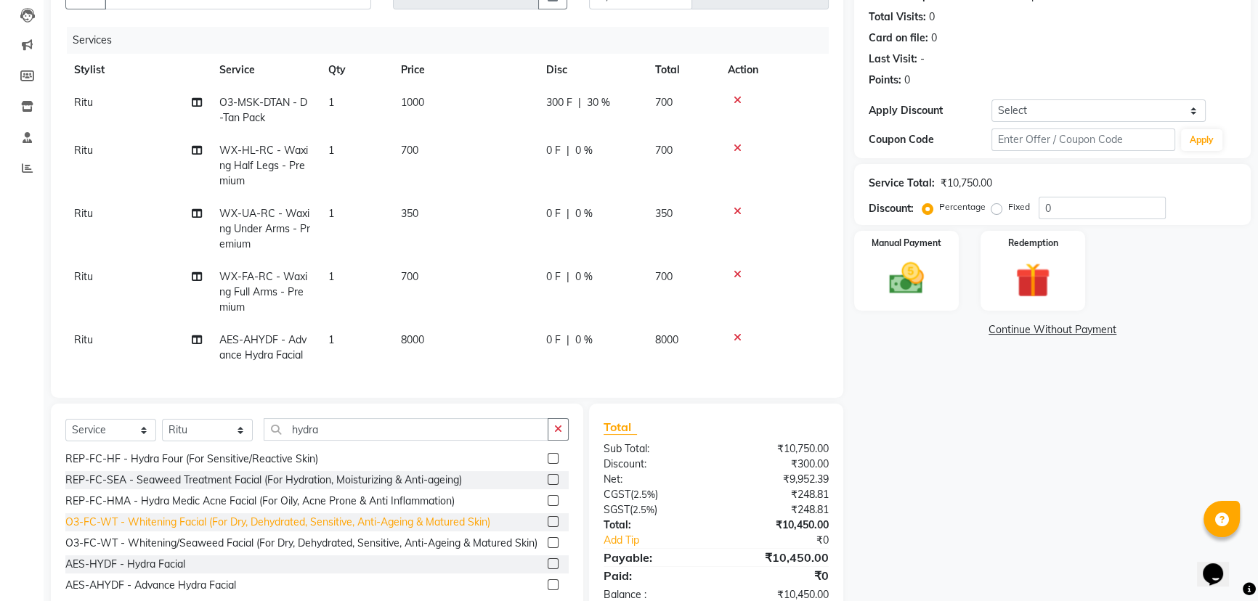
scroll to position [198, 0]
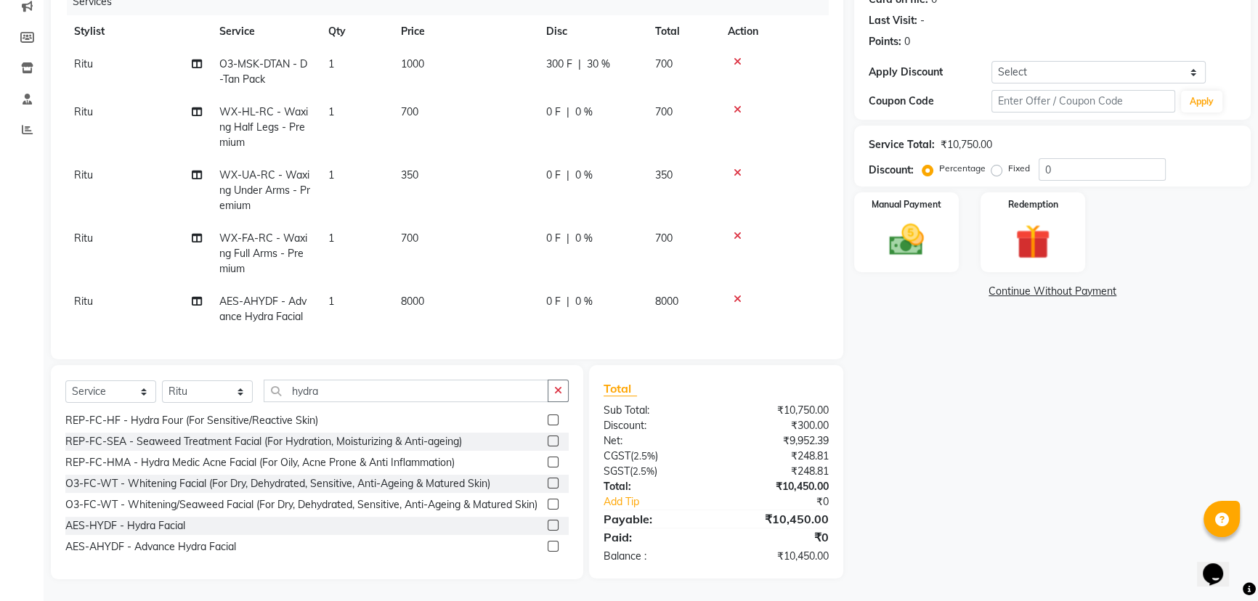
click at [548, 527] on label at bounding box center [553, 525] width 11 height 11
click at [548, 527] on input "checkbox" at bounding box center [552, 525] width 9 height 9
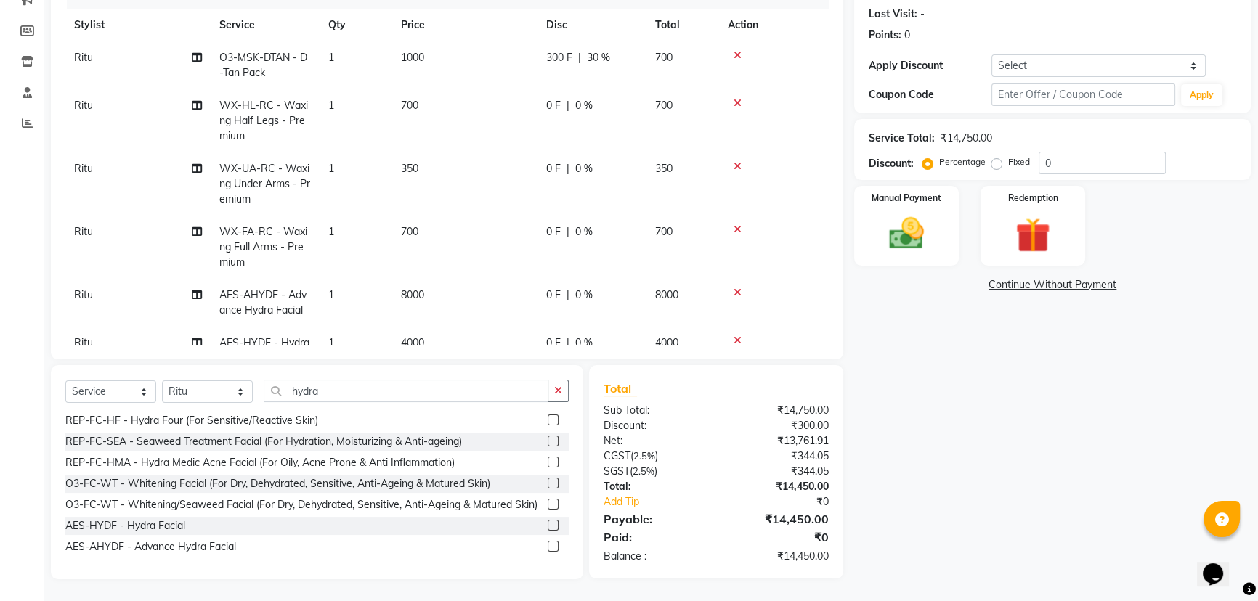
scroll to position [51, 0]
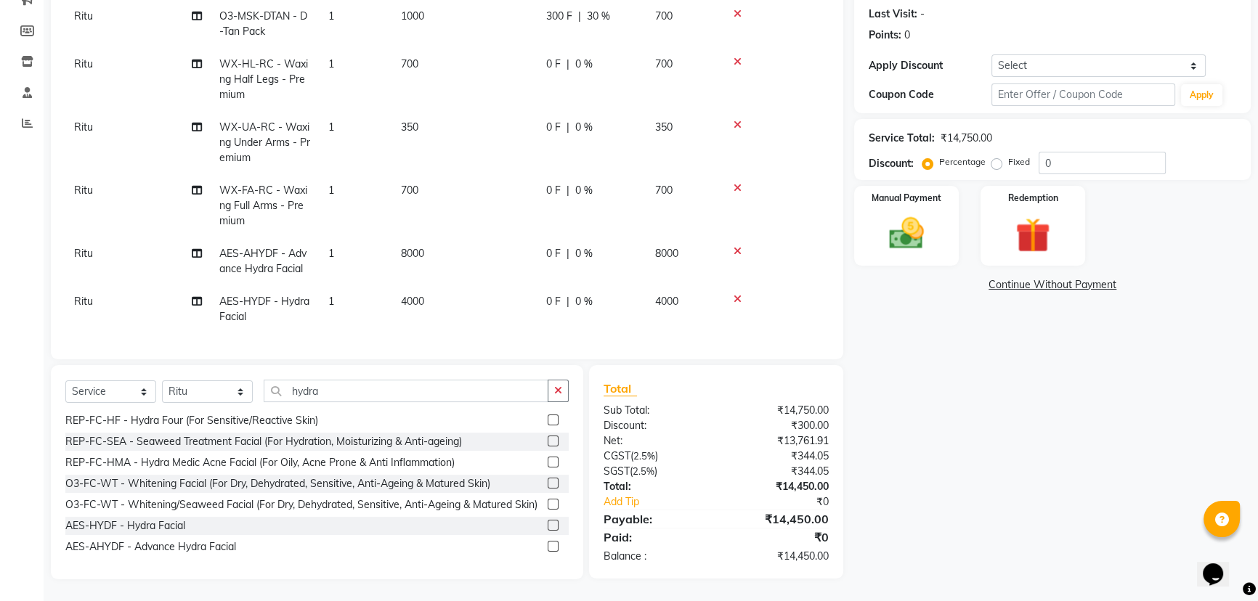
click at [738, 294] on icon at bounding box center [737, 299] width 8 height 10
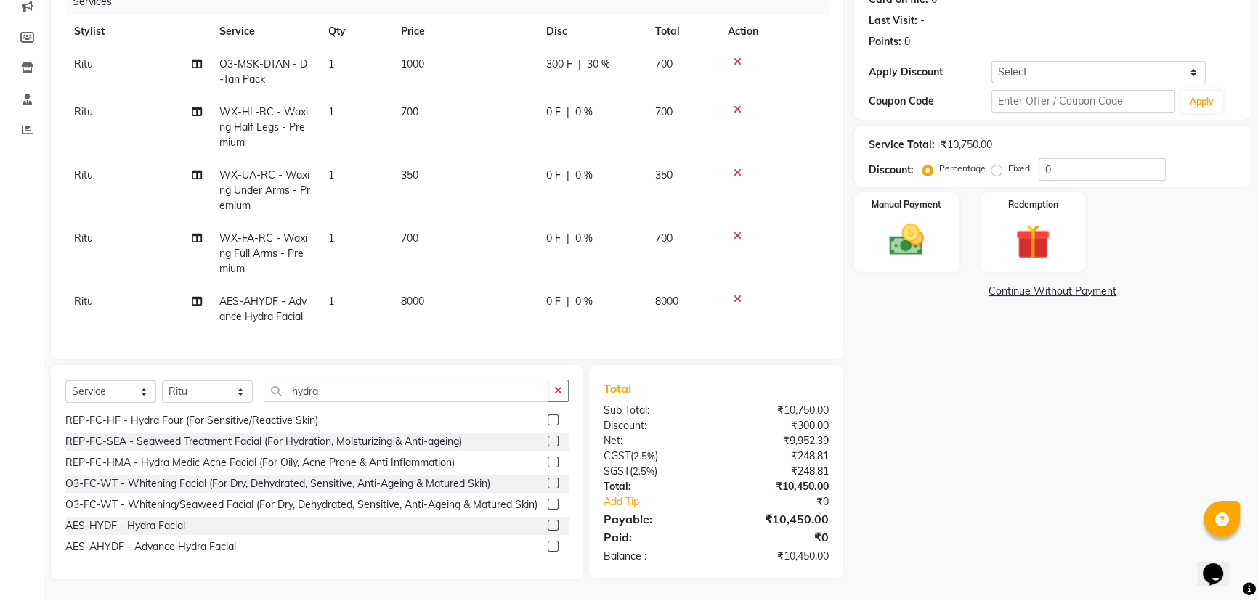
scroll to position [3, 0]
click at [569, 294] on div "0 F | 0 %" at bounding box center [592, 301] width 92 height 15
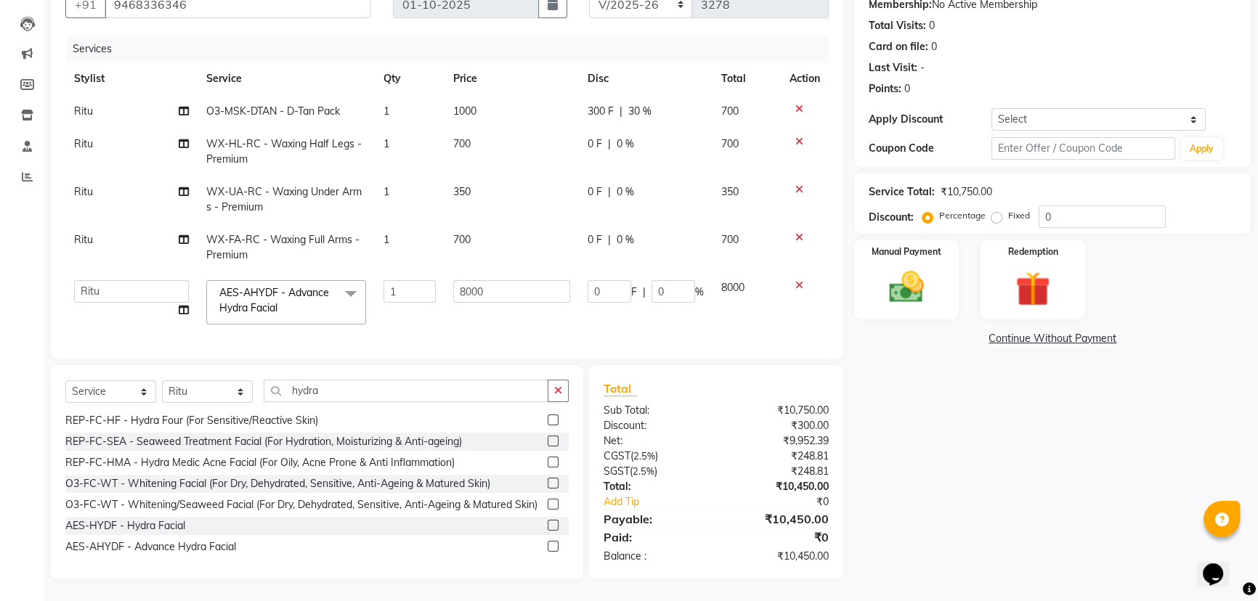
scroll to position [0, 0]
click at [597, 280] on input "0" at bounding box center [610, 291] width 44 height 23
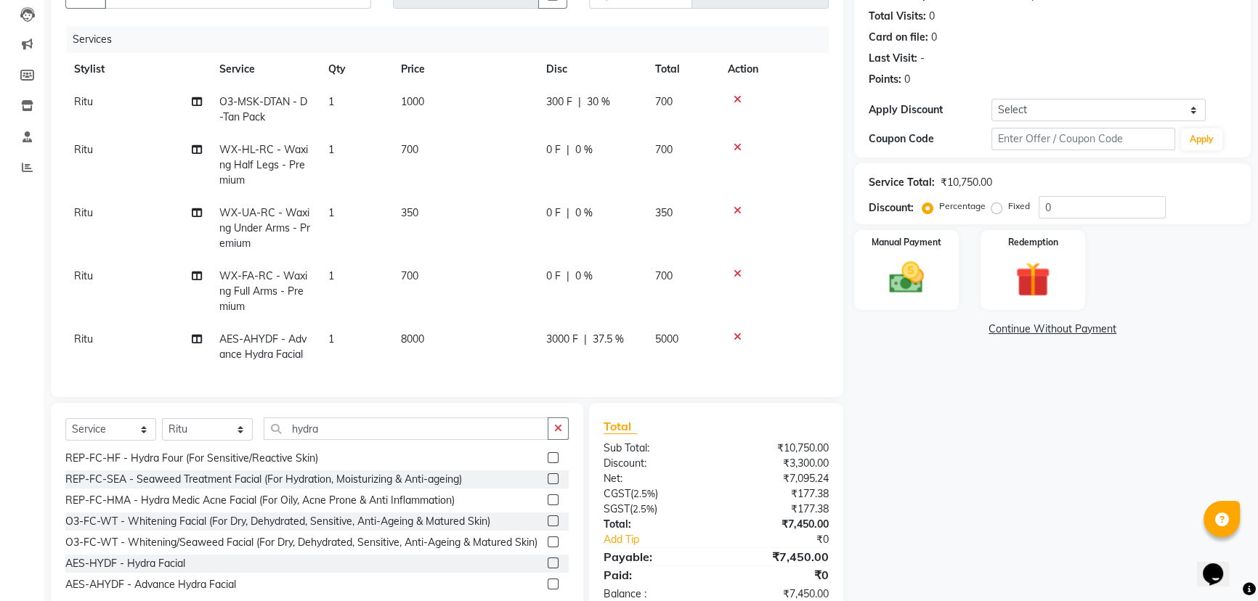
click at [907, 552] on div "Name: Lakshmi Membership: No Active Membership Total Visits: 0 Card on file: 0 …" at bounding box center [1057, 286] width 407 height 662
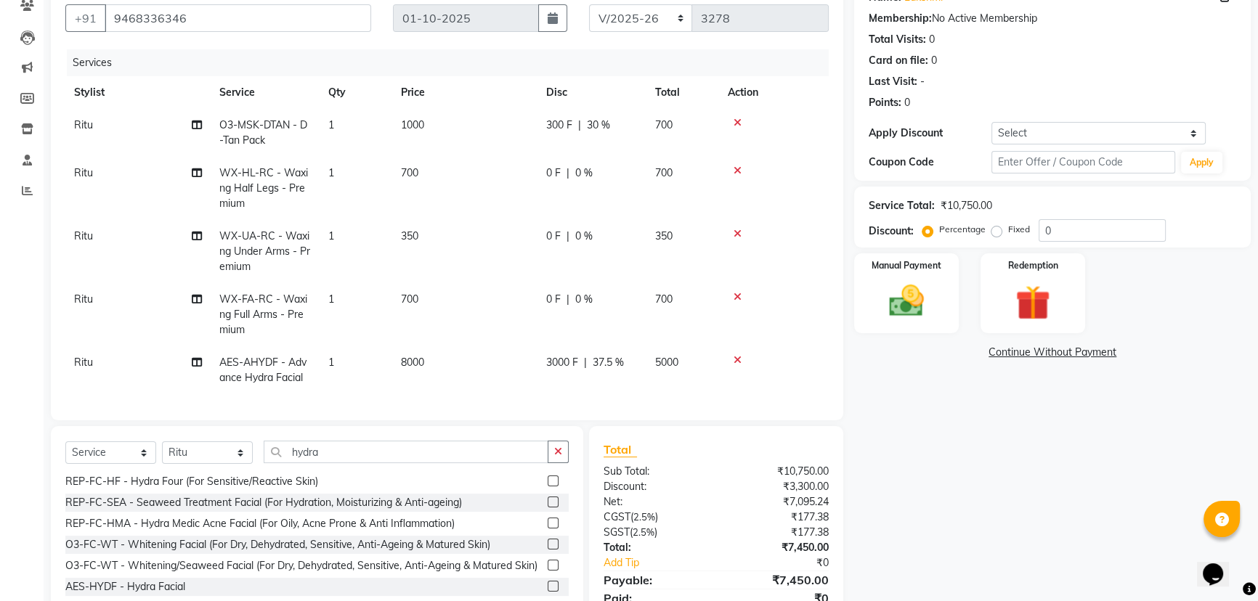
scroll to position [198, 0]
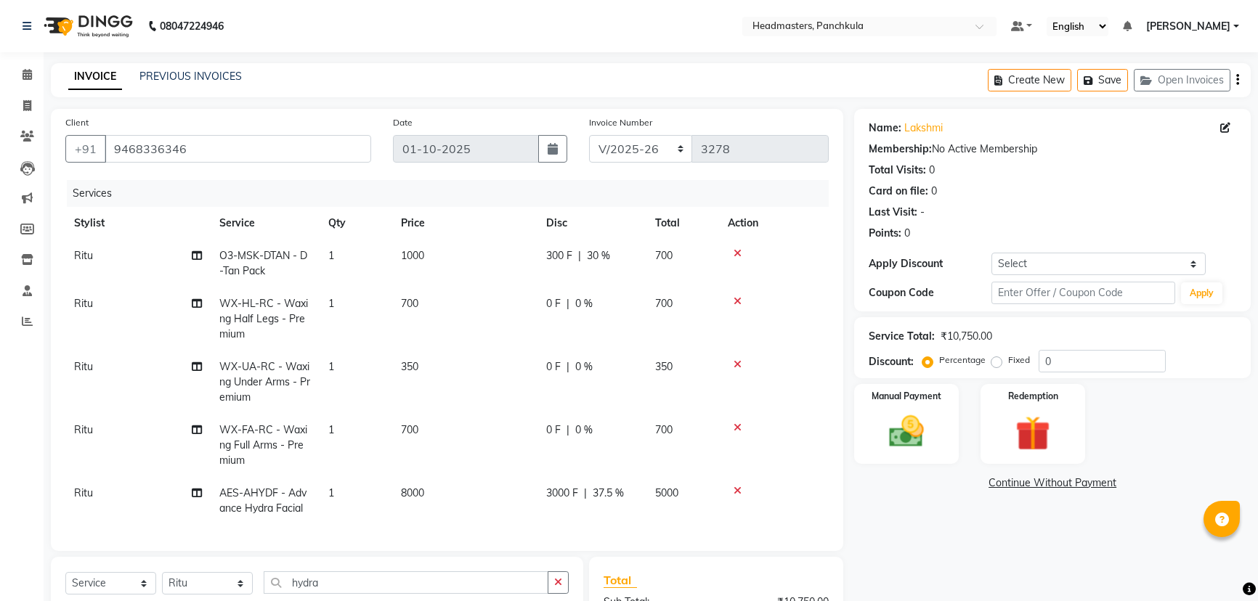
select select "7376"
select select "service"
select select "64053"
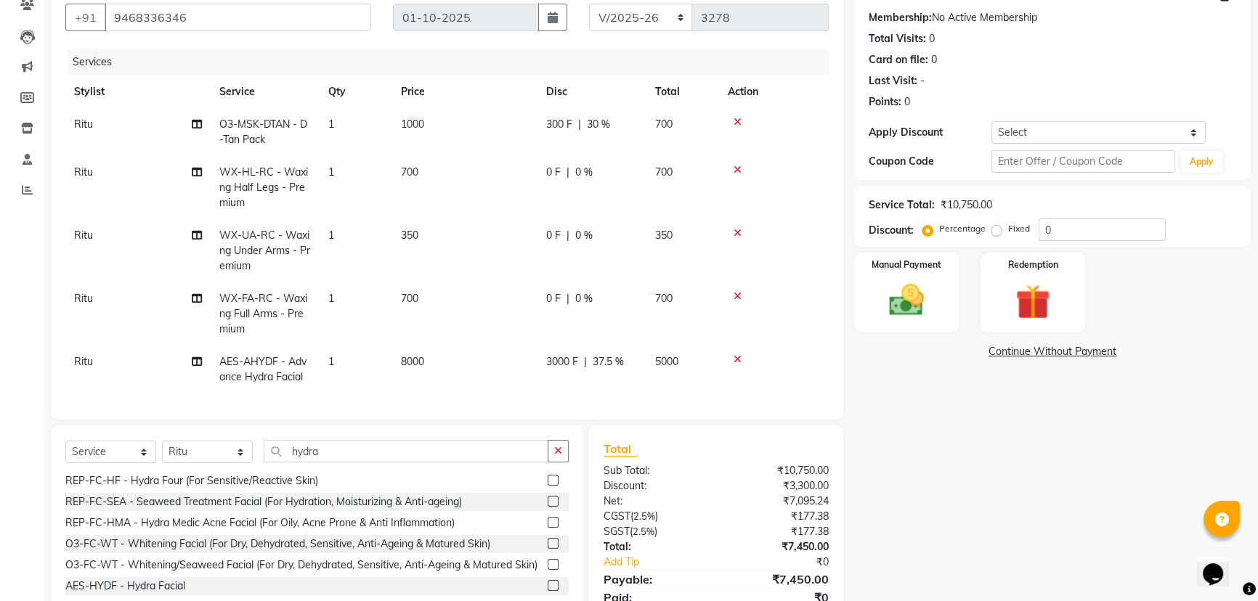
scroll to position [198, 0]
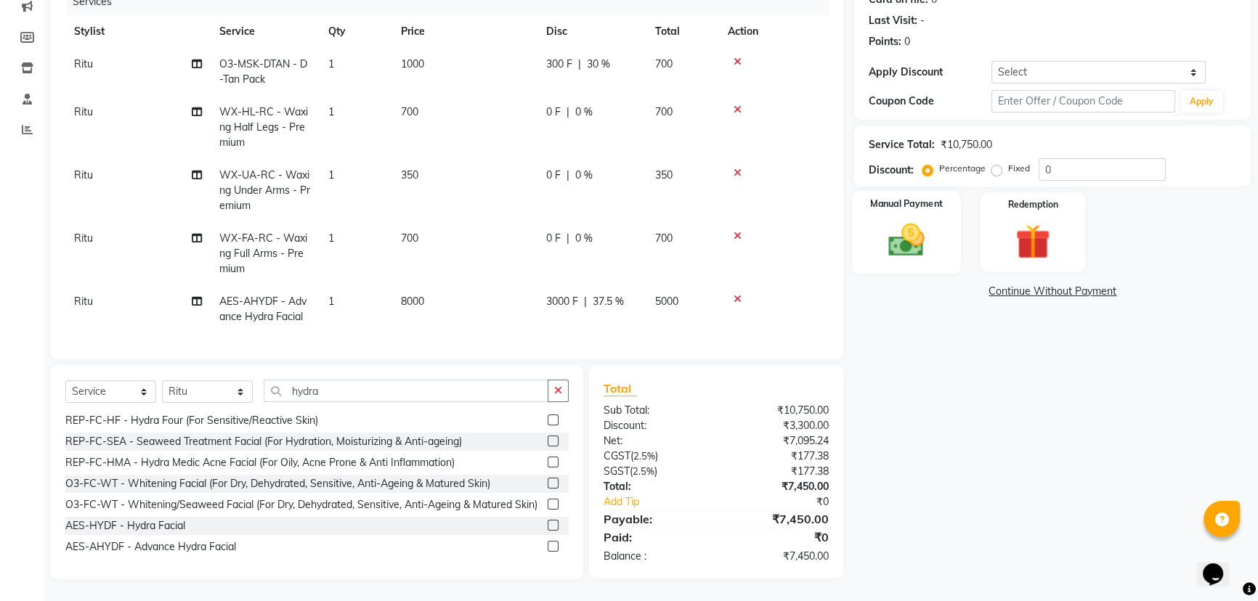
click at [903, 240] on img at bounding box center [906, 239] width 59 height 41
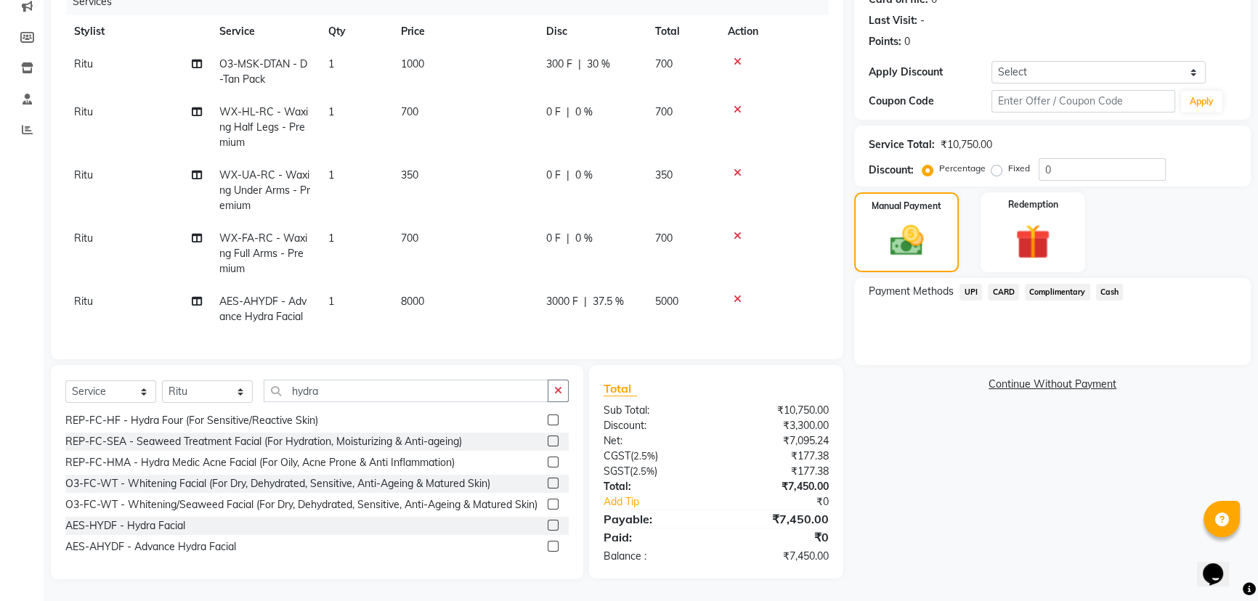
click at [1109, 284] on span "Cash" at bounding box center [1110, 292] width 28 height 17
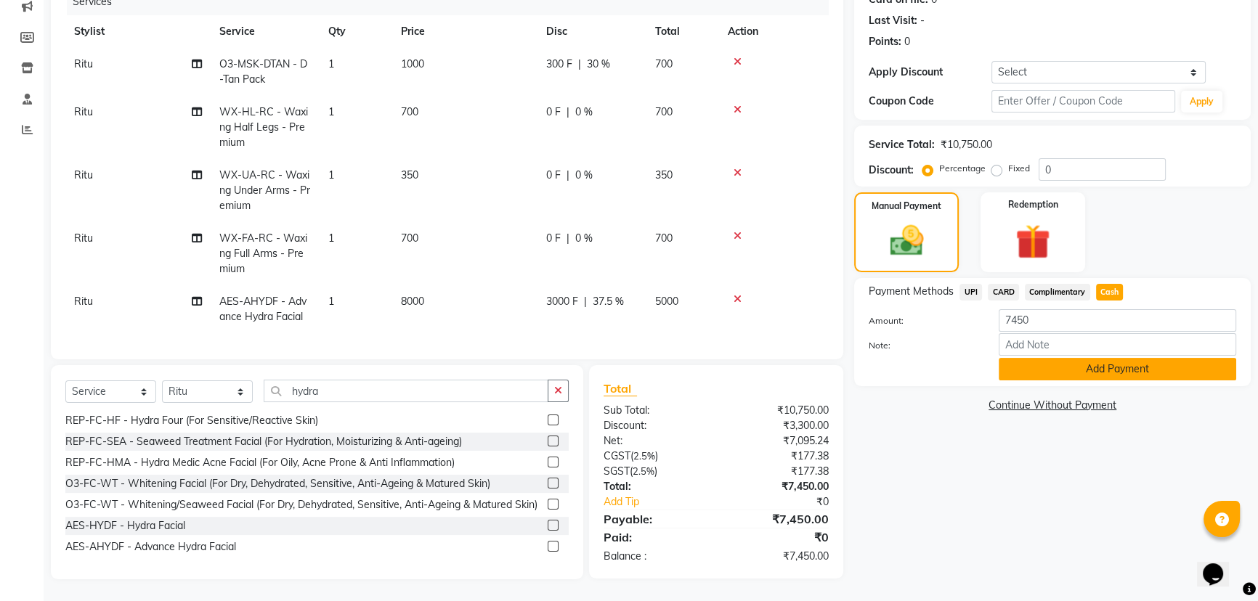
click at [1049, 370] on button "Add Payment" at bounding box center [1117, 369] width 237 height 23
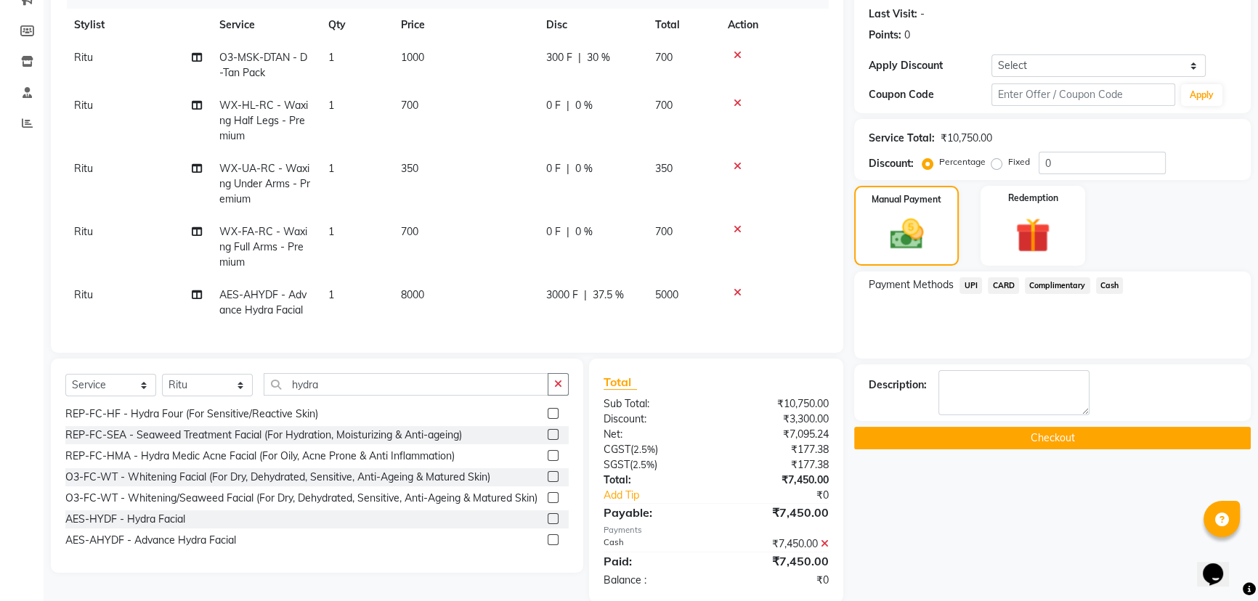
click at [980, 436] on button "Checkout" at bounding box center [1052, 438] width 397 height 23
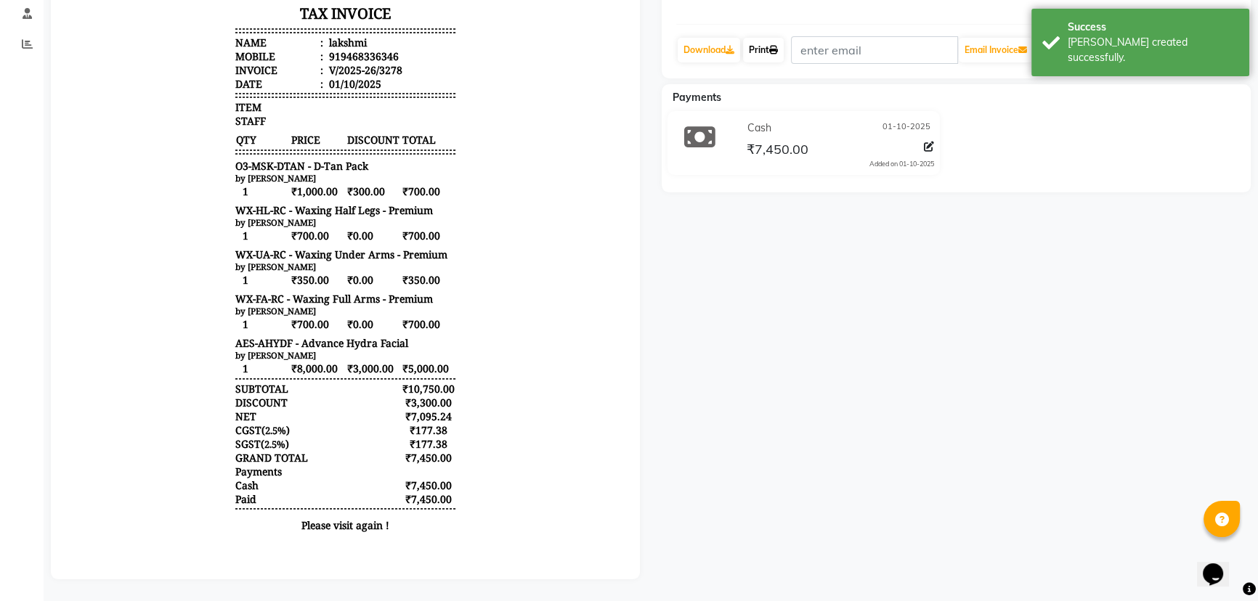
click at [758, 46] on link "Print" at bounding box center [763, 50] width 41 height 25
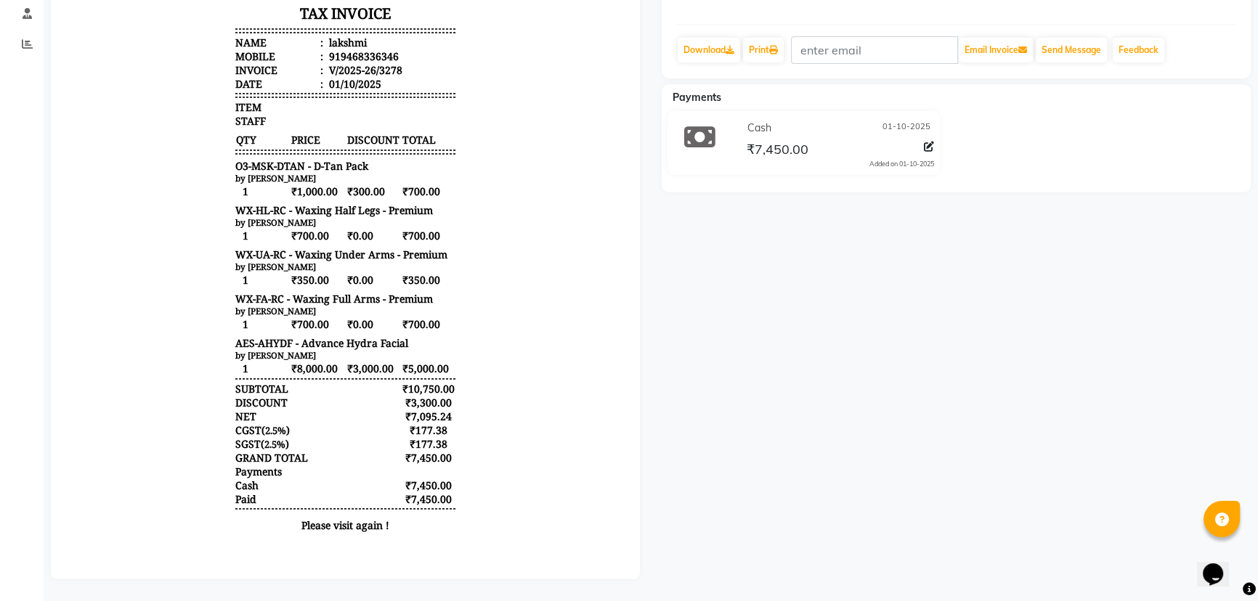
select select "service"
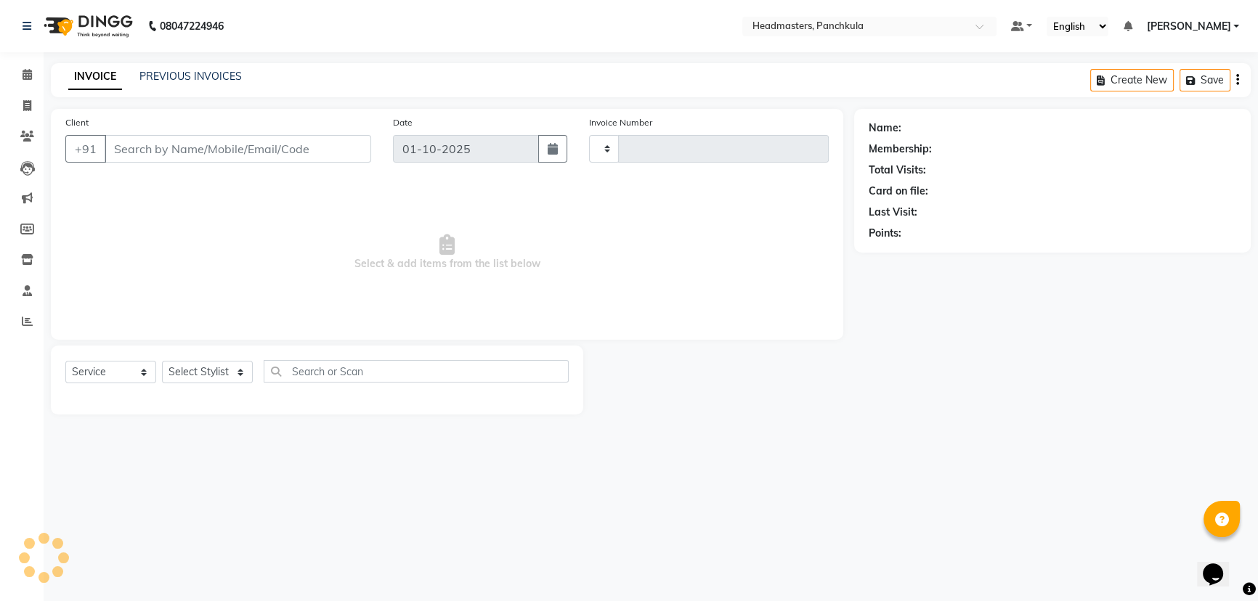
type input "3279"
select select "7376"
type input "9468336346"
select select "64053"
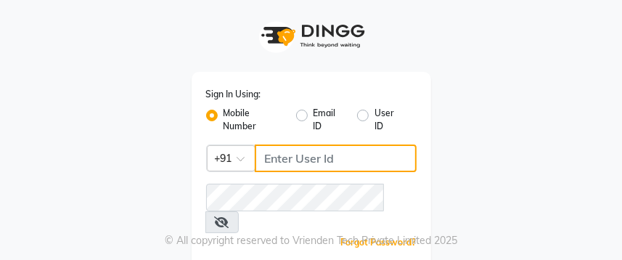
type input "9041009111"
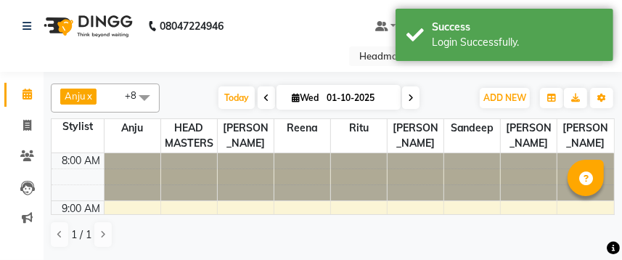
select select "en"
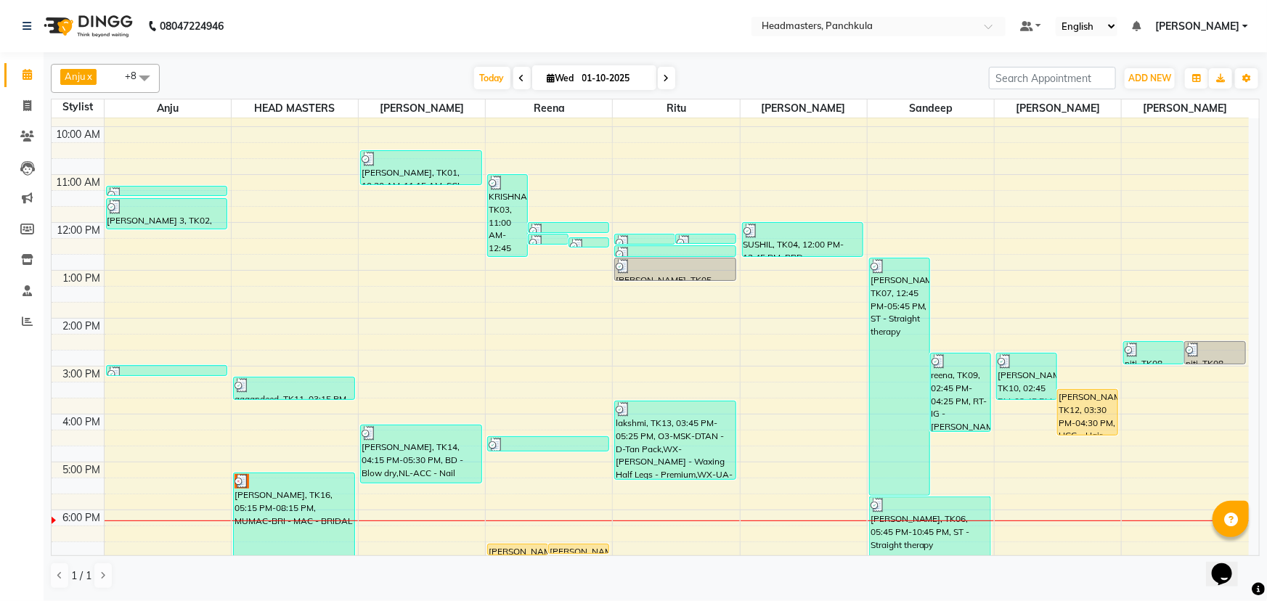
scroll to position [182, 0]
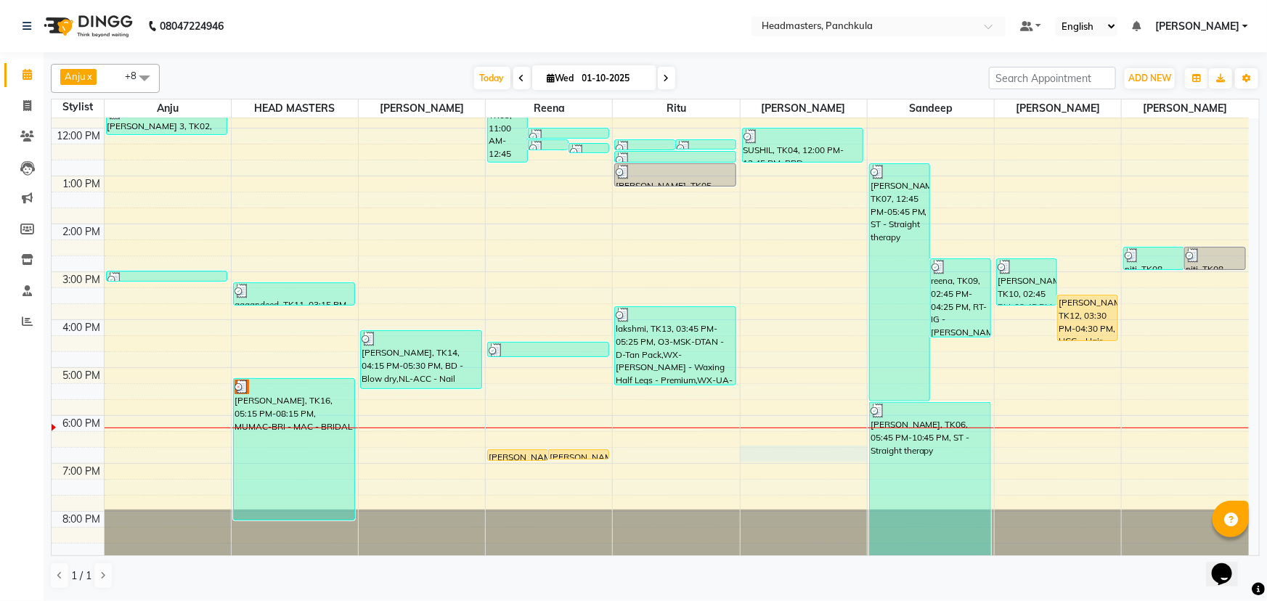
click at [622, 259] on div "8:00 AM 9:00 AM 10:00 AM 11:00 AM 12:00 PM 1:00 PM 2:00 PM 3:00 PM 4:00 PM 5:00…" at bounding box center [651, 248] width 1198 height 622
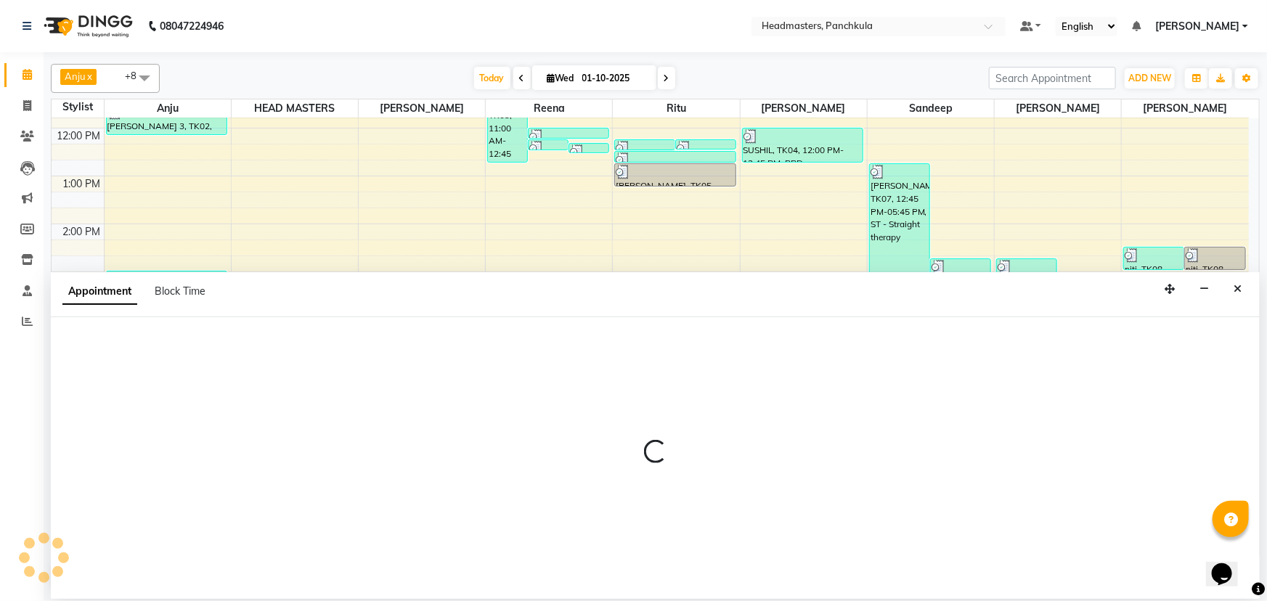
select select "64060"
select select "tentative"
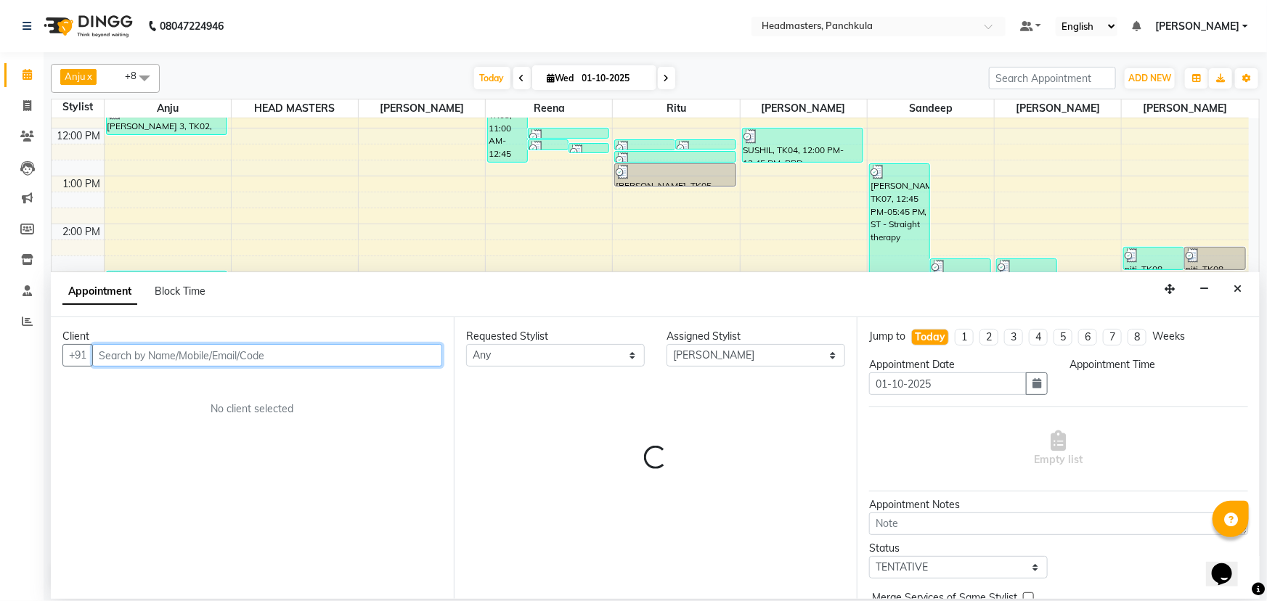
select select "1125"
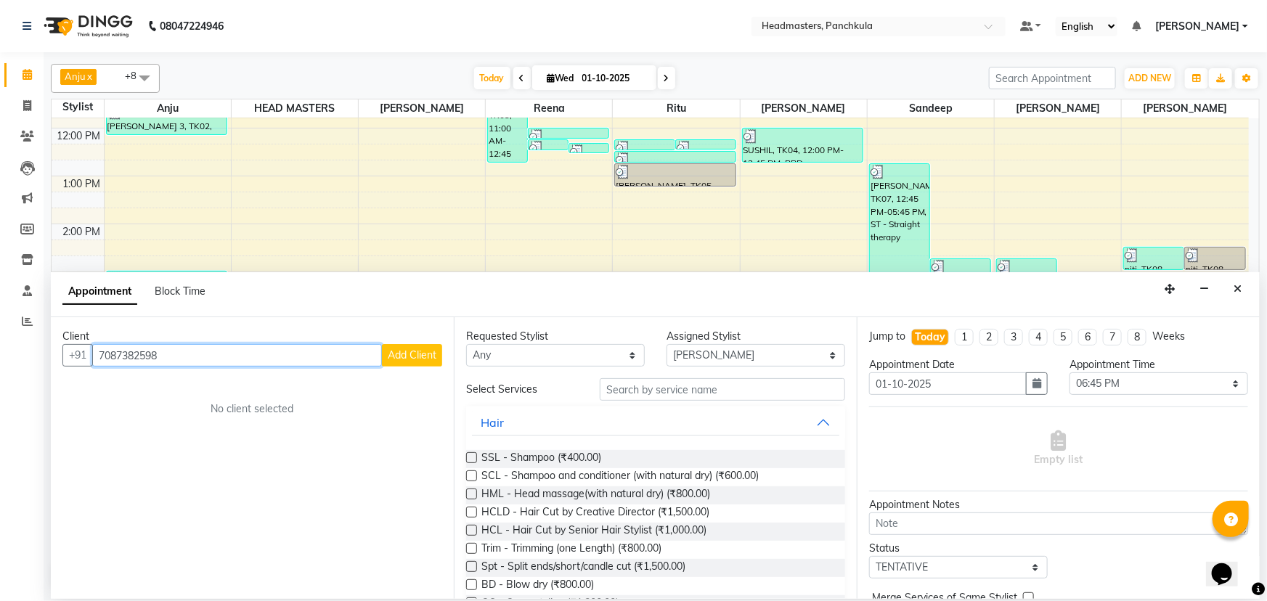
type input "7087382598"
click at [425, 259] on span "Add Client" at bounding box center [412, 355] width 49 height 13
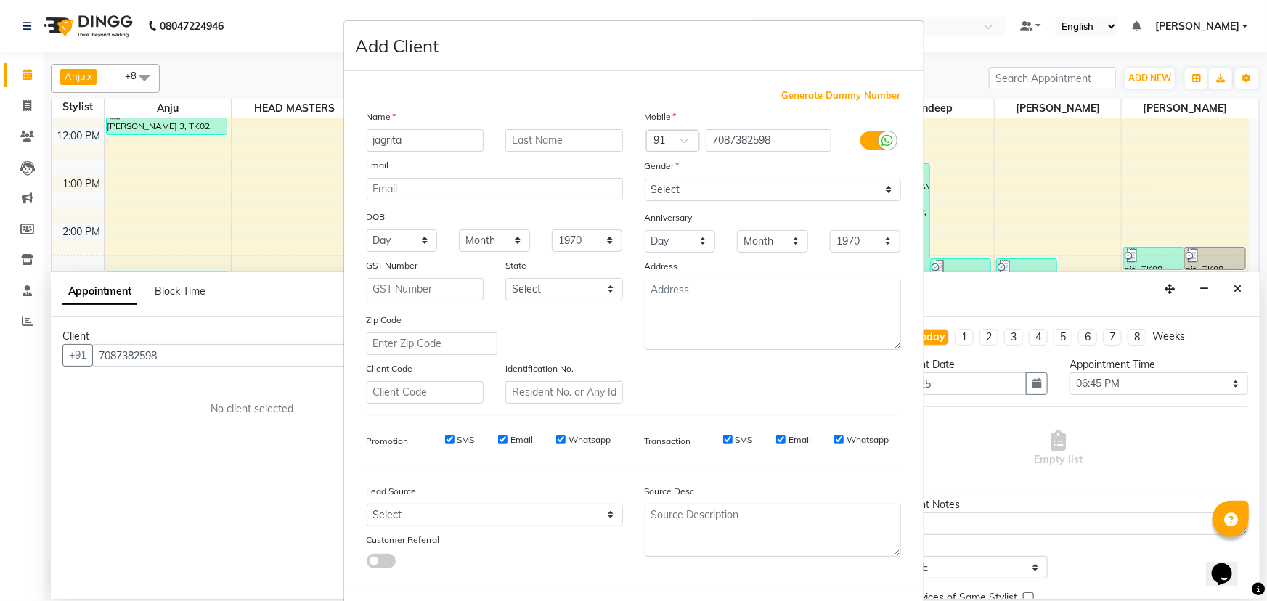
type input "jagrita"
click at [622, 194] on select "Select [DEMOGRAPHIC_DATA] [DEMOGRAPHIC_DATA] Other Prefer Not To Say" at bounding box center [773, 190] width 256 height 23
select select "[DEMOGRAPHIC_DATA]"
click at [622, 179] on select "Select [DEMOGRAPHIC_DATA] [DEMOGRAPHIC_DATA] Other Prefer Not To Say" at bounding box center [773, 190] width 256 height 23
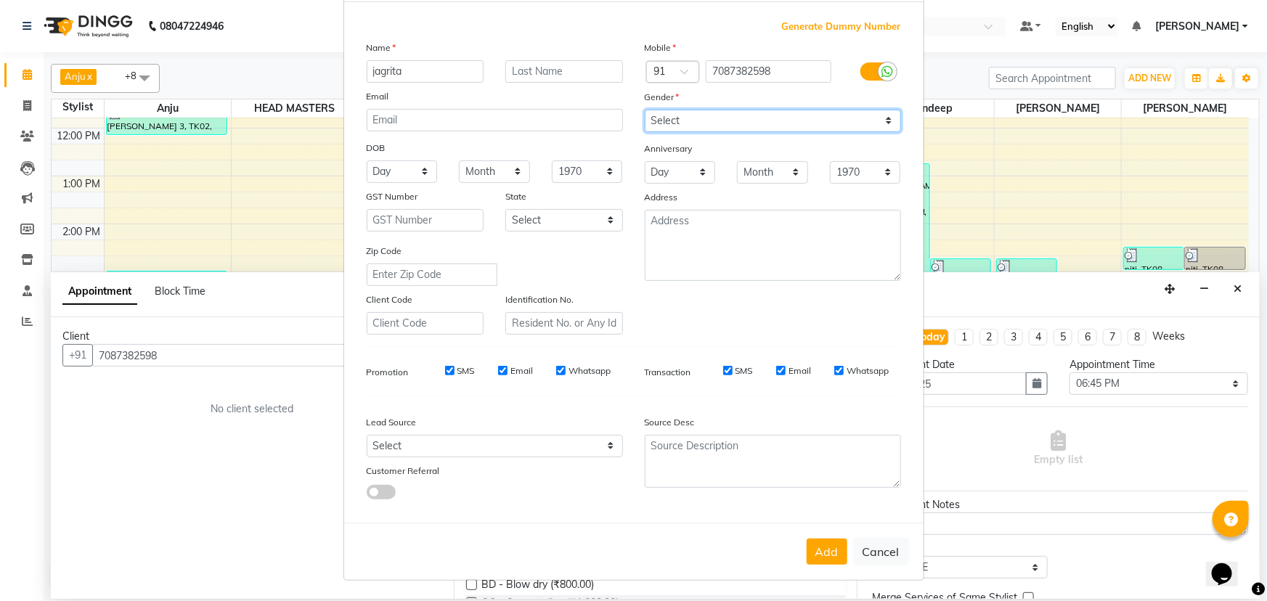
scroll to position [73, 0]
click at [622, 259] on button "Add" at bounding box center [827, 552] width 41 height 26
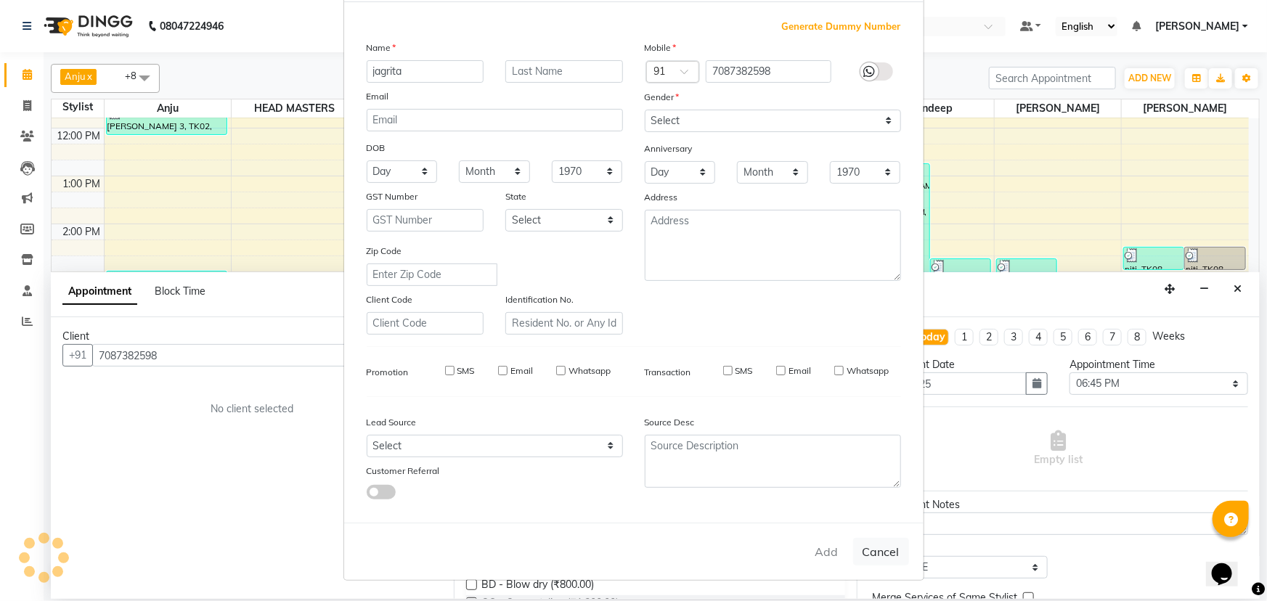
select select
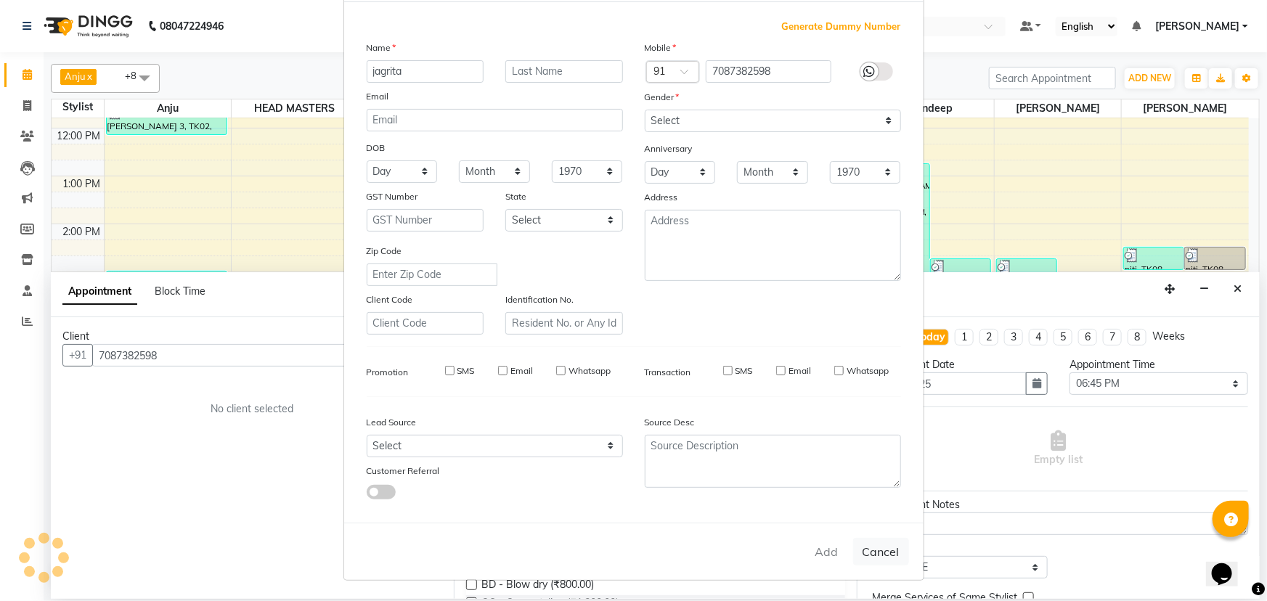
select select
checkbox input "false"
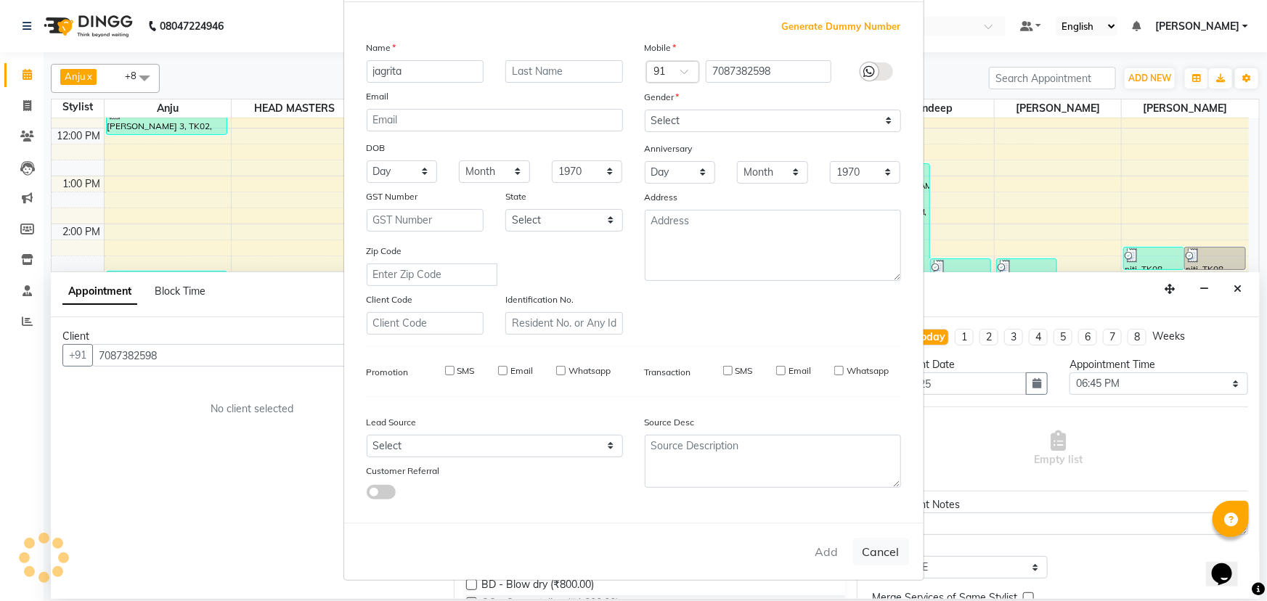
checkbox input "false"
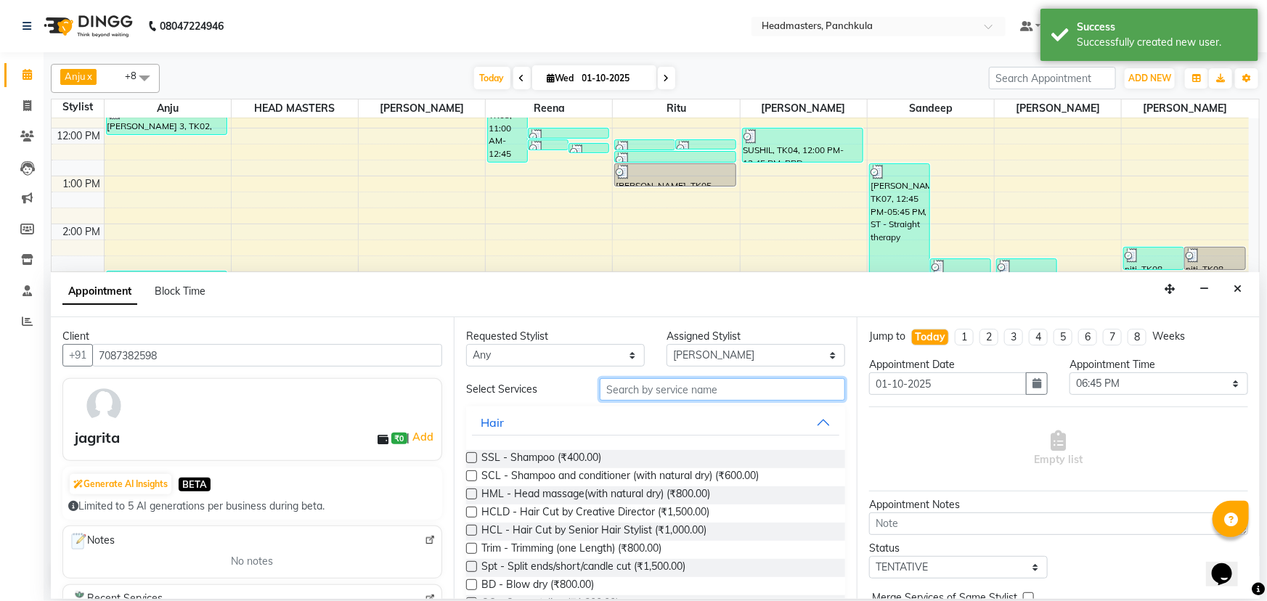
click at [615, 259] on input "text" at bounding box center [722, 389] width 245 height 23
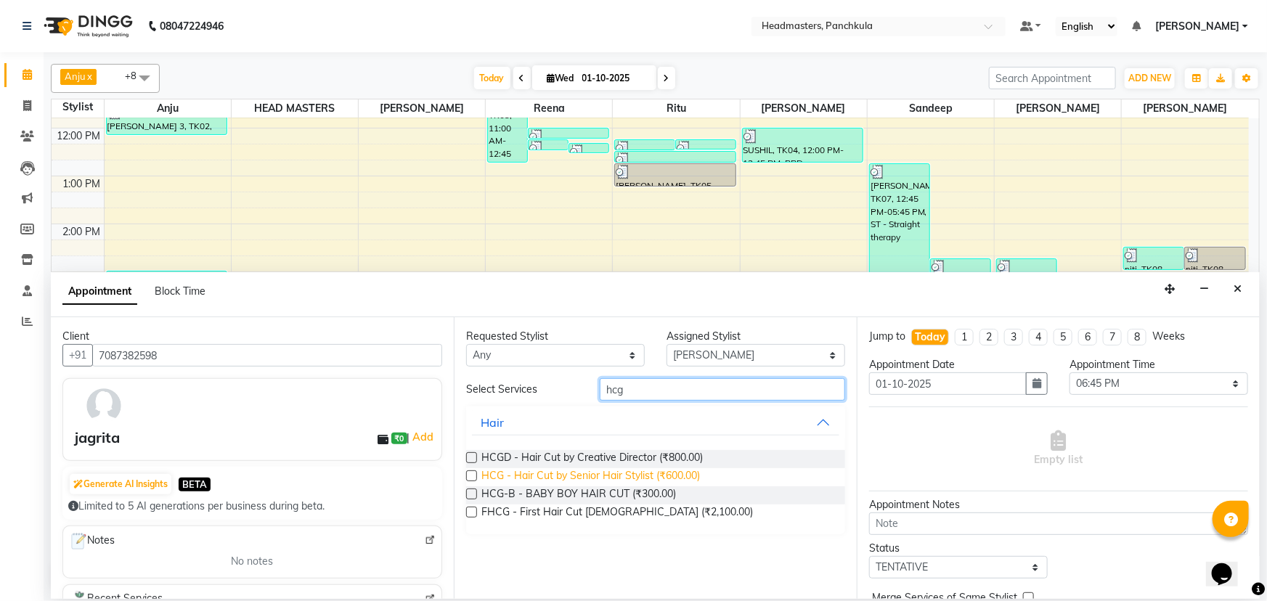
type input "hcg"
click at [585, 259] on span "HCG - Hair Cut by Senior Hair Stylist (₹600.00)" at bounding box center [590, 477] width 219 height 18
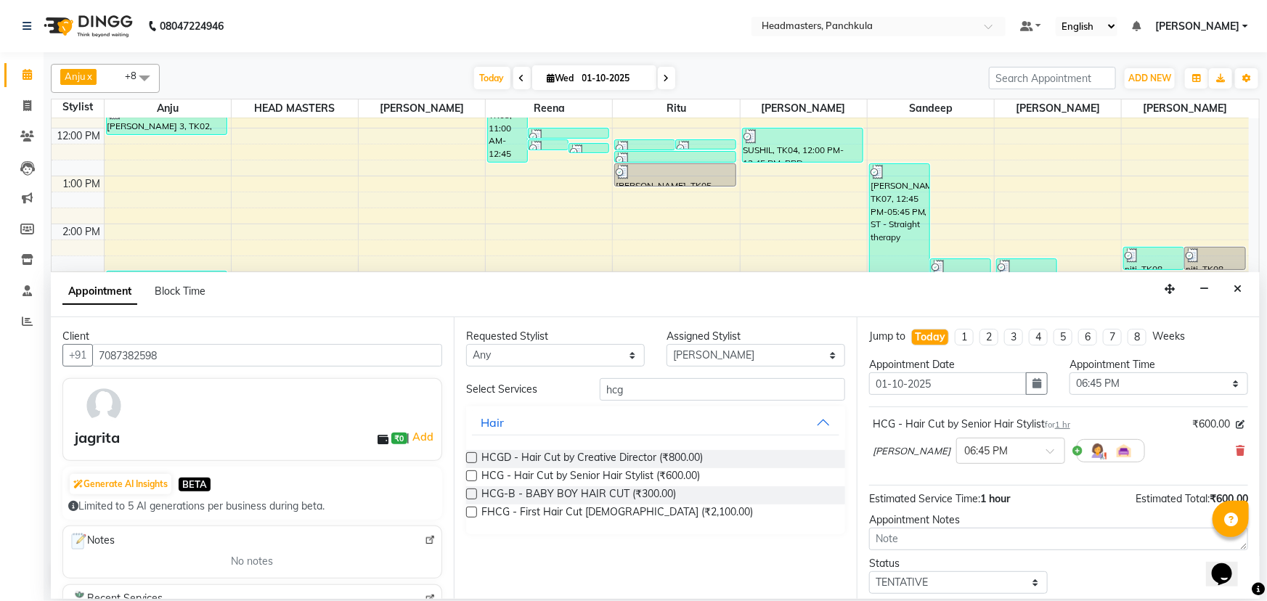
click at [473, 259] on label at bounding box center [471, 476] width 11 height 11
click at [473, 259] on input "checkbox" at bounding box center [470, 477] width 9 height 9
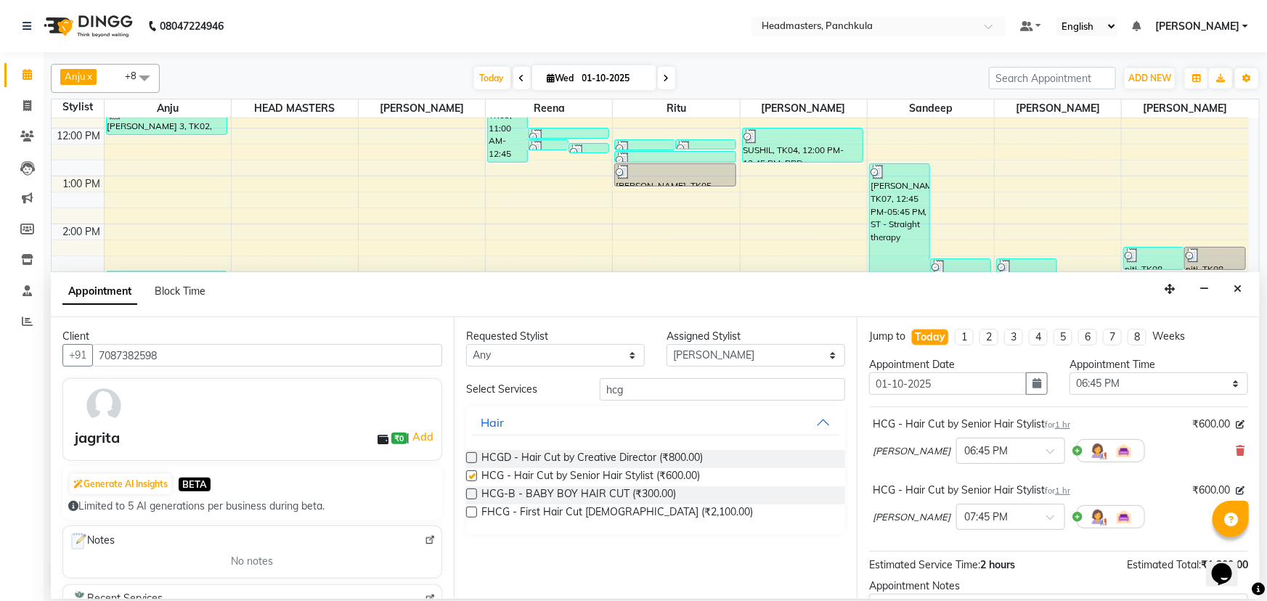
checkbox input "false"
click at [622, 259] on select "Select 09:00 AM 09:15 AM 09:30 AM 09:45 AM 10:00 AM 10:15 AM 10:30 AM 10:45 AM …" at bounding box center [1159, 384] width 179 height 23
select select "1080"
click at [622, 259] on select "Select 09:00 AM 09:15 AM 09:30 AM 09:45 AM 10:00 AM 10:15 AM 10:30 AM 10:45 AM …" at bounding box center [1159, 384] width 179 height 23
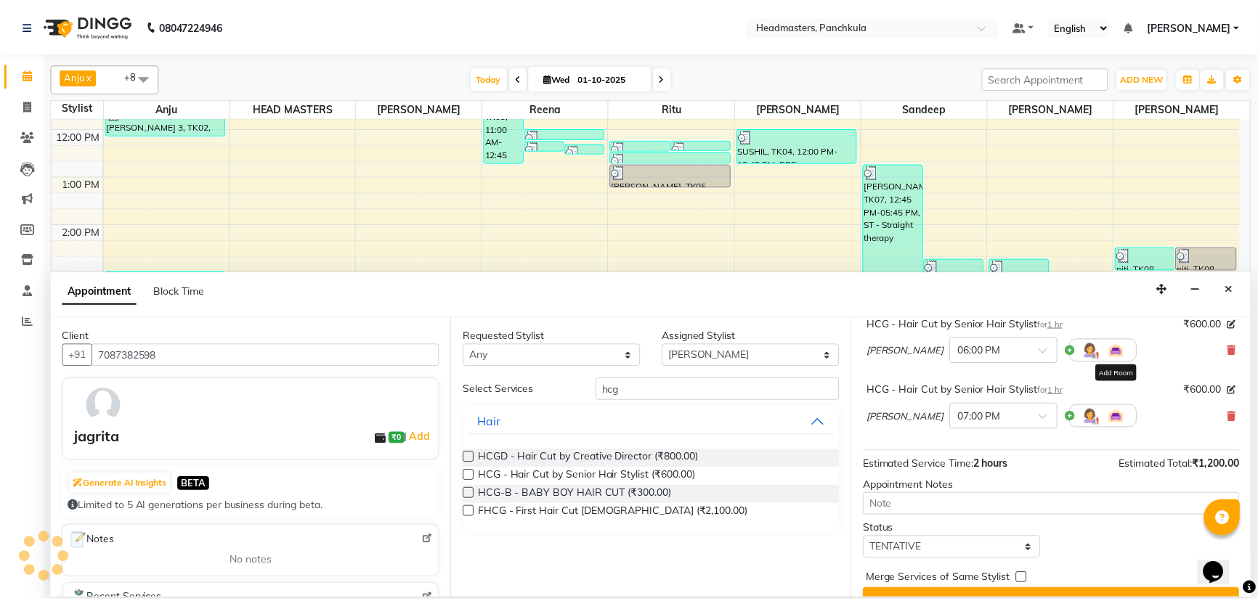
scroll to position [128, 0]
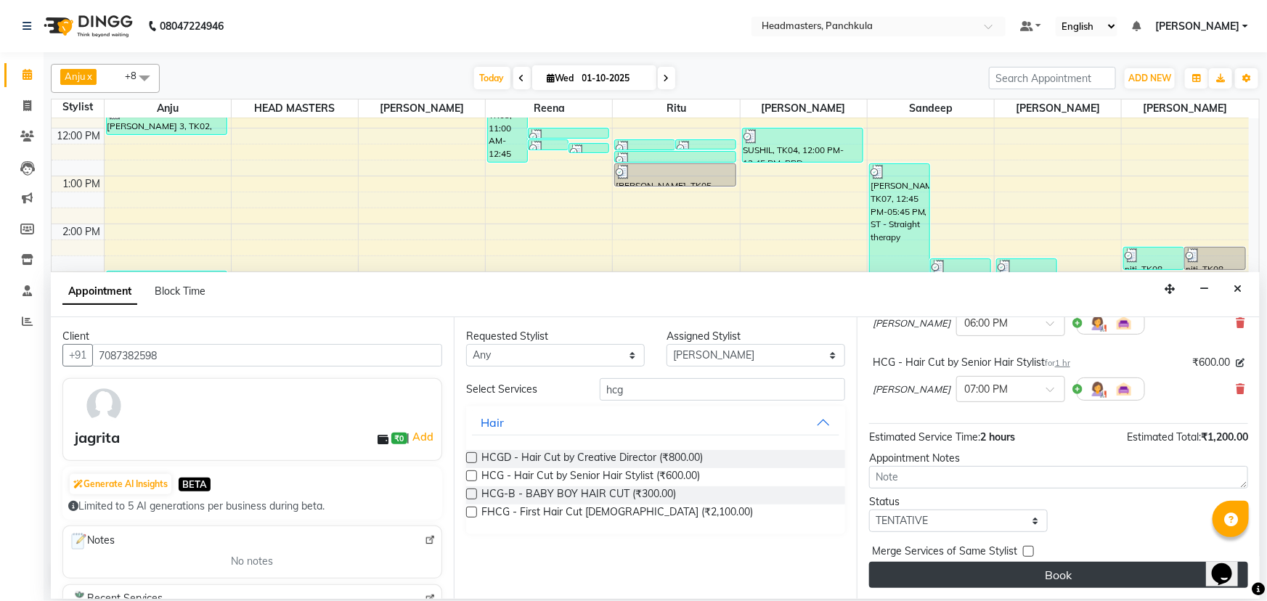
click at [622, 259] on button "Book" at bounding box center [1058, 575] width 379 height 26
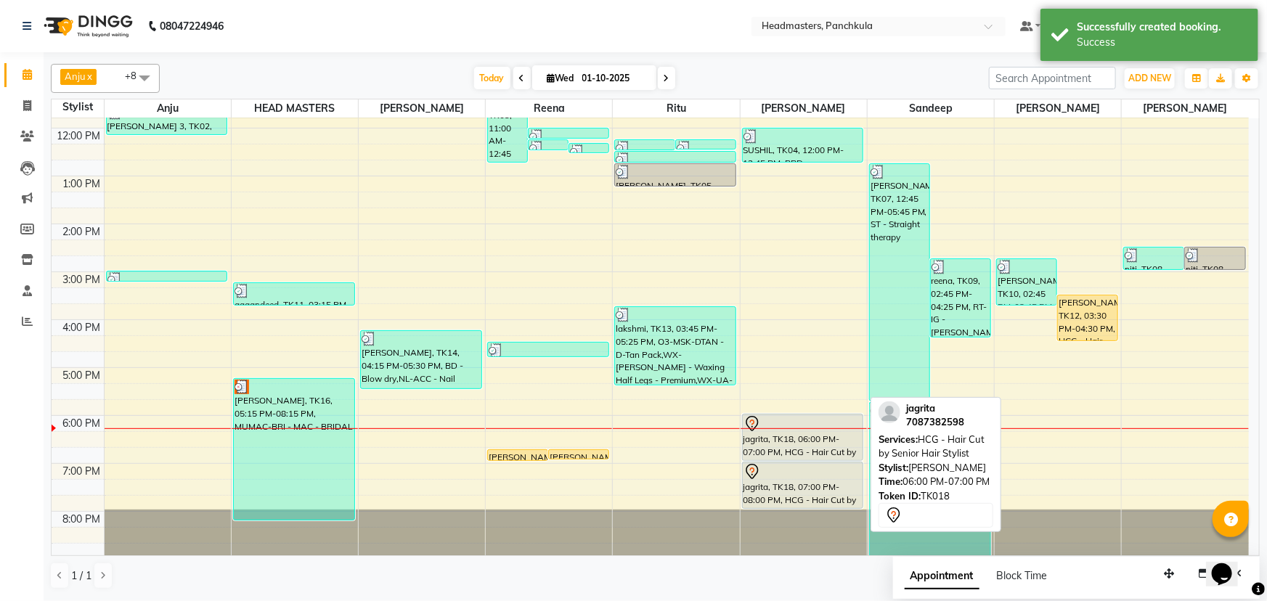
click at [622, 259] on div "jagrita, TK18, 06:00 PM-07:00 PM, HCG - Hair Cut by Senior Hair Stylist" at bounding box center [803, 438] width 121 height 46
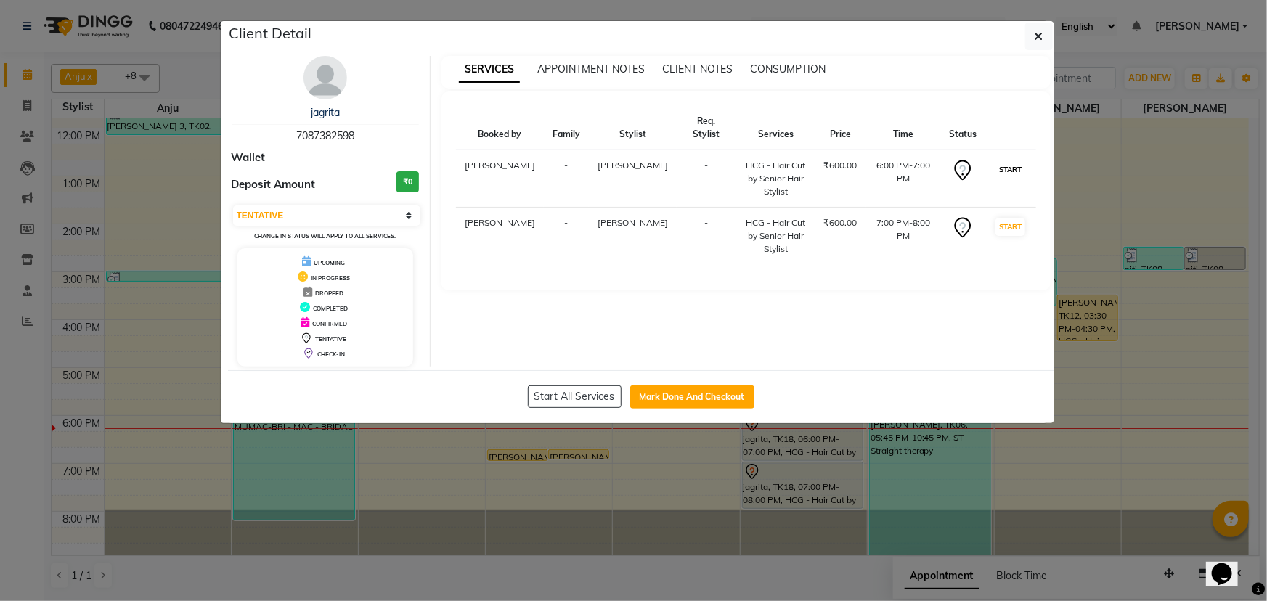
click at [622, 160] on button "START" at bounding box center [1011, 169] width 30 height 18
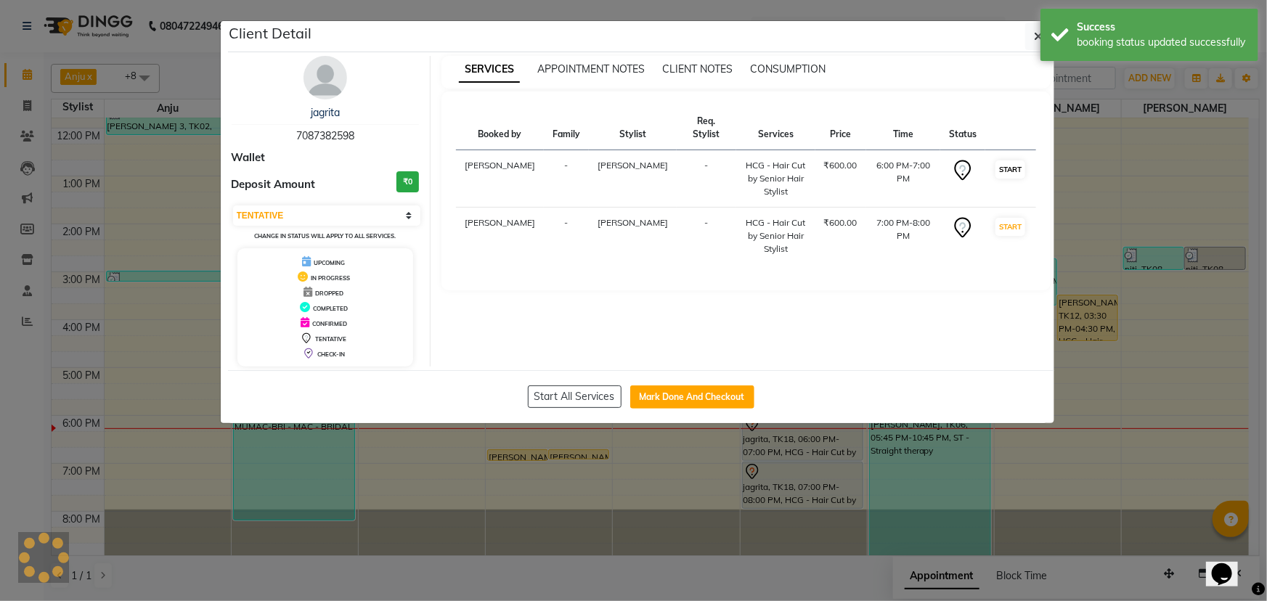
select select "select"
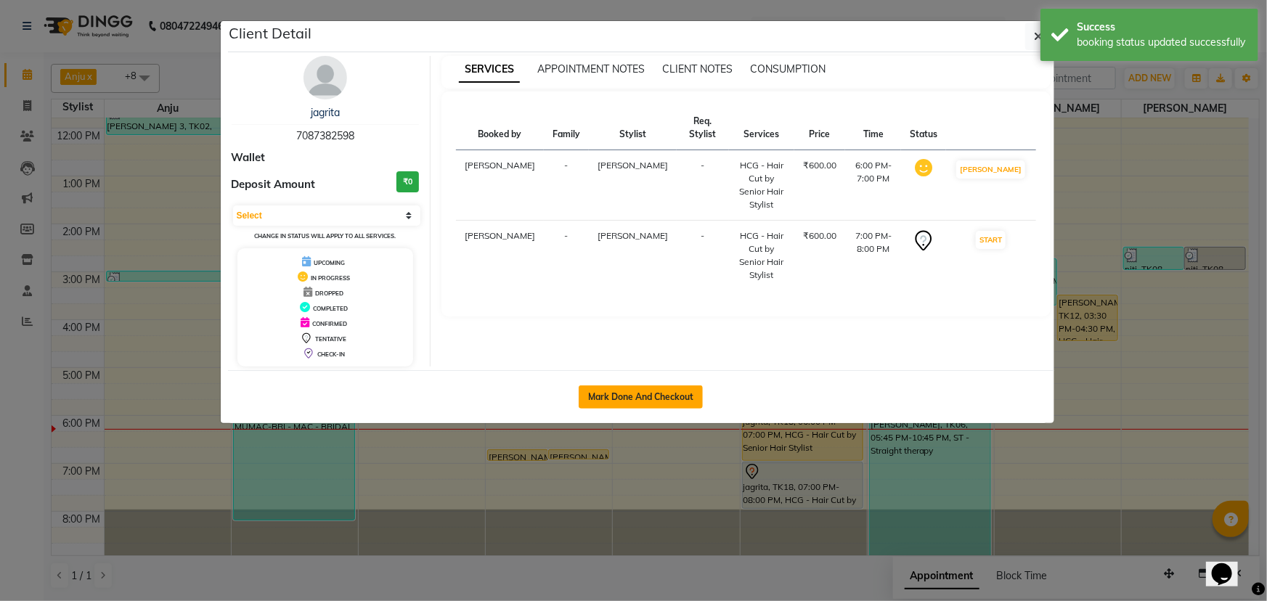
click at [622, 259] on button "Mark Done And Checkout" at bounding box center [641, 397] width 124 height 23
select select "7376"
select select "service"
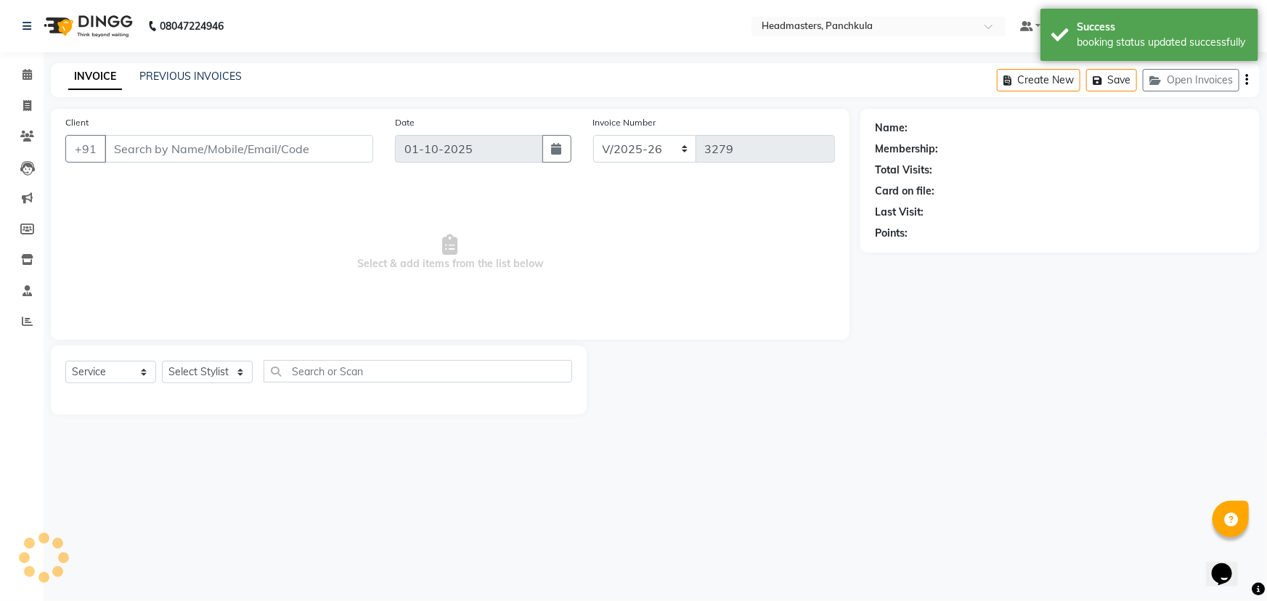
type input "7087382598"
select select "64060"
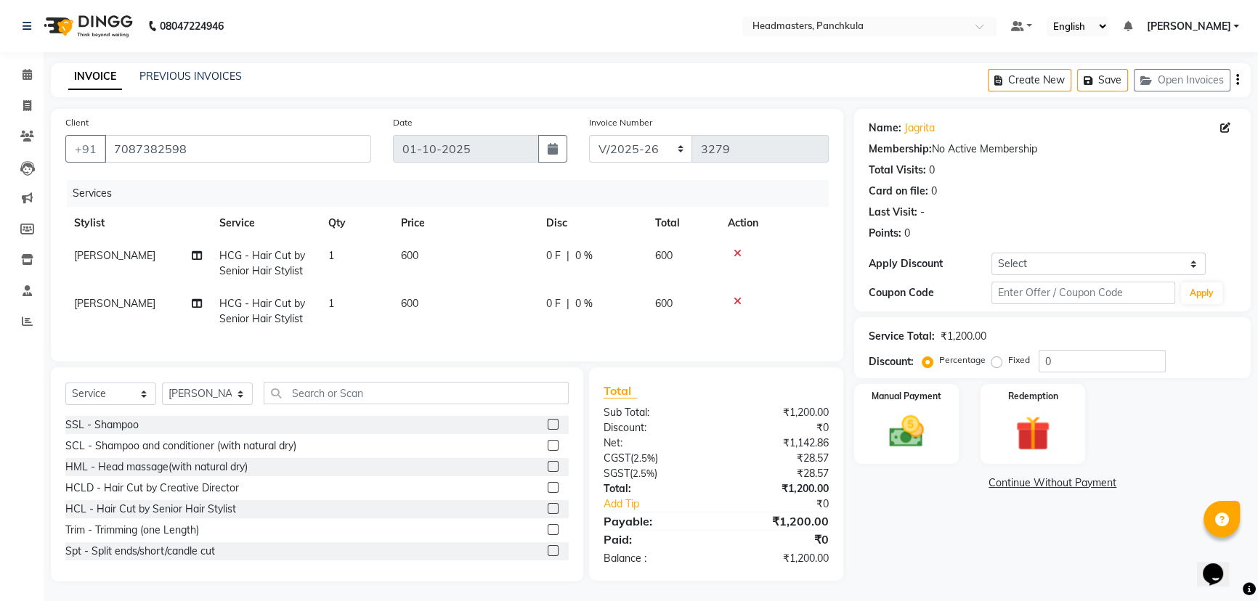
click at [622, 259] on icon at bounding box center [737, 301] width 8 height 10
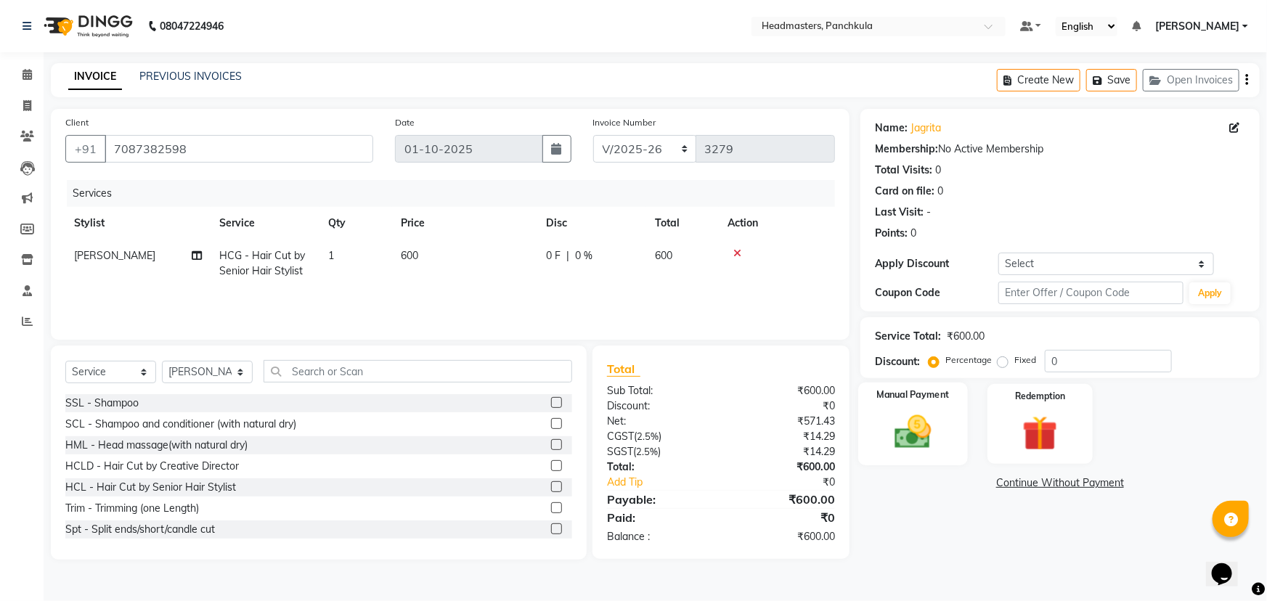
click at [622, 259] on img at bounding box center [914, 432] width 60 height 42
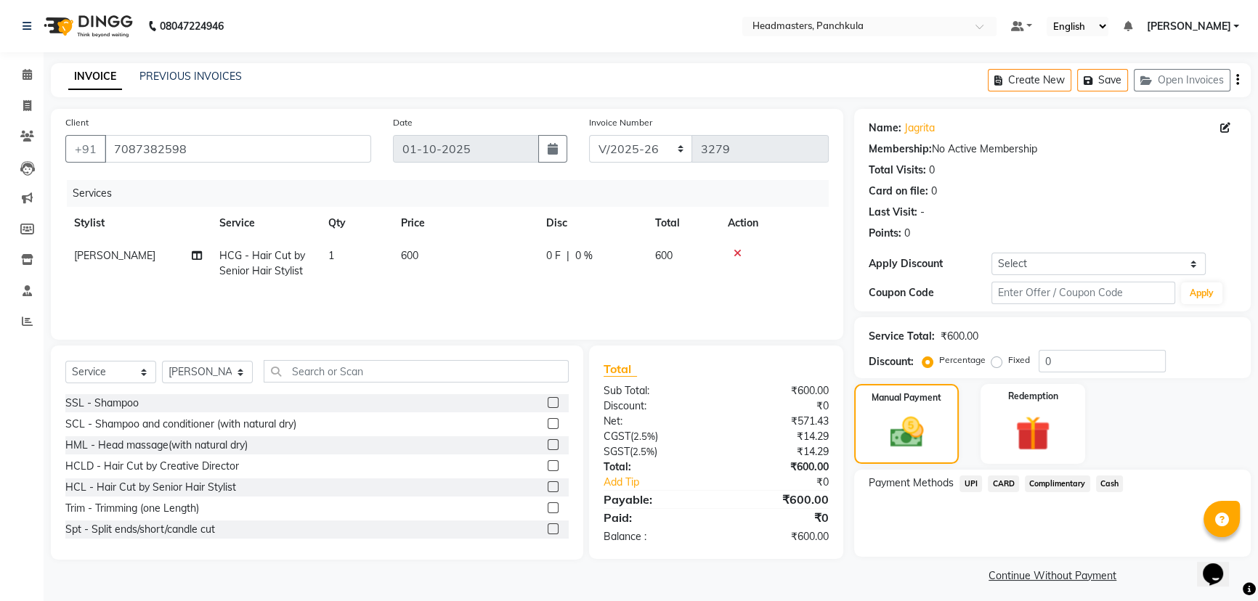
click at [622, 259] on span "UPI" at bounding box center [970, 484] width 23 height 17
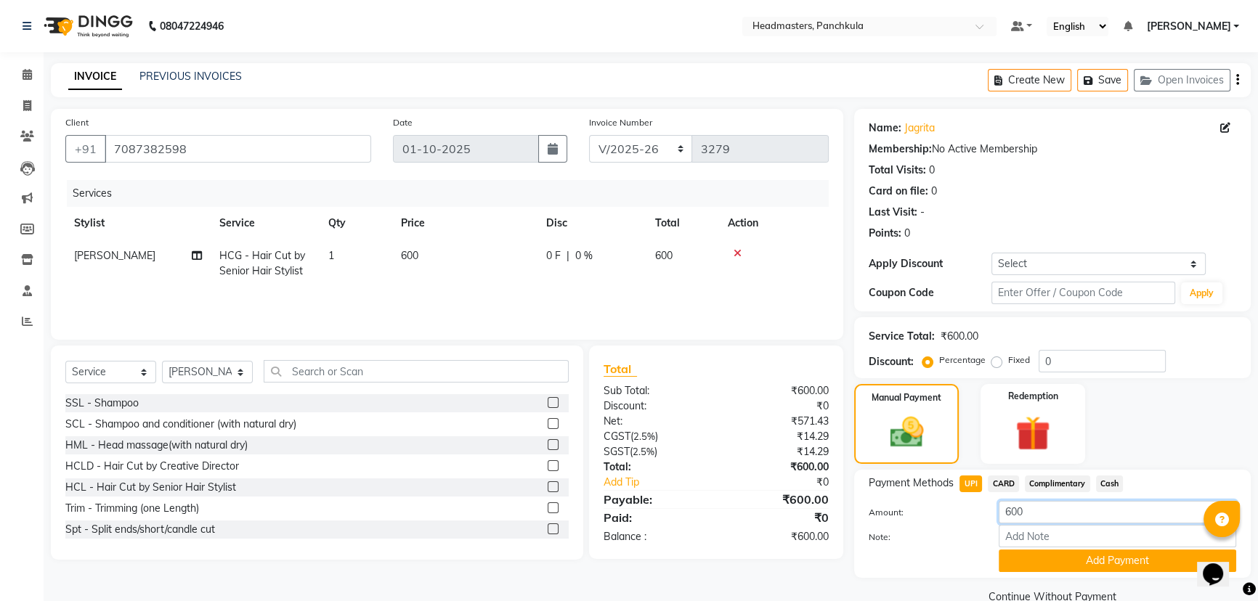
click at [622, 259] on input "600" at bounding box center [1117, 512] width 237 height 23
type input "6"
type input "100"
click at [622, 259] on div at bounding box center [923, 561] width 130 height 23
click at [622, 259] on button "Add Payment" at bounding box center [1117, 561] width 237 height 23
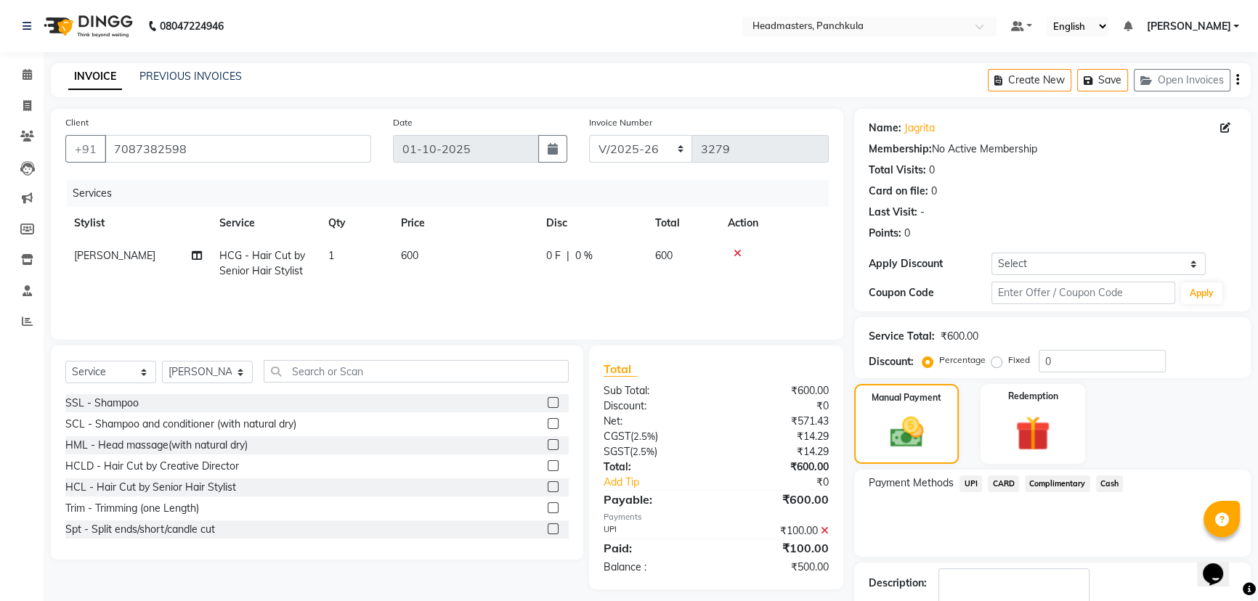
click at [622, 259] on span "Cash" at bounding box center [1110, 484] width 28 height 17
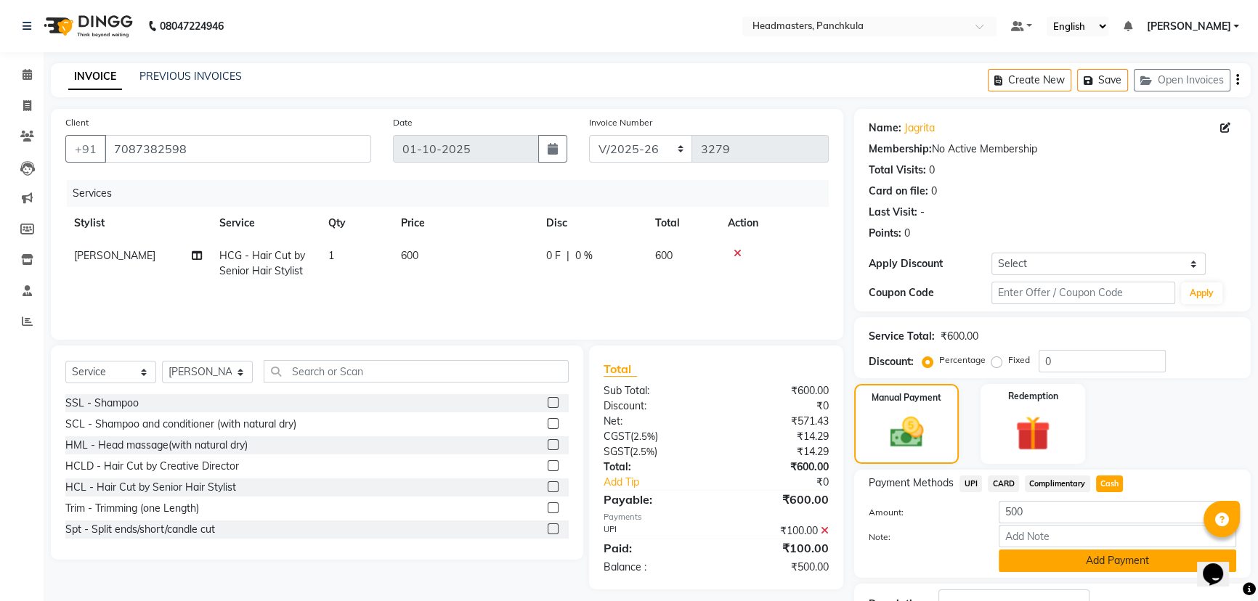
click at [622, 259] on button "Add Payment" at bounding box center [1117, 561] width 237 height 23
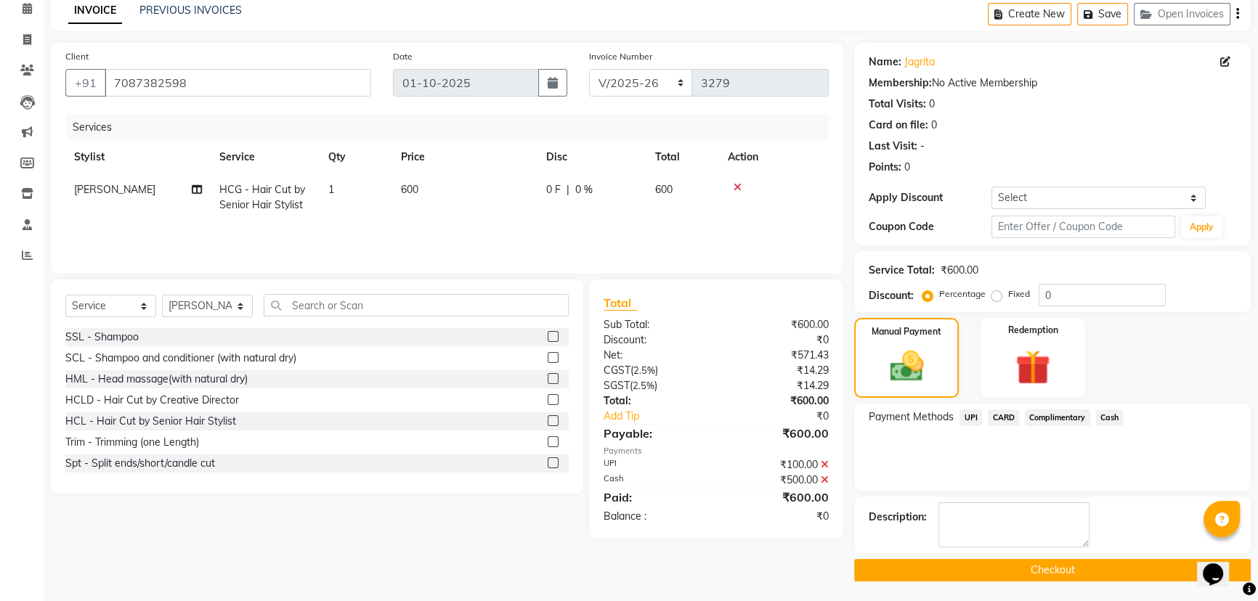
scroll to position [67, 0]
click at [622, 259] on button "Checkout" at bounding box center [1052, 569] width 397 height 23
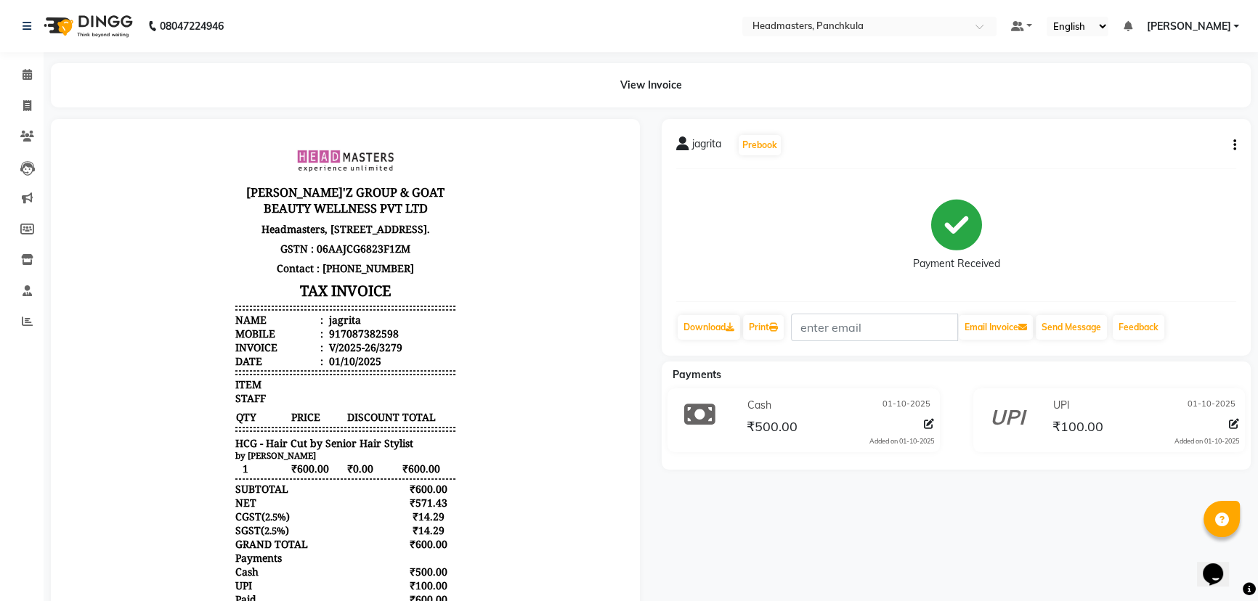
select select "7376"
select select "service"
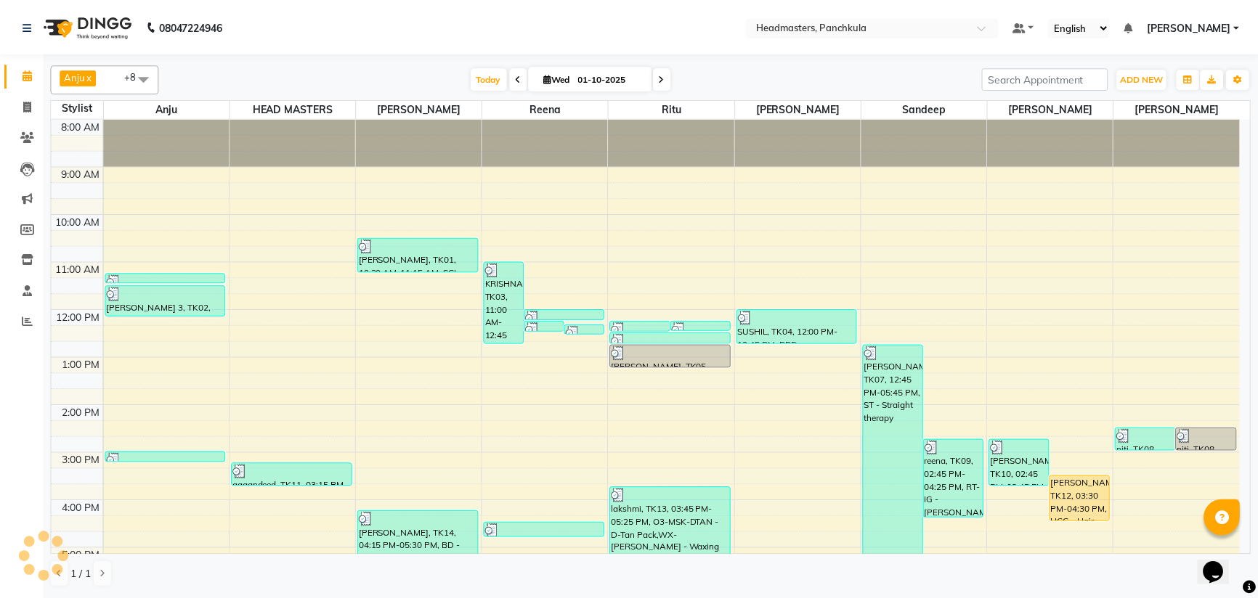
scroll to position [182, 0]
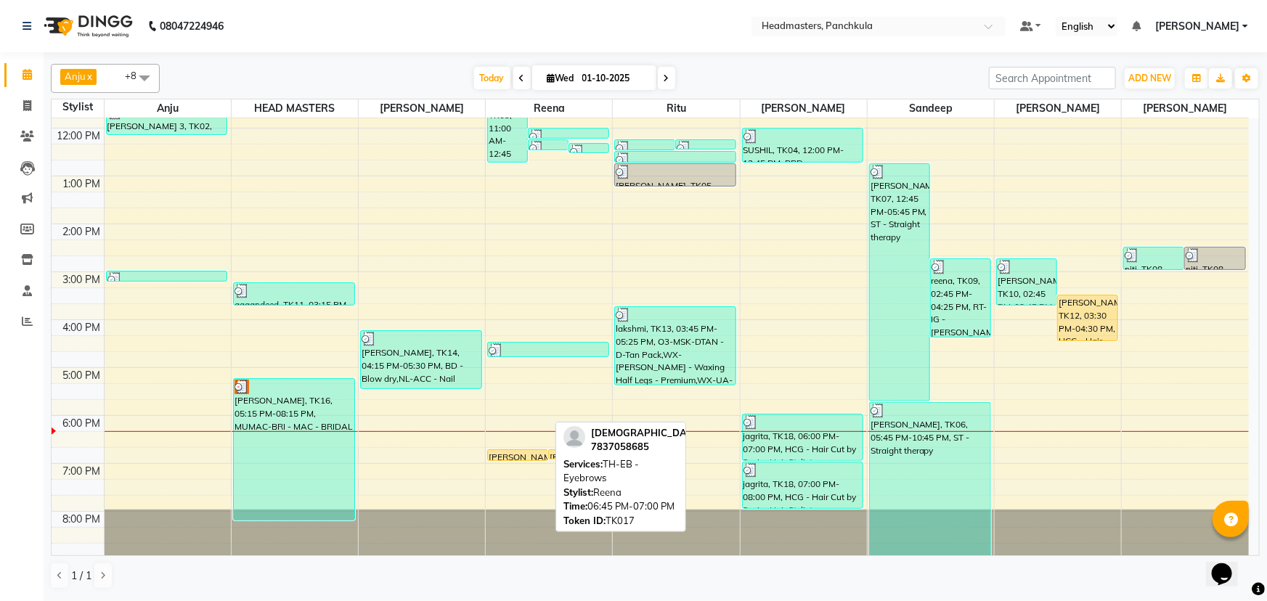
click at [521, 259] on div at bounding box center [518, 461] width 60 height 6
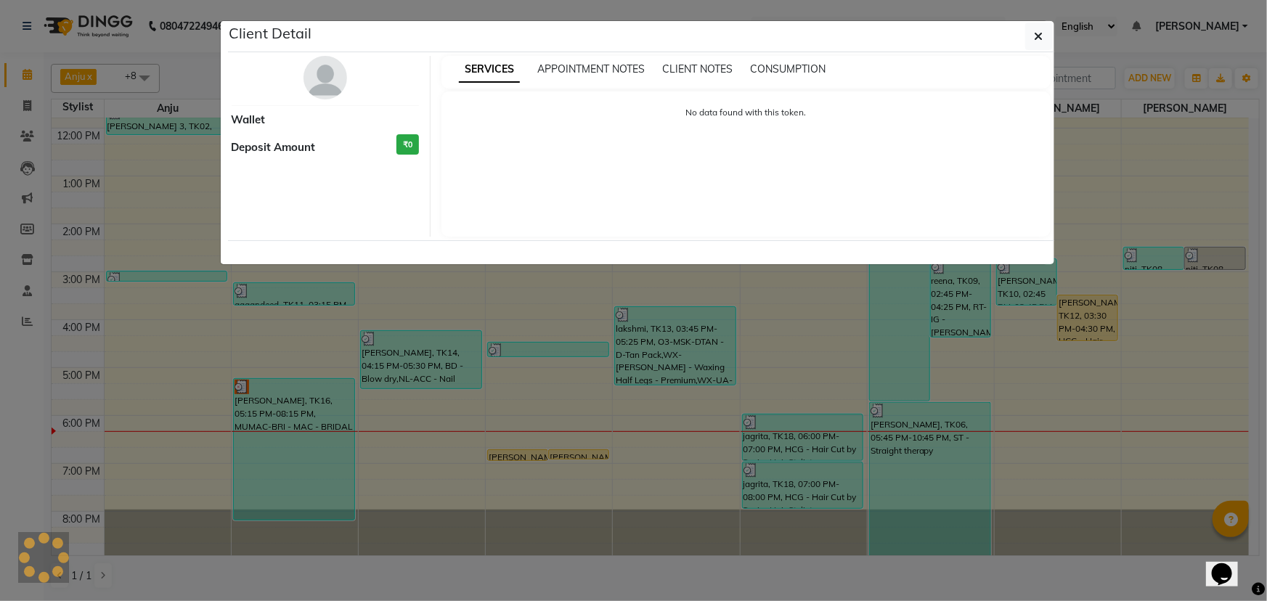
select select "1"
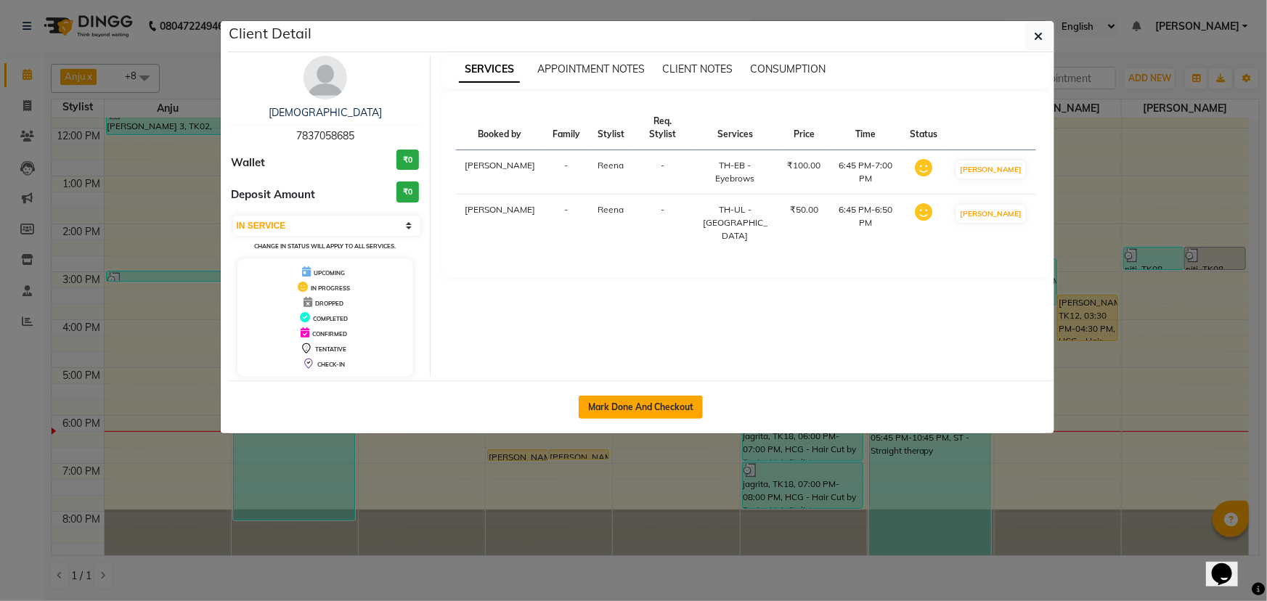
click at [622, 259] on button "Mark Done And Checkout" at bounding box center [641, 407] width 124 height 23
select select "7376"
select select "service"
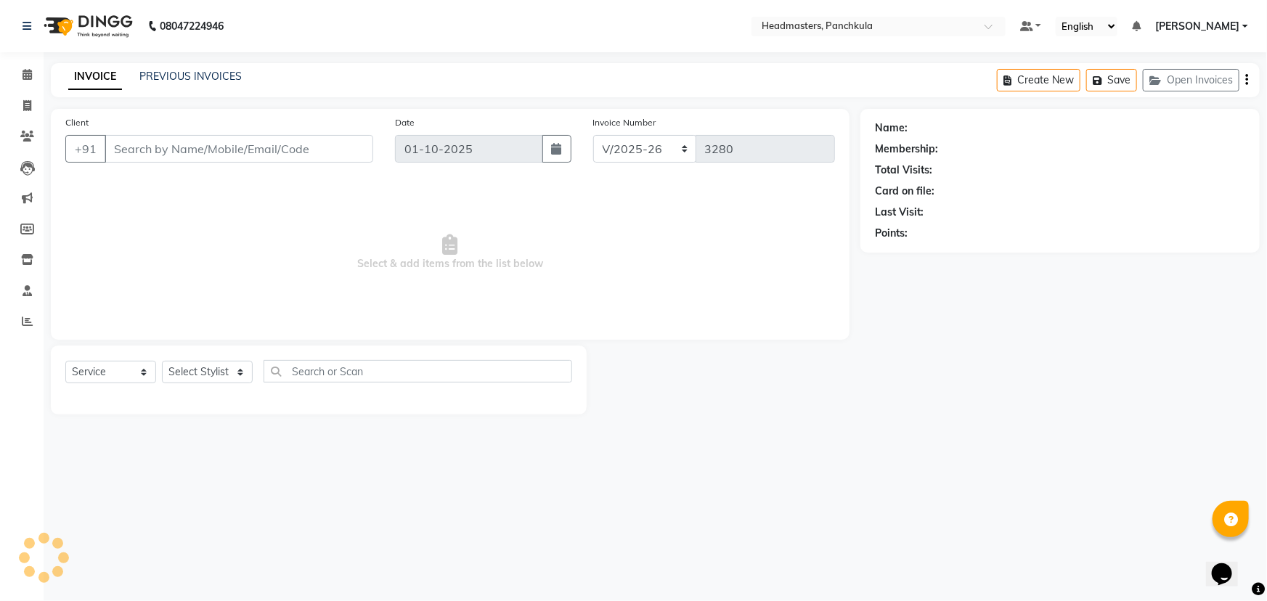
type input "7837058685"
select select "64261"
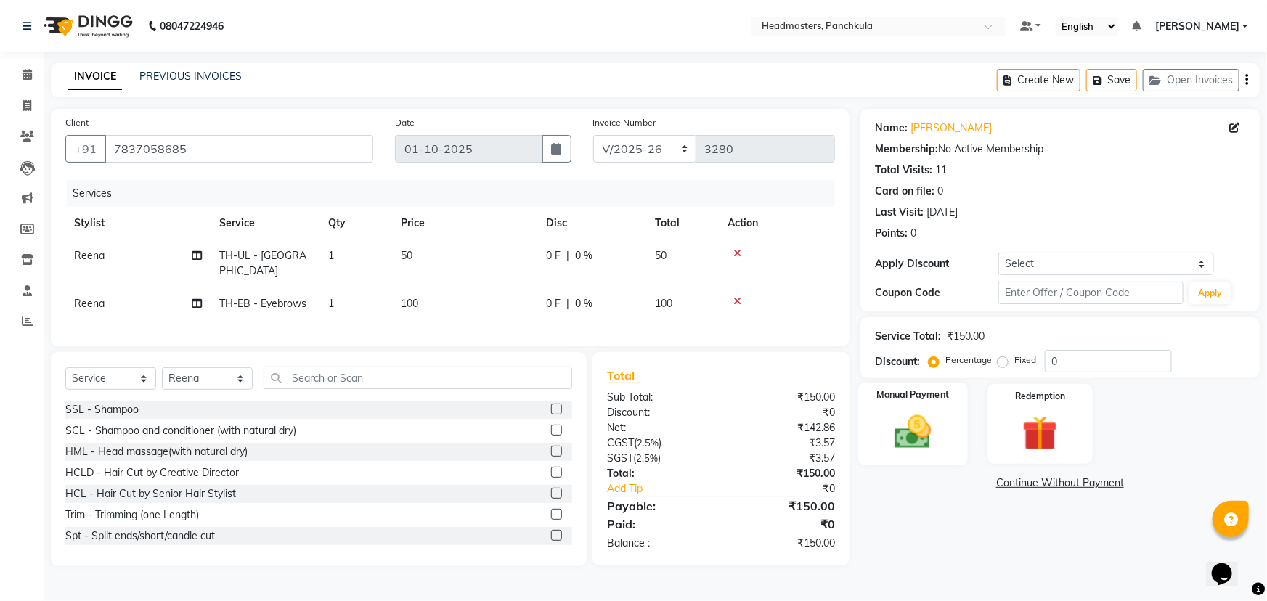
click at [622, 259] on img at bounding box center [914, 432] width 60 height 42
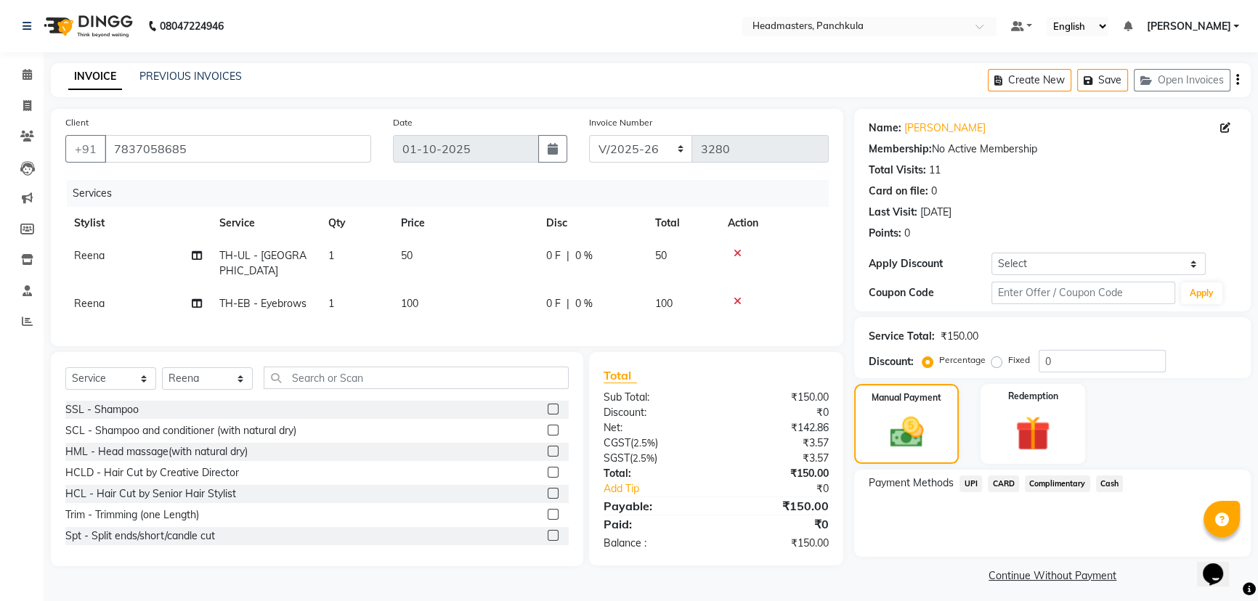
click at [622, 259] on span "Cash" at bounding box center [1110, 484] width 28 height 17
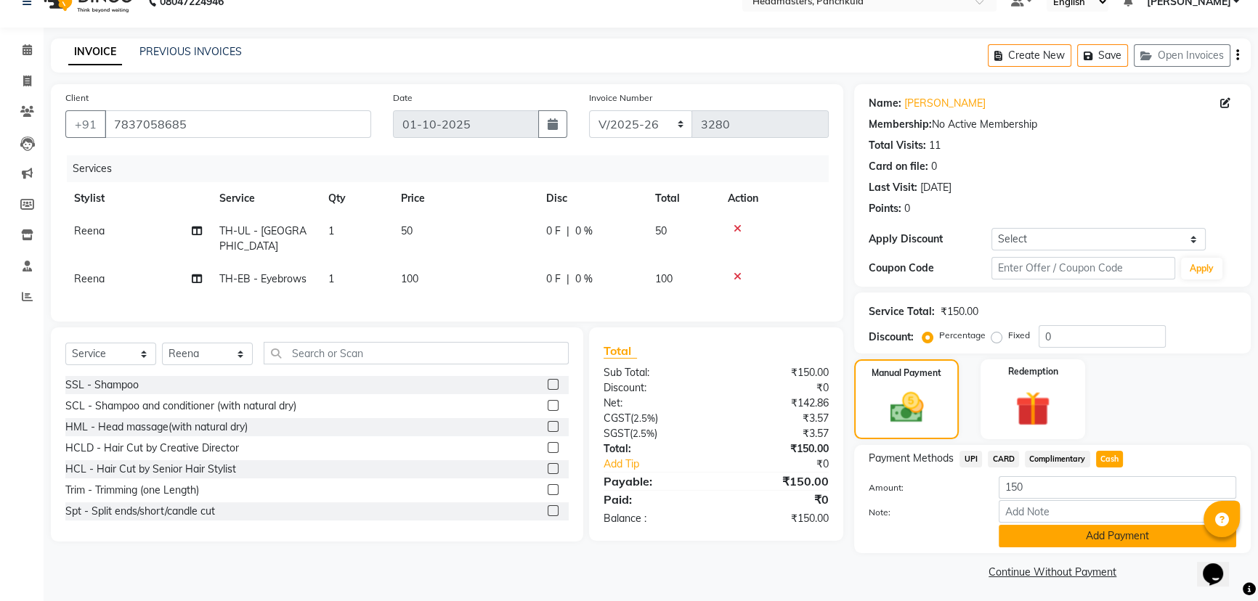
scroll to position [28, 0]
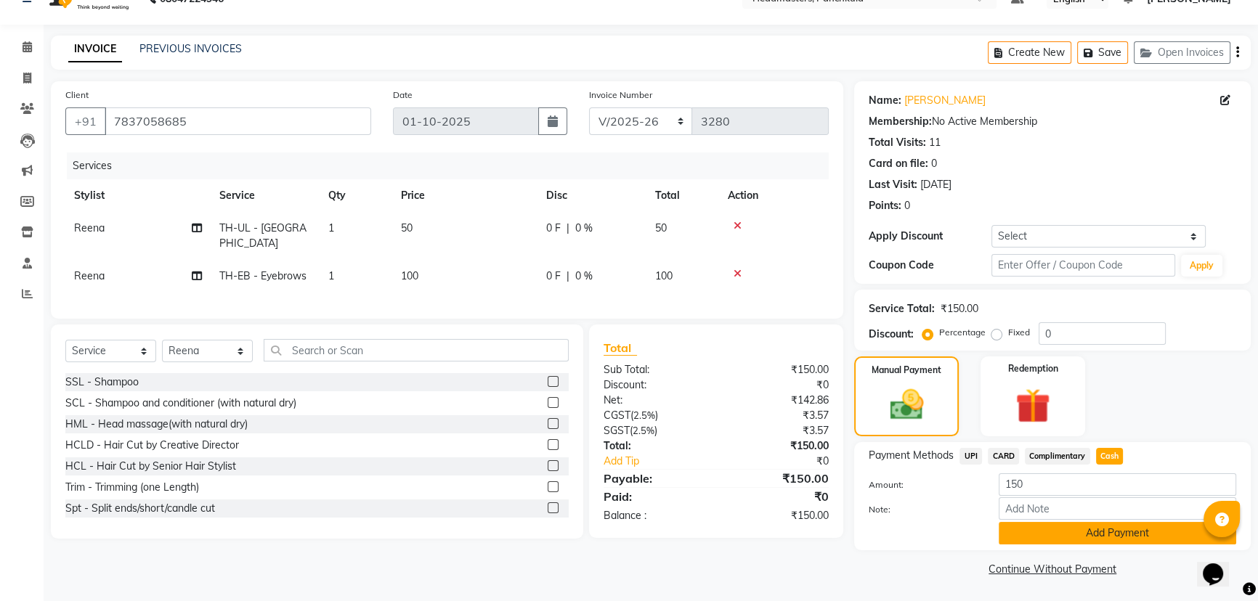
click at [622, 259] on button "Add Payment" at bounding box center [1117, 533] width 237 height 23
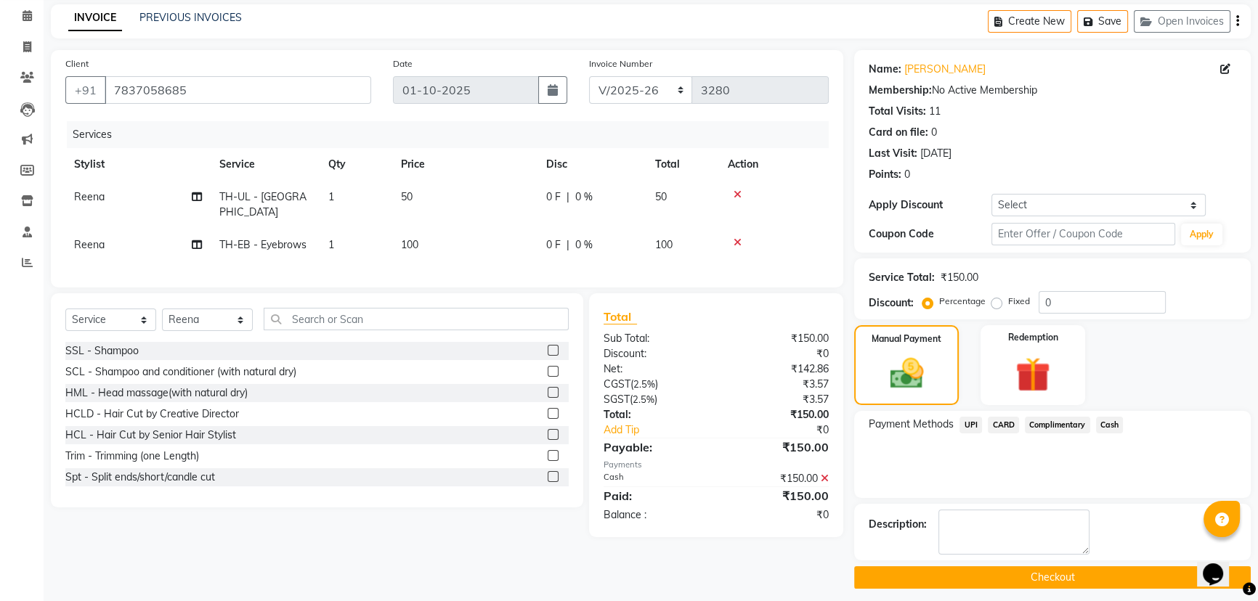
scroll to position [67, 0]
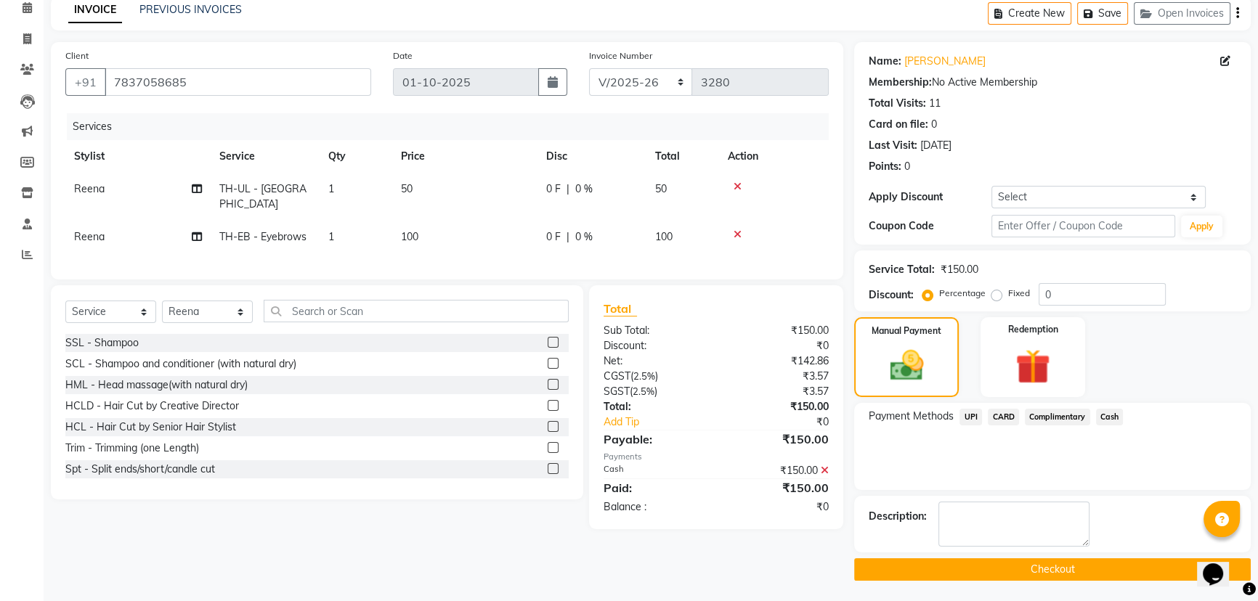
click at [622, 259] on button "Checkout" at bounding box center [1052, 569] width 397 height 23
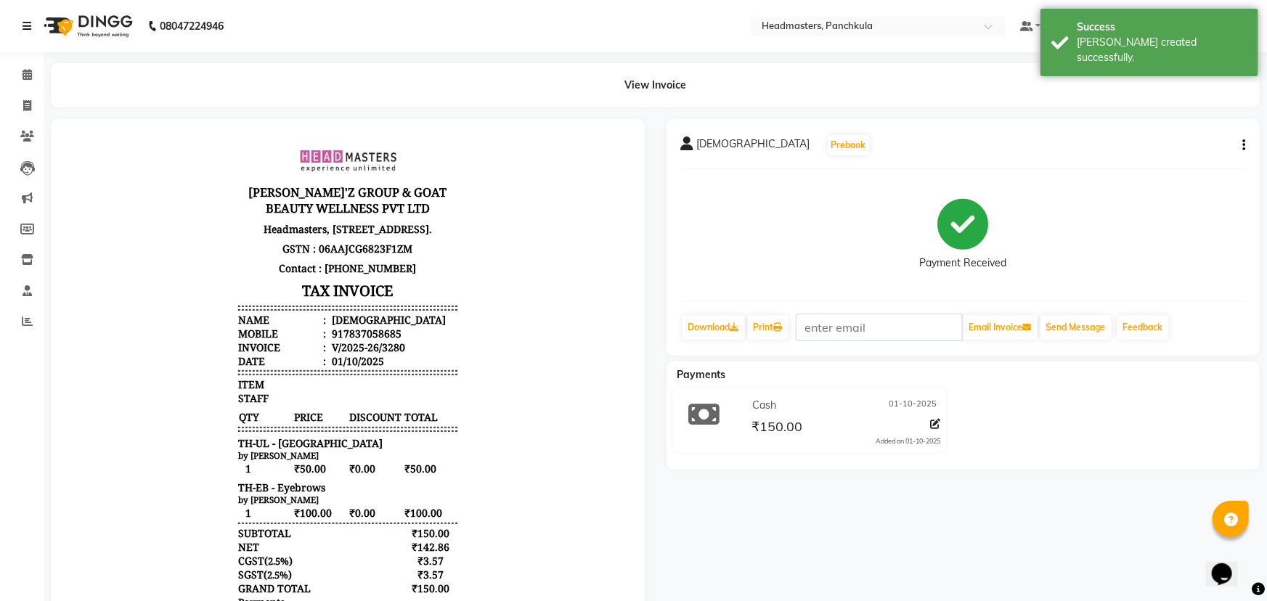
select select "service"
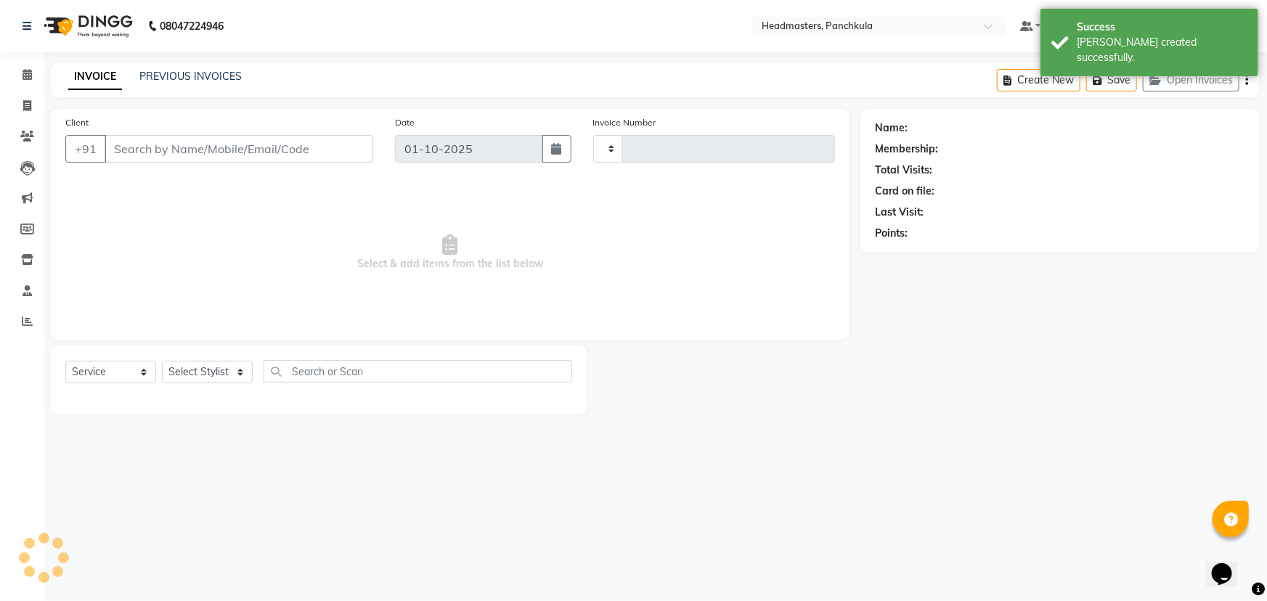
type input "3281"
select select "7376"
type input "7837058685"
select select "64261"
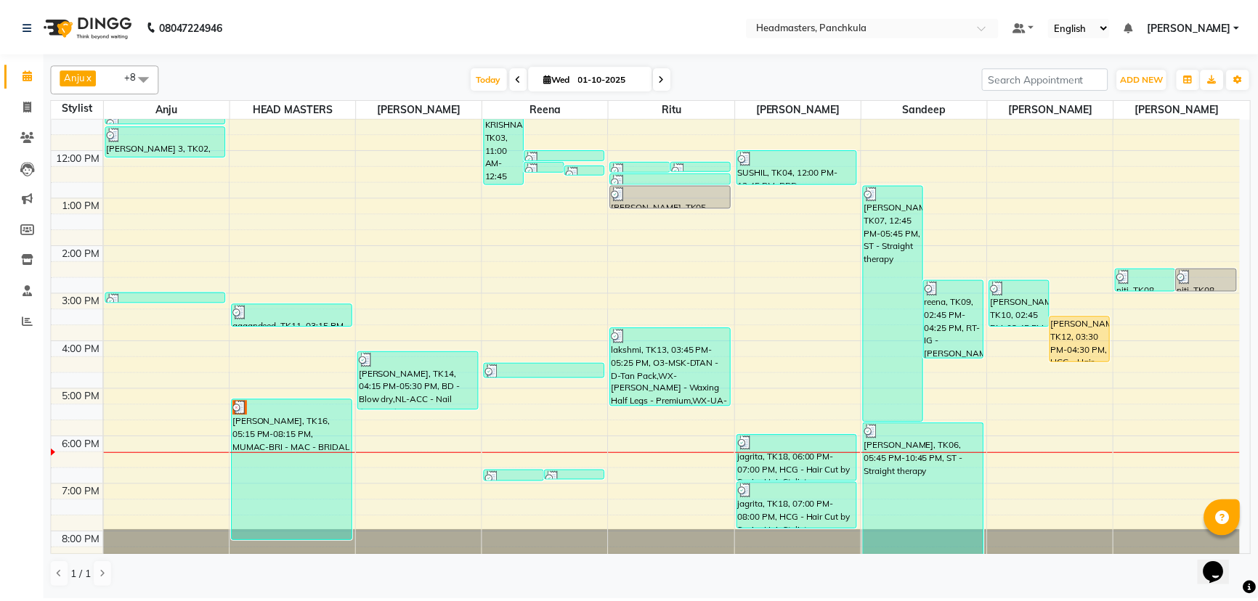
scroll to position [182, 0]
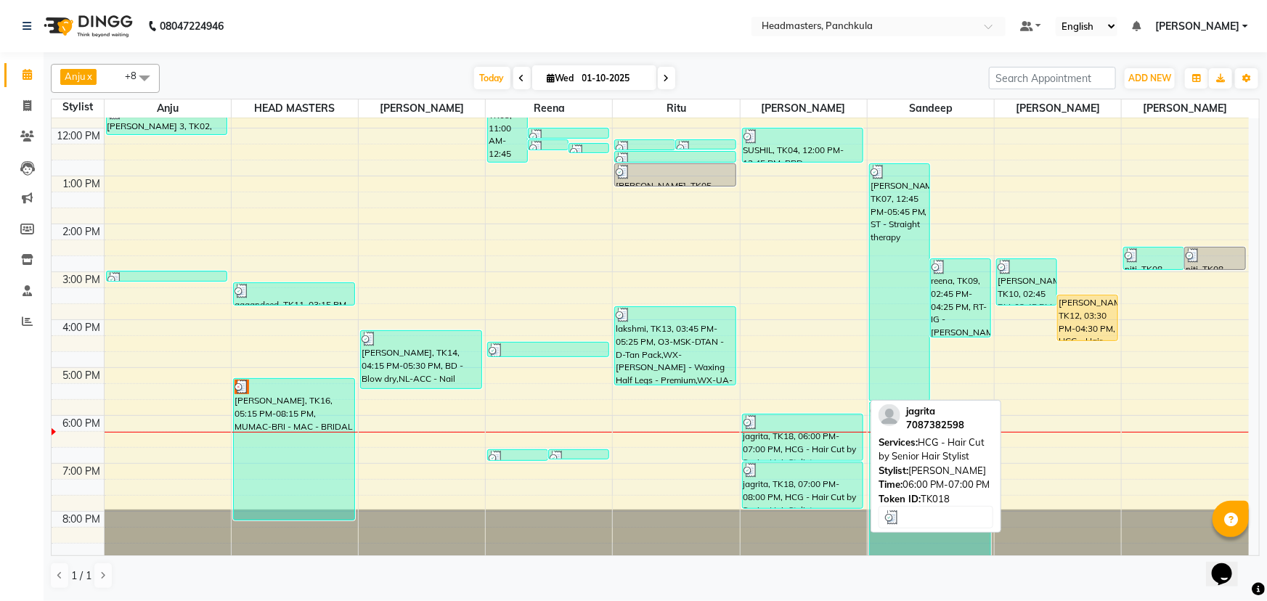
click at [622, 259] on div "jagrita, TK18, 06:00 PM-07:00 PM, HCG - Hair Cut by Senior Hair Stylist" at bounding box center [803, 438] width 121 height 46
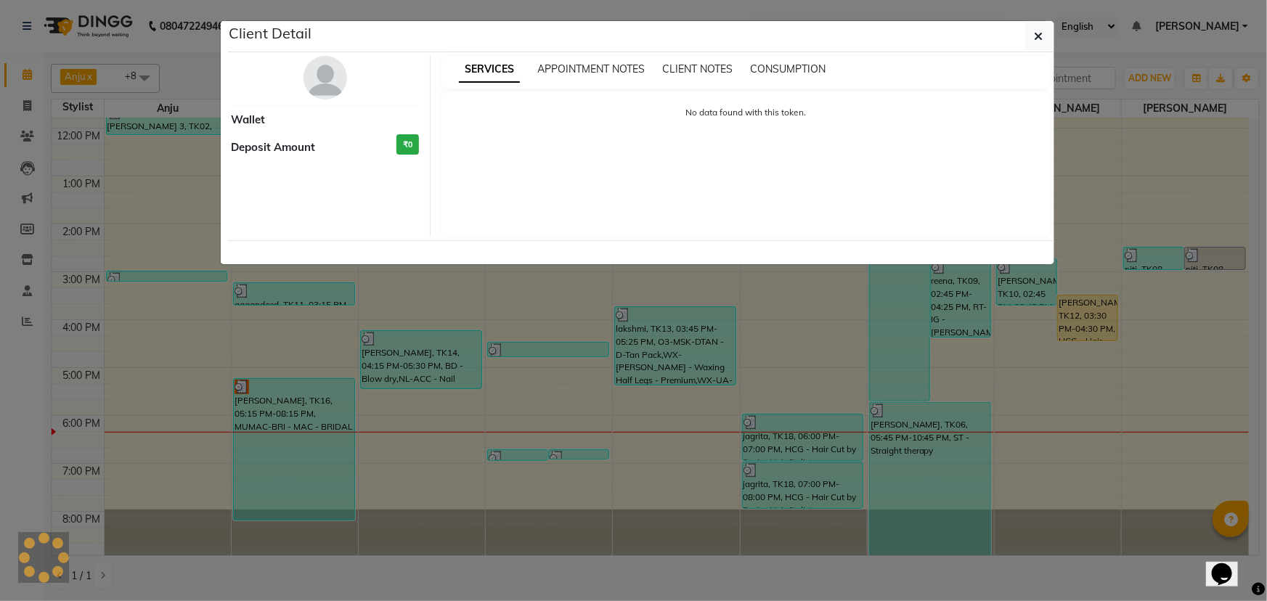
select select "3"
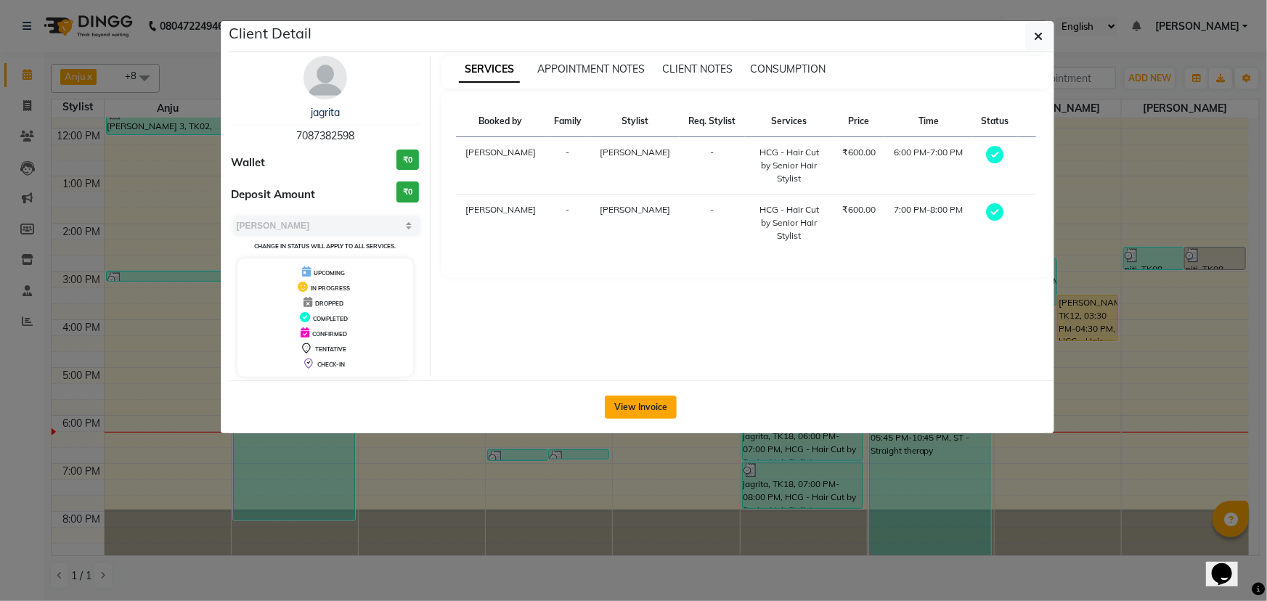
click at [622, 259] on button "View Invoice" at bounding box center [641, 407] width 72 height 23
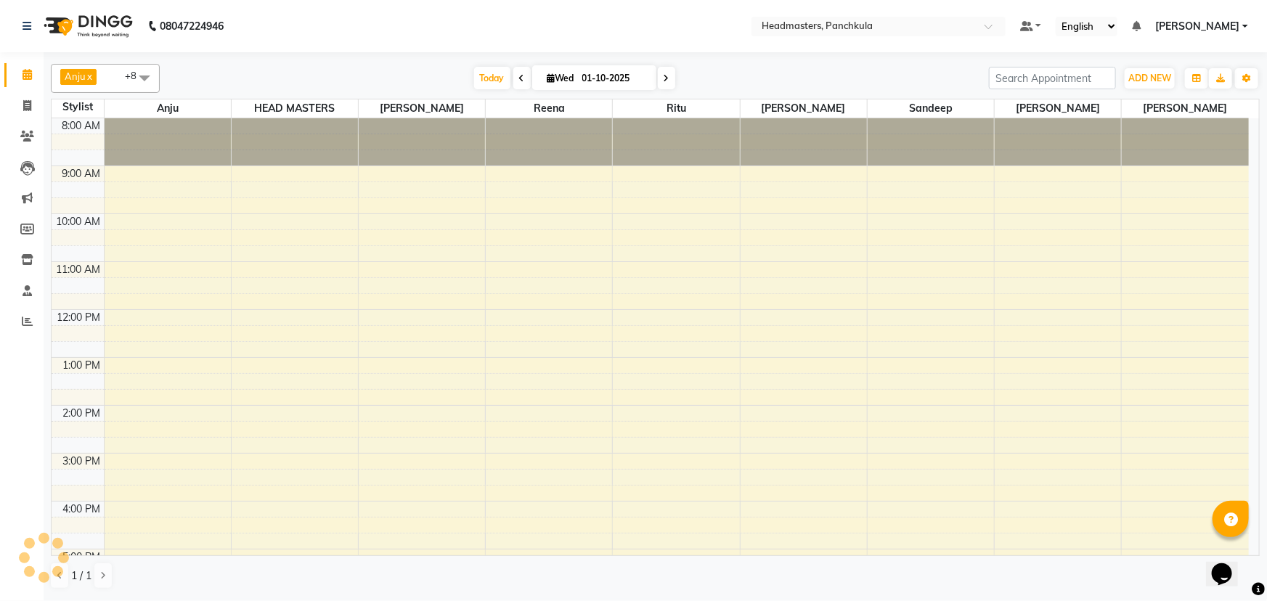
scroll to position [154, 0]
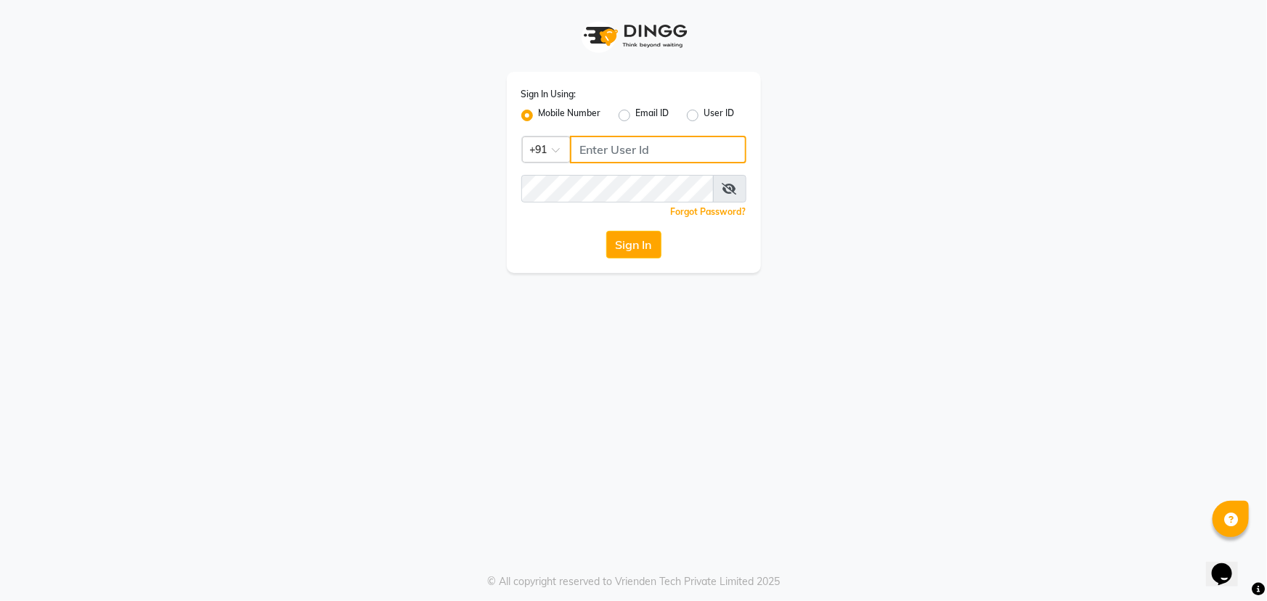
type input "9041009111"
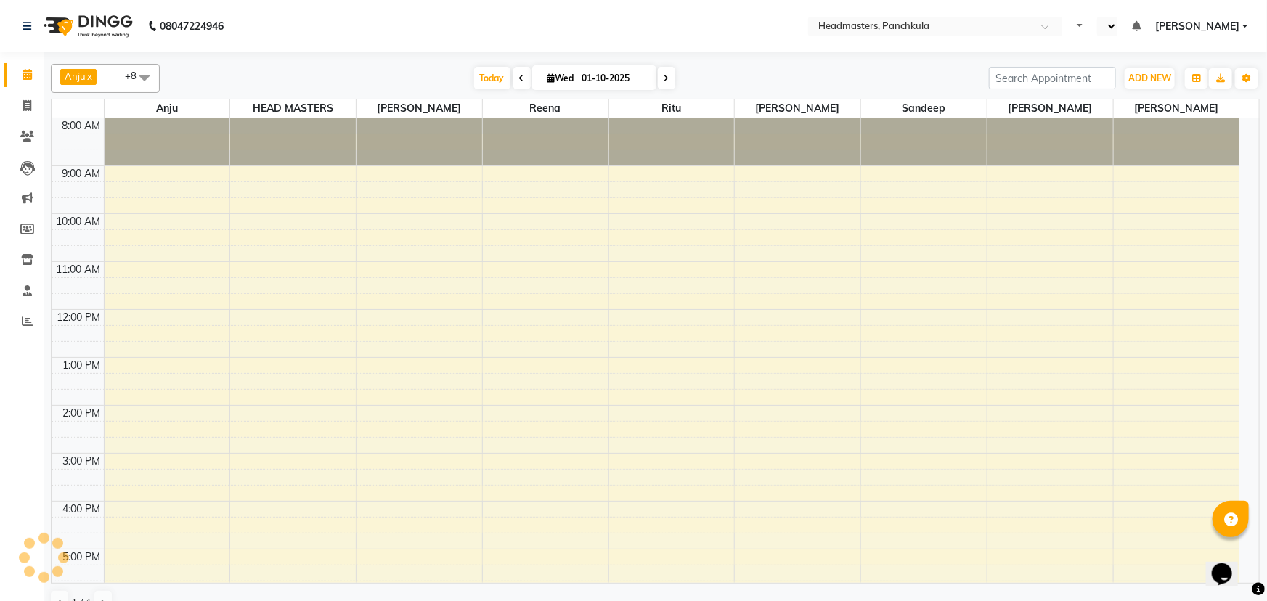
select select "en"
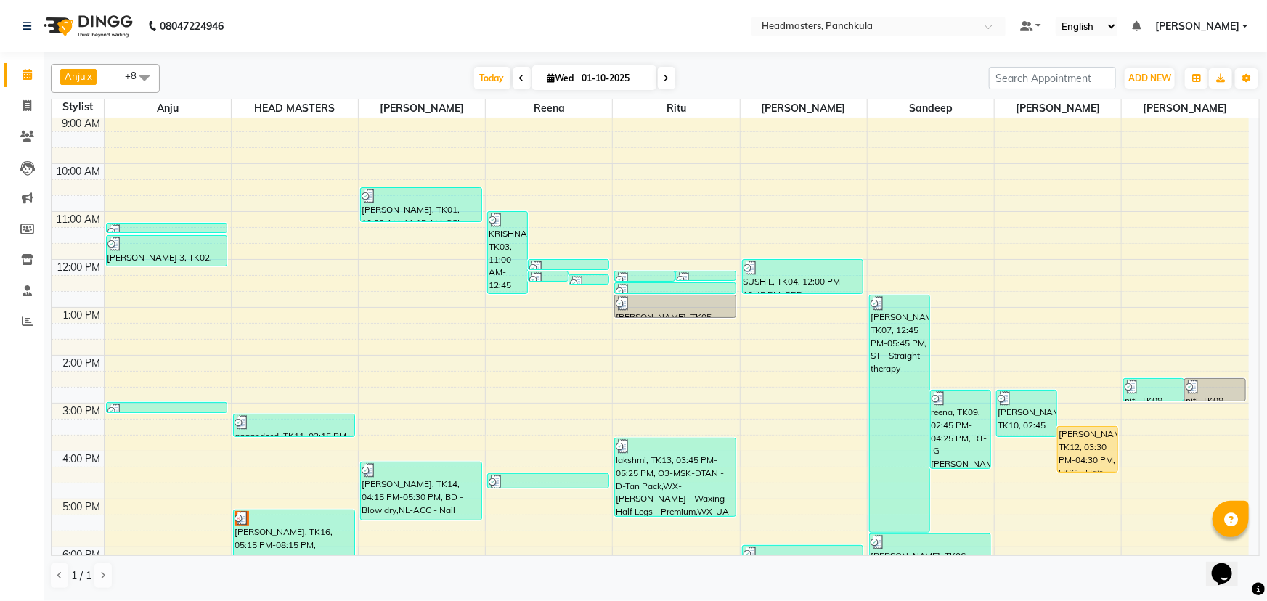
scroll to position [182, 0]
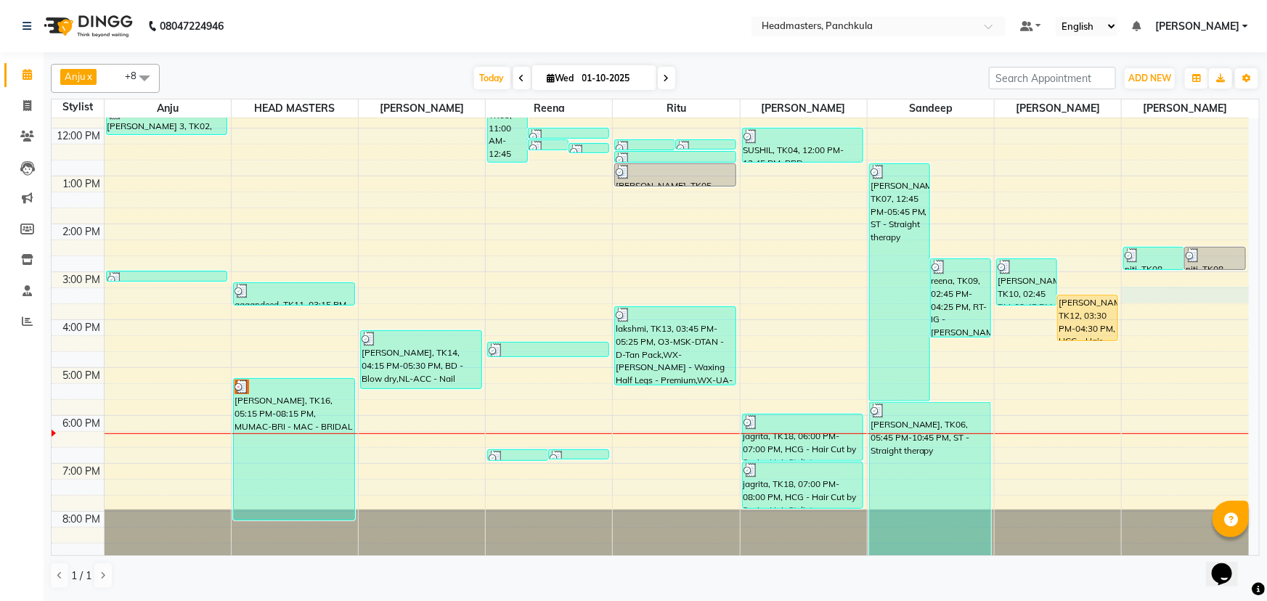
click at [622, 259] on div "8:00 AM 9:00 AM 10:00 AM 11:00 AM 12:00 PM 1:00 PM 2:00 PM 3:00 PM 4:00 PM 5:00…" at bounding box center [651, 248] width 1198 height 622
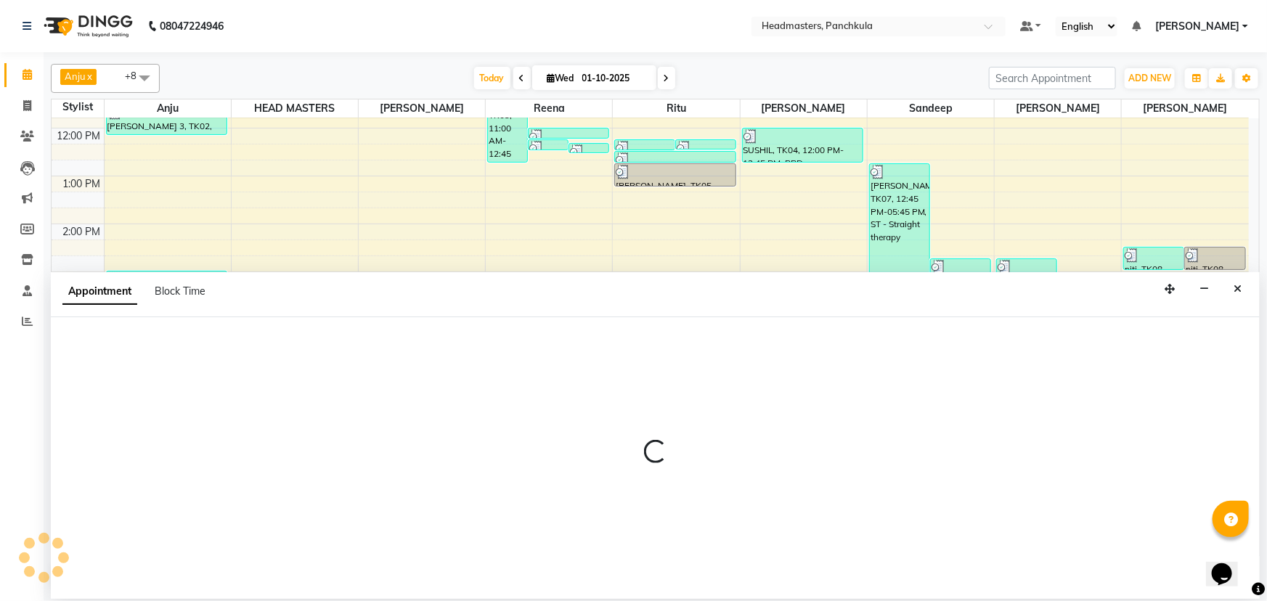
select select "66077"
select select "915"
select select "tentative"
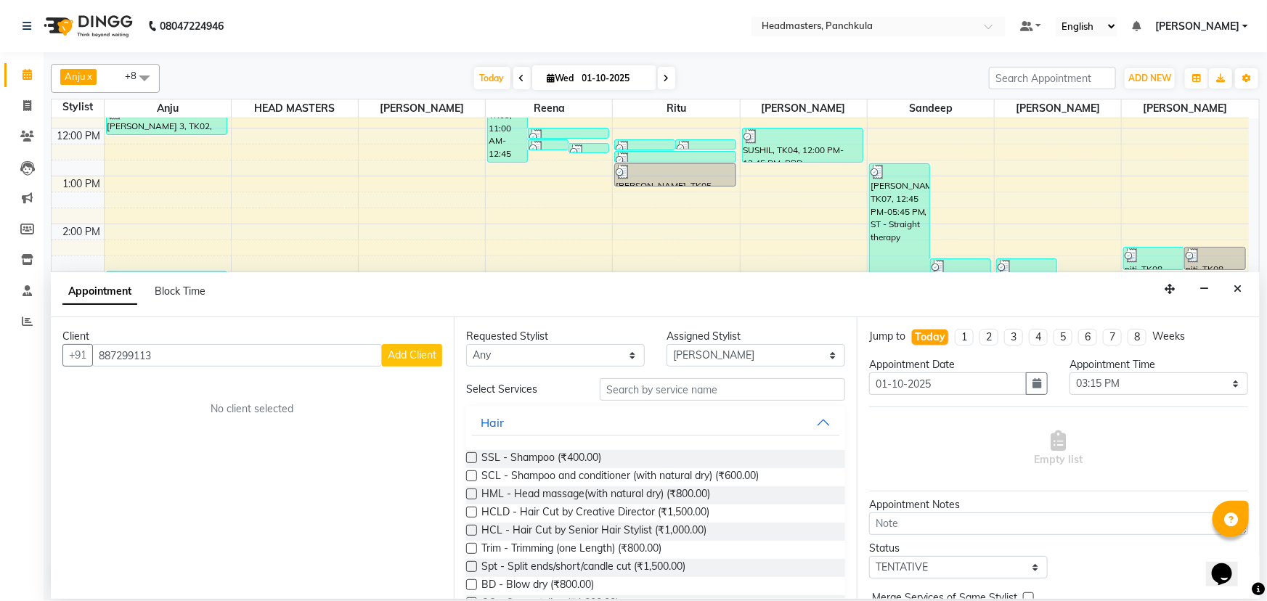
type input "887299113"
click at [426, 259] on span "Add Client" at bounding box center [412, 355] width 49 height 13
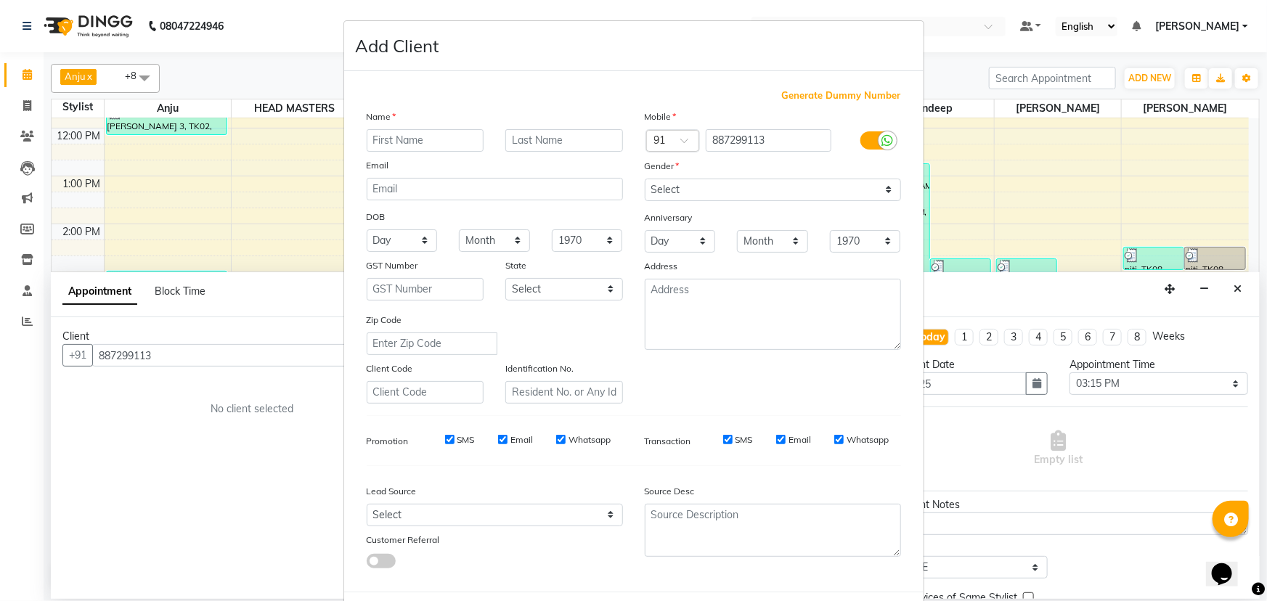
click at [394, 137] on input "text" at bounding box center [426, 140] width 118 height 23
click at [622, 142] on input "887299113" at bounding box center [769, 140] width 126 height 23
type input "8872099113"
click at [27, 259] on ngb-modal-window "Add Client Generate Dummy Number Name Email DOB Day 01 02 03 04 05 06 07 08 09 …" at bounding box center [633, 300] width 1267 height 601
click at [390, 138] on input "text" at bounding box center [426, 140] width 118 height 23
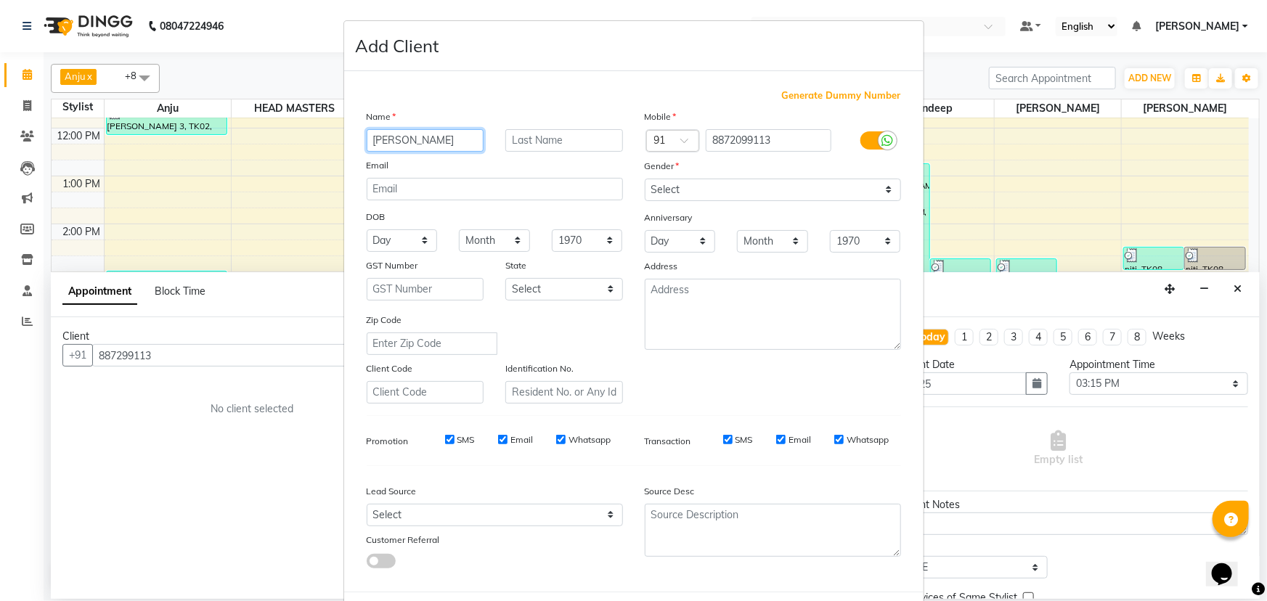
type input "[PERSON_NAME]"
click at [622, 189] on select "Select [DEMOGRAPHIC_DATA] [DEMOGRAPHIC_DATA] Other Prefer Not To Say" at bounding box center [773, 190] width 256 height 23
select select "[DEMOGRAPHIC_DATA]"
click at [622, 179] on select "Select [DEMOGRAPHIC_DATA] [DEMOGRAPHIC_DATA] Other Prefer Not To Say" at bounding box center [773, 190] width 256 height 23
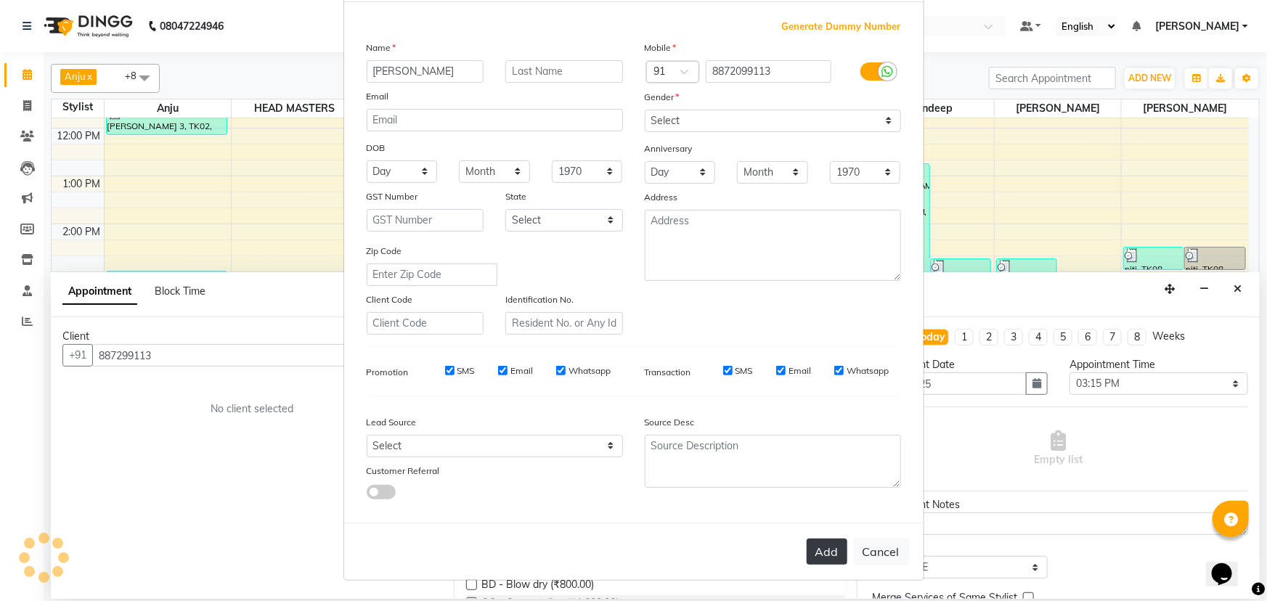
click at [622, 259] on button "Add" at bounding box center [827, 552] width 41 height 26
type input "8872099113"
select select
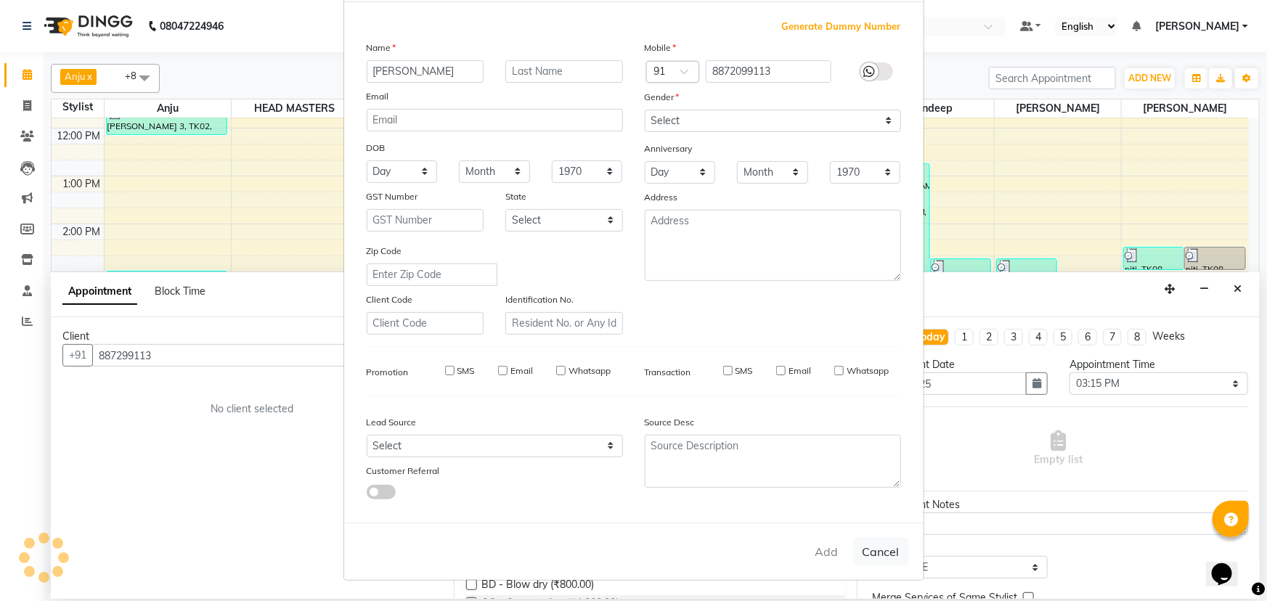
select select
checkbox input "false"
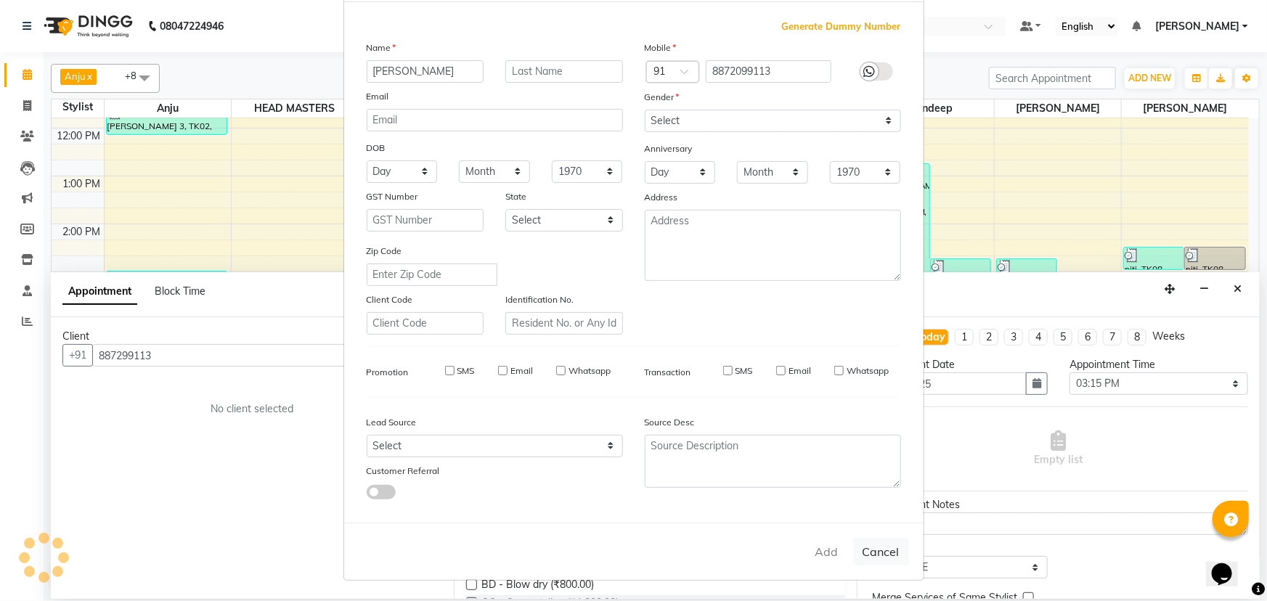
checkbox input "false"
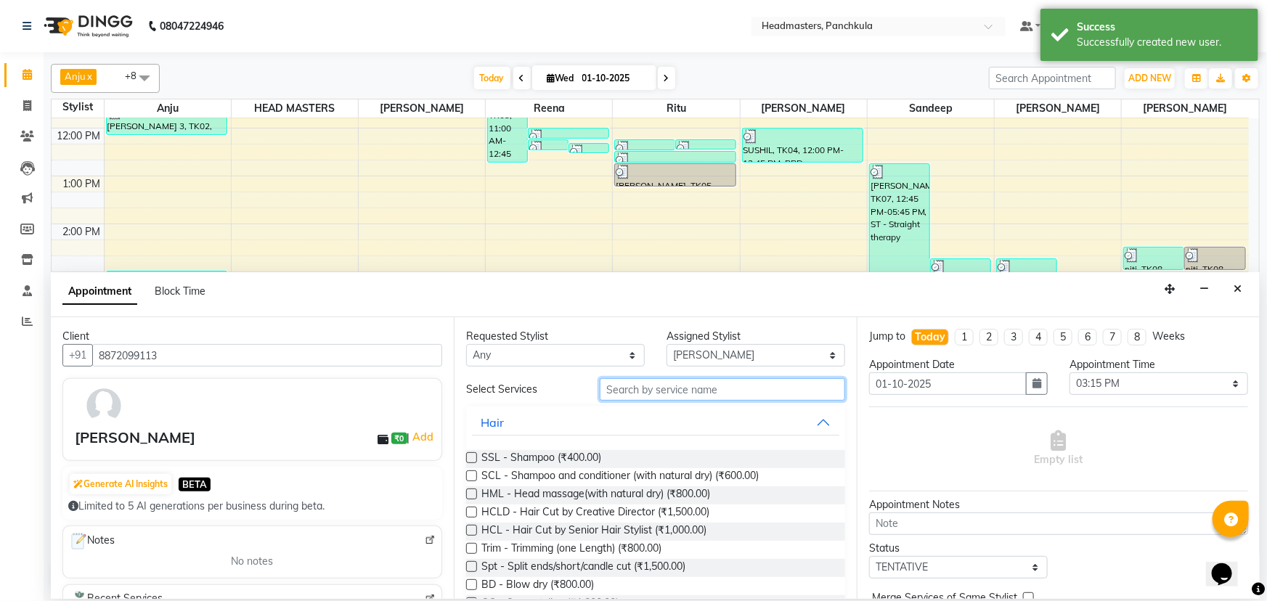
click at [621, 259] on input "text" at bounding box center [722, 389] width 245 height 23
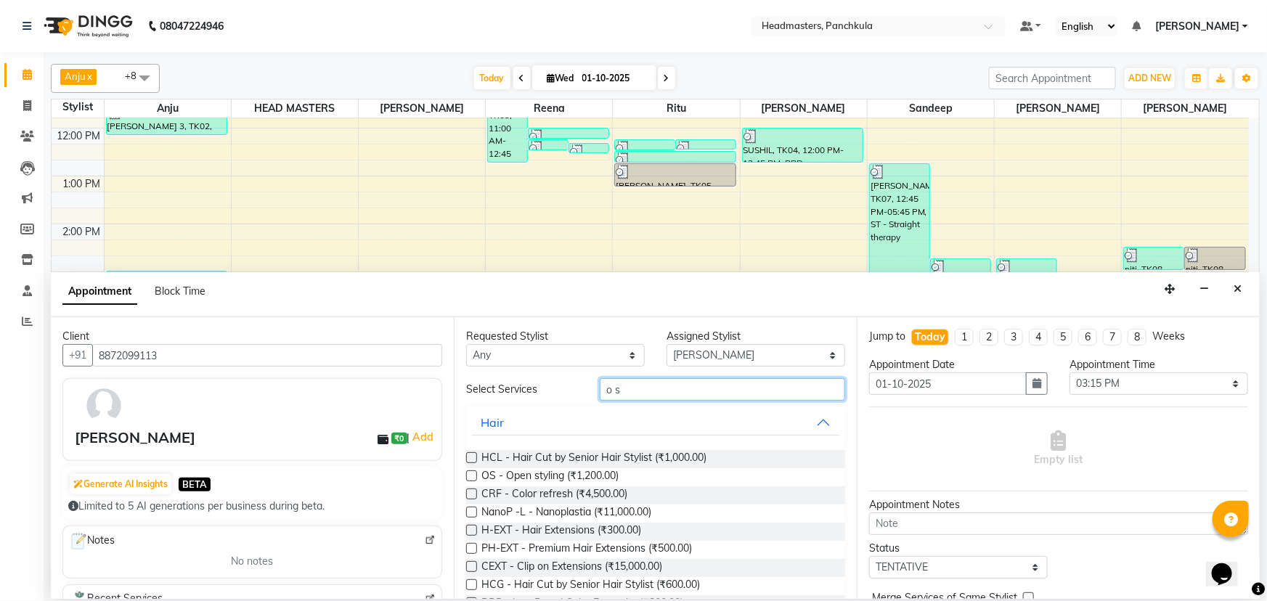
type input "o s"
click at [472, 259] on label at bounding box center [471, 476] width 11 height 11
click at [472, 259] on input "checkbox" at bounding box center [470, 477] width 9 height 9
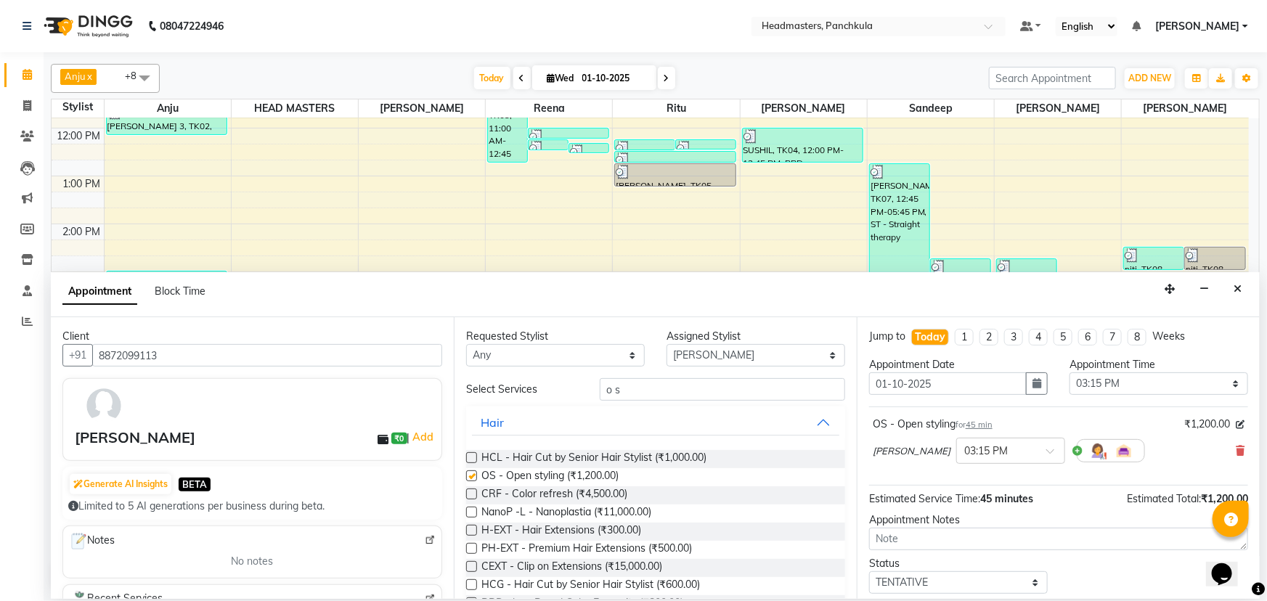
checkbox input "false"
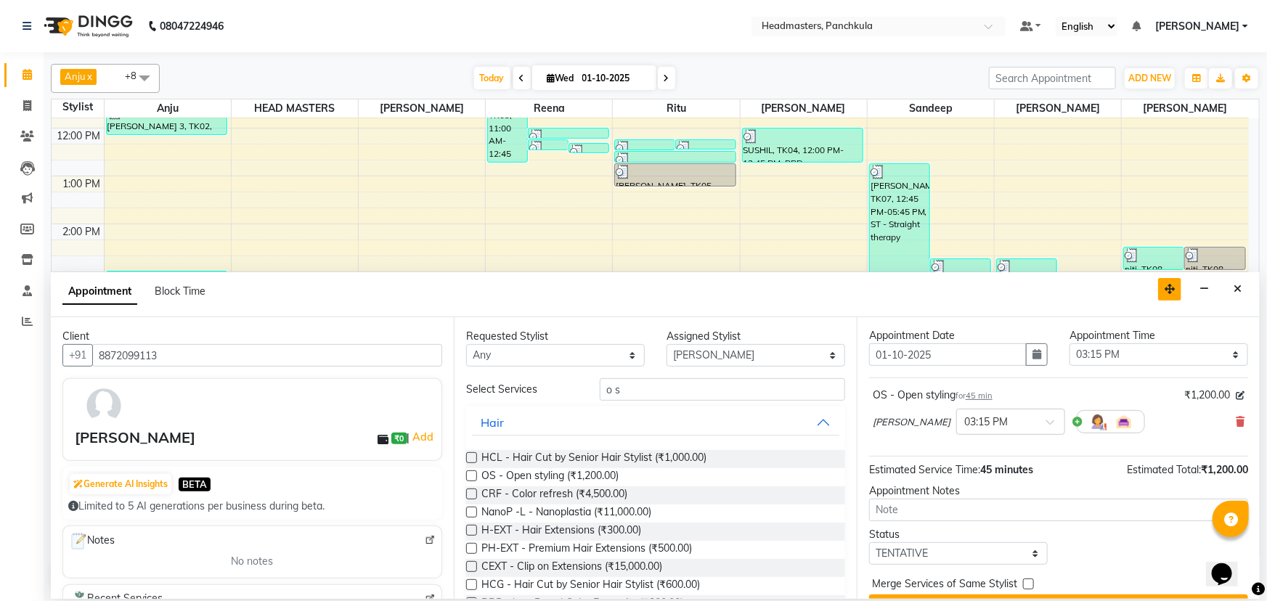
scroll to position [0, 0]
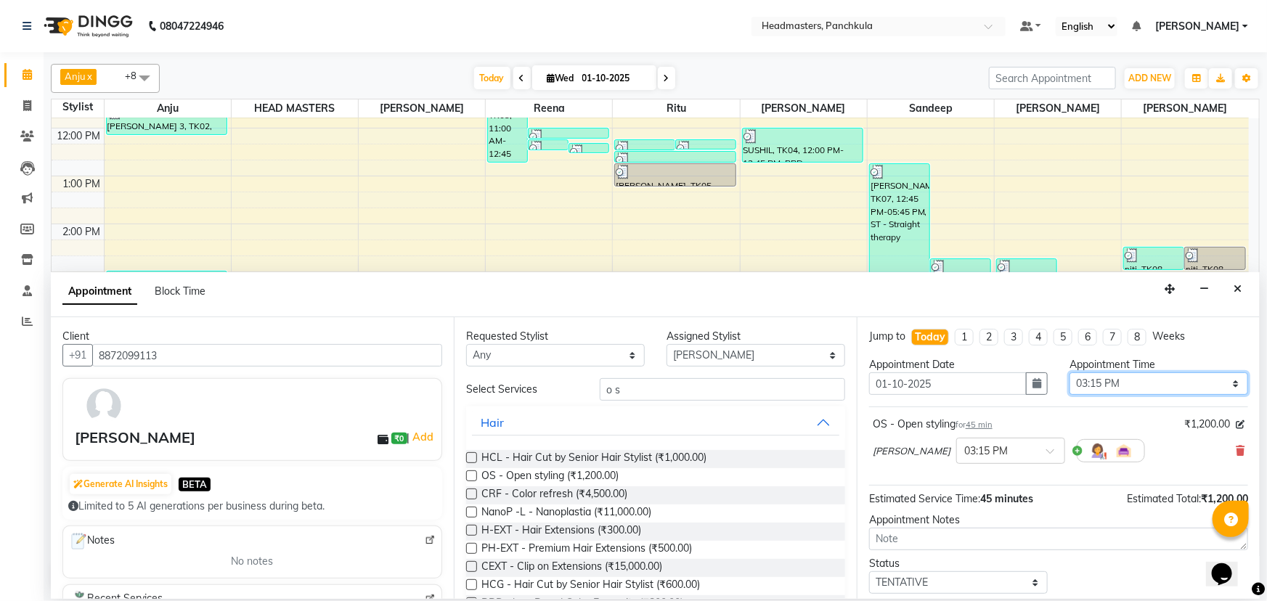
click at [622, 259] on select "Select 09:00 AM 09:15 AM 09:30 AM 09:45 AM 10:00 AM 10:15 AM 10:30 AM 10:45 AM …" at bounding box center [1159, 384] width 179 height 23
select select "1050"
click at [622, 259] on select "Select 09:00 AM 09:15 AM 09:30 AM 09:45 AM 10:00 AM 10:15 AM 10:30 AM 10:45 AM …" at bounding box center [1159, 384] width 179 height 23
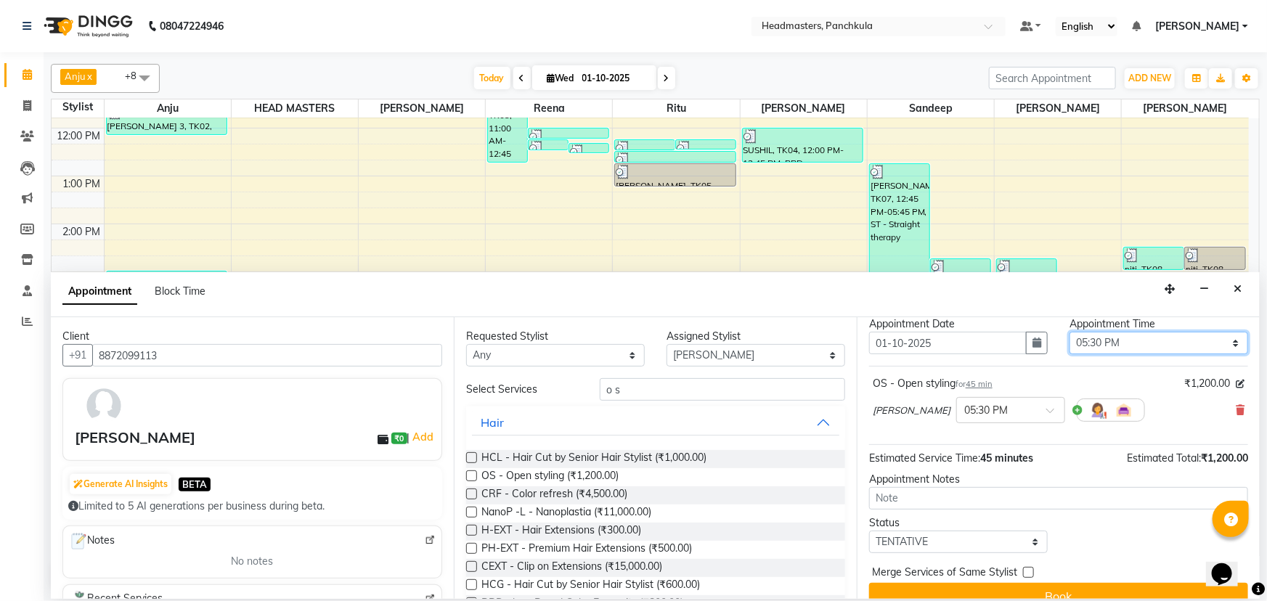
scroll to position [62, 0]
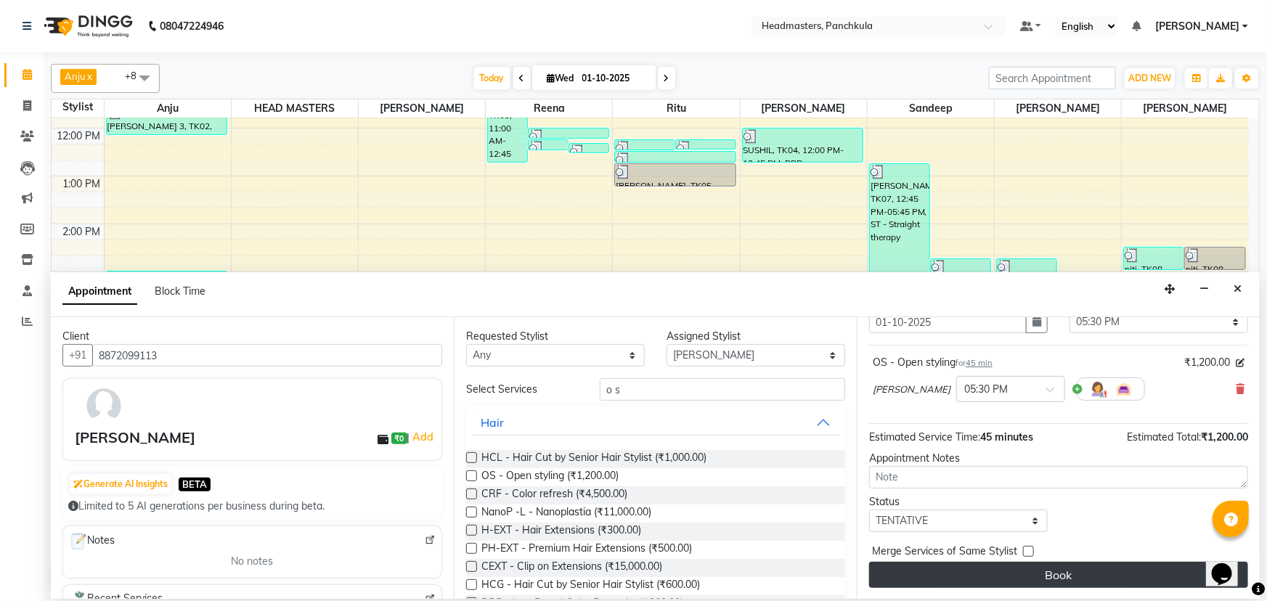
click at [622, 259] on button "Book" at bounding box center [1058, 575] width 379 height 26
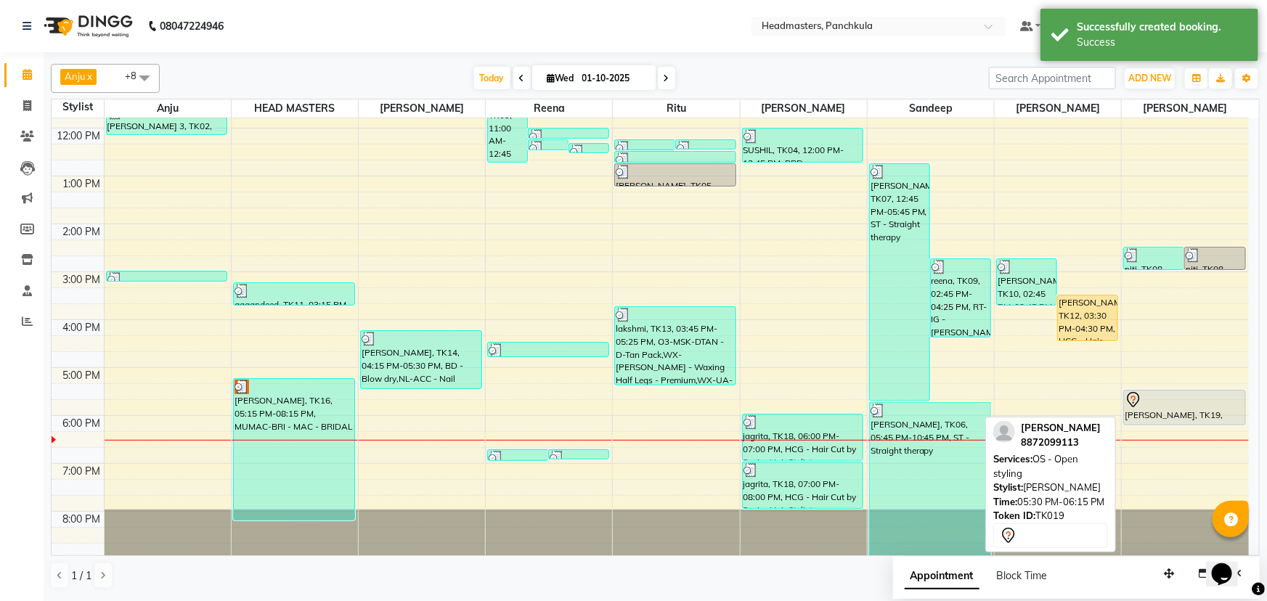
click at [622, 259] on div "[PERSON_NAME], TK19, 05:30 PM-06:15 PM, OS - Open styling" at bounding box center [1184, 408] width 121 height 34
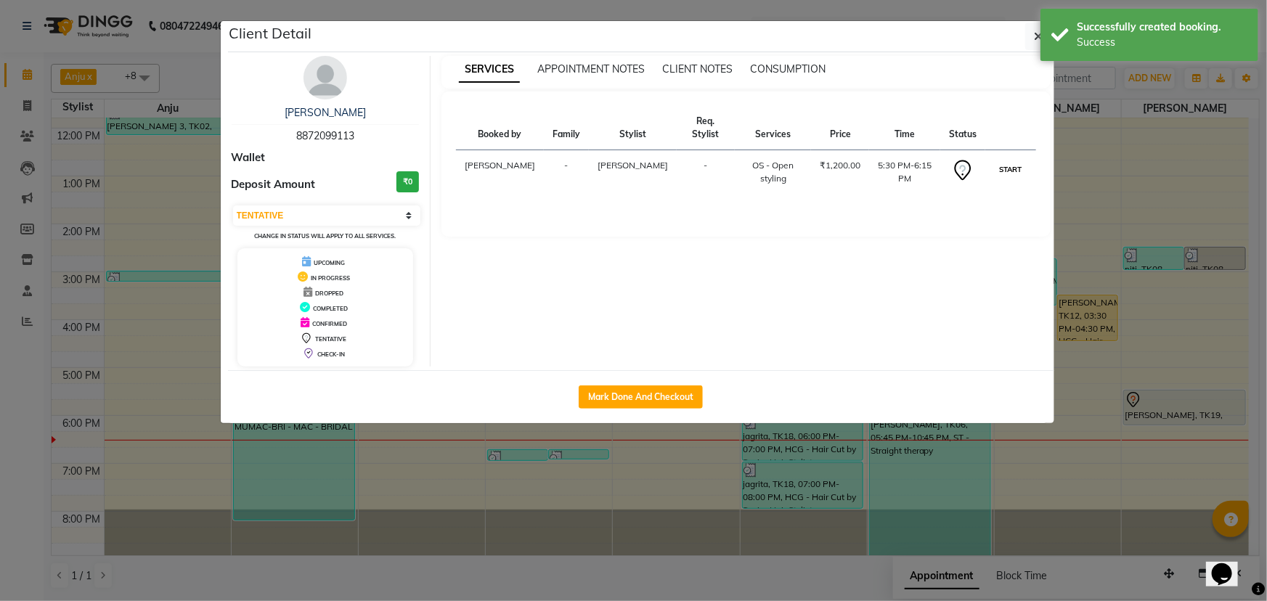
click at [622, 160] on button "START" at bounding box center [1011, 169] width 30 height 18
select select "1"
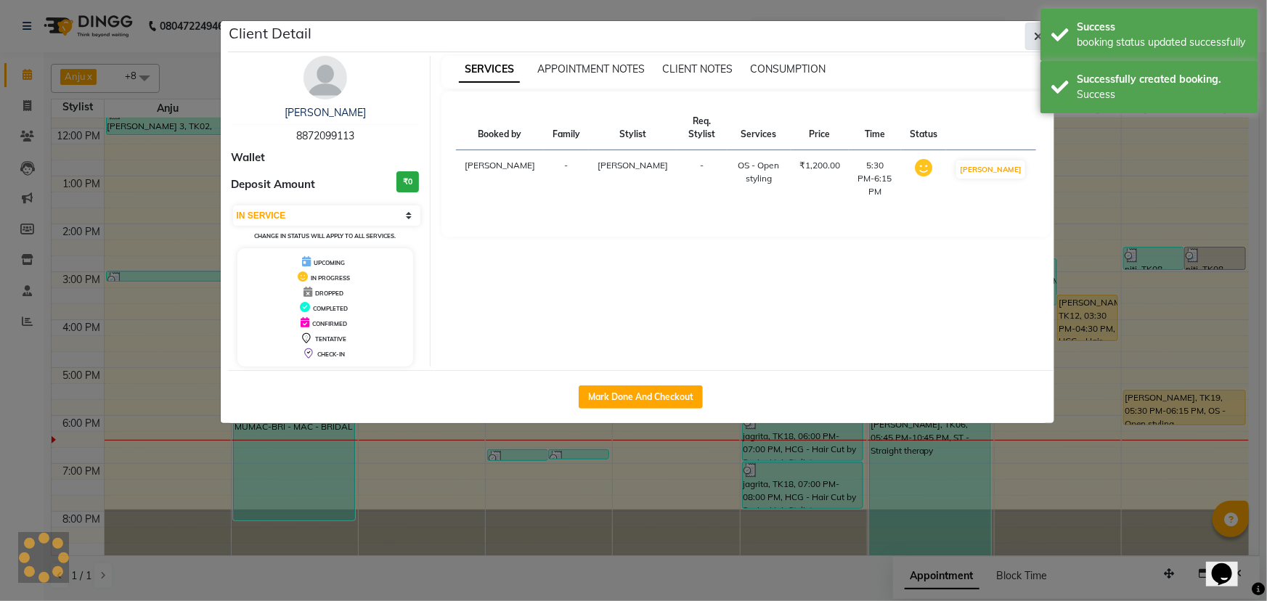
click at [622, 36] on button "button" at bounding box center [1039, 37] width 28 height 28
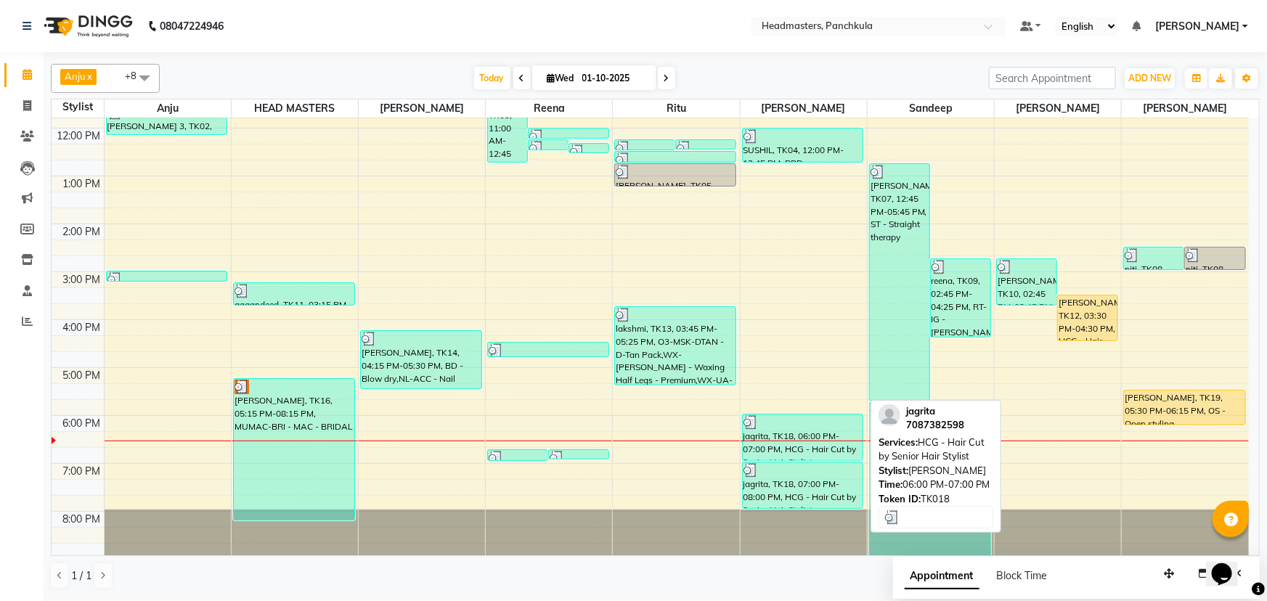
click at [622, 259] on div "jagrita, TK18, 06:00 PM-07:00 PM, HCG - Hair Cut by Senior Hair Stylist" at bounding box center [803, 438] width 121 height 46
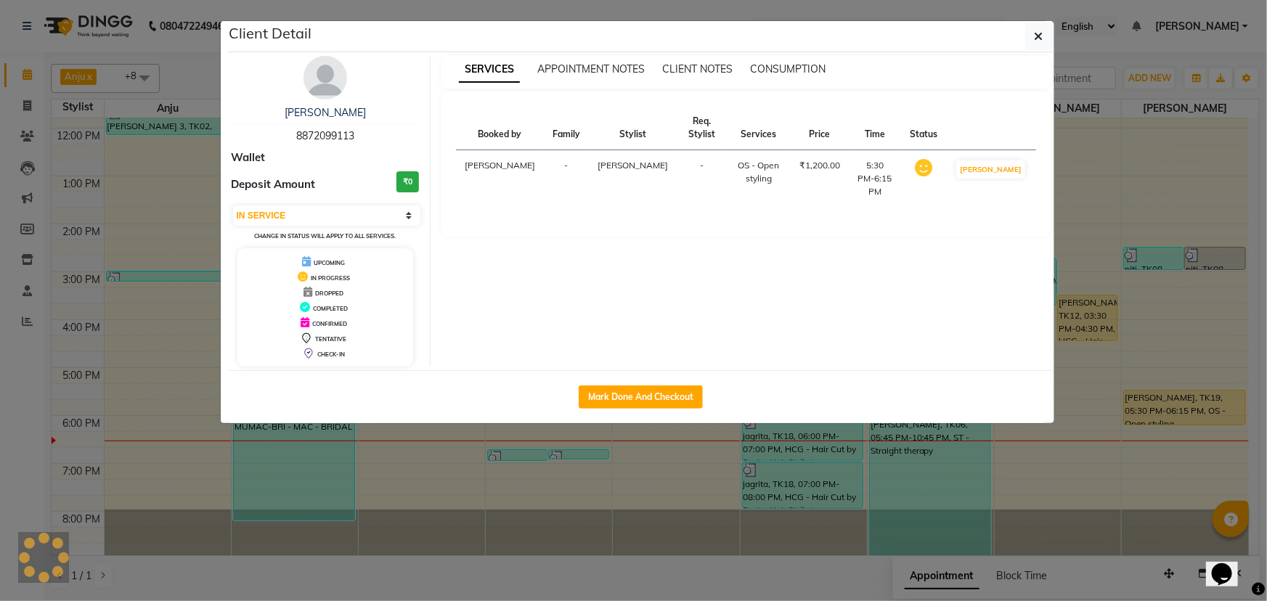
select select "3"
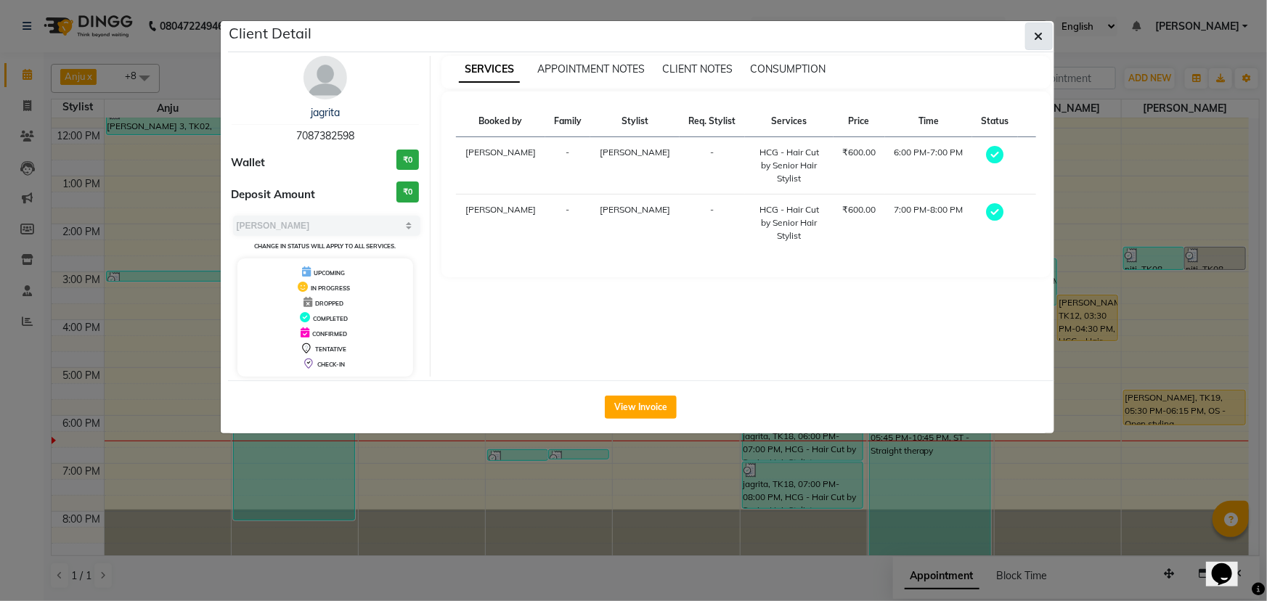
click at [622, 33] on icon "button" at bounding box center [1039, 37] width 9 height 12
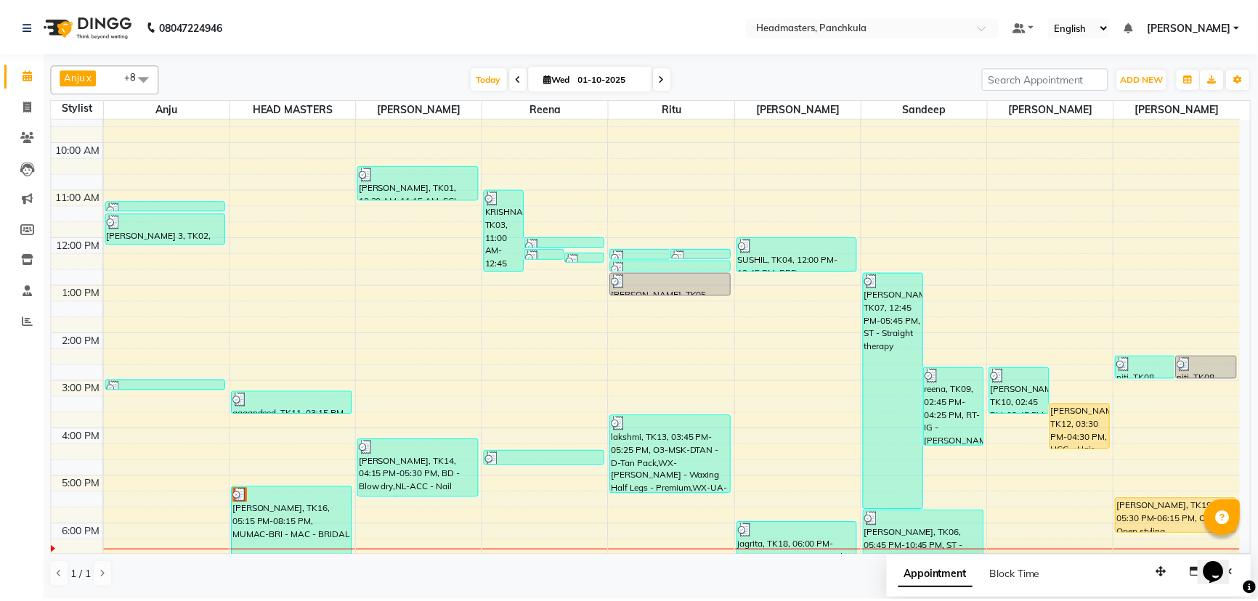
scroll to position [182, 0]
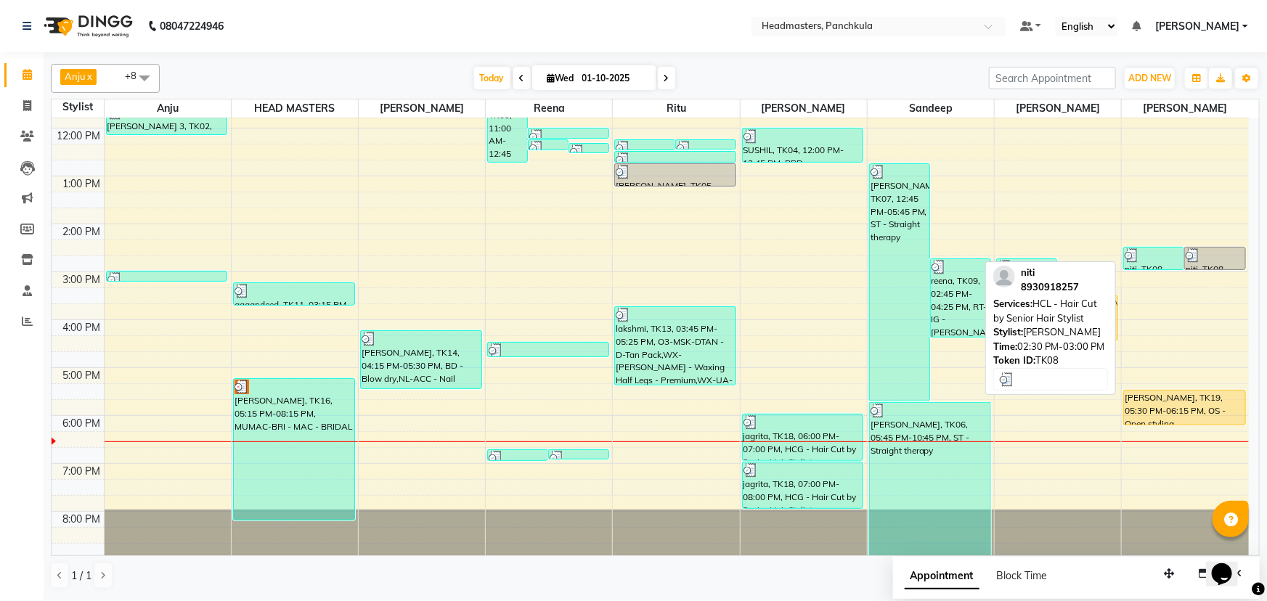
click at [622, 259] on div "niti, TK08, 02:30 PM-03:00 PM, HCL - Hair Cut by Senior Hair Stylist" at bounding box center [1154, 259] width 60 height 22
select select "3"
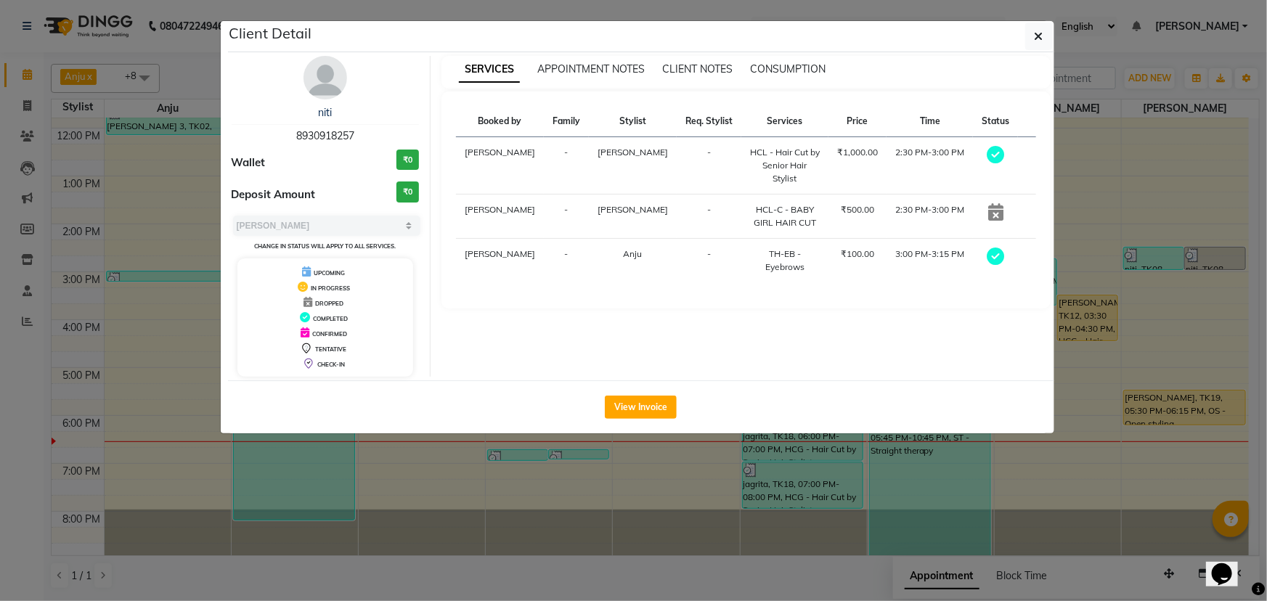
click at [622, 259] on div "View Invoice" at bounding box center [641, 407] width 826 height 53
click at [622, 259] on button "View Invoice" at bounding box center [641, 407] width 72 height 23
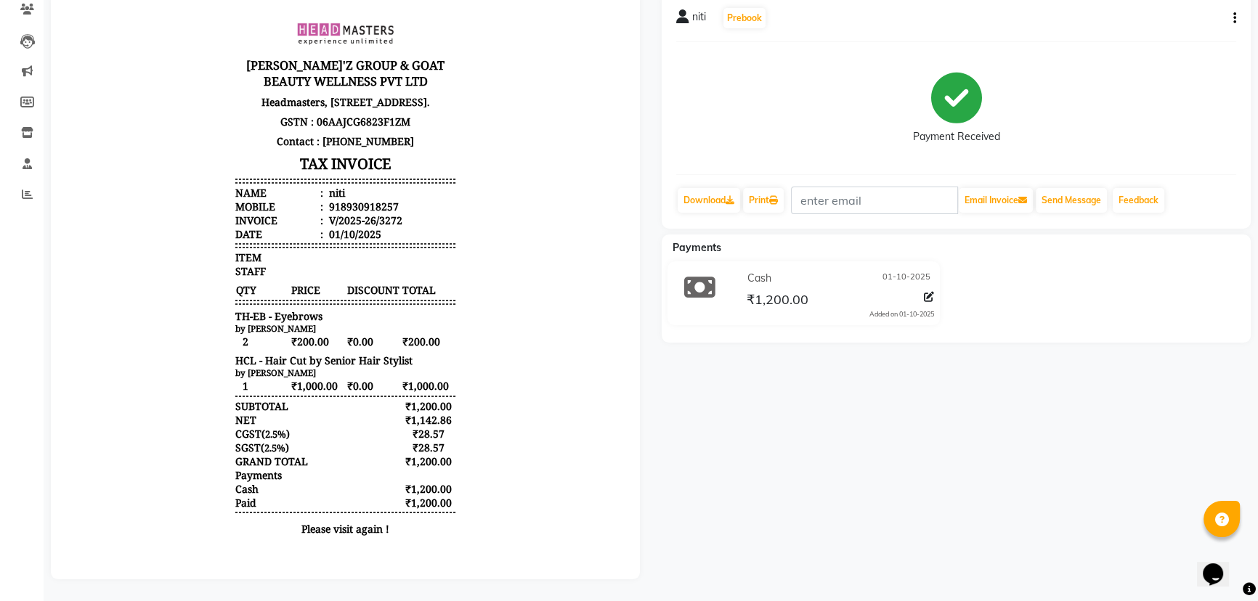
scroll to position [137, 0]
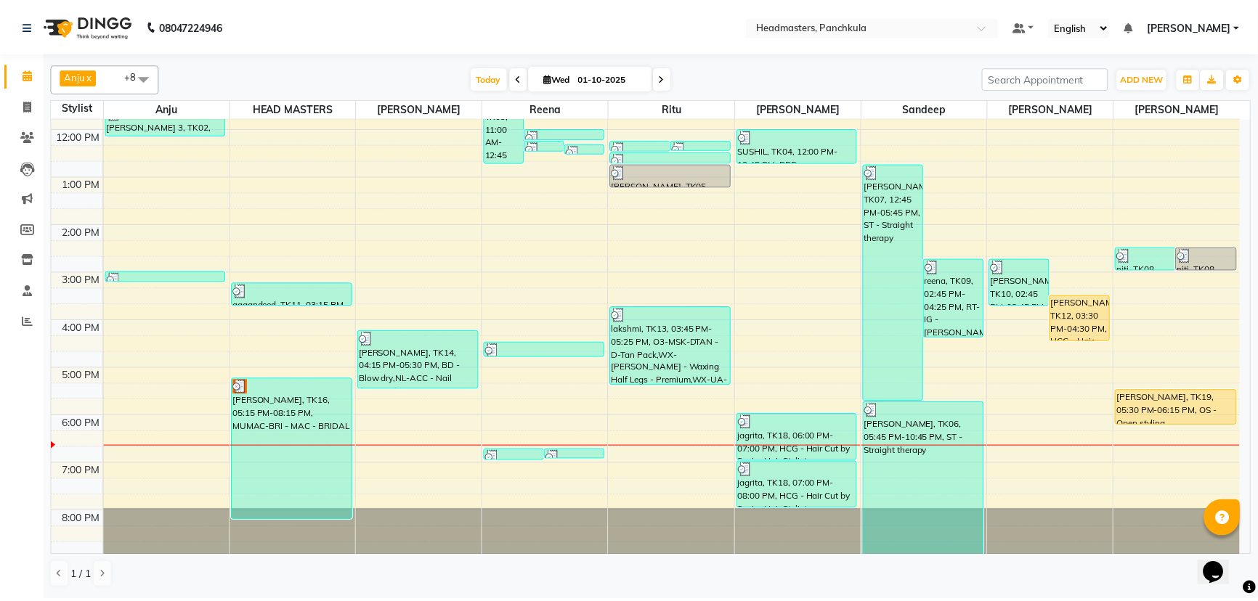
scroll to position [182, 0]
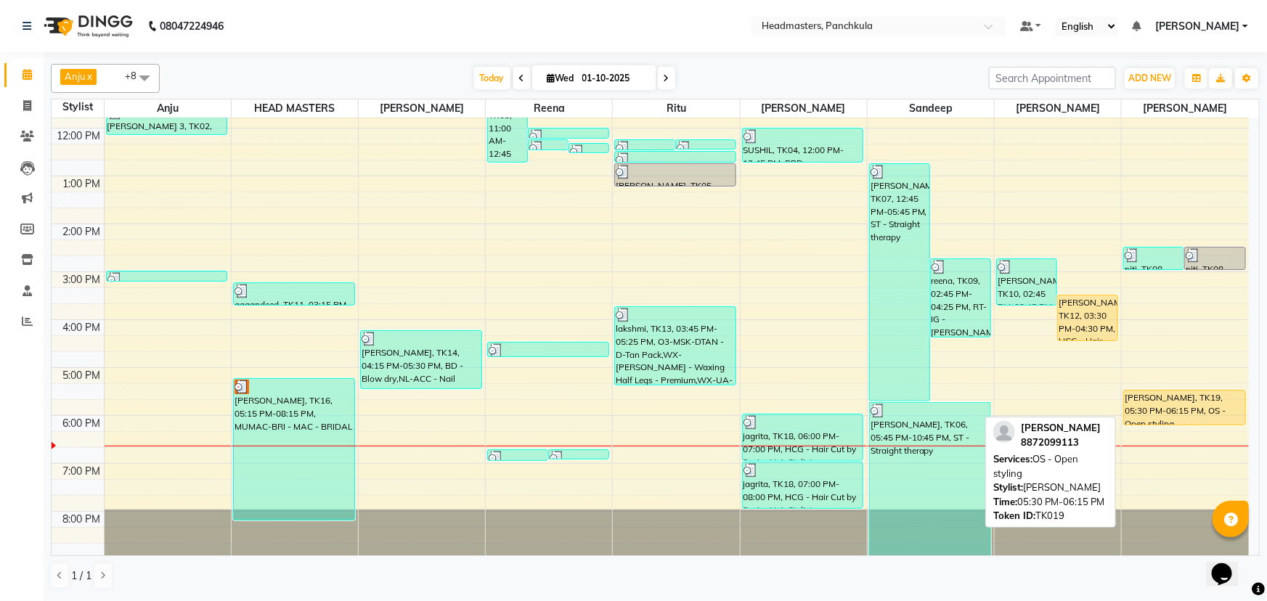
click at [622, 259] on div "[PERSON_NAME], TK19, 05:30 PM-06:15 PM, OS - Open styling" at bounding box center [1184, 408] width 121 height 34
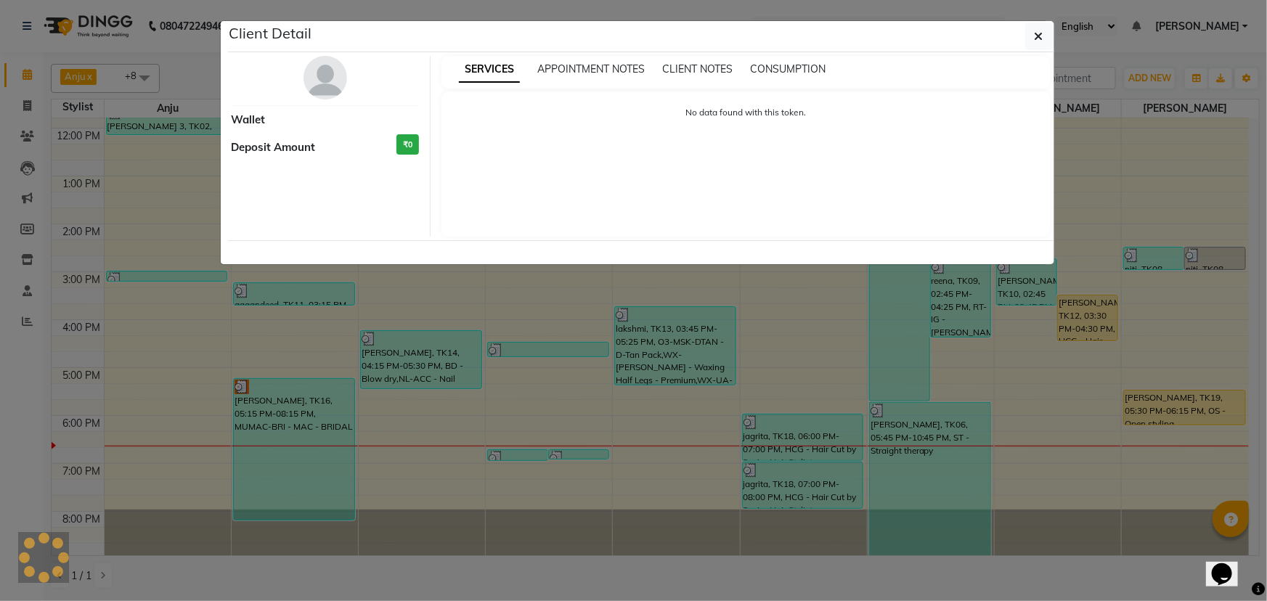
select select "1"
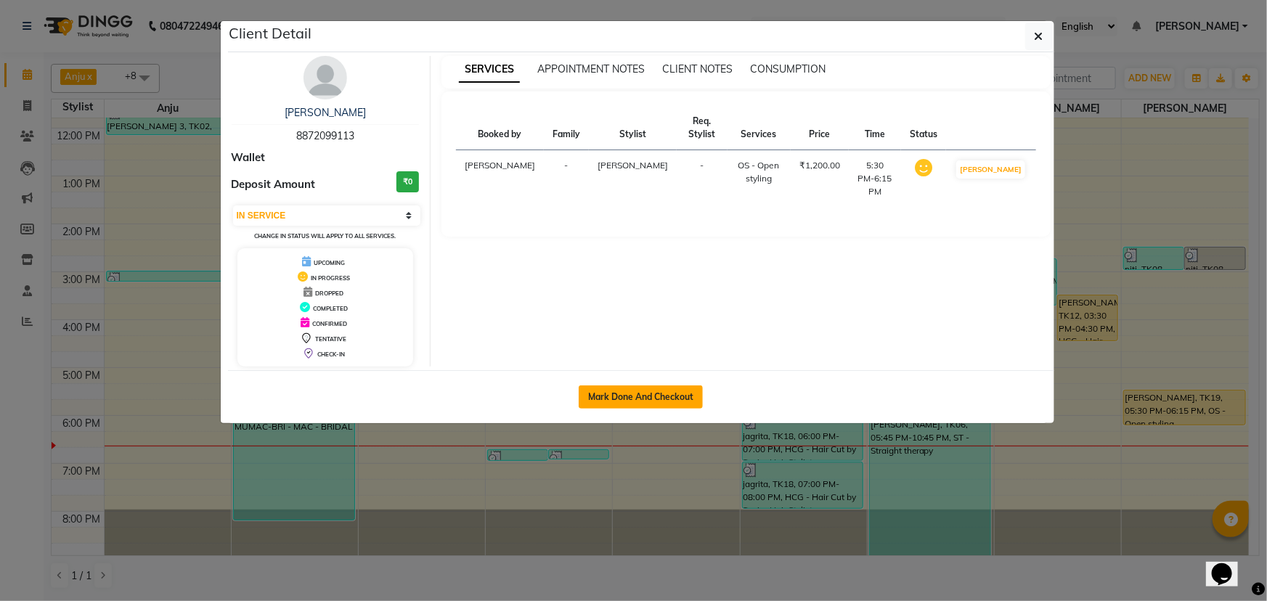
click at [622, 259] on button "Mark Done And Checkout" at bounding box center [641, 397] width 124 height 23
select select "service"
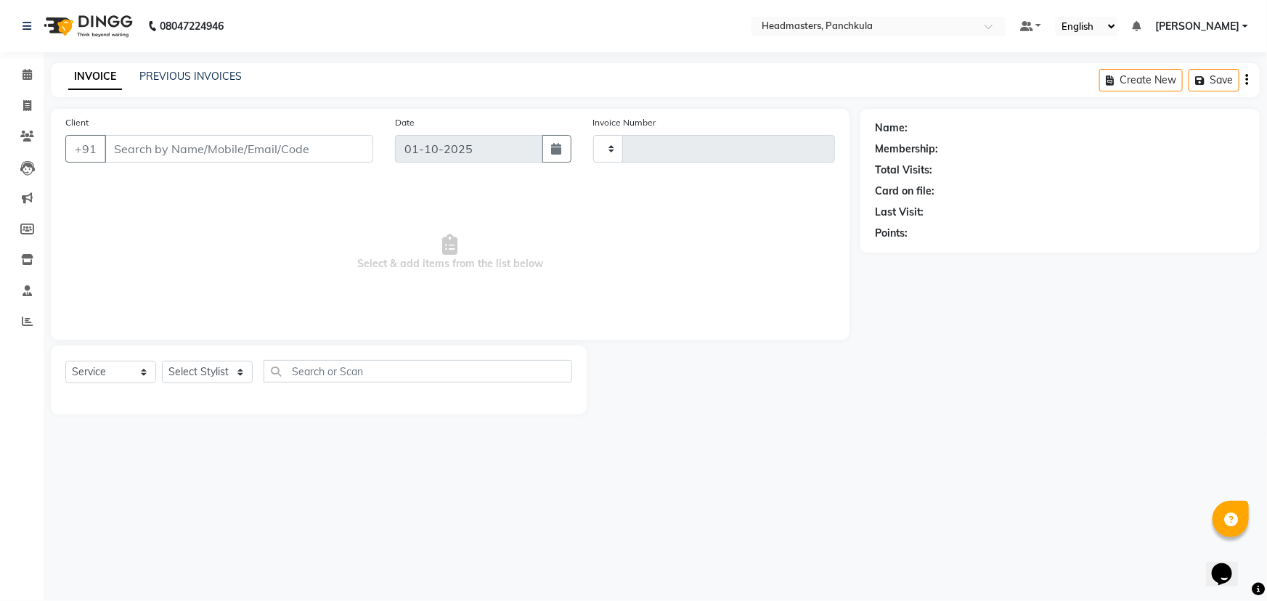
type input "3281"
select select "7376"
type input "8872099113"
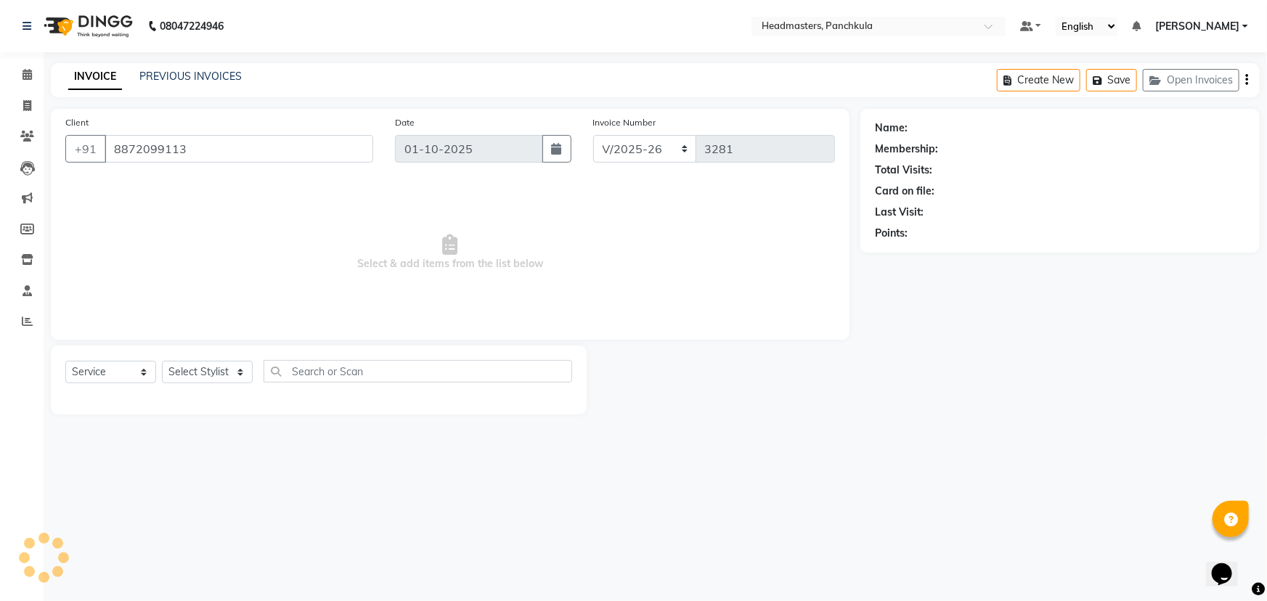
select select "66077"
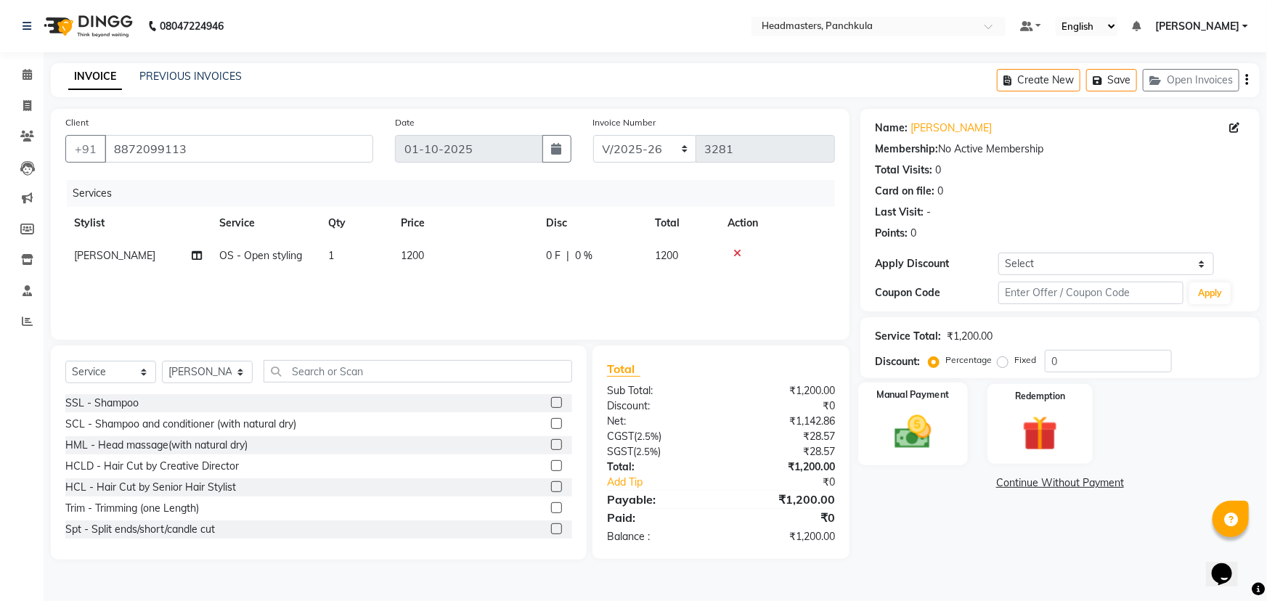
click at [622, 259] on img at bounding box center [914, 432] width 60 height 42
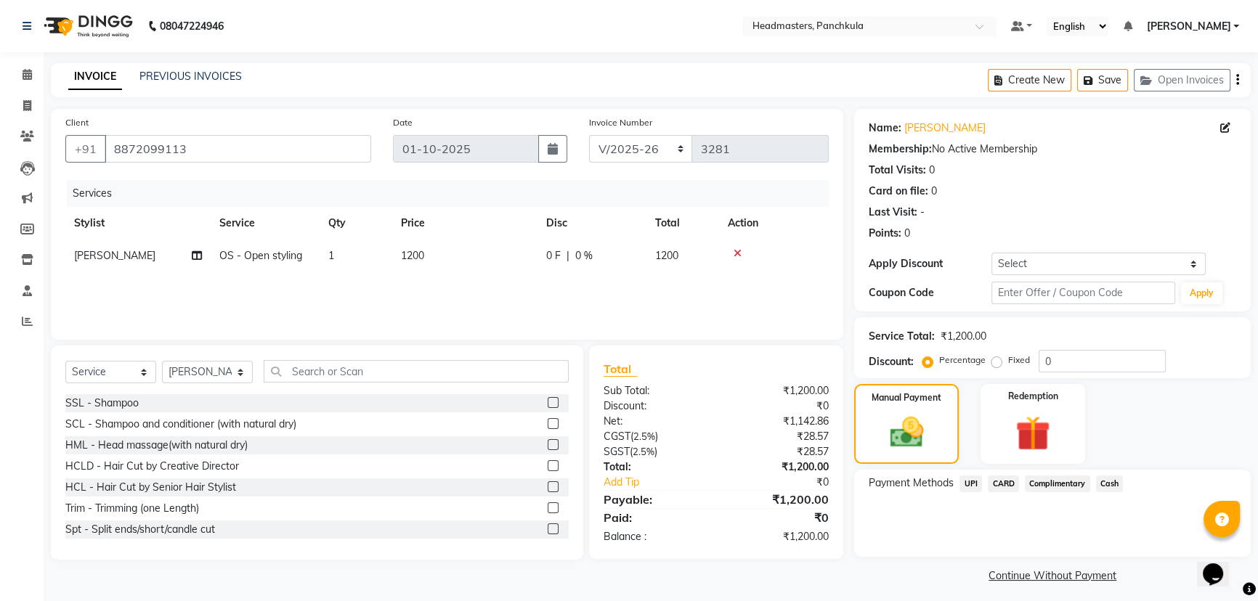
click at [622, 259] on span "Cash" at bounding box center [1110, 484] width 28 height 17
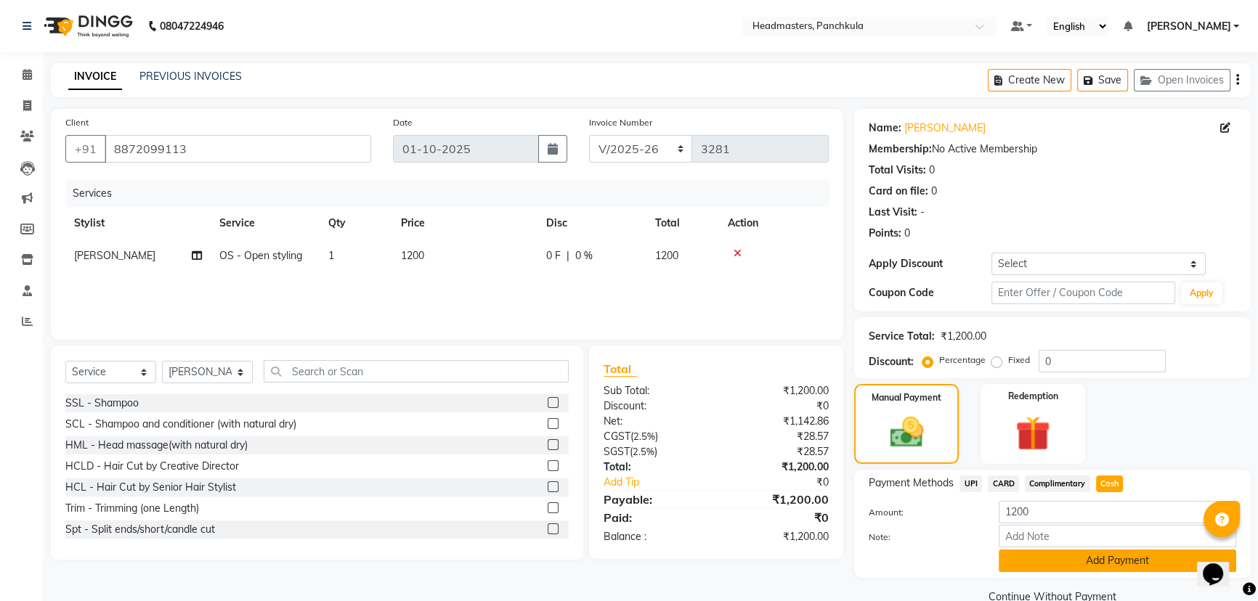
click at [622, 259] on button "Add Payment" at bounding box center [1117, 561] width 237 height 23
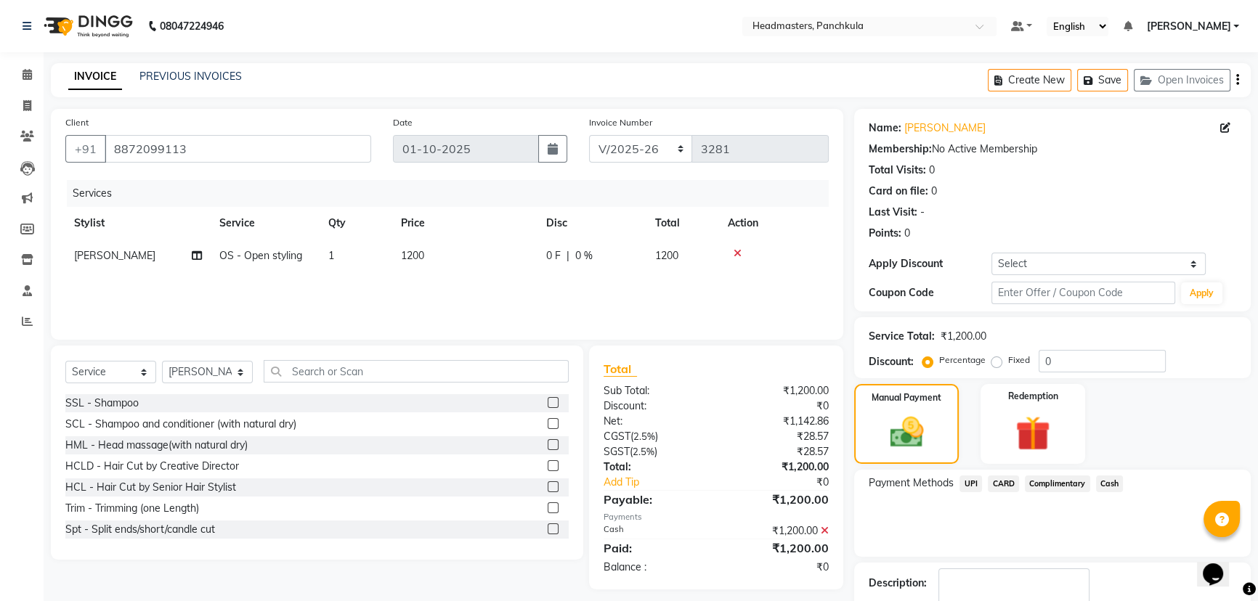
scroll to position [67, 0]
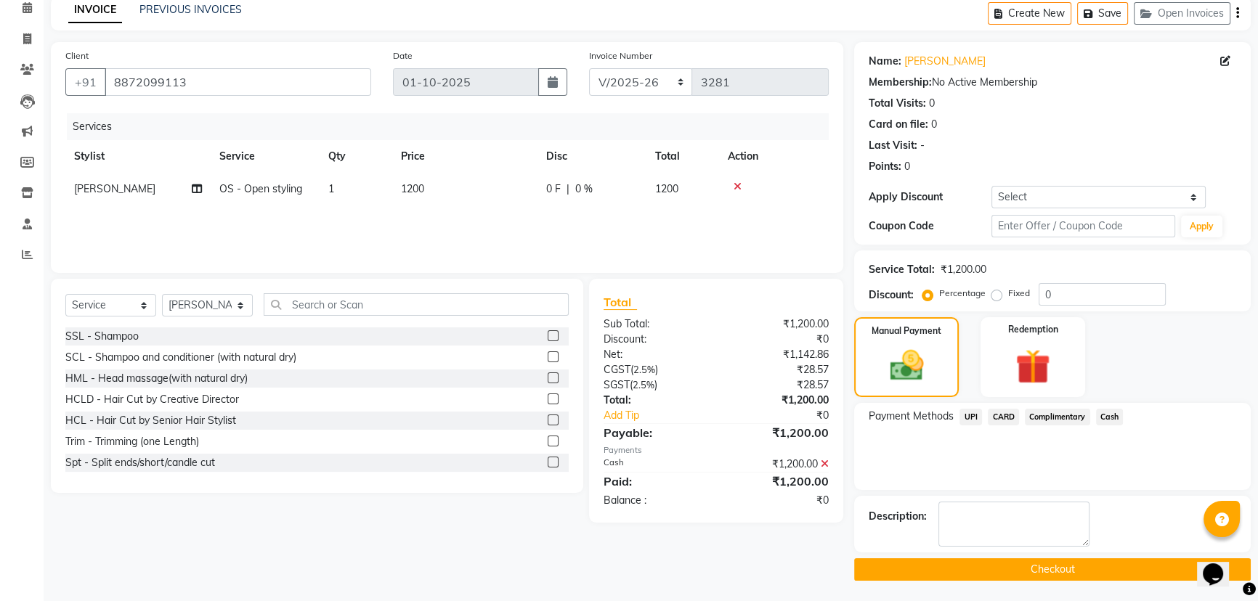
click at [622, 259] on button "Checkout" at bounding box center [1052, 569] width 397 height 23
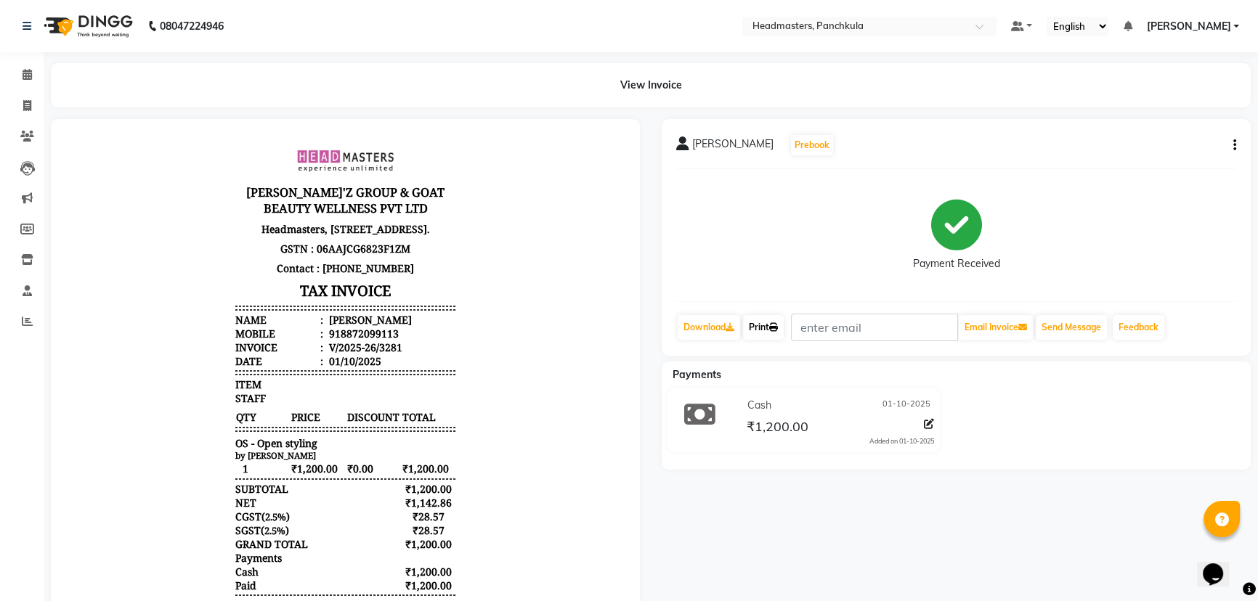
click at [622, 259] on link "Print" at bounding box center [763, 327] width 41 height 25
select select "service"
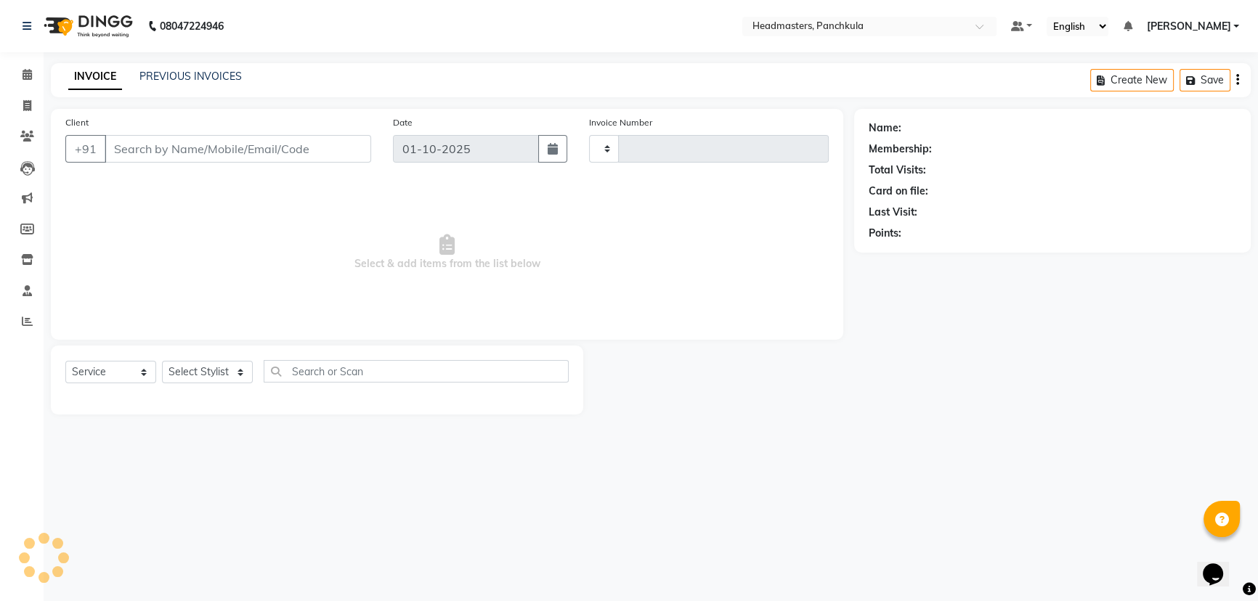
type input "3282"
select select "7376"
type input "8872099113"
select select "66077"
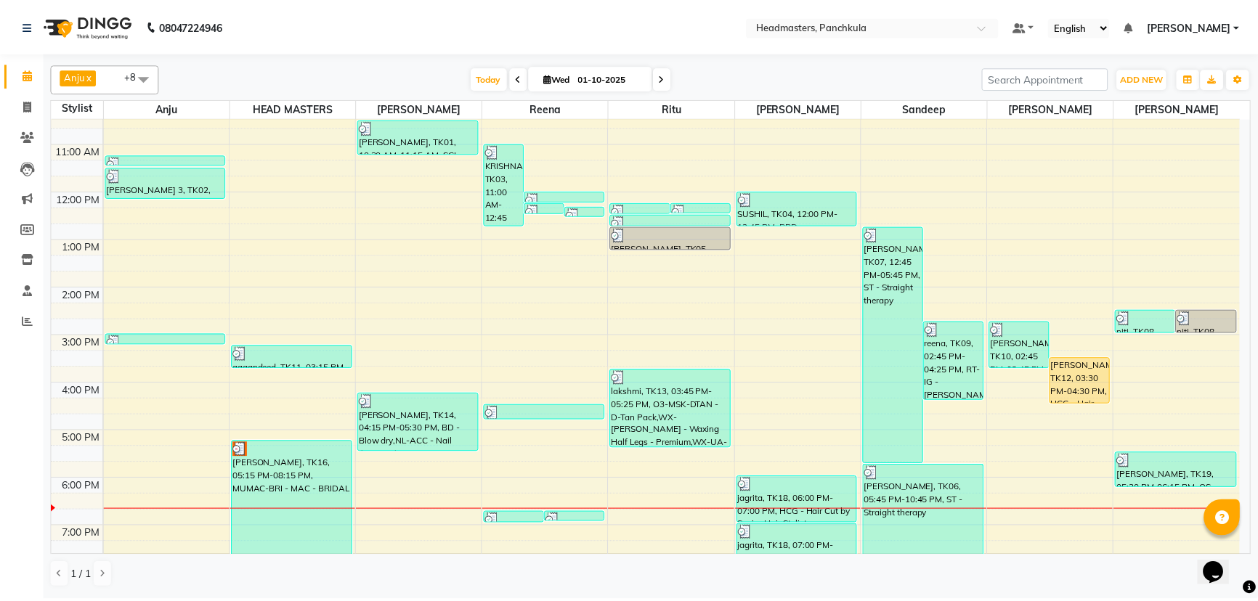
scroll to position [182, 0]
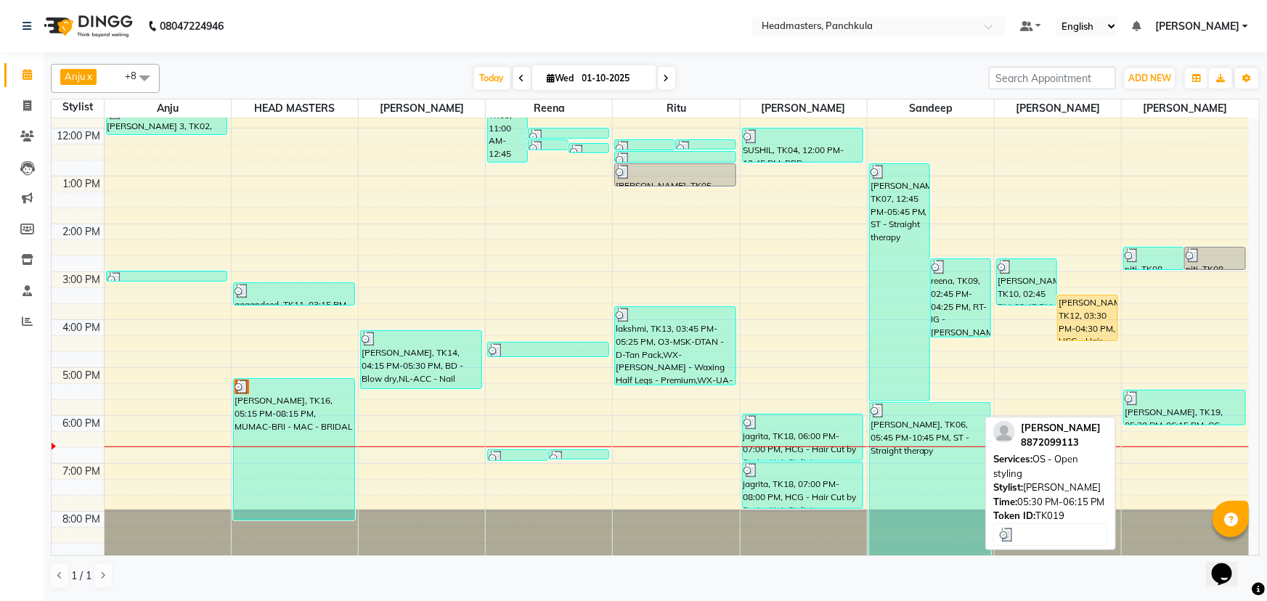
click at [622, 259] on div "[PERSON_NAME], TK19, 05:30 PM-06:15 PM, OS - Open styling" at bounding box center [1184, 408] width 121 height 34
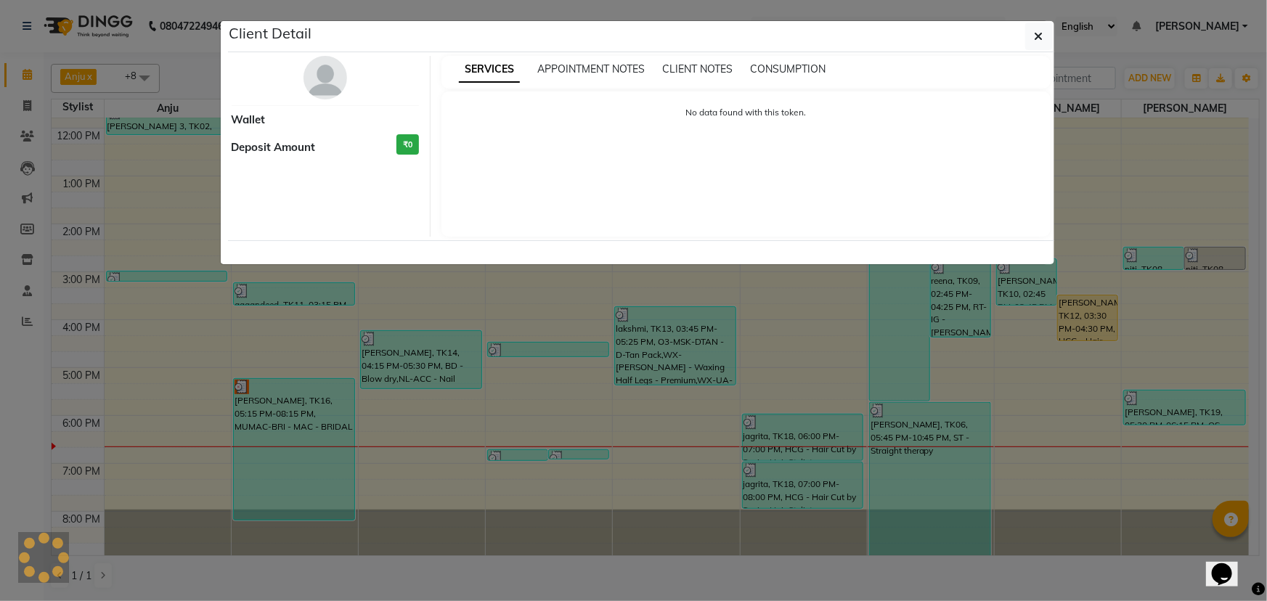
select select "3"
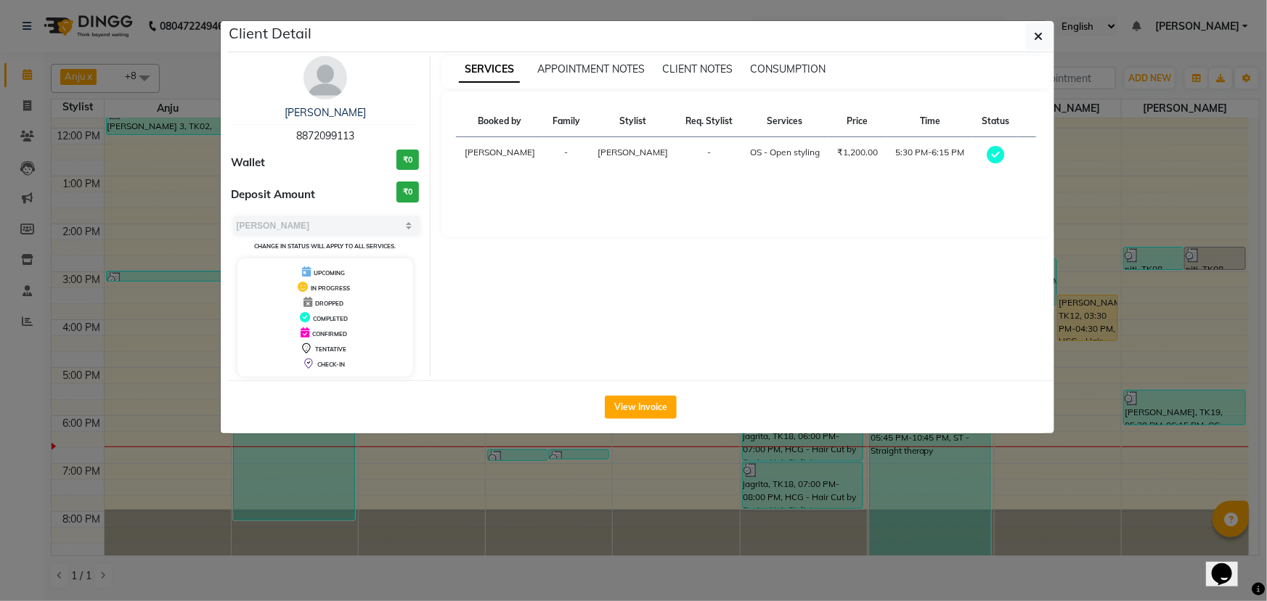
click at [622, 259] on div "View Invoice" at bounding box center [641, 407] width 826 height 53
click at [622, 259] on button "View Invoice" at bounding box center [641, 407] width 72 height 23
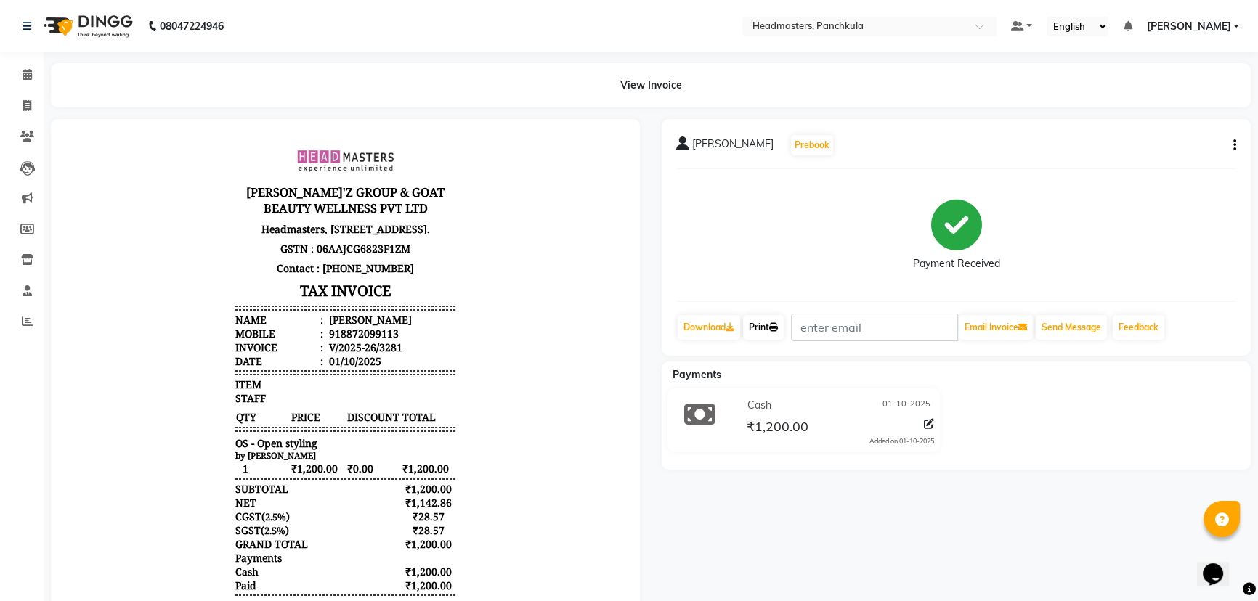
click at [622, 259] on link "Print" at bounding box center [763, 327] width 41 height 25
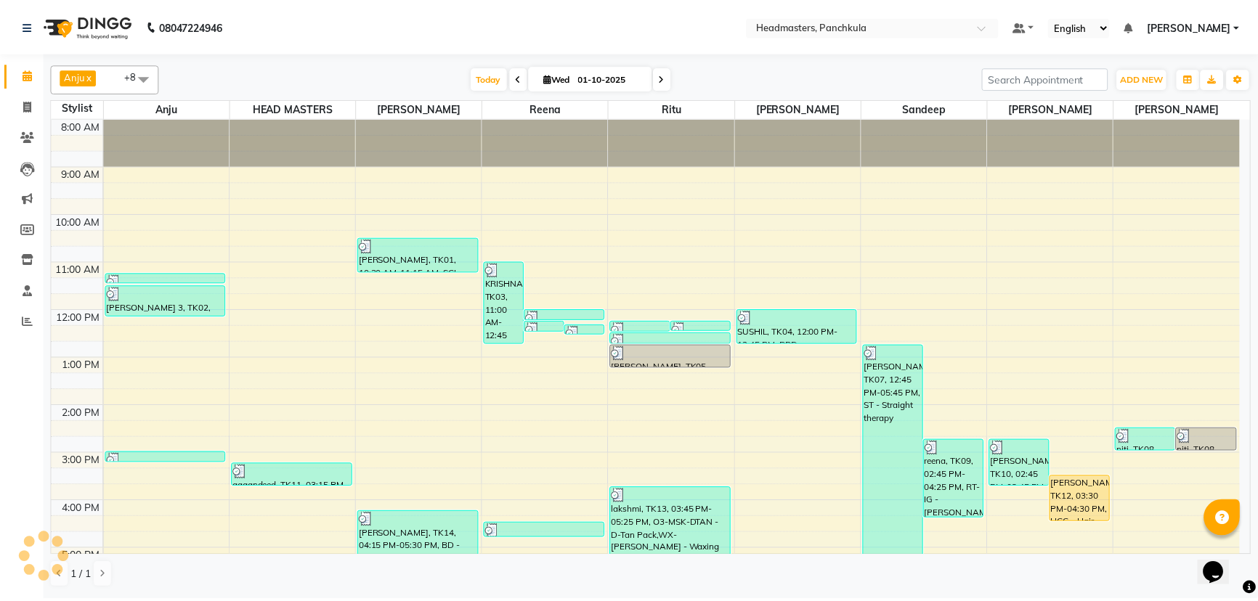
scroll to position [182, 0]
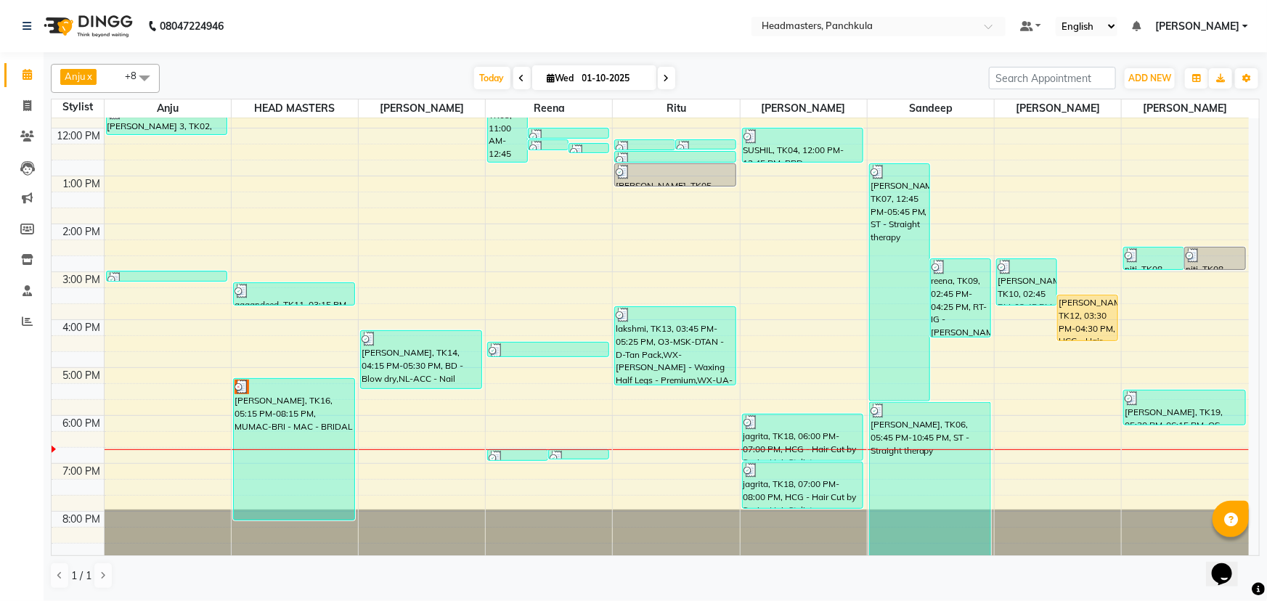
click at [0, 259] on div "Calendar Invoice Clients Leads Marketing Members Inventory Staff Reports Comple…" at bounding box center [98, 310] width 196 height 538
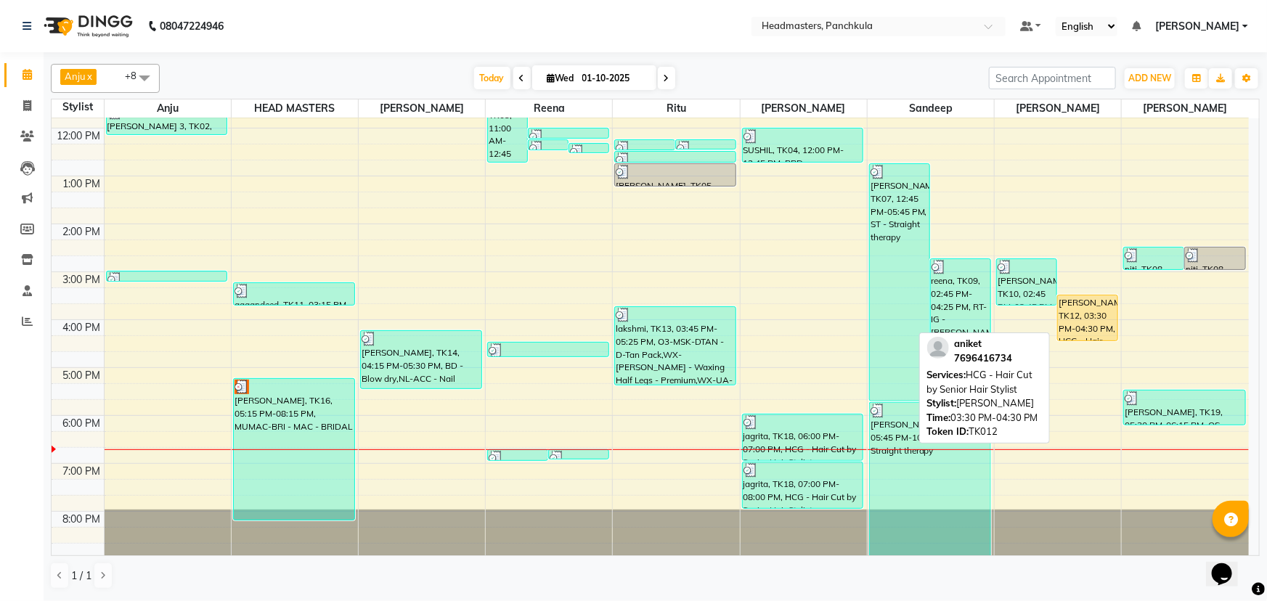
click at [622, 259] on div "[PERSON_NAME], TK12, 03:30 PM-04:30 PM, HCG - Hair Cut by Senior Hair Stylist" at bounding box center [1088, 318] width 60 height 45
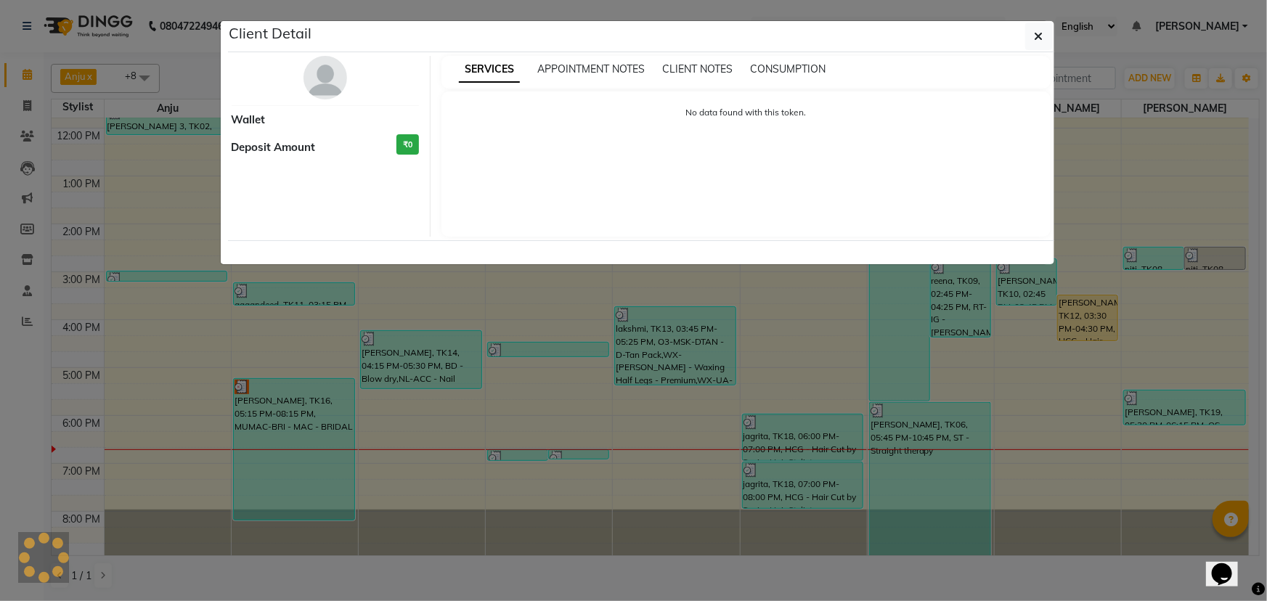
select select "1"
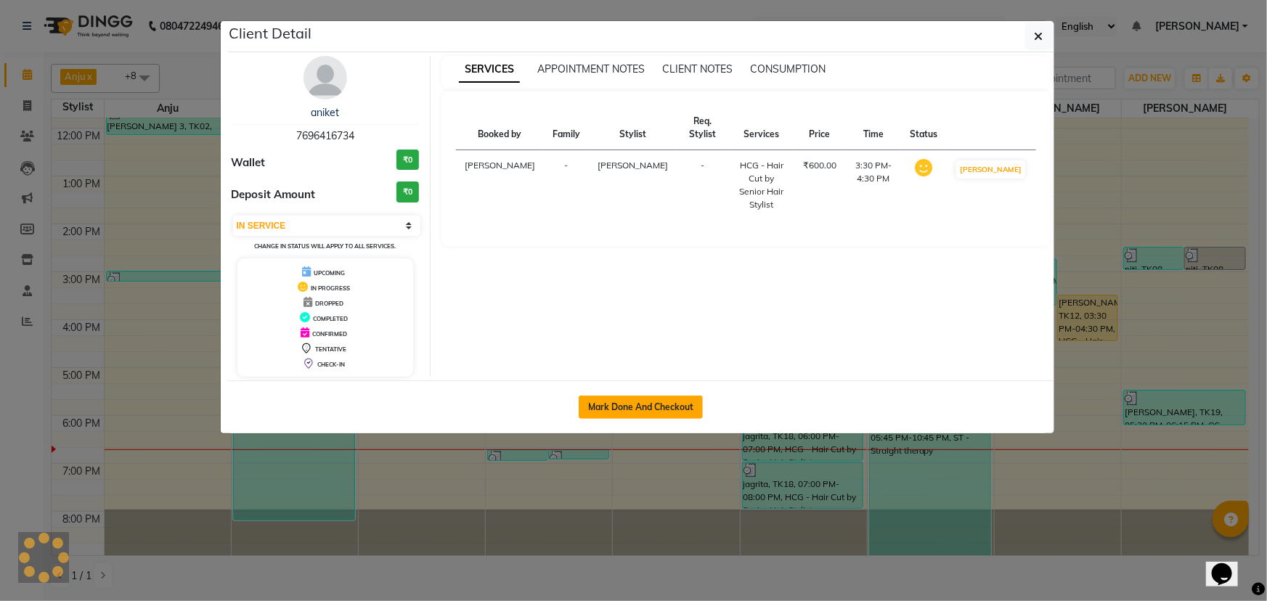
click at [622, 259] on button "Mark Done And Checkout" at bounding box center [641, 407] width 124 height 23
select select "service"
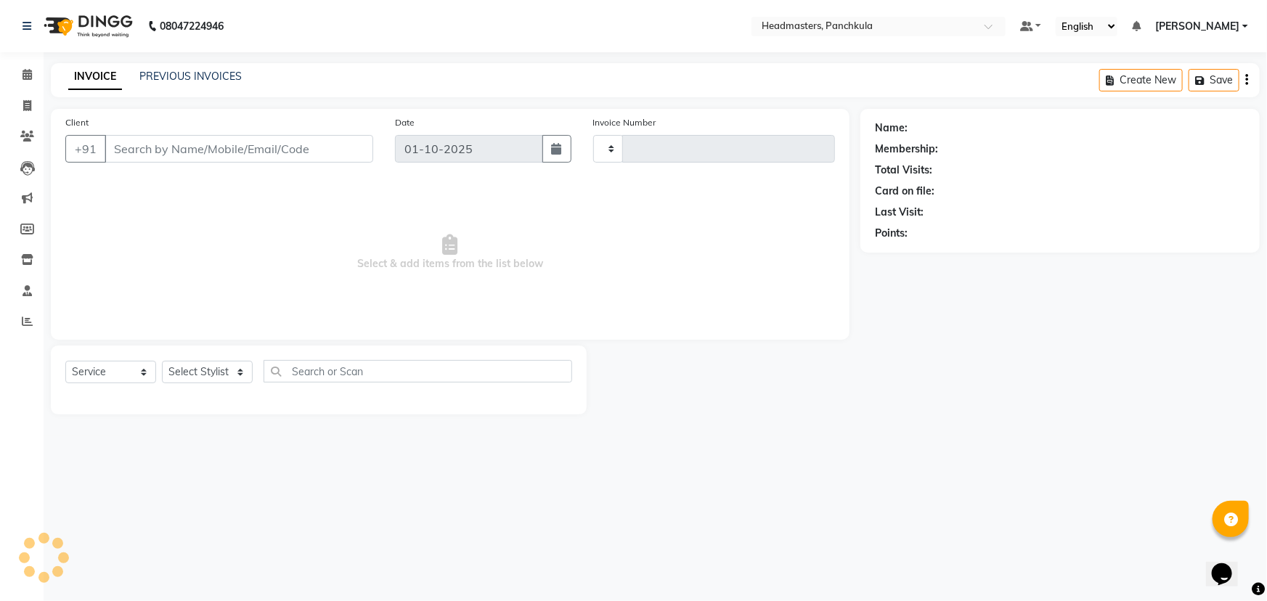
type input "3282"
select select "3"
select select "7376"
type input "7696416734"
select select "64059"
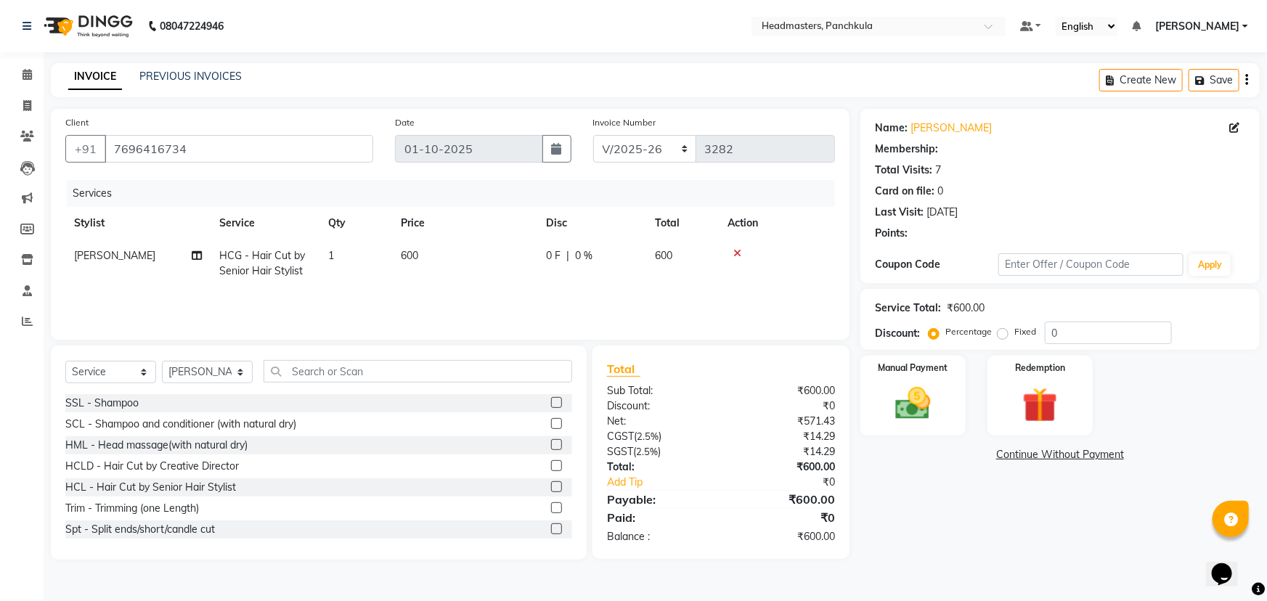
click at [622, 259] on td "600" at bounding box center [682, 264] width 73 height 48
select select "64059"
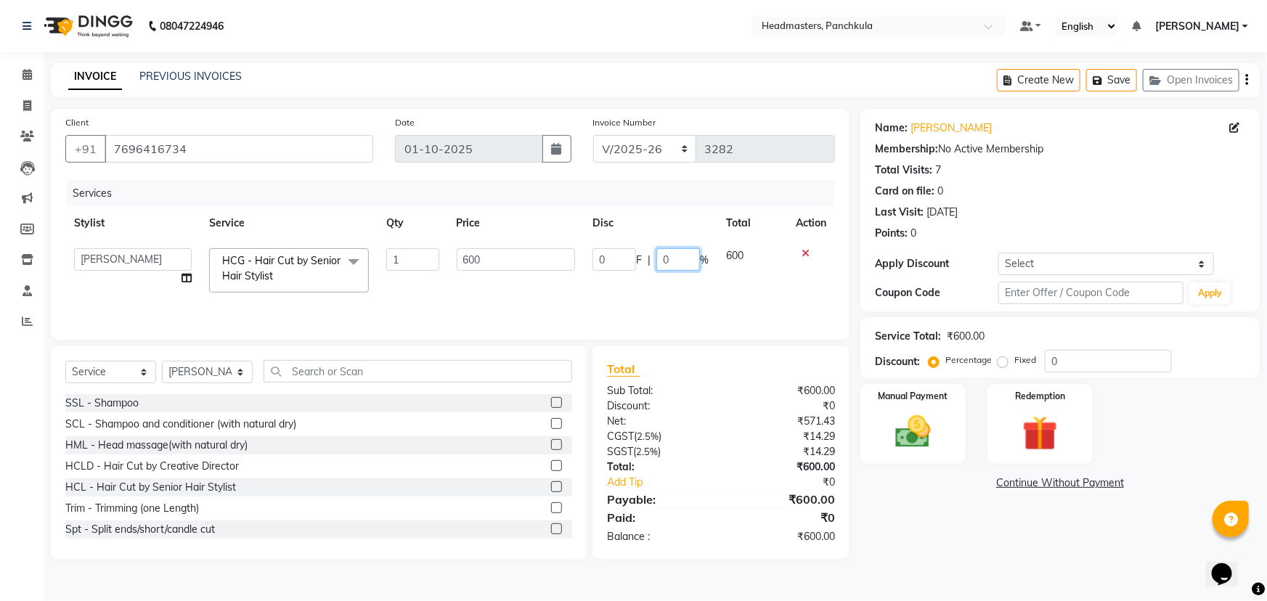
click at [622, 254] on input "0" at bounding box center [679, 259] width 44 height 23
type input "0100"
click at [622, 259] on div "Name: Aniket Membership: No Active Membership Total Visits: 7 Card on file: 0 L…" at bounding box center [1066, 334] width 410 height 451
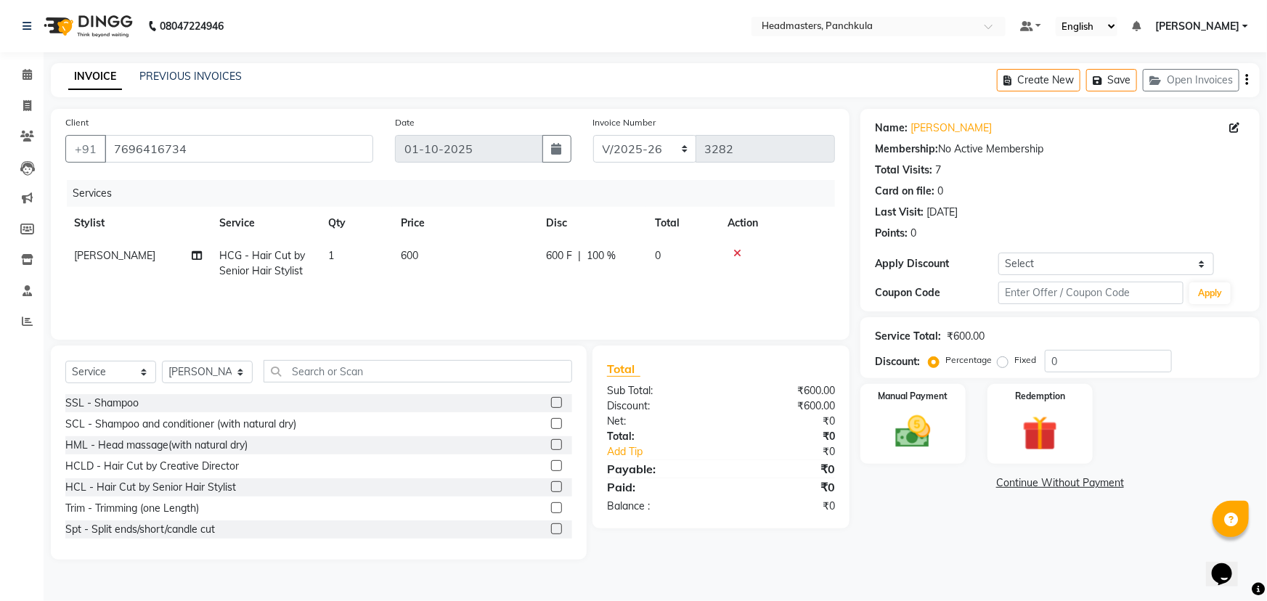
click at [569, 259] on td "600 F | 100 %" at bounding box center [591, 264] width 109 height 48
select select "64059"
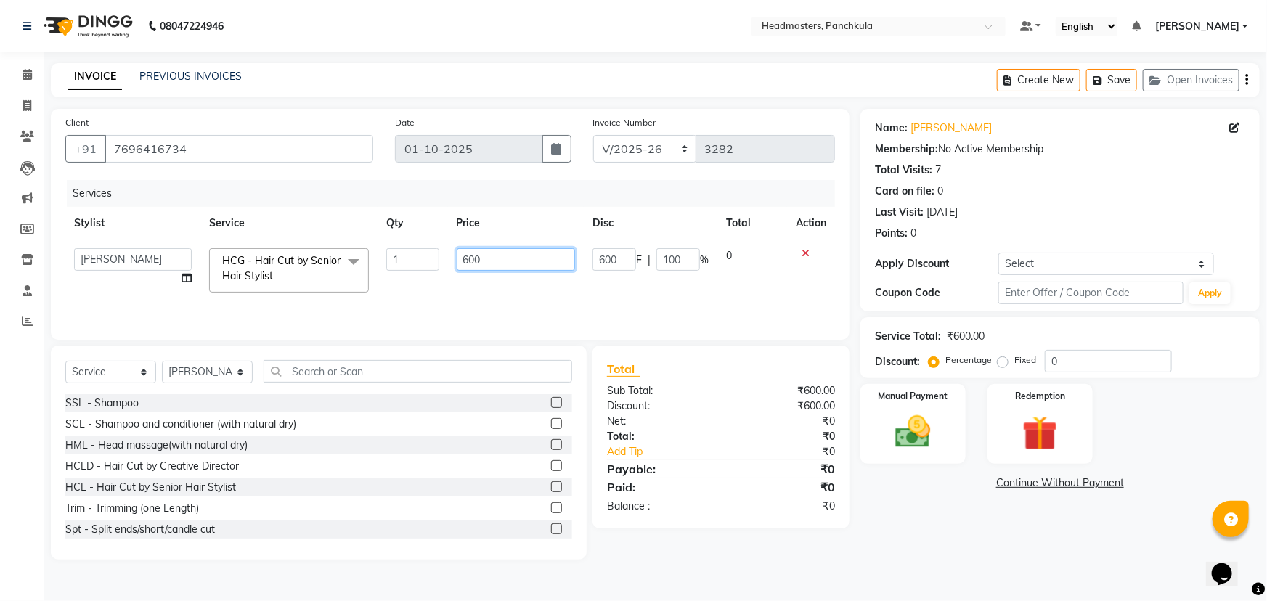
click at [537, 259] on input "600" at bounding box center [516, 259] width 119 height 23
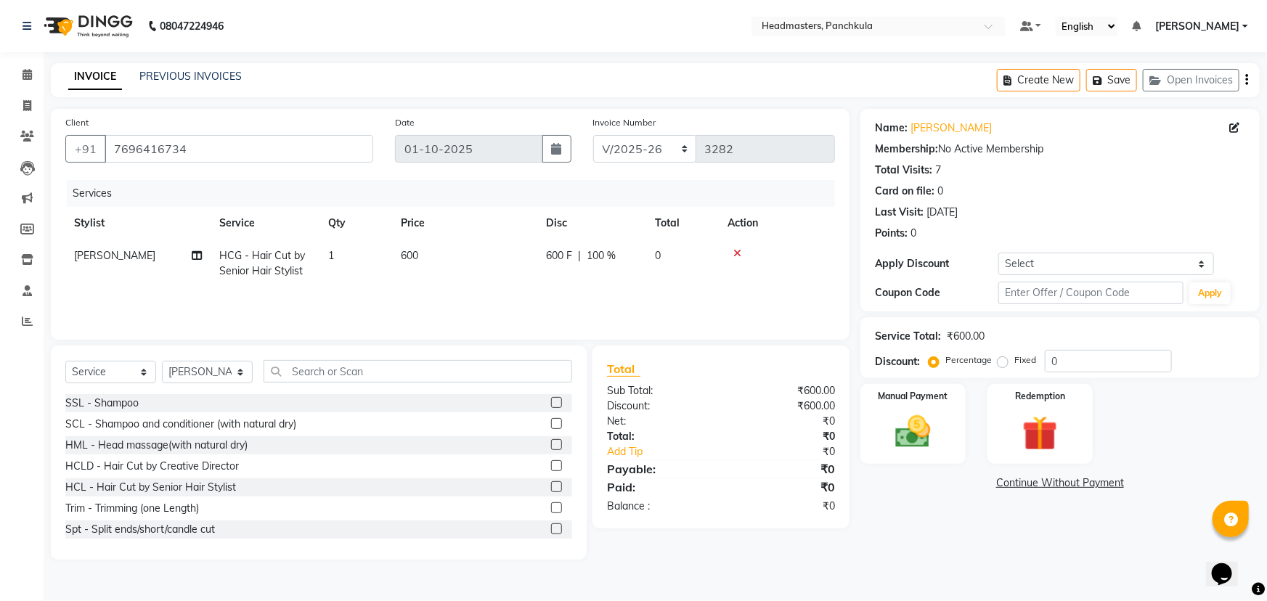
click at [581, 259] on span "|" at bounding box center [579, 255] width 3 height 15
select select "64059"
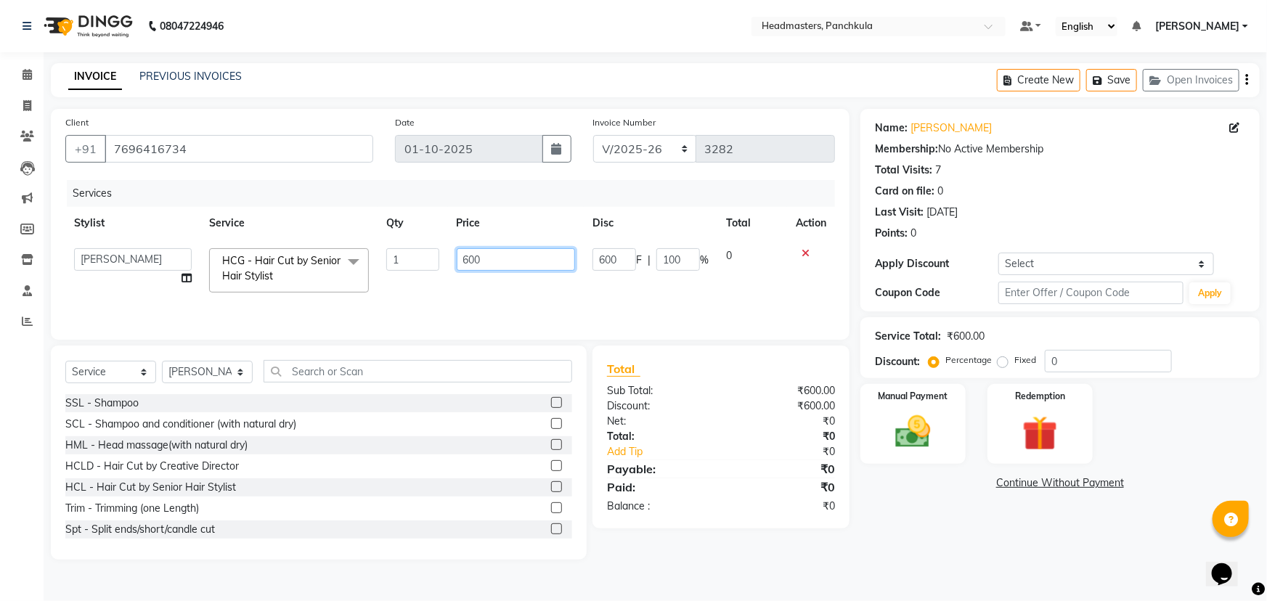
click at [481, 259] on input "600" at bounding box center [516, 259] width 119 height 23
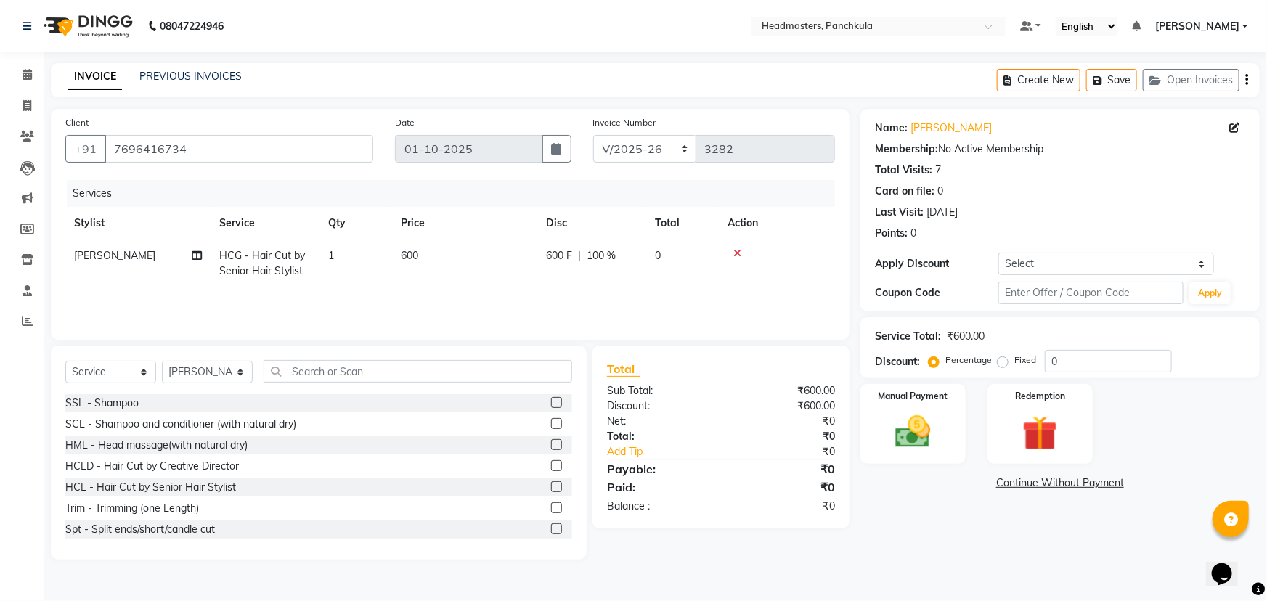
click at [580, 259] on td "600 F | 100 %" at bounding box center [591, 264] width 109 height 48
select select "64059"
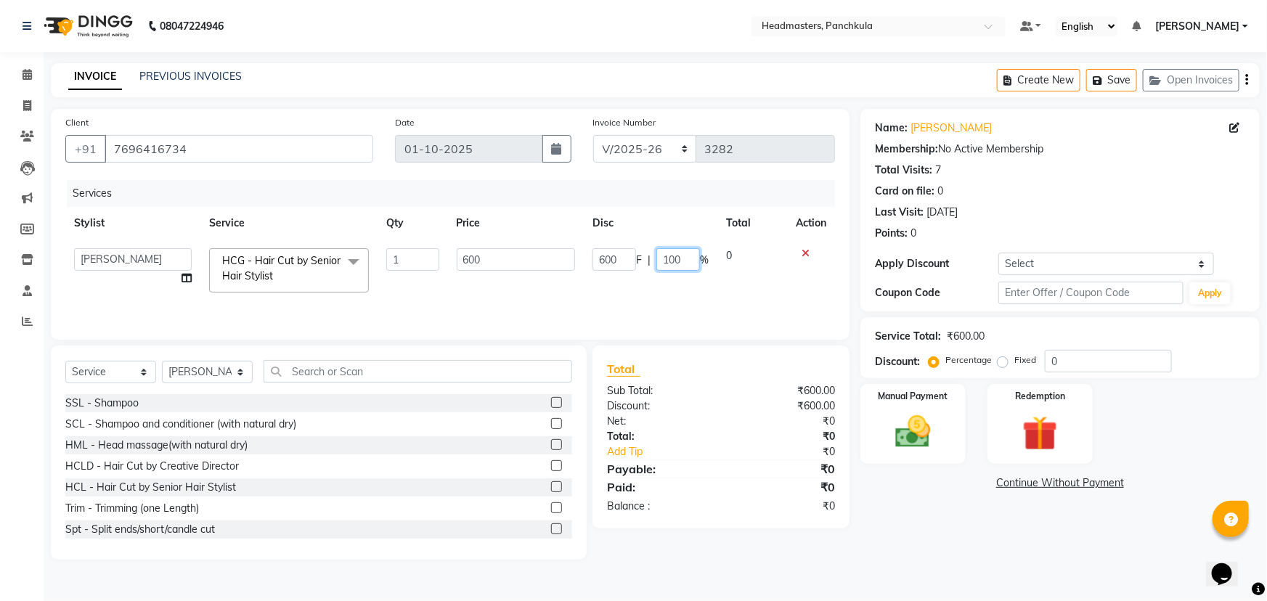
click at [622, 259] on input "100" at bounding box center [679, 259] width 44 height 23
click at [622, 259] on div "Name: Aniket Membership: No Active Membership Total Visits: 7 Card on file: 0 L…" at bounding box center [1066, 334] width 410 height 451
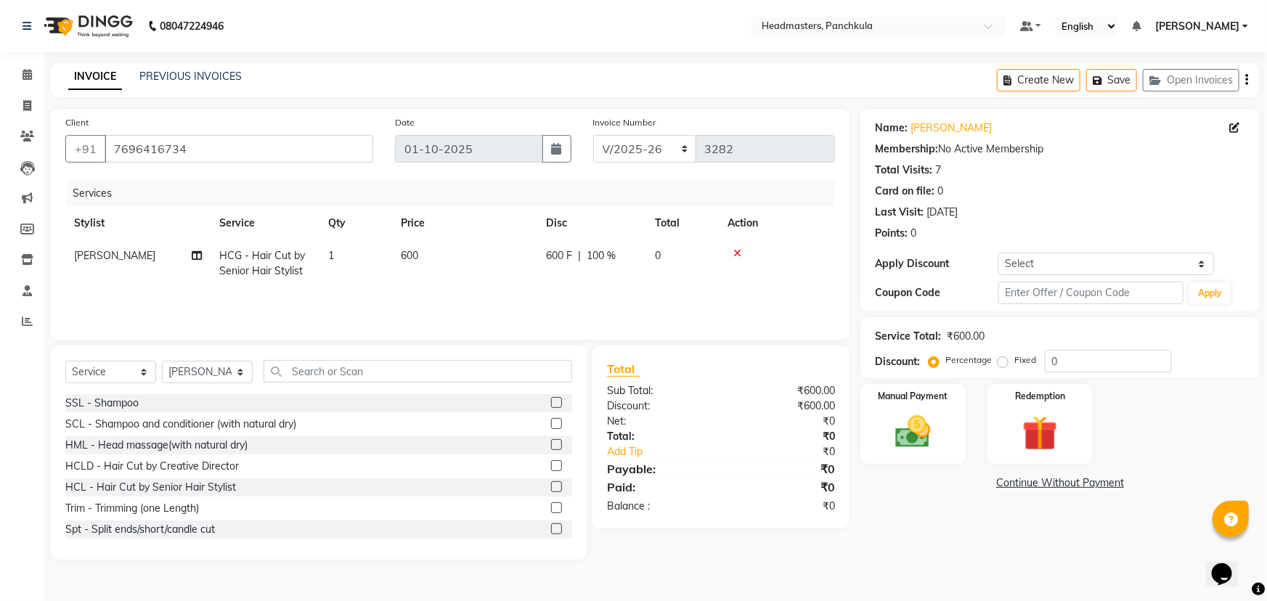
click at [553, 259] on span "600 F" at bounding box center [559, 255] width 26 height 15
select select "64059"
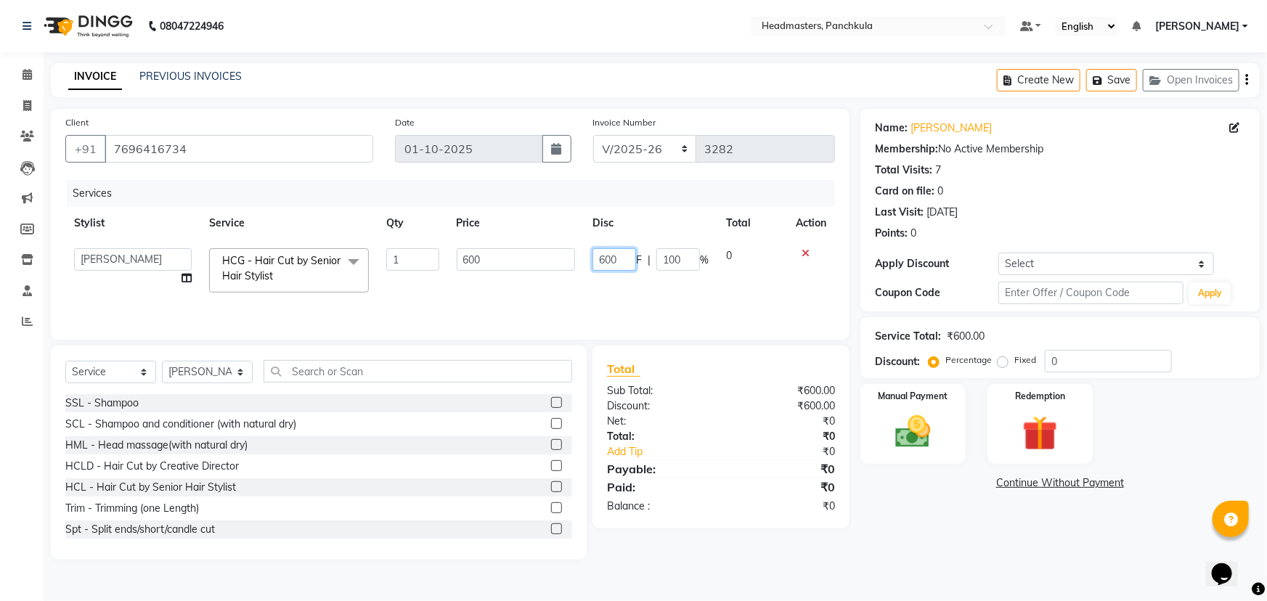
click at [622, 259] on input "600" at bounding box center [615, 259] width 44 height 23
type input "6"
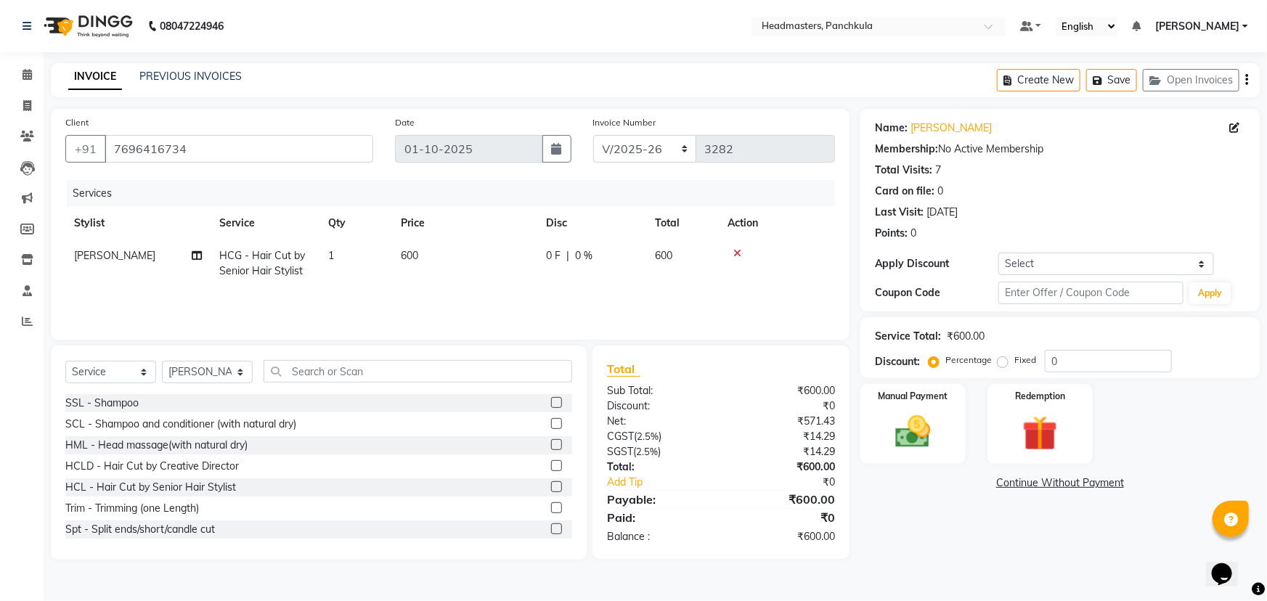
click at [601, 259] on div "0 F | 0 %" at bounding box center [592, 255] width 92 height 15
select select "64059"
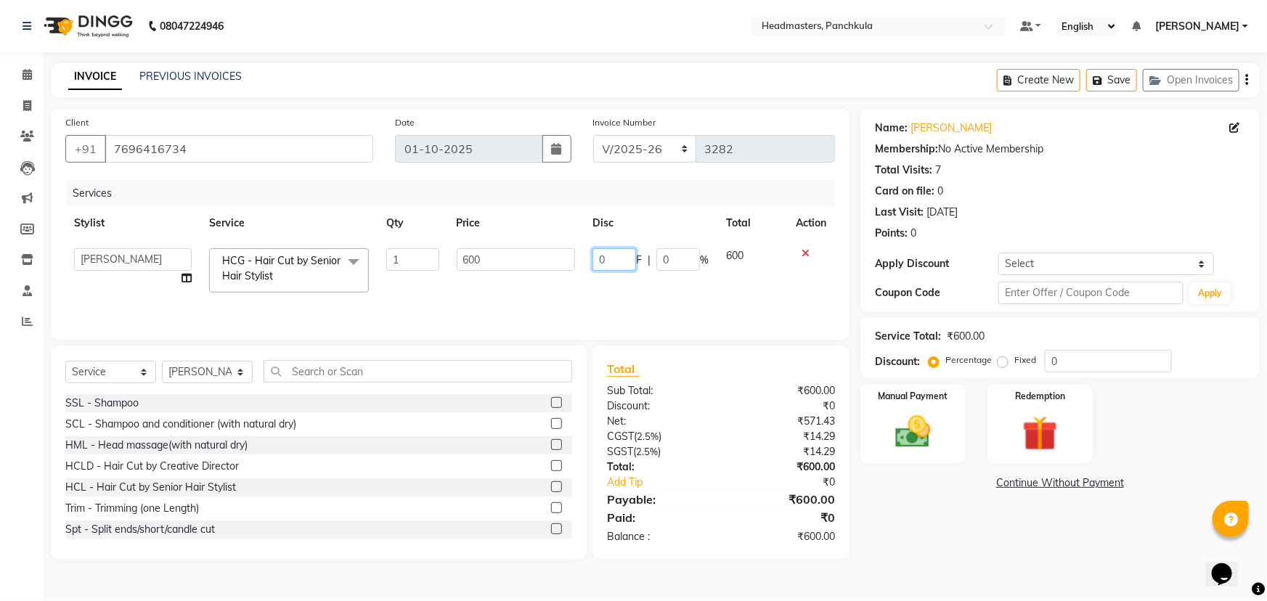
click at [614, 259] on input "0" at bounding box center [615, 259] width 44 height 23
type input "0100"
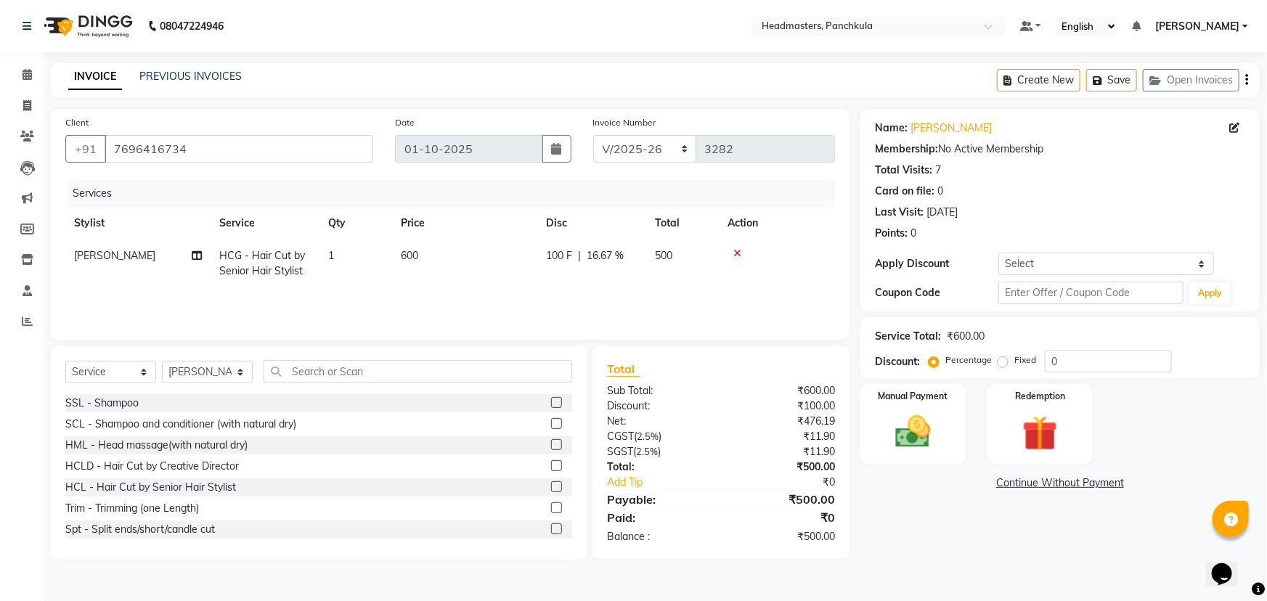
click at [622, 259] on div "Name: Aniket Membership: No Active Membership Total Visits: 7 Card on file: 0 L…" at bounding box center [1066, 334] width 410 height 451
click at [622, 259] on img at bounding box center [914, 432] width 60 height 42
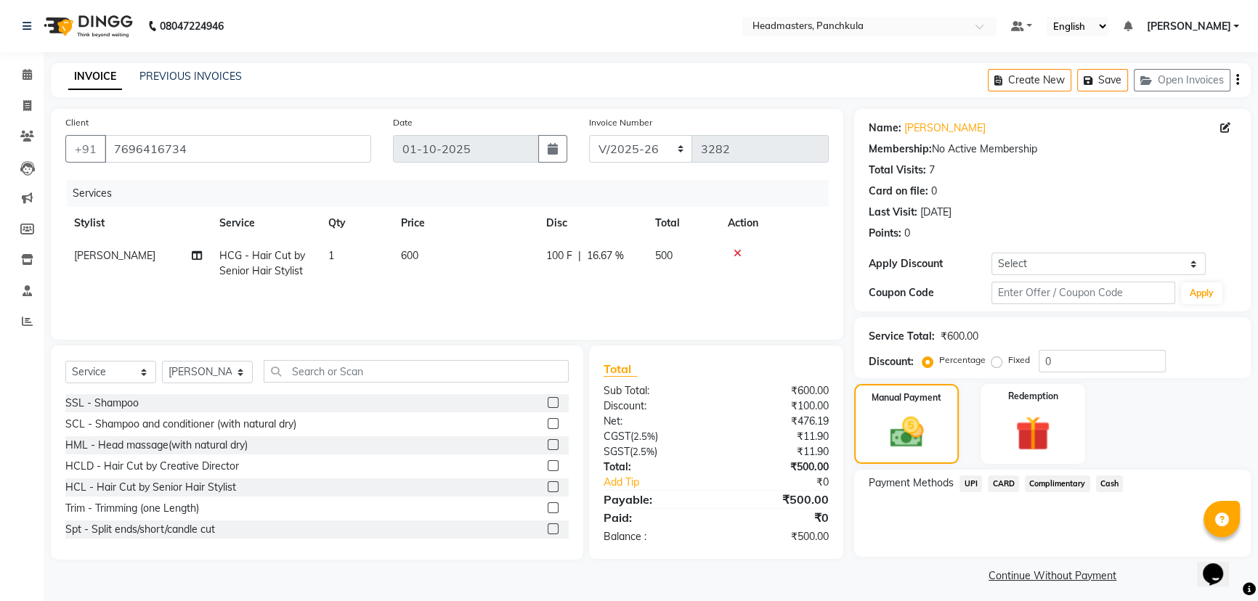
scroll to position [7, 0]
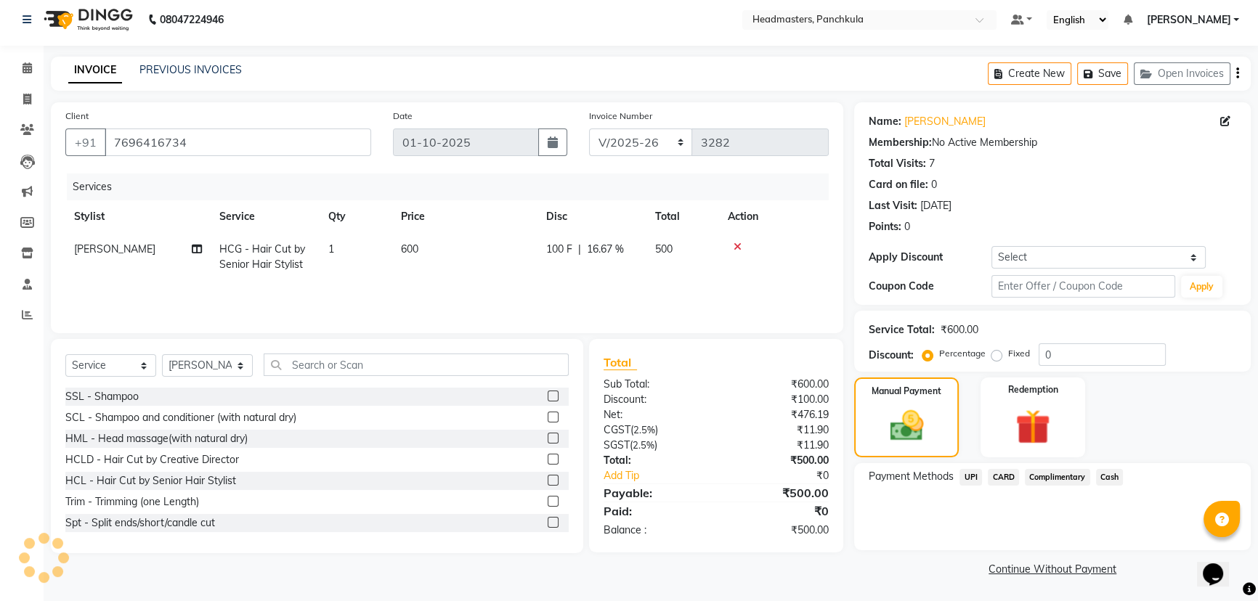
click at [622, 259] on span "Cash" at bounding box center [1110, 477] width 28 height 17
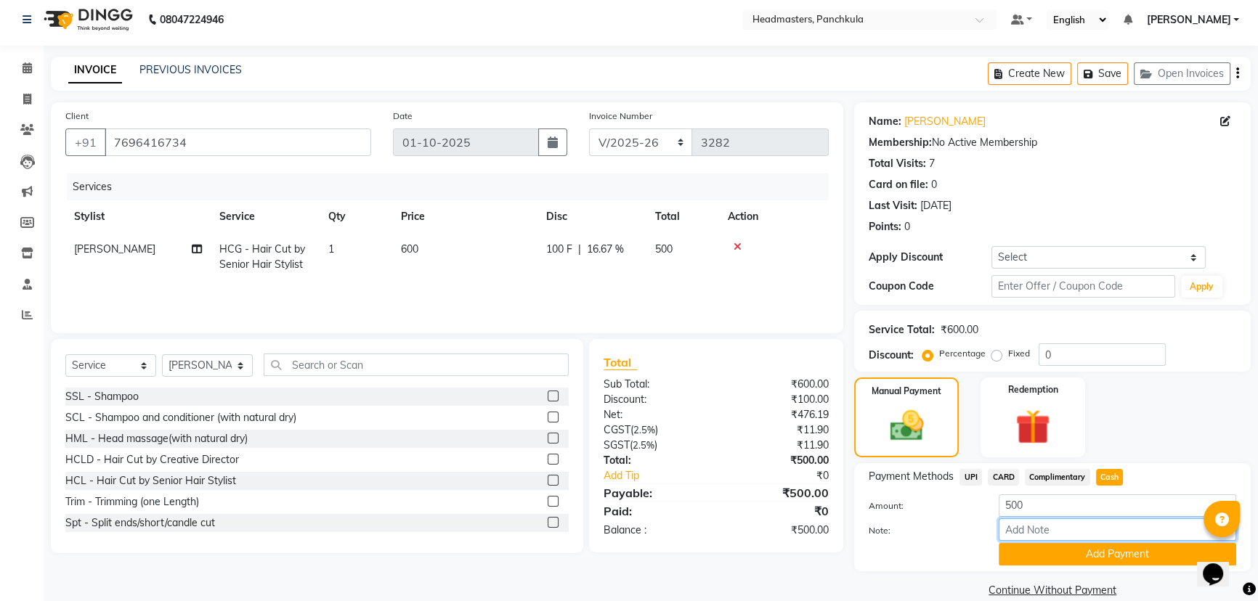
click at [622, 259] on input "Note:" at bounding box center [1117, 530] width 237 height 23
click at [287, 259] on div "Client +91 7696416734 Date 01-10-2025 Invoice Number RET/2025-26 V/2025-26 3282…" at bounding box center [447, 351] width 814 height 499
click at [622, 259] on button "Add Payment" at bounding box center [1117, 554] width 237 height 23
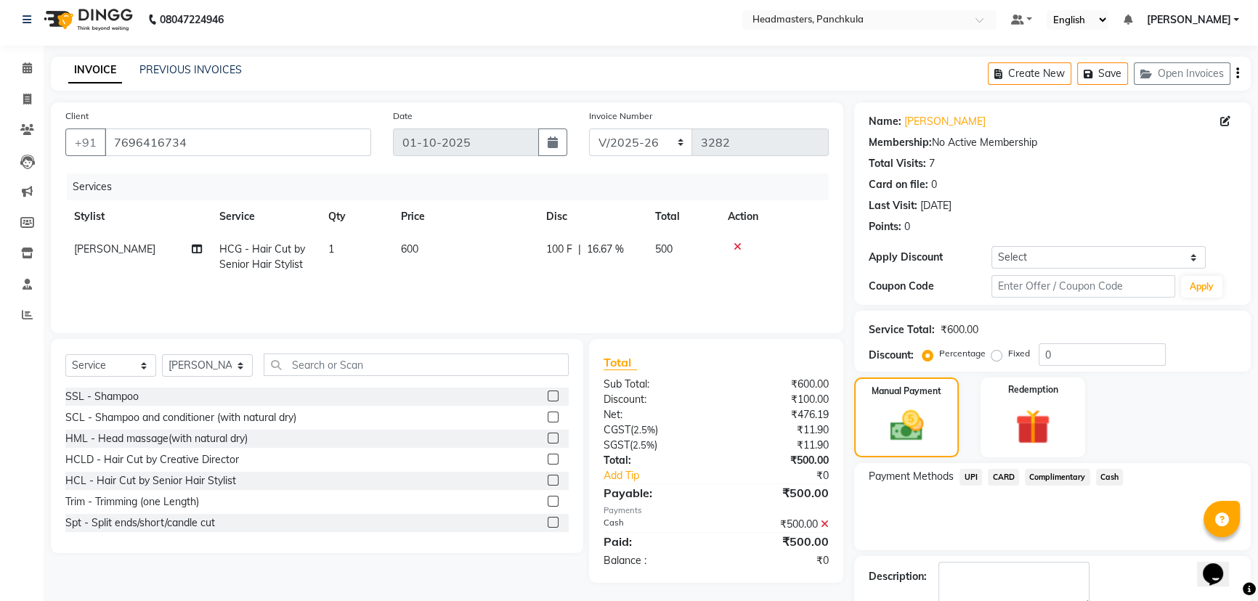
scroll to position [67, 0]
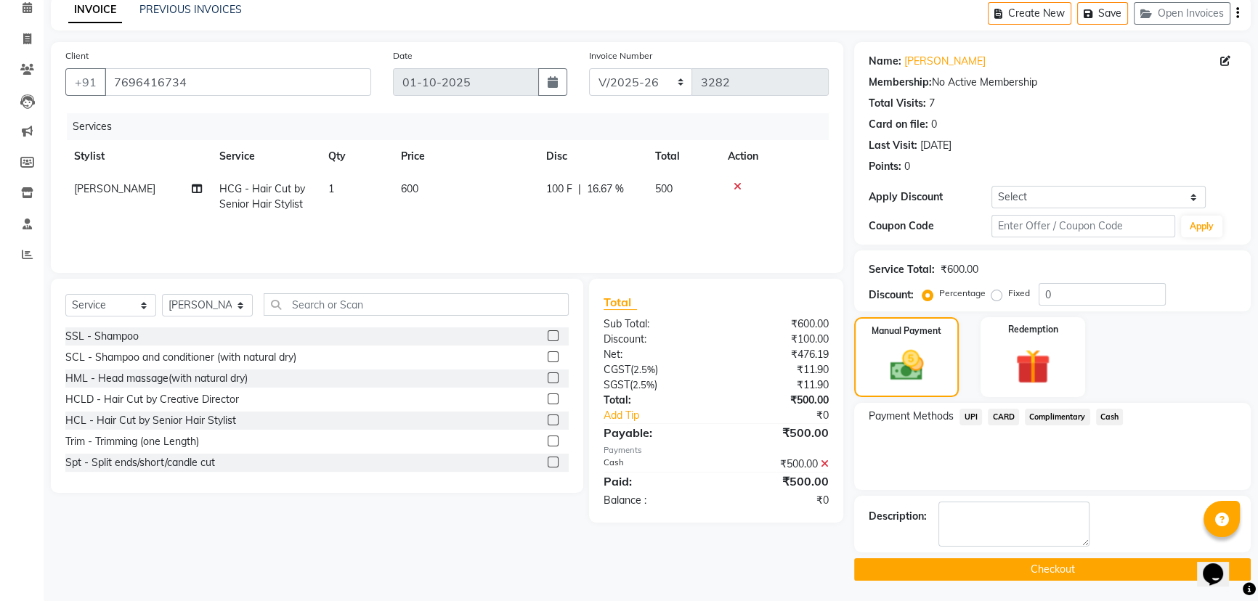
click at [622, 259] on button "Checkout" at bounding box center [1052, 569] width 397 height 23
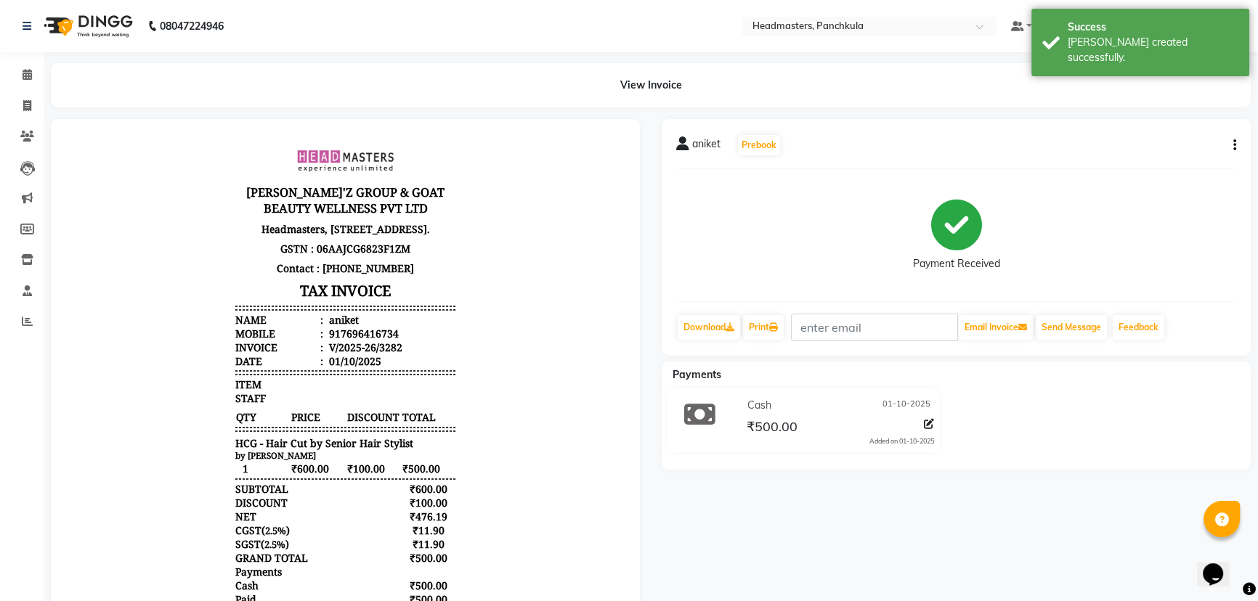
select select "service"
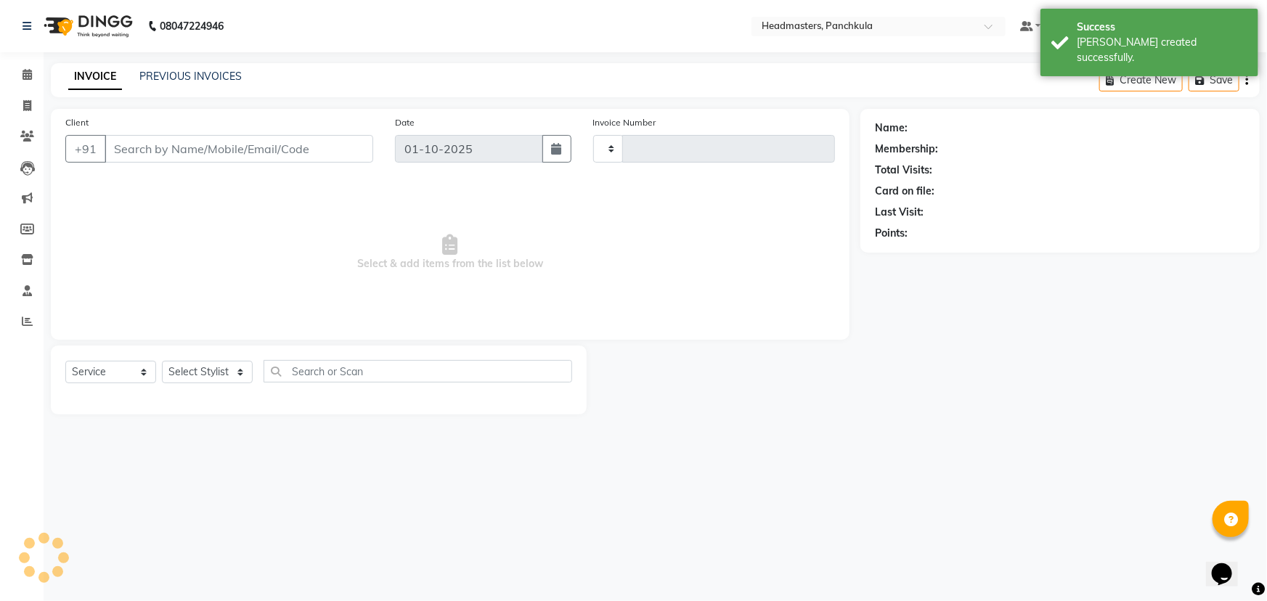
type input "3283"
select select "7376"
type input "7696416734"
select select "64059"
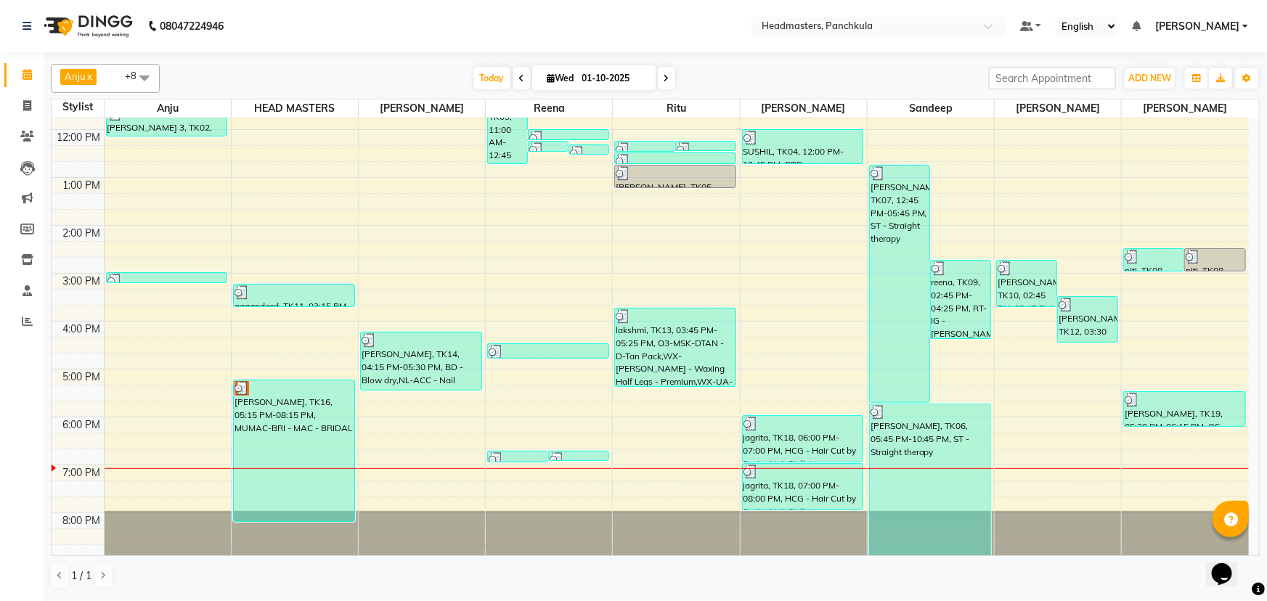
scroll to position [182, 0]
click at [622, 259] on div "8:00 AM 9:00 AM 10:00 AM 11:00 AM 12:00 PM 1:00 PM 2:00 PM 3:00 PM 4:00 PM 5:00…" at bounding box center [651, 248] width 1198 height 622
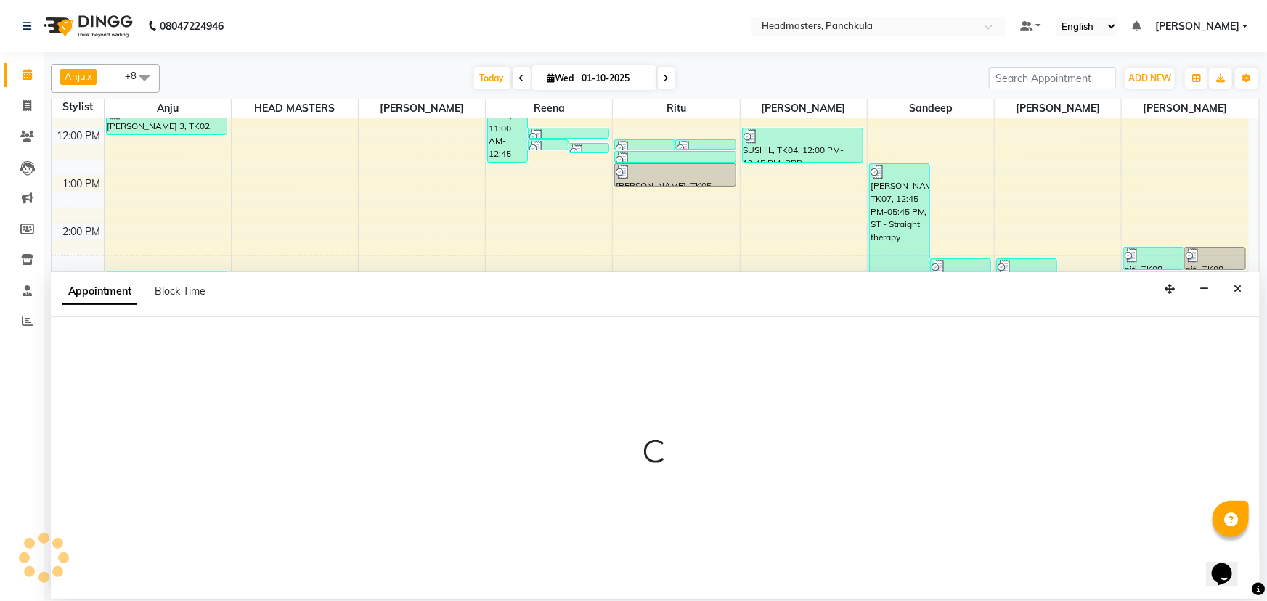
select select "64059"
select select "1125"
select select "tentative"
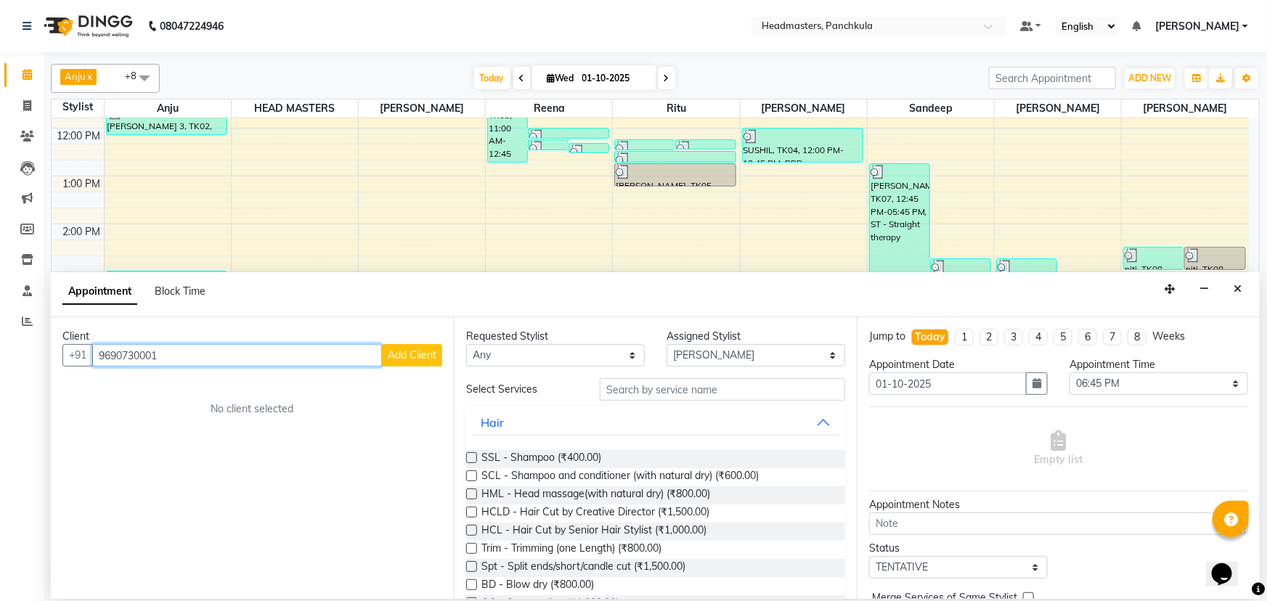
type input "9690730001"
click at [407, 259] on span "Add Client" at bounding box center [412, 355] width 49 height 13
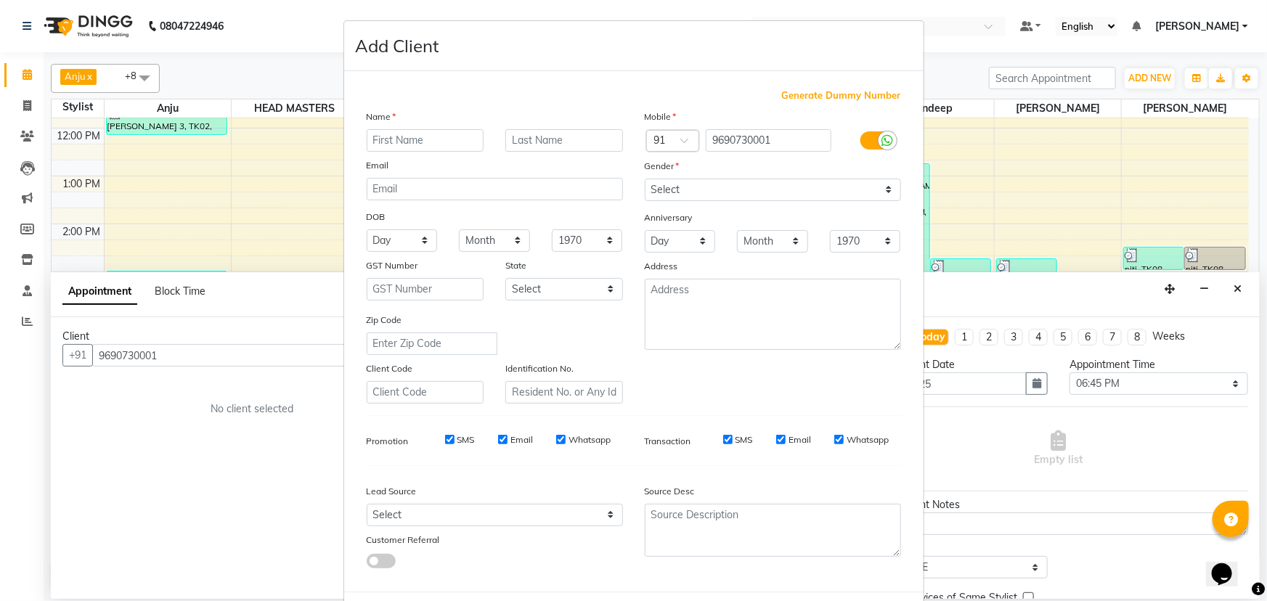
click at [383, 139] on input "text" at bounding box center [426, 140] width 118 height 23
type input "dr [PERSON_NAME]"
click at [622, 192] on select "Select Male Female Other Prefer Not To Say" at bounding box center [773, 190] width 256 height 23
select select "male"
click at [622, 179] on select "Select Male Female Other Prefer Not To Say" at bounding box center [773, 190] width 256 height 23
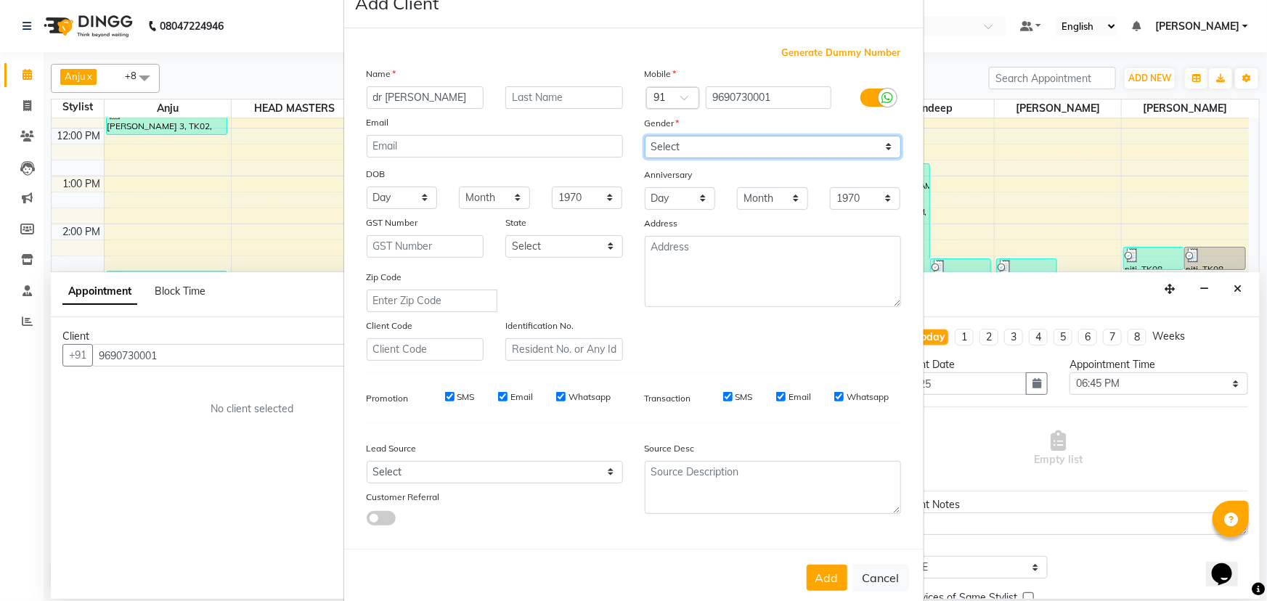
scroll to position [73, 0]
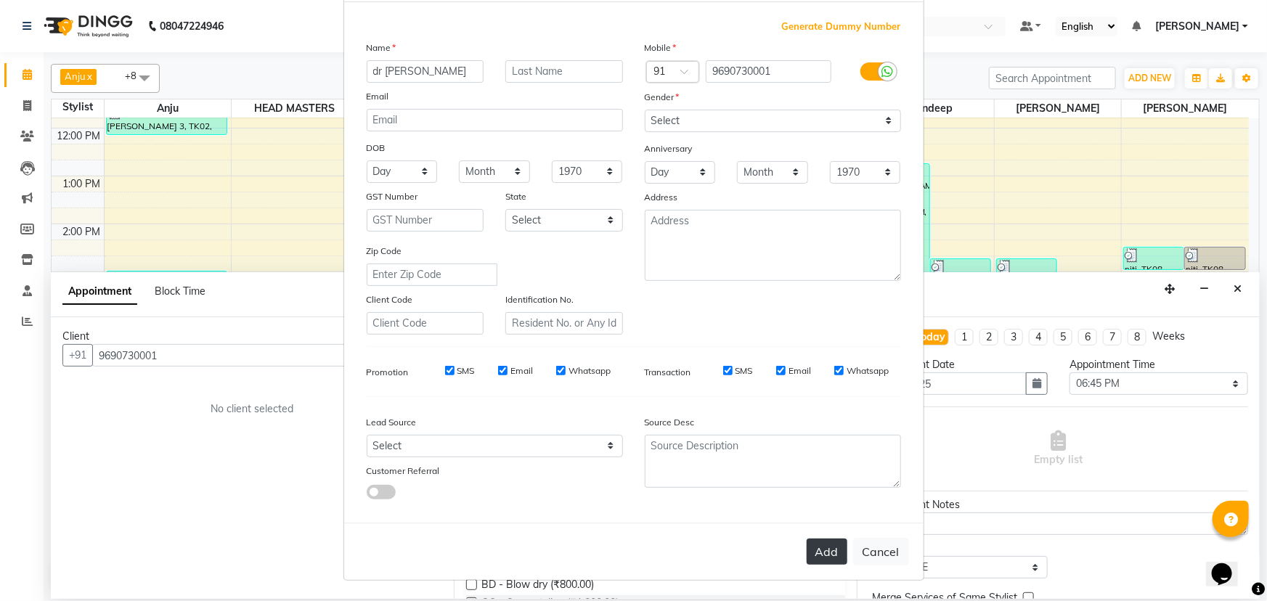
click at [622, 259] on button "Add" at bounding box center [827, 552] width 41 height 26
select select
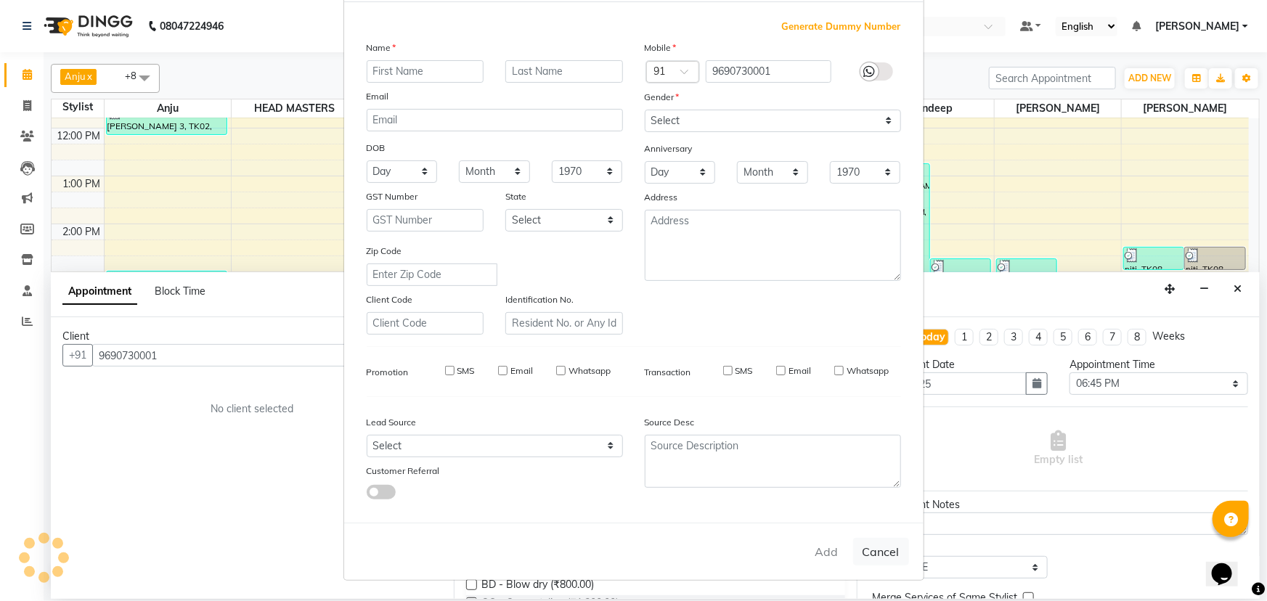
select select
checkbox input "false"
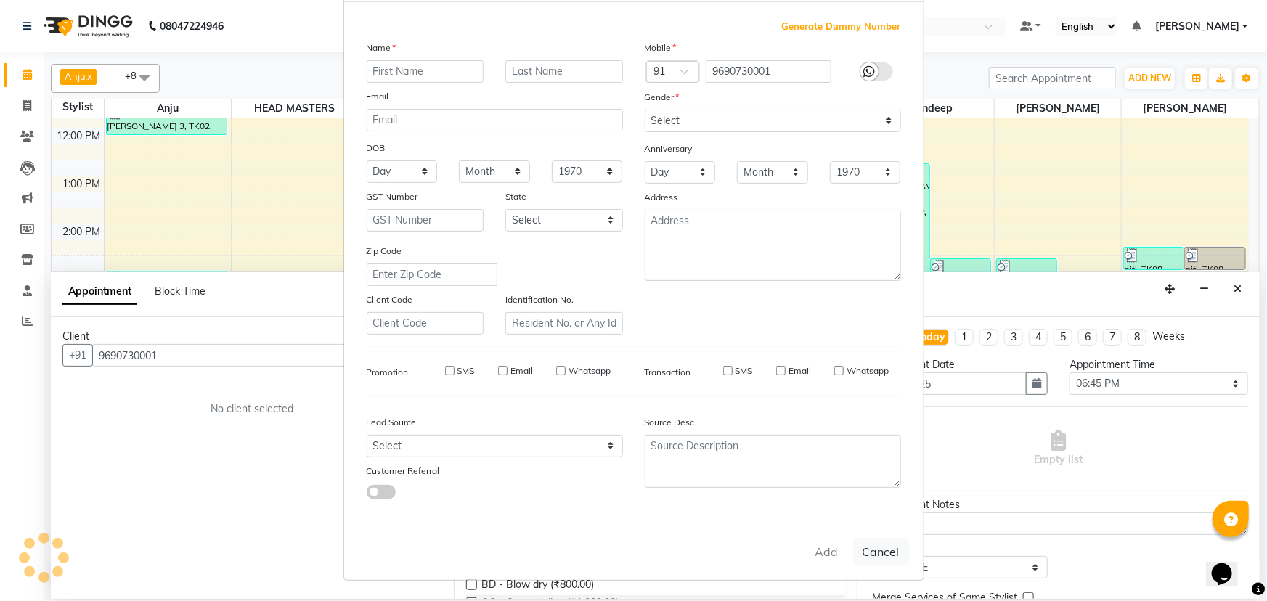
checkbox input "false"
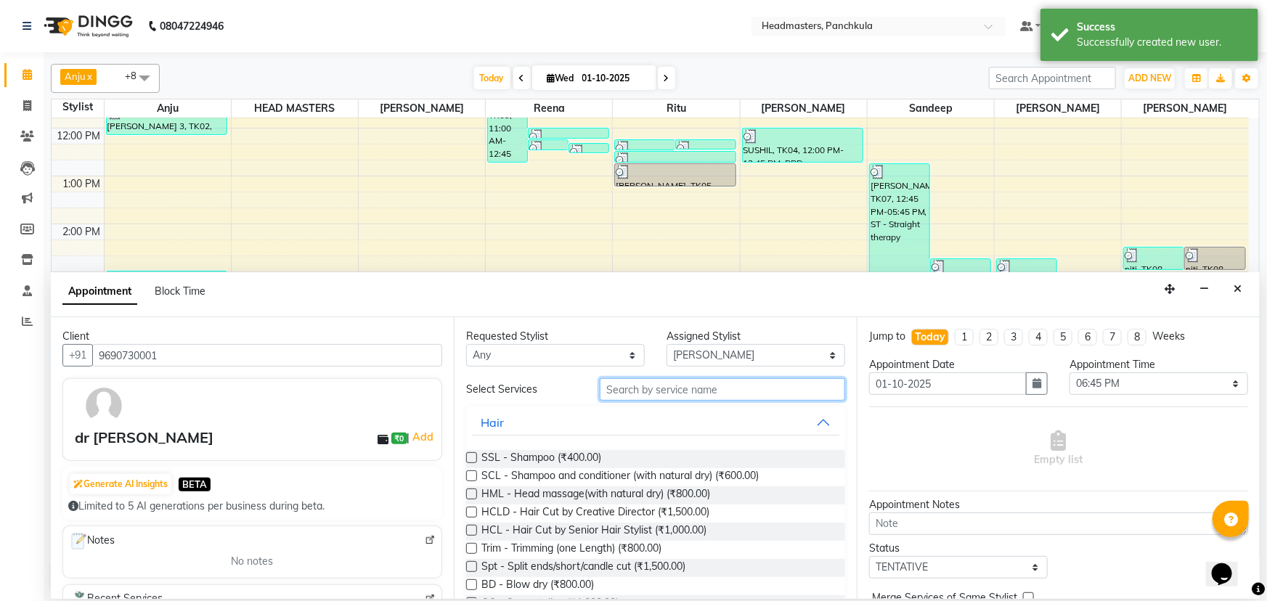
click at [622, 259] on input "text" at bounding box center [722, 389] width 245 height 23
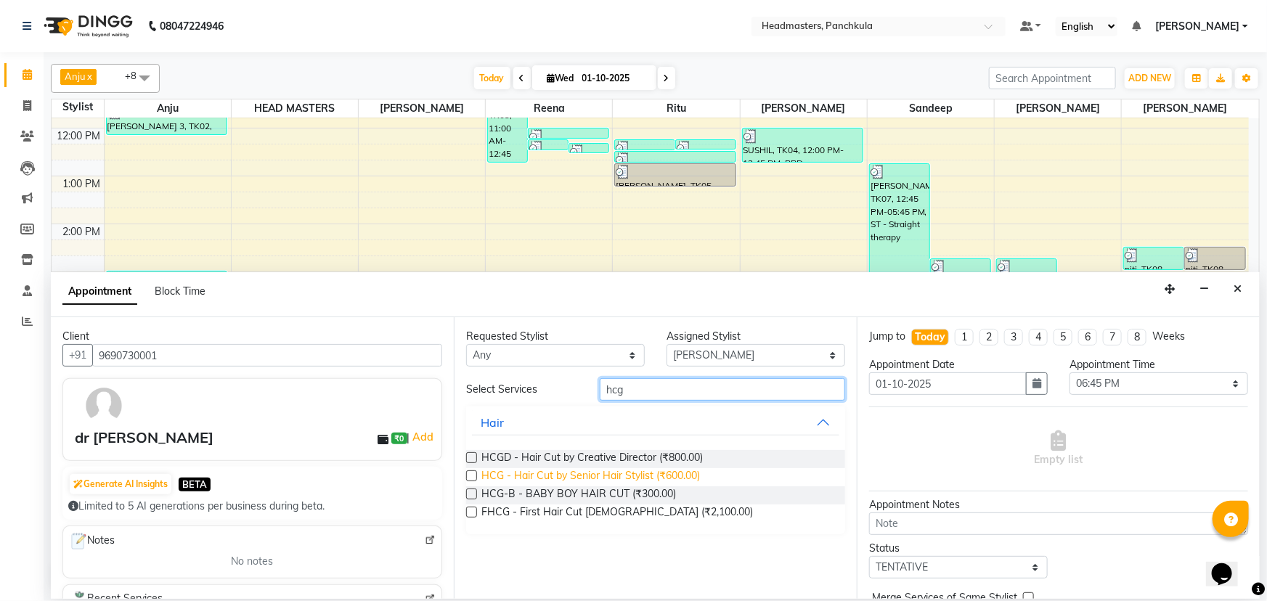
type input "hcg"
click at [606, 259] on span "HCG - Hair Cut by Senior Hair Stylist (₹600.00)" at bounding box center [590, 477] width 219 height 18
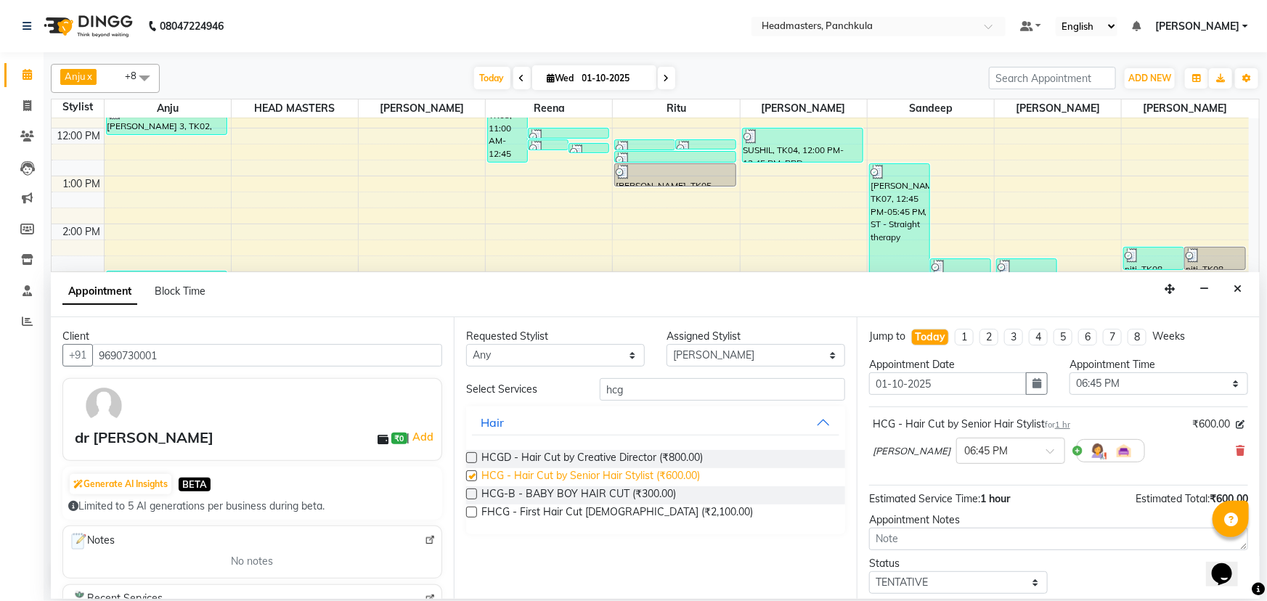
checkbox input "false"
click at [622, 259] on input "hcg" at bounding box center [722, 389] width 245 height 23
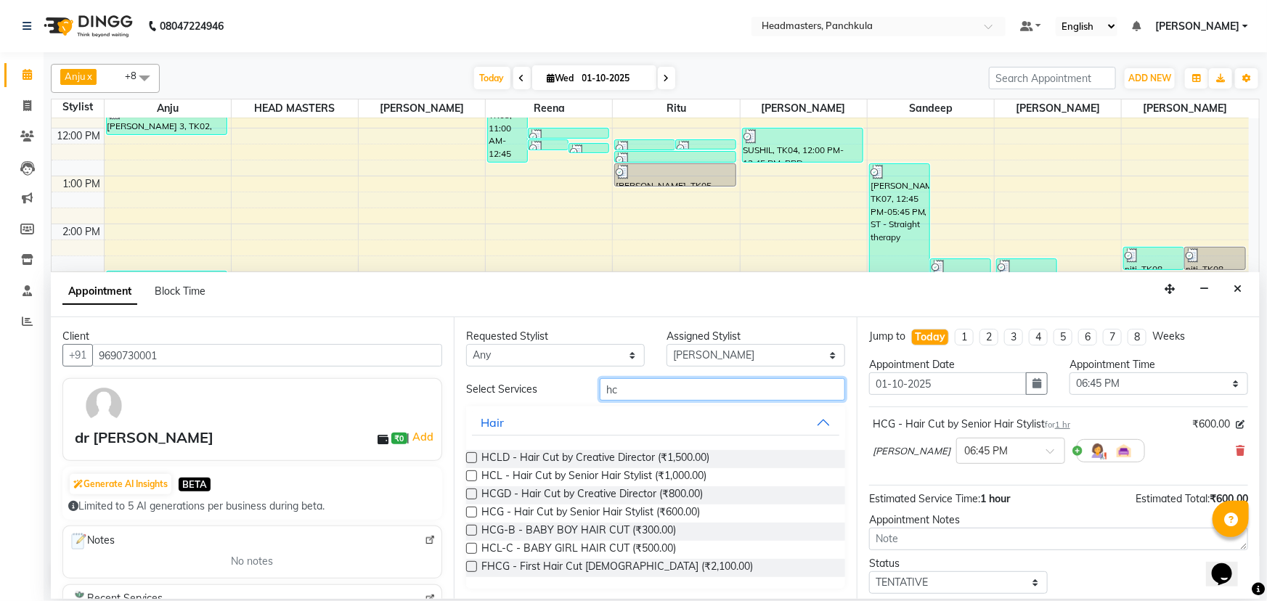
type input "h"
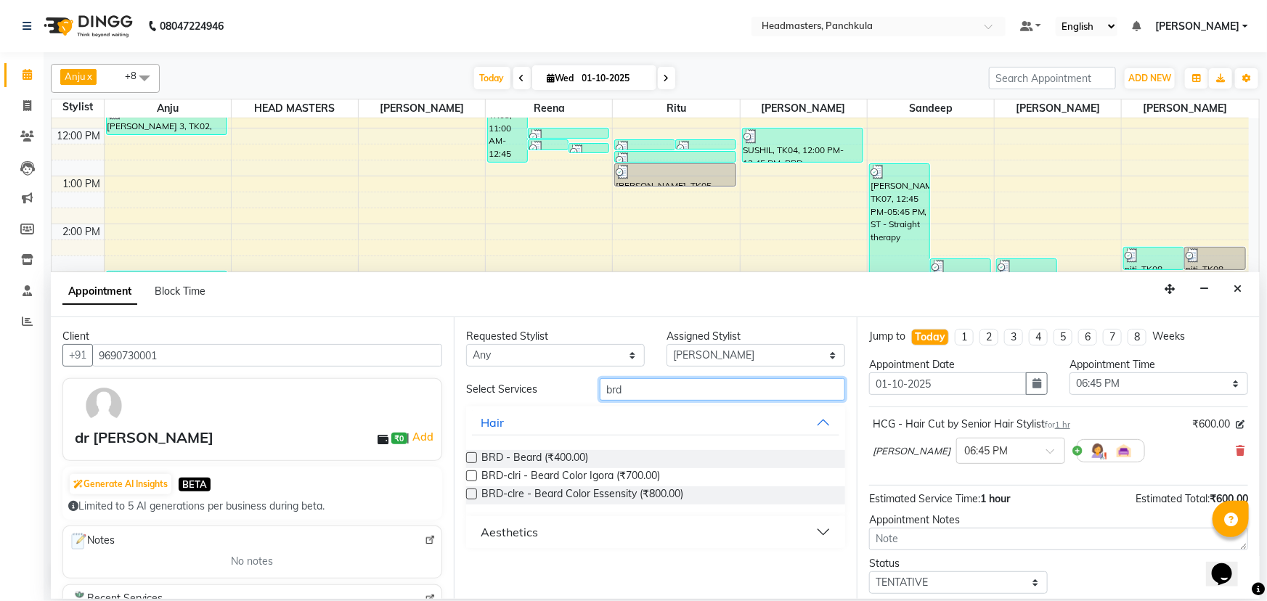
type input "brd"
click at [469, 259] on label at bounding box center [471, 457] width 11 height 11
click at [469, 259] on input "checkbox" at bounding box center [470, 459] width 9 height 9
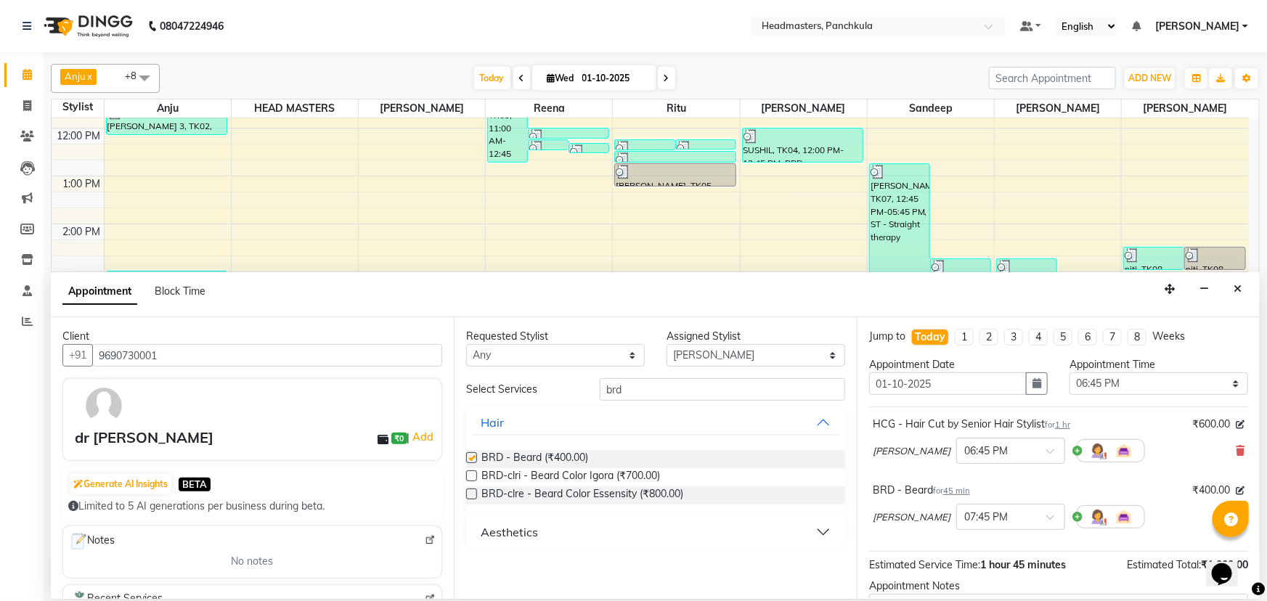
checkbox input "false"
click at [622, 259] on select "Select 09:00 AM 09:15 AM 09:30 AM 09:45 AM 10:00 AM 10:15 AM 10:30 AM 10:45 AM …" at bounding box center [1159, 384] width 179 height 23
select select "1140"
click at [622, 259] on select "Select 09:00 AM 09:15 AM 09:30 AM 09:45 AM 10:00 AM 10:15 AM 10:30 AM 10:45 AM …" at bounding box center [1159, 384] width 179 height 23
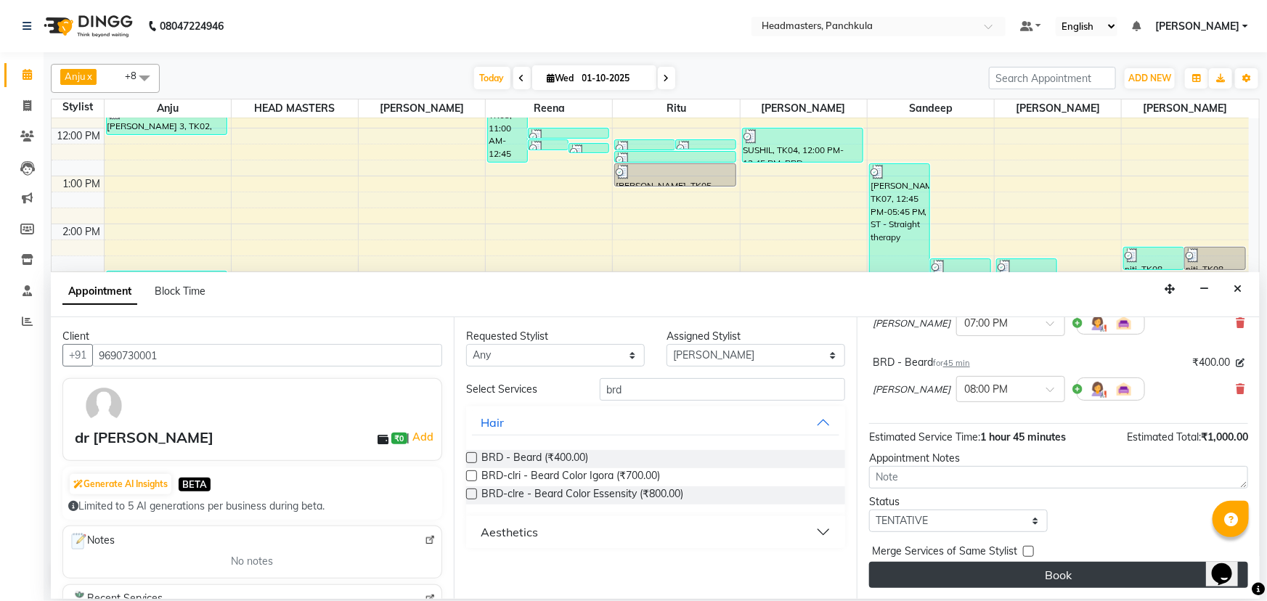
click at [622, 259] on button "Book" at bounding box center [1058, 575] width 379 height 26
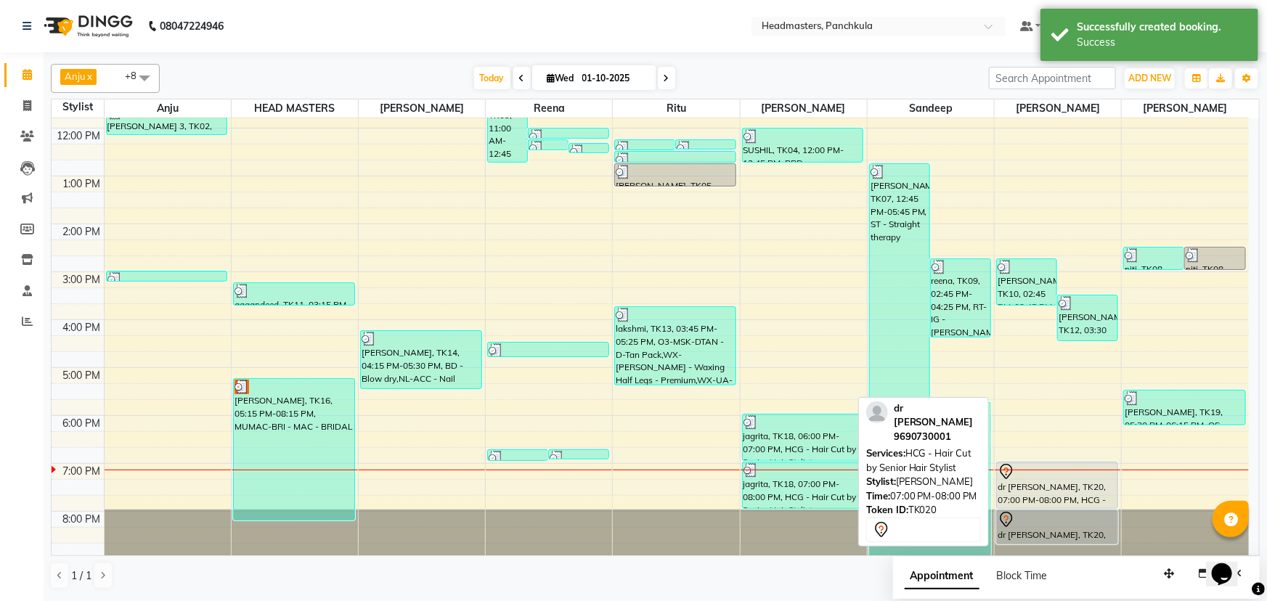
click at [622, 259] on div "dr [PERSON_NAME], TK20, 07:00 PM-08:00 PM, HCG - Hair Cut by Senior Hair Stylist" at bounding box center [1057, 486] width 121 height 46
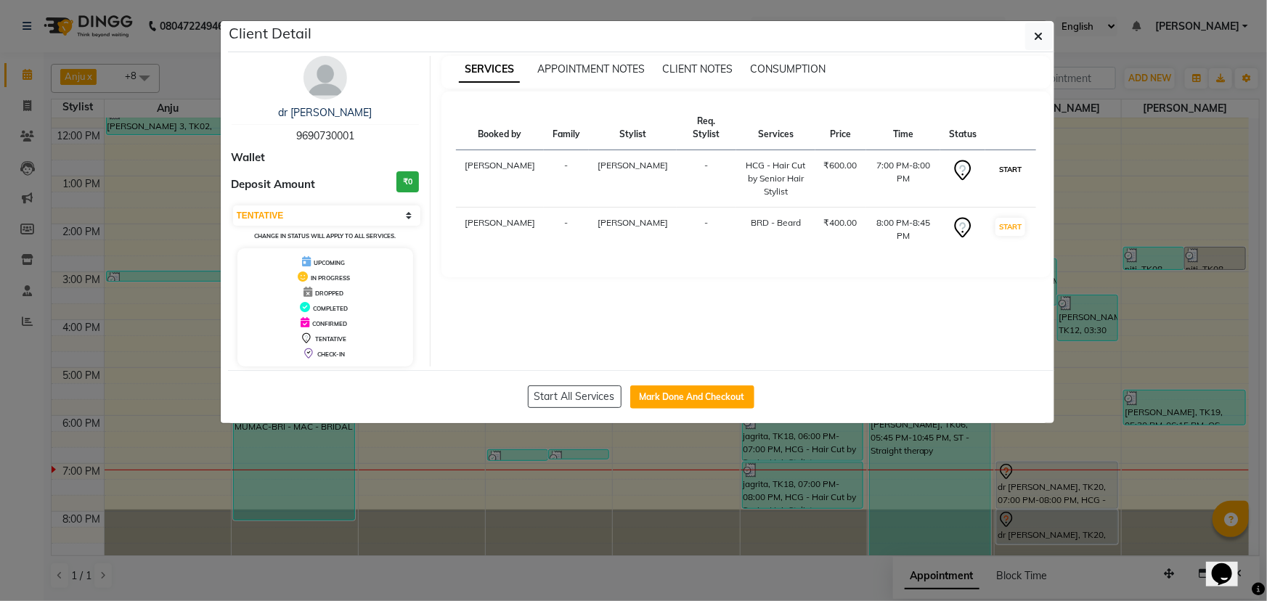
click at [622, 166] on button "START" at bounding box center [1011, 169] width 30 height 18
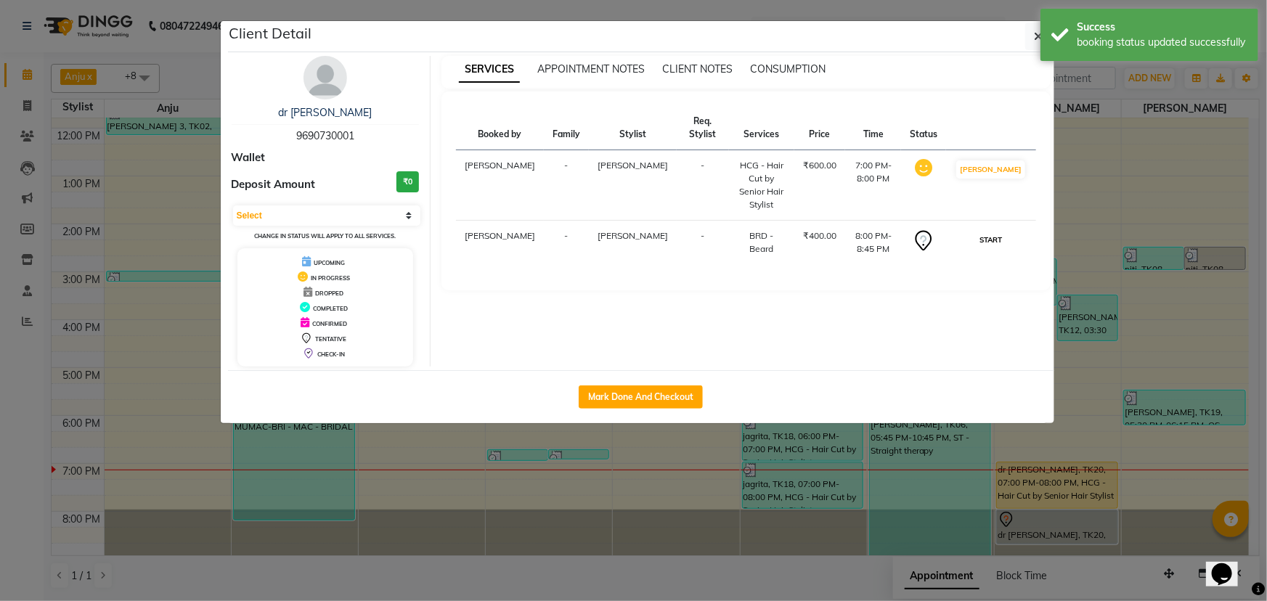
click at [622, 231] on button "START" at bounding box center [991, 240] width 30 height 18
select select "1"
click at [622, 259] on button "Mark Done And Checkout" at bounding box center [641, 397] width 124 height 23
select select "service"
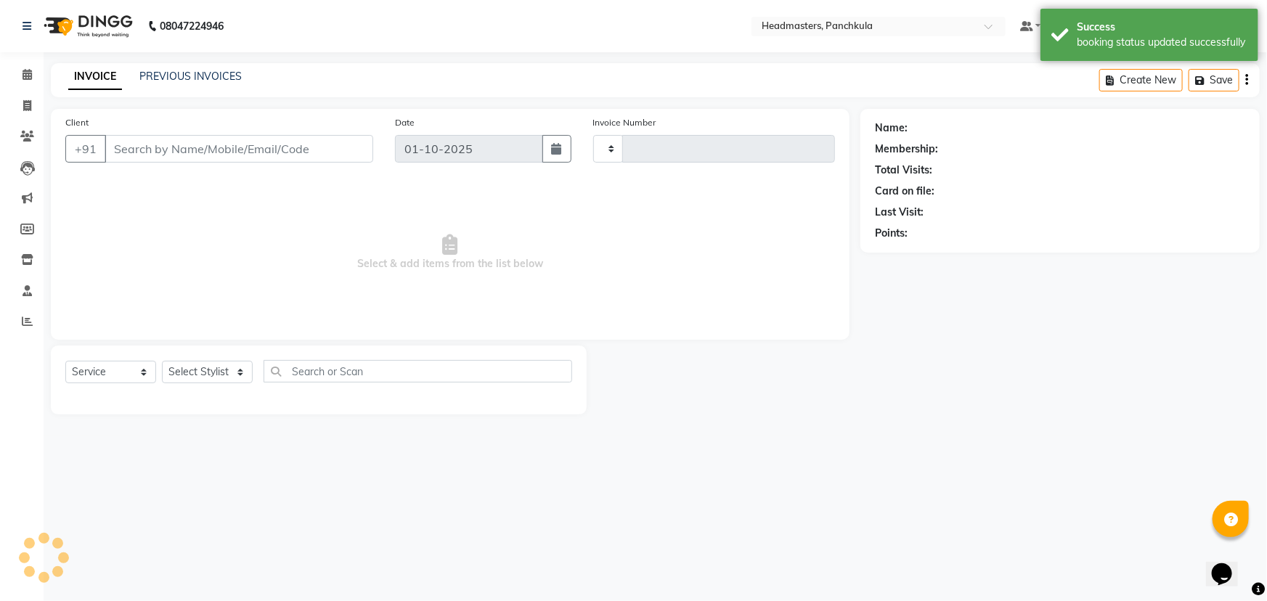
type input "3283"
select select "7376"
type input "9690730001"
select select "64059"
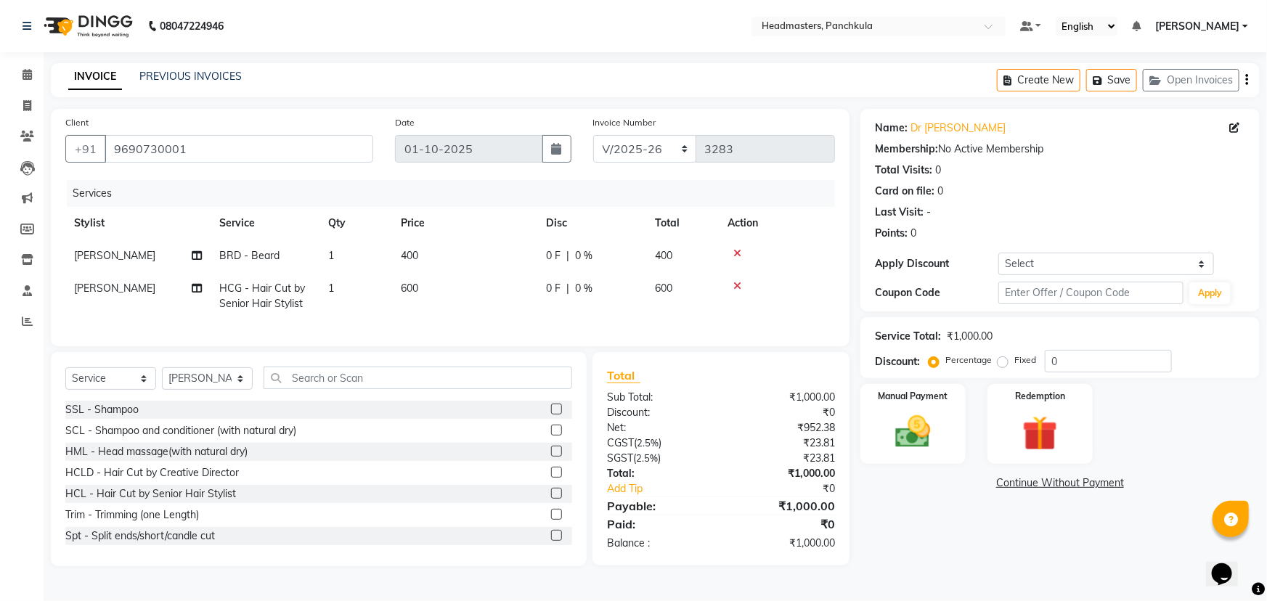
click at [553, 253] on span "0 F" at bounding box center [553, 255] width 15 height 15
select select "64059"
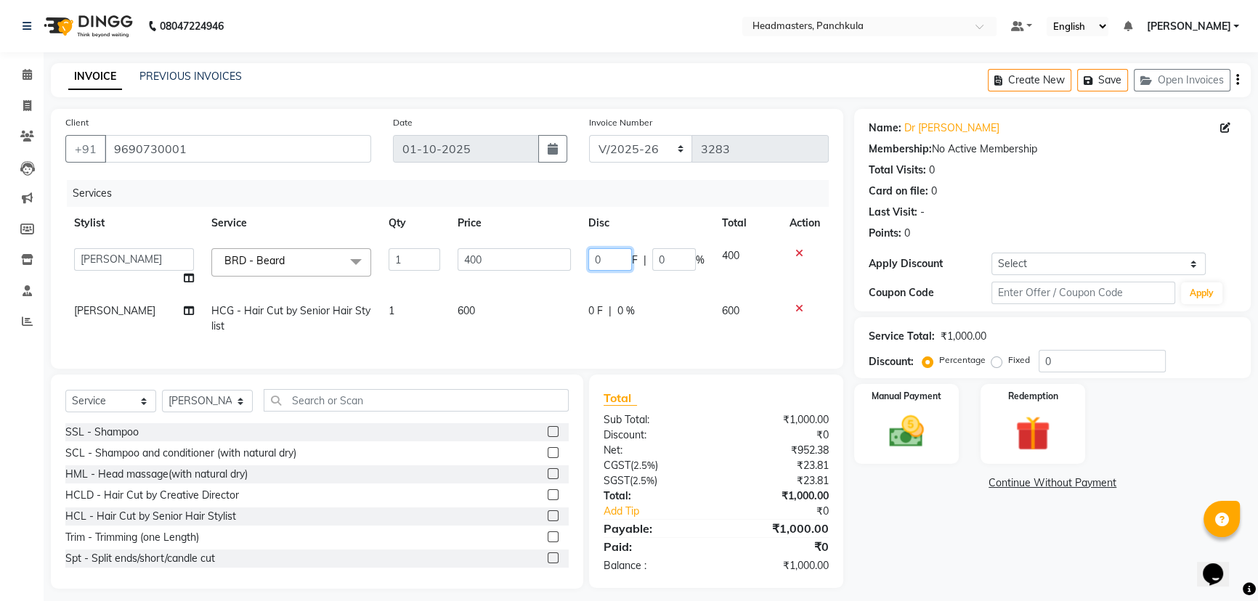
click at [603, 259] on input "0" at bounding box center [610, 259] width 44 height 23
type input "0100"
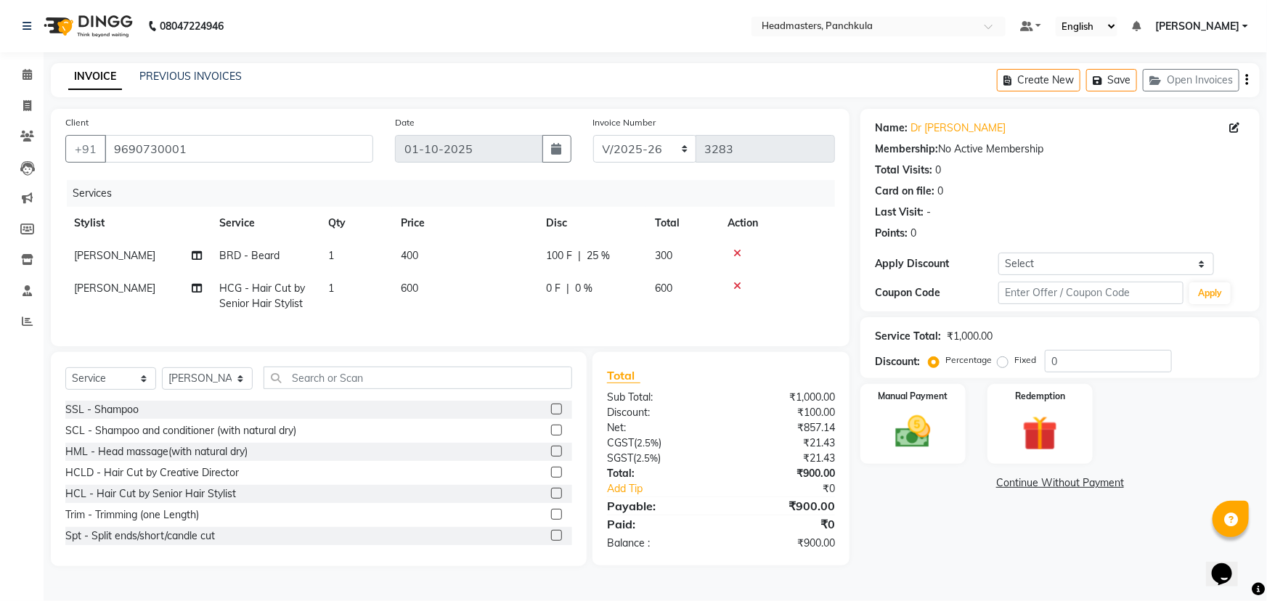
click at [622, 259] on td "0 F | 0 %" at bounding box center [591, 296] width 109 height 48
select select "64059"
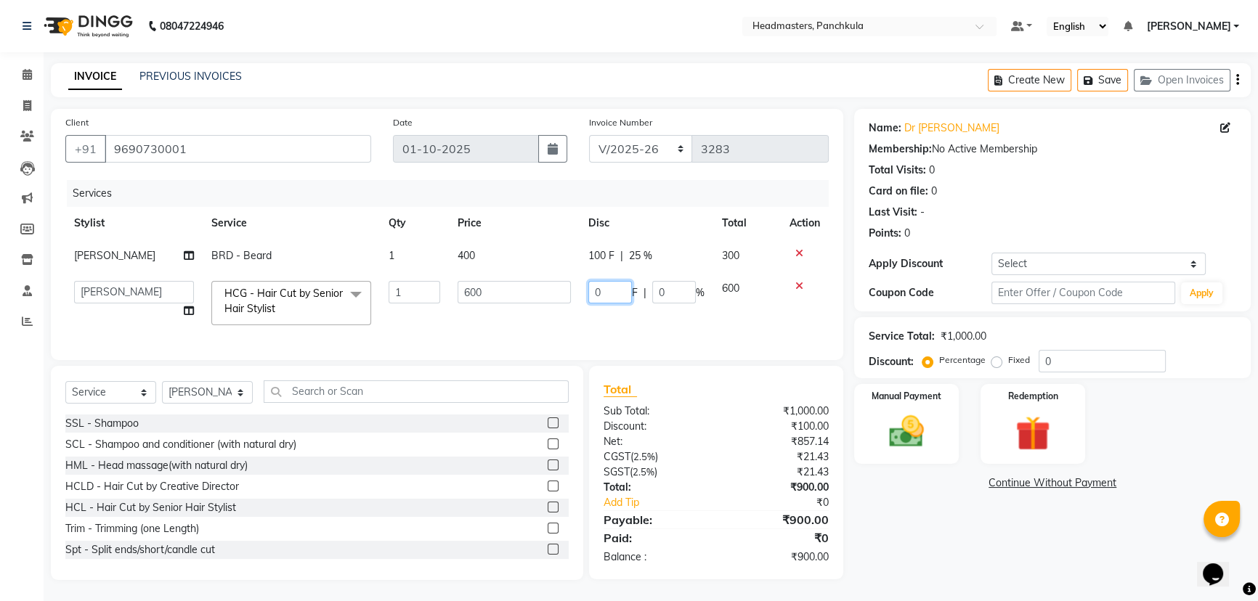
click at [608, 259] on input "0" at bounding box center [610, 292] width 44 height 23
type input "0100"
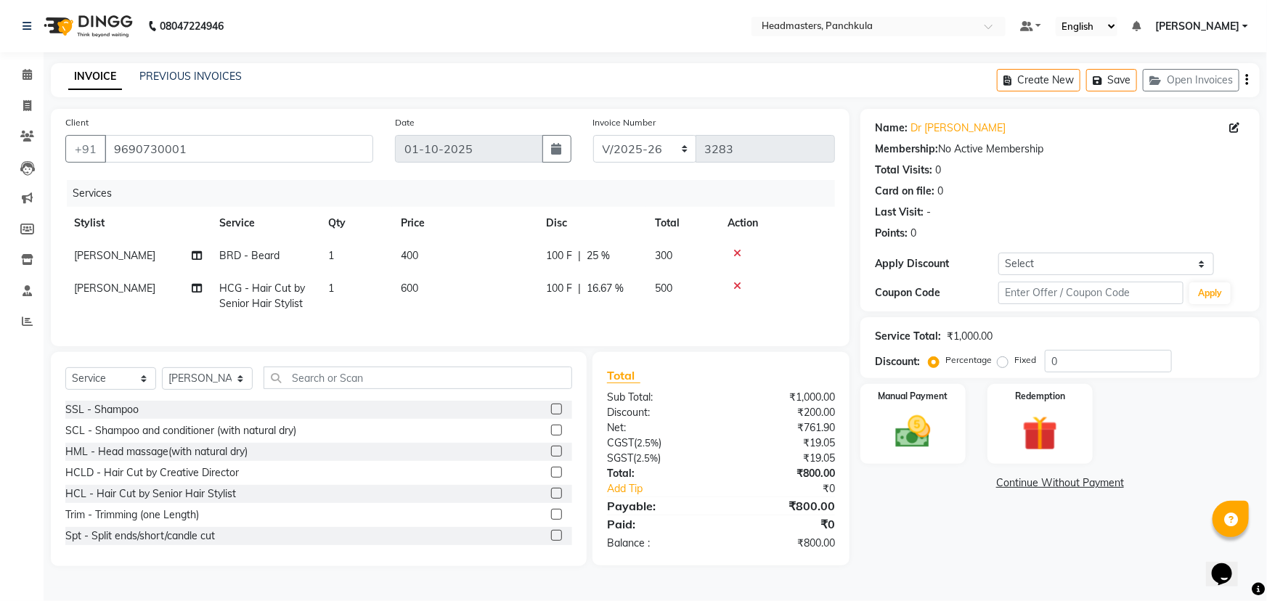
click at [622, 259] on div "Name: Dr Gagn Membership: No Active Membership Total Visits: 0 Card on file: 0 …" at bounding box center [1066, 338] width 410 height 458
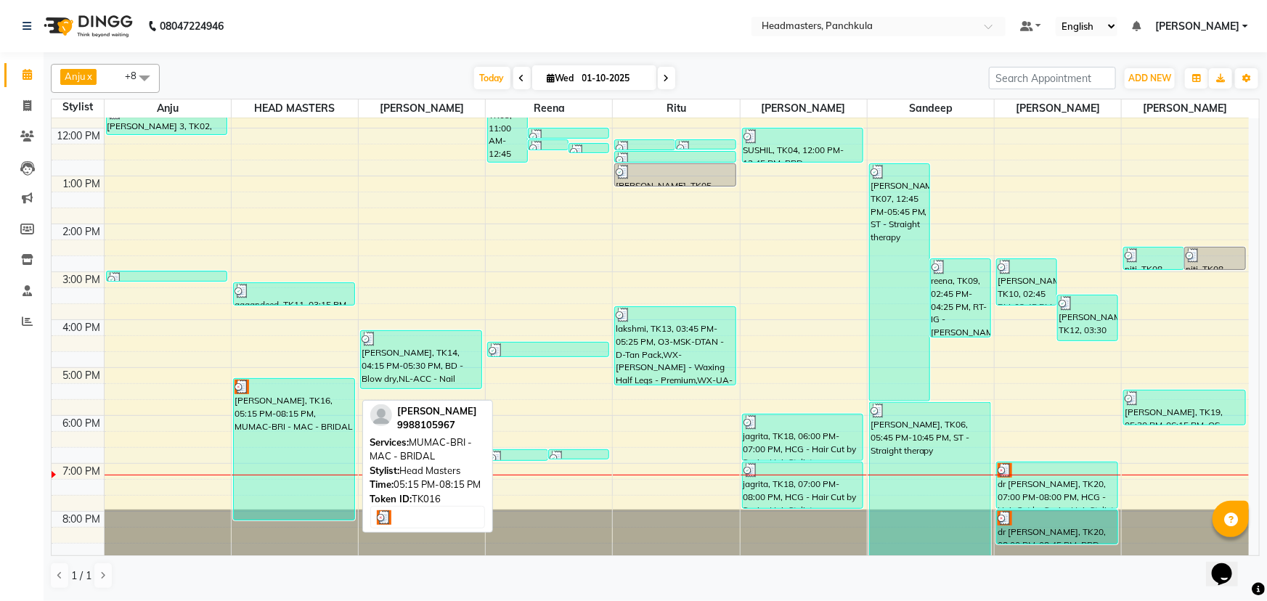
click at [308, 426] on div "[PERSON_NAME], TK16, 05:15 PM-08:15 PM, MUMAC-BRI - MAC - BRIDAL" at bounding box center [294, 449] width 121 height 141
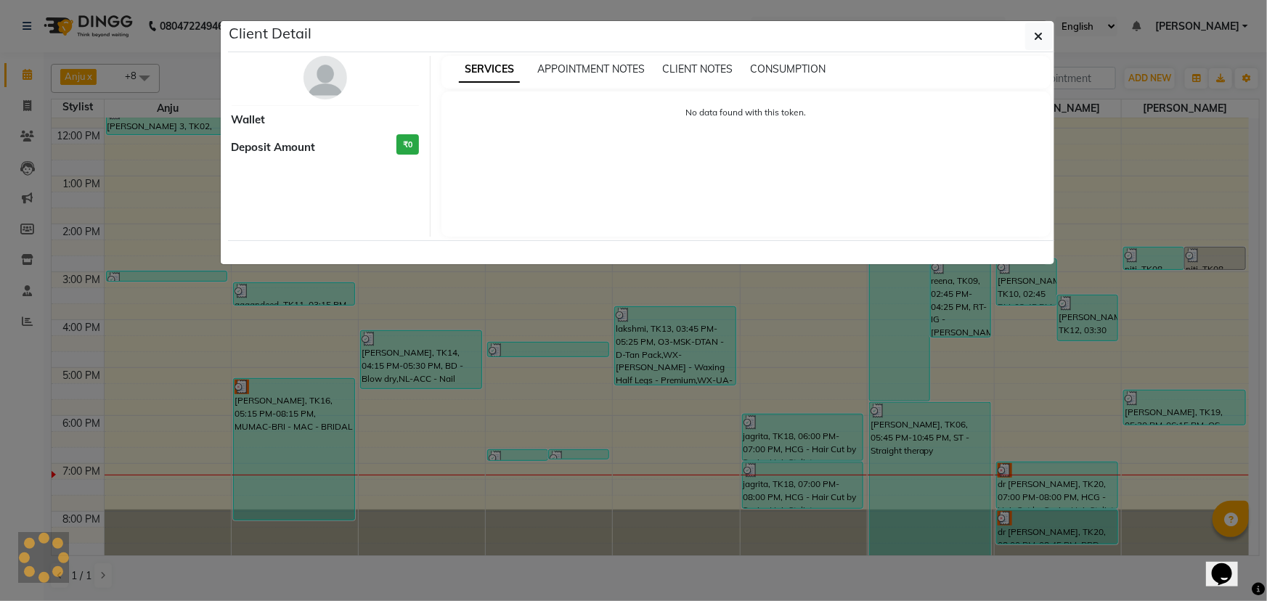
select select "3"
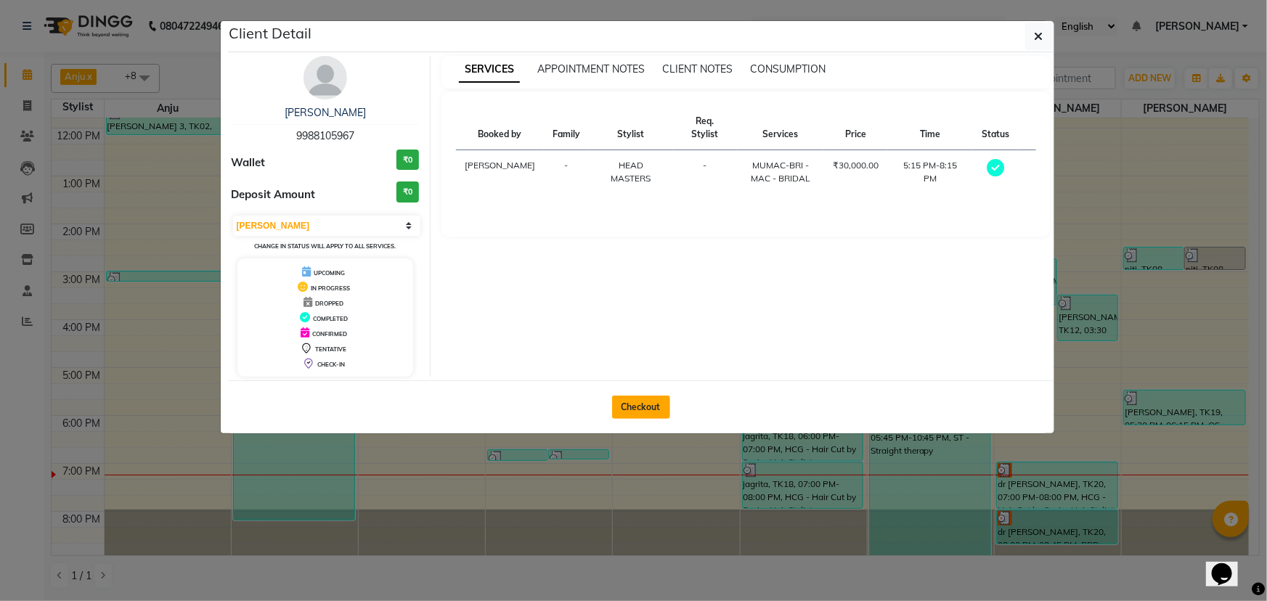
click at [648, 404] on button "Checkout" at bounding box center [641, 407] width 58 height 23
select select "service"
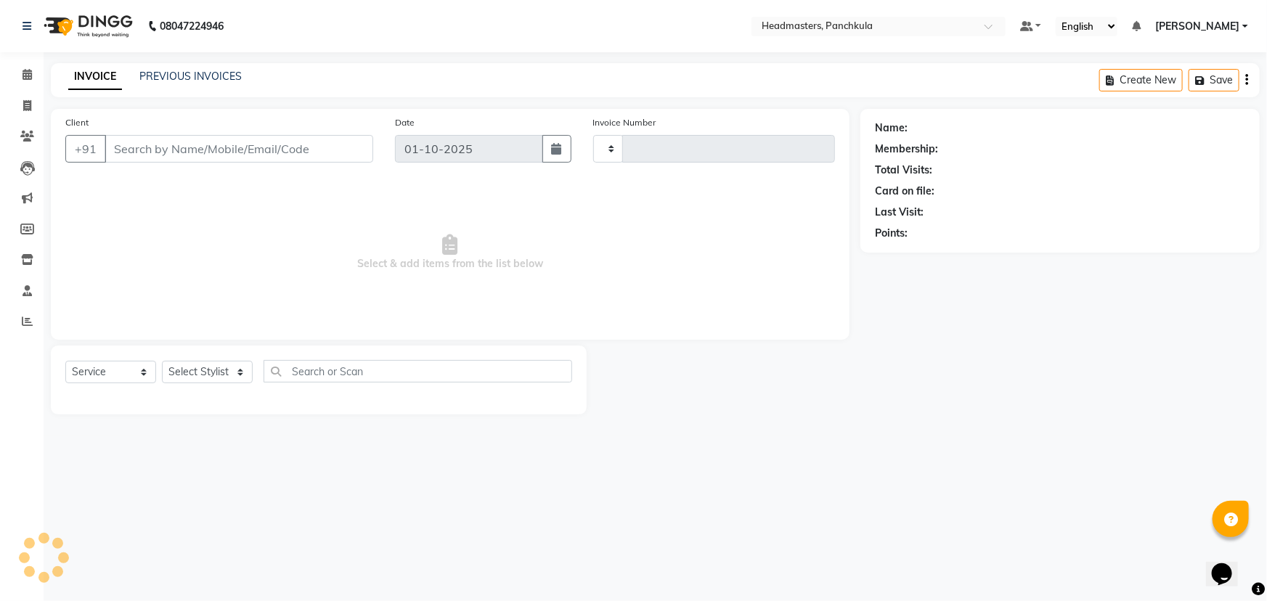
type input "3283"
select select "7376"
type input "9988105967"
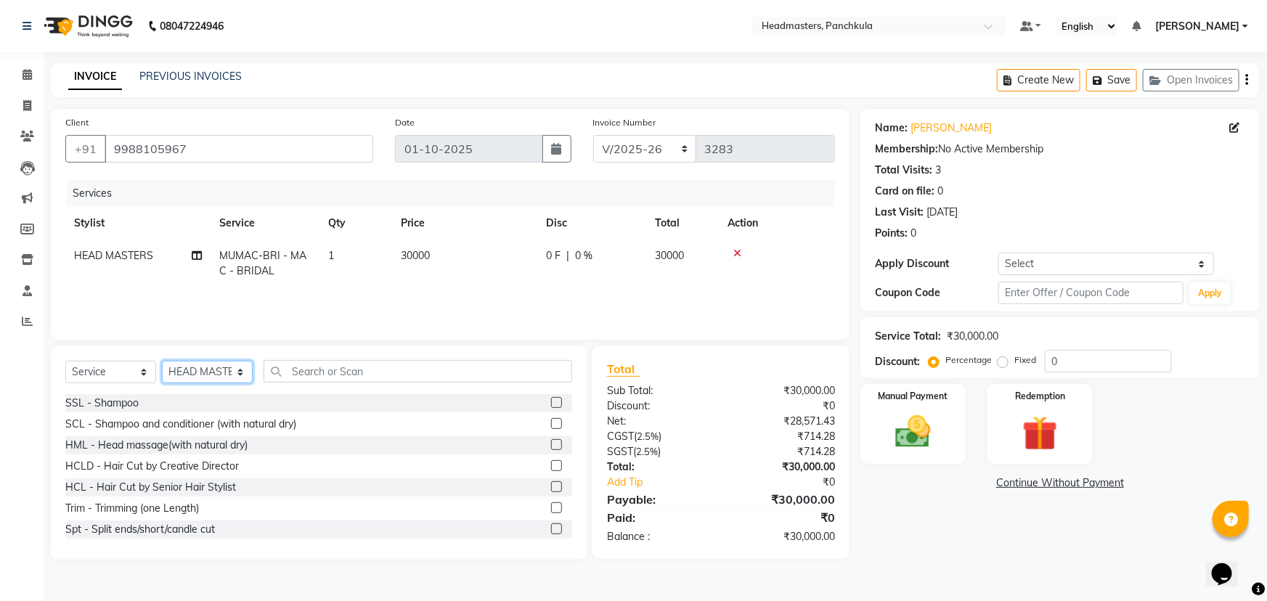
click at [240, 370] on select "Select Stylist [PERSON_NAME] Danish HEAD [PERSON_NAME] [PERSON_NAME] Ritu [PERS…" at bounding box center [207, 372] width 91 height 23
select select "64053"
click at [162, 361] on select "Select Stylist [PERSON_NAME] Danish HEAD [PERSON_NAME] [PERSON_NAME] Ritu [PERS…" at bounding box center [207, 372] width 91 height 23
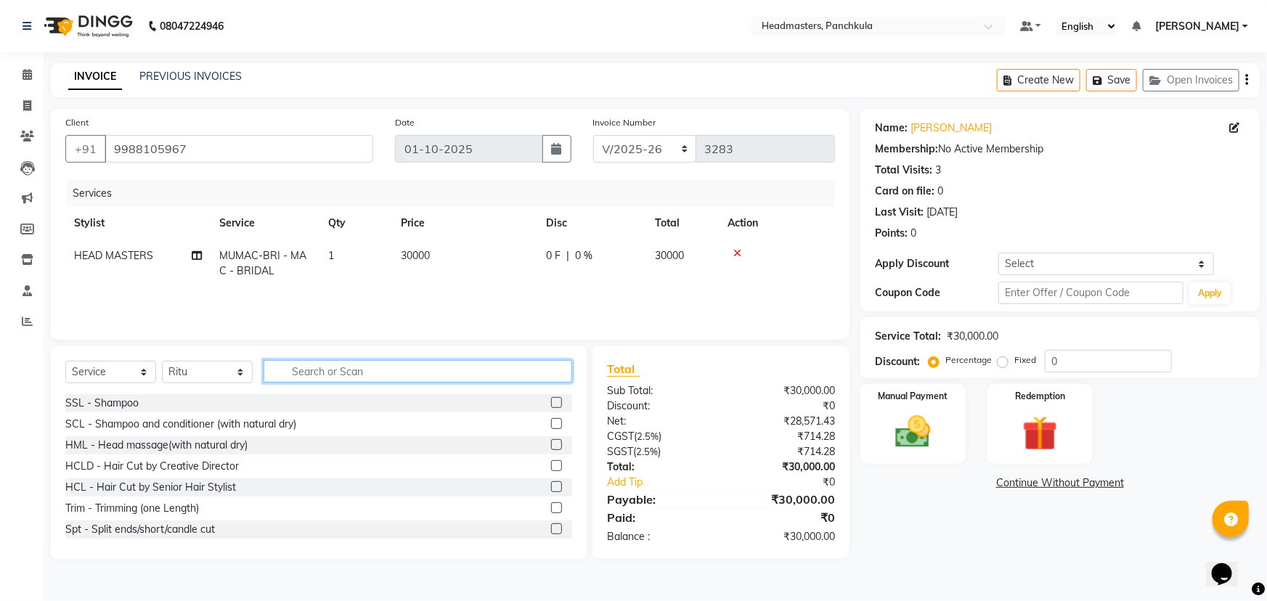
click at [352, 372] on input "text" at bounding box center [418, 371] width 309 height 23
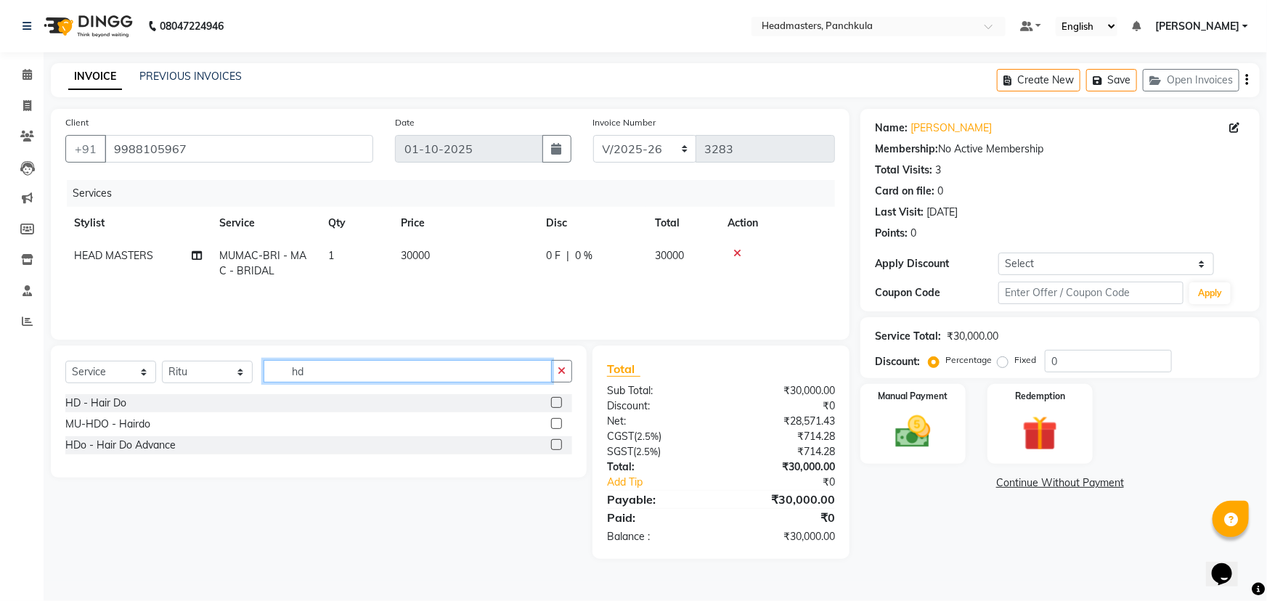
type input "h"
type input "m"
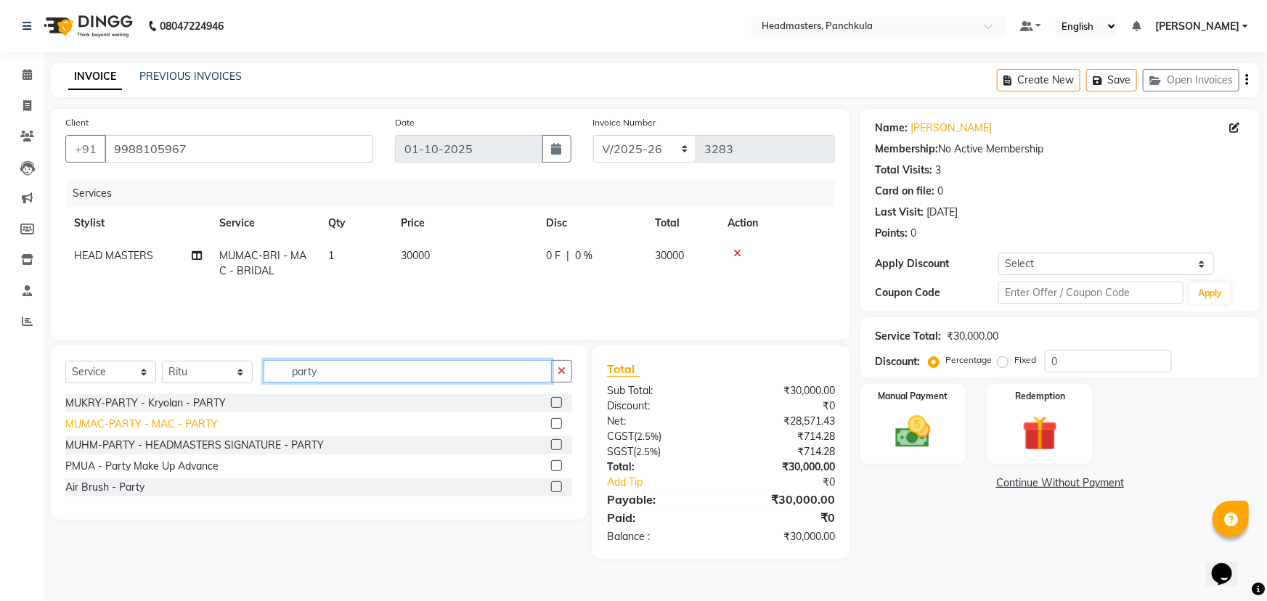
type input "party"
click at [188, 426] on div "MUMAC-PARTY - MAC - PARTY" at bounding box center [141, 424] width 153 height 15
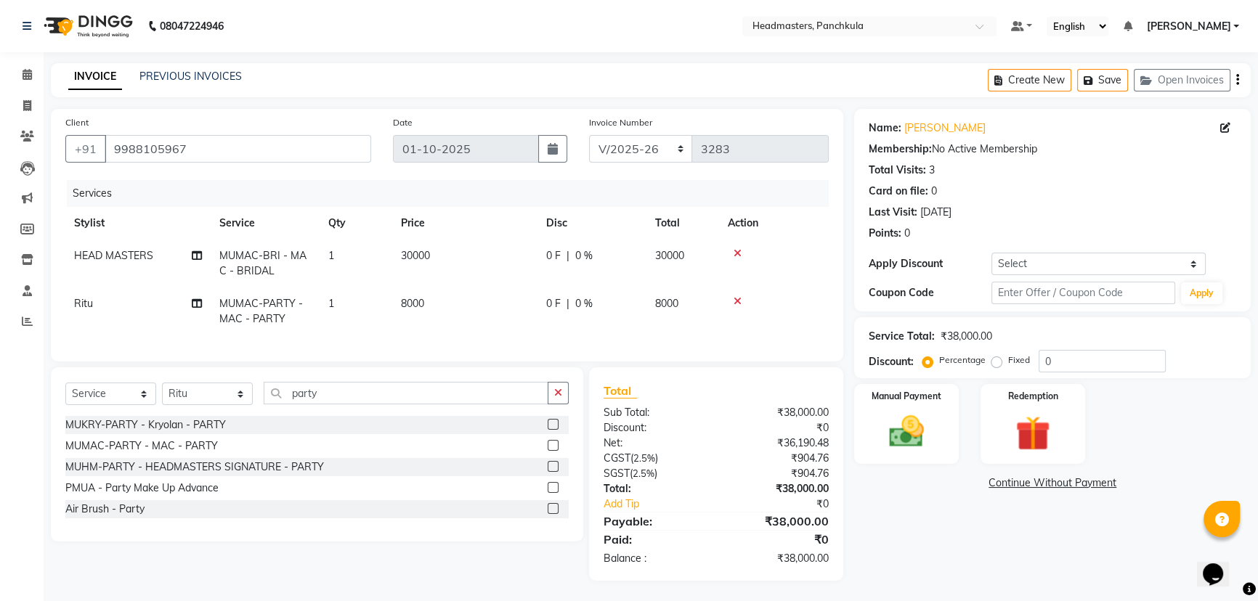
click at [549, 451] on label at bounding box center [553, 445] width 11 height 11
click at [549, 451] on input "checkbox" at bounding box center [552, 446] width 9 height 9
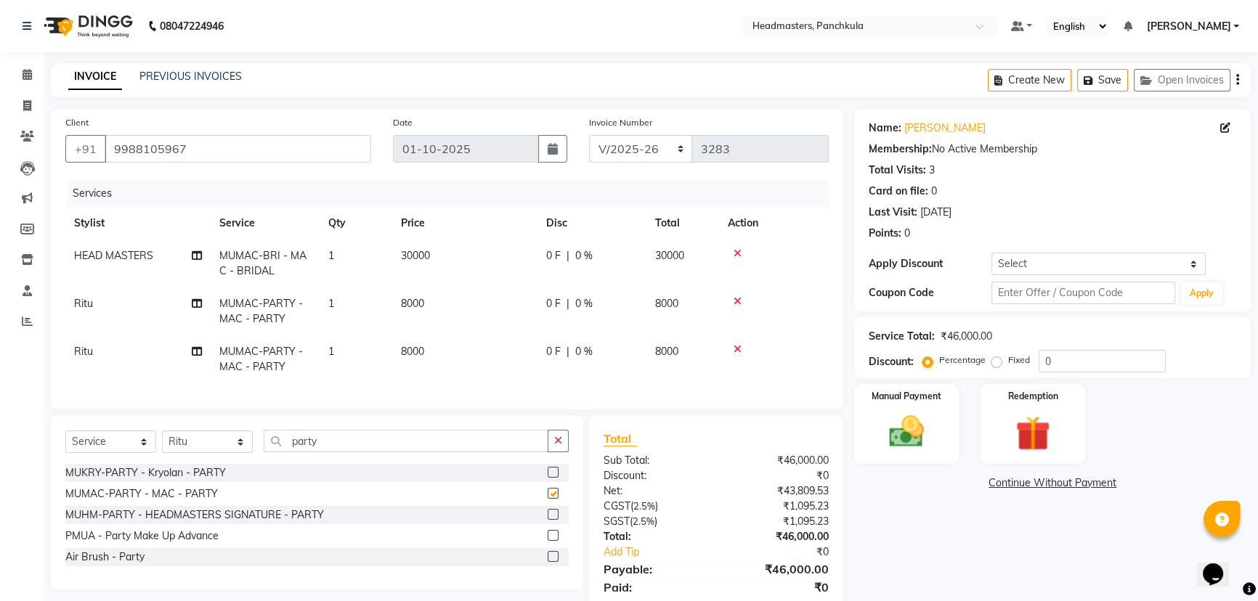
checkbox input "false"
click at [243, 447] on select "Select Stylist [PERSON_NAME] Danish HEAD [PERSON_NAME] [PERSON_NAME] Ritu [PERS…" at bounding box center [207, 442] width 91 height 23
select select "66077"
click at [162, 441] on select "Select Stylist [PERSON_NAME] Danish HEAD [PERSON_NAME] [PERSON_NAME] Ritu [PERS…" at bounding box center [207, 442] width 91 height 23
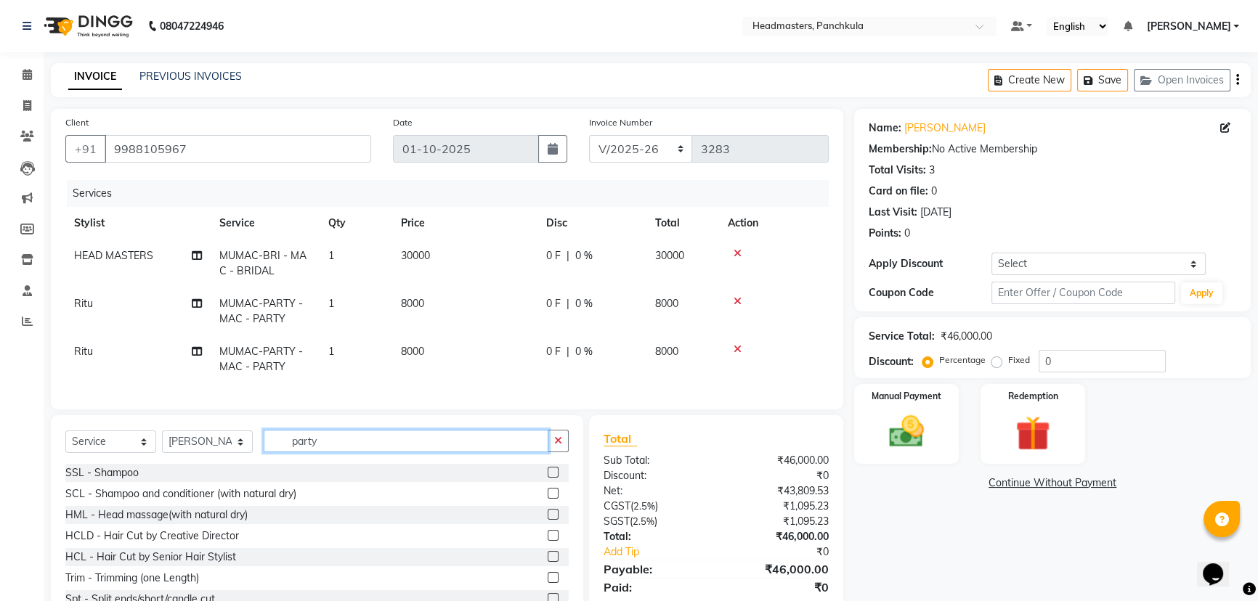
click at [337, 452] on input "party" at bounding box center [406, 441] width 285 height 23
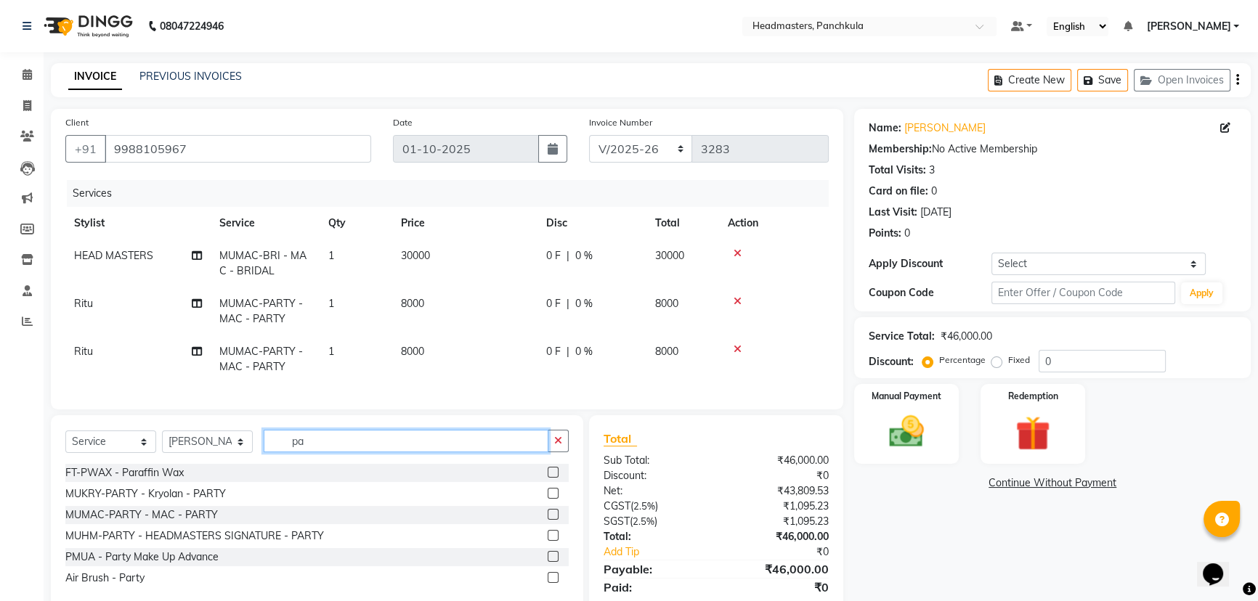
type input "p"
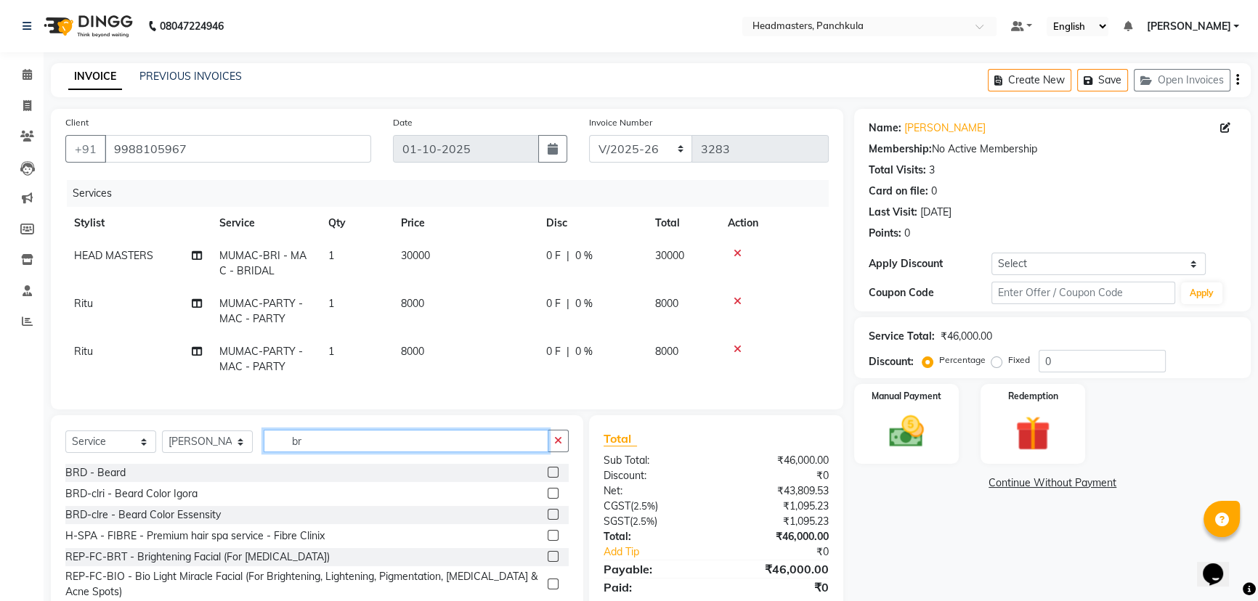
type input "b"
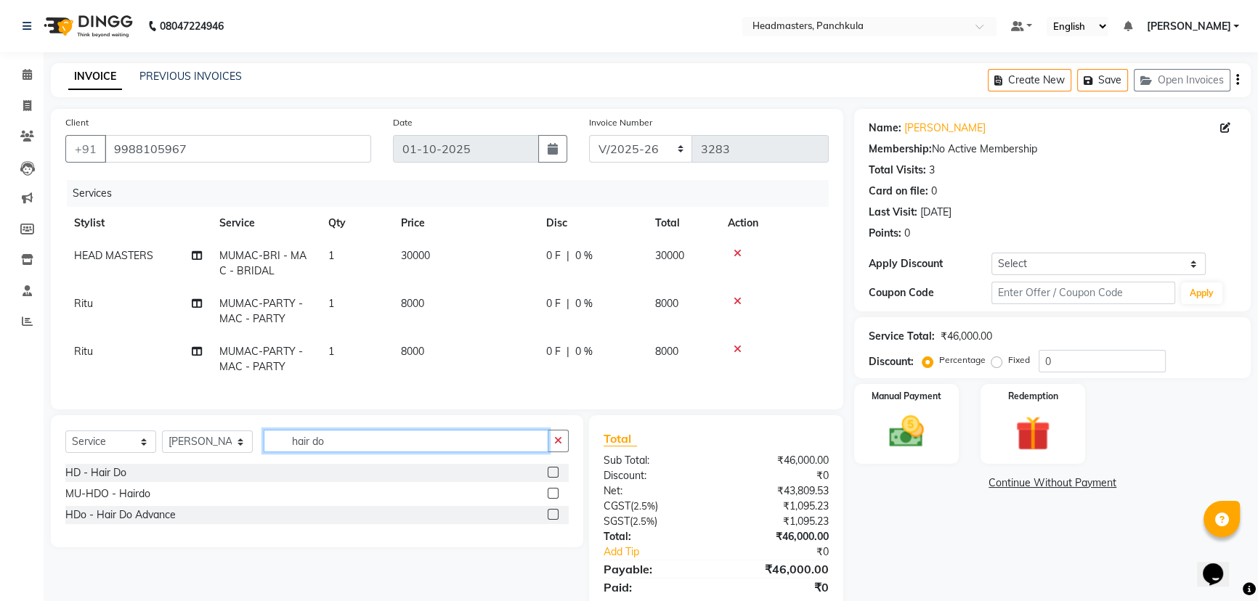
type input "hair do"
click at [551, 520] on label at bounding box center [553, 514] width 11 height 11
click at [551, 520] on input "checkbox" at bounding box center [552, 515] width 9 height 9
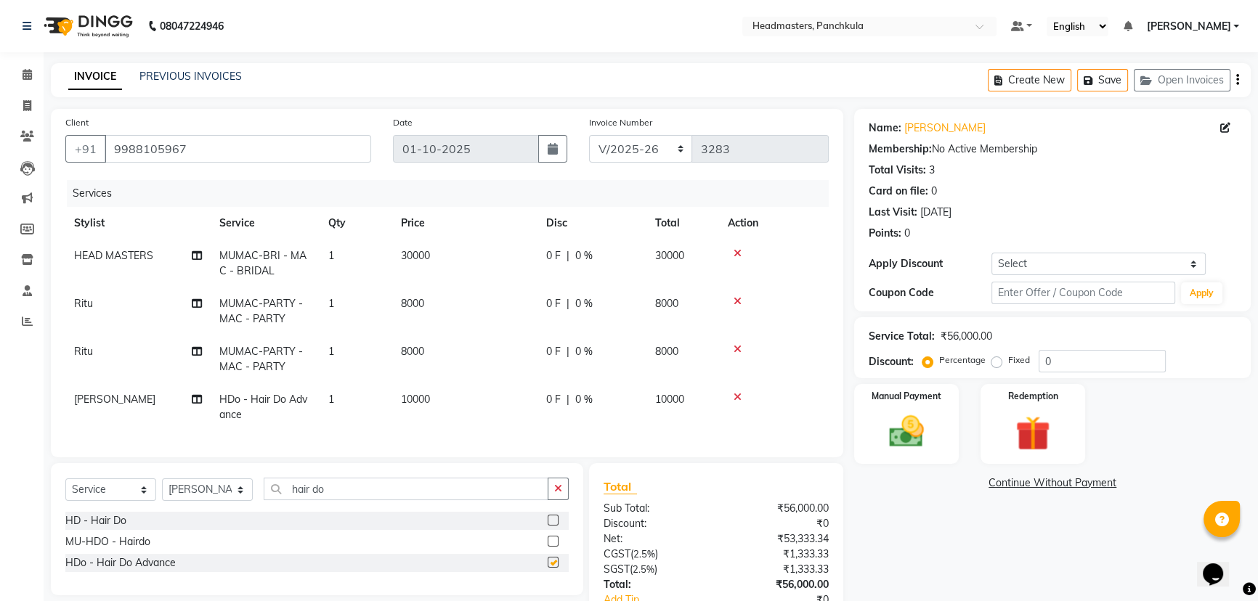
checkbox input "false"
click at [554, 547] on label at bounding box center [553, 541] width 11 height 11
click at [554, 547] on input "checkbox" at bounding box center [552, 541] width 9 height 9
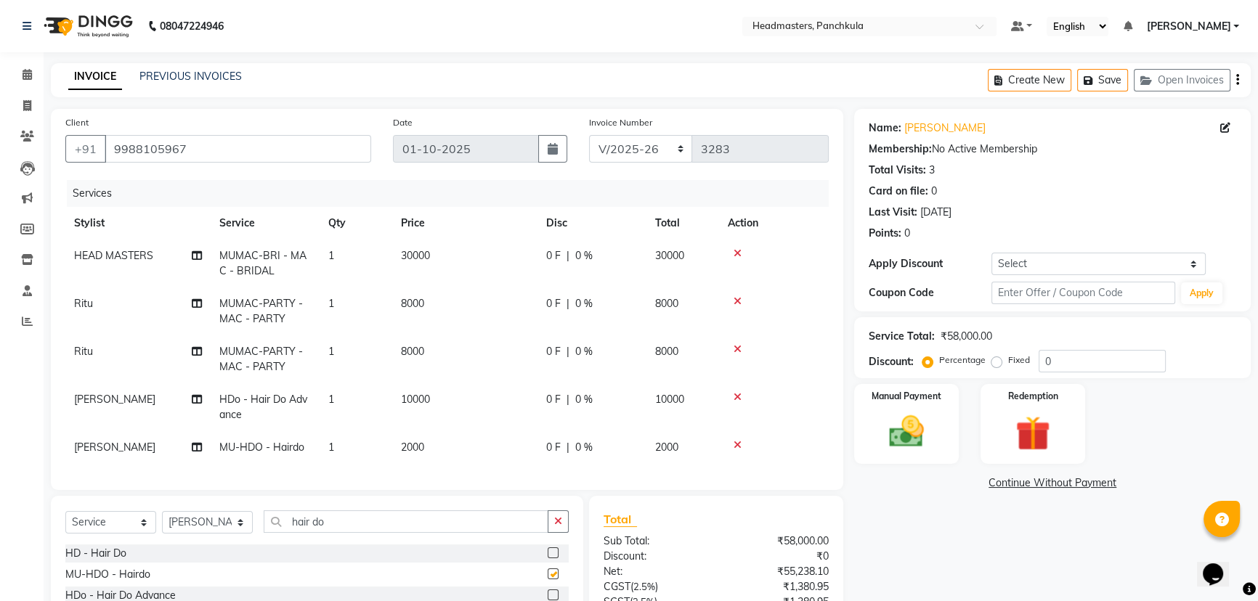
checkbox input "false"
click at [733, 396] on icon at bounding box center [737, 397] width 8 height 10
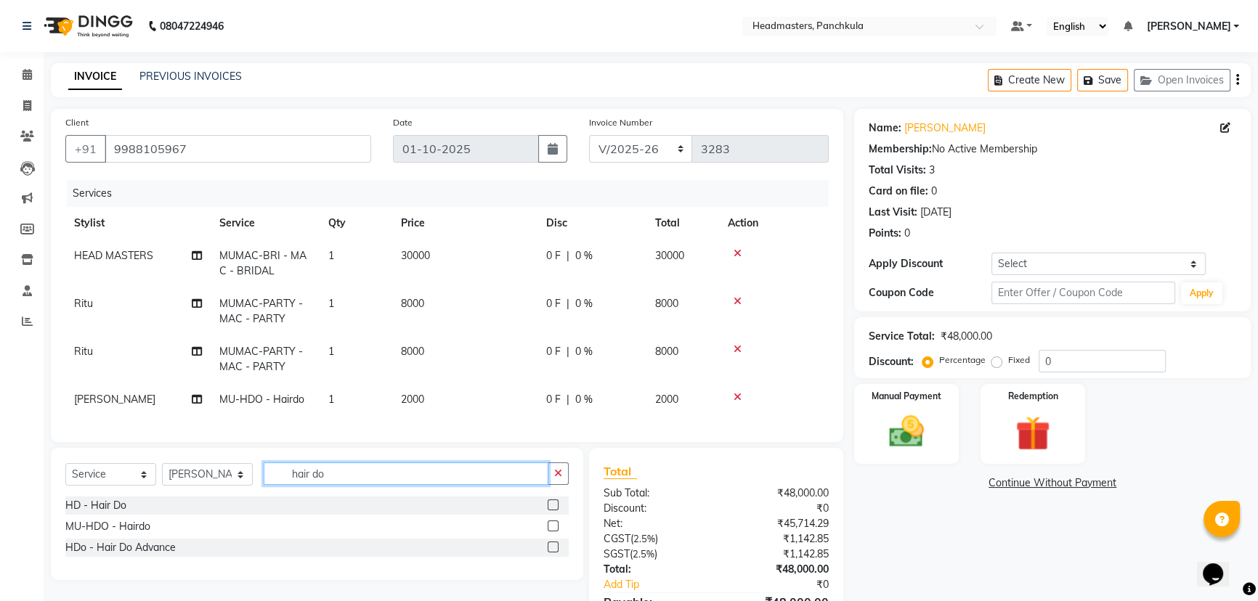
click at [373, 485] on input "hair do" at bounding box center [406, 474] width 285 height 23
click at [552, 511] on label at bounding box center [553, 505] width 11 height 11
click at [552, 511] on input "checkbox" at bounding box center [552, 505] width 9 height 9
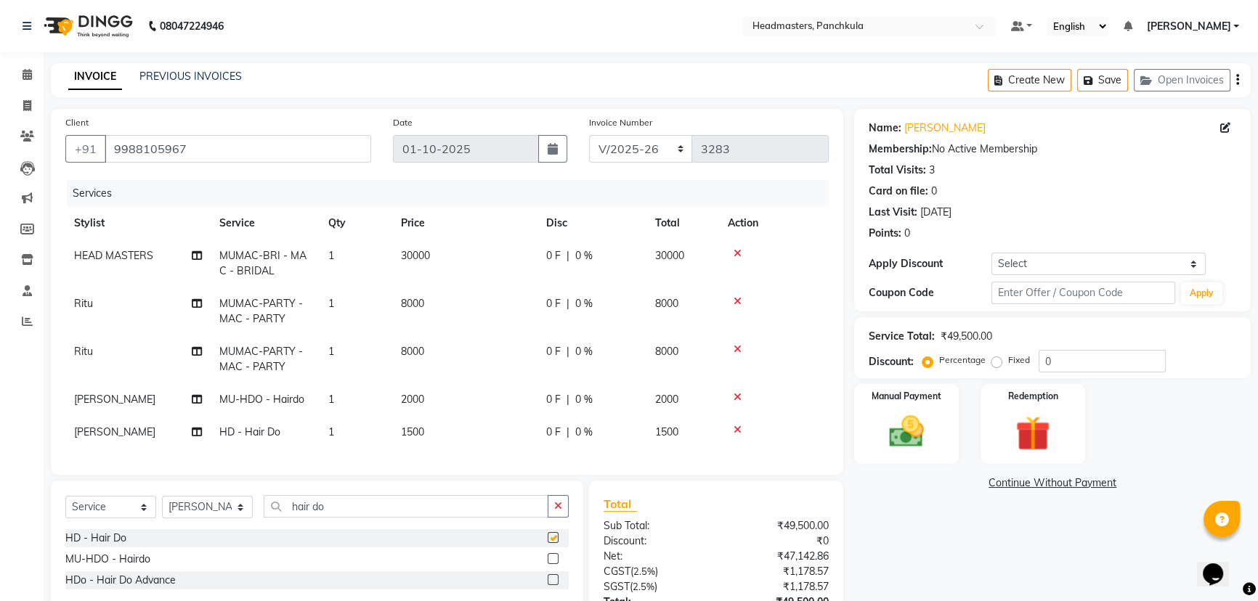
checkbox input "false"
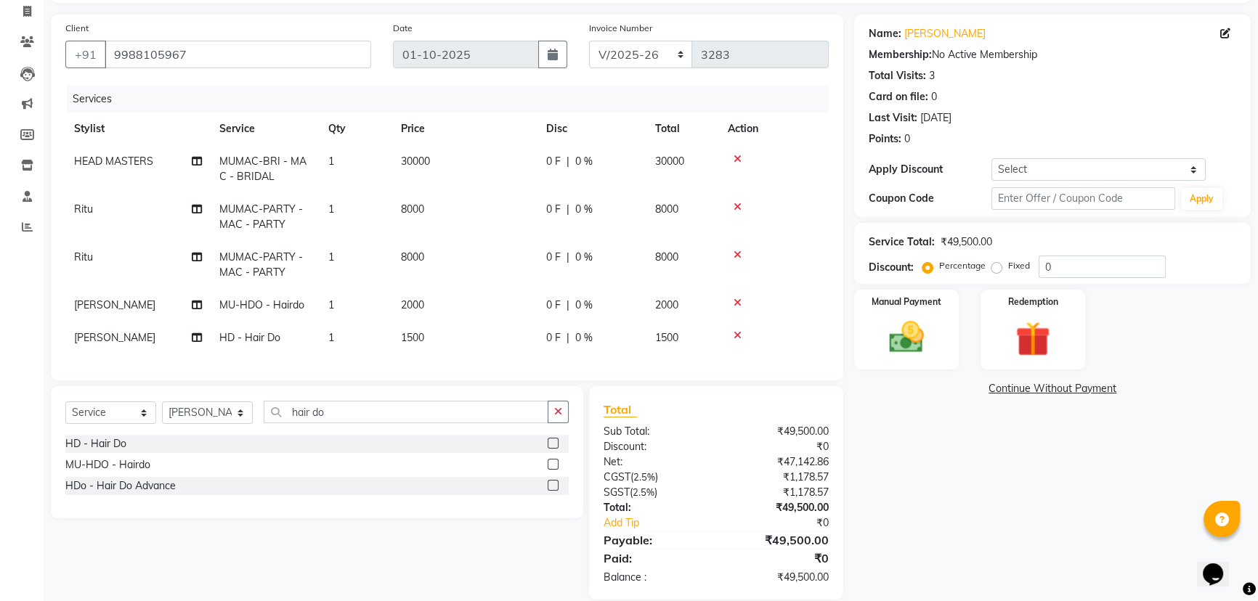
scroll to position [125, 0]
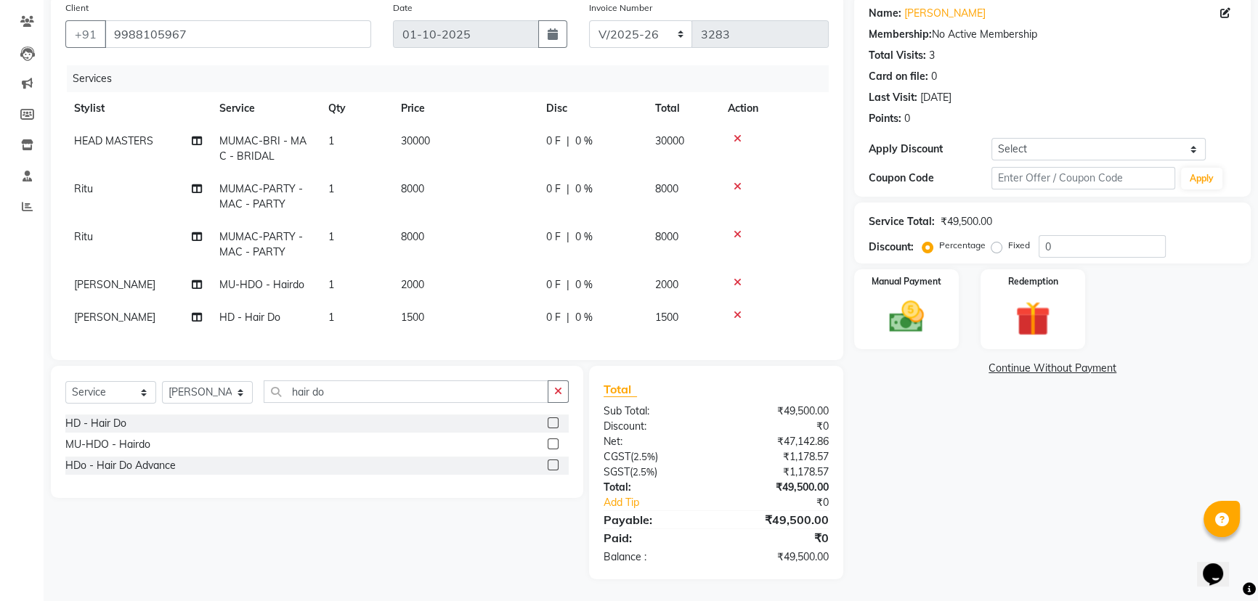
click at [234, 186] on td "MUMAC-PARTY - MAC - PARTY" at bounding box center [265, 197] width 109 height 48
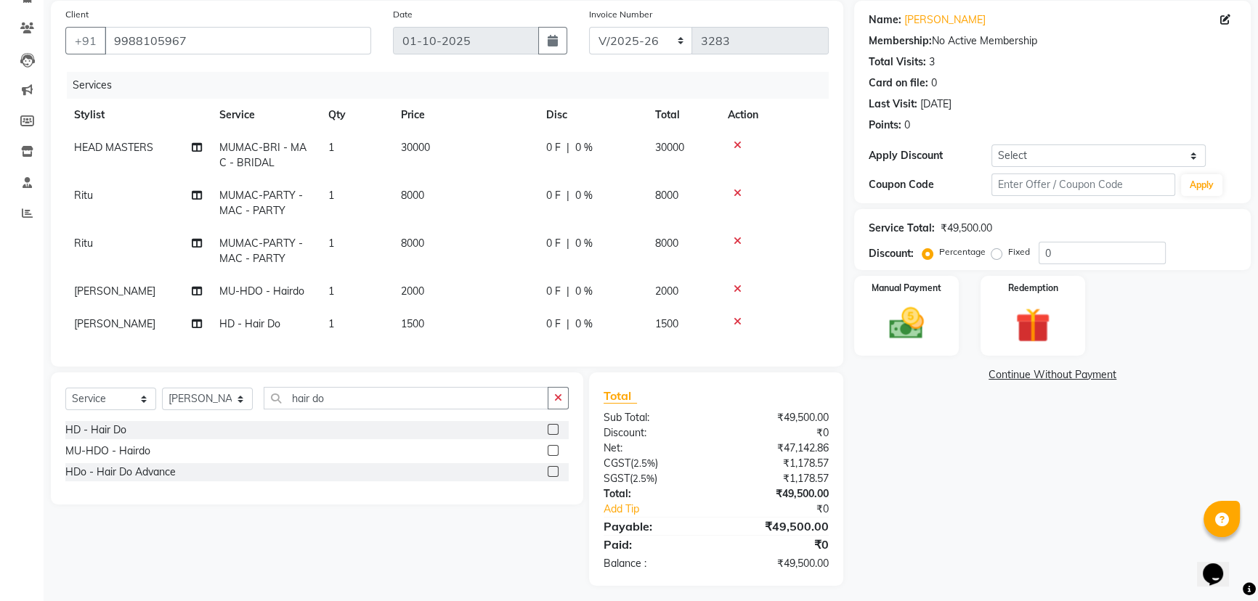
select select "64053"
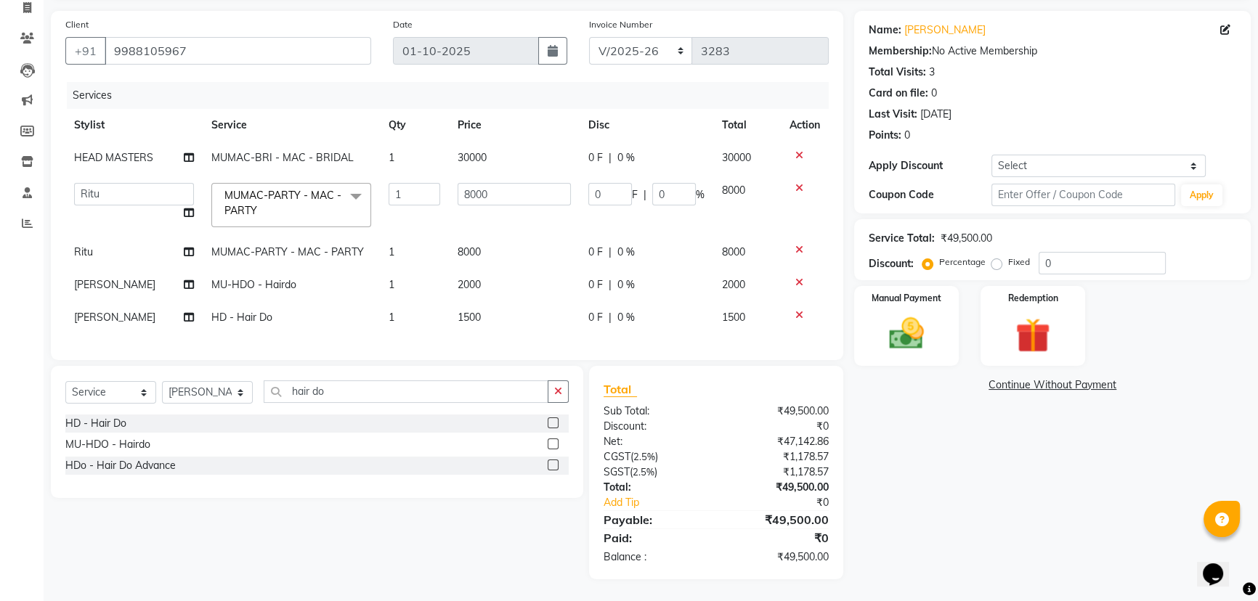
click at [352, 187] on span at bounding box center [355, 197] width 29 height 28
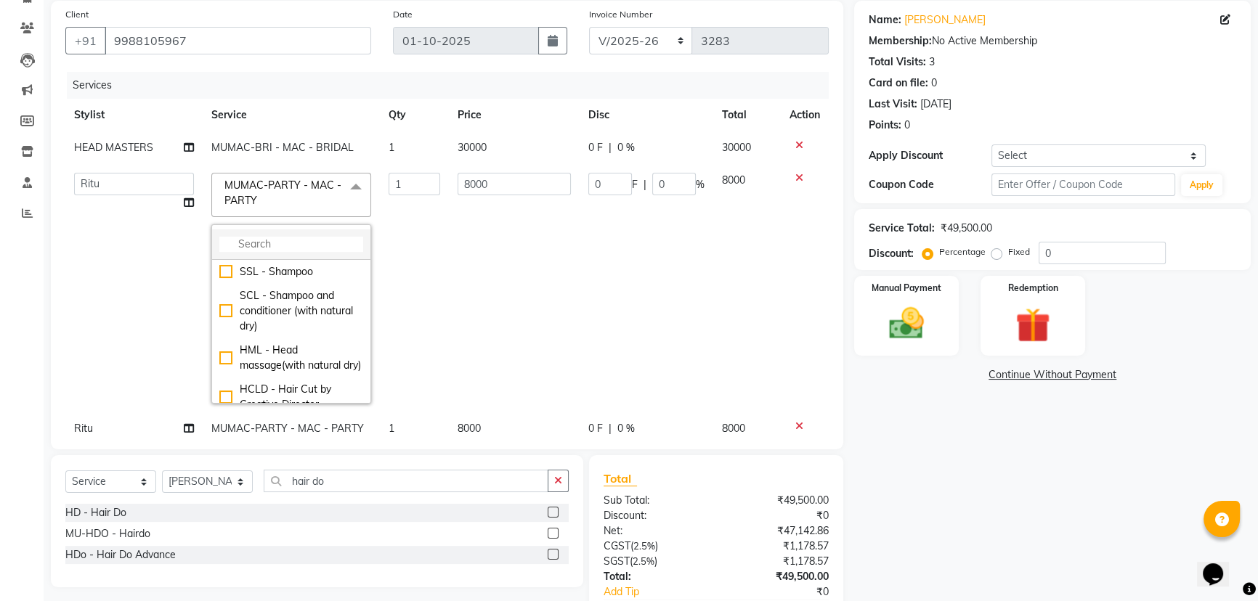
click at [302, 241] on input "multiselect-search" at bounding box center [291, 244] width 144 height 15
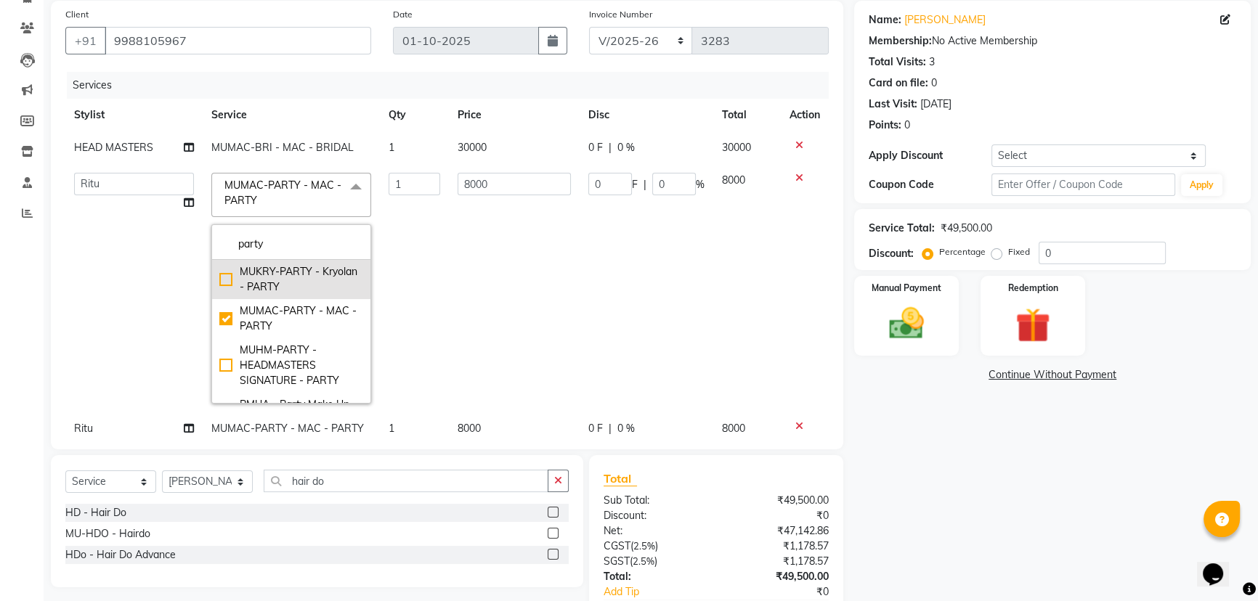
type input "party"
click at [297, 266] on div "MUKRY-PARTY - Kryolan - PARTY" at bounding box center [291, 279] width 144 height 31
checkbox input "true"
checkbox input "false"
type input "5000"
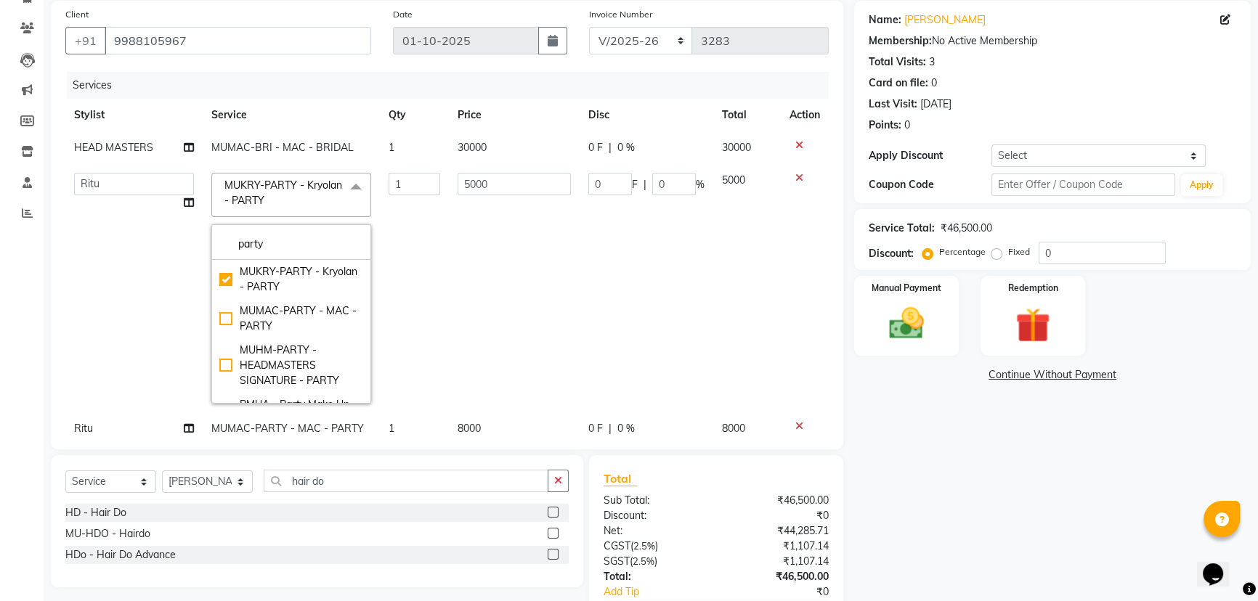
click at [987, 542] on div "Name: [PERSON_NAME] Membership: No Active Membership Total Visits: 3 Card on fi…" at bounding box center [1057, 335] width 407 height 668
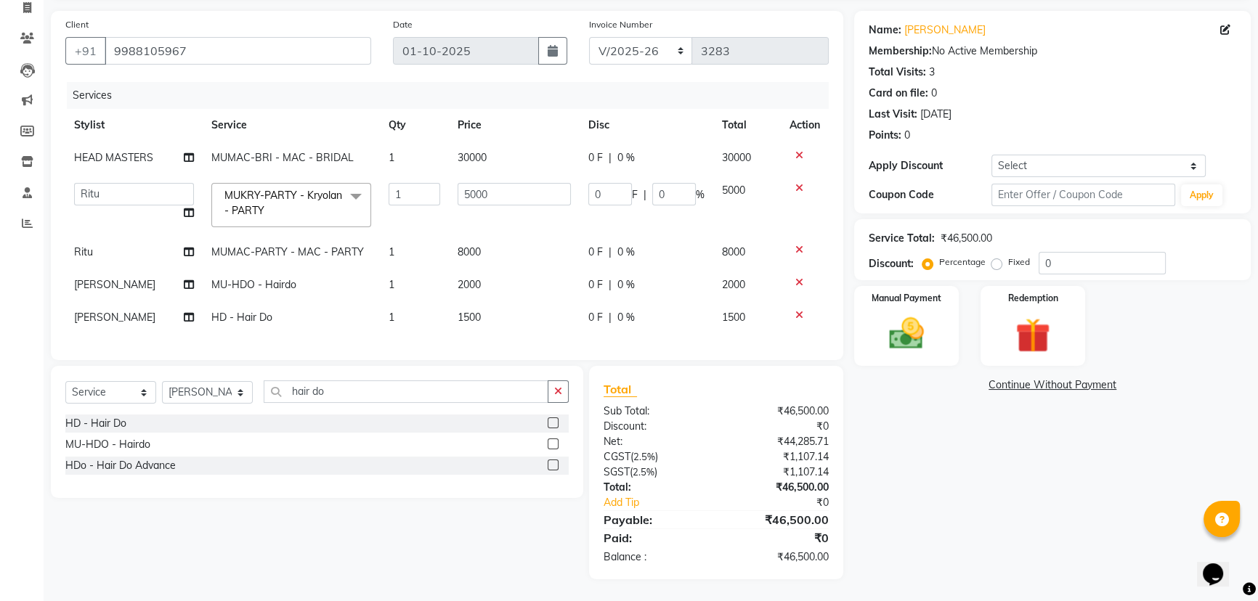
click at [320, 247] on span "MUMAC-PARTY - MAC - PARTY" at bounding box center [287, 251] width 153 height 13
select select "64053"
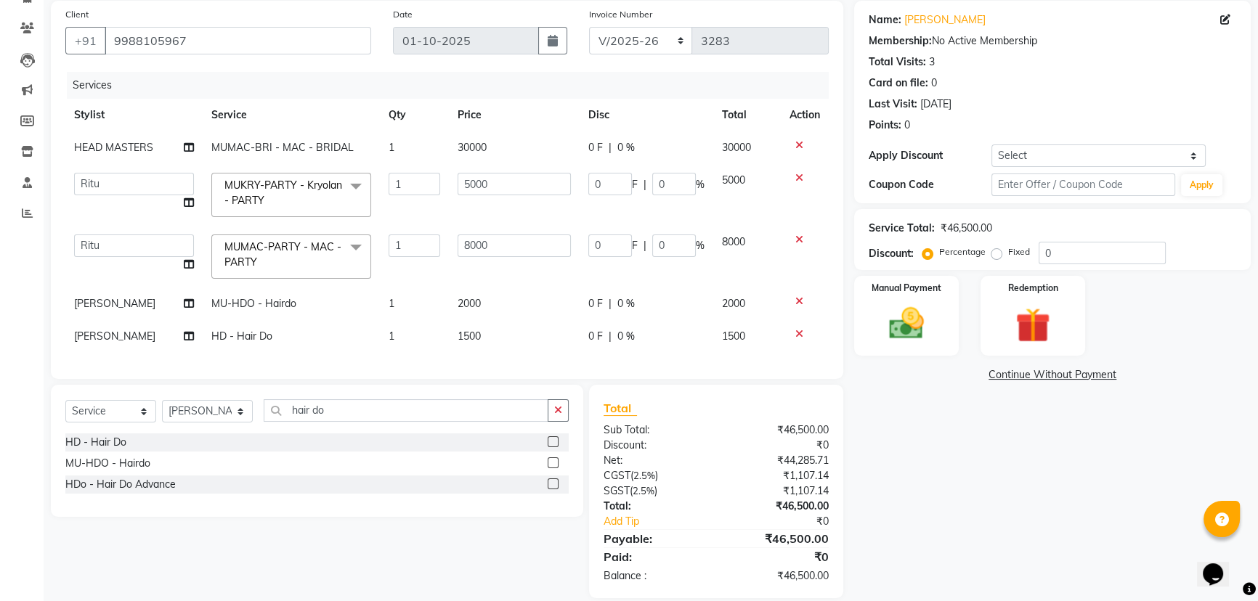
click at [348, 249] on span at bounding box center [355, 249] width 29 height 28
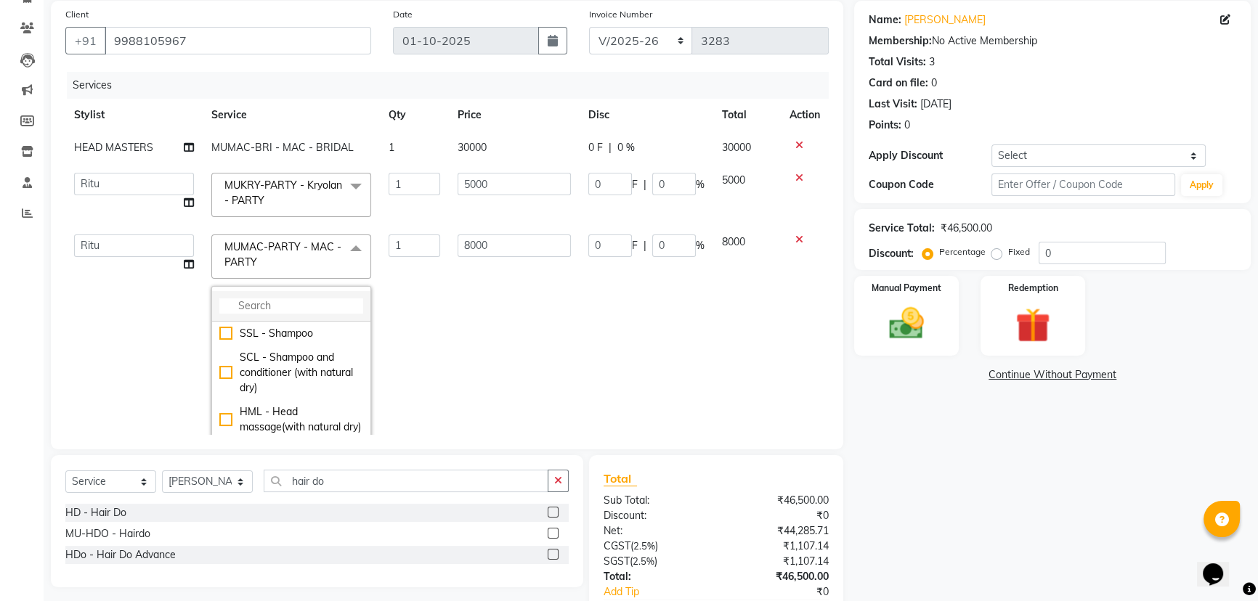
click at [312, 307] on input "multiselect-search" at bounding box center [291, 305] width 144 height 15
type input "party"
click at [275, 341] on div "MUKRY-PARTY - Kryolan - PARTY" at bounding box center [291, 341] width 144 height 31
checkbox input "true"
checkbox input "false"
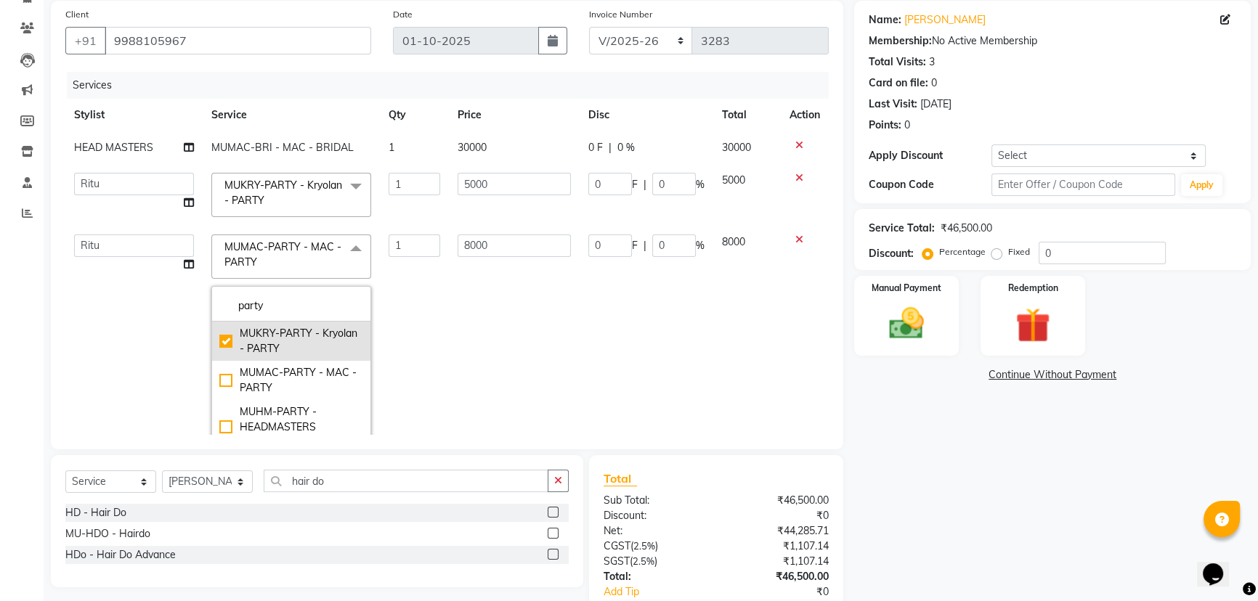
type input "5000"
click at [951, 510] on div "Name: [PERSON_NAME] Membership: No Active Membership Total Visits: 3 Card on fi…" at bounding box center [1057, 335] width 407 height 668
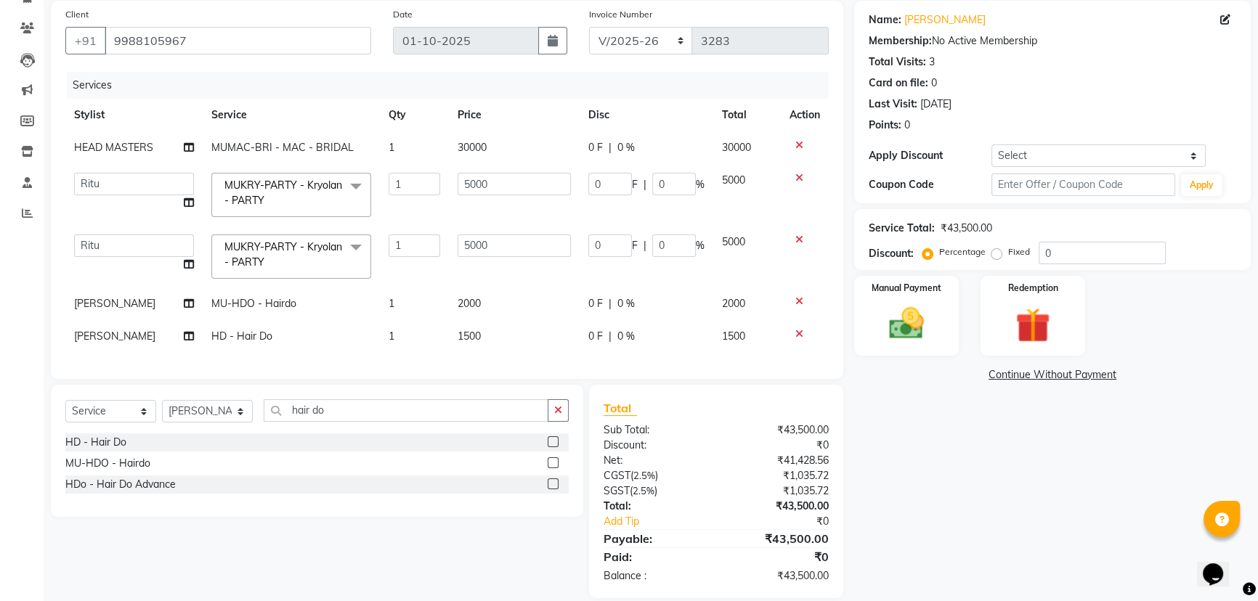
click at [799, 298] on icon at bounding box center [799, 301] width 8 height 10
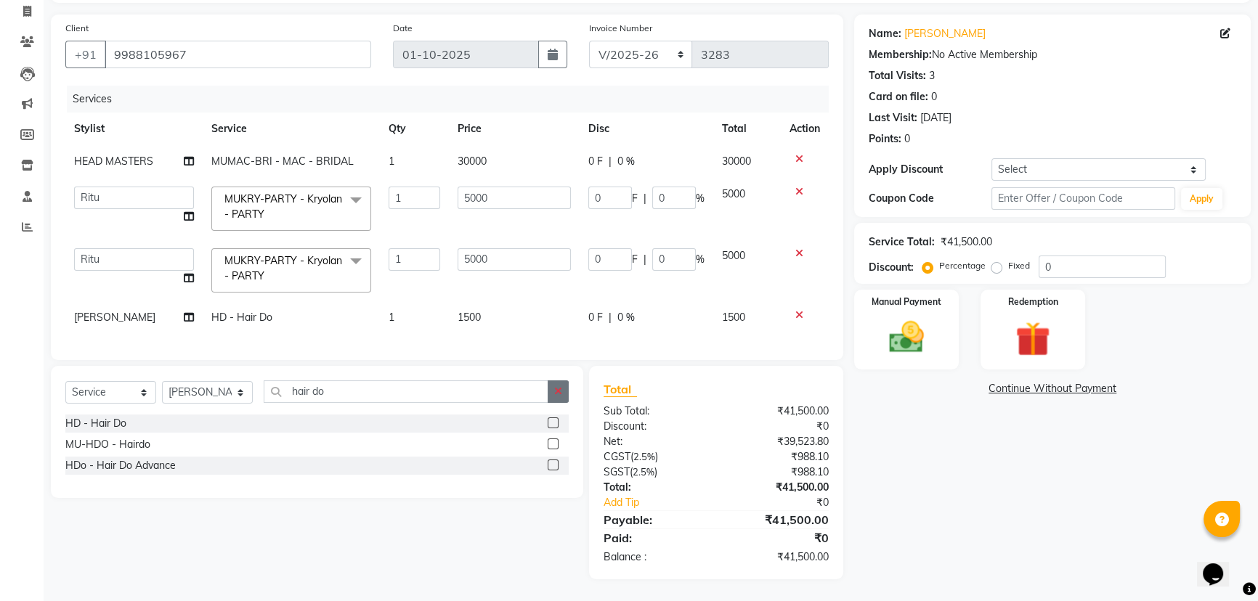
click at [548, 418] on label at bounding box center [553, 423] width 11 height 11
click at [548, 419] on input "checkbox" at bounding box center [552, 423] width 9 height 9
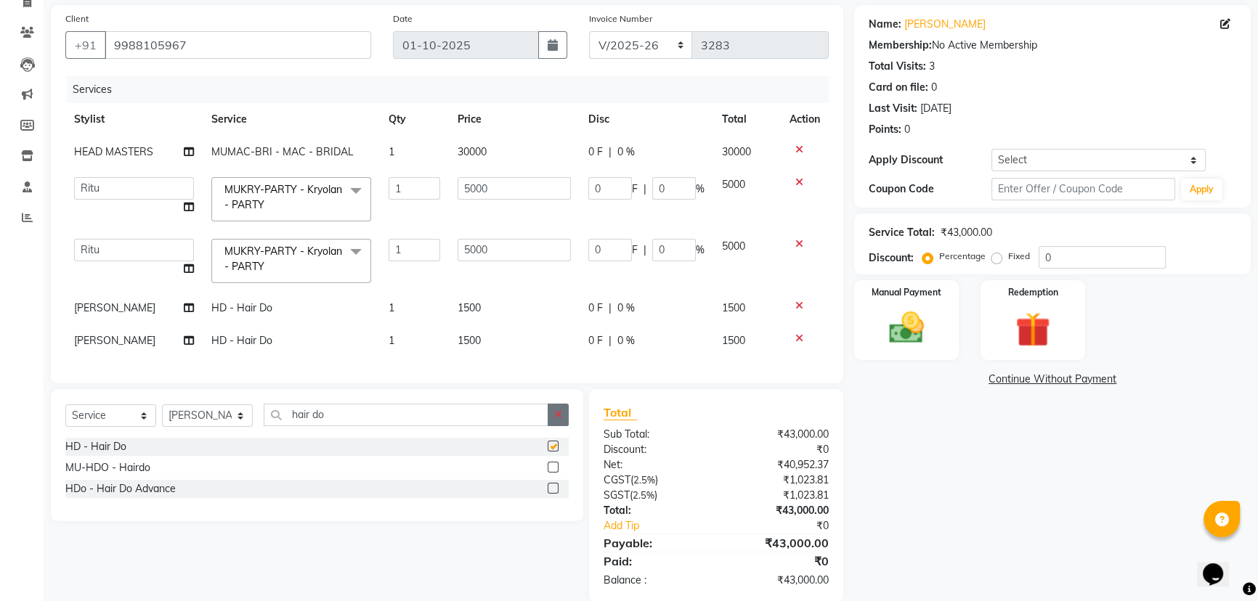
scroll to position [108, 0]
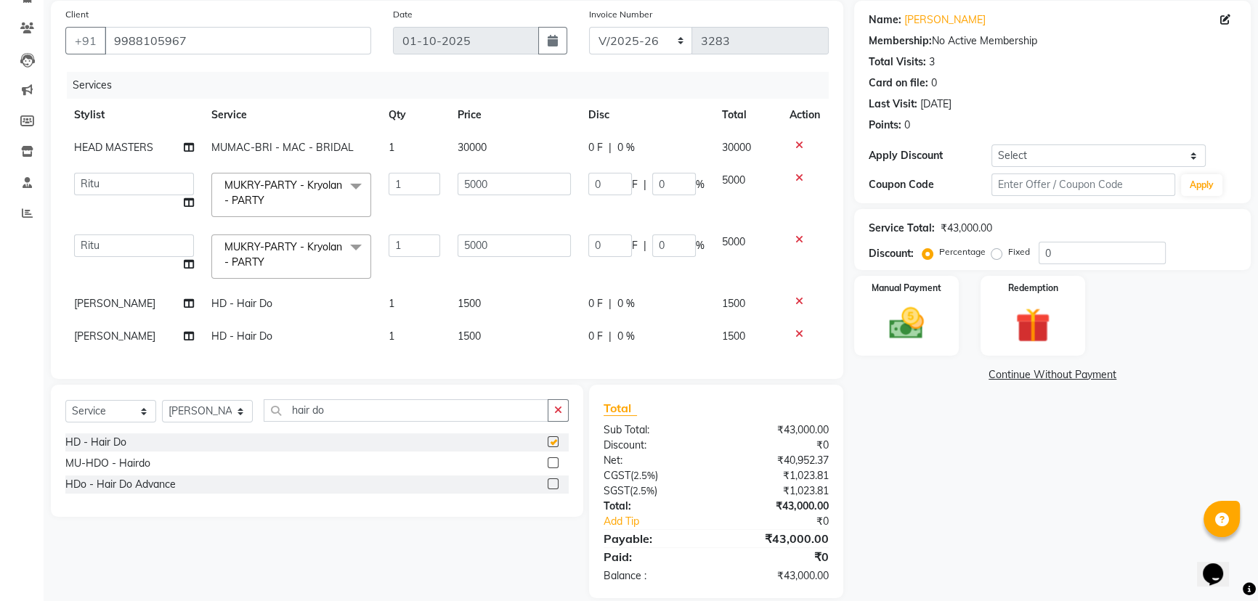
checkbox input "false"
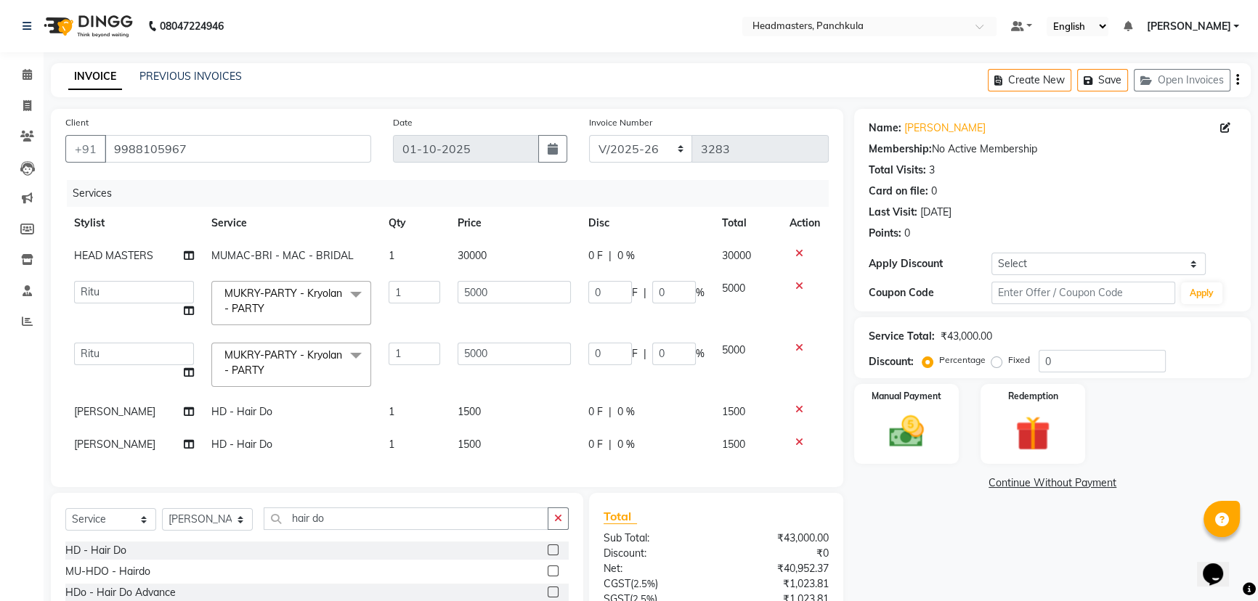
scroll to position [65, 0]
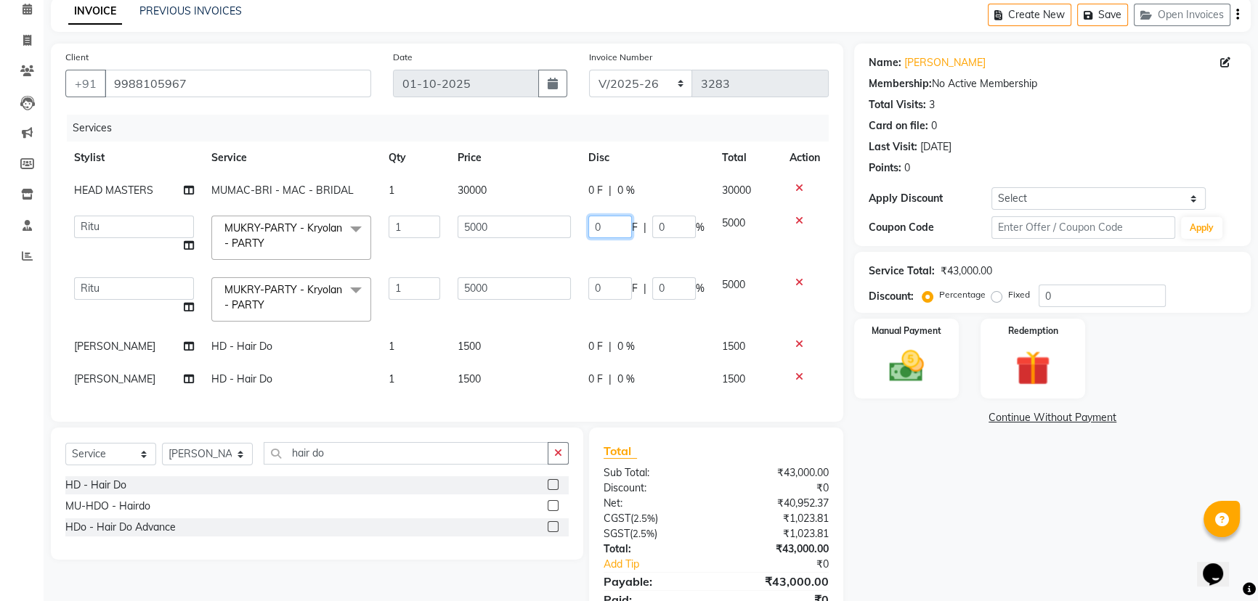
click at [603, 225] on input "0" at bounding box center [610, 227] width 44 height 23
type input "02500"
click at [620, 277] on input "0" at bounding box center [610, 288] width 44 height 23
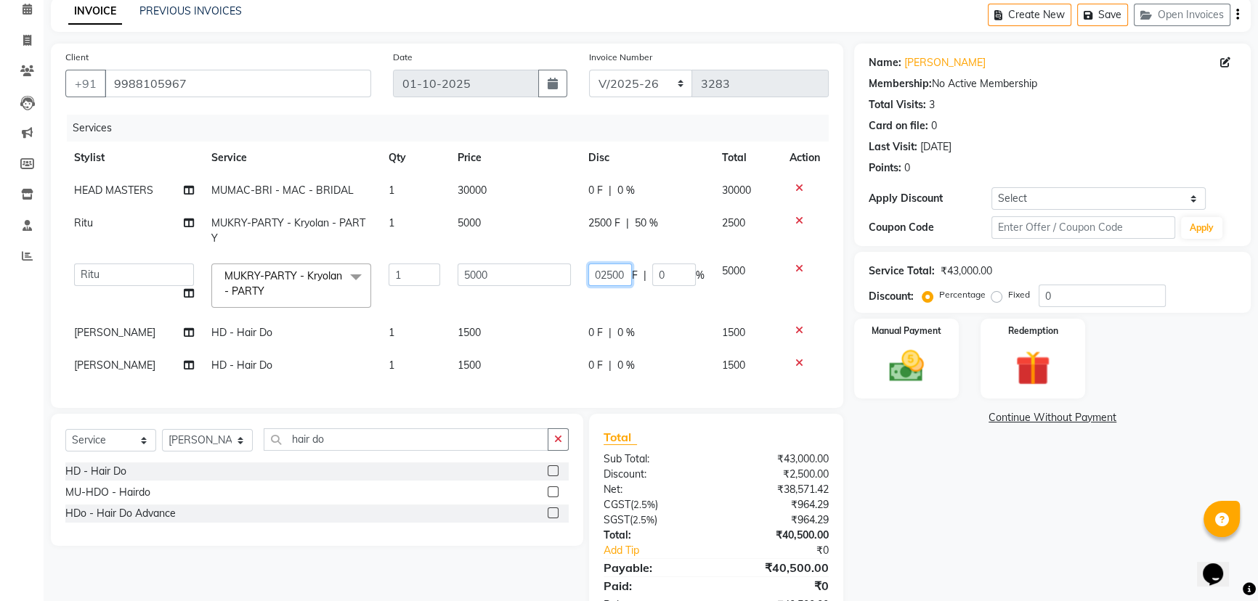
click at [602, 275] on input "02500" at bounding box center [610, 275] width 44 height 23
click at [603, 270] on input "02500" at bounding box center [610, 275] width 44 height 23
type input "01500"
click at [877, 501] on div "Name: [PERSON_NAME] Membership: No Active Membership Total Visits: 3 Card on fi…" at bounding box center [1057, 336] width 407 height 584
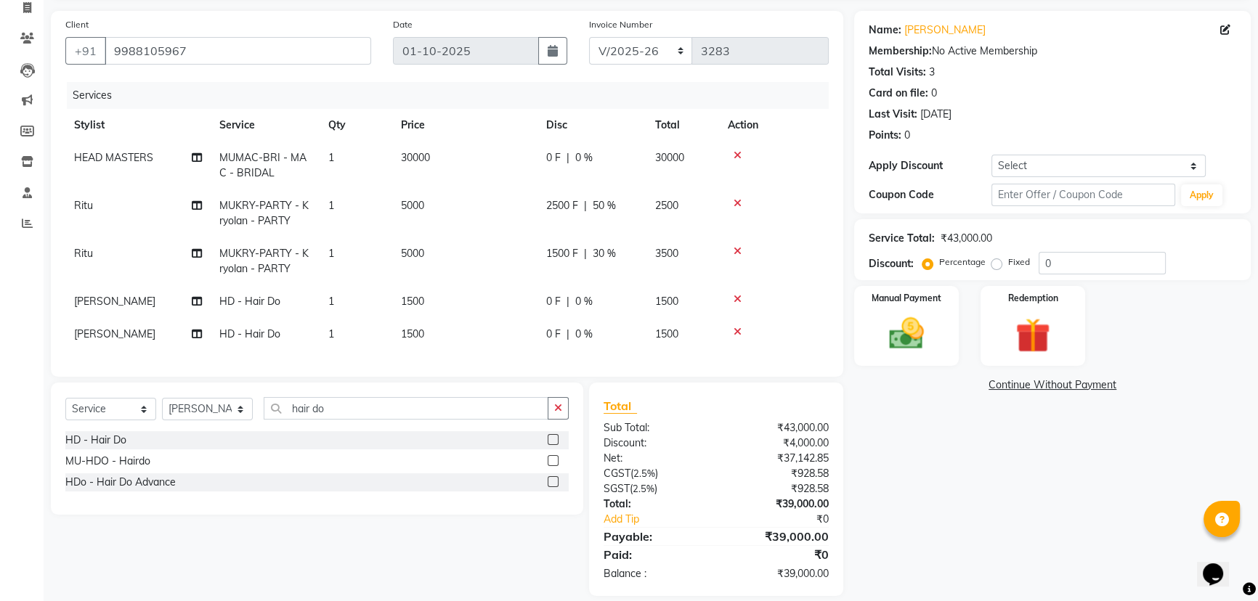
scroll to position [125, 0]
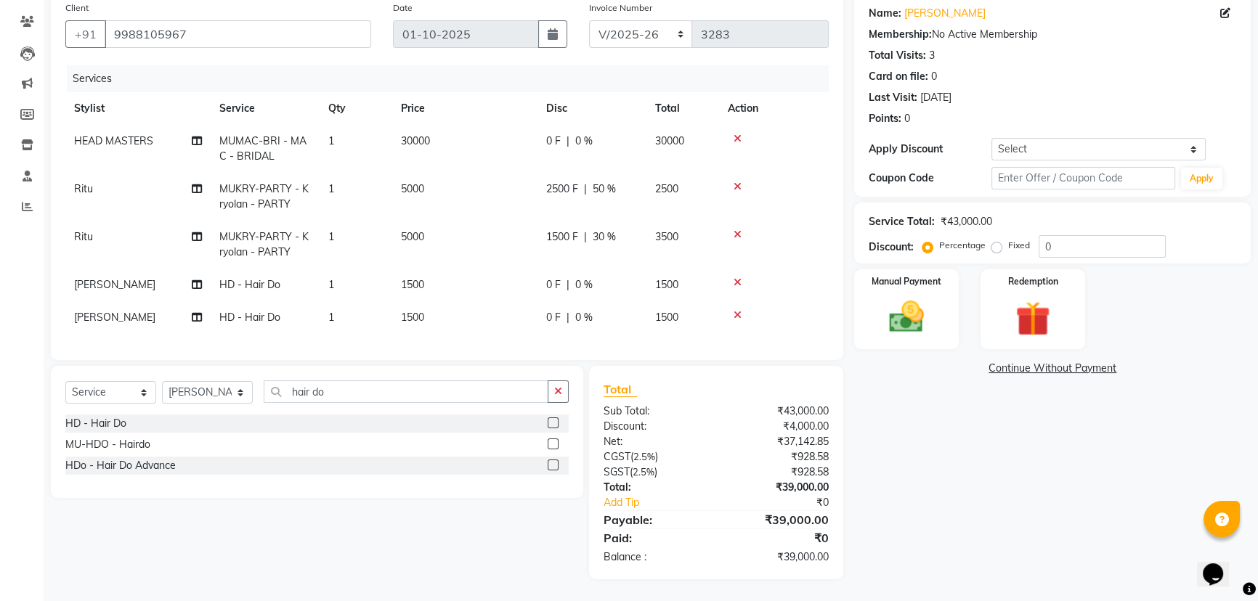
click at [586, 229] on span "|" at bounding box center [585, 236] width 3 height 15
select select "64053"
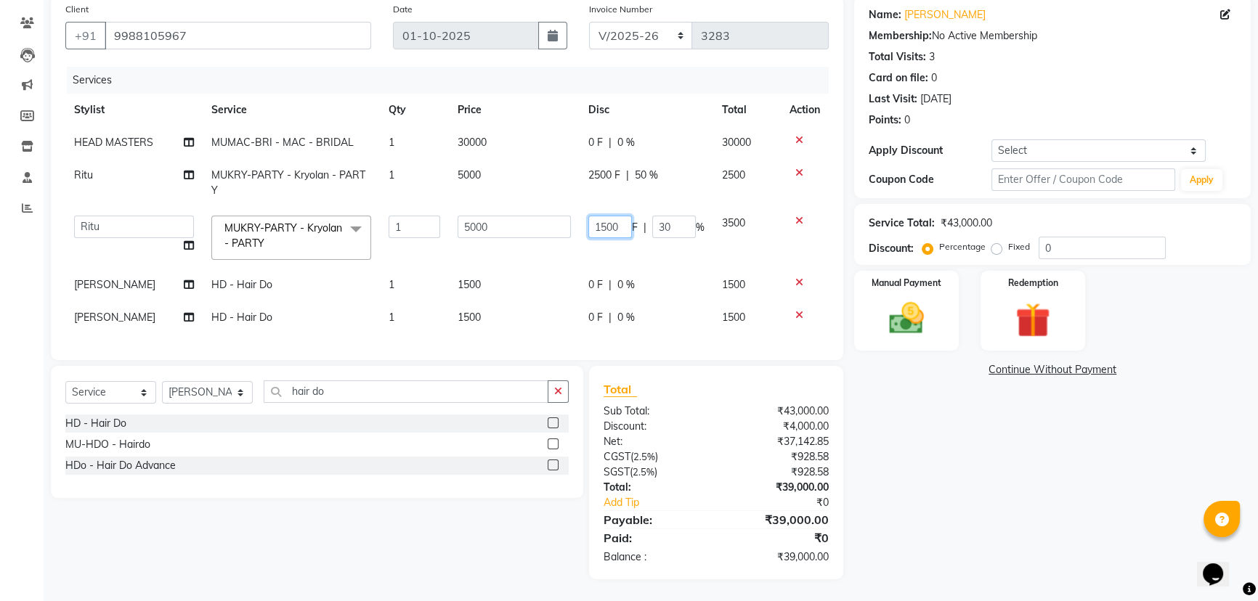
click at [598, 216] on input "1500" at bounding box center [610, 227] width 44 height 23
type input "3500"
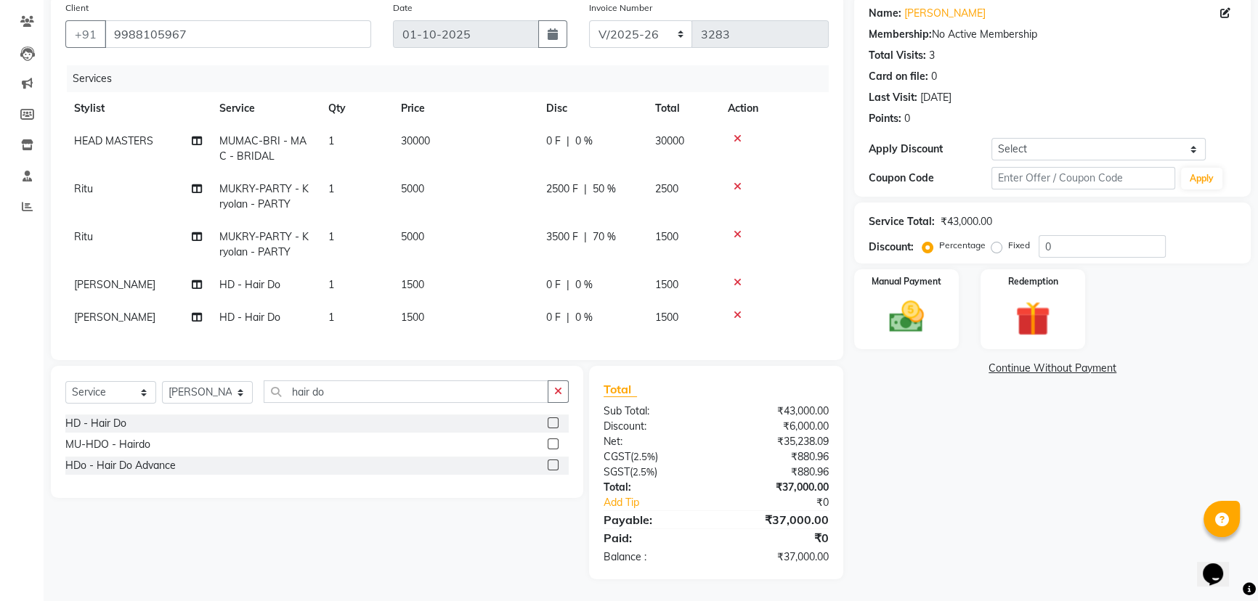
click at [619, 277] on div "0 F | 0 %" at bounding box center [592, 284] width 92 height 15
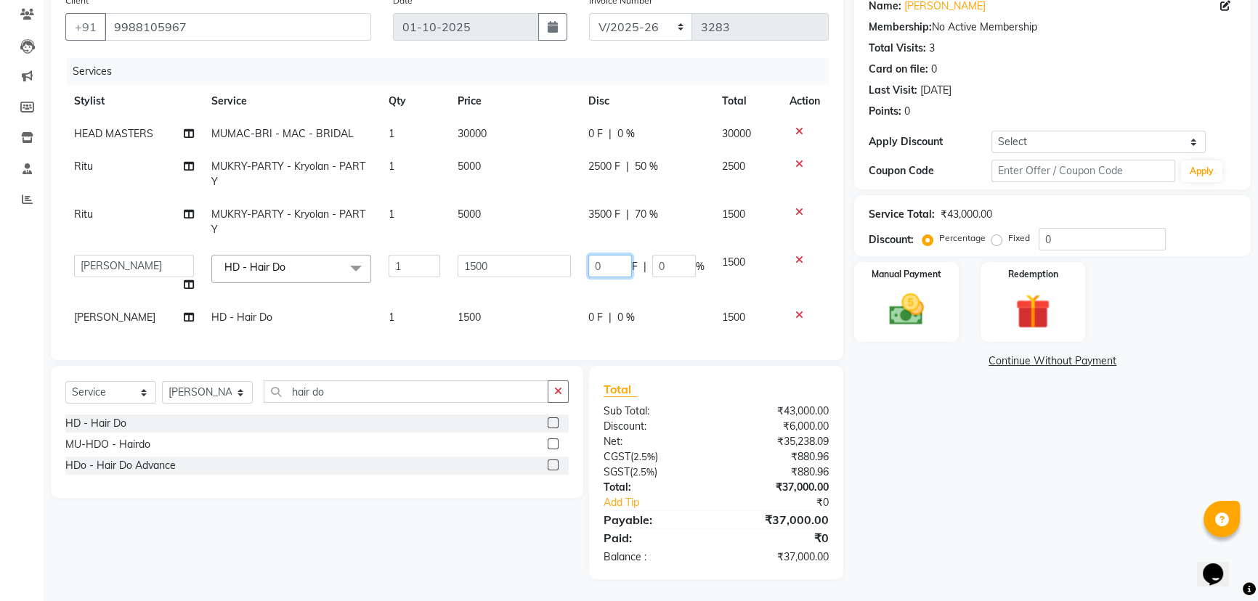
click at [607, 264] on input "0" at bounding box center [610, 266] width 44 height 23
type input "0500"
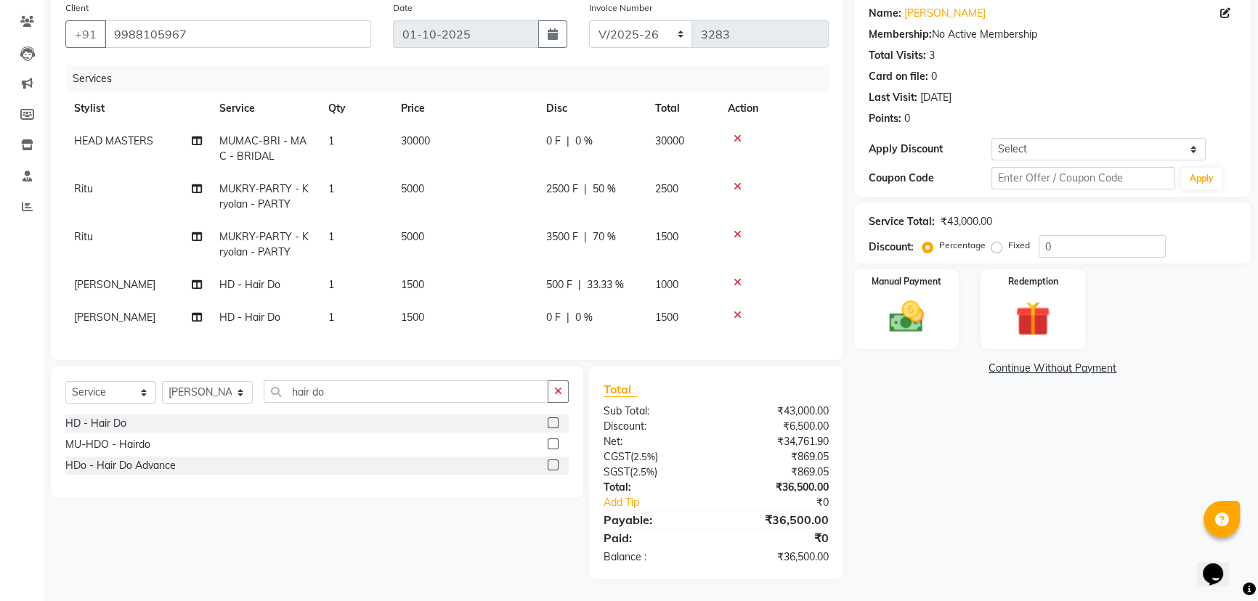
click at [915, 428] on div "Name: [PERSON_NAME] Membership: No Active Membership Total Visits: 3 Card on fi…" at bounding box center [1057, 286] width 407 height 585
click at [553, 310] on span "0 F" at bounding box center [553, 317] width 15 height 15
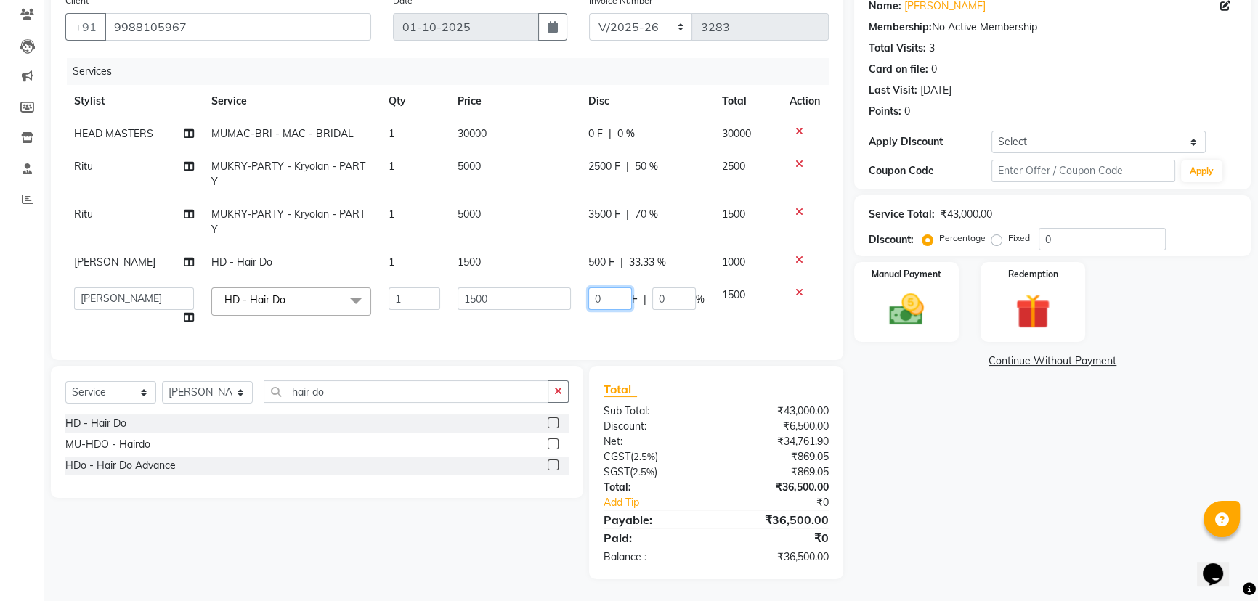
click at [613, 299] on input "0" at bounding box center [610, 299] width 44 height 23
type input "0500"
click at [927, 450] on div "Name: [PERSON_NAME] Membership: No Active Membership Total Visits: 3 Card on fi…" at bounding box center [1057, 283] width 407 height 593
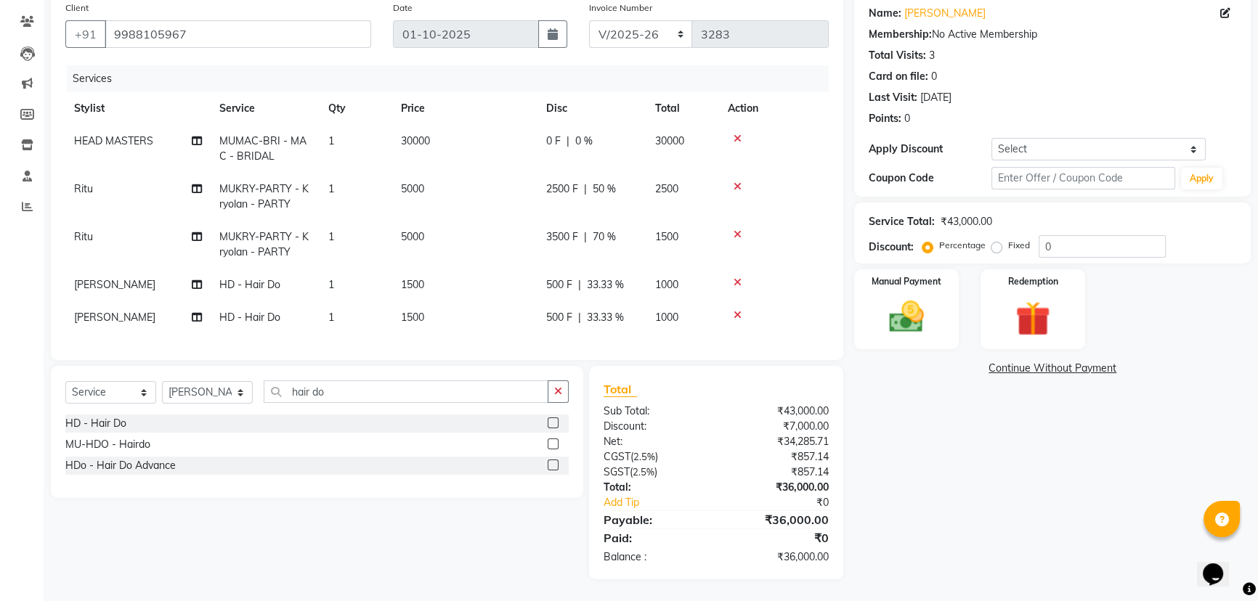
click at [550, 134] on span "0 F" at bounding box center [553, 141] width 15 height 15
select select "64002"
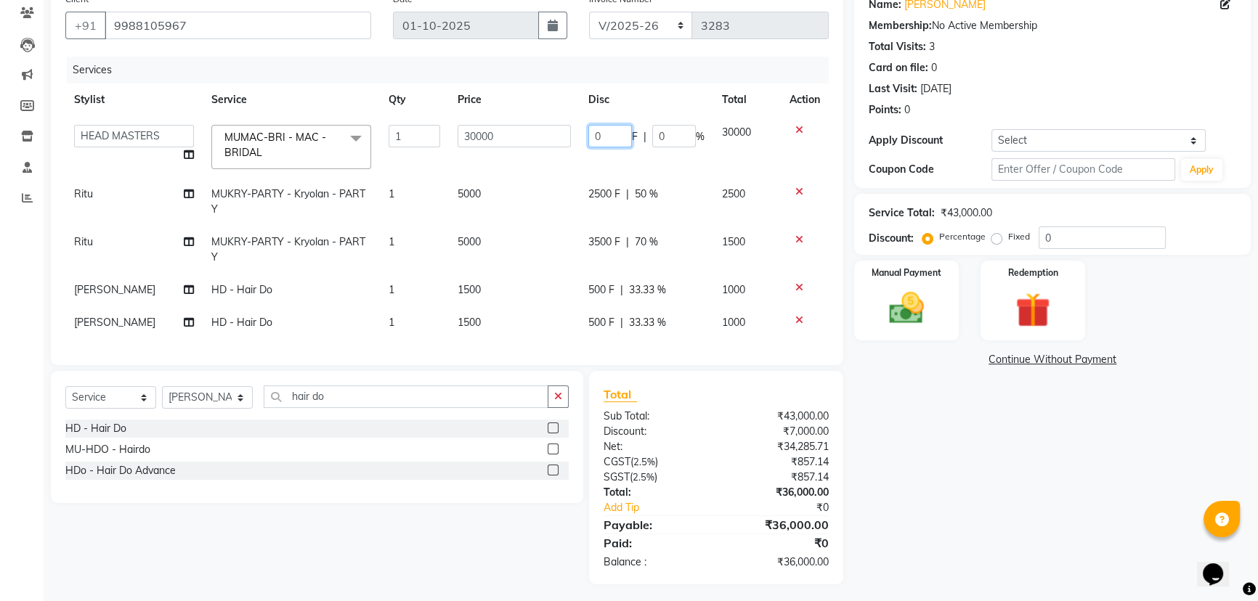
click at [603, 134] on input "0" at bounding box center [610, 136] width 44 height 23
type input "021500"
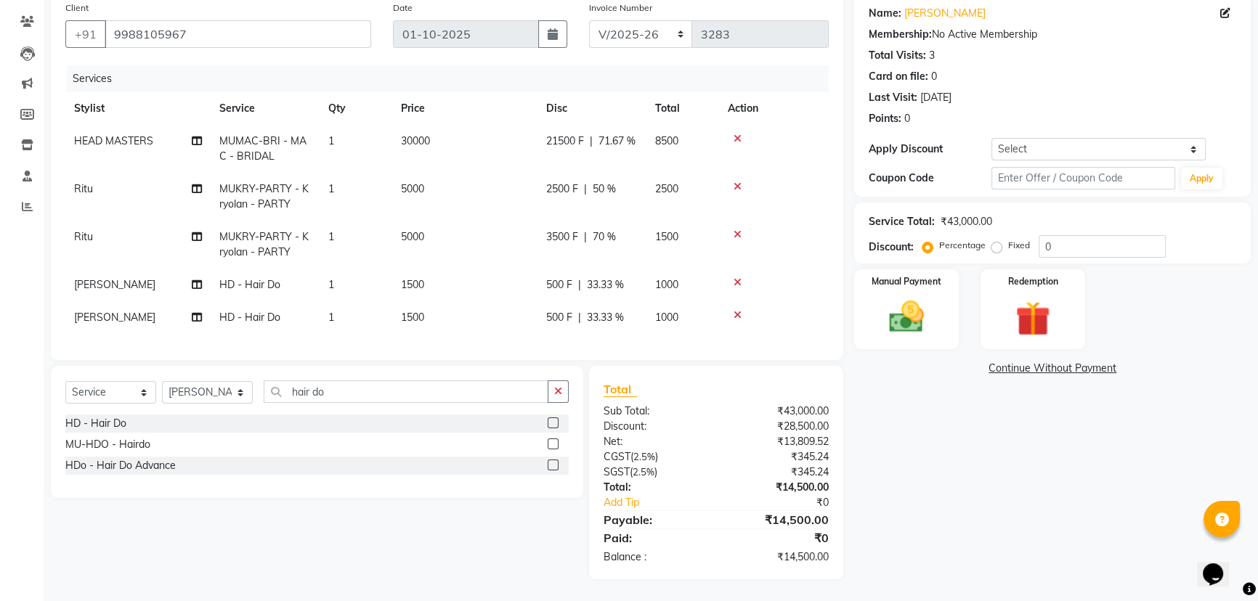
click at [1041, 524] on div "Name: [PERSON_NAME] Membership: No Active Membership Total Visits: 3 Card on fi…" at bounding box center [1057, 286] width 407 height 585
click at [877, 284] on div "Manual Payment" at bounding box center [906, 309] width 109 height 83
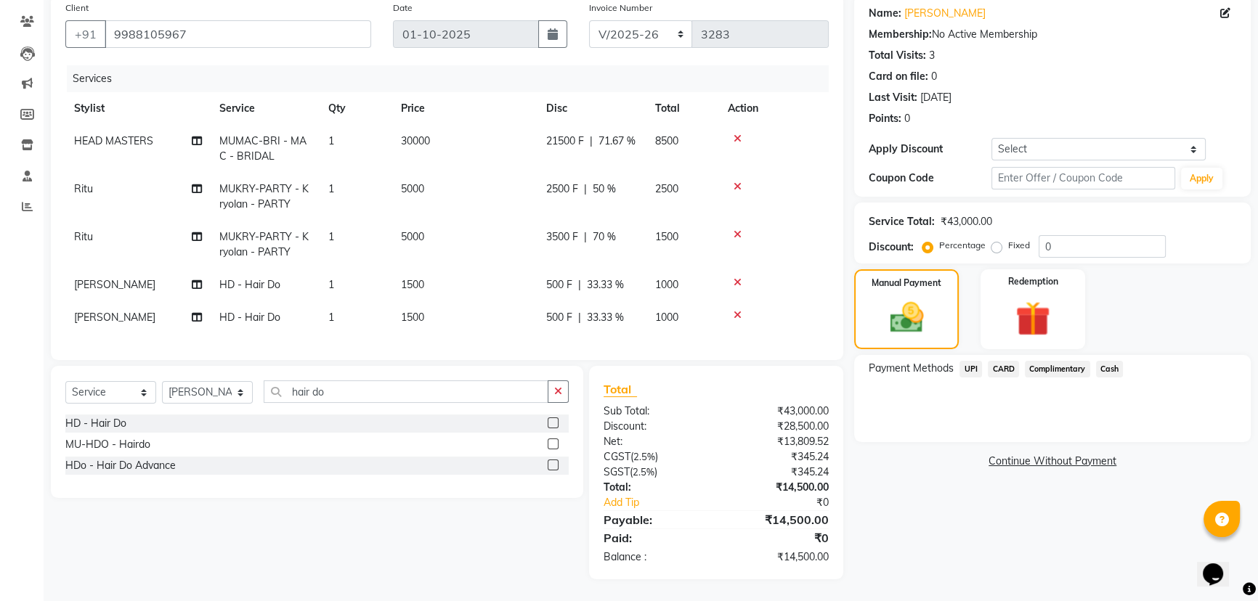
click at [975, 361] on span "UPI" at bounding box center [970, 369] width 23 height 17
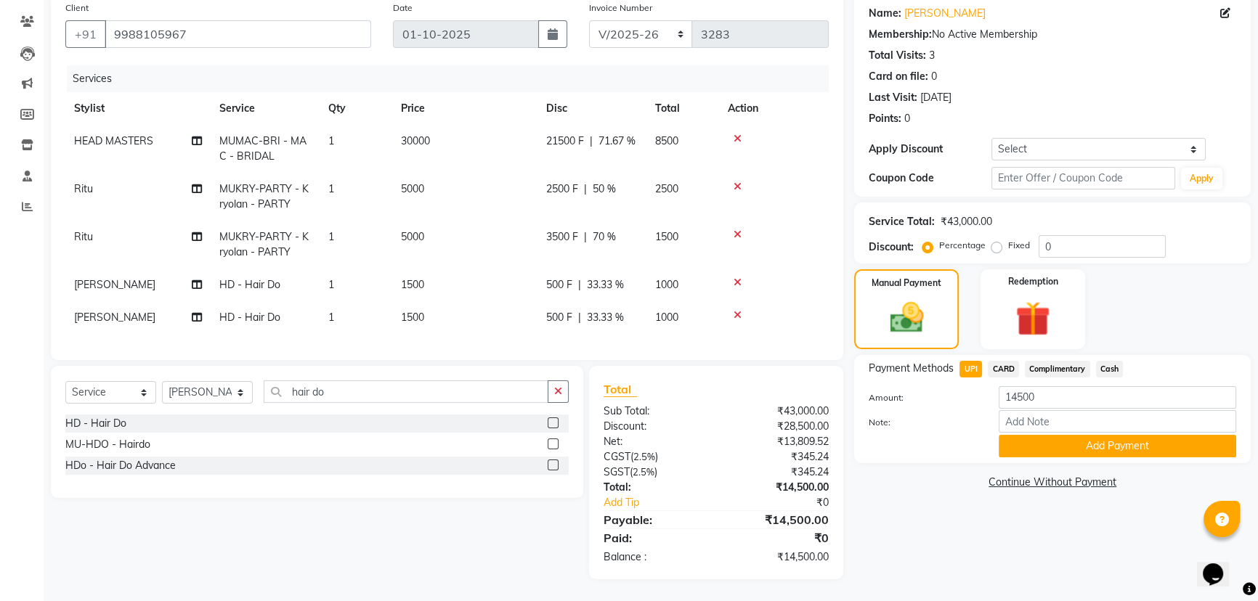
click at [975, 361] on span "UPI" at bounding box center [970, 369] width 23 height 17
click at [1082, 440] on button "Add Payment" at bounding box center [1117, 446] width 237 height 23
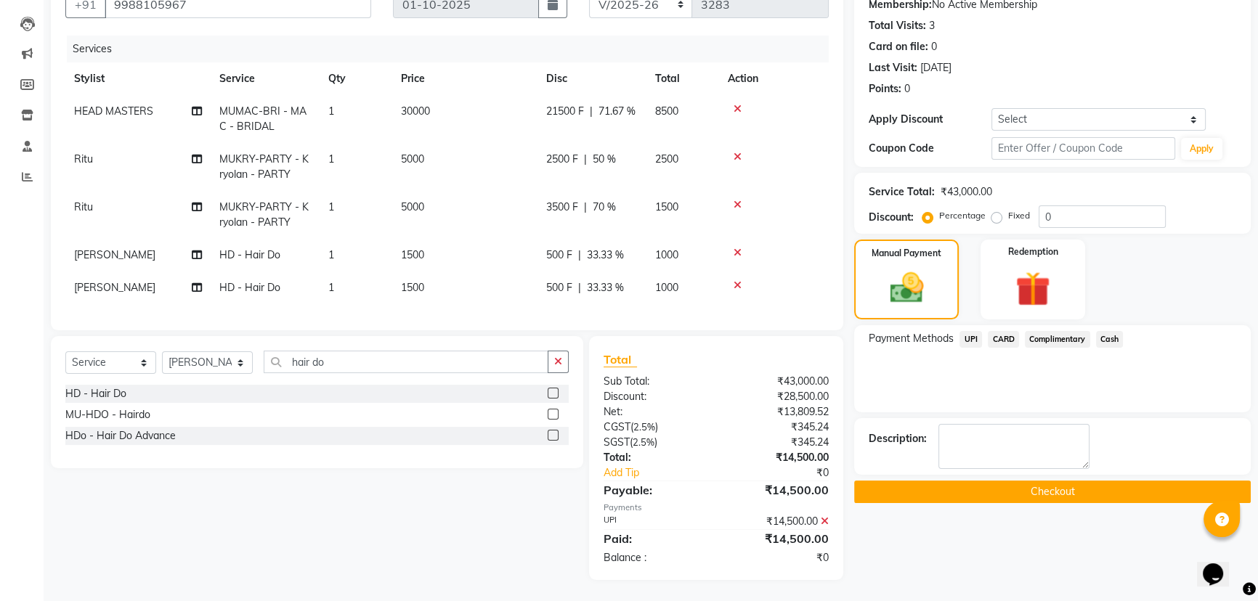
scroll to position [155, 0]
click at [954, 480] on button "Checkout" at bounding box center [1052, 491] width 397 height 23
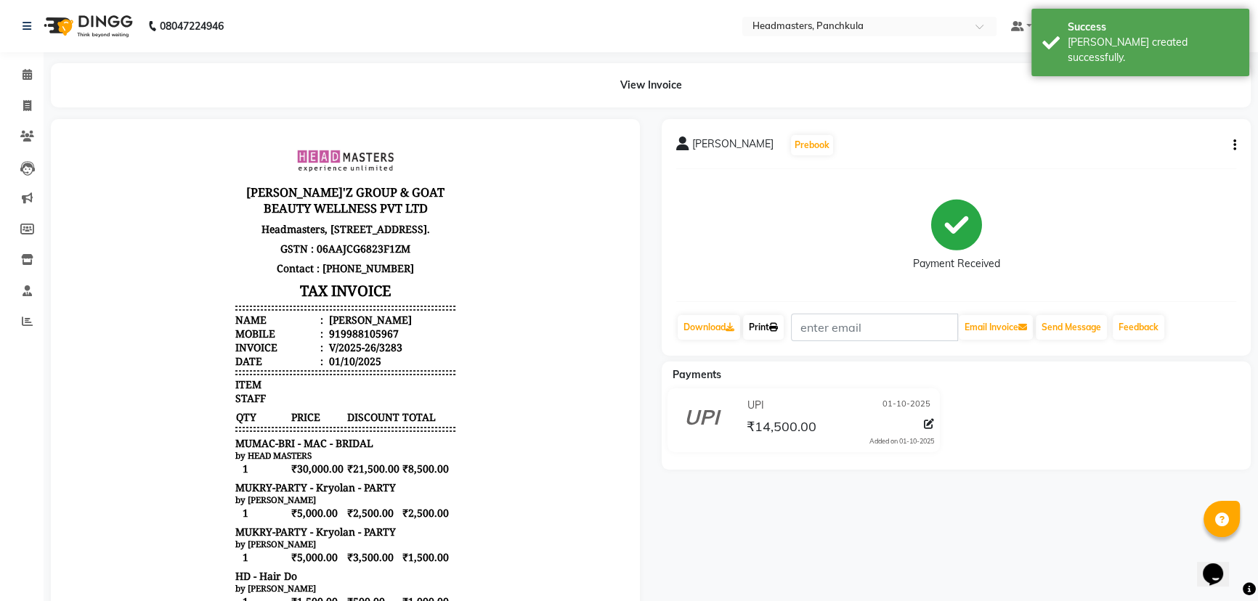
click at [753, 319] on link "Print" at bounding box center [763, 327] width 41 height 25
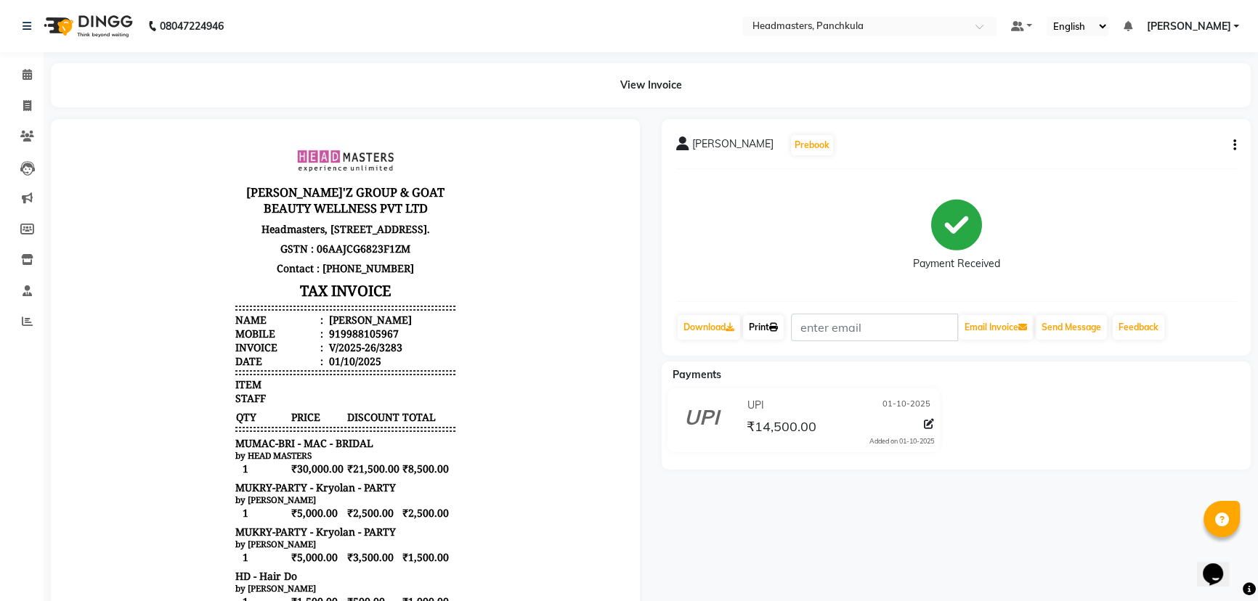
select select "service"
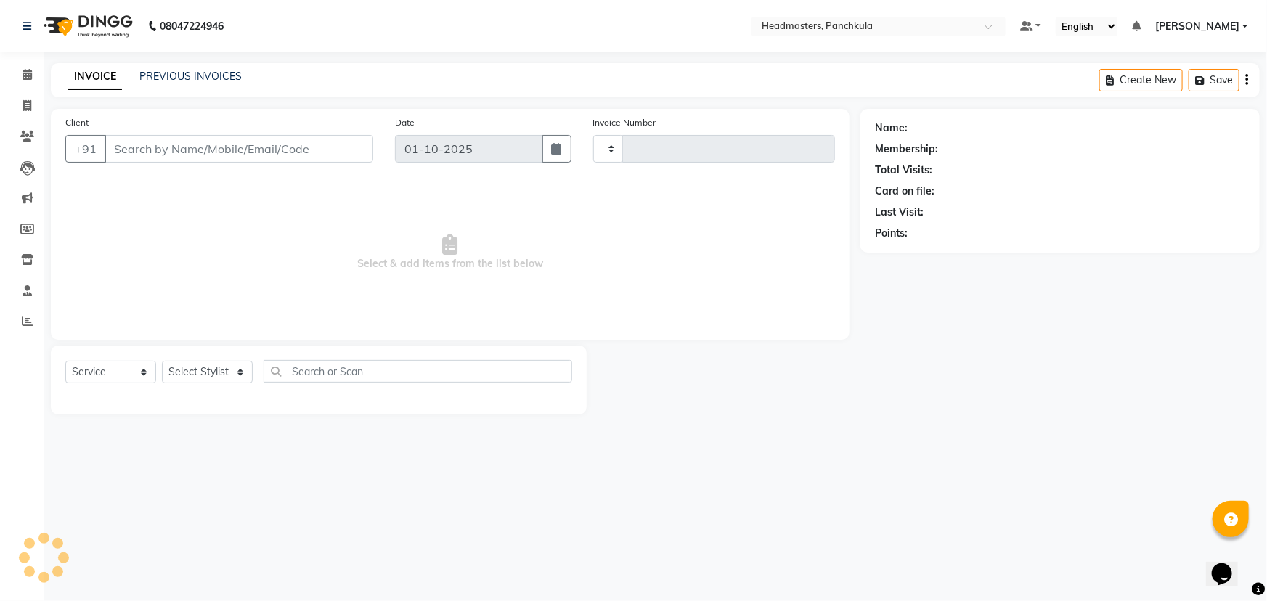
type input "3284"
select select "7376"
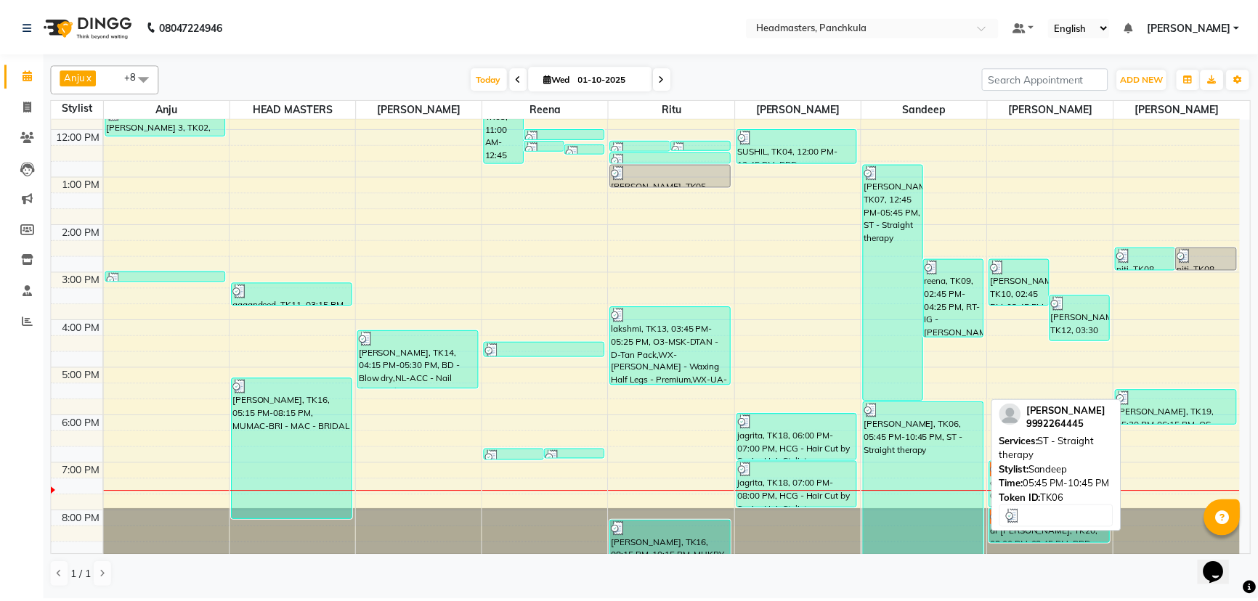
scroll to position [116, 0]
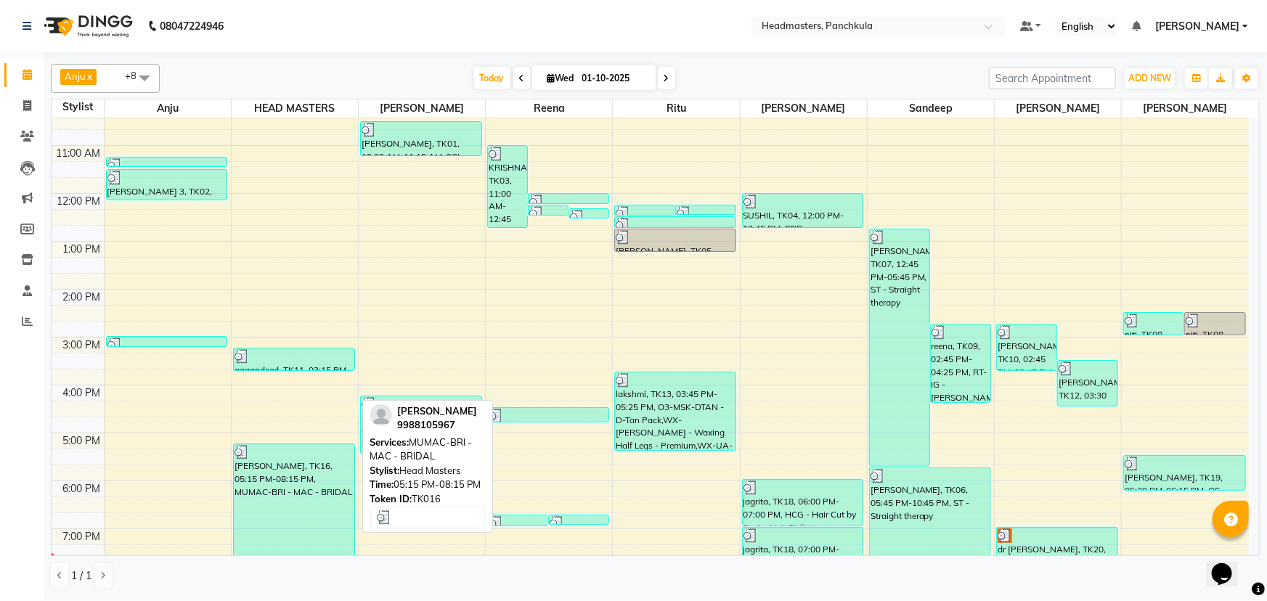
click at [296, 502] on div "[PERSON_NAME], TK16, 05:15 PM-08:15 PM, MUMAC-BRI - MAC - BRIDAL" at bounding box center [294, 514] width 121 height 141
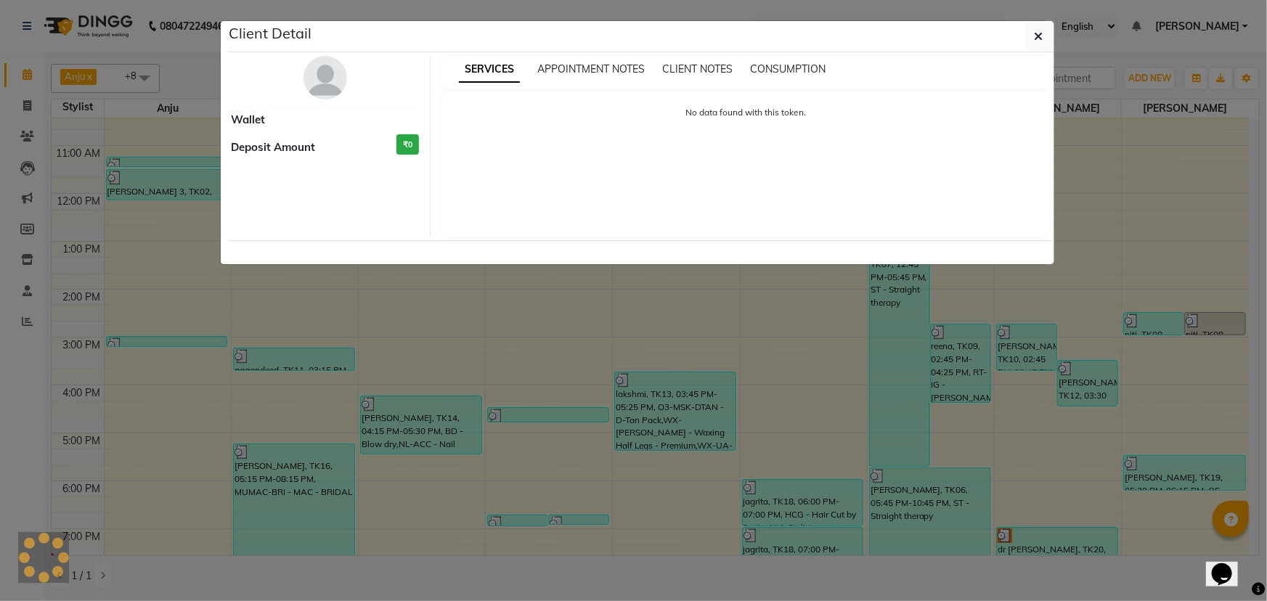
select select "3"
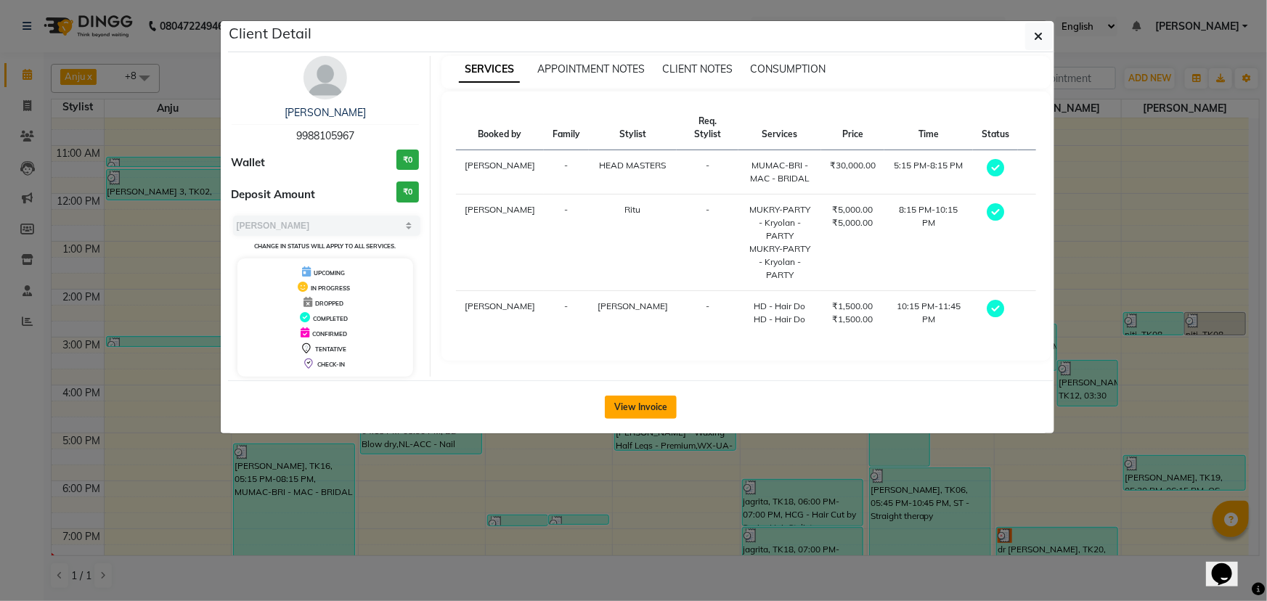
click at [646, 404] on button "View Invoice" at bounding box center [641, 407] width 72 height 23
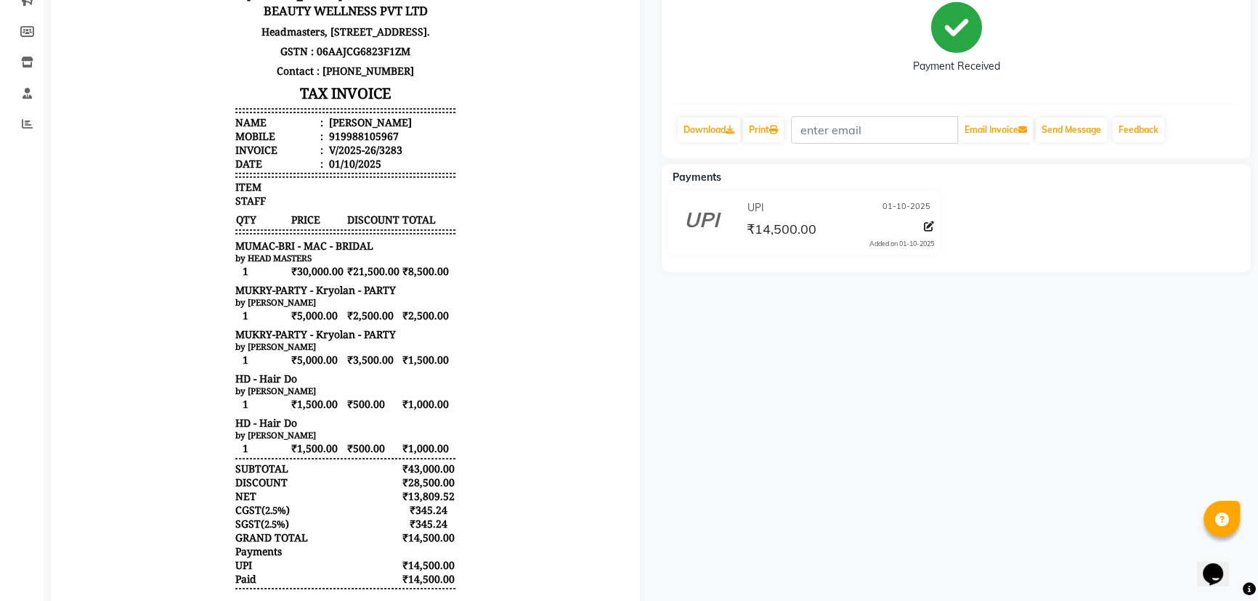
scroll to position [287, 0]
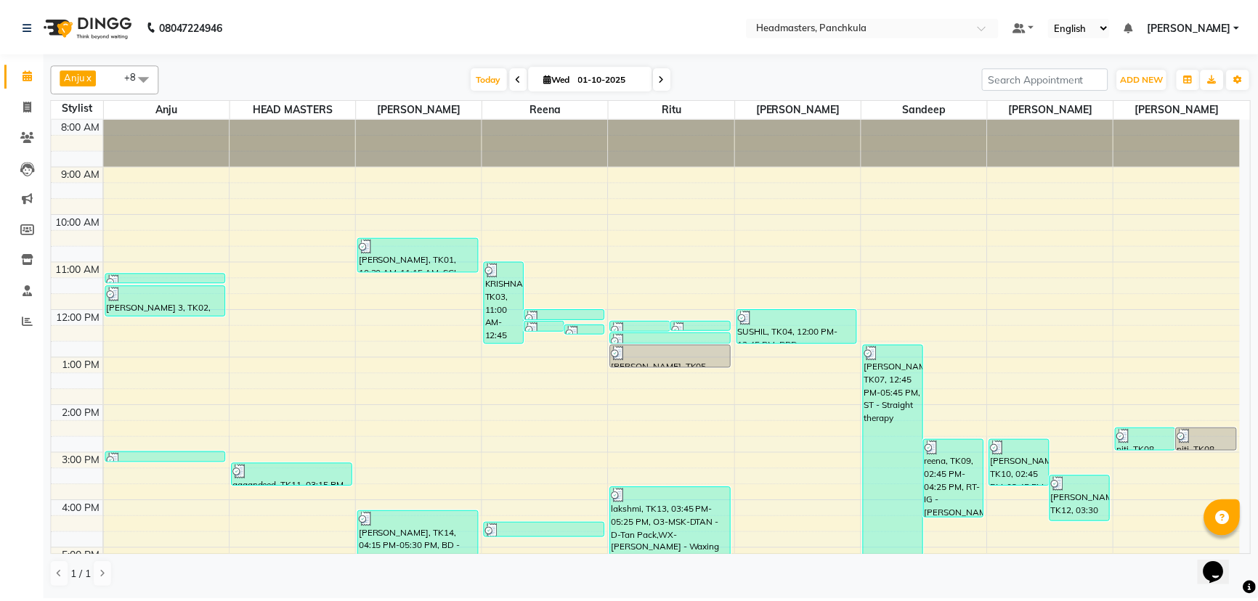
scroll to position [65, 0]
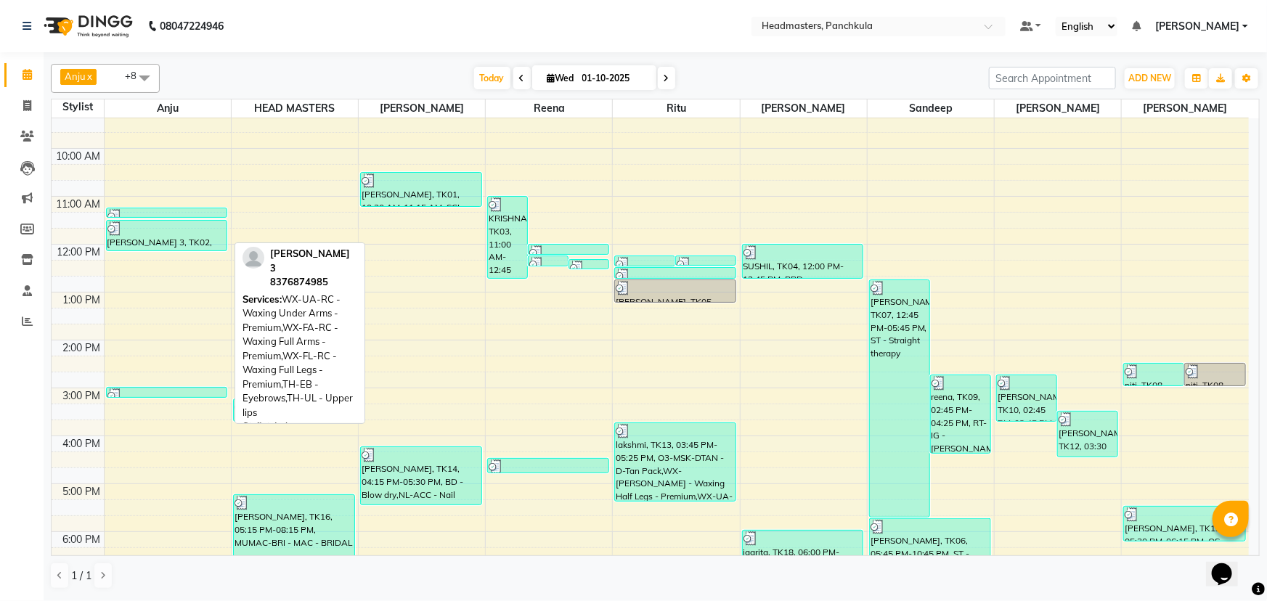
click at [139, 222] on div at bounding box center [166, 228] width 119 height 15
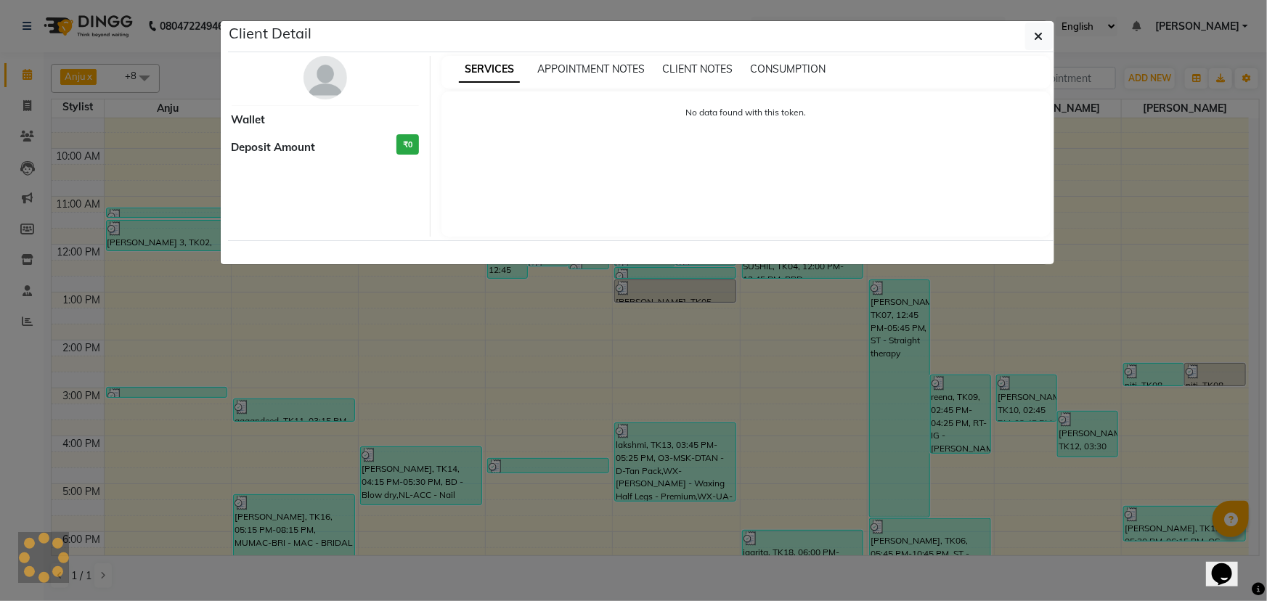
select select "3"
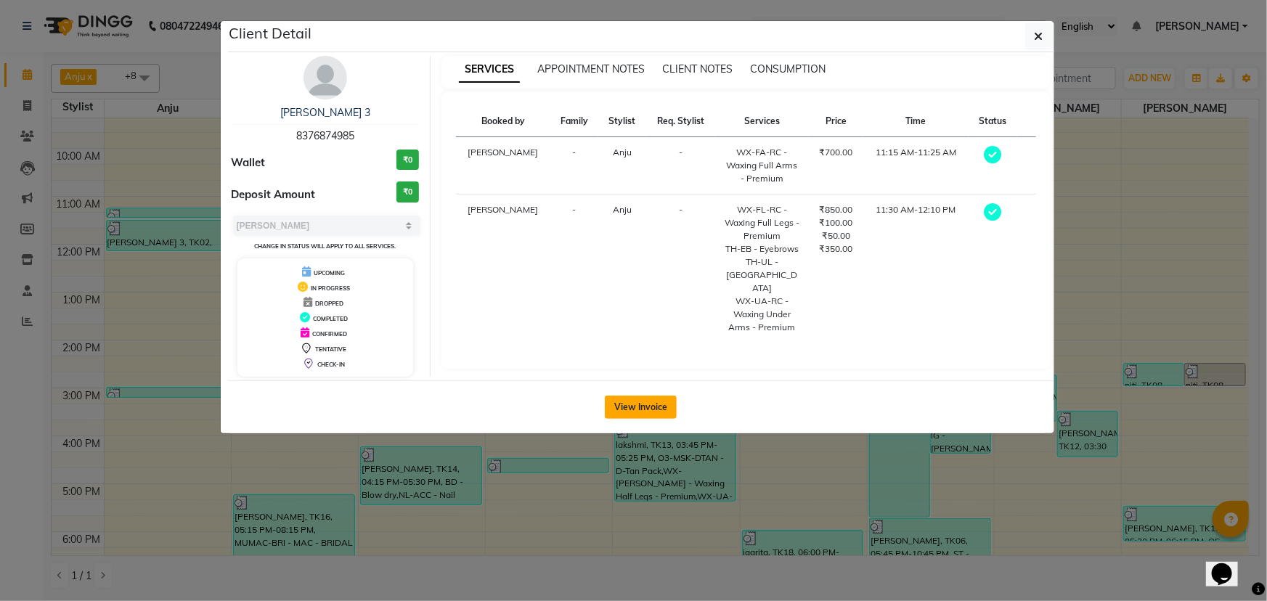
click at [657, 410] on button "View Invoice" at bounding box center [641, 407] width 72 height 23
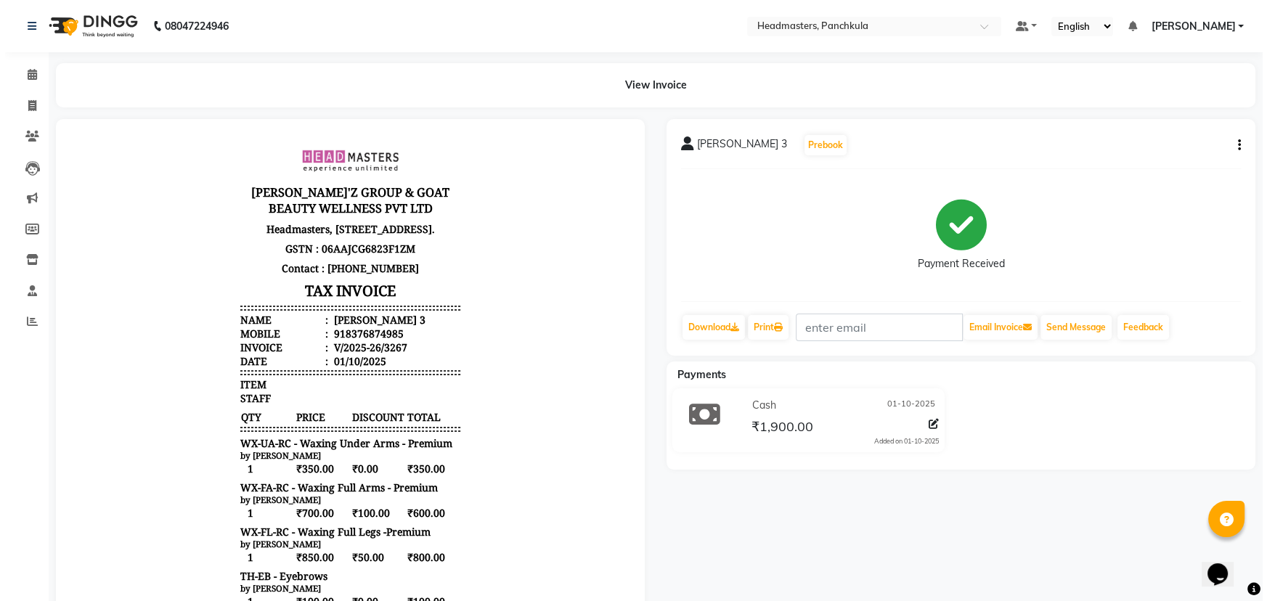
scroll to position [12, 0]
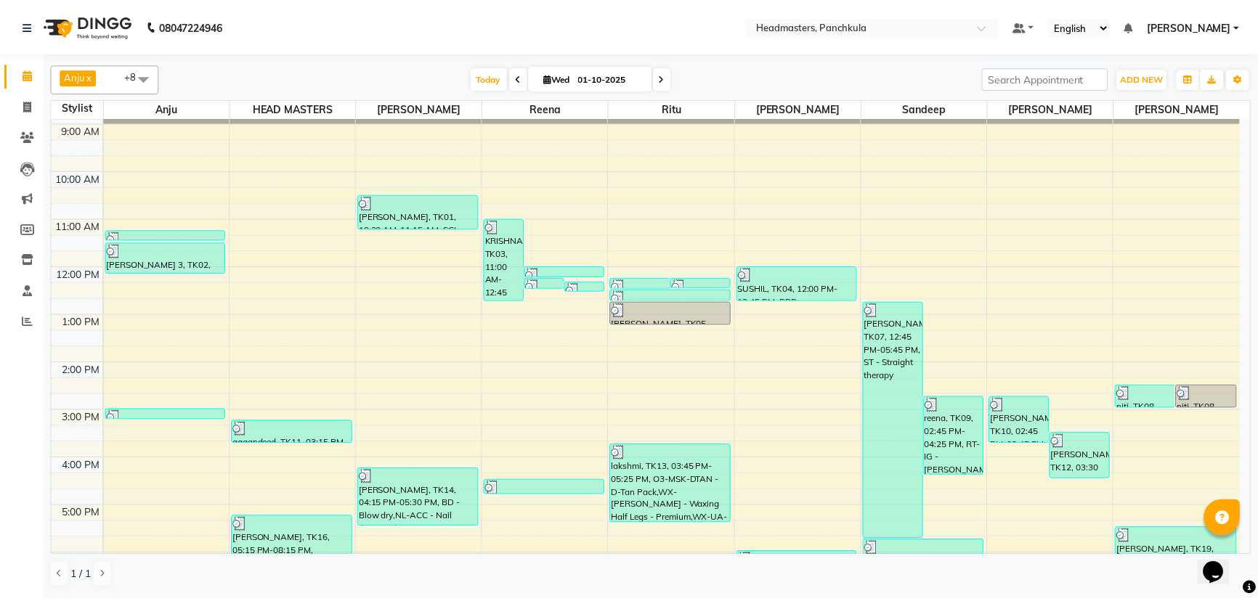
scroll to position [65, 0]
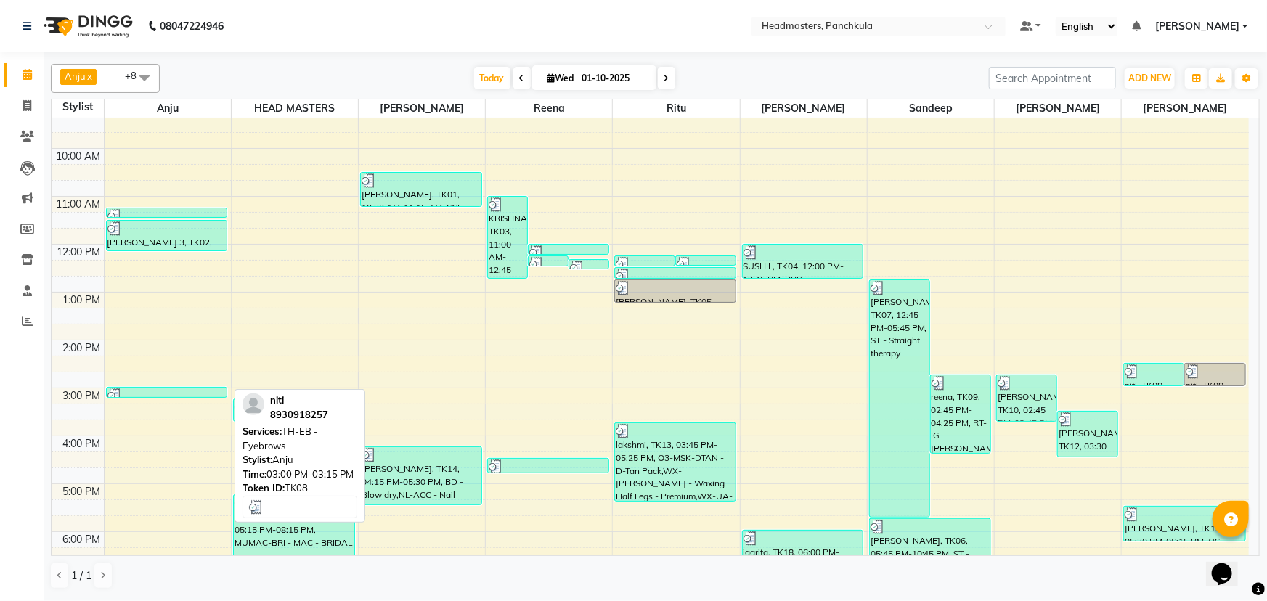
click at [136, 391] on div at bounding box center [166, 396] width 119 height 15
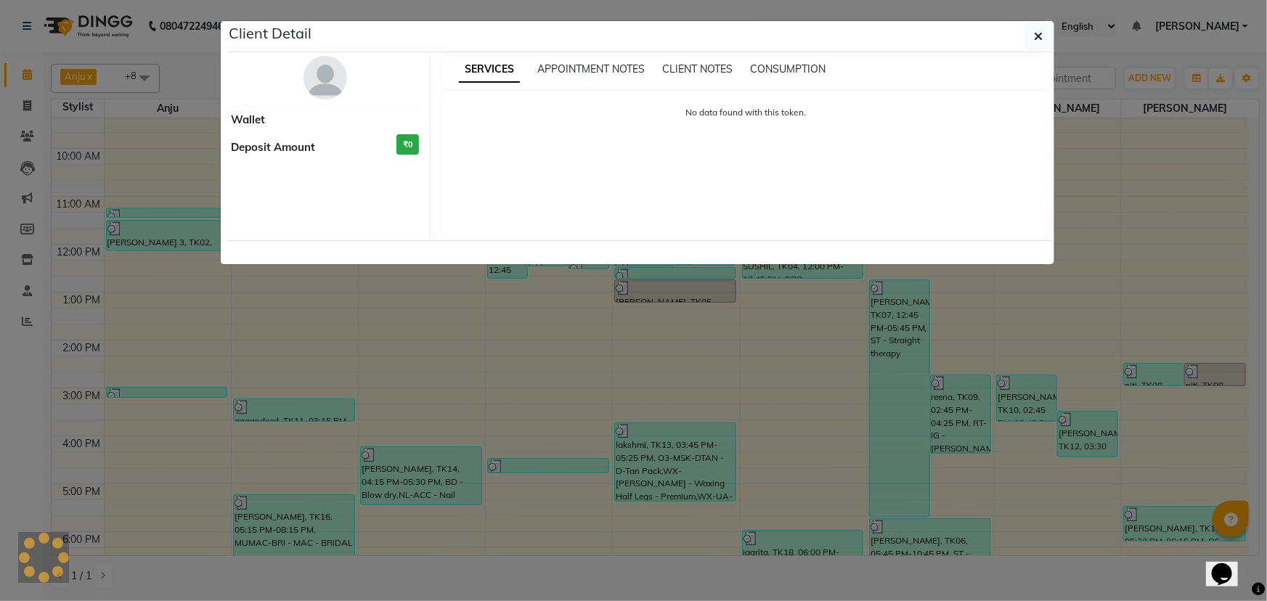
select select "3"
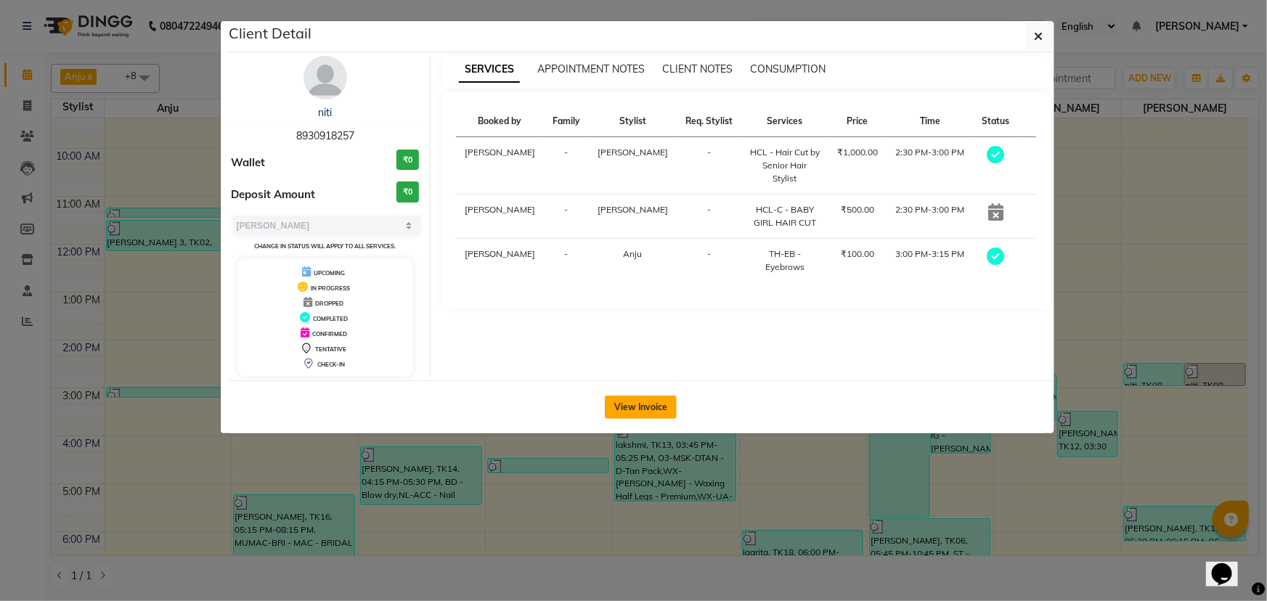
click at [664, 404] on button "View Invoice" at bounding box center [641, 407] width 72 height 23
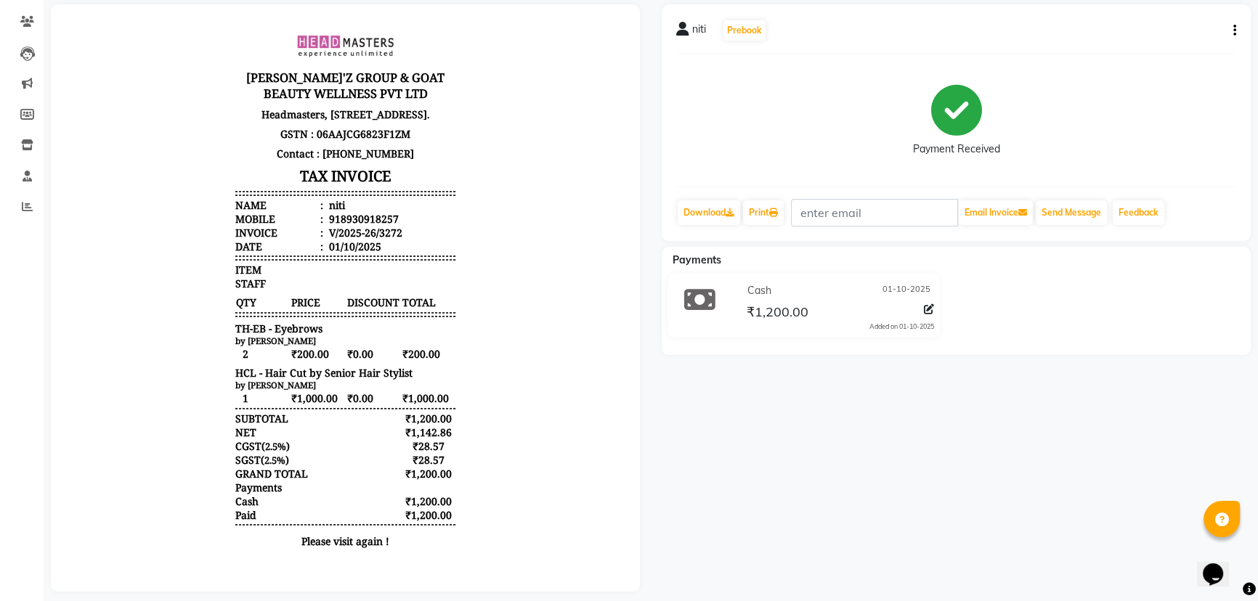
scroll to position [131, 0]
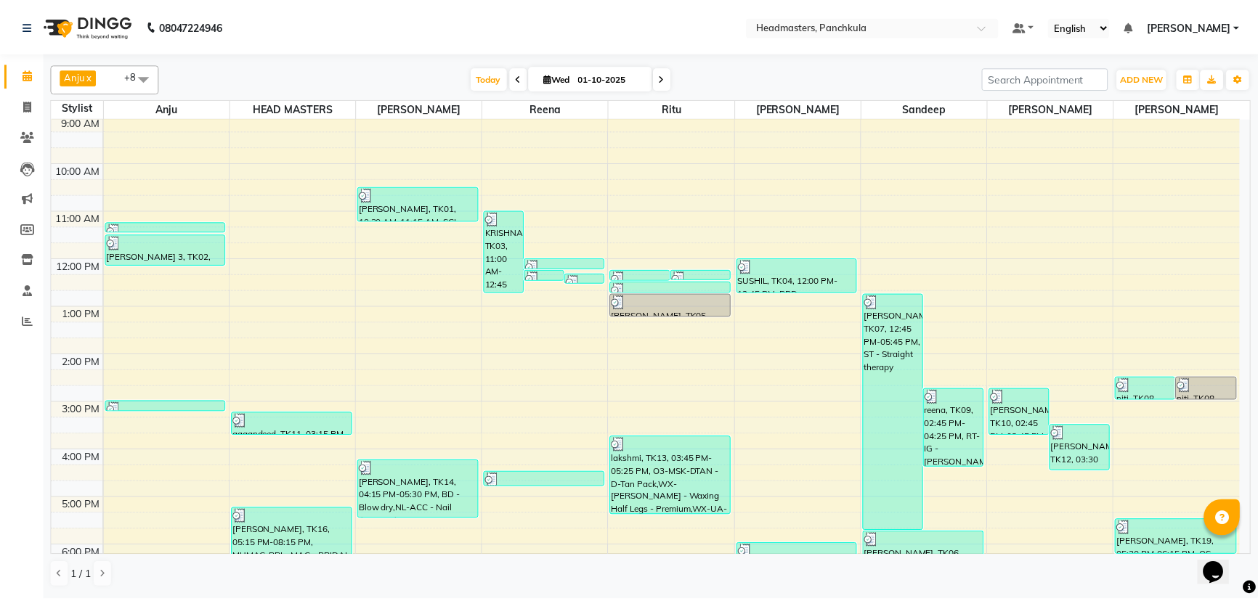
scroll to position [182, 0]
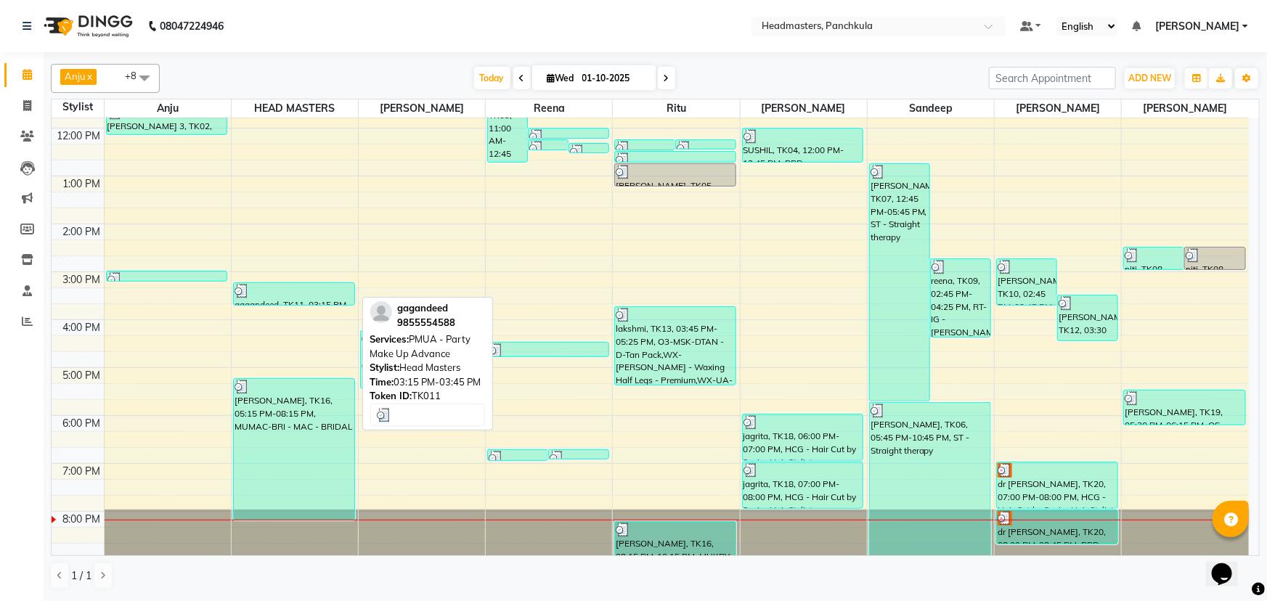
click at [299, 291] on div at bounding box center [294, 291] width 119 height 15
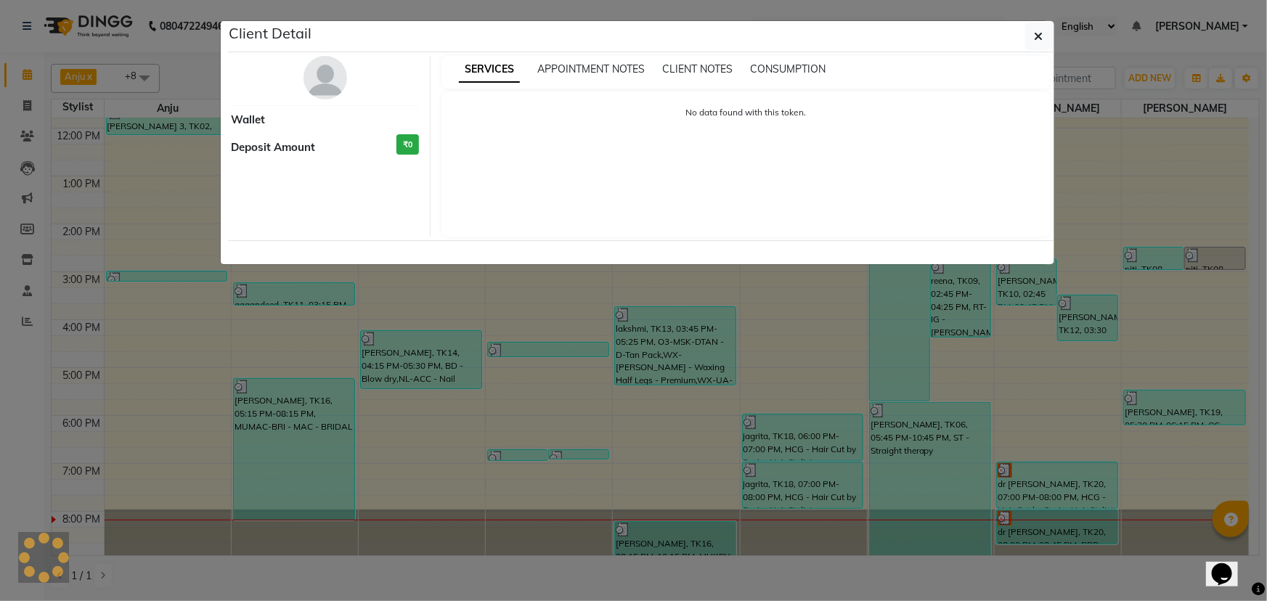
select select "3"
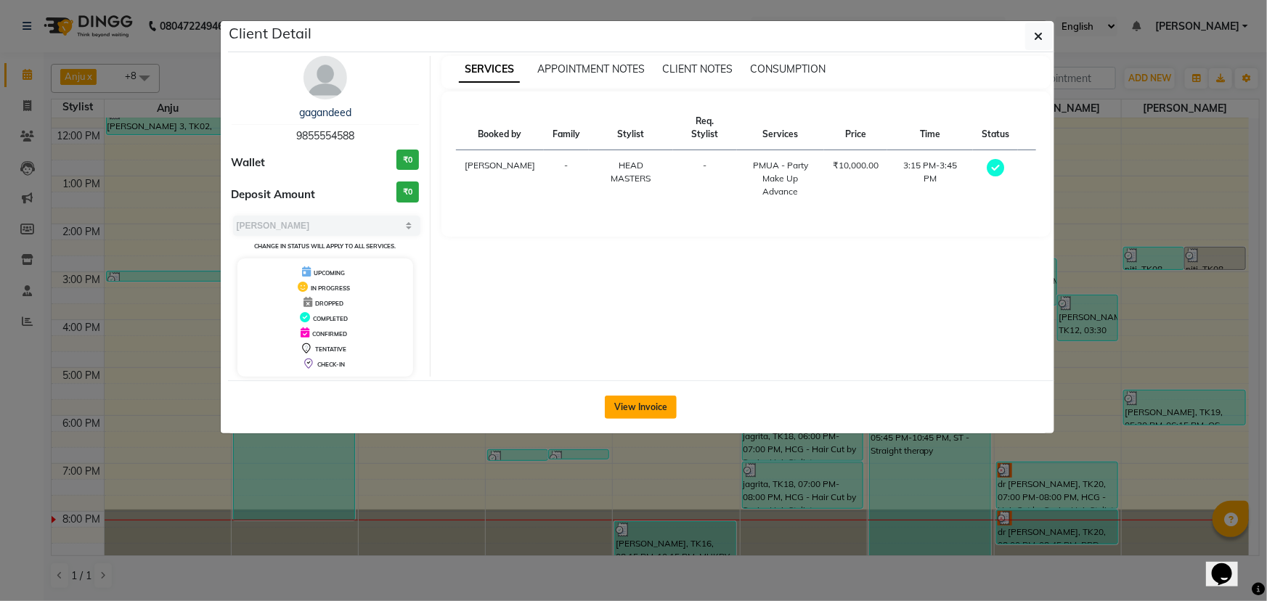
click at [633, 412] on button "View Invoice" at bounding box center [641, 407] width 72 height 23
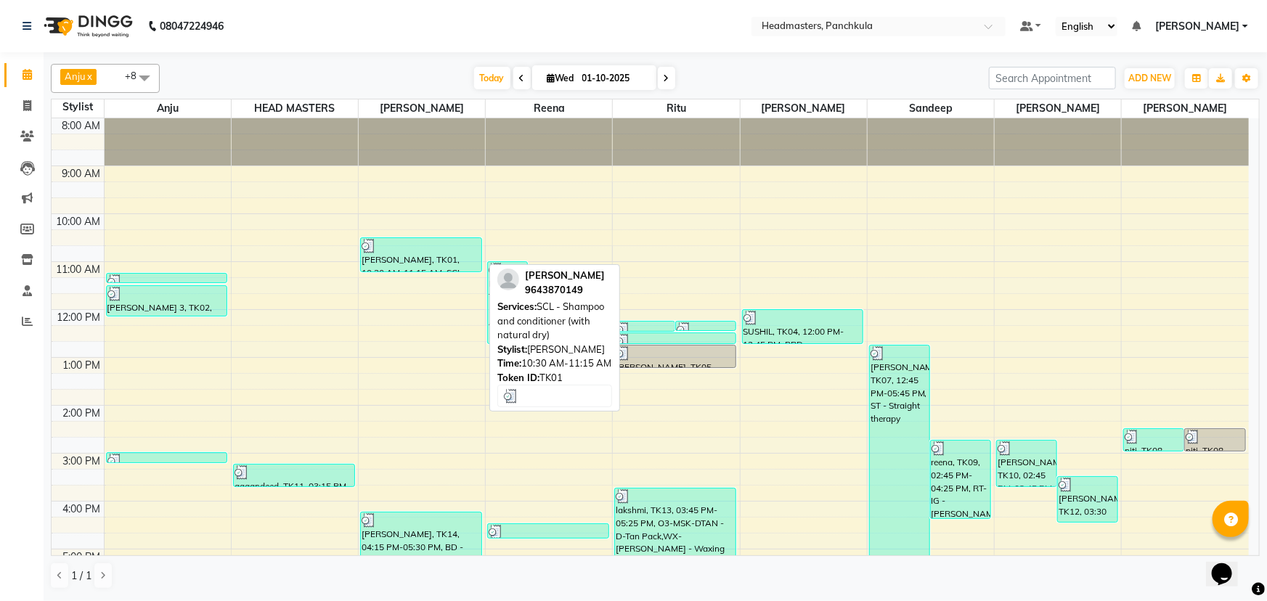
click at [407, 245] on div at bounding box center [421, 246] width 119 height 15
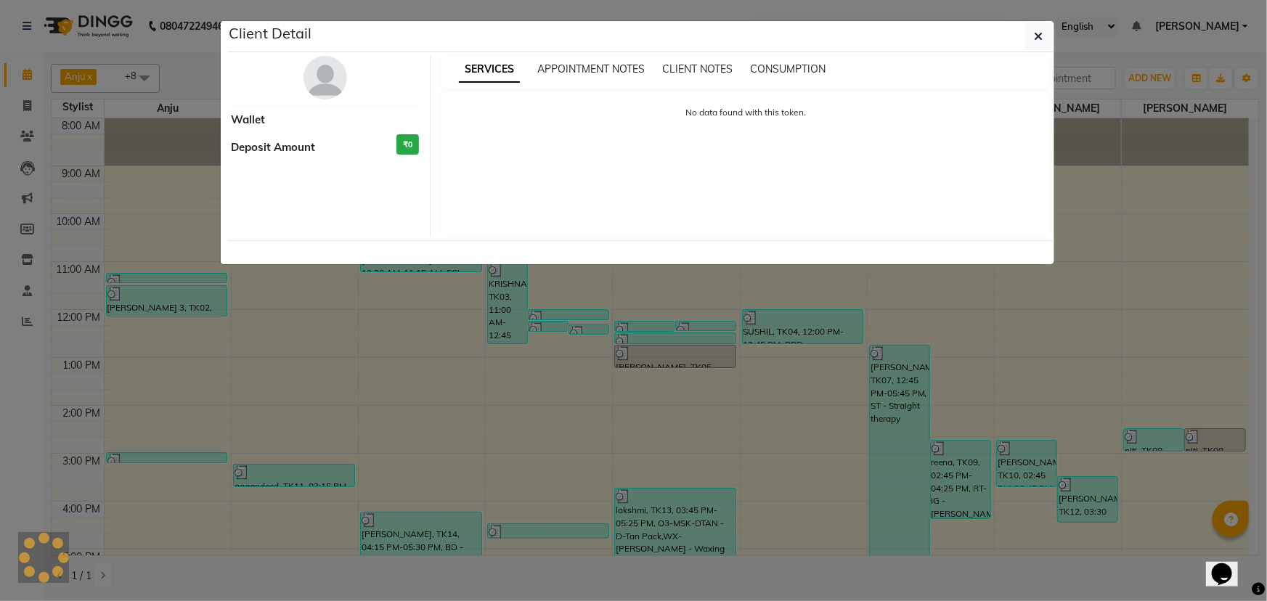
select select "3"
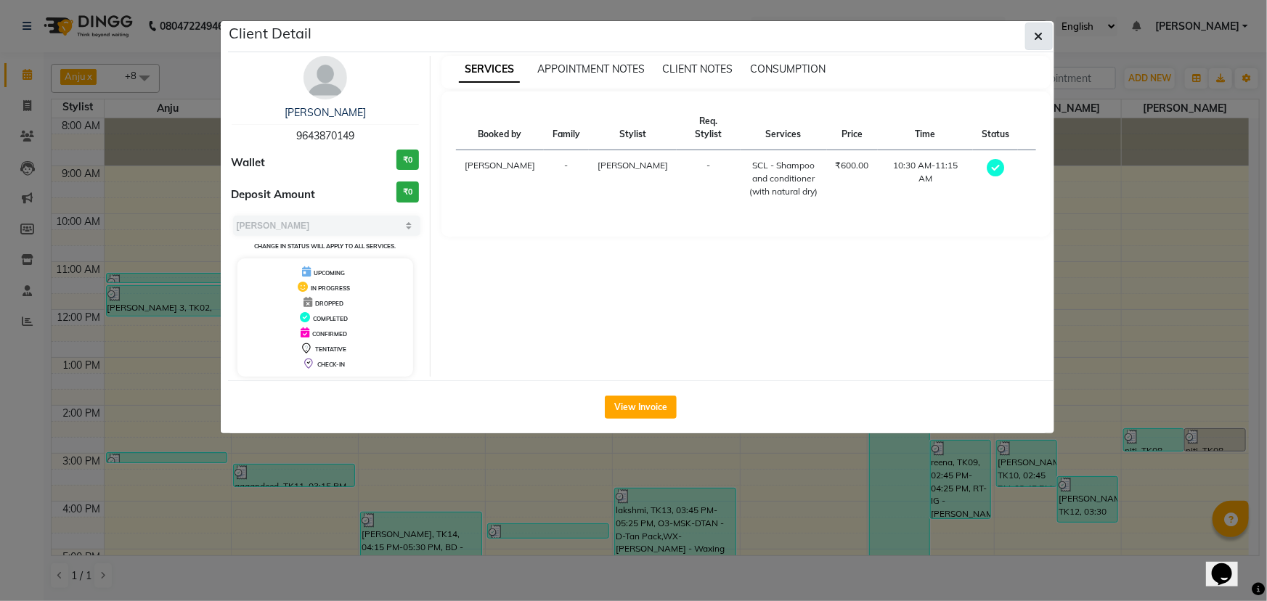
click at [1043, 27] on button "button" at bounding box center [1039, 37] width 28 height 28
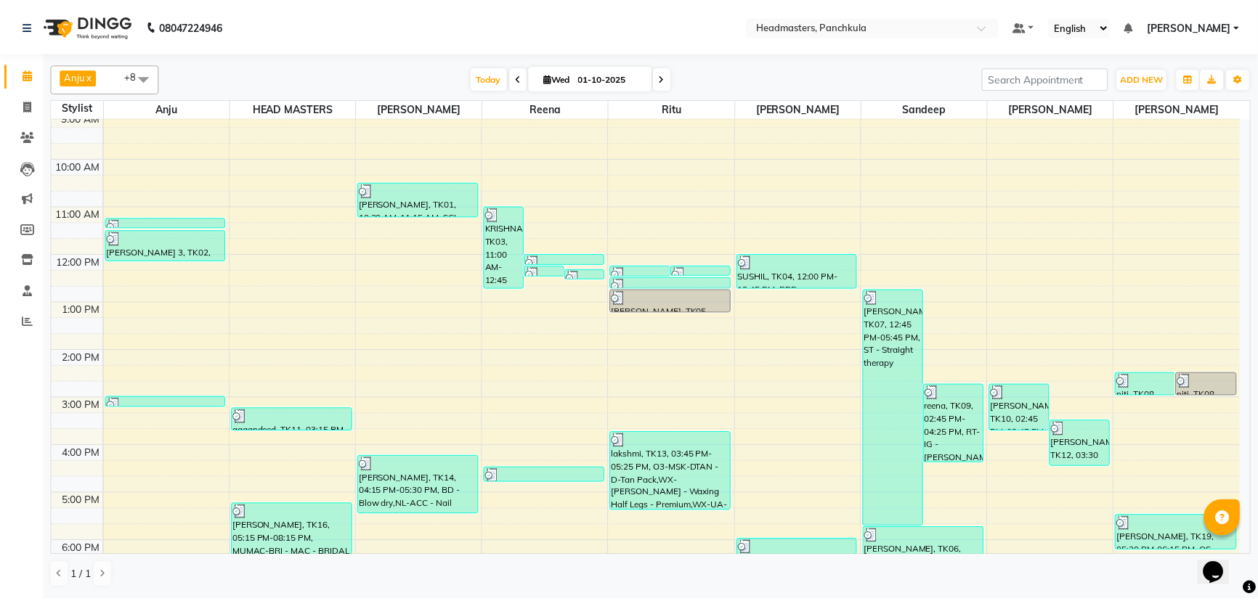
scroll to position [131, 0]
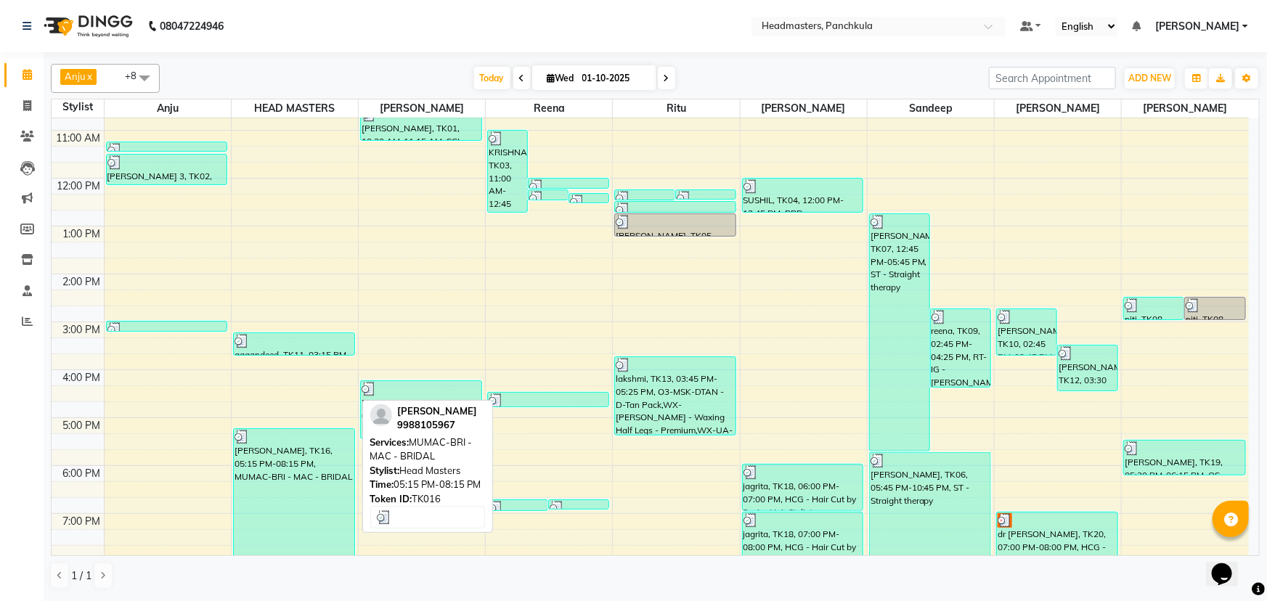
click at [319, 487] on div "[PERSON_NAME], TK16, 05:15 PM-08:15 PM, MUMAC-BRI - MAC - BRIDAL" at bounding box center [294, 499] width 121 height 141
select select "3"
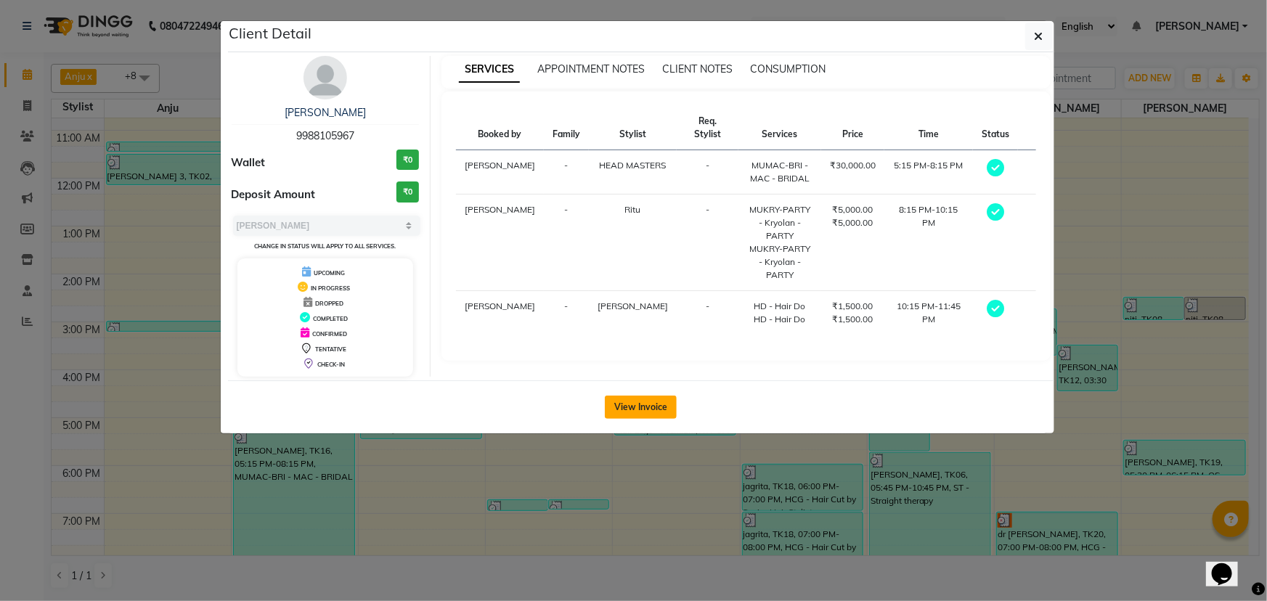
click at [660, 400] on button "View Invoice" at bounding box center [641, 407] width 72 height 23
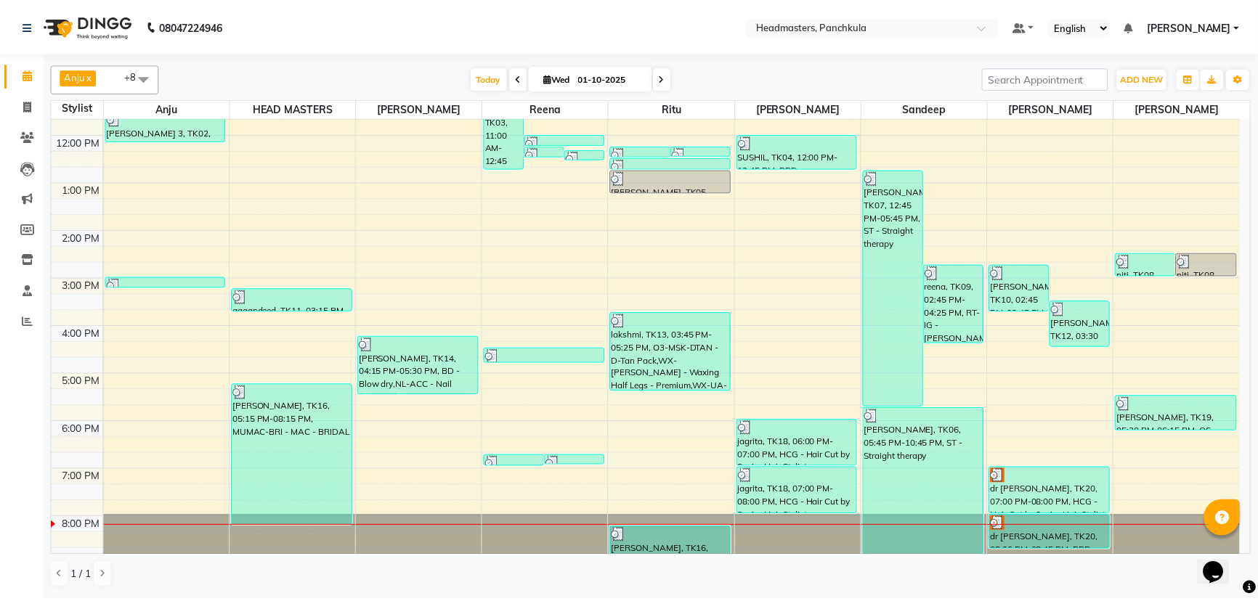
scroll to position [182, 0]
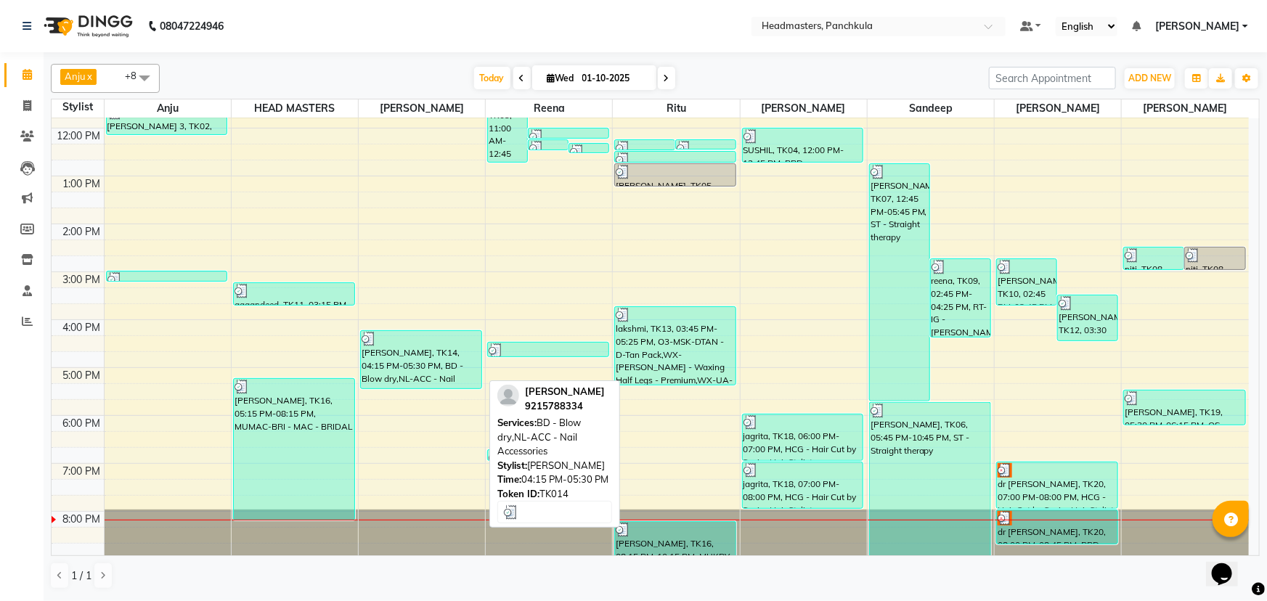
click at [418, 341] on div at bounding box center [421, 339] width 119 height 15
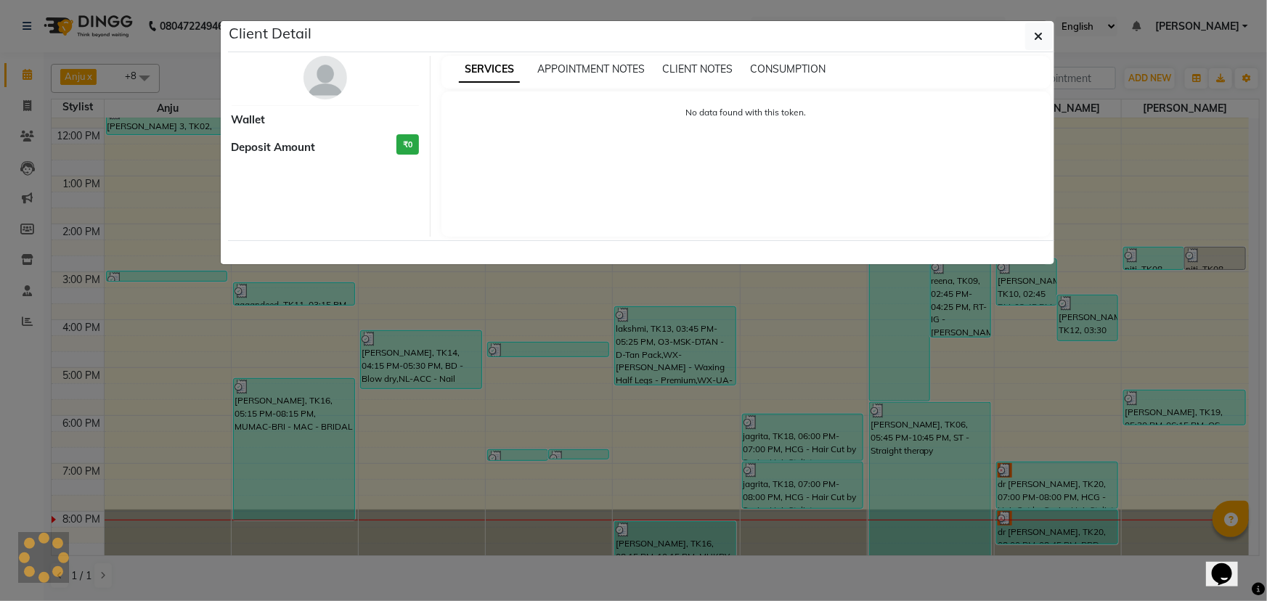
select select "3"
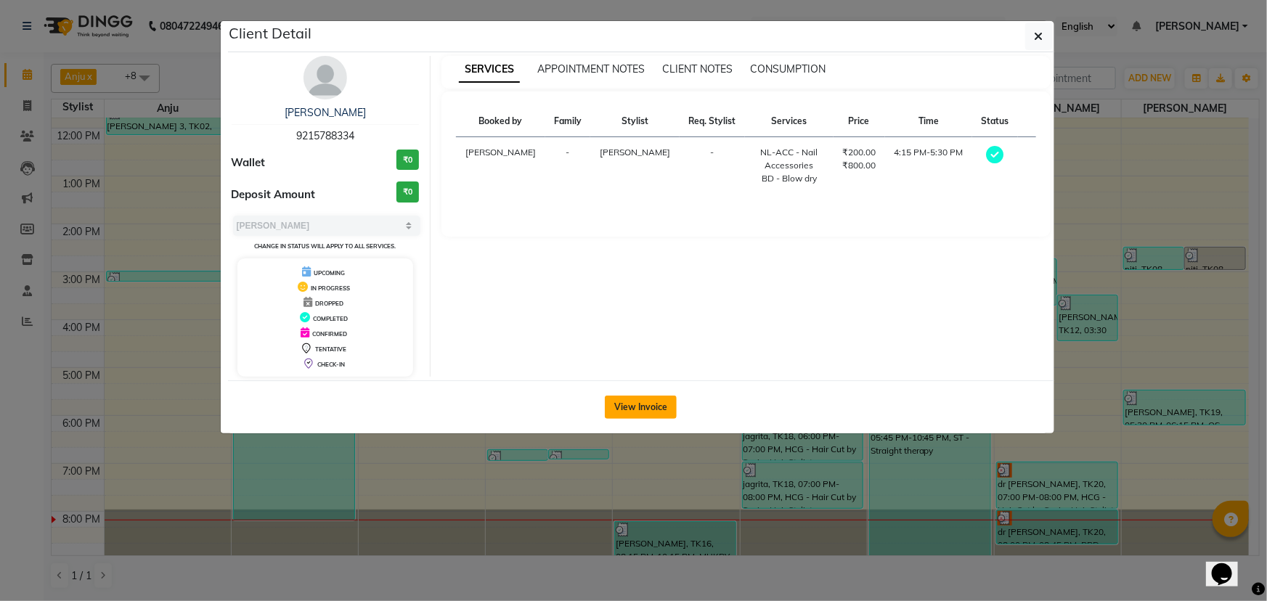
click at [659, 400] on button "View Invoice" at bounding box center [641, 407] width 72 height 23
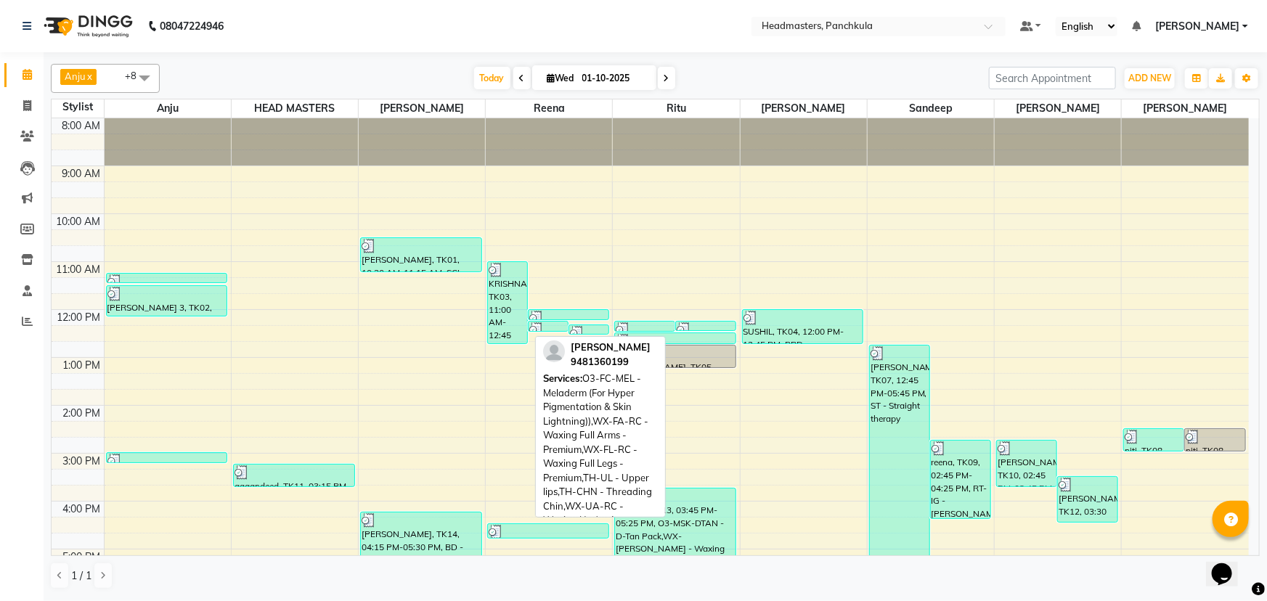
click at [495, 315] on div "KRISHNA, TK03, 11:00 AM-12:45 PM, O3-FC-MEL - Meladerm (For Hyper Pigmentation …" at bounding box center [507, 302] width 39 height 81
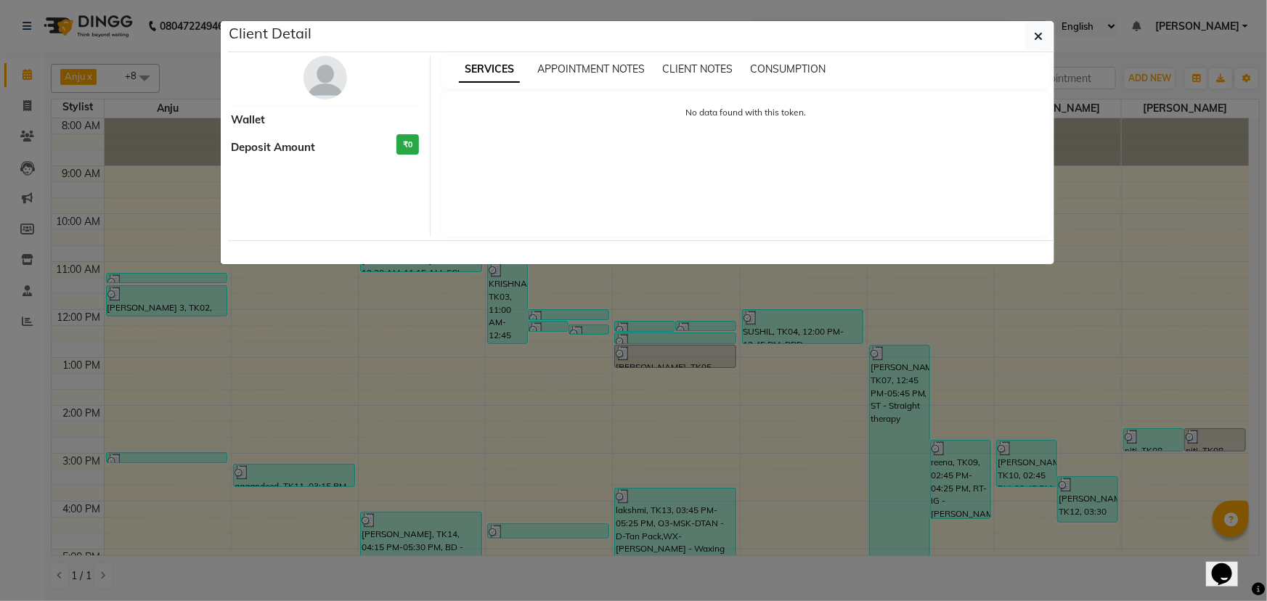
select select "3"
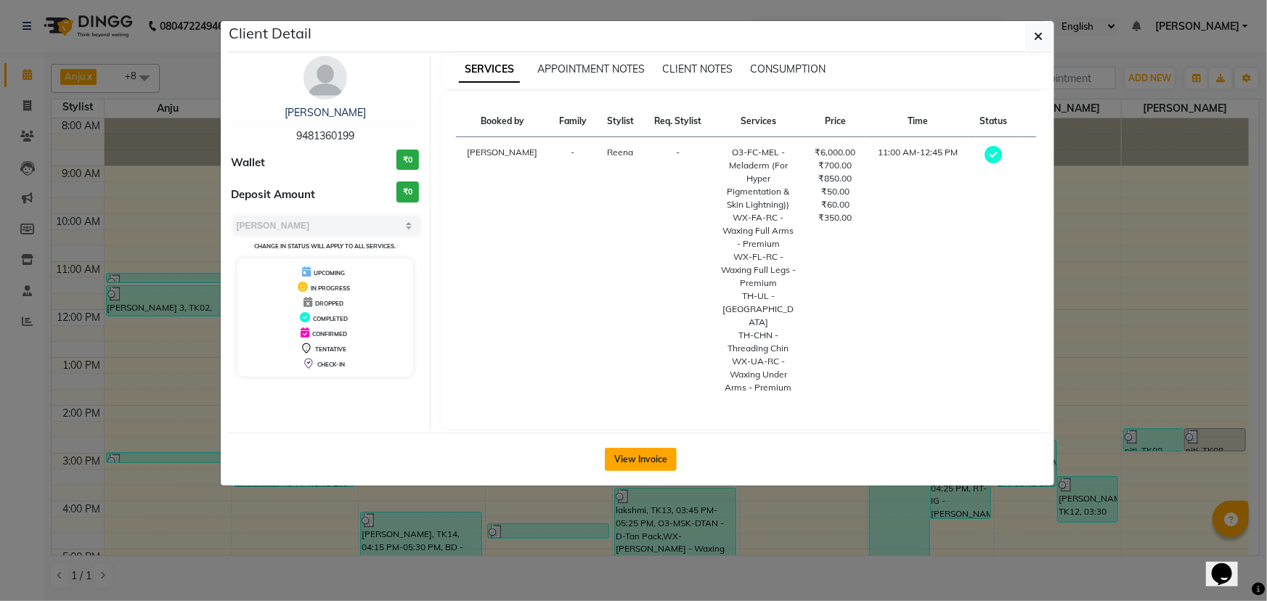
click at [625, 451] on button "View Invoice" at bounding box center [641, 459] width 72 height 23
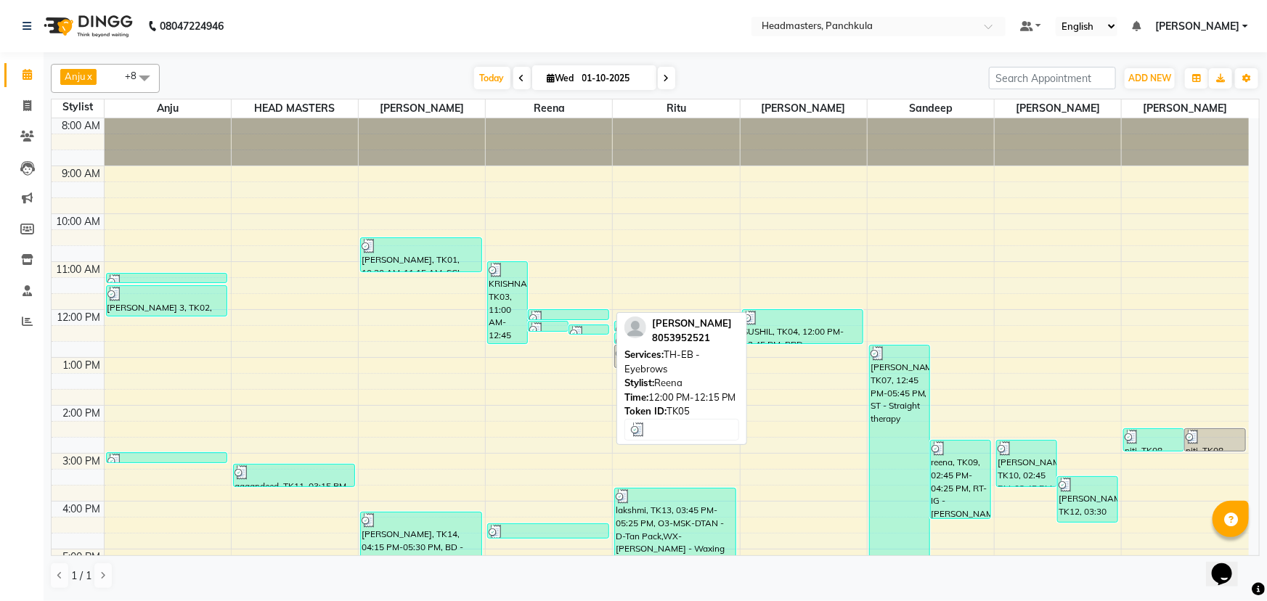
click at [536, 314] on img at bounding box center [536, 318] width 15 height 15
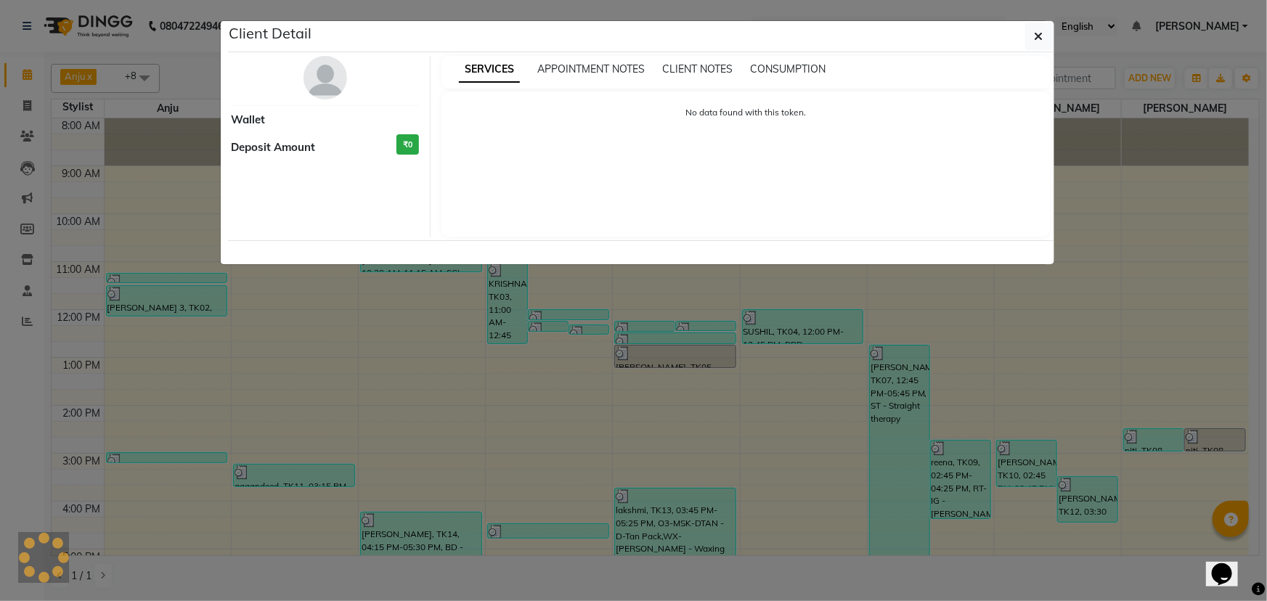
select select "3"
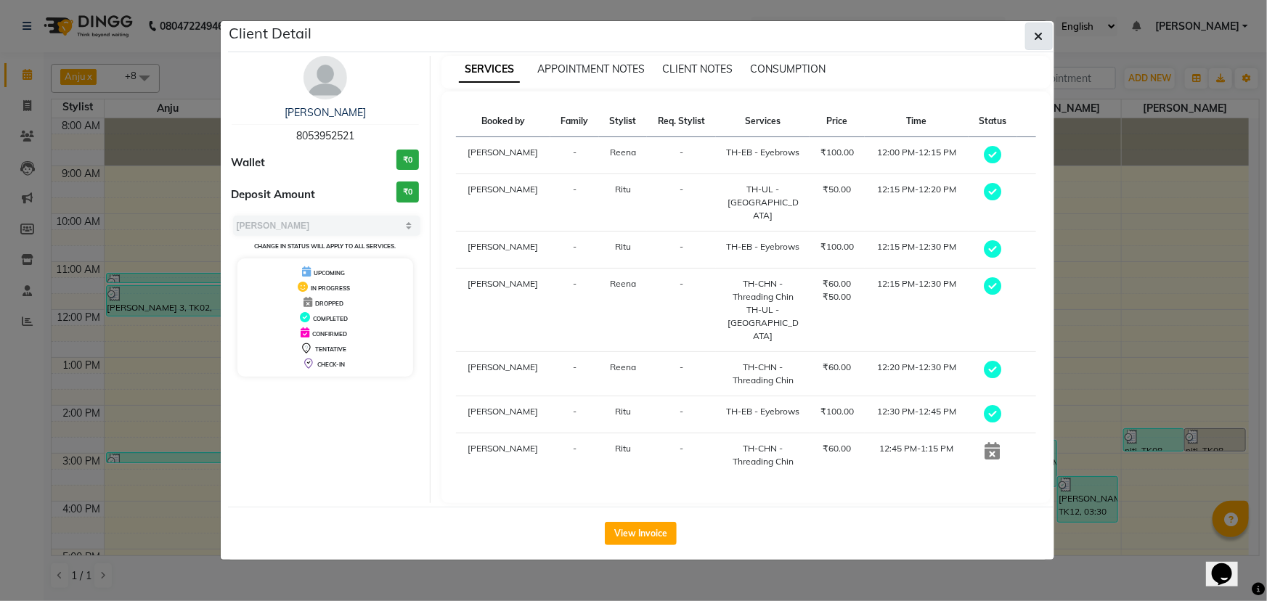
click at [1031, 41] on button "button" at bounding box center [1039, 37] width 28 height 28
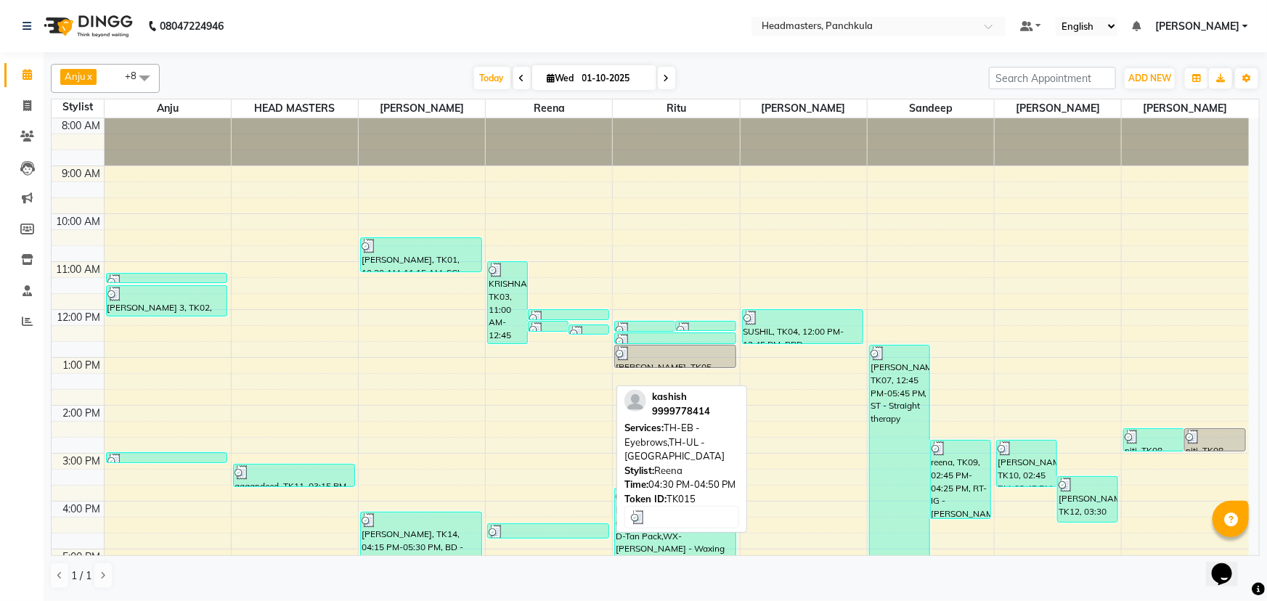
click at [526, 532] on div at bounding box center [548, 532] width 119 height 15
select select "3"
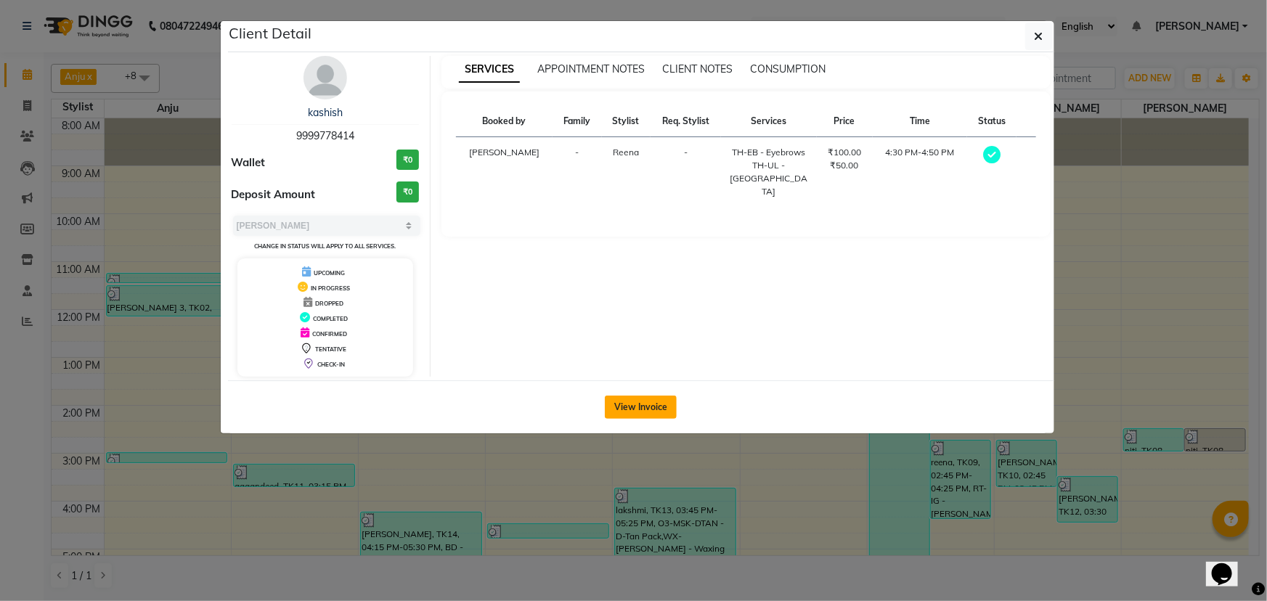
click at [648, 404] on button "View Invoice" at bounding box center [641, 407] width 72 height 23
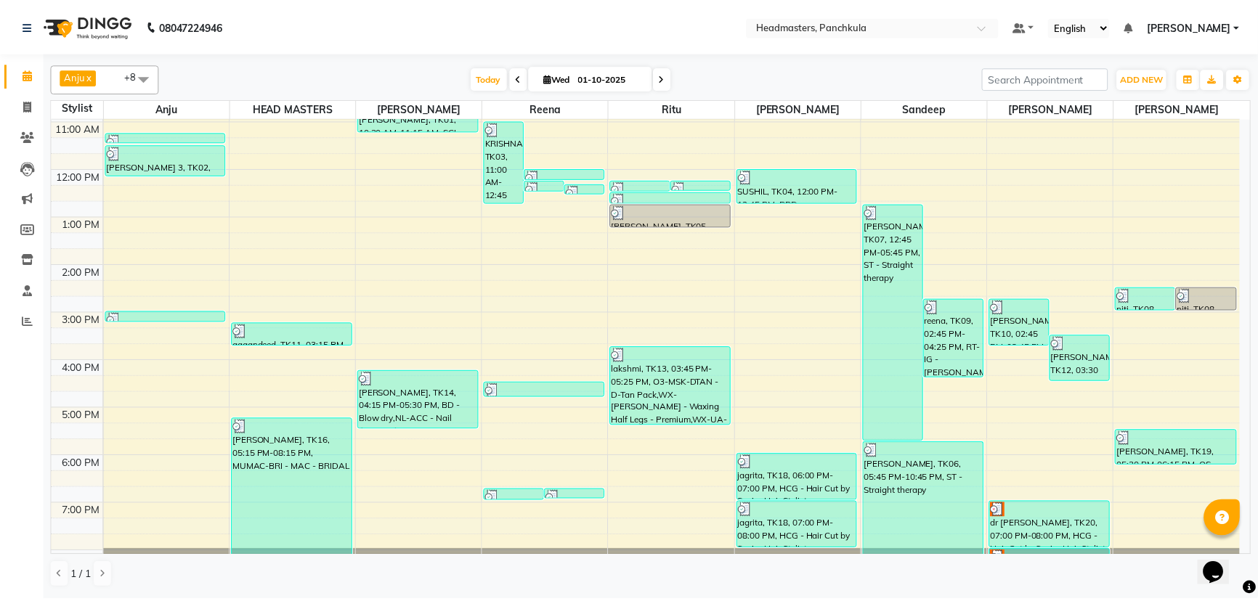
scroll to position [182, 0]
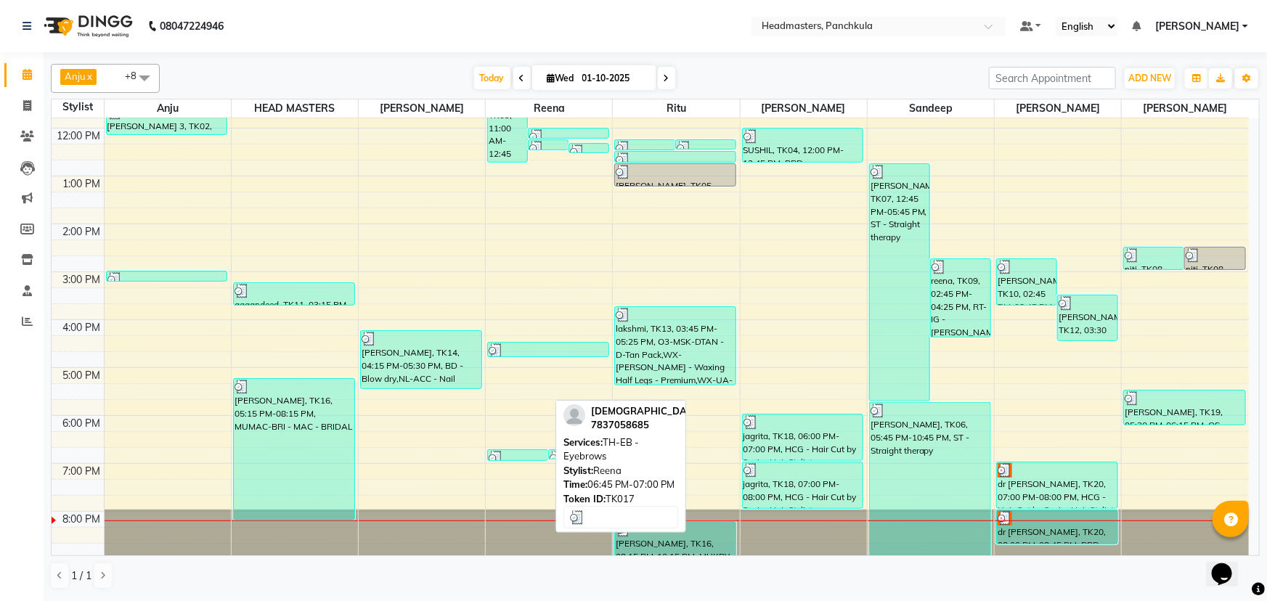
click at [539, 452] on div at bounding box center [518, 458] width 58 height 15
select select "3"
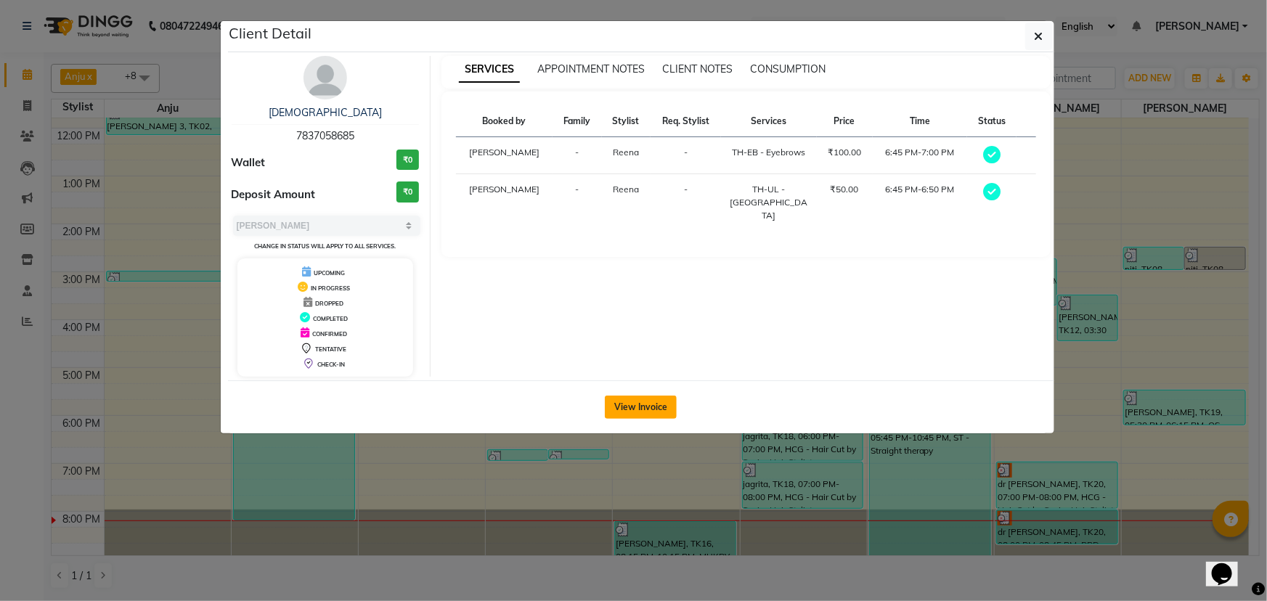
click at [611, 410] on button "View Invoice" at bounding box center [641, 407] width 72 height 23
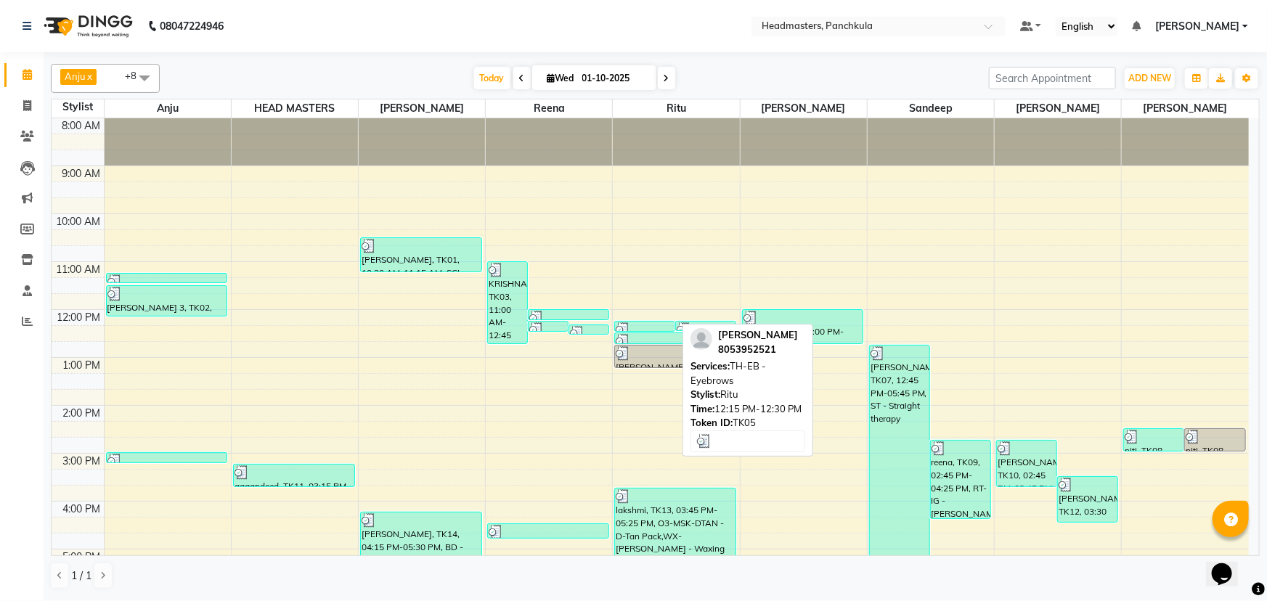
click at [633, 322] on div at bounding box center [645, 329] width 58 height 15
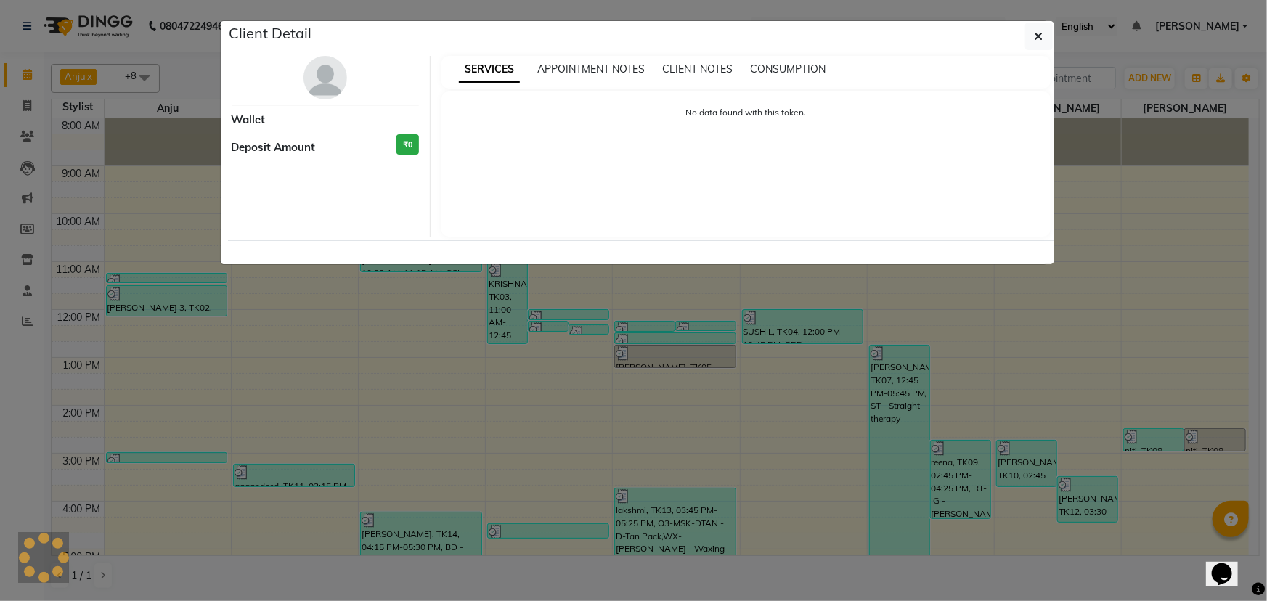
select select "3"
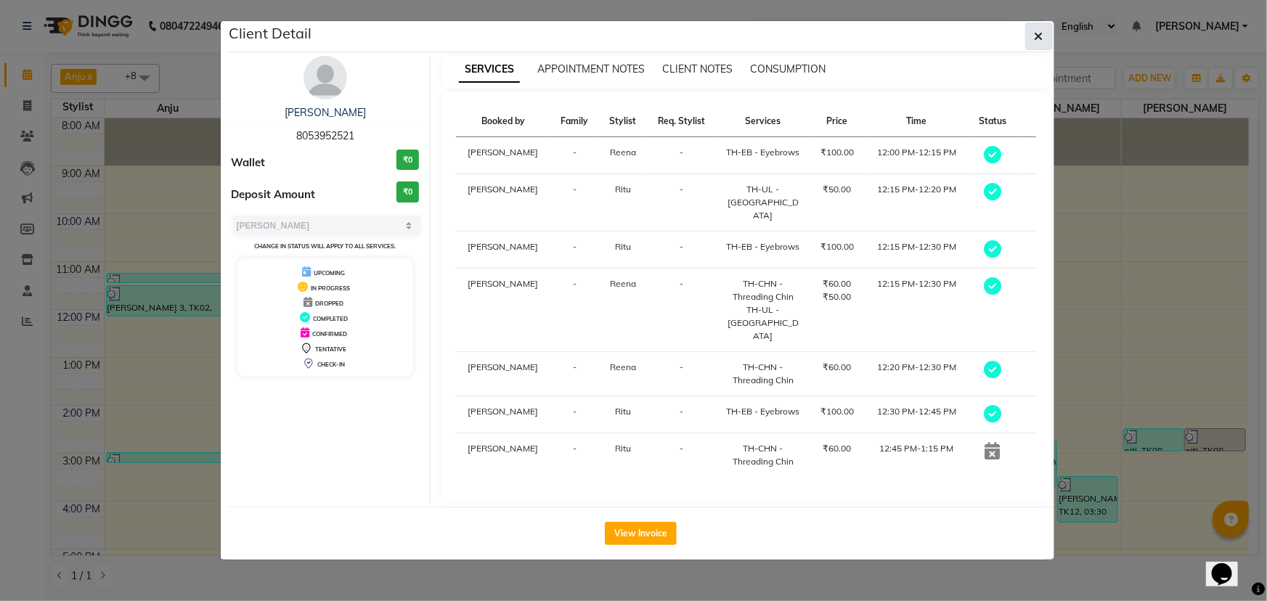
click at [1031, 44] on button "button" at bounding box center [1039, 37] width 28 height 28
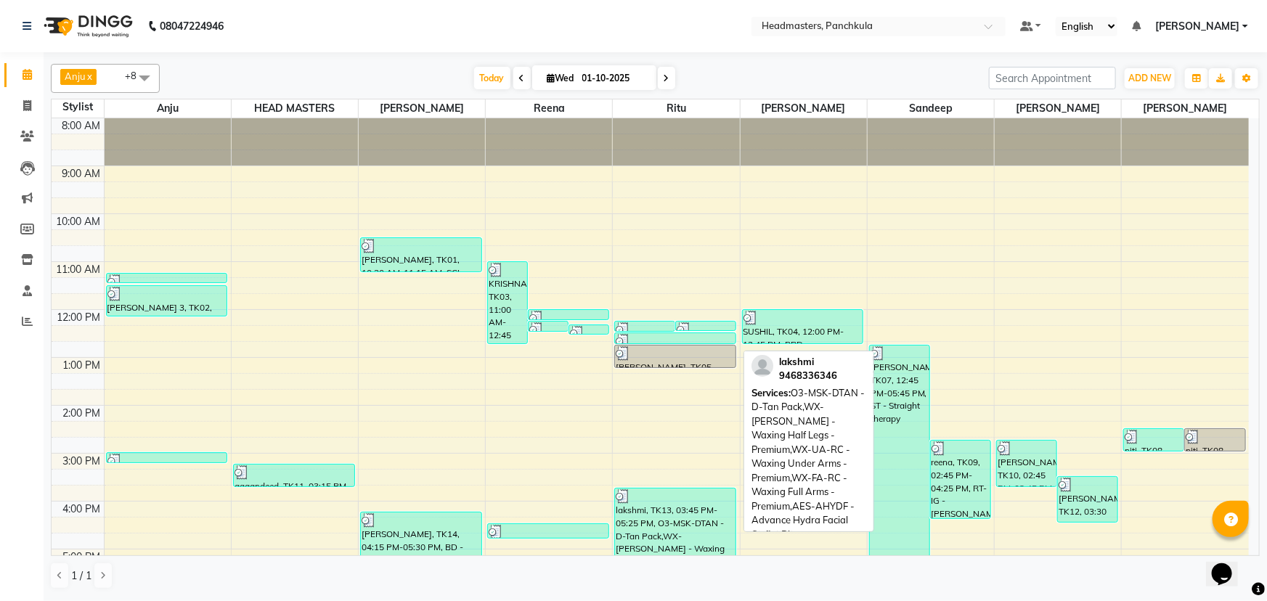
click at [702, 522] on div "lakshmi, TK13, 03:45 PM-05:25 PM, O3-MSK-DTAN - D-Tan Pack,WX-[PERSON_NAME] - W…" at bounding box center [675, 528] width 121 height 78
select select "3"
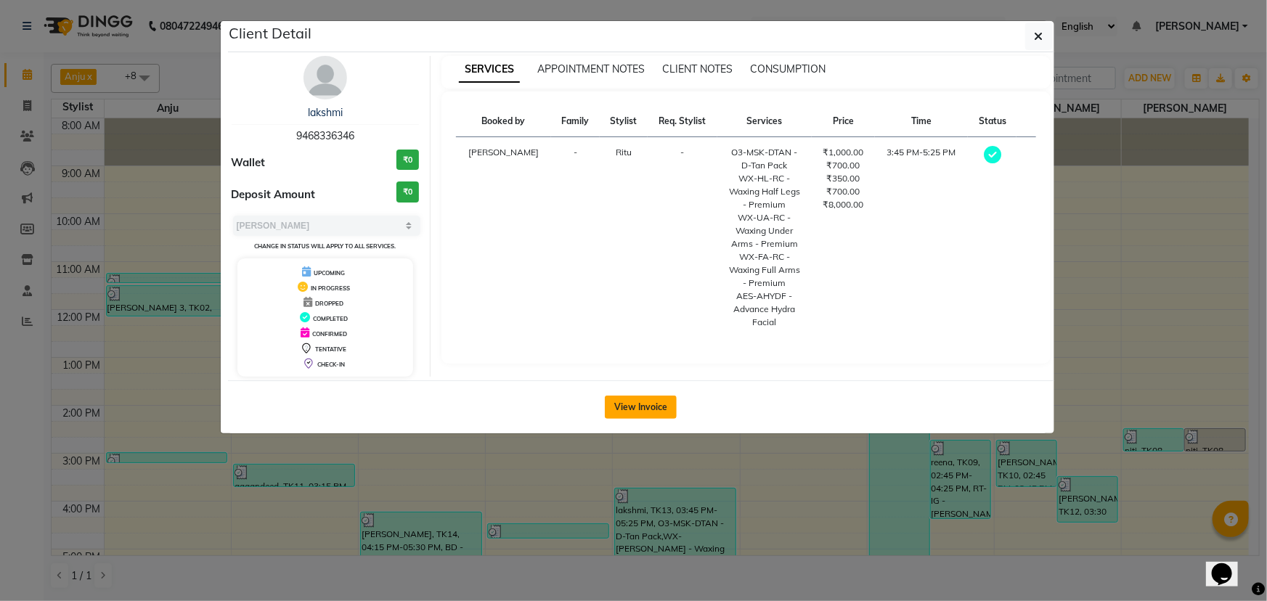
click at [657, 410] on button "View Invoice" at bounding box center [641, 407] width 72 height 23
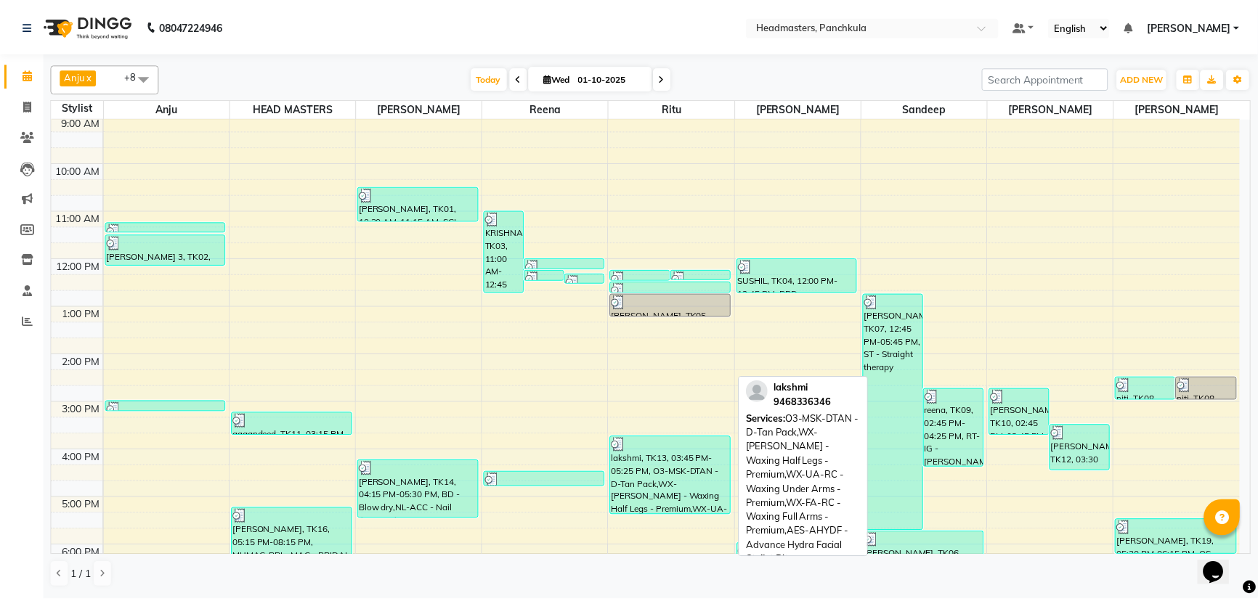
scroll to position [50, 0]
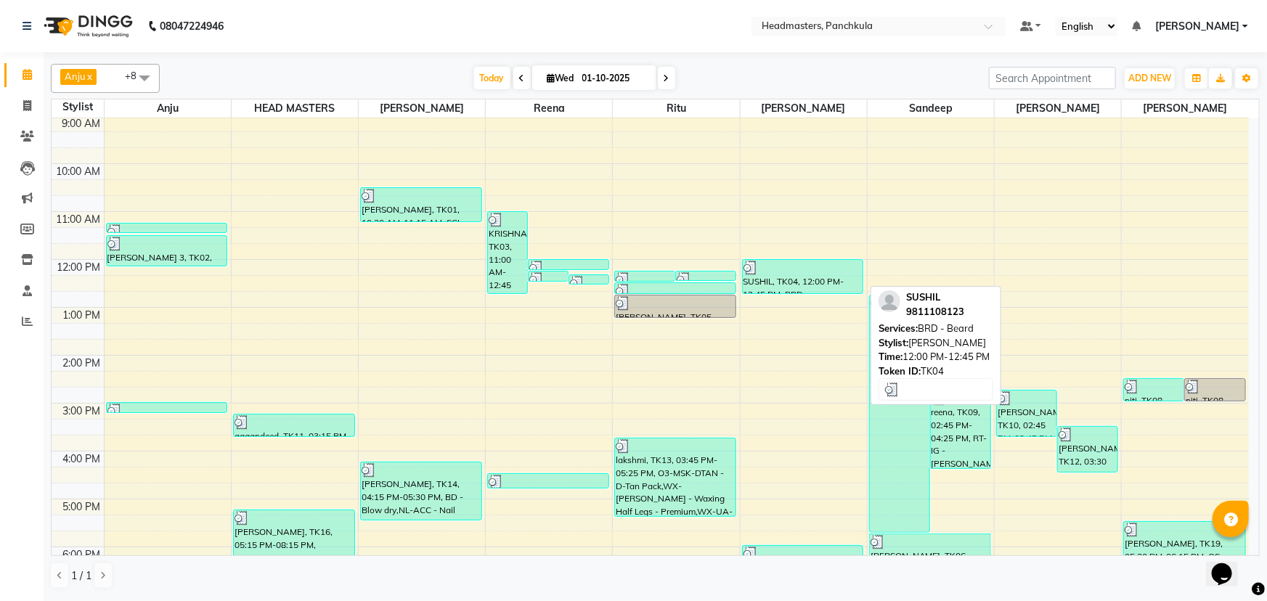
click at [770, 275] on div "SUSHIL, TK04, 12:00 PM-12:45 PM, BRD - [PERSON_NAME]" at bounding box center [803, 276] width 121 height 33
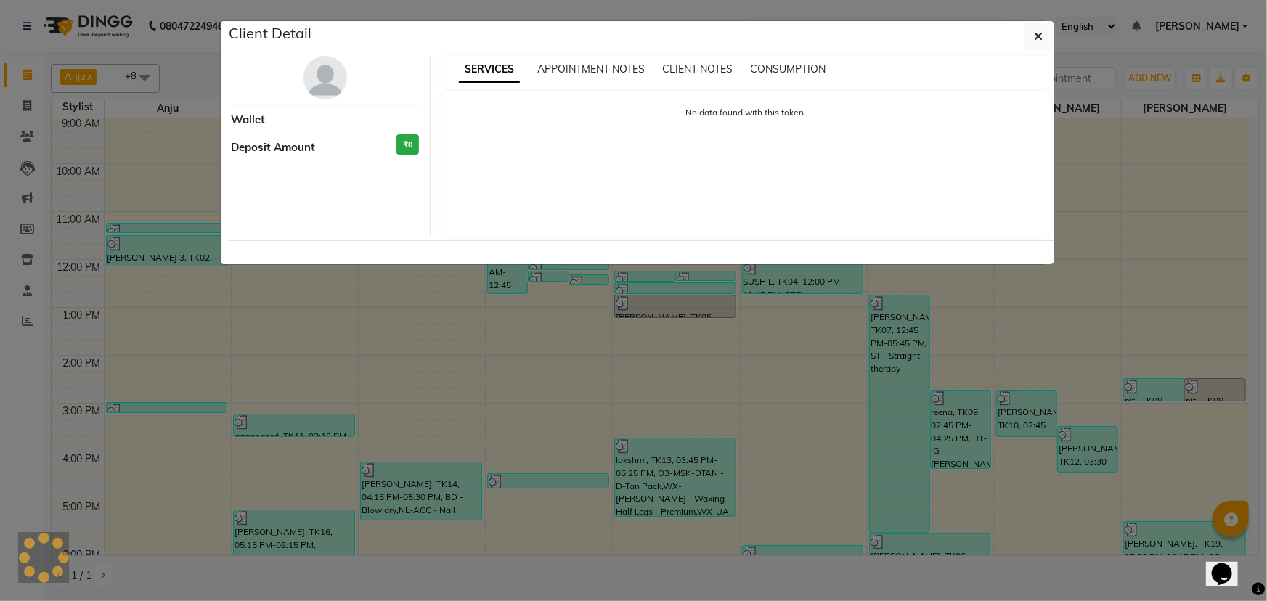
select select "3"
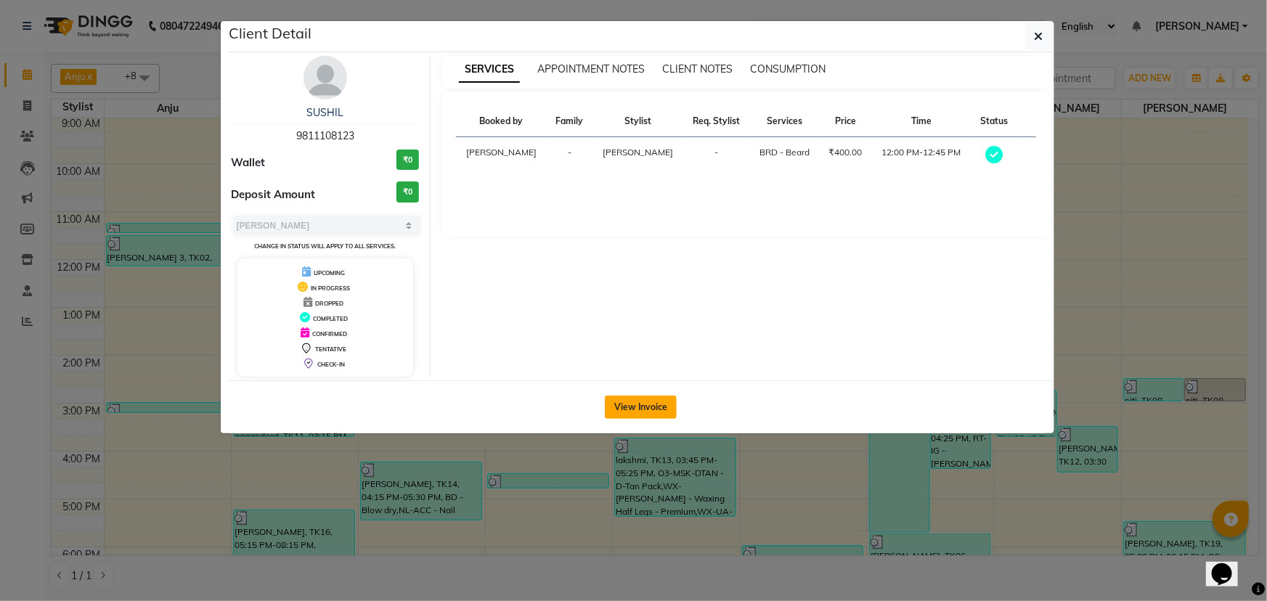
click at [623, 415] on button "View Invoice" at bounding box center [641, 407] width 72 height 23
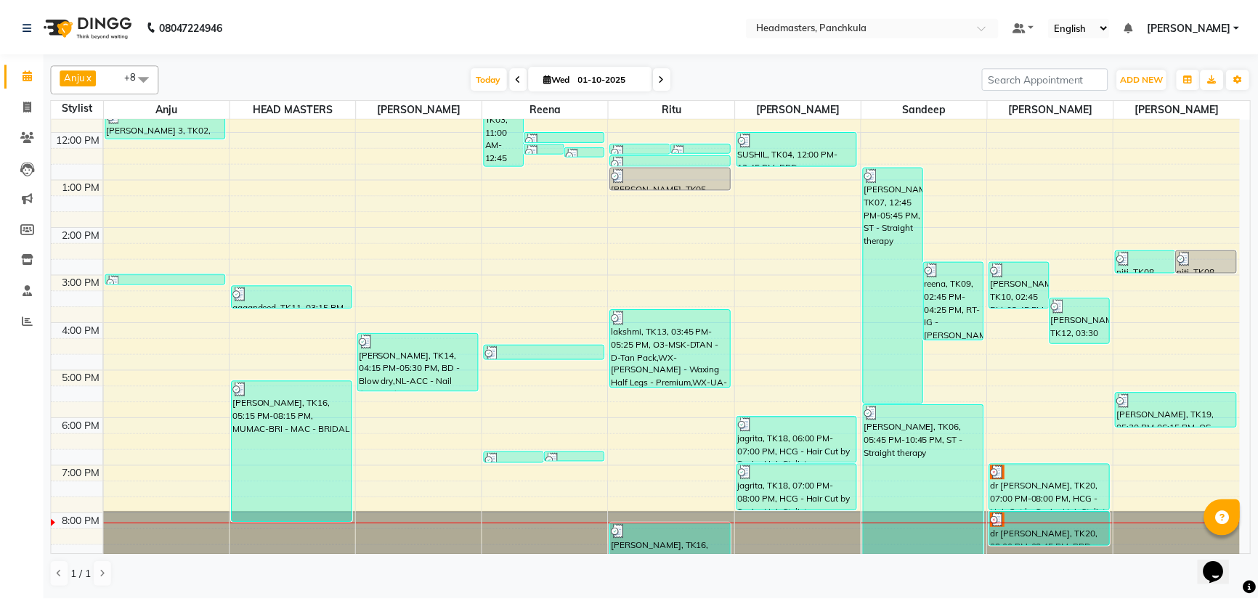
scroll to position [182, 0]
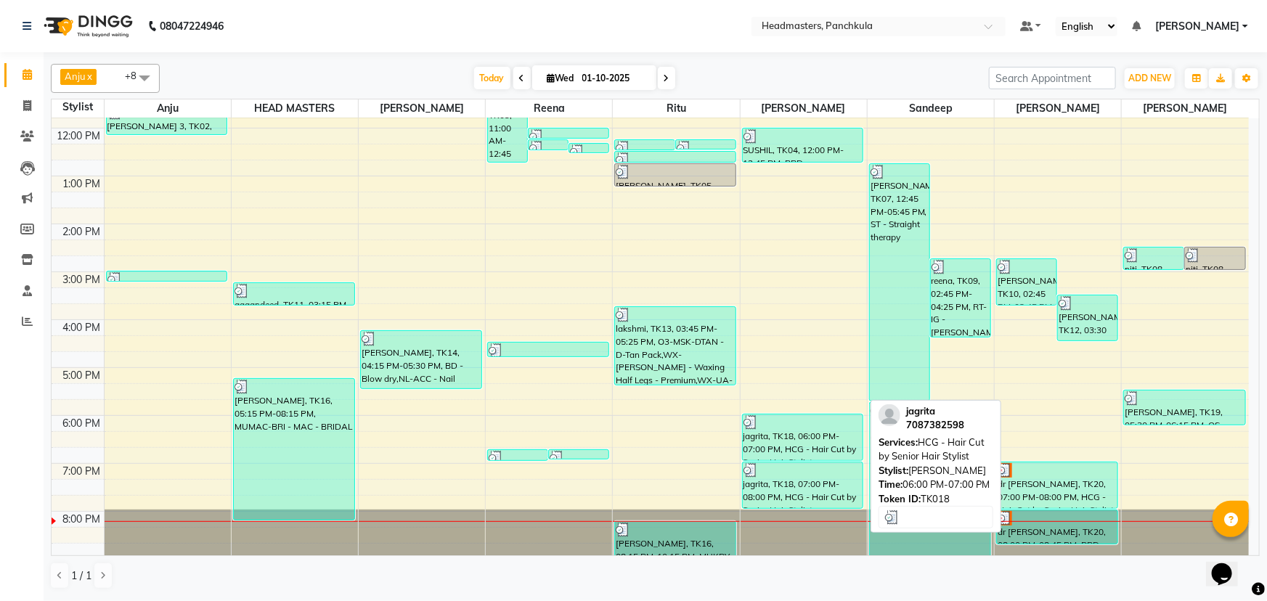
click at [763, 428] on div "jagrita, TK18, 06:00 PM-07:00 PM, HCG - Hair Cut by Senior Hair Stylist" at bounding box center [803, 438] width 121 height 46
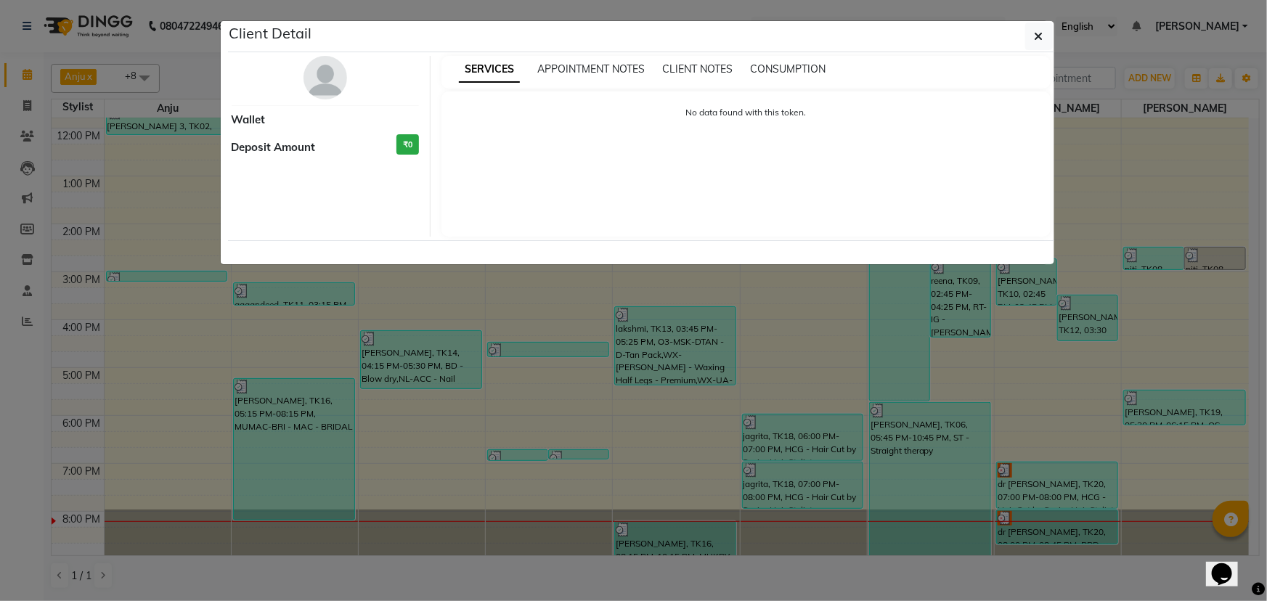
select select "3"
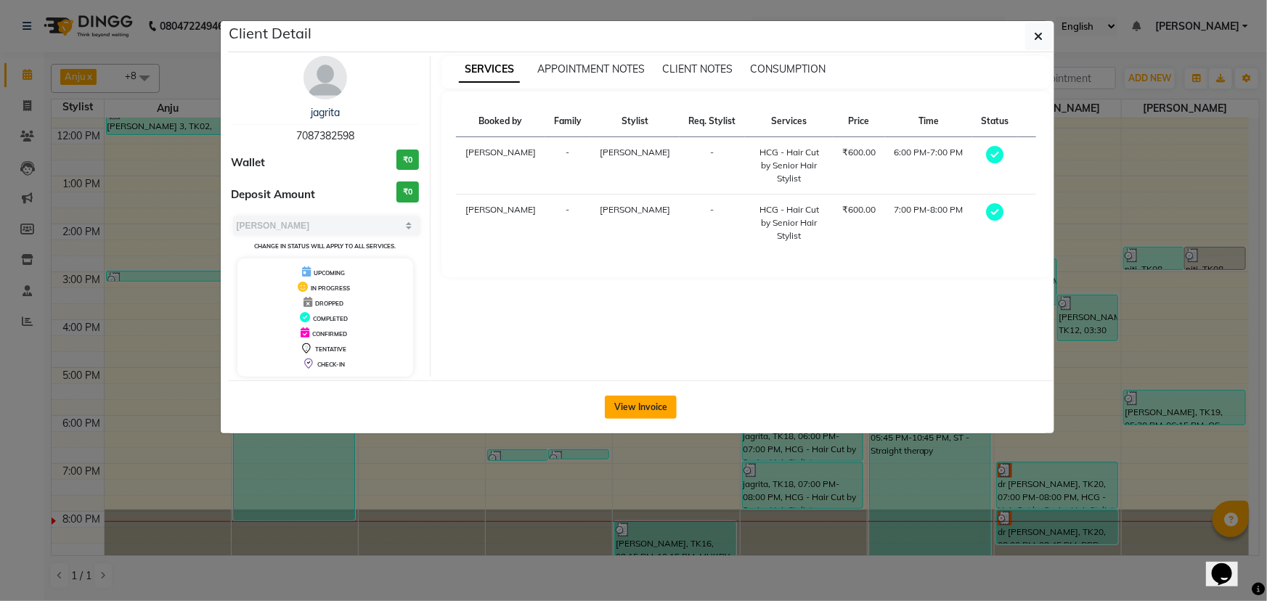
click at [667, 405] on button "View Invoice" at bounding box center [641, 407] width 72 height 23
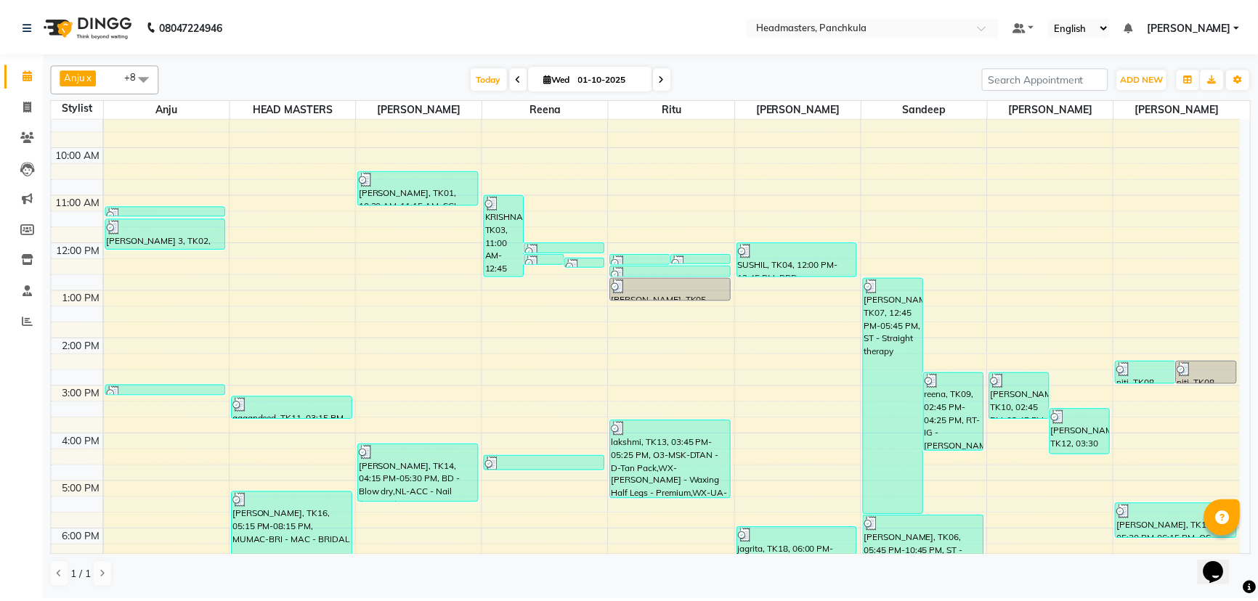
scroll to position [50, 0]
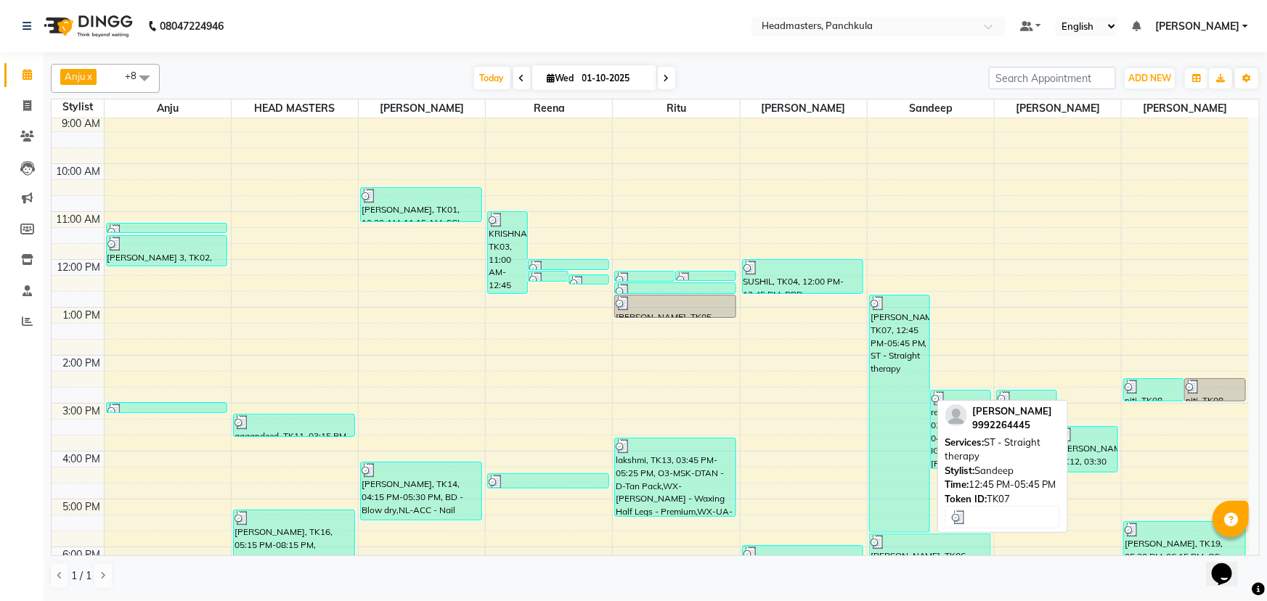
click at [901, 374] on div "[PERSON_NAME], TK07, 12:45 PM-05:45 PM, ST - Straight therapy" at bounding box center [900, 414] width 60 height 237
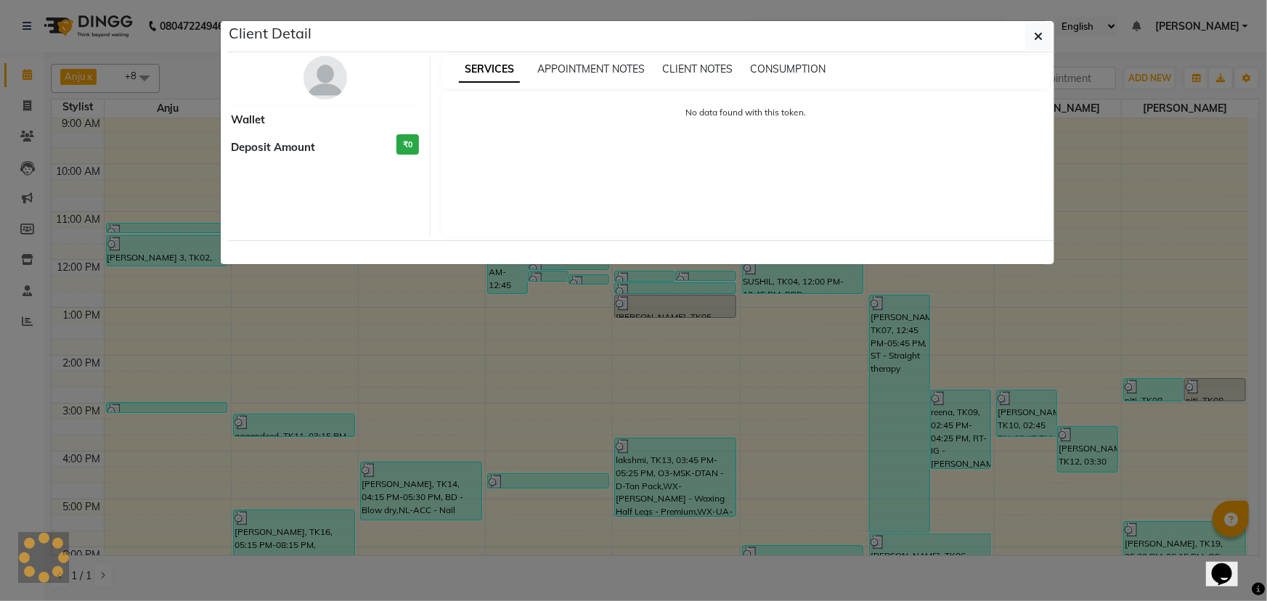
select select "3"
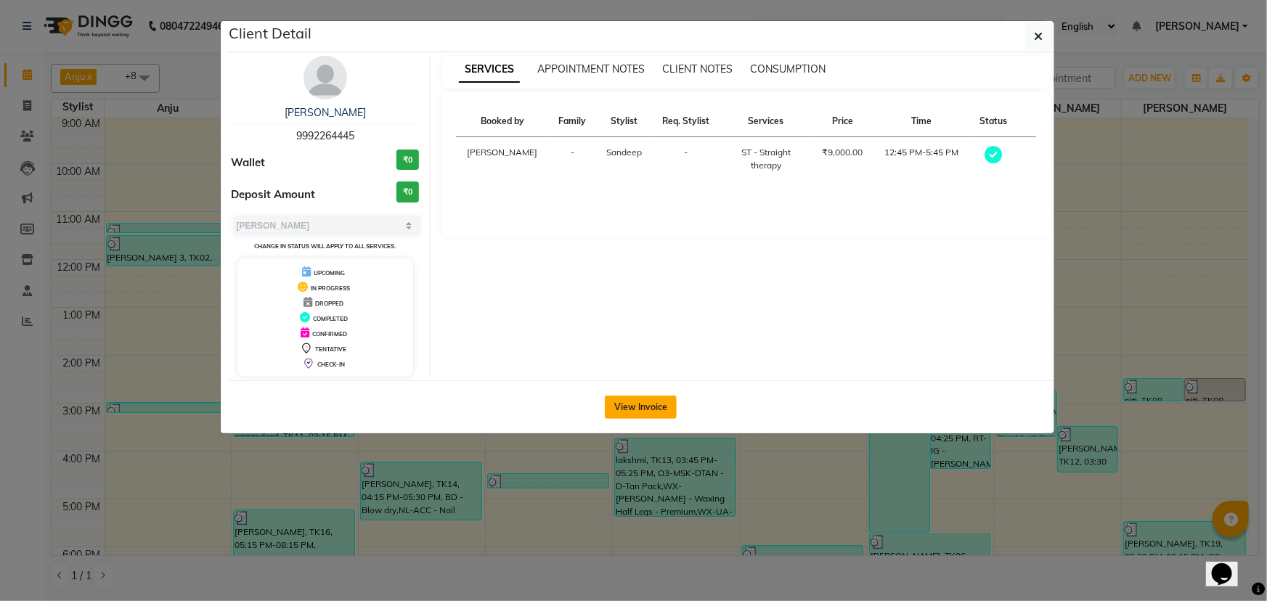
click at [633, 399] on button "View Invoice" at bounding box center [641, 407] width 72 height 23
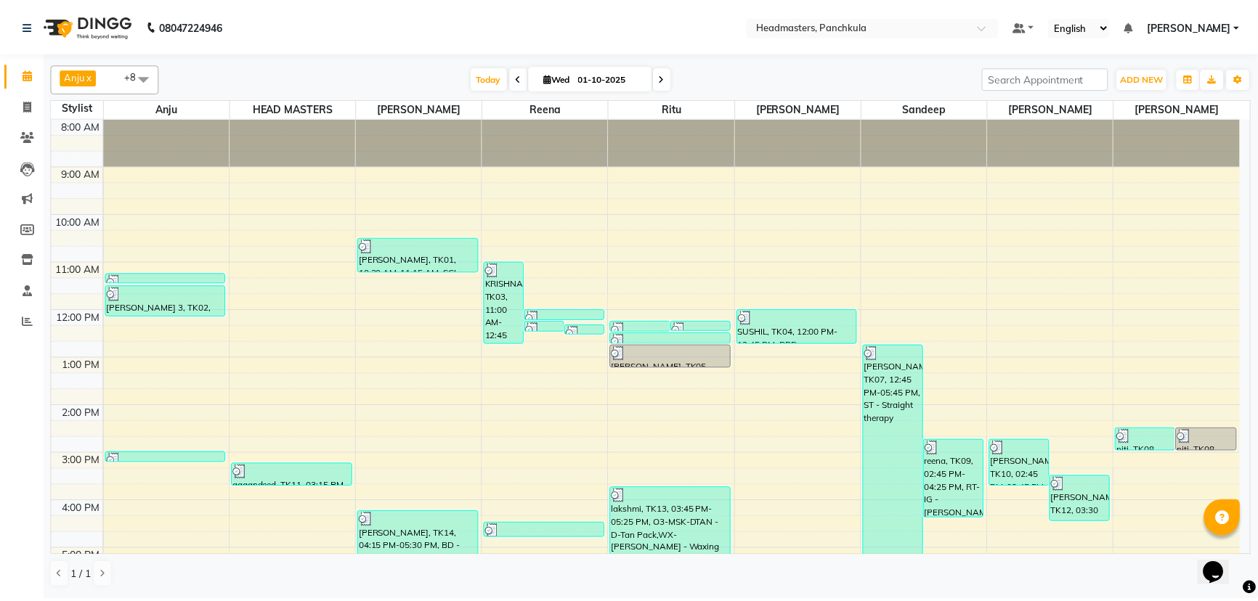
scroll to position [65, 0]
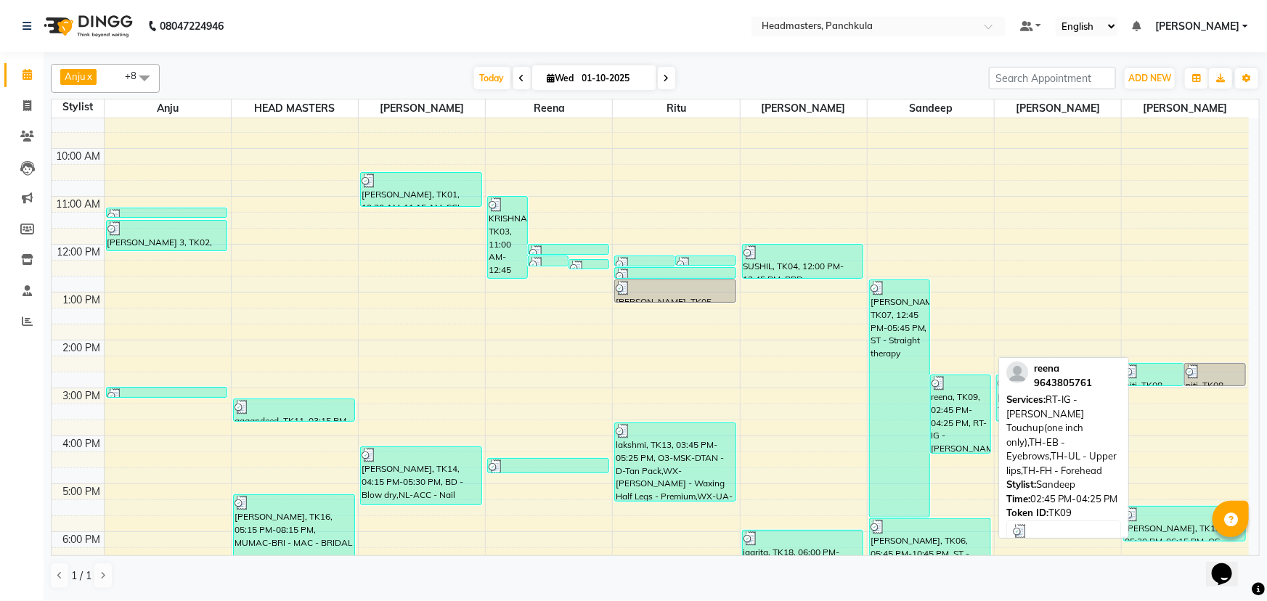
click at [948, 412] on div "reena, TK09, 02:45 PM-04:25 PM, RT-IG - [PERSON_NAME] Touchup(one inch only),TH…" at bounding box center [961, 414] width 60 height 78
select select "3"
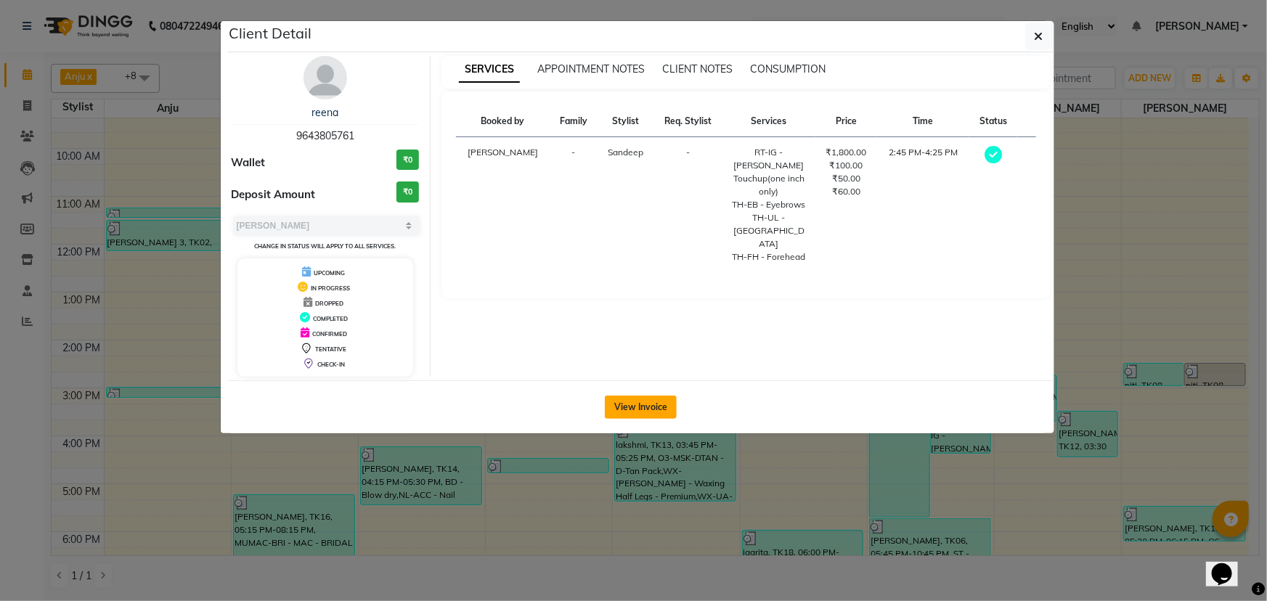
click at [624, 397] on button "View Invoice" at bounding box center [641, 407] width 72 height 23
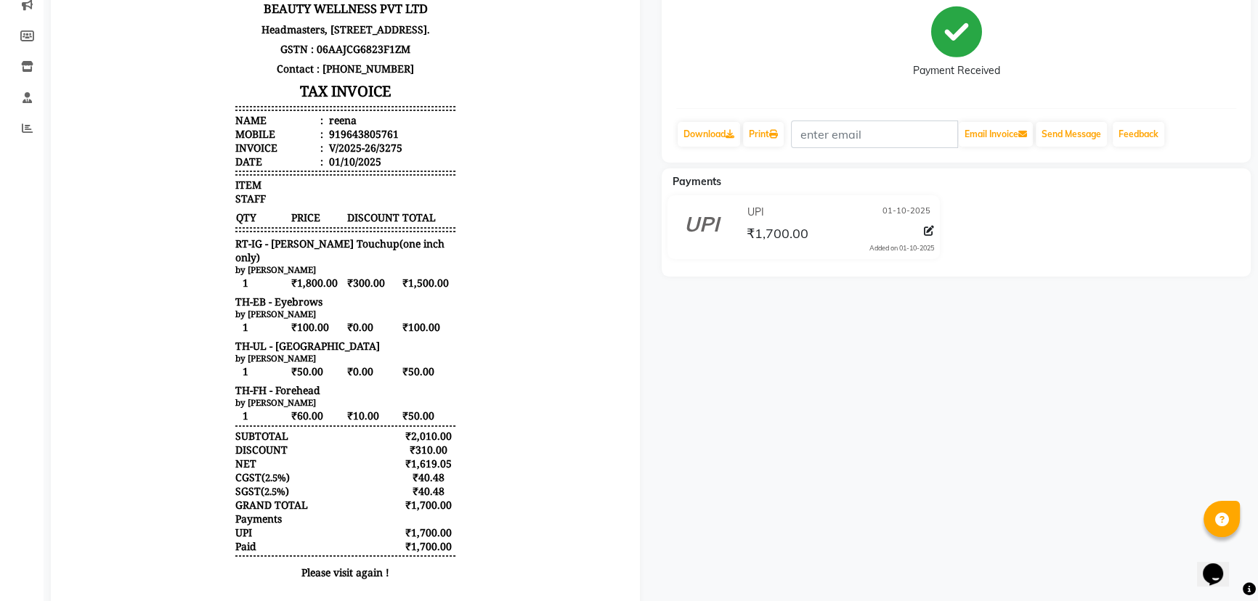
scroll to position [198, 0]
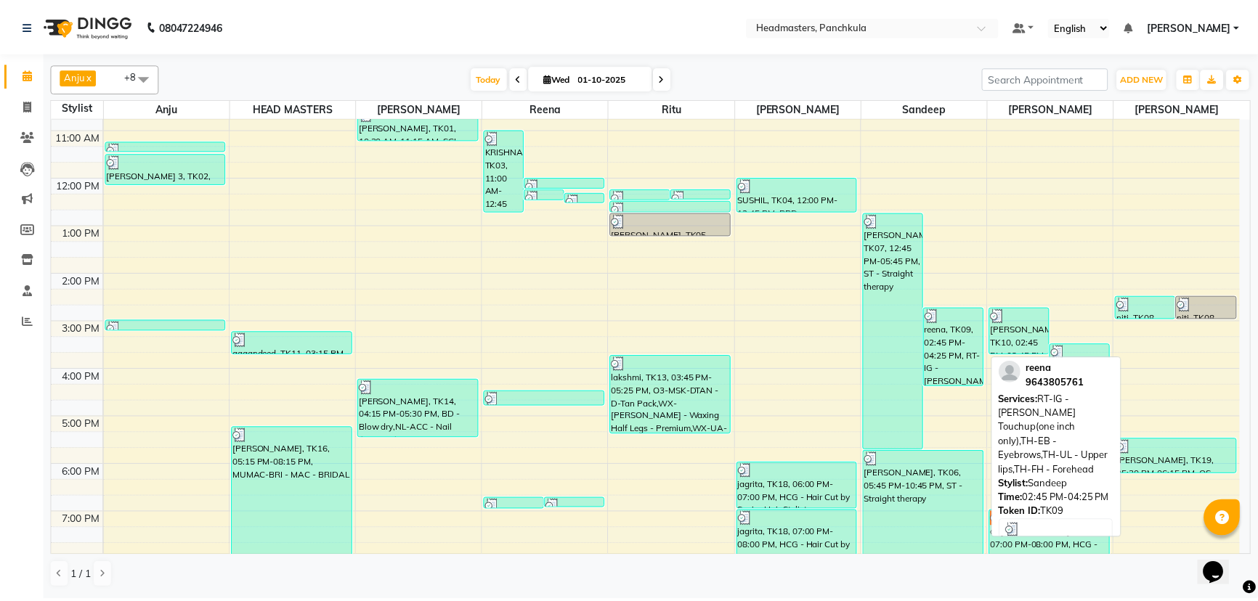
scroll to position [182, 0]
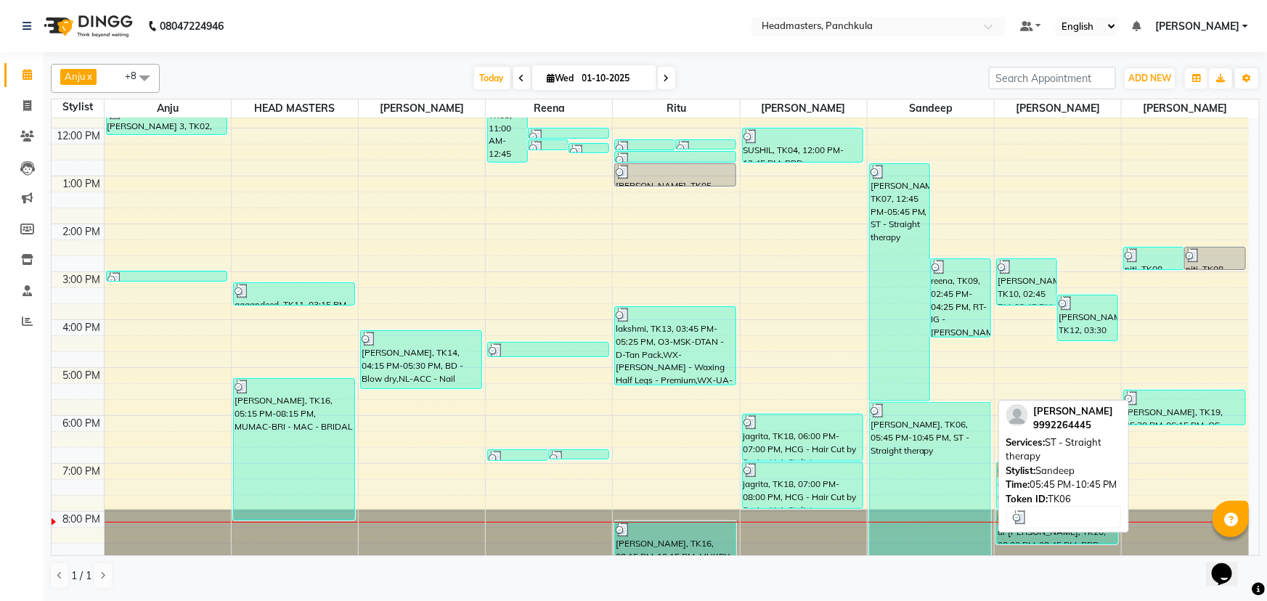
click at [947, 444] on div "[PERSON_NAME], TK06, 05:45 PM-10:45 PM, ST - Straight therapy" at bounding box center [930, 479] width 121 height 153
select select "3"
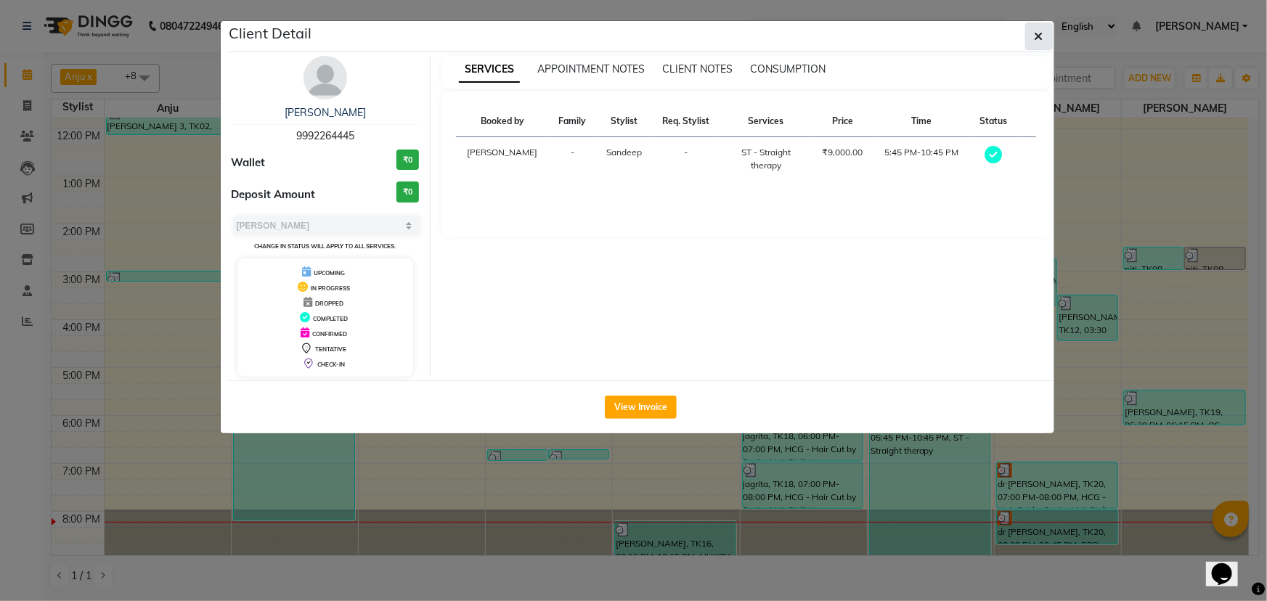
click at [1040, 33] on icon "button" at bounding box center [1039, 37] width 9 height 12
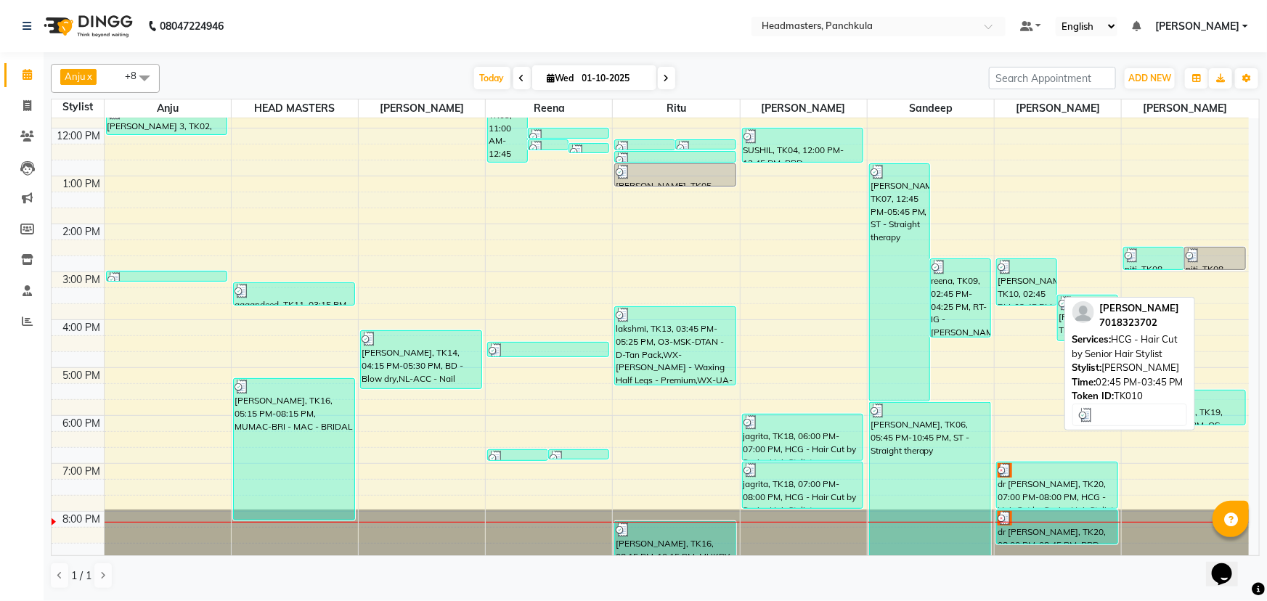
click at [1003, 293] on div "[PERSON_NAME], TK10, 02:45 PM-03:45 PM, HCG - Hair Cut by Senior Hair Stylist" at bounding box center [1027, 282] width 60 height 46
select select "3"
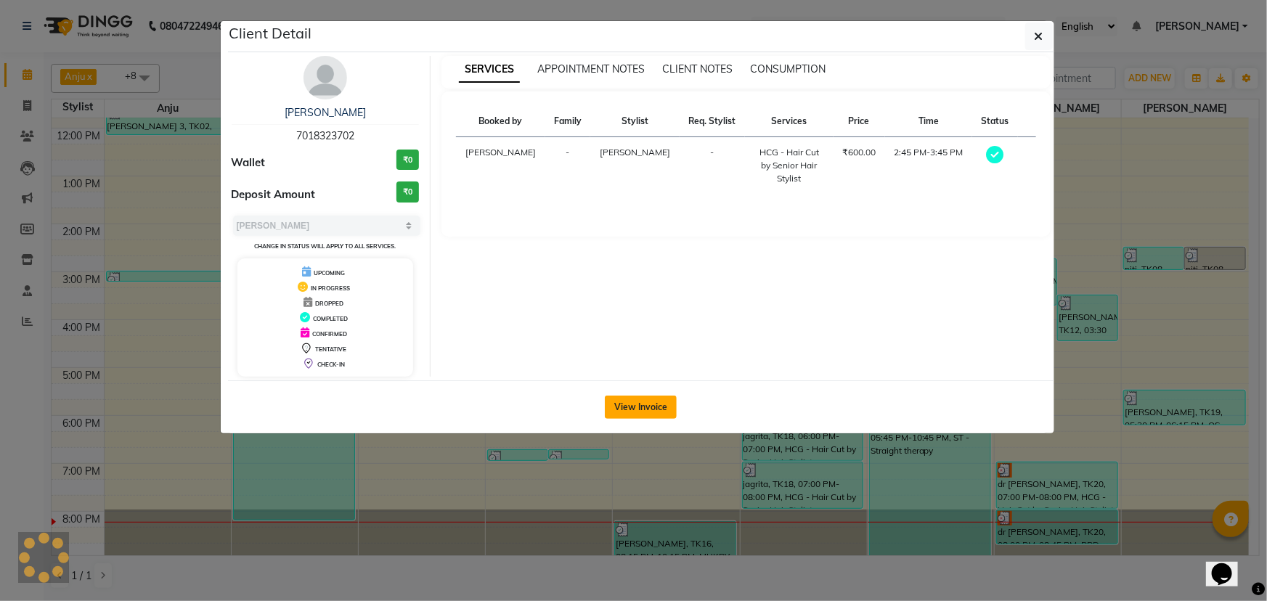
click at [664, 414] on button "View Invoice" at bounding box center [641, 407] width 72 height 23
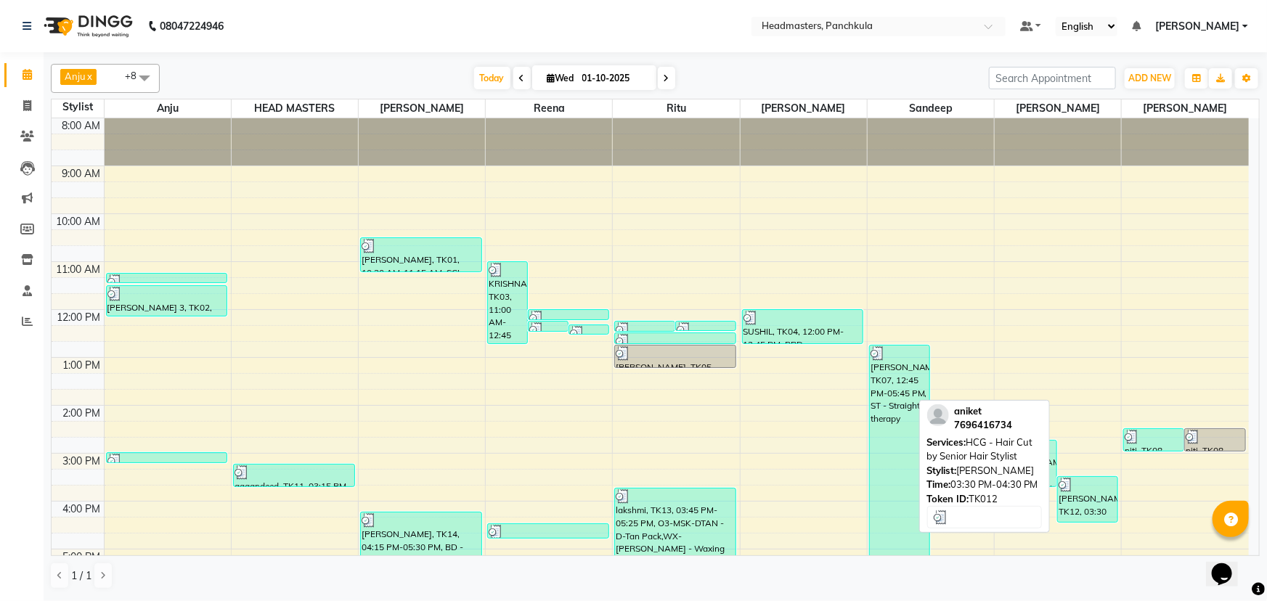
click at [1066, 502] on div "[PERSON_NAME], TK12, 03:30 PM-04:30 PM, HCG - Hair Cut by Senior Hair Stylist" at bounding box center [1088, 499] width 60 height 45
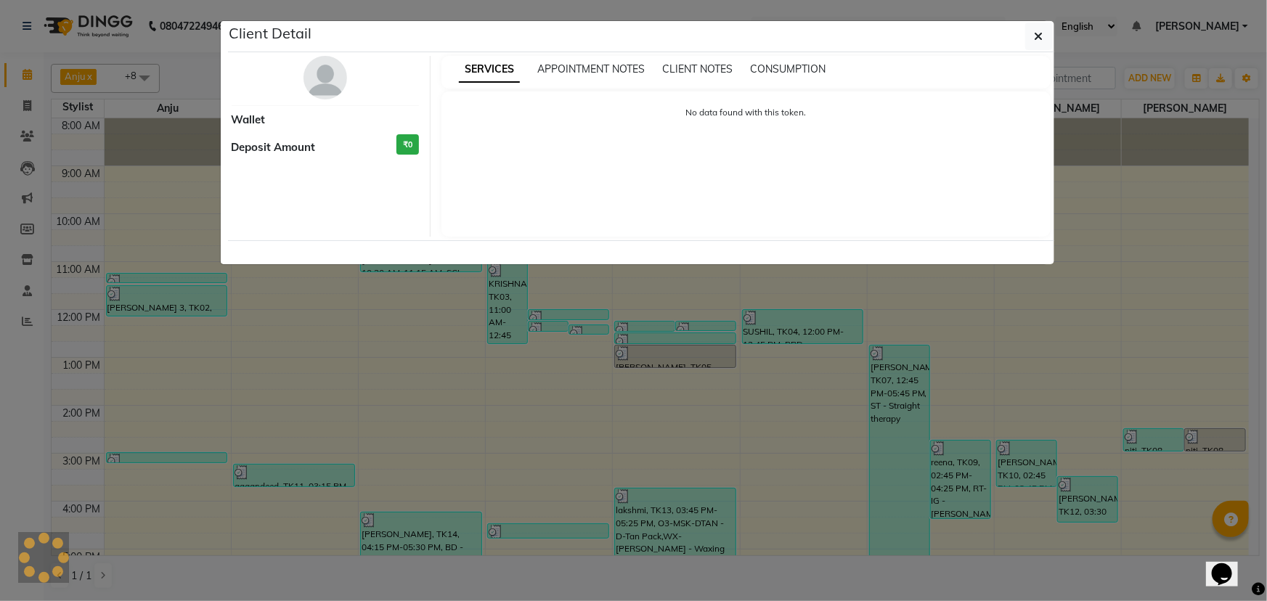
select select "3"
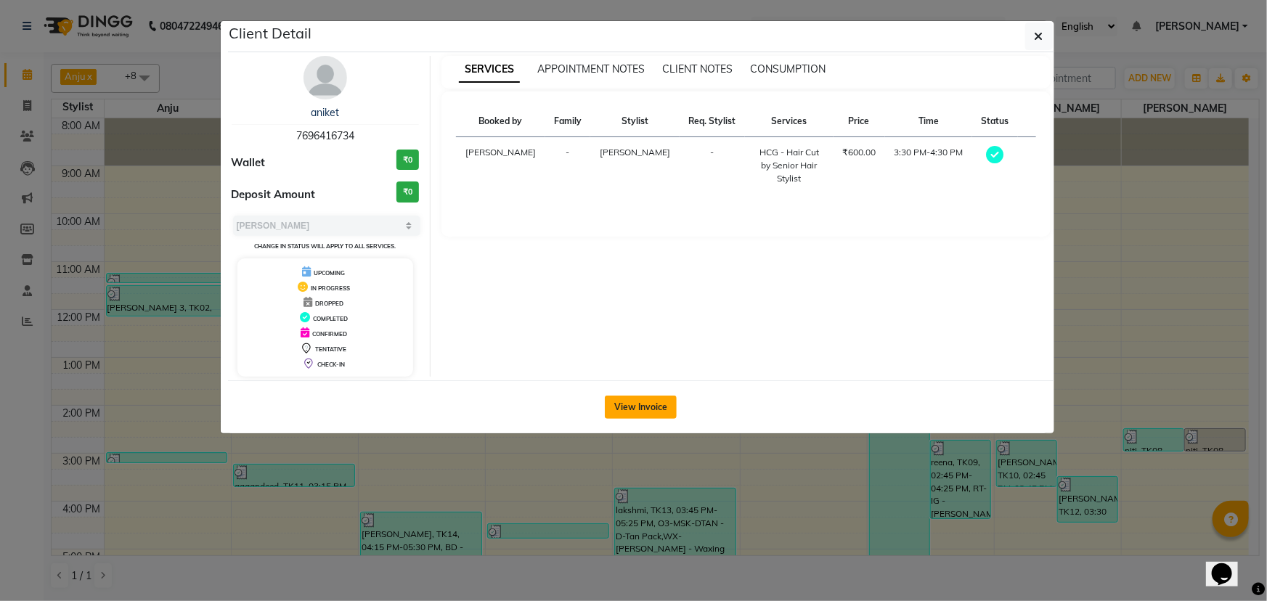
click at [671, 402] on button "View Invoice" at bounding box center [641, 407] width 72 height 23
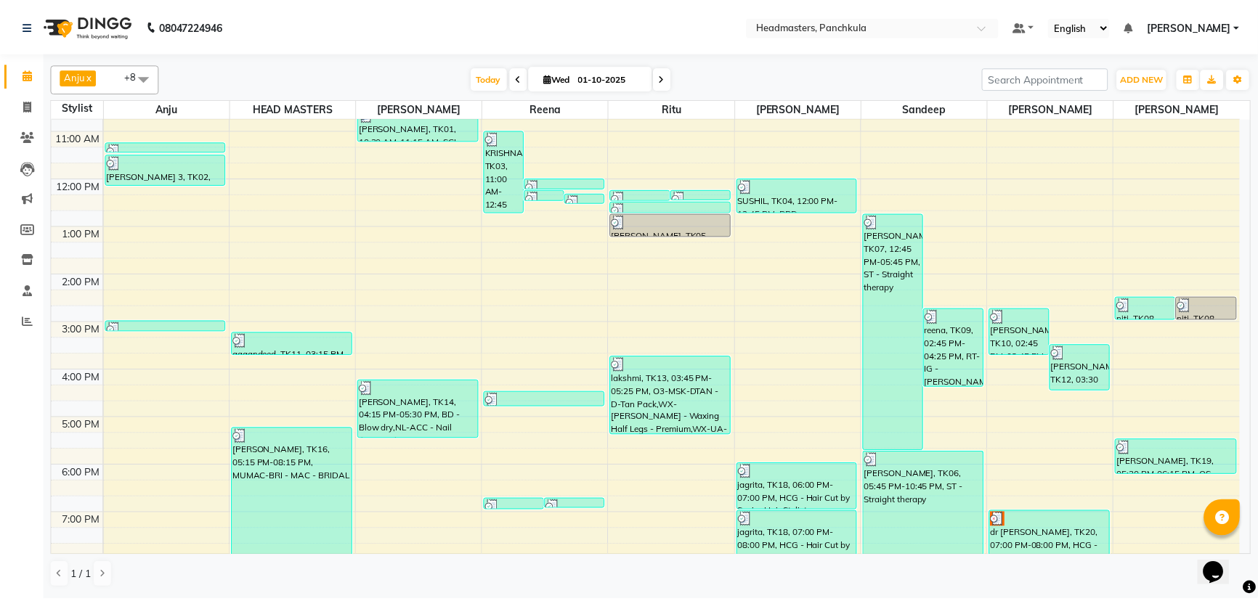
scroll to position [182, 0]
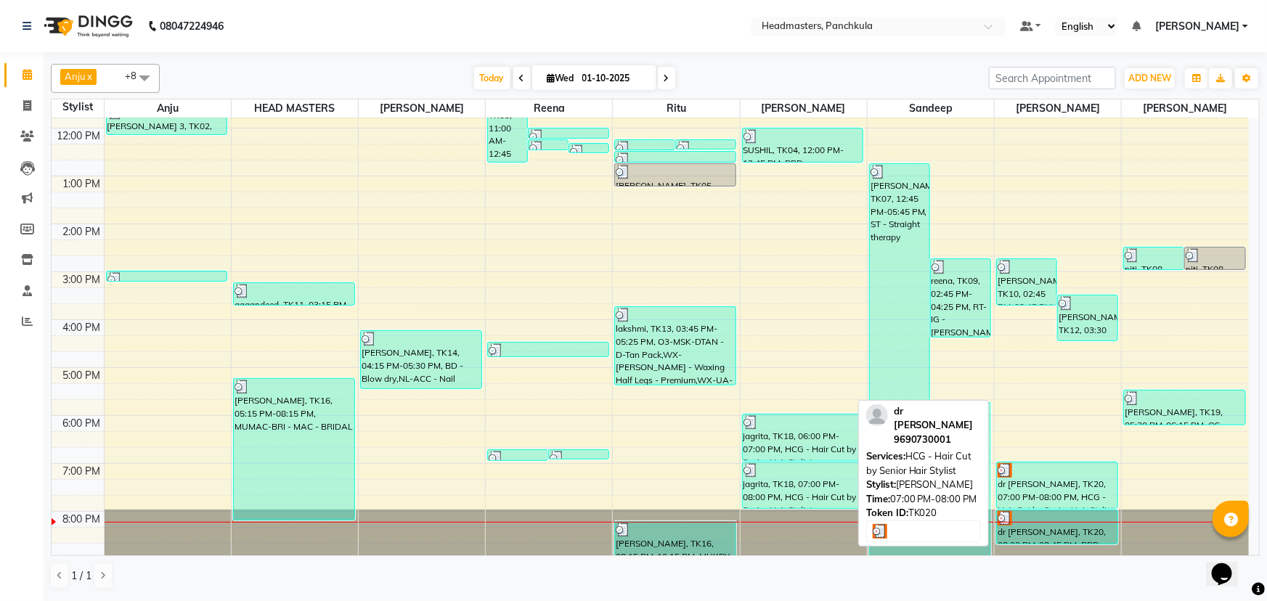
click at [1041, 482] on div "dr [PERSON_NAME], TK20, 07:00 PM-08:00 PM, HCG - Hair Cut by Senior Hair Stylist" at bounding box center [1057, 486] width 121 height 46
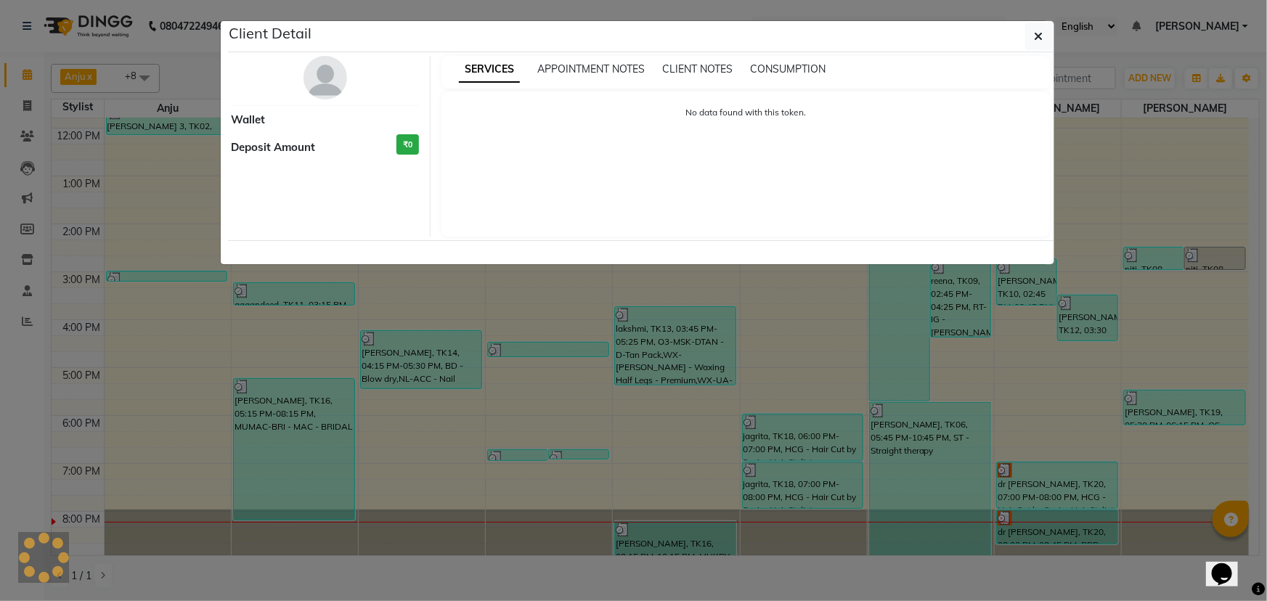
select select "3"
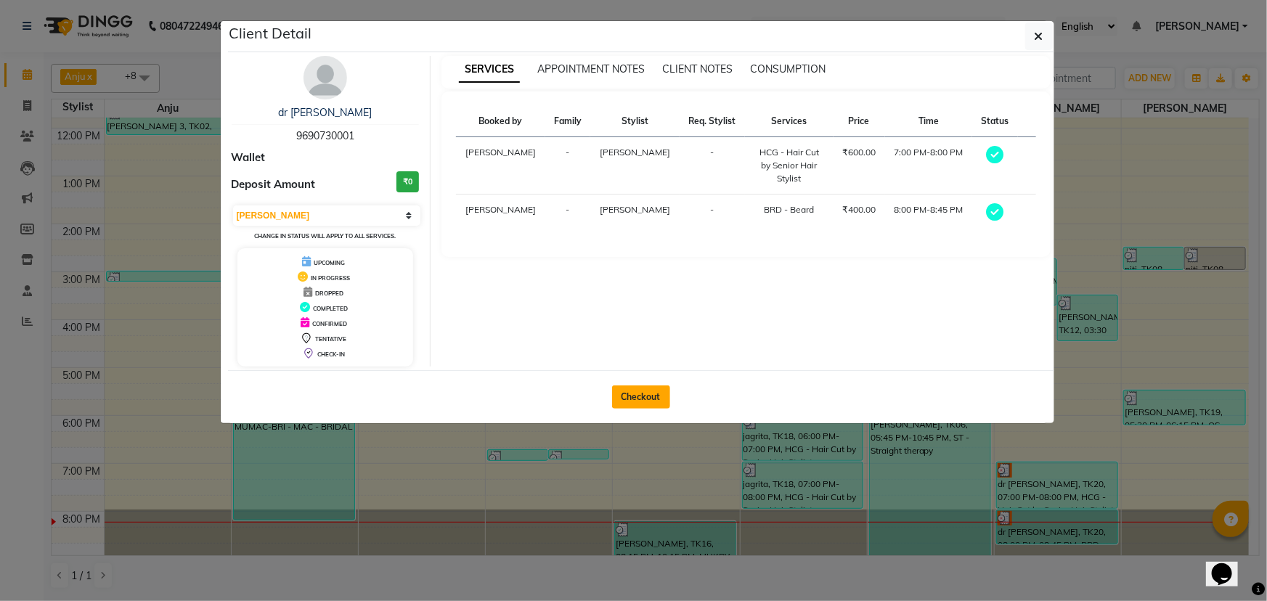
click at [649, 391] on button "Checkout" at bounding box center [641, 397] width 58 height 23
select select "service"
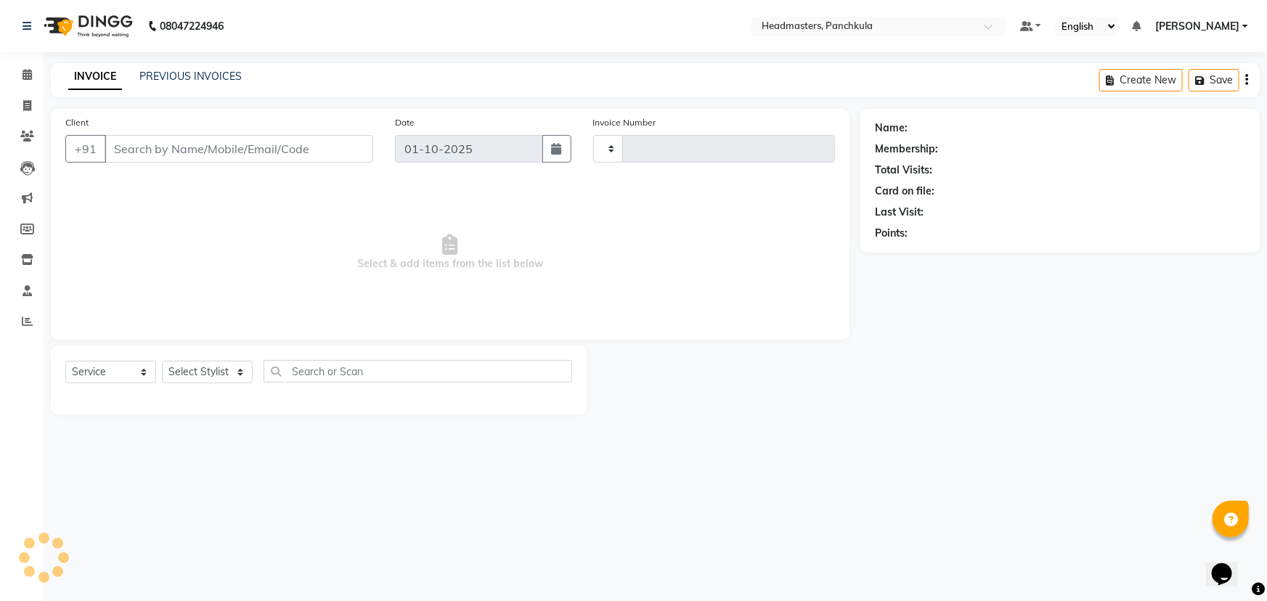
type input "3284"
select select "7376"
type input "9690730001"
select select "64059"
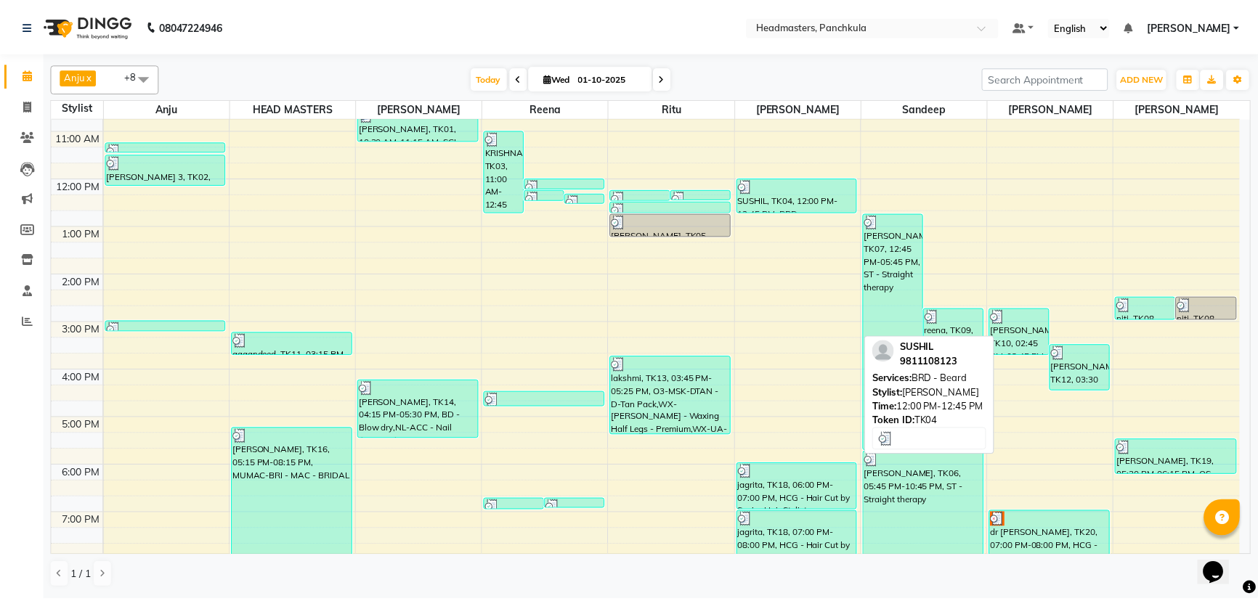
scroll to position [182, 0]
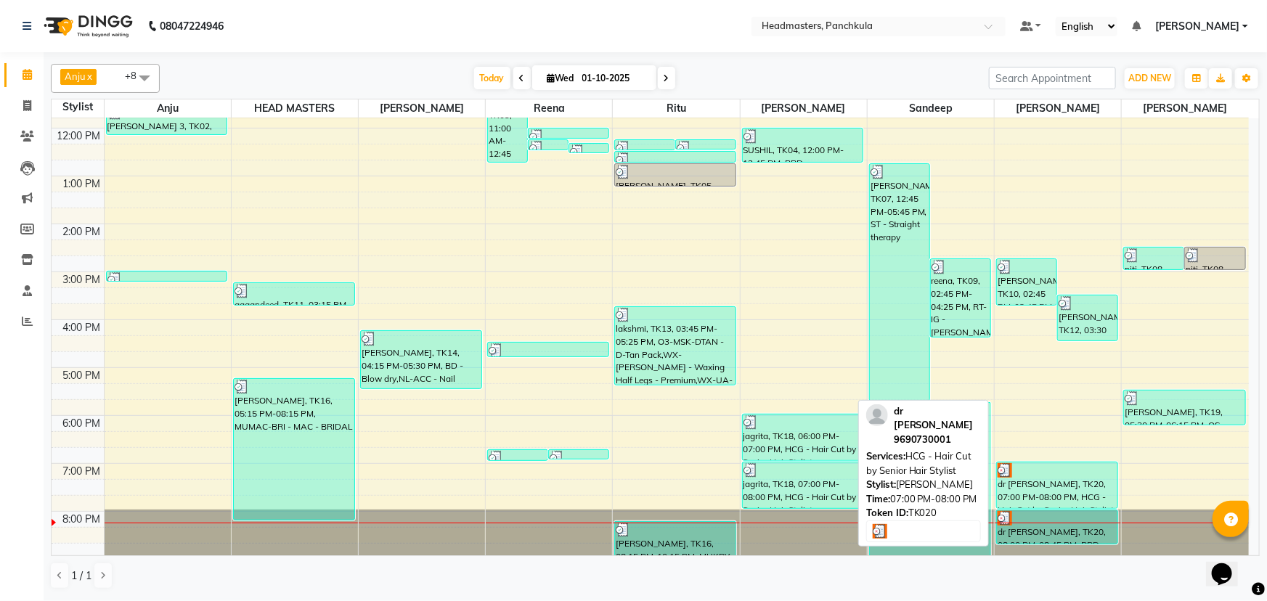
click at [1037, 497] on div "dr [PERSON_NAME], TK20, 07:00 PM-08:00 PM, HCG - Hair Cut by Senior Hair Stylist" at bounding box center [1057, 486] width 121 height 46
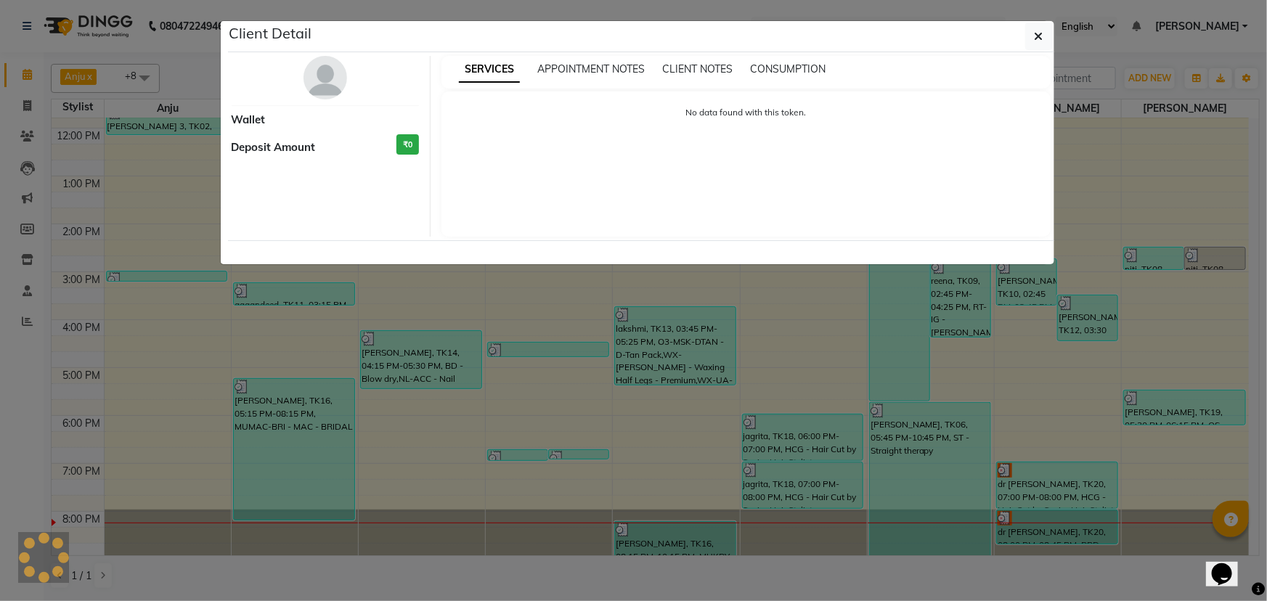
select select "3"
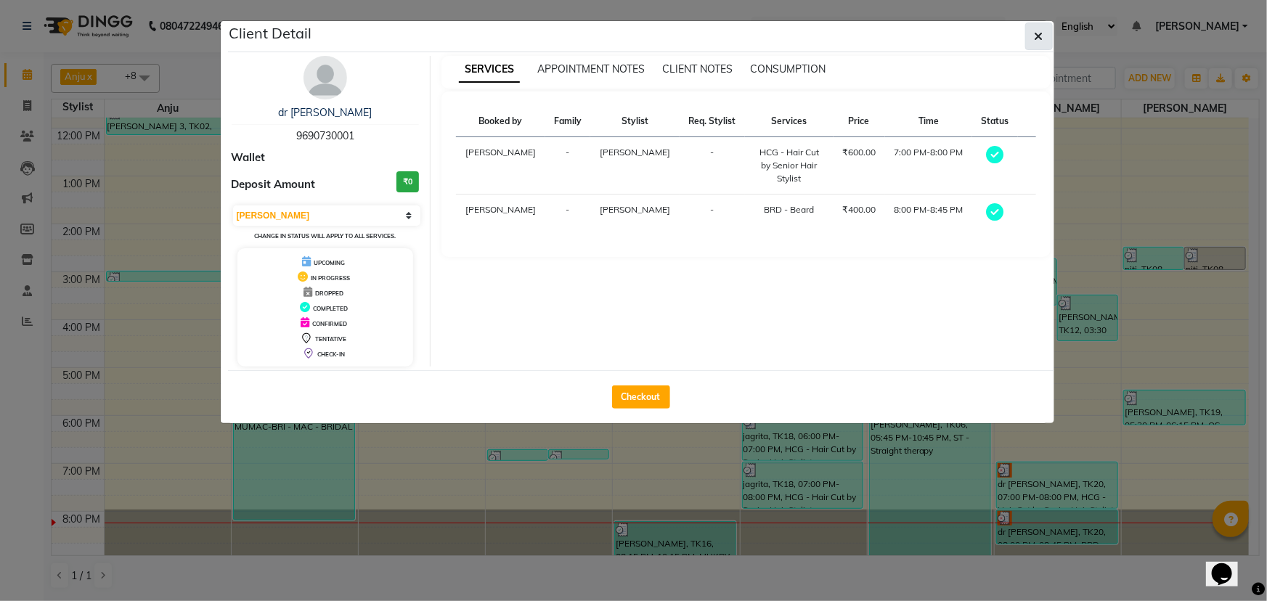
click at [1039, 33] on icon "button" at bounding box center [1039, 37] width 9 height 12
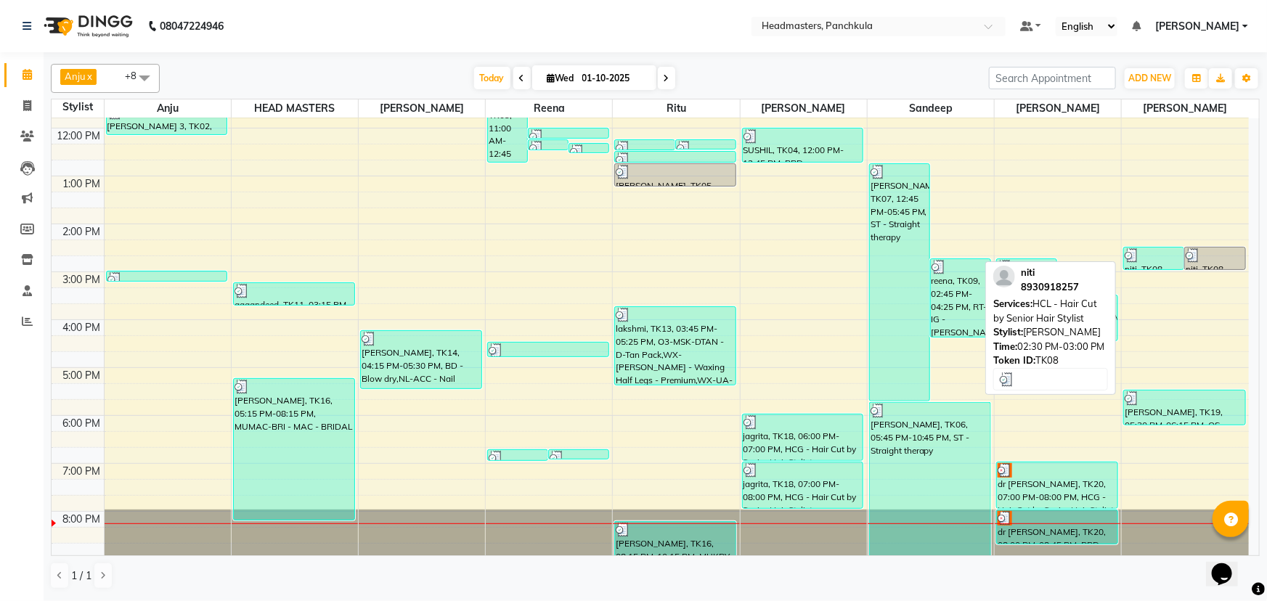
click at [1146, 251] on div at bounding box center [1154, 255] width 58 height 15
select select "3"
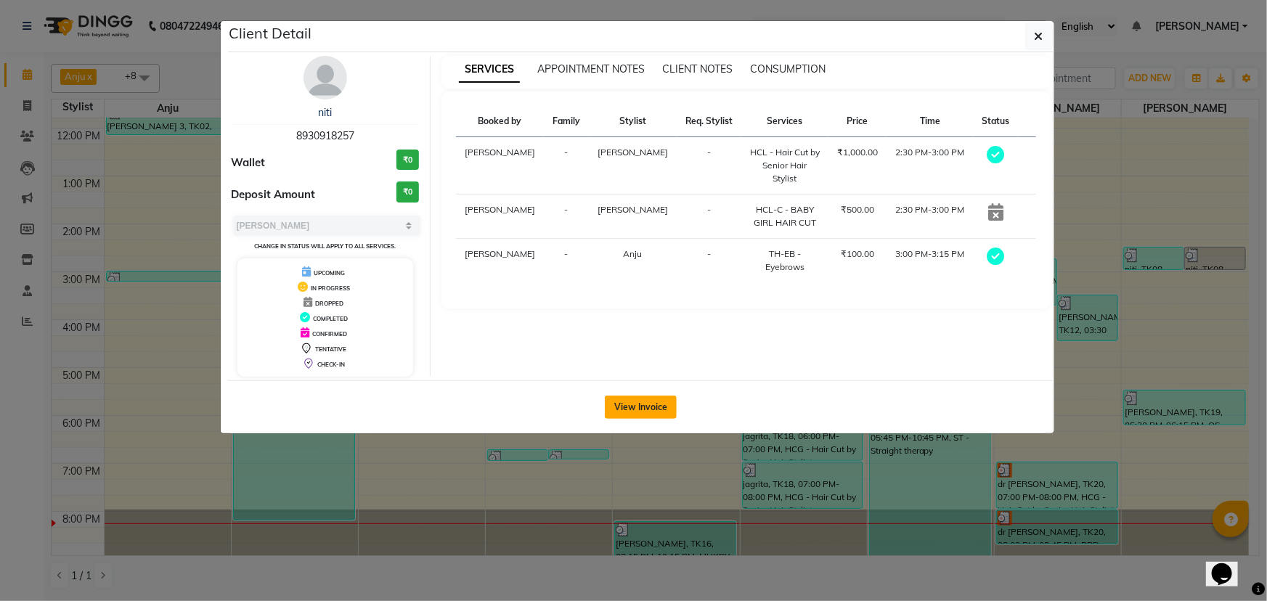
click at [633, 410] on button "View Invoice" at bounding box center [641, 407] width 72 height 23
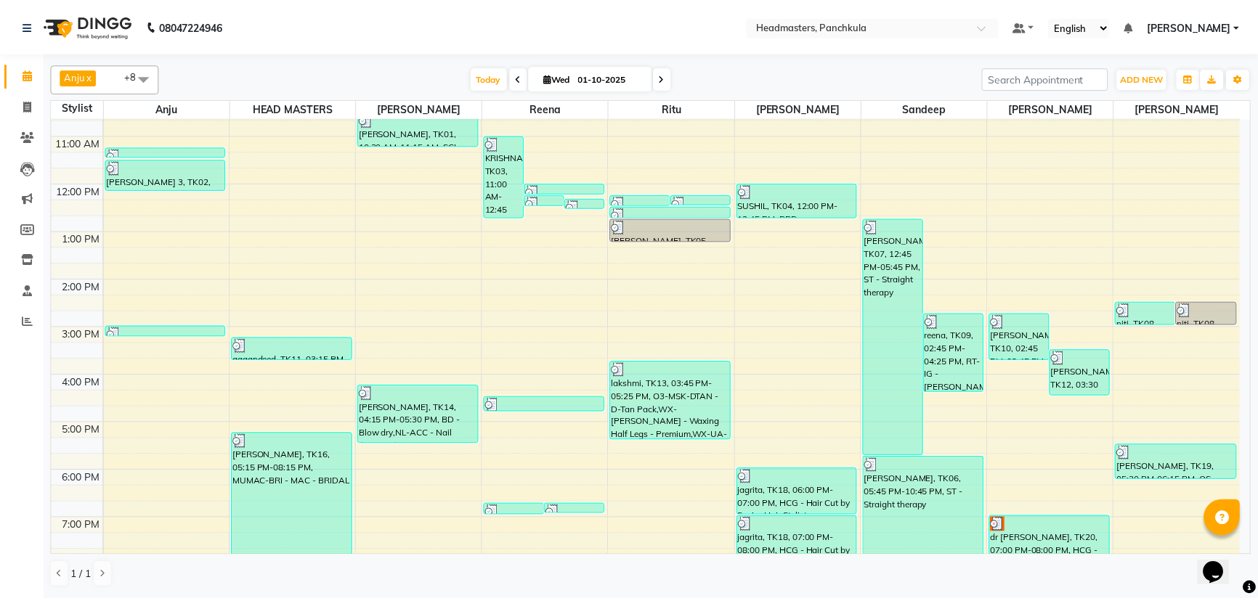
scroll to position [131, 0]
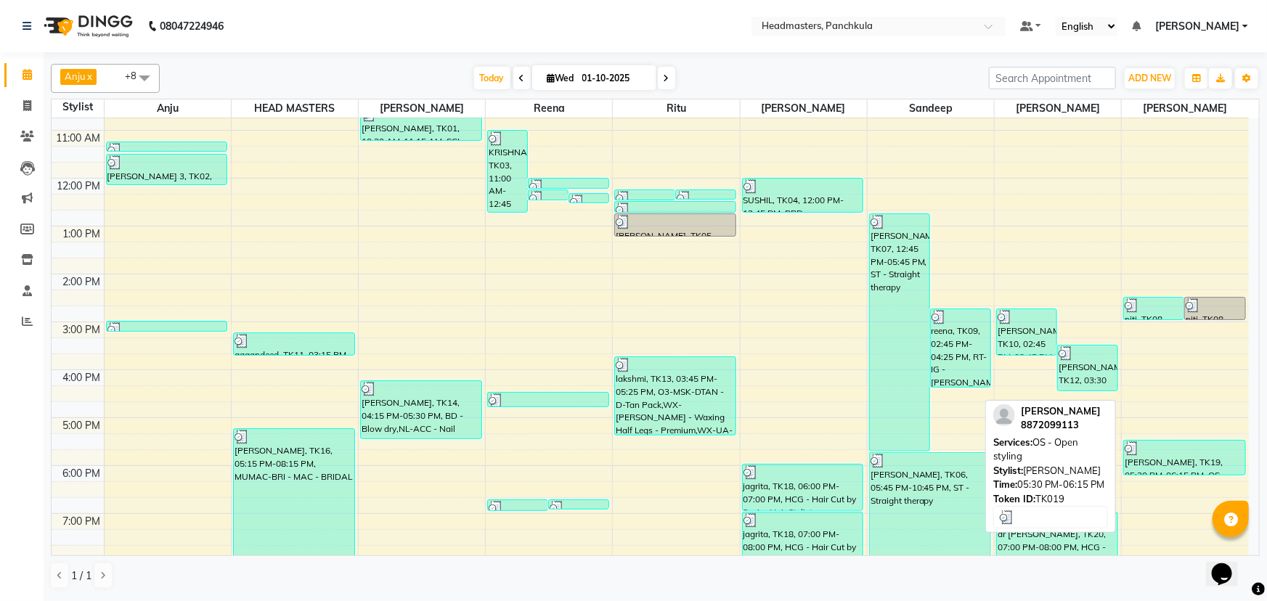
click at [1174, 460] on div "[PERSON_NAME], TK19, 05:30 PM-06:15 PM, OS - Open styling" at bounding box center [1184, 458] width 121 height 34
select select "3"
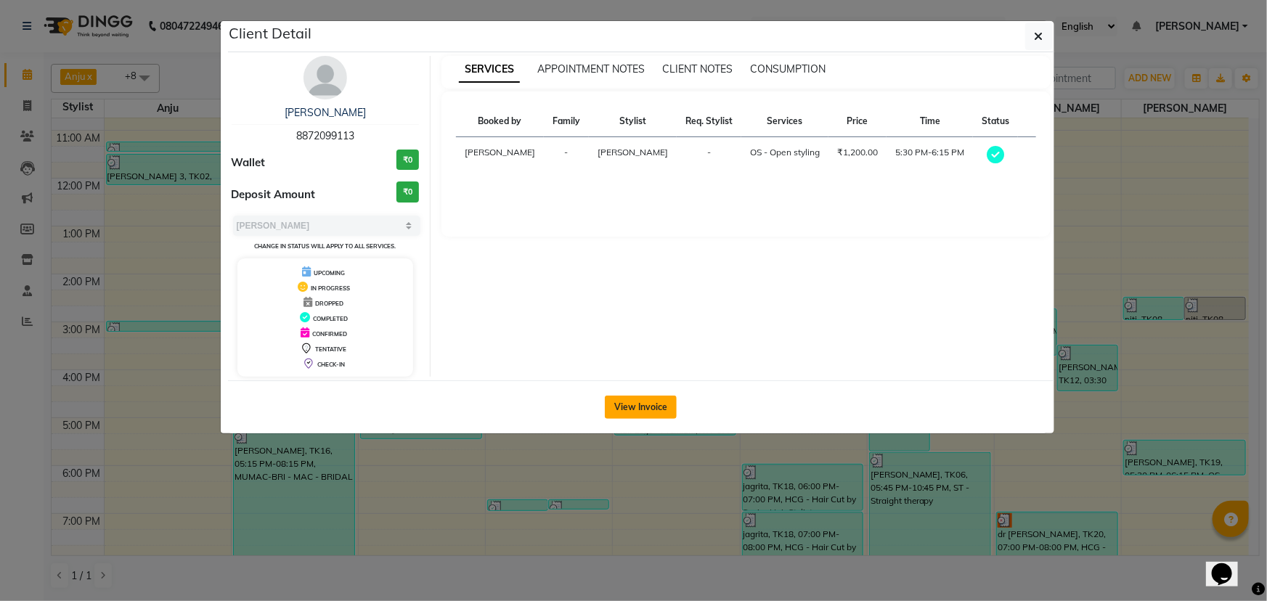
click at [633, 399] on button "View Invoice" at bounding box center [641, 407] width 72 height 23
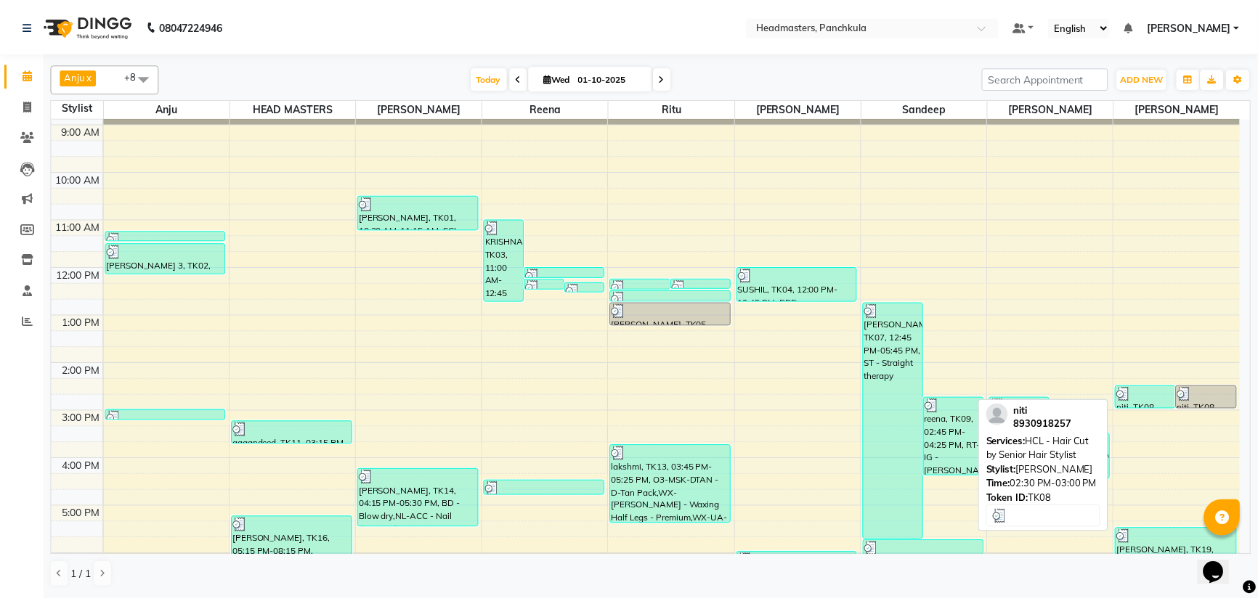
scroll to position [65, 0]
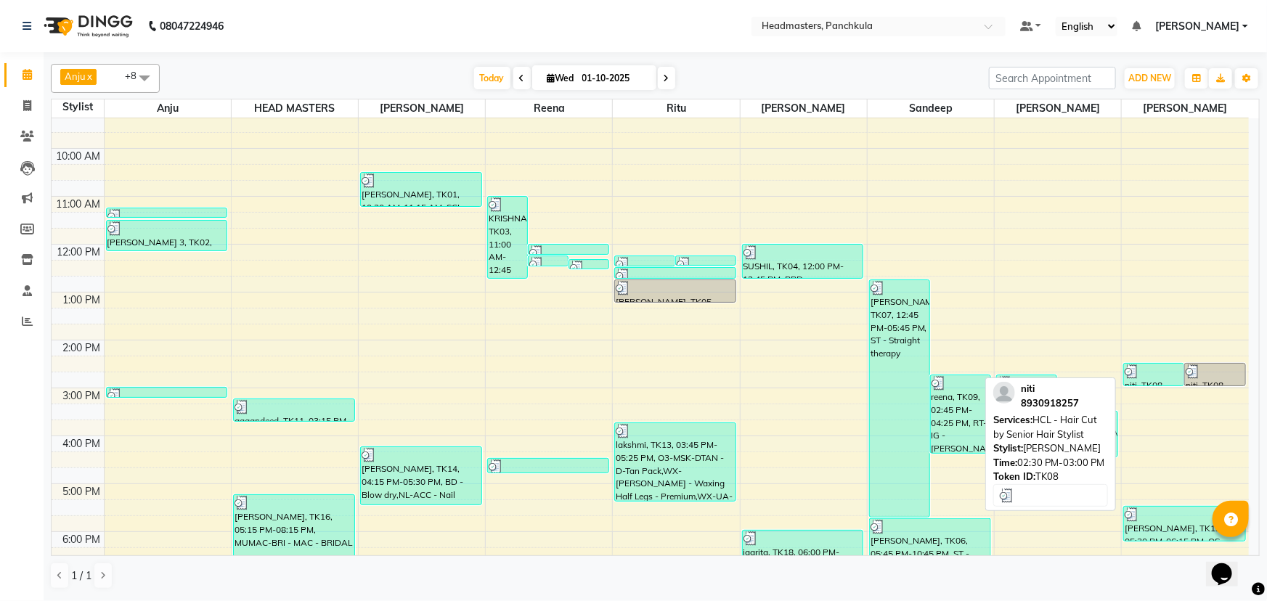
click at [1171, 380] on div "niti, TK08, 02:30 PM-03:00 PM, HCL - Hair Cut by Senior Hair Stylist" at bounding box center [1154, 375] width 60 height 22
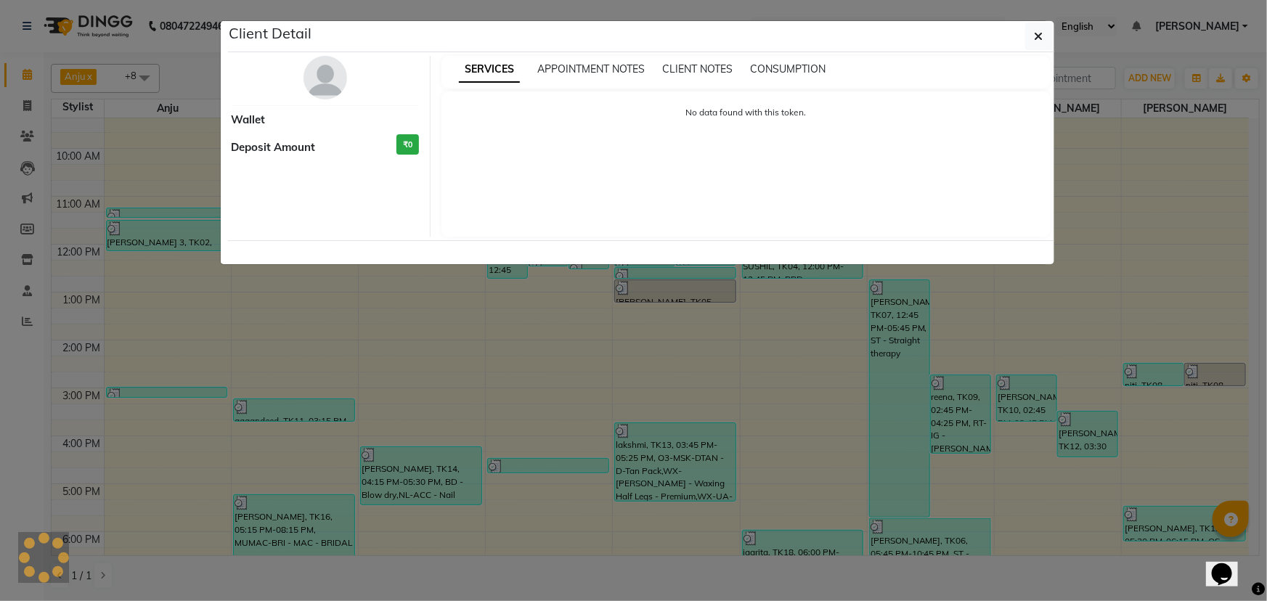
select select "3"
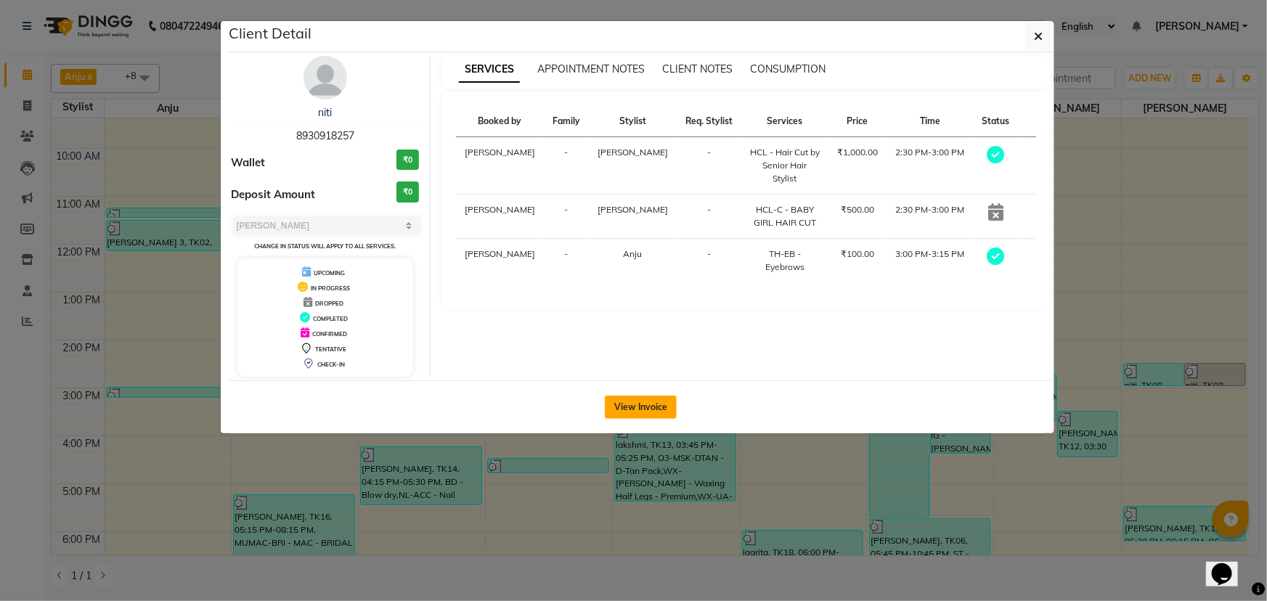
click at [610, 399] on button "View Invoice" at bounding box center [641, 407] width 72 height 23
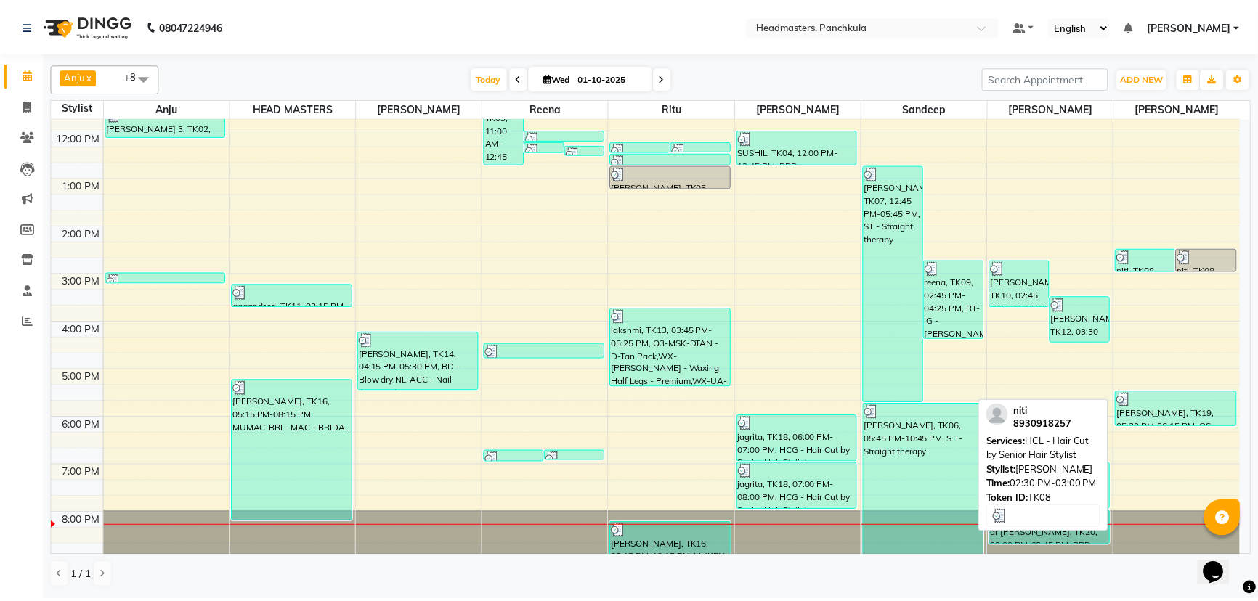
scroll to position [182, 0]
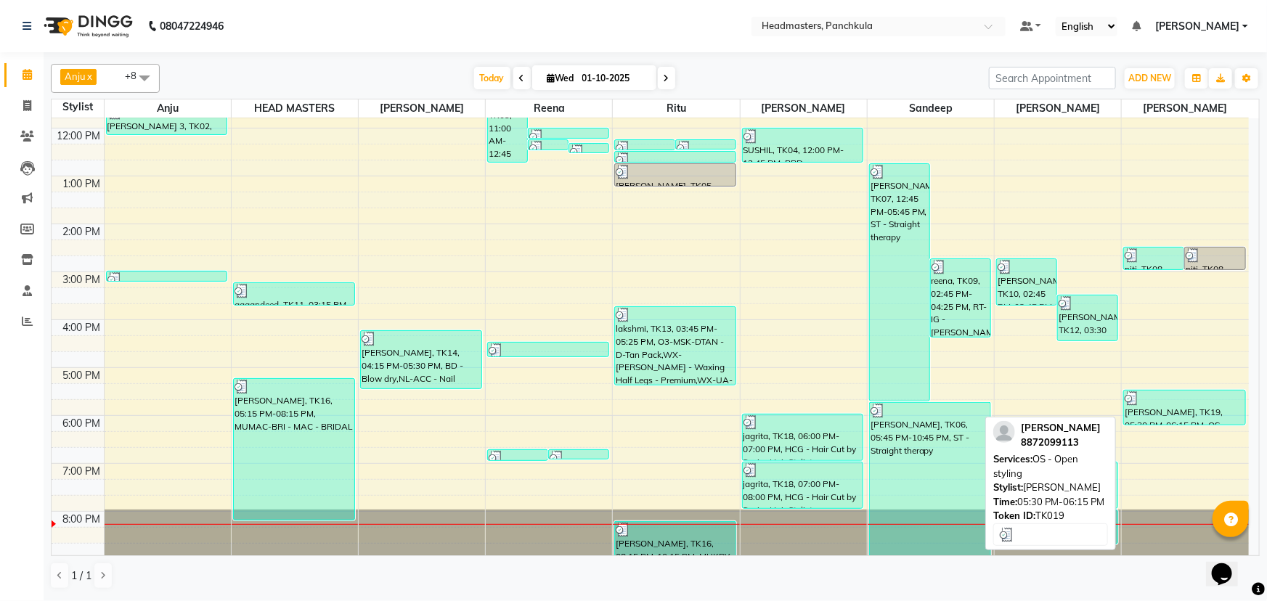
click at [1148, 419] on div "[PERSON_NAME], TK19, 05:30 PM-06:15 PM, OS - Open styling" at bounding box center [1184, 408] width 121 height 34
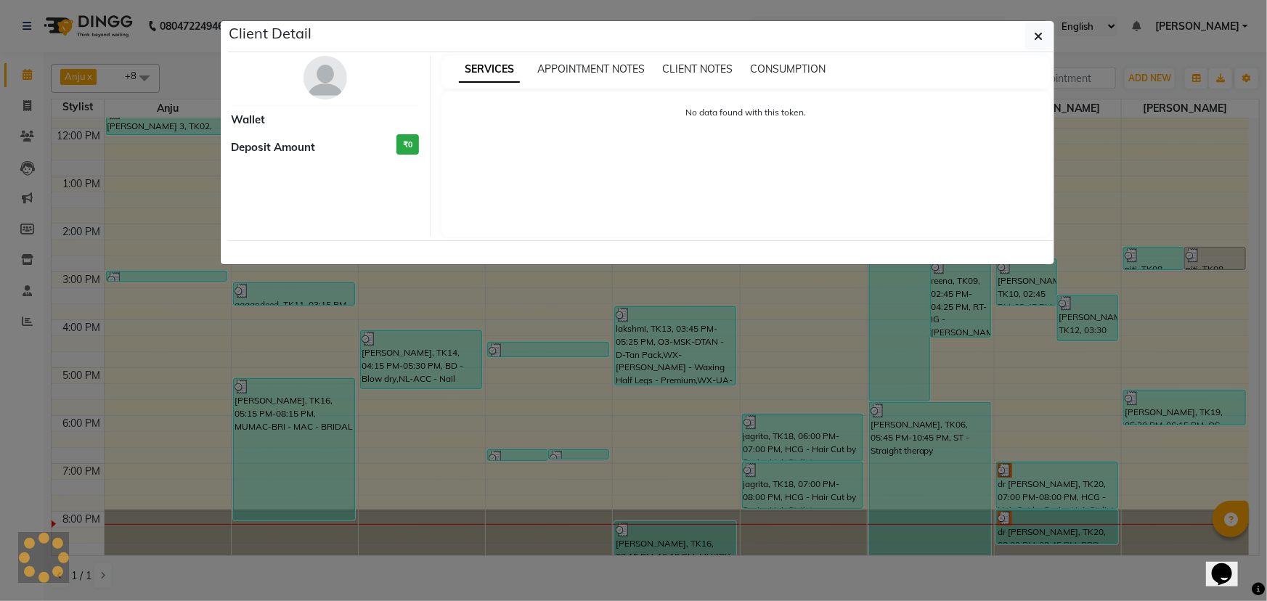
select select "3"
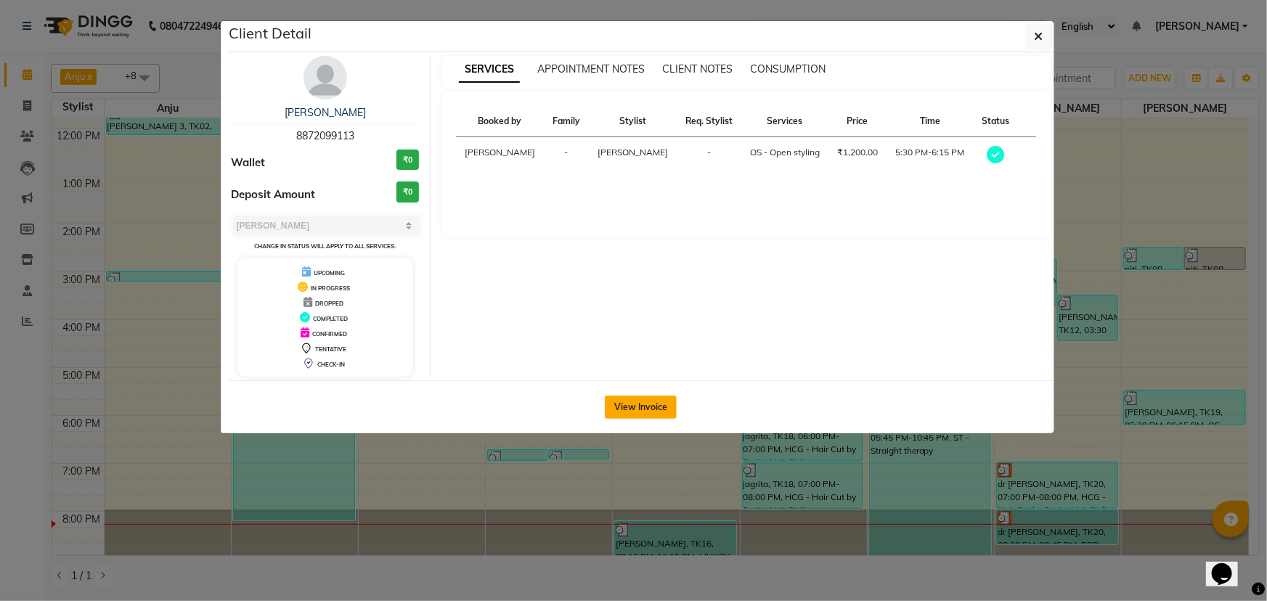
click at [614, 397] on button "View Invoice" at bounding box center [641, 407] width 72 height 23
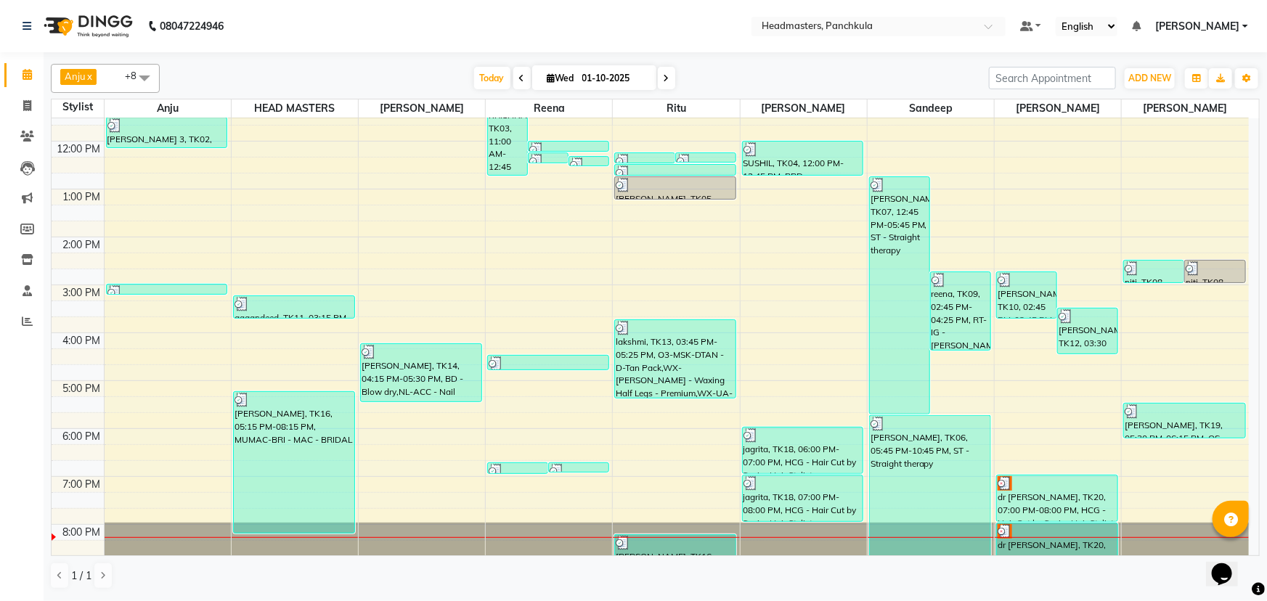
scroll to position [182, 0]
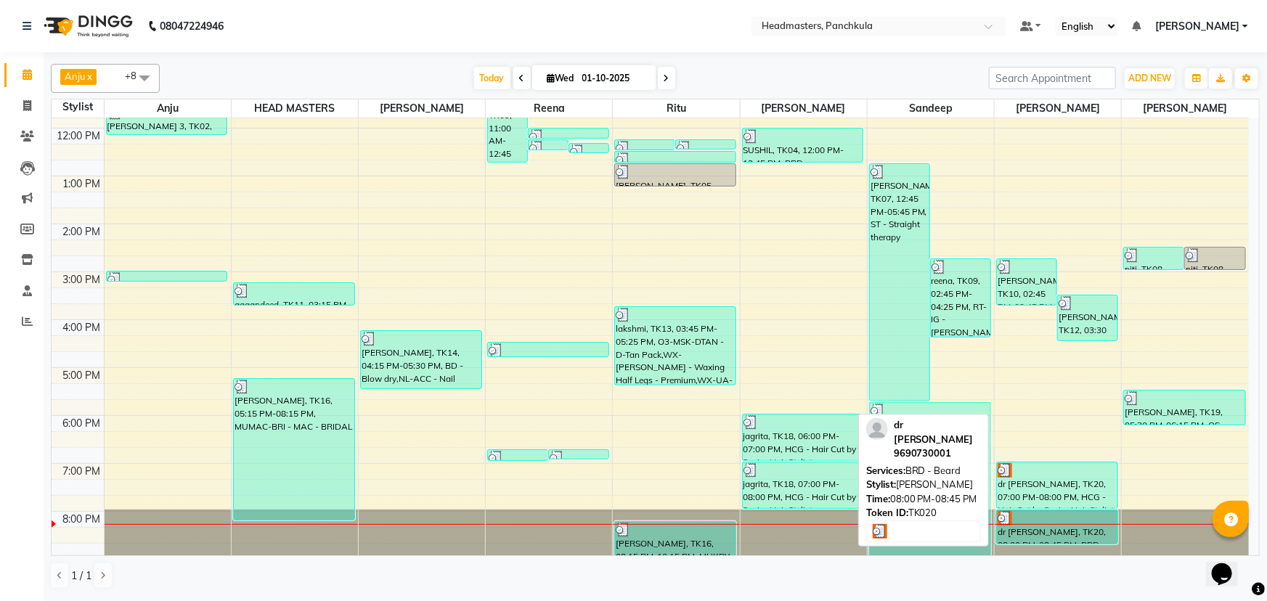
click at [1025, 524] on div "dr [PERSON_NAME], TK20, 08:00 PM-08:45 PM, BRD - [PERSON_NAME]" at bounding box center [1057, 527] width 121 height 33
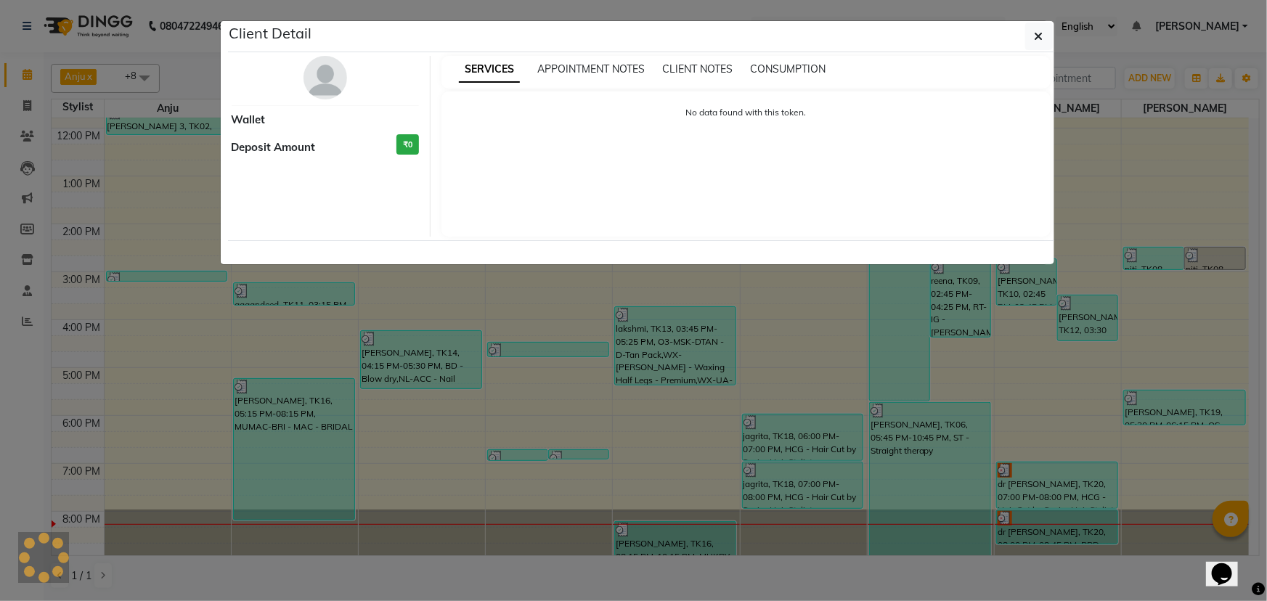
select select "3"
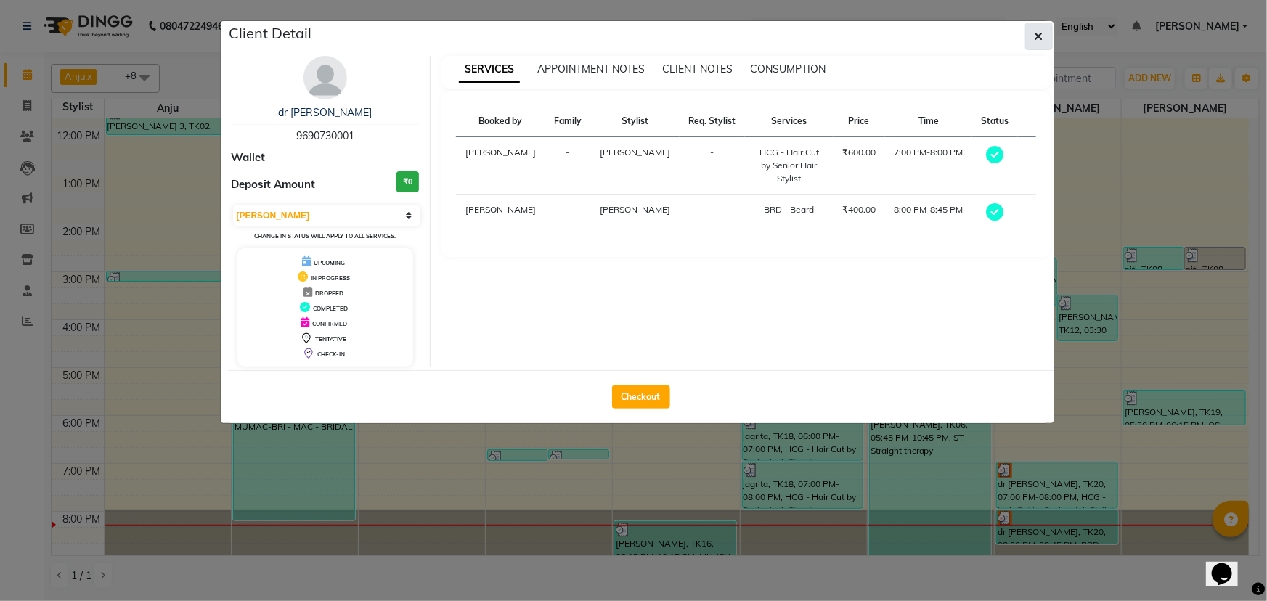
click at [1044, 40] on button "button" at bounding box center [1039, 37] width 28 height 28
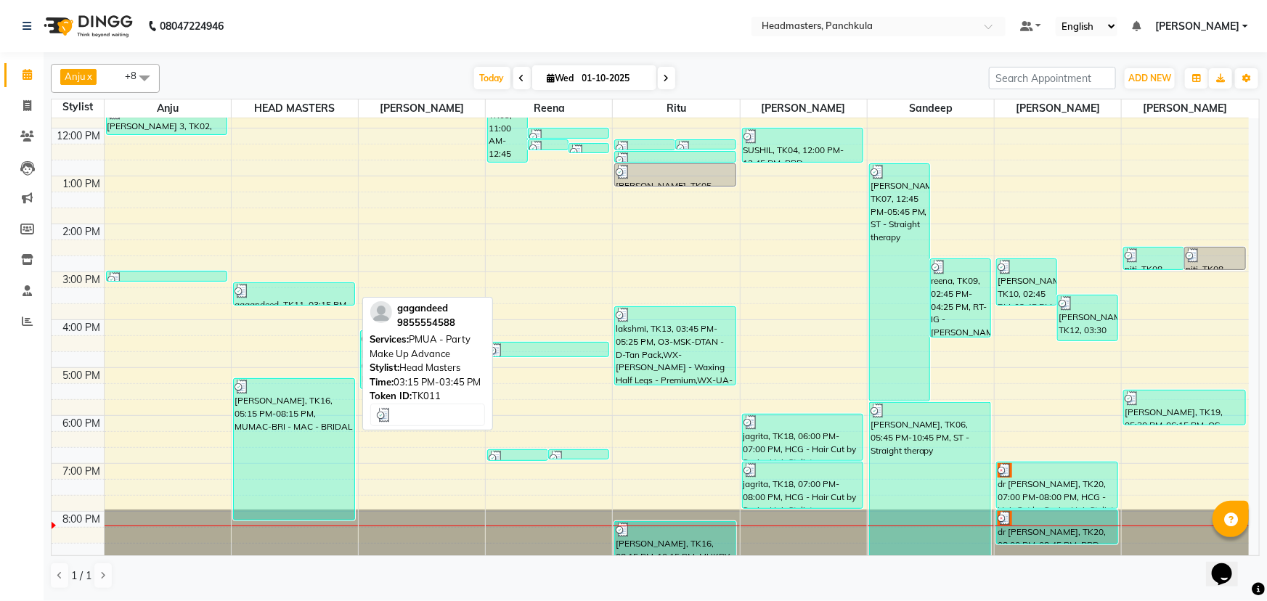
click at [302, 296] on div at bounding box center [294, 291] width 119 height 15
select select "3"
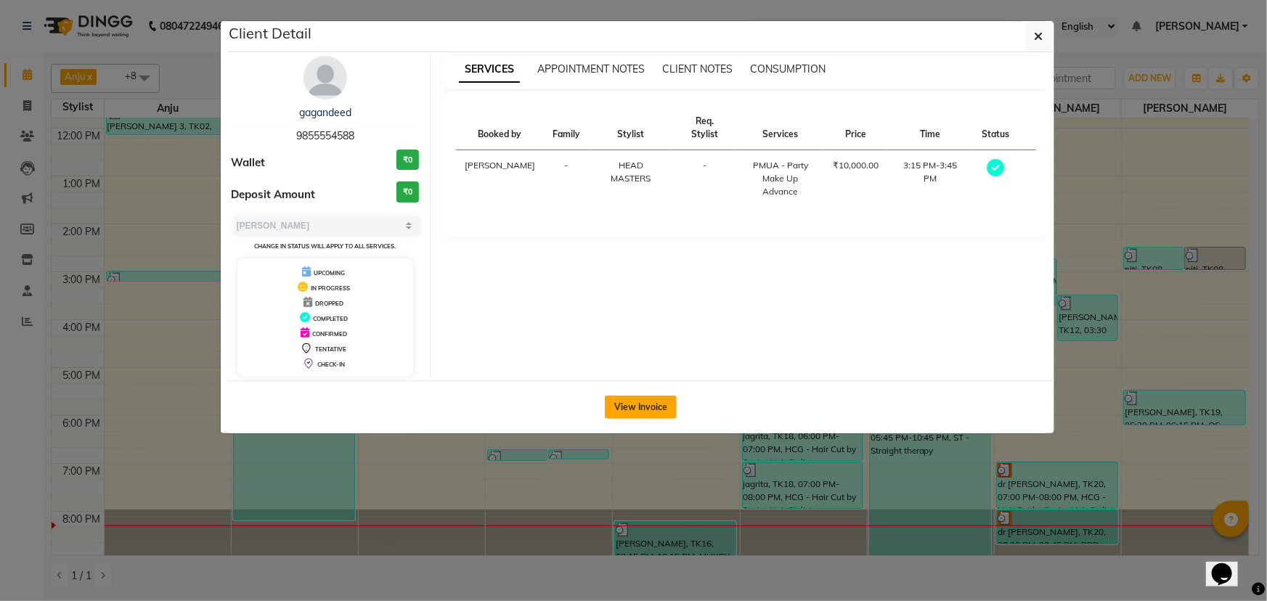
click at [639, 402] on button "View Invoice" at bounding box center [641, 407] width 72 height 23
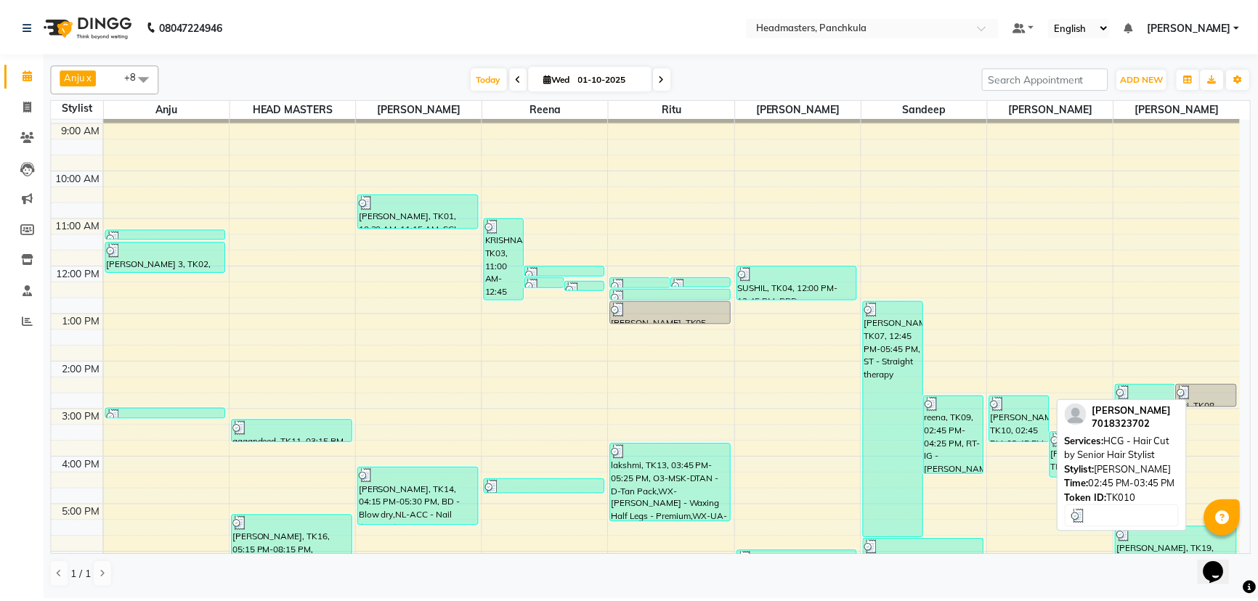
scroll to position [182, 0]
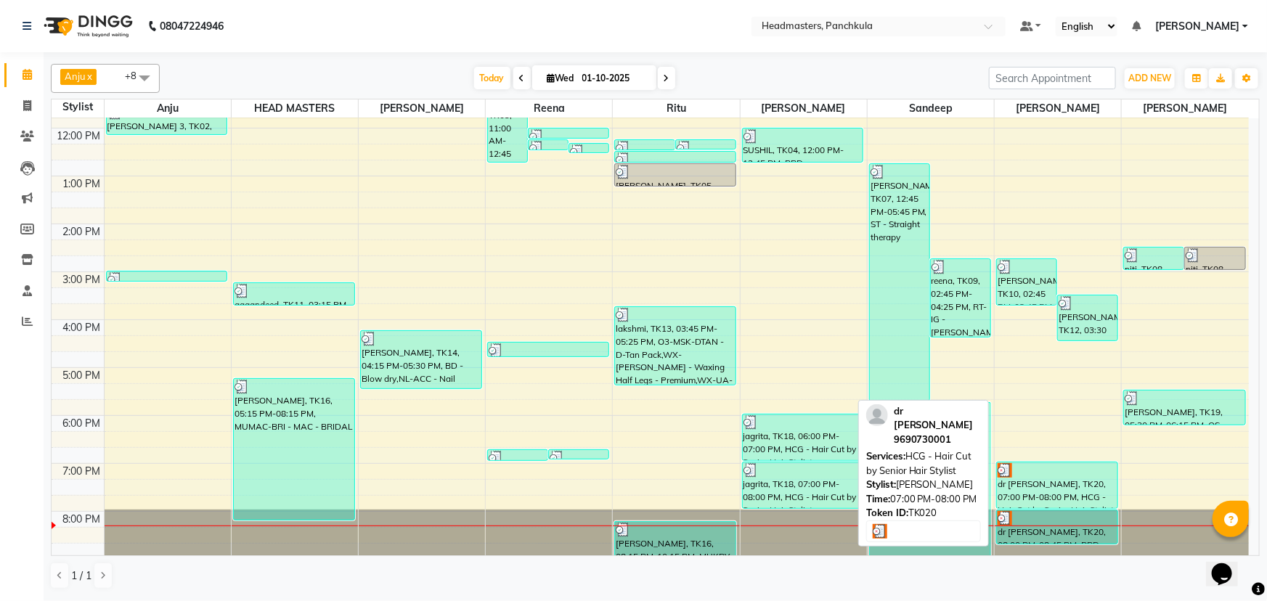
click at [1056, 487] on div "dr [PERSON_NAME], TK20, 07:00 PM-08:00 PM, HCG - Hair Cut by Senior Hair Stylist" at bounding box center [1057, 486] width 121 height 46
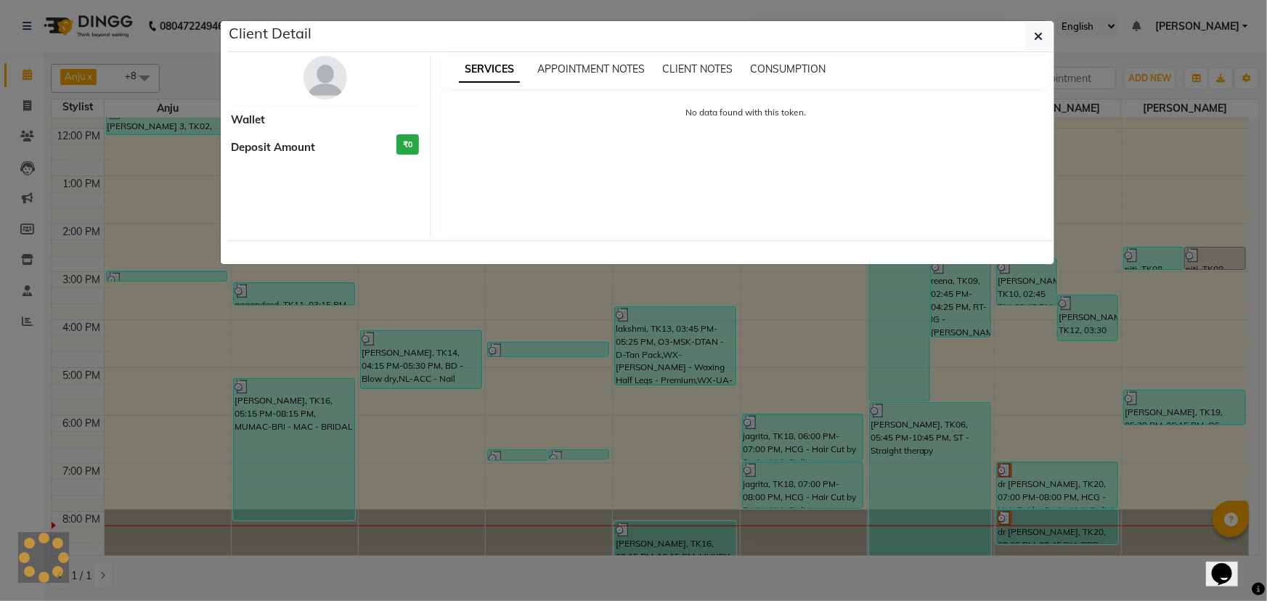
select select "3"
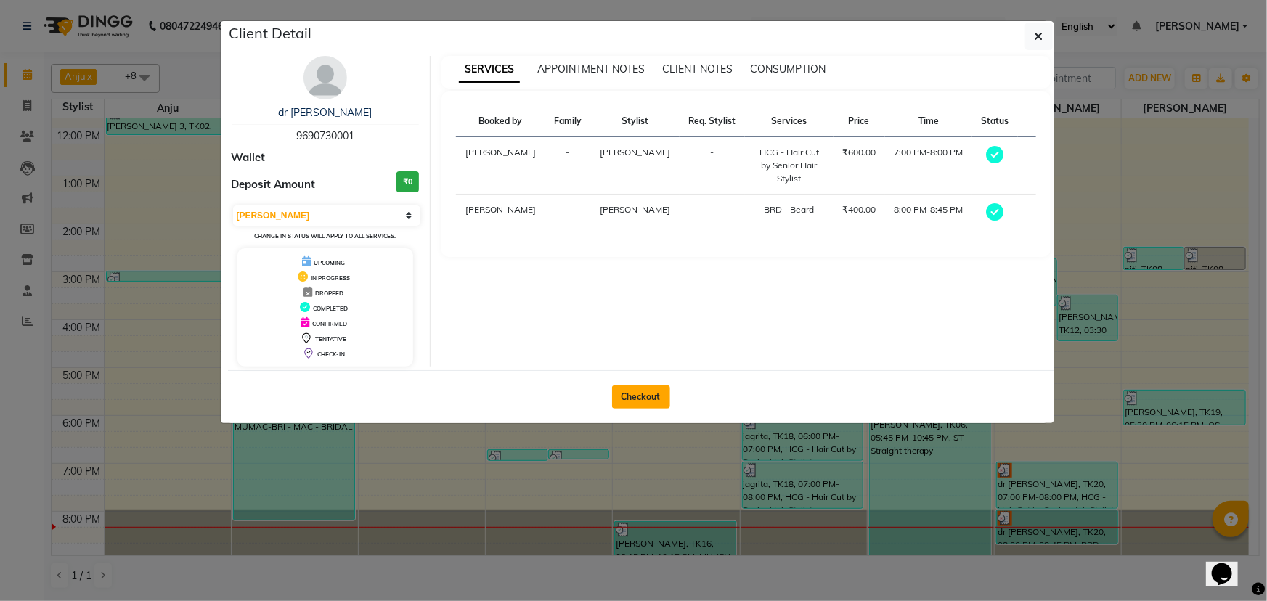
click at [635, 398] on button "Checkout" at bounding box center [641, 397] width 58 height 23
select select "service"
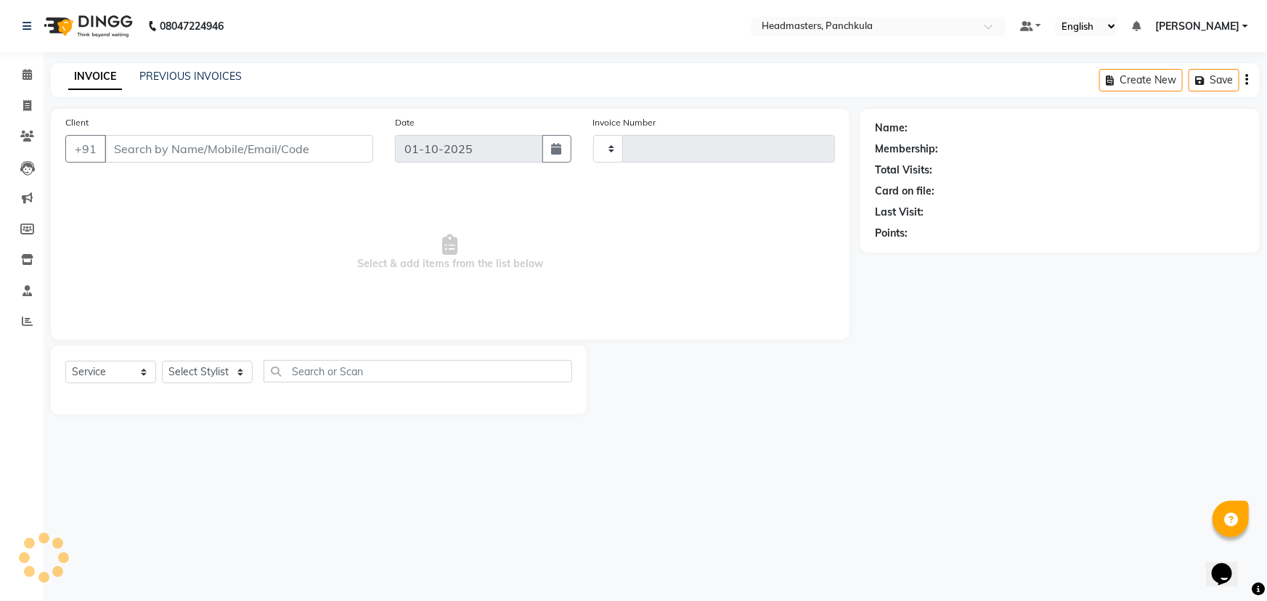
type input "3284"
select select "7376"
type input "9690730001"
select select "64059"
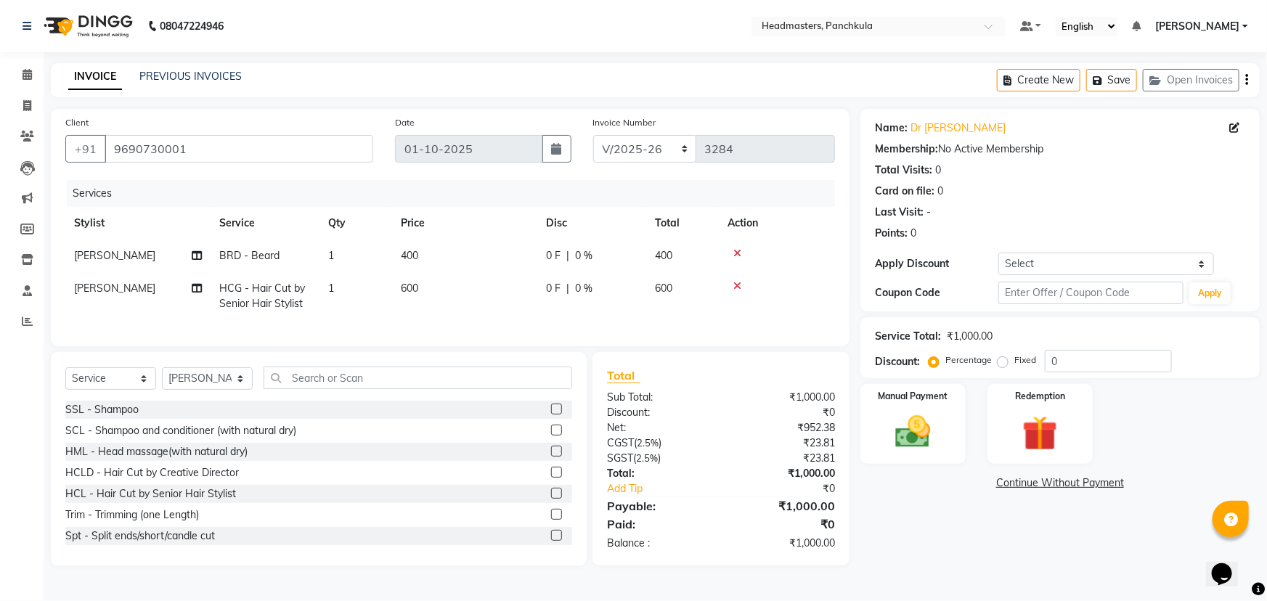
click at [739, 284] on icon at bounding box center [737, 286] width 8 height 10
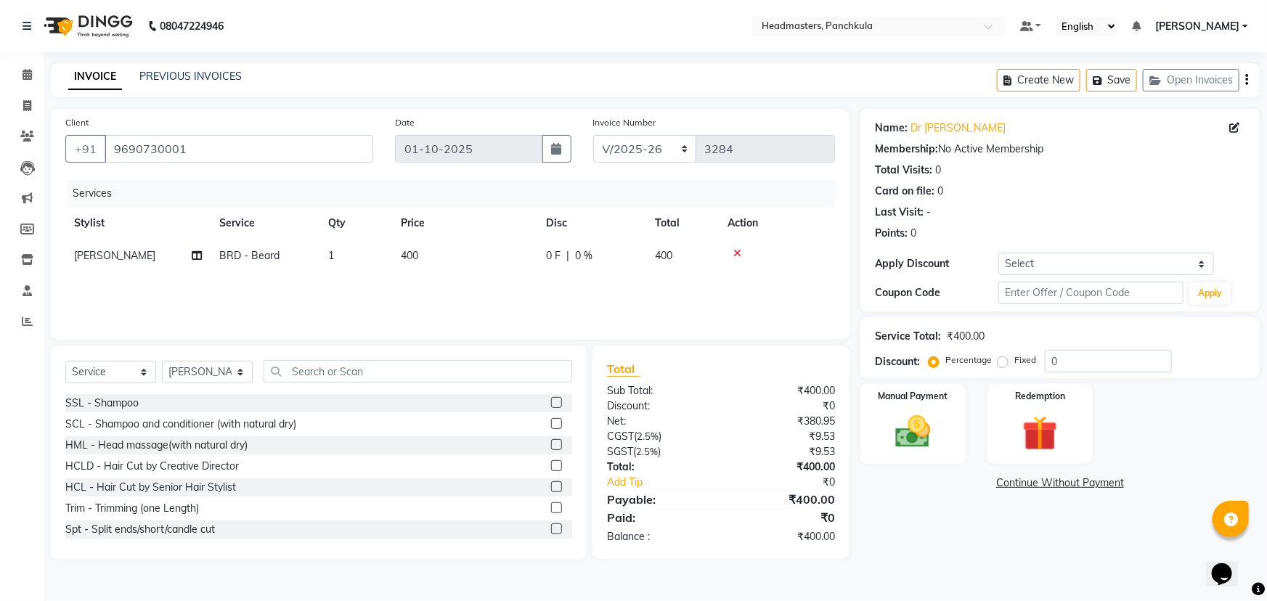
click at [571, 245] on td "0 F | 0 %" at bounding box center [591, 256] width 109 height 33
select select "64059"
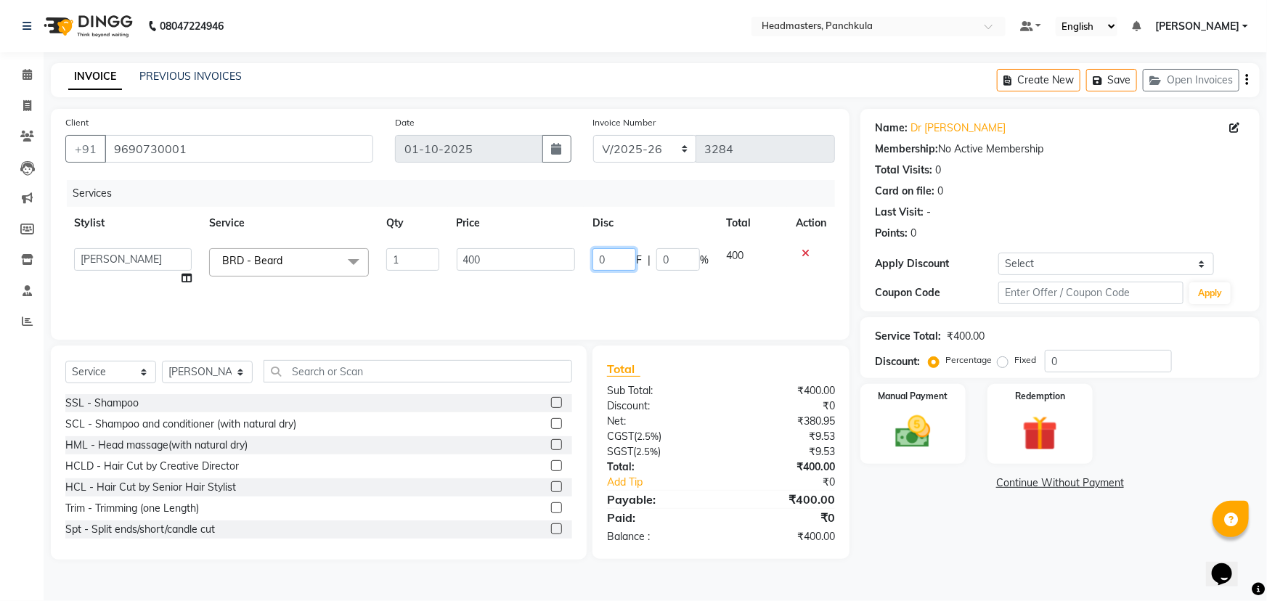
click at [622, 258] on input "0" at bounding box center [615, 259] width 44 height 23
type input "0100"
click at [900, 570] on main "INVOICE PREVIOUS INVOICES Create New Save Open Invoices Client +91 9690730001 D…" at bounding box center [656, 322] width 1224 height 519
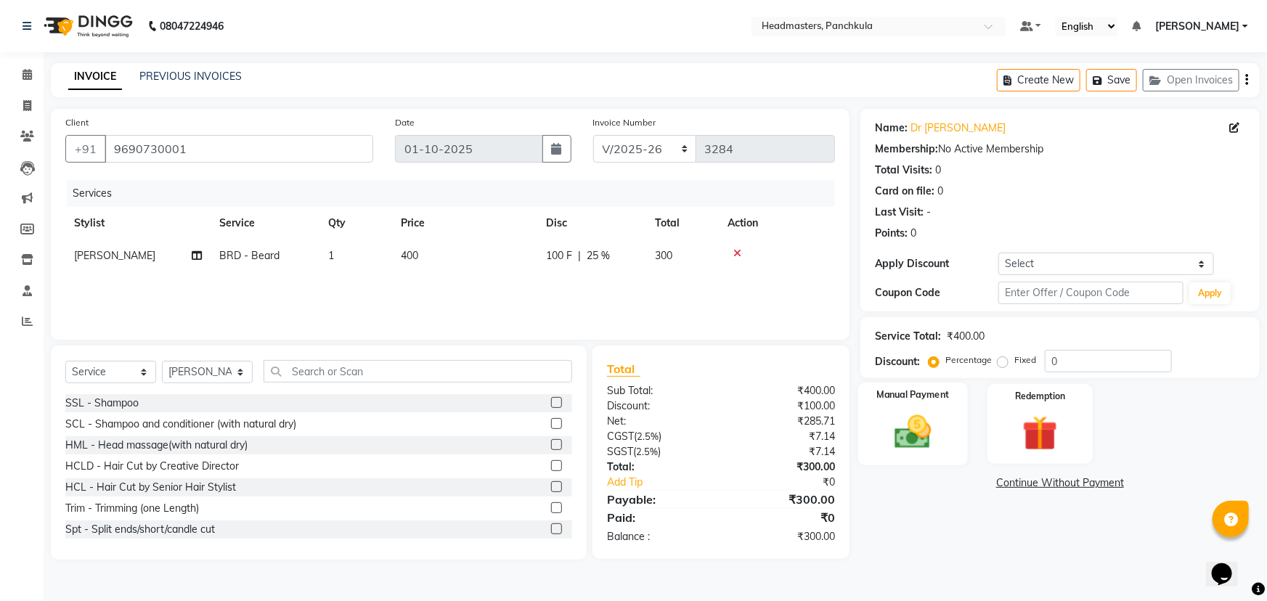
click at [898, 440] on img at bounding box center [914, 432] width 60 height 42
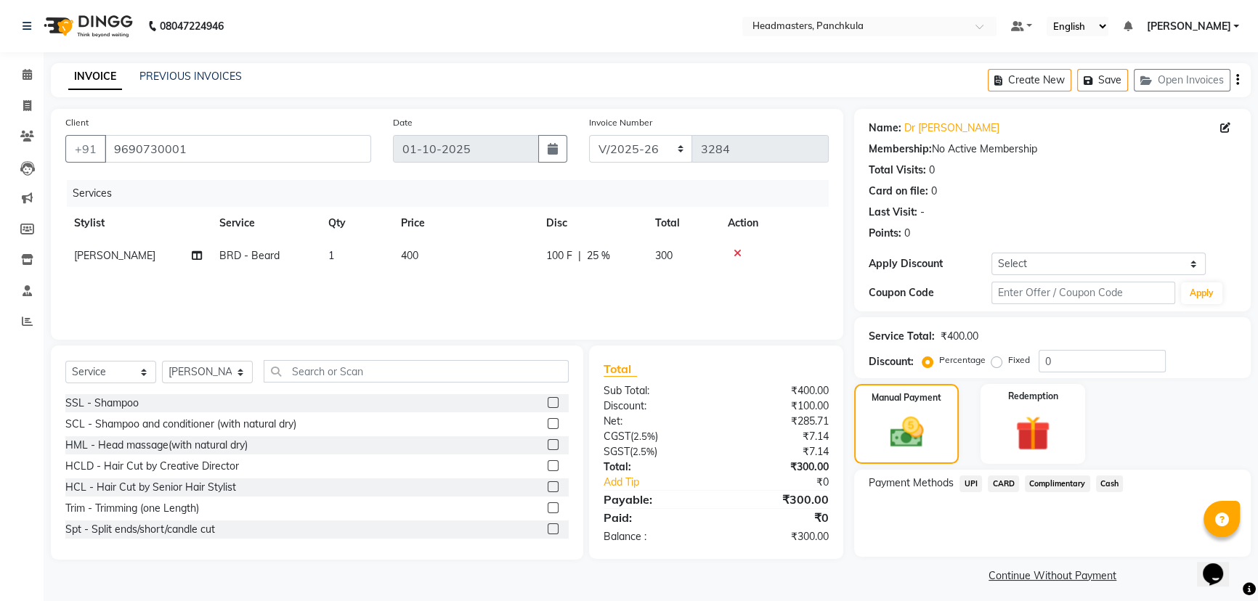
click at [1102, 483] on span "Cash" at bounding box center [1110, 484] width 28 height 17
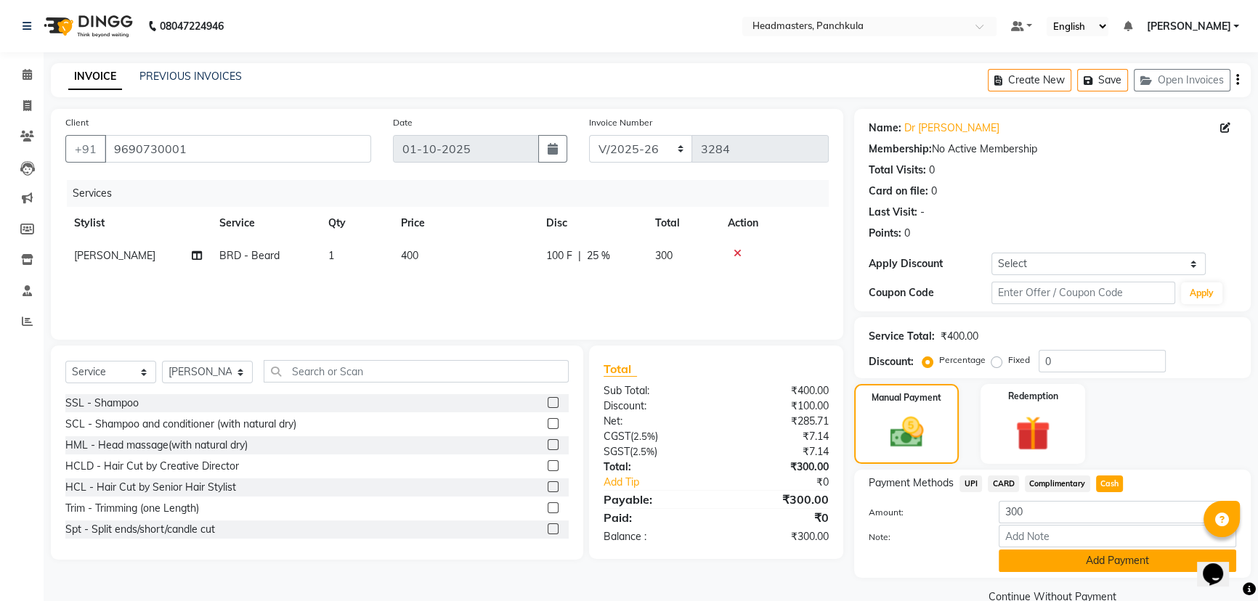
click at [1079, 560] on button "Add Payment" at bounding box center [1117, 561] width 237 height 23
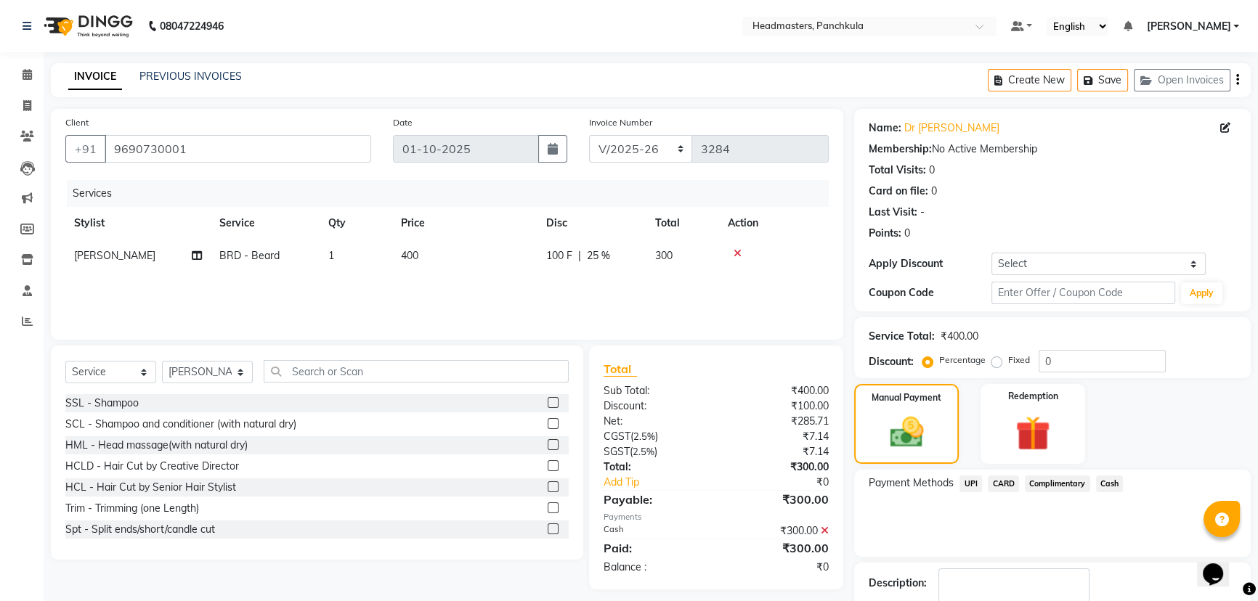
scroll to position [67, 0]
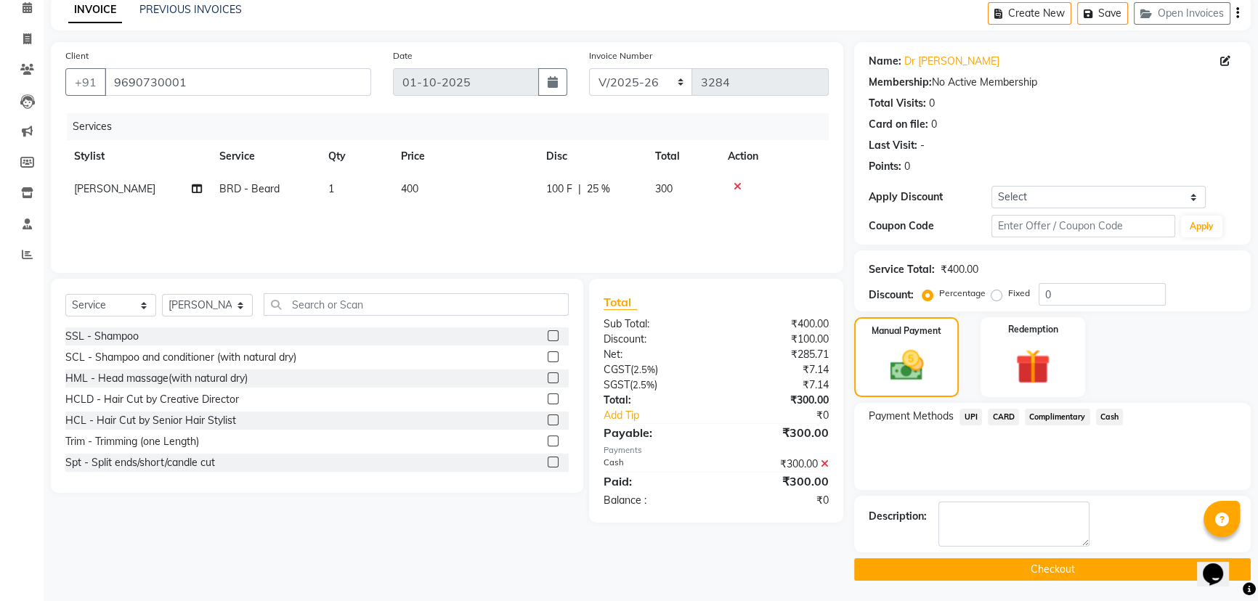
click at [1039, 565] on button "Checkout" at bounding box center [1052, 569] width 397 height 23
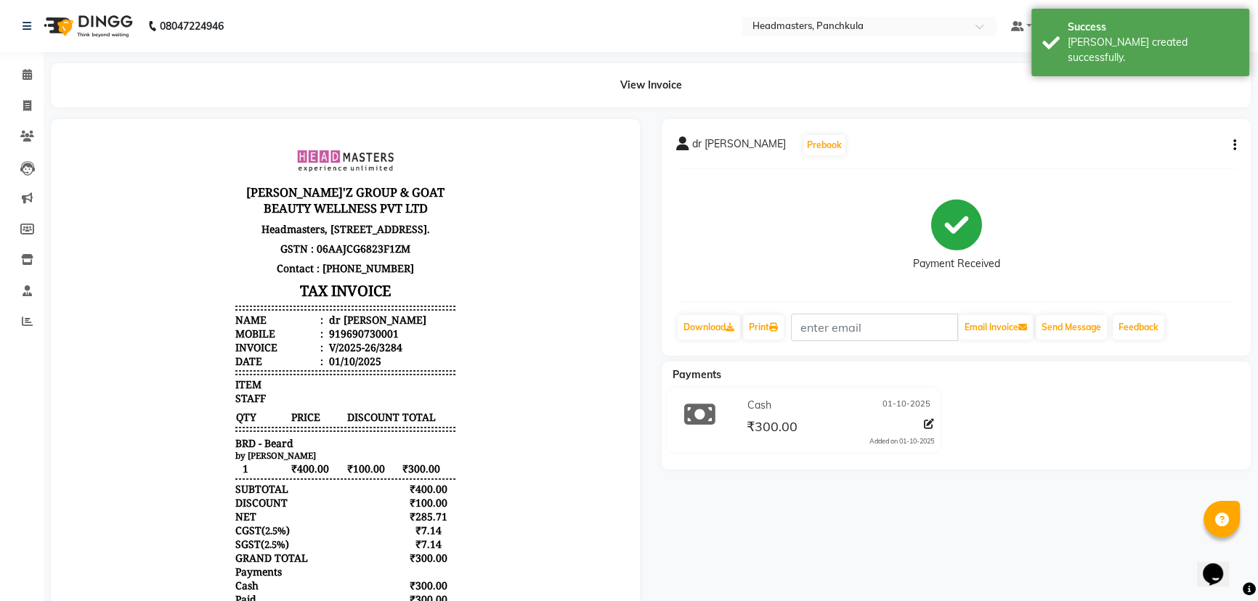
select select "7376"
select select "service"
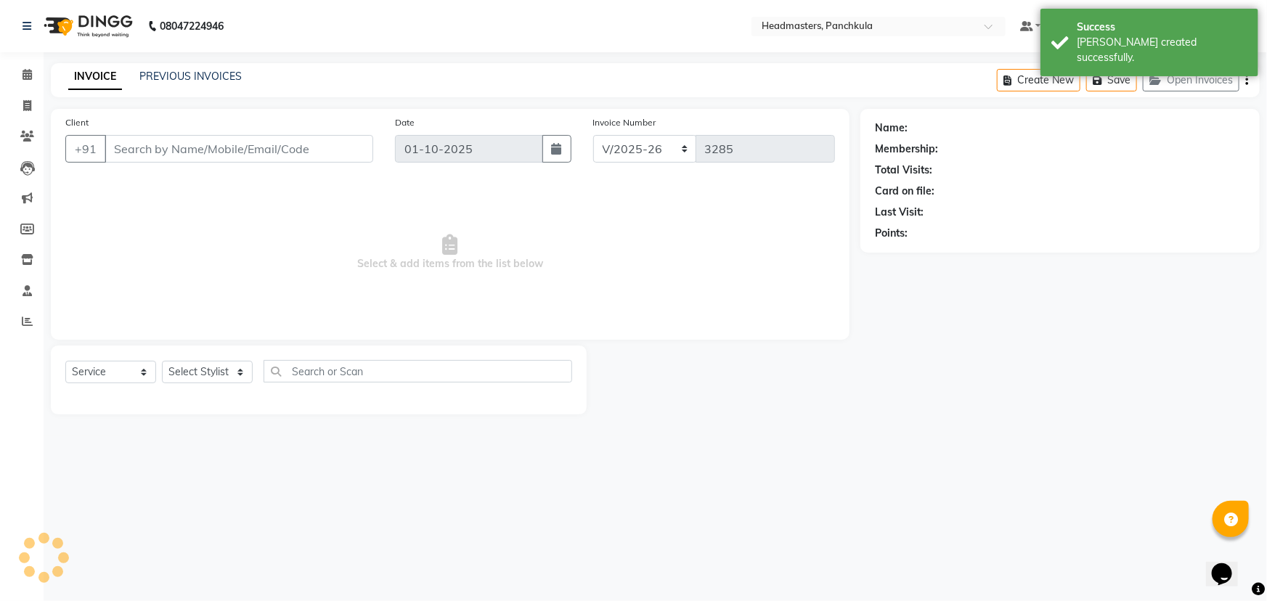
type input "9690730001"
select select "64059"
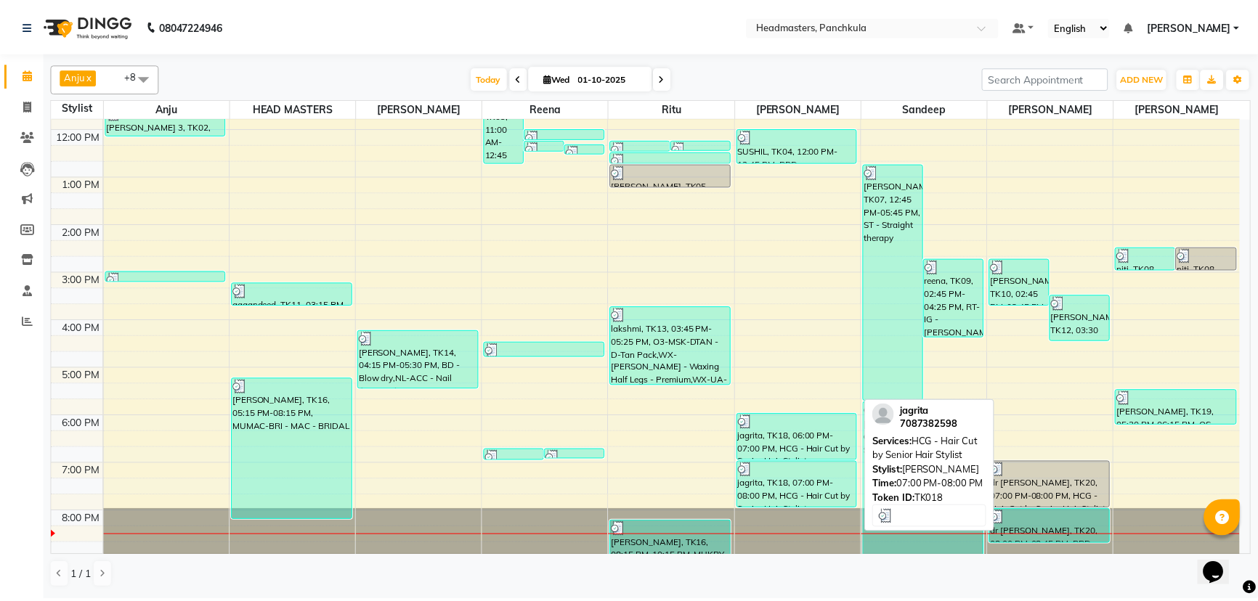
scroll to position [116, 0]
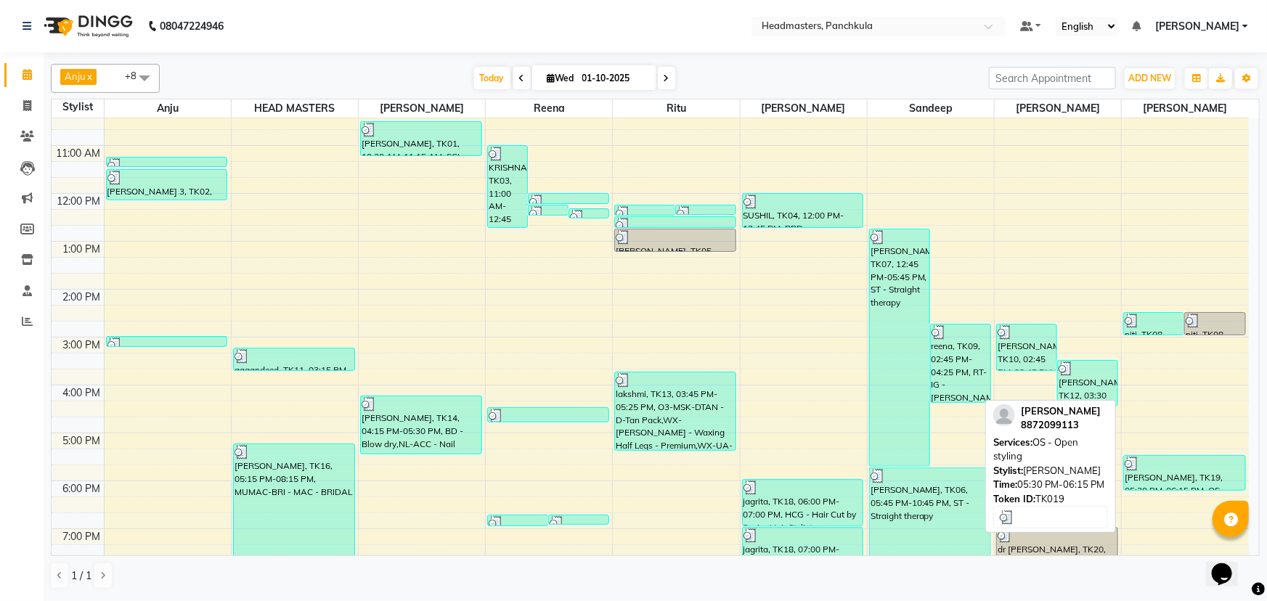
click at [1179, 472] on div "[PERSON_NAME], TK19, 05:30 PM-06:15 PM, OS - Open styling" at bounding box center [1184, 473] width 121 height 34
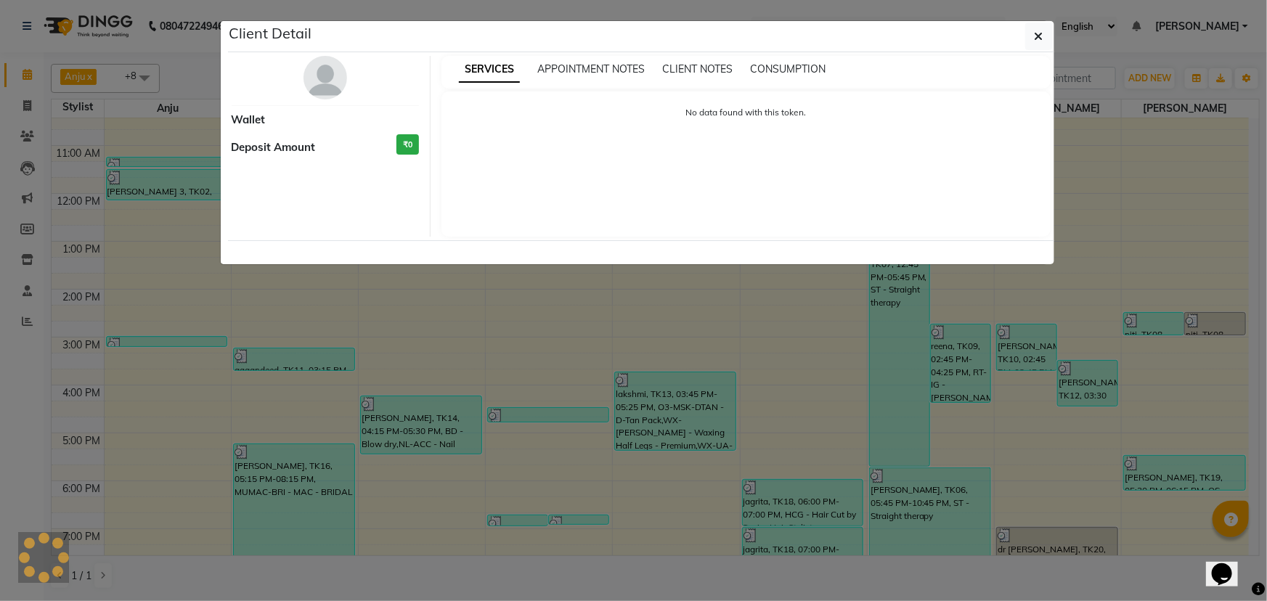
select select "3"
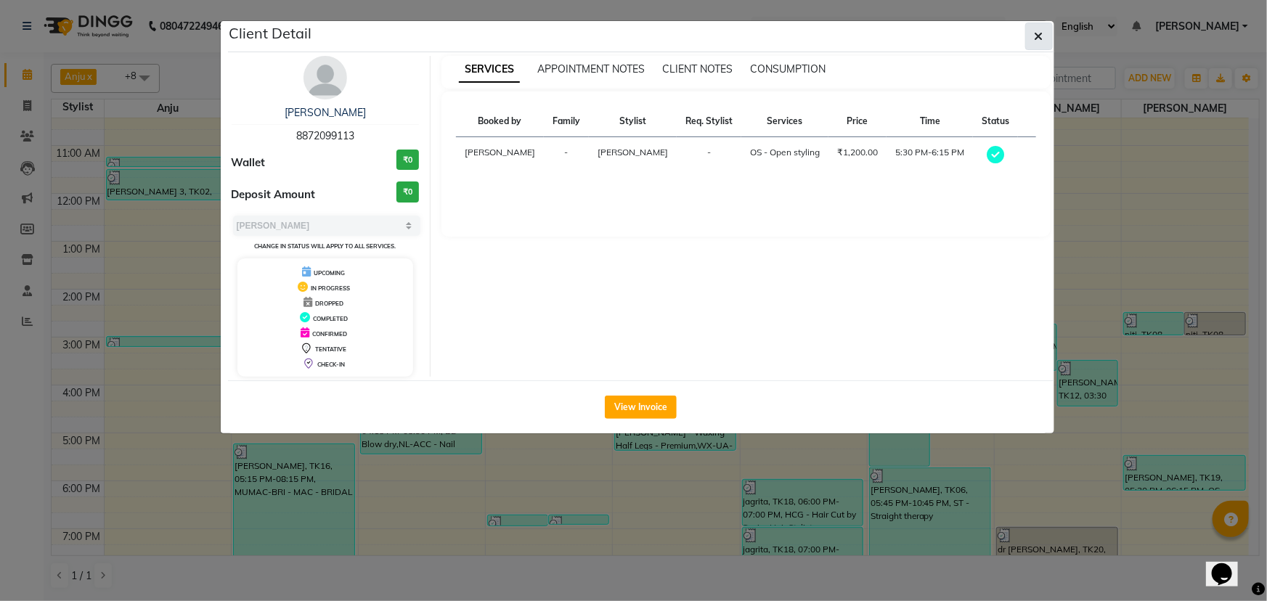
click at [1039, 37] on icon "button" at bounding box center [1039, 37] width 9 height 12
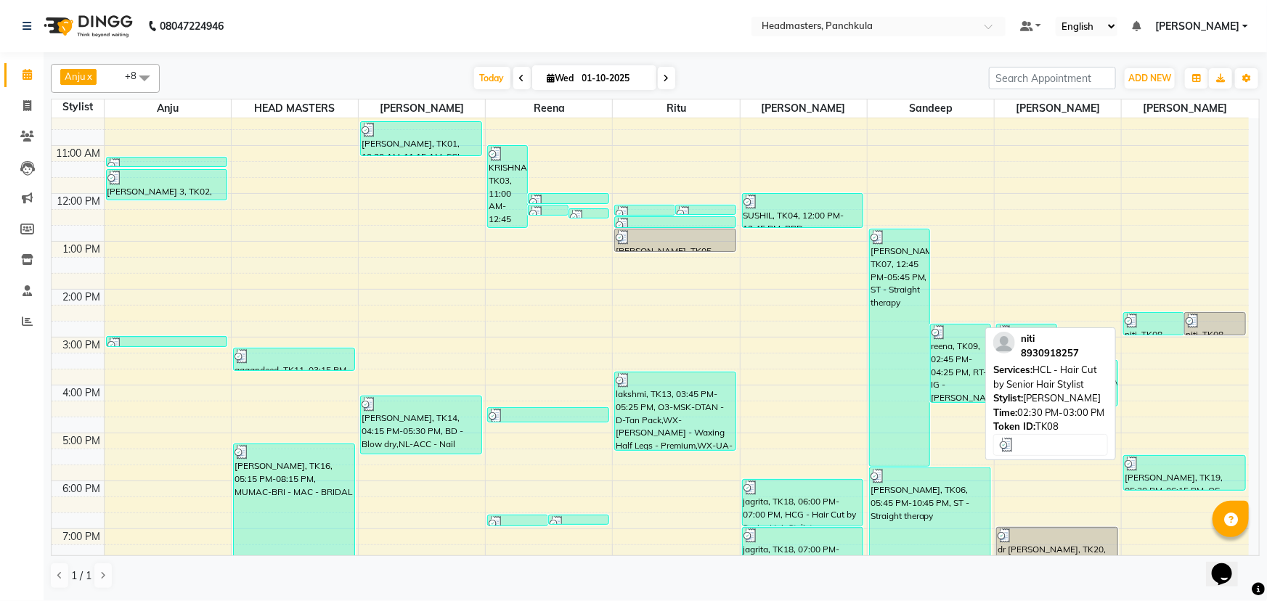
click at [1161, 320] on div at bounding box center [1154, 321] width 58 height 15
select select "3"
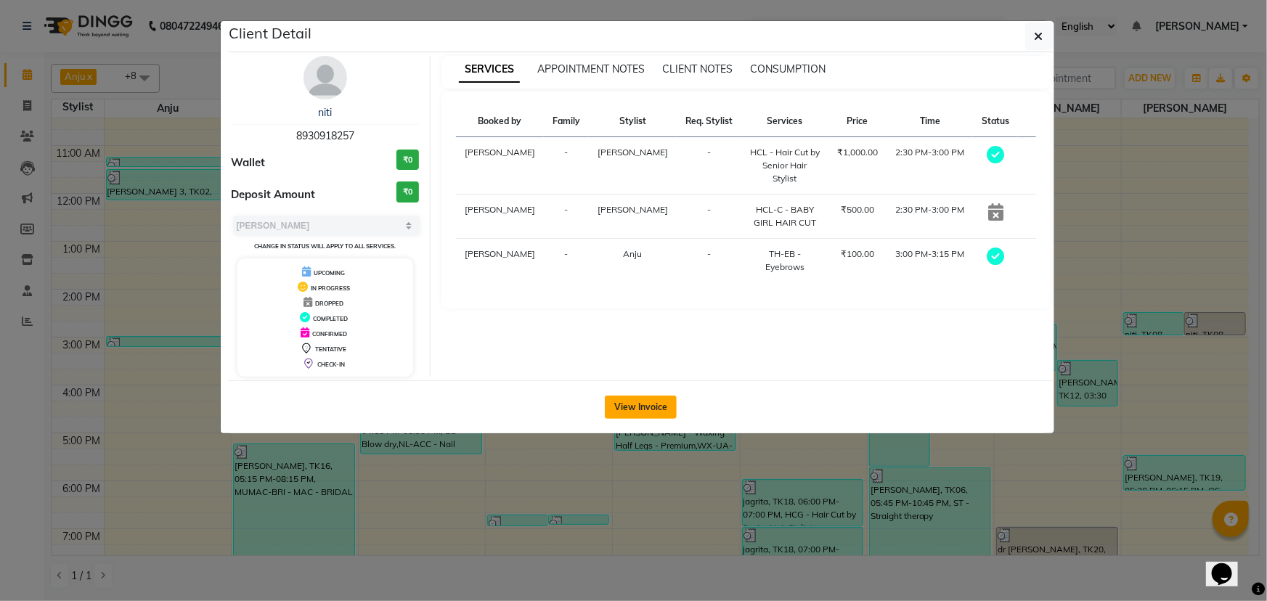
click at [638, 402] on button "View Invoice" at bounding box center [641, 407] width 72 height 23
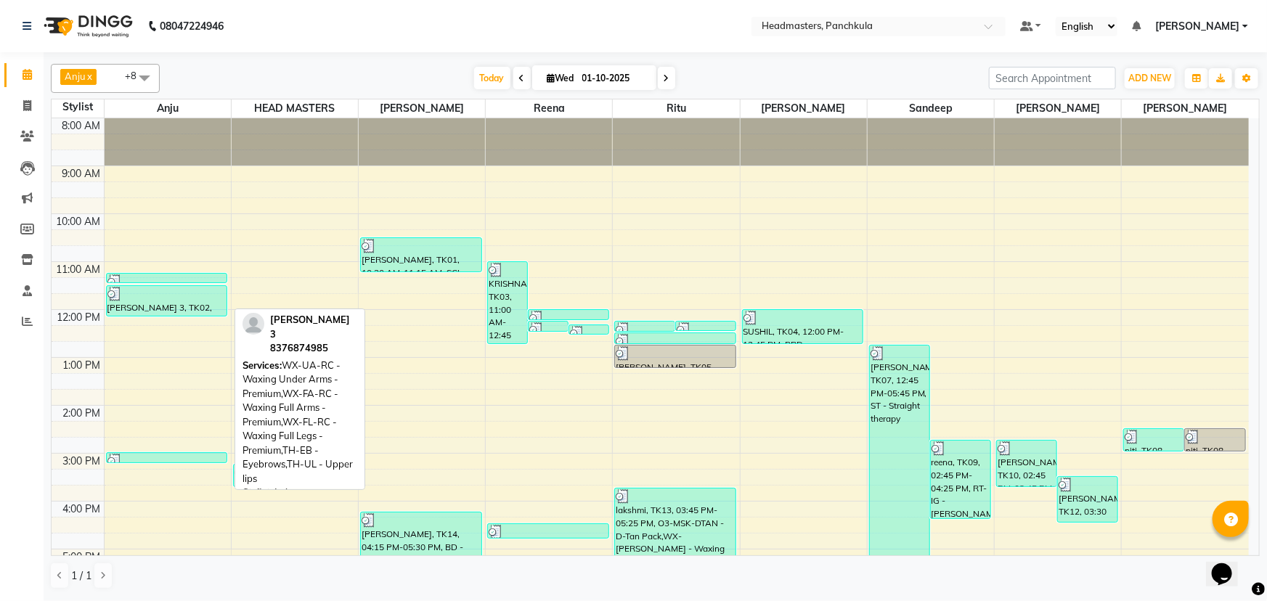
click at [136, 293] on div at bounding box center [166, 294] width 119 height 15
select select "3"
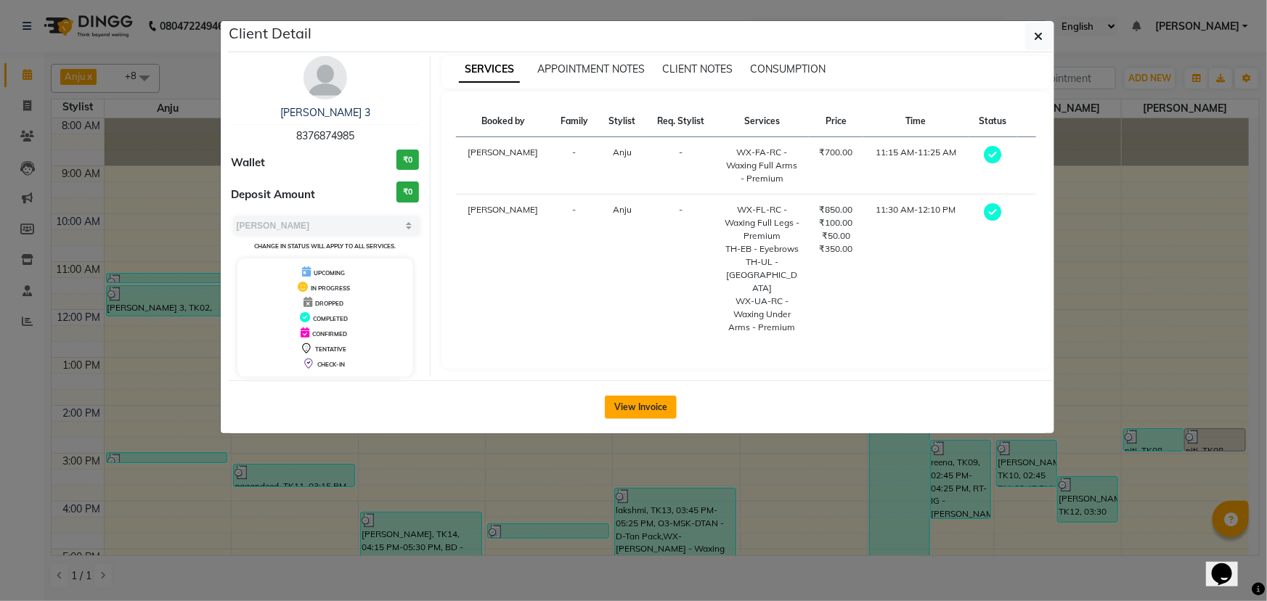
click at [631, 407] on button "View Invoice" at bounding box center [641, 407] width 72 height 23
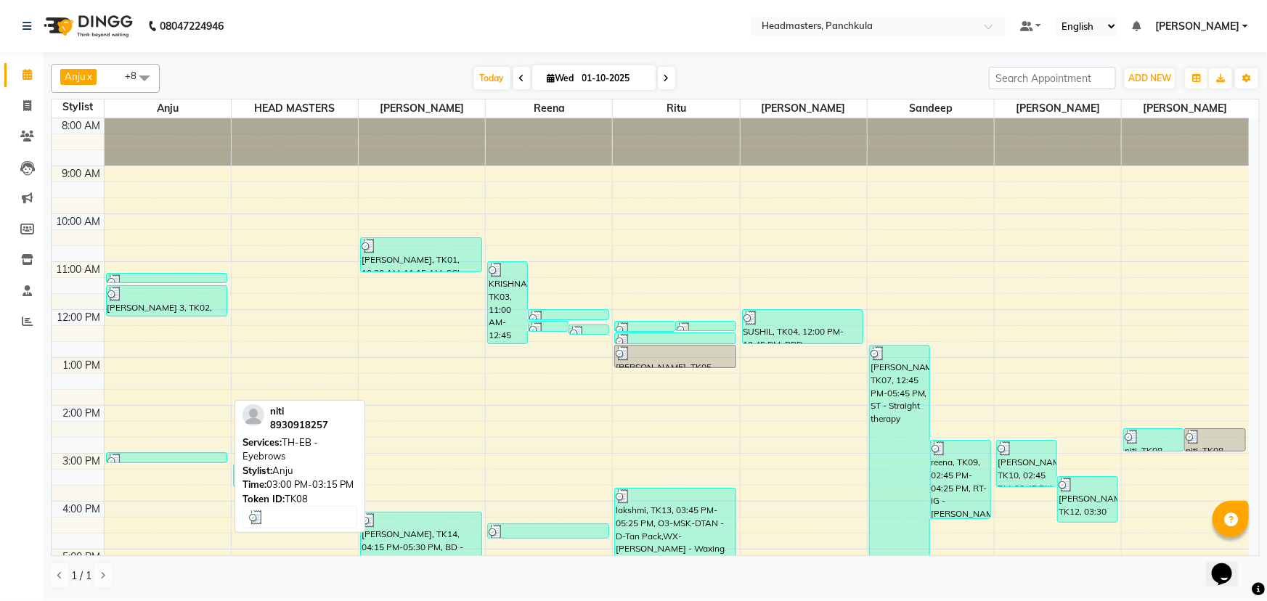
click at [190, 459] on div at bounding box center [166, 461] width 119 height 15
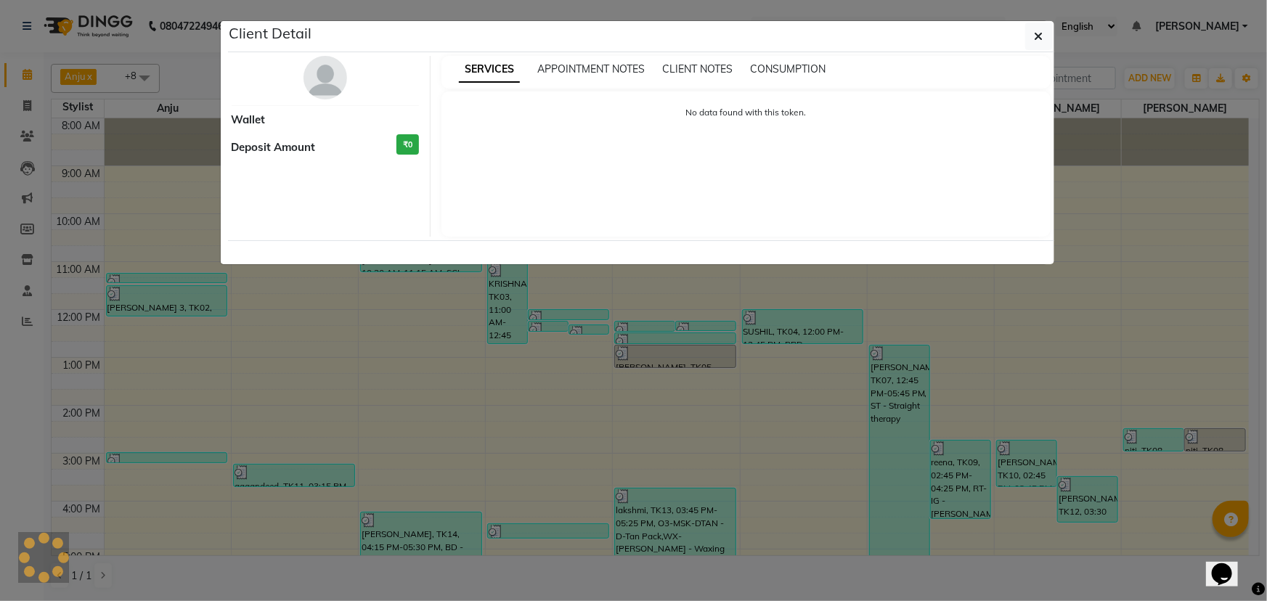
select select "3"
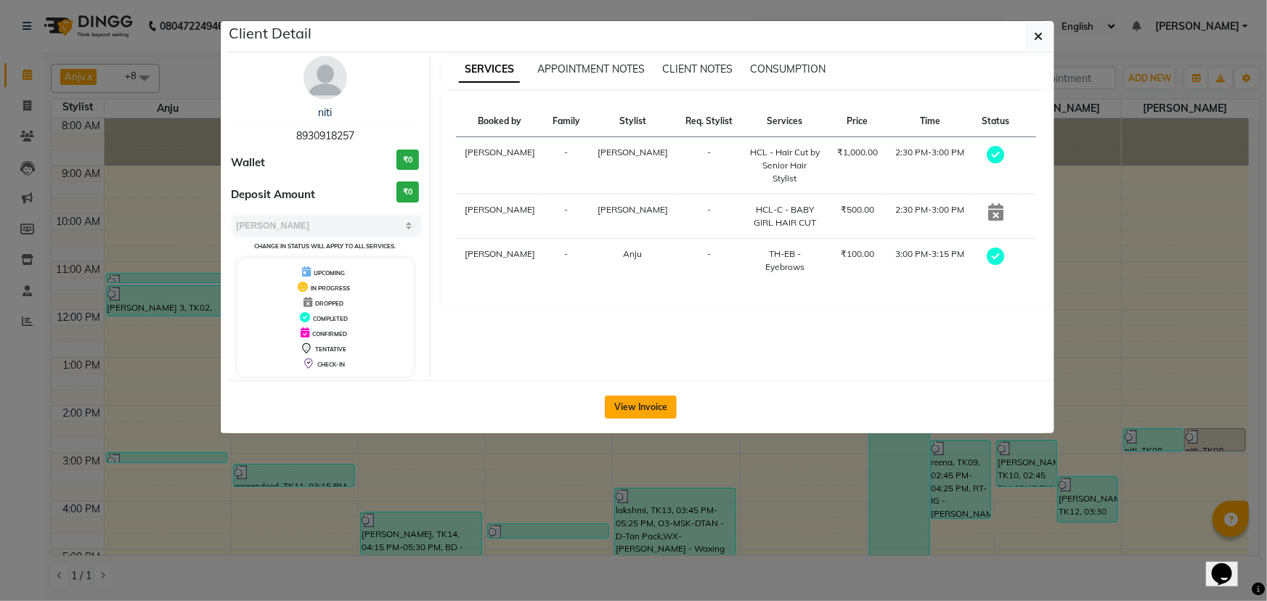
click at [625, 415] on button "View Invoice" at bounding box center [641, 407] width 72 height 23
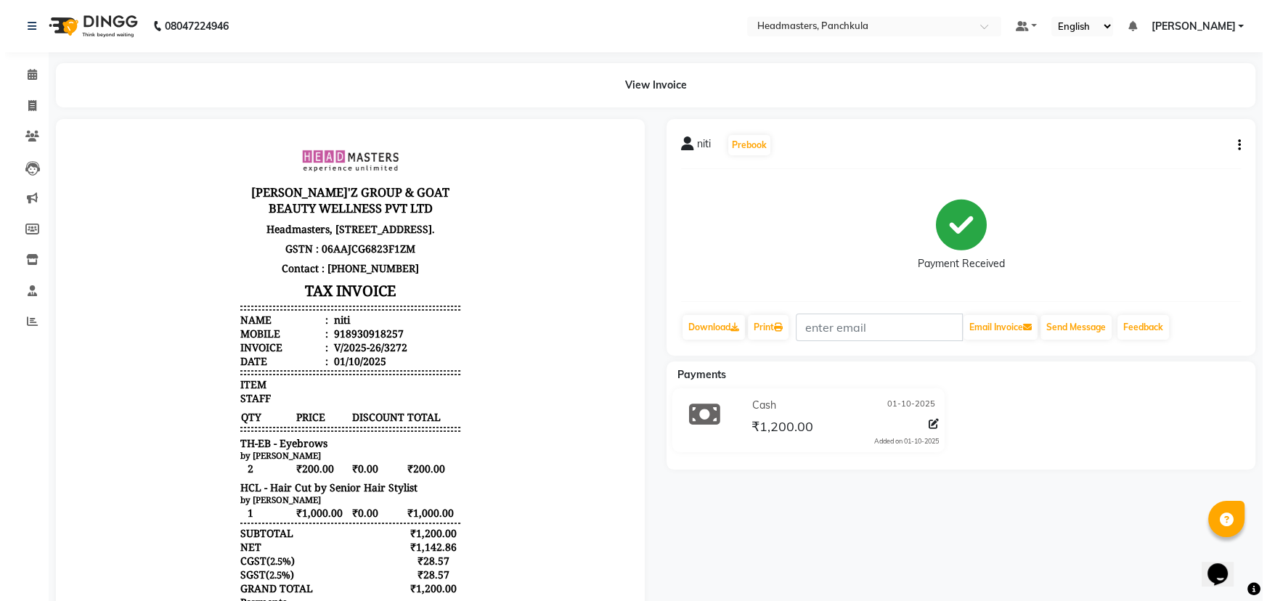
scroll to position [12, 0]
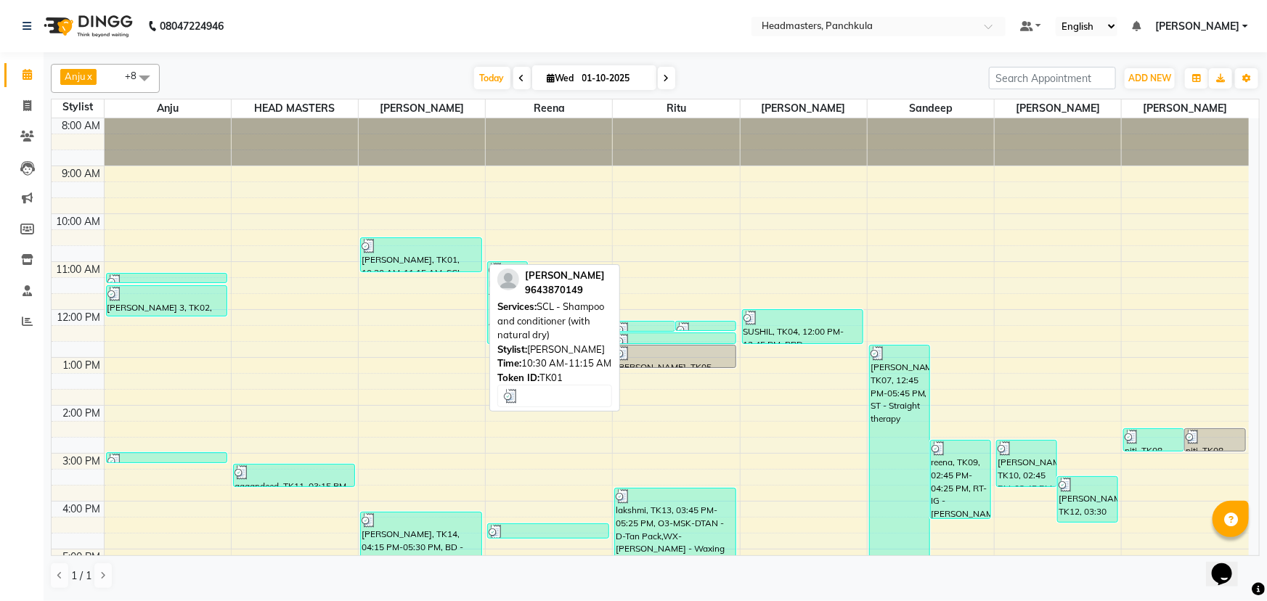
click at [382, 257] on div "[PERSON_NAME], TK01, 10:30 AM-11:15 AM, SCL - Shampoo and conditioner (with nat…" at bounding box center [421, 254] width 121 height 33
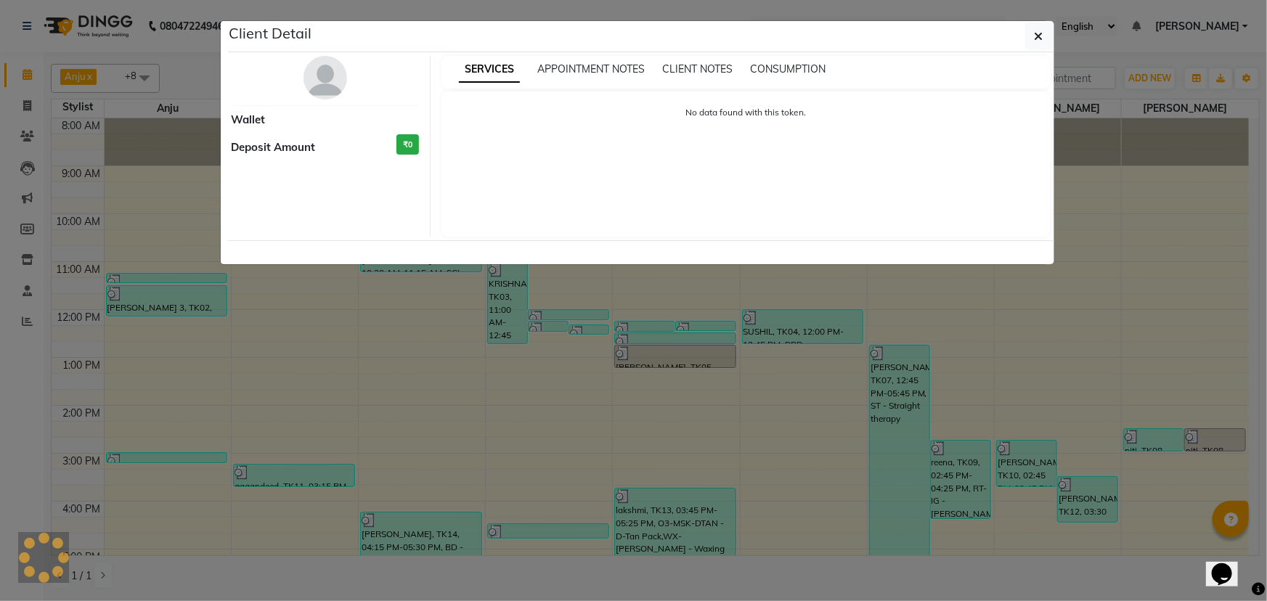
select select "3"
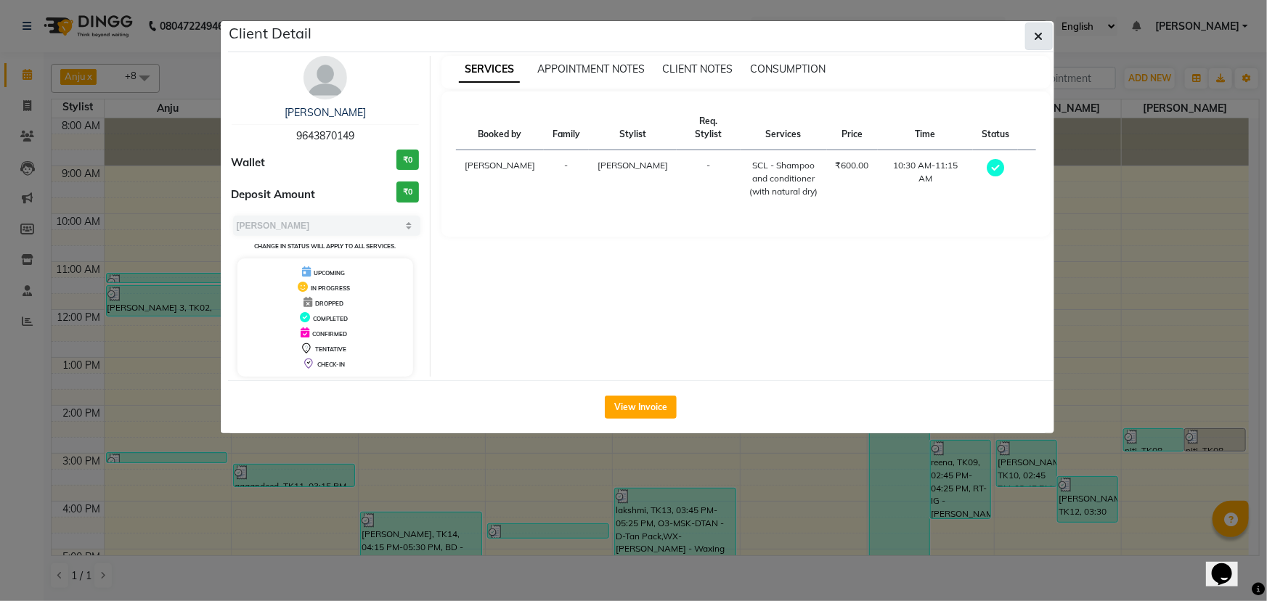
click at [1046, 37] on button "button" at bounding box center [1039, 37] width 28 height 28
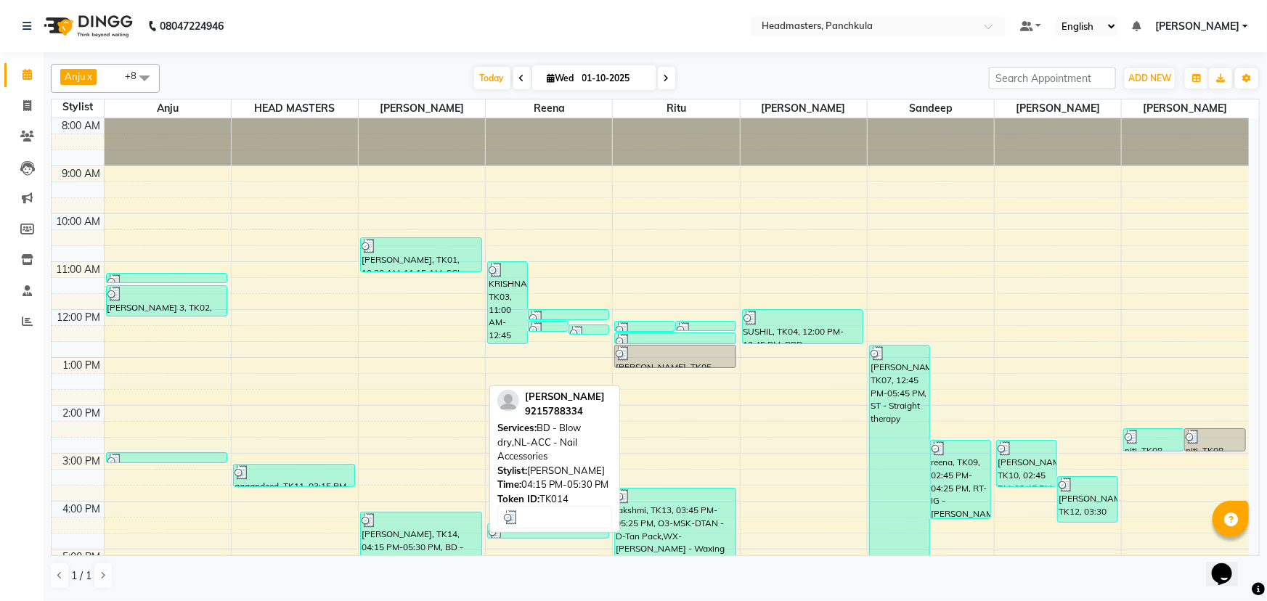
click at [458, 538] on div "[PERSON_NAME], TK14, 04:15 PM-05:30 PM, BD - Blow dry,NL-ACC - Nail Accessories" at bounding box center [421, 541] width 121 height 57
select select "3"
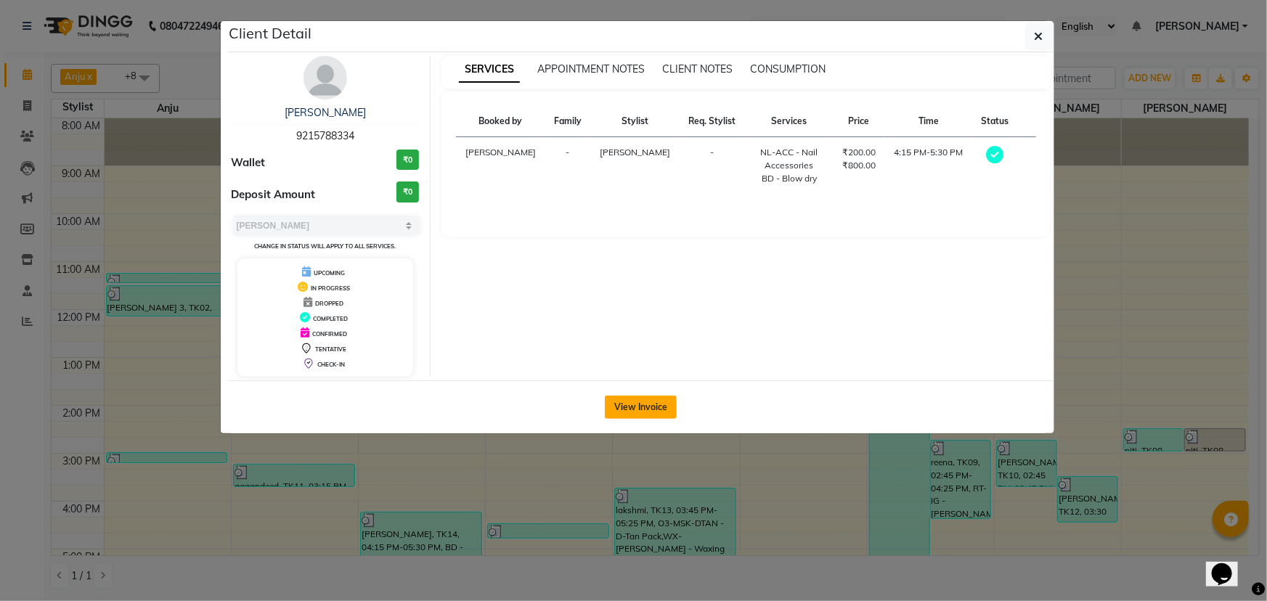
click at [609, 402] on button "View Invoice" at bounding box center [641, 407] width 72 height 23
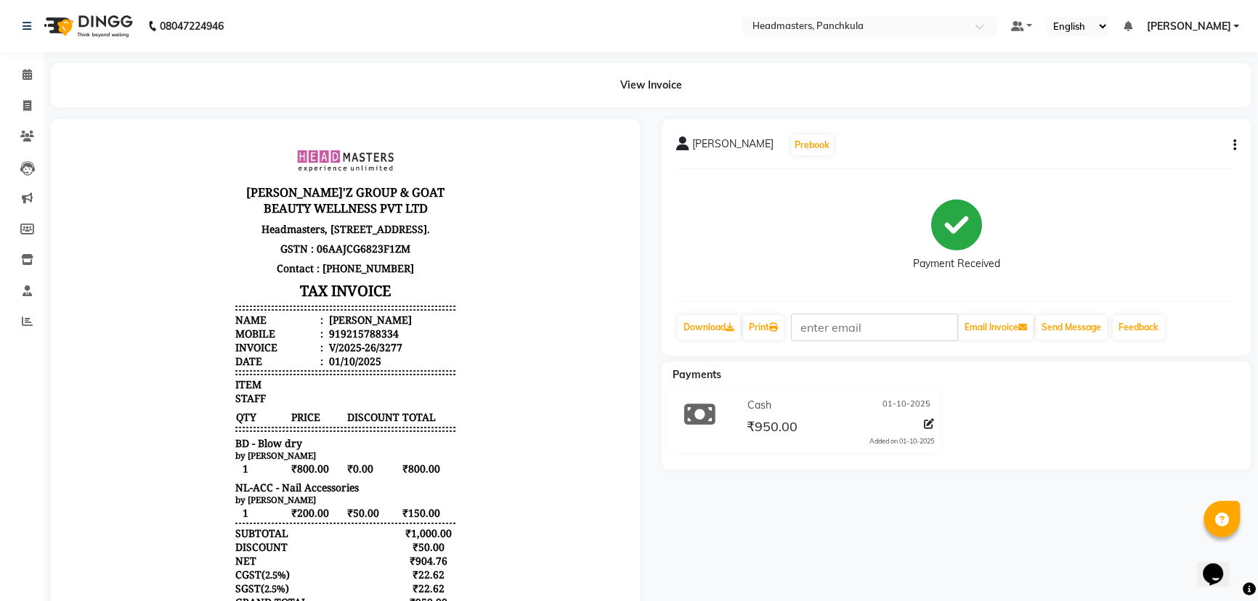
scroll to position [65, 0]
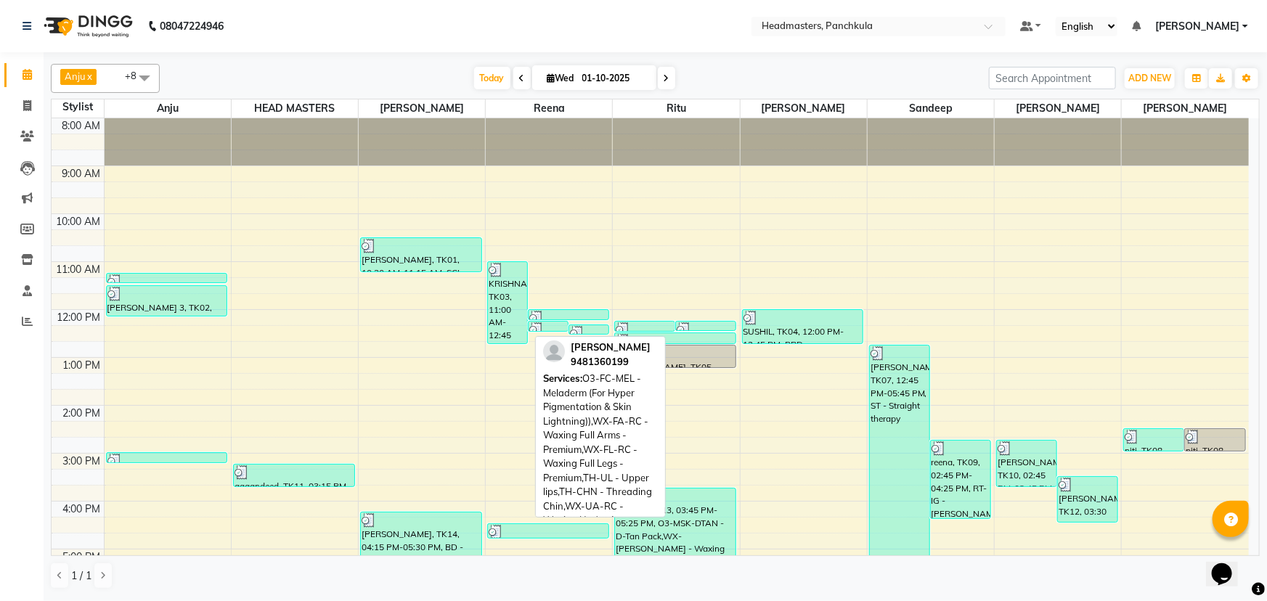
click at [503, 285] on div "KRISHNA, TK03, 11:00 AM-12:45 PM, O3-FC-MEL - Meladerm (For Hyper Pigmentation …" at bounding box center [507, 302] width 39 height 81
select select "3"
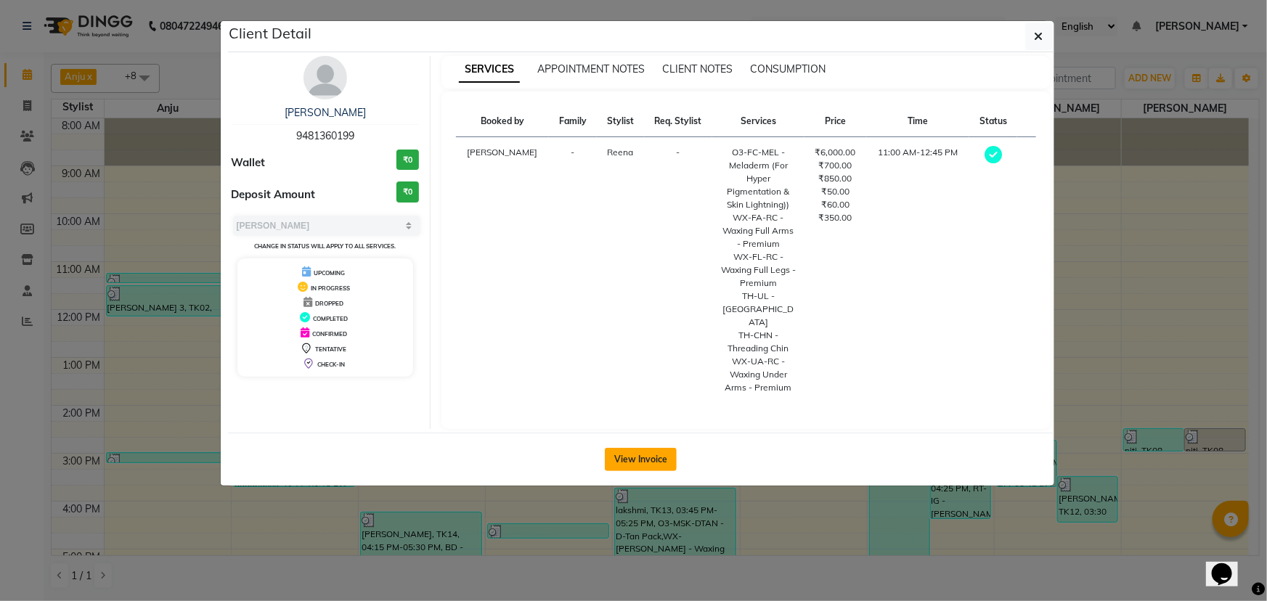
click at [630, 448] on button "View Invoice" at bounding box center [641, 459] width 72 height 23
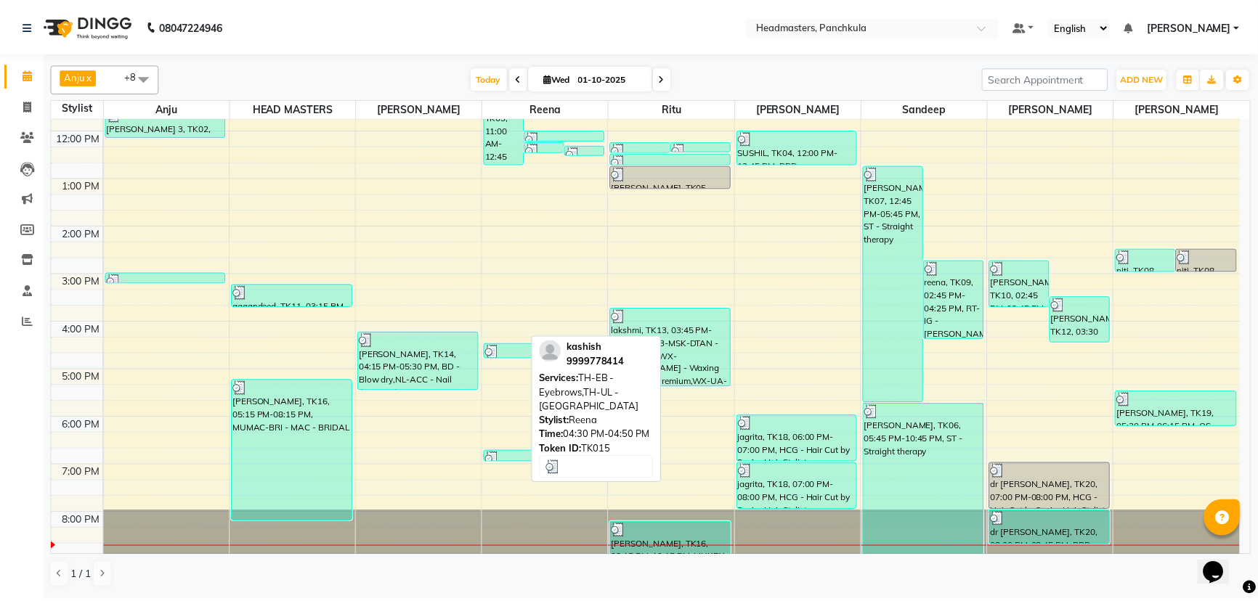
scroll to position [182, 0]
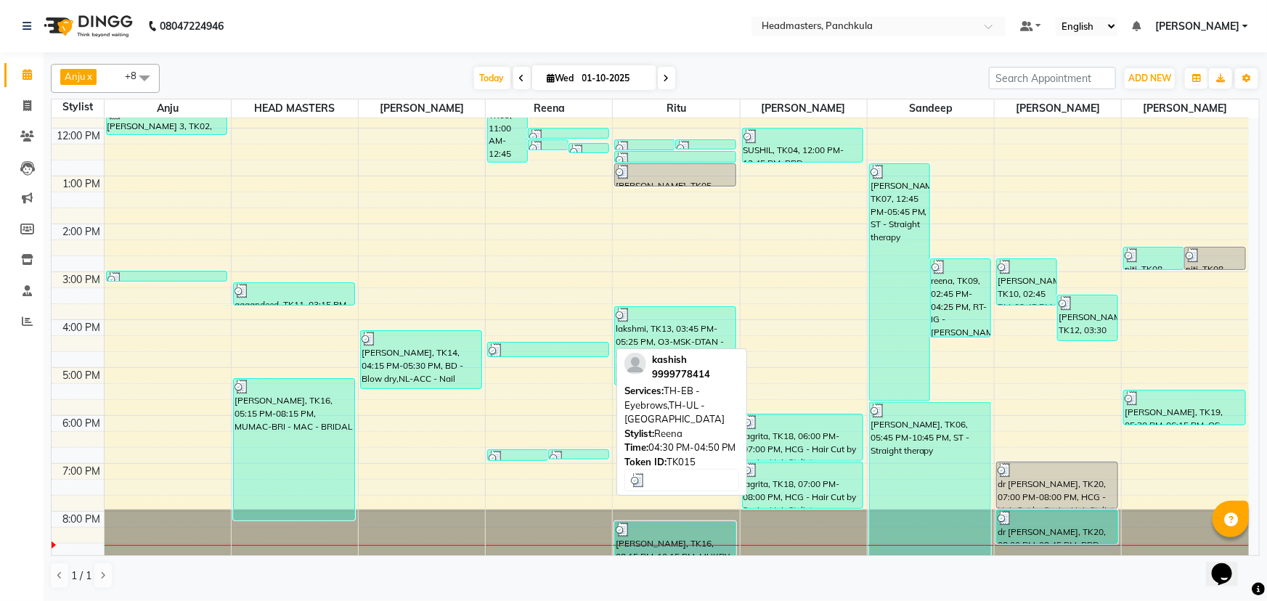
click at [528, 349] on div at bounding box center [548, 351] width 119 height 15
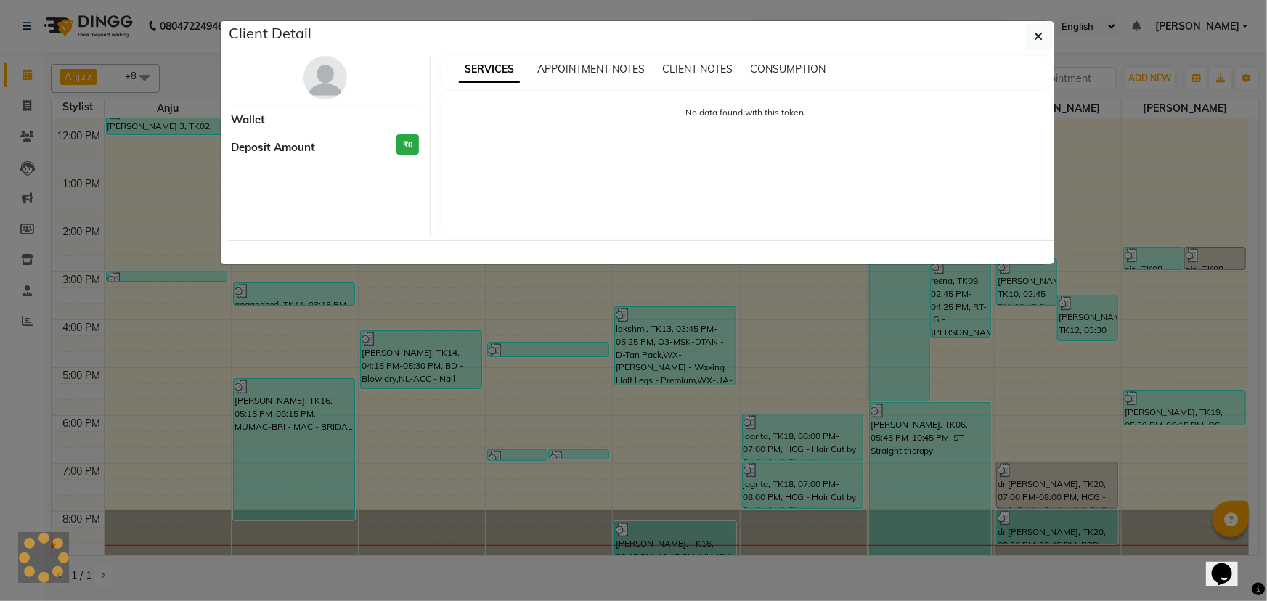
select select "3"
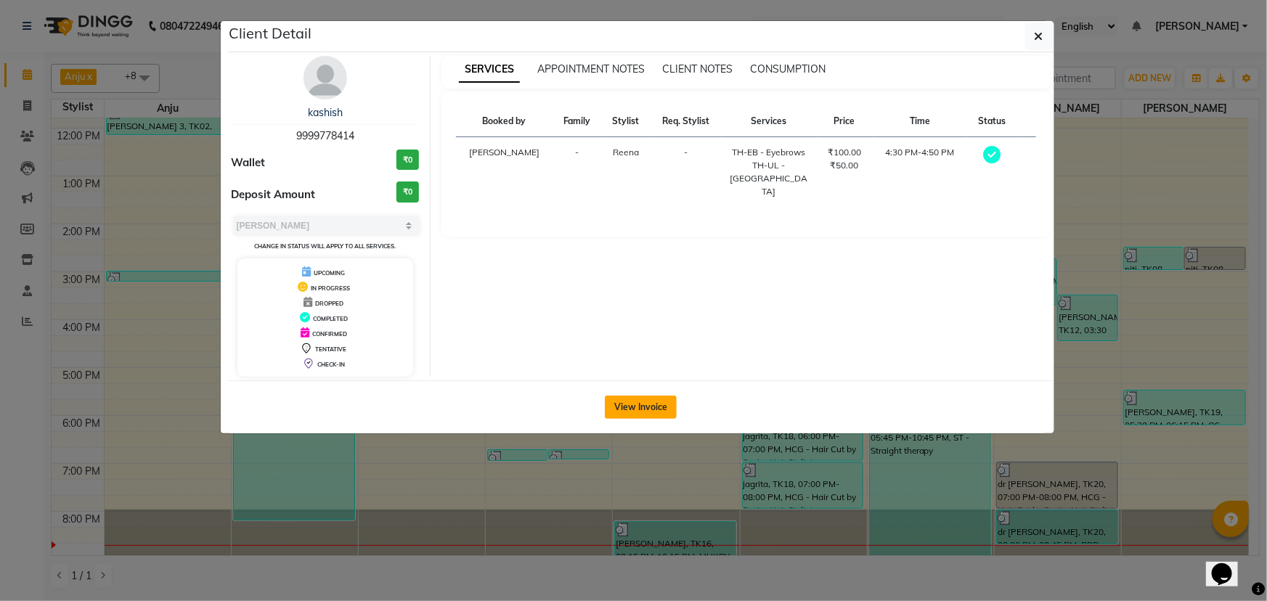
click at [632, 401] on button "View Invoice" at bounding box center [641, 407] width 72 height 23
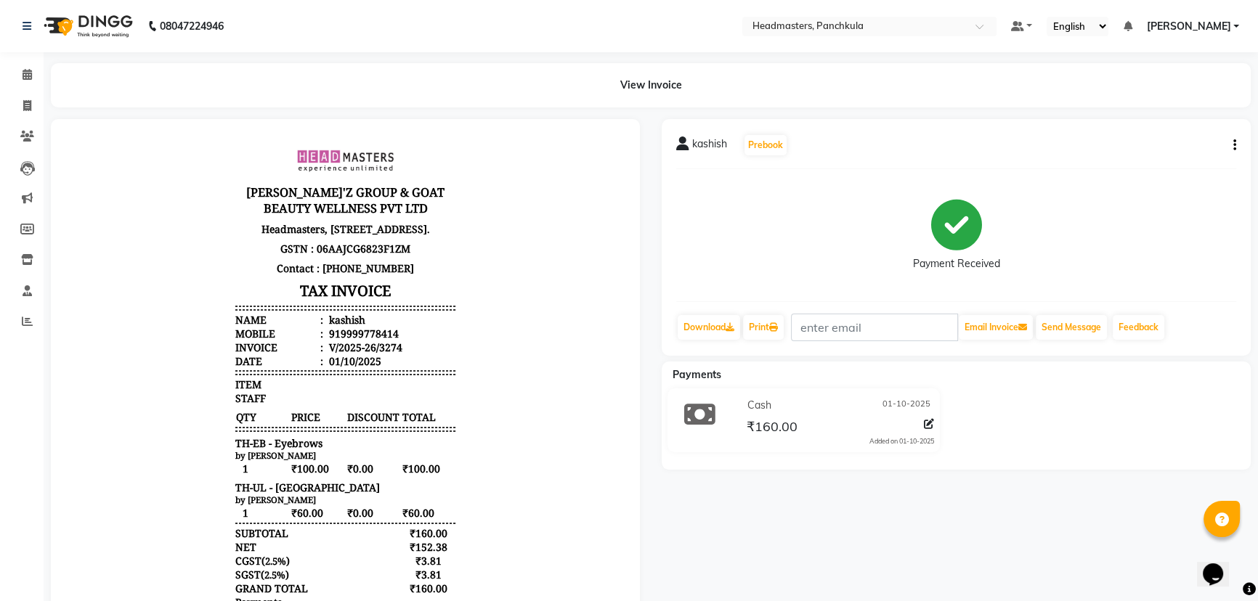
scroll to position [12, 0]
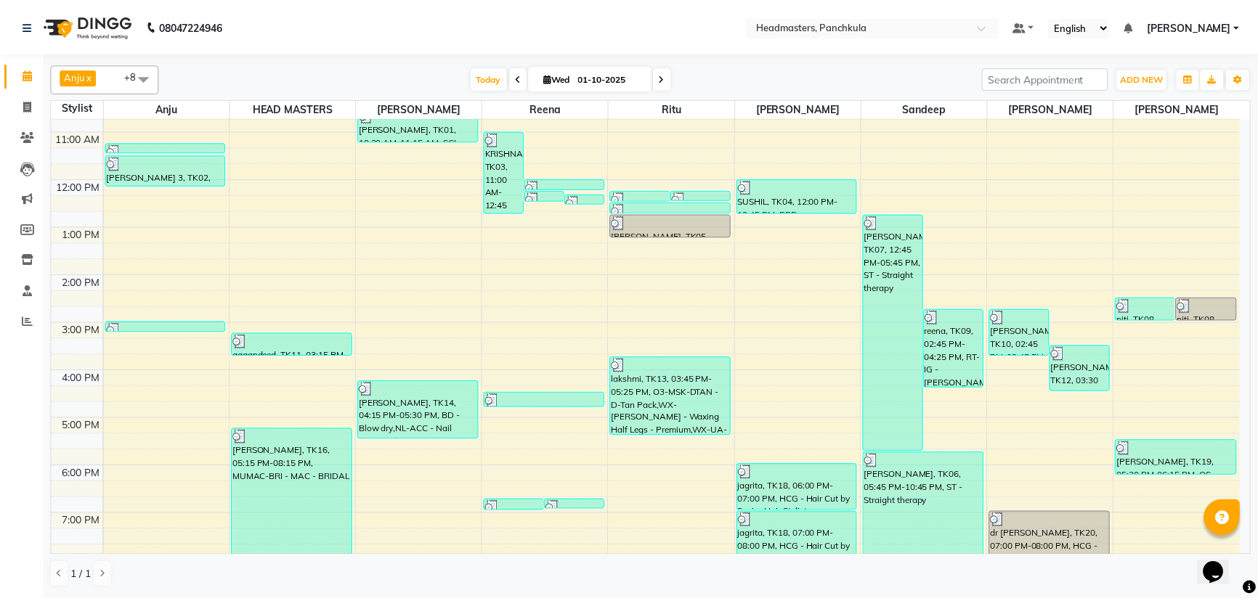
scroll to position [131, 0]
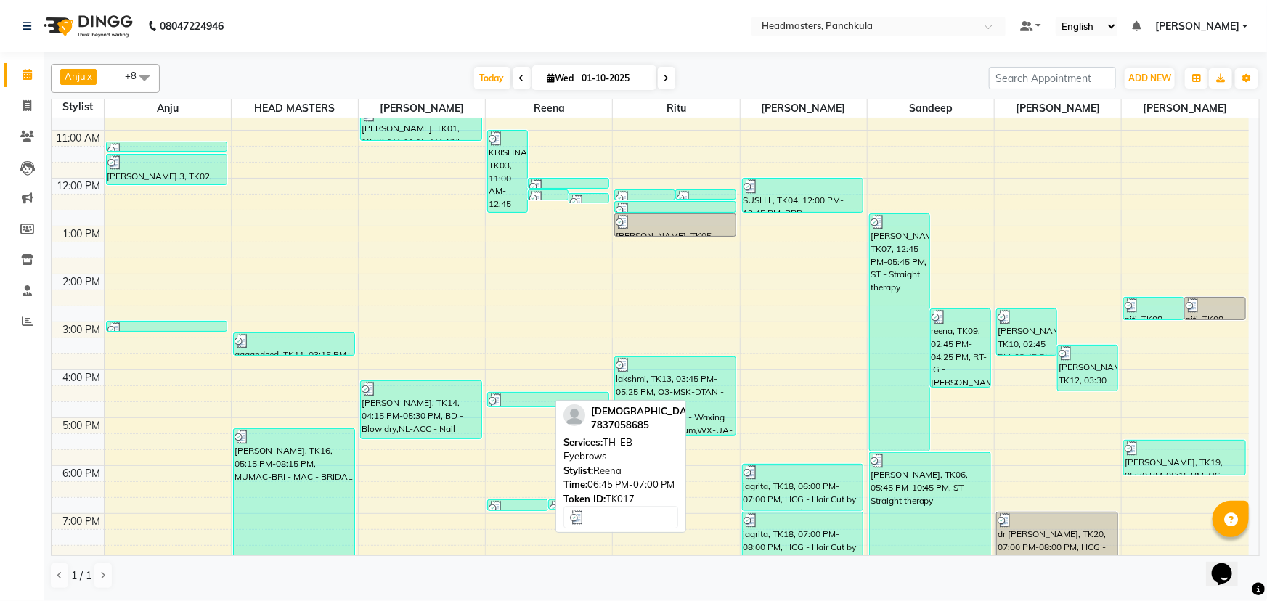
click at [518, 501] on div at bounding box center [518, 508] width 58 height 15
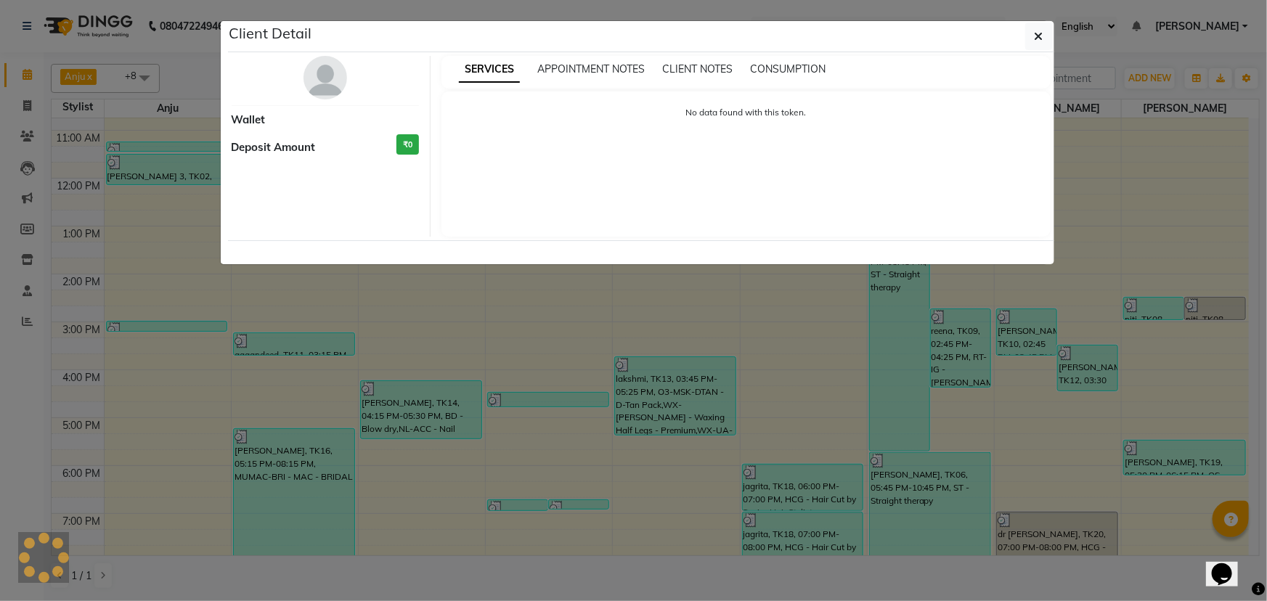
select select "3"
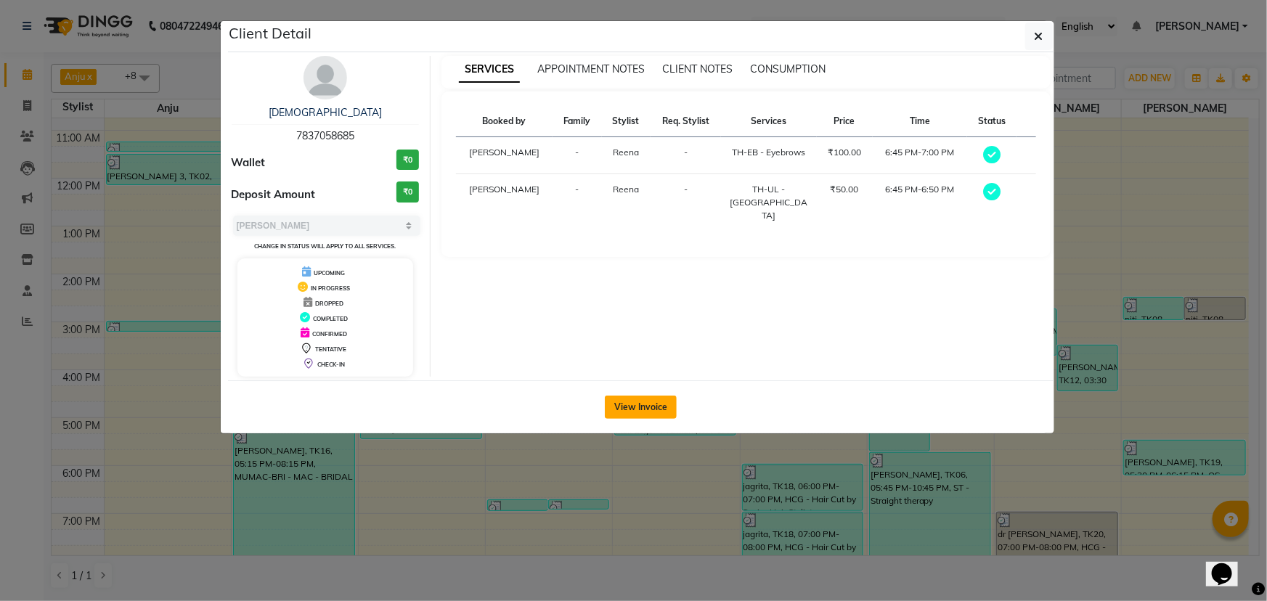
click at [619, 408] on button "View Invoice" at bounding box center [641, 407] width 72 height 23
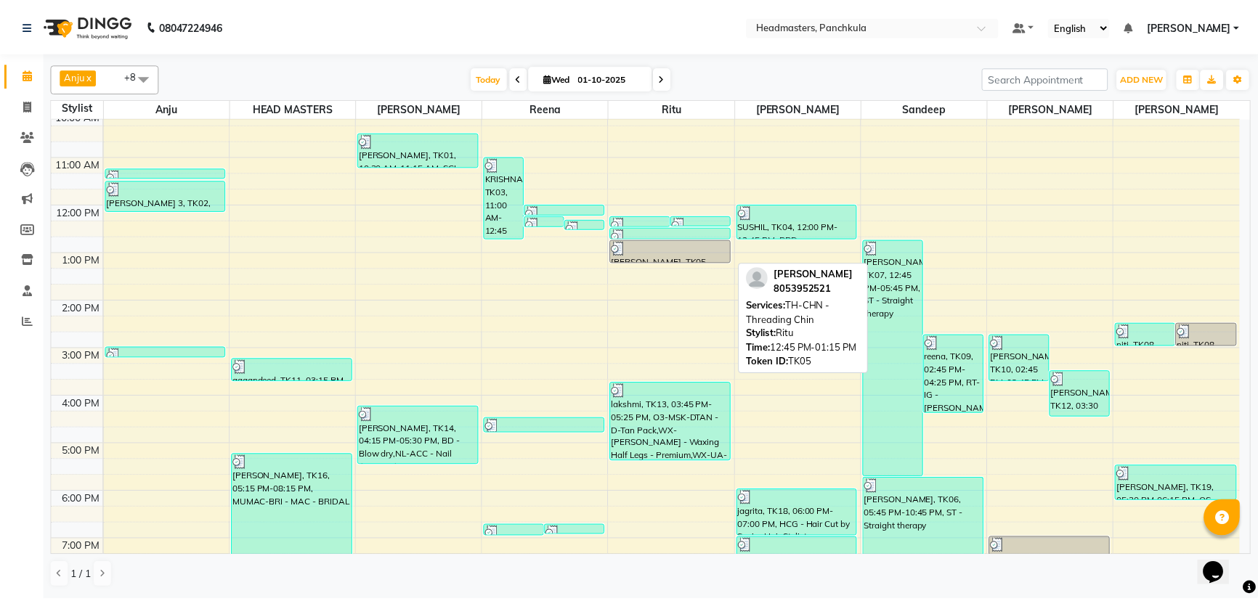
scroll to position [131, 0]
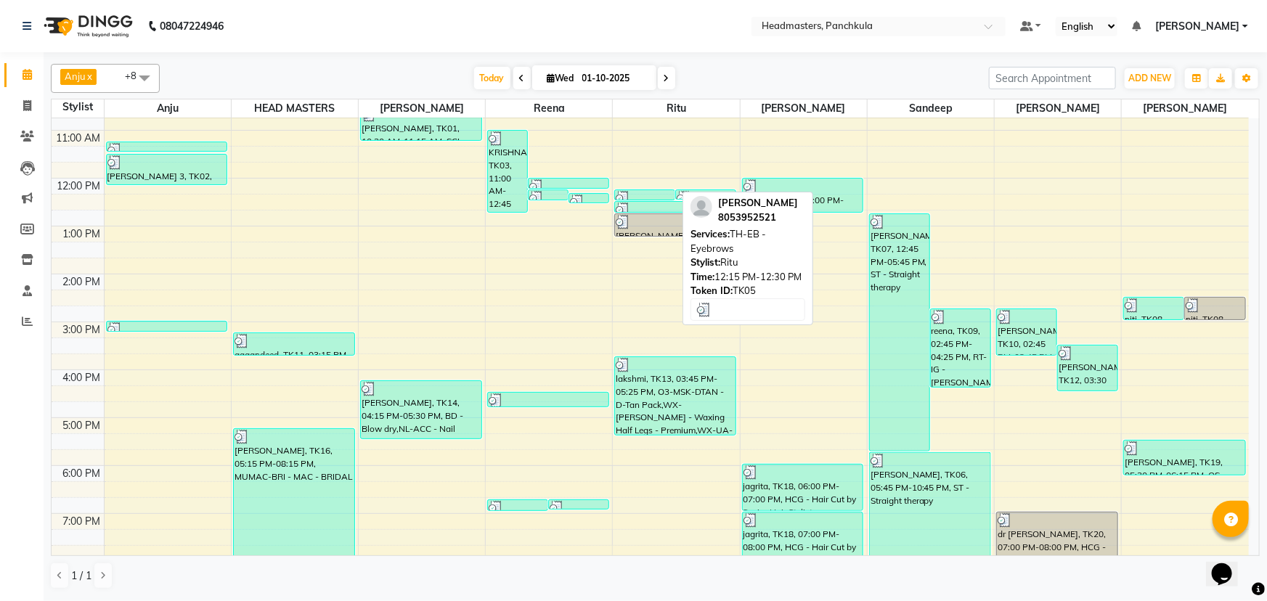
click at [647, 191] on div at bounding box center [645, 198] width 58 height 15
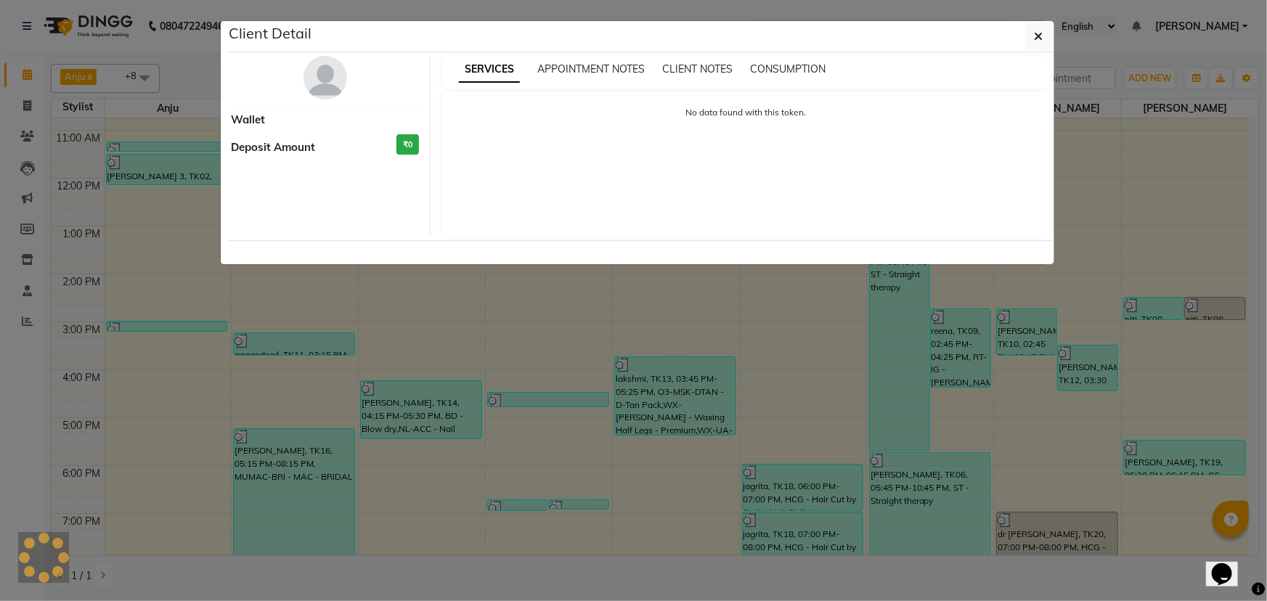
select select "3"
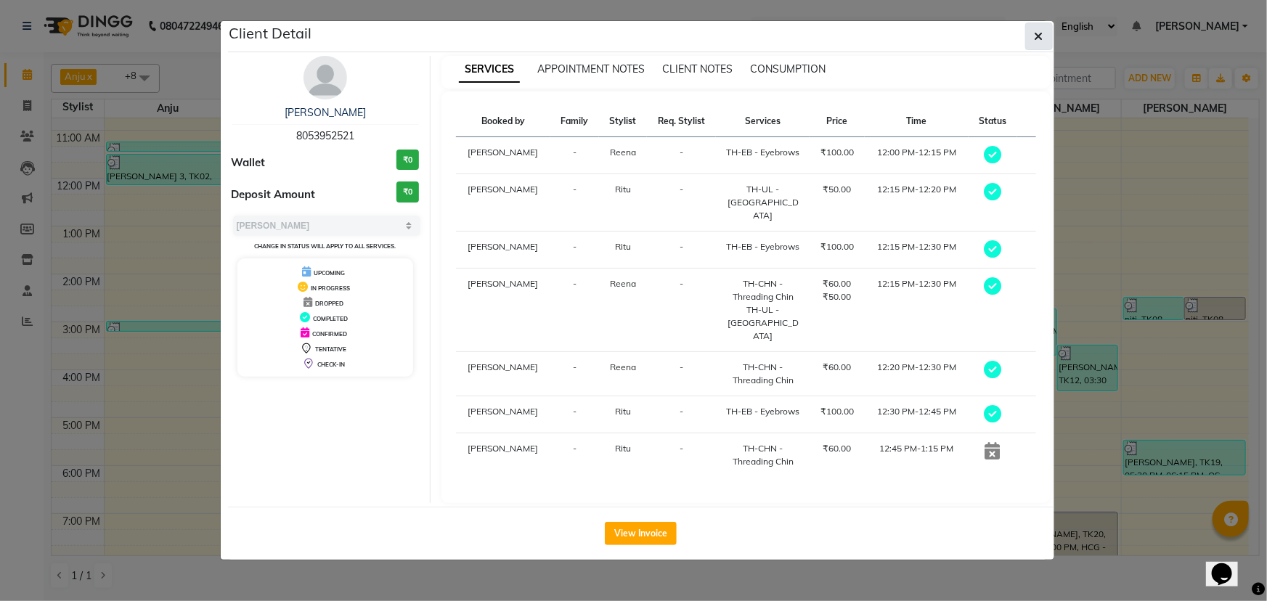
click at [1028, 30] on button "button" at bounding box center [1039, 37] width 28 height 28
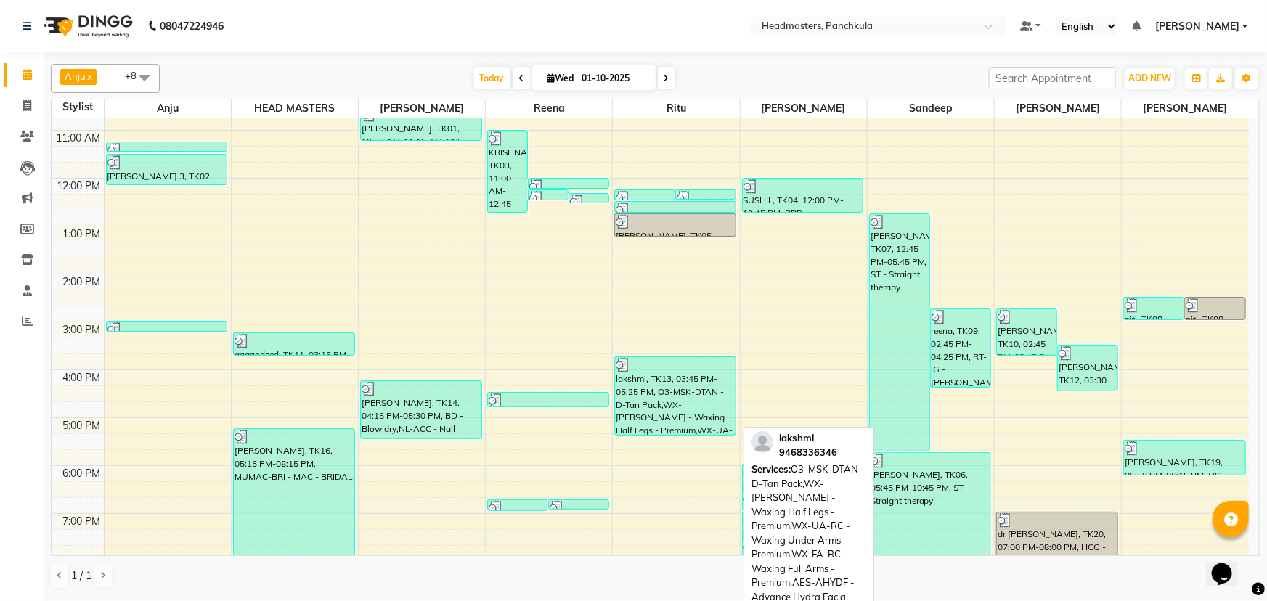
click at [683, 385] on div "lakshmi, TK13, 03:45 PM-05:25 PM, O3-MSK-DTAN - D-Tan Pack,WX-[PERSON_NAME] - W…" at bounding box center [675, 396] width 121 height 78
select select "3"
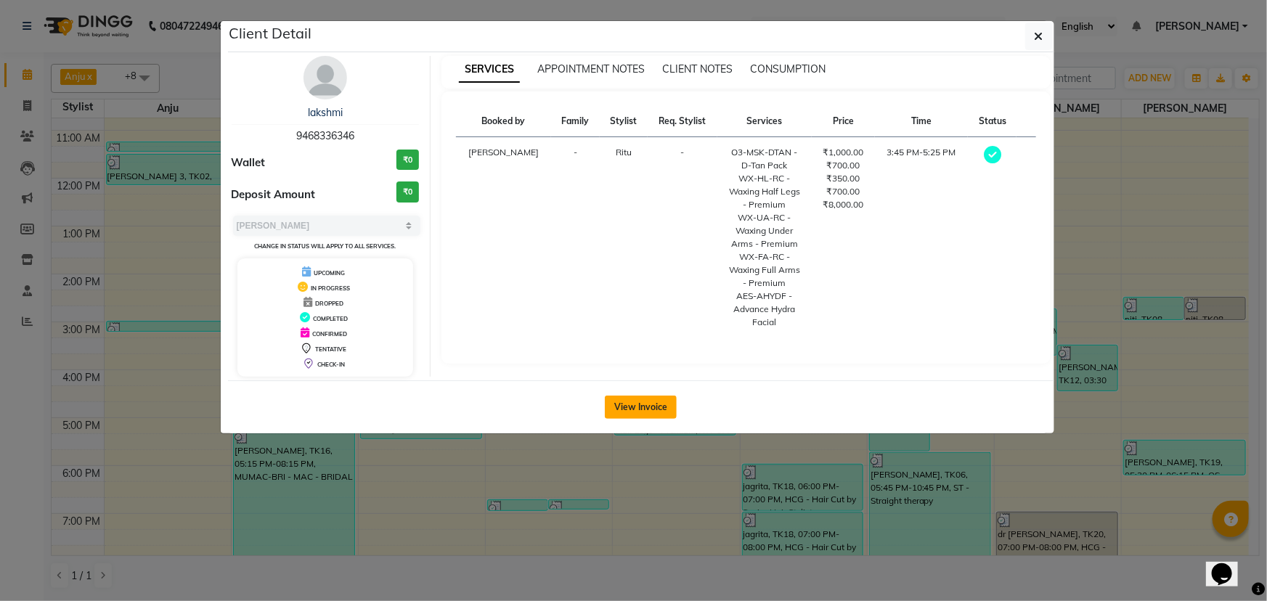
click at [639, 398] on button "View Invoice" at bounding box center [641, 407] width 72 height 23
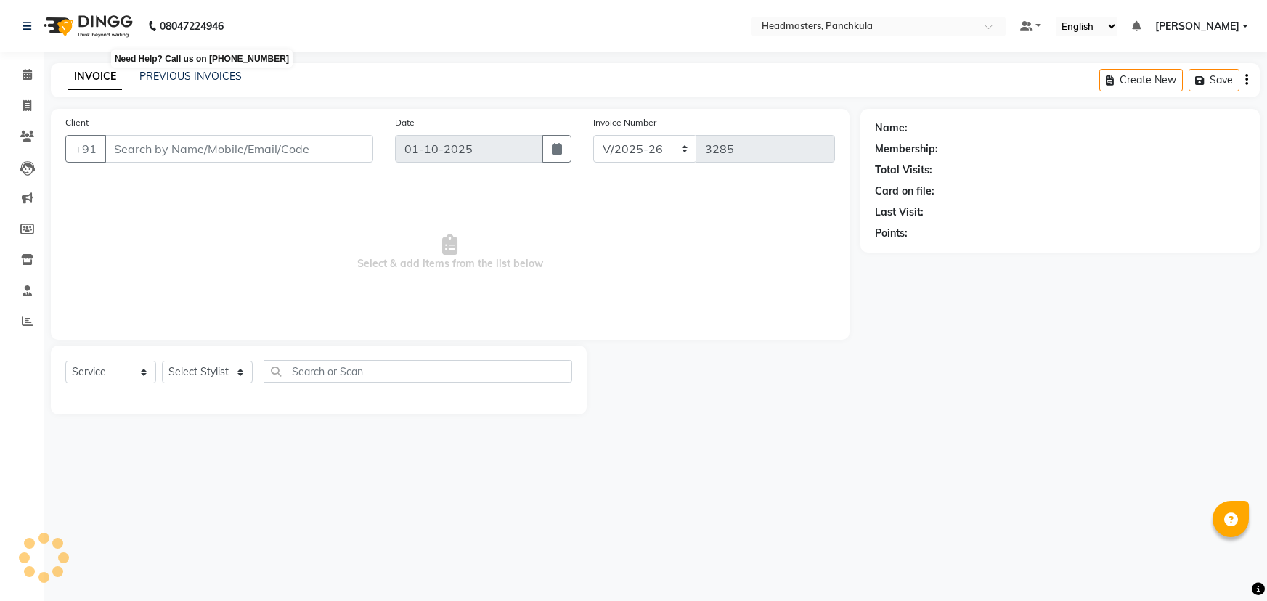
select select "7376"
select select "service"
type input "9690730001"
select select "64059"
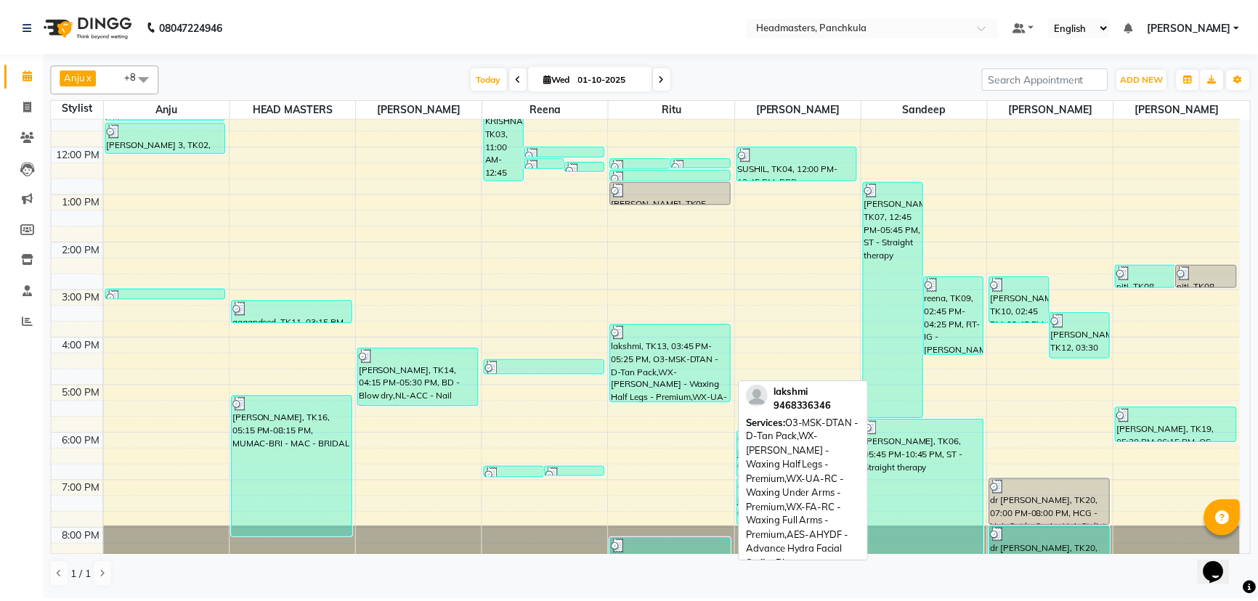
scroll to position [182, 0]
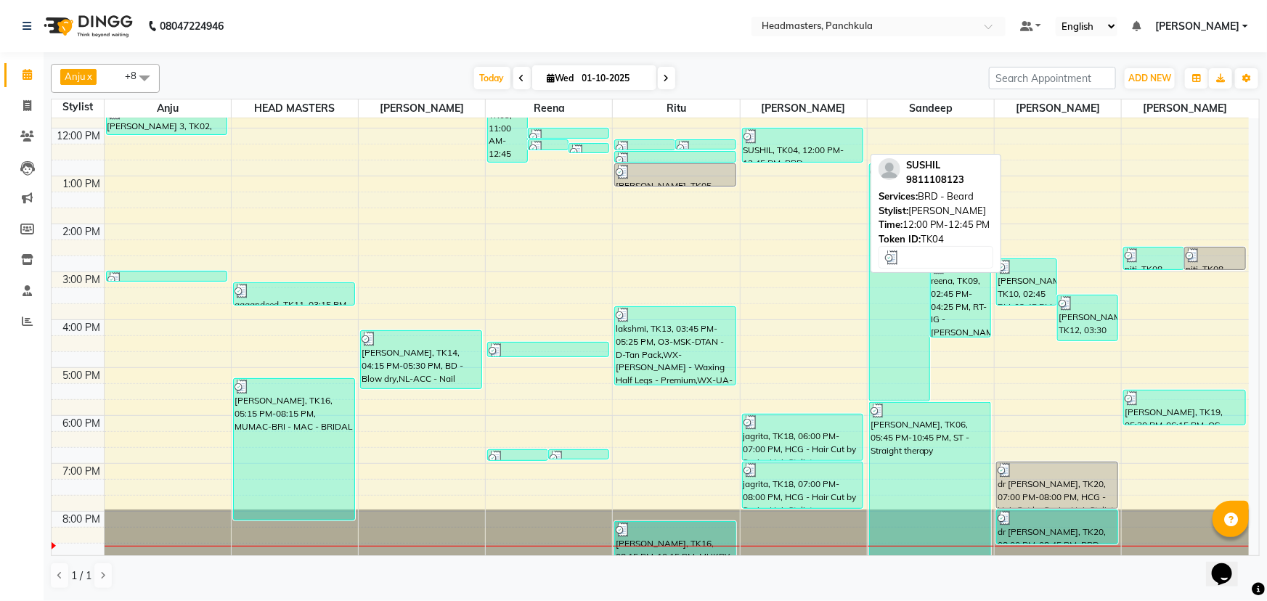
click at [776, 145] on div "SUSHIL, TK04, 12:00 PM-12:45 PM, BRD - [PERSON_NAME]" at bounding box center [803, 145] width 121 height 33
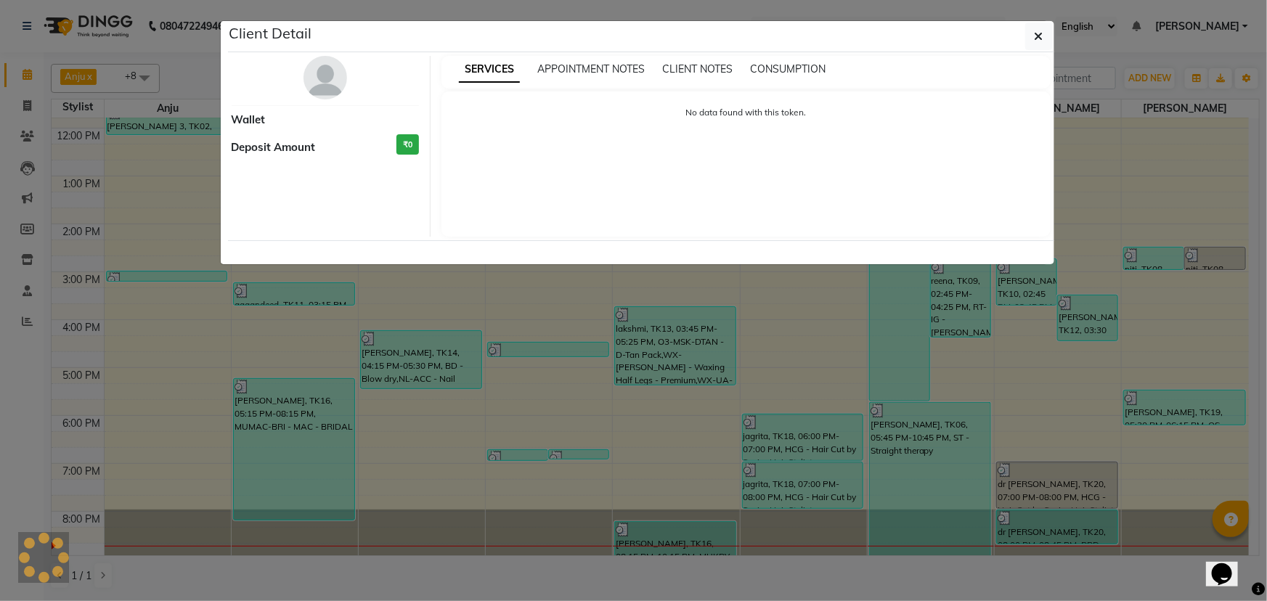
select select "3"
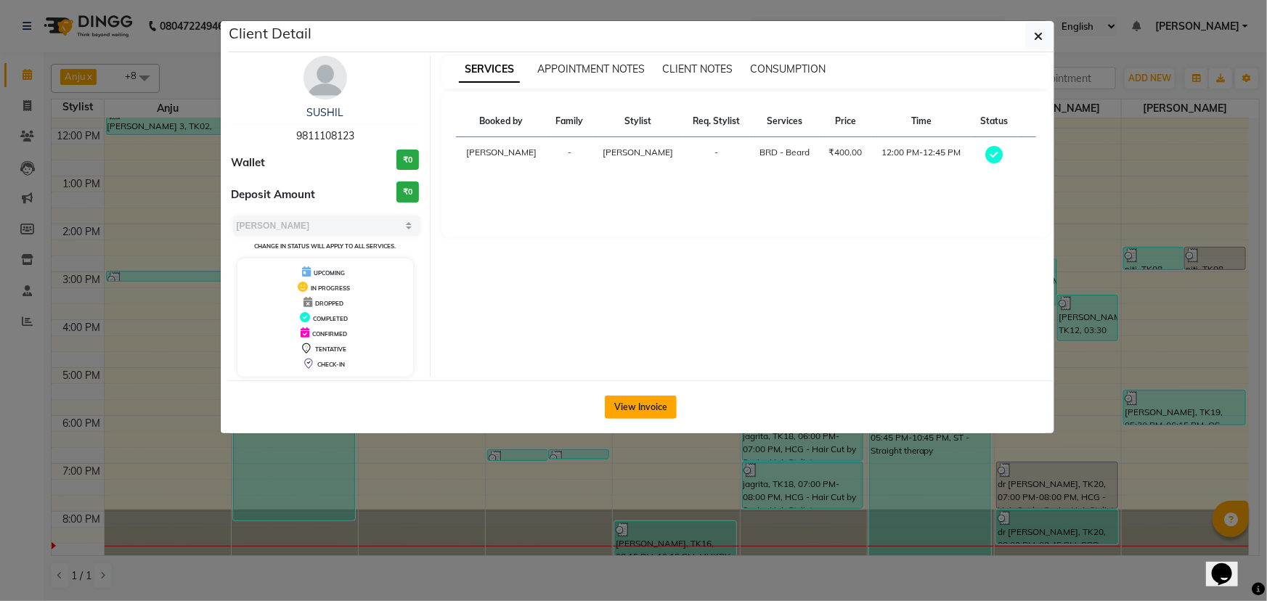
click at [668, 414] on button "View Invoice" at bounding box center [641, 407] width 72 height 23
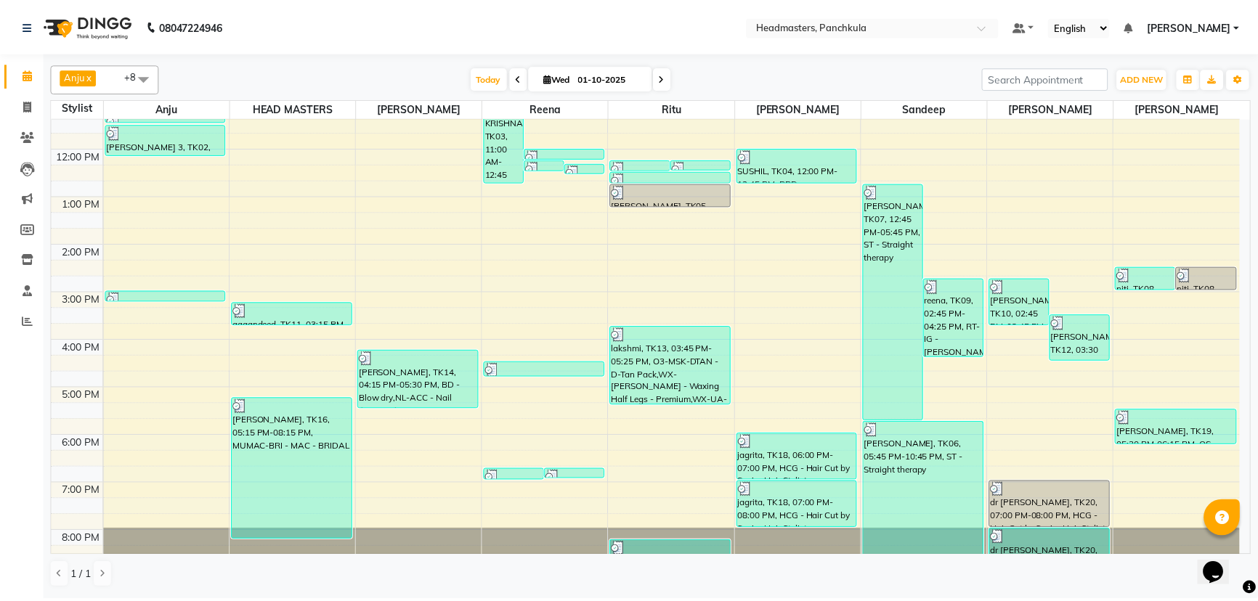
scroll to position [182, 0]
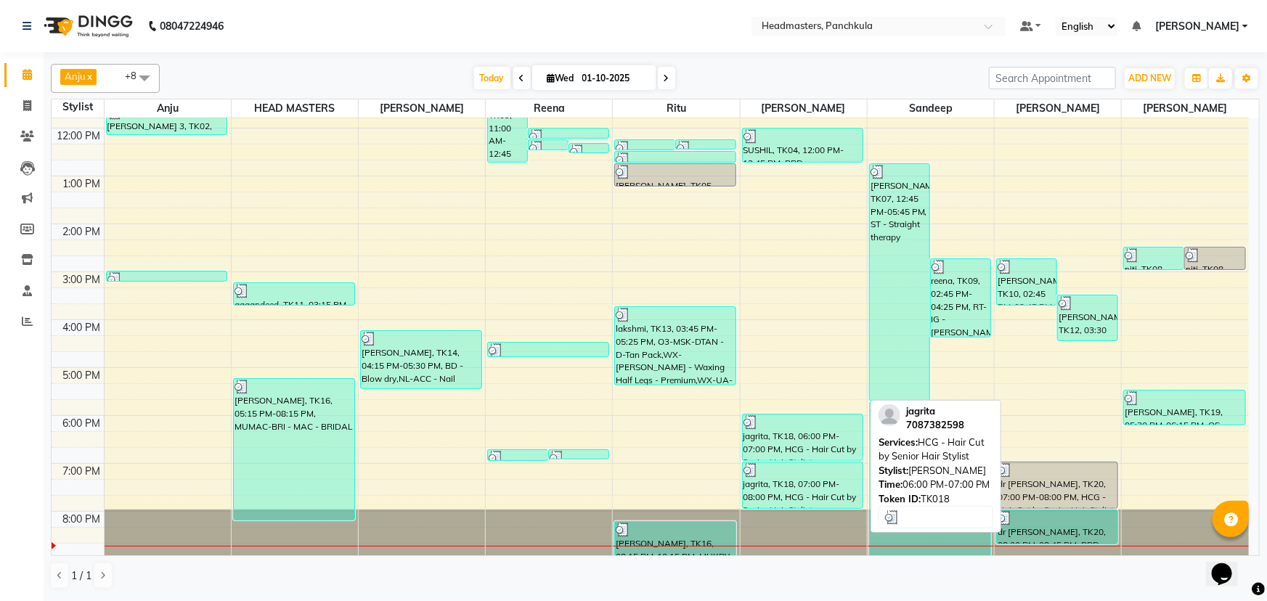
click at [768, 447] on div "jagrita, TK18, 06:00 PM-07:00 PM, HCG - Hair Cut by Senior Hair Stylist" at bounding box center [803, 438] width 121 height 46
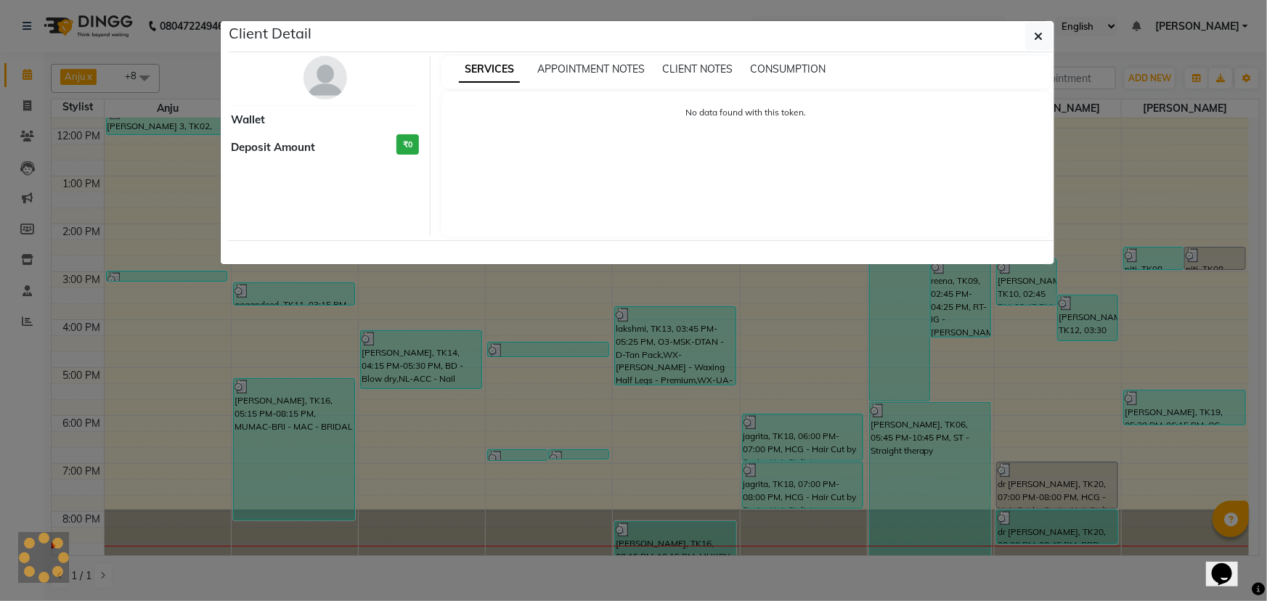
select select "3"
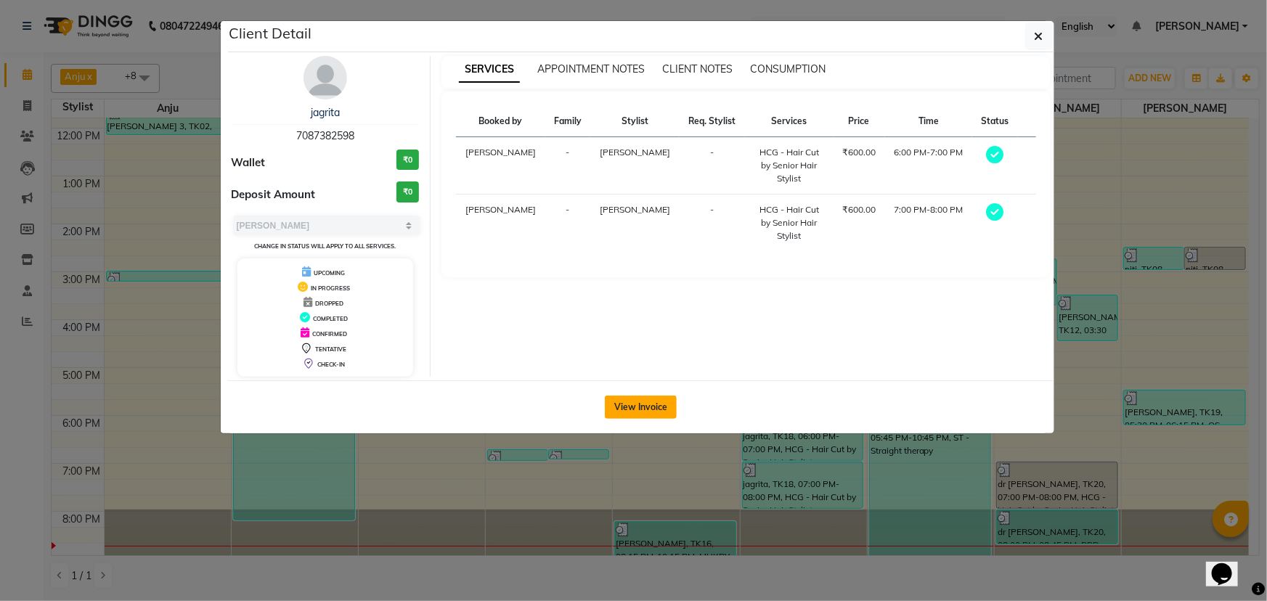
click at [649, 396] on button "View Invoice" at bounding box center [641, 407] width 72 height 23
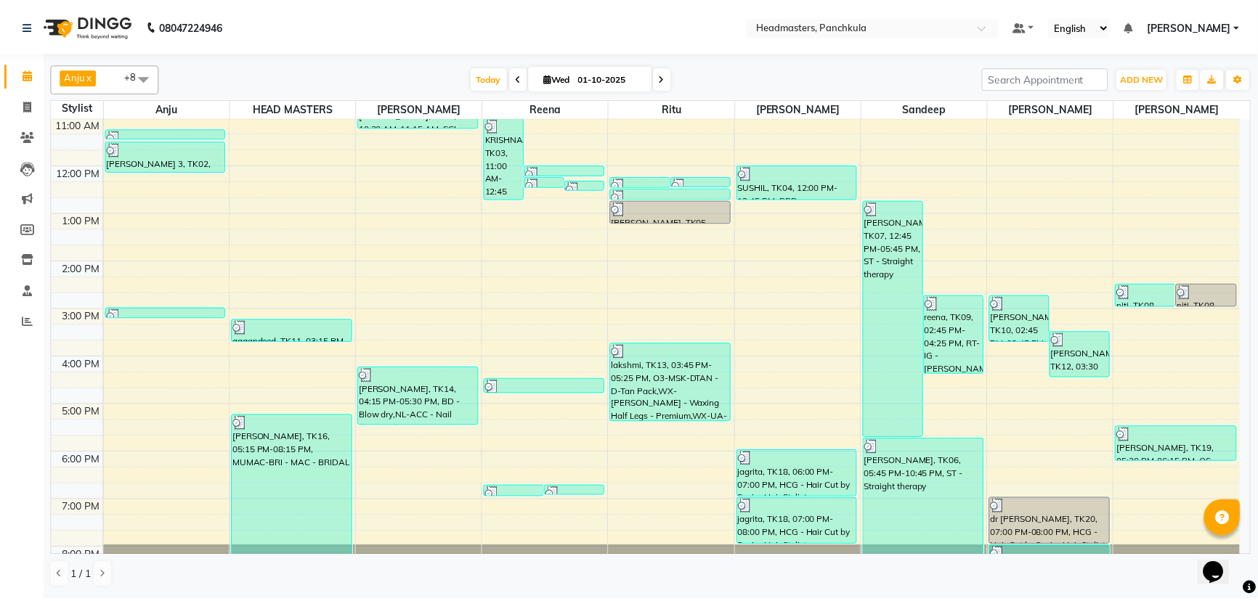
scroll to position [182, 0]
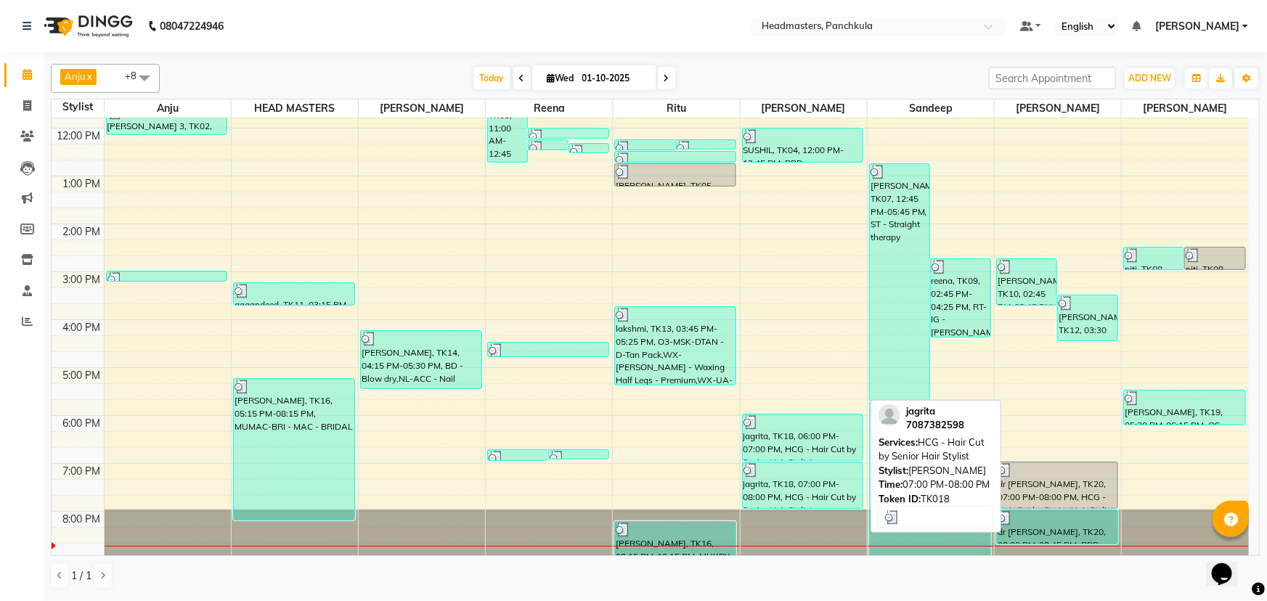
click at [787, 484] on div "jagrita, TK18, 07:00 PM-08:00 PM, HCG - Hair Cut by Senior Hair Stylist" at bounding box center [803, 486] width 121 height 46
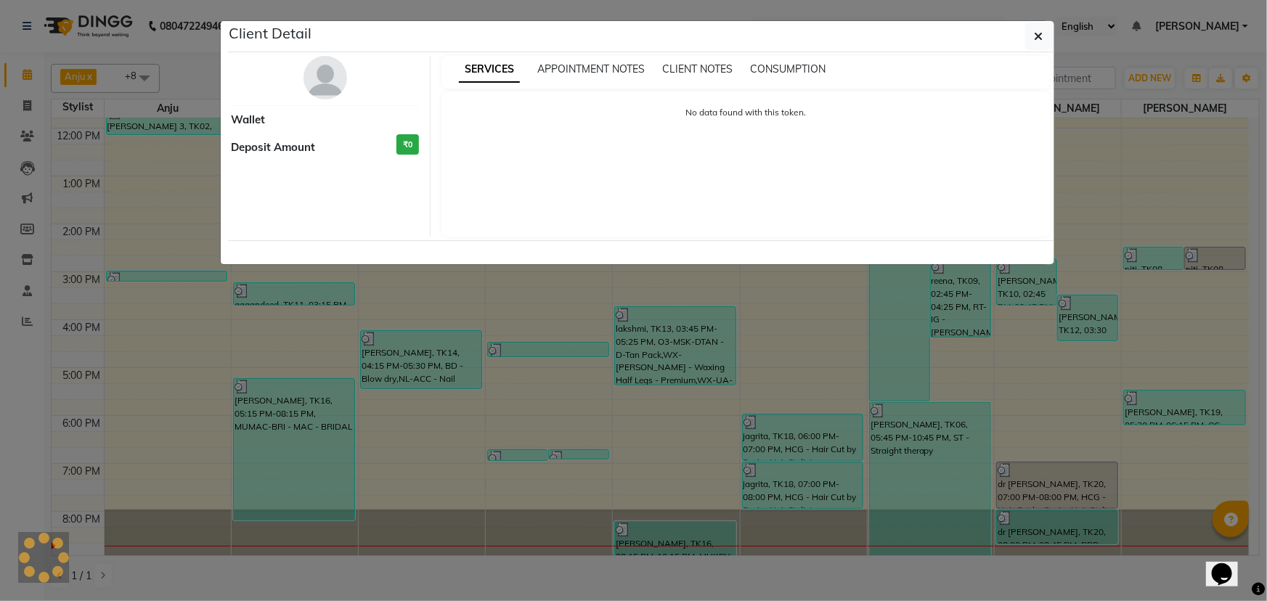
select select "3"
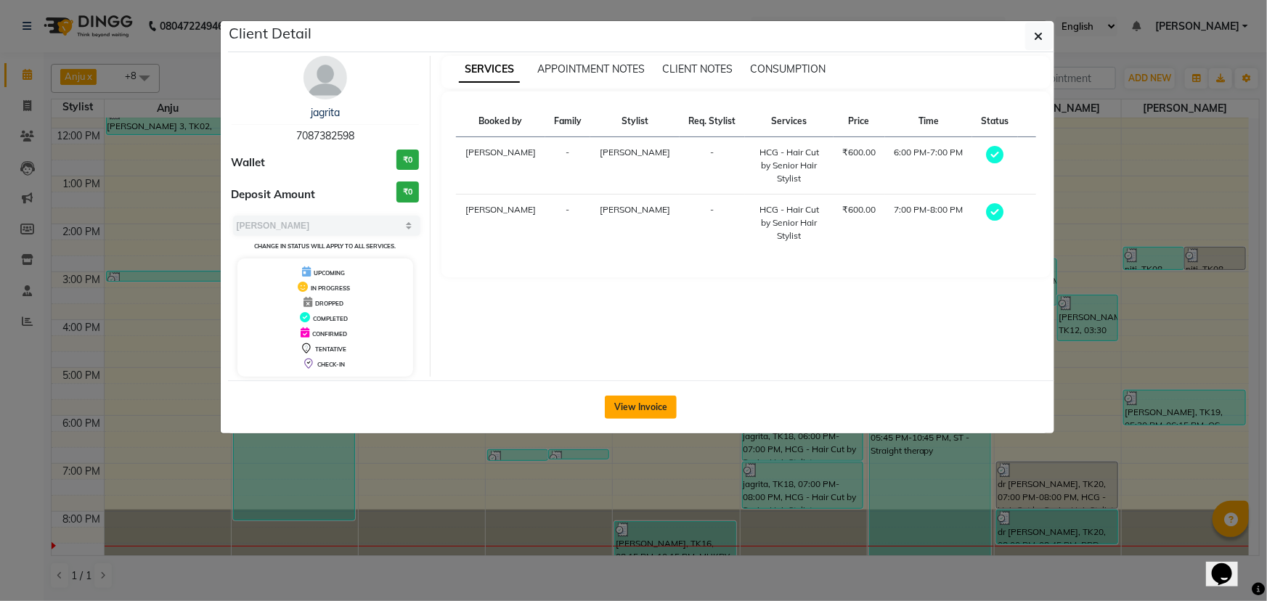
click at [661, 397] on button "View Invoice" at bounding box center [641, 407] width 72 height 23
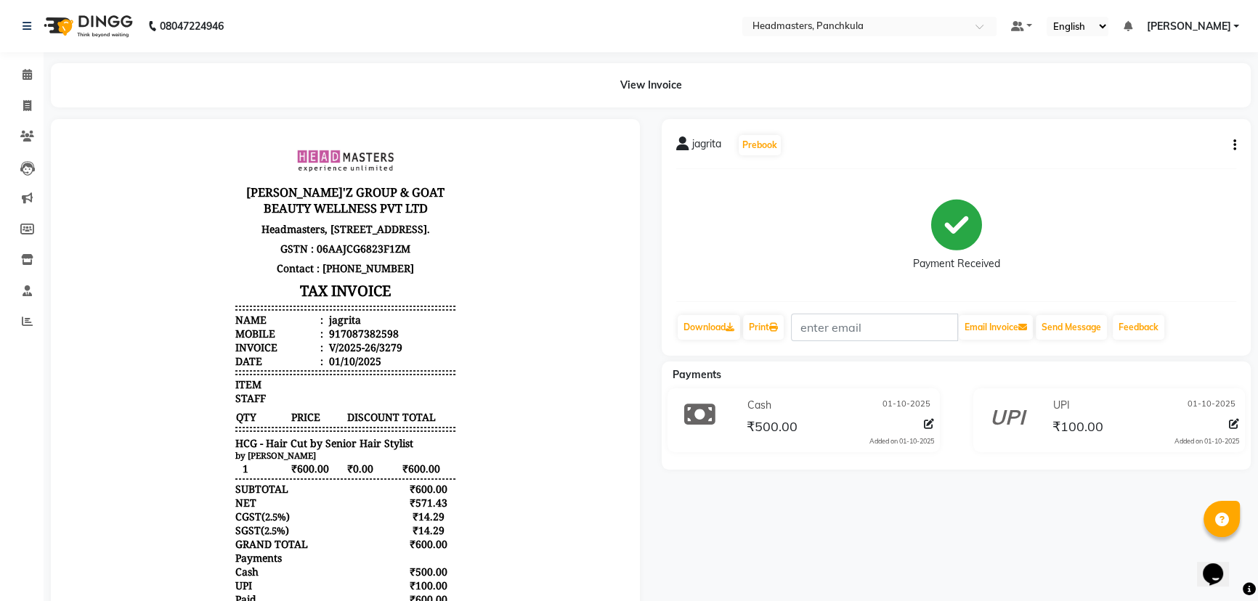
scroll to position [105, 0]
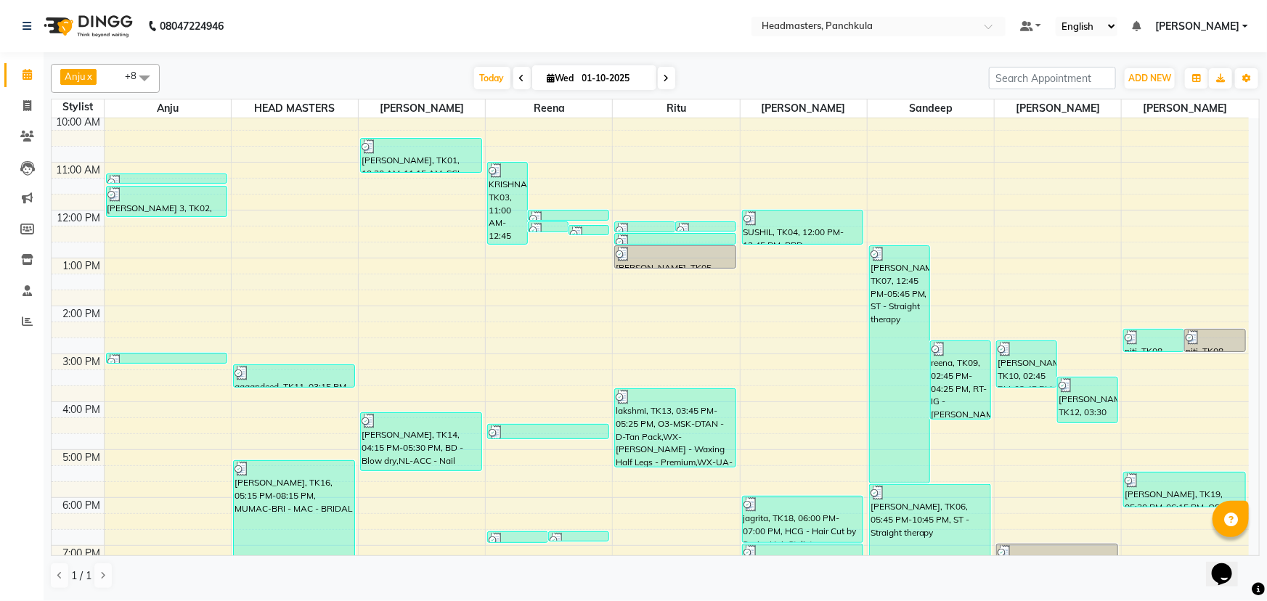
scroll to position [131, 0]
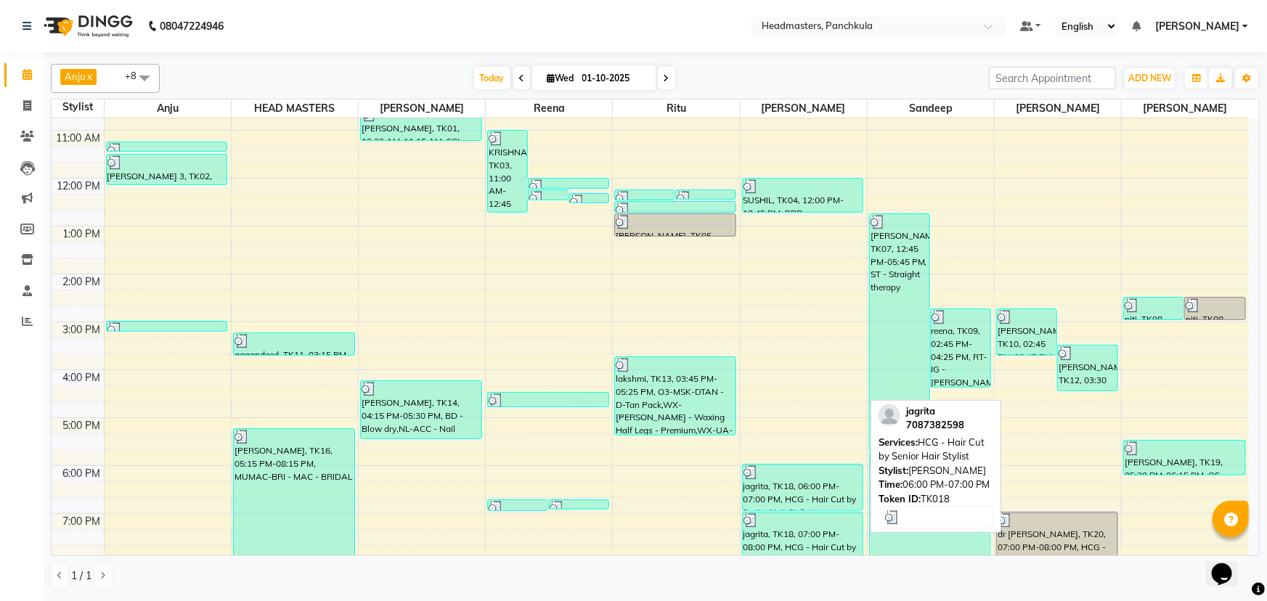
click at [812, 494] on div "jagrita, TK18, 06:00 PM-07:00 PM, HCG - Hair Cut by Senior Hair Stylist" at bounding box center [803, 488] width 121 height 46
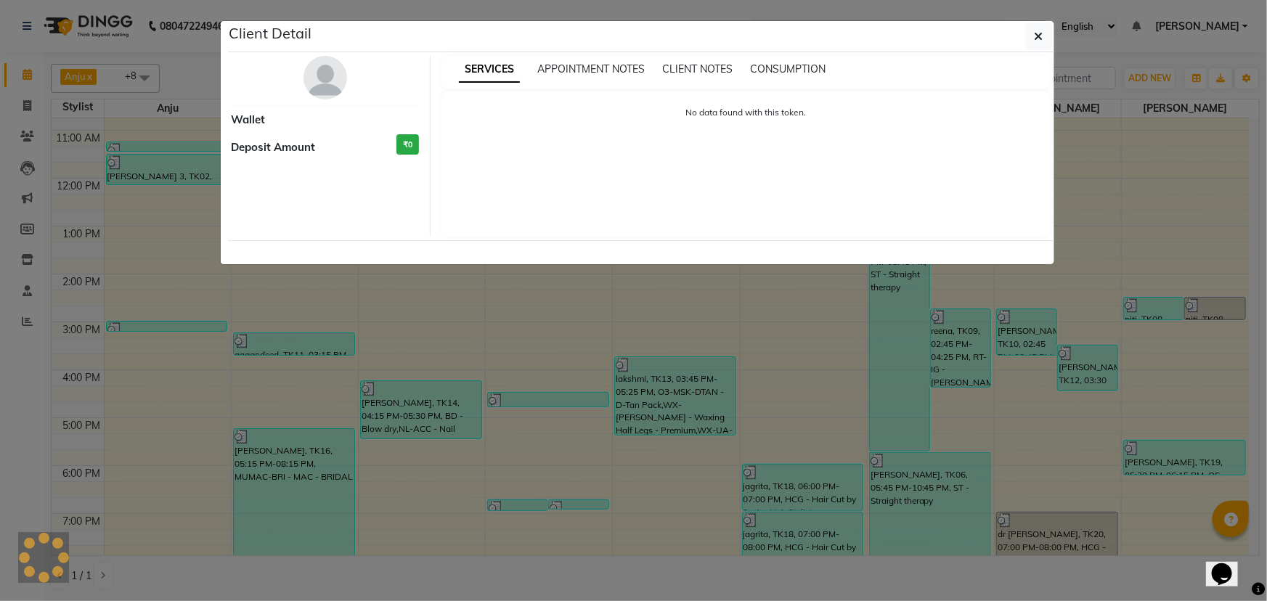
select select "3"
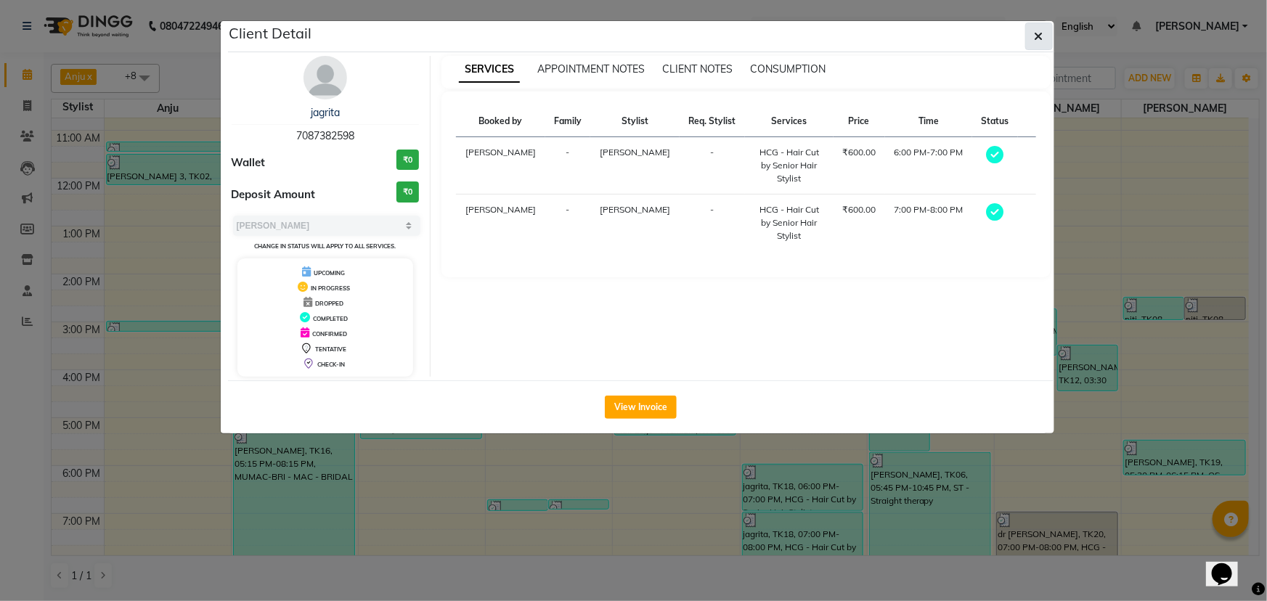
click at [1030, 33] on button "button" at bounding box center [1039, 37] width 28 height 28
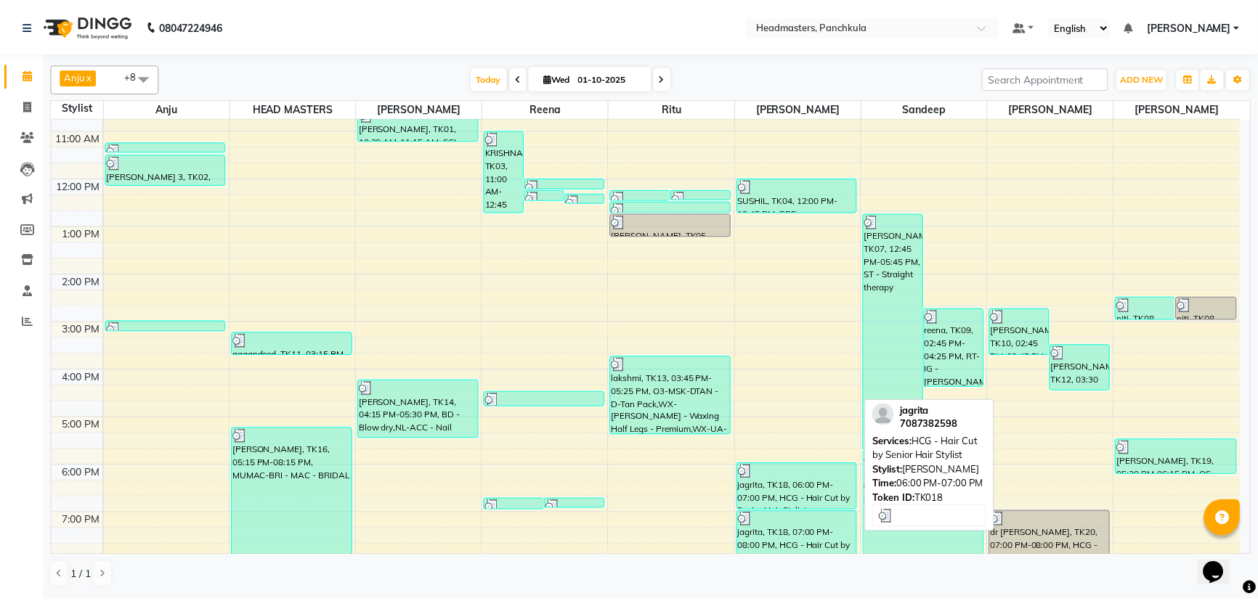
scroll to position [182, 0]
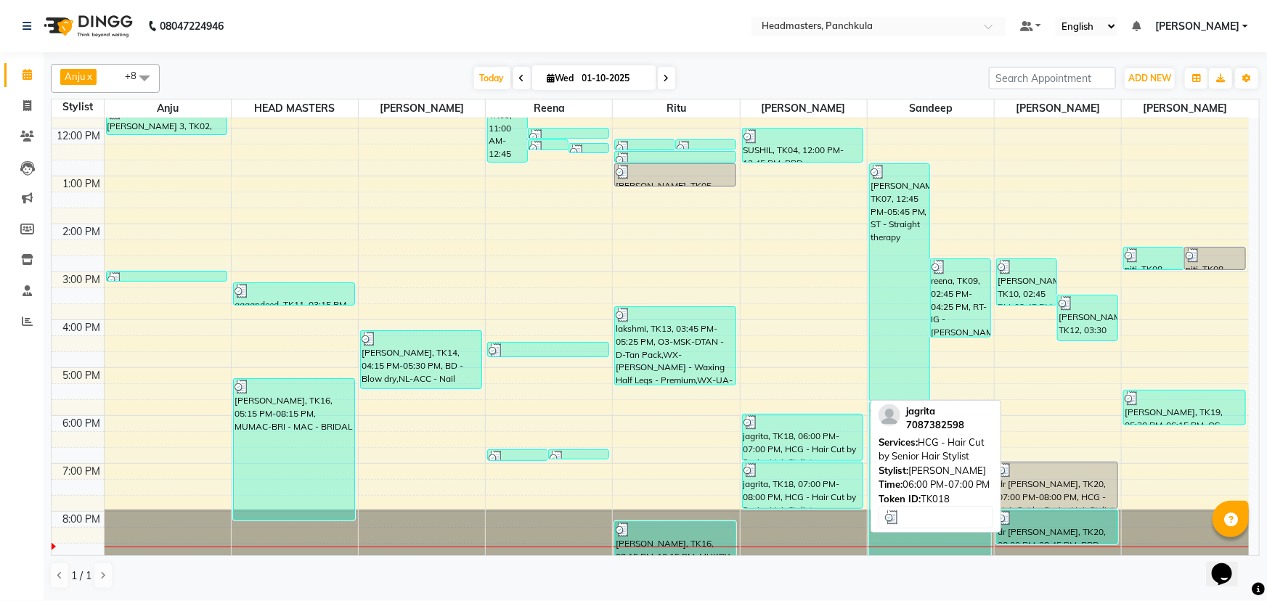
click at [821, 450] on div "jagrita, TK18, 06:00 PM-07:00 PM, HCG - Hair Cut by Senior Hair Stylist" at bounding box center [803, 438] width 121 height 46
select select "3"
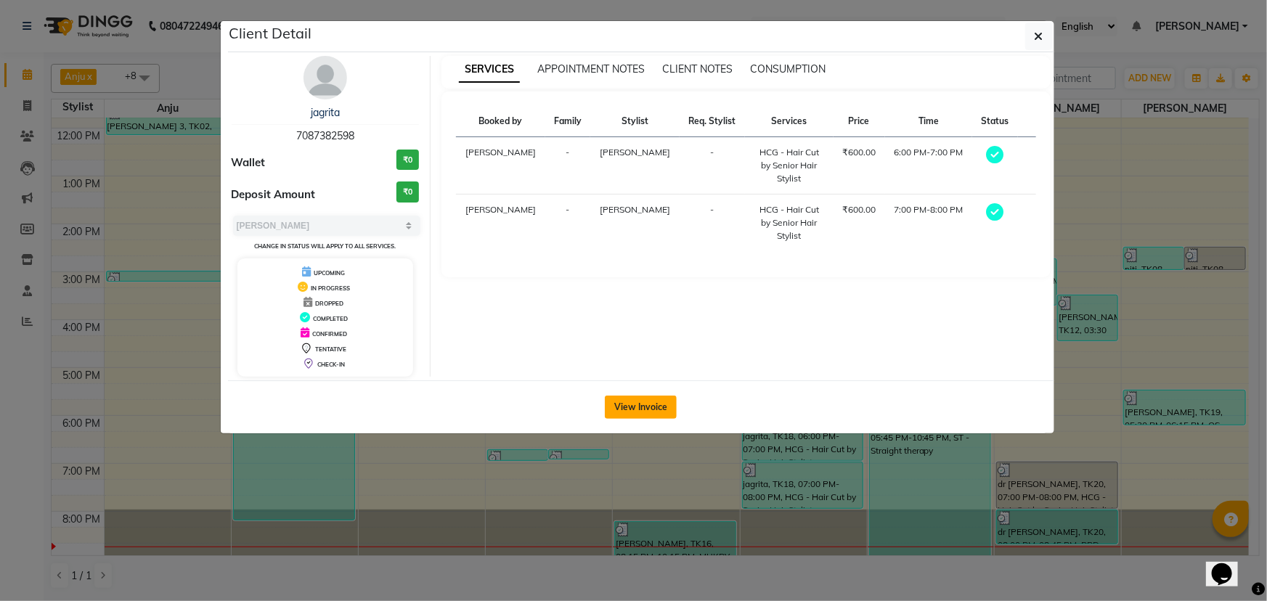
click at [646, 405] on button "View Invoice" at bounding box center [641, 407] width 72 height 23
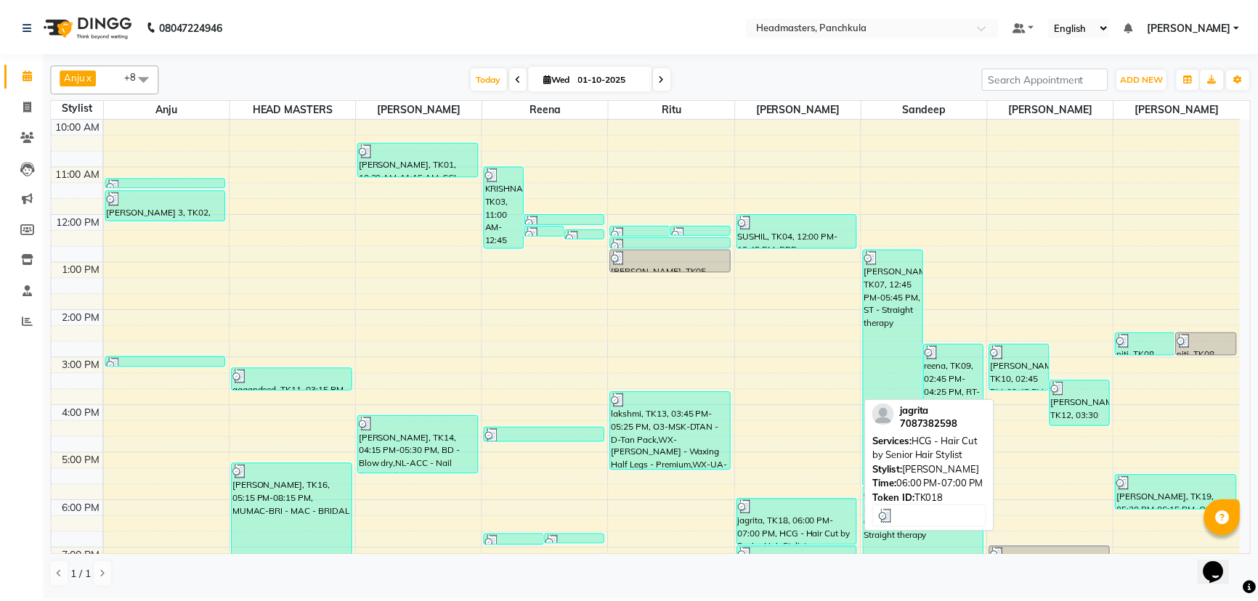
scroll to position [131, 0]
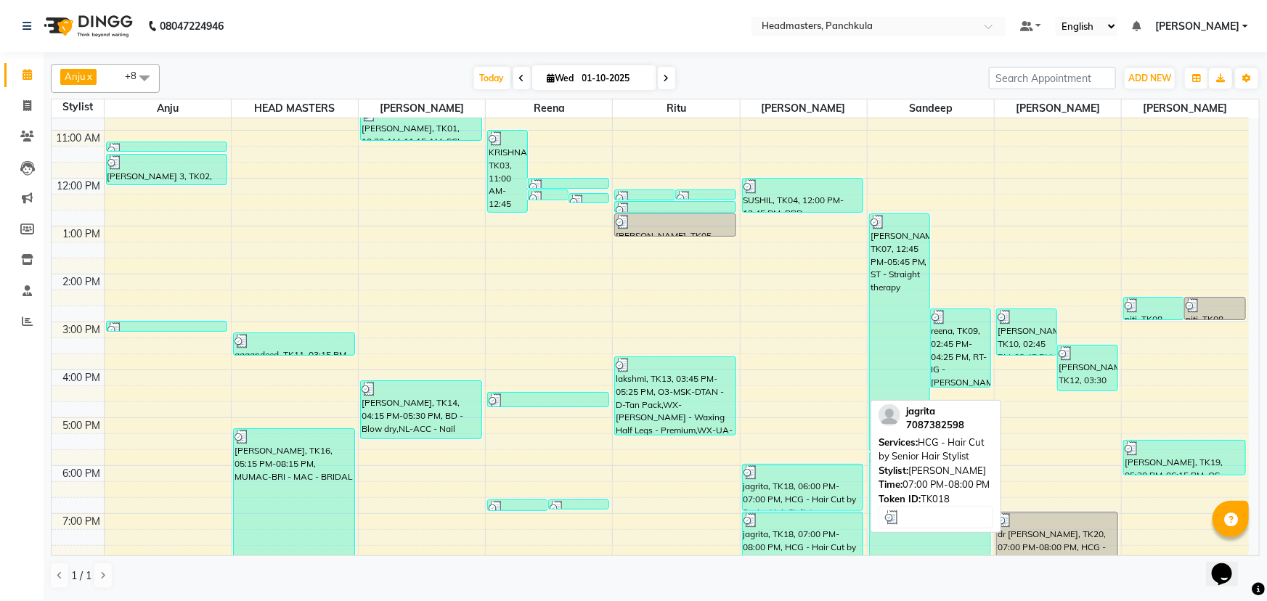
click at [785, 530] on div "jagrita, TK18, 07:00 PM-08:00 PM, HCG - Hair Cut by Senior Hair Stylist" at bounding box center [803, 536] width 121 height 46
select select "3"
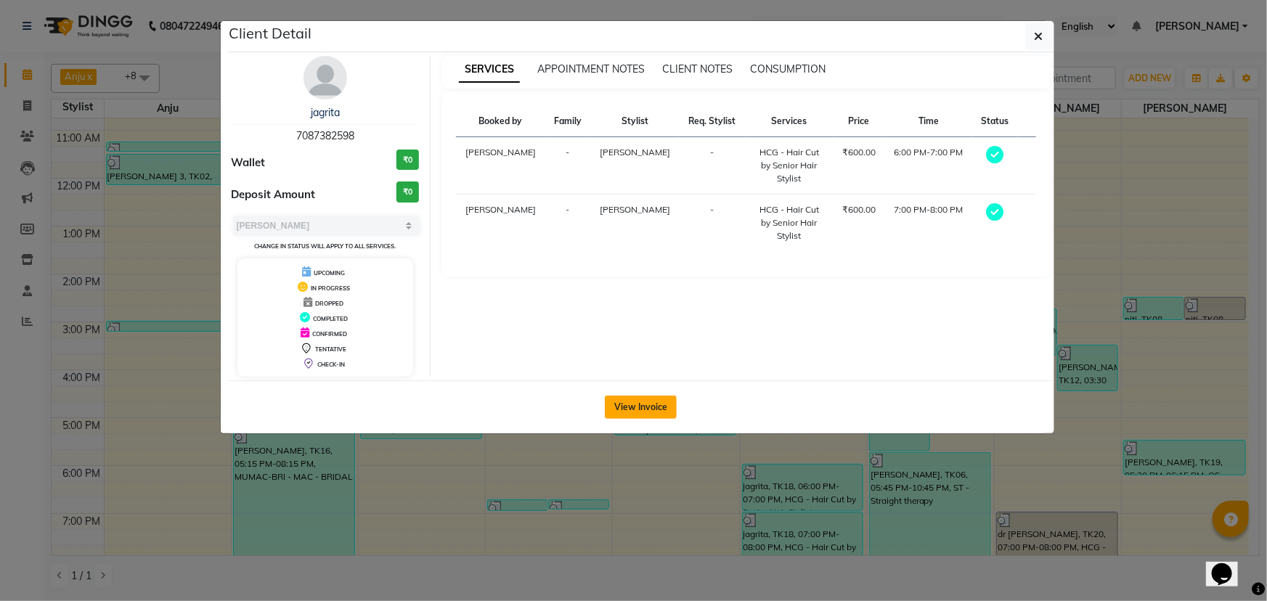
click at [664, 397] on button "View Invoice" at bounding box center [641, 407] width 72 height 23
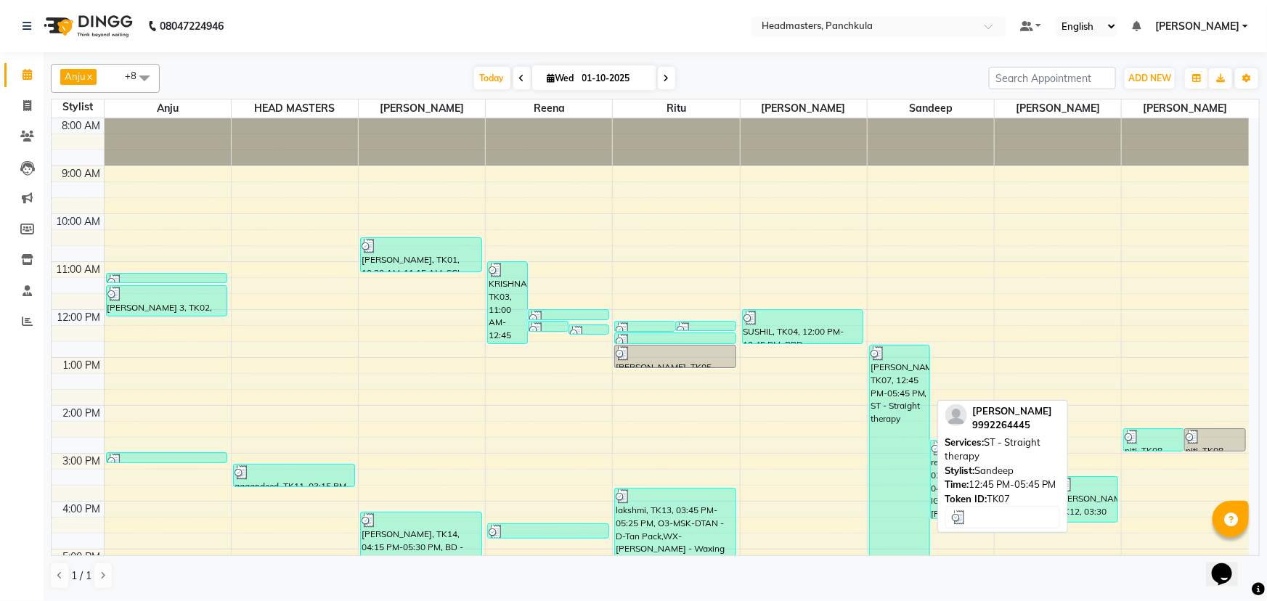
click at [903, 489] on div "[PERSON_NAME], TK07, 12:45 PM-05:45 PM, ST - Straight therapy" at bounding box center [900, 464] width 60 height 237
select select "3"
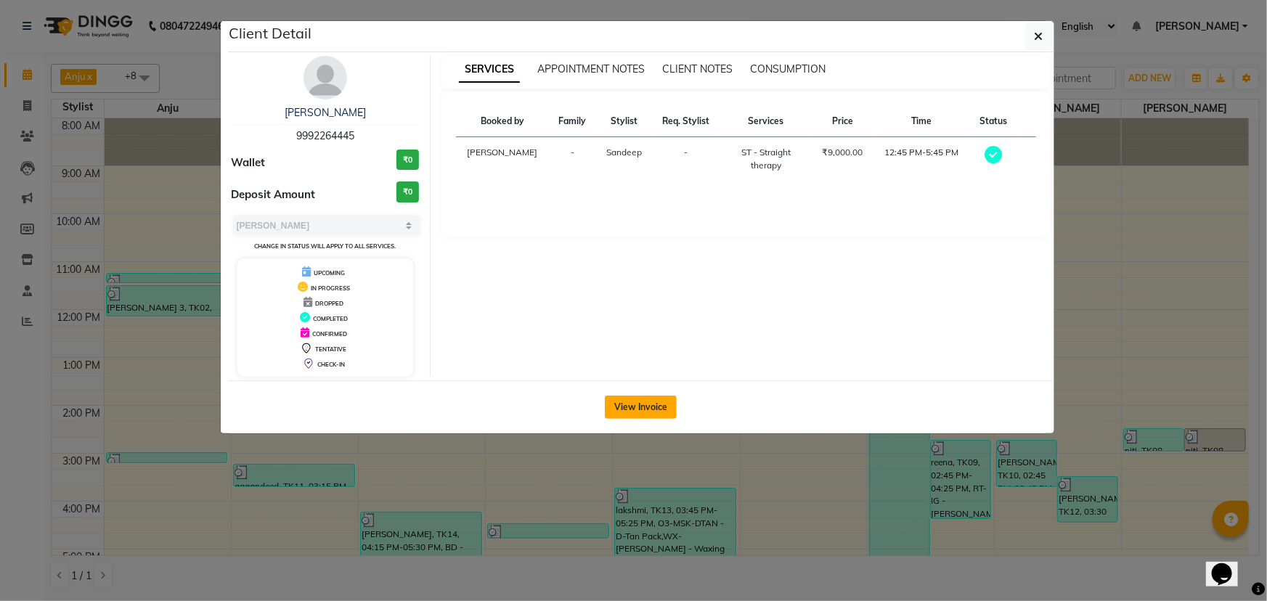
click at [659, 400] on button "View Invoice" at bounding box center [641, 407] width 72 height 23
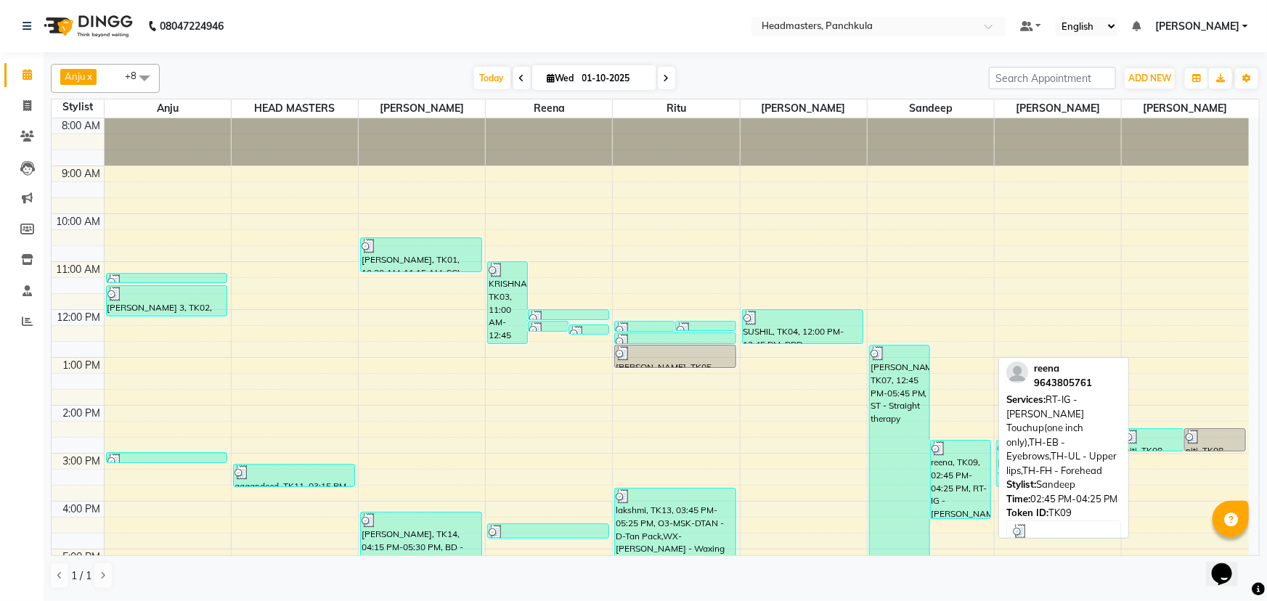
click at [956, 509] on div "reena, TK09, 02:45 PM-04:25 PM, RT-IG - [PERSON_NAME] Touchup(one inch only),TH…" at bounding box center [961, 480] width 60 height 78
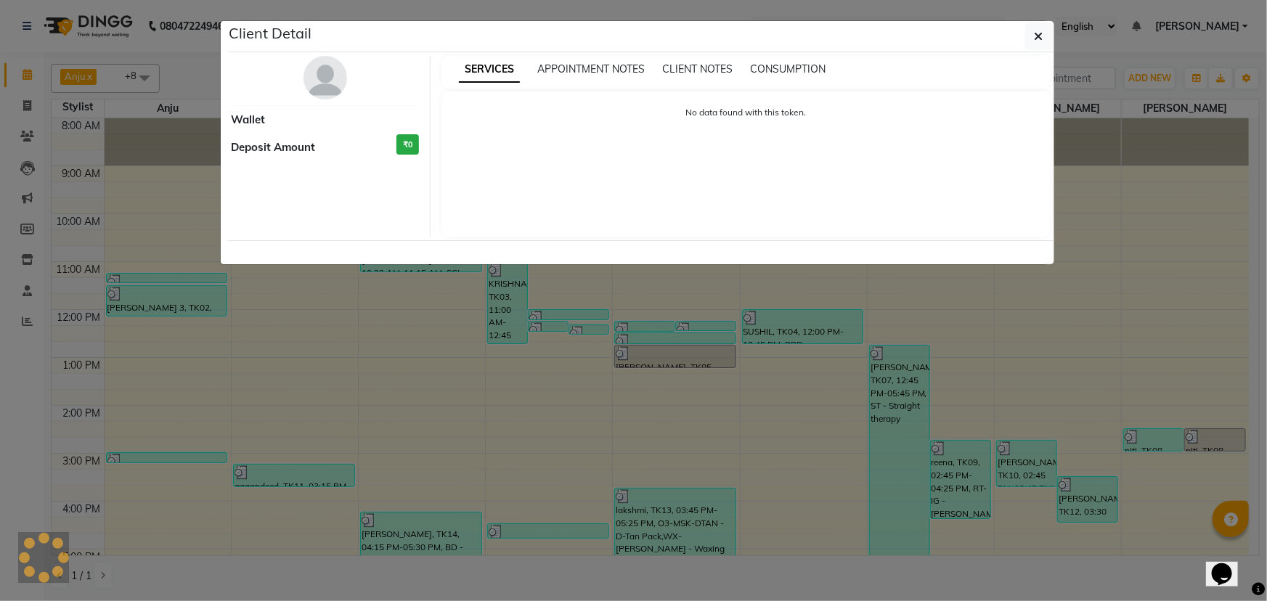
select select "3"
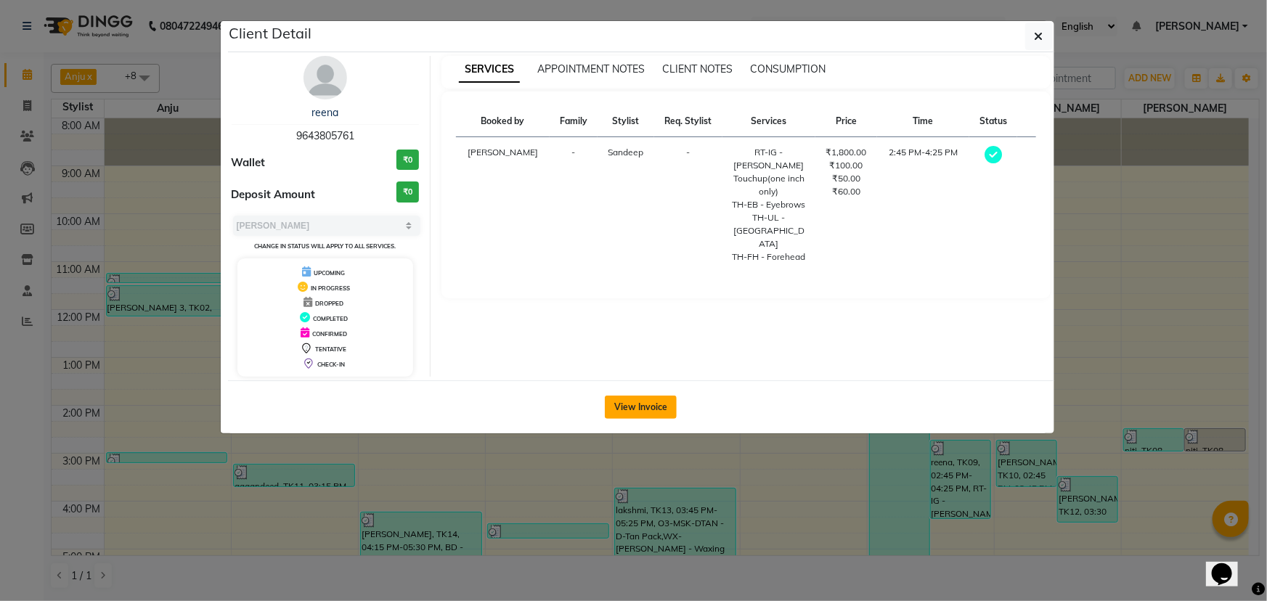
click at [620, 400] on button "View Invoice" at bounding box center [641, 407] width 72 height 23
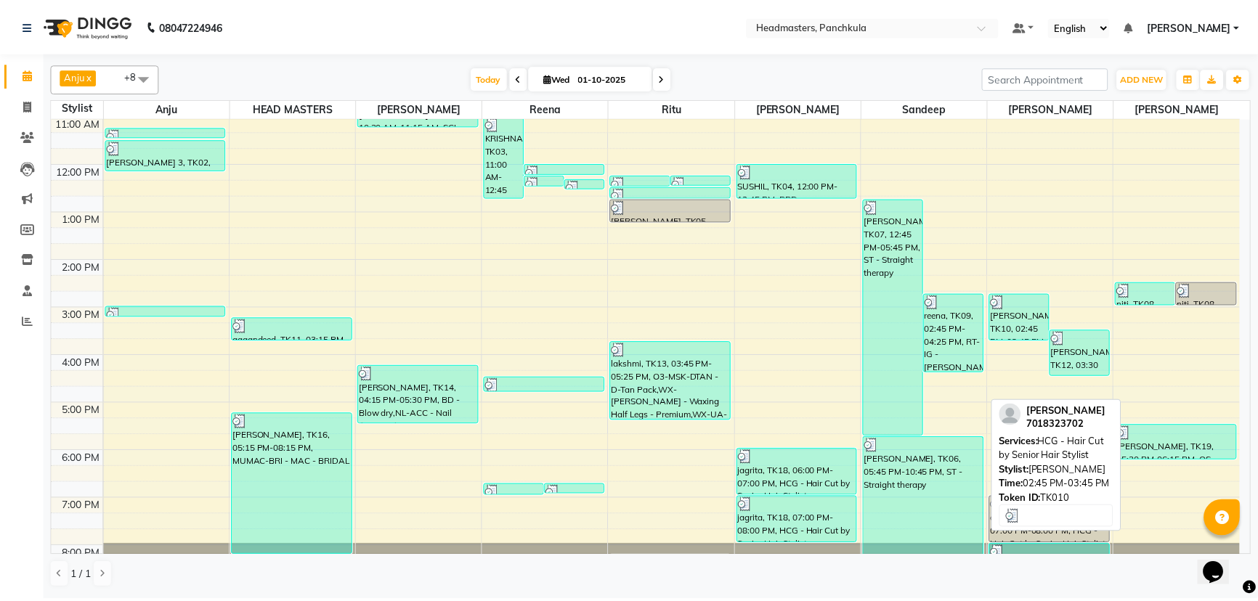
scroll to position [116, 0]
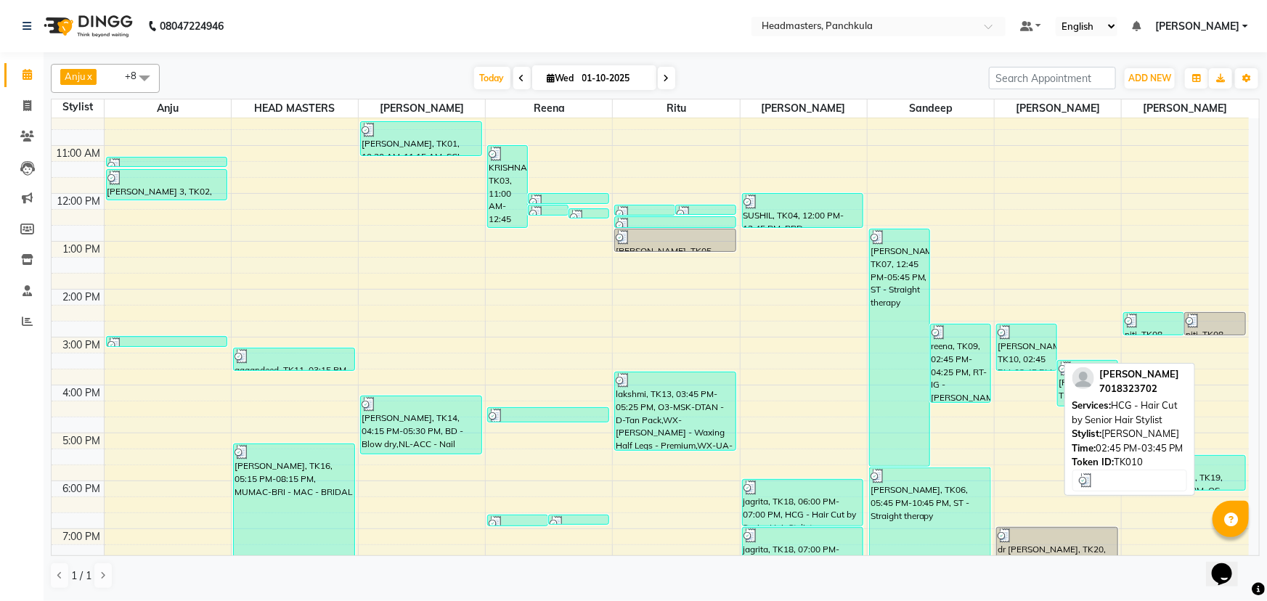
click at [1007, 344] on div "[PERSON_NAME], TK10, 02:45 PM-03:45 PM, HCG - Hair Cut by Senior Hair Stylist" at bounding box center [1027, 348] width 60 height 46
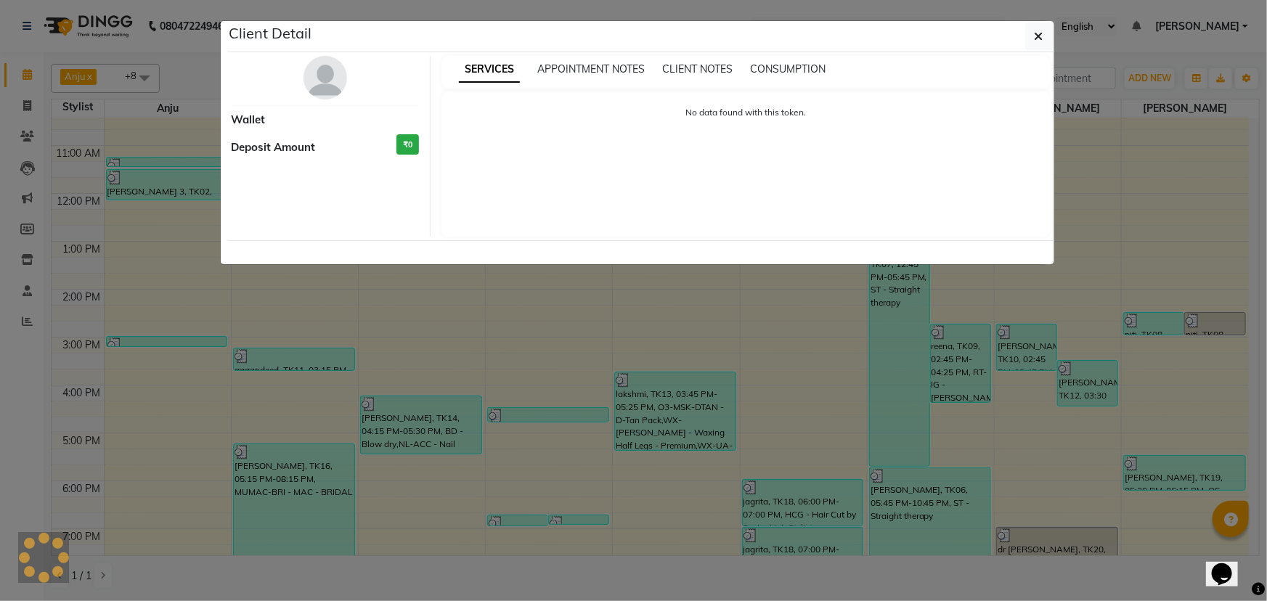
select select "3"
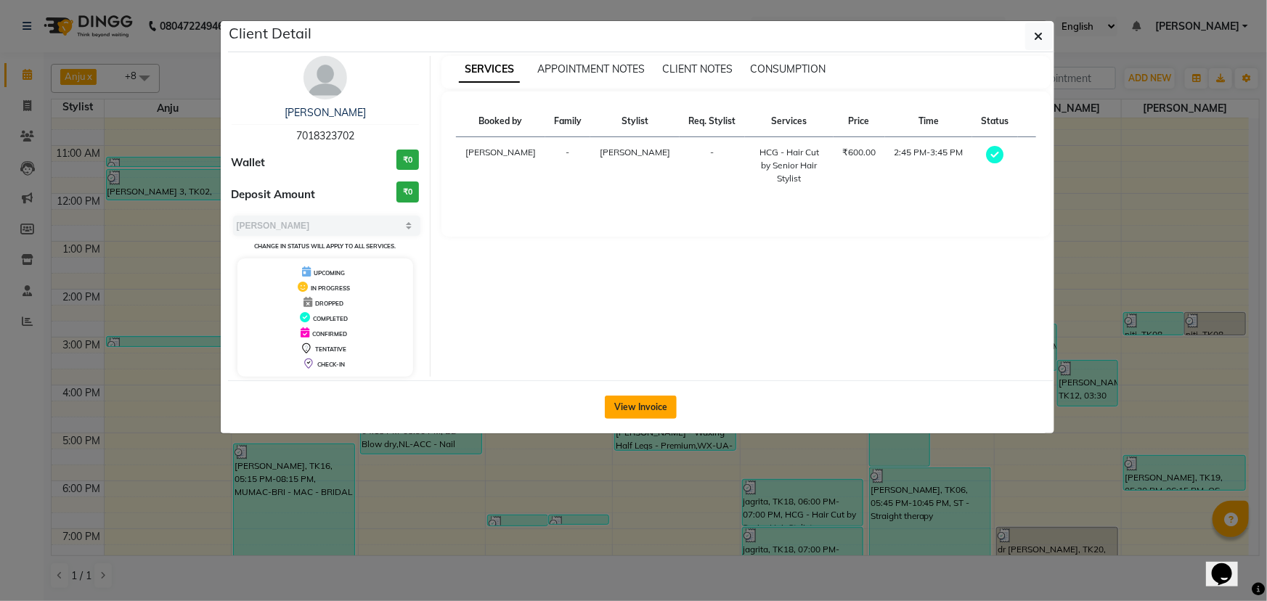
click at [610, 410] on button "View Invoice" at bounding box center [641, 407] width 72 height 23
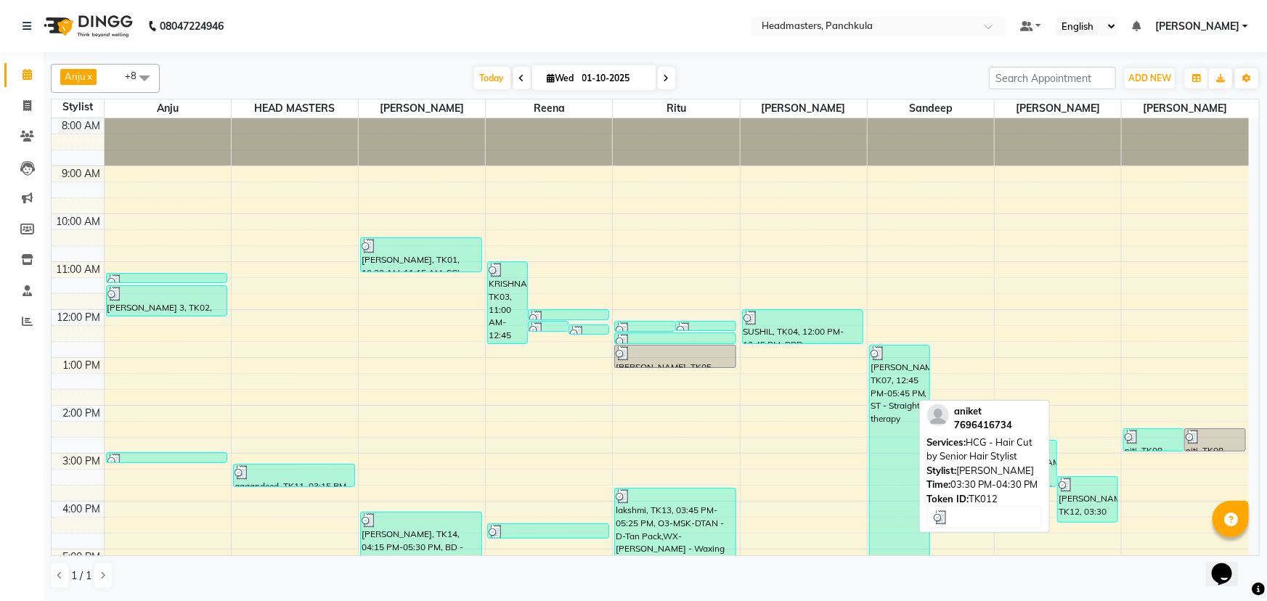
click at [1075, 500] on div "[PERSON_NAME], TK12, 03:30 PM-04:30 PM, HCG - Hair Cut by Senior Hair Stylist" at bounding box center [1088, 499] width 60 height 45
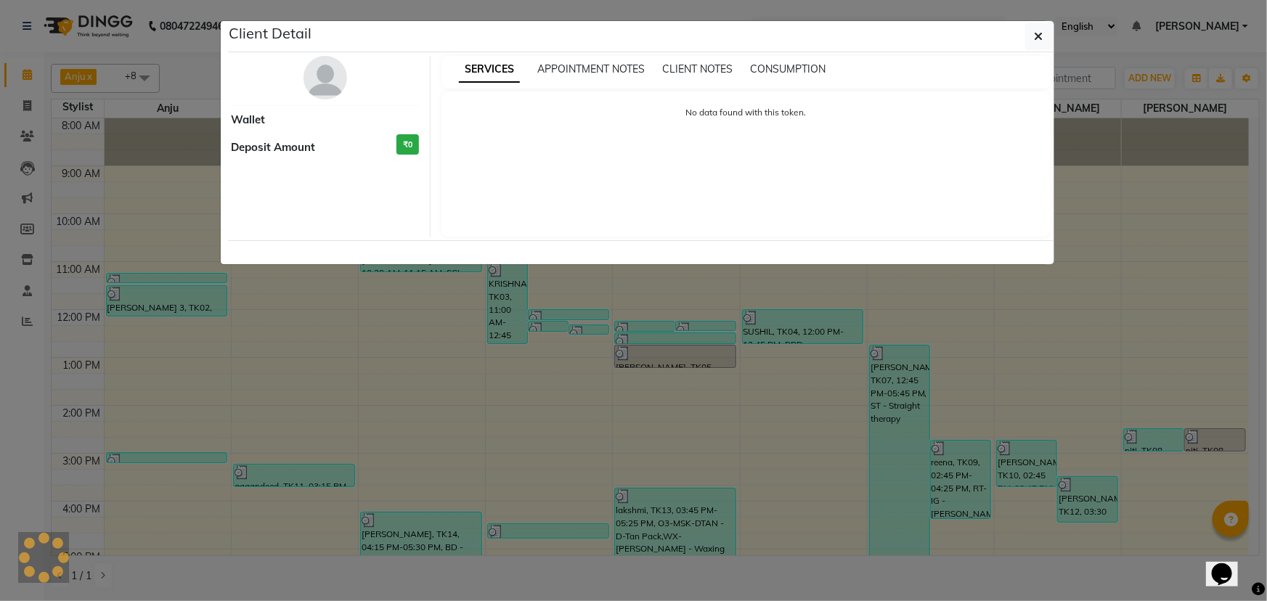
select select "3"
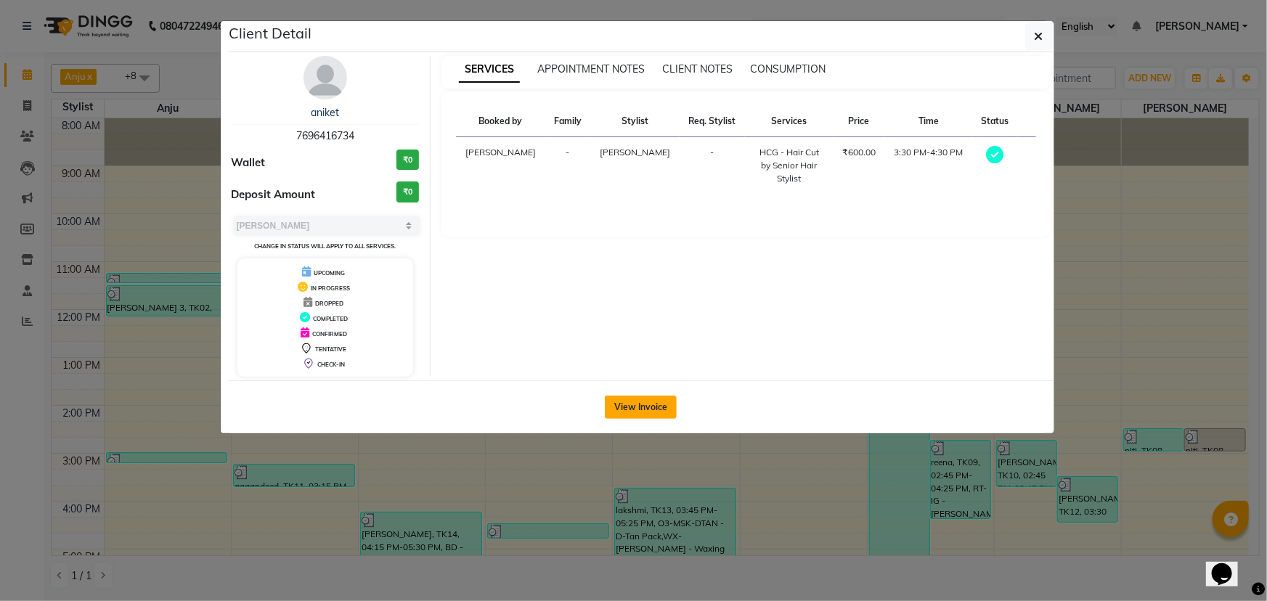
click at [667, 404] on button "View Invoice" at bounding box center [641, 407] width 72 height 23
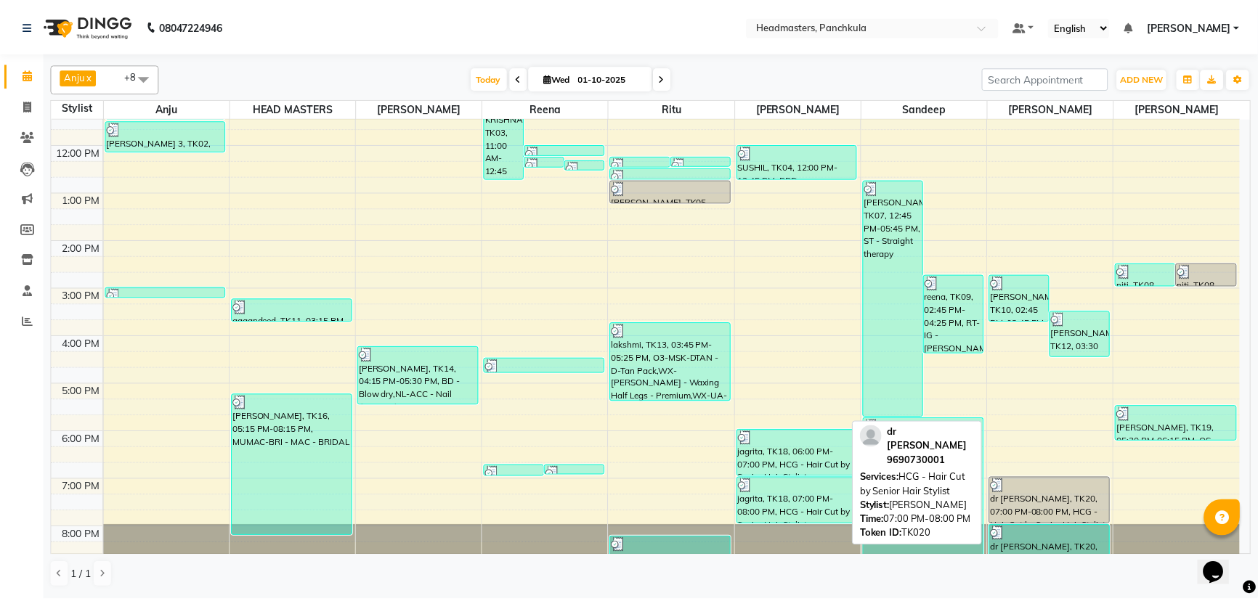
scroll to position [182, 0]
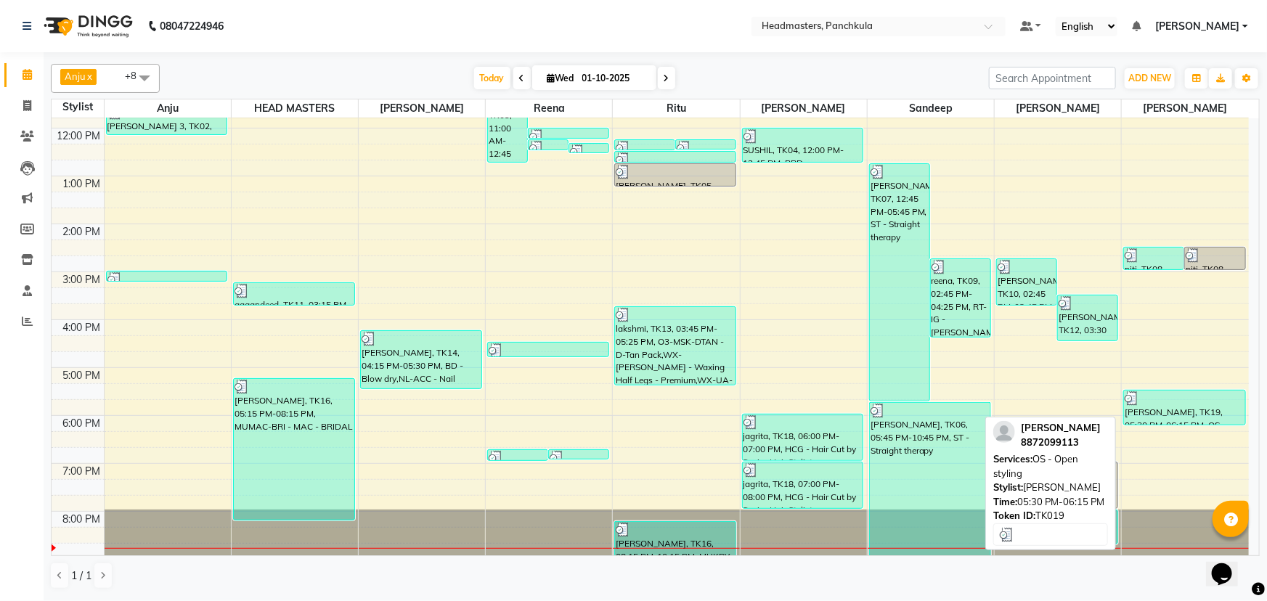
click at [1170, 405] on div "[PERSON_NAME], TK19, 05:30 PM-06:15 PM, OS - Open styling" at bounding box center [1184, 408] width 121 height 34
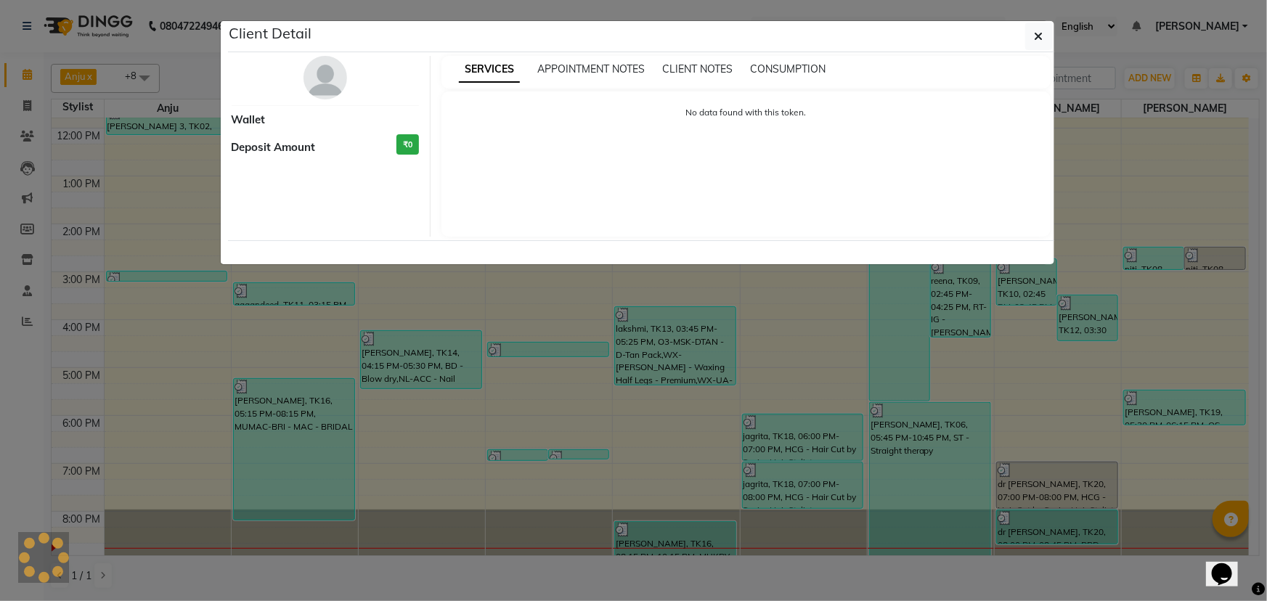
select select "3"
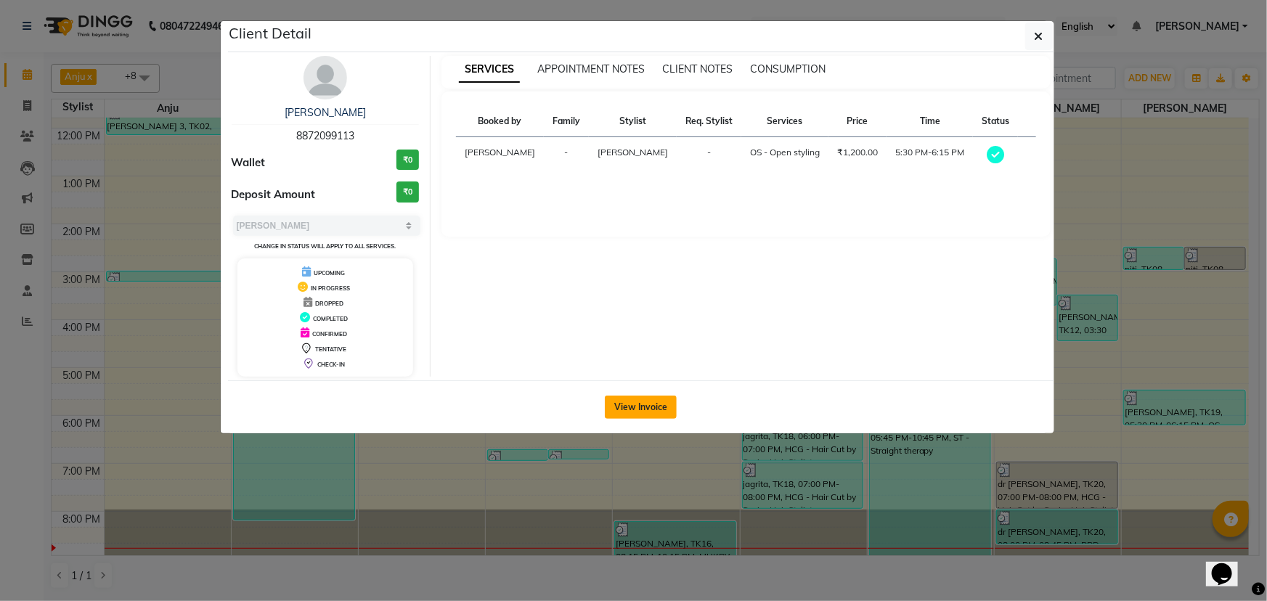
click at [667, 399] on button "View Invoice" at bounding box center [641, 407] width 72 height 23
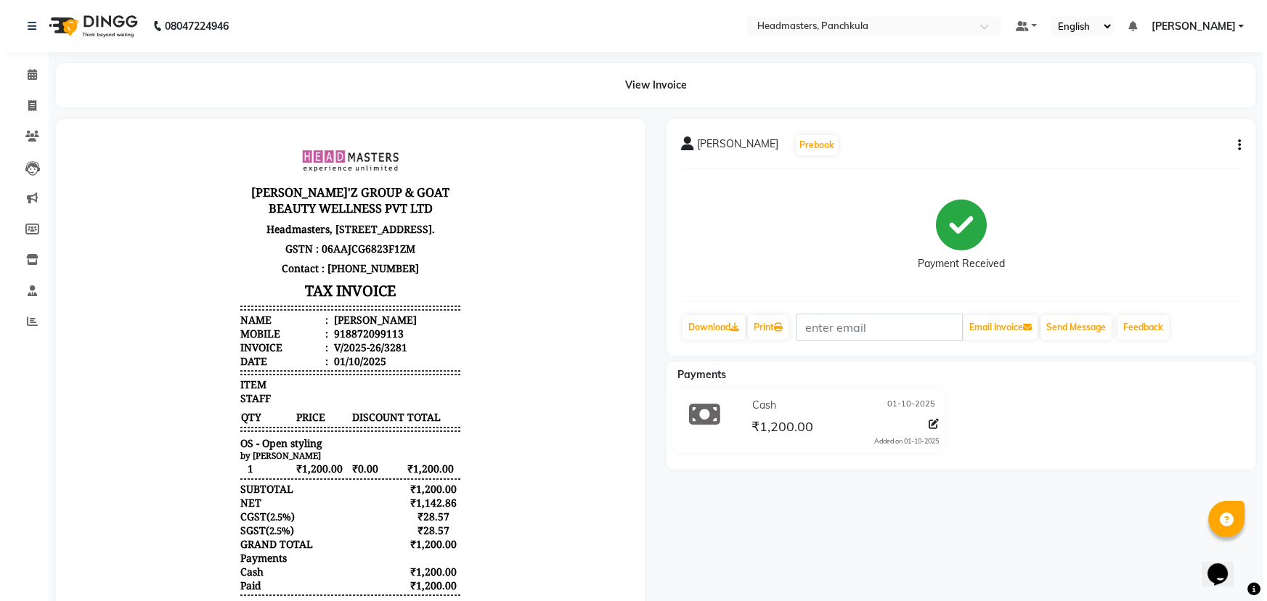
scroll to position [12, 0]
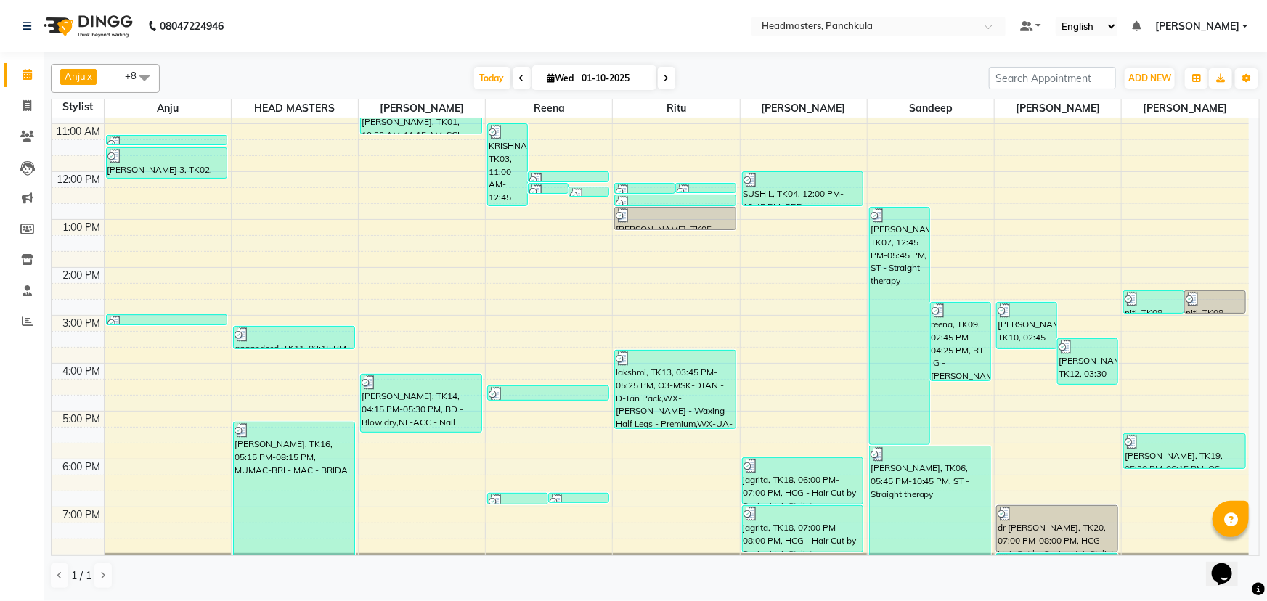
scroll to position [182, 0]
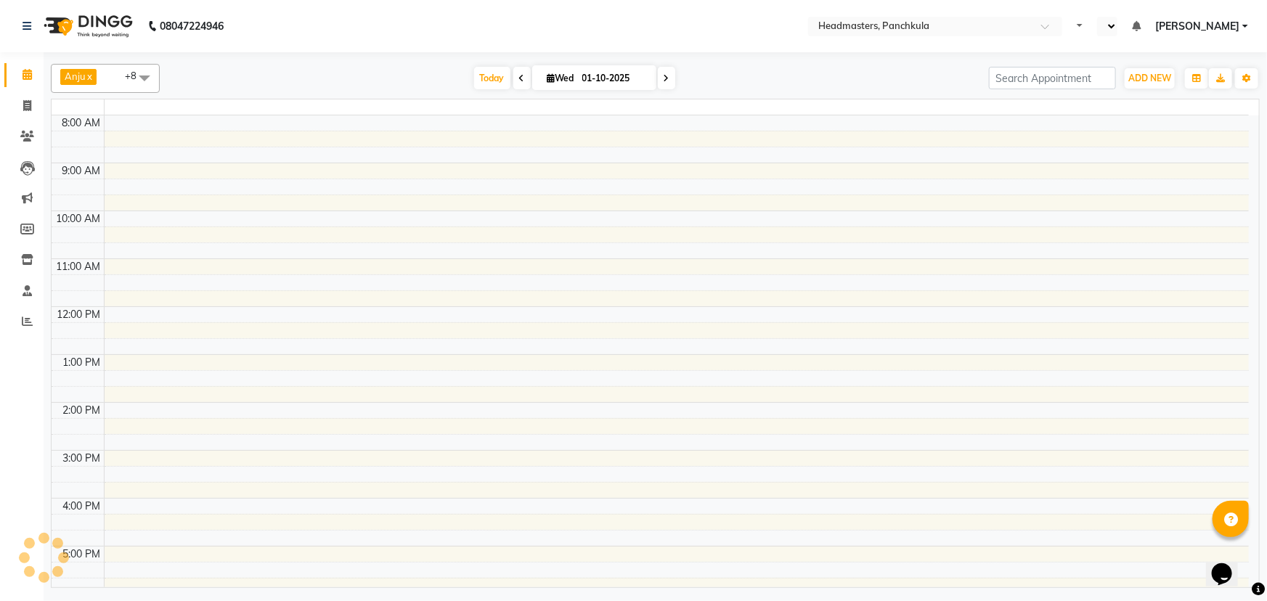
select select "en"
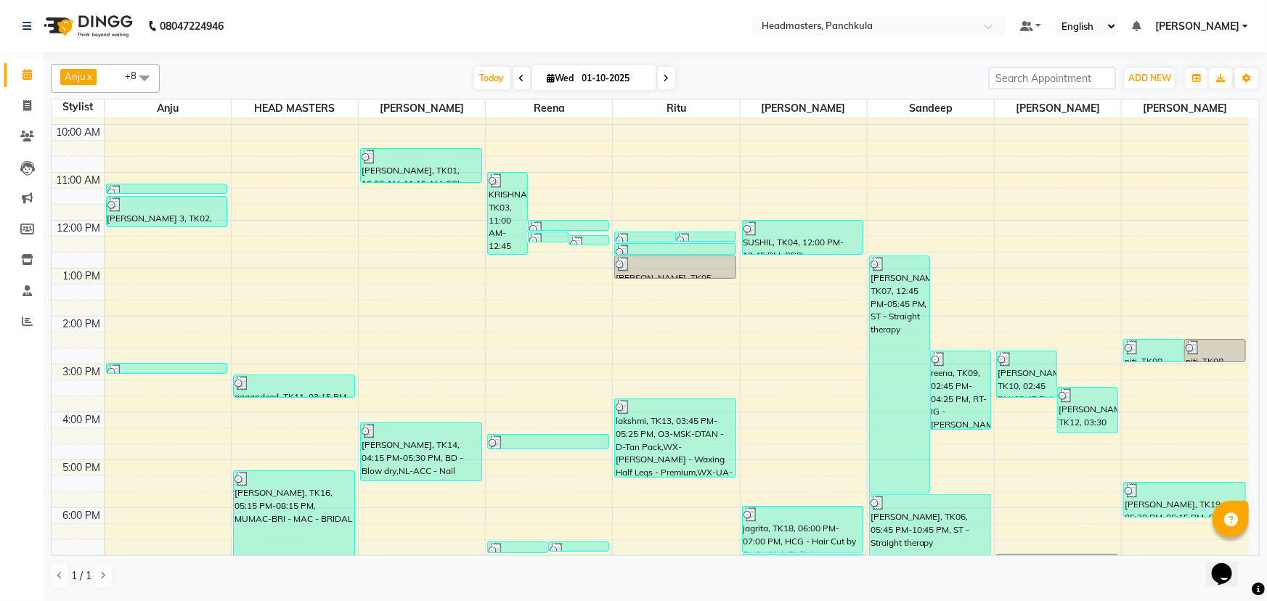
scroll to position [182, 0]
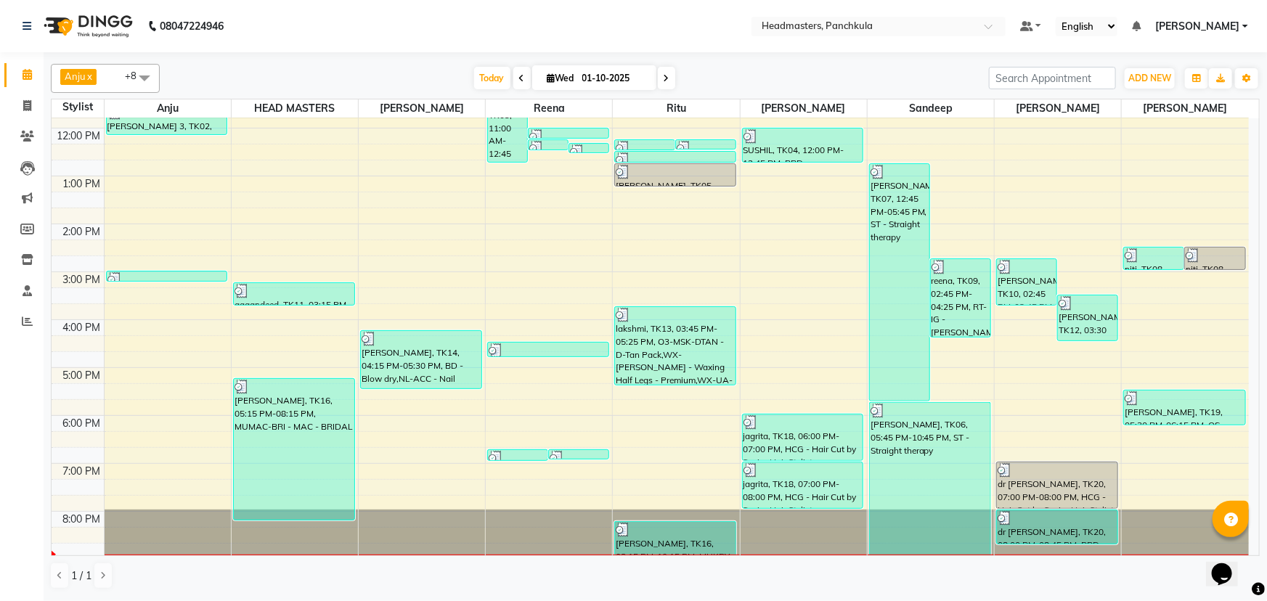
click at [510, 473] on div "8:00 AM 9:00 AM 10:00 AM 11:00 AM 12:00 PM 1:00 PM 2:00 PM 3:00 PM 4:00 PM 5:00…" at bounding box center [651, 248] width 1198 height 622
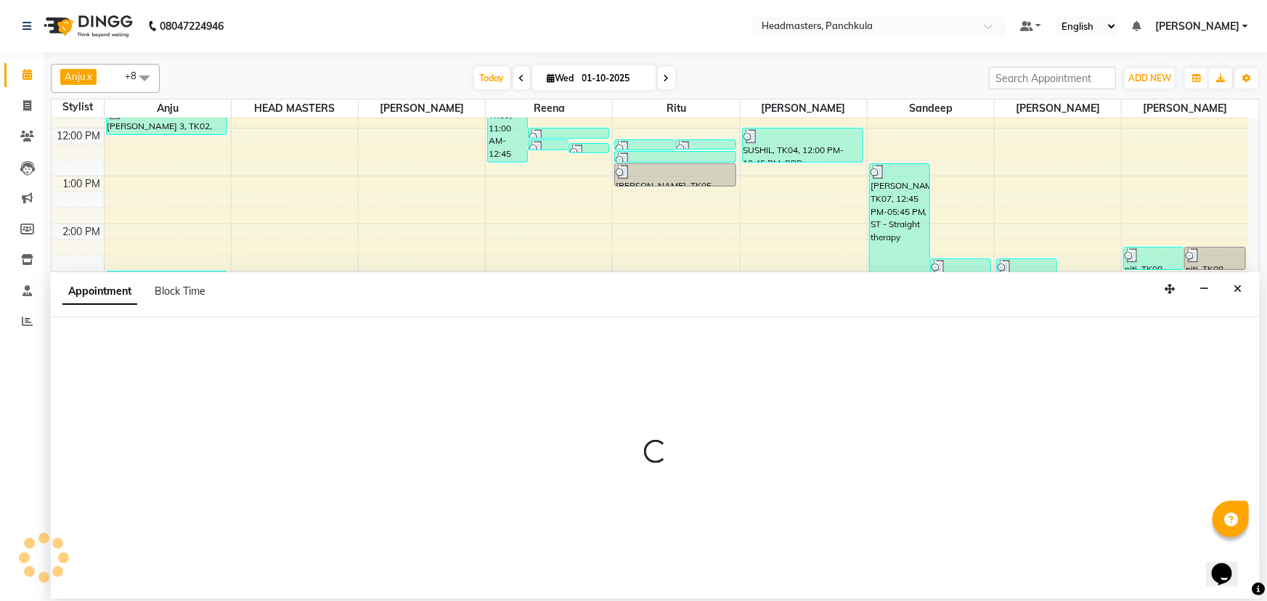
select select "64261"
select select "1140"
select select "tentative"
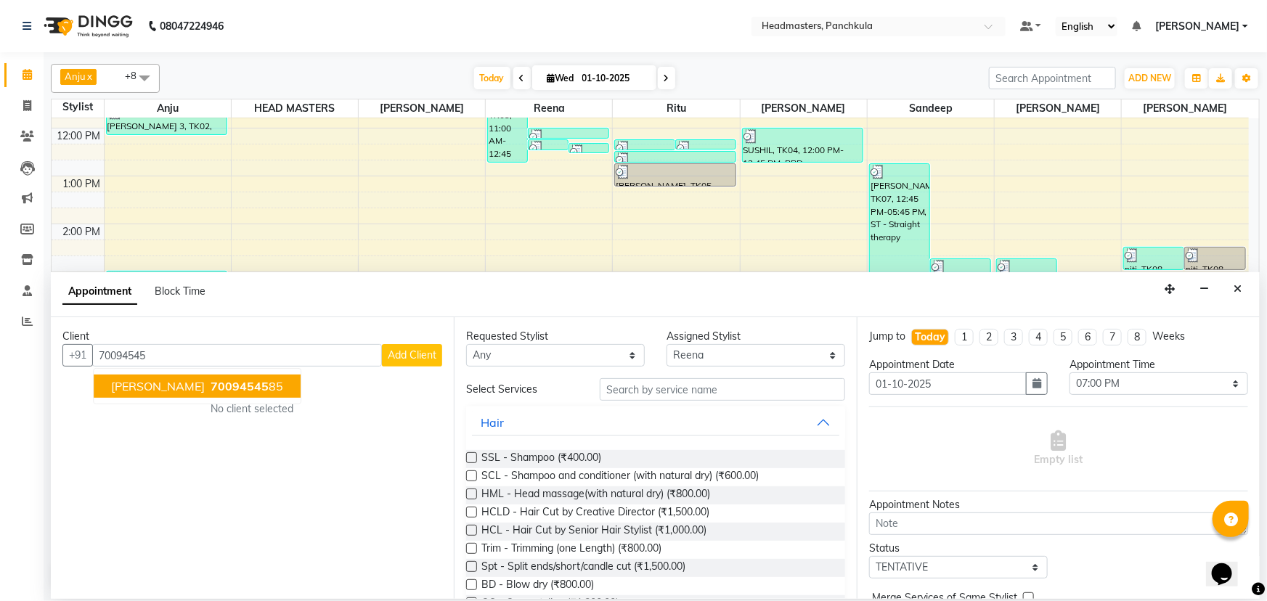
click at [155, 379] on span "[PERSON_NAME]" at bounding box center [158, 386] width 94 height 15
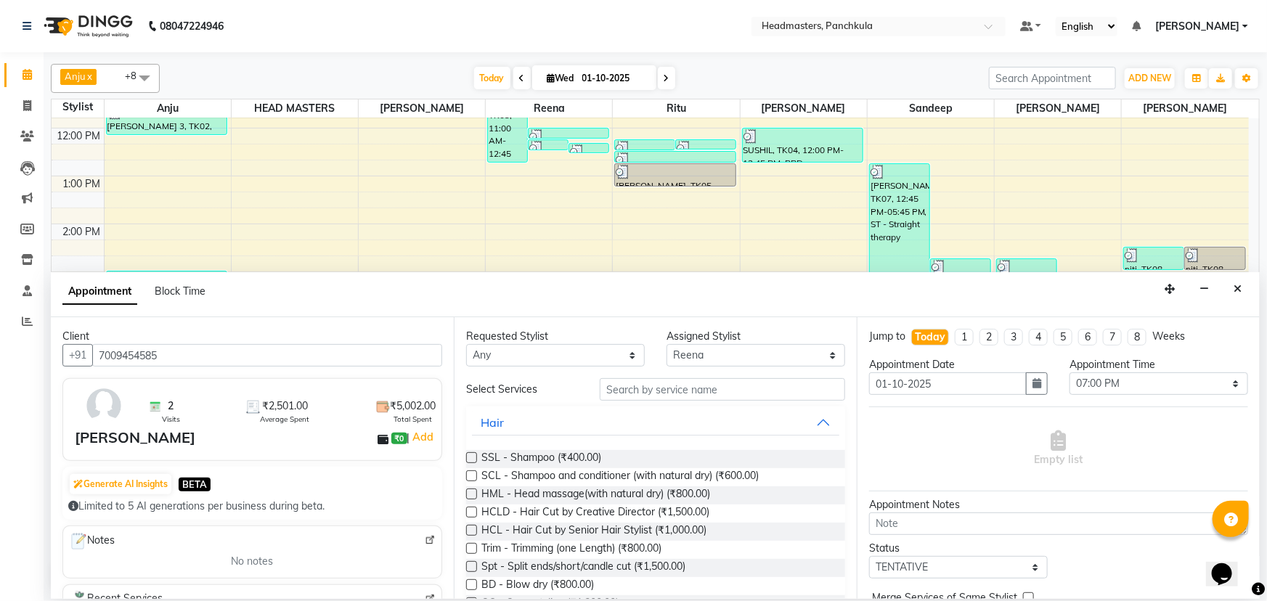
type input "7009454585"
click at [619, 385] on input "text" at bounding box center [722, 389] width 245 height 23
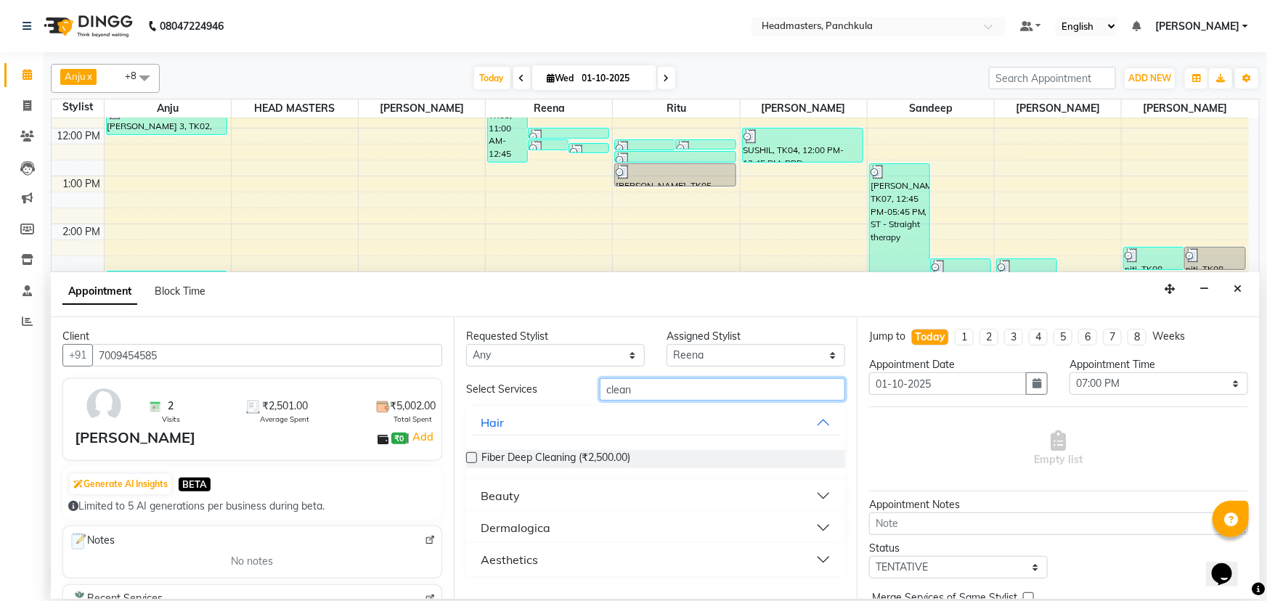
type input "clean"
click at [577, 494] on button "Beauty" at bounding box center [655, 496] width 367 height 26
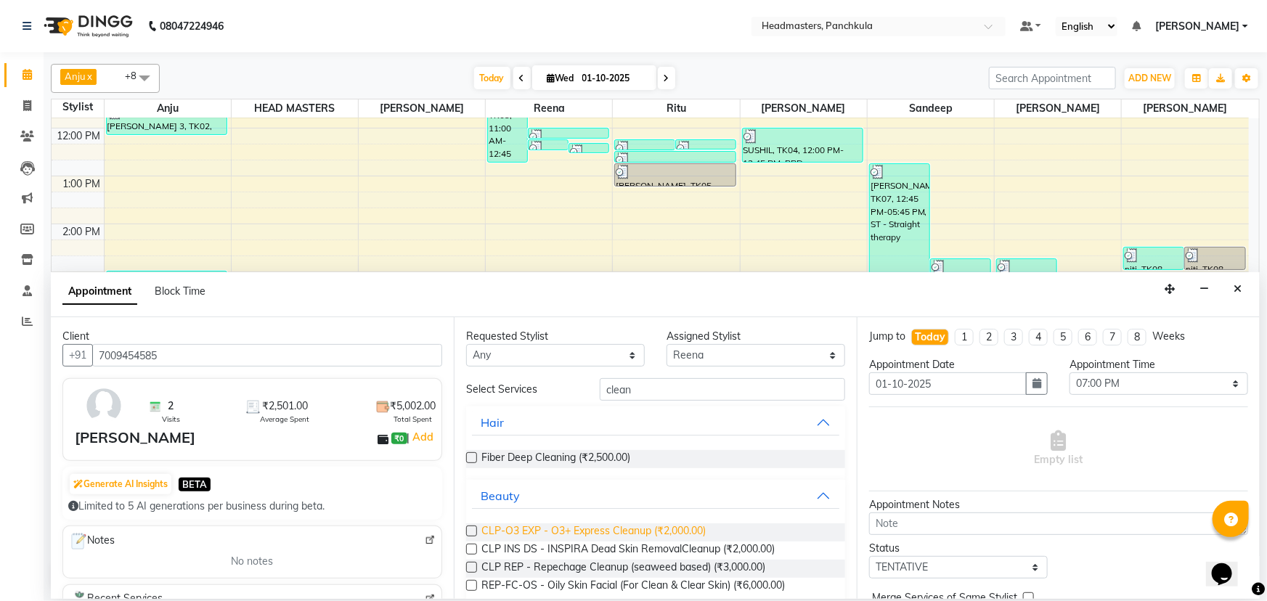
click at [589, 529] on span "CLP-O3 EXP - O3+ Express Cleanup (₹2,000.00)" at bounding box center [593, 533] width 224 height 18
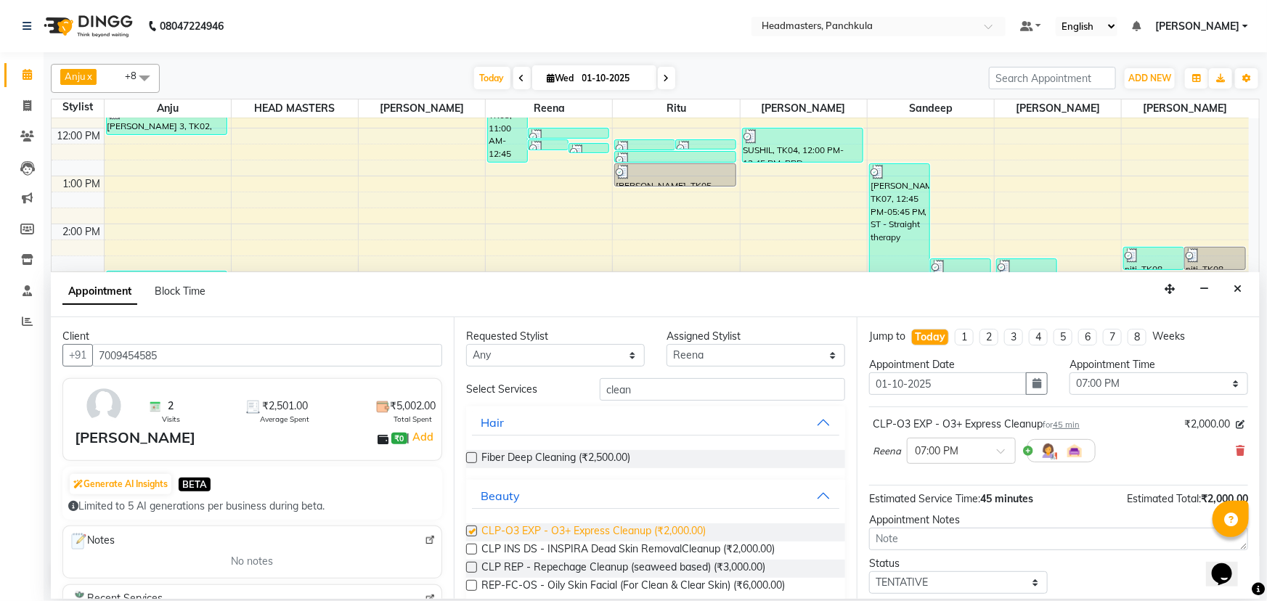
checkbox input "false"
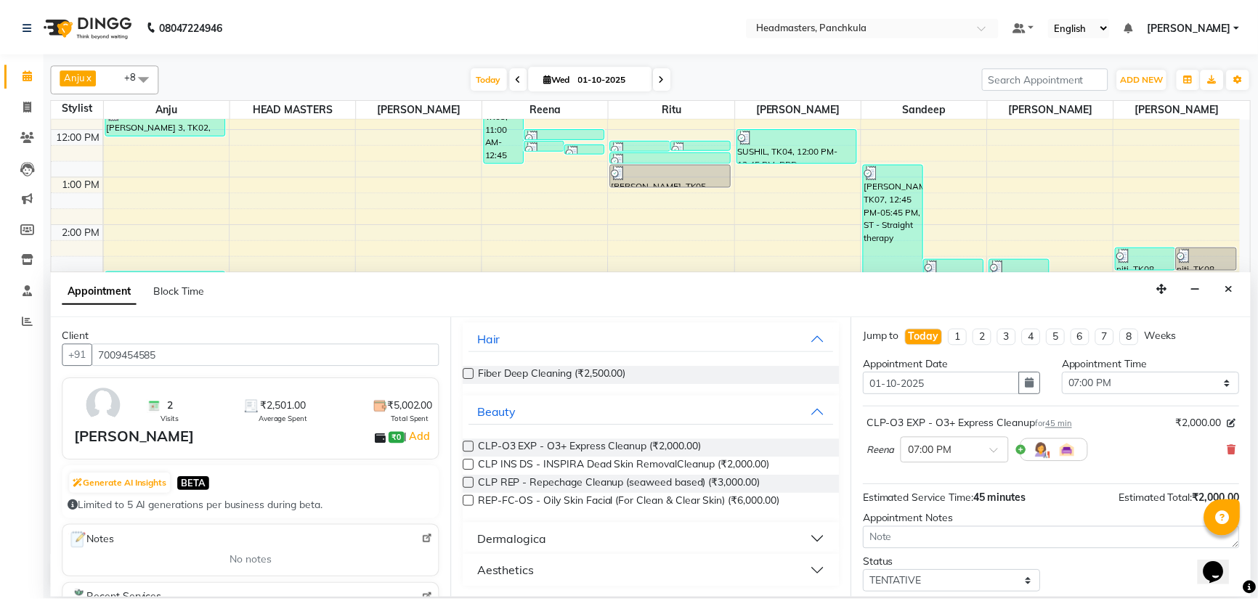
scroll to position [62, 0]
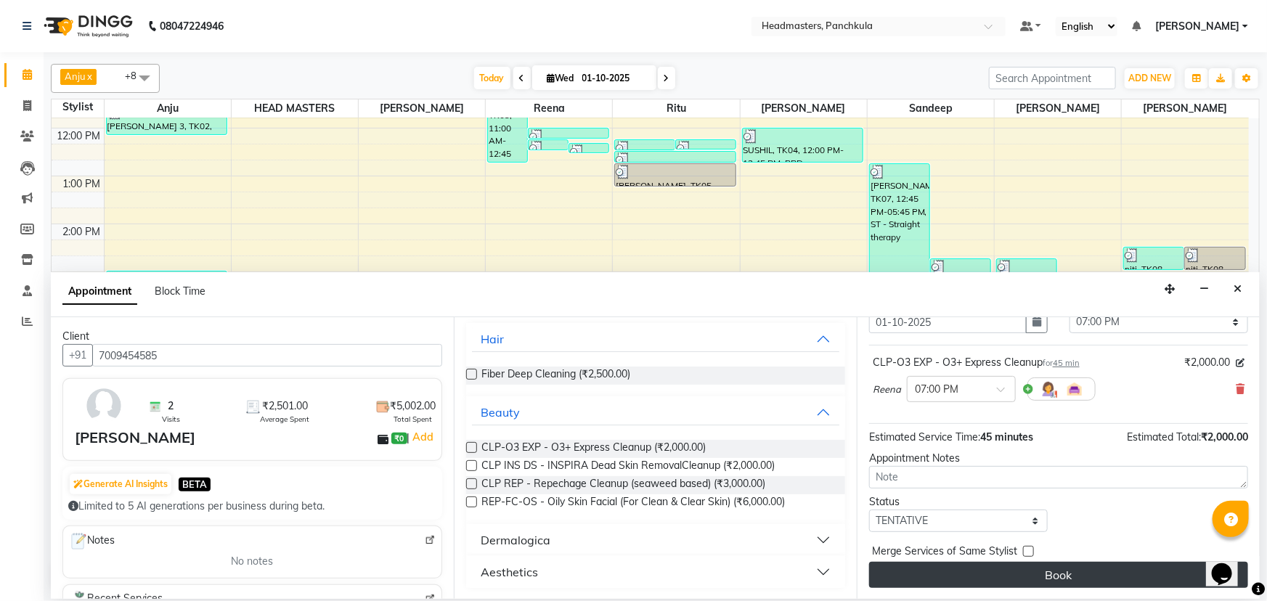
click at [1007, 566] on button "Book" at bounding box center [1058, 575] width 379 height 26
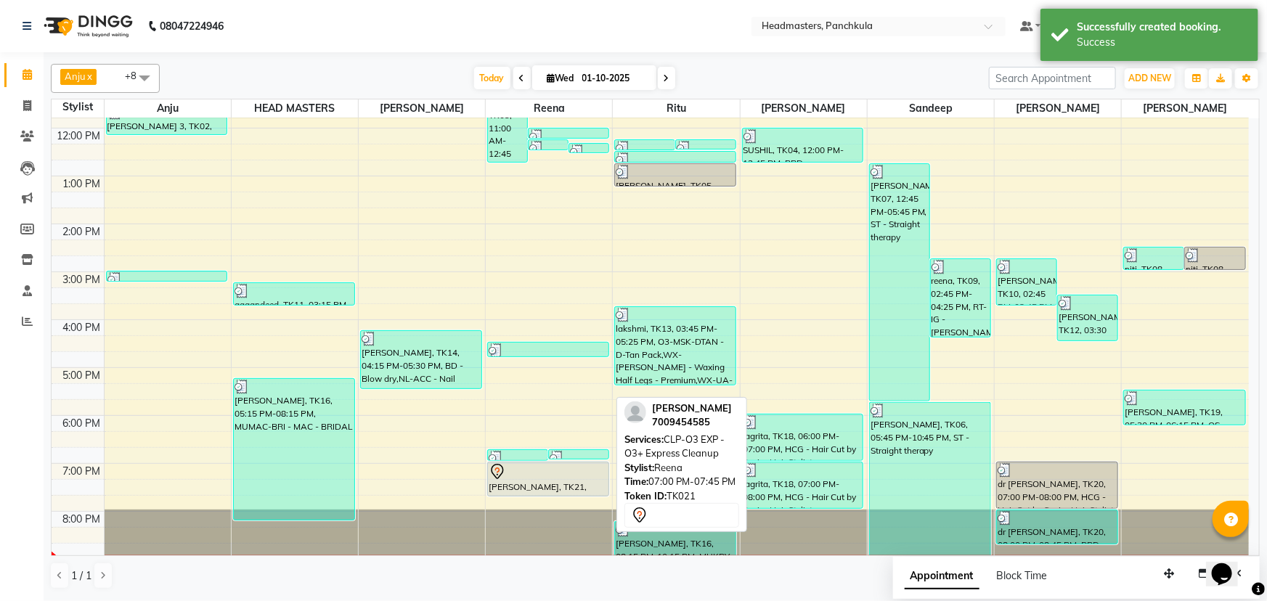
click at [501, 468] on icon at bounding box center [497, 471] width 17 height 17
select select "7"
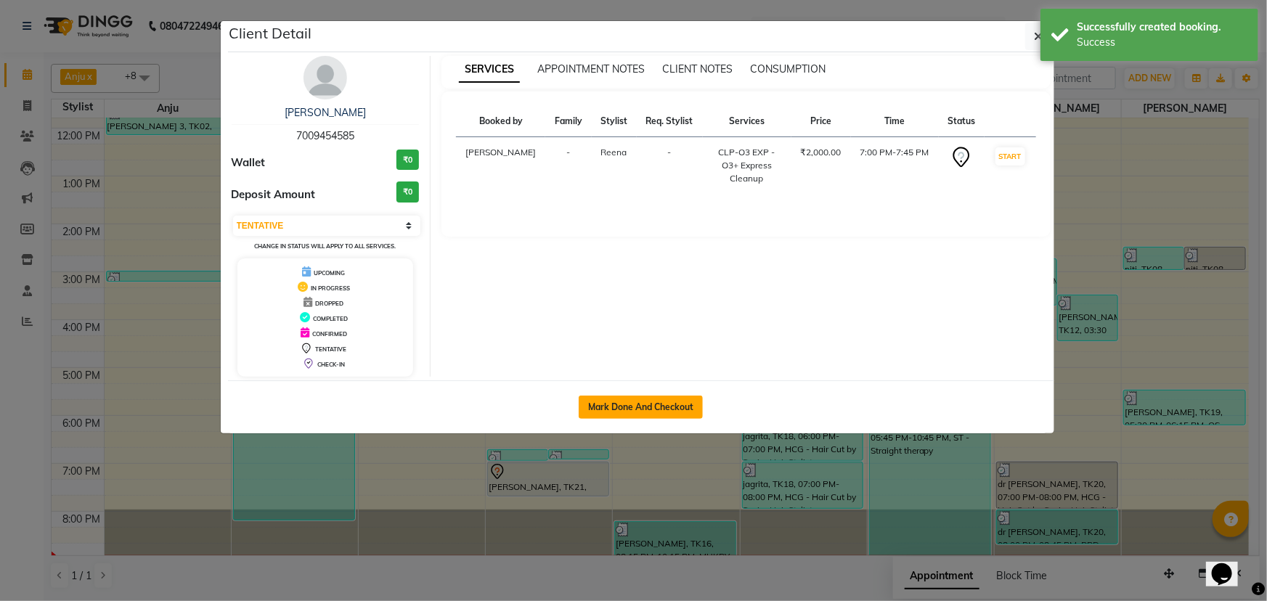
click at [643, 401] on button "Mark Done And Checkout" at bounding box center [641, 407] width 124 height 23
select select "service"
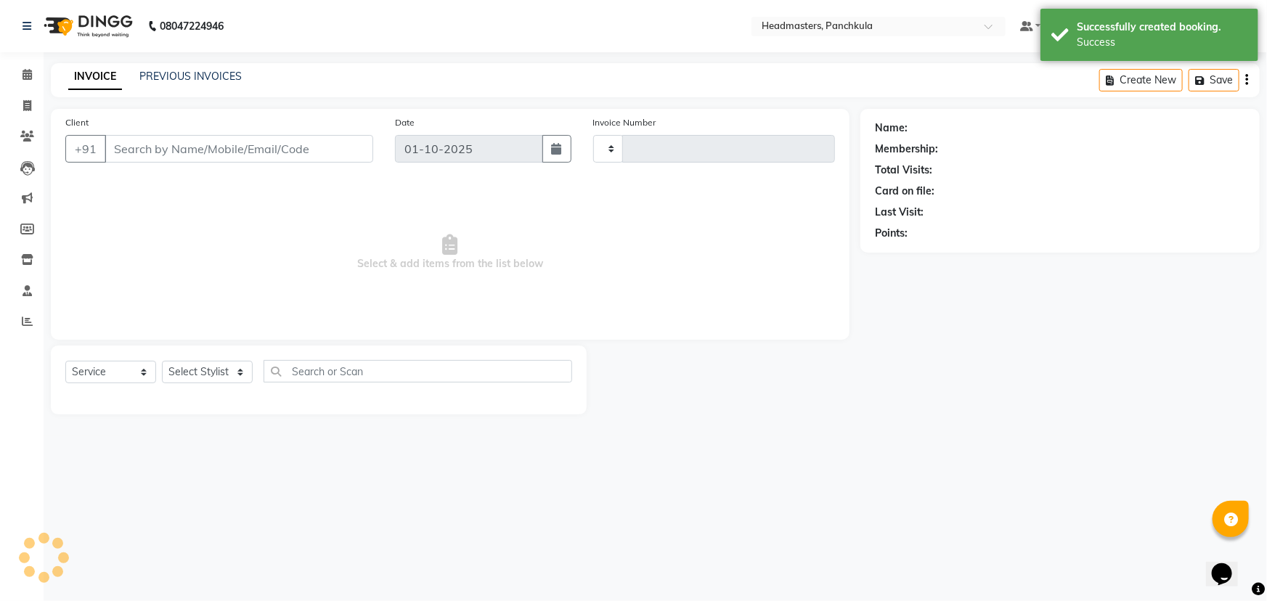
type input "3285"
select select "7376"
type input "7009454585"
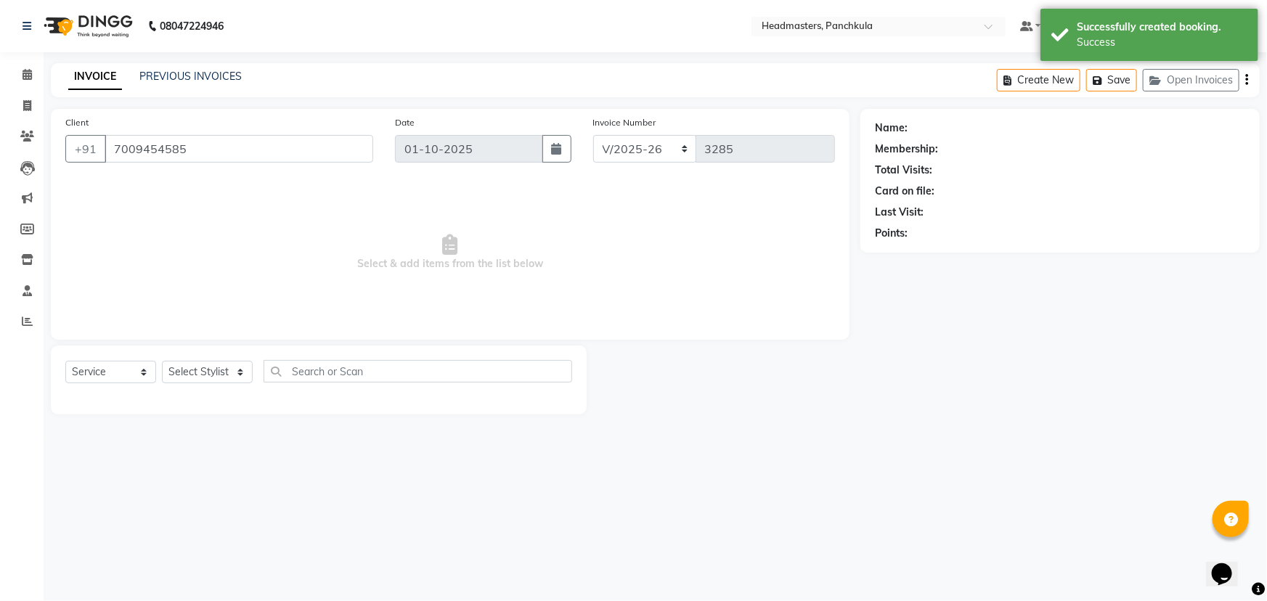
select select "64261"
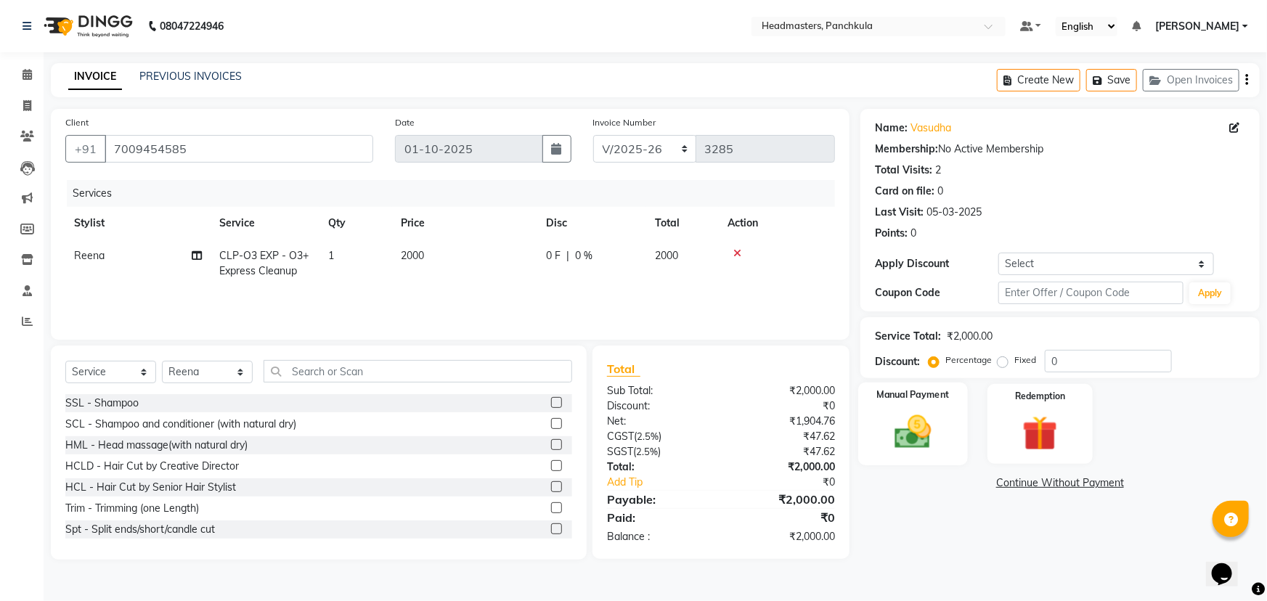
click at [884, 421] on img at bounding box center [914, 432] width 60 height 42
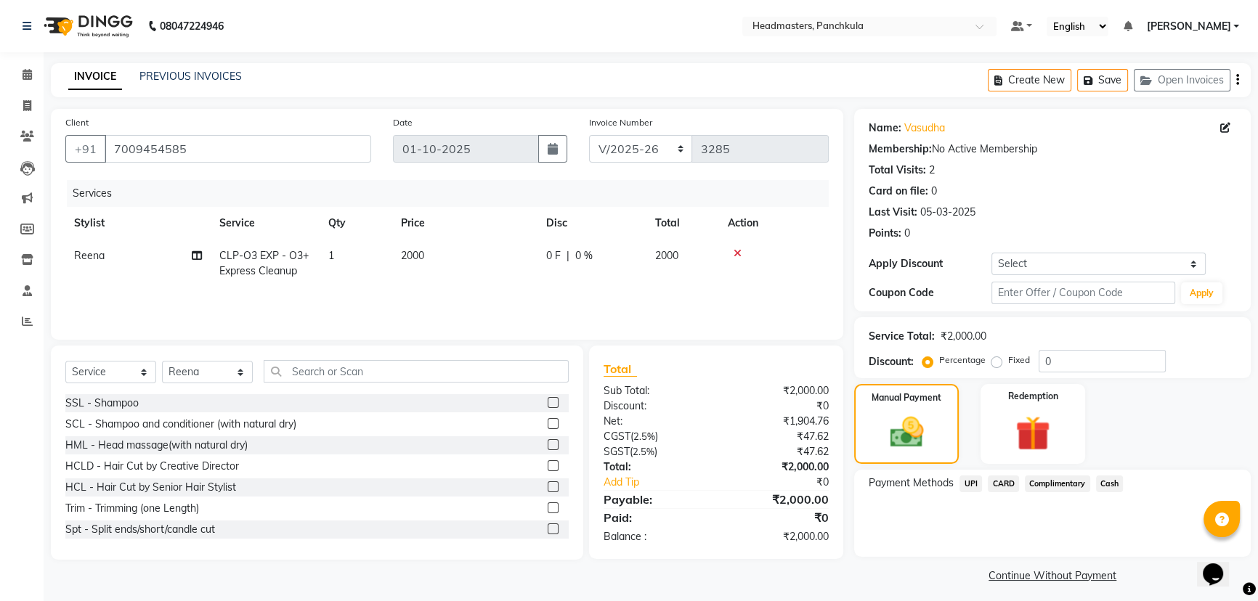
click at [962, 481] on span "UPI" at bounding box center [970, 484] width 23 height 17
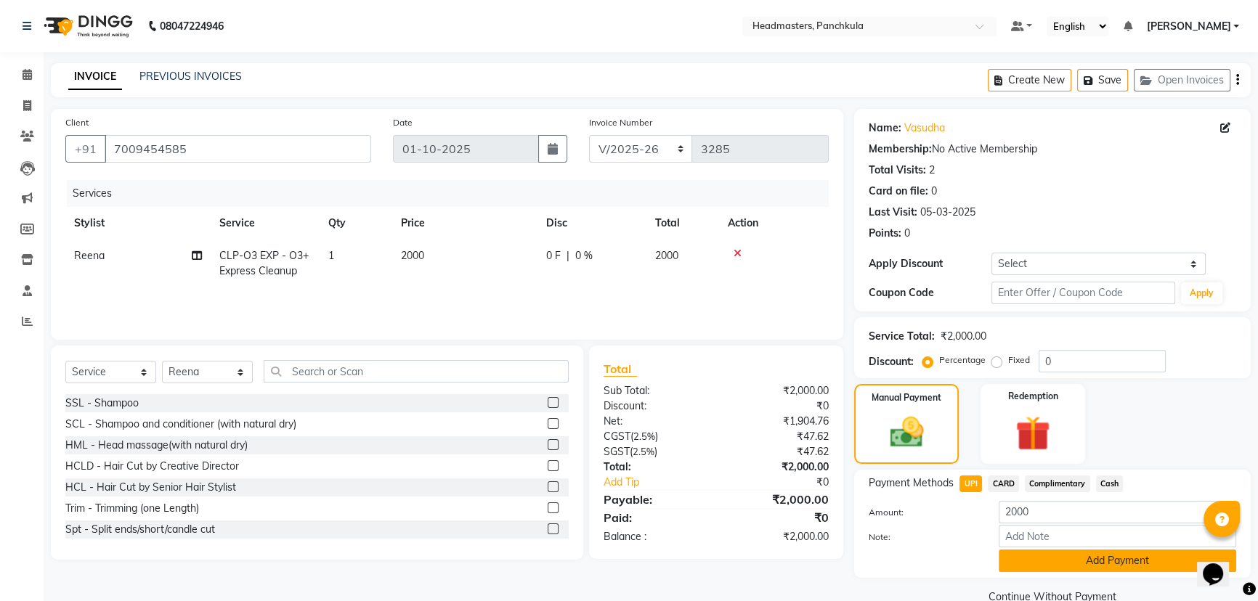
click at [1012, 553] on button "Add Payment" at bounding box center [1117, 561] width 237 height 23
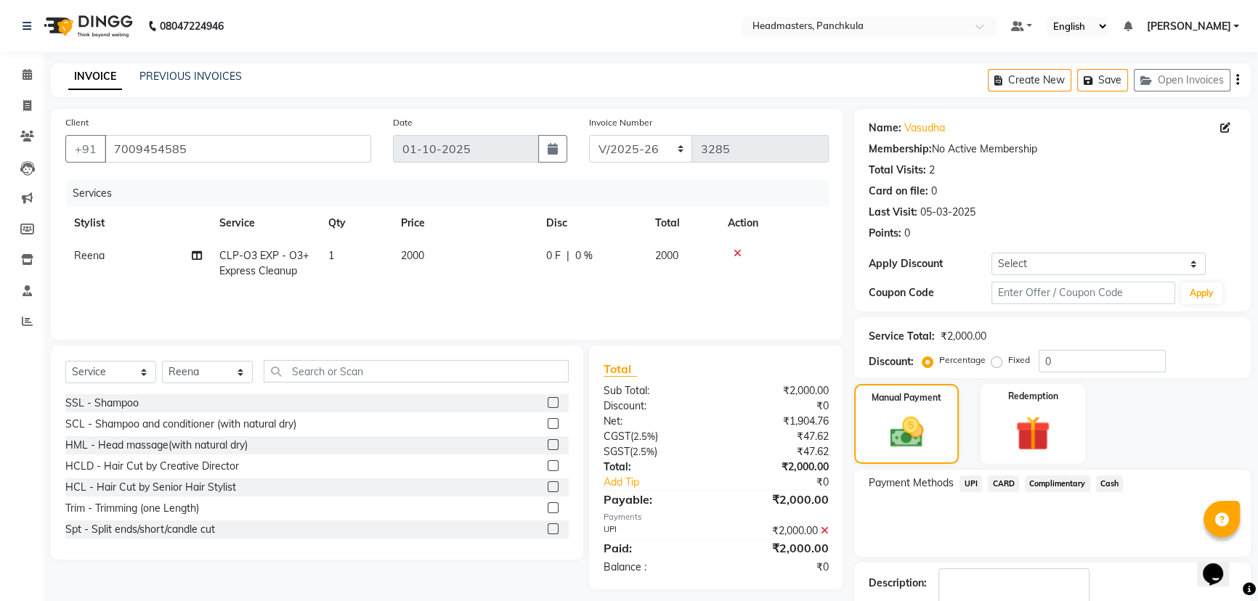
scroll to position [67, 0]
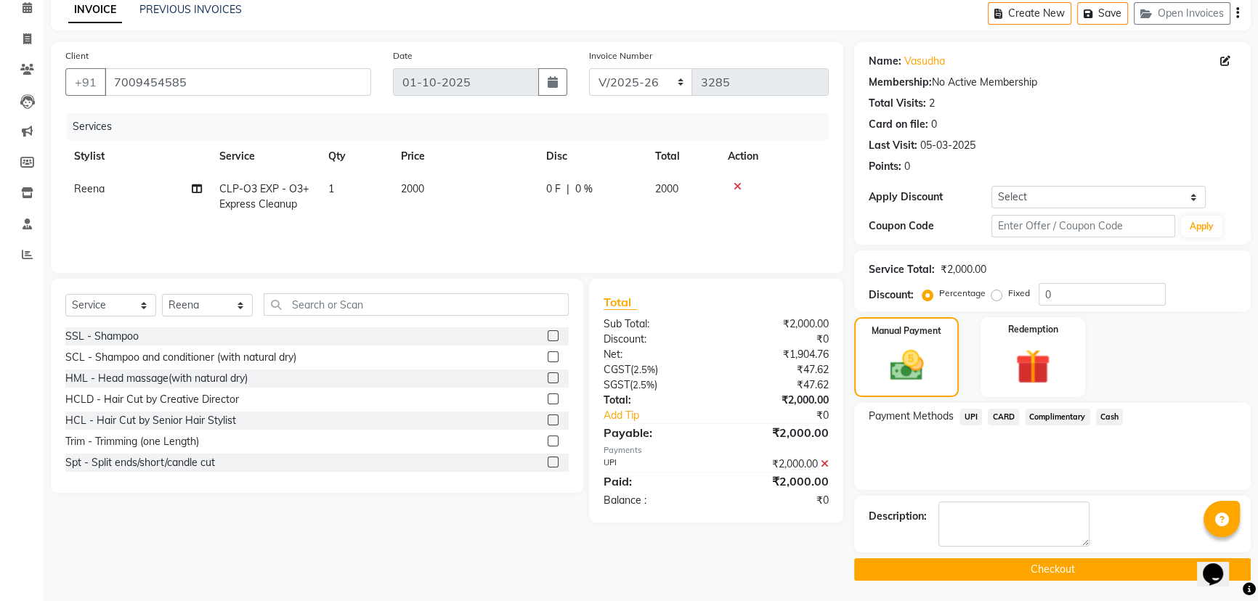
click at [916, 561] on button "Checkout" at bounding box center [1052, 569] width 397 height 23
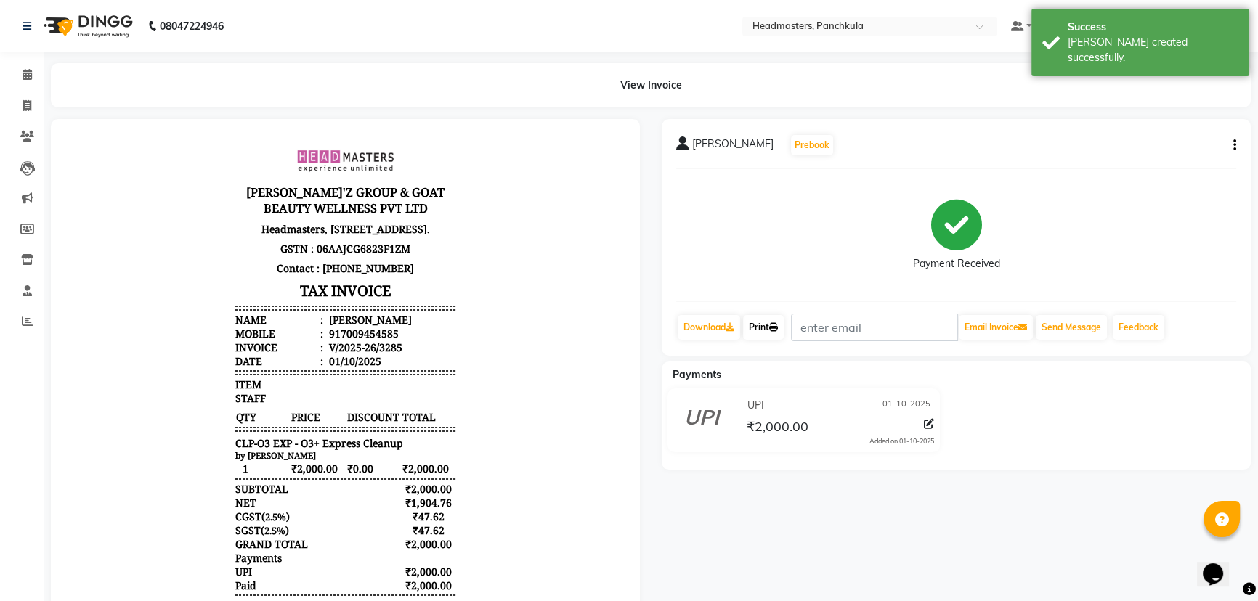
click at [759, 317] on link "Print" at bounding box center [763, 327] width 41 height 25
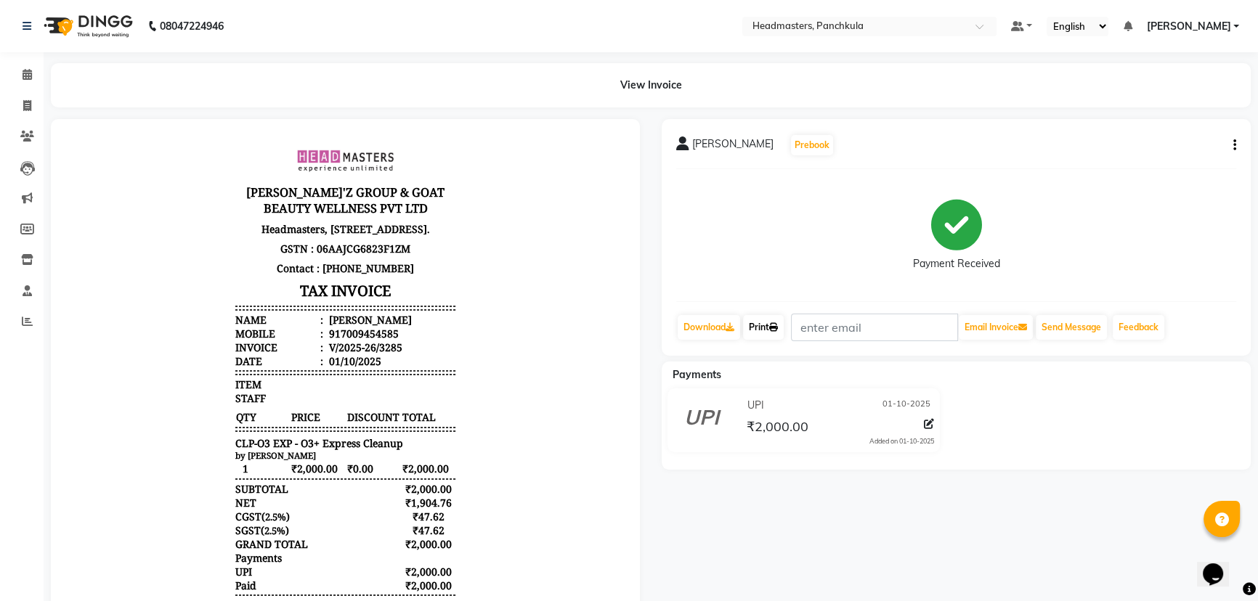
select select "7376"
select select "service"
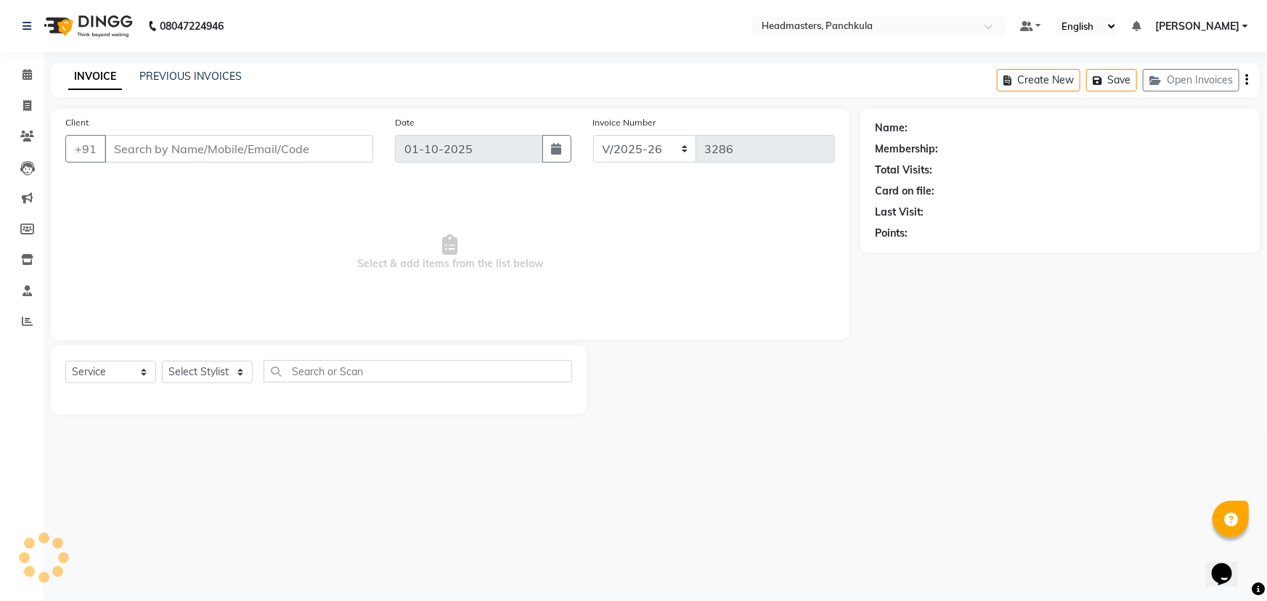
type input "7009454585"
select select "64261"
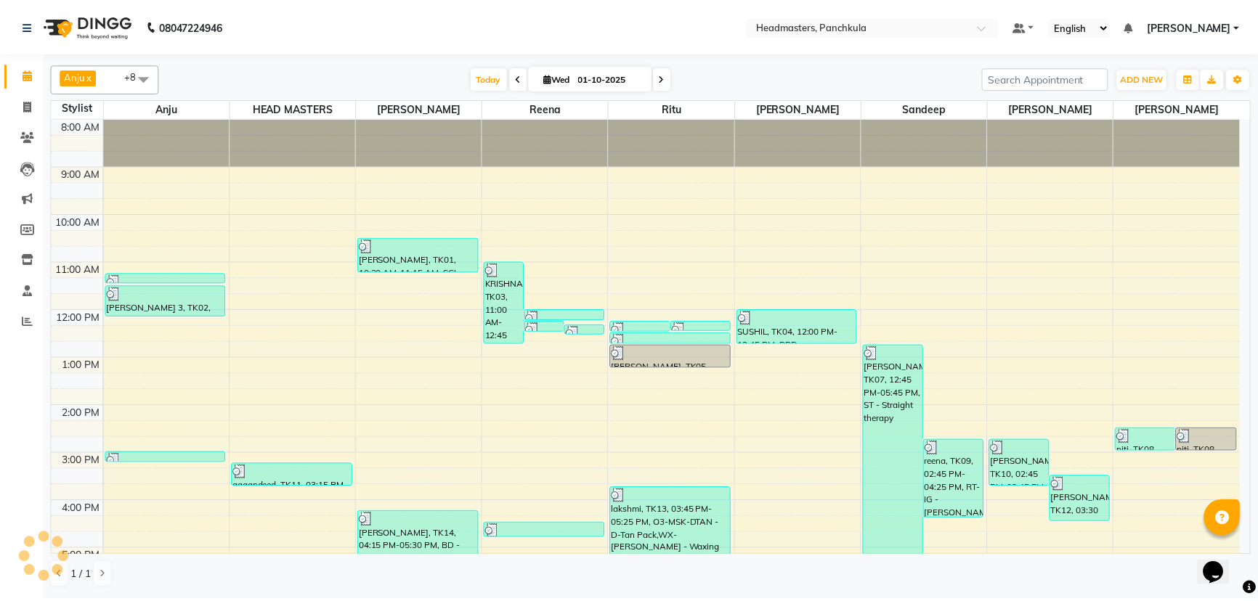
scroll to position [182, 0]
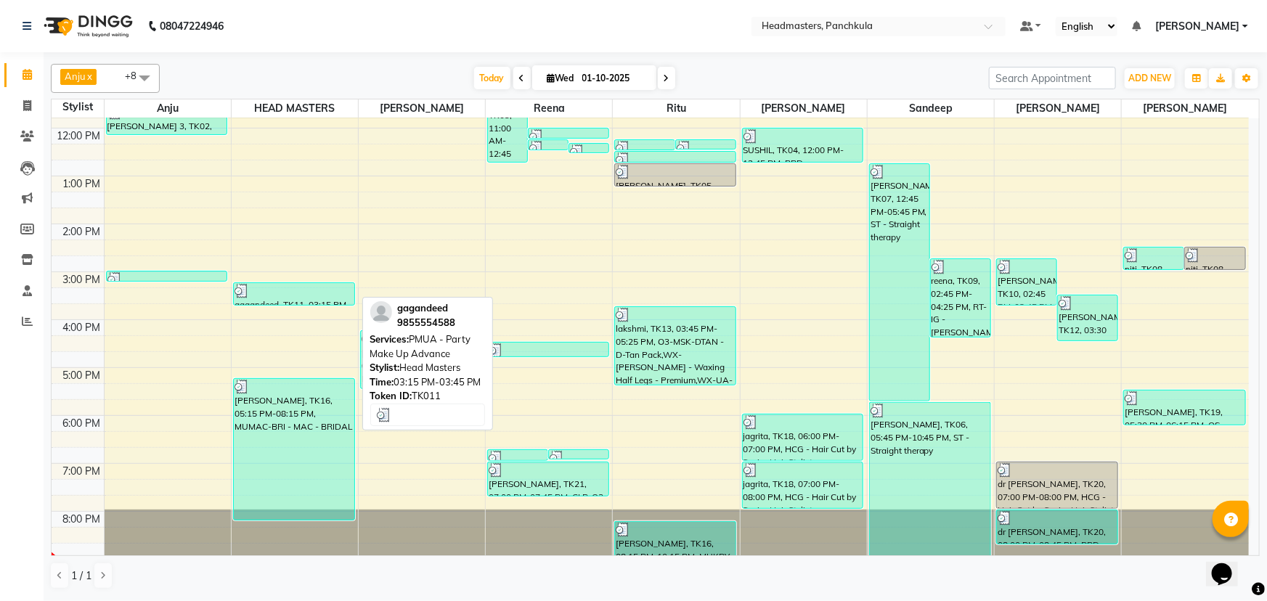
click at [261, 291] on div at bounding box center [294, 291] width 119 height 15
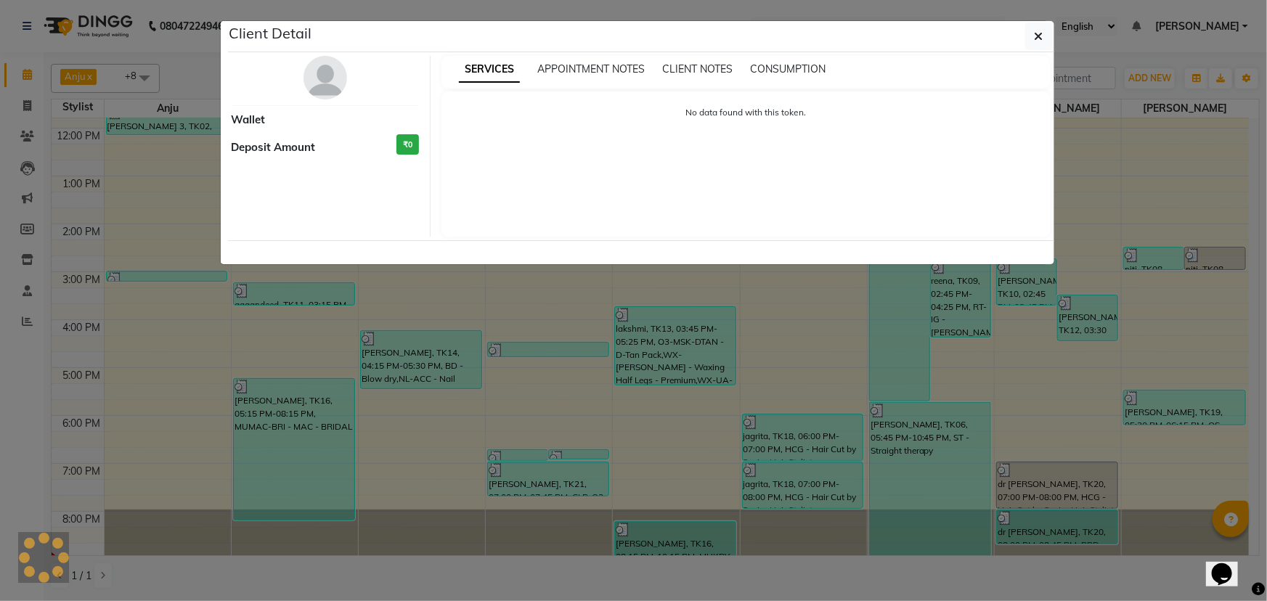
select select "3"
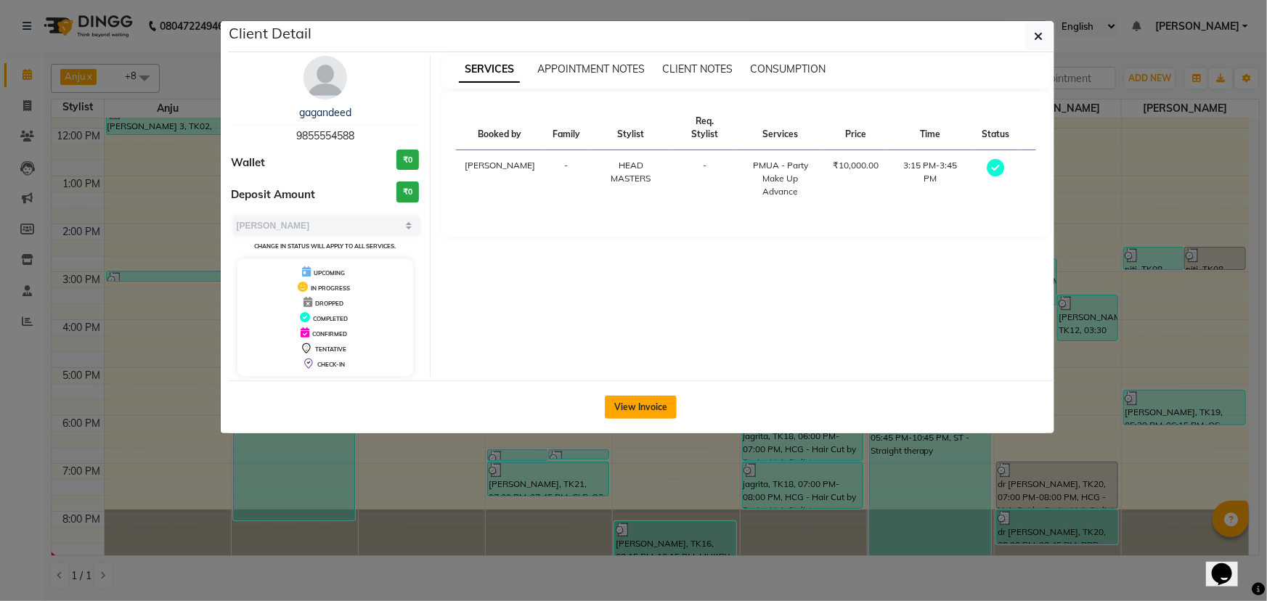
click at [607, 410] on button "View Invoice" at bounding box center [641, 407] width 72 height 23
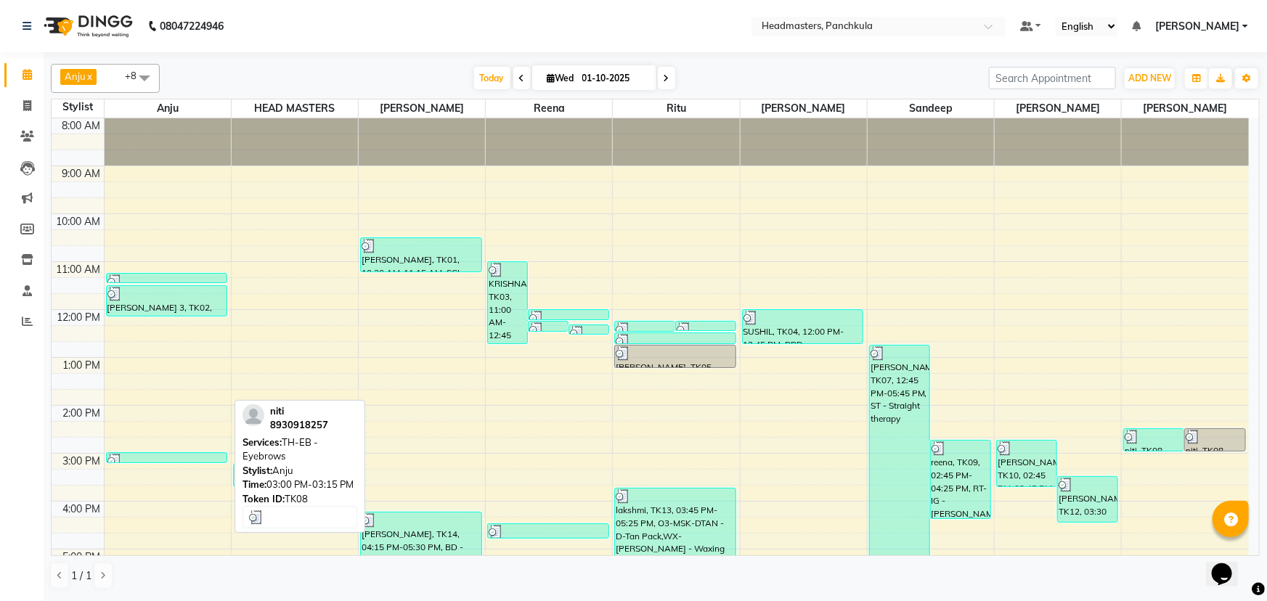
click at [149, 460] on div at bounding box center [166, 461] width 119 height 15
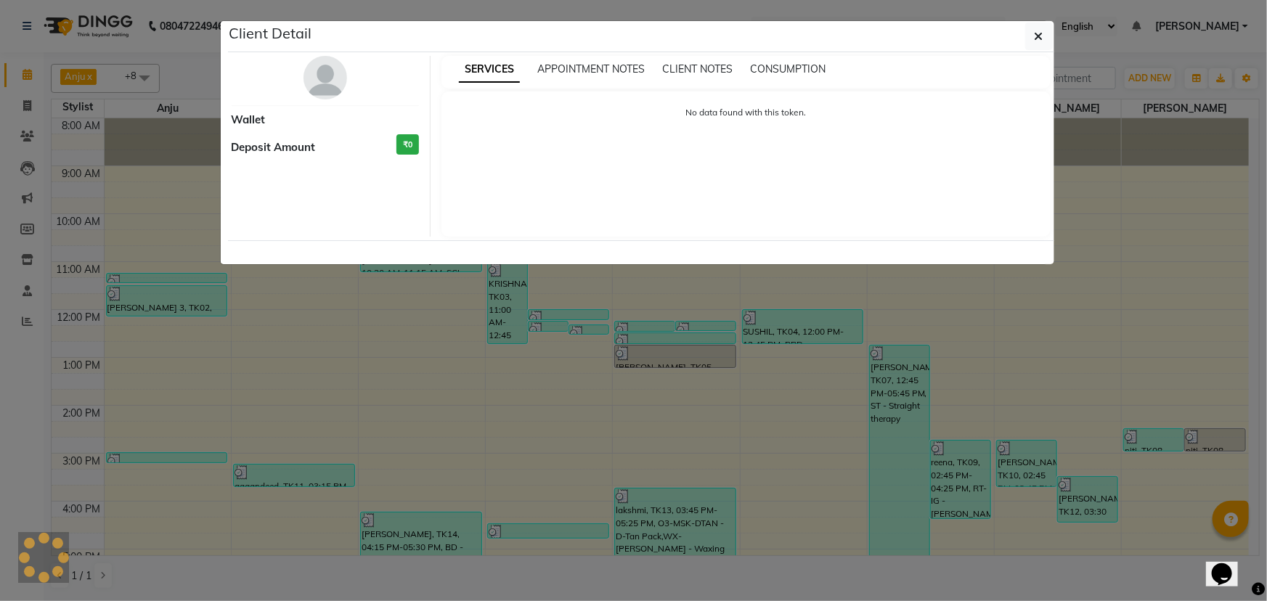
select select "3"
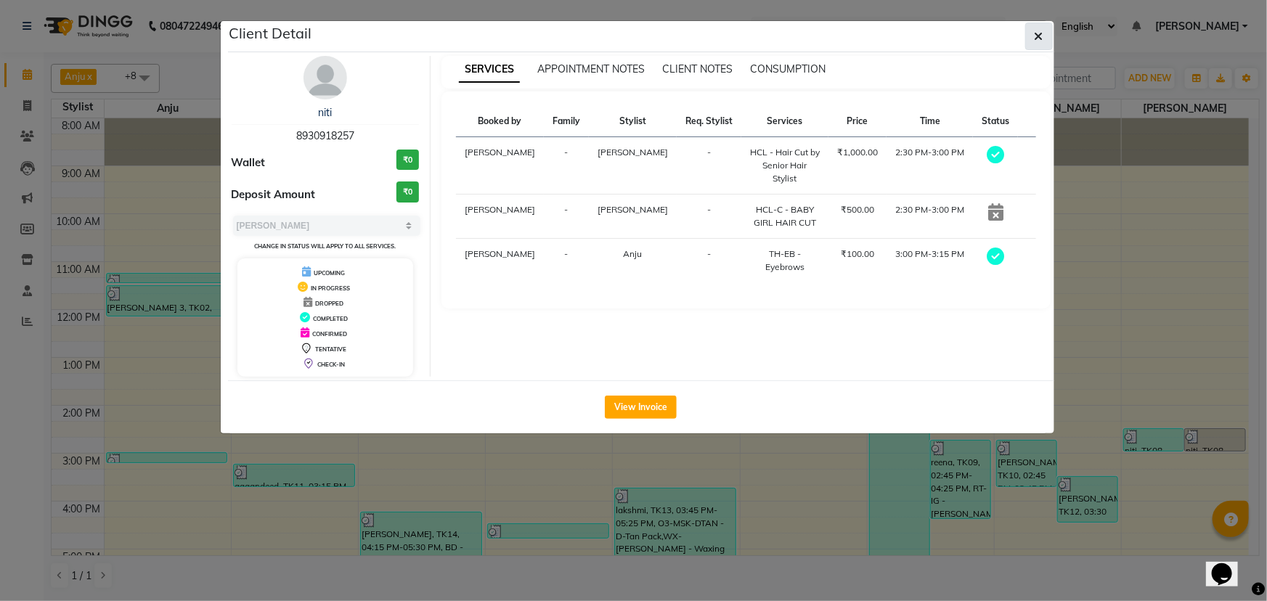
click at [1044, 39] on button "button" at bounding box center [1039, 37] width 28 height 28
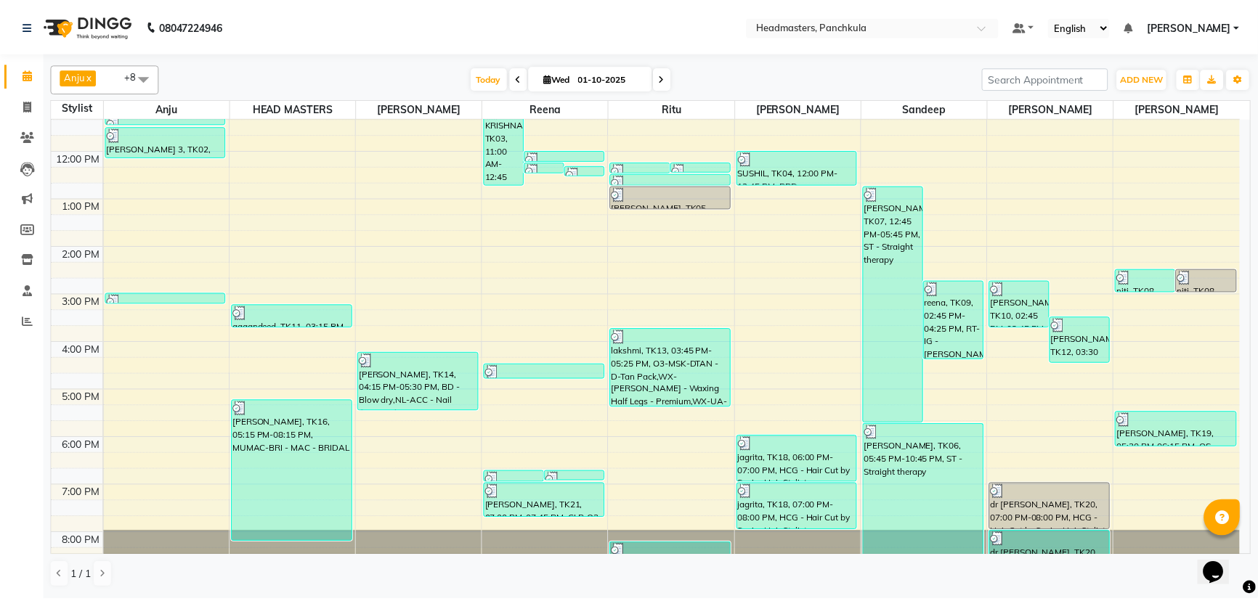
scroll to position [182, 0]
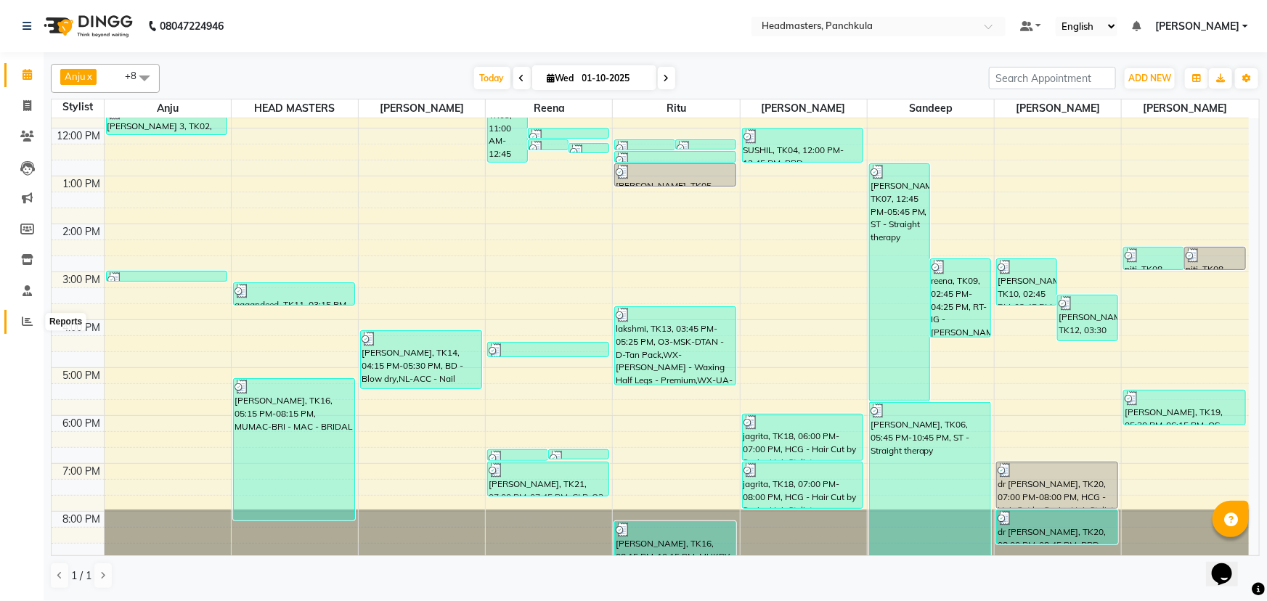
click at [31, 320] on icon at bounding box center [27, 321] width 11 height 11
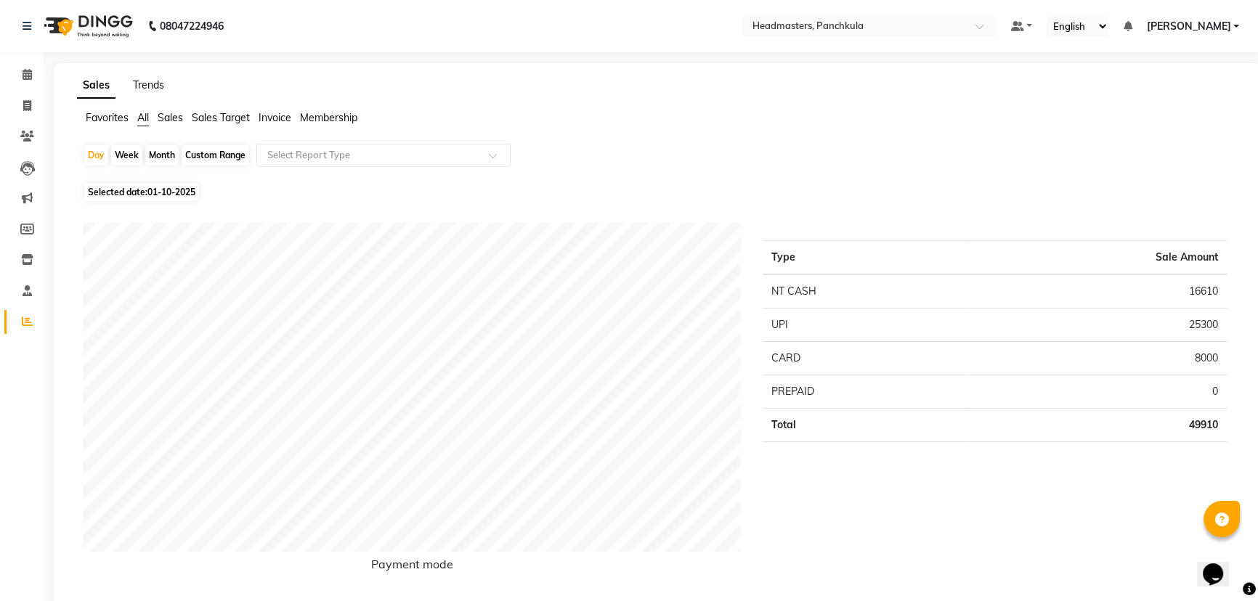
click at [153, 86] on link "Trends" at bounding box center [148, 84] width 31 height 13
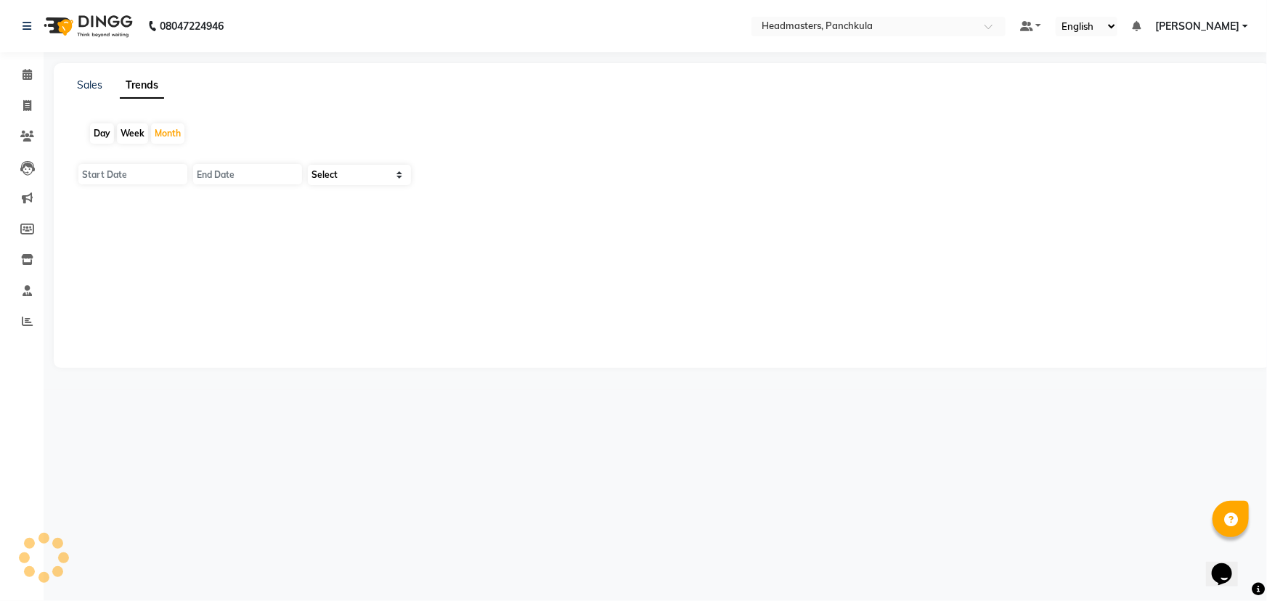
type input "01-10-2025"
type input "[DATE]"
click at [357, 178] on select "Select Clients" at bounding box center [359, 175] width 103 height 20
select select "by_client"
click at [308, 165] on select "Select Clients" at bounding box center [359, 175] width 103 height 20
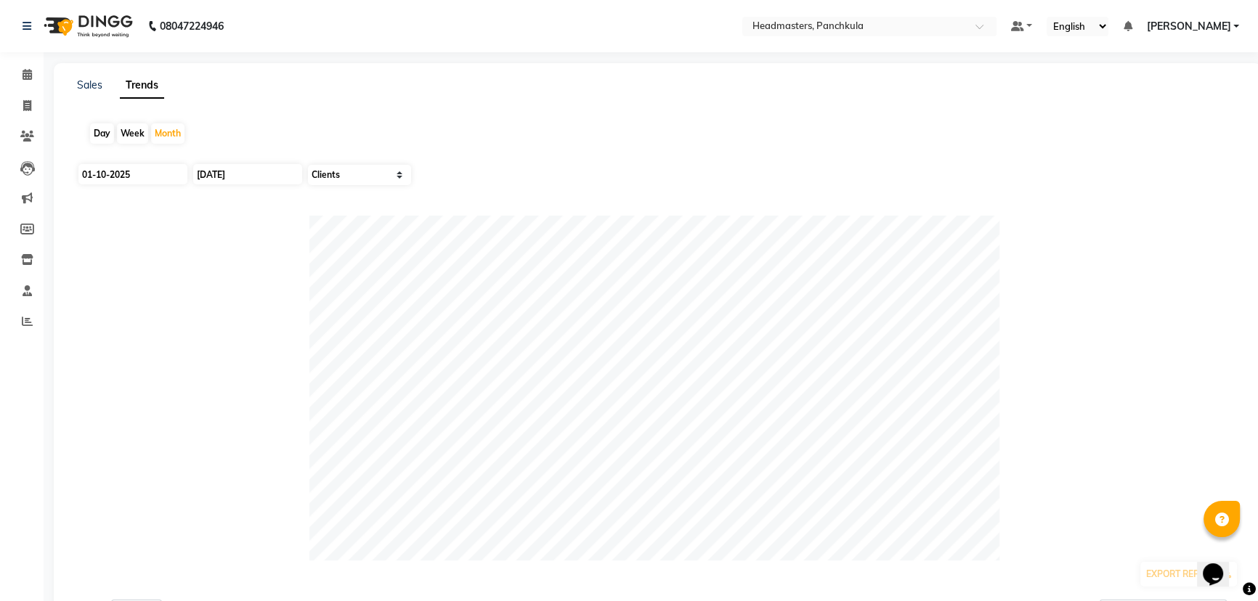
click at [97, 134] on div "Day" at bounding box center [102, 133] width 24 height 20
type input "01-10-2025"
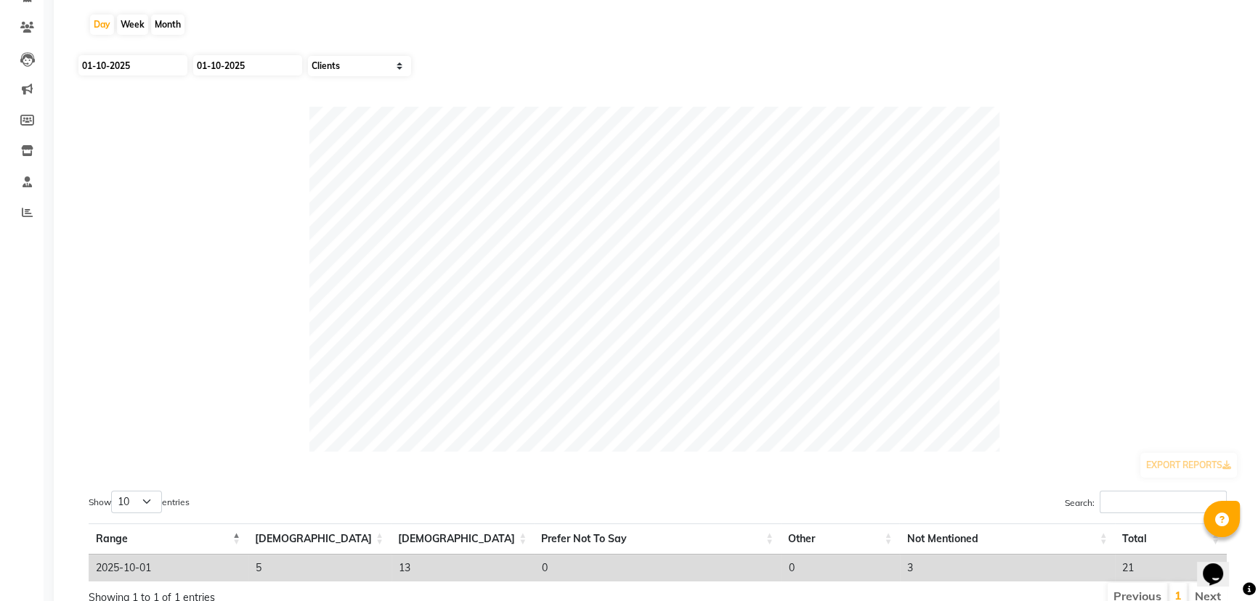
scroll to position [175, 0]
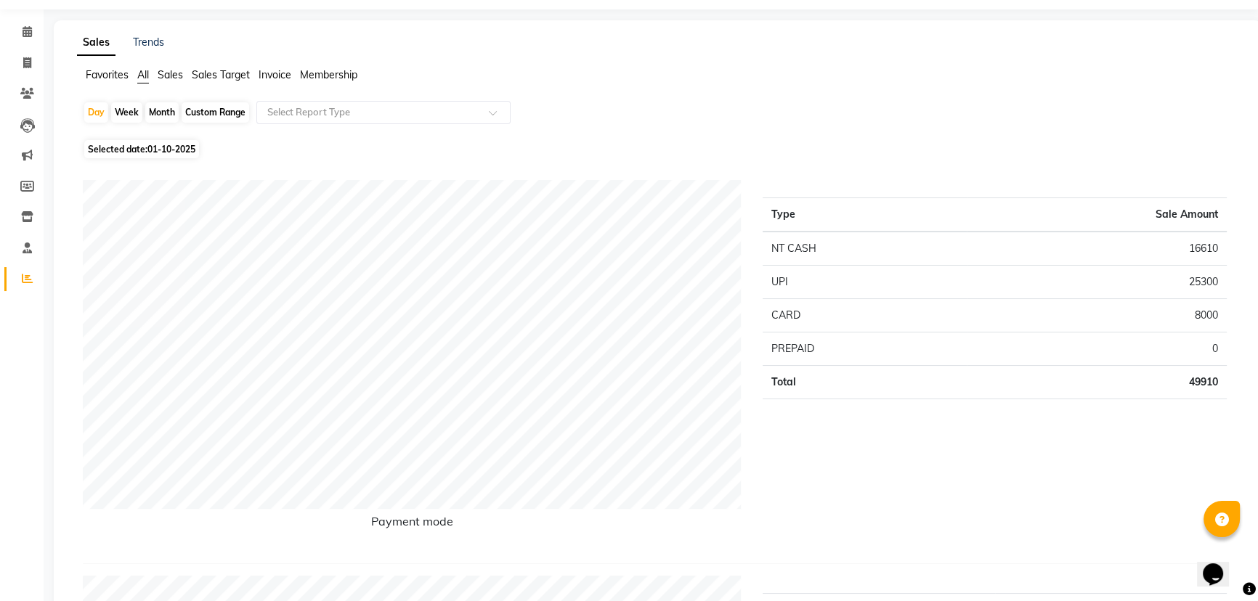
scroll to position [65, 0]
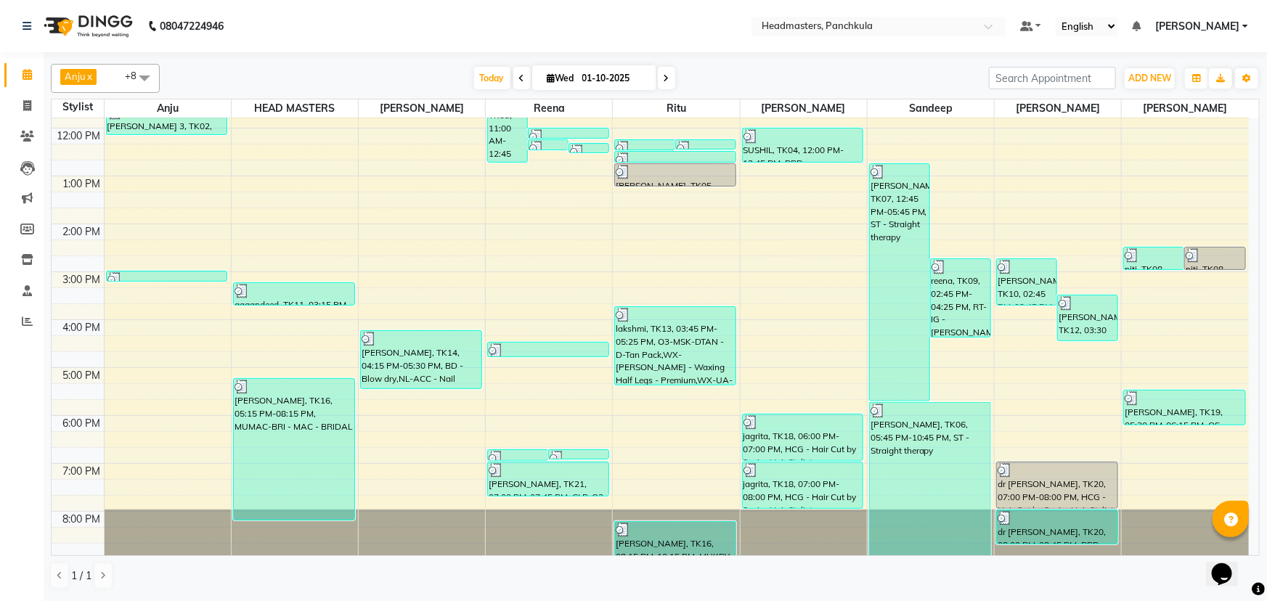
scroll to position [116, 0]
